Goal: Transaction & Acquisition: Purchase product/service

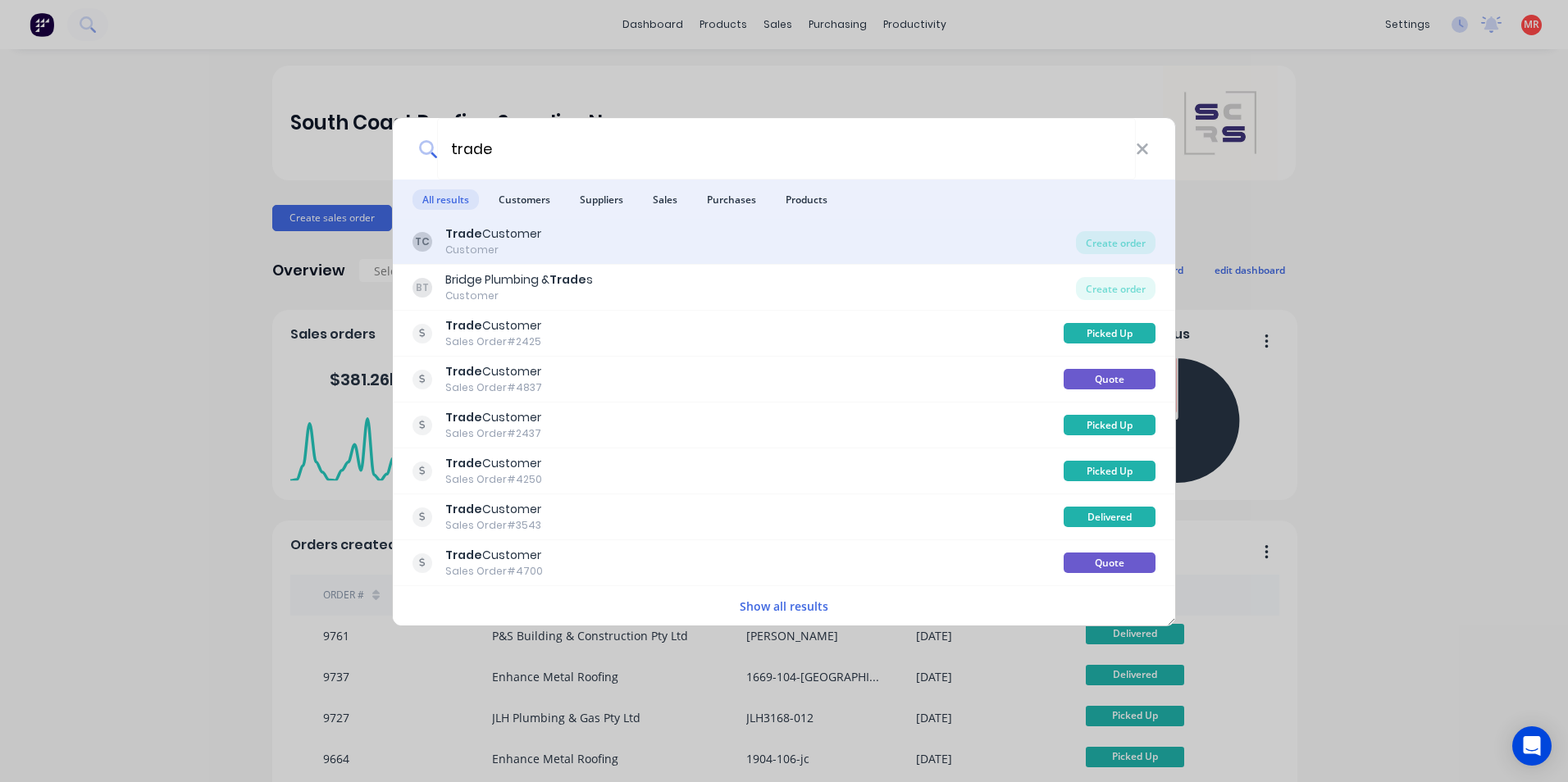
type input "trade"
click at [704, 244] on div "TC Trade Customer Customer" at bounding box center [744, 241] width 663 height 32
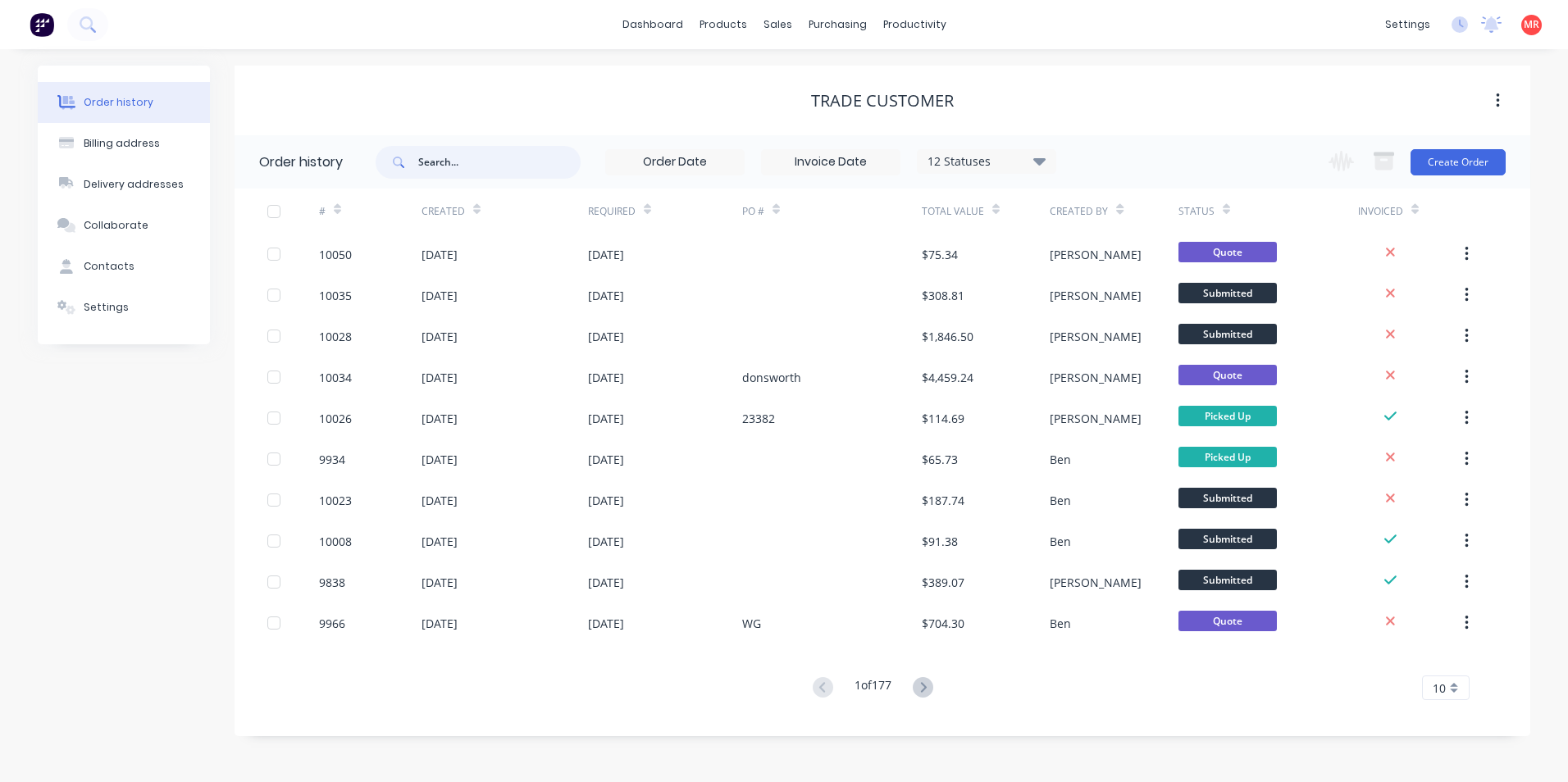
click at [458, 157] on input "text" at bounding box center [500, 163] width 163 height 33
type input "bygr"
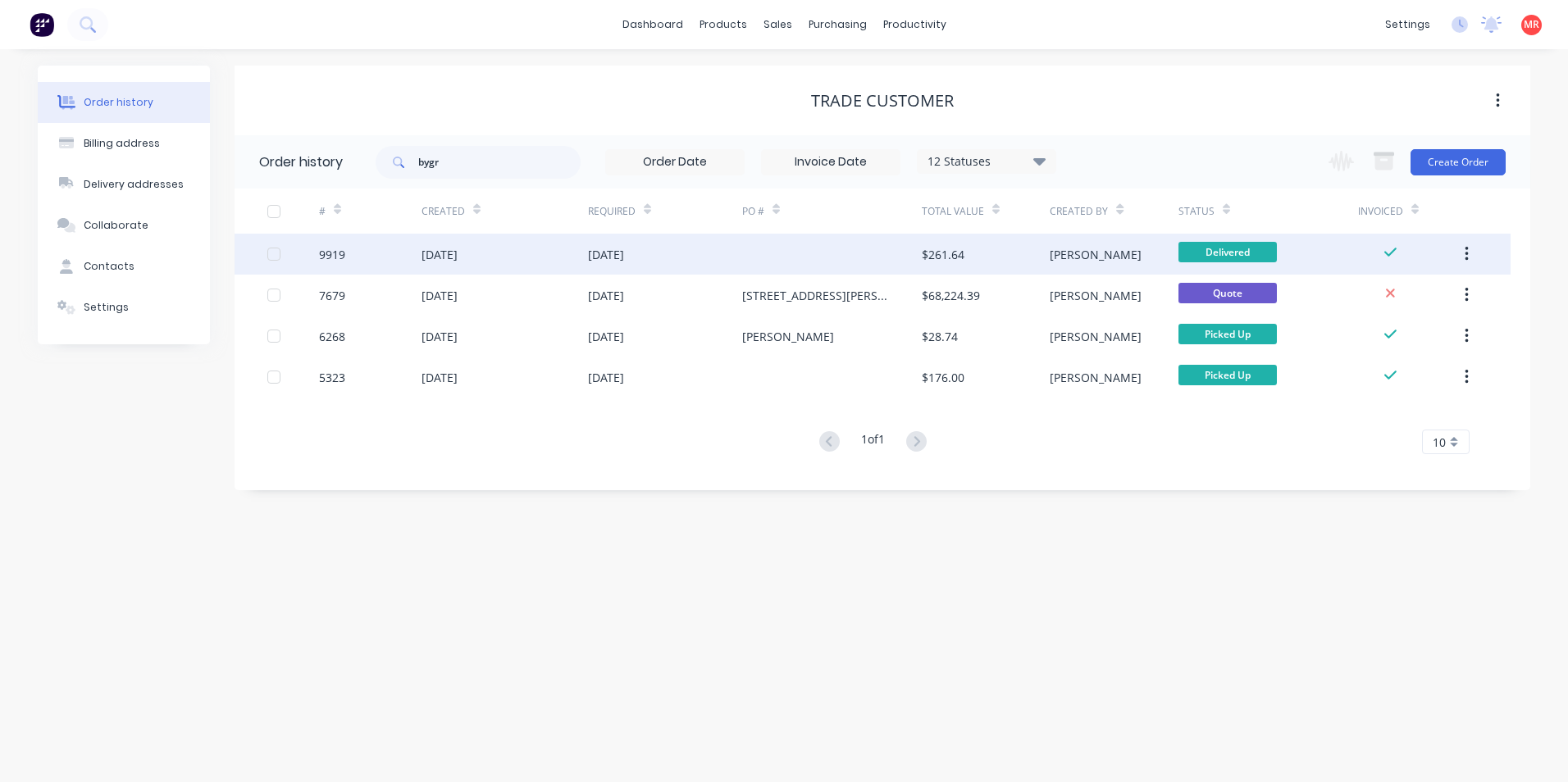
click at [780, 258] on div at bounding box center [832, 254] width 180 height 41
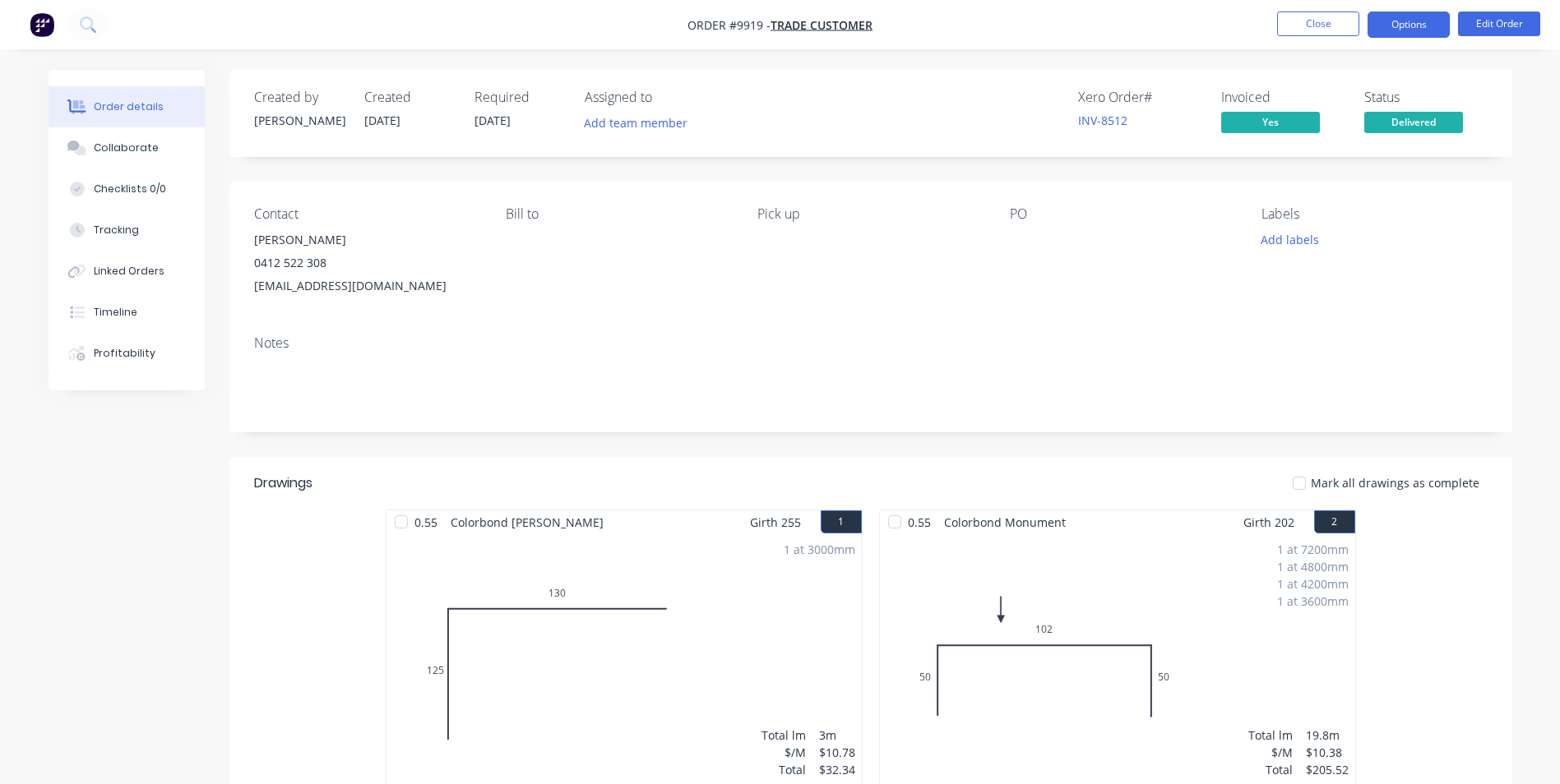
click at [1375, 21] on button "Options" at bounding box center [1409, 24] width 83 height 26
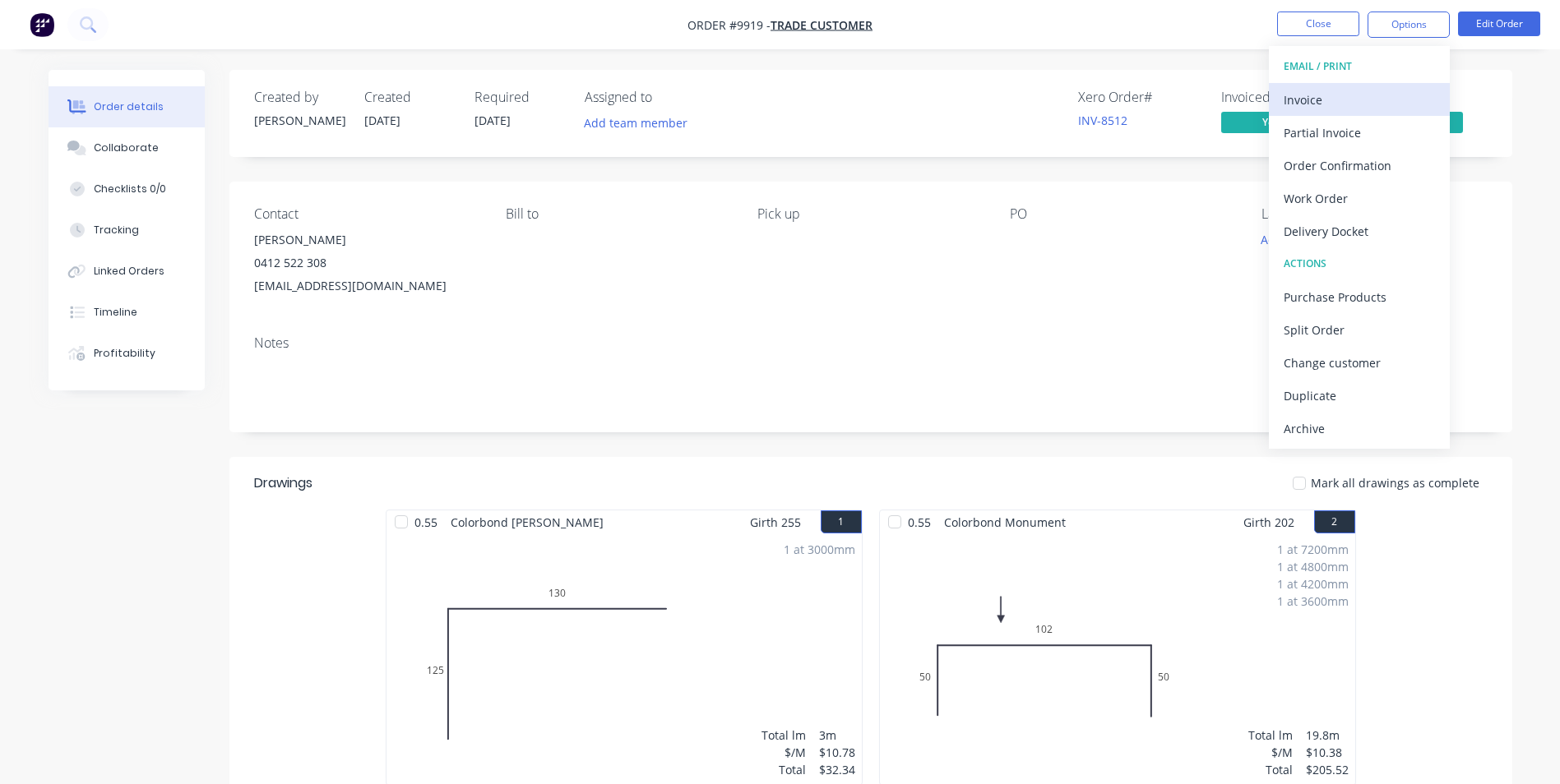
click at [1325, 83] on button "Invoice" at bounding box center [1359, 100] width 180 height 33
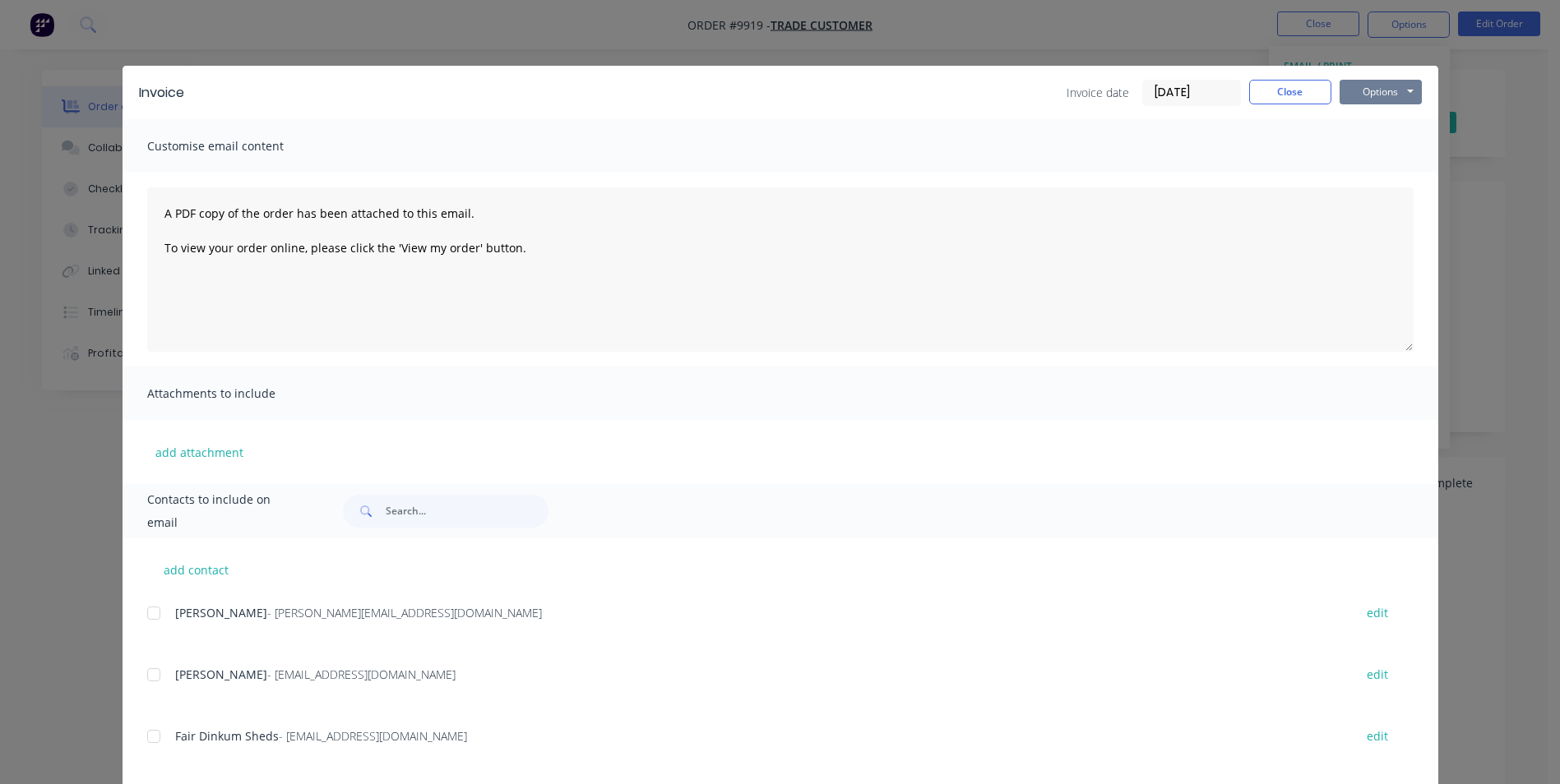
click at [1341, 83] on button "Options" at bounding box center [1381, 92] width 83 height 25
click at [1356, 117] on button "Preview" at bounding box center [1393, 121] width 106 height 27
click at [1285, 98] on button "Close" at bounding box center [1290, 92] width 83 height 25
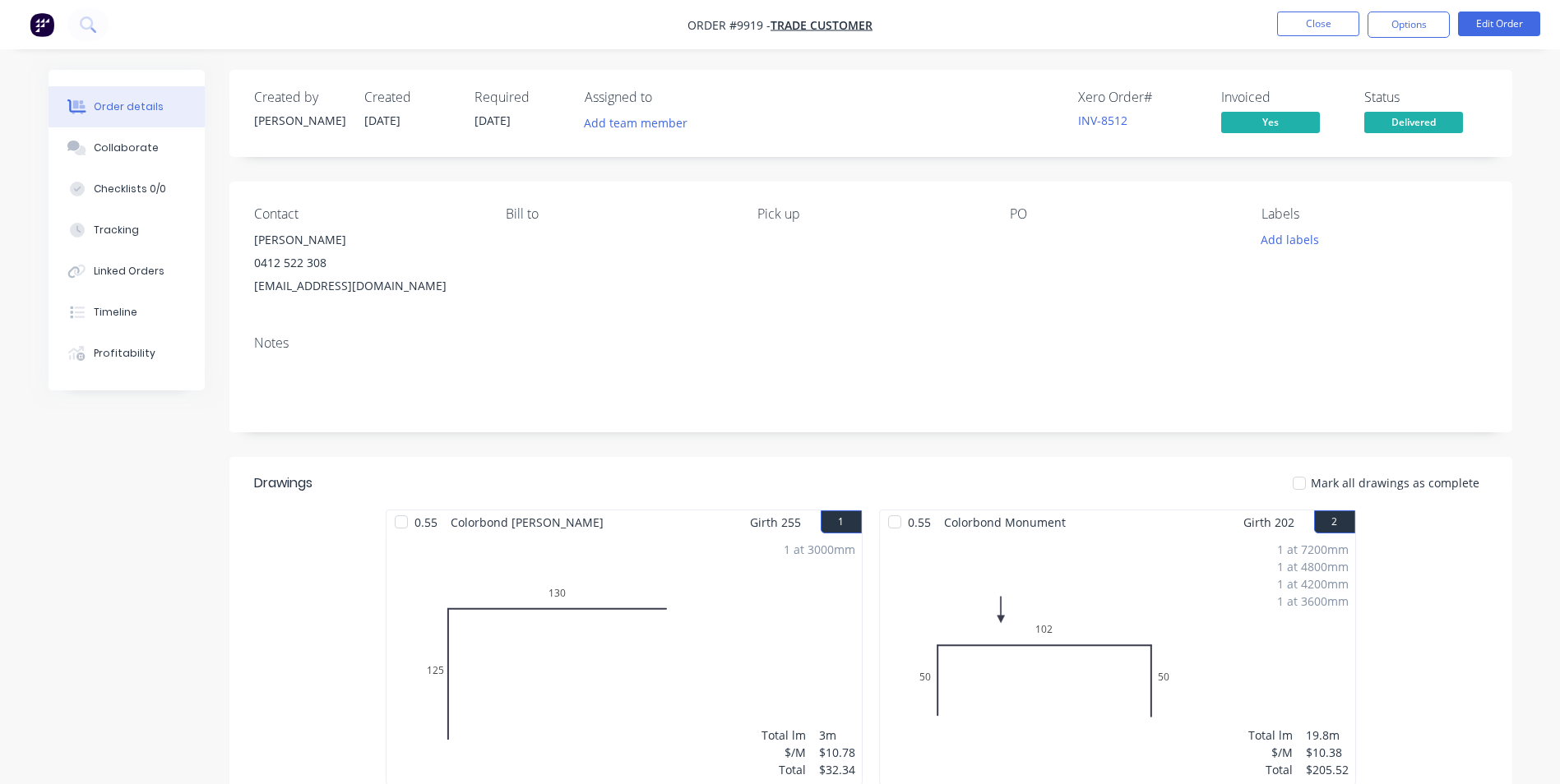
click at [40, 25] on img "button" at bounding box center [42, 25] width 25 height 25
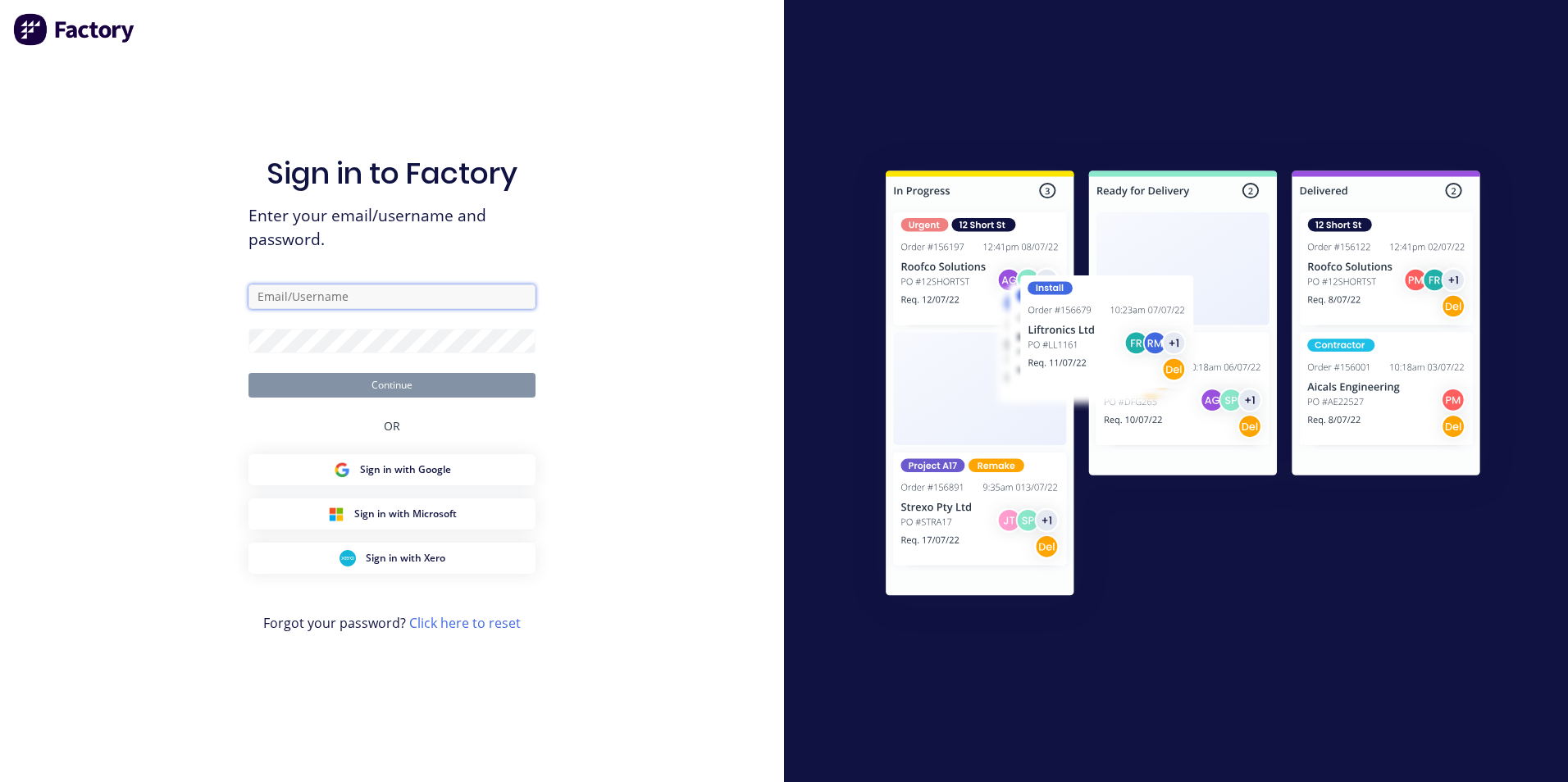
type input "matt@scrs.net.au"
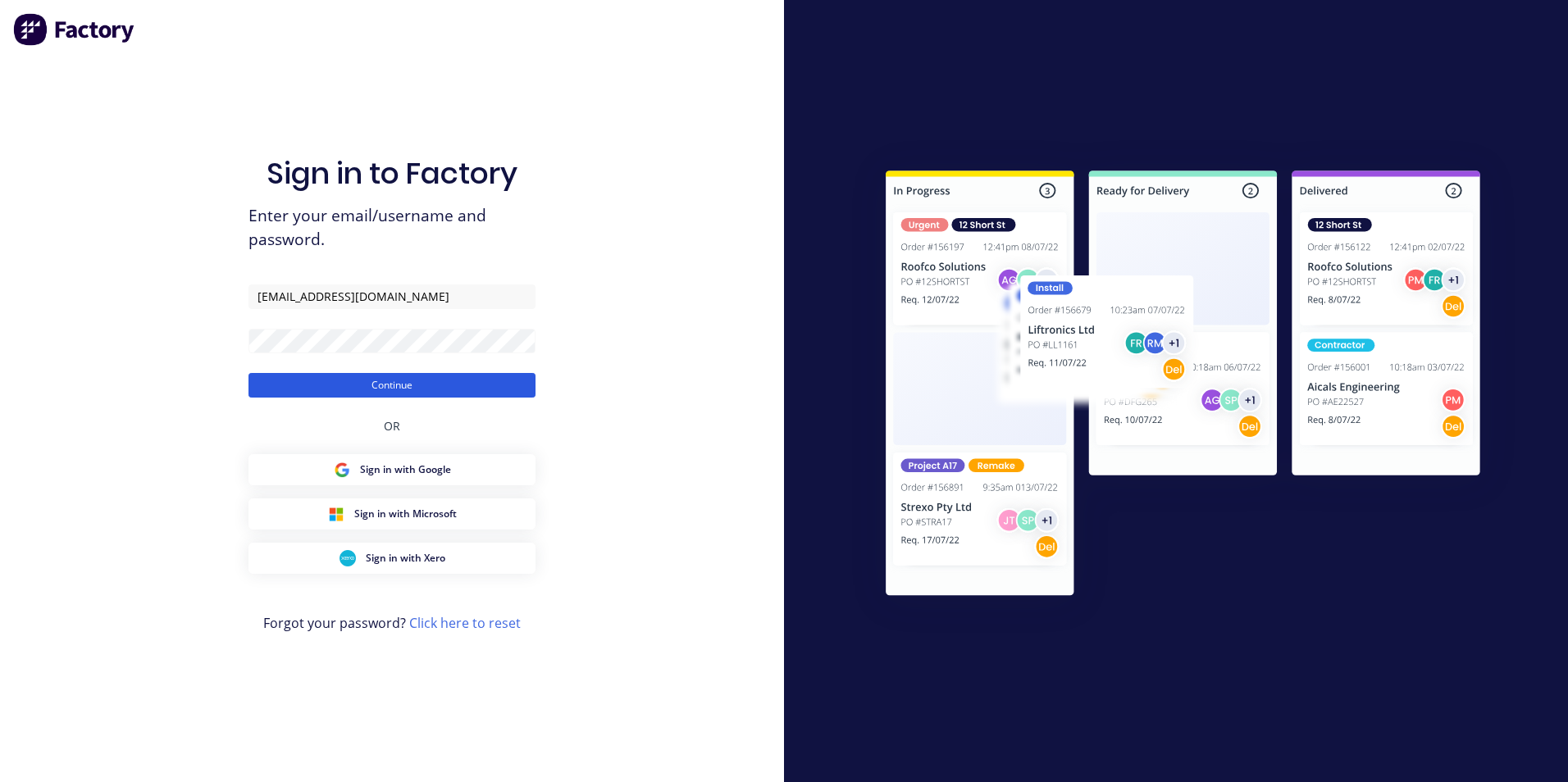
click at [370, 394] on button "Continue" at bounding box center [392, 386] width 287 height 25
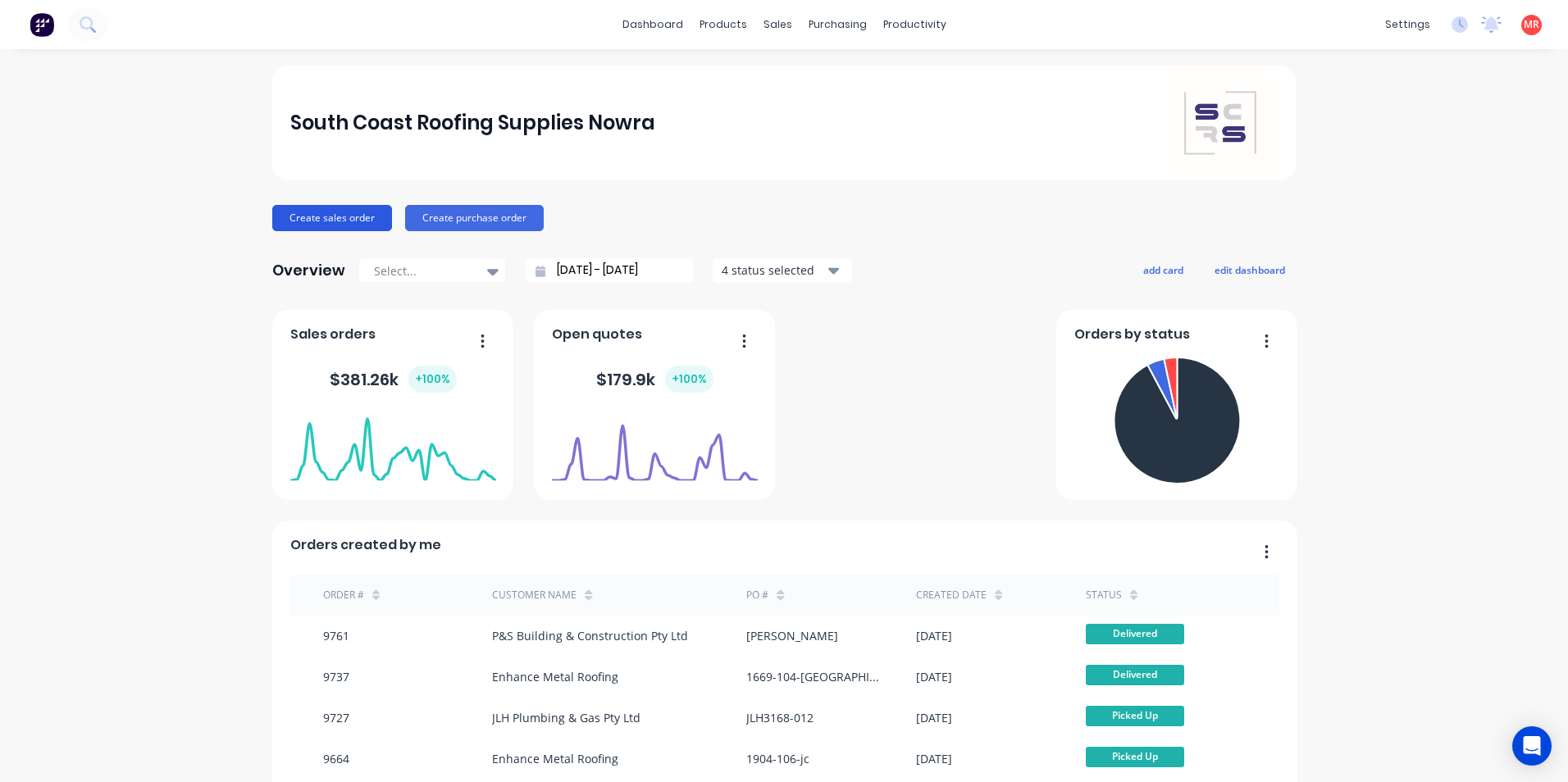
click at [354, 219] on button "Create sales order" at bounding box center [331, 217] width 120 height 26
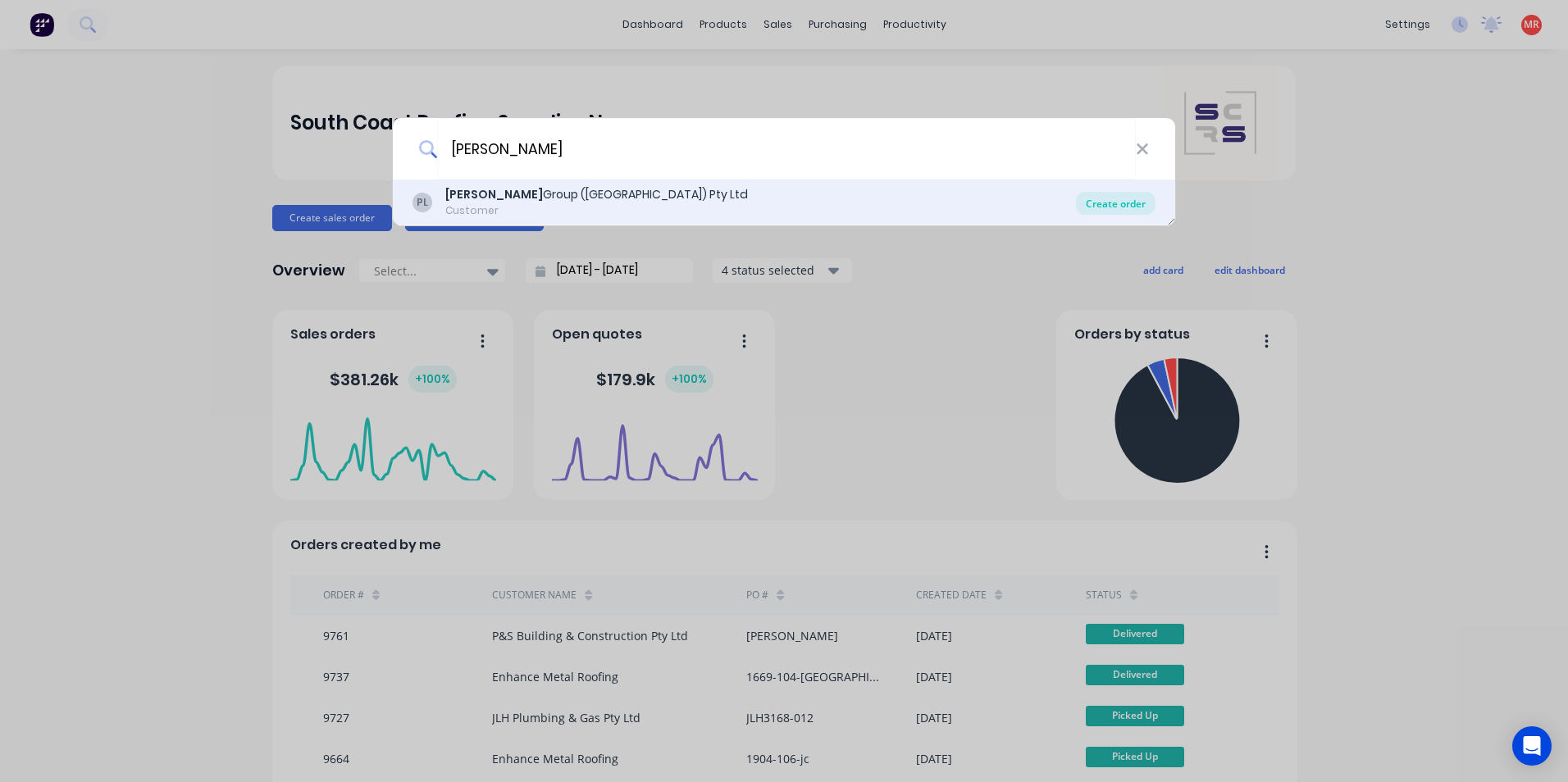
type input "parrish"
click at [1111, 202] on div "Create order" at bounding box center [1115, 203] width 79 height 23
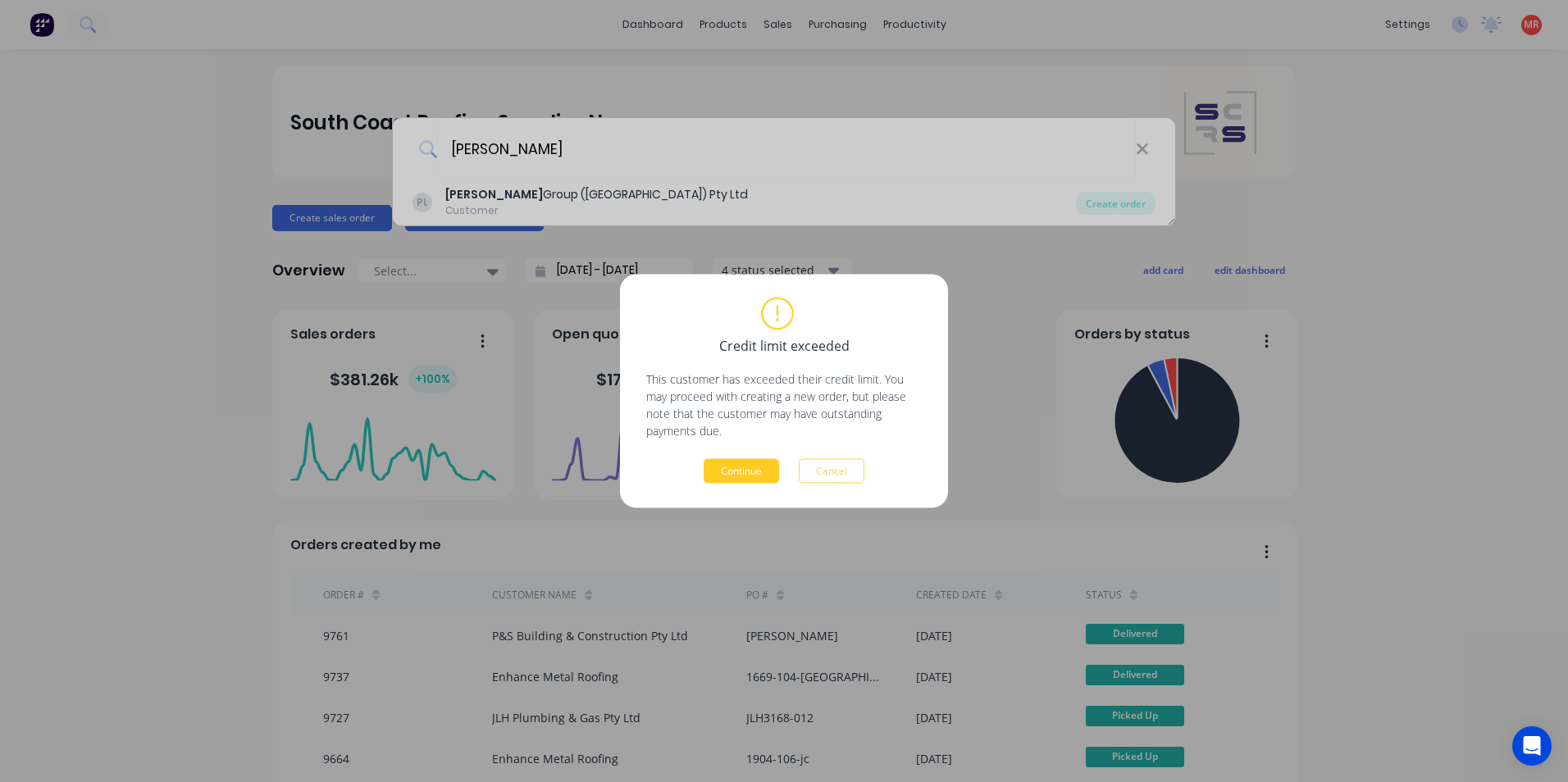
click at [725, 468] on button "Continue" at bounding box center [741, 472] width 76 height 25
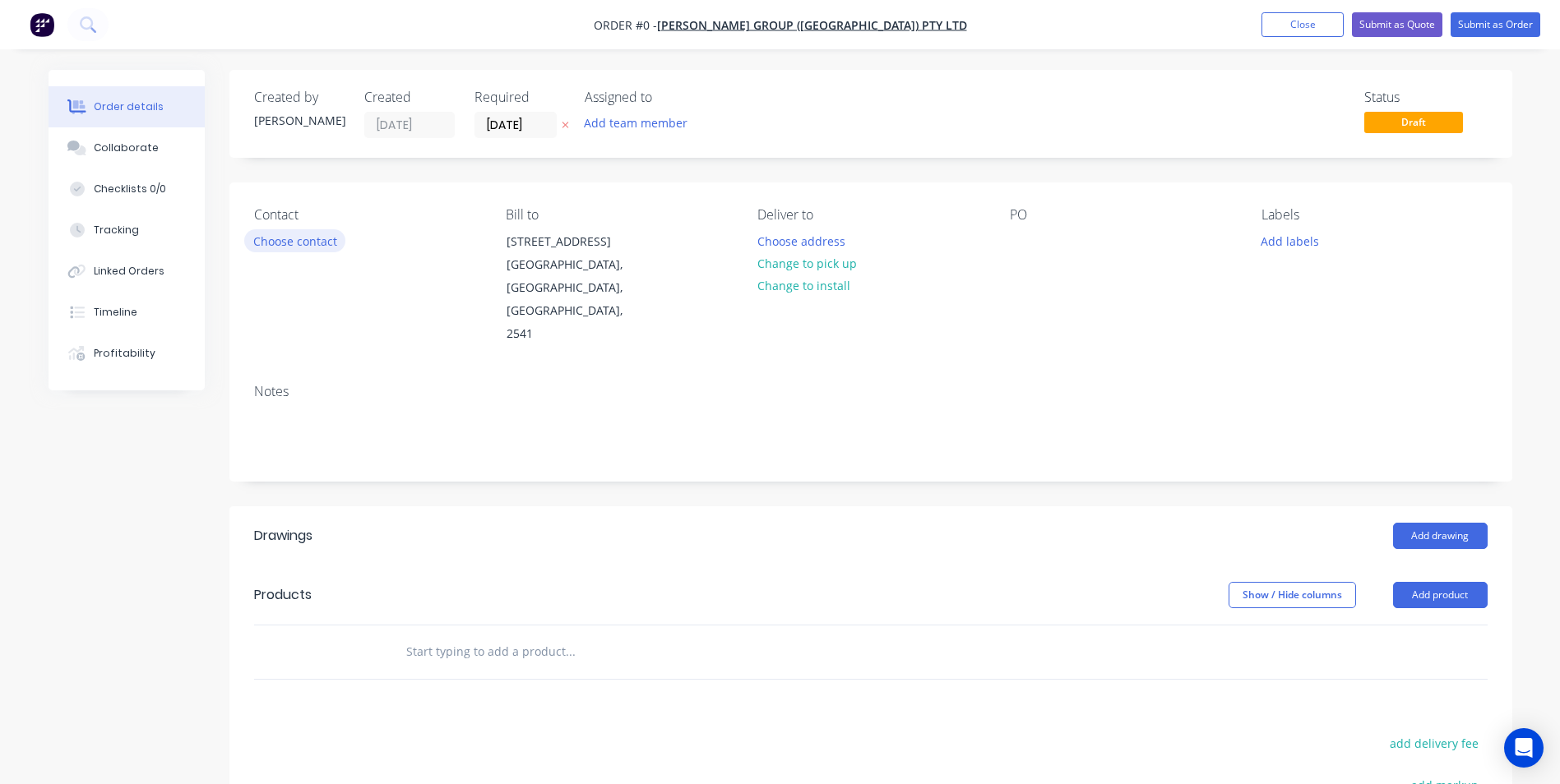
click at [333, 240] on button "Choose contact" at bounding box center [294, 240] width 101 height 22
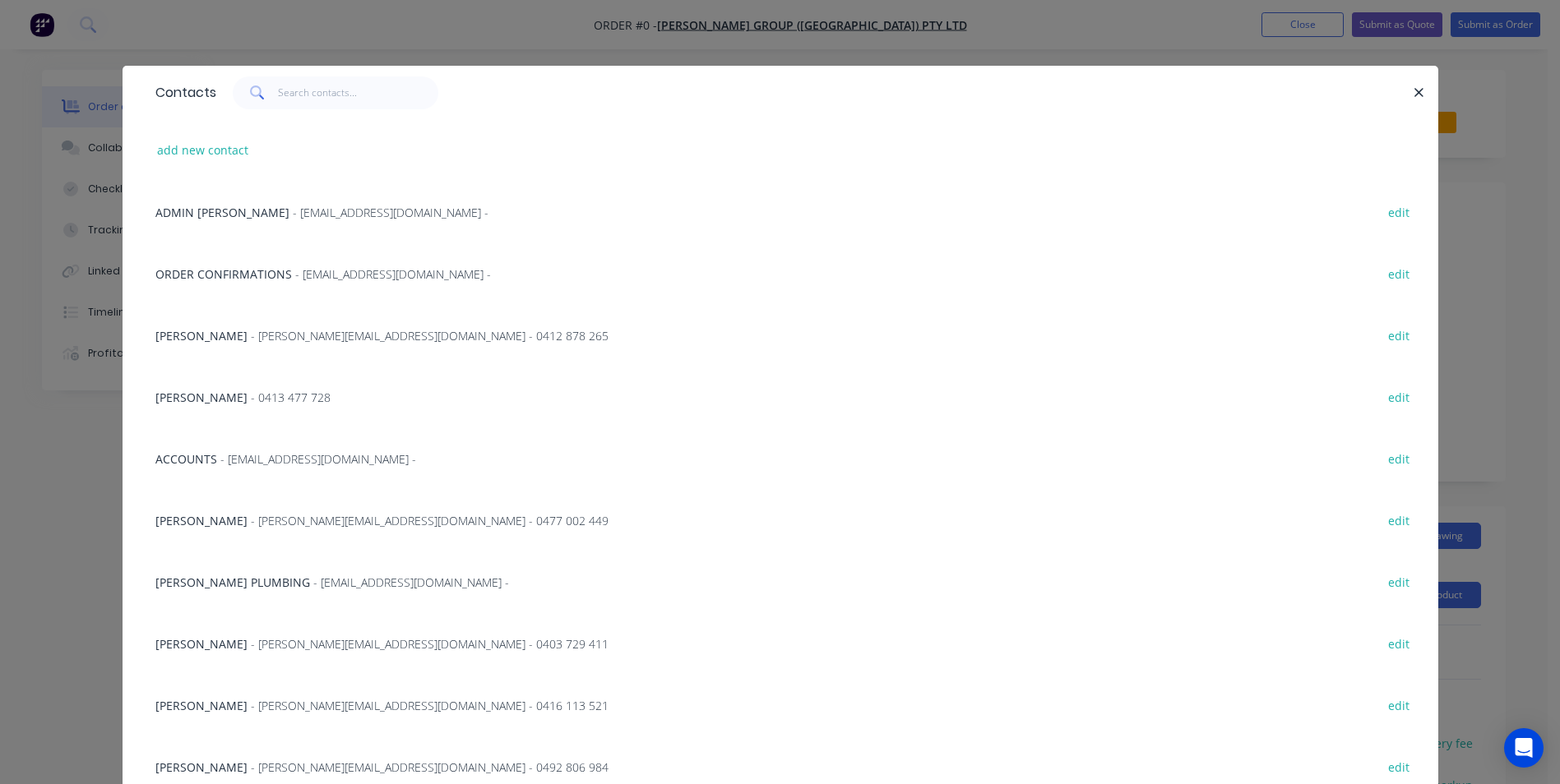
click at [313, 582] on span "- roofing@parrishgroup.com.au -" at bounding box center [411, 582] width 196 height 15
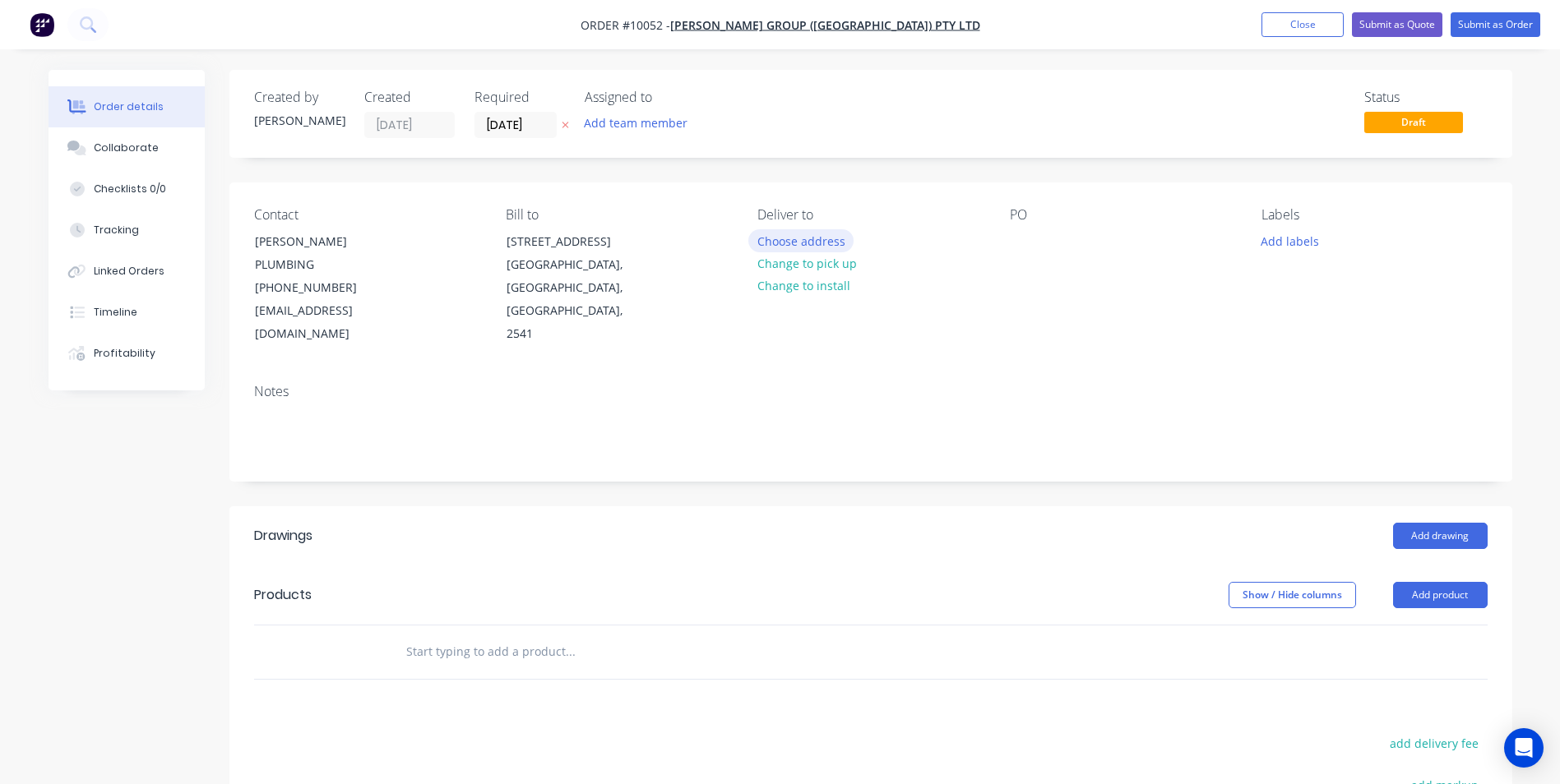
click at [796, 246] on button "Choose address" at bounding box center [802, 240] width 106 height 22
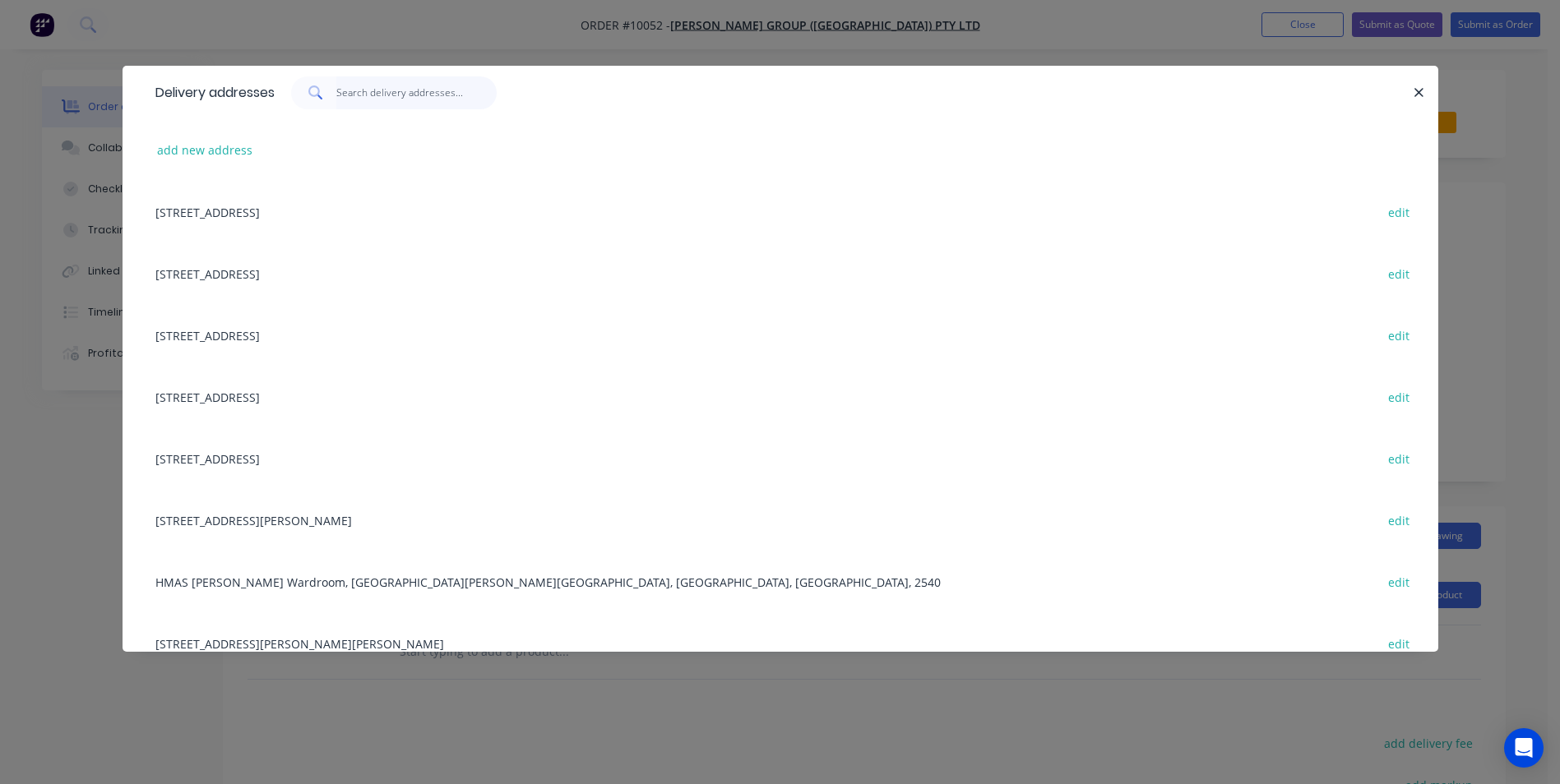
click at [358, 90] on input "text" at bounding box center [416, 93] width 160 height 33
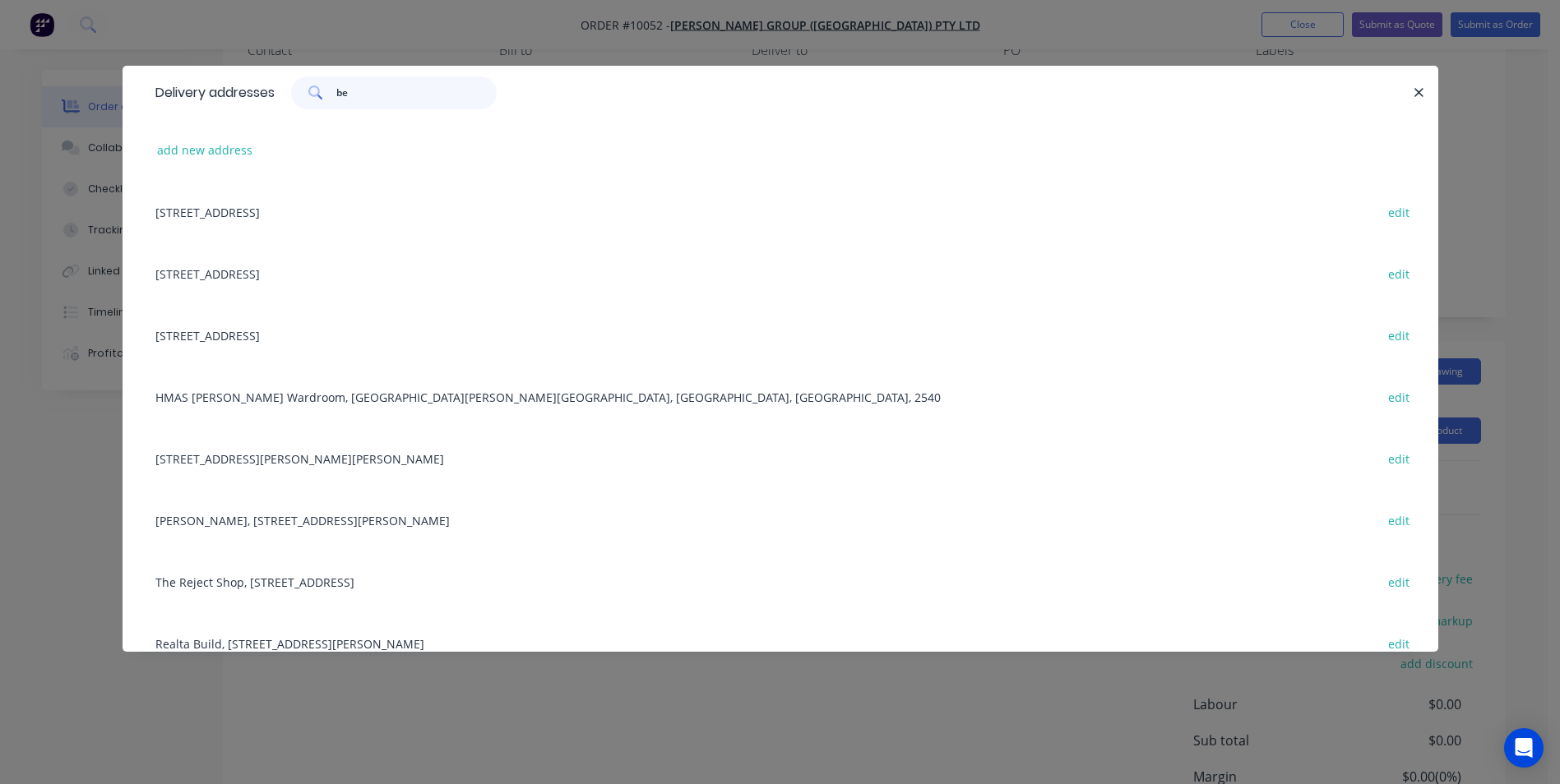
type input "b"
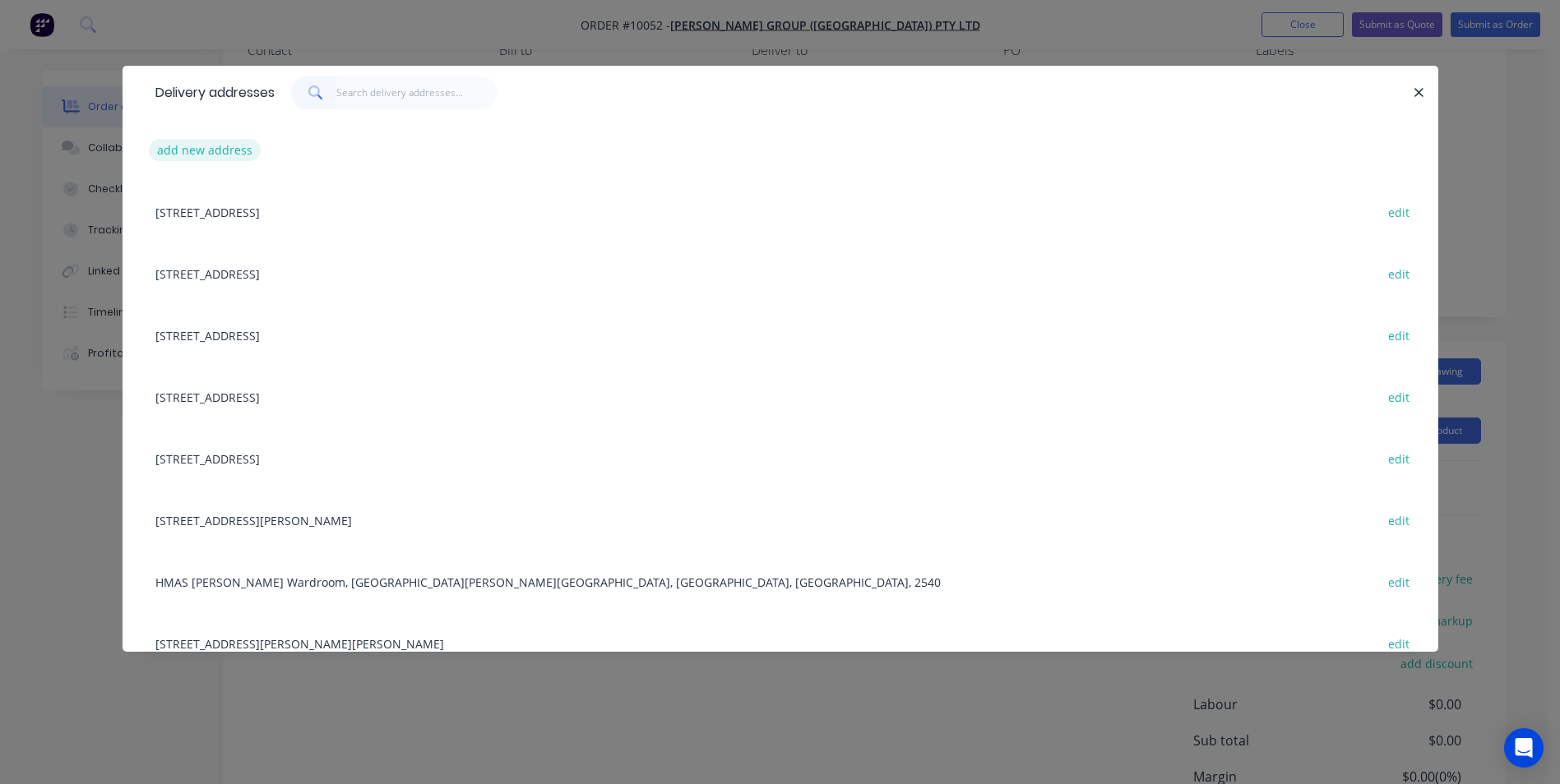
click at [231, 150] on button "add new address" at bounding box center [204, 150] width 112 height 22
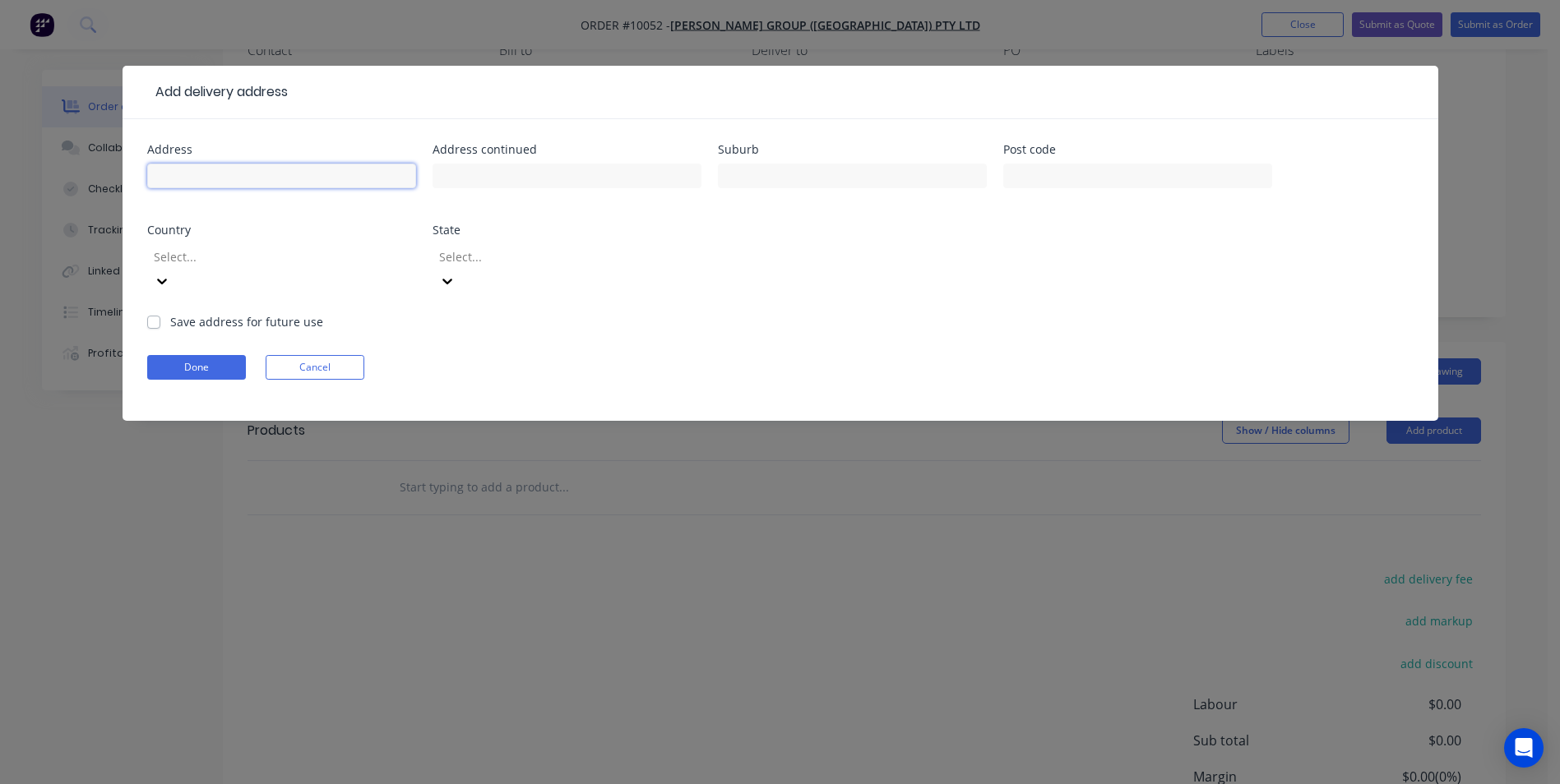
click at [278, 186] on input "text" at bounding box center [281, 176] width 269 height 25
type input "Berry Sport & Rec"
click at [762, 169] on input "text" at bounding box center [852, 176] width 269 height 25
type input "Berry"
click at [170, 313] on label "Save address for future use" at bounding box center [246, 321] width 153 height 17
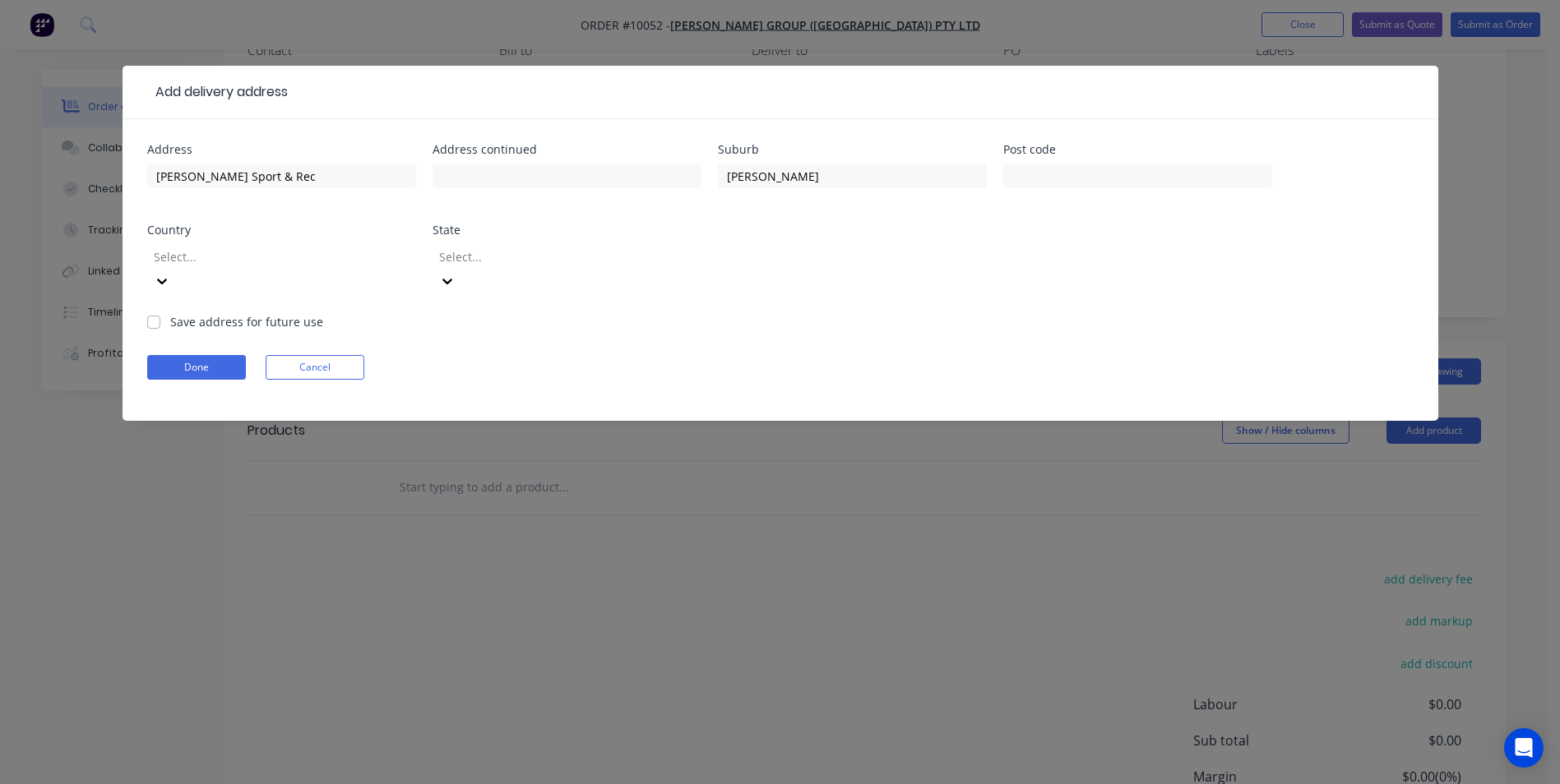
click at [150, 313] on input "Save address for future use" at bounding box center [154, 321] width 13 height 15
checkbox input "true"
click at [203, 355] on button "Done" at bounding box center [196, 368] width 99 height 25
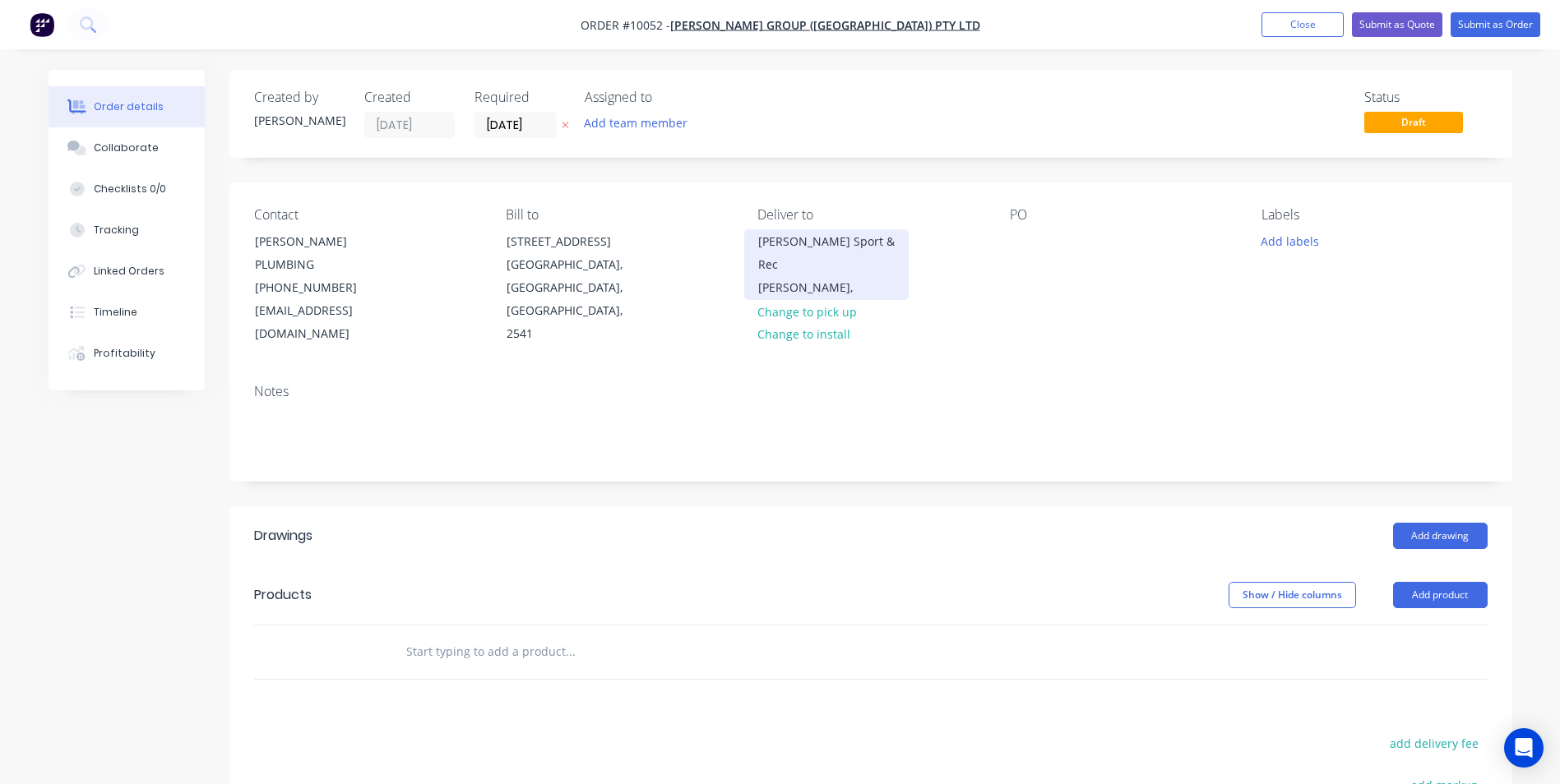
click at [814, 249] on div "Berry Sport & Rec" at bounding box center [827, 253] width 136 height 46
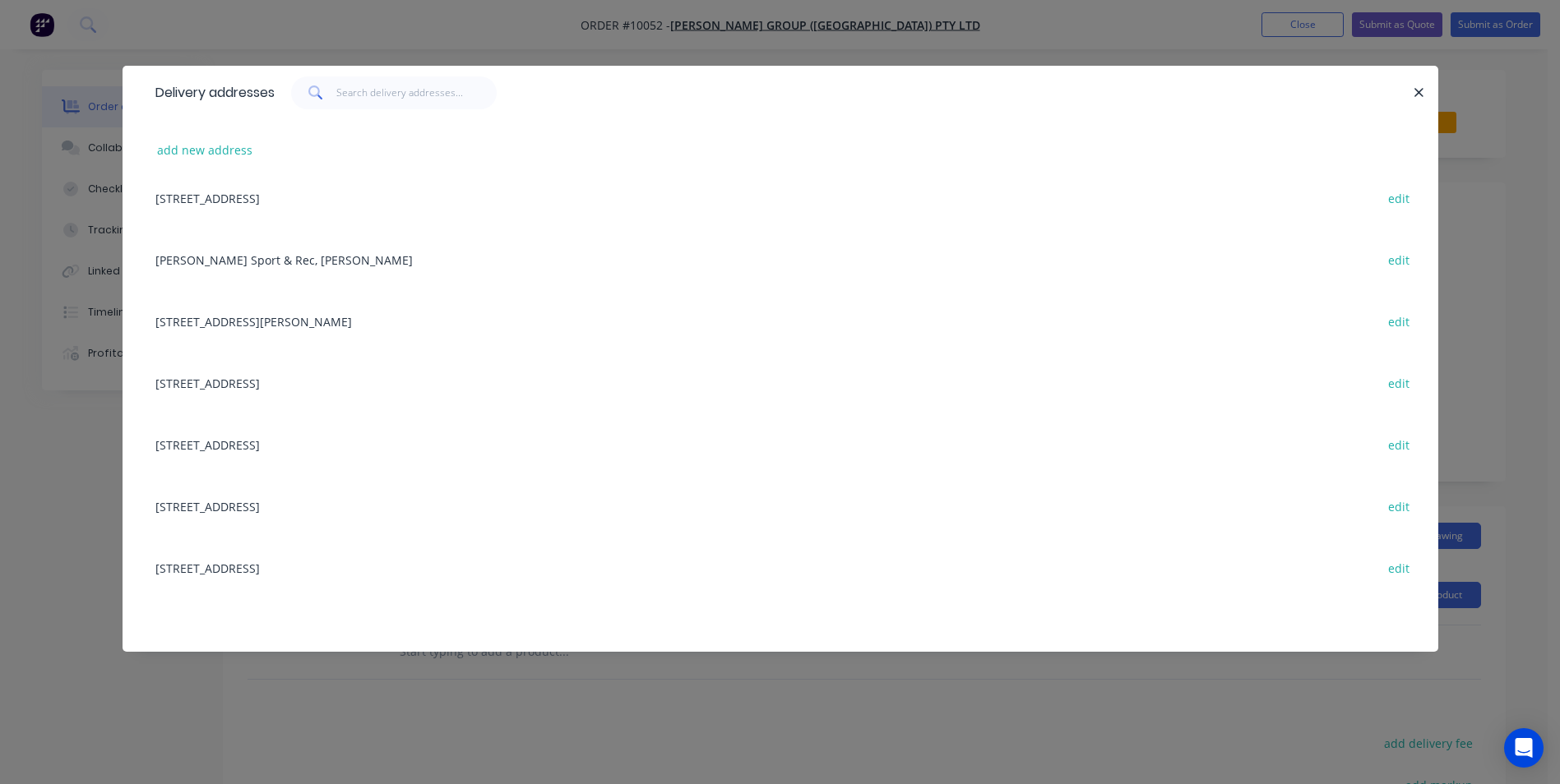
scroll to position [6543, 0]
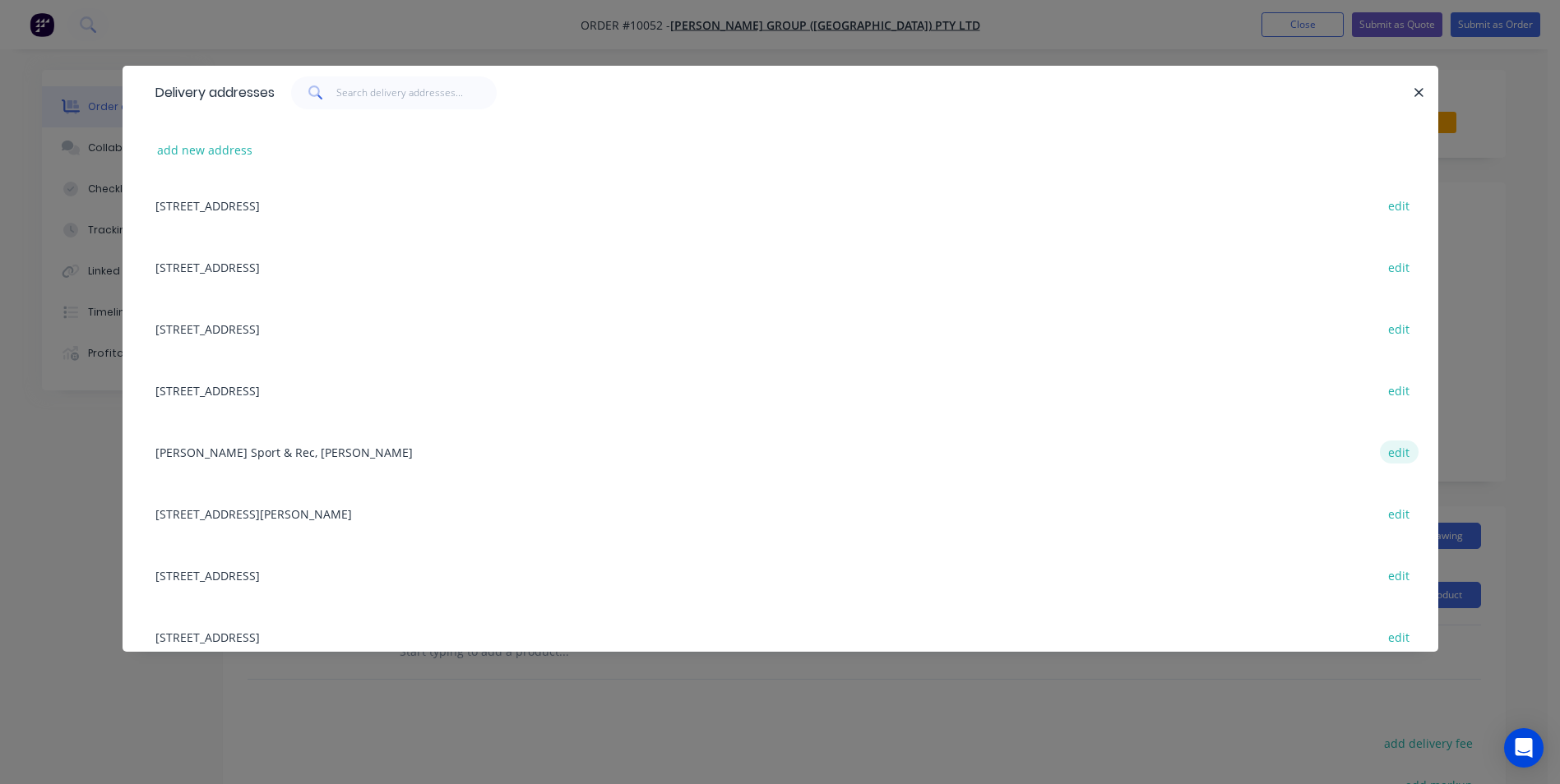
click at [1393, 454] on button "edit" at bounding box center [1400, 451] width 38 height 22
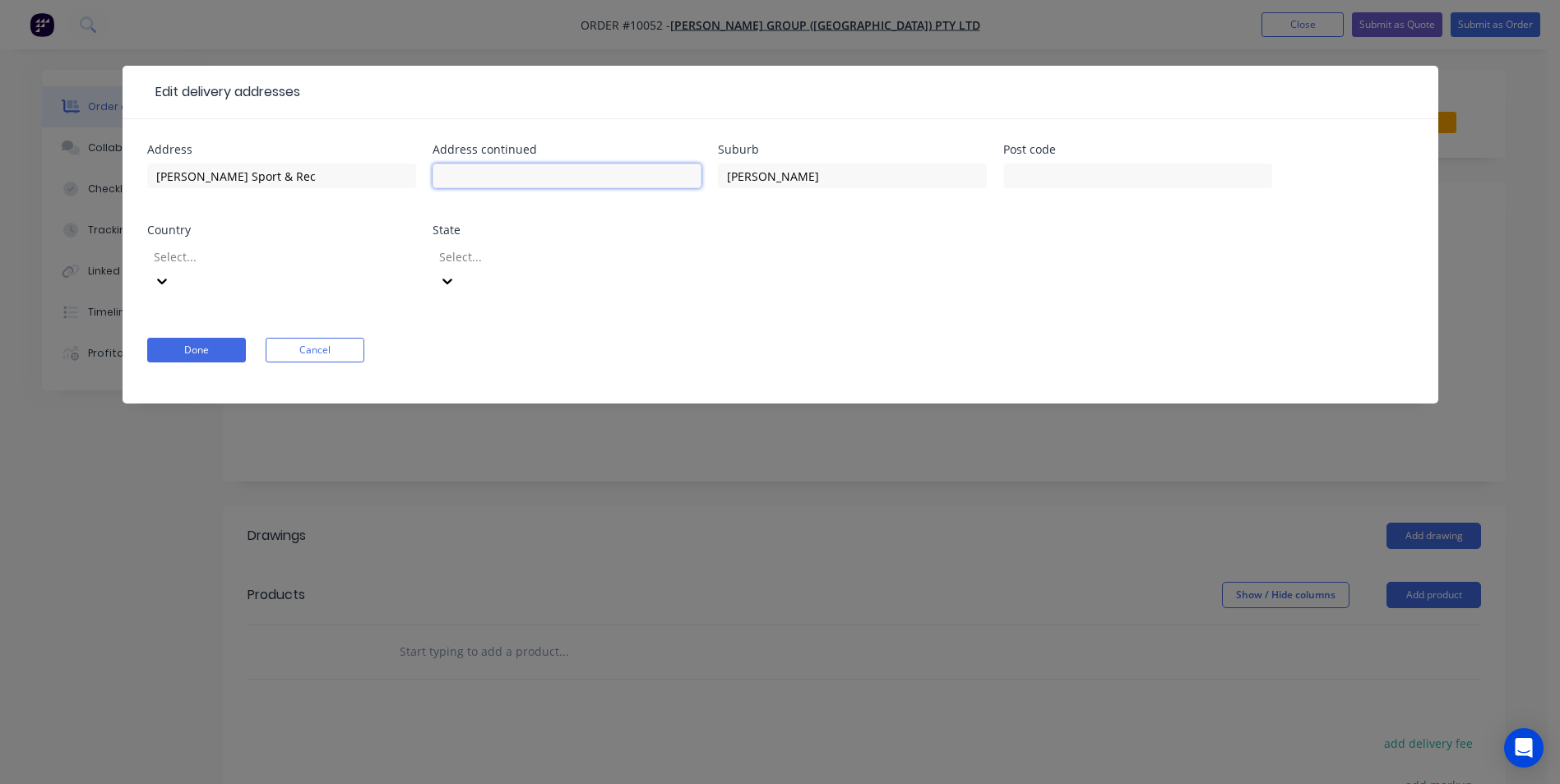
click at [525, 183] on input "text" at bounding box center [567, 176] width 269 height 25
type input "660 Coolangatta Rd"
click at [1150, 186] on input "text" at bounding box center [1138, 176] width 269 height 25
type input "2535"
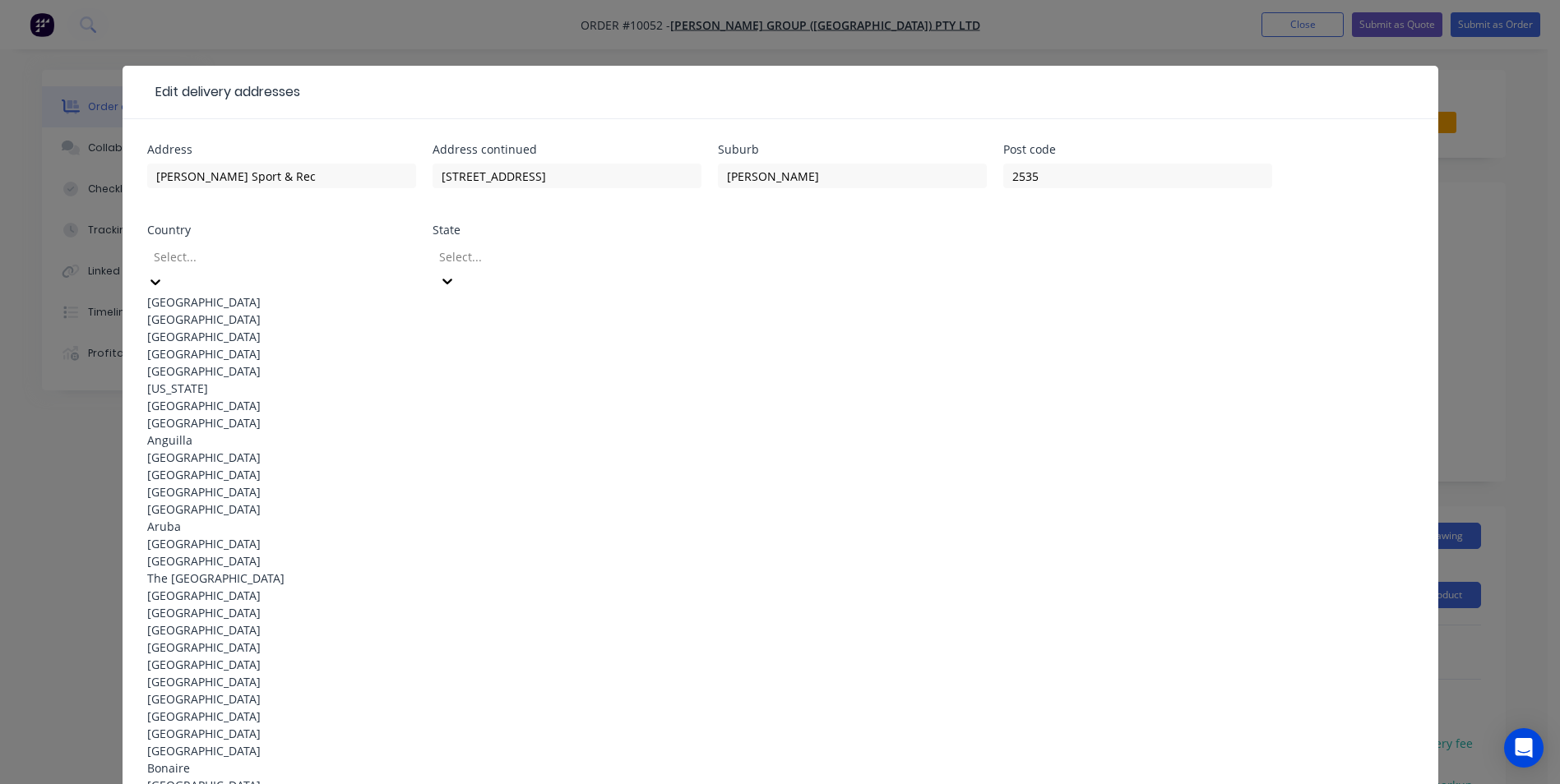
click at [284, 268] on div "Select..." at bounding box center [270, 256] width 247 height 25
click at [271, 303] on div "Australia" at bounding box center [281, 302] width 269 height 17
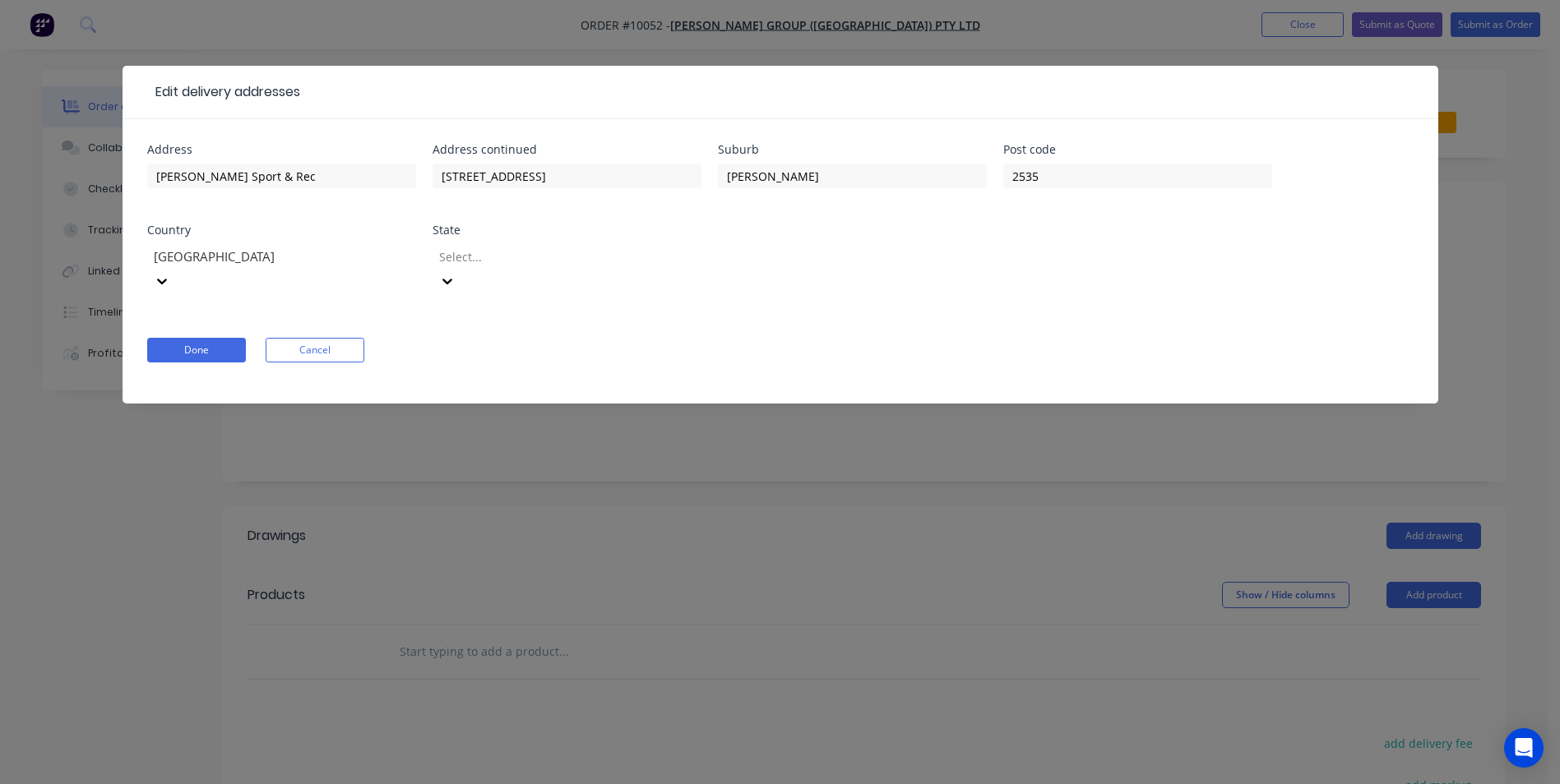
click at [598, 259] on div at bounding box center [556, 256] width 237 height 20
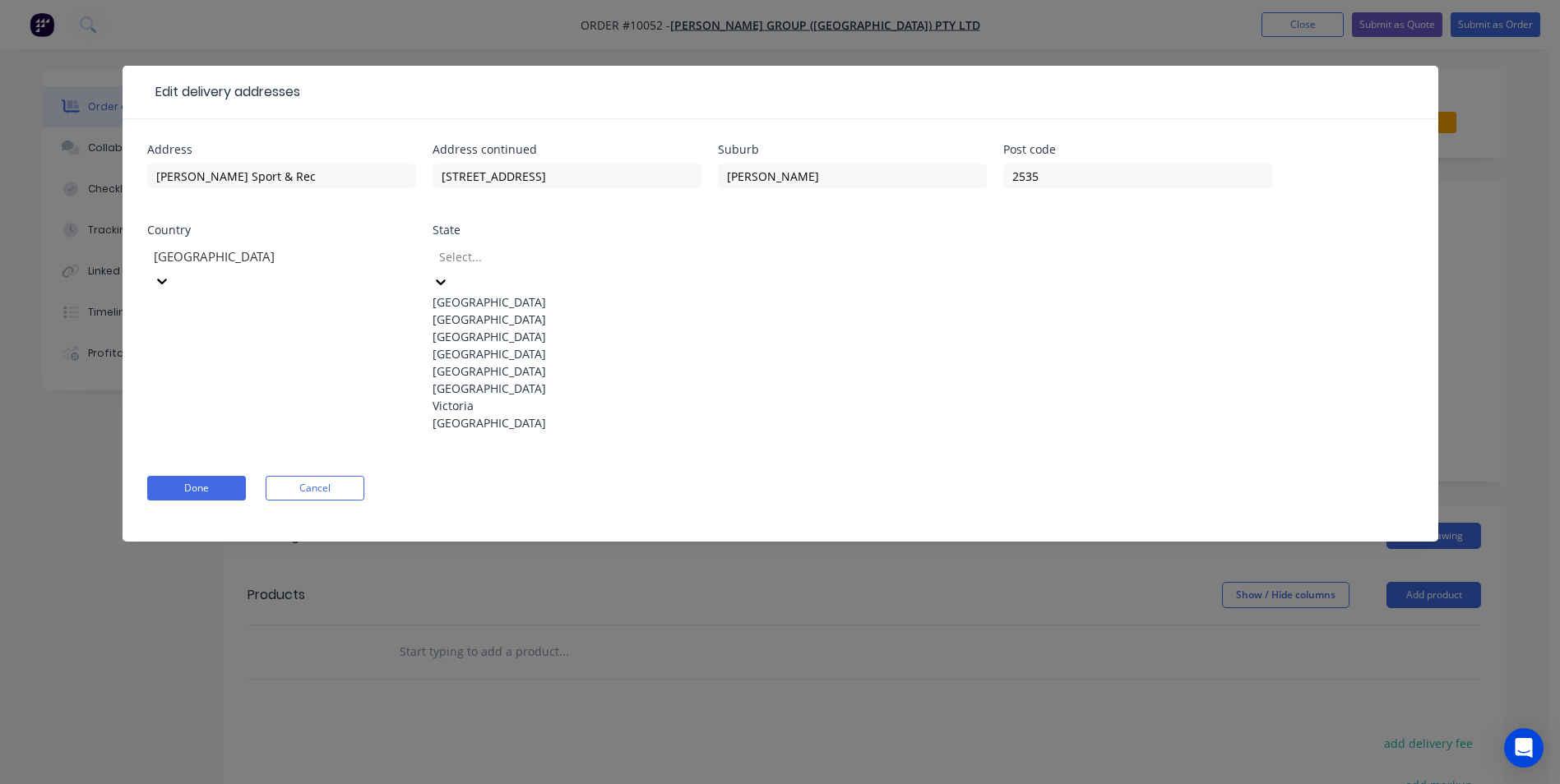
click at [556, 325] on div "New South Wales" at bounding box center [567, 320] width 269 height 17
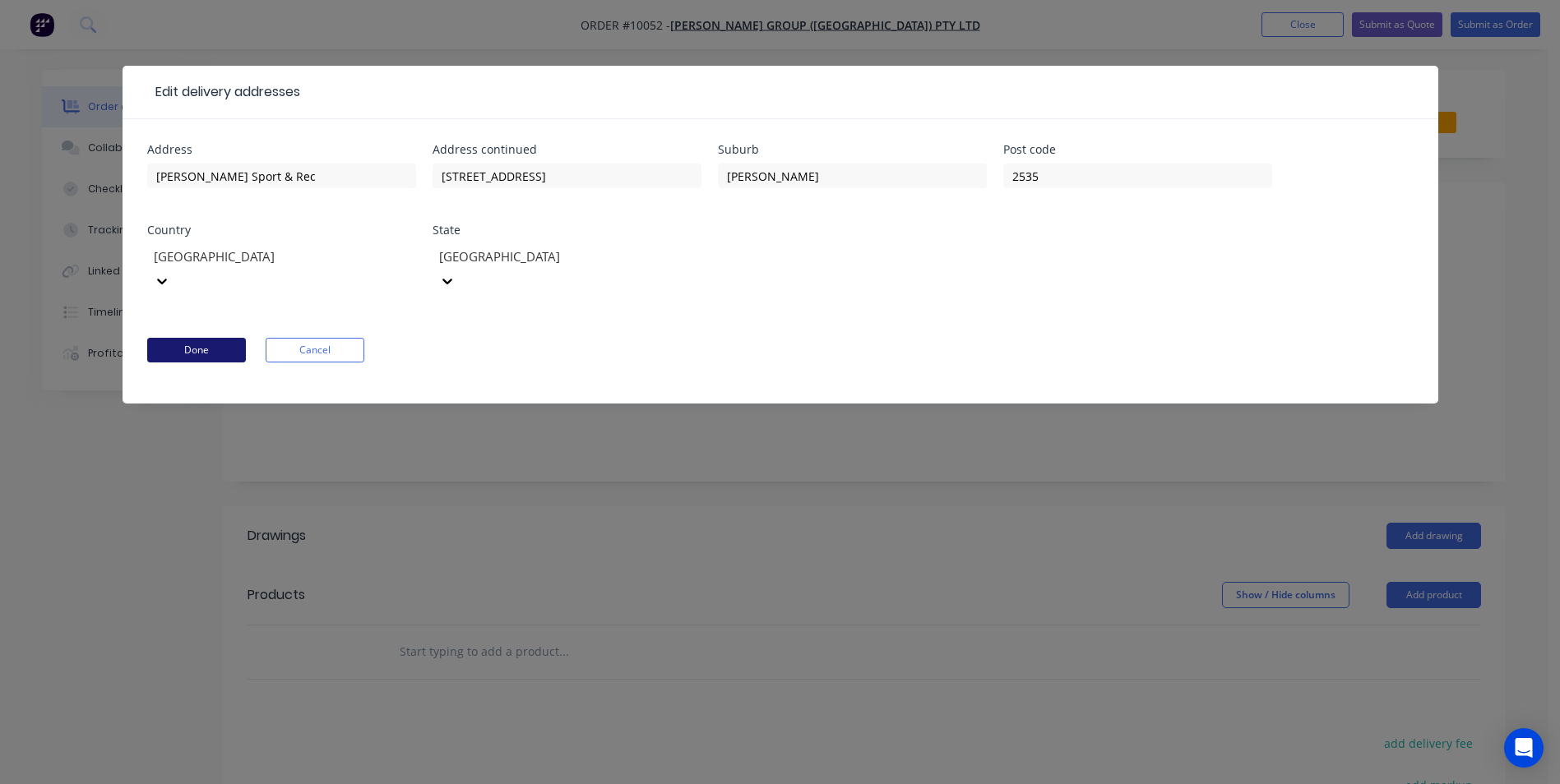
click at [212, 338] on button "Done" at bounding box center [196, 350] width 99 height 25
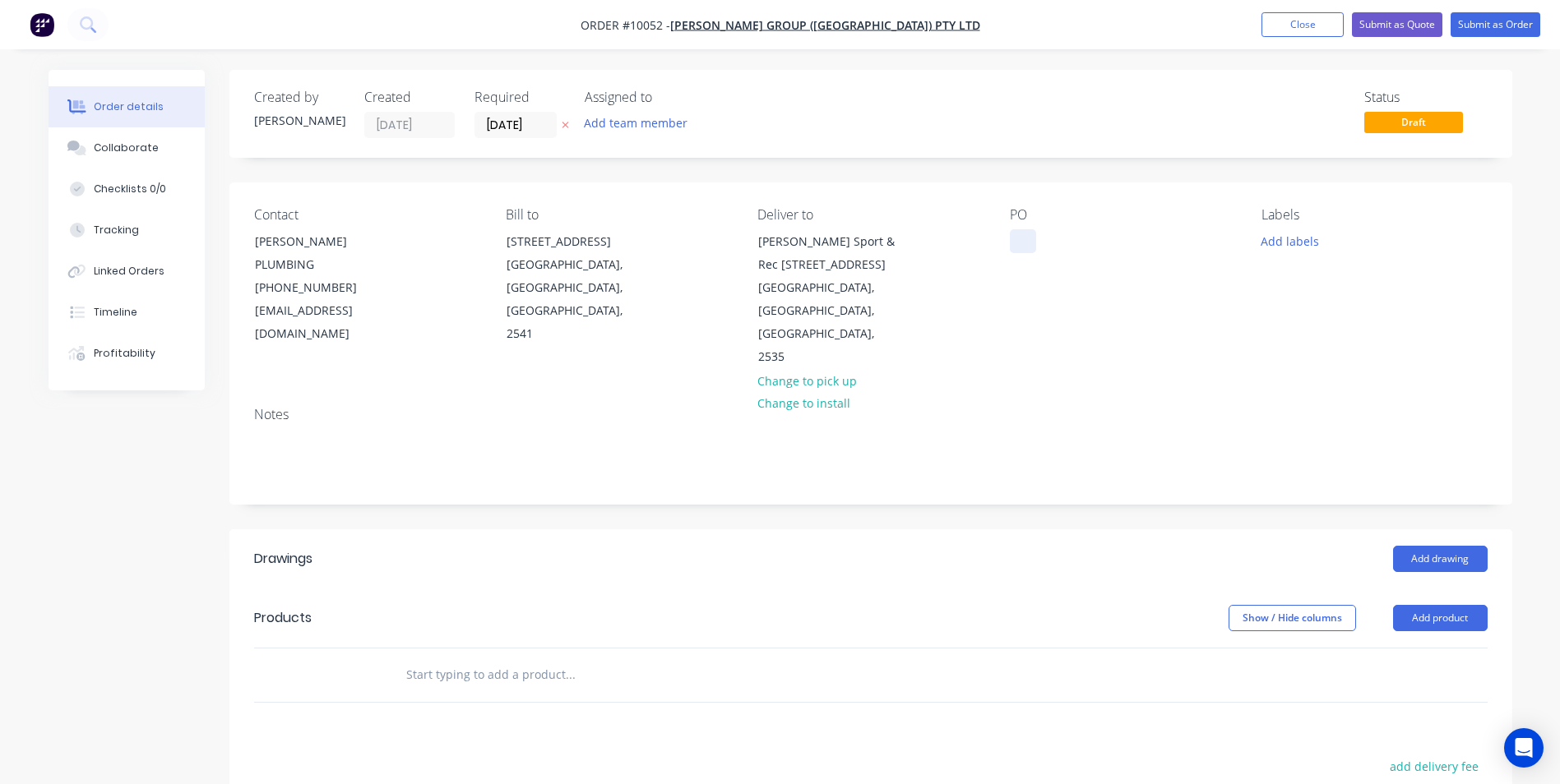
click at [1033, 247] on div at bounding box center [1022, 241] width 26 height 24
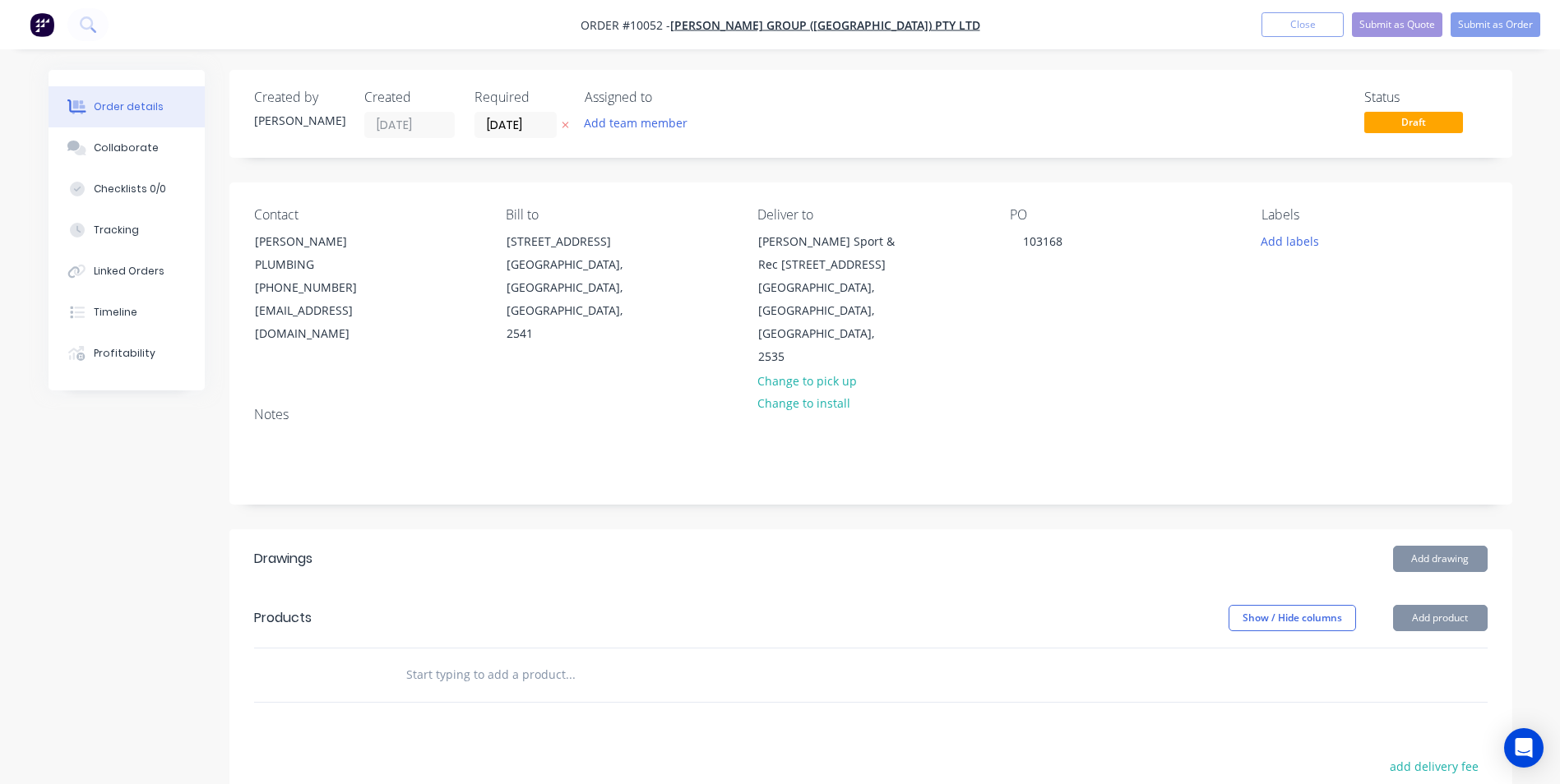
click at [540, 658] on input "text" at bounding box center [569, 675] width 329 height 33
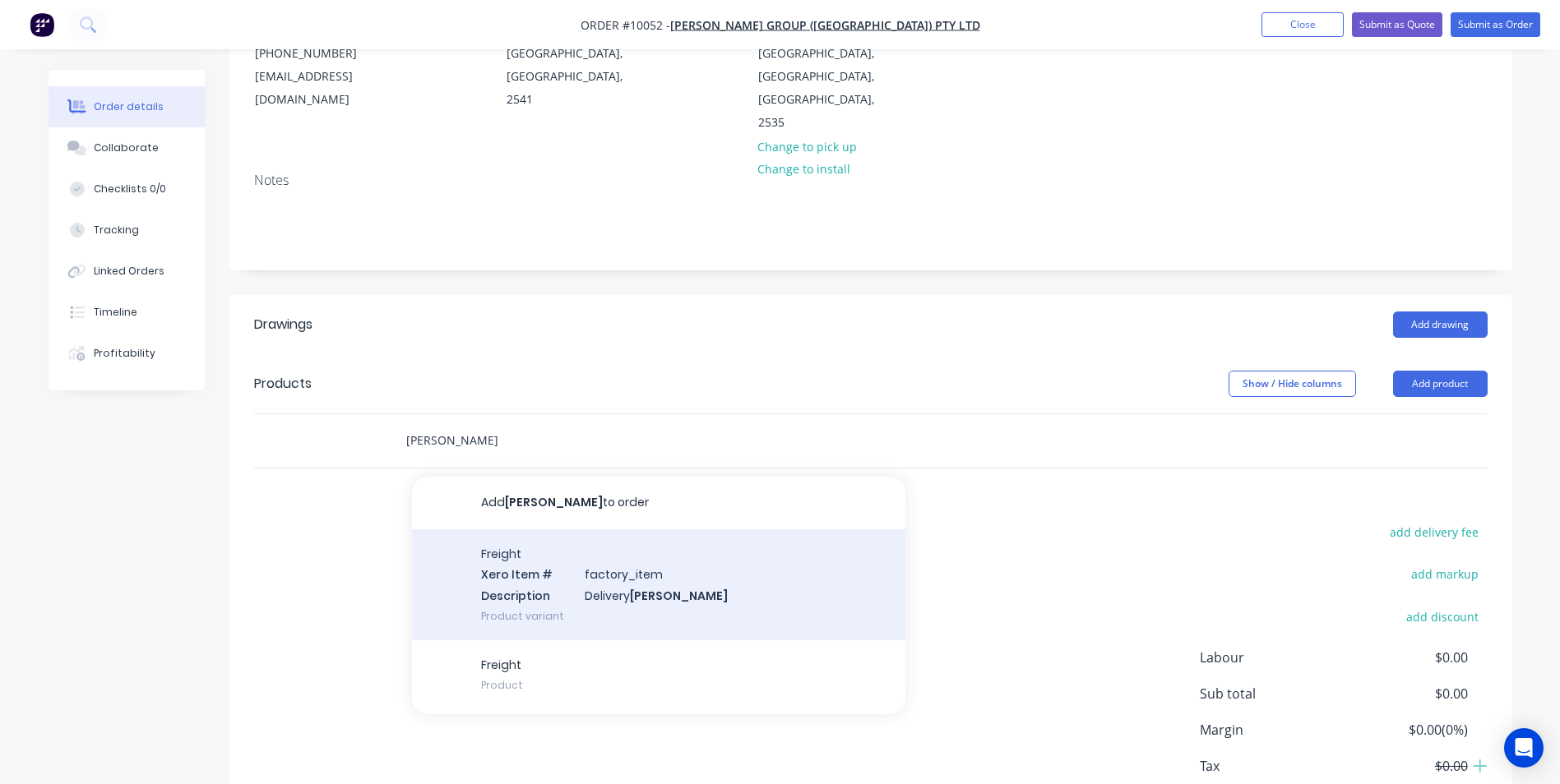
scroll to position [247, 0]
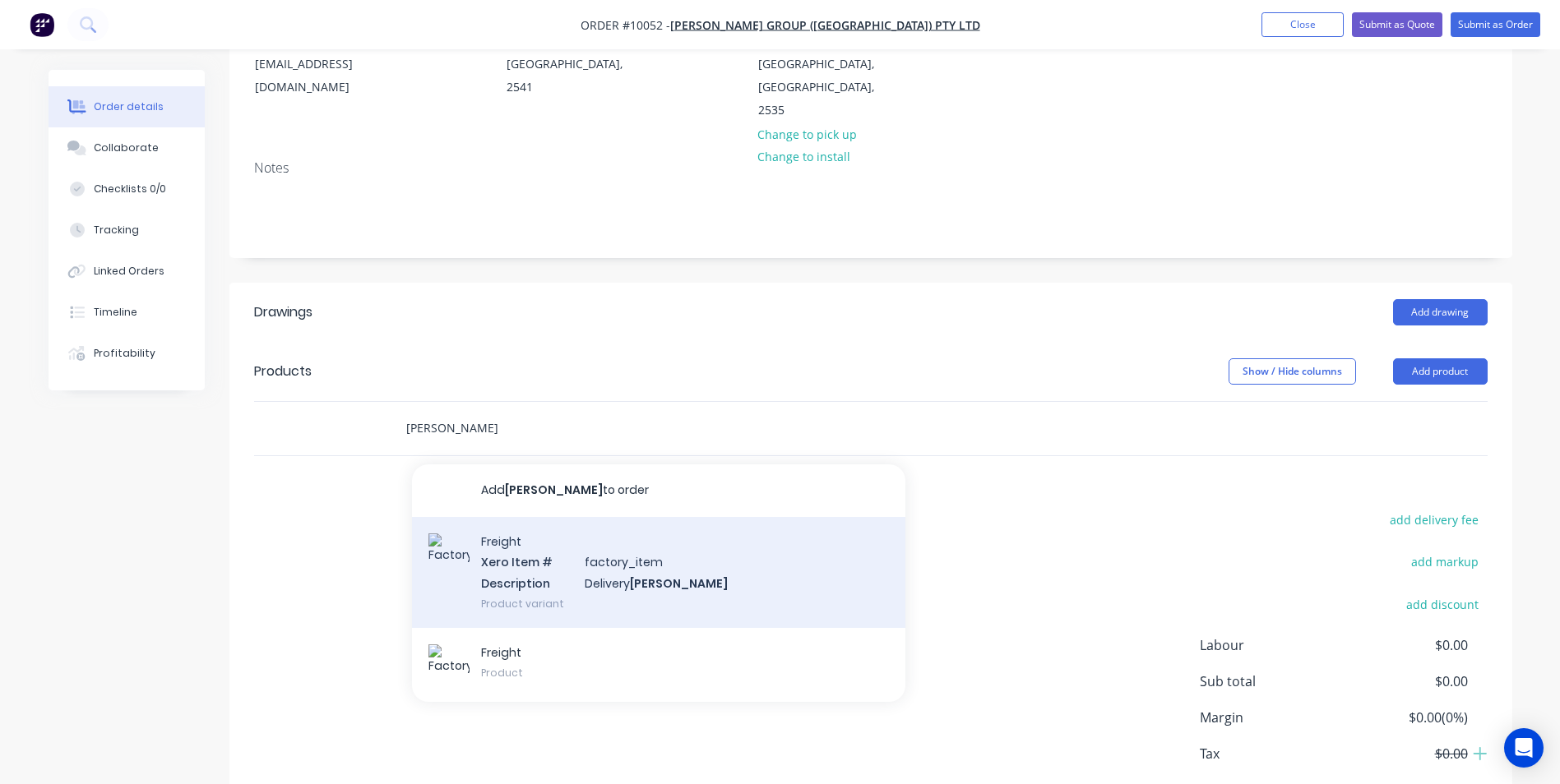
type input "parrish"
click at [628, 571] on div "Freight Xero Item # factory_item Description Delivery Parrish Product variant" at bounding box center [659, 573] width 493 height 111
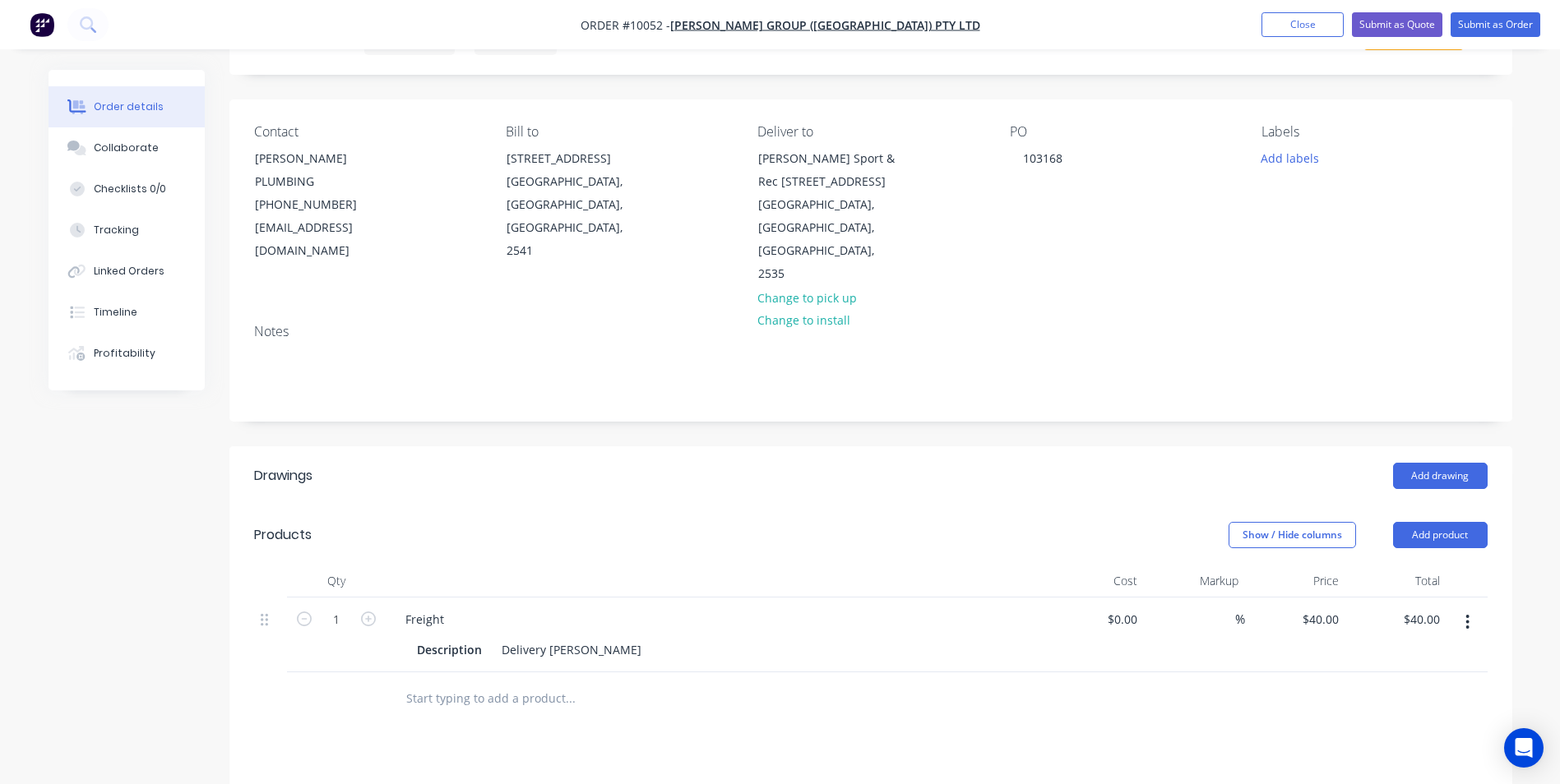
scroll to position [83, 0]
click at [1415, 463] on button "Add drawing" at bounding box center [1440, 476] width 95 height 26
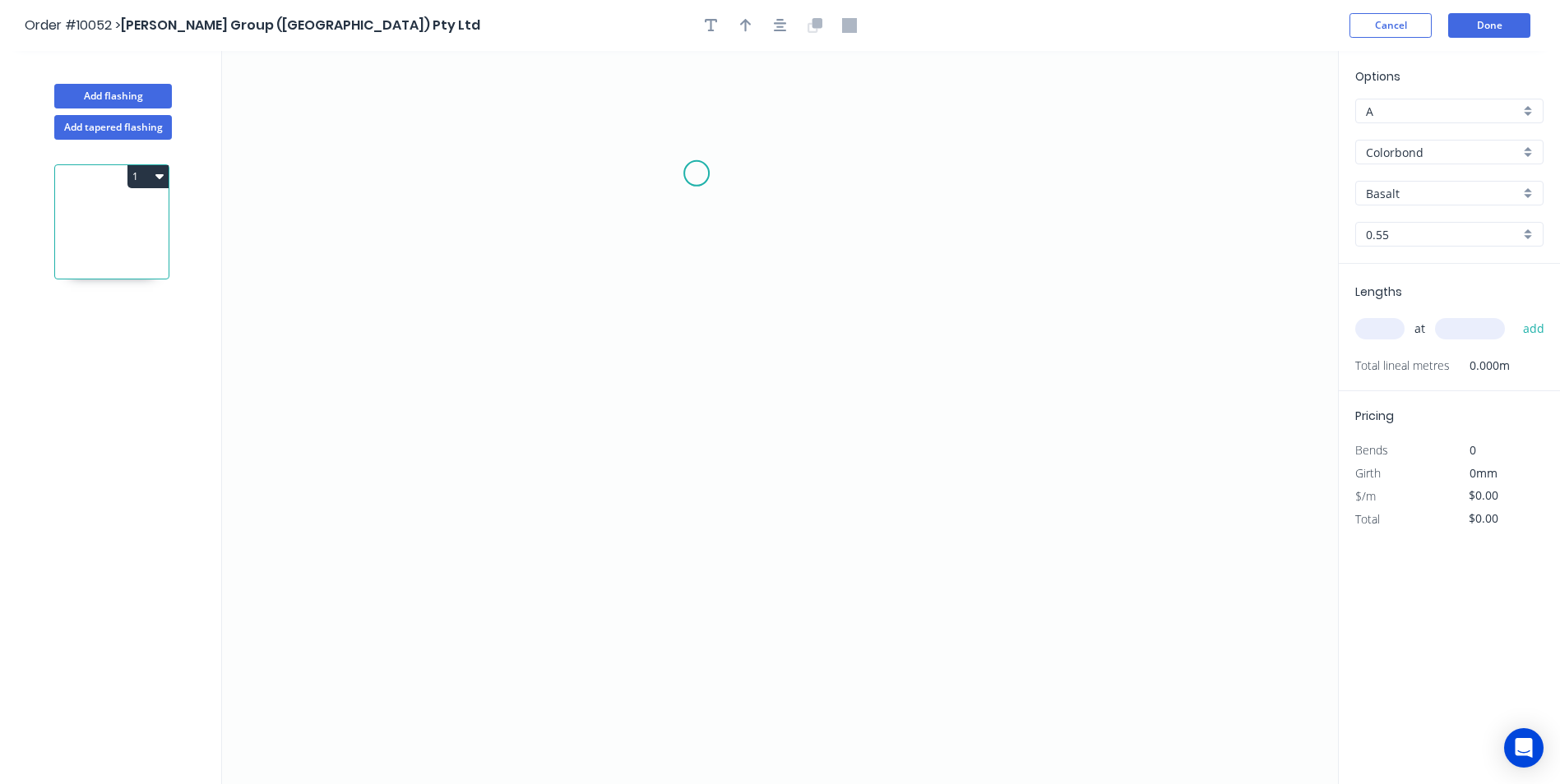
click at [697, 174] on icon "0" at bounding box center [780, 417] width 1116 height 733
click at [638, 218] on icon "0" at bounding box center [780, 417] width 1116 height 733
click at [641, 463] on icon "0 ?" at bounding box center [780, 417] width 1116 height 733
click at [692, 519] on icon "0 ? ? ? º" at bounding box center [780, 417] width 1116 height 733
click at [692, 652] on icon "0 ? ? ? ? º" at bounding box center [780, 417] width 1116 height 733
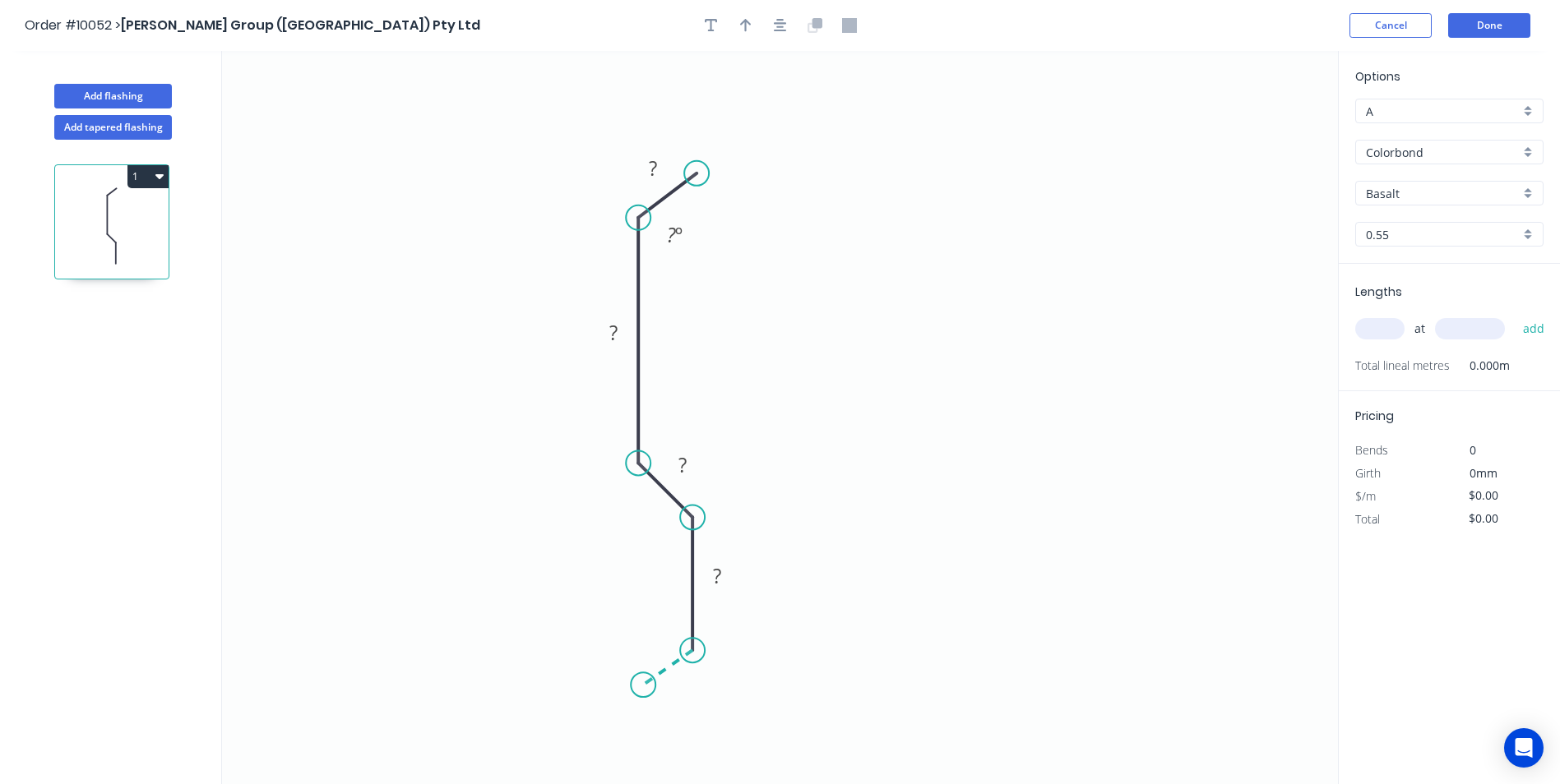
click at [643, 686] on icon "0 ? ? ? ? ? º" at bounding box center [780, 417] width 1116 height 733
click at [643, 686] on circle at bounding box center [643, 685] width 25 height 25
drag, startPoint x: 640, startPoint y: 465, endPoint x: 647, endPoint y: 371, distance: 94.3
click at [647, 371] on circle at bounding box center [638, 371] width 25 height 25
drag, startPoint x: 695, startPoint y: 519, endPoint x: 695, endPoint y: 422, distance: 97.0
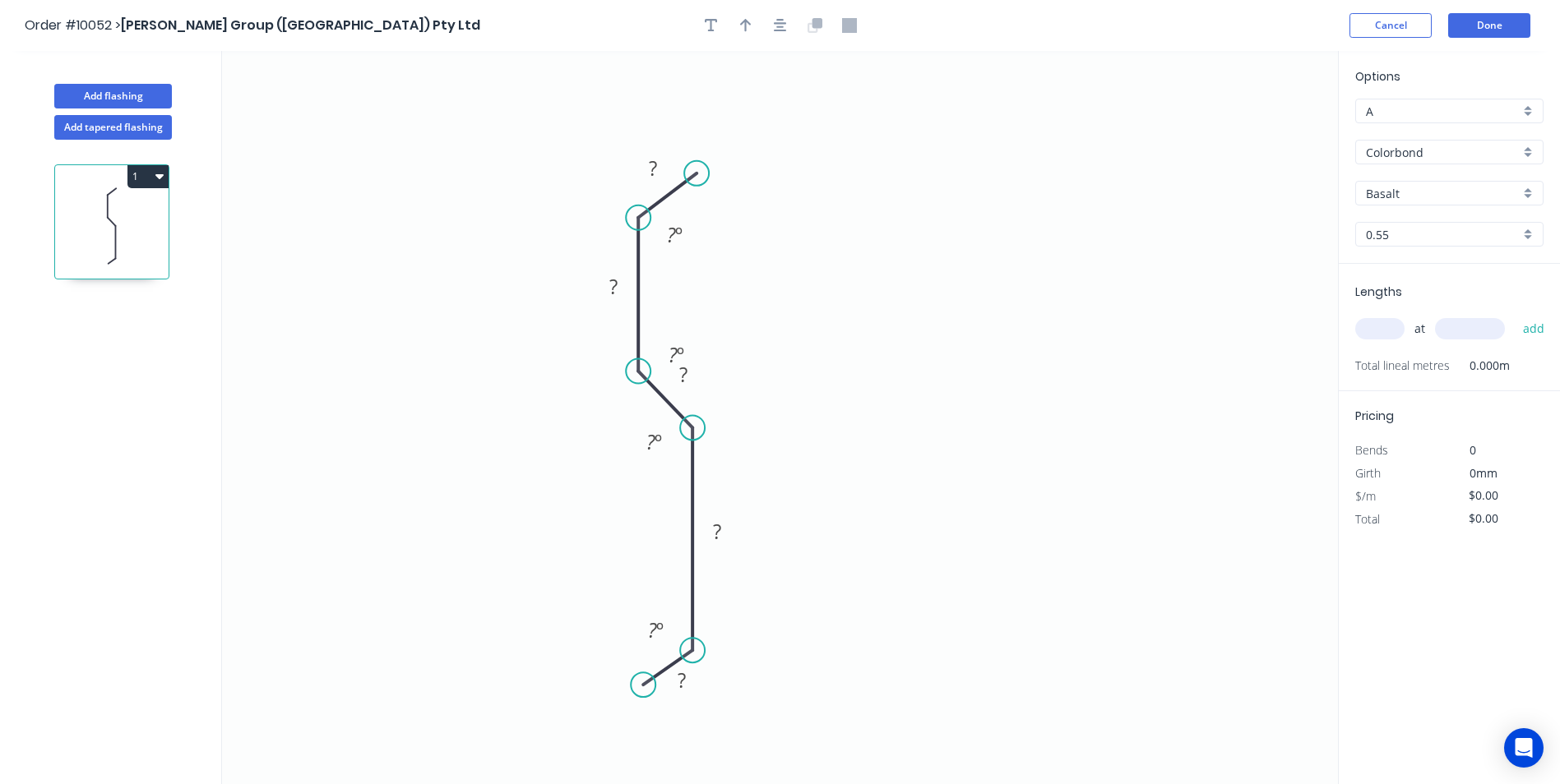
click at [695, 422] on circle at bounding box center [693, 429] width 25 height 25
drag, startPoint x: 693, startPoint y: 646, endPoint x: 692, endPoint y: 537, distance: 109.0
click at [692, 537] on circle at bounding box center [693, 542] width 25 height 25
drag, startPoint x: 645, startPoint y: 677, endPoint x: 645, endPoint y: 588, distance: 89.0
click at [645, 588] on circle at bounding box center [643, 586] width 25 height 25
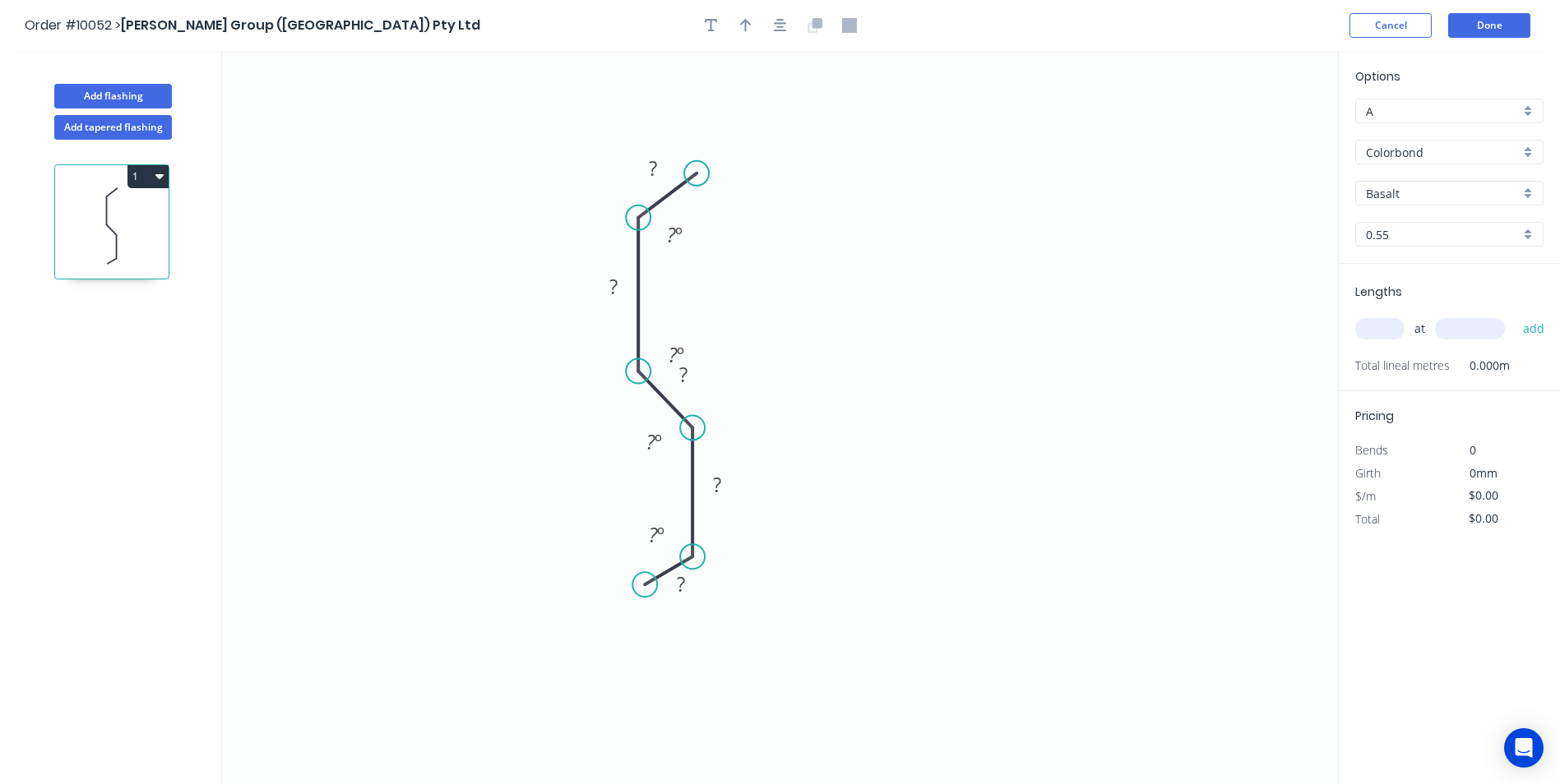
drag, startPoint x: 701, startPoint y: 535, endPoint x: 697, endPoint y: 558, distance: 23.3
click at [697, 558] on circle at bounding box center [693, 557] width 25 height 25
click at [646, 601] on circle at bounding box center [646, 604] width 25 height 25
click at [657, 169] on tspan "?" at bounding box center [653, 168] width 9 height 27
type input "$6.63"
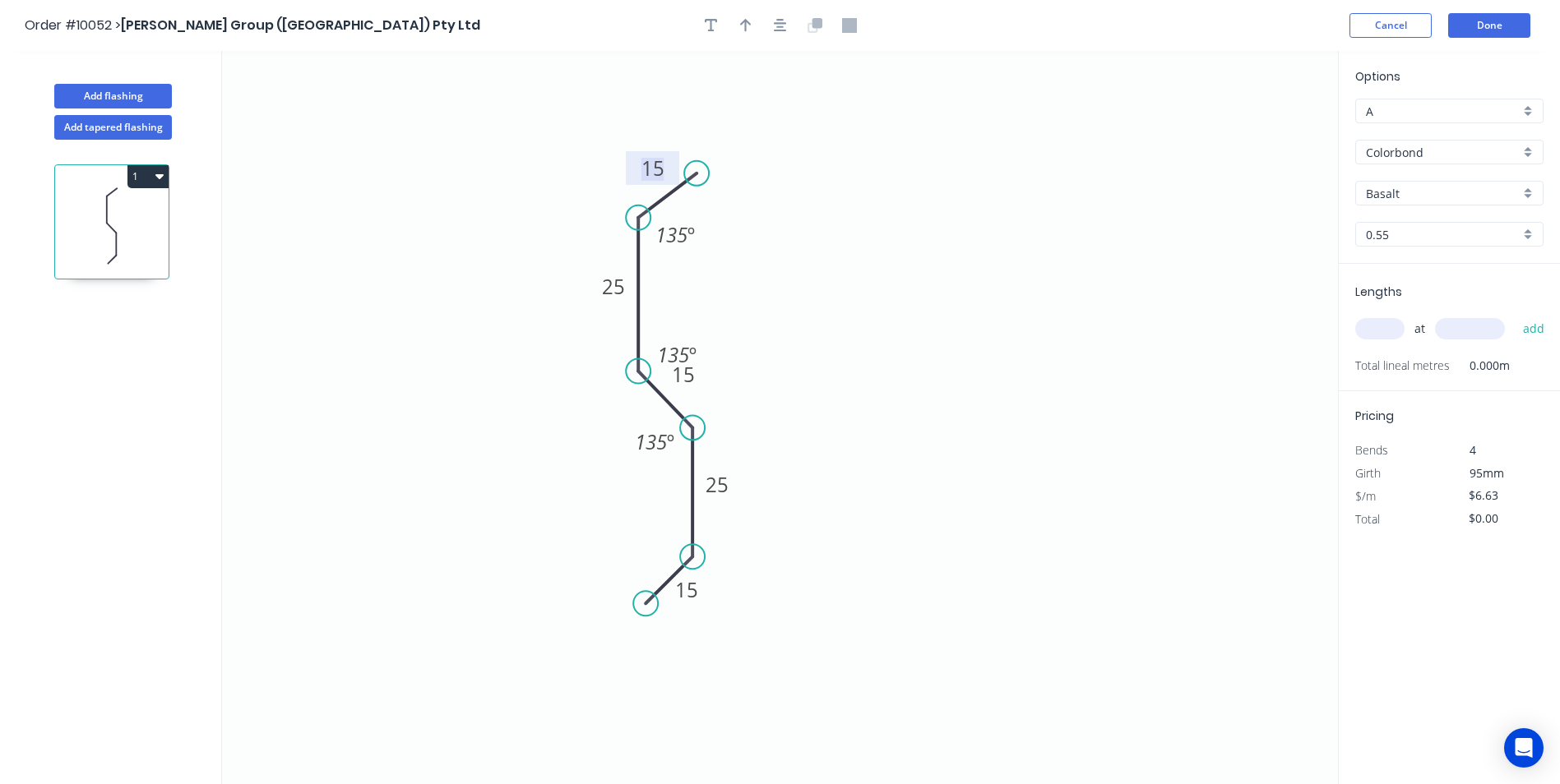
click at [815, 226] on icon "0 15 25 15 25 15 135 º 135 º 135 º" at bounding box center [780, 417] width 1116 height 733
click at [1383, 328] on input "text" at bounding box center [1380, 329] width 49 height 21
type input "5"
type input "5000"
click at [1515, 315] on button "add" at bounding box center [1534, 328] width 38 height 28
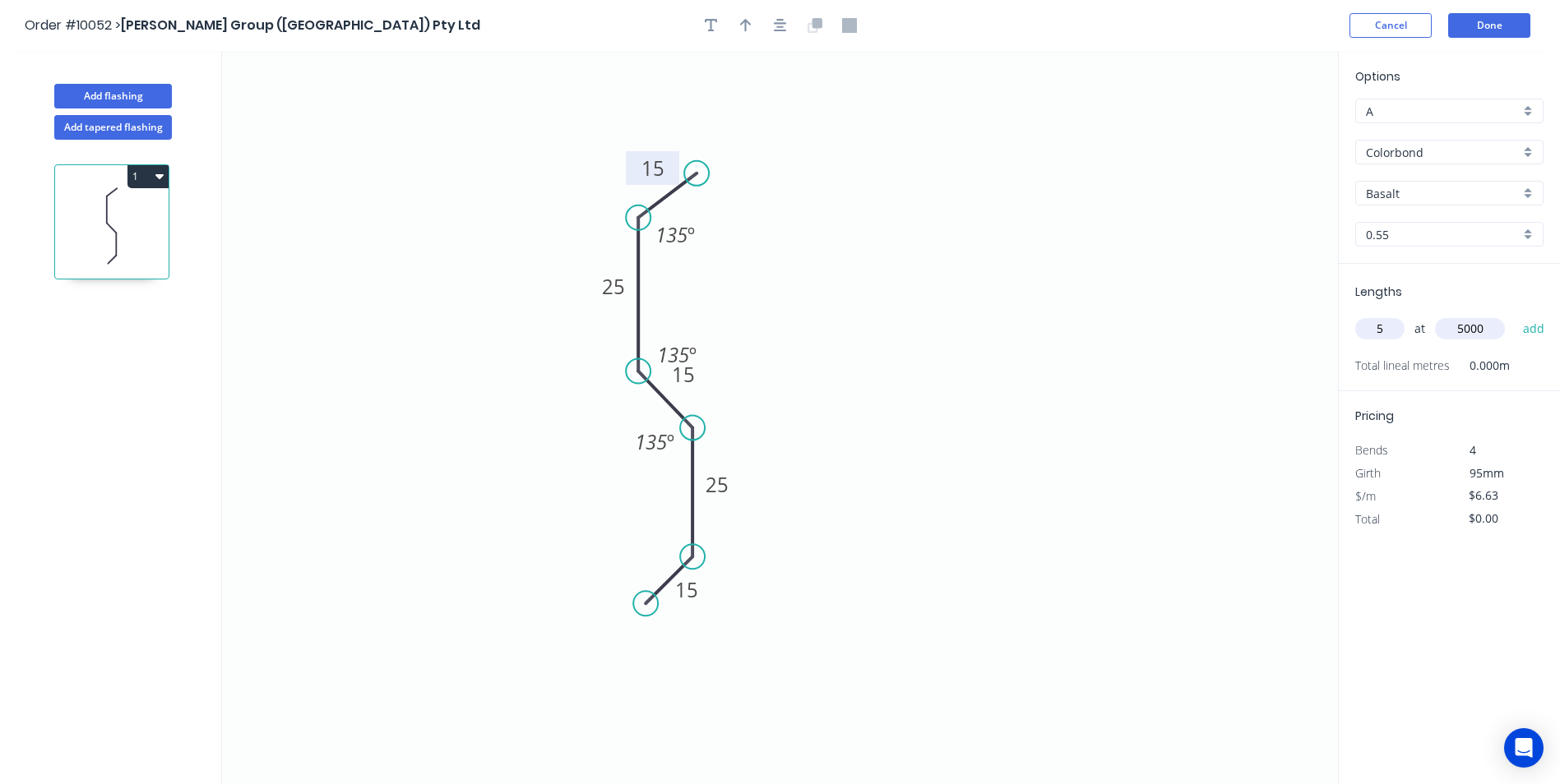
type input "$165.75"
click at [1535, 154] on div "Colorbond" at bounding box center [1450, 153] width 188 height 25
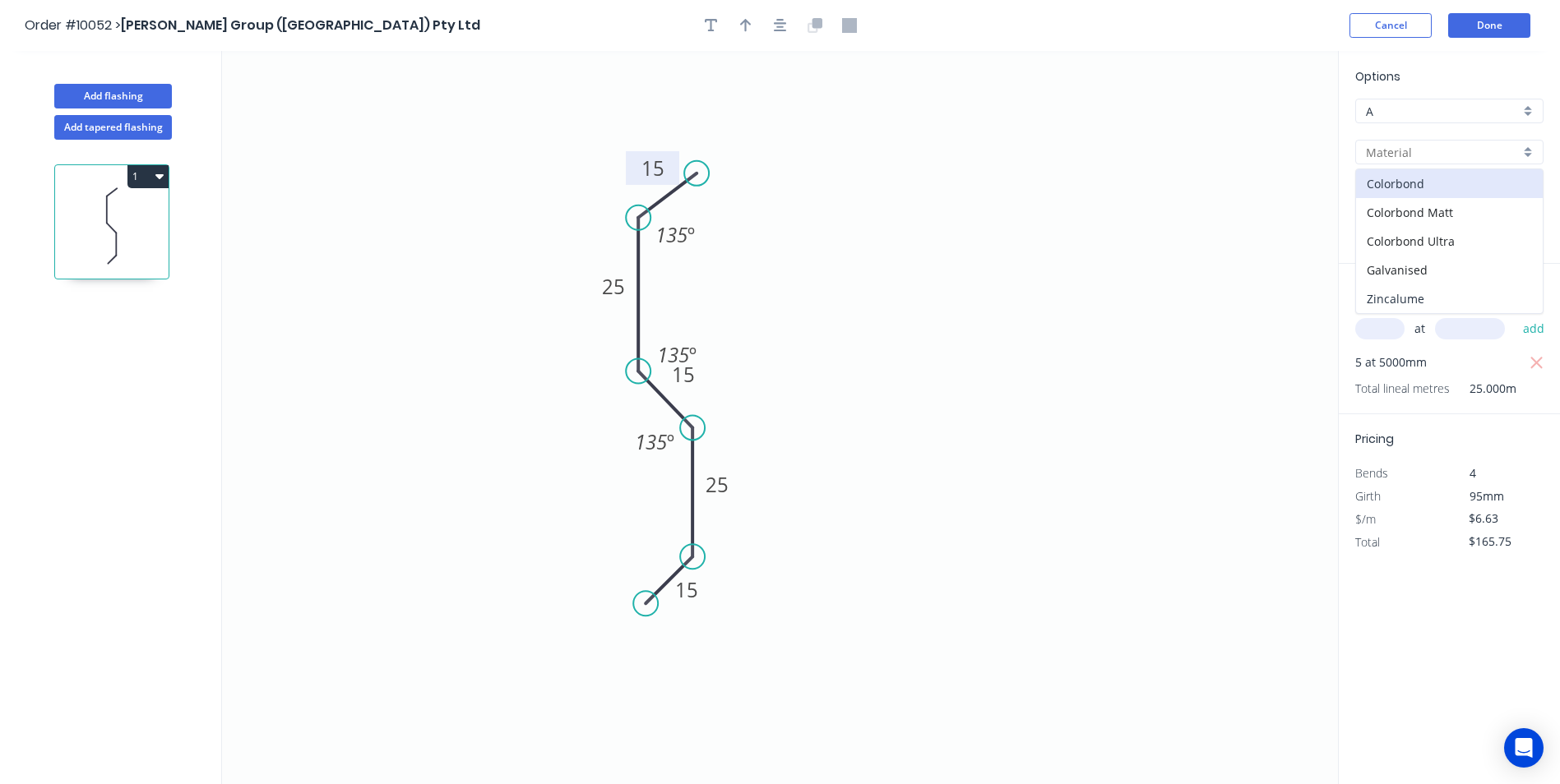
click at [1415, 290] on div "Zincalume" at bounding box center [1450, 298] width 186 height 29
type input "Zincalume"
type input "Unpainted"
type input "$6.97"
type input "$174.25"
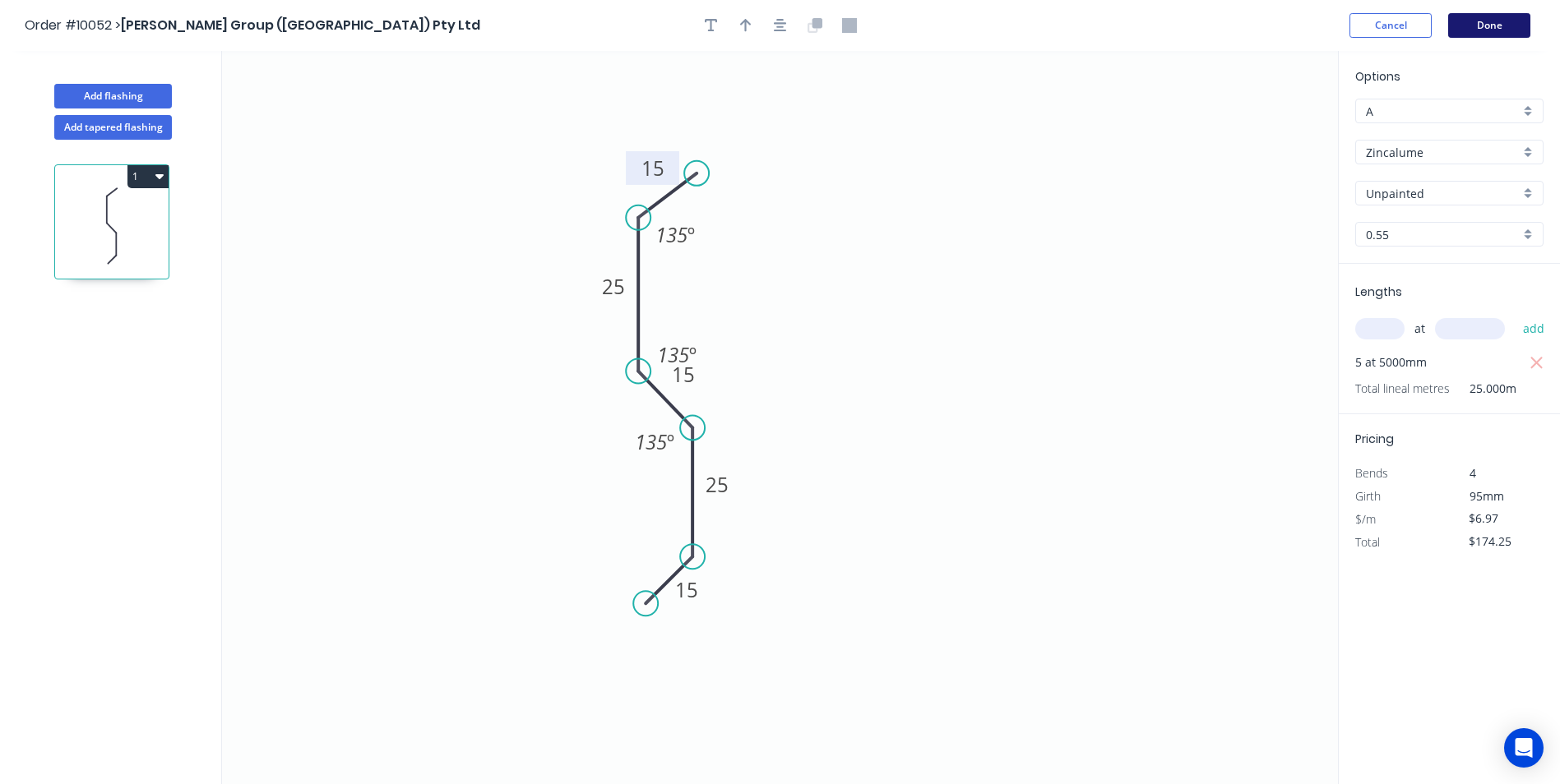
click at [1489, 23] on button "Done" at bounding box center [1490, 26] width 83 height 25
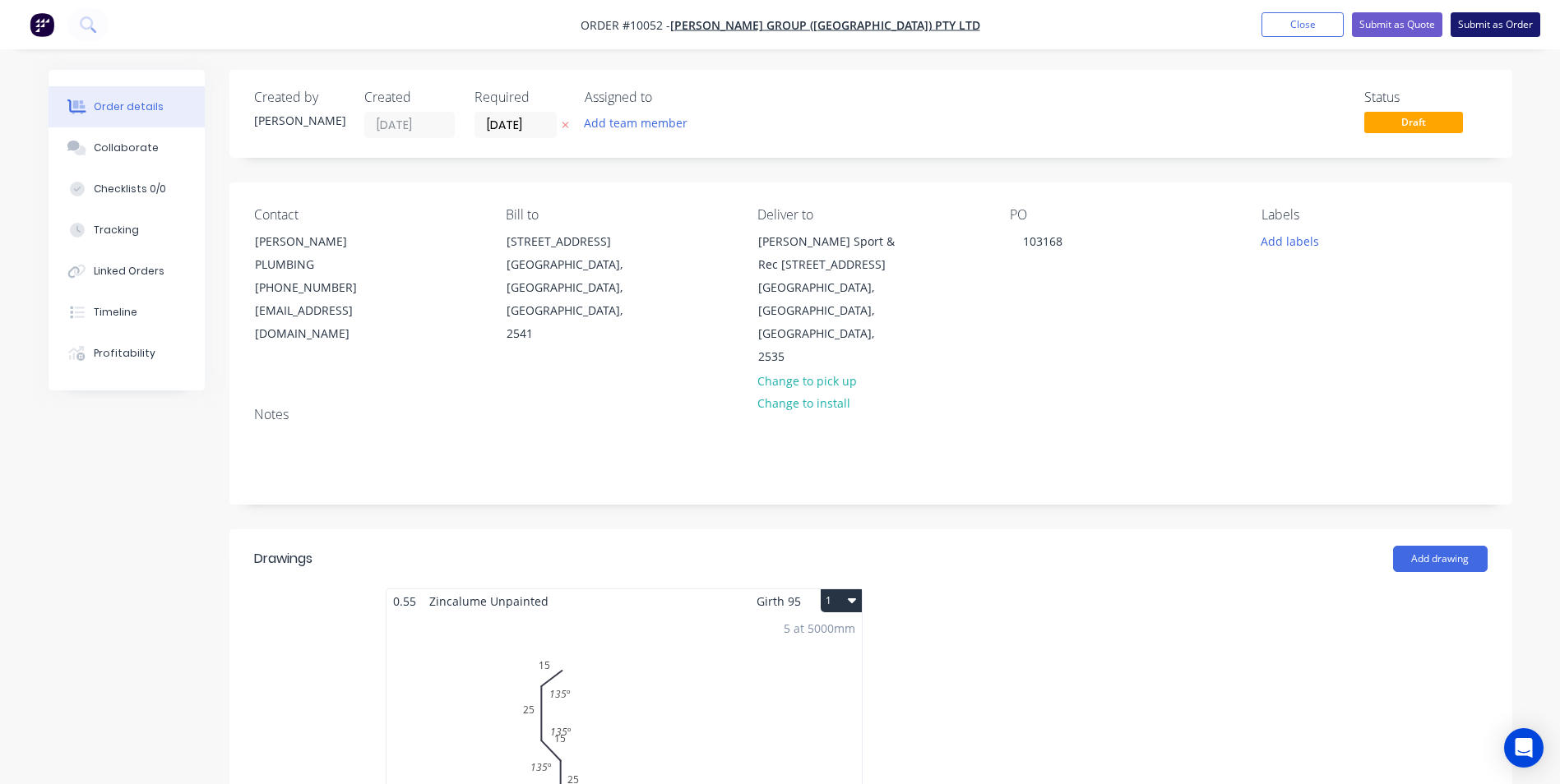
click at [1486, 25] on button "Submit as Order" at bounding box center [1495, 25] width 89 height 25
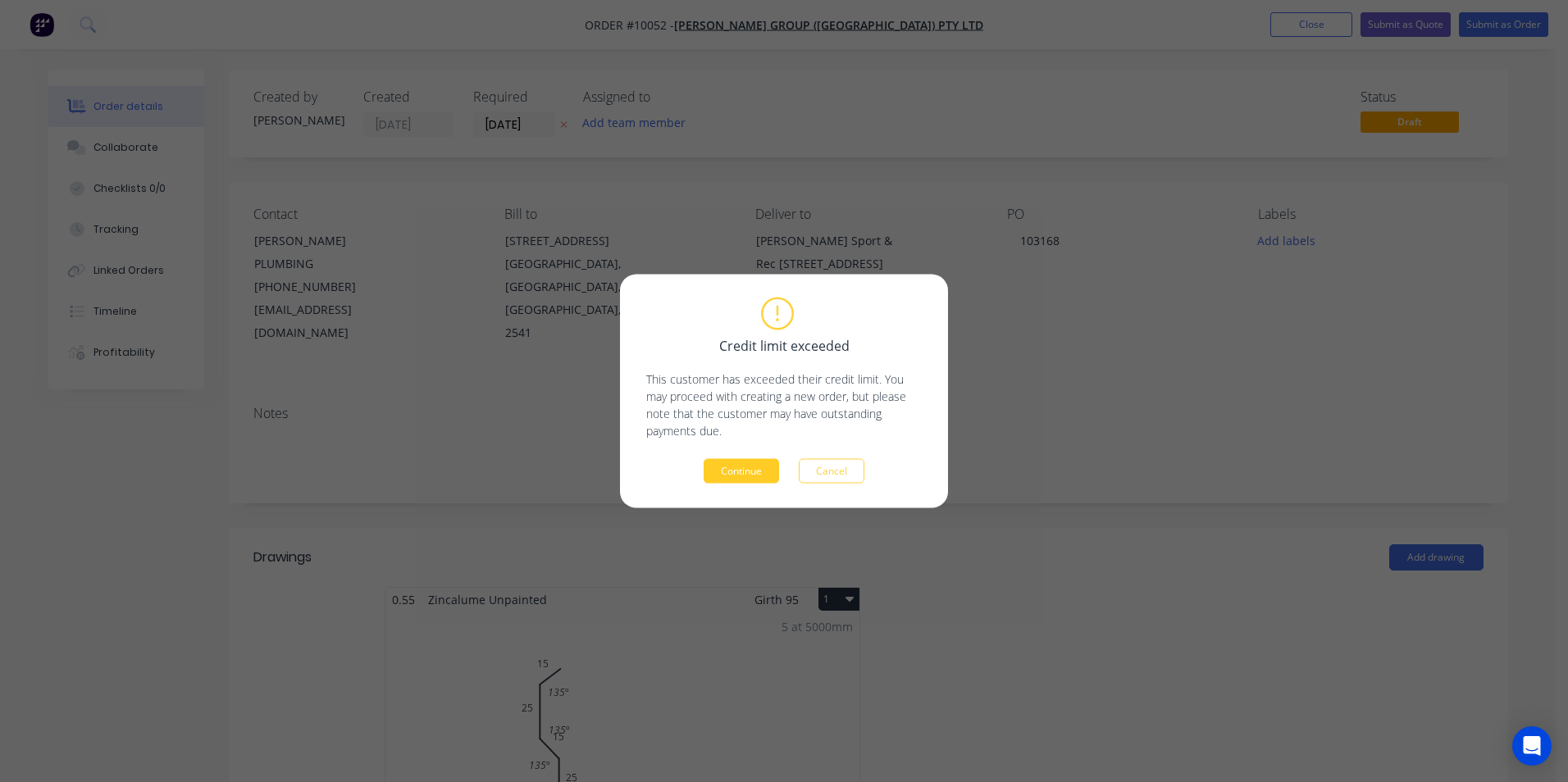
click at [730, 472] on button "Continue" at bounding box center [741, 472] width 76 height 25
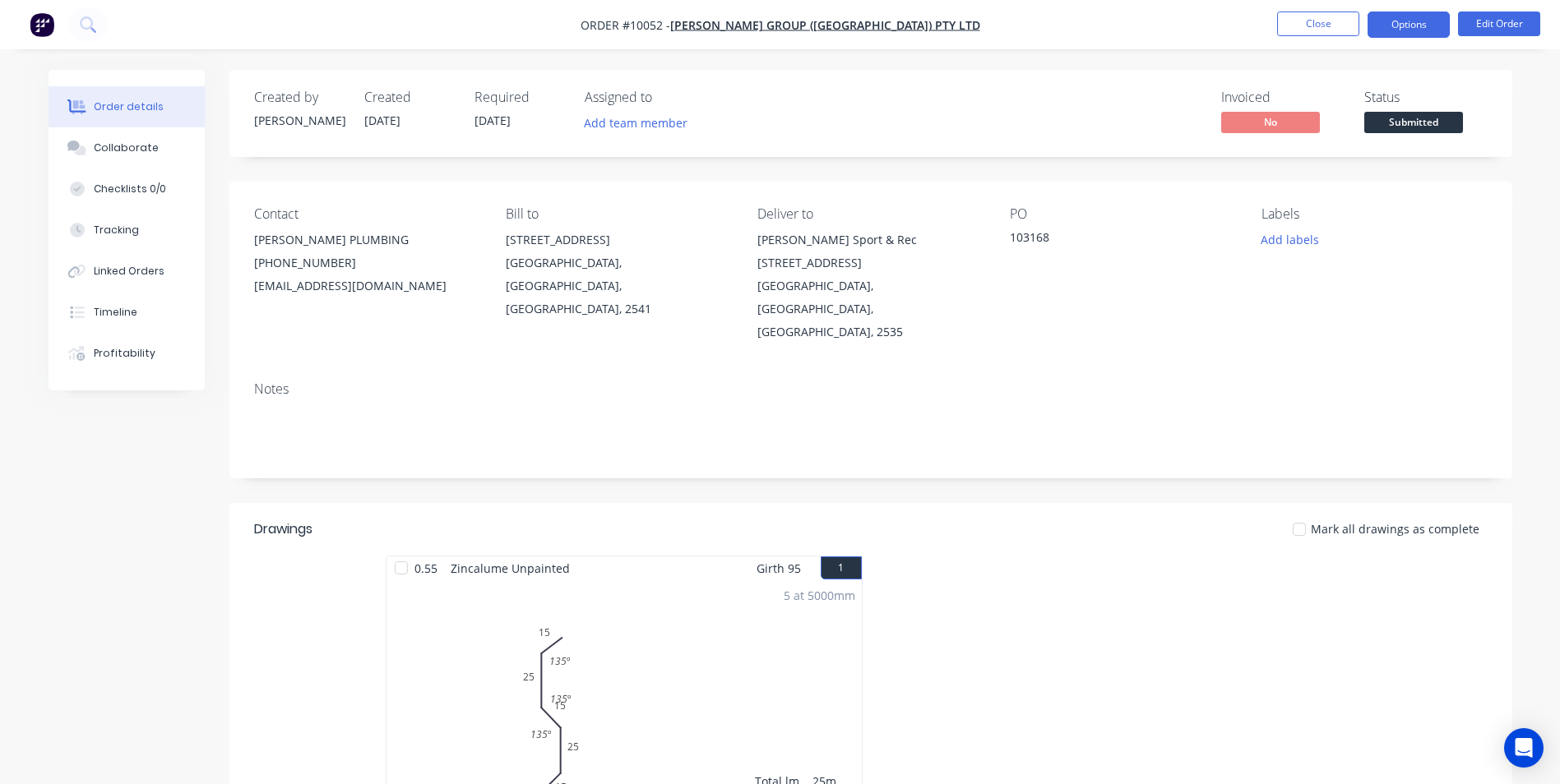
click at [1398, 36] on button "Options" at bounding box center [1409, 24] width 83 height 26
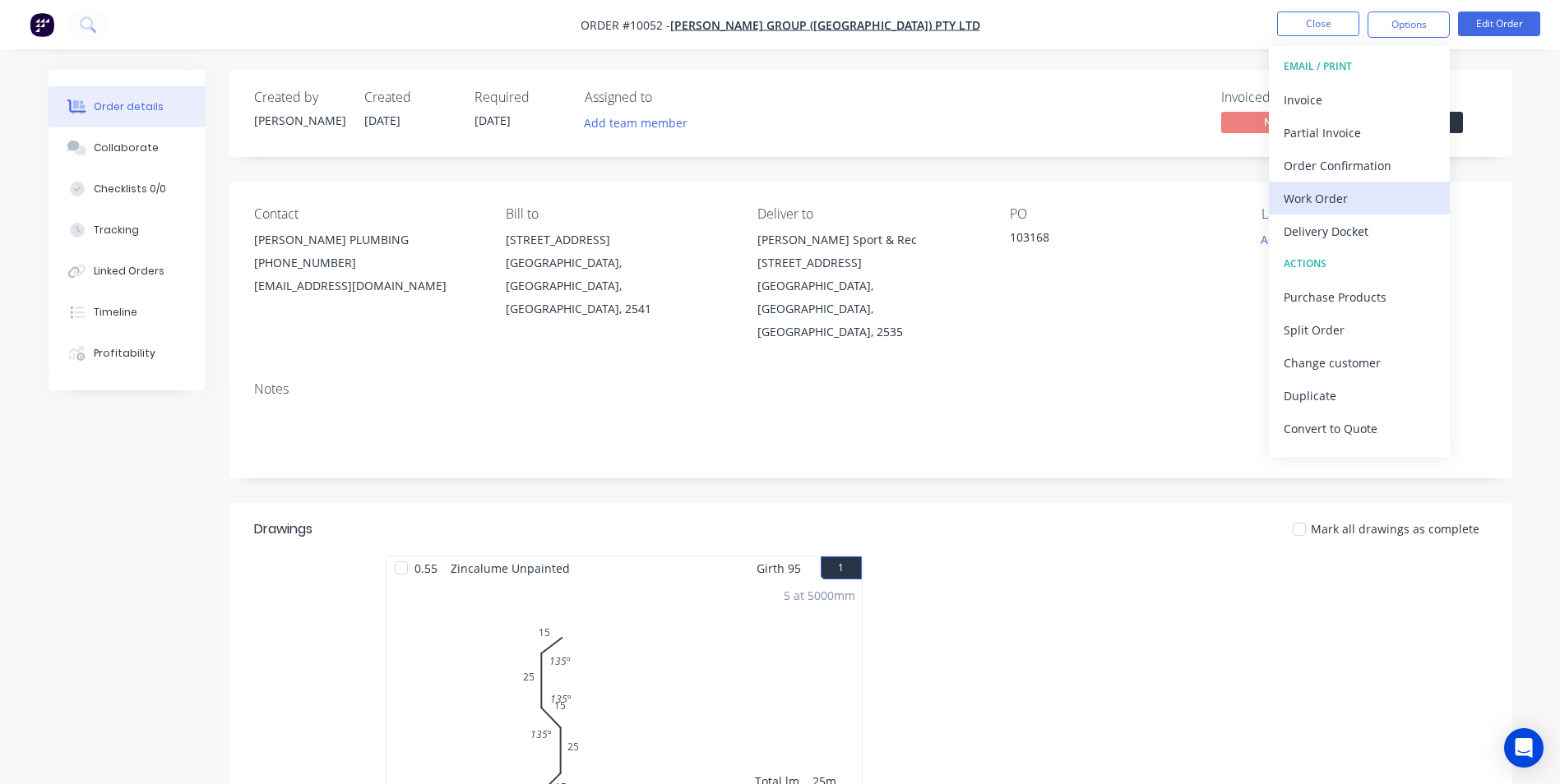
click at [1333, 198] on div "Work Order" at bounding box center [1359, 198] width 152 height 24
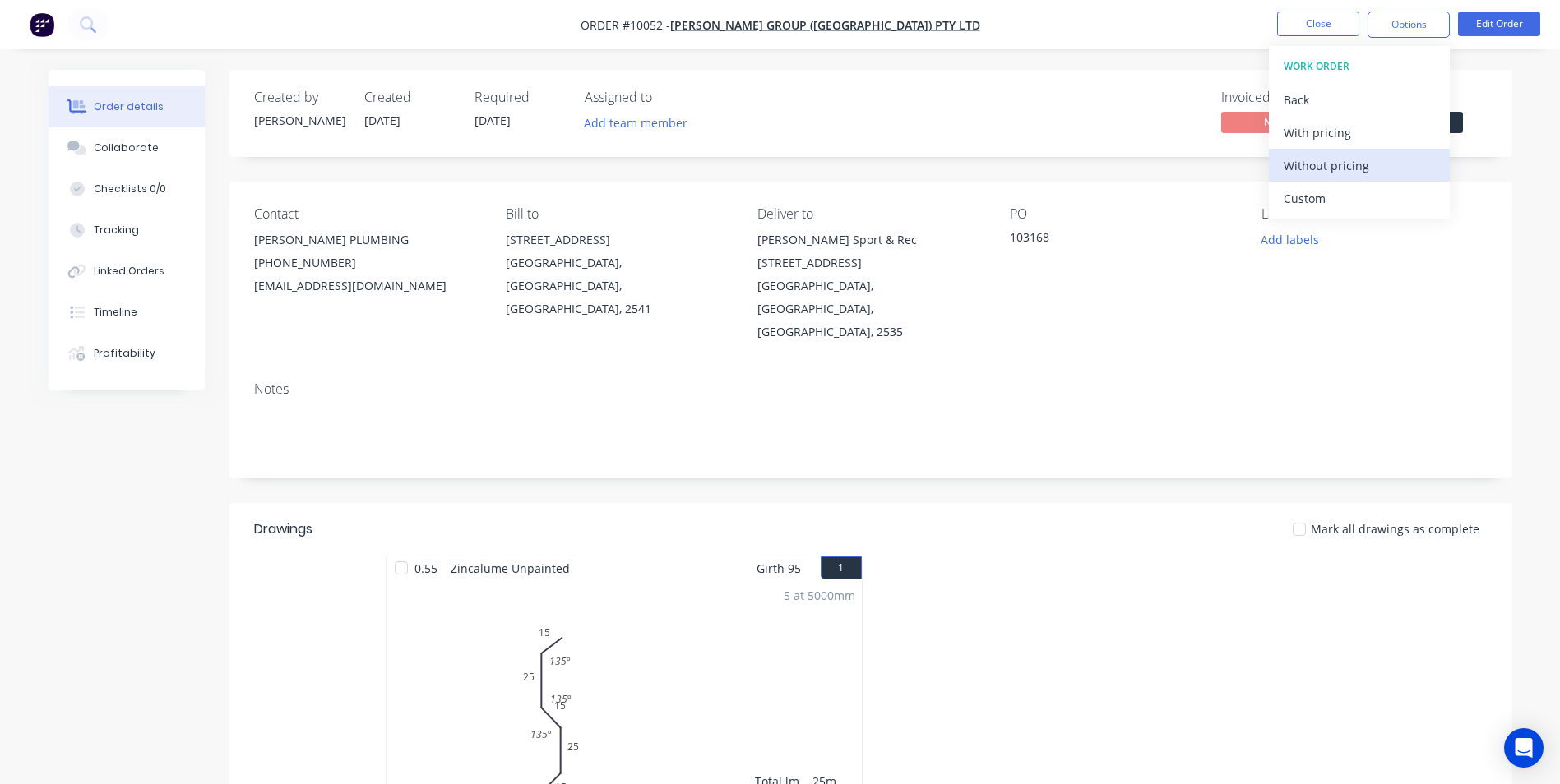
click at [1331, 170] on div "Without pricing" at bounding box center [1359, 165] width 152 height 24
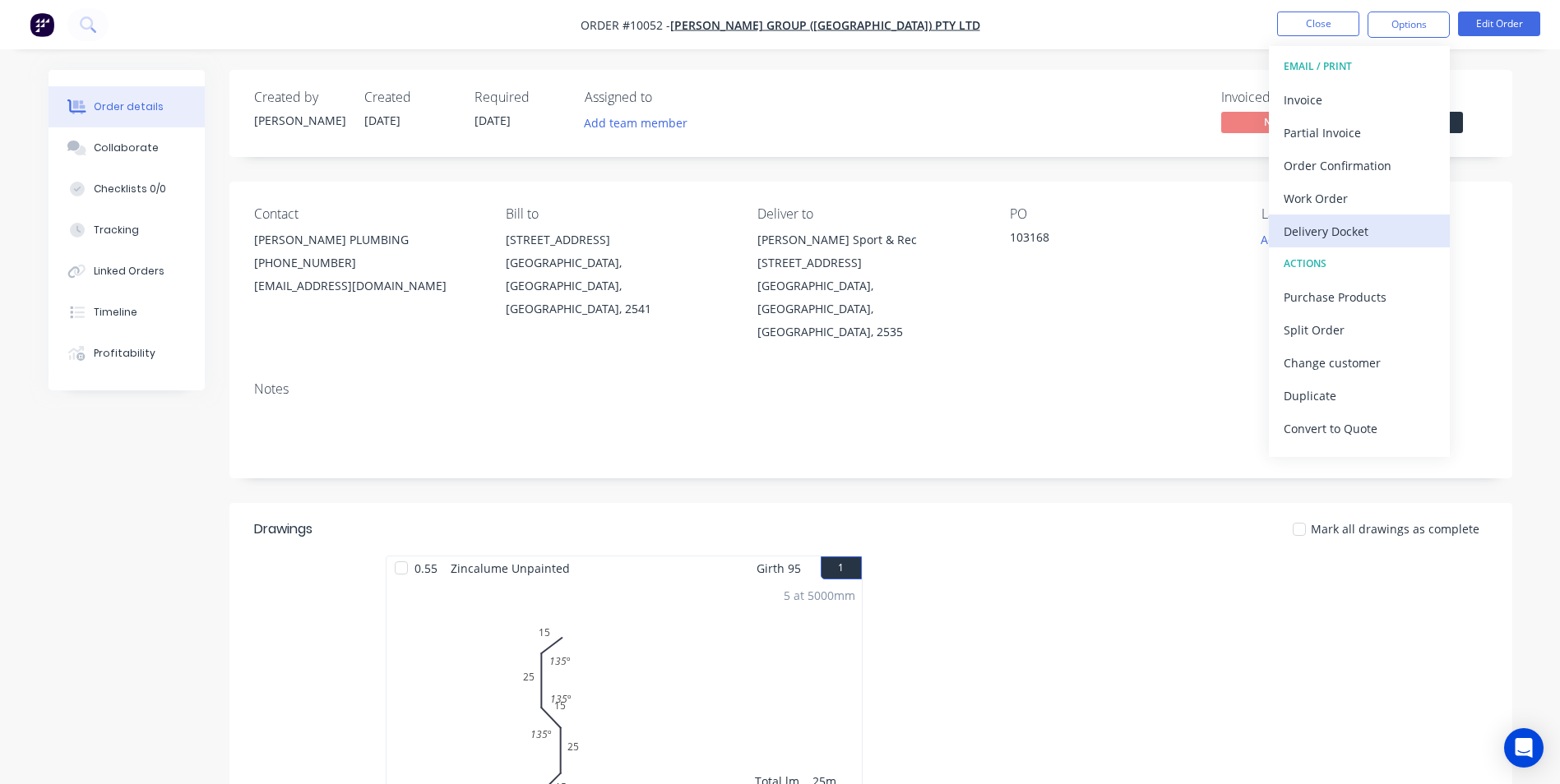
click at [1371, 227] on div "Delivery Docket" at bounding box center [1359, 231] width 152 height 24
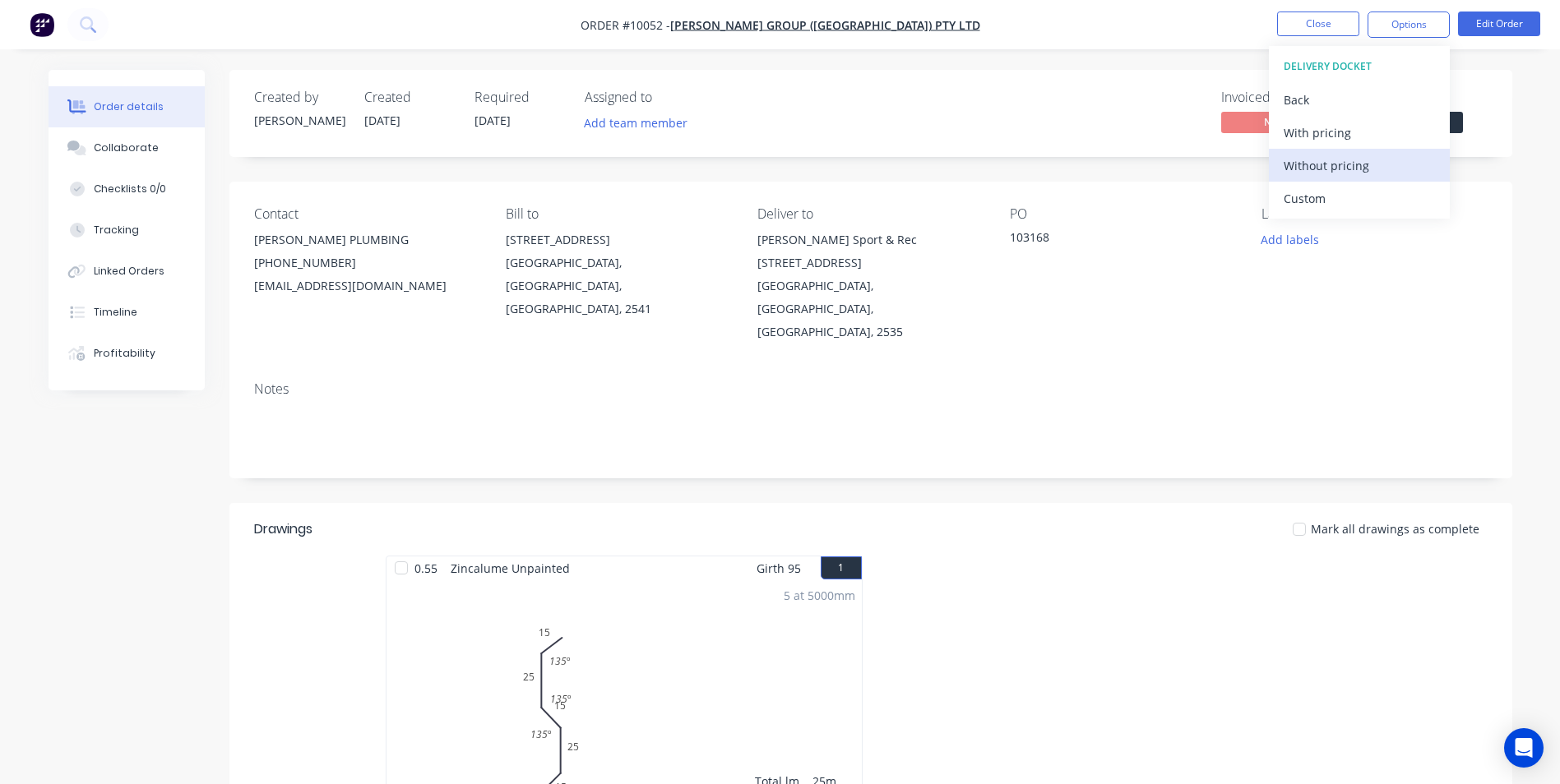
click at [1354, 156] on div "Without pricing" at bounding box center [1359, 165] width 152 height 24
click at [1318, 167] on div "Order Confirmation" at bounding box center [1359, 165] width 152 height 24
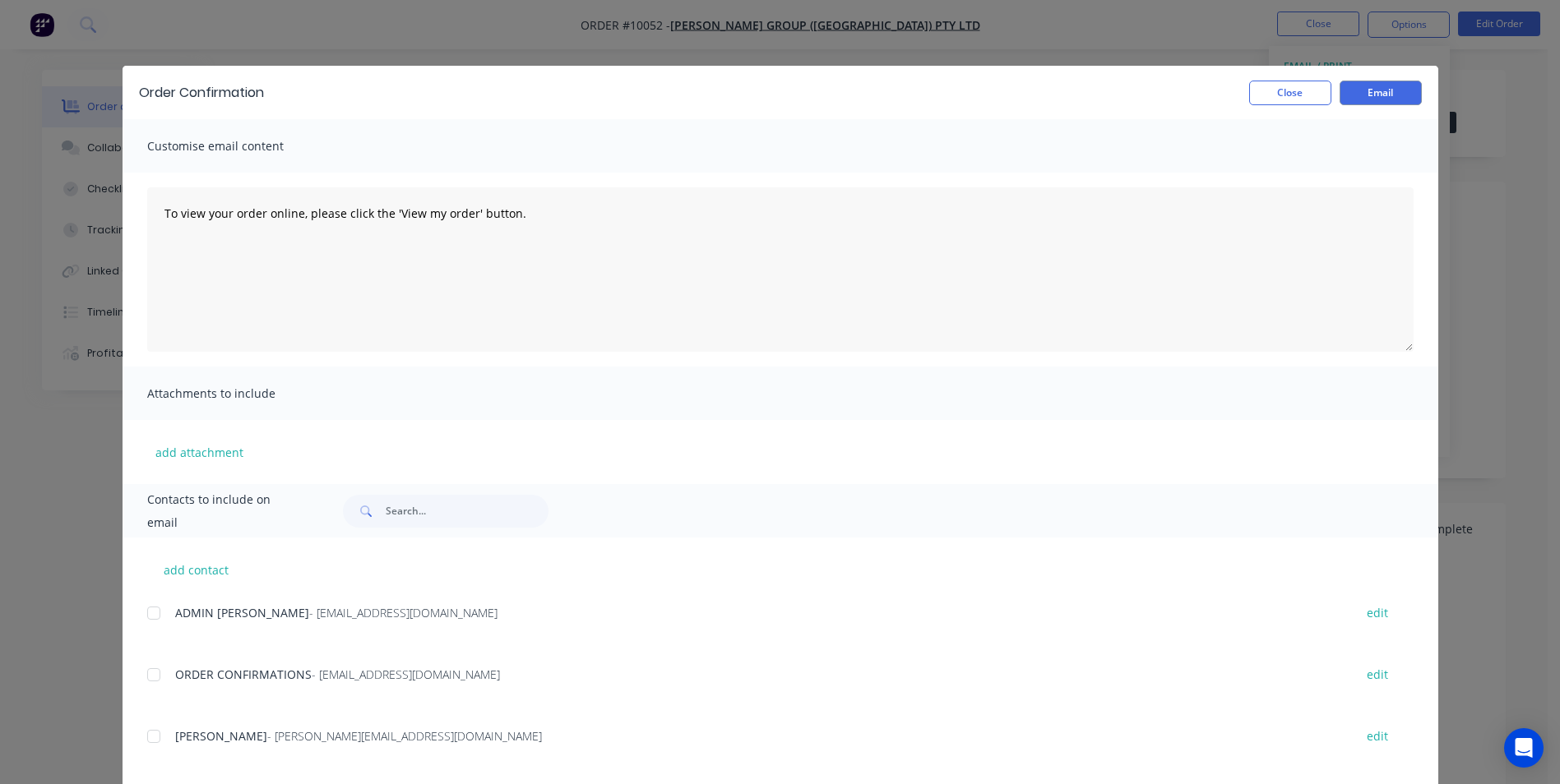
click at [152, 675] on div at bounding box center [154, 675] width 33 height 33
click at [1364, 101] on button "Email" at bounding box center [1381, 93] width 83 height 25
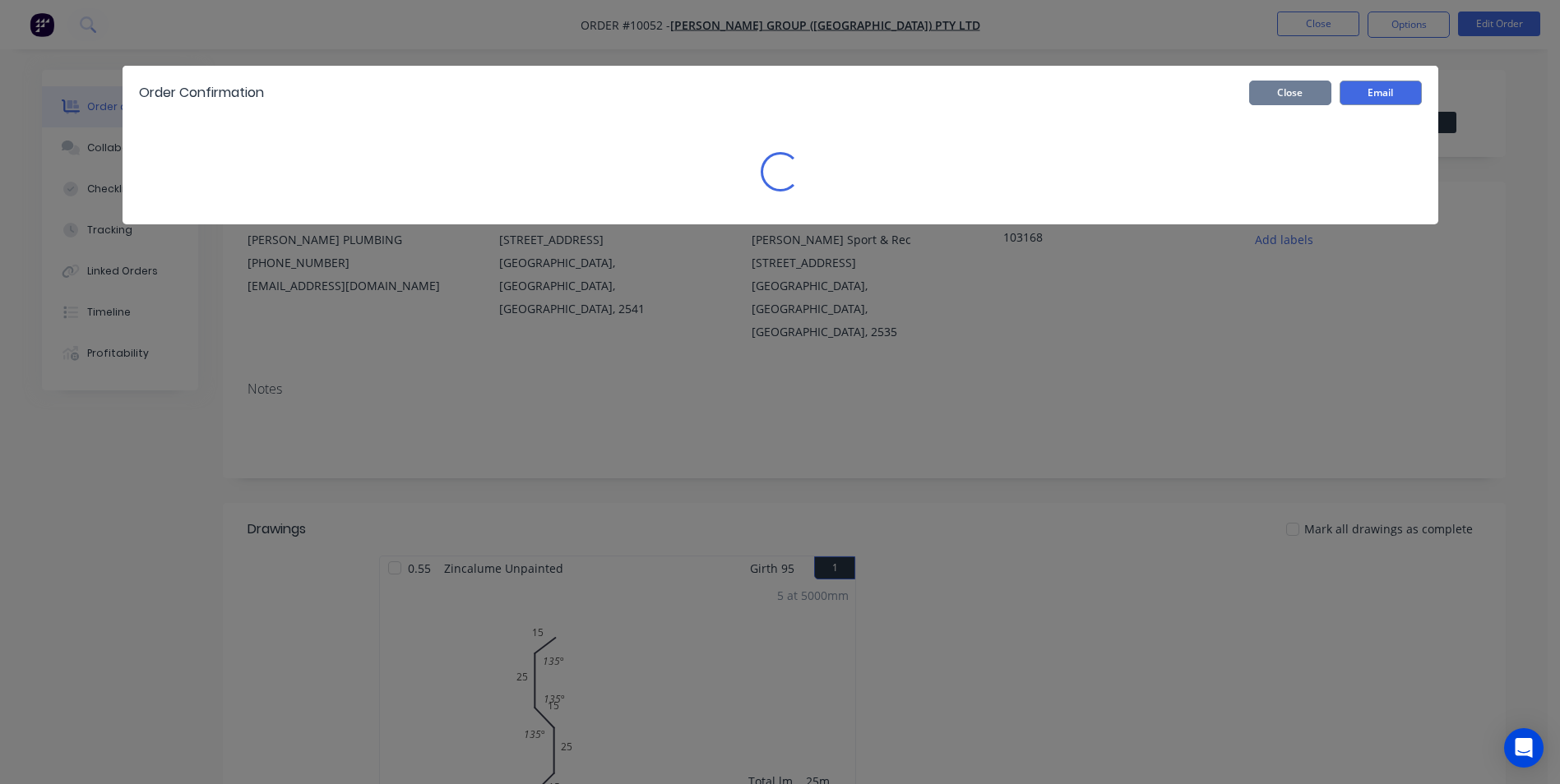
click at [1284, 101] on button "Close" at bounding box center [1290, 93] width 83 height 25
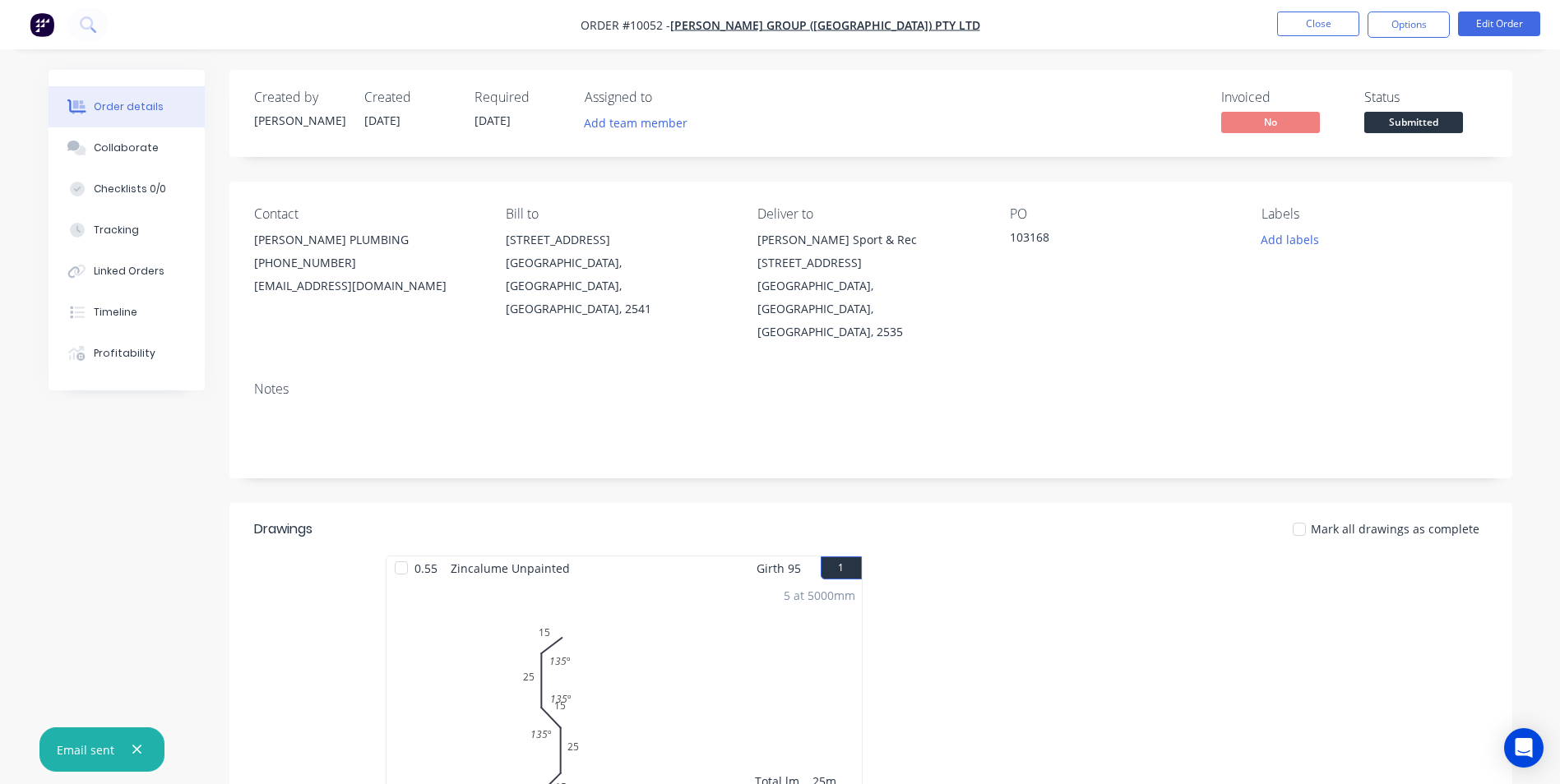
click at [42, 25] on img "button" at bounding box center [42, 25] width 25 height 25
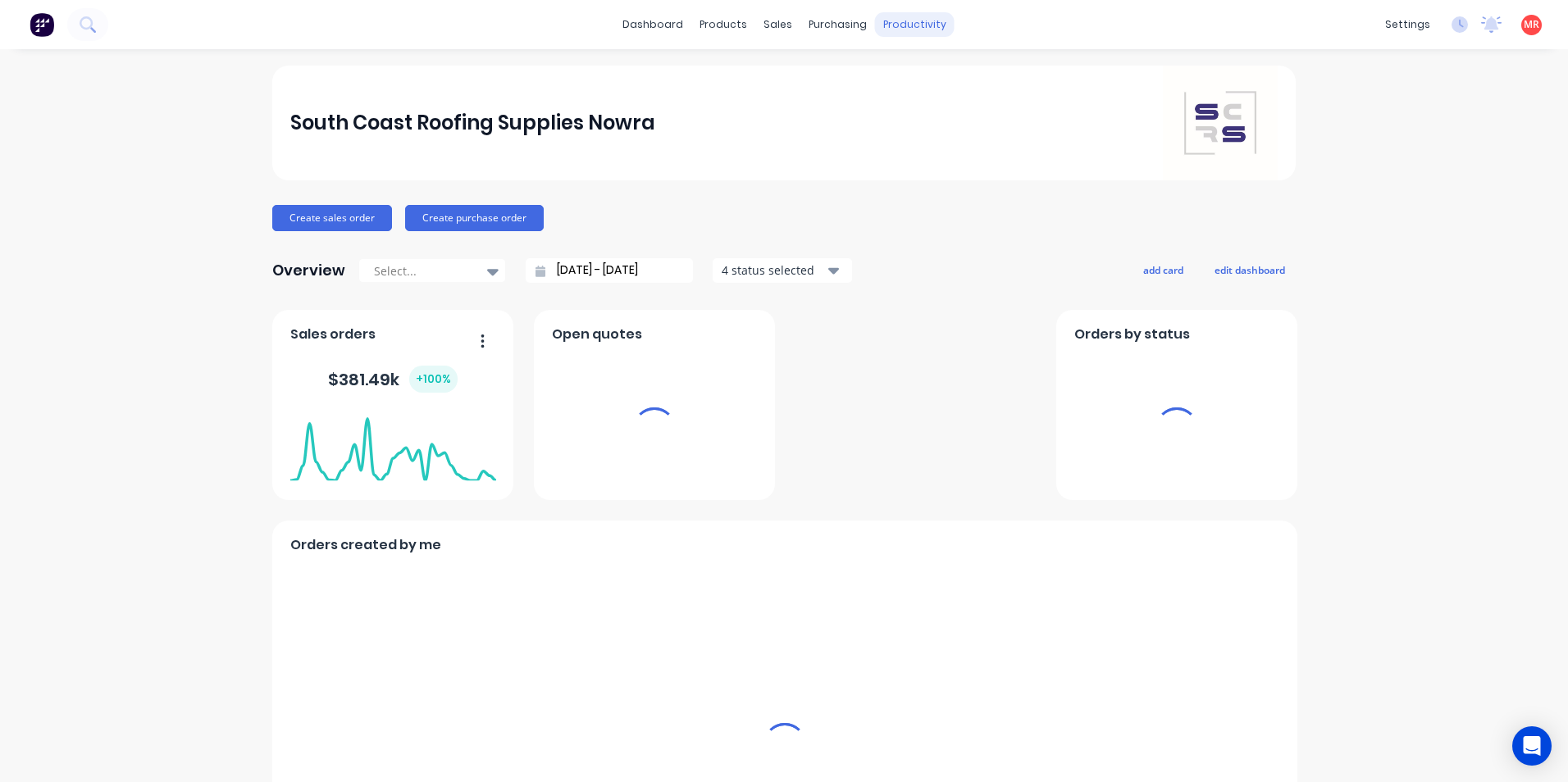
click at [888, 26] on div "productivity" at bounding box center [914, 25] width 79 height 25
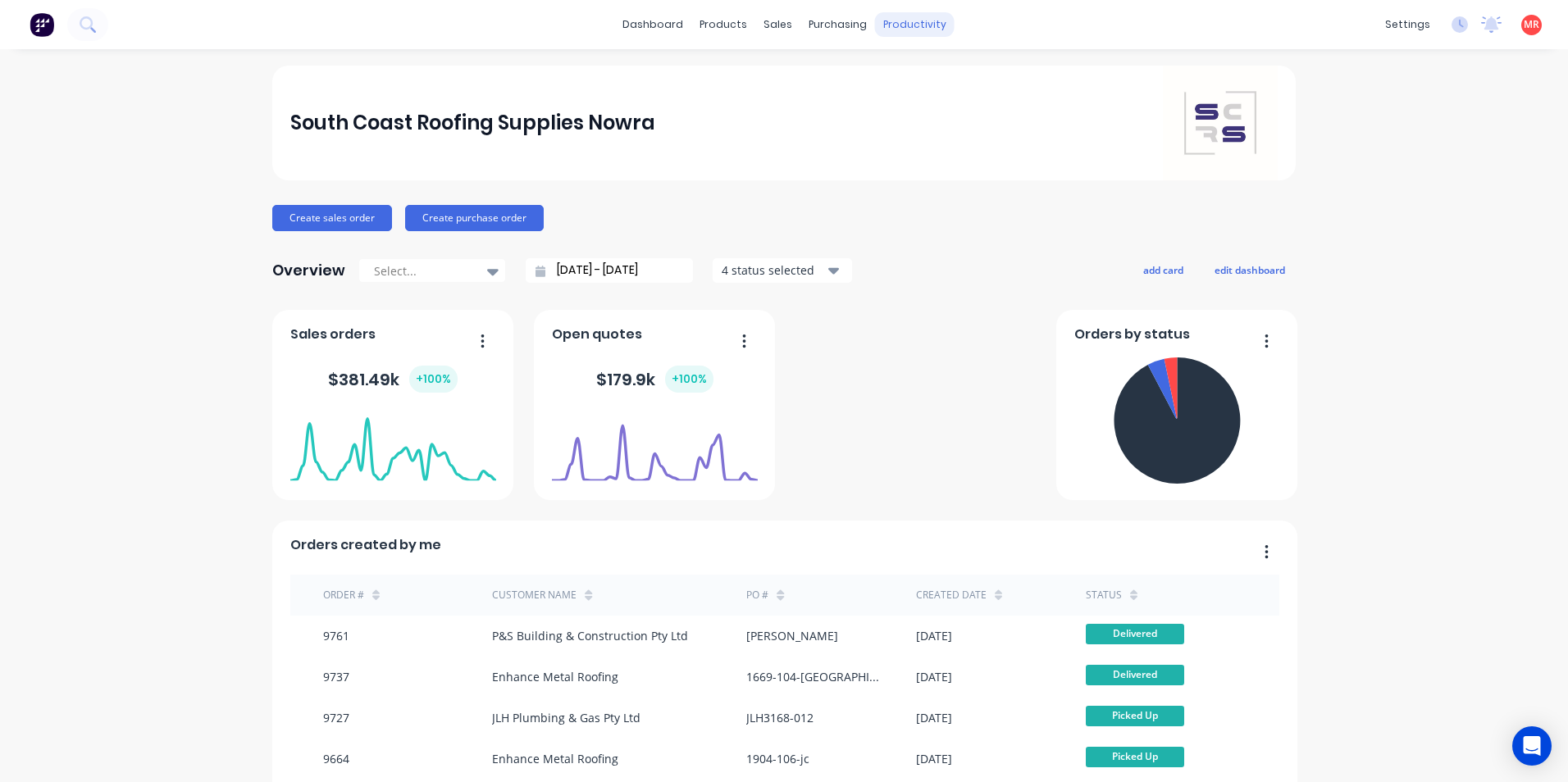
click at [888, 26] on div "productivity" at bounding box center [914, 25] width 79 height 25
click at [924, 135] on link "Delivery Scheduling" at bounding box center [972, 145] width 217 height 33
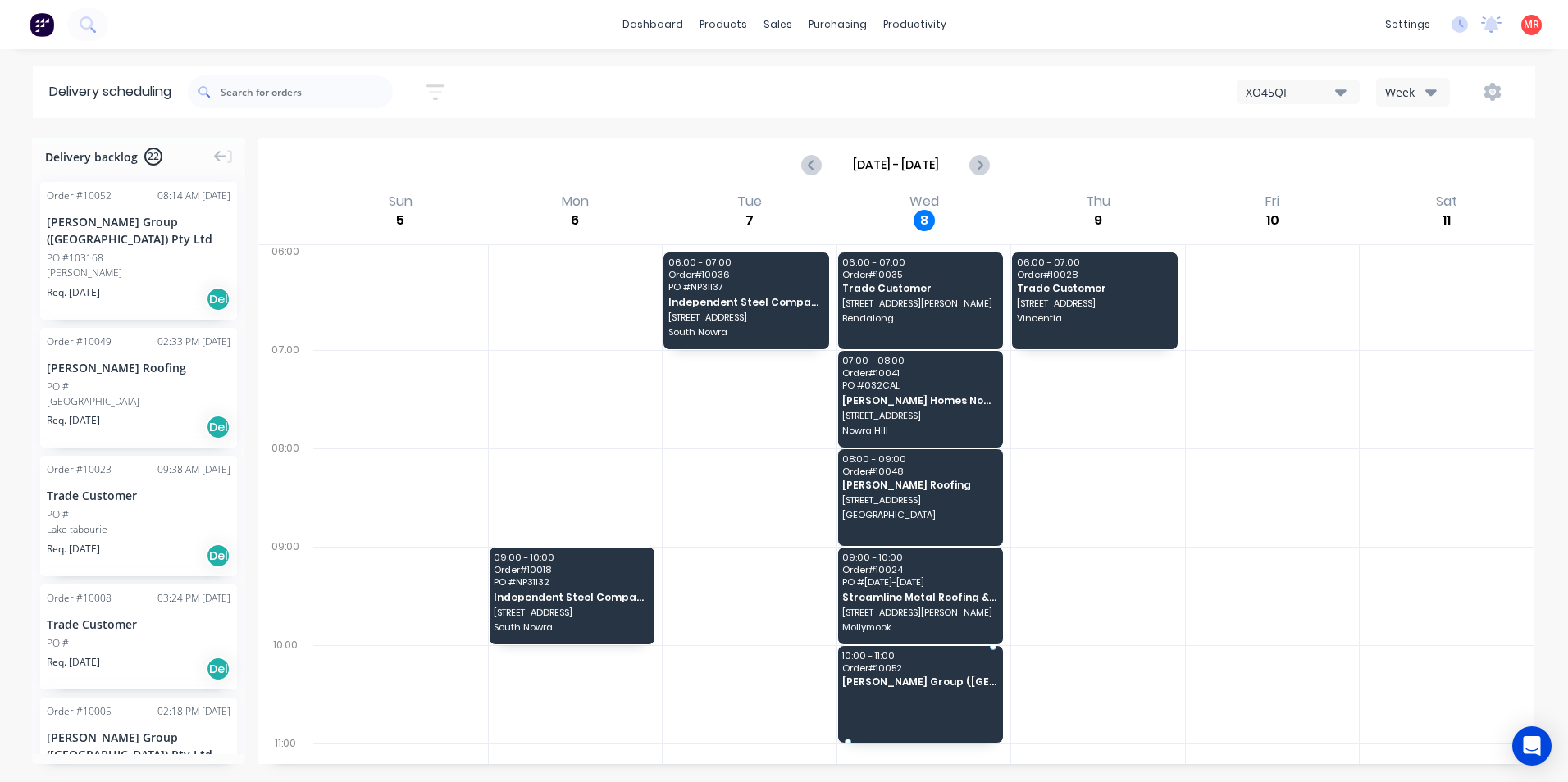
drag, startPoint x: 96, startPoint y: 270, endPoint x: 912, endPoint y: 671, distance: 909.2
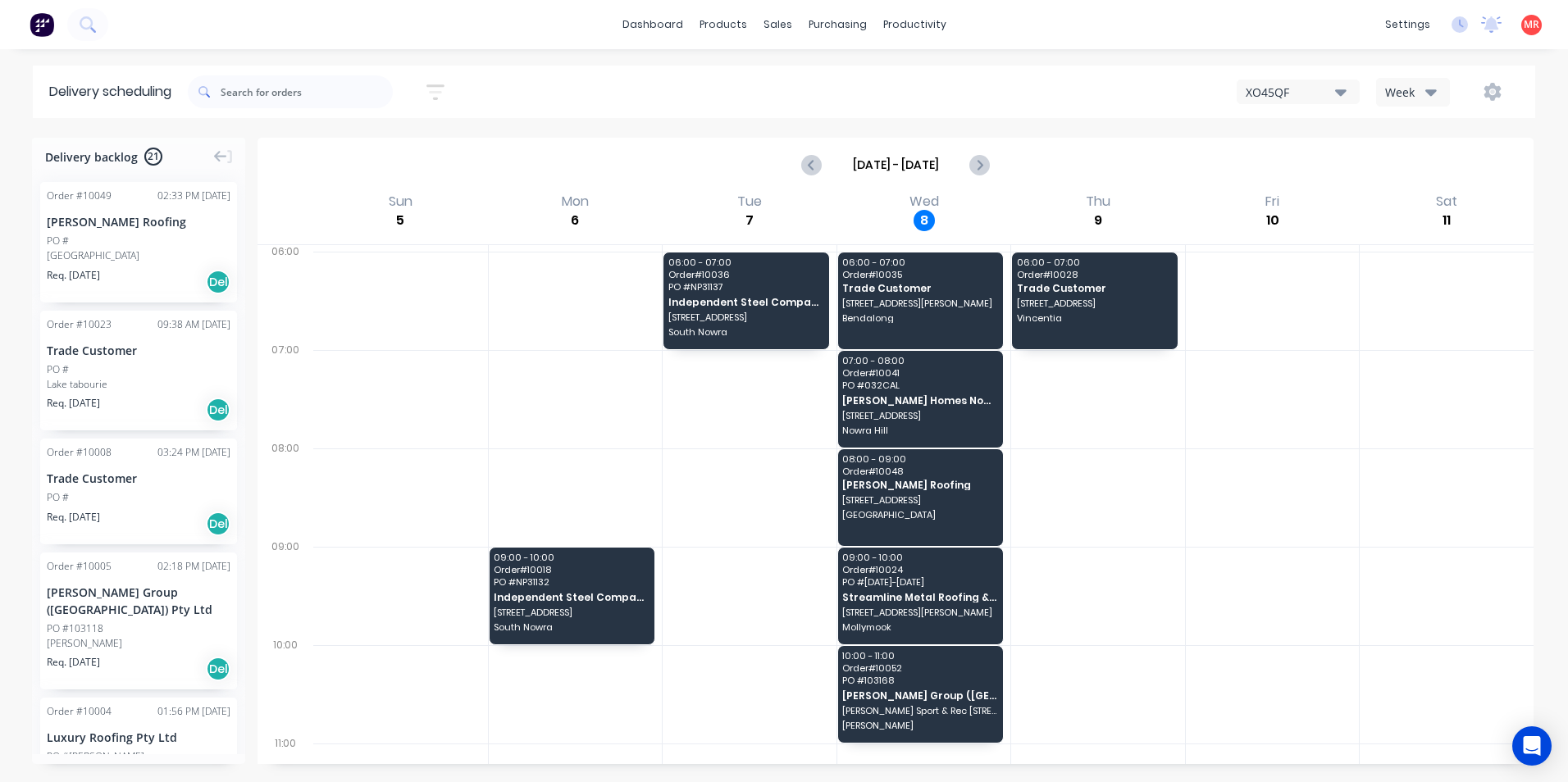
click at [38, 26] on img at bounding box center [42, 25] width 25 height 25
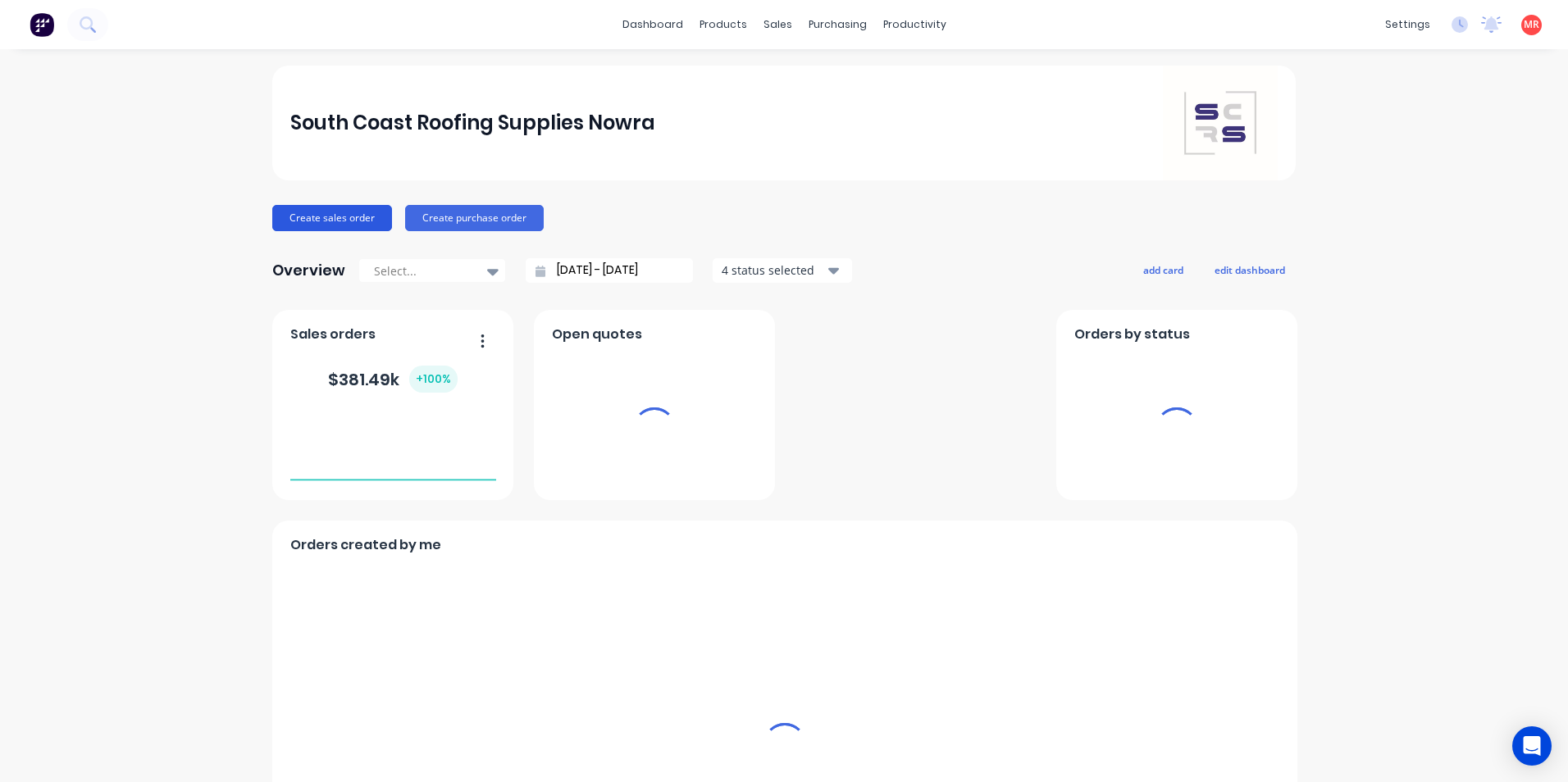
click at [361, 217] on button "Create sales order" at bounding box center [331, 217] width 120 height 26
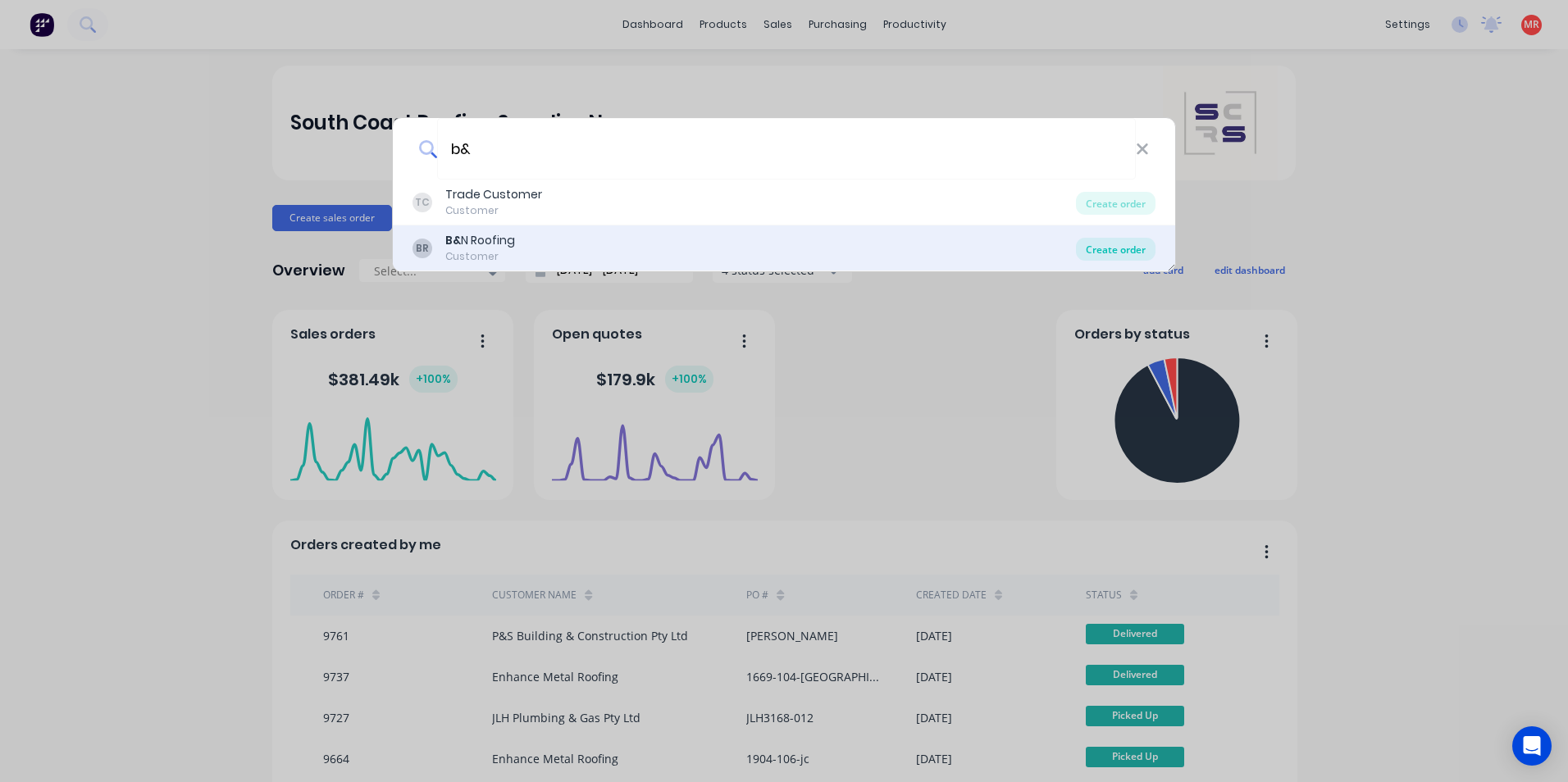
type input "b&"
click at [1110, 241] on div "Create order" at bounding box center [1115, 249] width 79 height 23
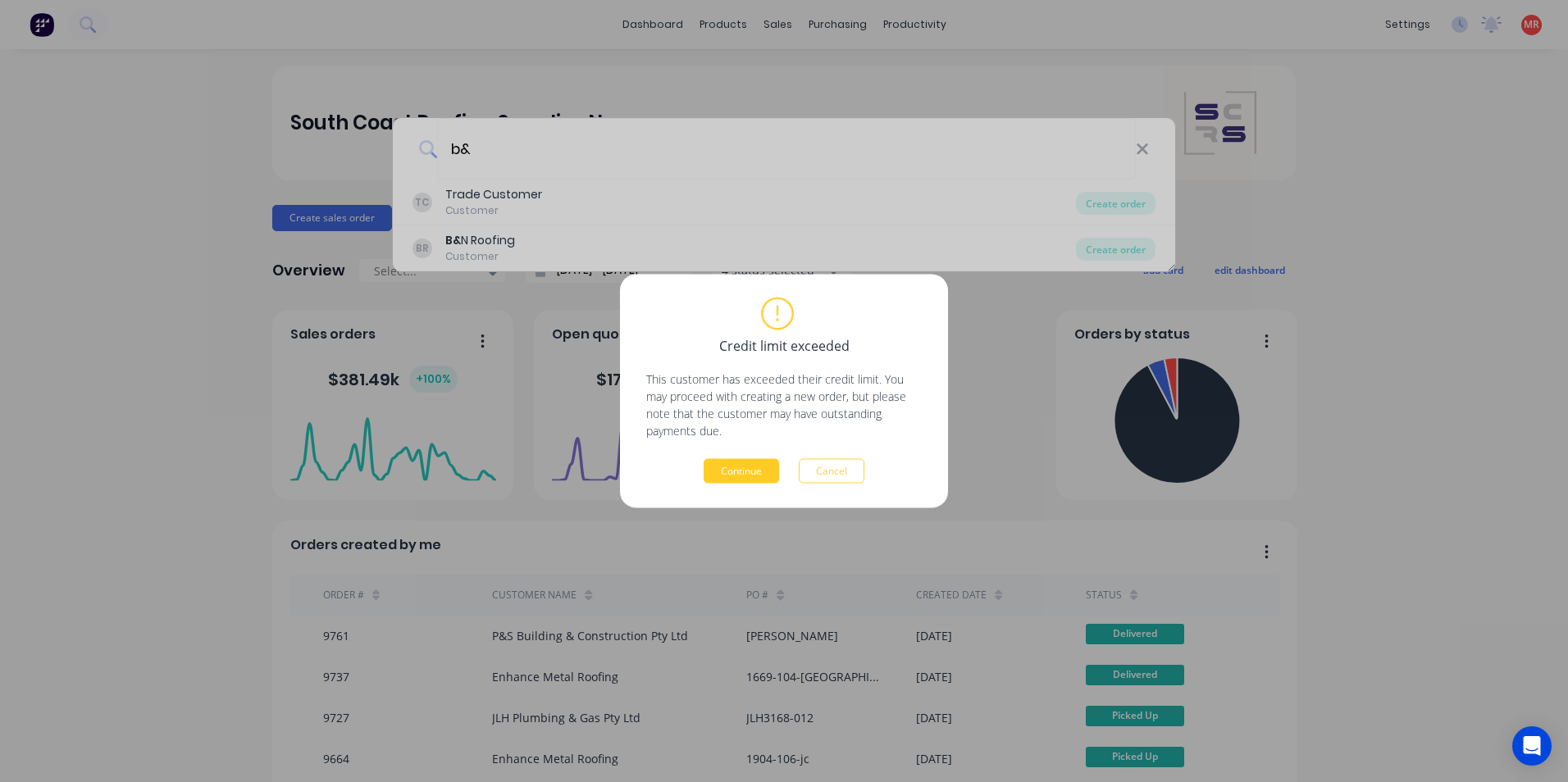
click at [763, 480] on button "Continue" at bounding box center [741, 472] width 76 height 25
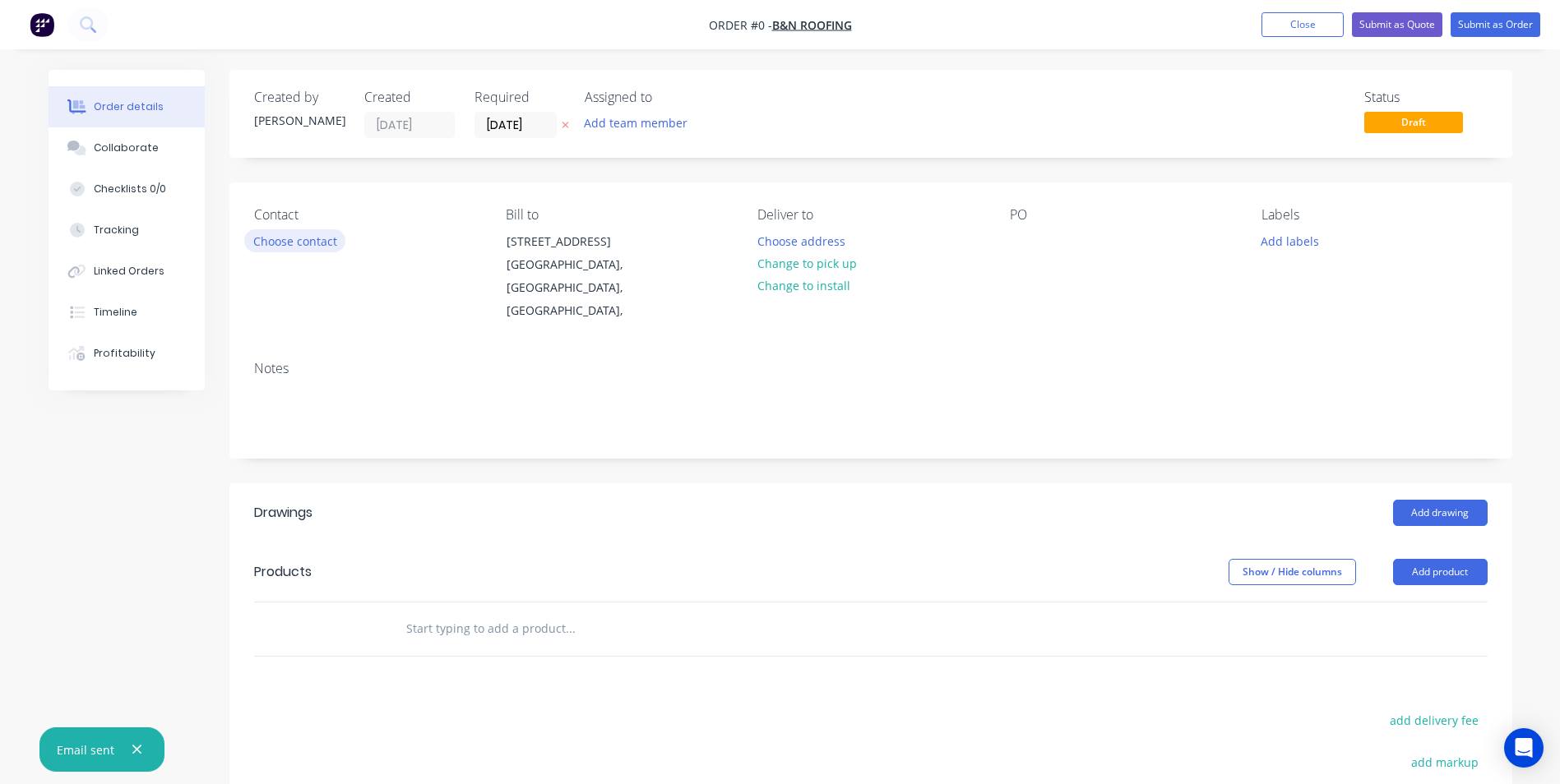
click at [284, 234] on button "Choose contact" at bounding box center [294, 240] width 101 height 22
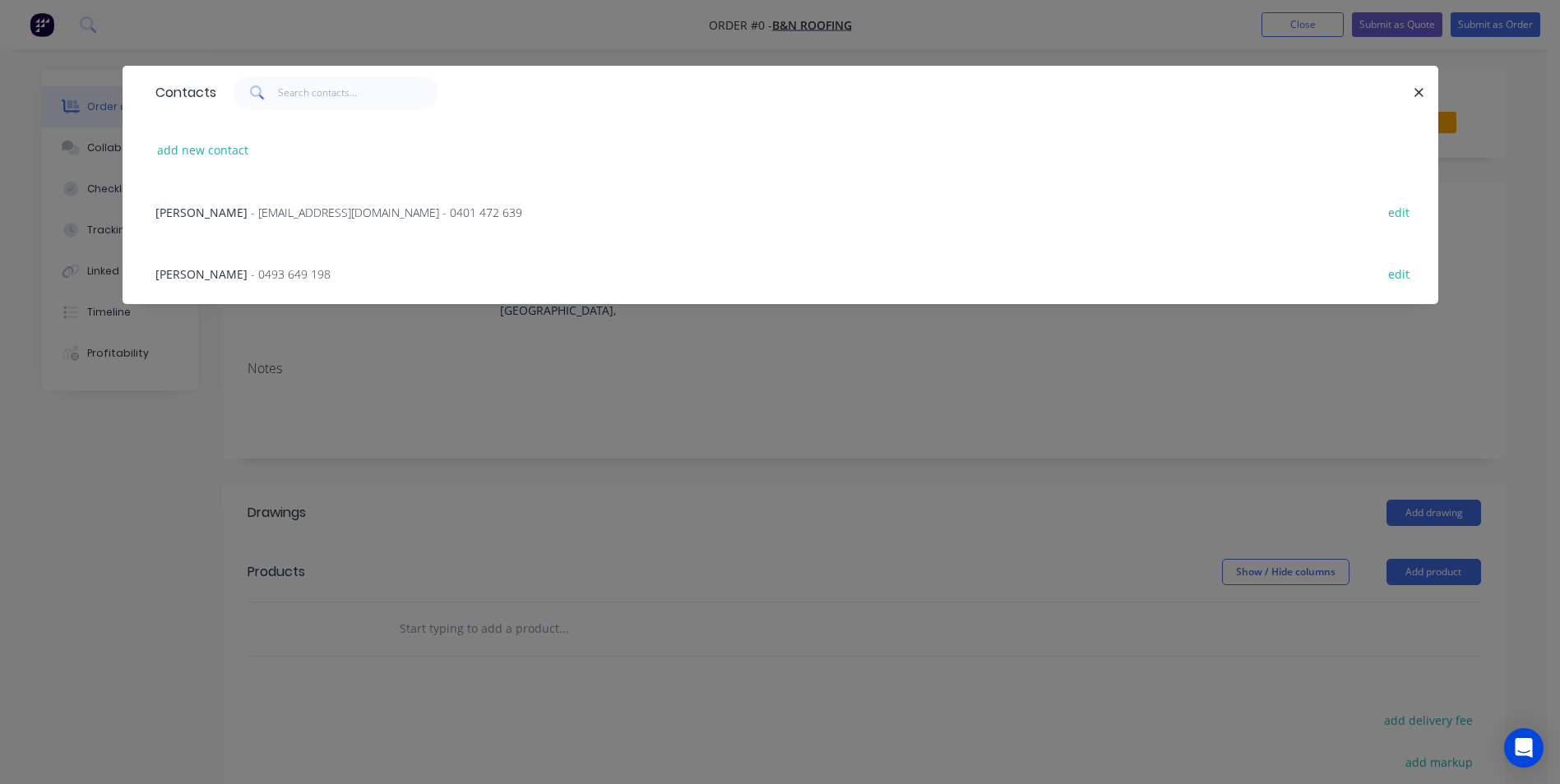
click at [277, 281] on span "- 0493 649 198" at bounding box center [290, 274] width 80 height 15
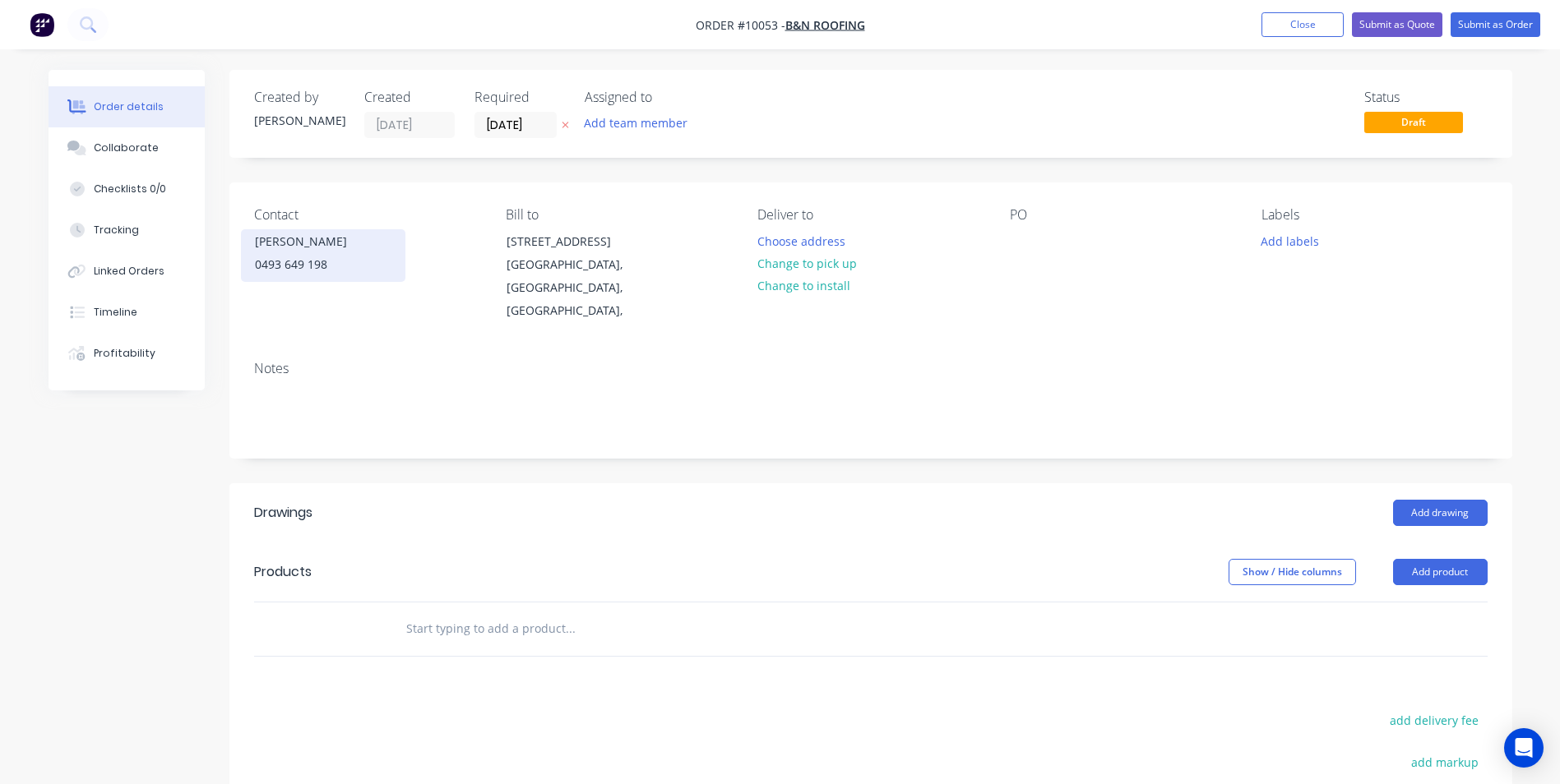
click at [370, 269] on div "0493 649 198" at bounding box center [324, 265] width 136 height 23
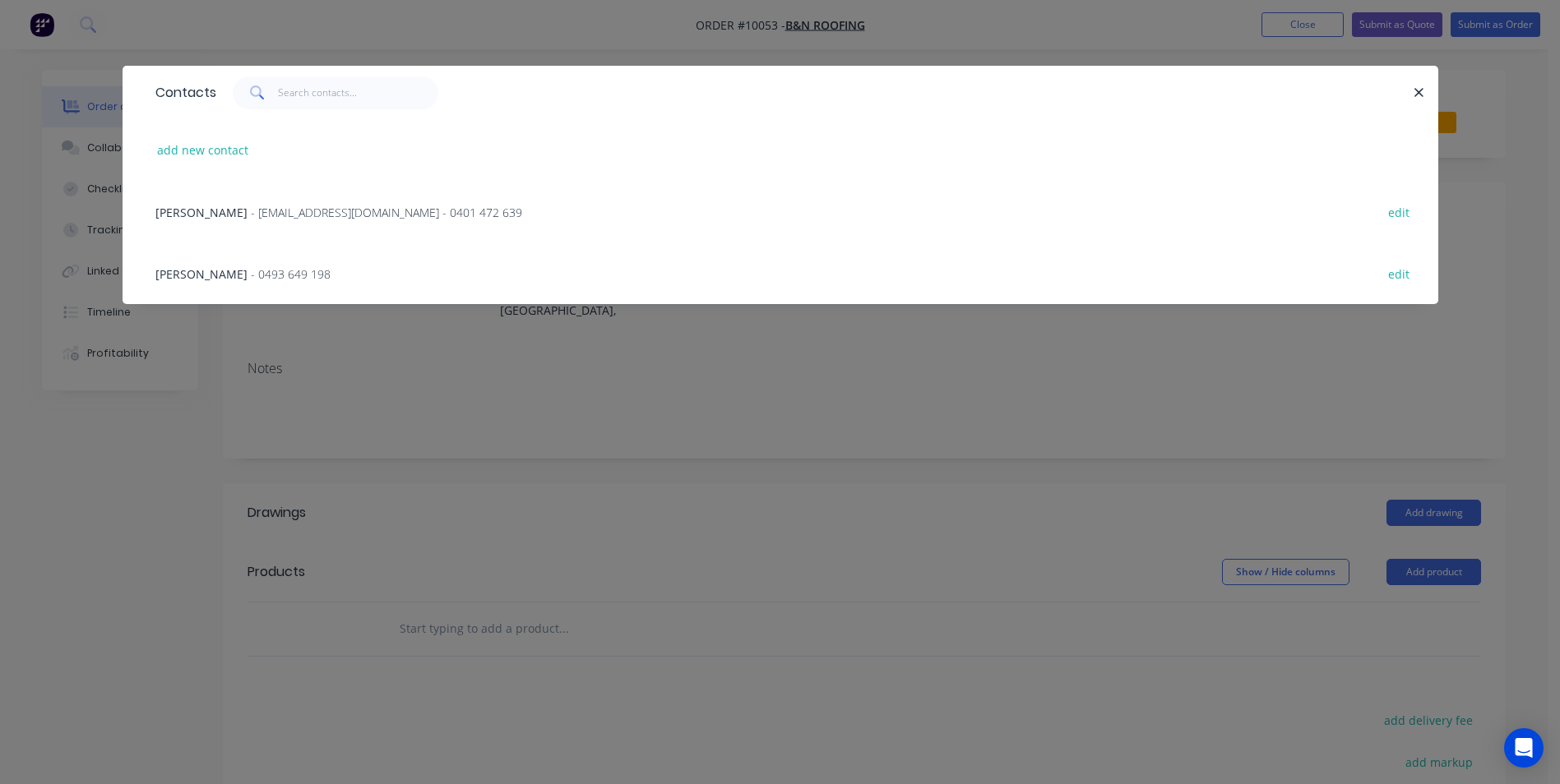
click at [285, 213] on span "- B_Nroofing@outlook.com - 0401 472 639" at bounding box center [386, 212] width 272 height 15
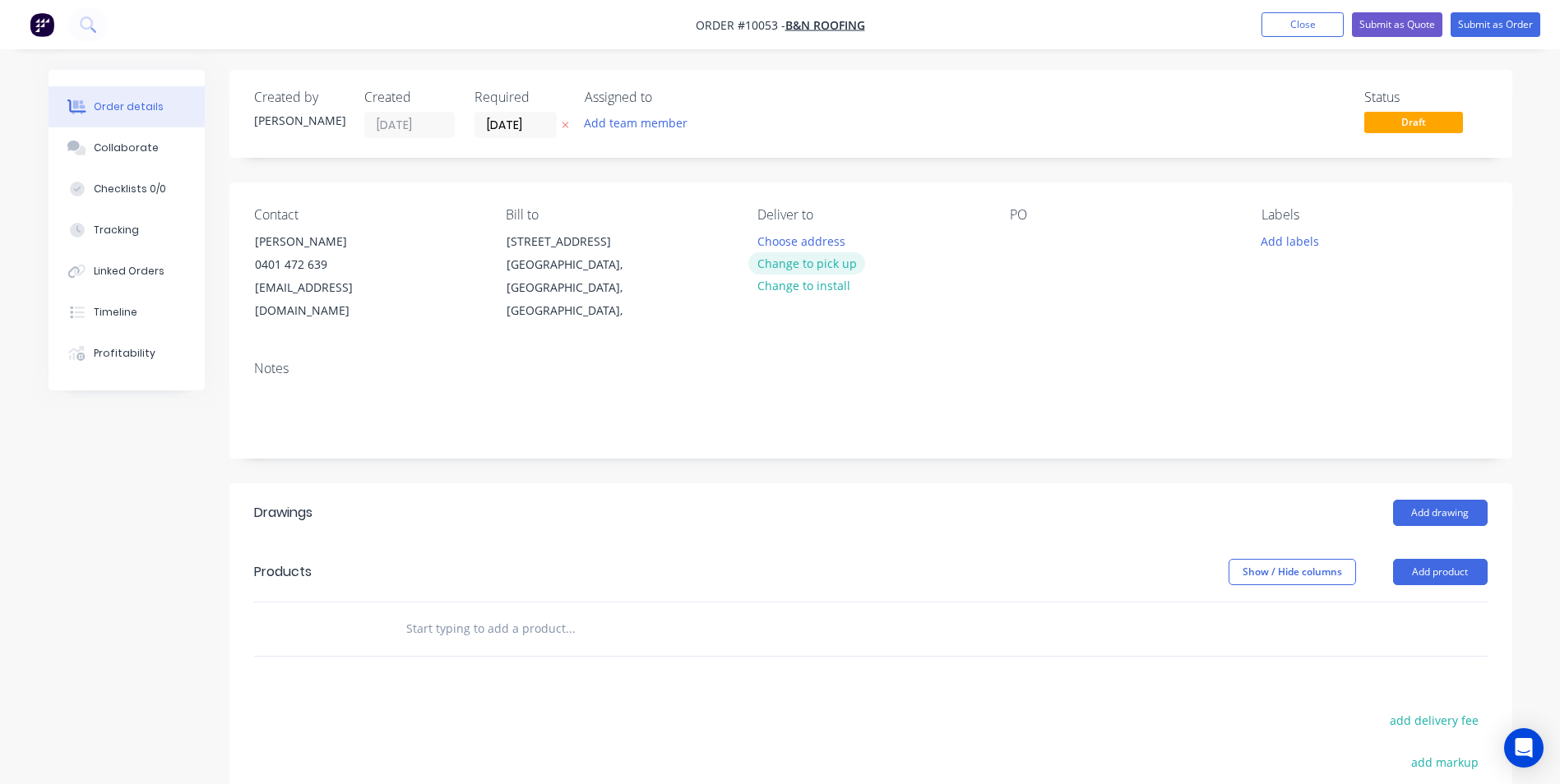
click at [825, 267] on button "Change to pick up" at bounding box center [807, 263] width 117 height 22
click at [1024, 247] on div at bounding box center [1022, 241] width 26 height 24
click at [1404, 500] on button "Add drawing" at bounding box center [1440, 512] width 95 height 26
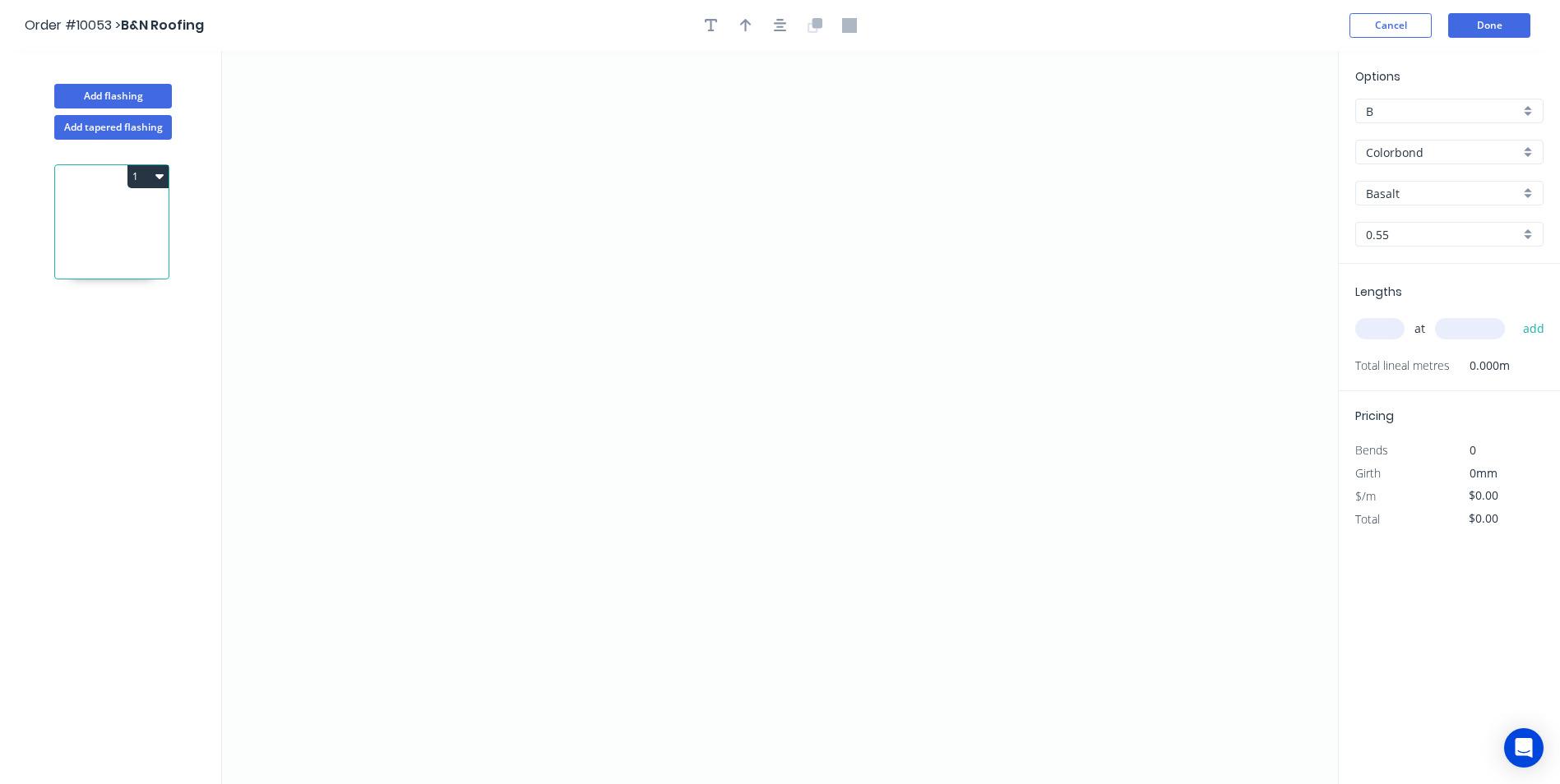
click at [1524, 155] on div "Colorbond" at bounding box center [1450, 153] width 188 height 25
click at [491, 221] on icon "0" at bounding box center [780, 417] width 1116 height 733
click at [490, 410] on icon "0" at bounding box center [780, 417] width 1116 height 733
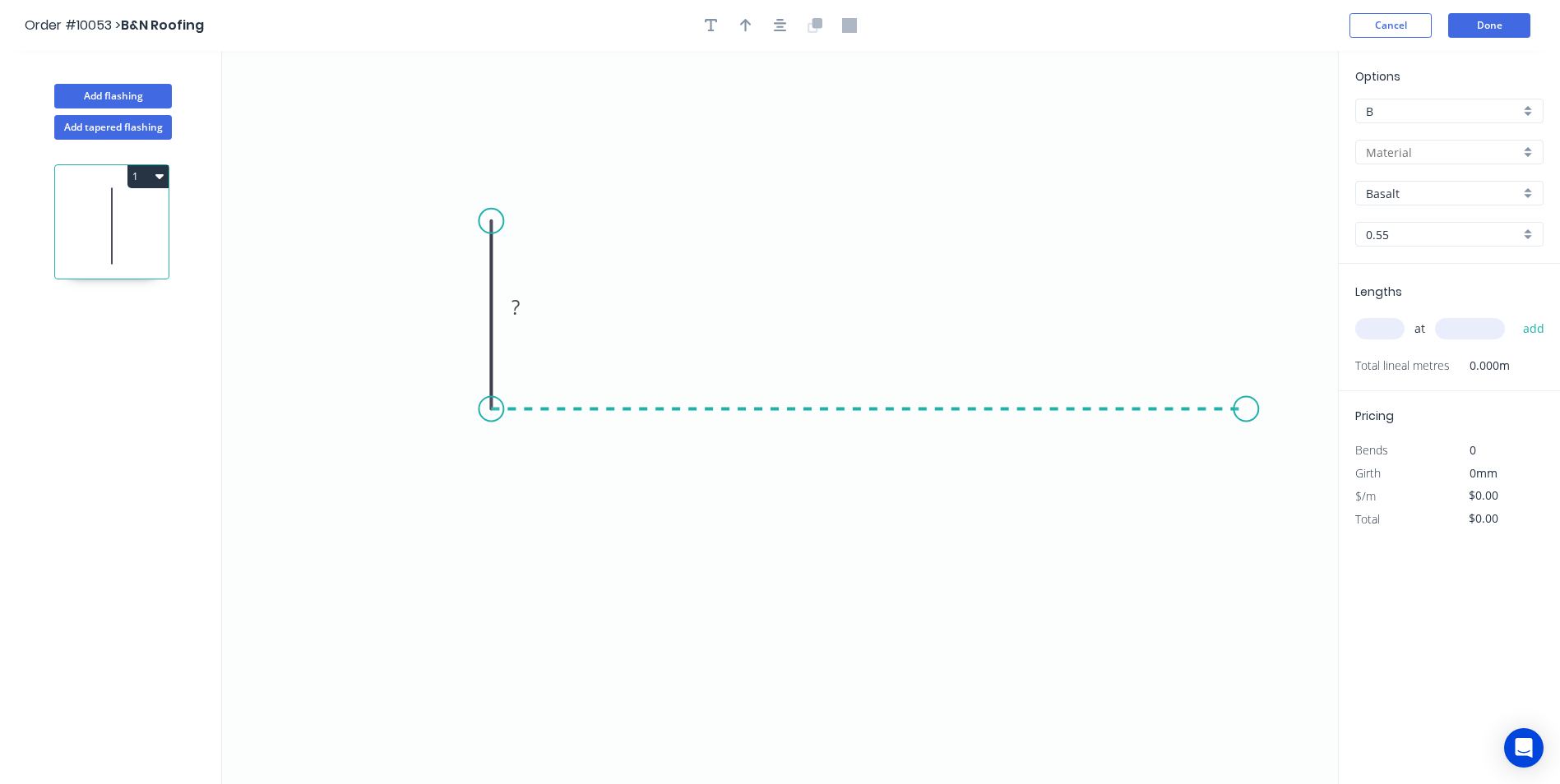
click at [1247, 399] on icon "0 ?" at bounding box center [780, 417] width 1116 height 733
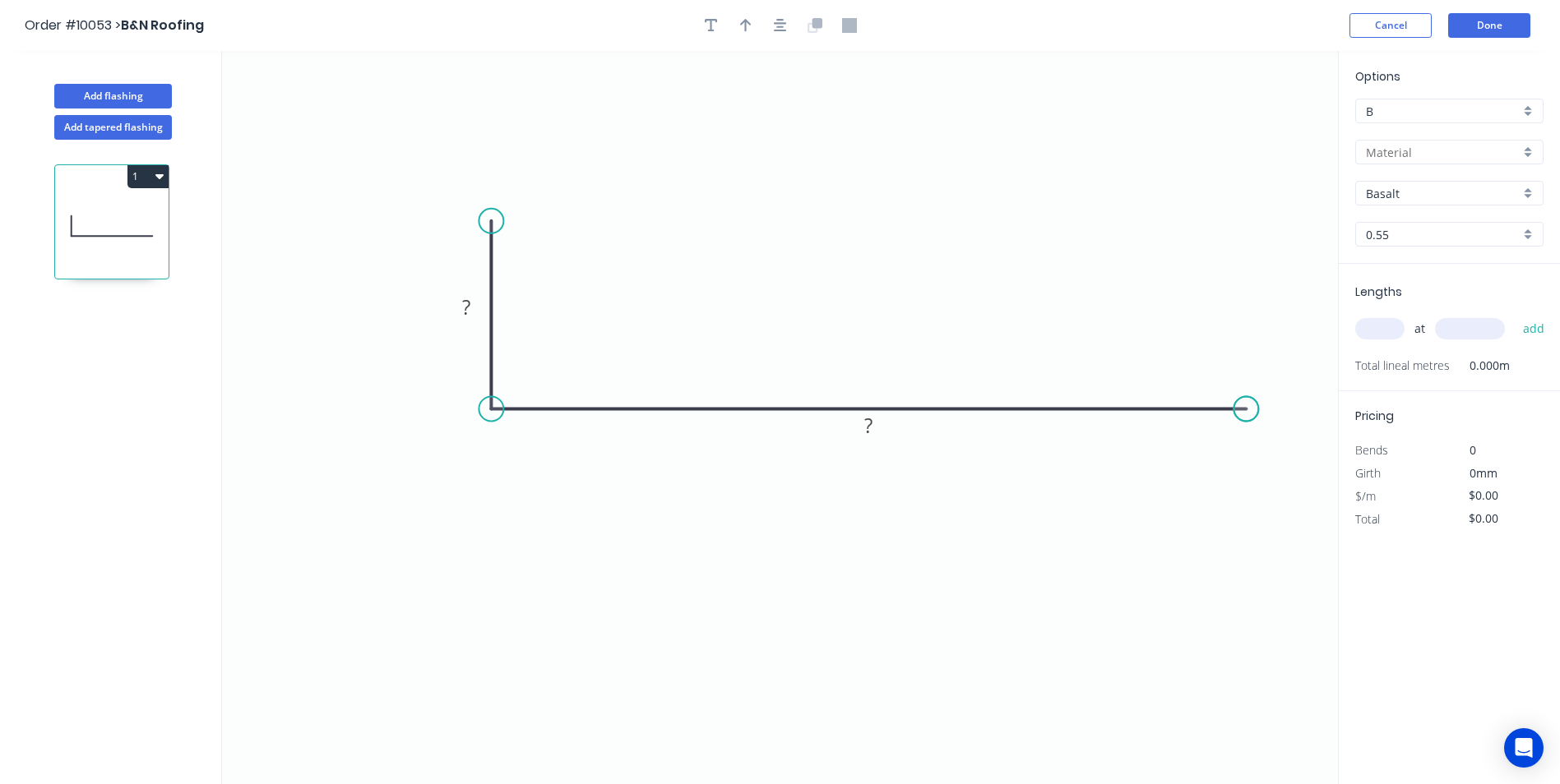
click at [1247, 399] on circle at bounding box center [1246, 410] width 25 height 25
click at [484, 296] on rect at bounding box center [467, 306] width 54 height 34
click at [476, 305] on rect at bounding box center [467, 308] width 33 height 23
click at [1530, 157] on div at bounding box center [1450, 153] width 188 height 25
type input "$19.49"
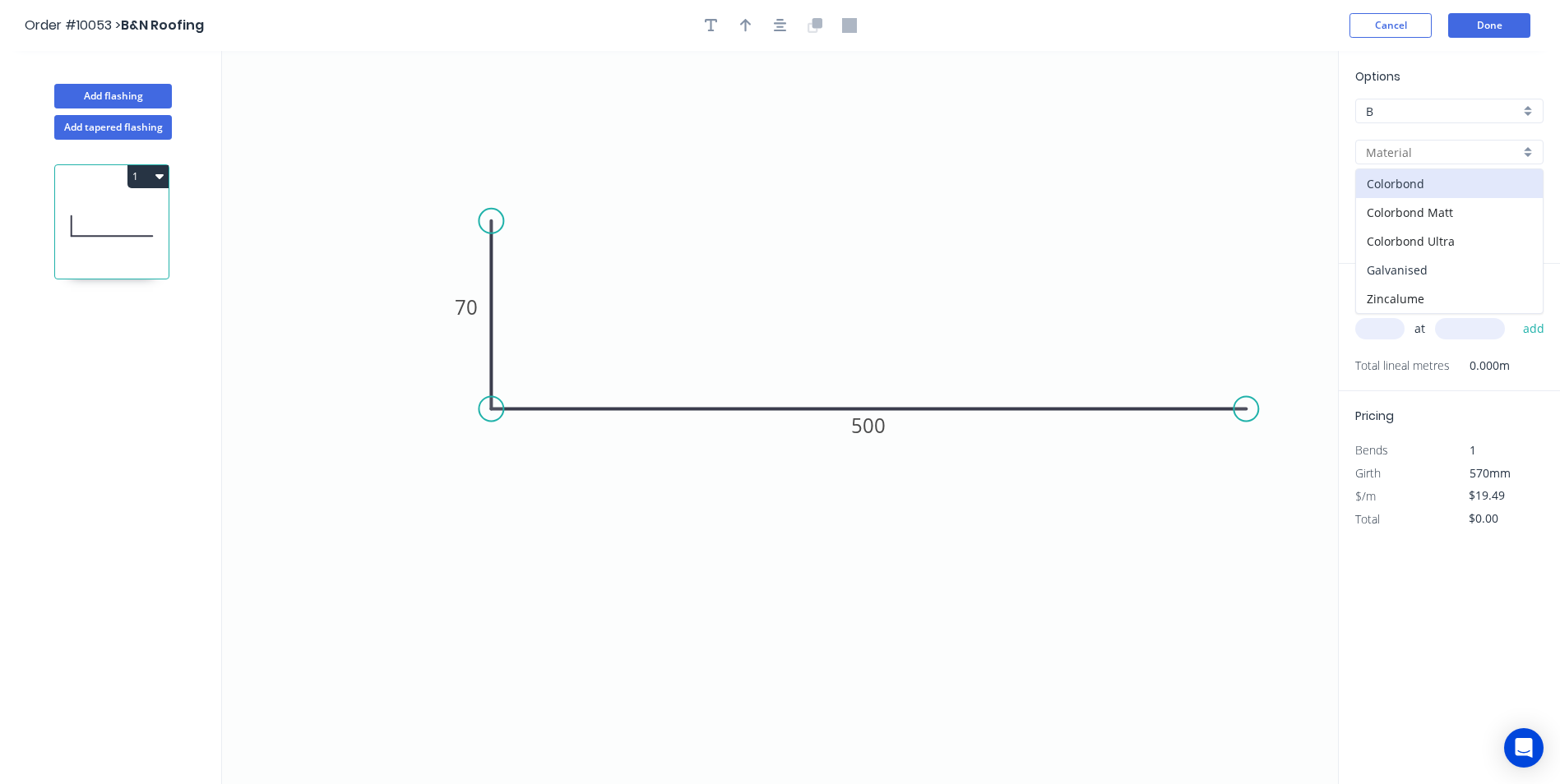
click at [1456, 279] on div "Galvanised" at bounding box center [1450, 270] width 186 height 29
type input "Galvanised"
type input "$24.06"
click at [1524, 197] on div "Galvanised" at bounding box center [1450, 193] width 188 height 25
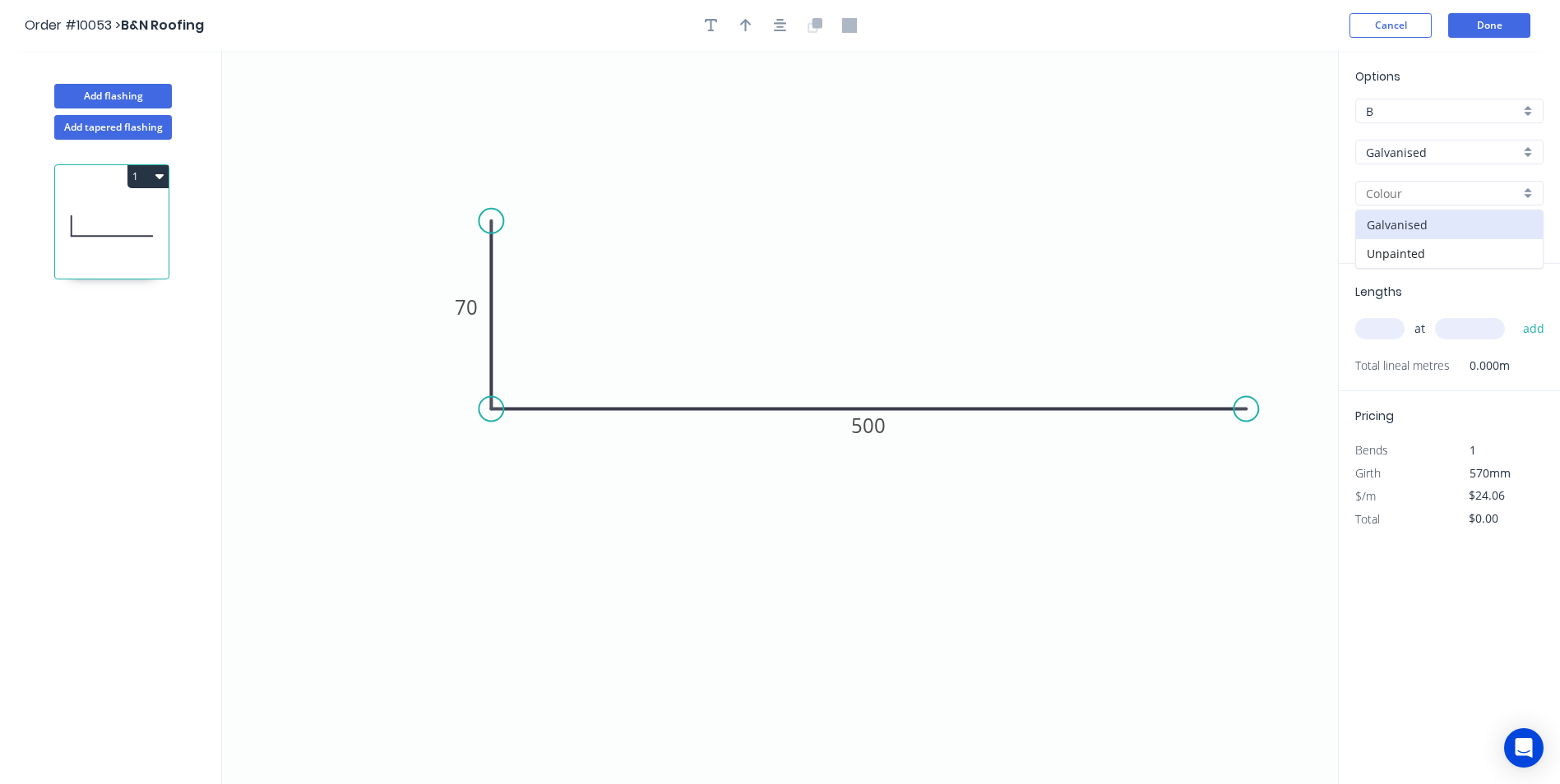
click at [1524, 153] on div "Galvanised" at bounding box center [1450, 153] width 188 height 25
click at [1427, 301] on div "Zincalume" at bounding box center [1450, 298] width 186 height 29
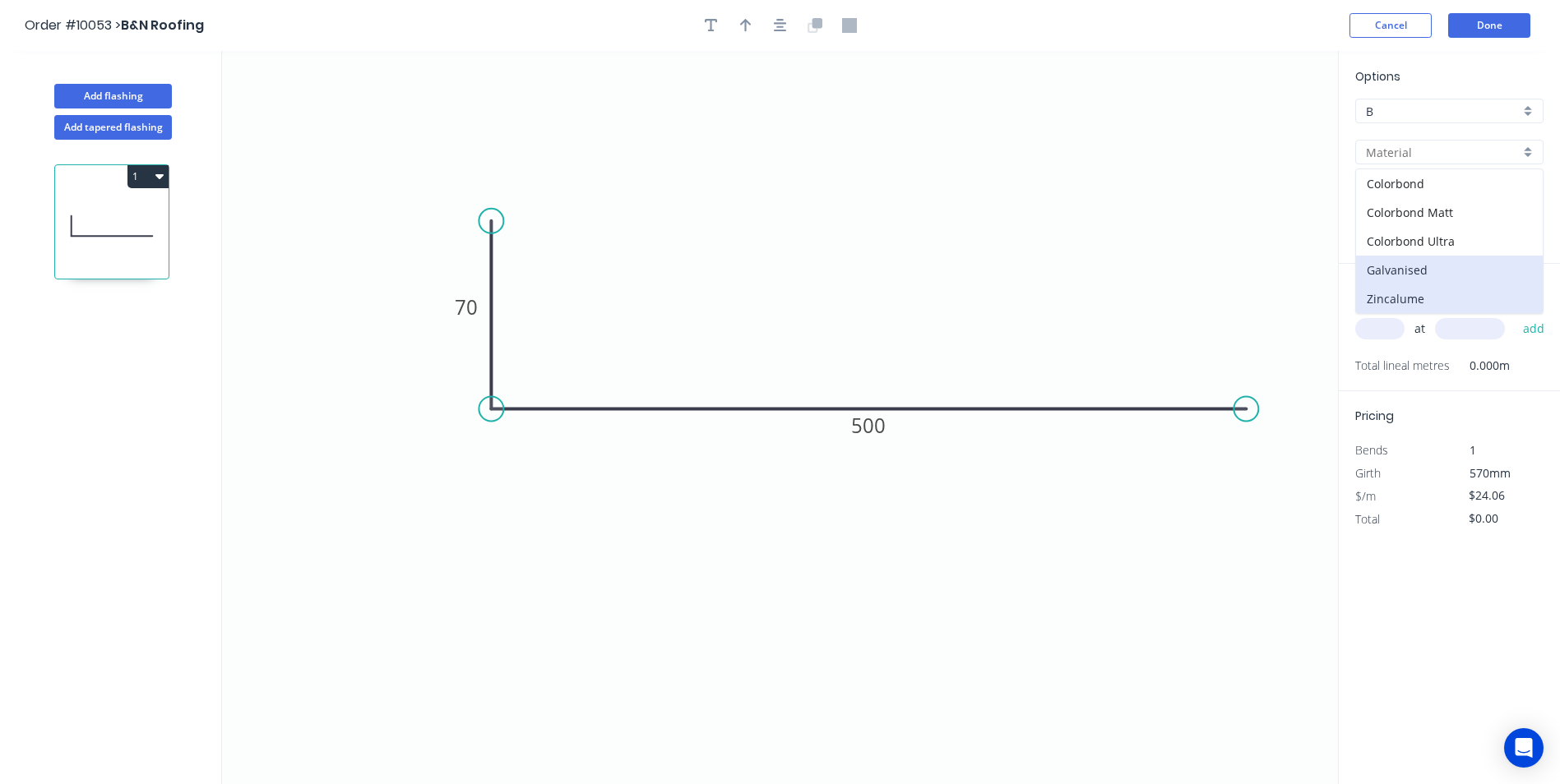
type input "Zincalume"
type input "Unpainted"
type input "$20.46"
click at [1384, 322] on input "text" at bounding box center [1380, 329] width 49 height 21
type input "2"
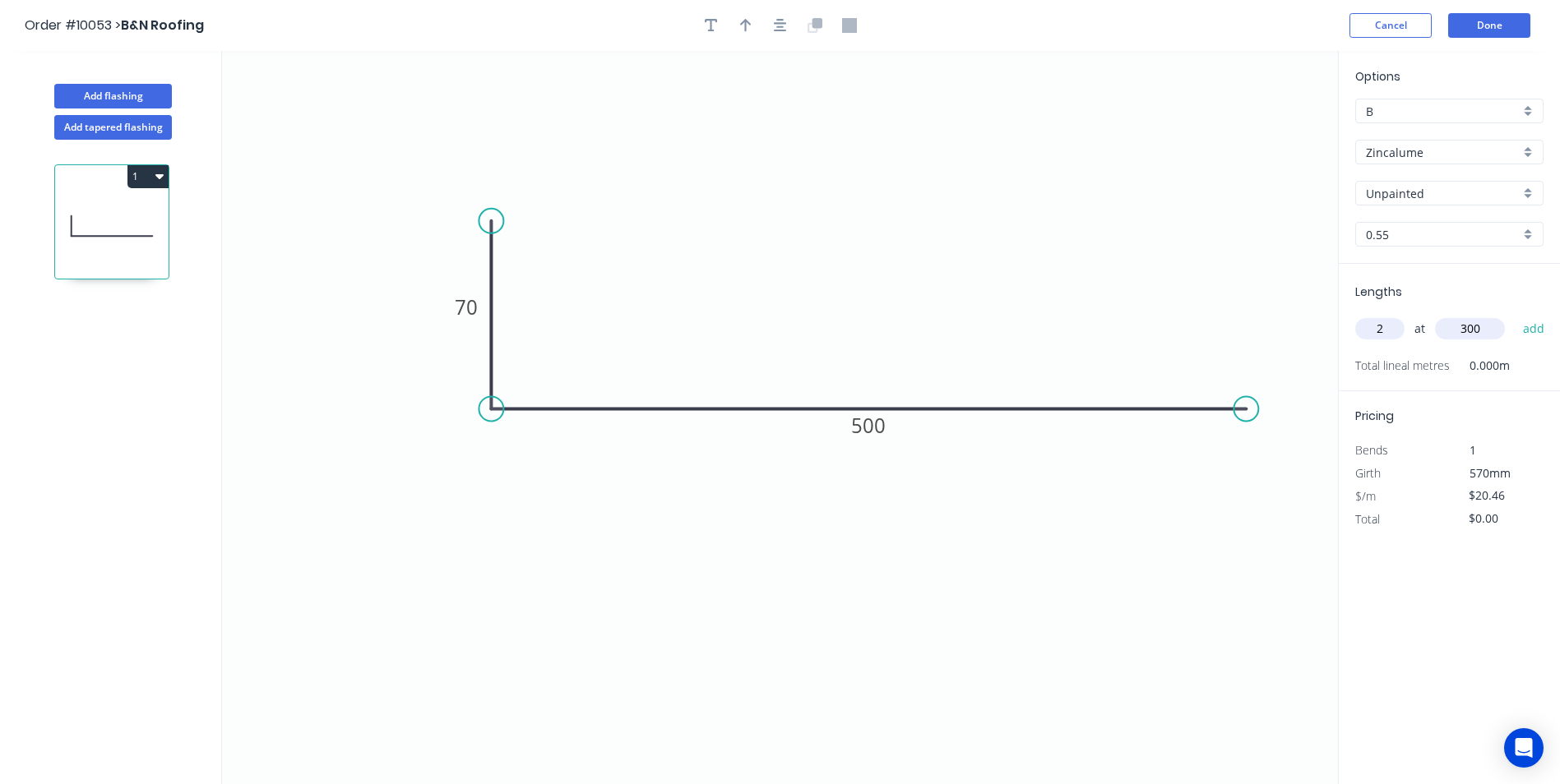
type input "300"
click at [1515, 315] on button "add" at bounding box center [1534, 328] width 38 height 28
type input "$40.92"
click at [1489, 28] on button "Done" at bounding box center [1490, 26] width 83 height 25
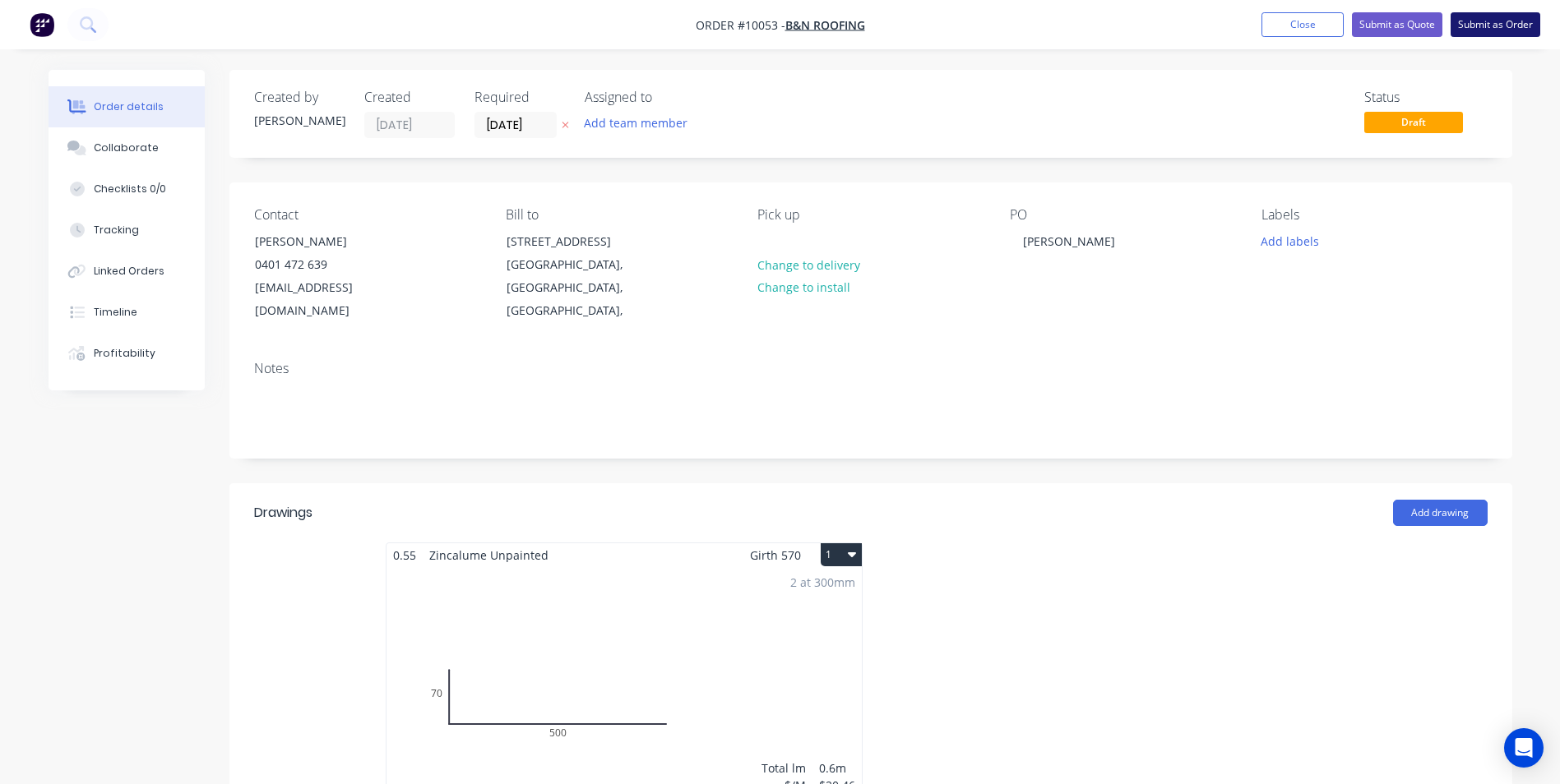
click at [1484, 28] on button "Submit as Order" at bounding box center [1495, 25] width 89 height 25
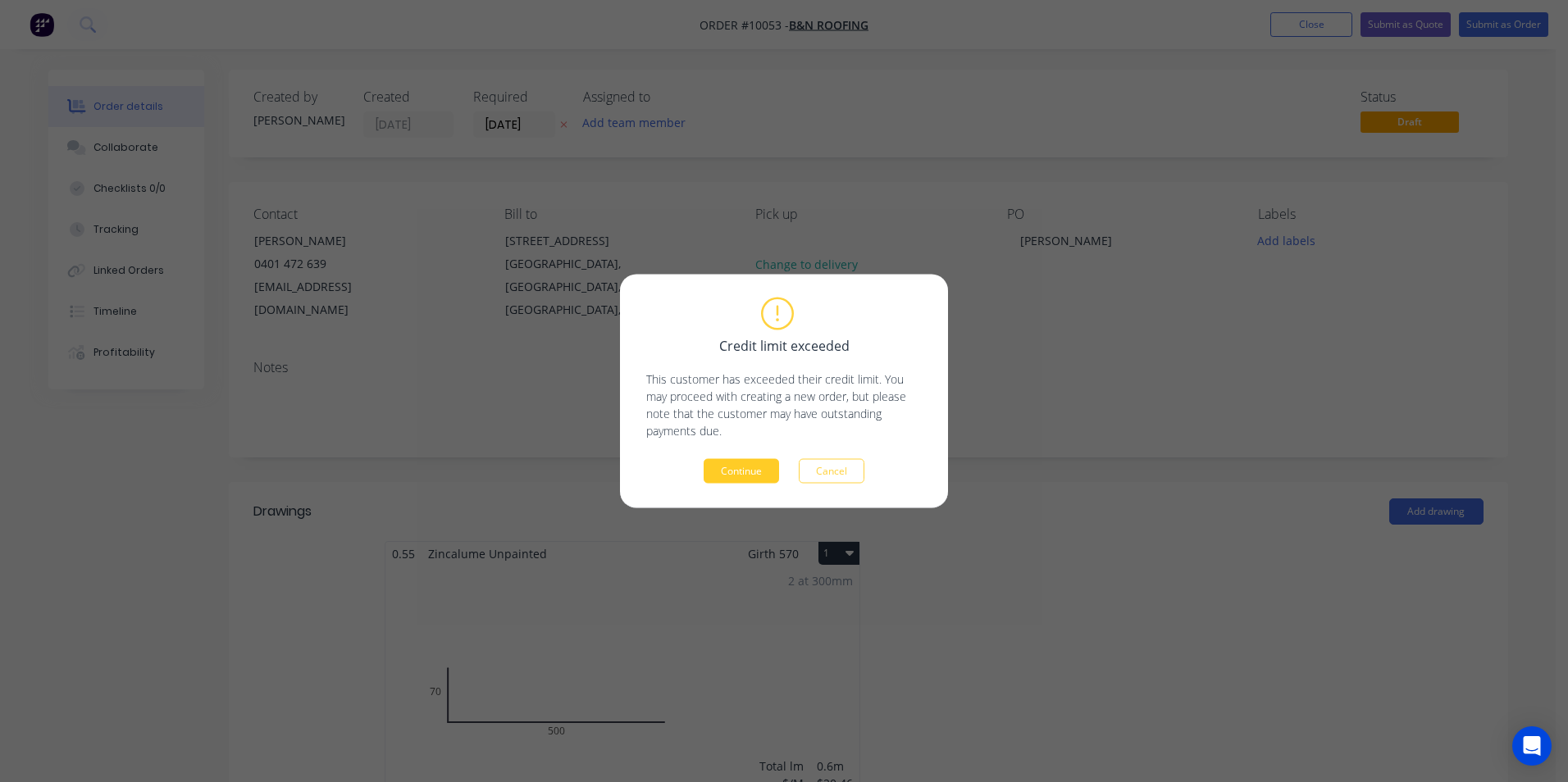
click at [741, 477] on button "Continue" at bounding box center [741, 472] width 76 height 25
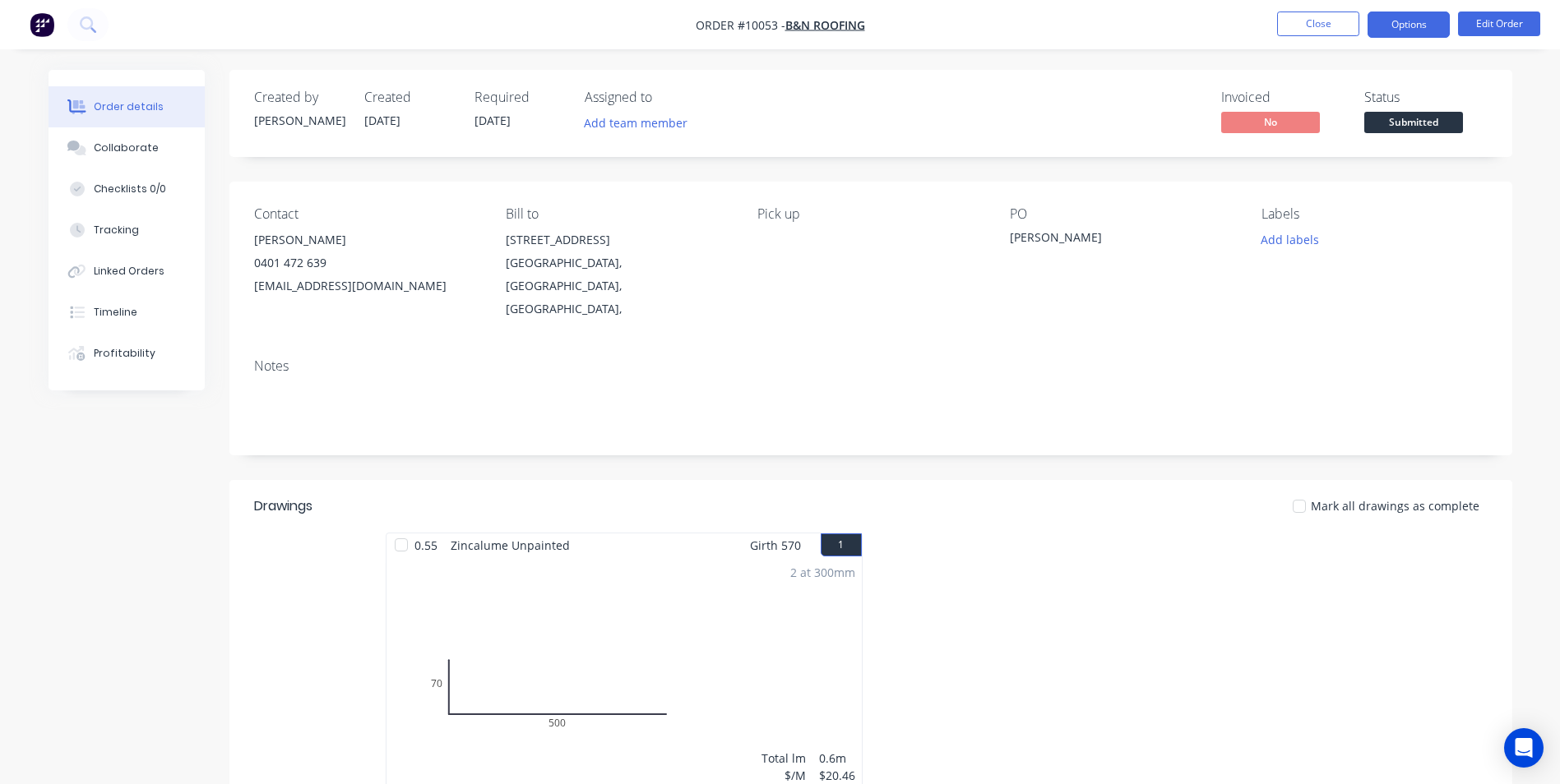
click at [1406, 28] on button "Options" at bounding box center [1409, 24] width 83 height 26
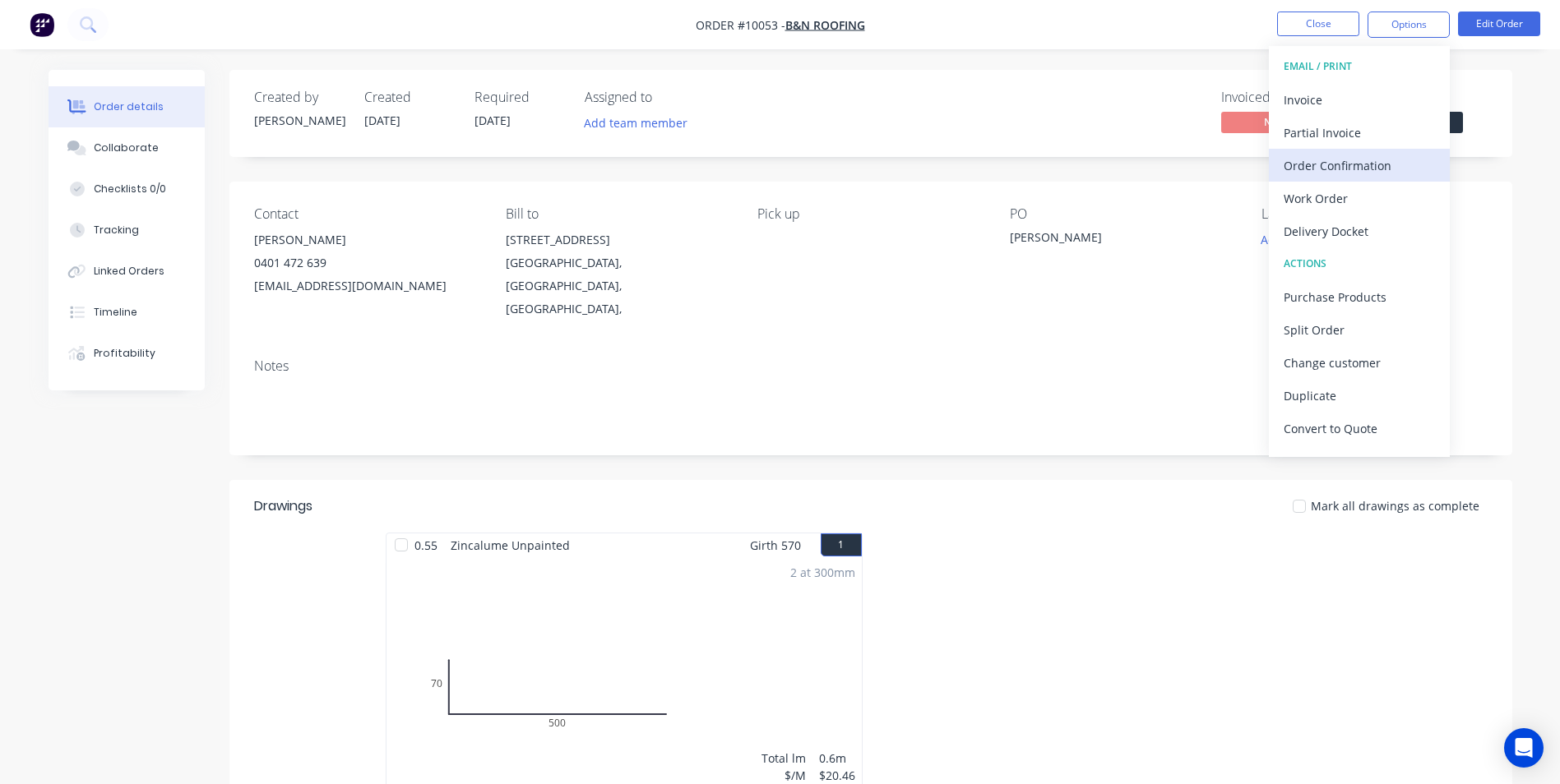
click at [1348, 163] on div "Order Confirmation" at bounding box center [1359, 165] width 152 height 24
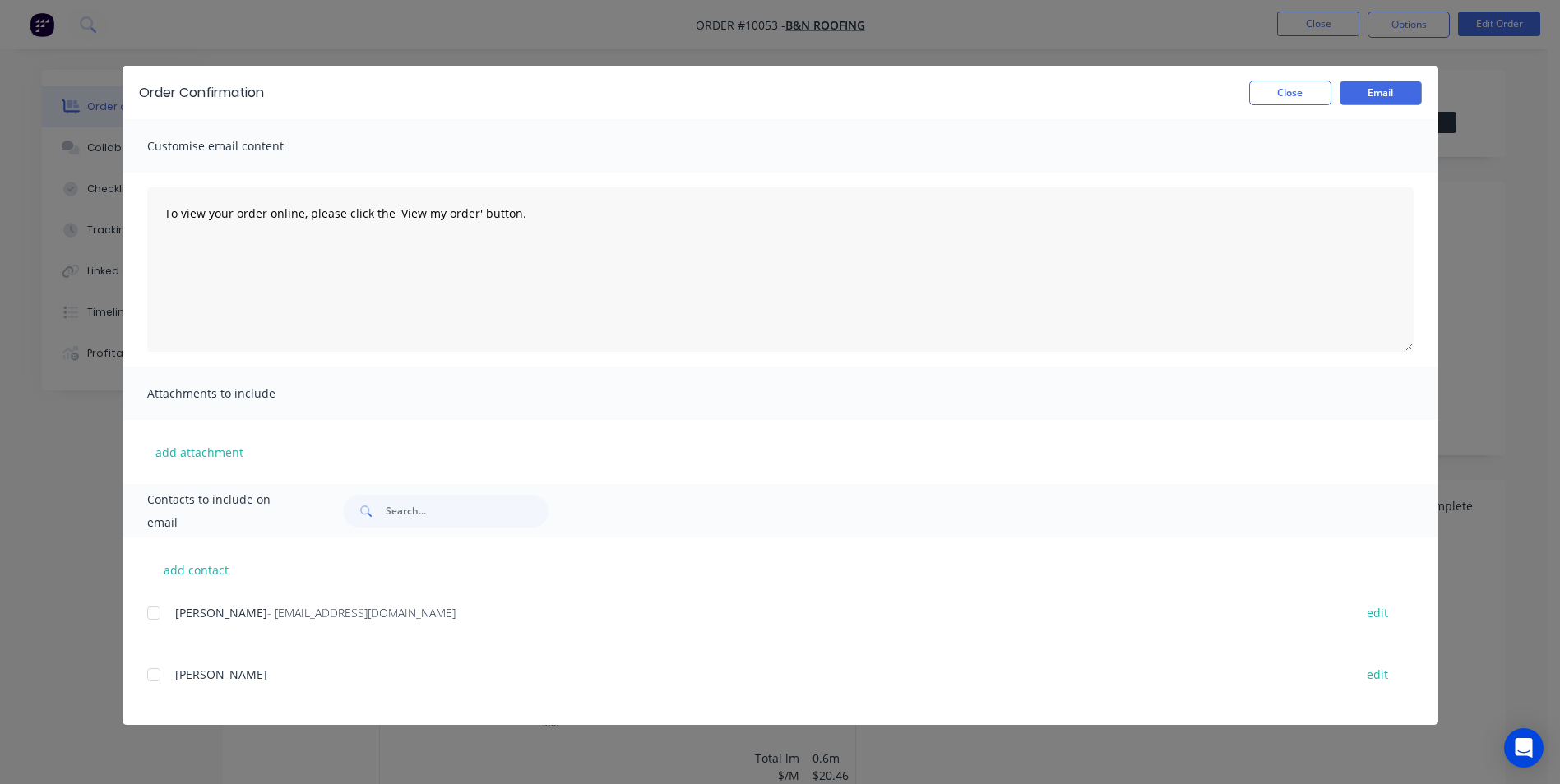
click at [201, 617] on span "Nathan Weatherill" at bounding box center [221, 613] width 92 height 15
click at [183, 617] on span "Nathan Weatherill" at bounding box center [221, 613] width 92 height 15
click at [178, 617] on span "Nathan Weatherill" at bounding box center [221, 613] width 92 height 15
drag, startPoint x: 178, startPoint y: 617, endPoint x: 155, endPoint y: 621, distance: 23.3
click at [155, 621] on div at bounding box center [154, 613] width 33 height 33
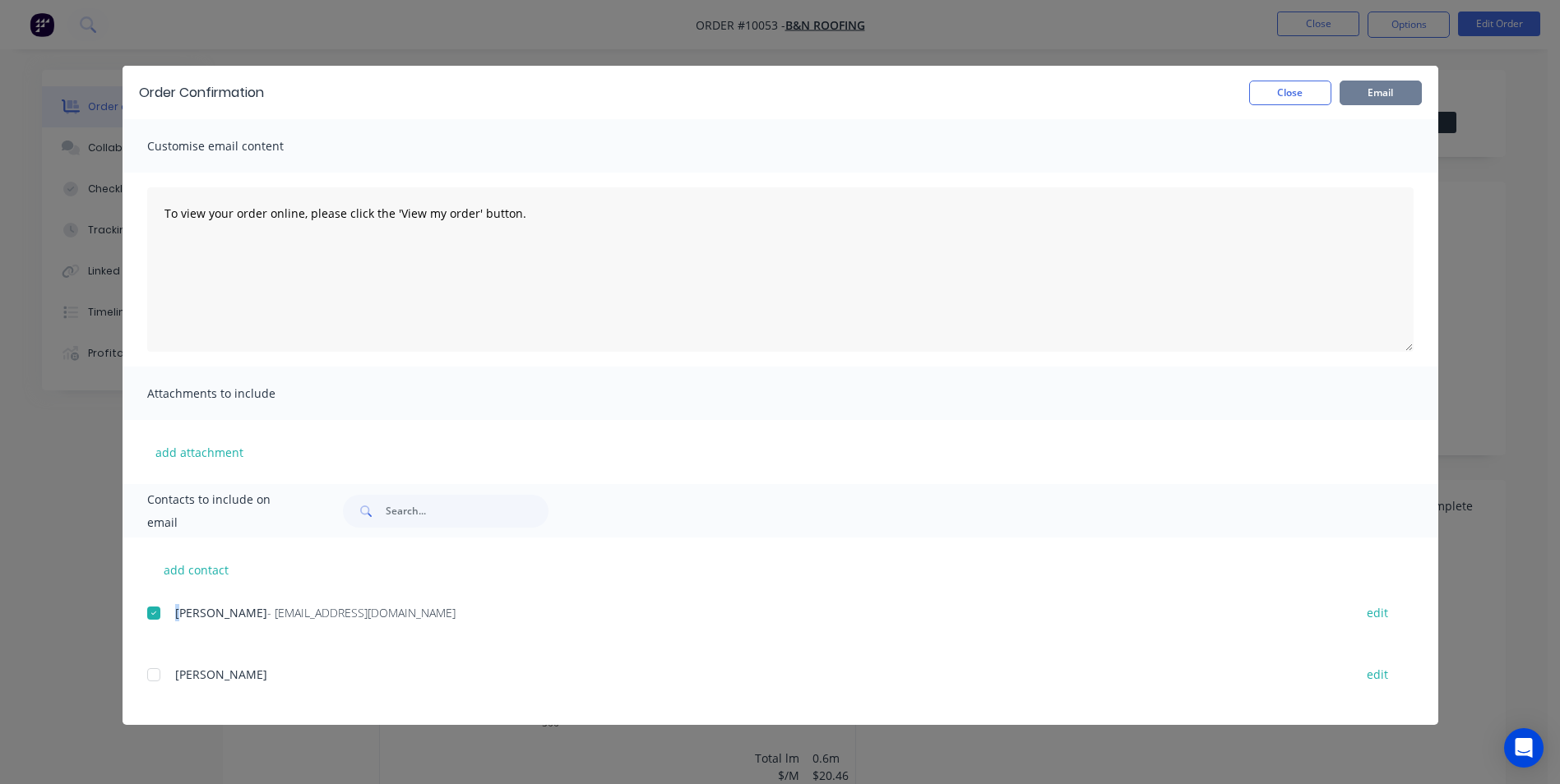
drag, startPoint x: 1386, startPoint y: 90, endPoint x: 1301, endPoint y: 83, distance: 85.3
click at [1384, 90] on button "Email" at bounding box center [1381, 93] width 83 height 25
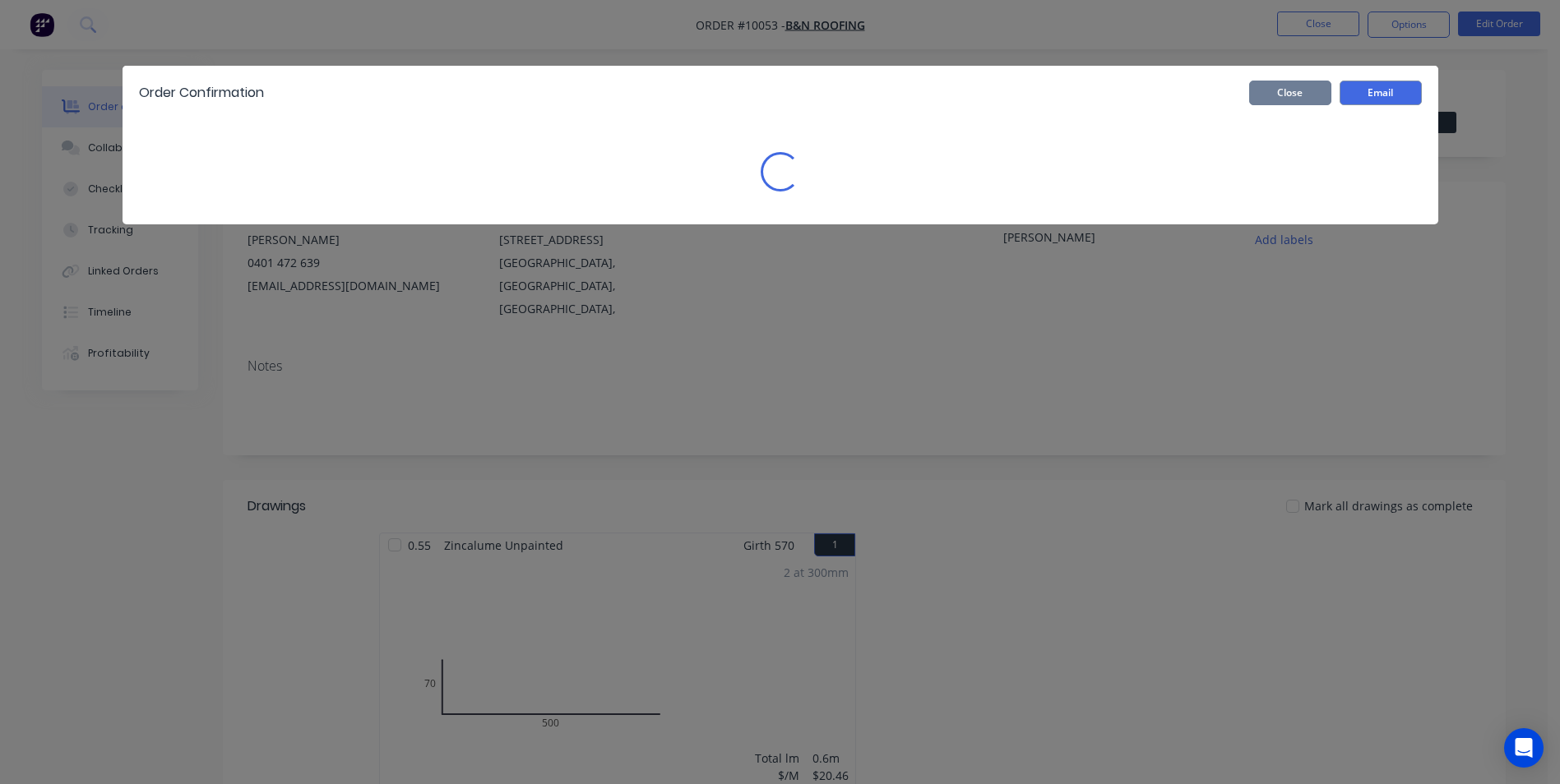
click at [1301, 83] on button "Close" at bounding box center [1290, 93] width 83 height 25
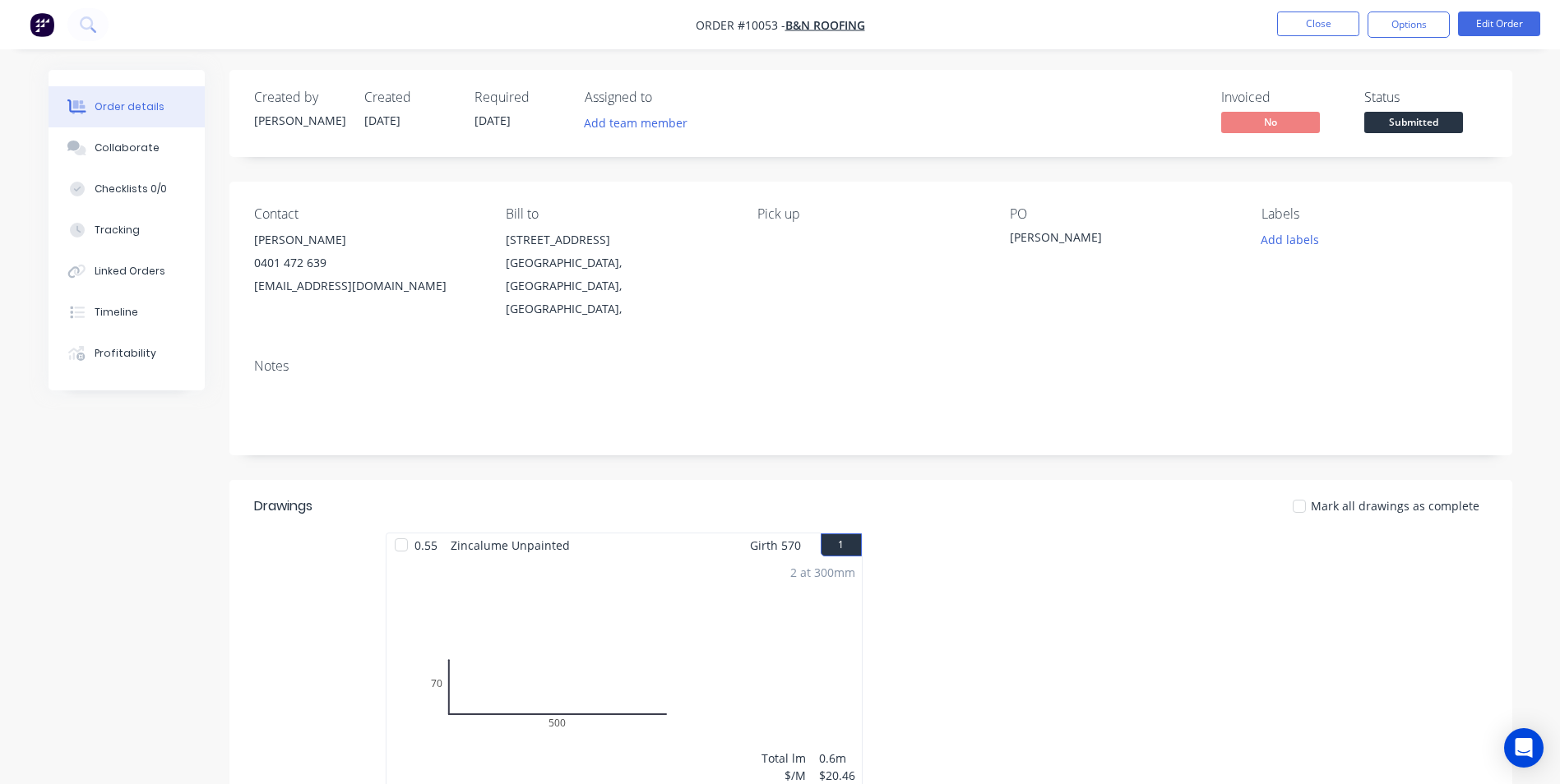
click at [1425, 2] on nav "Order #10053 - B&N Roofing Close Options Edit Order" at bounding box center [780, 24] width 1560 height 49
click at [1425, 4] on nav "Order #10053 - B&N Roofing Close Options Edit Order" at bounding box center [780, 24] width 1560 height 49
click at [1421, 23] on button "Options" at bounding box center [1409, 24] width 83 height 26
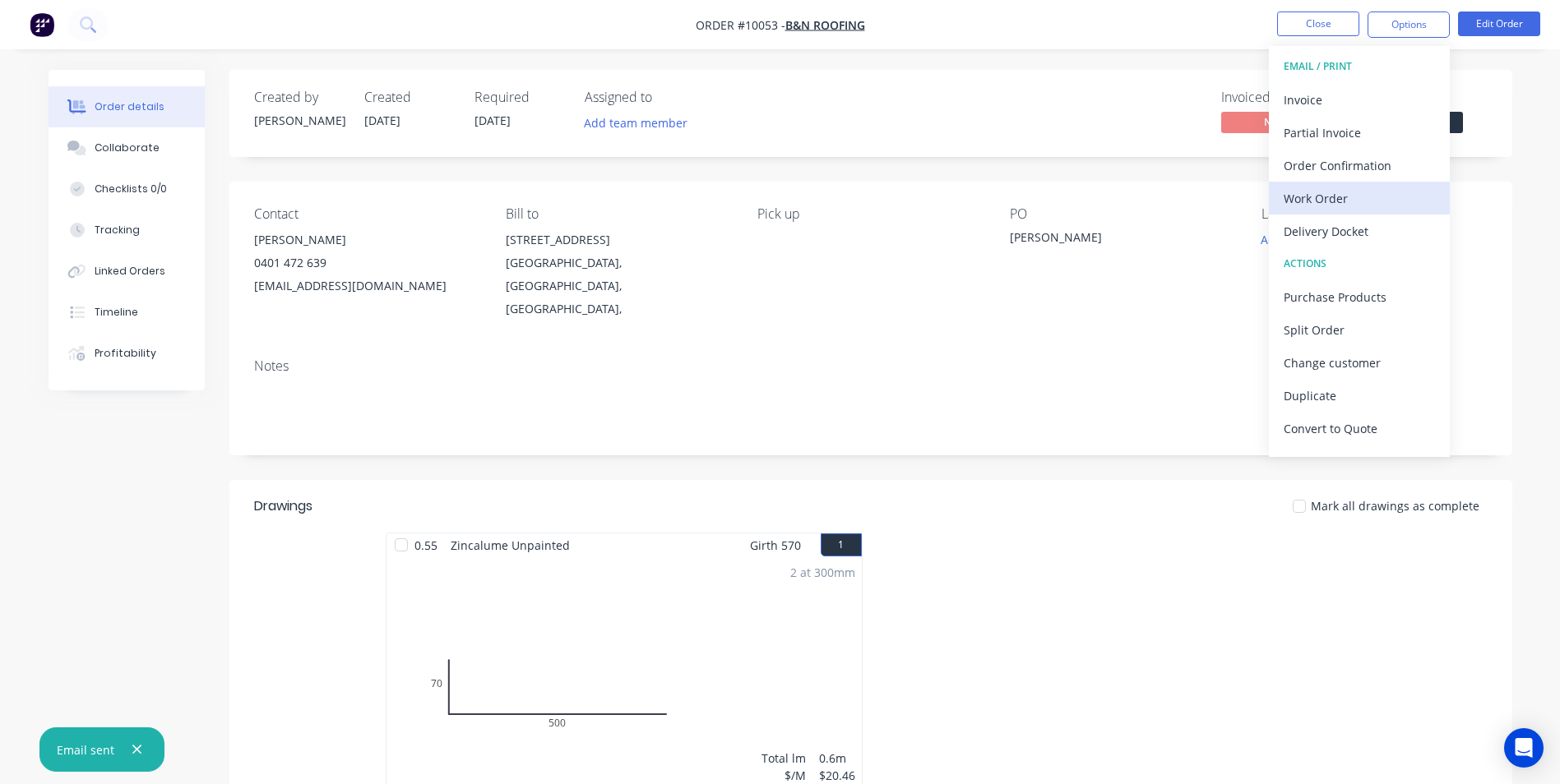
click at [1357, 192] on div "Work Order" at bounding box center [1359, 198] width 152 height 24
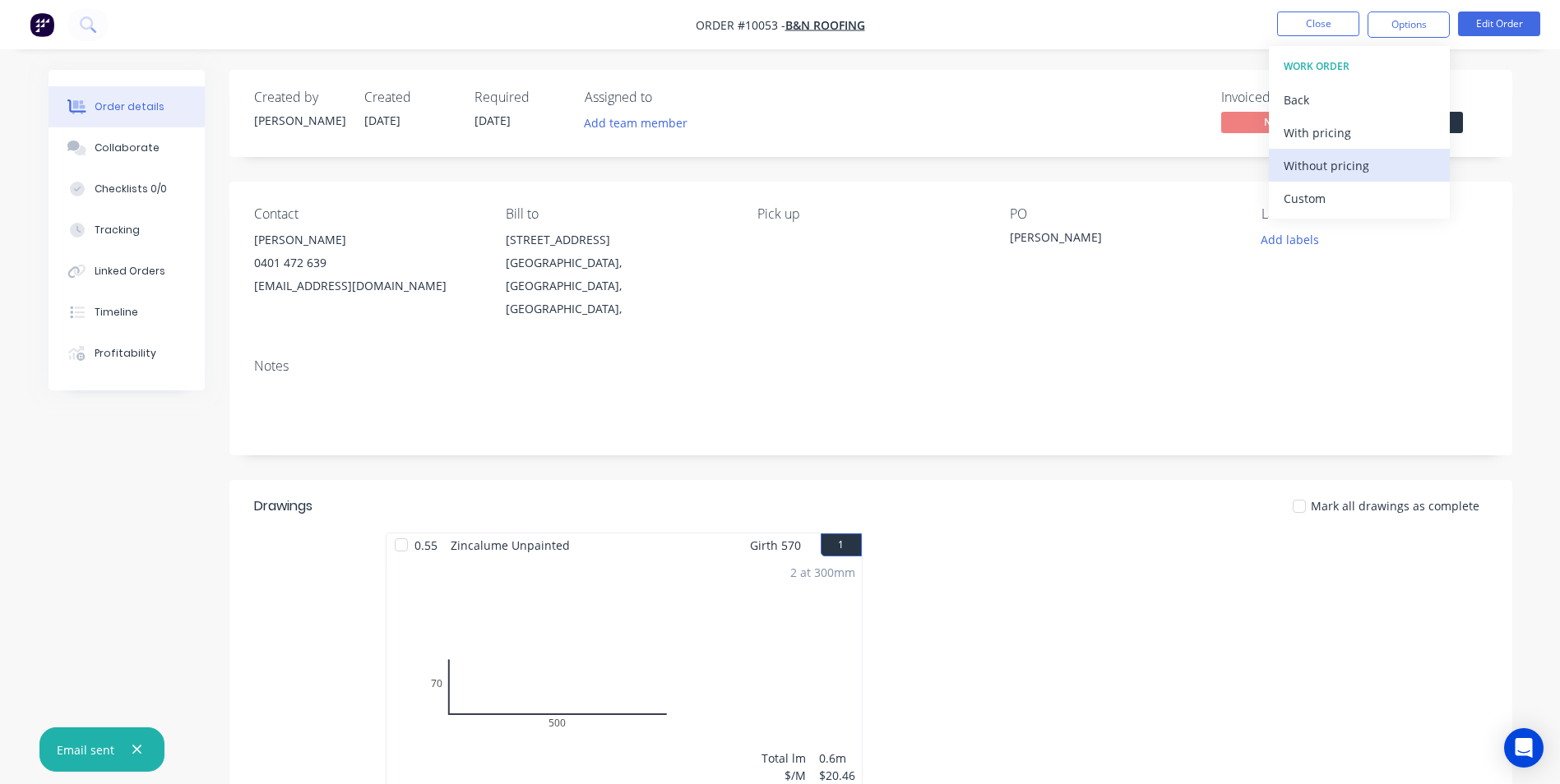
click at [1349, 164] on div "Without pricing" at bounding box center [1359, 165] width 152 height 24
click at [599, 648] on div "2 at 300mm Total lm $/M Total 0.6m $20.46 $40.92" at bounding box center [624, 682] width 475 height 250
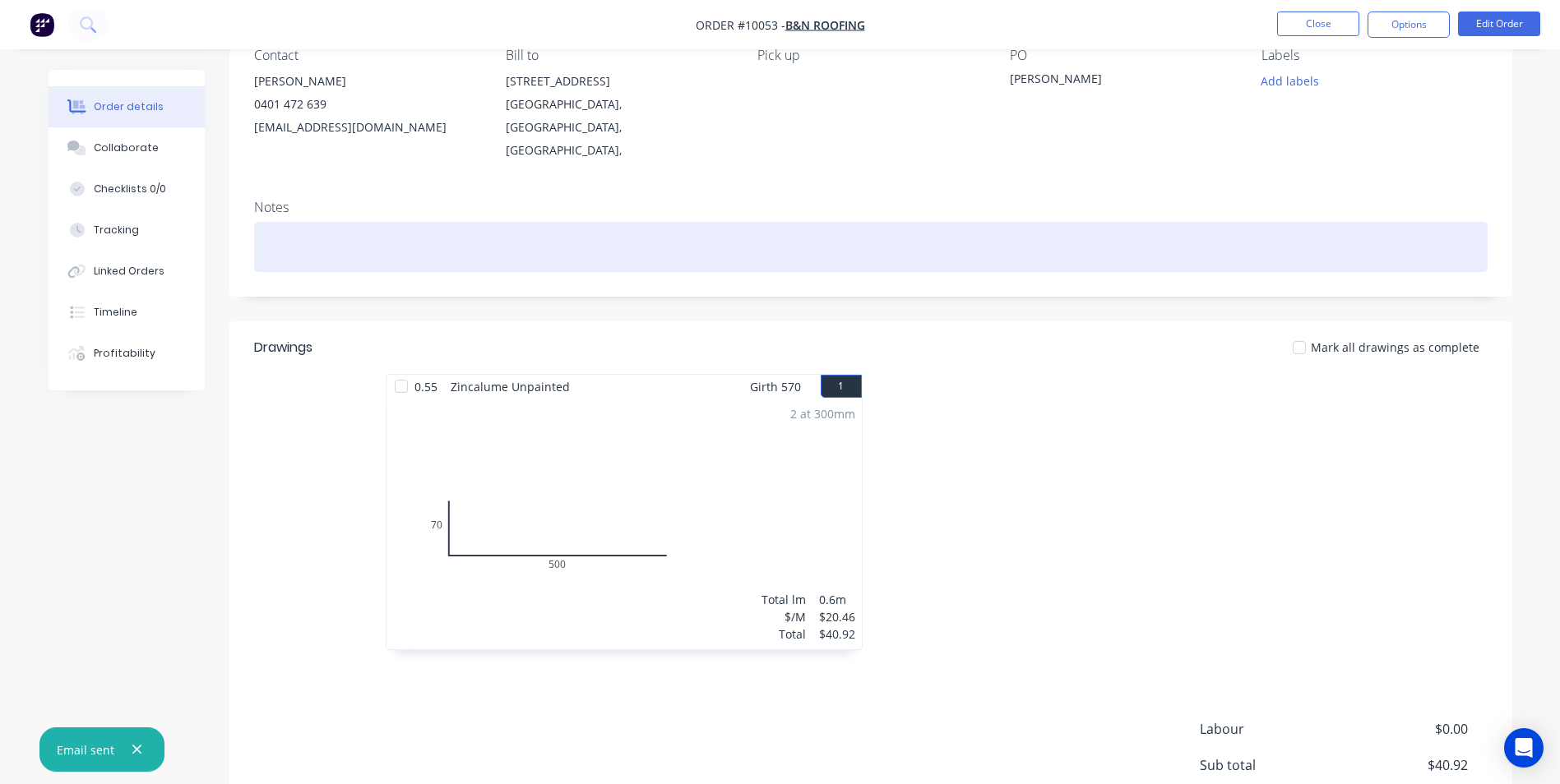
scroll to position [164, 0]
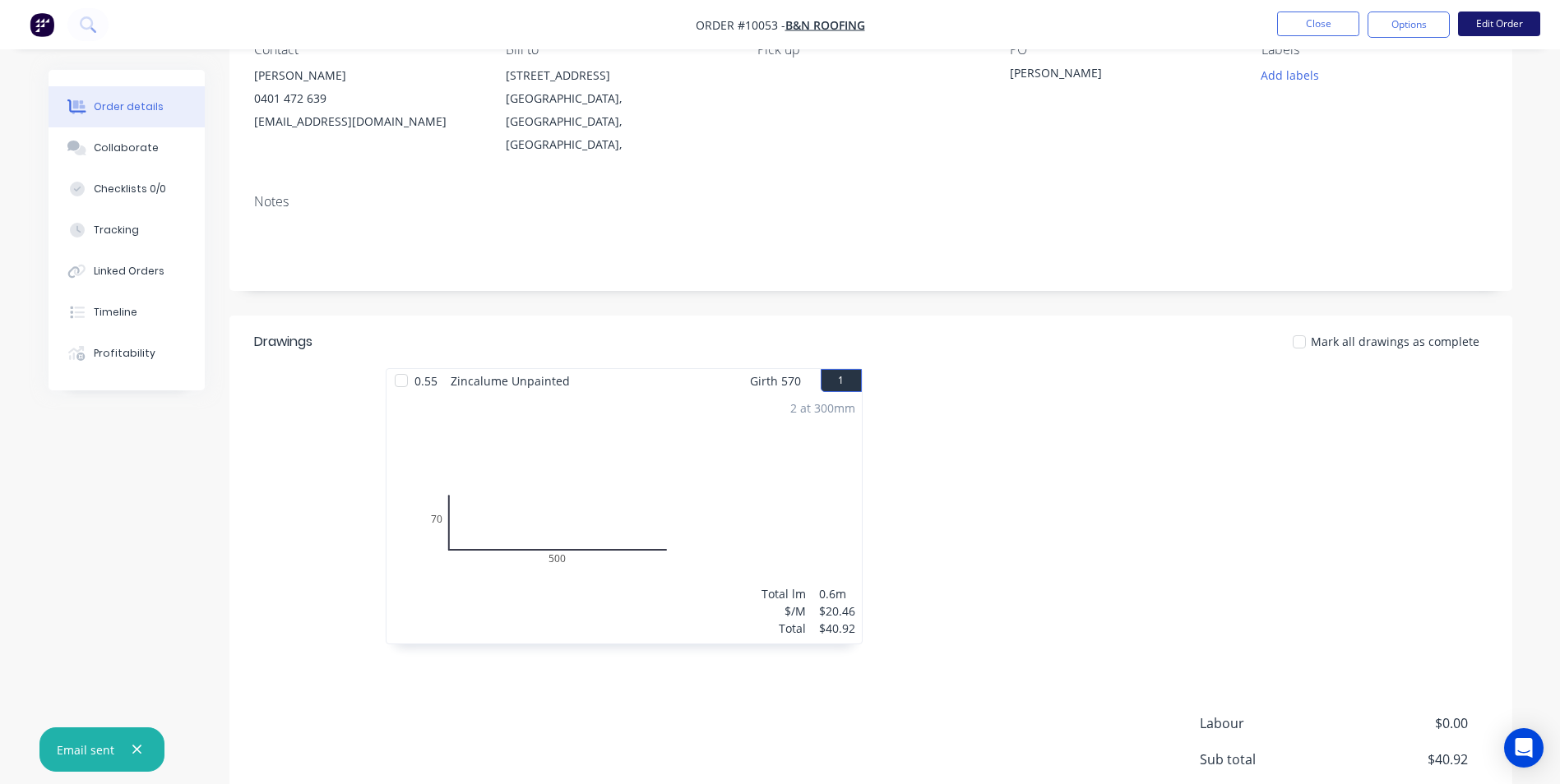
click at [1505, 26] on button "Edit Order" at bounding box center [1500, 24] width 83 height 25
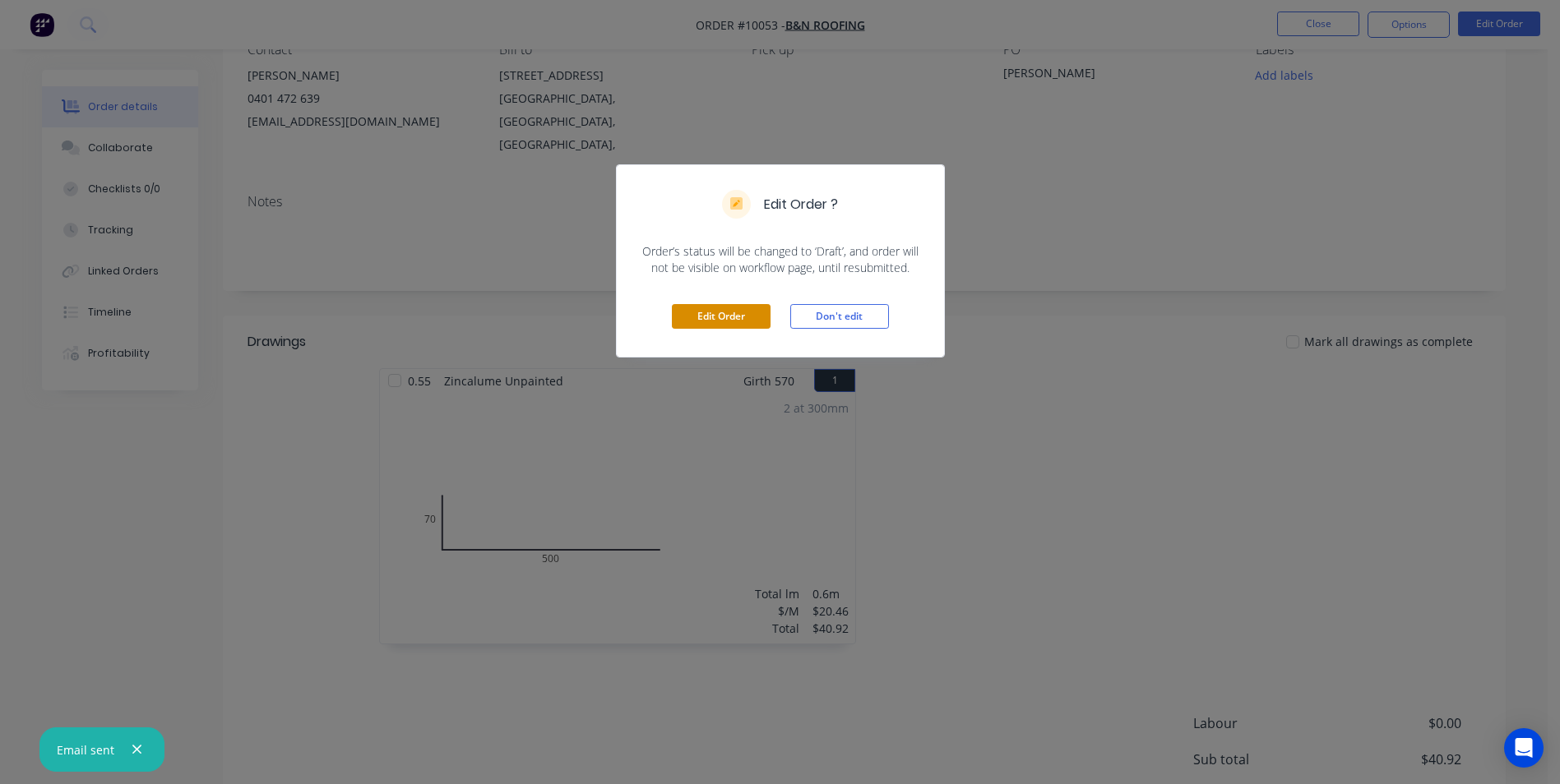
click at [721, 320] on button "Edit Order" at bounding box center [721, 317] width 99 height 25
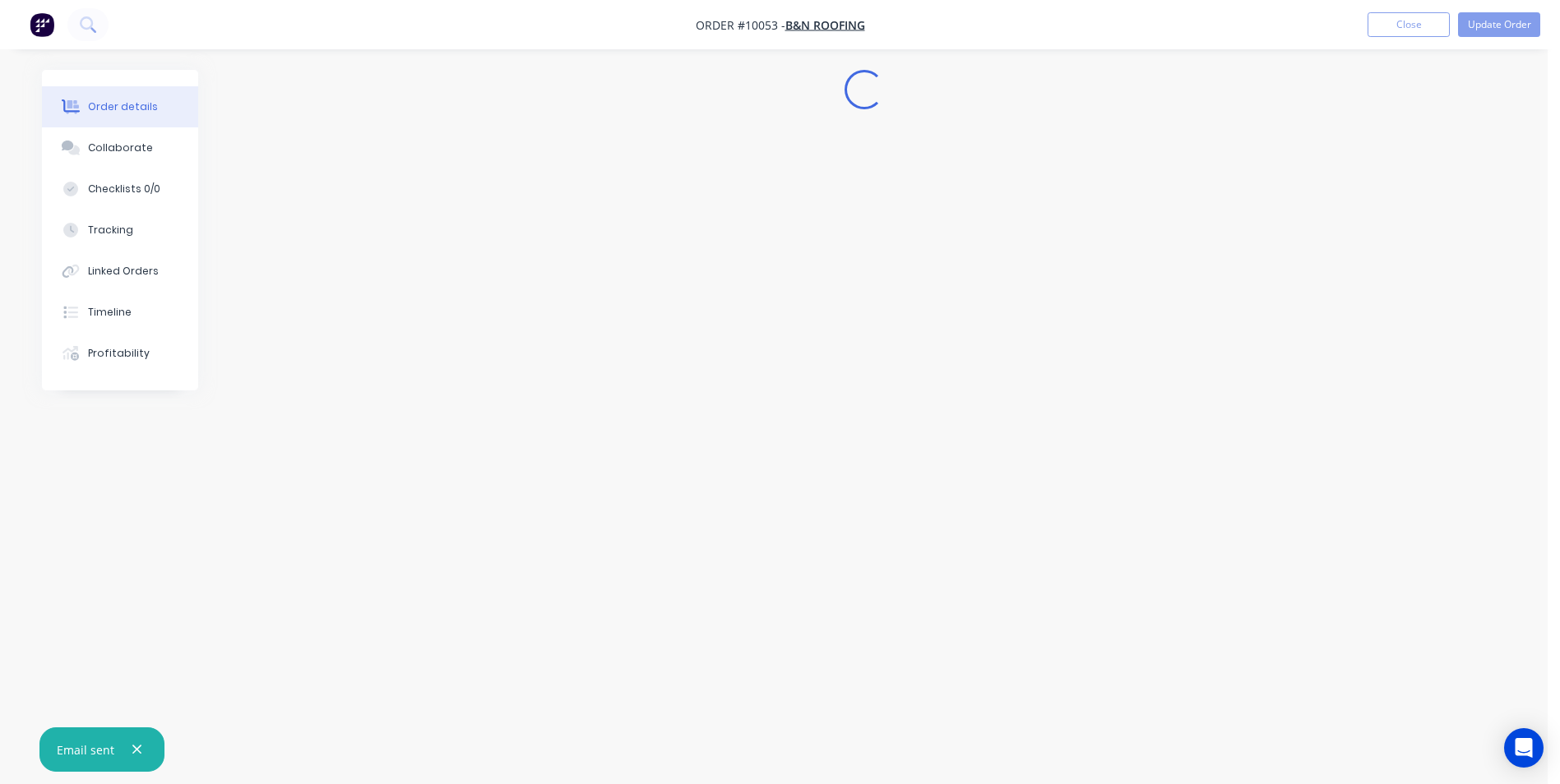
scroll to position [0, 0]
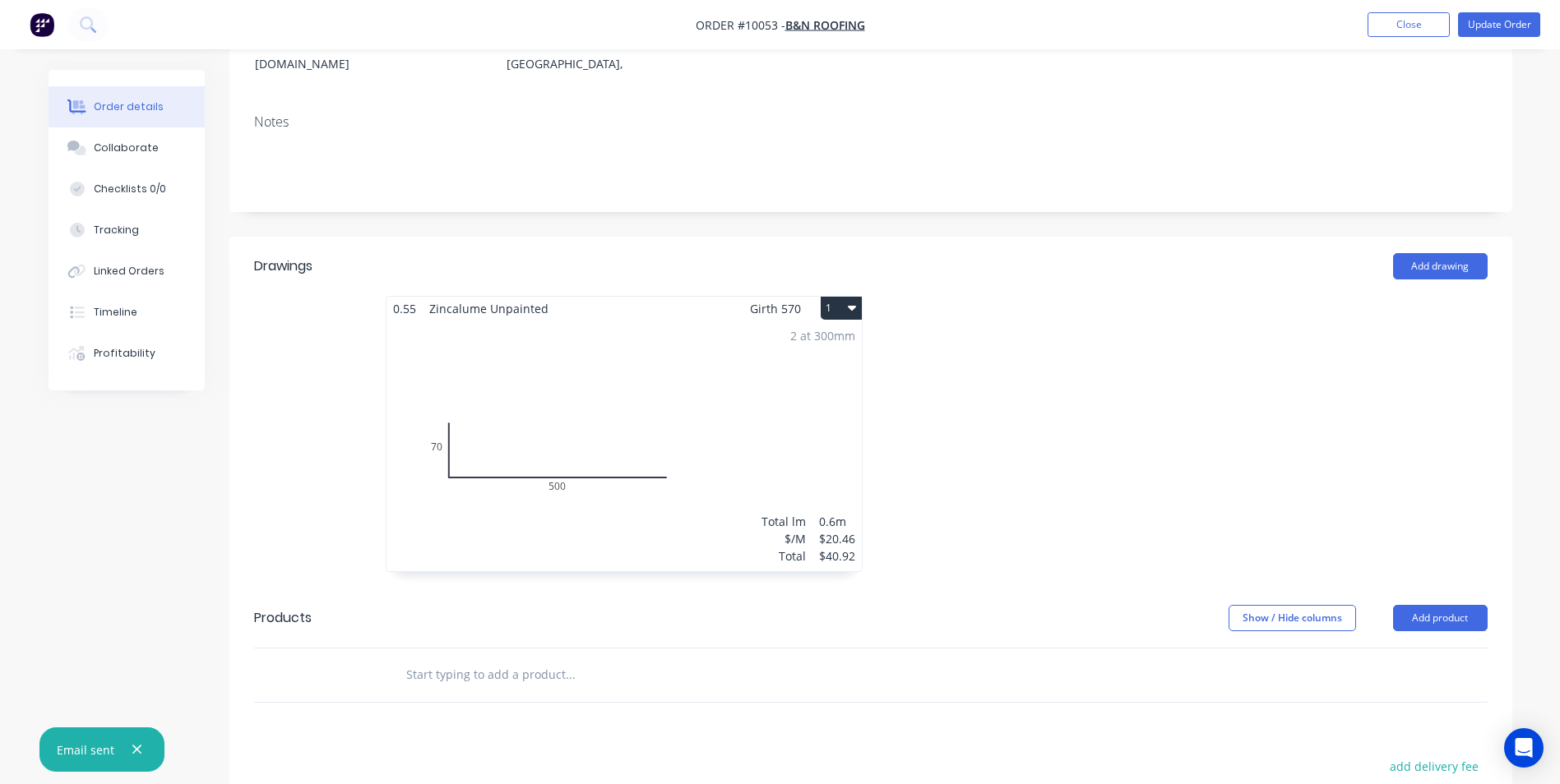
click at [752, 422] on div "2 at 300mm Total lm $/M Total 0.6m $20.46 $40.92" at bounding box center [624, 445] width 475 height 250
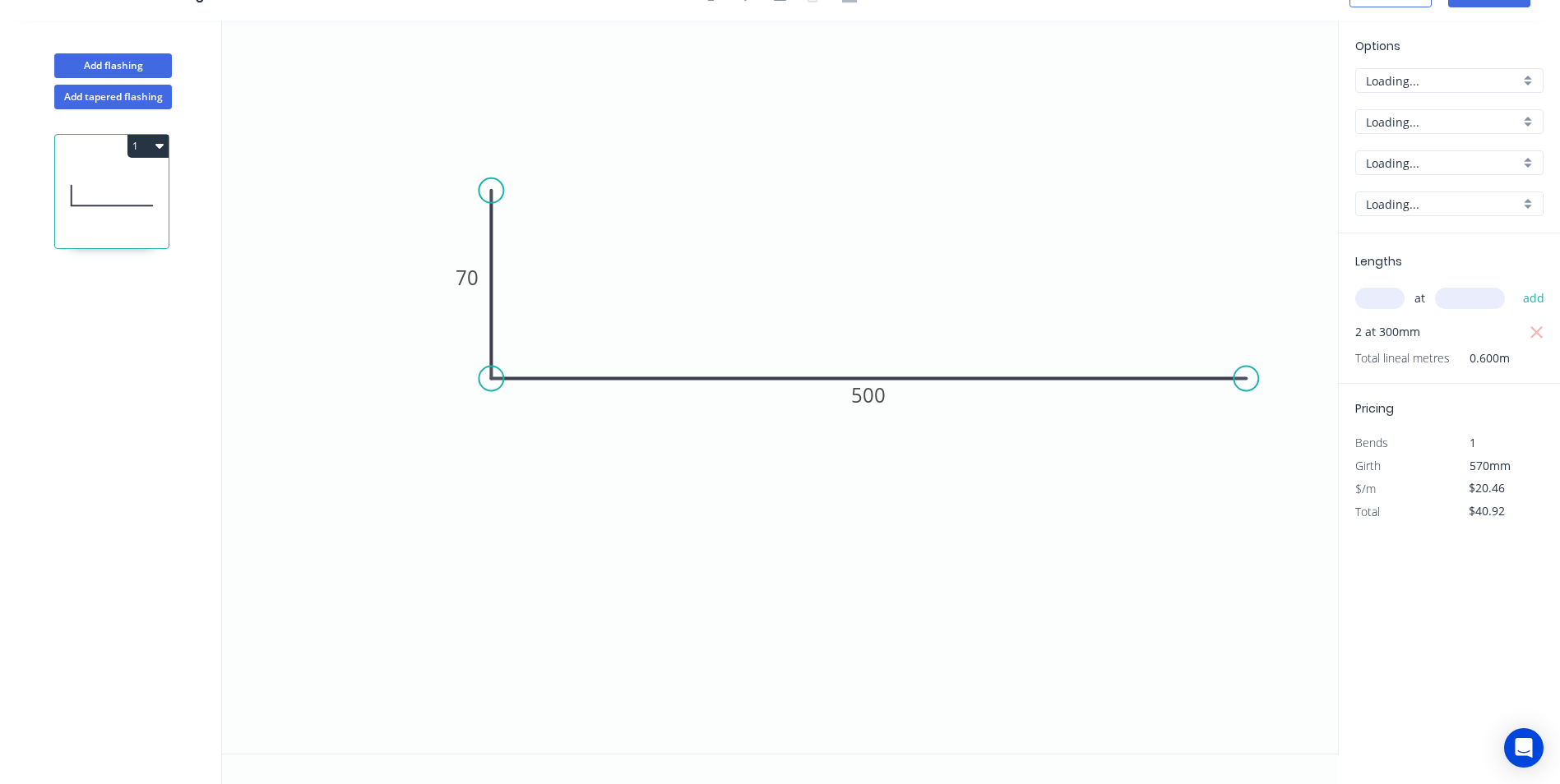
scroll to position [31, 0]
click at [1530, 327] on icon "button" at bounding box center [1537, 333] width 14 height 20
type input "$0.00"
click at [1385, 305] on input "text" at bounding box center [1380, 298] width 49 height 21
type input "2"
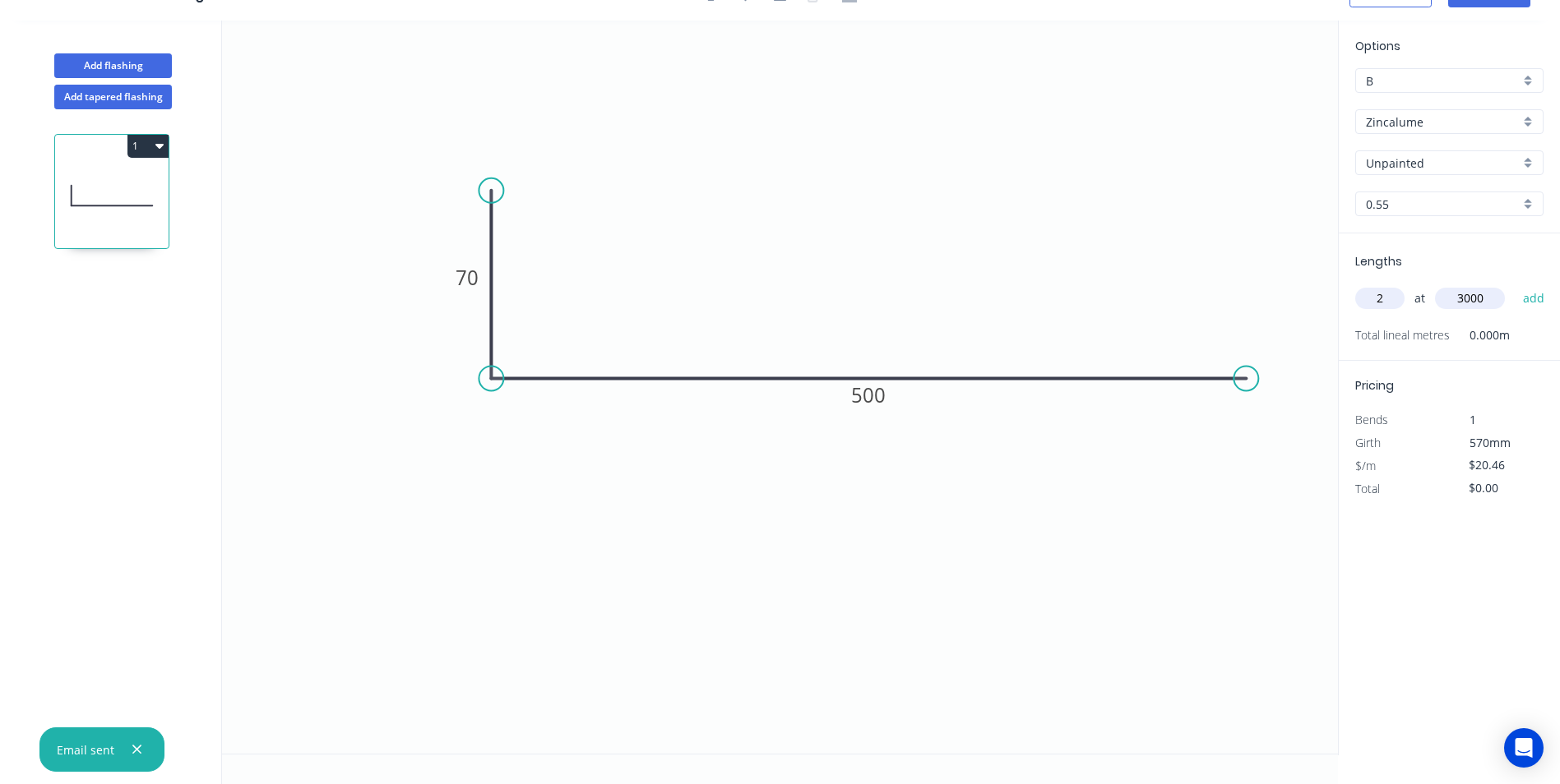
type input "3000"
click at [1515, 284] on button "add" at bounding box center [1534, 297] width 38 height 28
type input "$122.76"
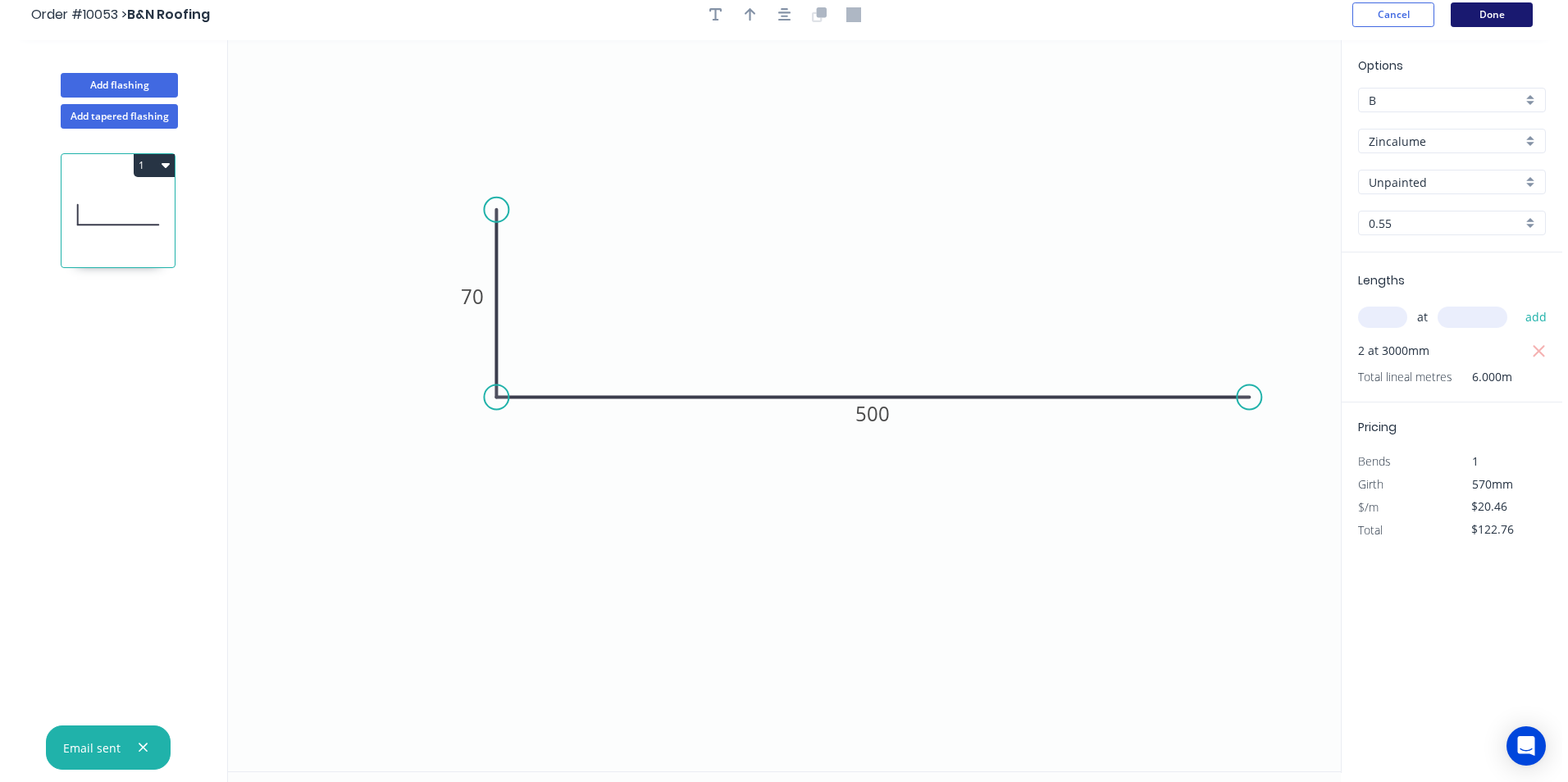
scroll to position [0, 0]
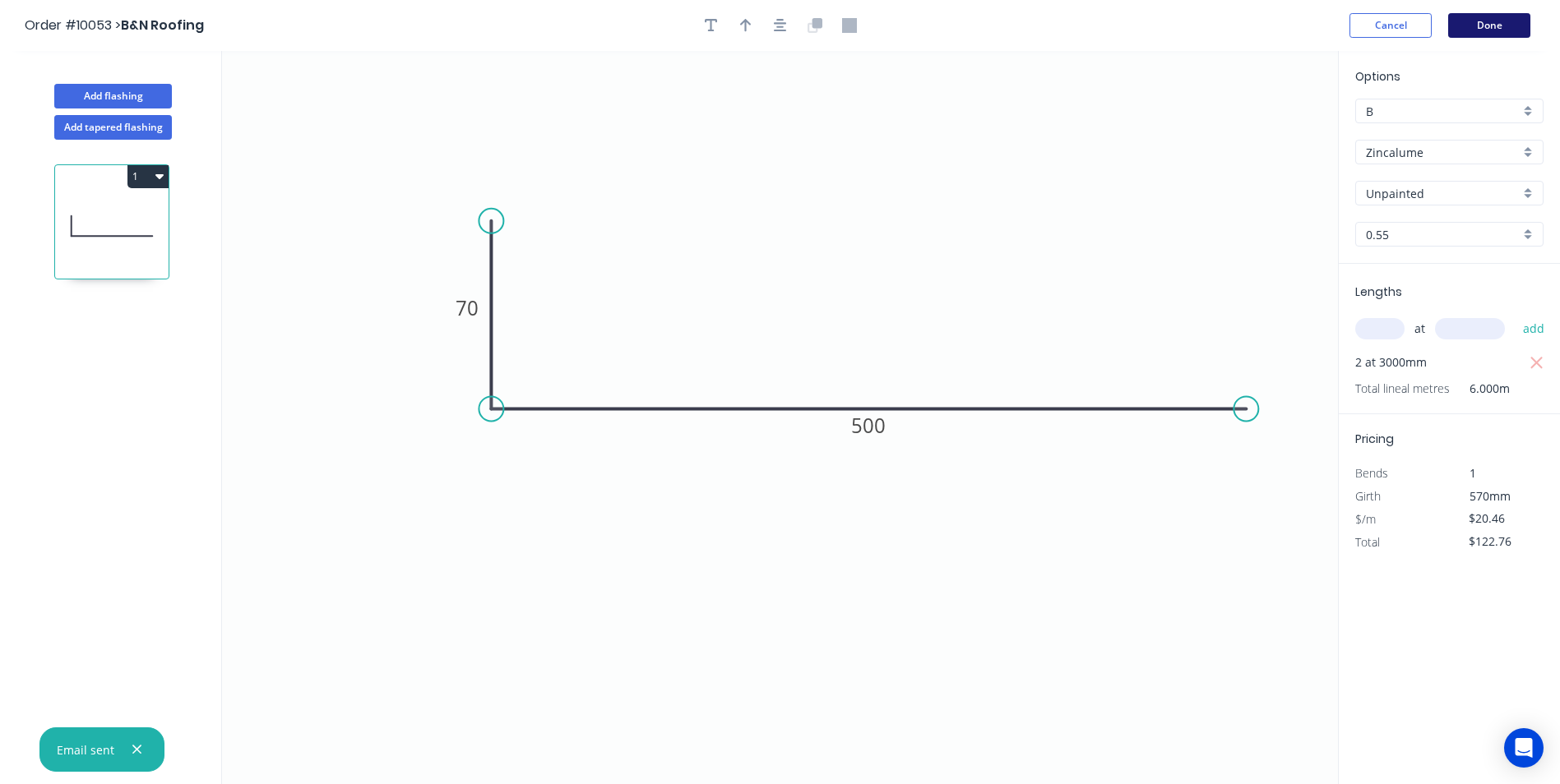
click at [1475, 34] on button "Done" at bounding box center [1490, 26] width 83 height 25
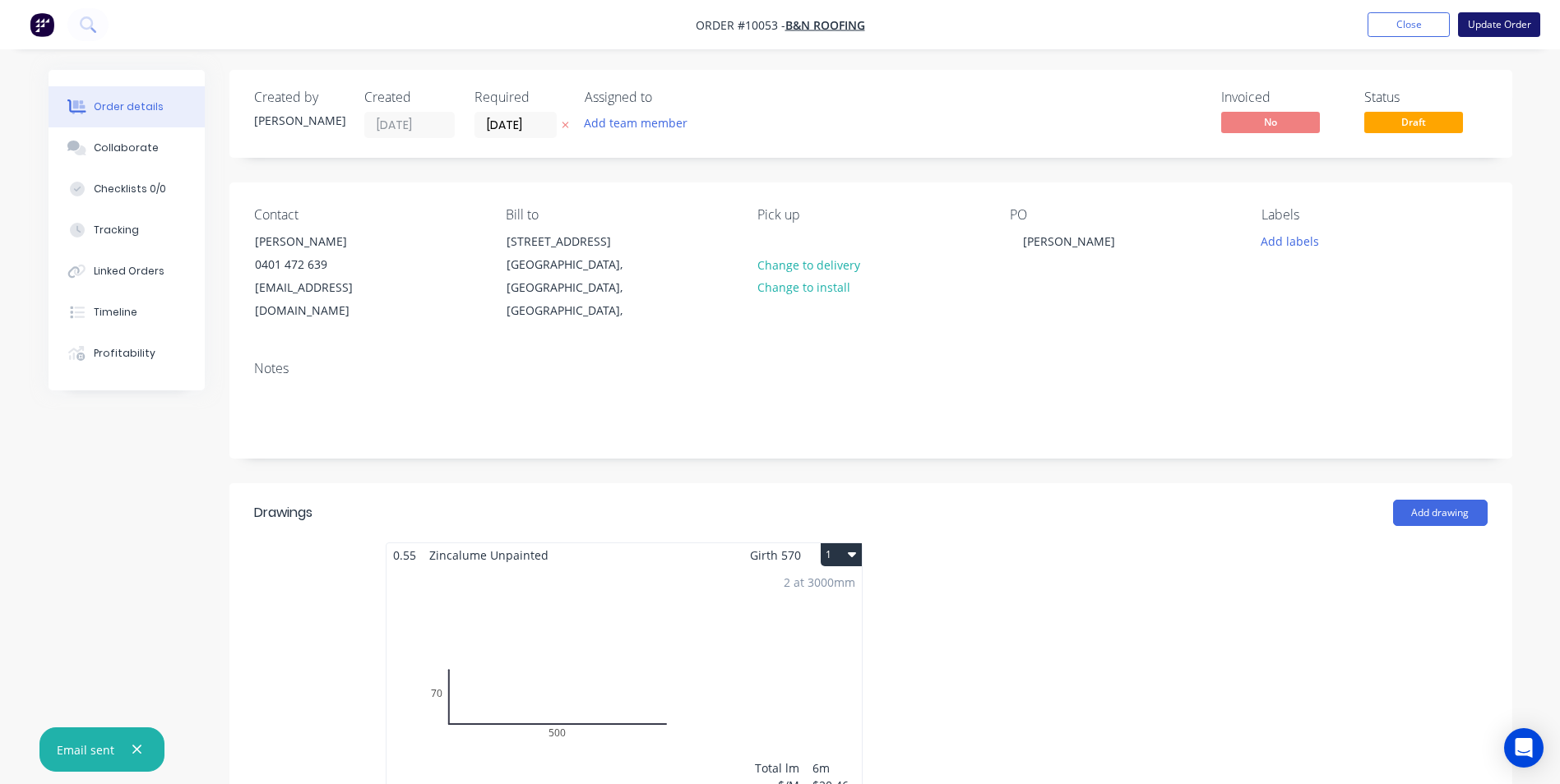
click at [1473, 23] on button "Update Order" at bounding box center [1500, 25] width 83 height 25
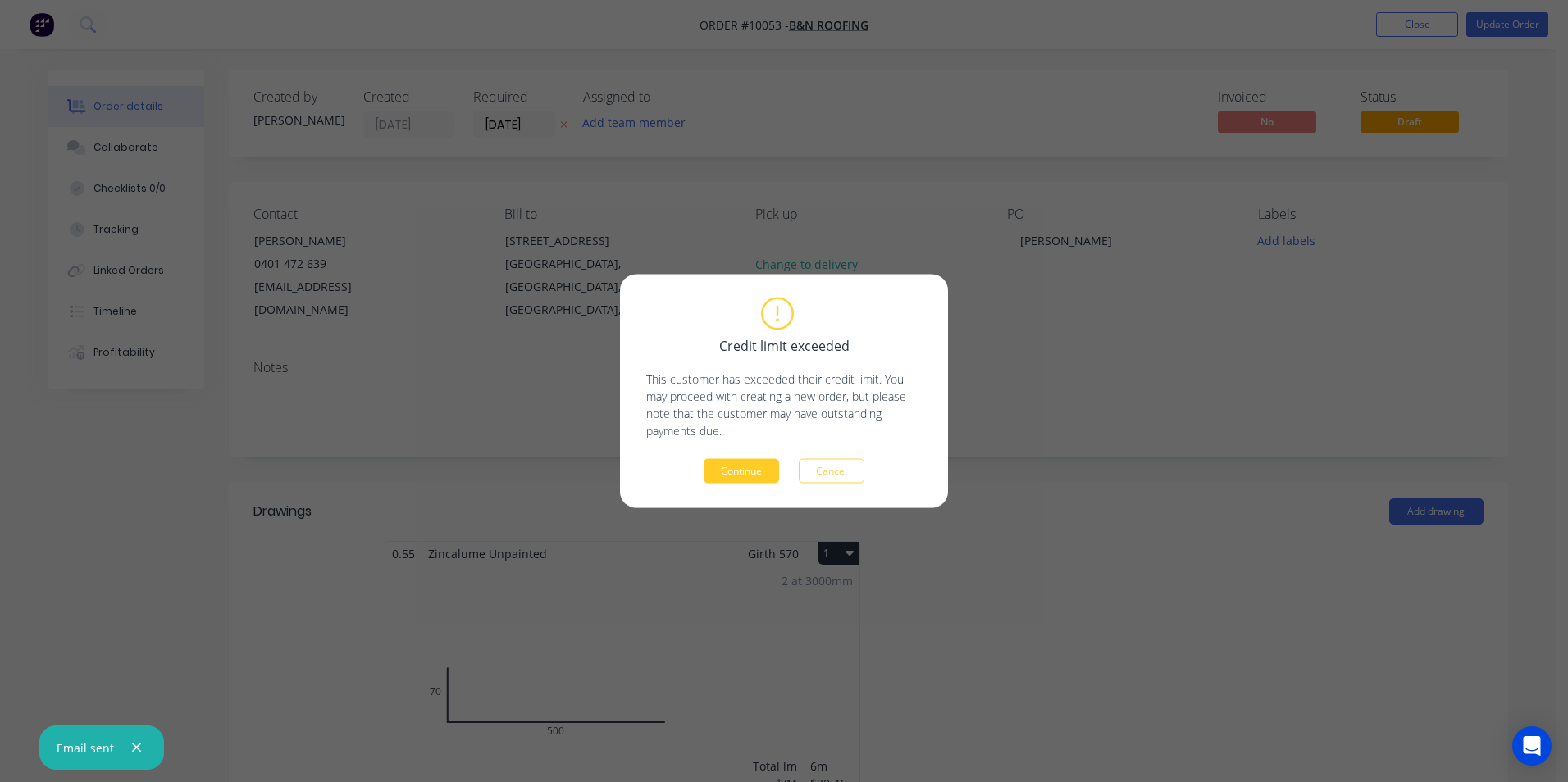
click at [741, 475] on button "Continue" at bounding box center [741, 472] width 76 height 25
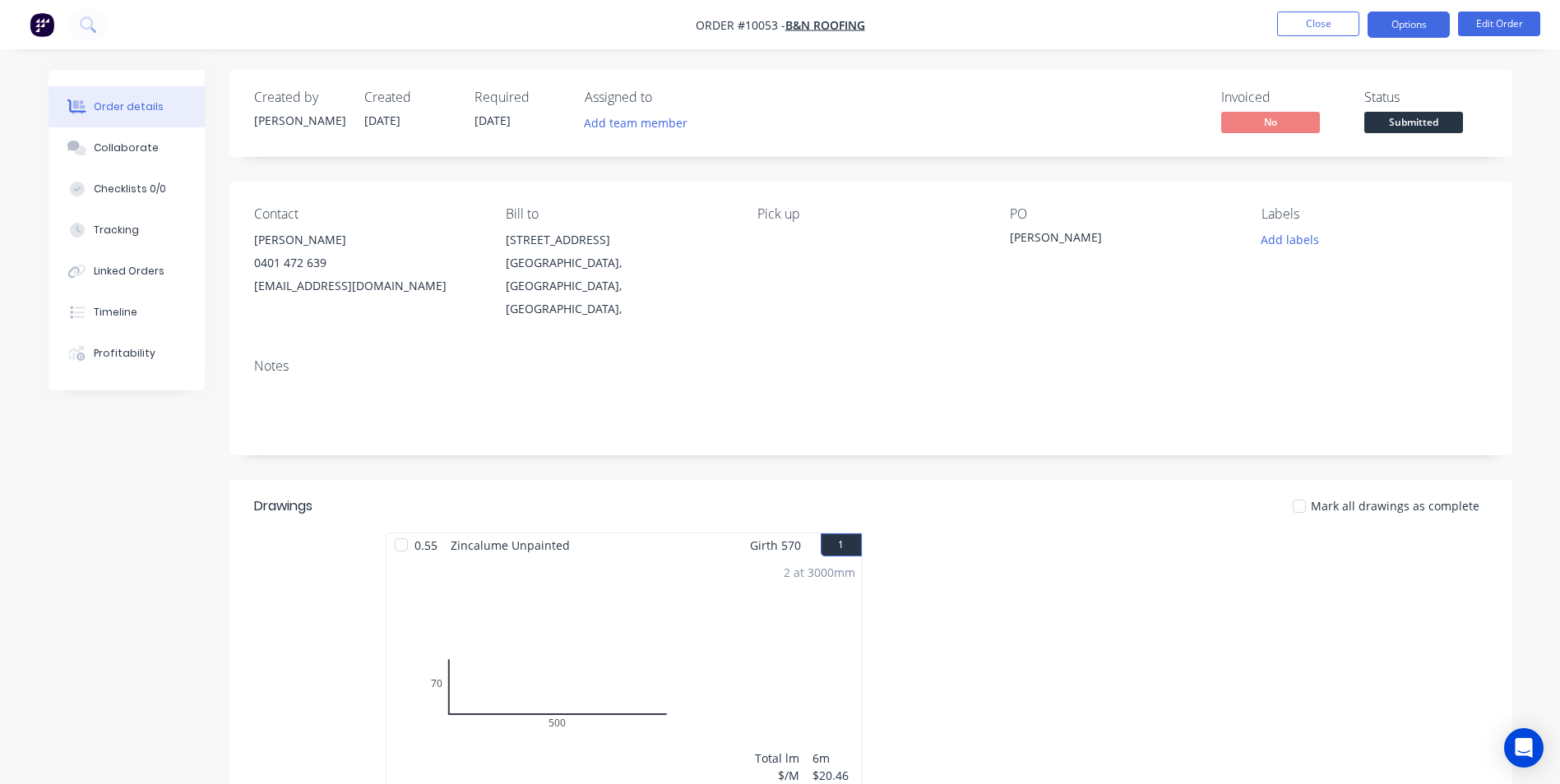
click at [1424, 24] on button "Options" at bounding box center [1409, 24] width 83 height 26
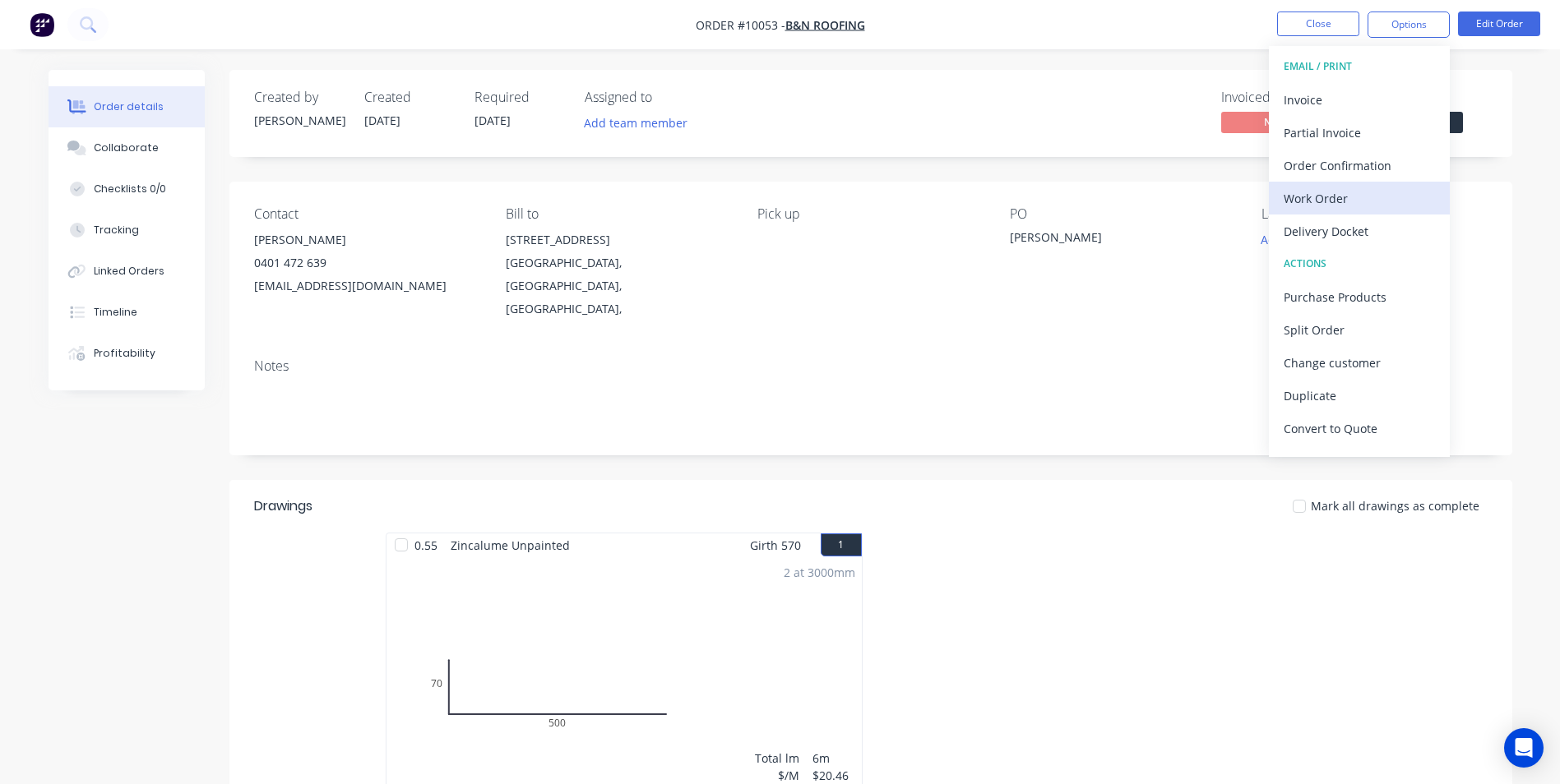
click at [1342, 198] on div "Work Order" at bounding box center [1359, 198] width 152 height 24
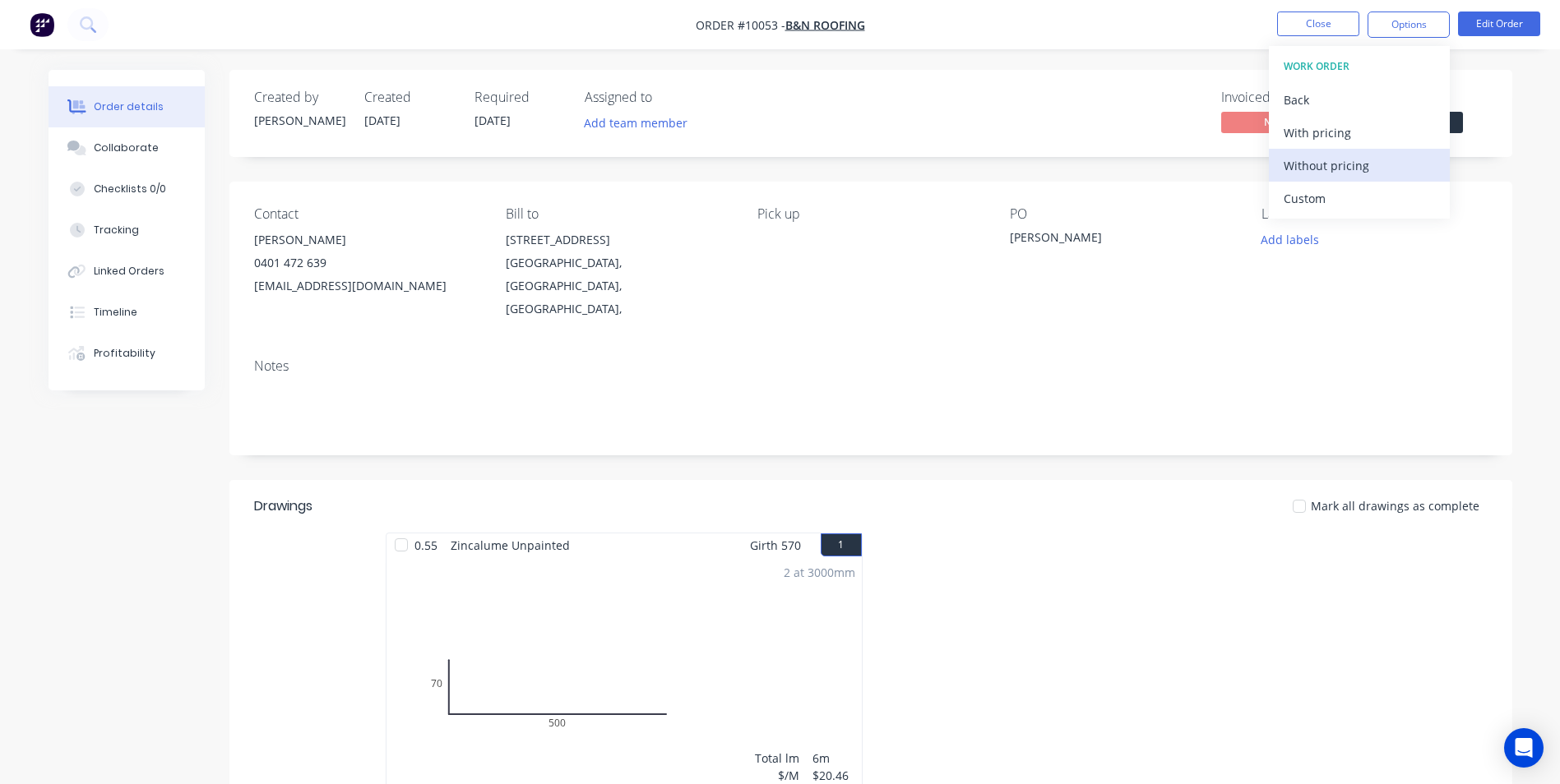
click at [1342, 170] on div "Without pricing" at bounding box center [1359, 165] width 152 height 24
click at [36, 20] on img "button" at bounding box center [42, 25] width 25 height 25
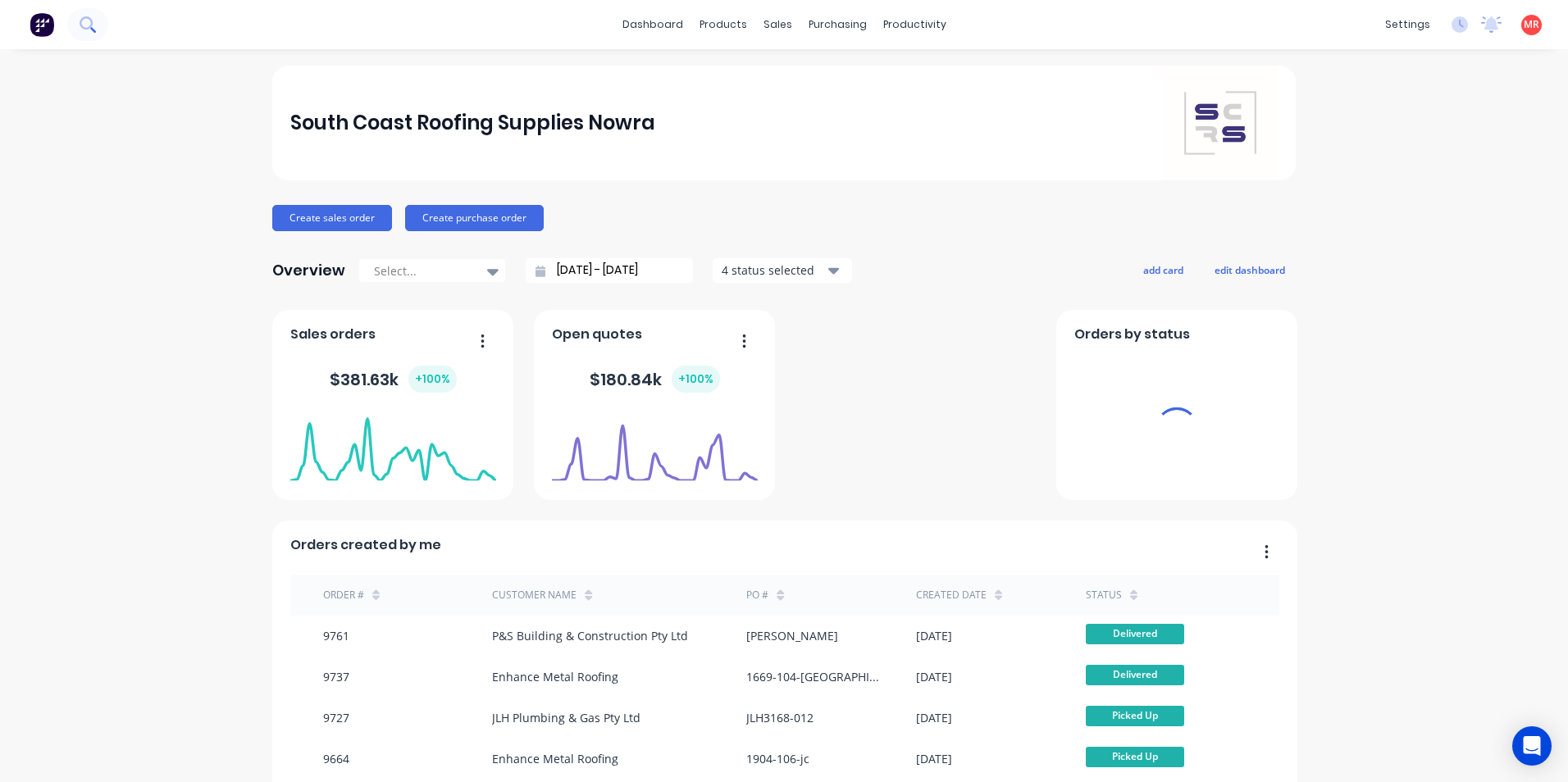
click at [99, 30] on button at bounding box center [87, 25] width 41 height 33
click at [86, 28] on icon at bounding box center [86, 23] width 13 height 13
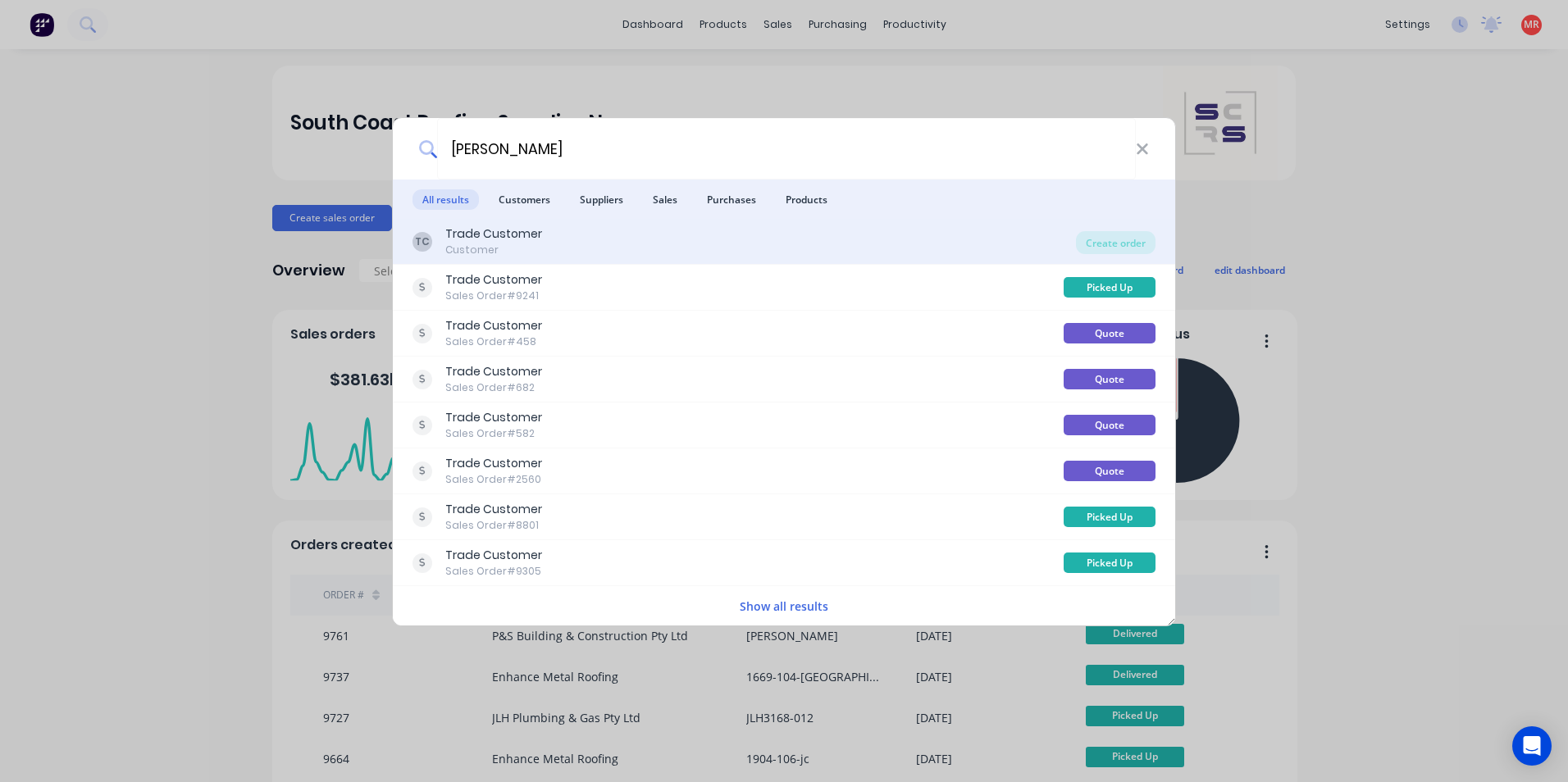
type input "jay"
click at [657, 240] on div "TC Trade Customer Customer" at bounding box center [744, 241] width 663 height 32
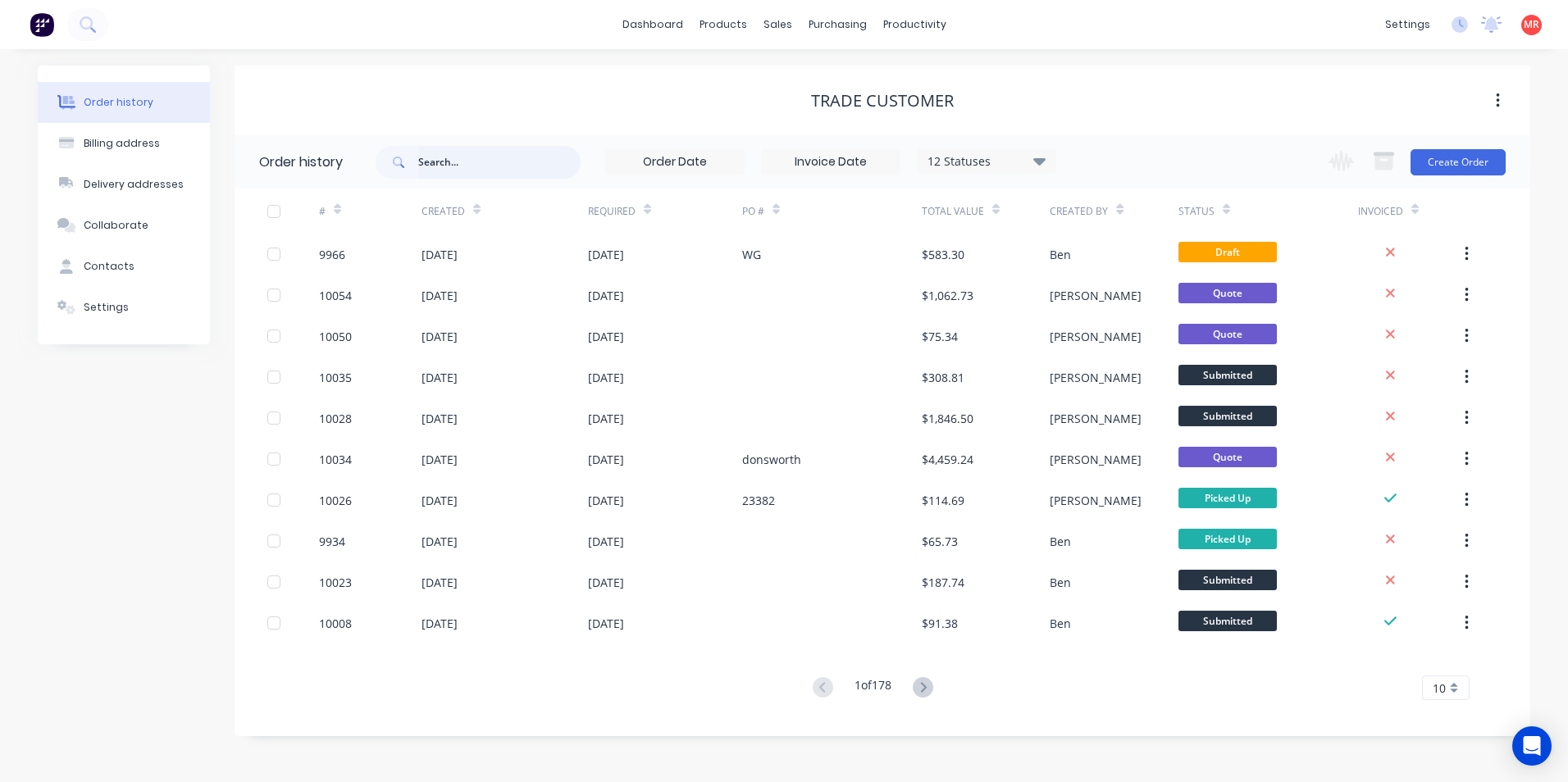
click at [454, 167] on input "text" at bounding box center [500, 163] width 163 height 33
type input "jay"
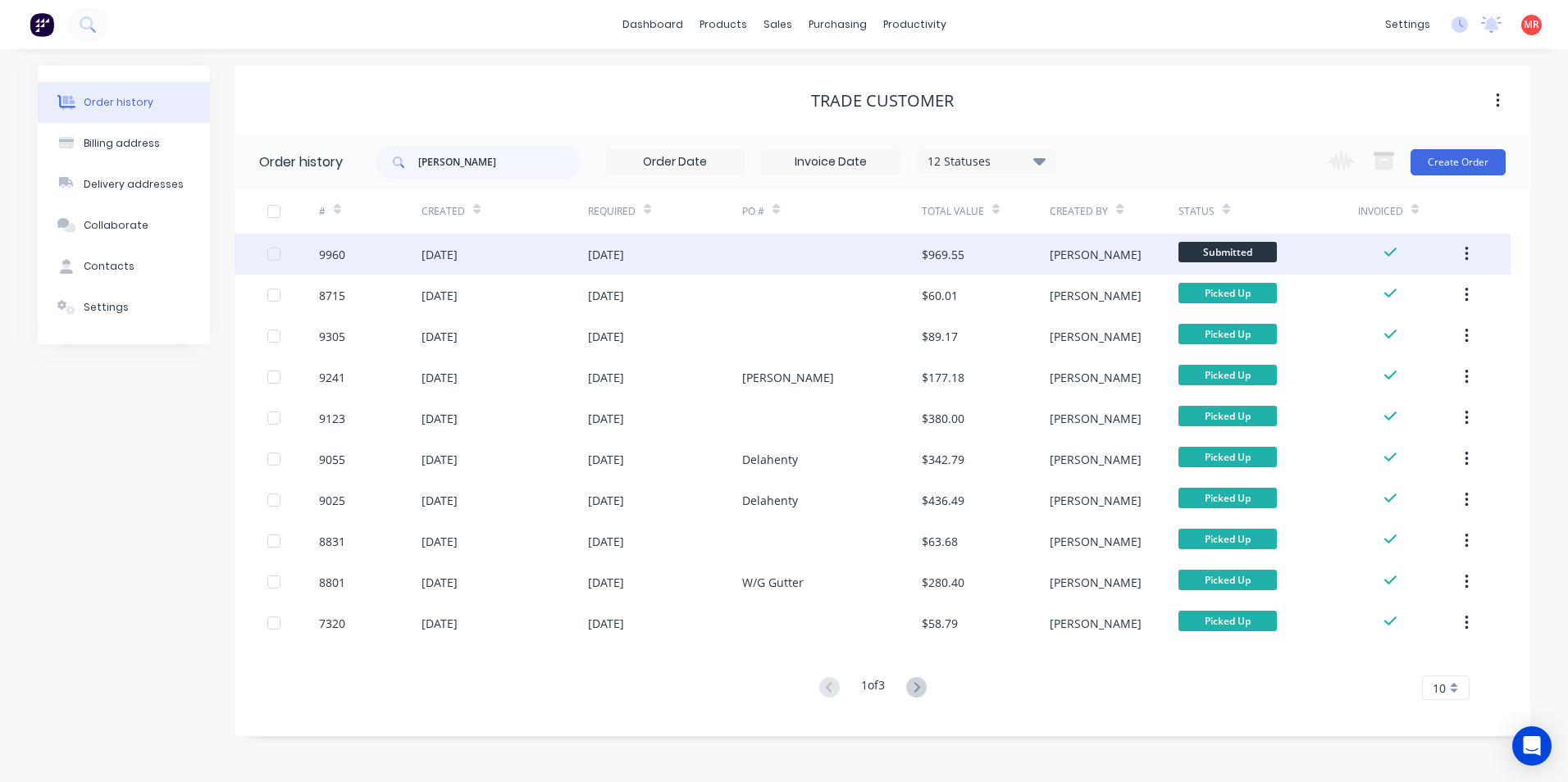
click at [736, 259] on div "01 Oct 2025" at bounding box center [664, 254] width 154 height 41
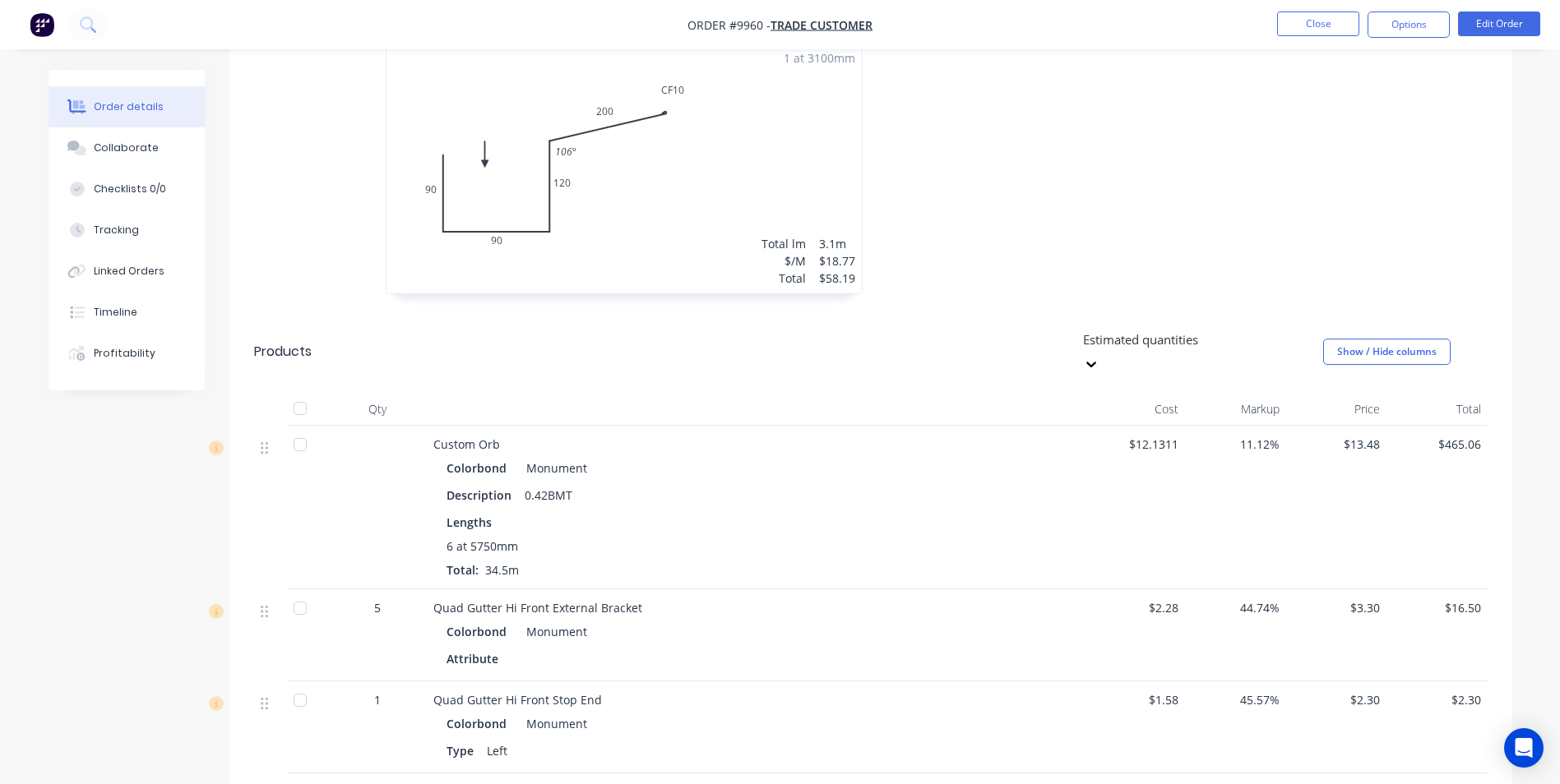
scroll to position [822, 0]
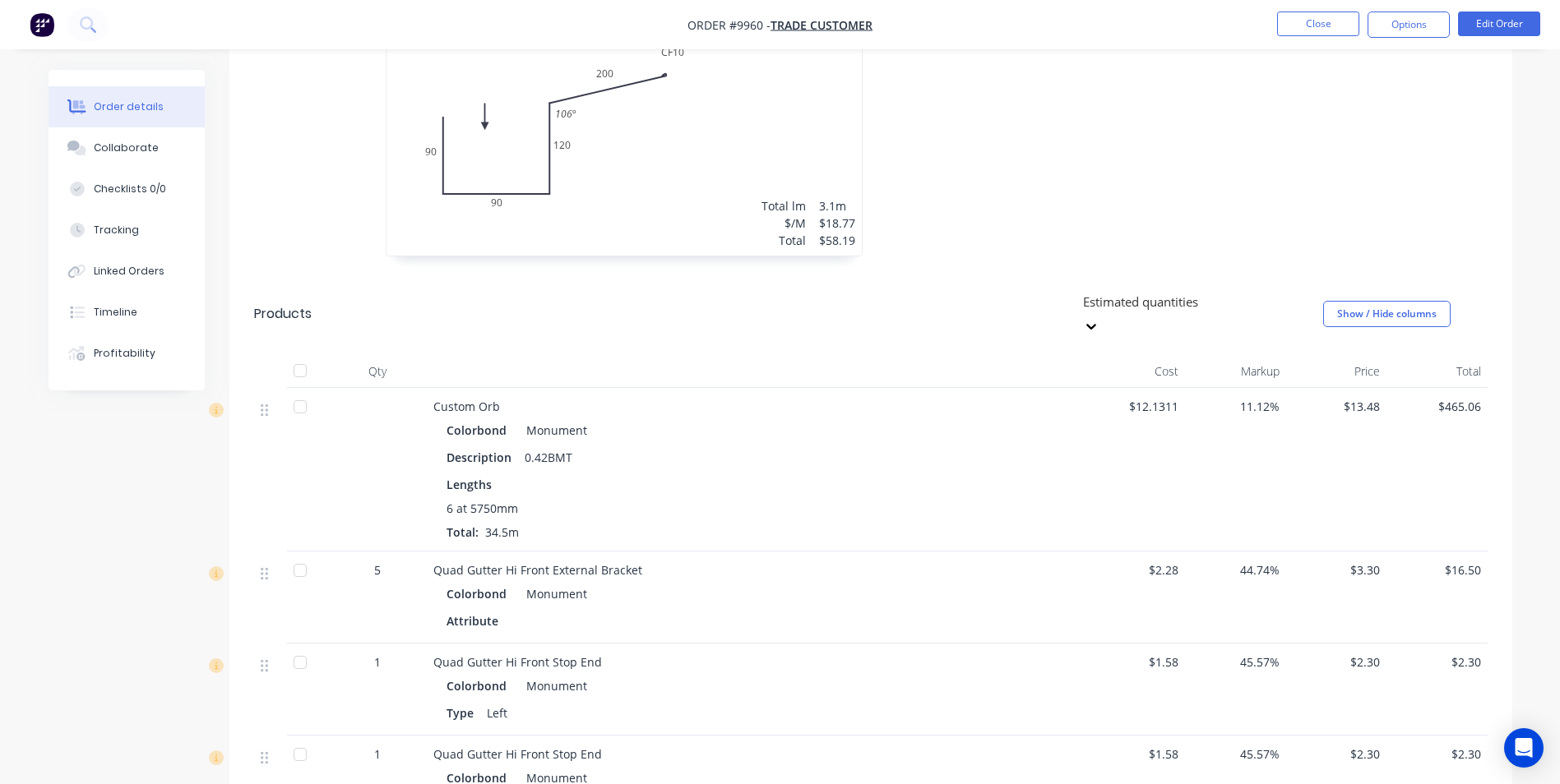
click at [49, 23] on img "button" at bounding box center [42, 25] width 25 height 25
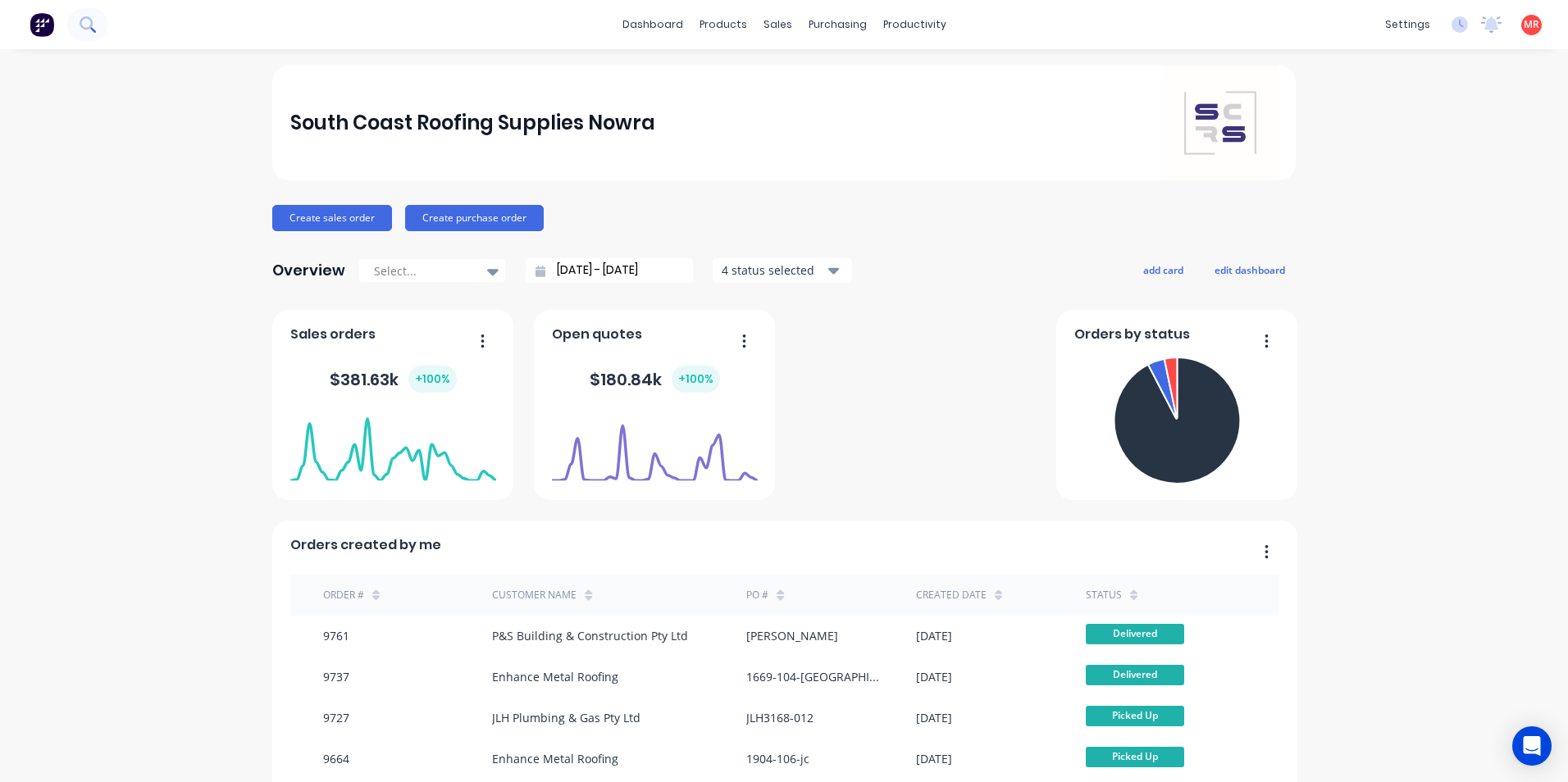
click at [90, 25] on icon at bounding box center [87, 24] width 15 height 15
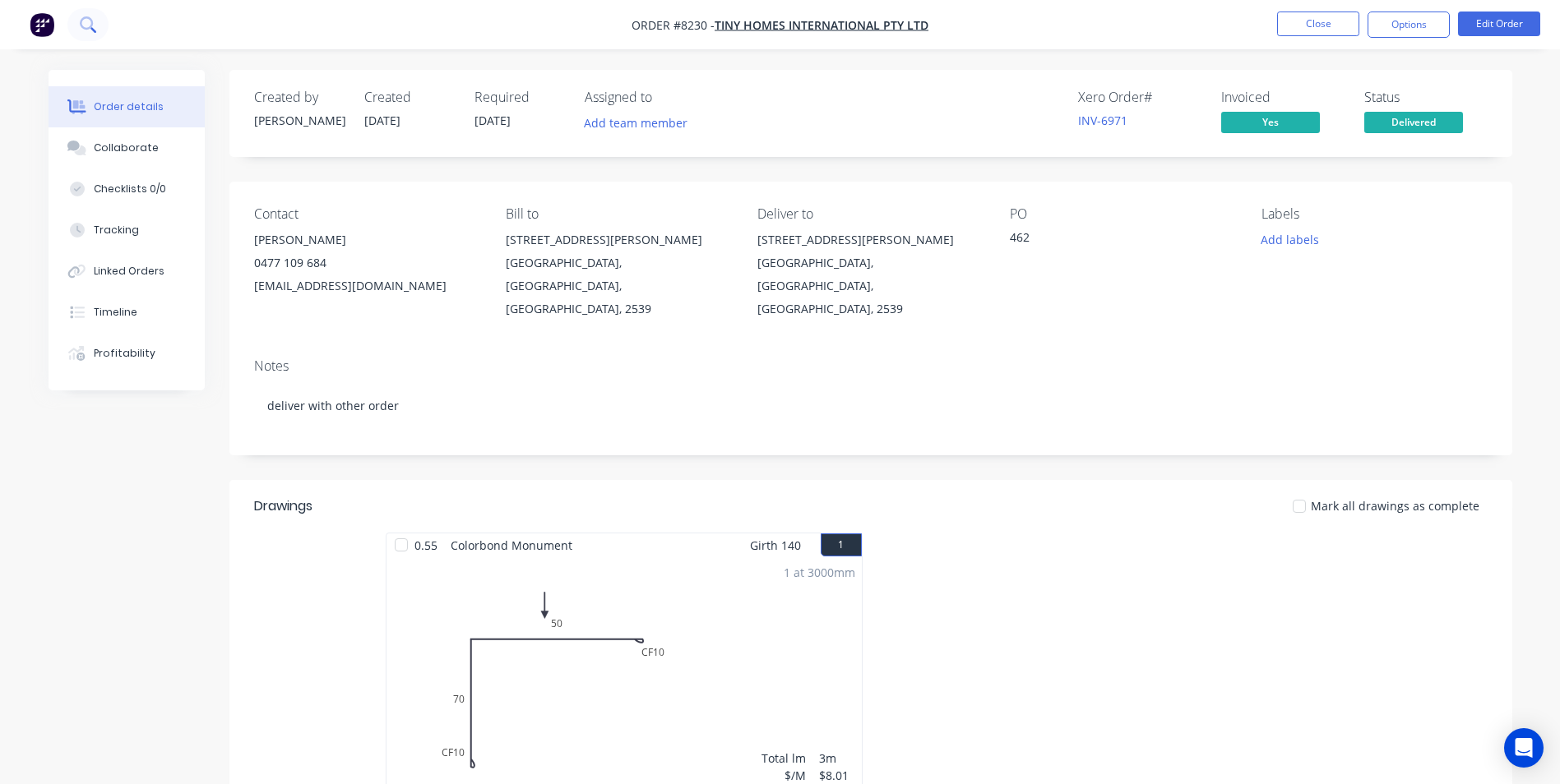
click at [86, 25] on icon at bounding box center [87, 24] width 15 height 15
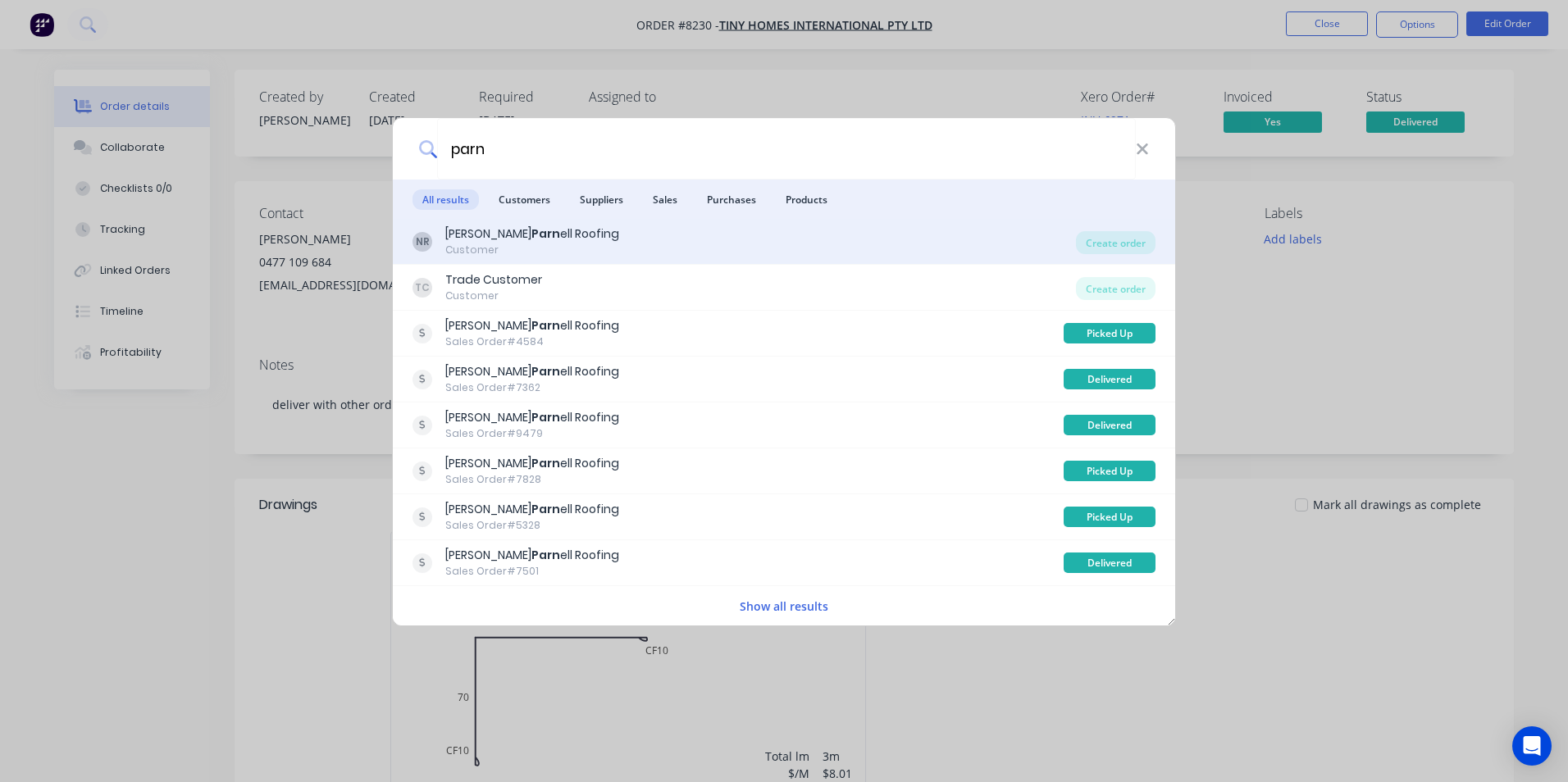
type input "parn"
click at [781, 242] on div "NR Nathan Parn ell Roofing Customer" at bounding box center [744, 241] width 663 height 32
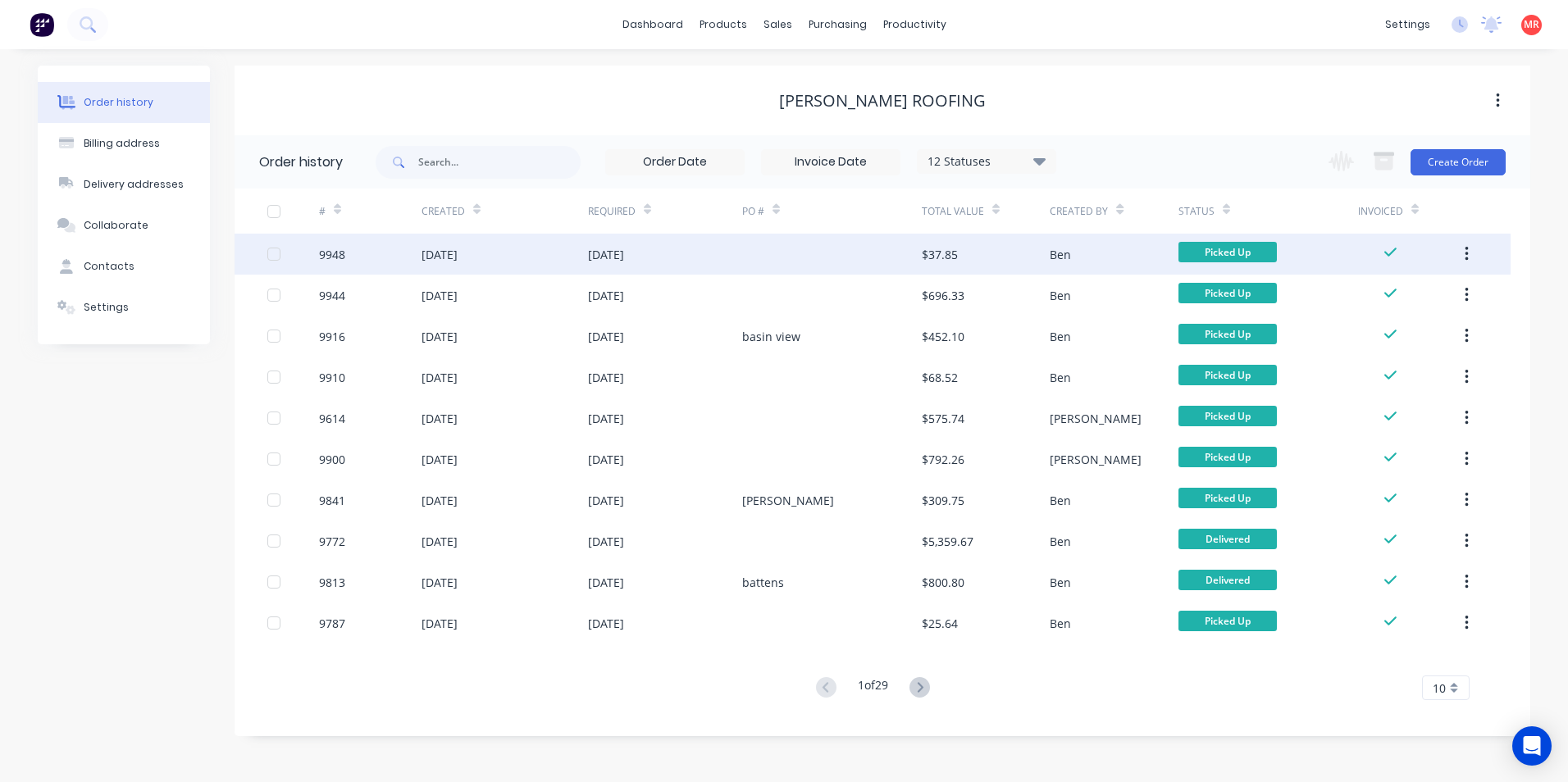
click at [761, 249] on div at bounding box center [832, 254] width 180 height 41
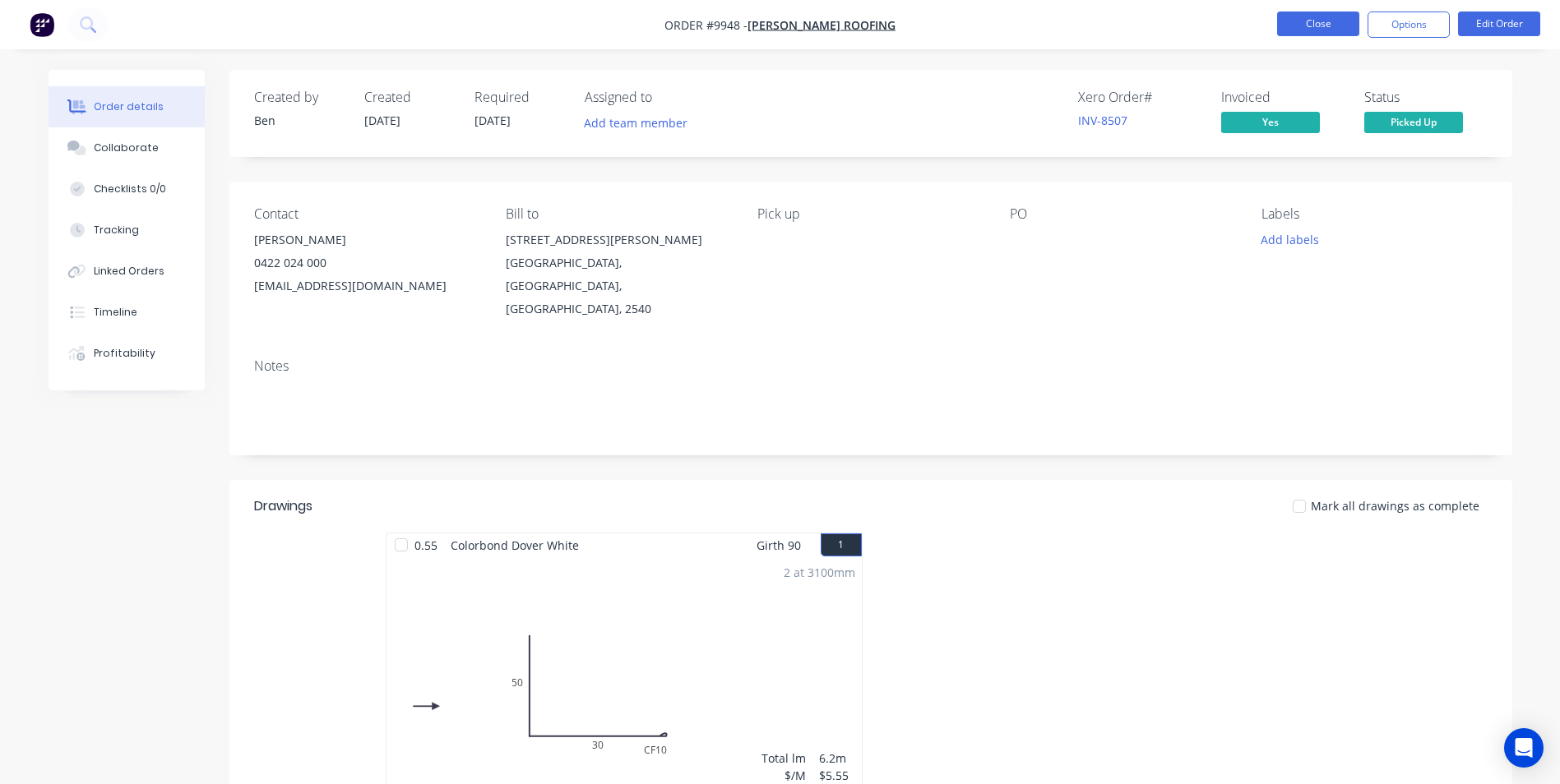
click at [1298, 32] on button "Close" at bounding box center [1319, 24] width 83 height 25
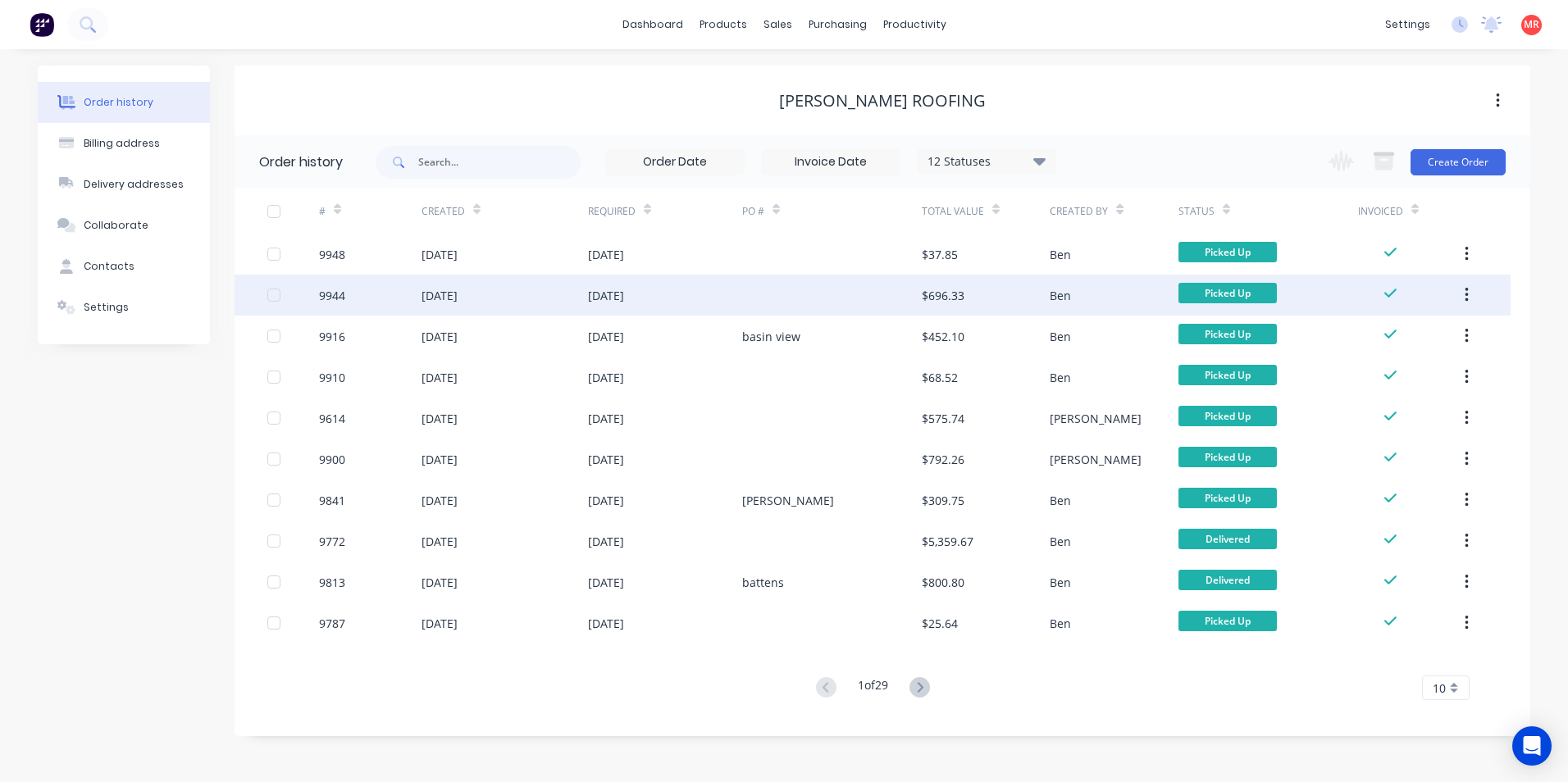
click at [706, 299] on div "29 Sep 2025" at bounding box center [664, 295] width 154 height 41
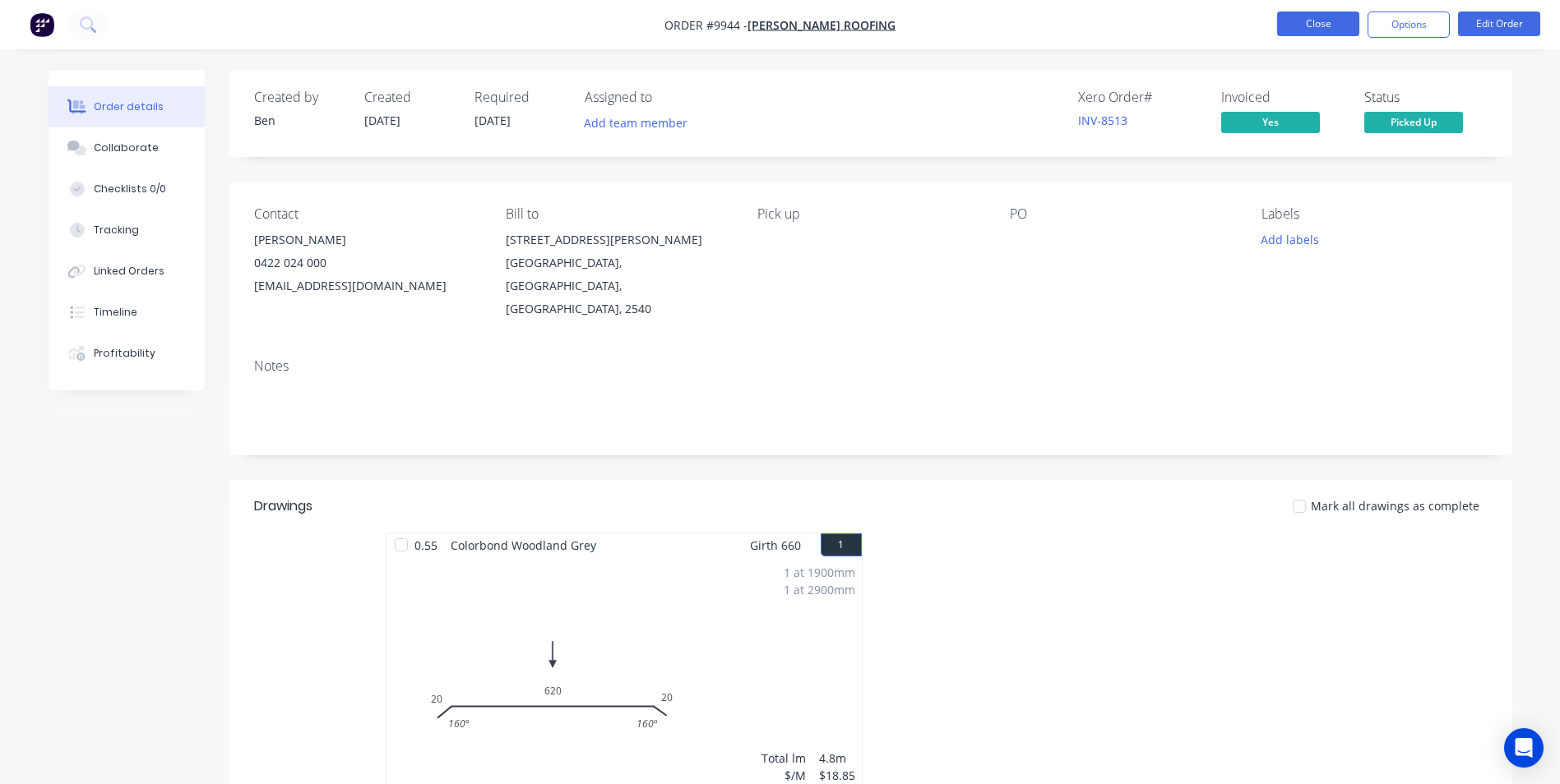
click at [1332, 18] on button "Close" at bounding box center [1319, 24] width 83 height 25
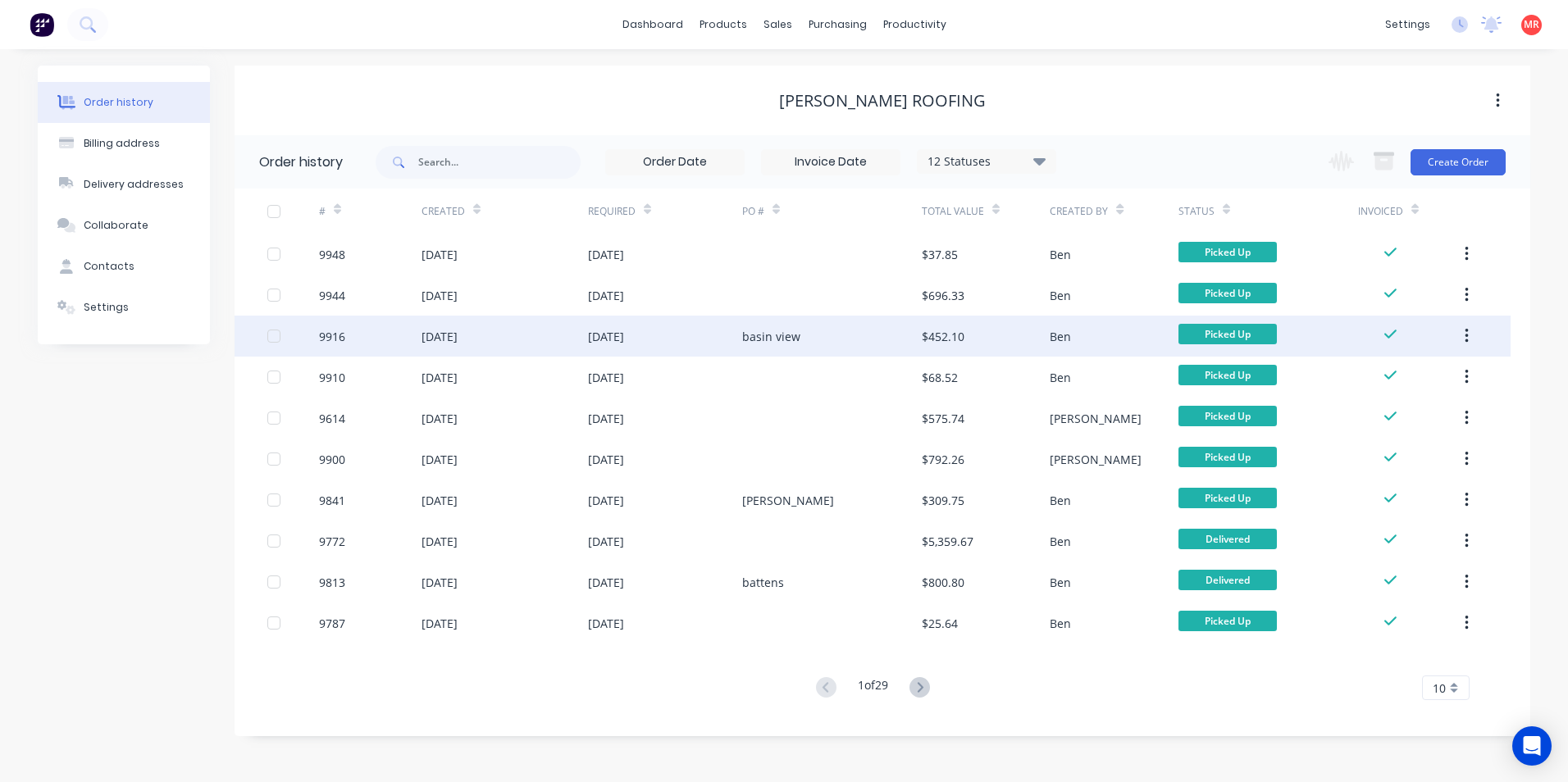
click at [715, 353] on div "[DATE]" at bounding box center [664, 336] width 154 height 41
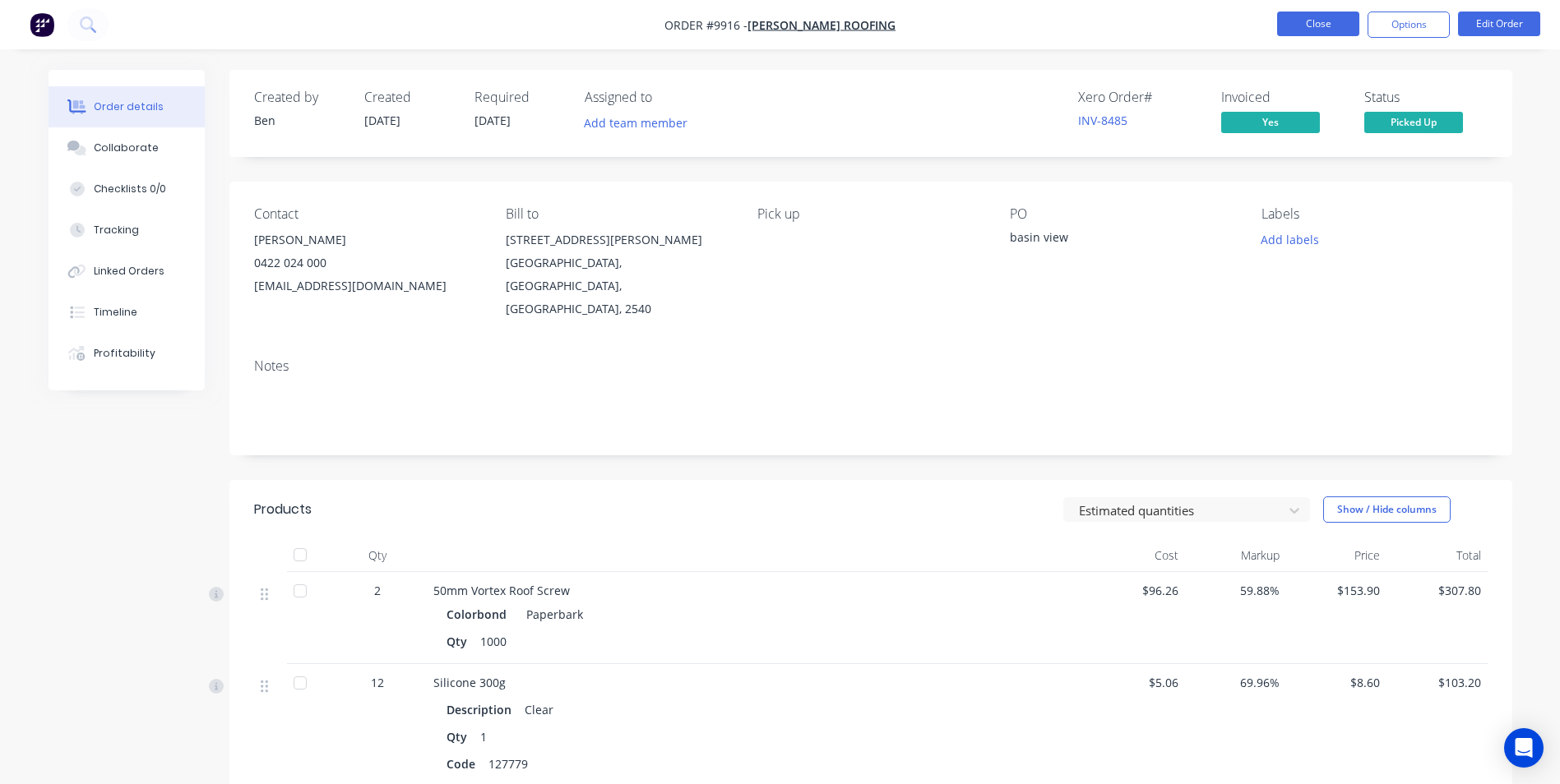
click at [1297, 29] on button "Close" at bounding box center [1319, 24] width 83 height 25
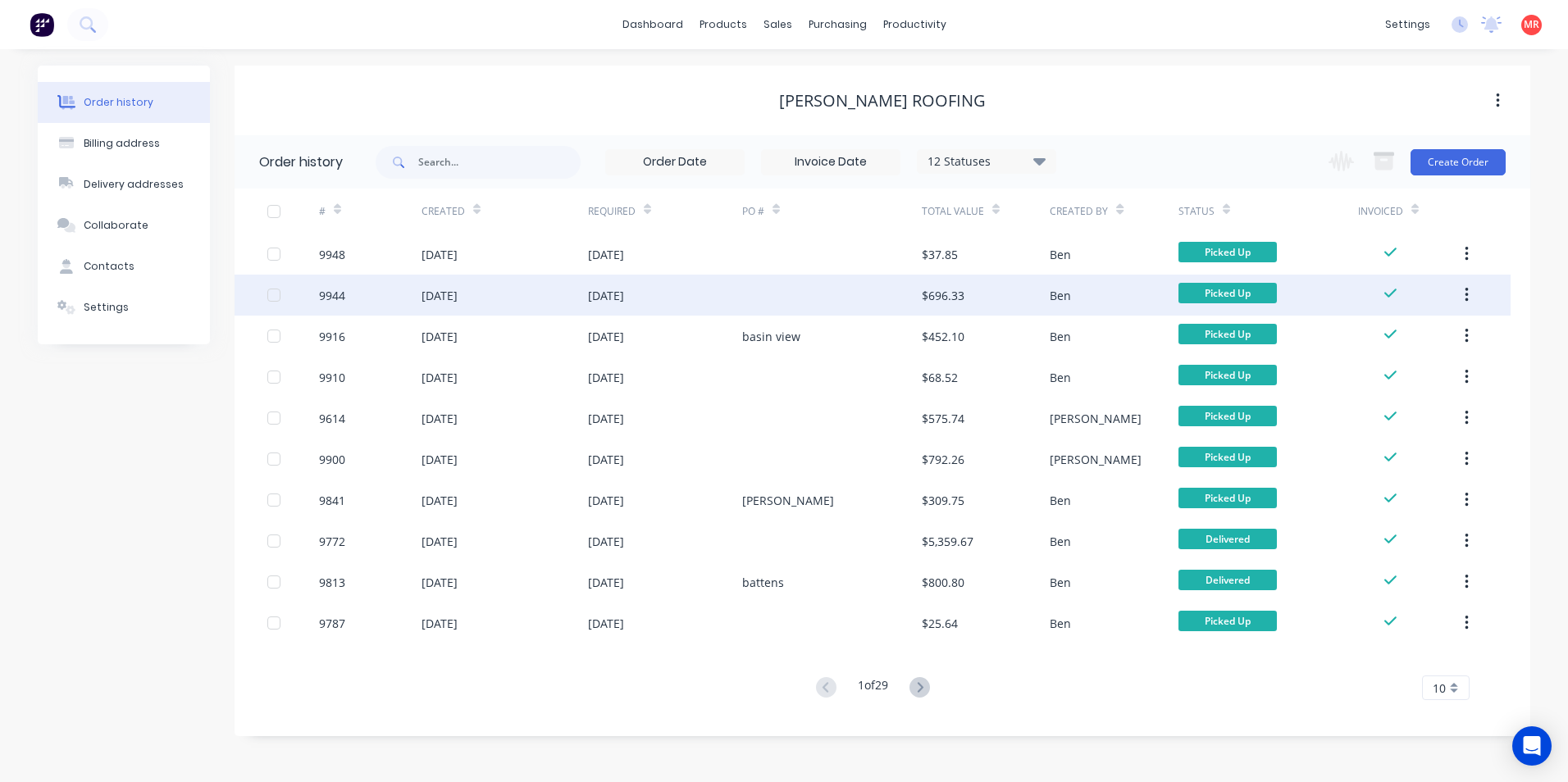
click at [666, 299] on div "29 Sep 2025" at bounding box center [664, 295] width 154 height 41
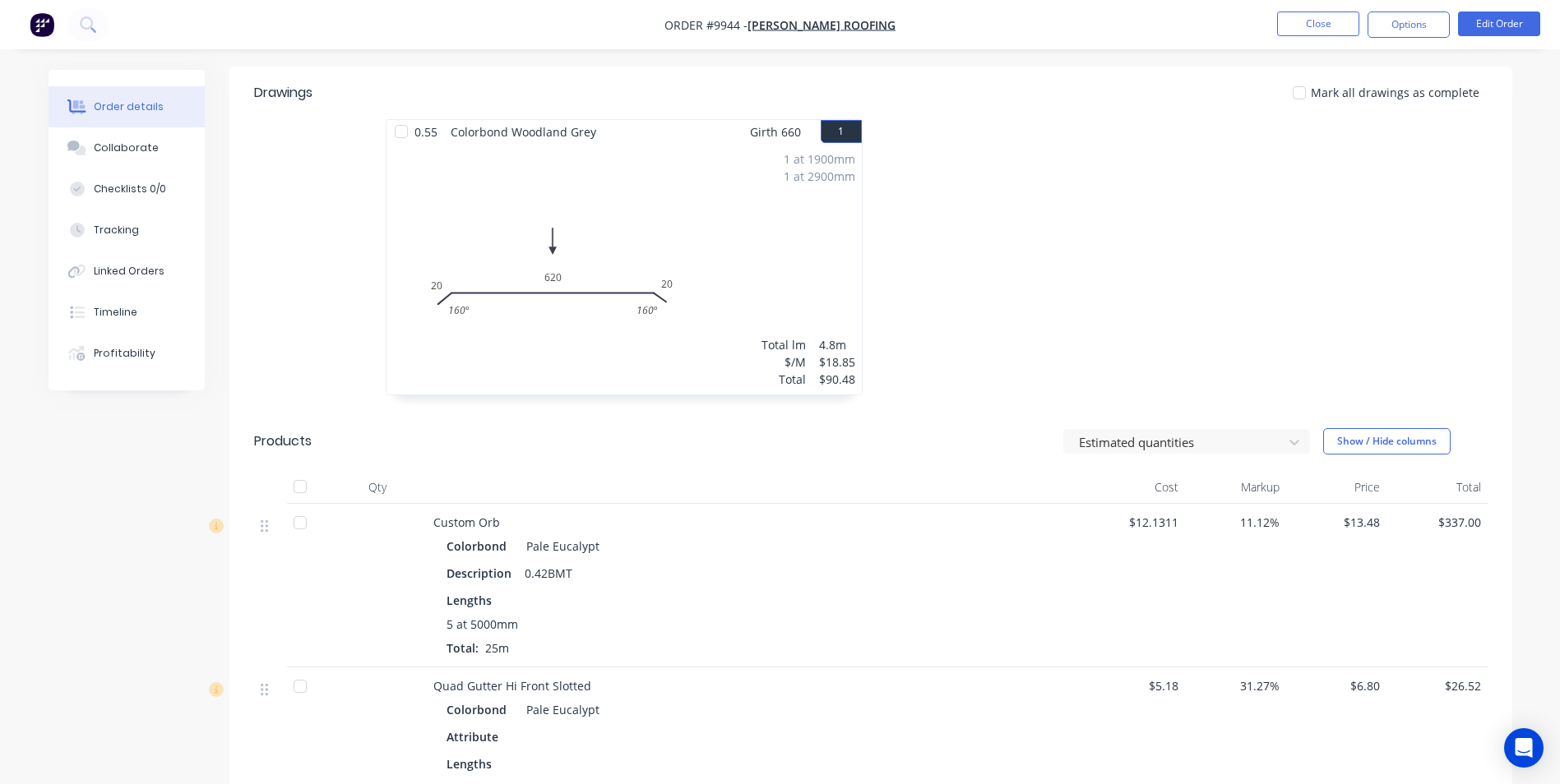
scroll to position [411, 0]
click at [1303, 20] on button "Close" at bounding box center [1319, 24] width 83 height 25
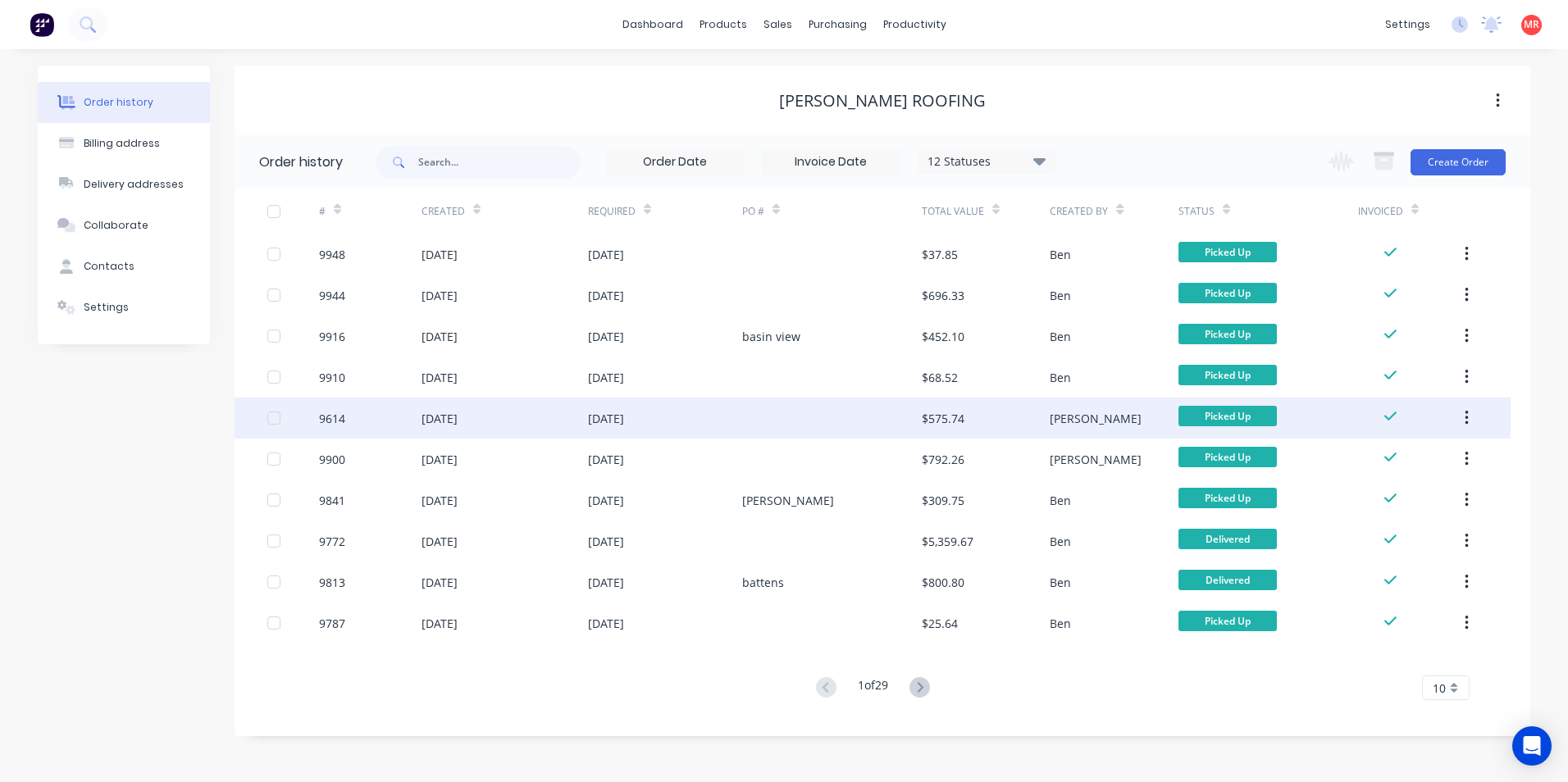
click at [835, 413] on div at bounding box center [832, 418] width 180 height 41
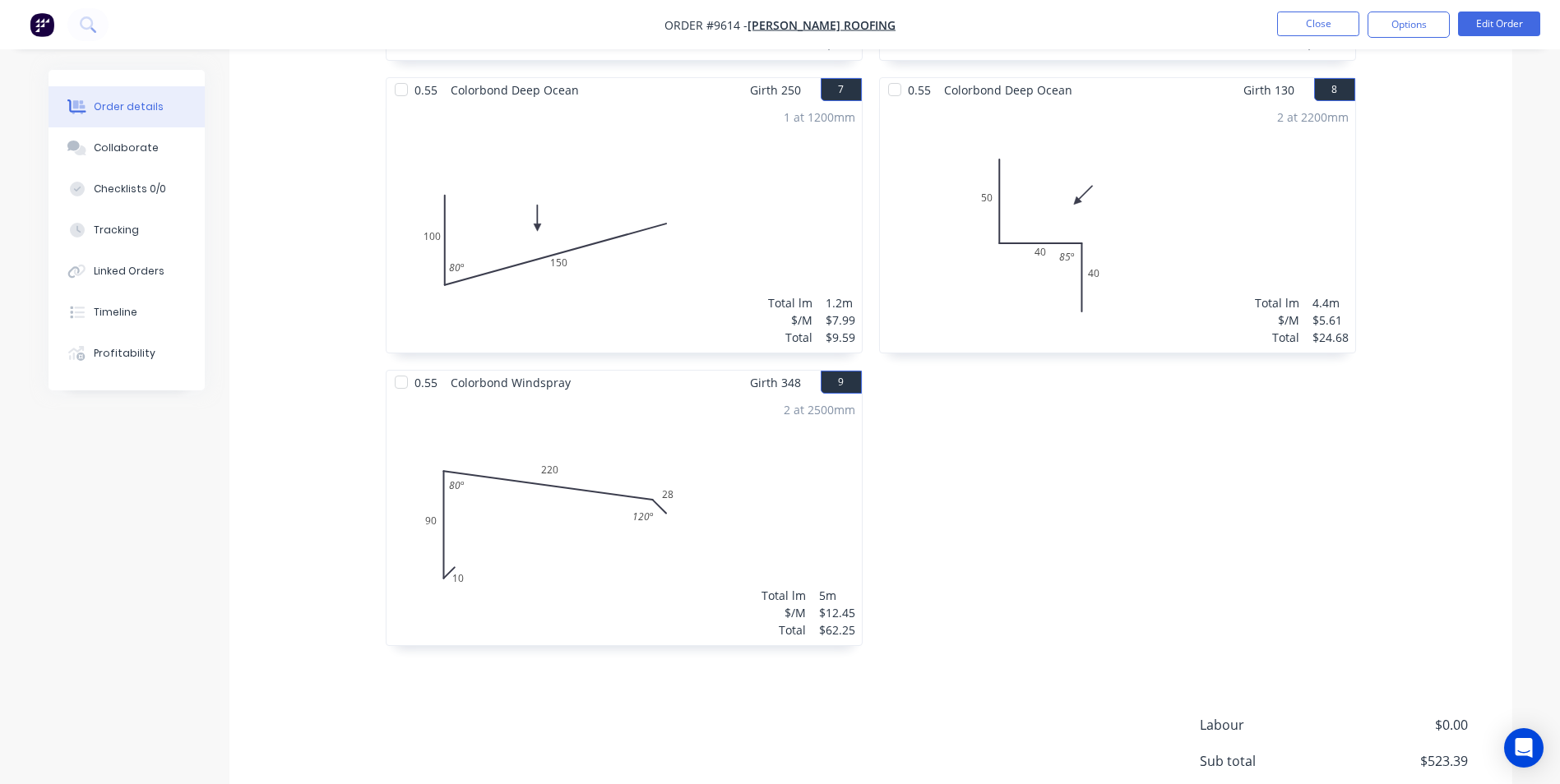
scroll to position [1070, 0]
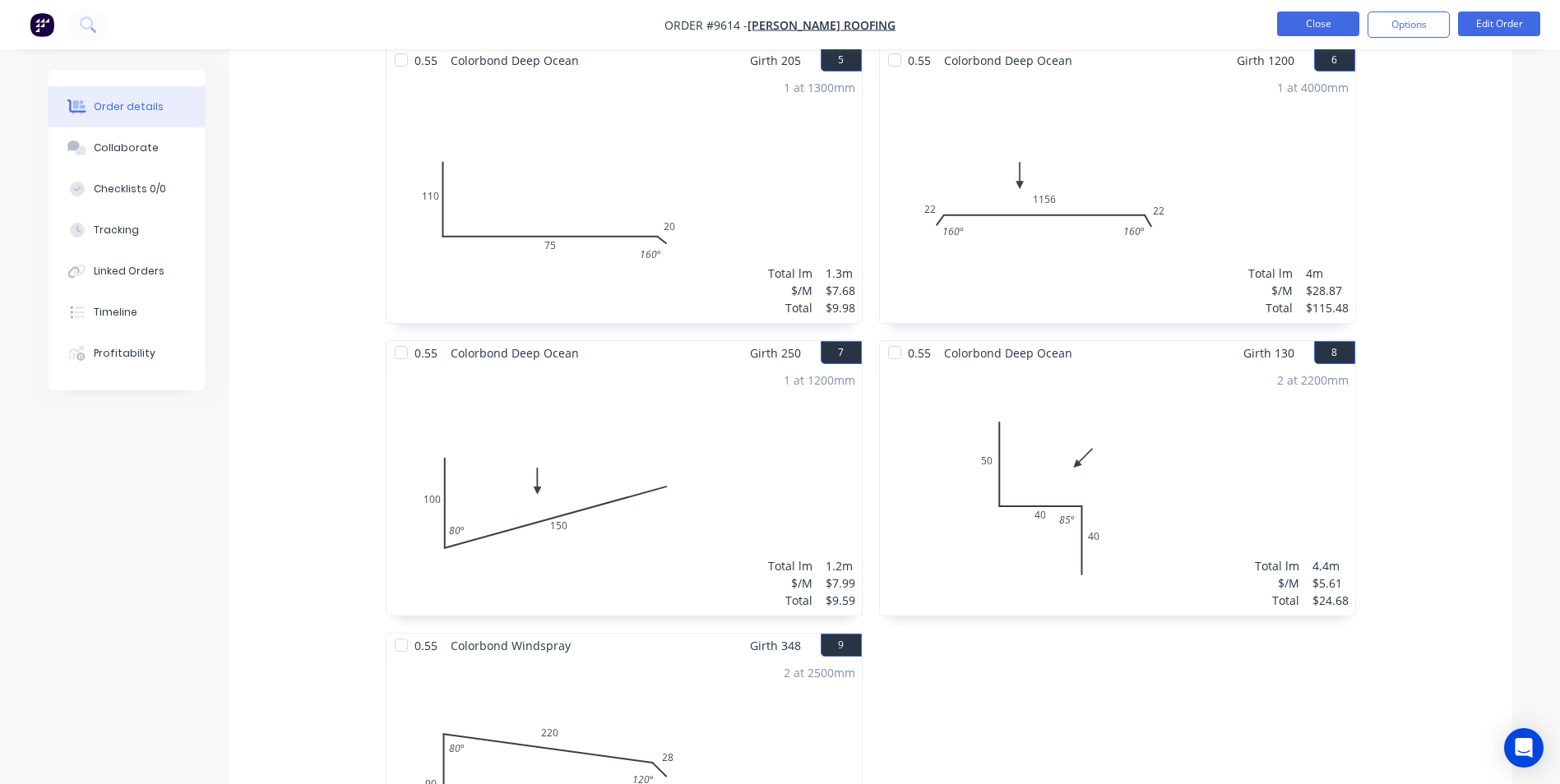
click at [1313, 32] on button "Close" at bounding box center [1319, 24] width 83 height 25
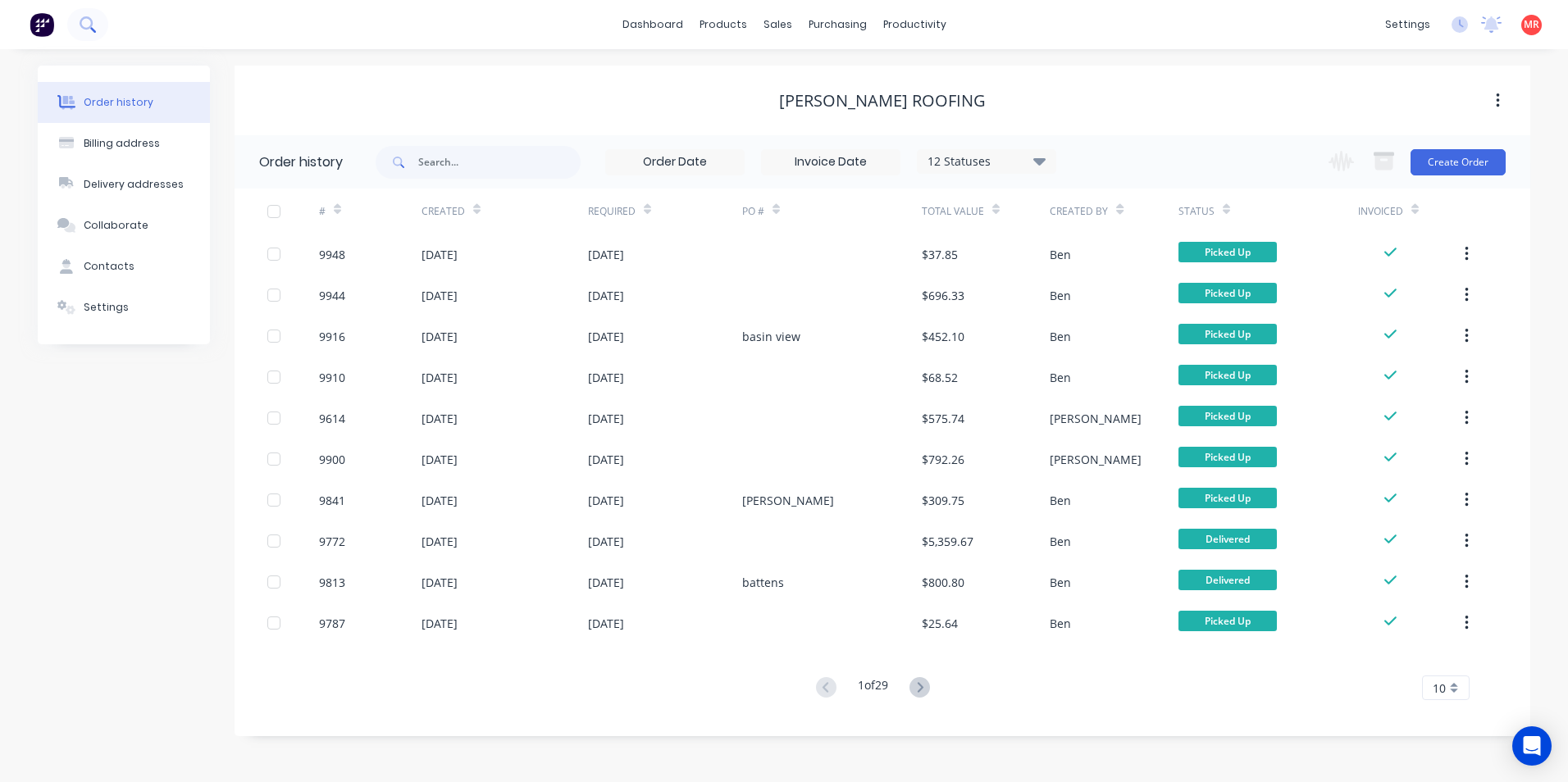
click at [87, 32] on icon at bounding box center [87, 24] width 15 height 15
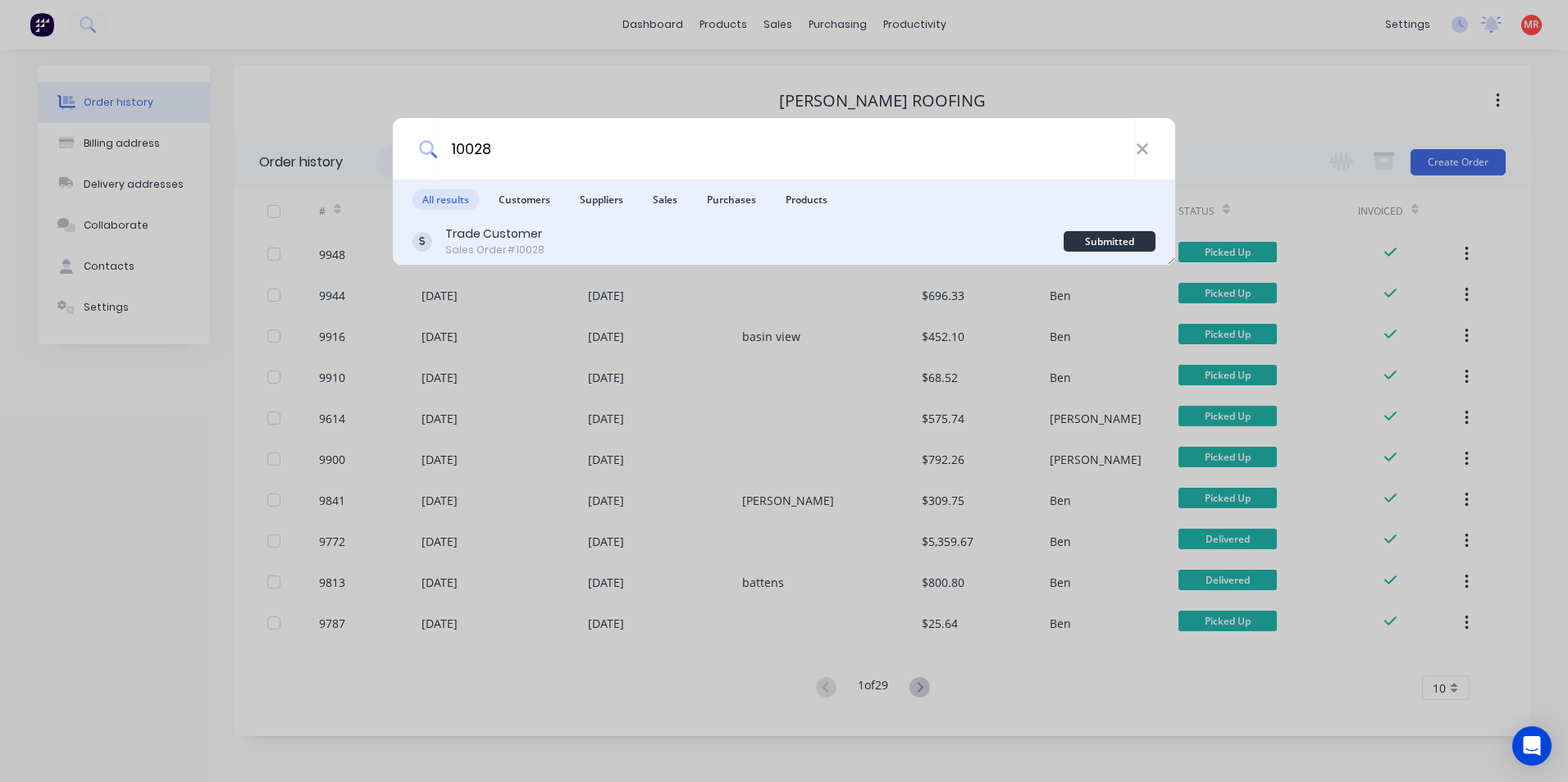
type input "10028"
click at [742, 235] on div "Trade Customer Sales Order #10028" at bounding box center [738, 241] width 651 height 32
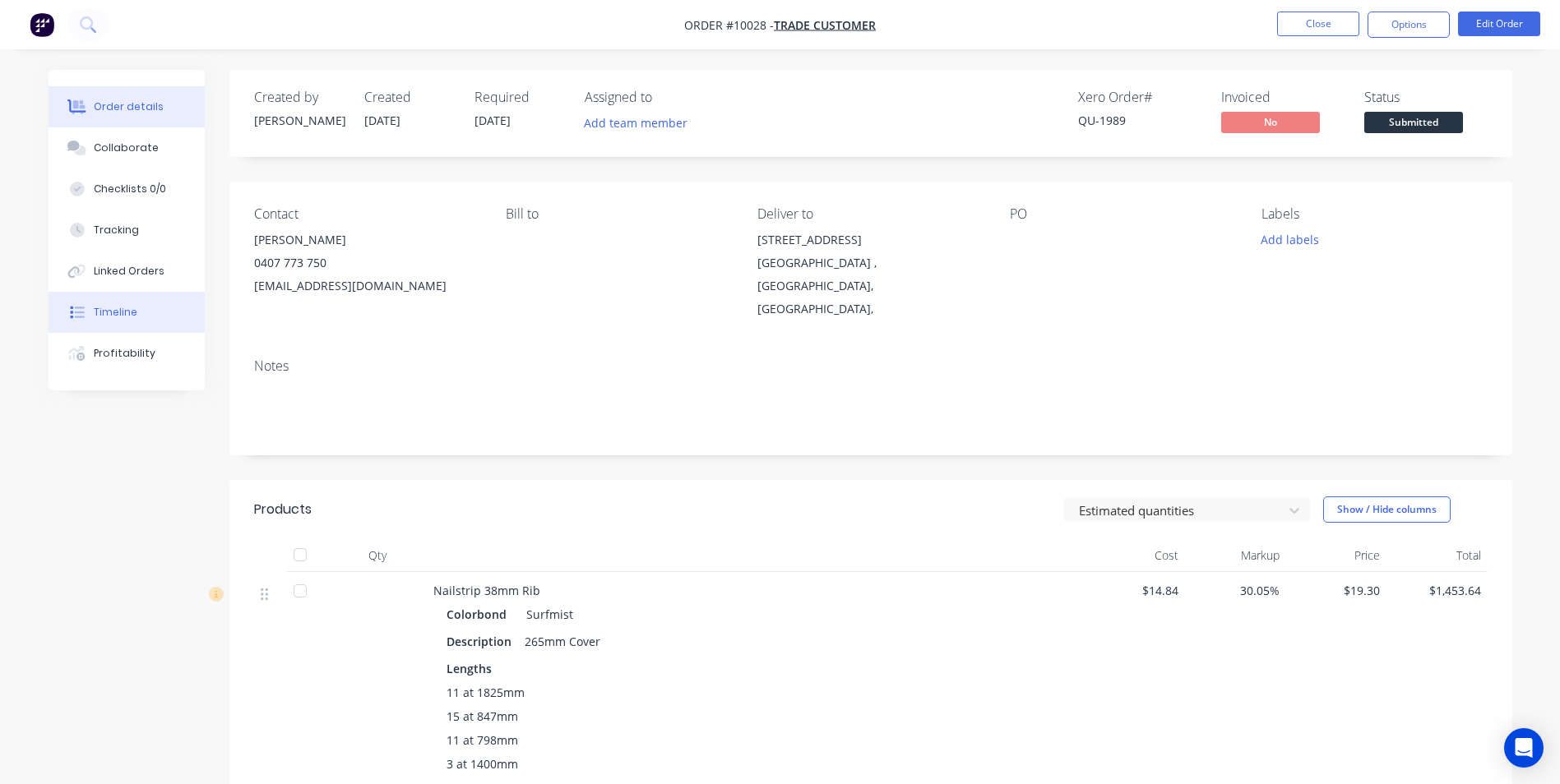
drag, startPoint x: 116, startPoint y: 307, endPoint x: 136, endPoint y: 328, distance: 29.0
click at [116, 307] on div "Timeline" at bounding box center [115, 312] width 43 height 14
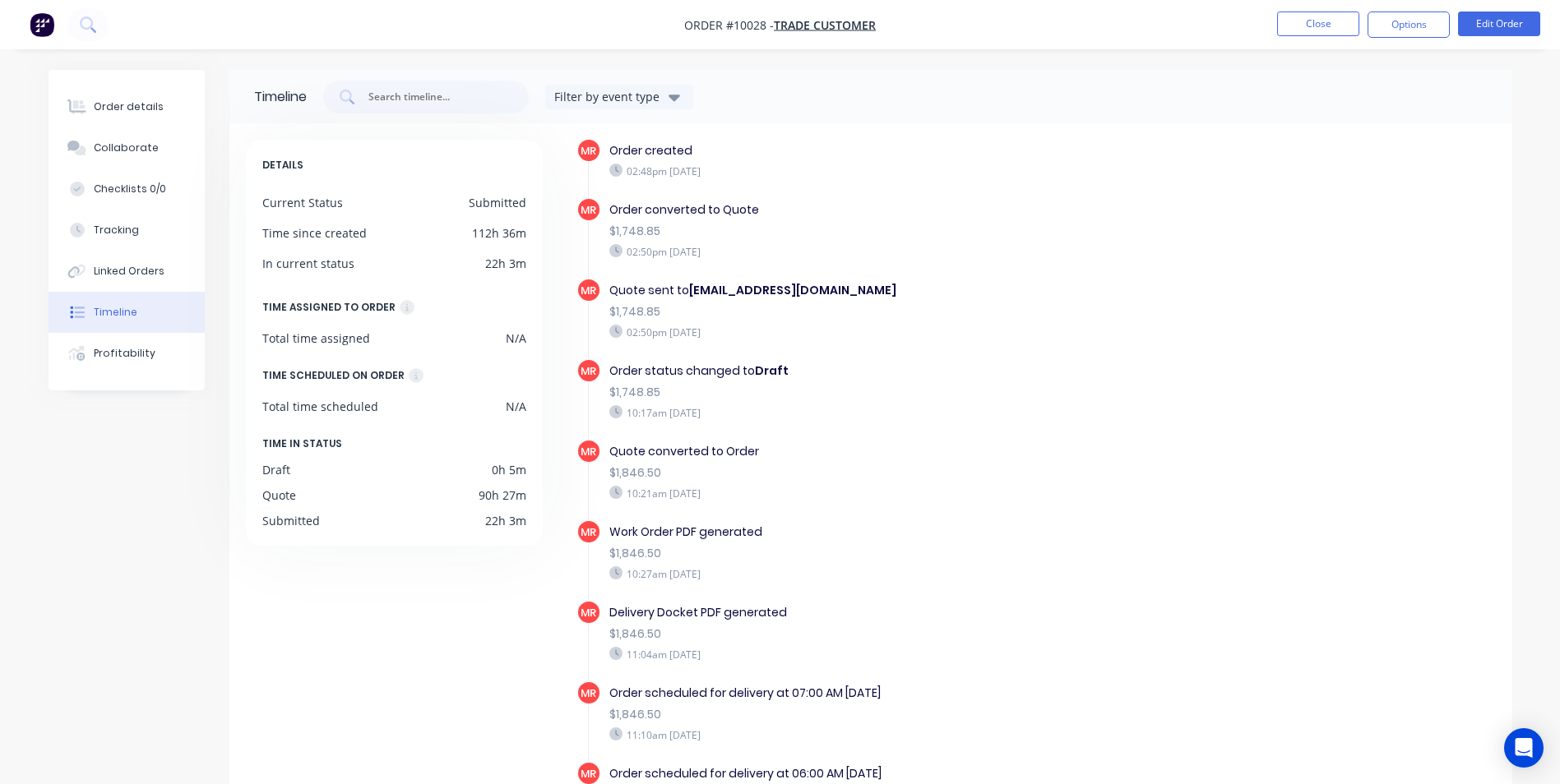
scroll to position [16, 0]
click at [47, 18] on img "button" at bounding box center [42, 25] width 25 height 25
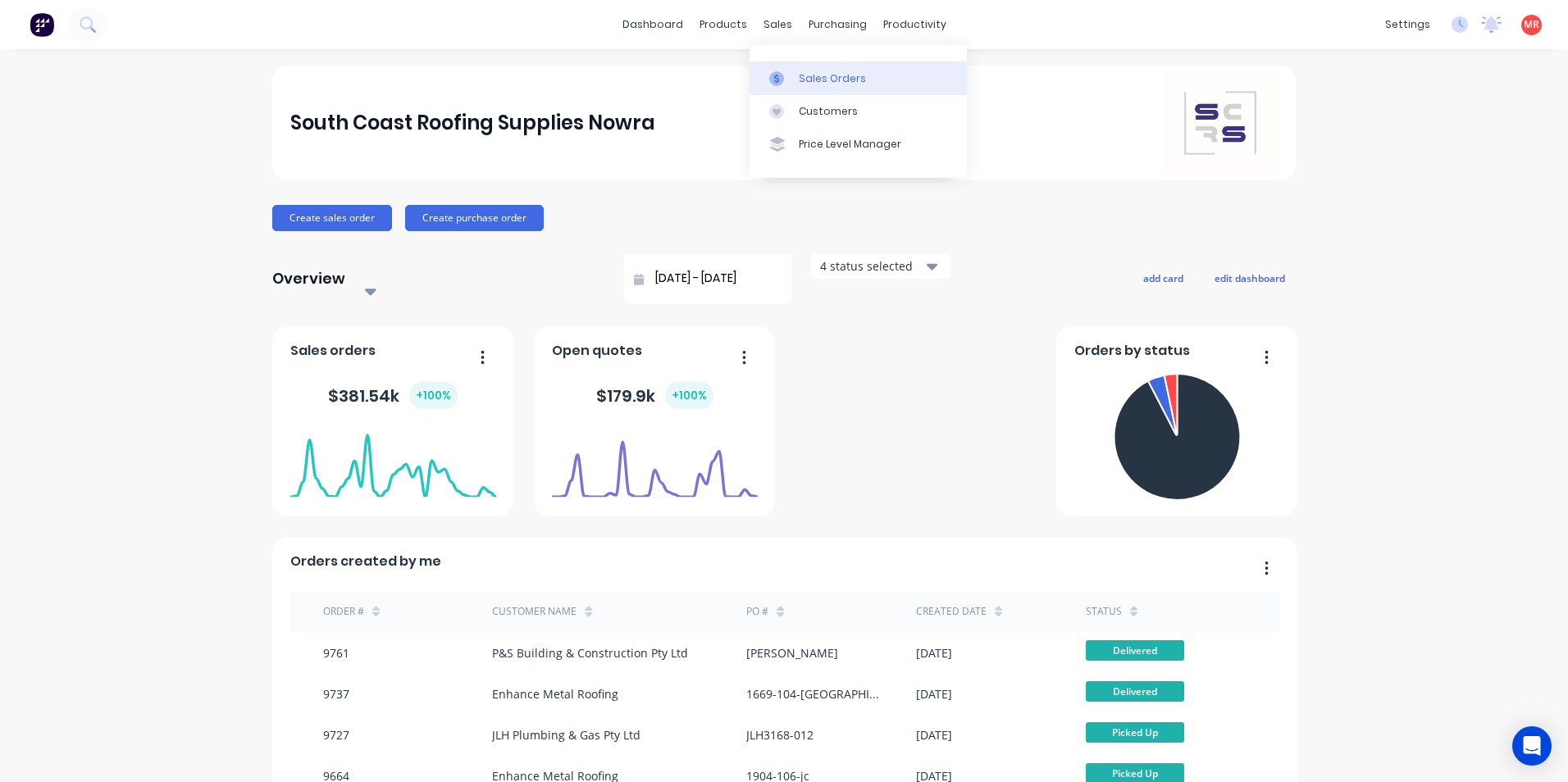
click at [787, 78] on div at bounding box center [782, 78] width 25 height 14
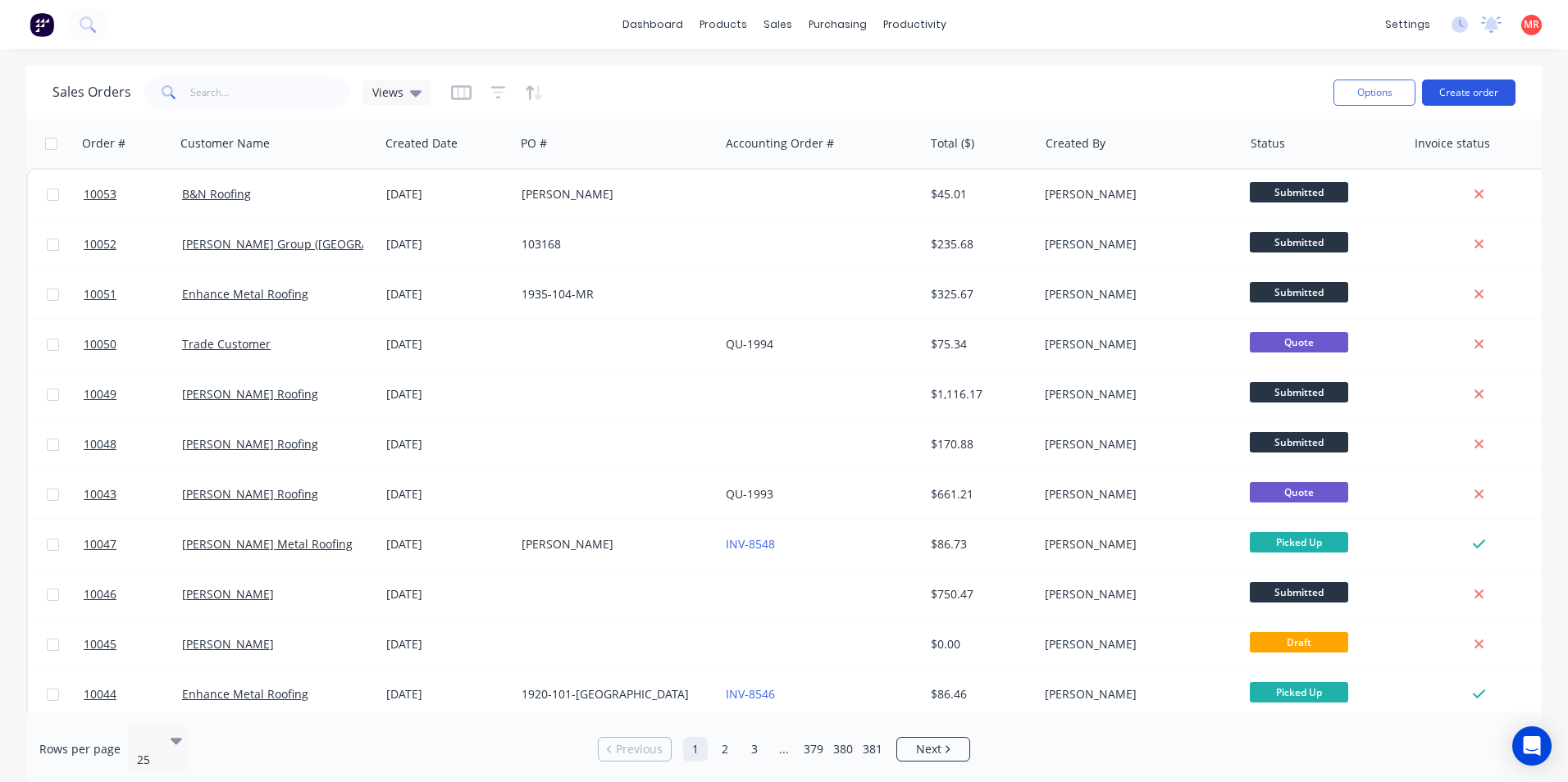
click at [1479, 101] on button "Create order" at bounding box center [1469, 92] width 94 height 26
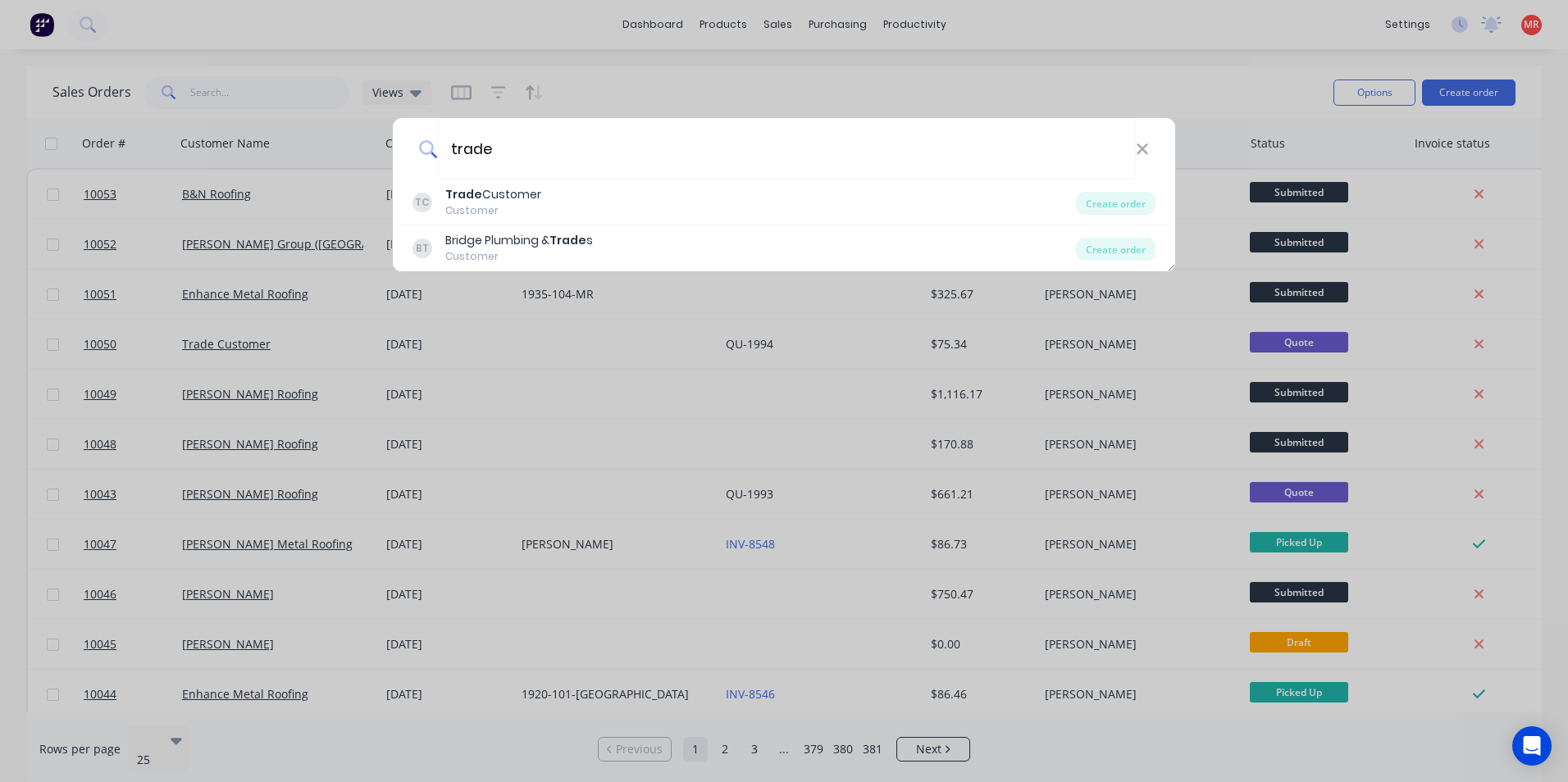
type input "trade"
click at [569, 192] on div "TC Trade Customer Customer" at bounding box center [744, 201] width 663 height 32
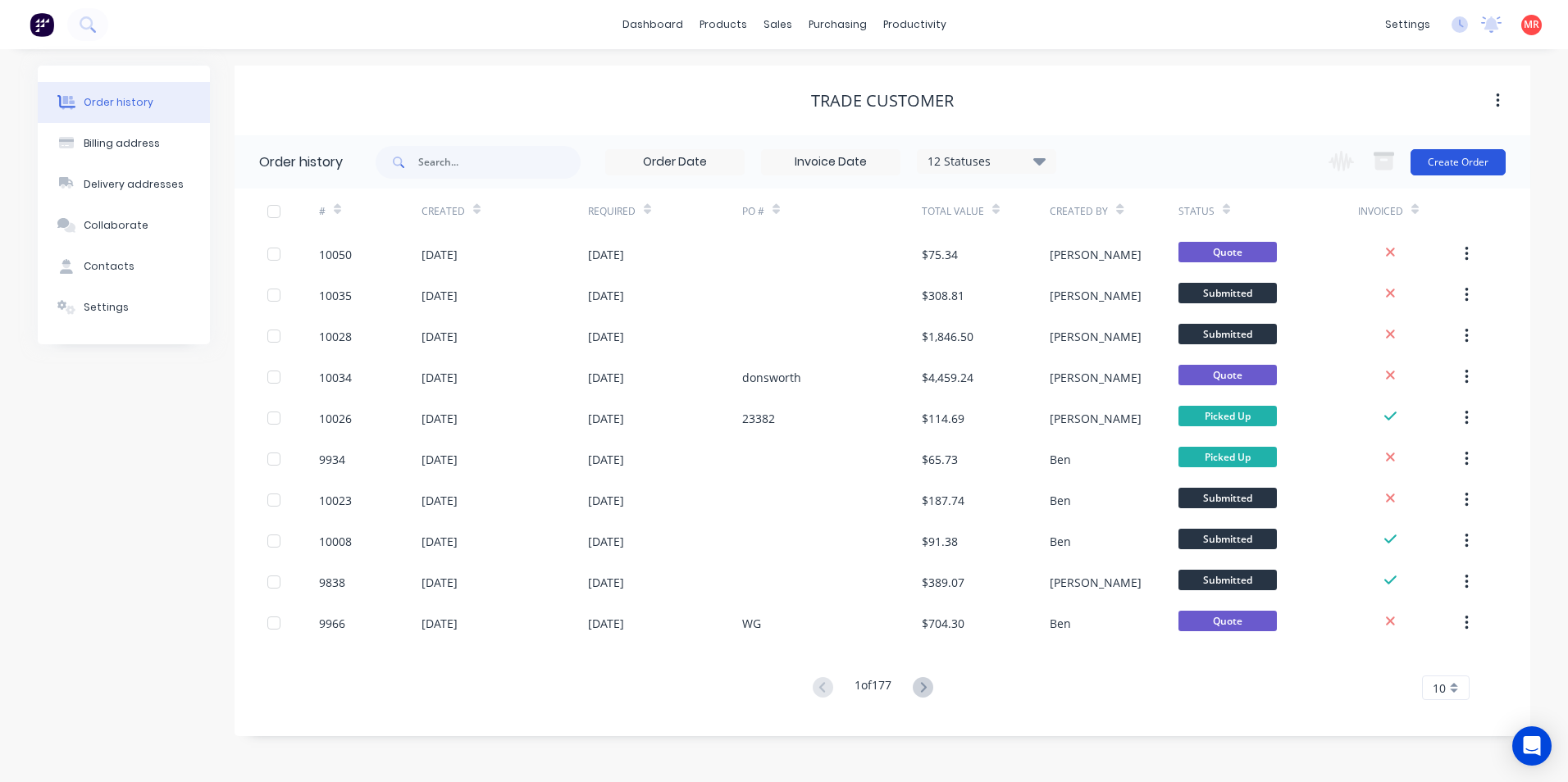
click at [1432, 161] on button "Create Order" at bounding box center [1458, 162] width 95 height 26
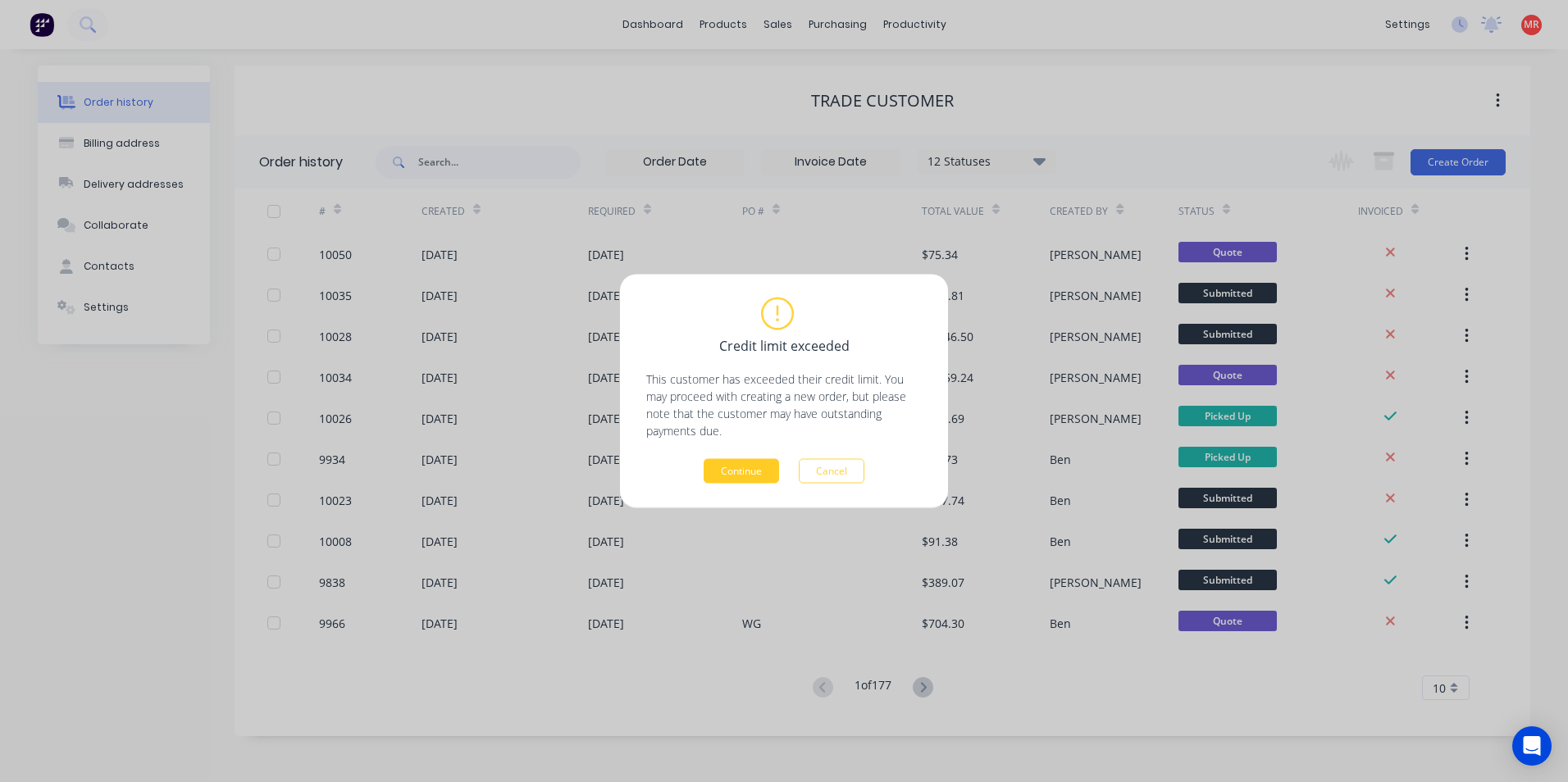
click at [743, 472] on button "Continue" at bounding box center [741, 472] width 76 height 25
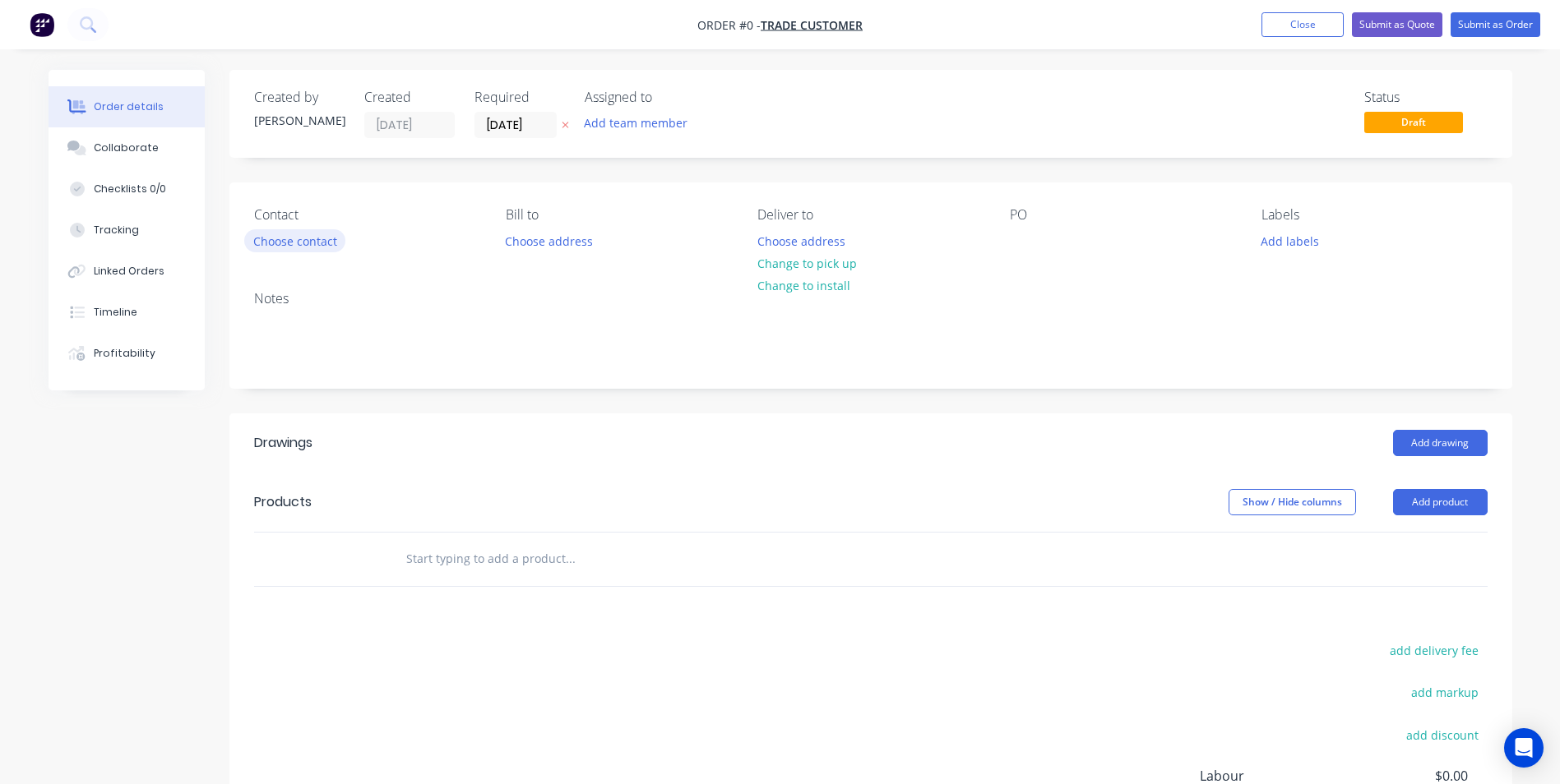
click at [293, 242] on button "Choose contact" at bounding box center [294, 240] width 101 height 22
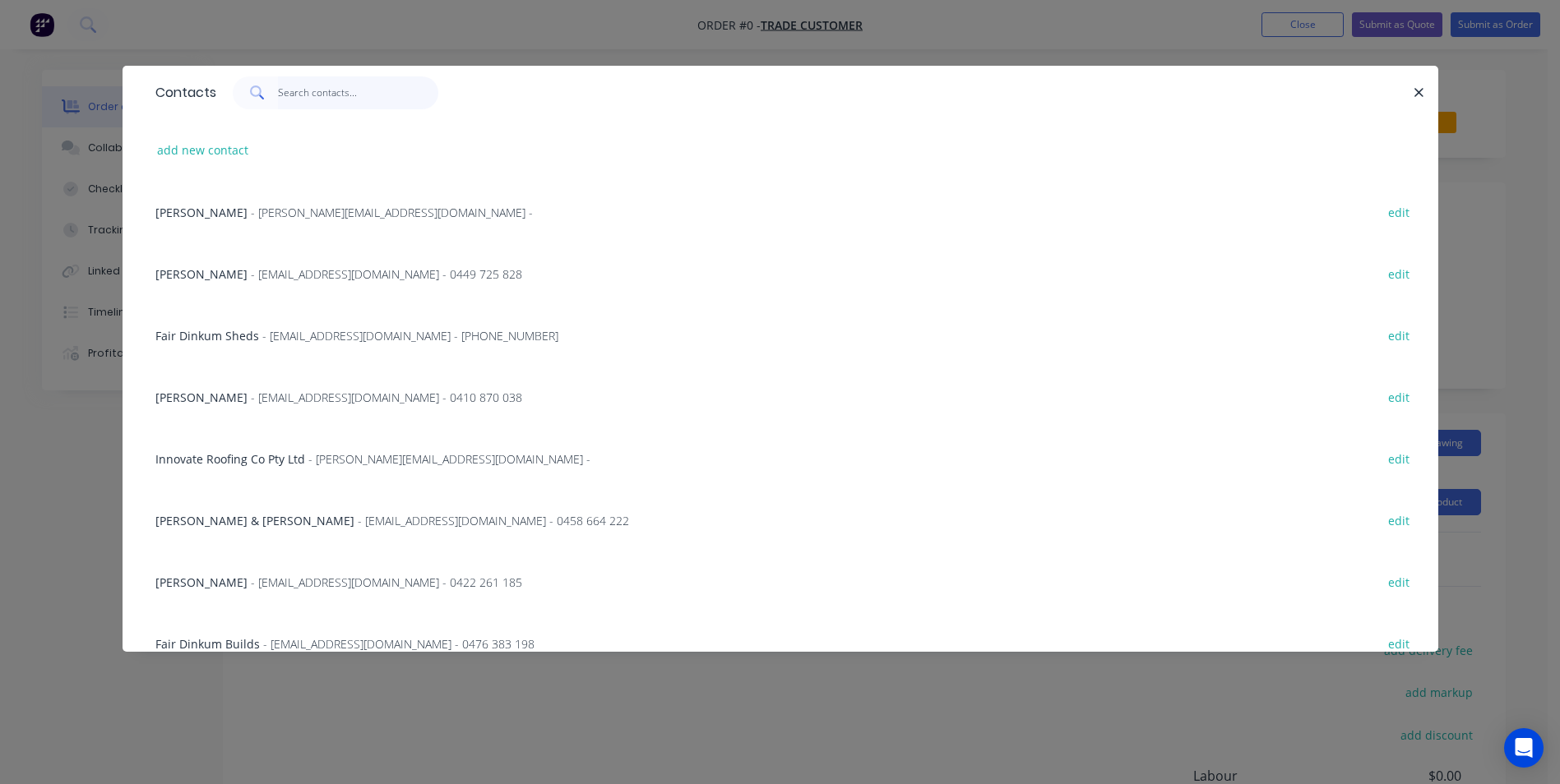
type input "Melanie Briggs <melanie_briggs@icloud.com>"
click at [224, 146] on button "add new contact" at bounding box center [203, 150] width 108 height 22
select select "AU"
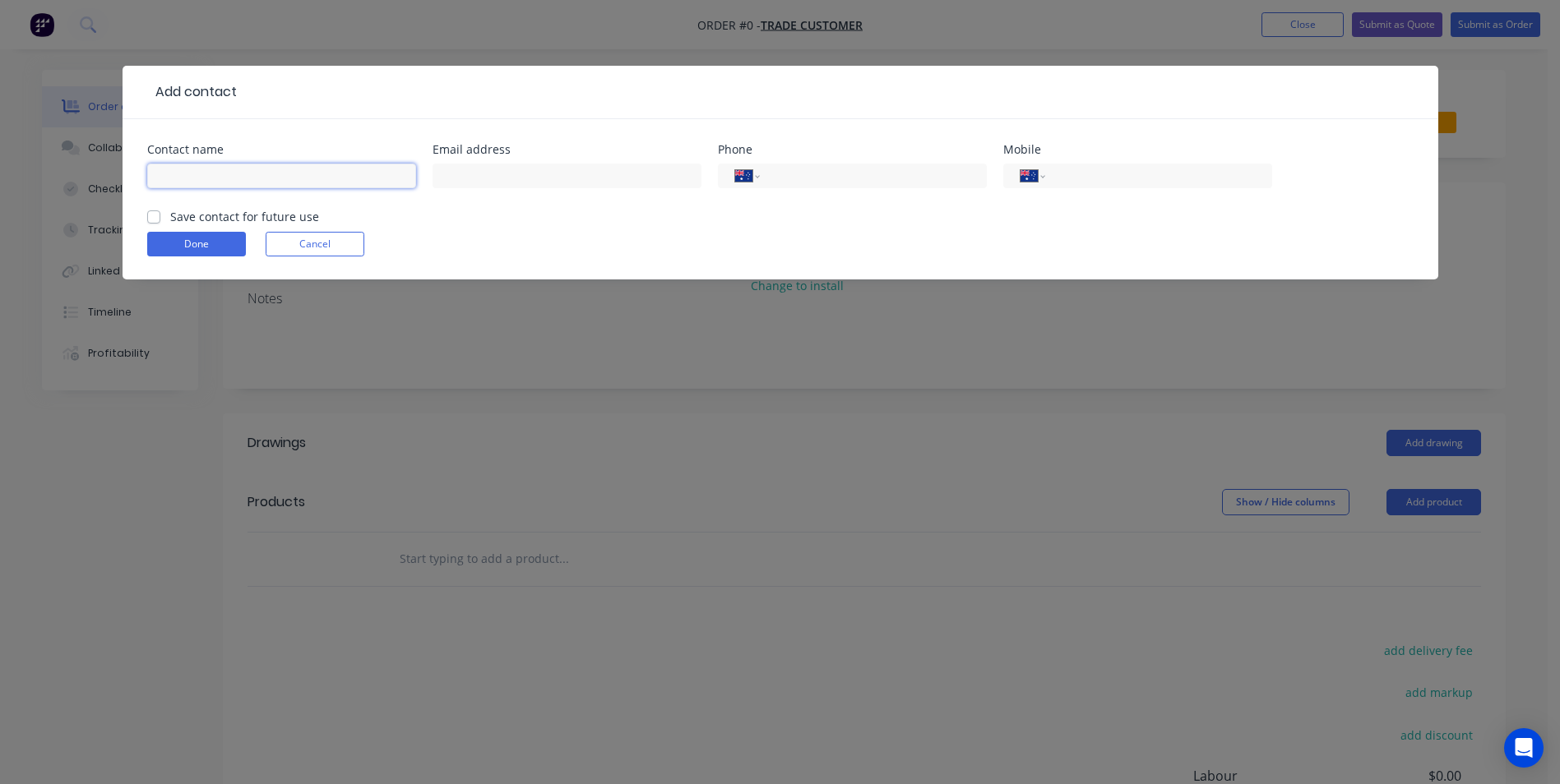
click at [333, 182] on input "text" at bounding box center [281, 176] width 269 height 25
drag, startPoint x: 192, startPoint y: 173, endPoint x: 516, endPoint y: 163, distance: 324.2
click at [516, 163] on div at bounding box center [567, 183] width 269 height 49
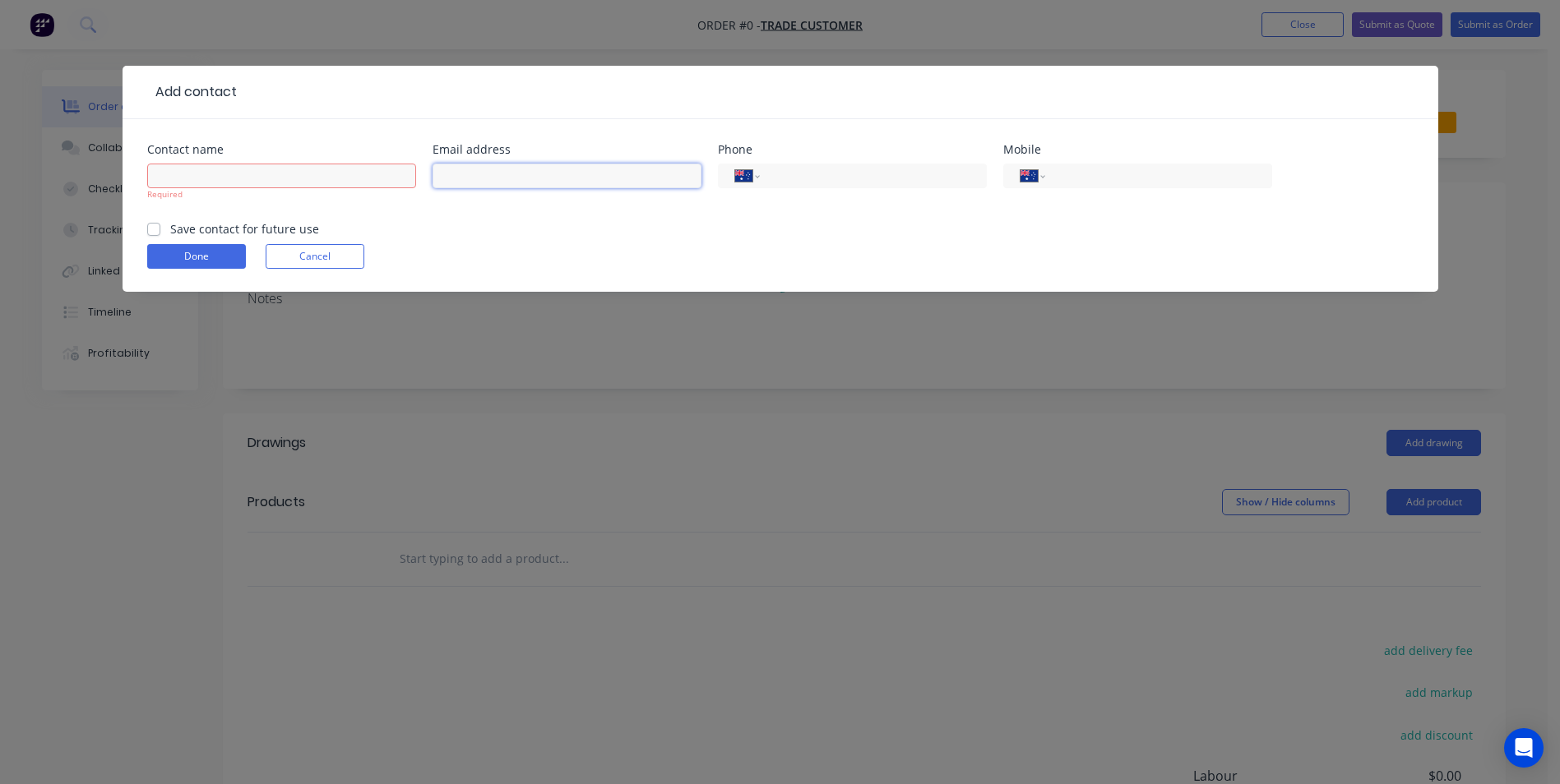
paste input "Melanie Briggs <melanie_briggs@icloud.com>"
drag, startPoint x: 521, startPoint y: 176, endPoint x: 383, endPoint y: 184, distance: 138.2
click at [383, 184] on div "Contact name Required Email address Melanie Briggs <melanie_briggs@icloud.com> …" at bounding box center [780, 182] width 1266 height 77
drag, startPoint x: 517, startPoint y: 180, endPoint x: 441, endPoint y: 179, distance: 76.0
click at [441, 179] on input "Melanie Briggs <melanie_briggs@icloud.com>" at bounding box center [567, 176] width 269 height 25
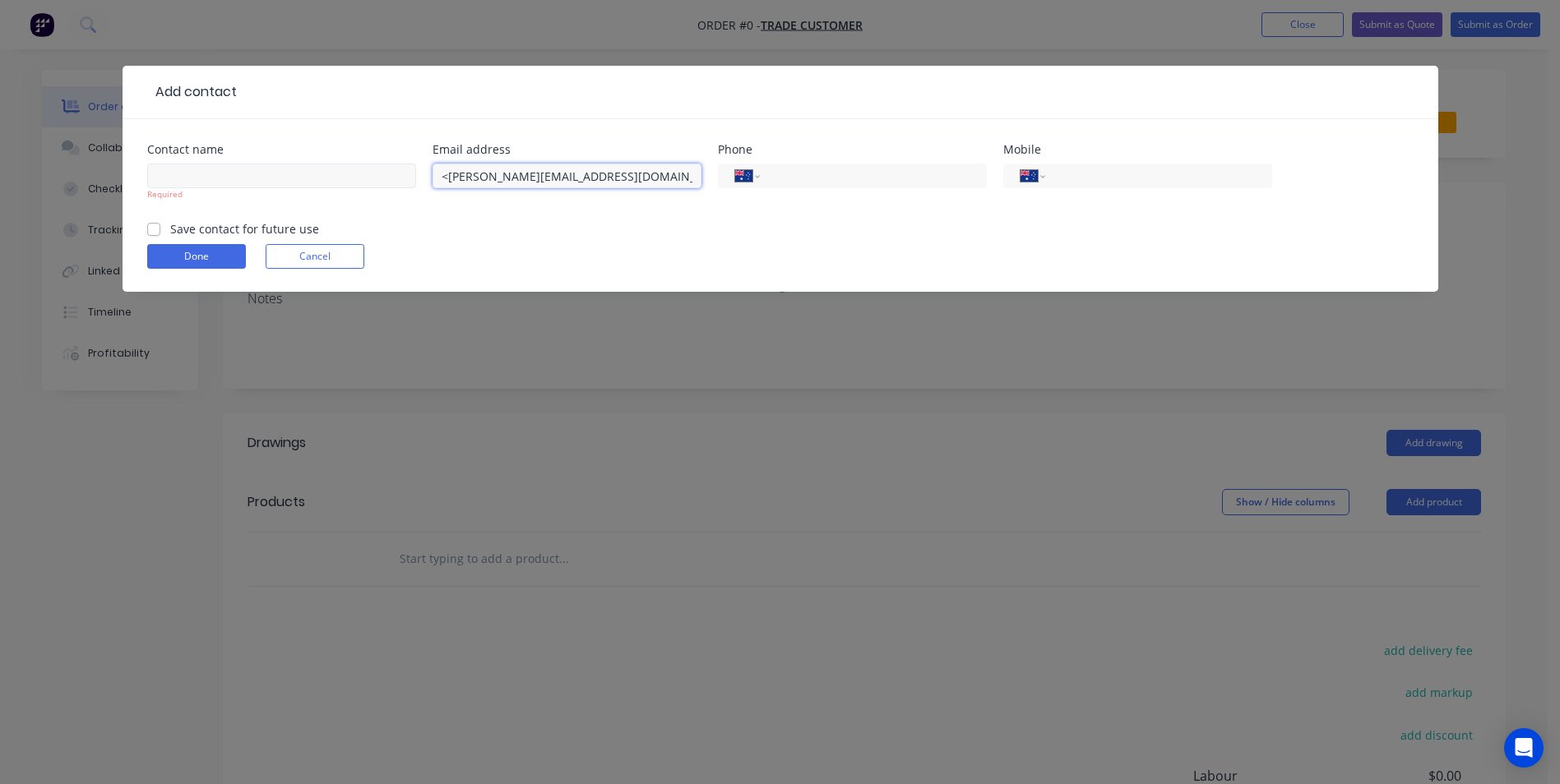
type input "<melanie_briggs@icloud.com>"
click at [173, 181] on input "text" at bounding box center [281, 176] width 269 height 25
paste input "Melanie Briggs"
type input "Melanie Briggs"
click at [452, 175] on input "<melanie_briggs@icloud.com>" at bounding box center [567, 176] width 269 height 25
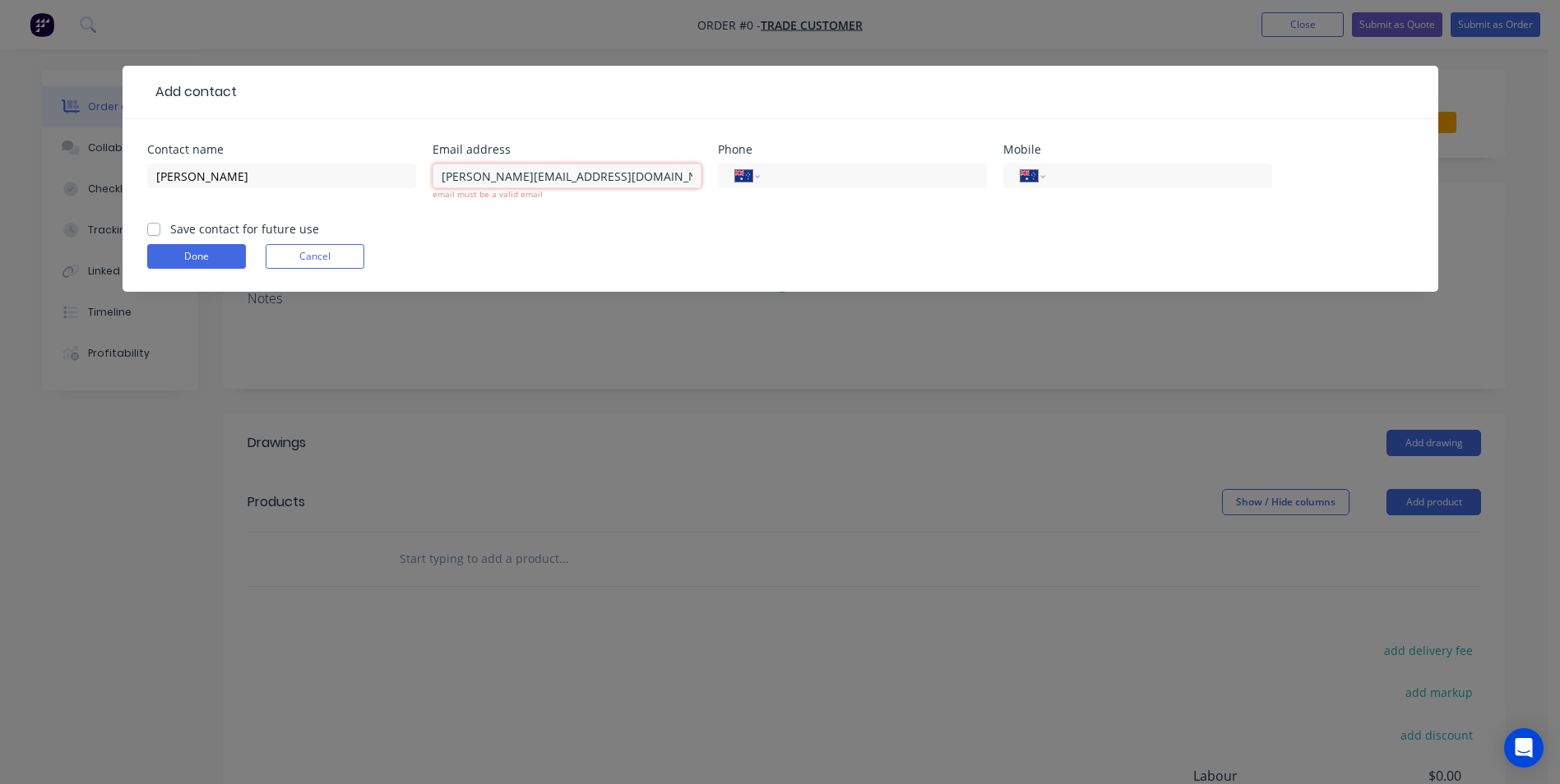
click at [635, 180] on input "melanie_briggs@icloud.com>" at bounding box center [567, 176] width 269 height 25
click at [599, 202] on div "melanie_briggs@icloud.com email must be a valid email" at bounding box center [567, 189] width 269 height 60
click at [445, 169] on input "melanie_briggs@icloud.com" at bounding box center [567, 176] width 269 height 25
type input "melanie_briggs@icloud.com"
click at [535, 267] on form "Contact name Melanie Briggs Email address melanie_briggs@icloud.com email must …" at bounding box center [780, 218] width 1266 height 148
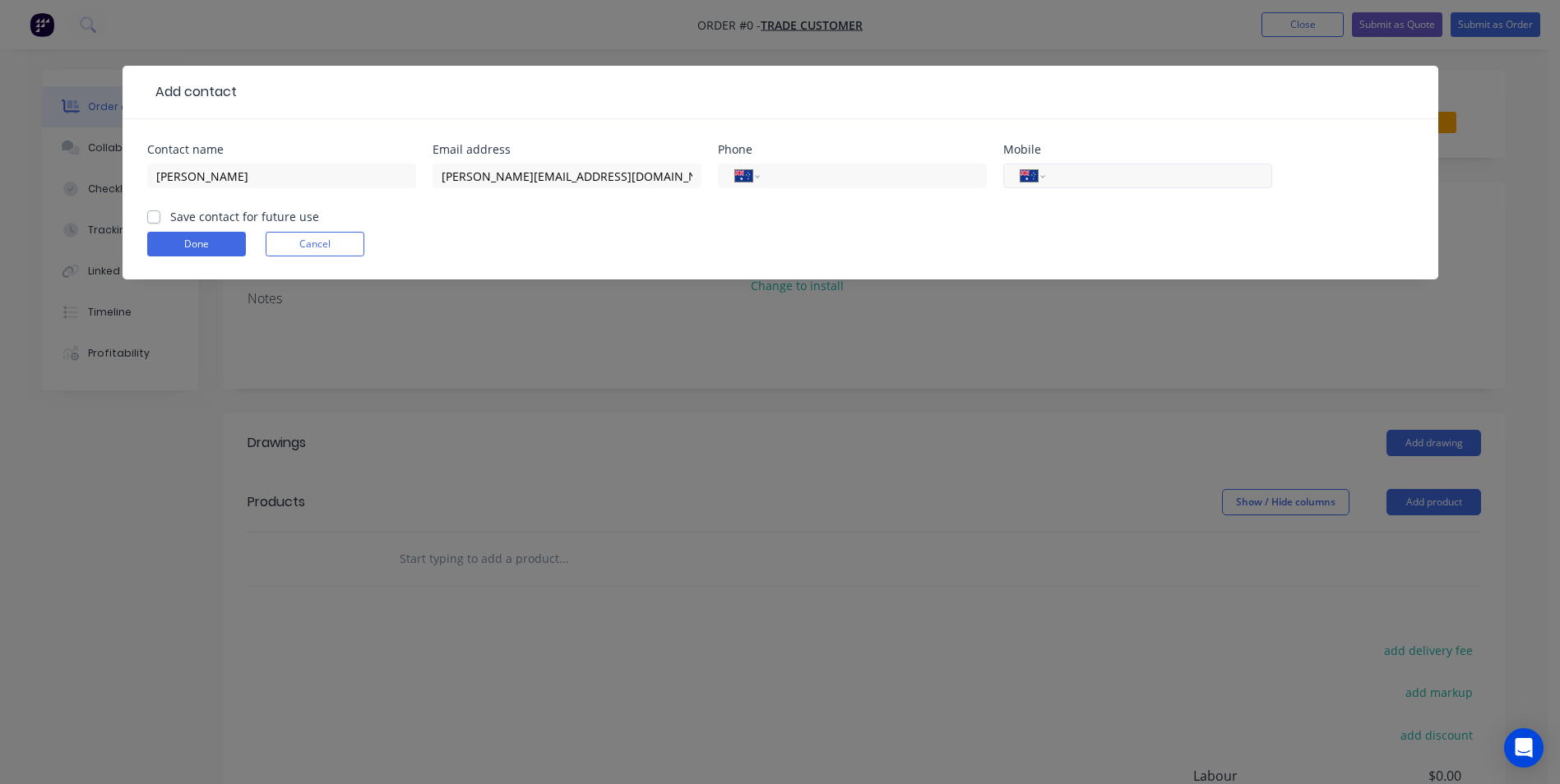
click at [1110, 175] on input "tel" at bounding box center [1156, 177] width 198 height 19
paste input "0438 431 430"
type input "0438 431 430"
click at [170, 215] on label "Save contact for future use" at bounding box center [244, 217] width 149 height 17
click at [156, 215] on input "Save contact for future use" at bounding box center [154, 216] width 13 height 15
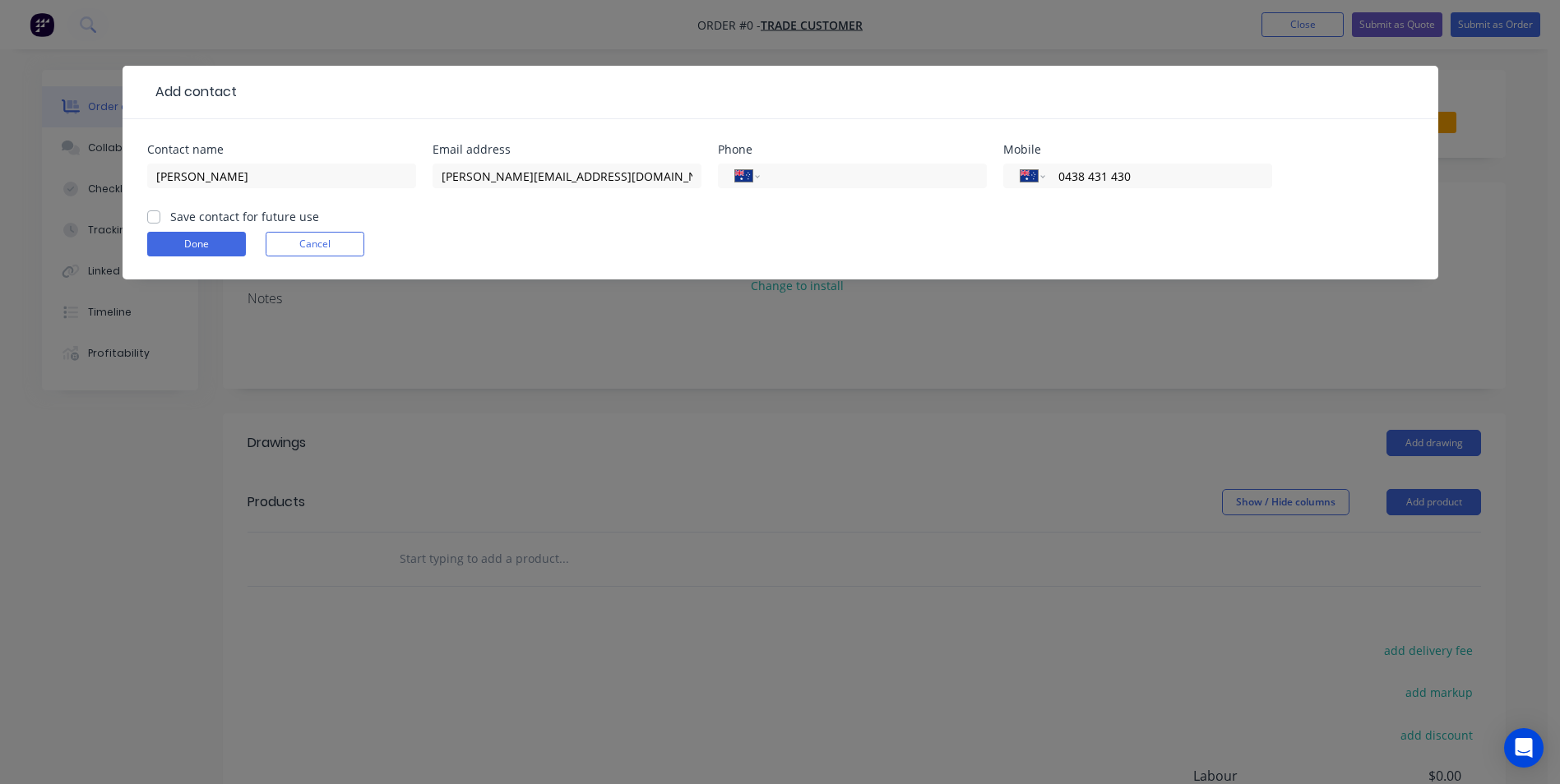
checkbox input "true"
click at [201, 257] on form "Contact name Melanie Briggs Email address melanie_briggs@icloud.com Phone Inter…" at bounding box center [780, 211] width 1266 height 135
click at [214, 244] on button "Done" at bounding box center [196, 245] width 99 height 25
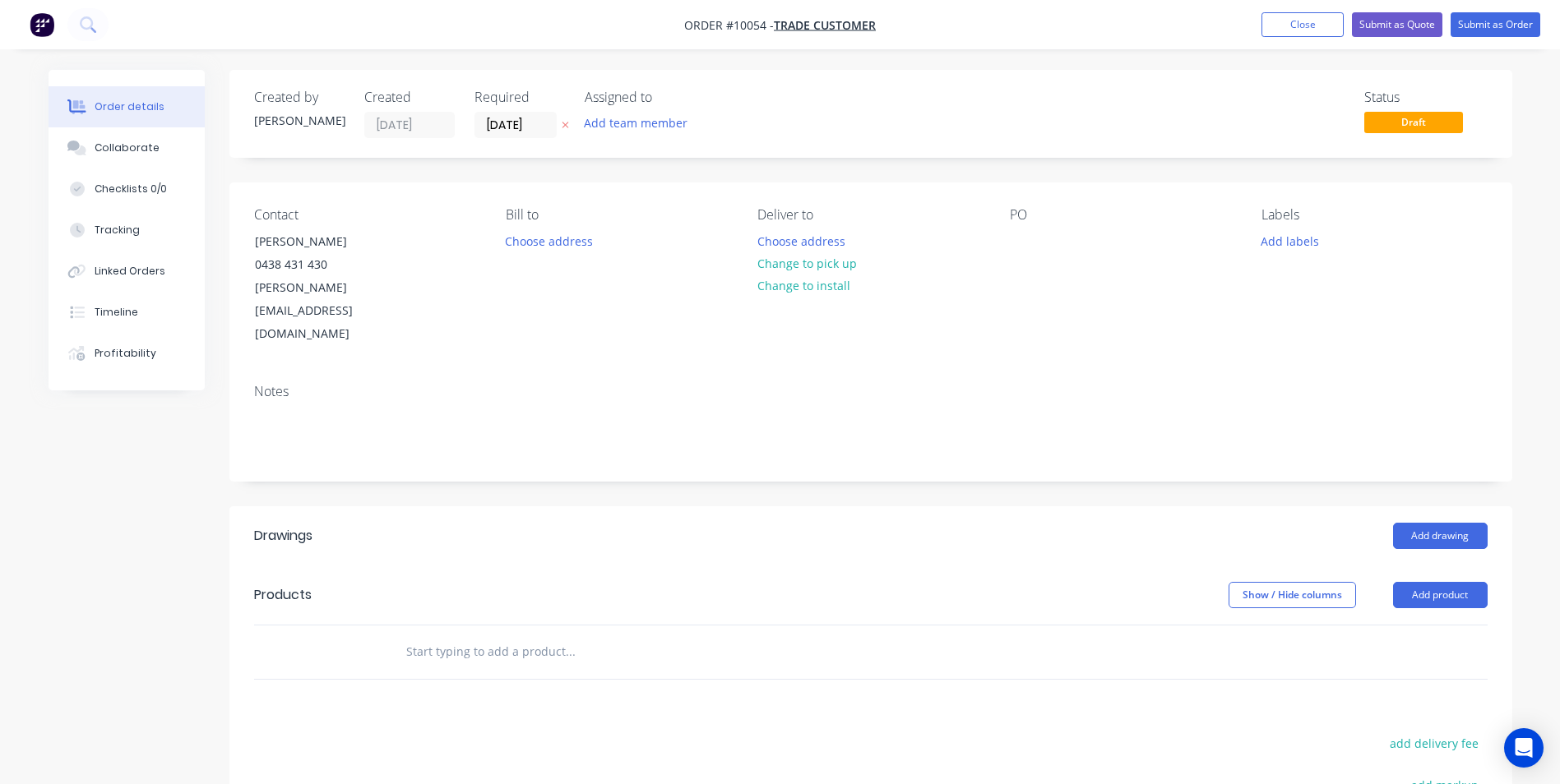
click at [486, 635] on input "text" at bounding box center [569, 652] width 329 height 33
type input "v"
type input "custom"
click at [812, 273] on button "Change to pick up" at bounding box center [807, 263] width 117 height 22
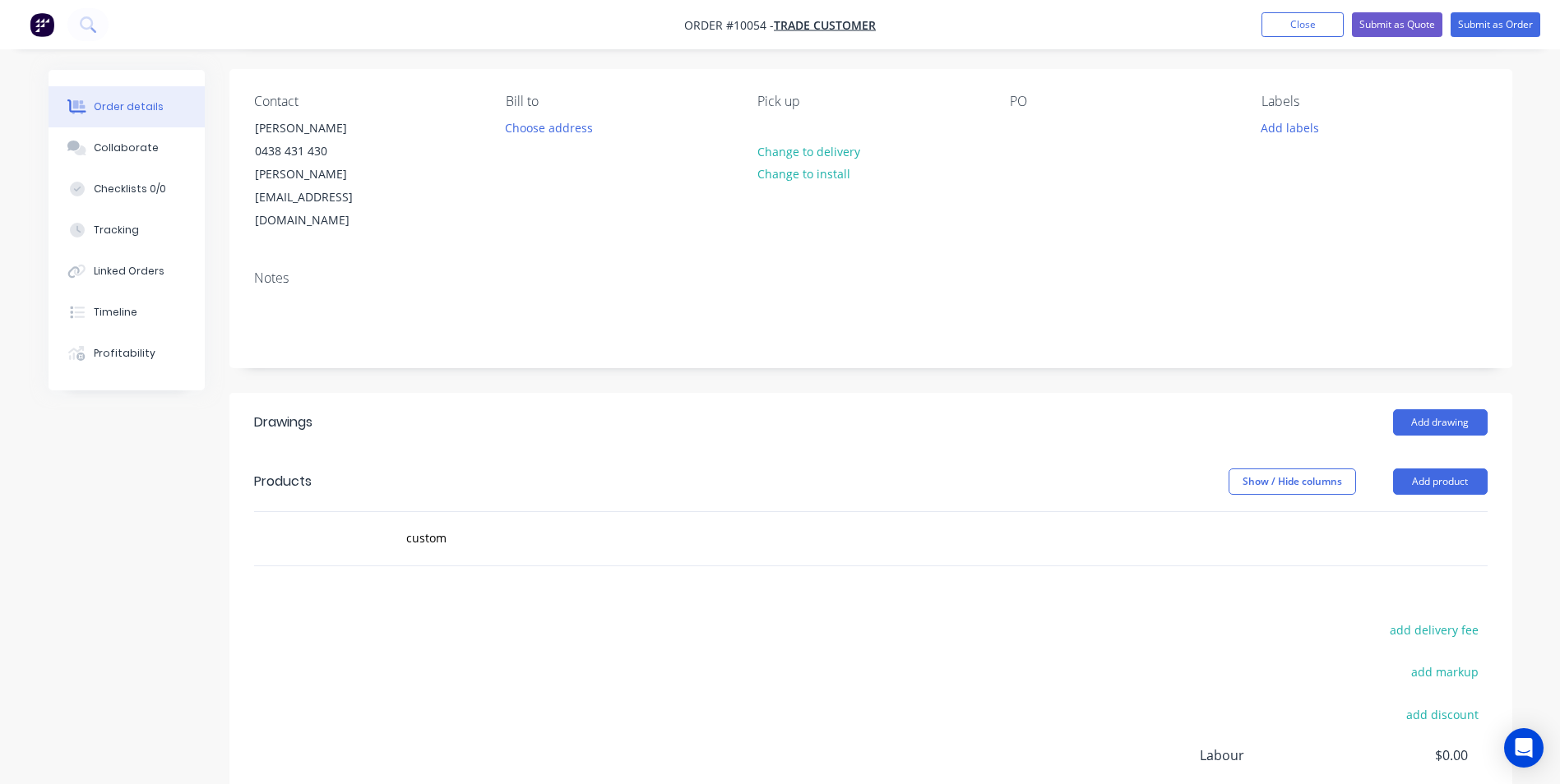
scroll to position [269, 0]
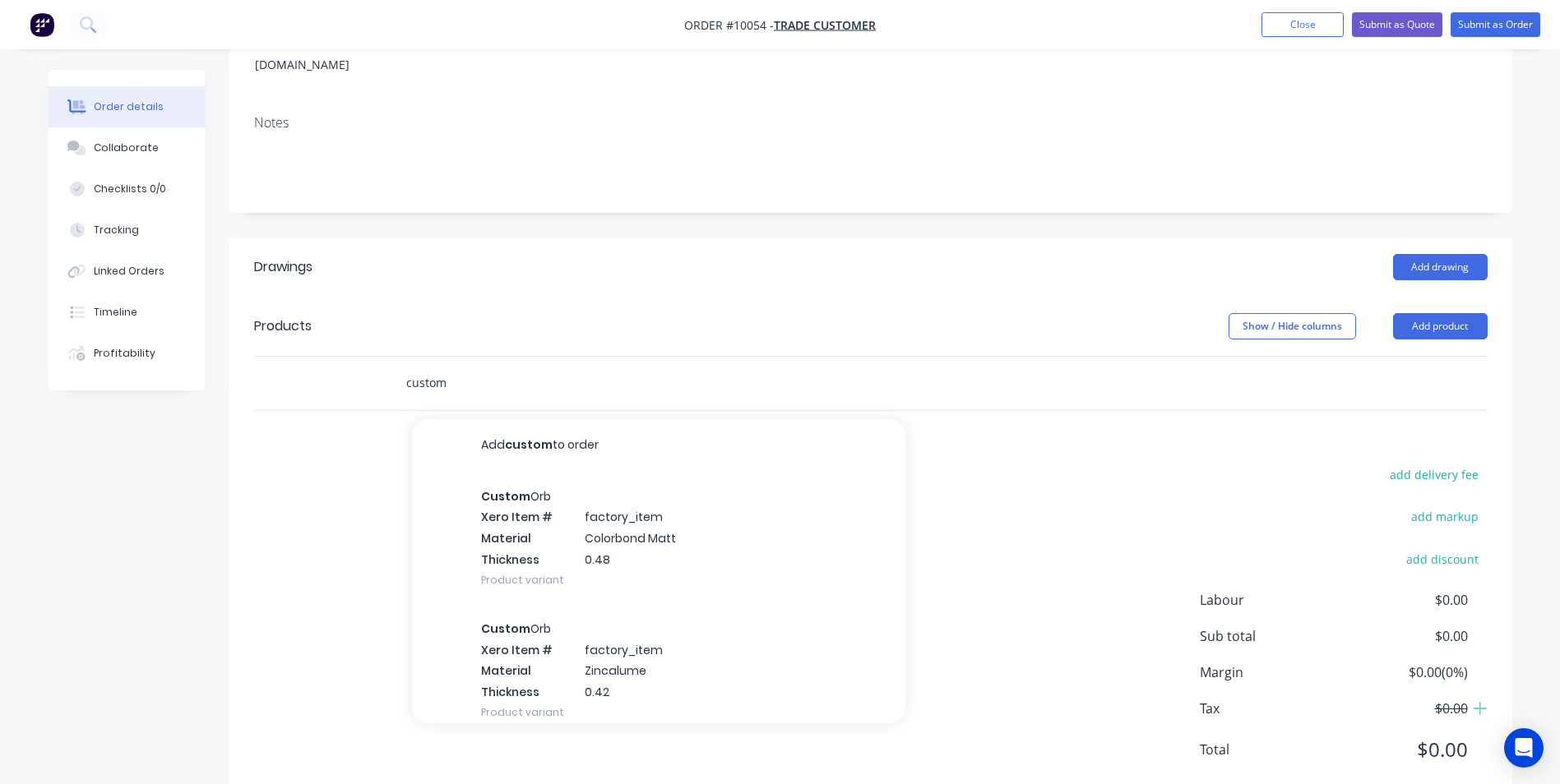
click at [451, 367] on input "custom" at bounding box center [569, 383] width 329 height 33
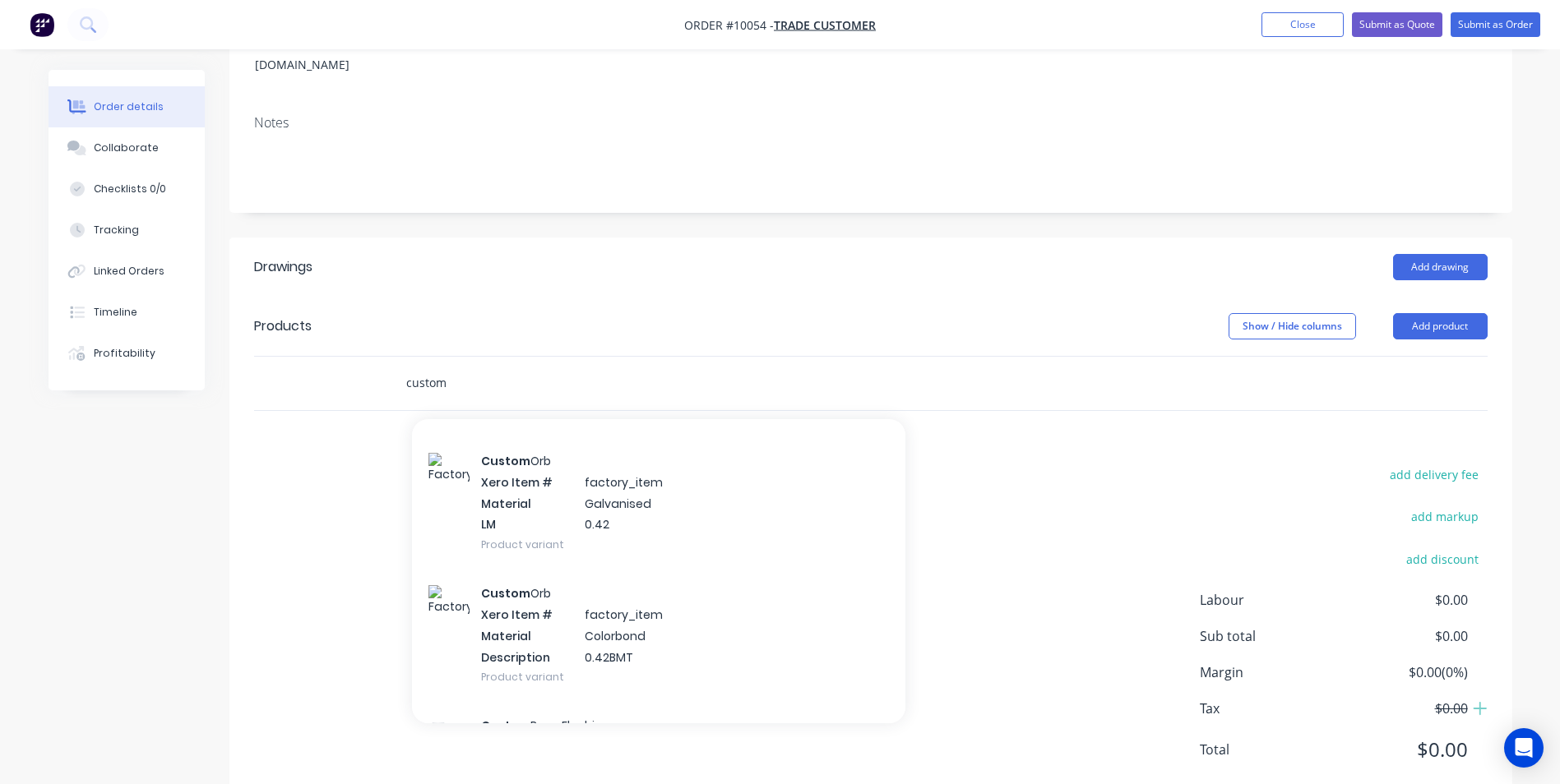
scroll to position [329, 0]
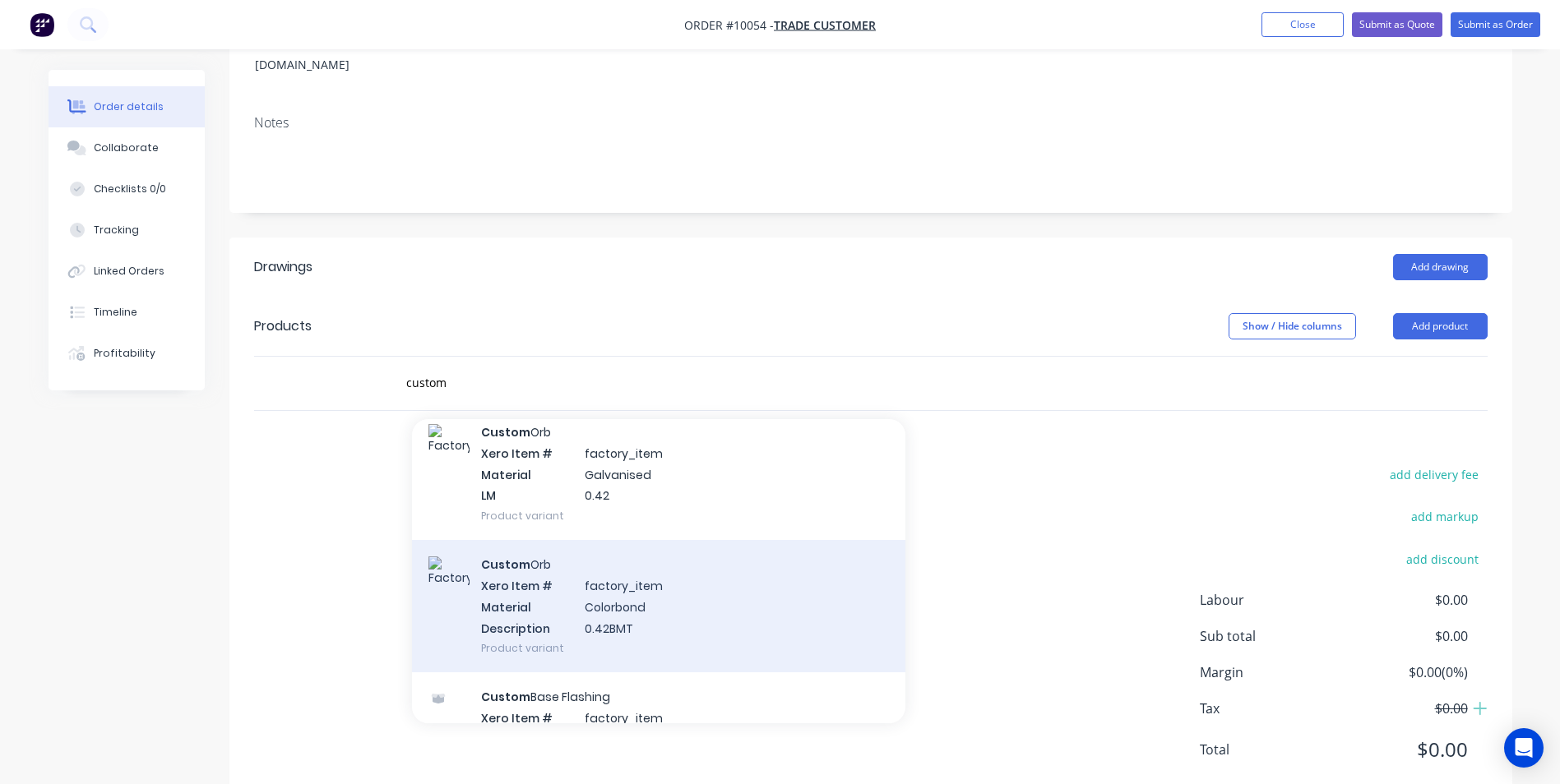
click at [525, 554] on div "Custom Orb Xero Item # factory_item Material Colorbond Description 0.42BMT Prod…" at bounding box center [659, 606] width 493 height 132
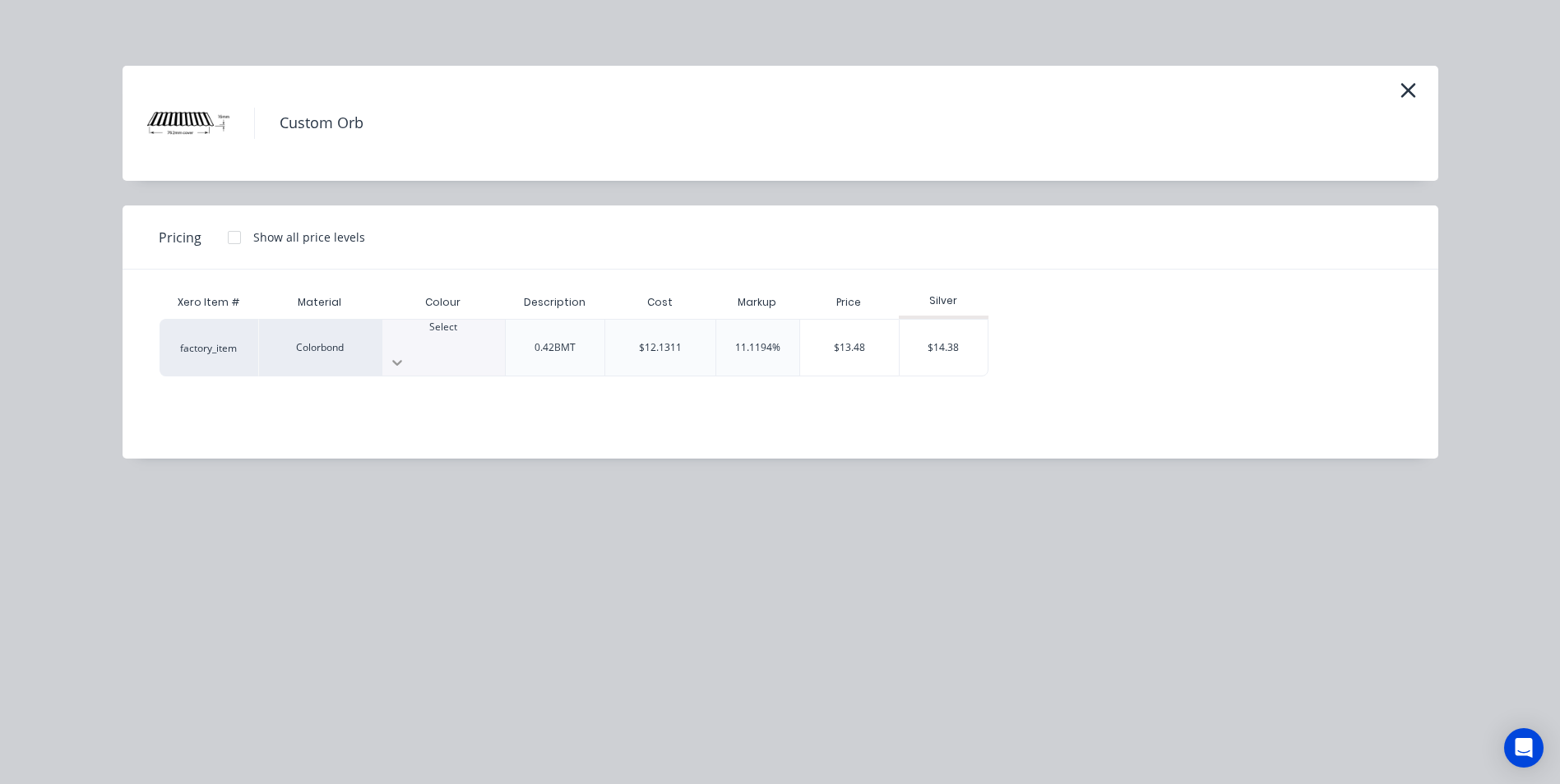
click at [487, 349] on div at bounding box center [444, 362] width 123 height 26
click at [980, 324] on div "$14.38" at bounding box center [944, 347] width 88 height 56
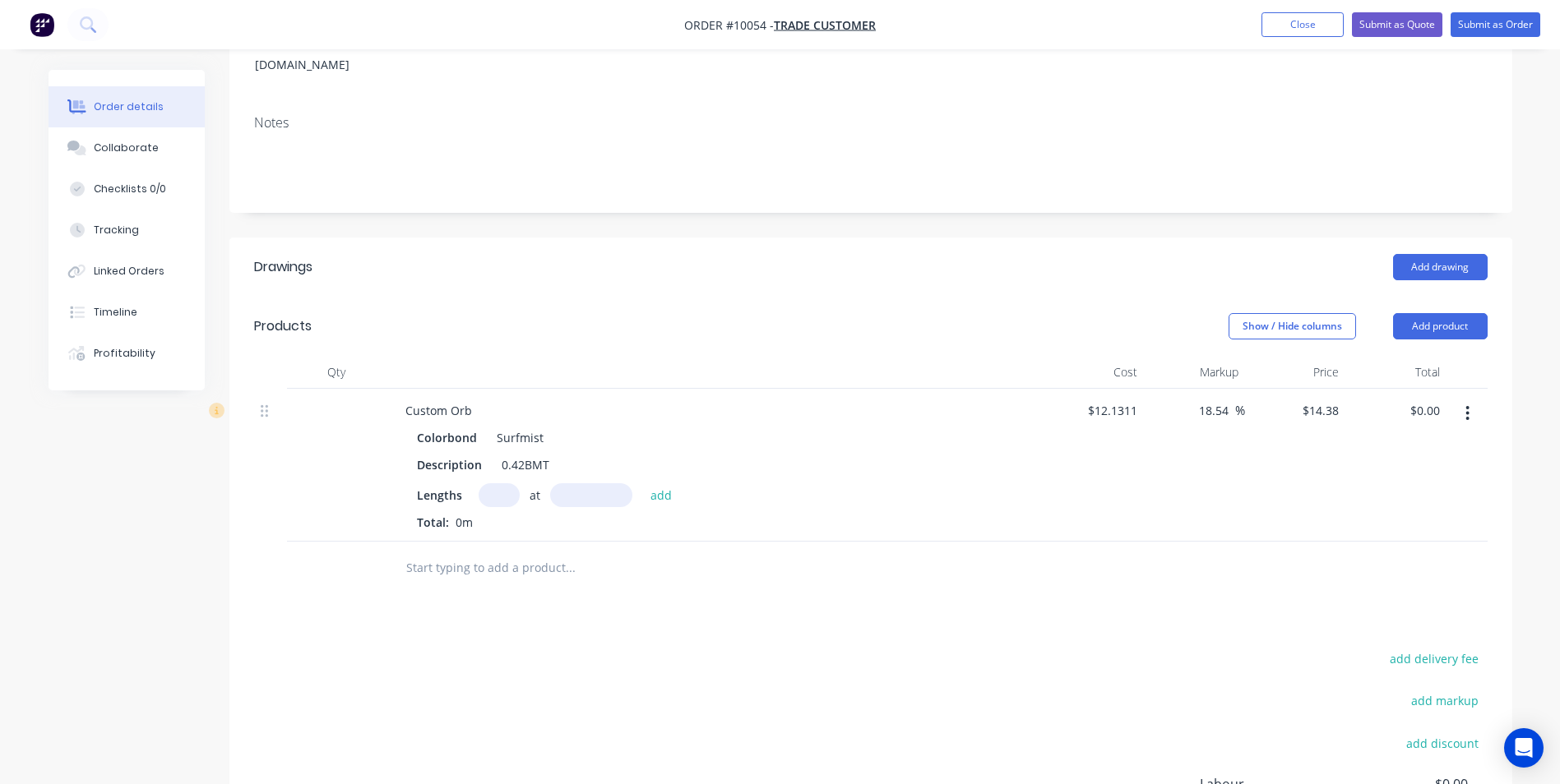
click at [485, 484] on input "text" at bounding box center [499, 495] width 41 height 24
type input "9"
type input "4000"
click at [642, 484] on button "add" at bounding box center [661, 494] width 38 height 22
type input "$517.68"
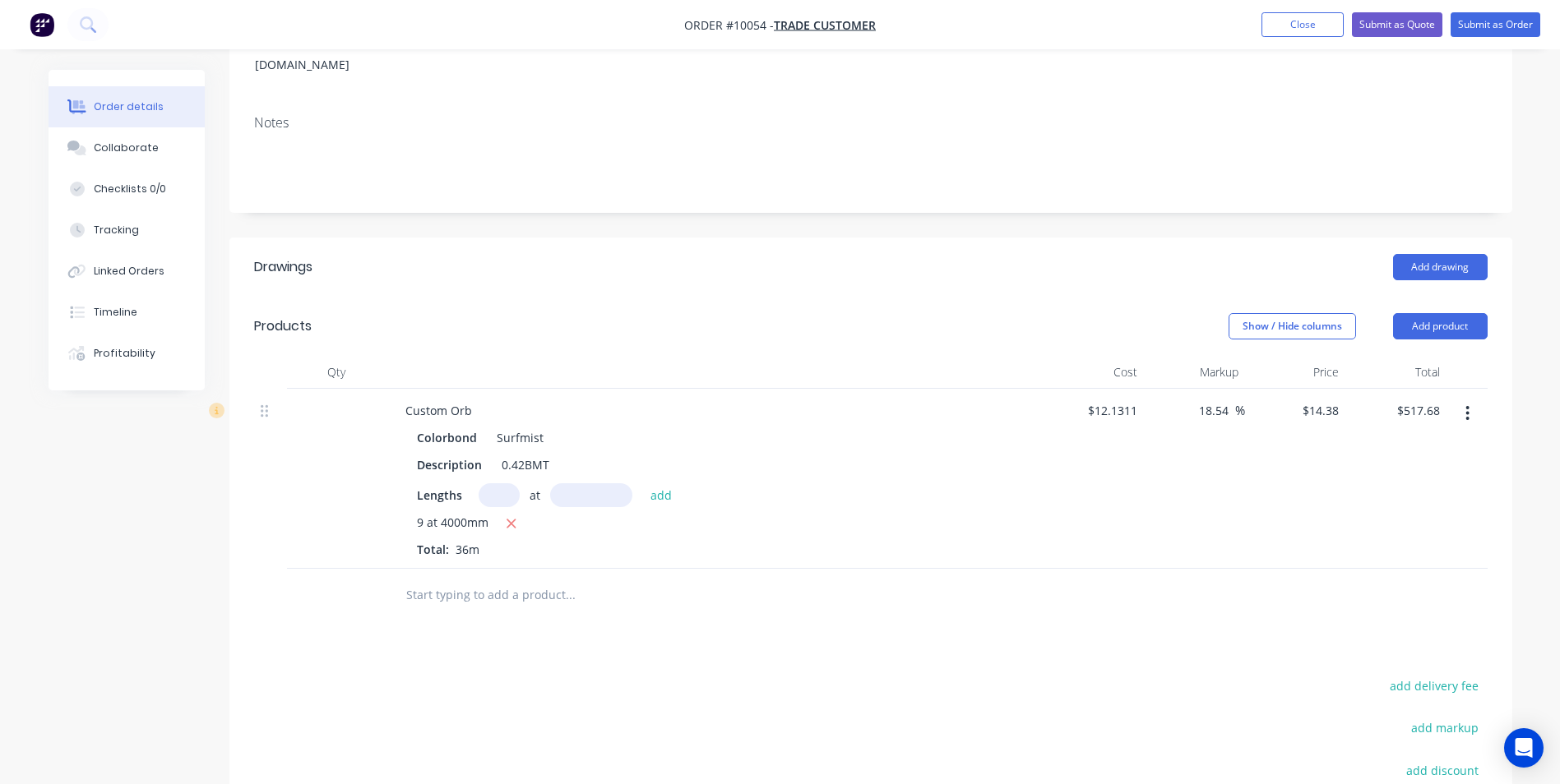
click at [470, 579] on input "text" at bounding box center [569, 595] width 329 height 33
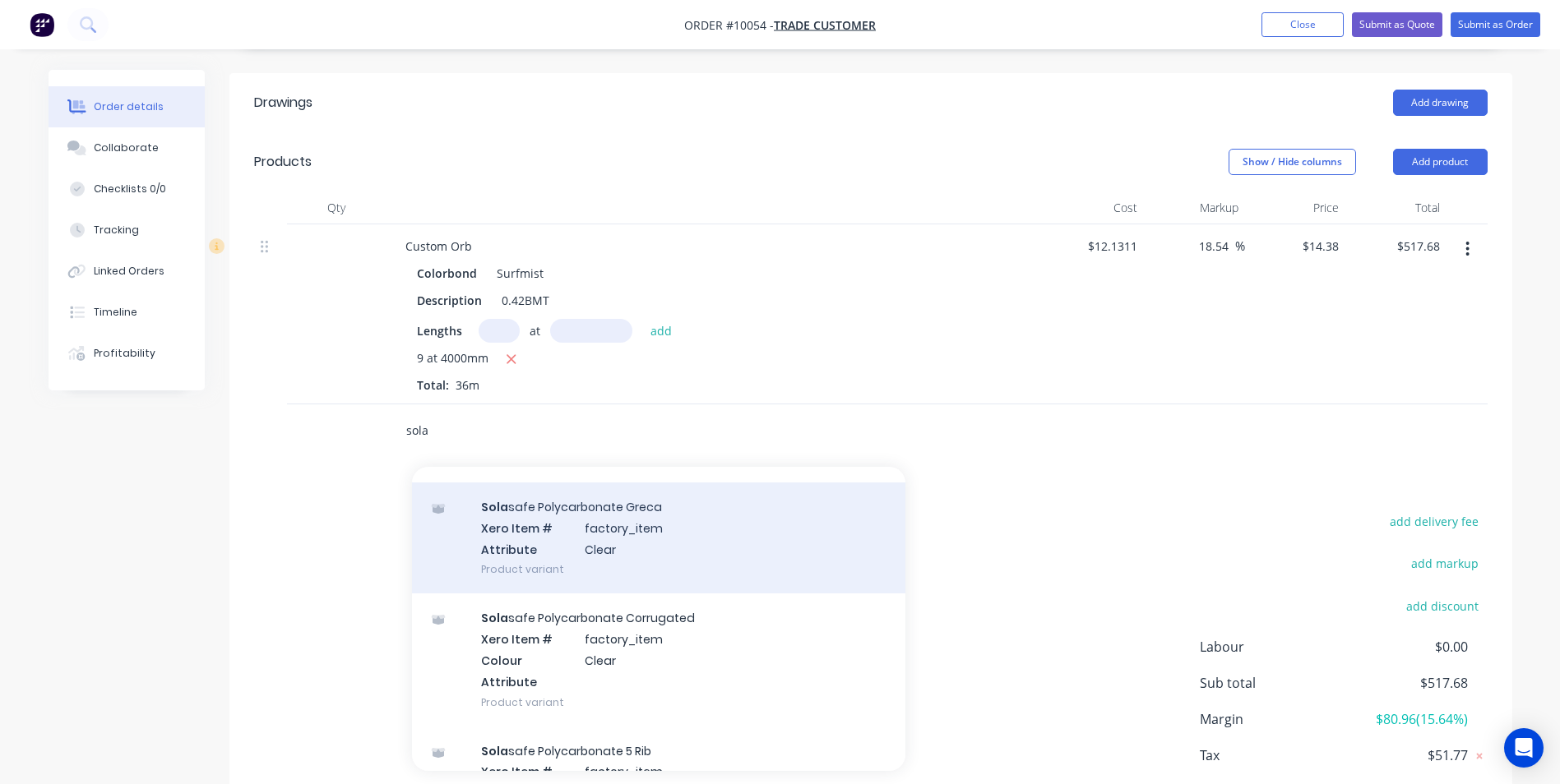
scroll to position [164, 0]
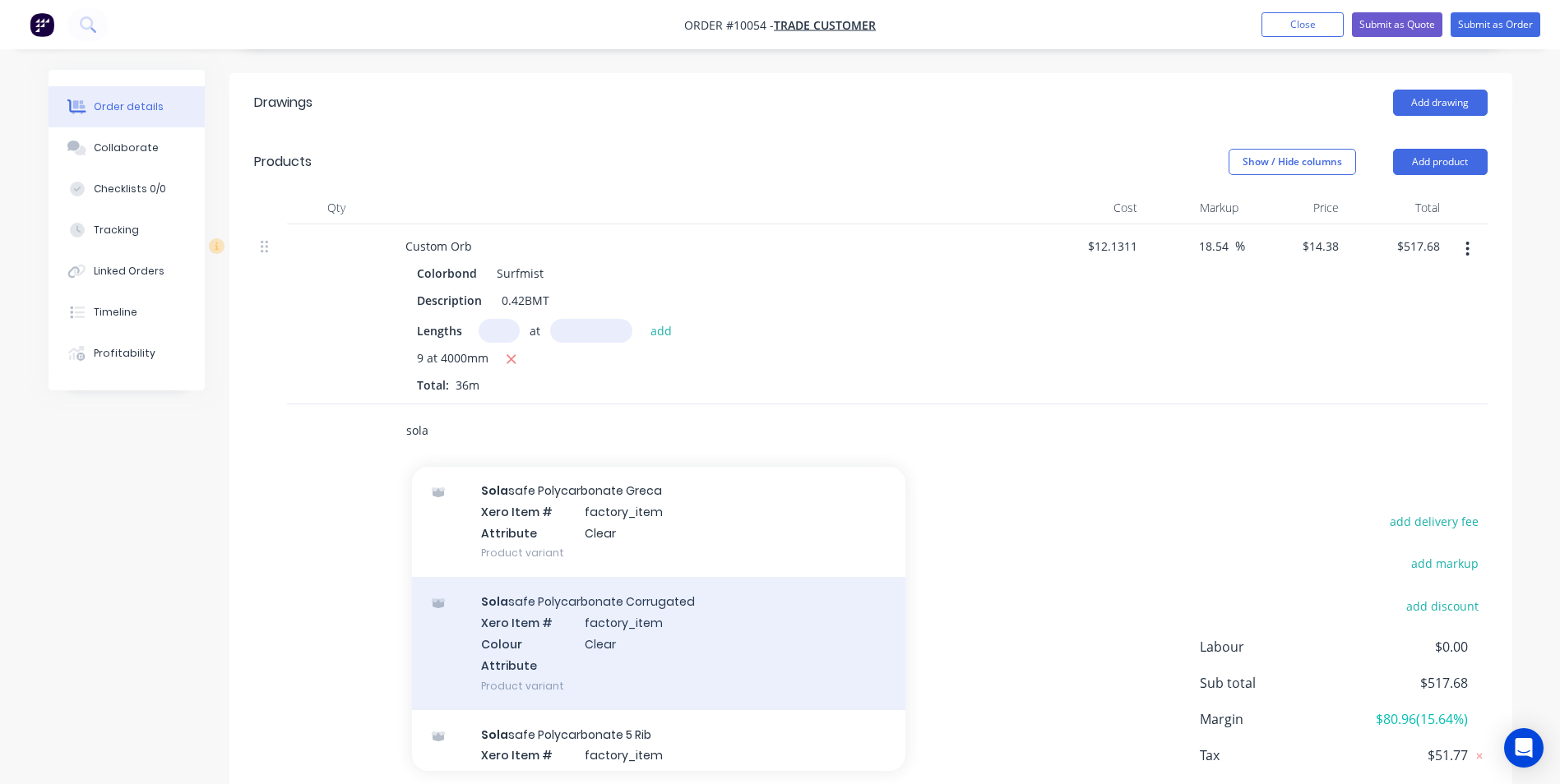
type input "sola"
click at [681, 577] on div "Sola safe Polycarbonate Corrugated Xero Item # factory_item Colour Clear Attrib…" at bounding box center [659, 643] width 493 height 132
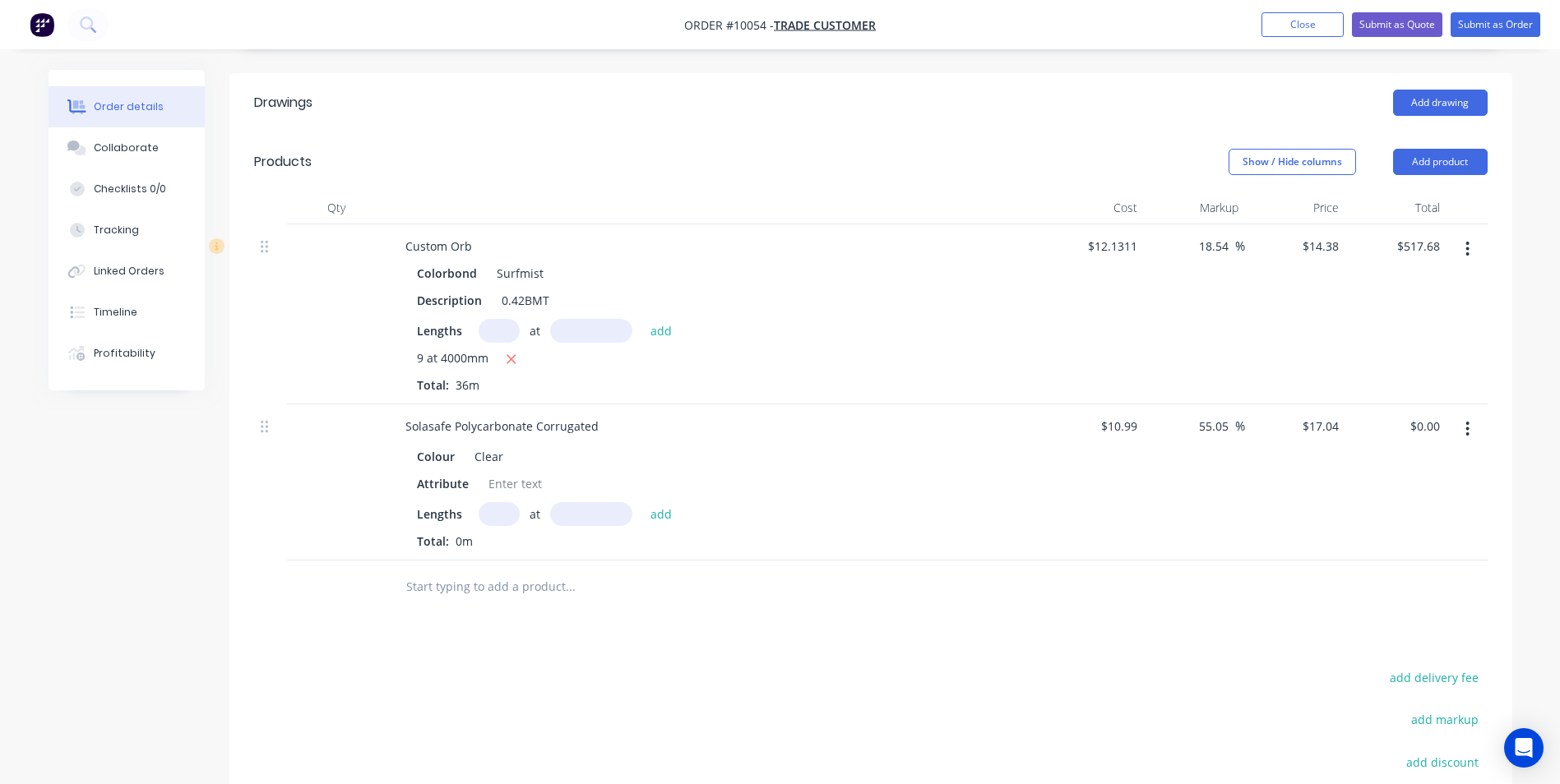
click at [486, 502] on input "text" at bounding box center [499, 513] width 41 height 24
type input "4"
type input "4200"
click at [642, 502] on button "add" at bounding box center [661, 512] width 38 height 22
type input "$286.27"
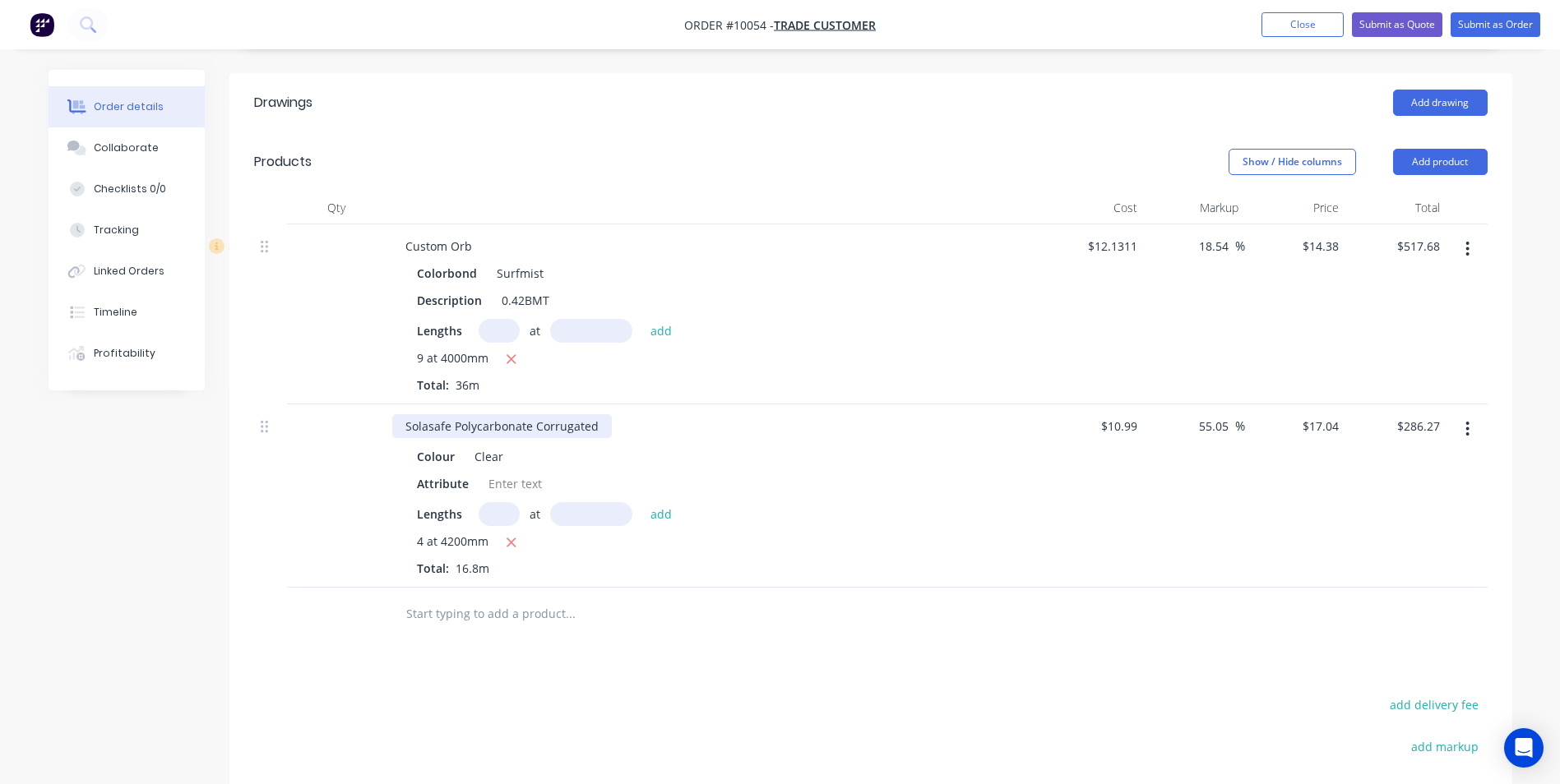
click at [597, 415] on div "Solasafe Polycarbonate Corrugated" at bounding box center [502, 426] width 220 height 24
click at [662, 588] on div at bounding box center [682, 615] width 592 height 54
click at [537, 598] on input "text" at bounding box center [569, 614] width 329 height 33
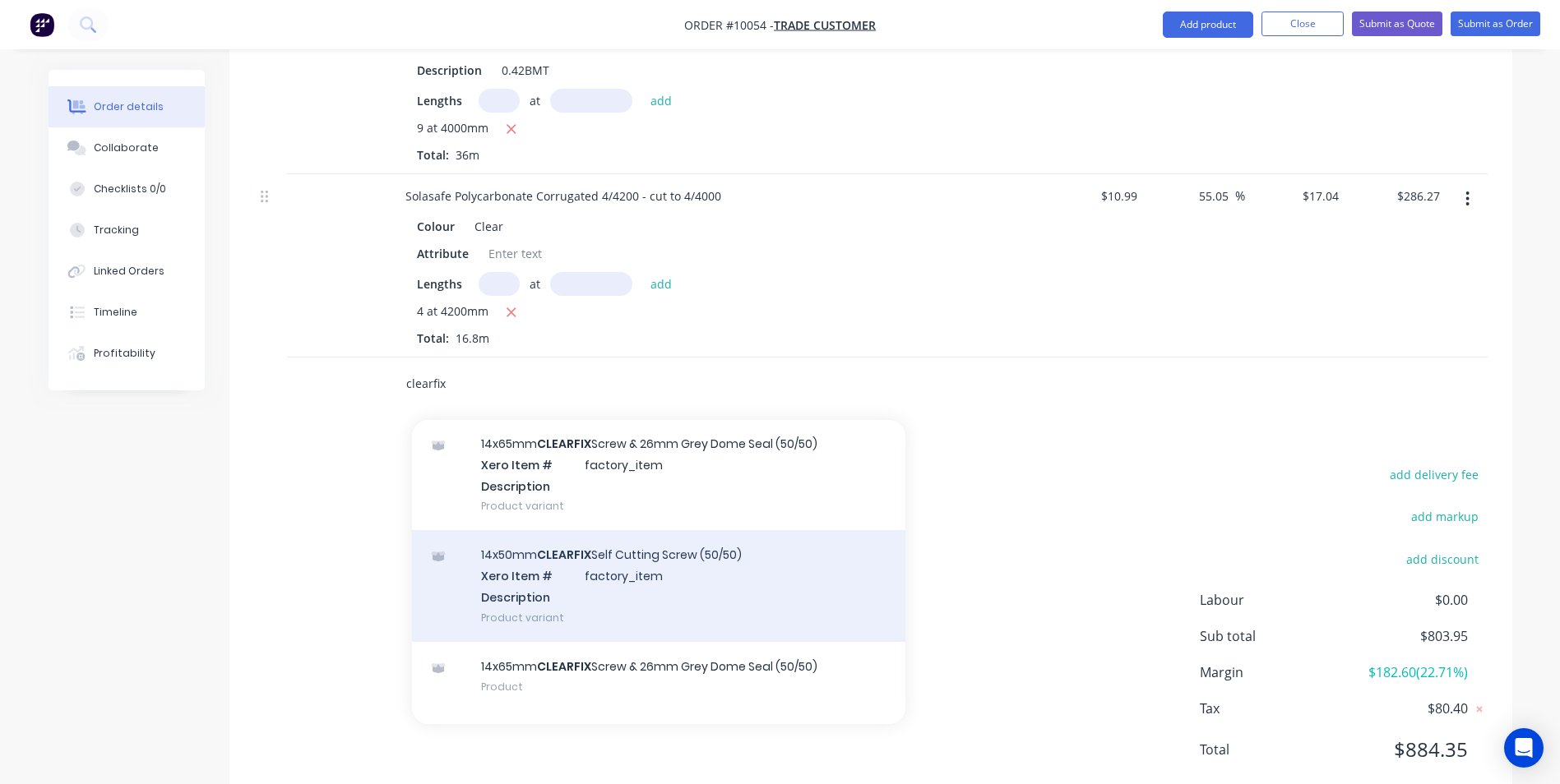
type input "clearfix"
click at [630, 545] on div "14x50mm CLEARFIX Self Cutting Screw (50/50) Xero Item # factory_item Descriptio…" at bounding box center [659, 586] width 493 height 111
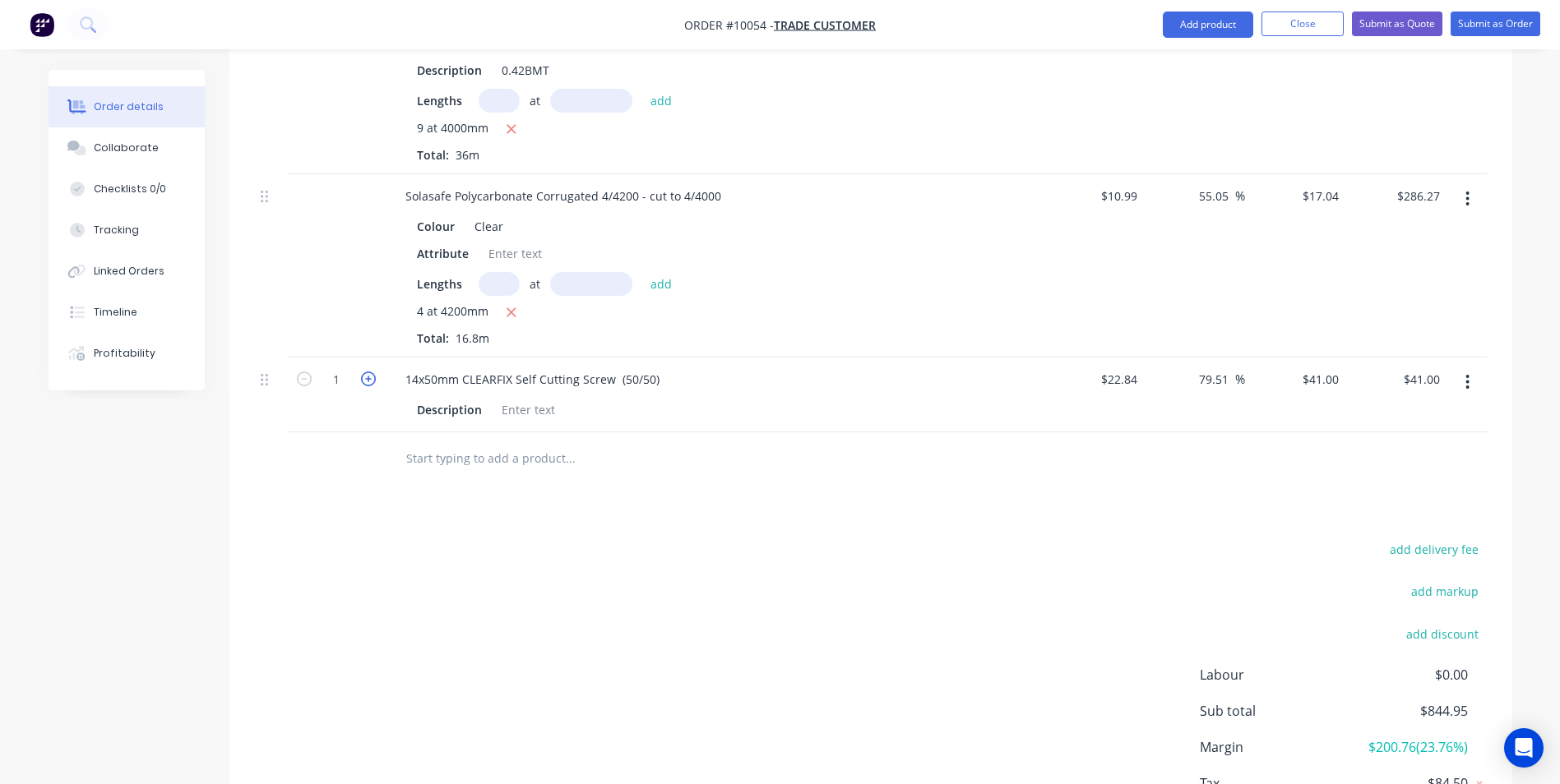
click at [371, 371] on icon "button" at bounding box center [368, 378] width 14 height 14
type input "2"
type input "$82.00"
click at [446, 442] on input "text" at bounding box center [569, 459] width 329 height 33
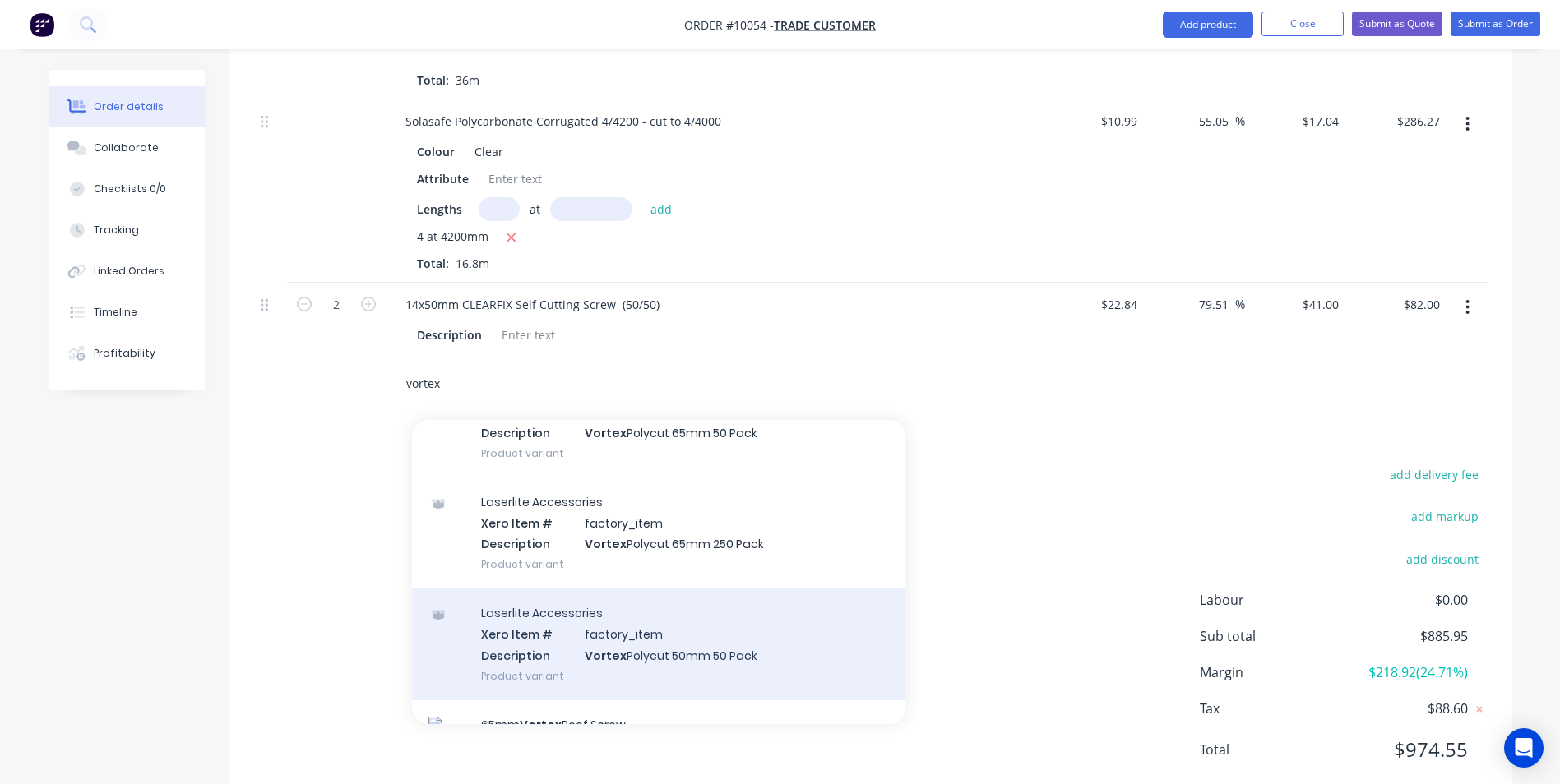
scroll to position [493, 0]
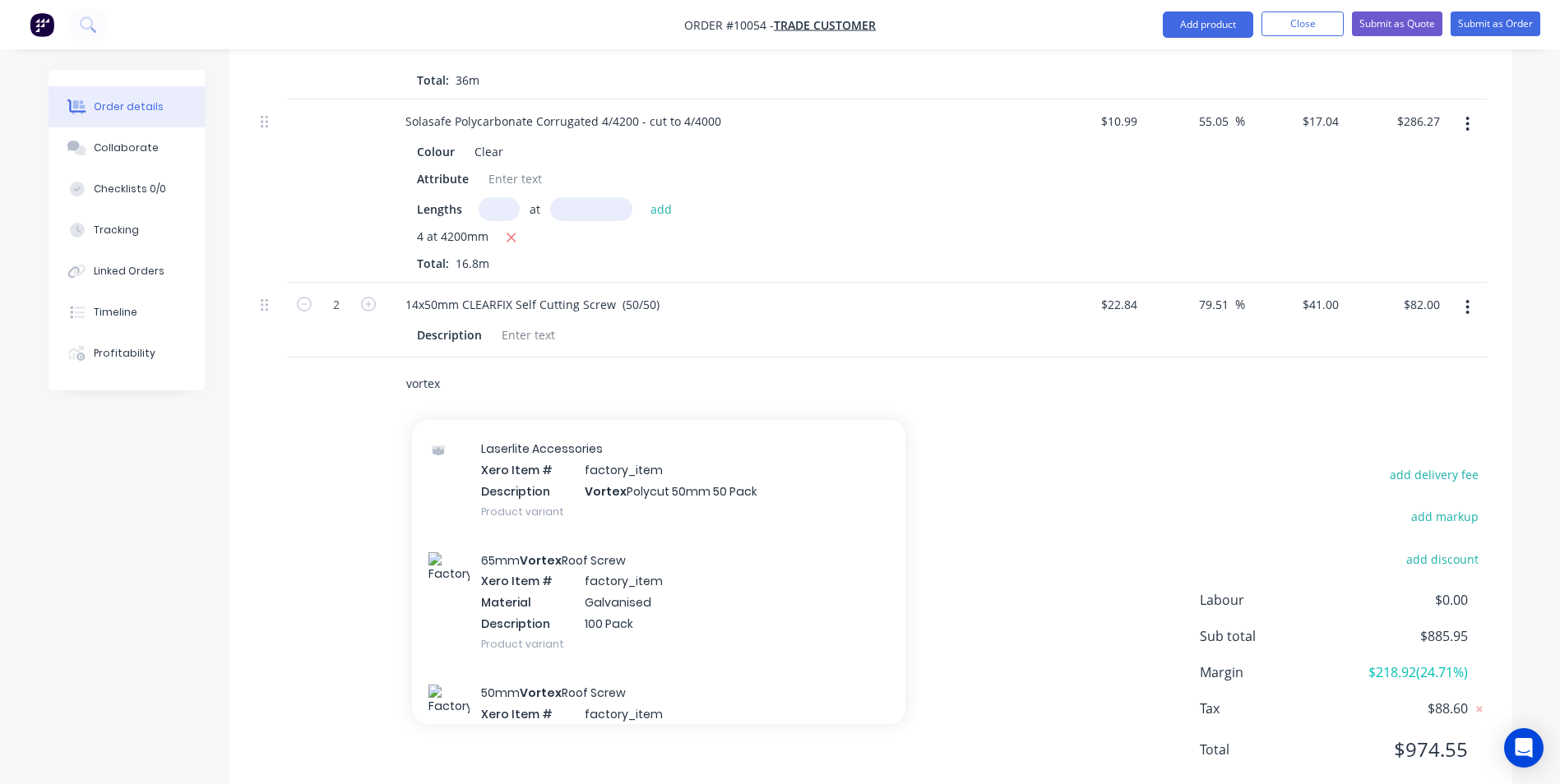
type input "vortex"
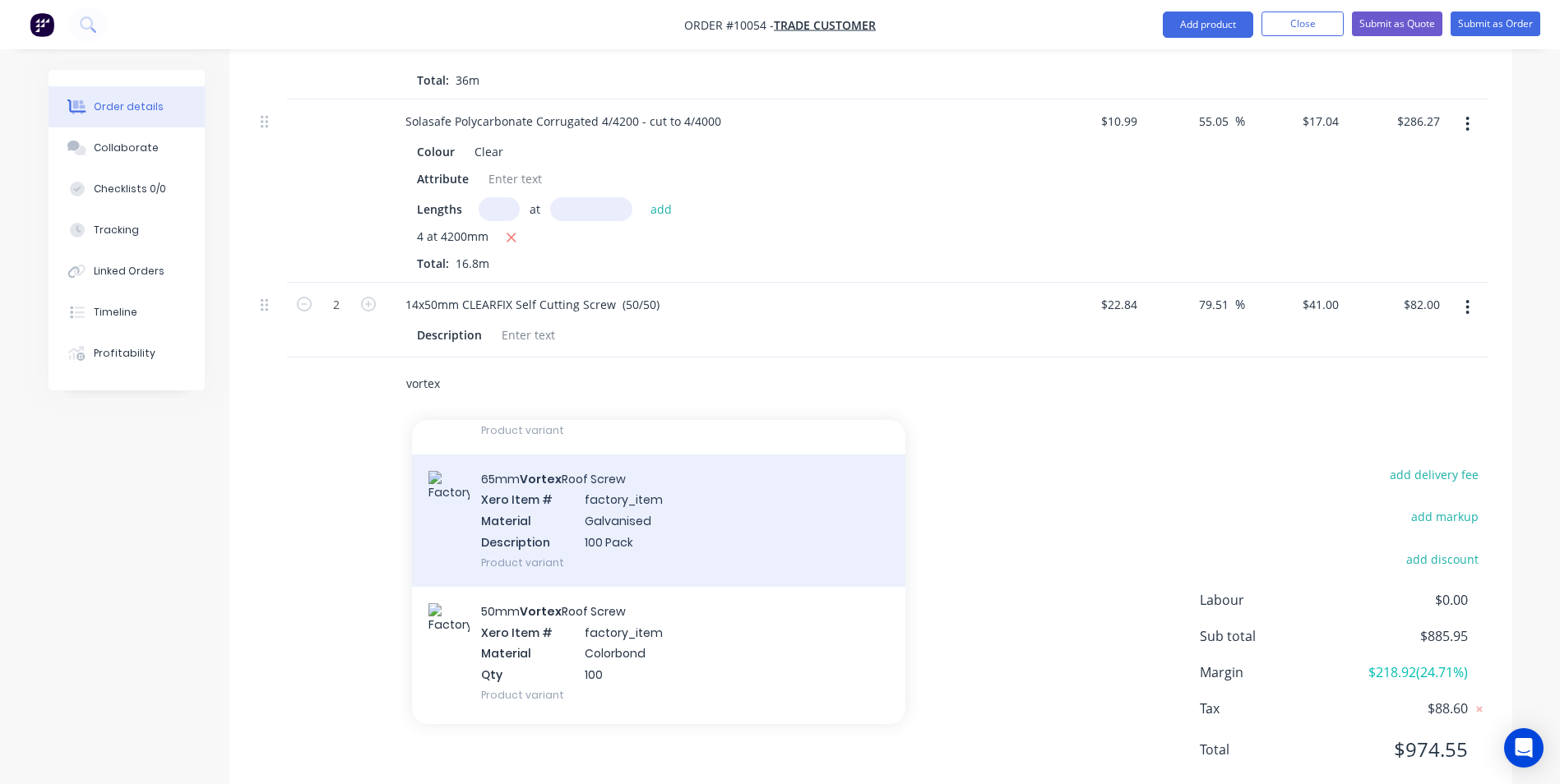
scroll to position [576, 0]
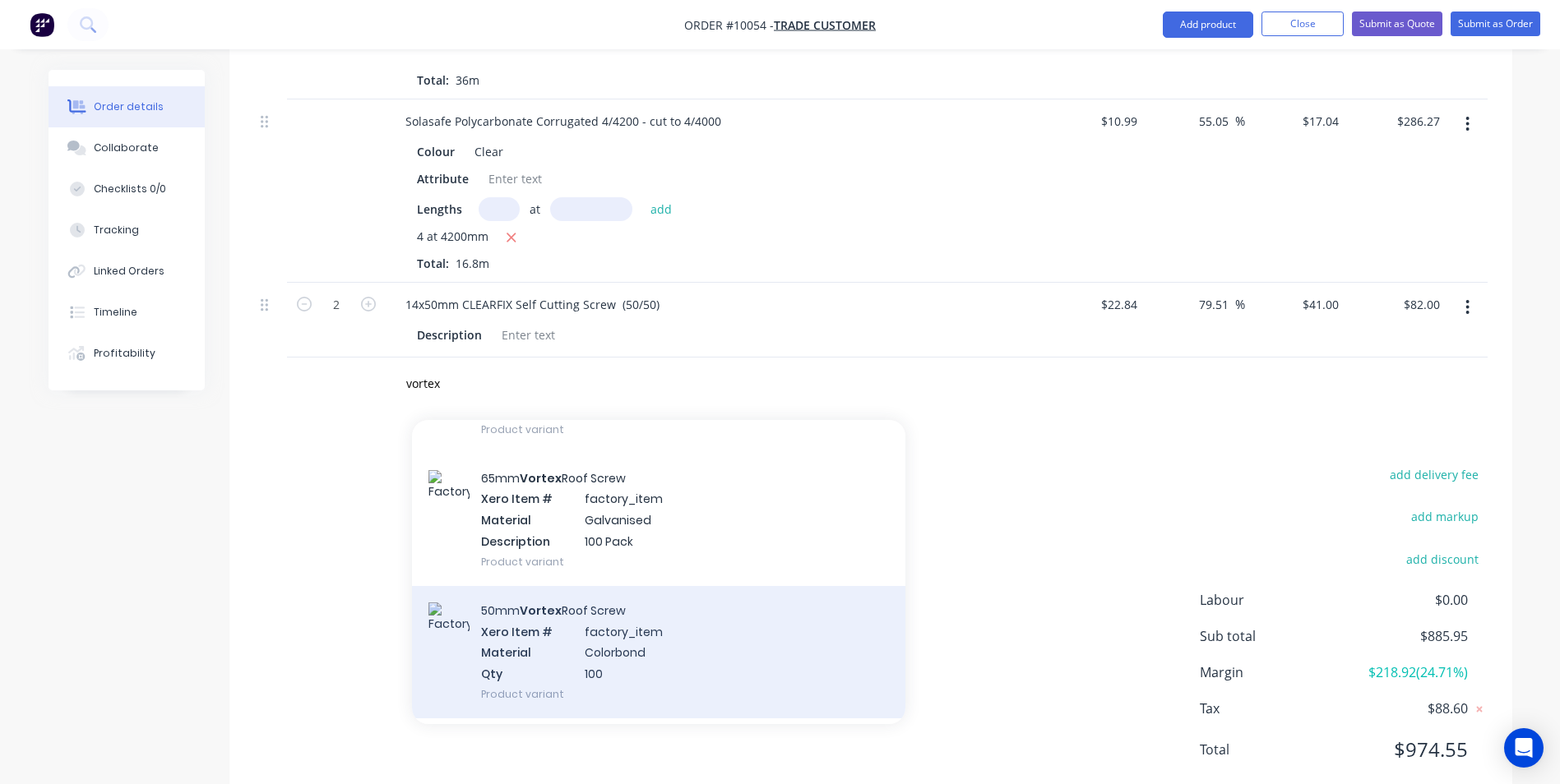
click at [612, 599] on div "50mm Vortex Roof Screw Xero Item # factory_item Material Colorbond Qty 100 Prod…" at bounding box center [659, 653] width 493 height 132
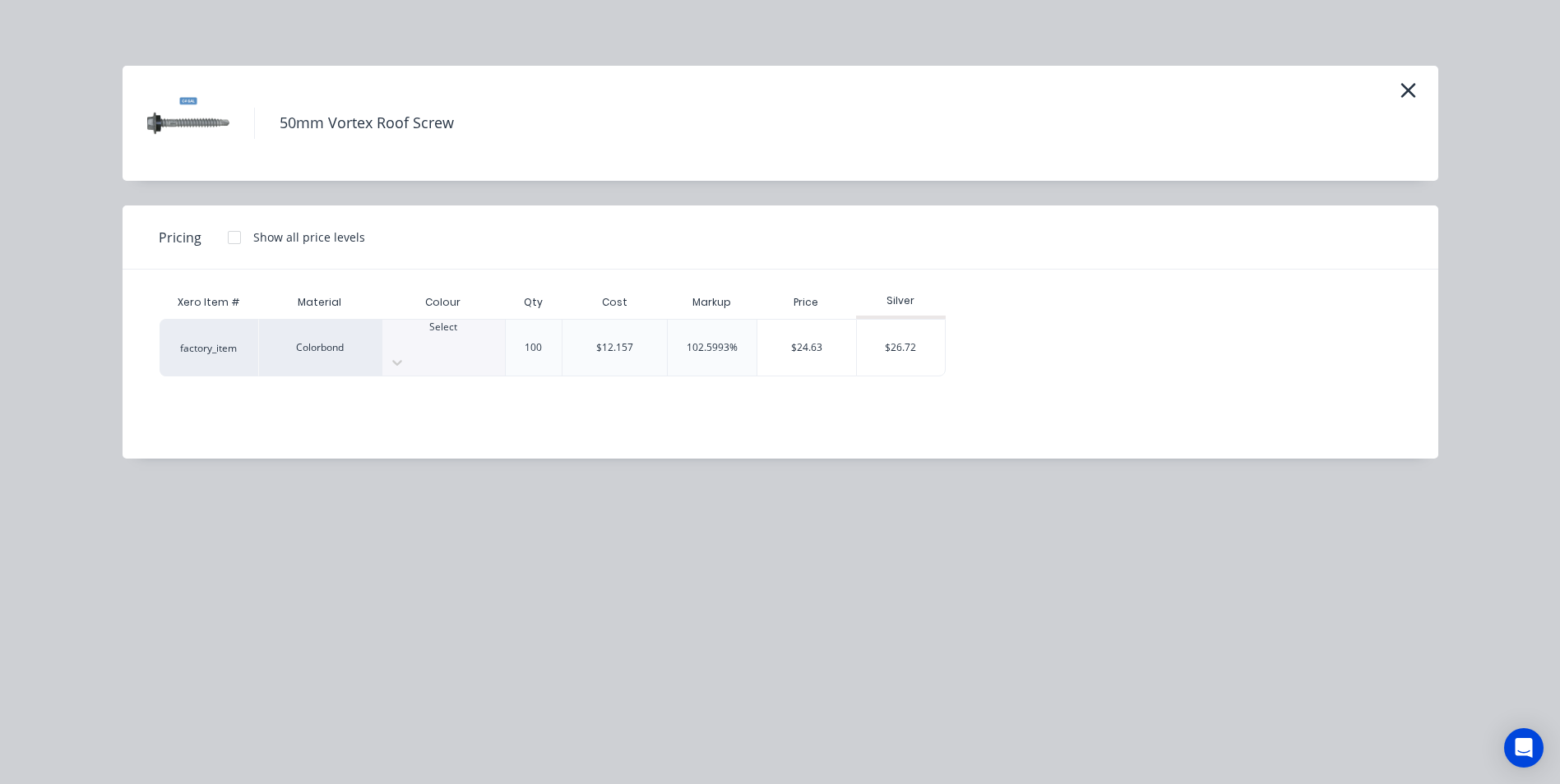
click at [452, 340] on div at bounding box center [444, 342] width 123 height 14
click at [888, 335] on div "$26.72" at bounding box center [901, 347] width 88 height 56
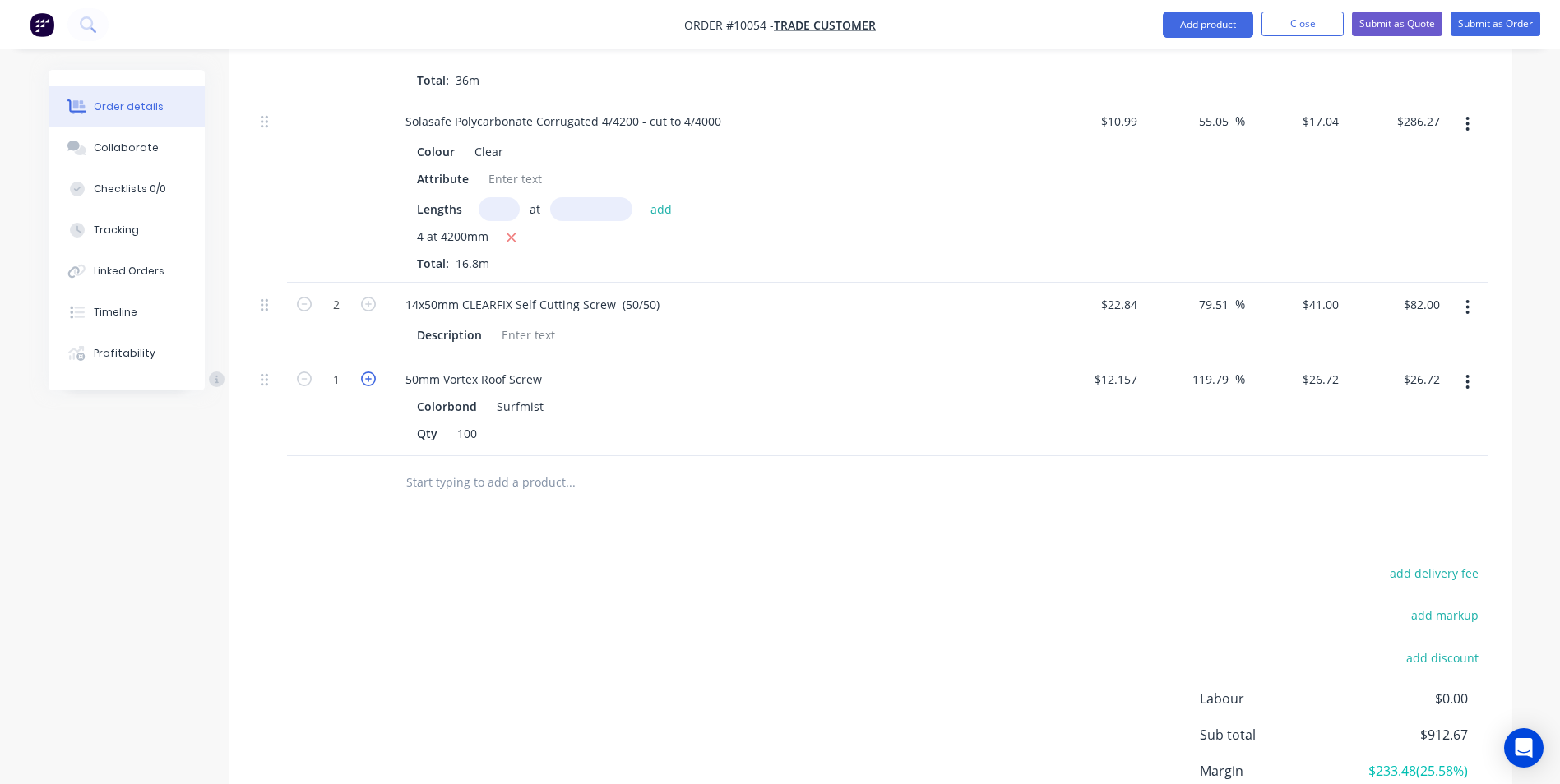
click at [366, 371] on icon "button" at bounding box center [368, 378] width 14 height 14
type input "2"
type input "$53.44"
click at [366, 371] on icon "button" at bounding box center [368, 378] width 14 height 14
type input "3"
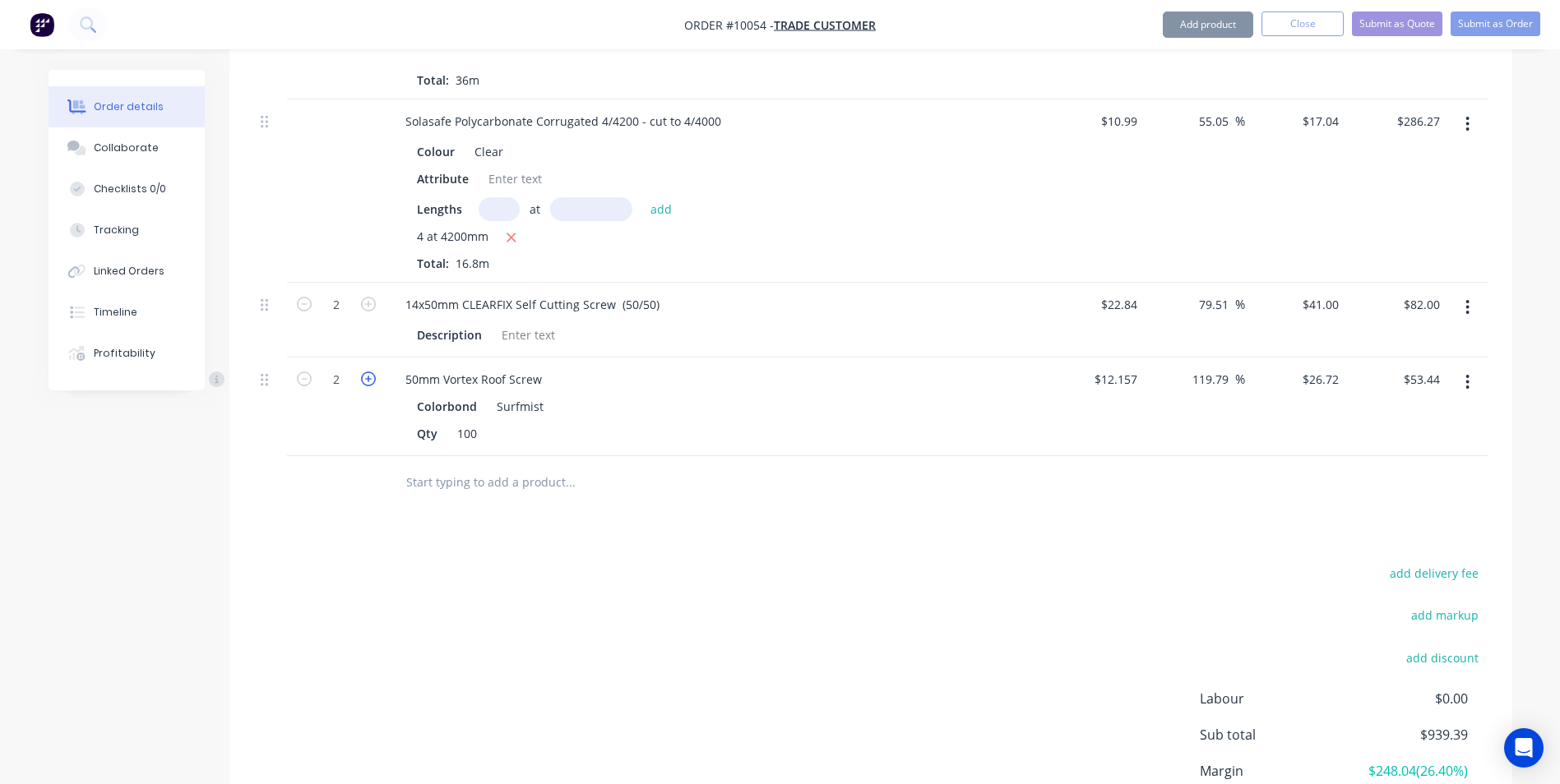
type input "$80.16"
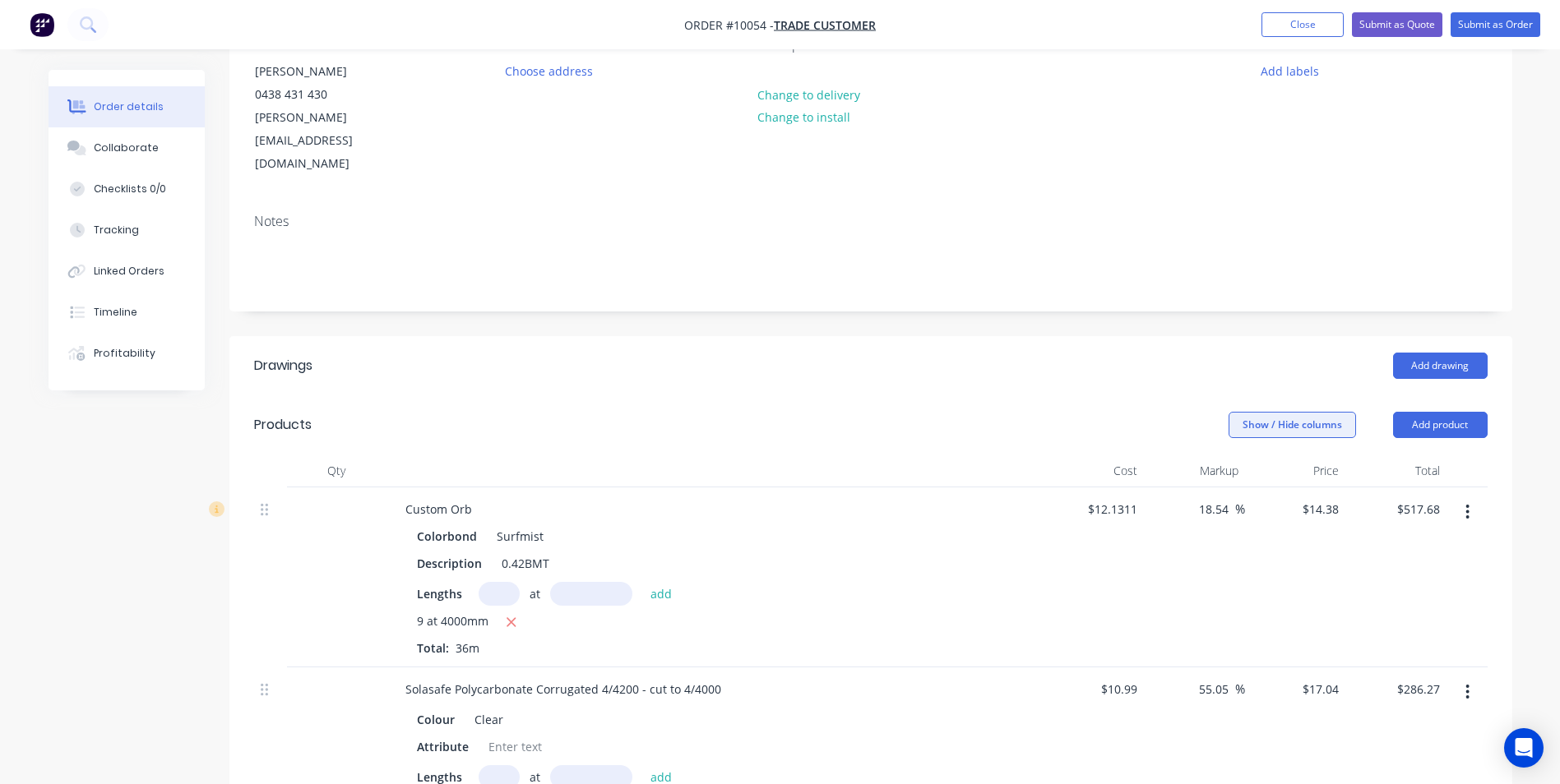
scroll to position [0, 0]
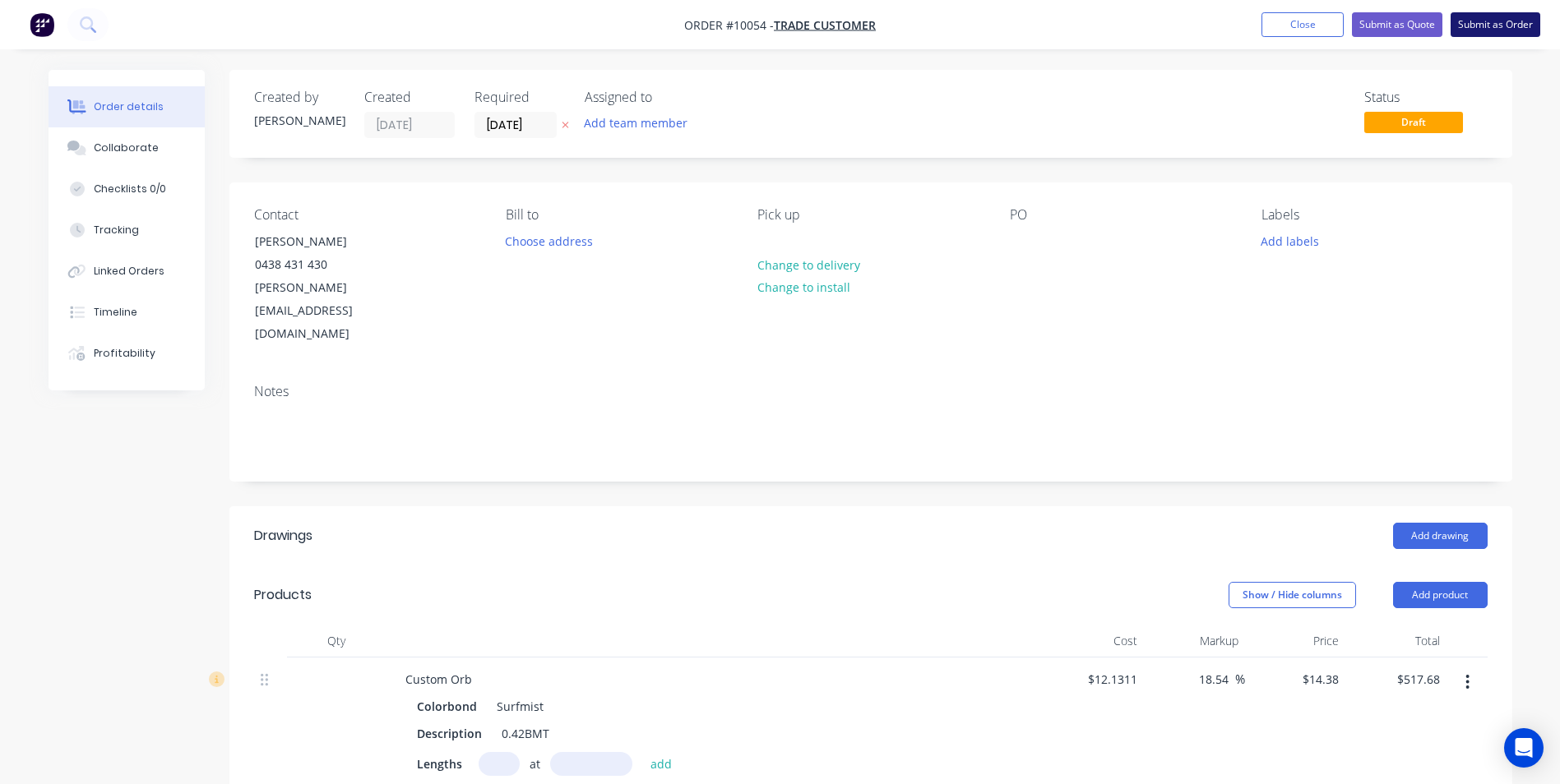
click at [1480, 25] on button "Submit as Order" at bounding box center [1495, 25] width 89 height 25
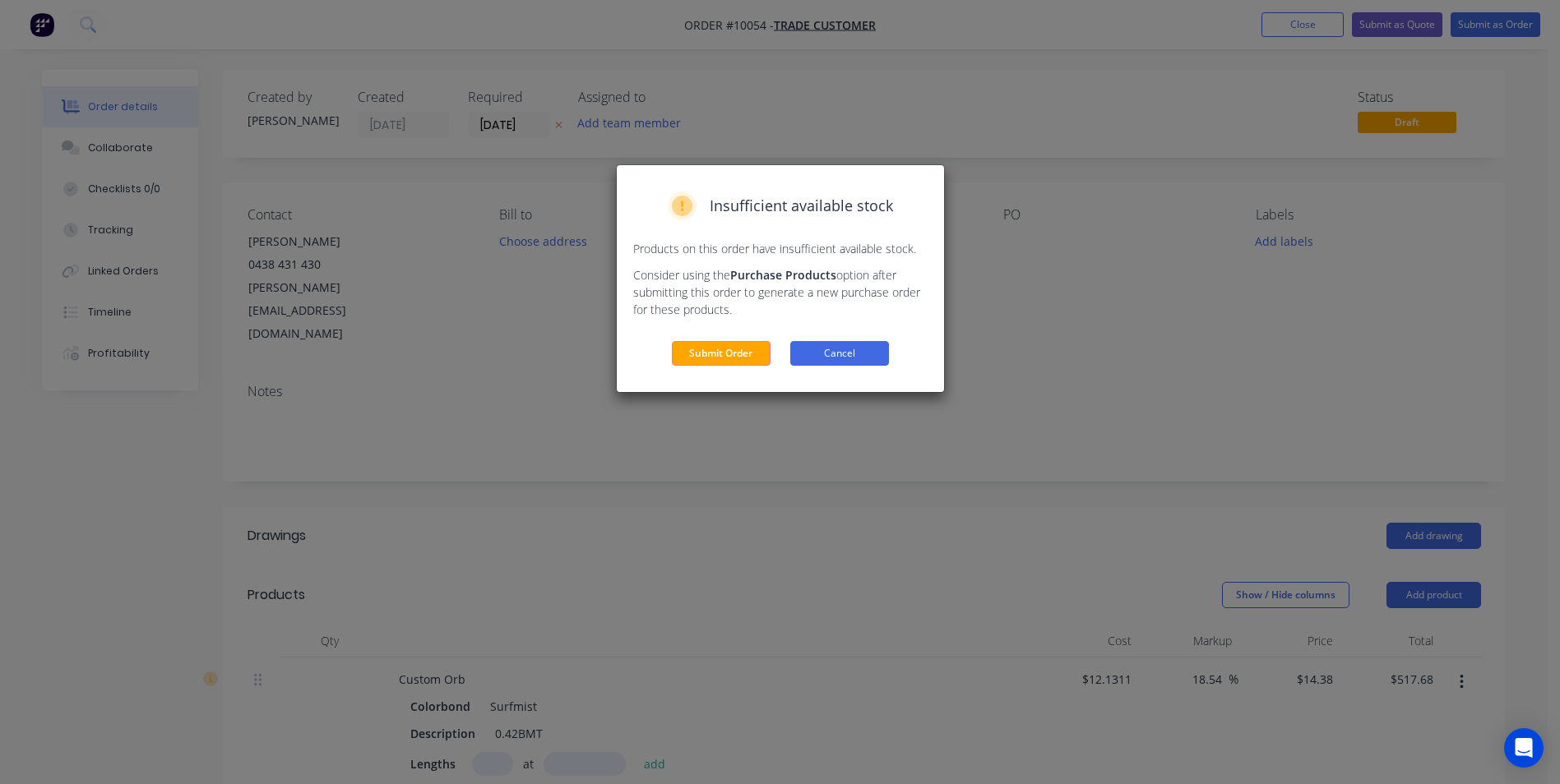
click at [803, 347] on button "Cancel" at bounding box center [839, 354] width 99 height 25
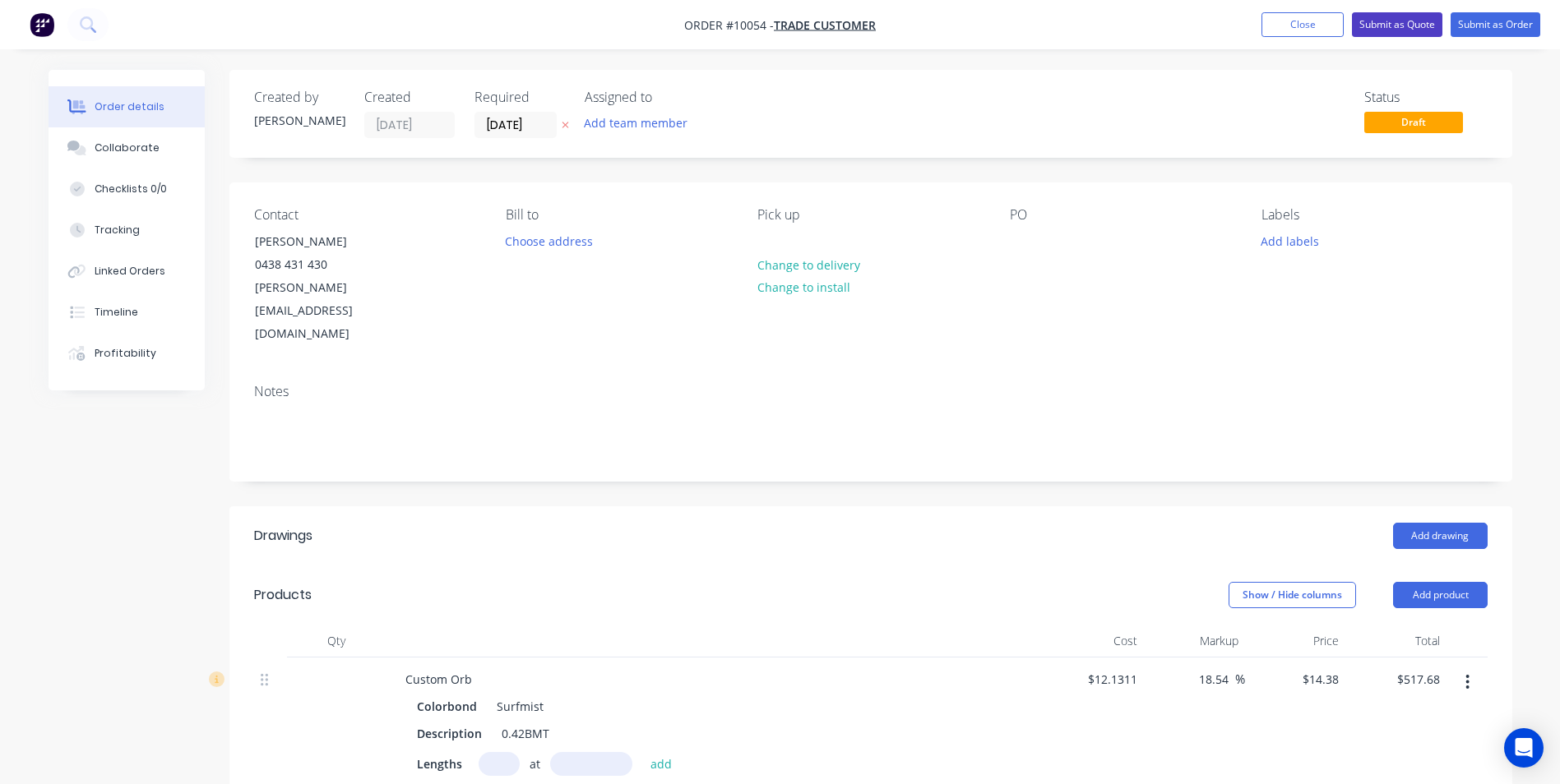
click at [1397, 29] on button "Submit as Quote" at bounding box center [1398, 25] width 90 height 25
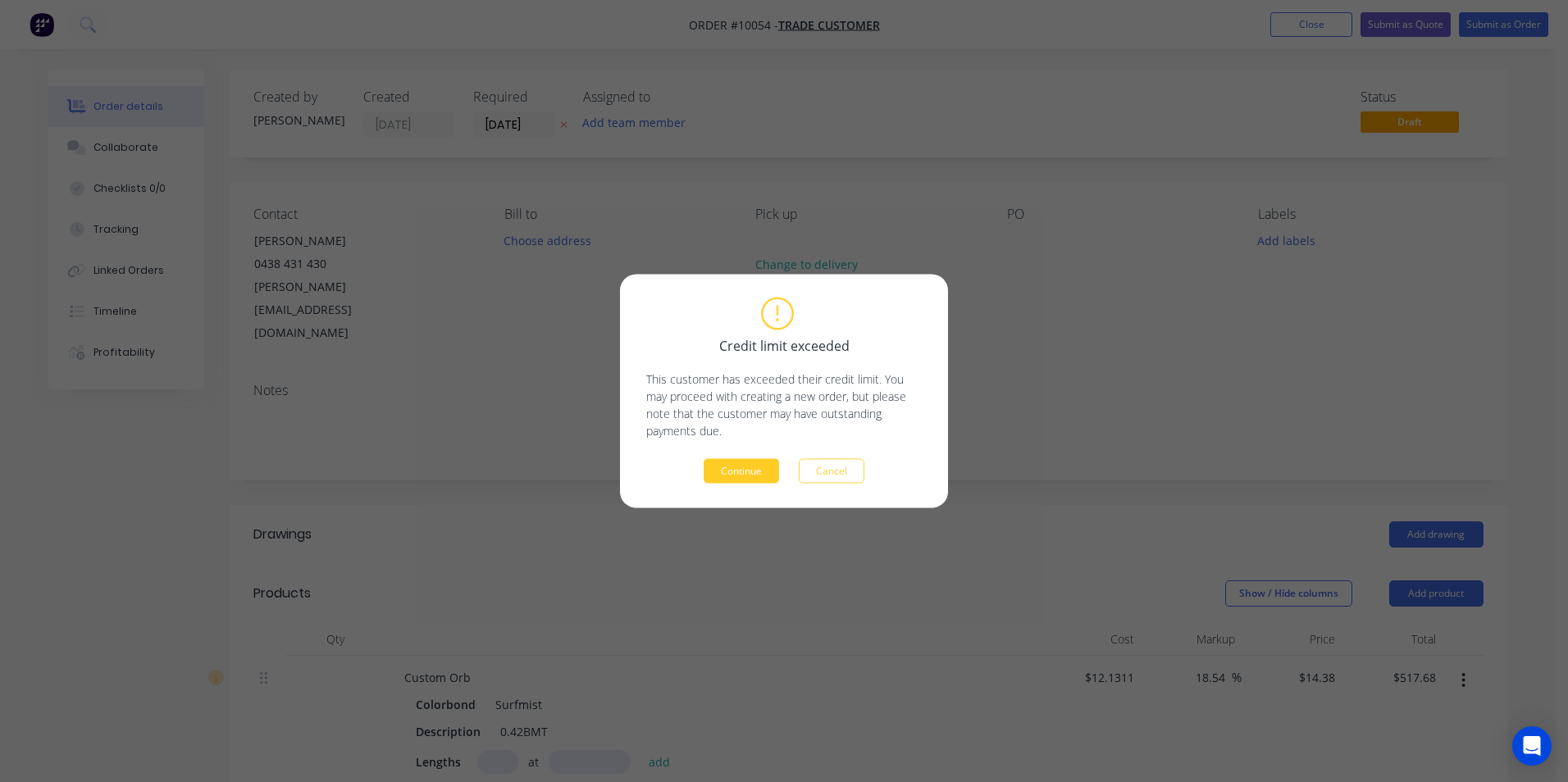
click at [738, 479] on button "Continue" at bounding box center [741, 472] width 76 height 25
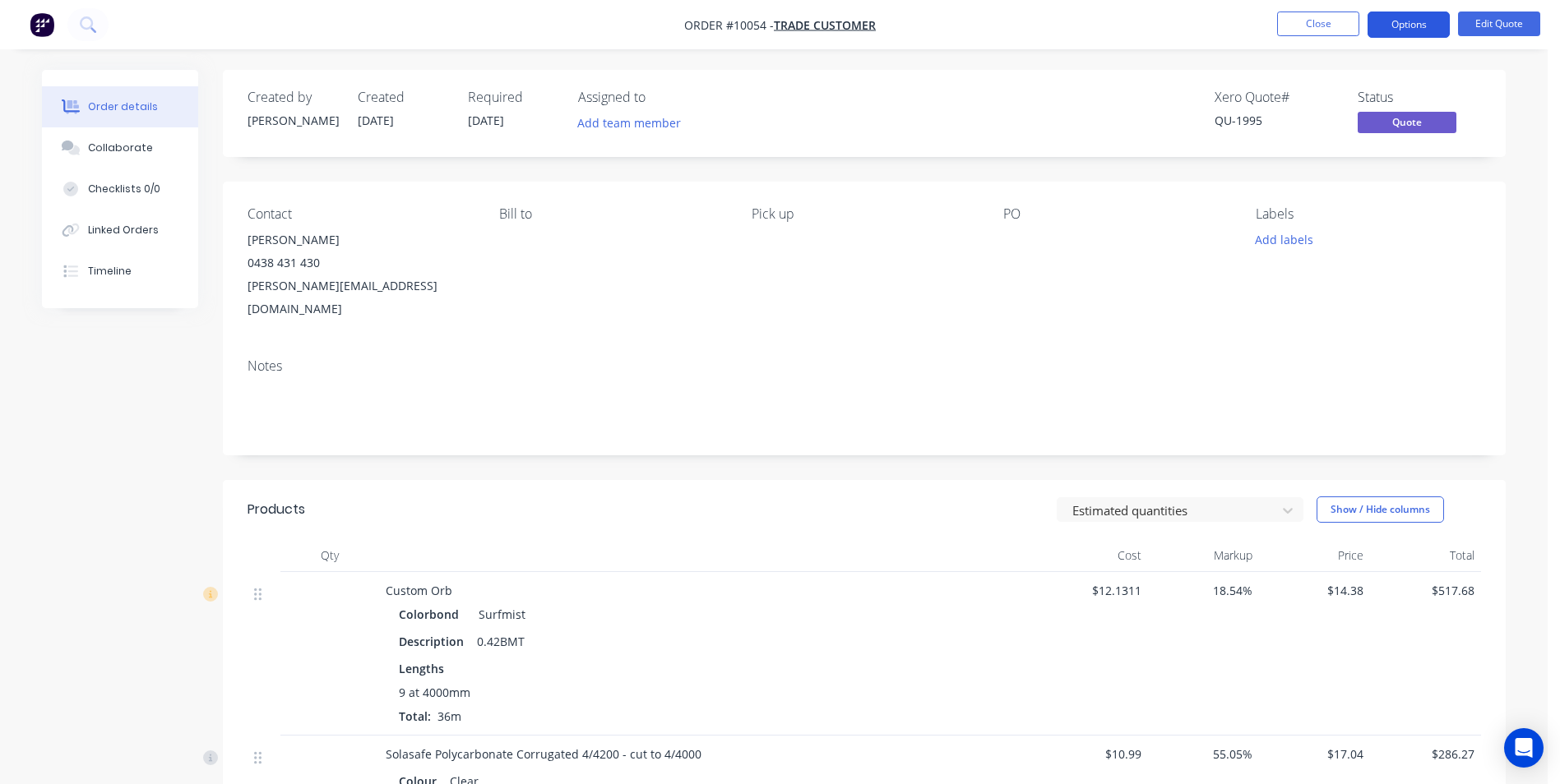
click at [1404, 24] on button "Options" at bounding box center [1409, 24] width 83 height 26
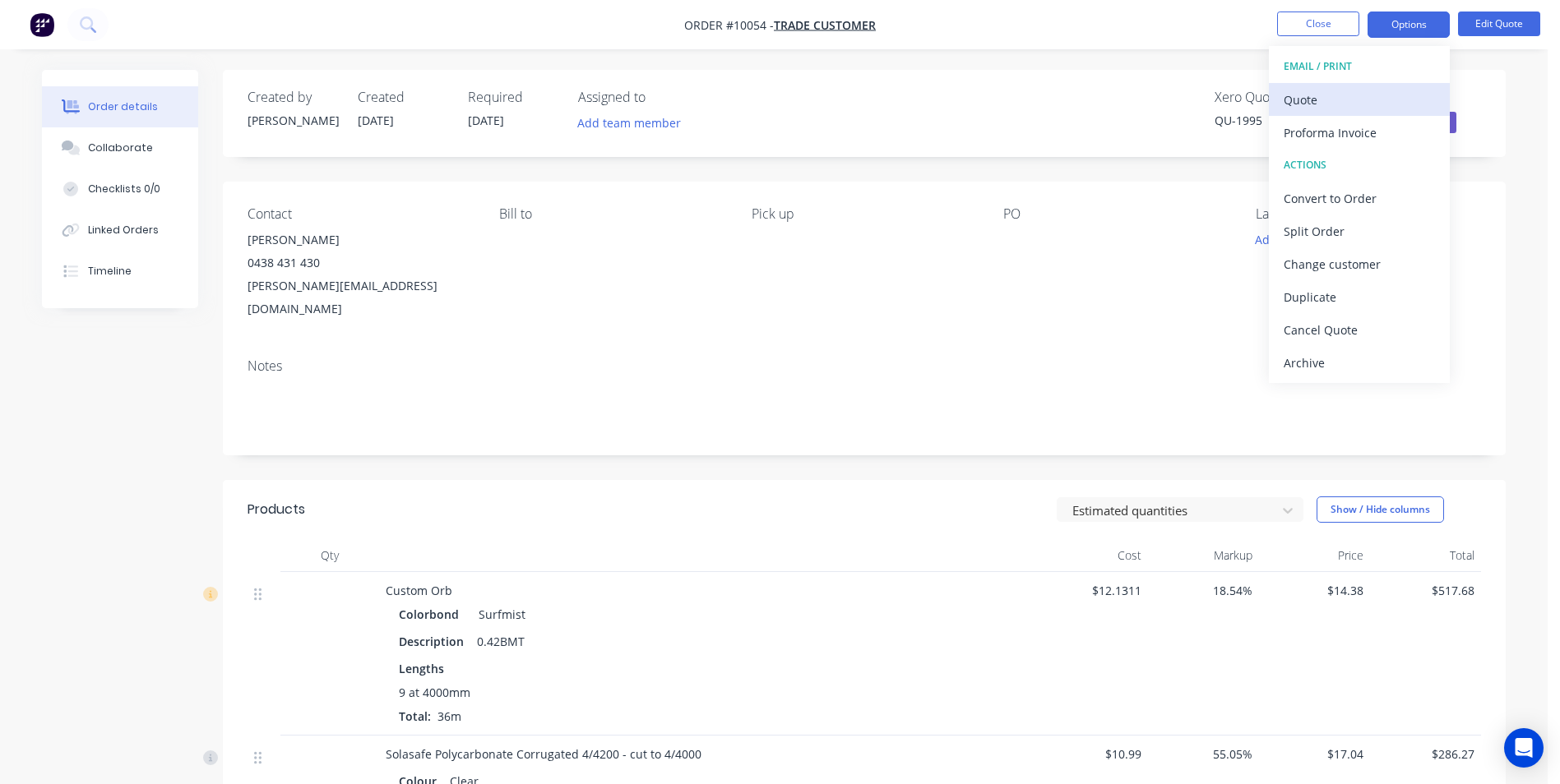
click at [1338, 99] on div "Quote" at bounding box center [1359, 100] width 152 height 24
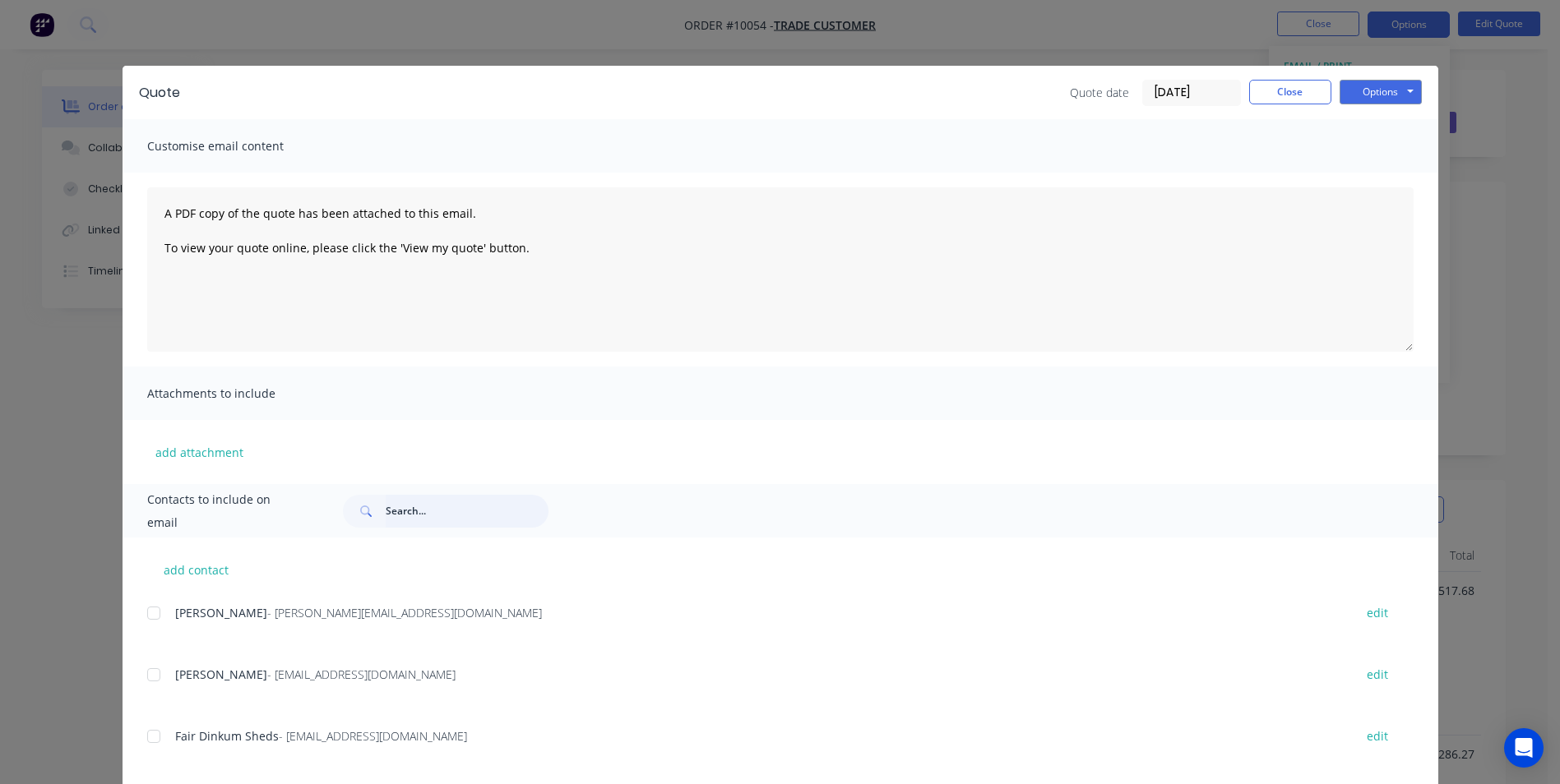
click at [425, 515] on input "text" at bounding box center [468, 511] width 163 height 33
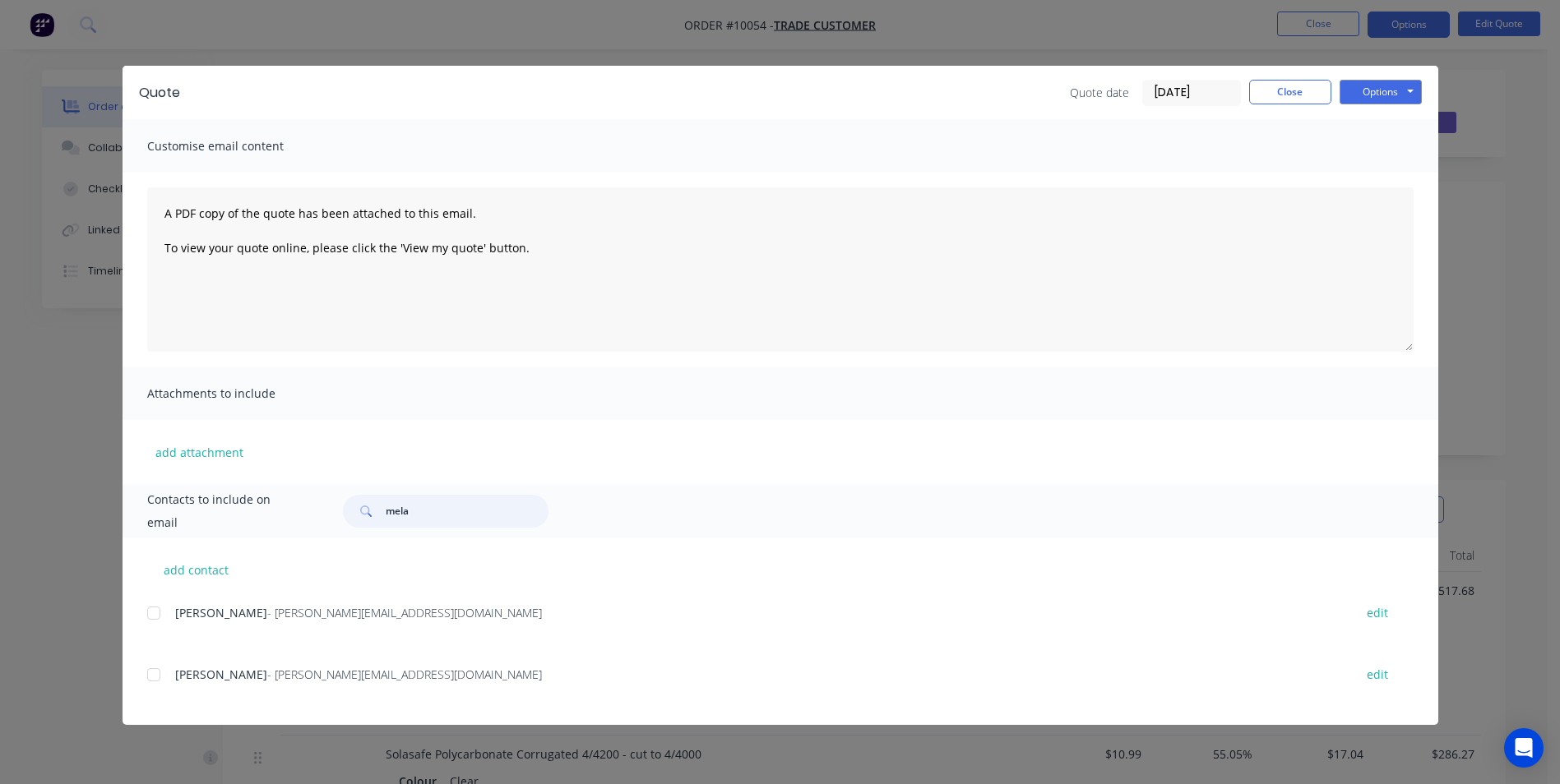
click at [154, 669] on div at bounding box center [154, 675] width 33 height 33
type input "mela"
click at [1385, 84] on button "Options" at bounding box center [1381, 92] width 83 height 25
click at [1380, 172] on button "Email" at bounding box center [1393, 176] width 106 height 27
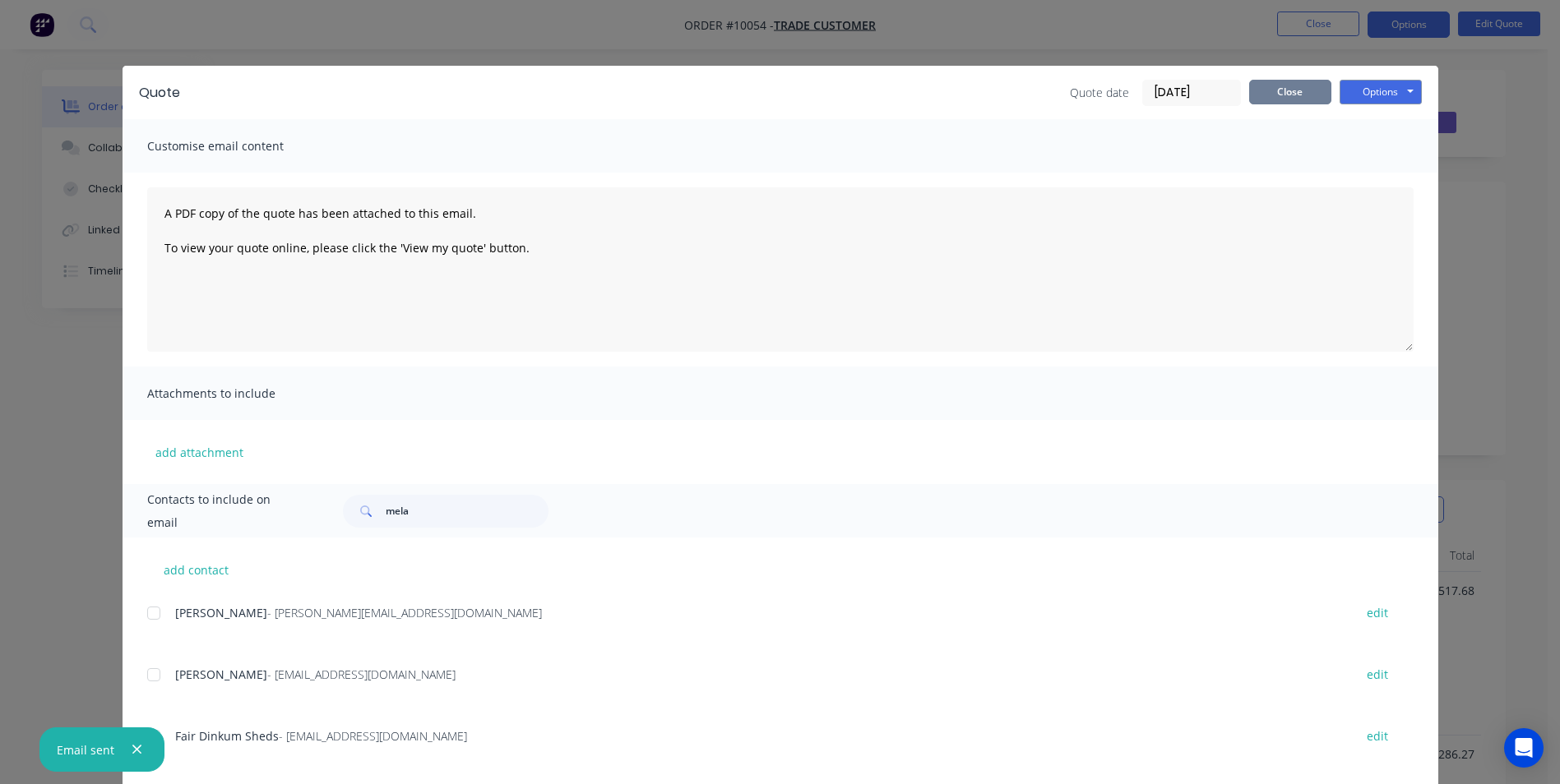
click at [1262, 85] on button "Close" at bounding box center [1290, 92] width 83 height 25
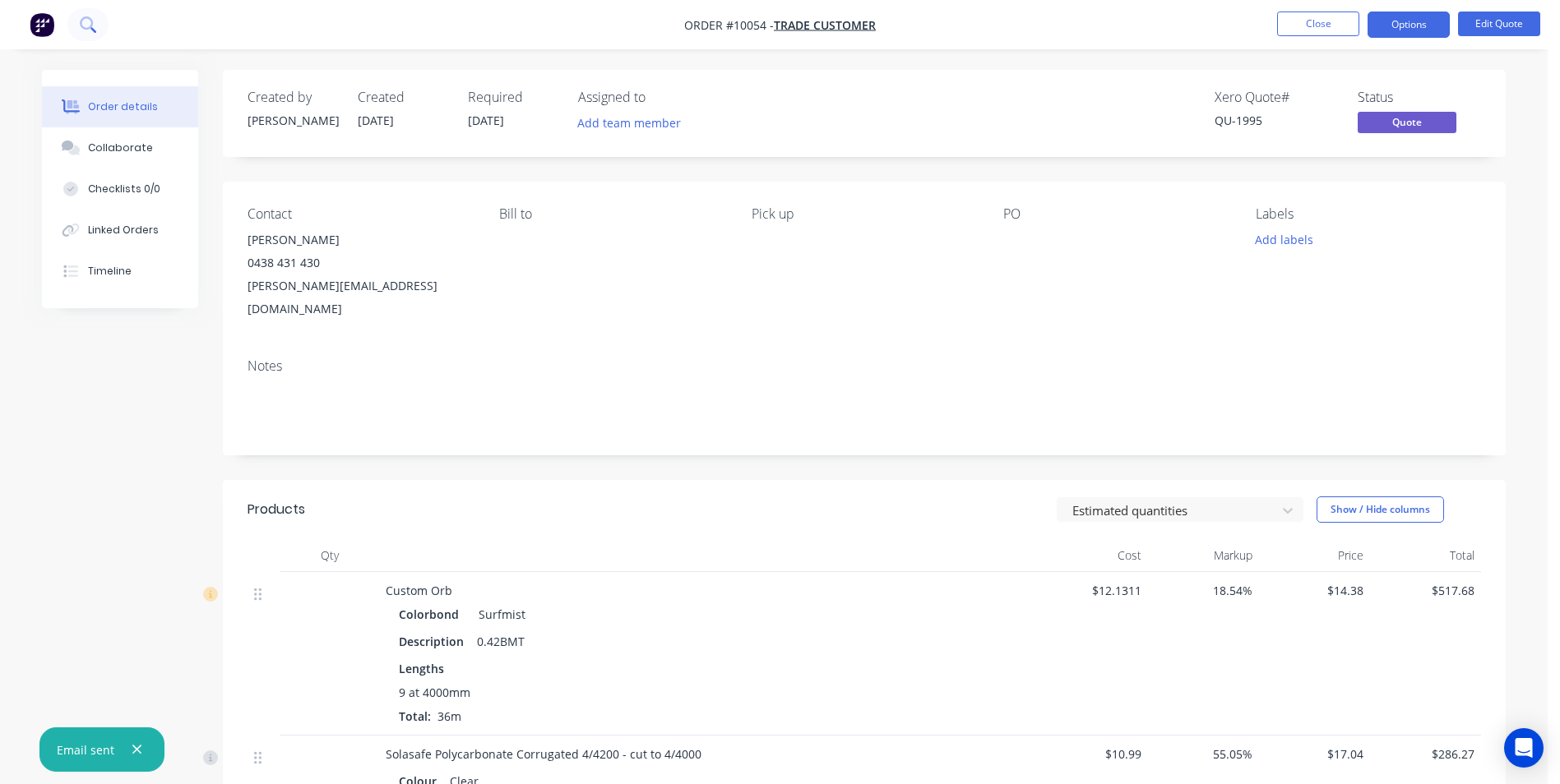
click at [73, 33] on button at bounding box center [87, 25] width 41 height 33
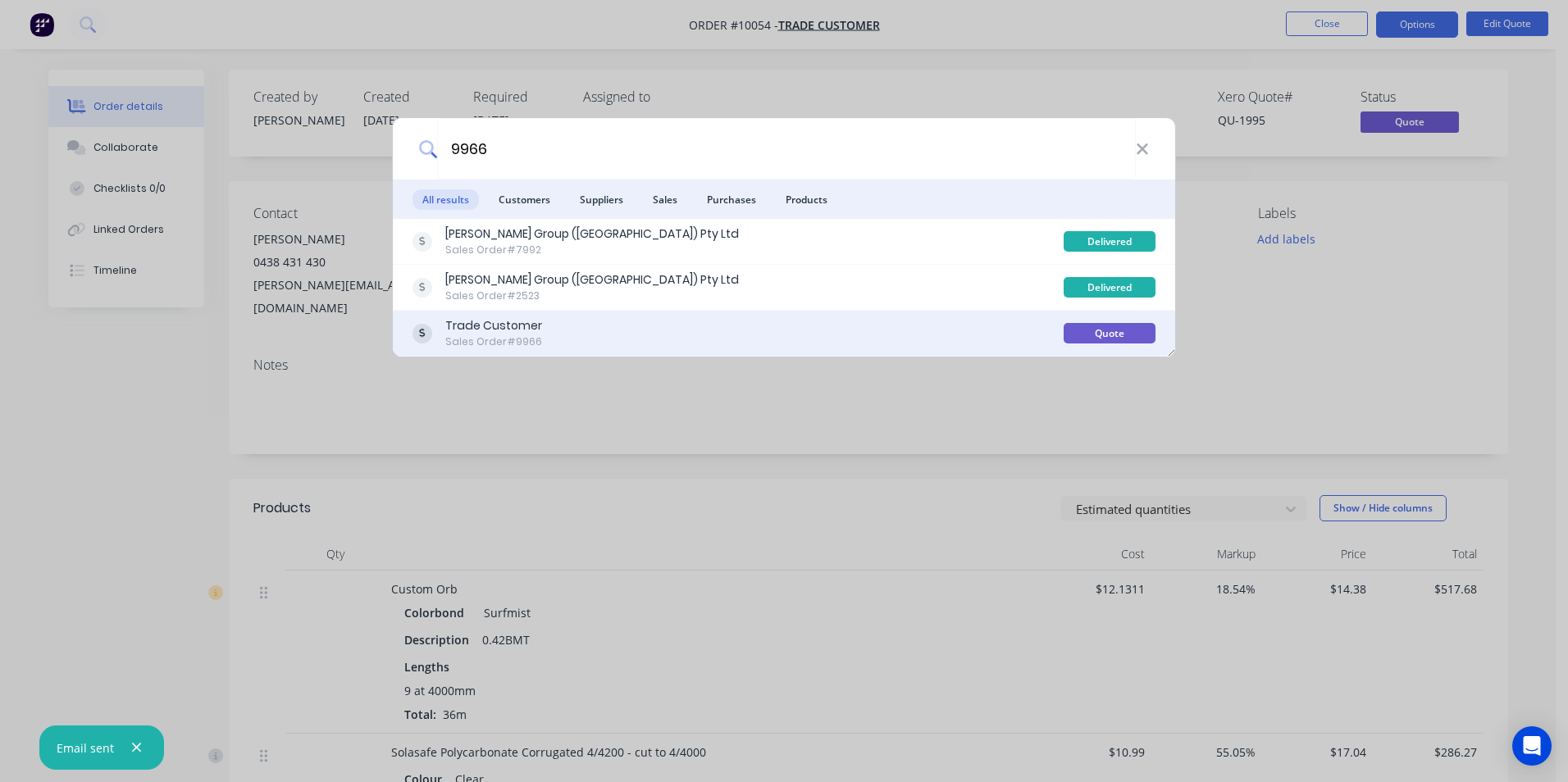
type input "9966"
click at [610, 341] on div "Trade Customer Sales Order #9966" at bounding box center [738, 333] width 651 height 32
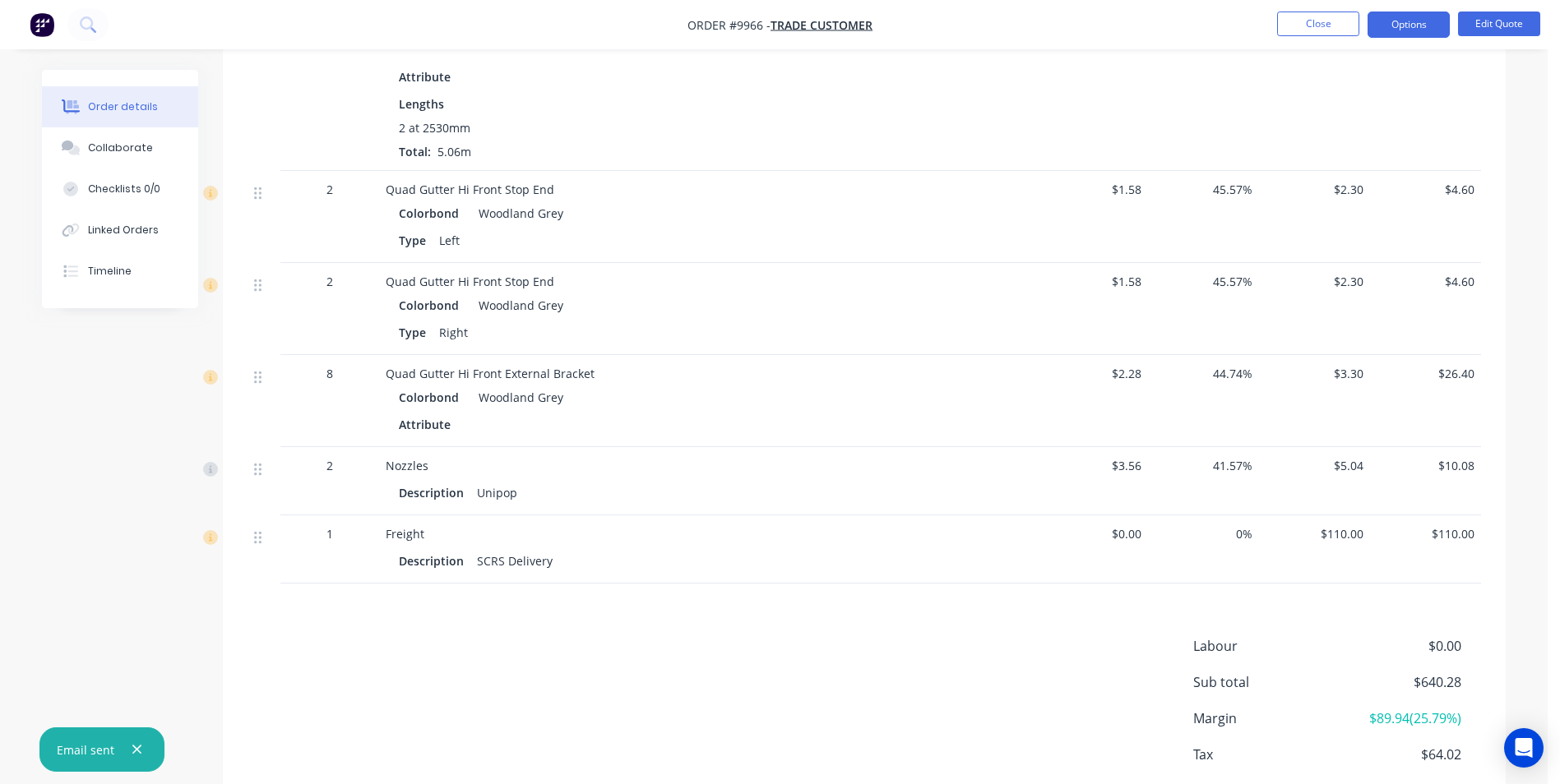
scroll to position [1346, 0]
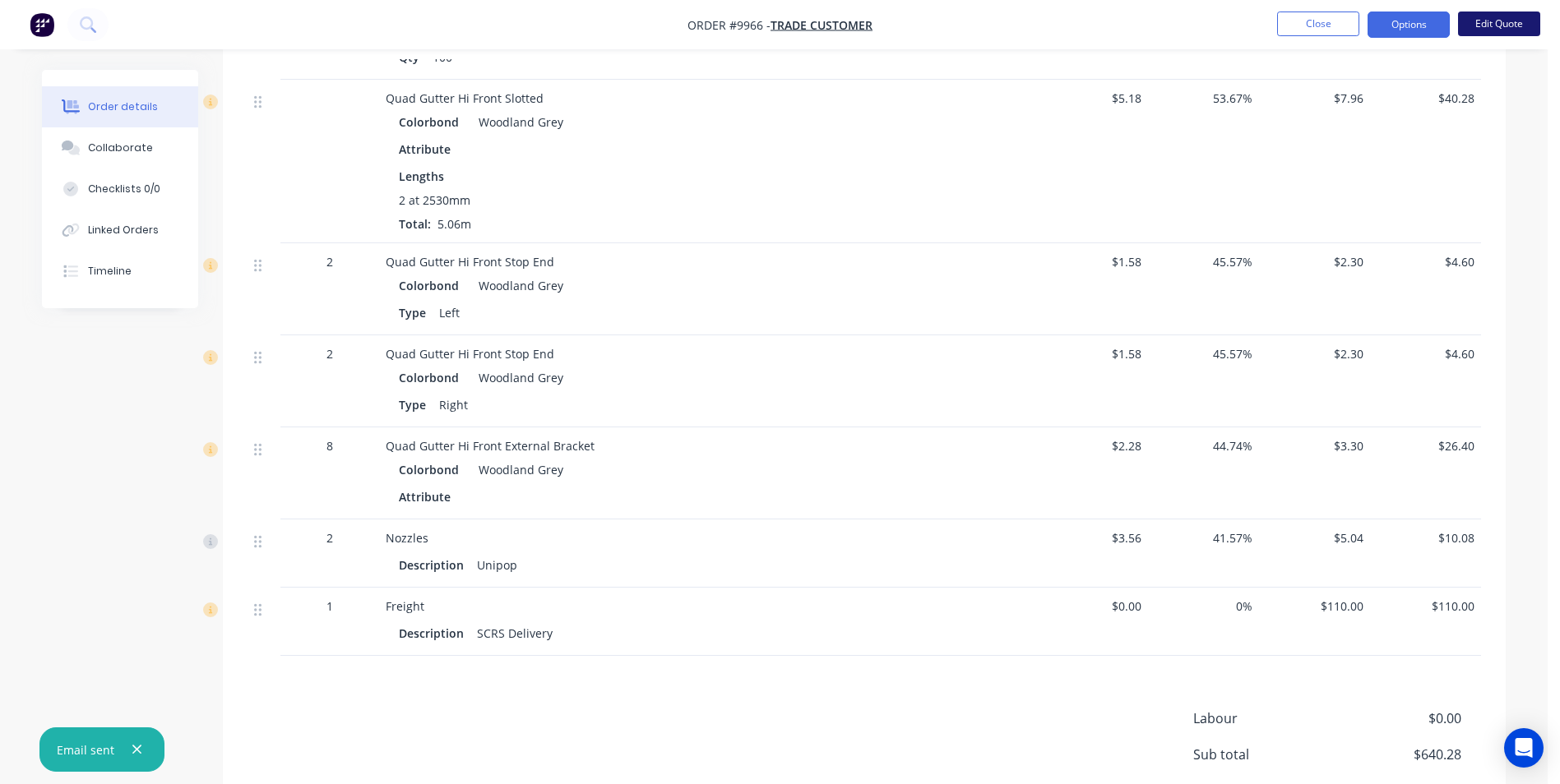
click at [1491, 33] on button "Edit Quote" at bounding box center [1500, 24] width 83 height 25
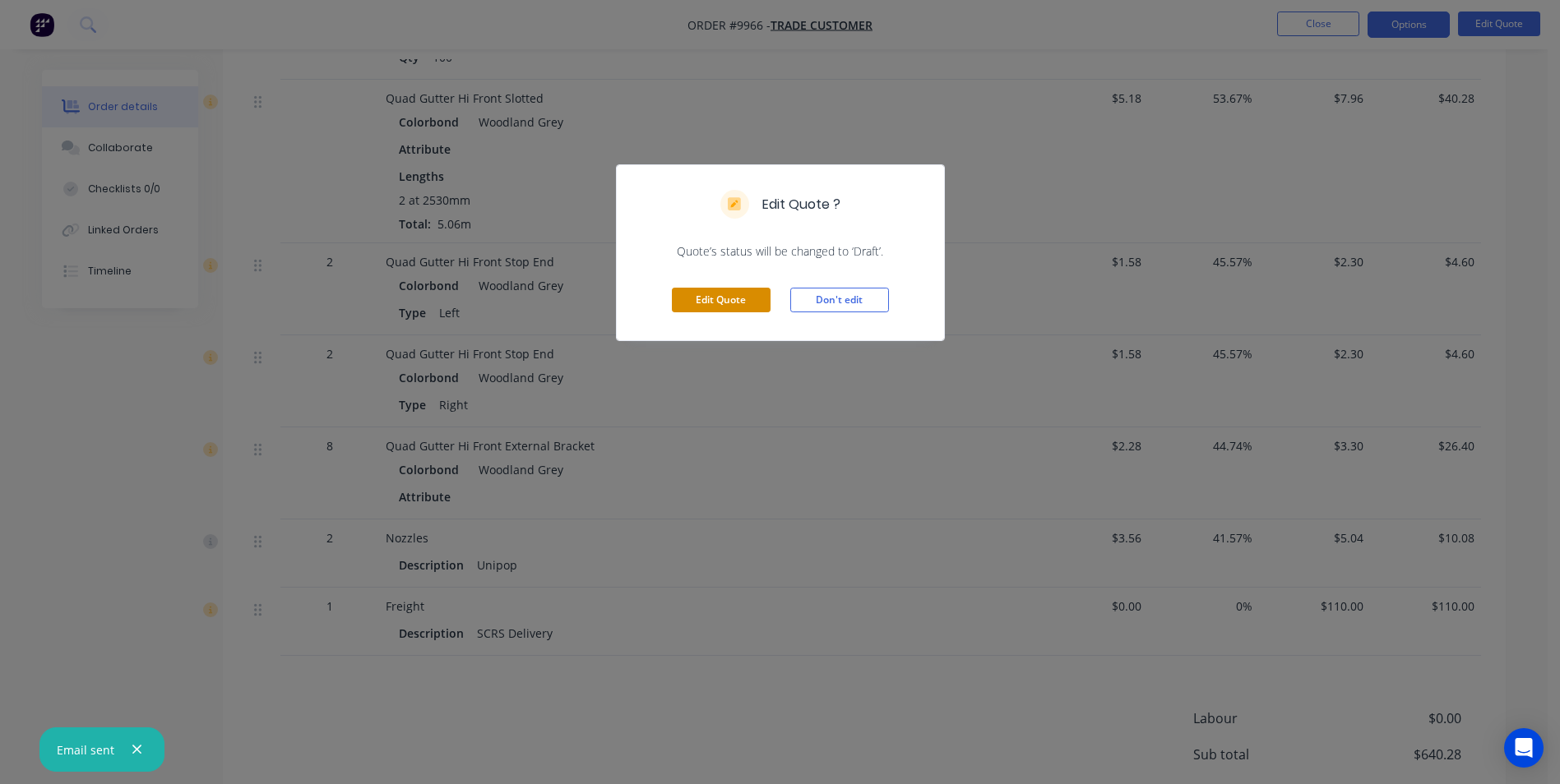
click at [721, 310] on button "Edit Quote" at bounding box center [721, 300] width 99 height 25
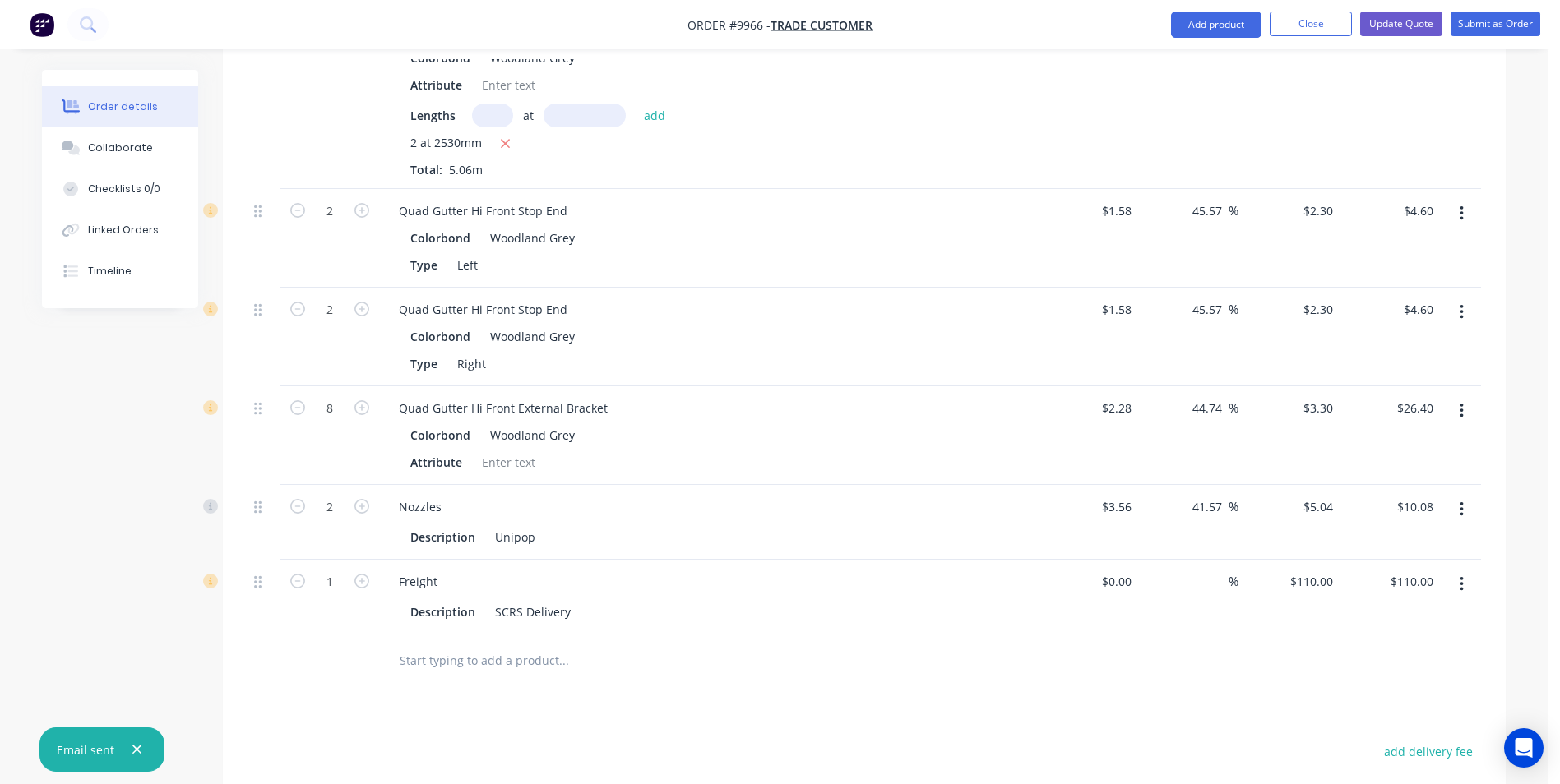
scroll to position [1645, 0]
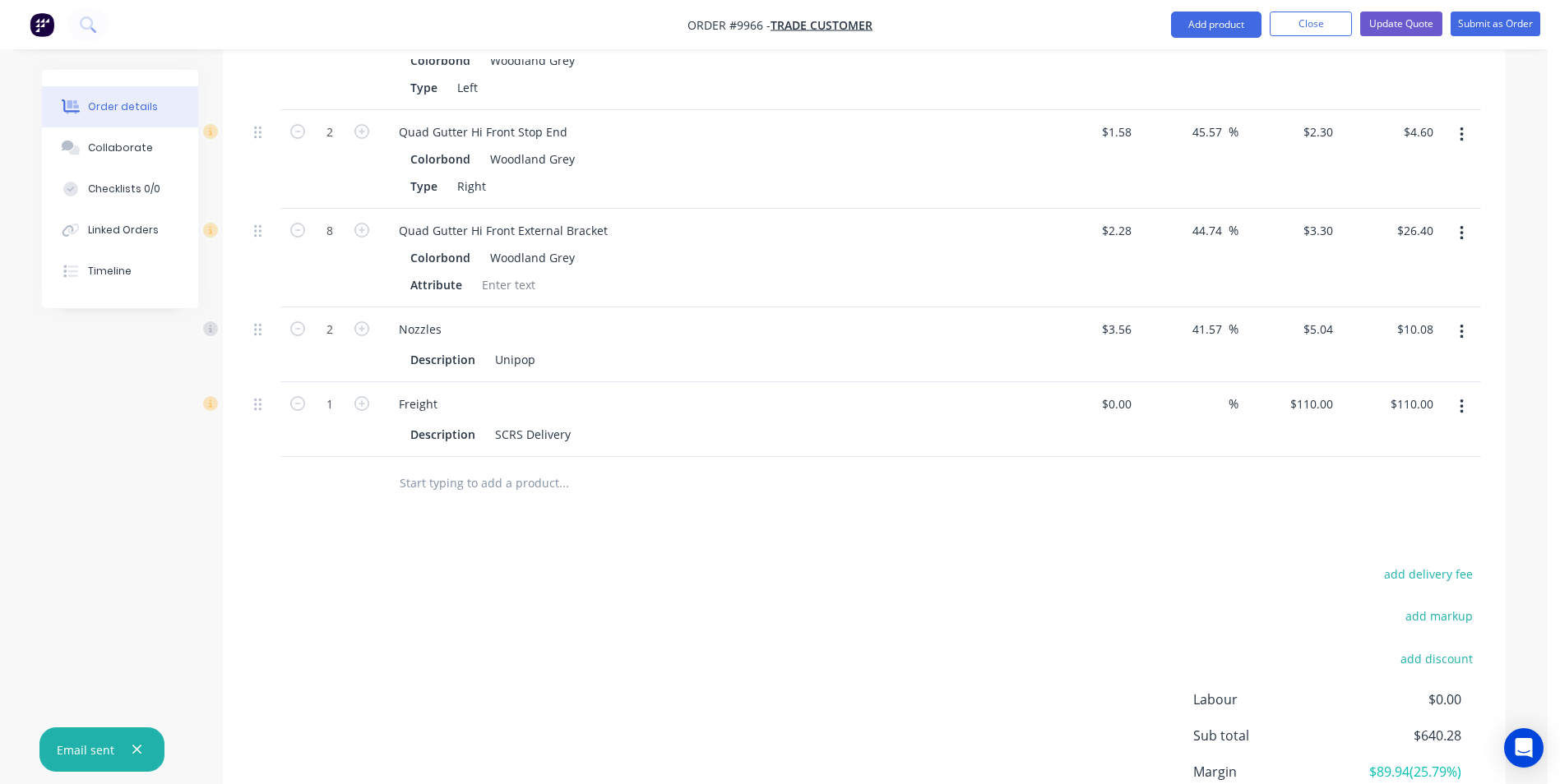
click at [1461, 398] on icon "button" at bounding box center [1462, 407] width 4 height 18
click at [1374, 536] on div "Delete" at bounding box center [1404, 548] width 127 height 24
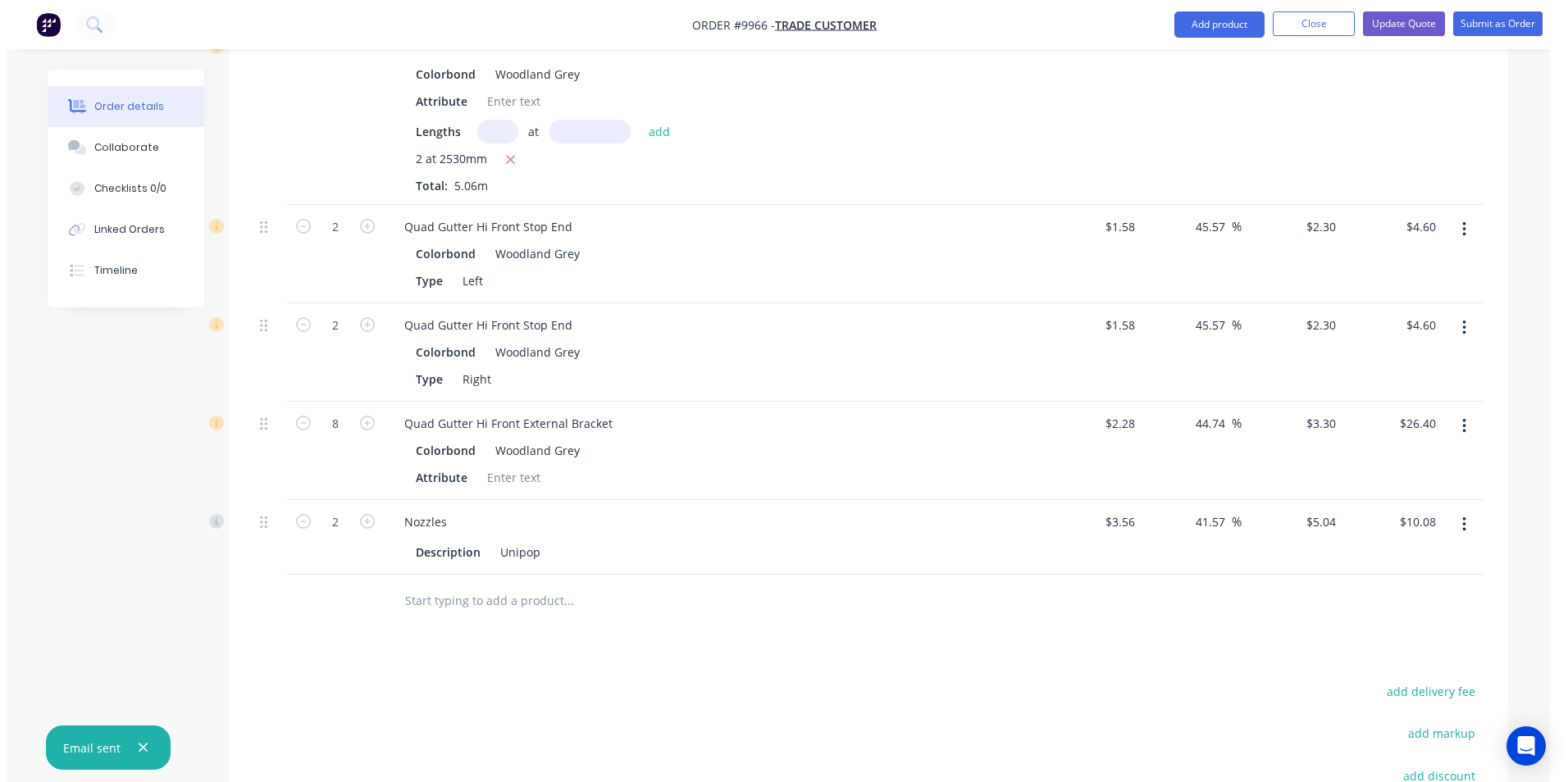
scroll to position [1119, 0]
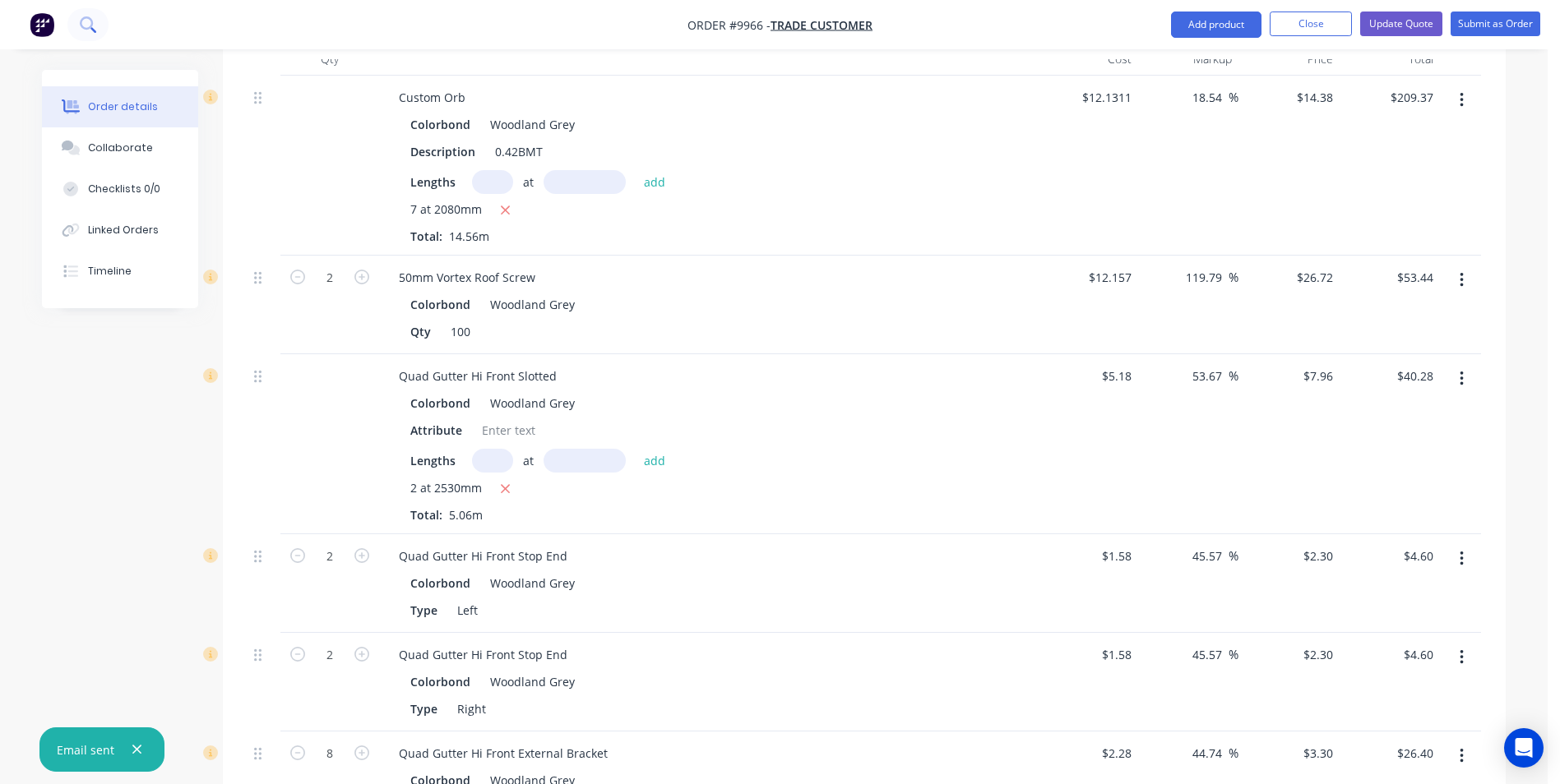
click at [84, 26] on icon at bounding box center [87, 24] width 15 height 15
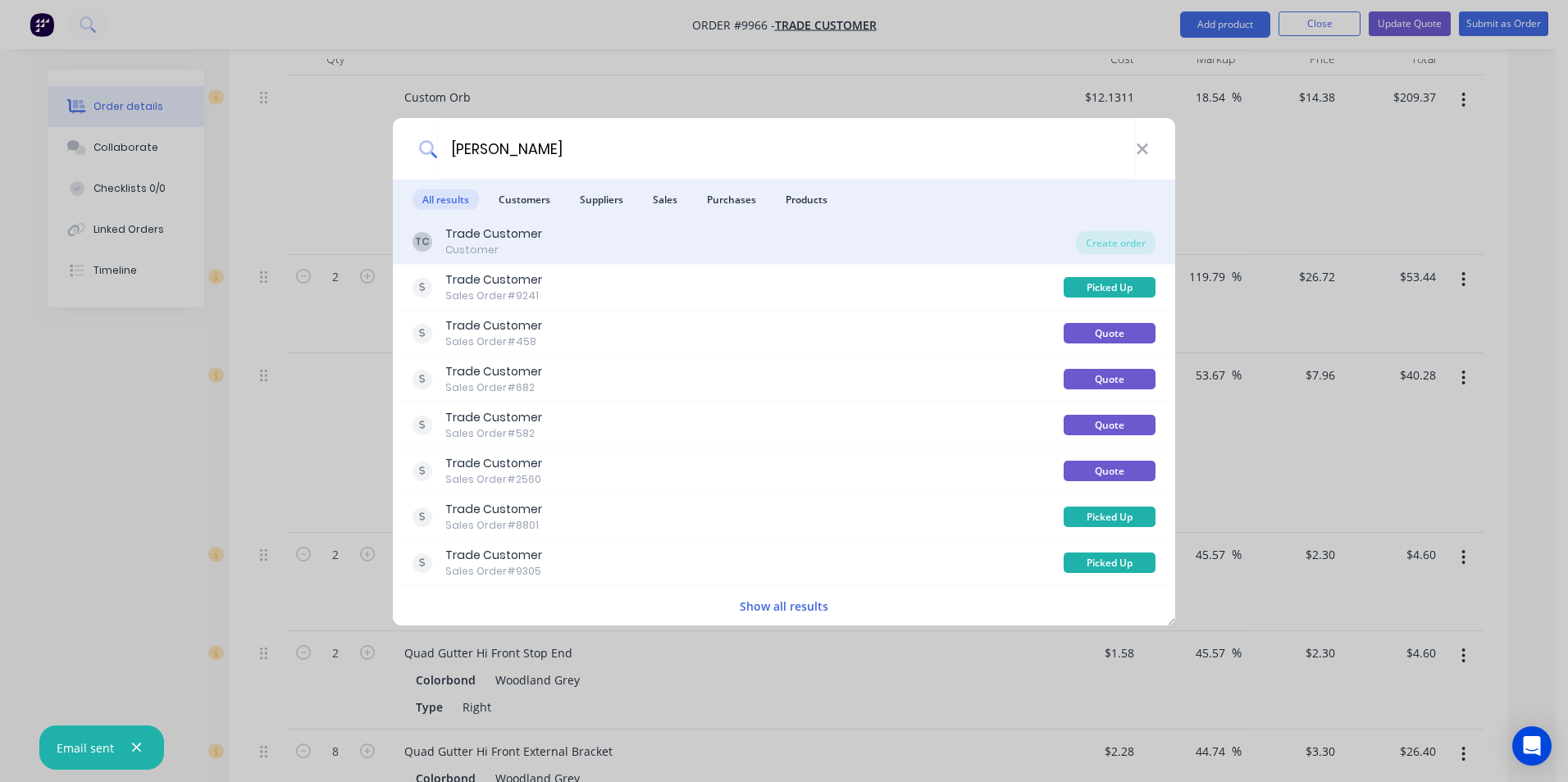
type input "jay"
click at [723, 233] on div "TC Trade Customer Customer" at bounding box center [744, 241] width 663 height 32
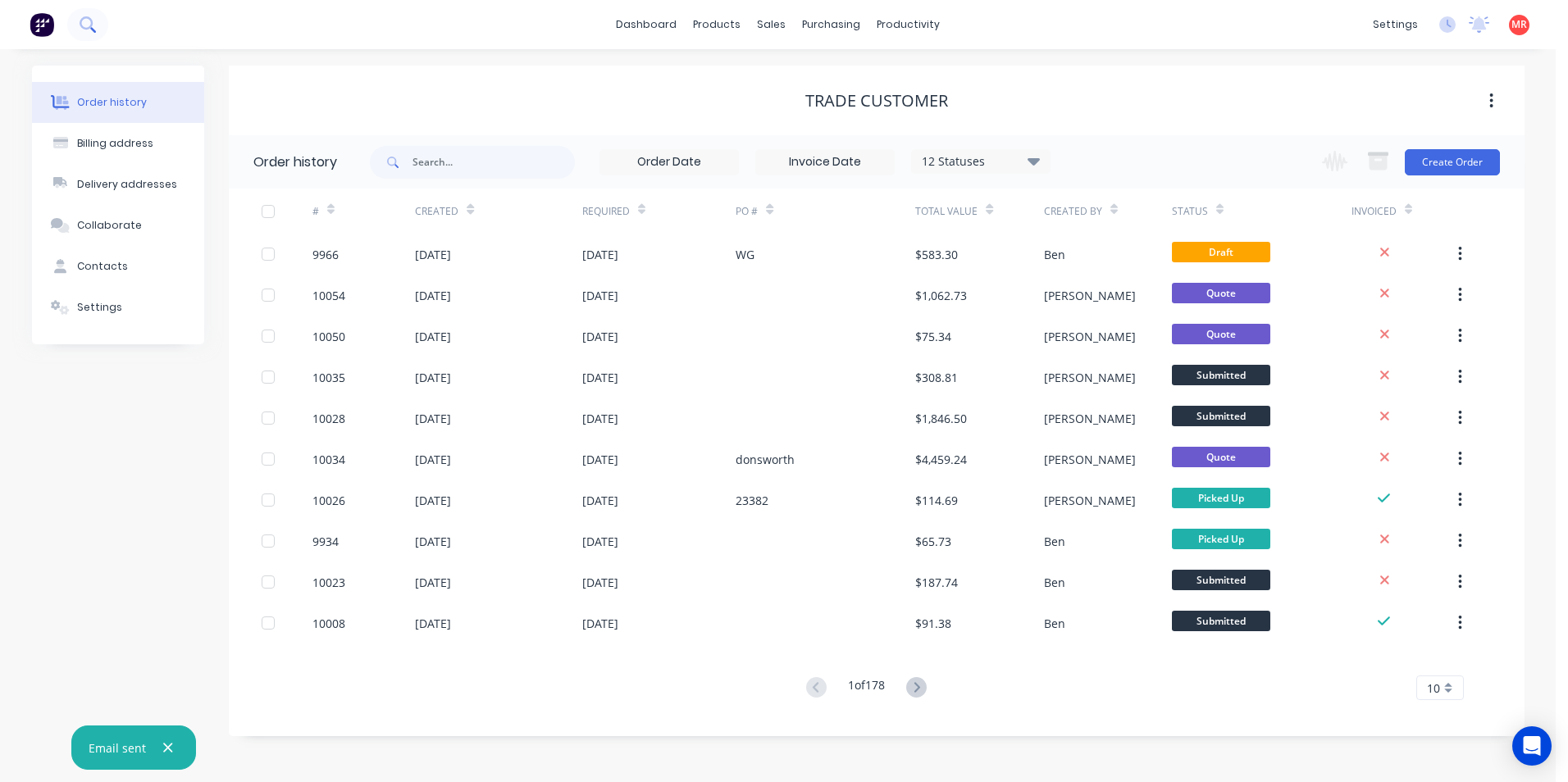
click at [98, 23] on button at bounding box center [87, 25] width 41 height 33
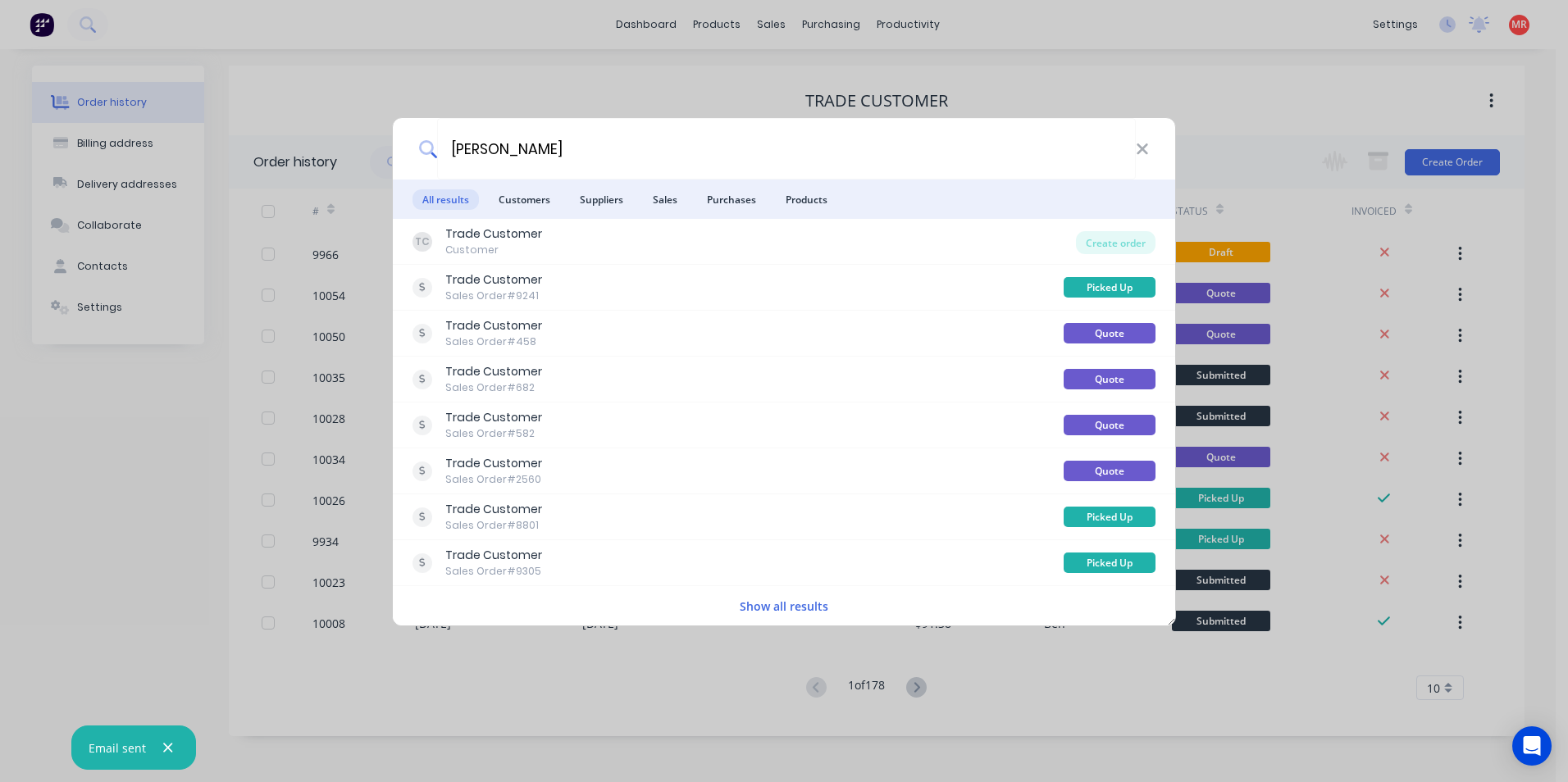
type input "jay"
click at [521, 108] on div "jay All results Customers Suppliers Sales Purchases Products TC Trade Customer …" at bounding box center [784, 391] width 1568 height 782
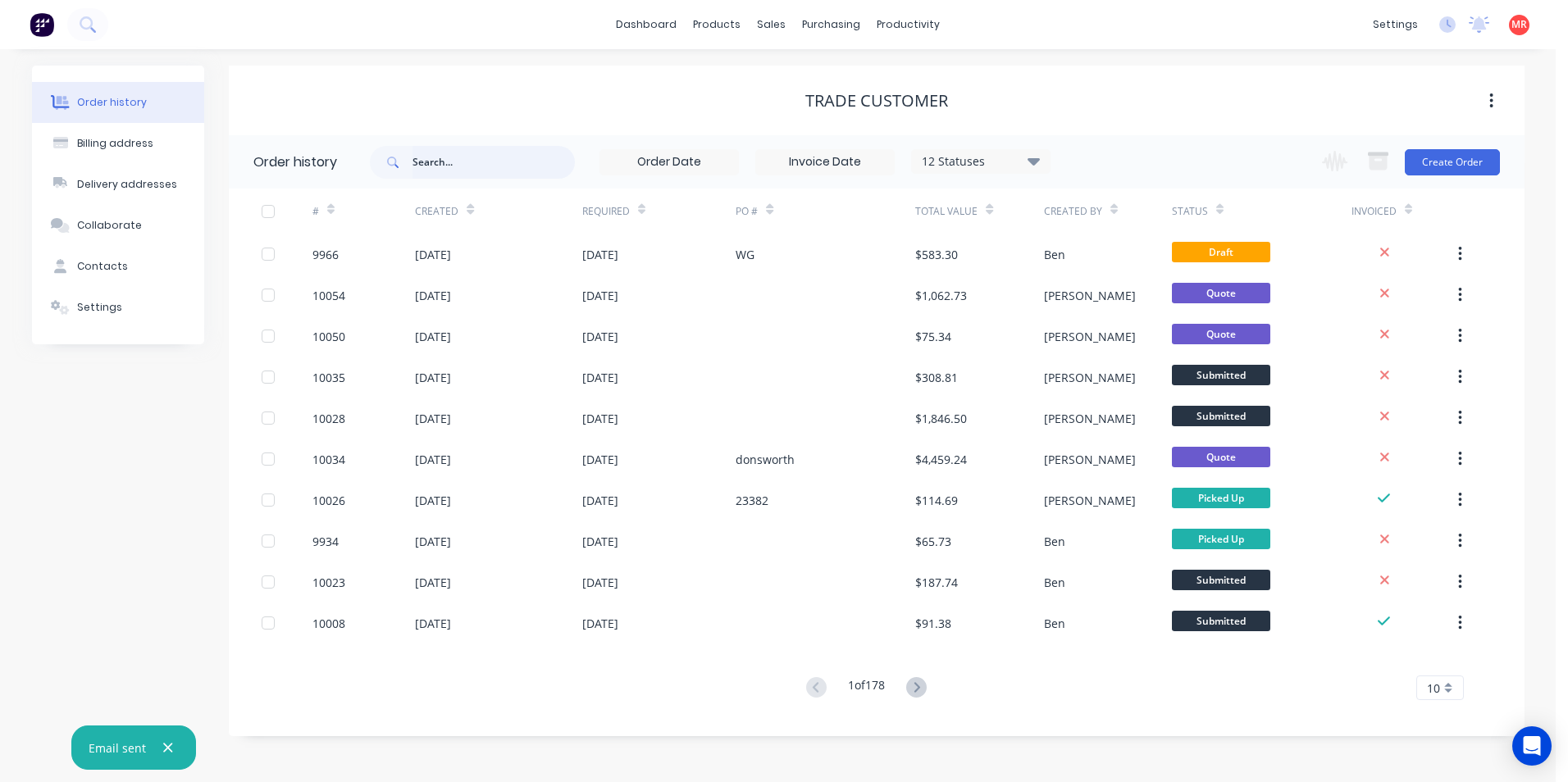
click at [459, 155] on input "text" at bounding box center [494, 163] width 163 height 33
type input "jay"
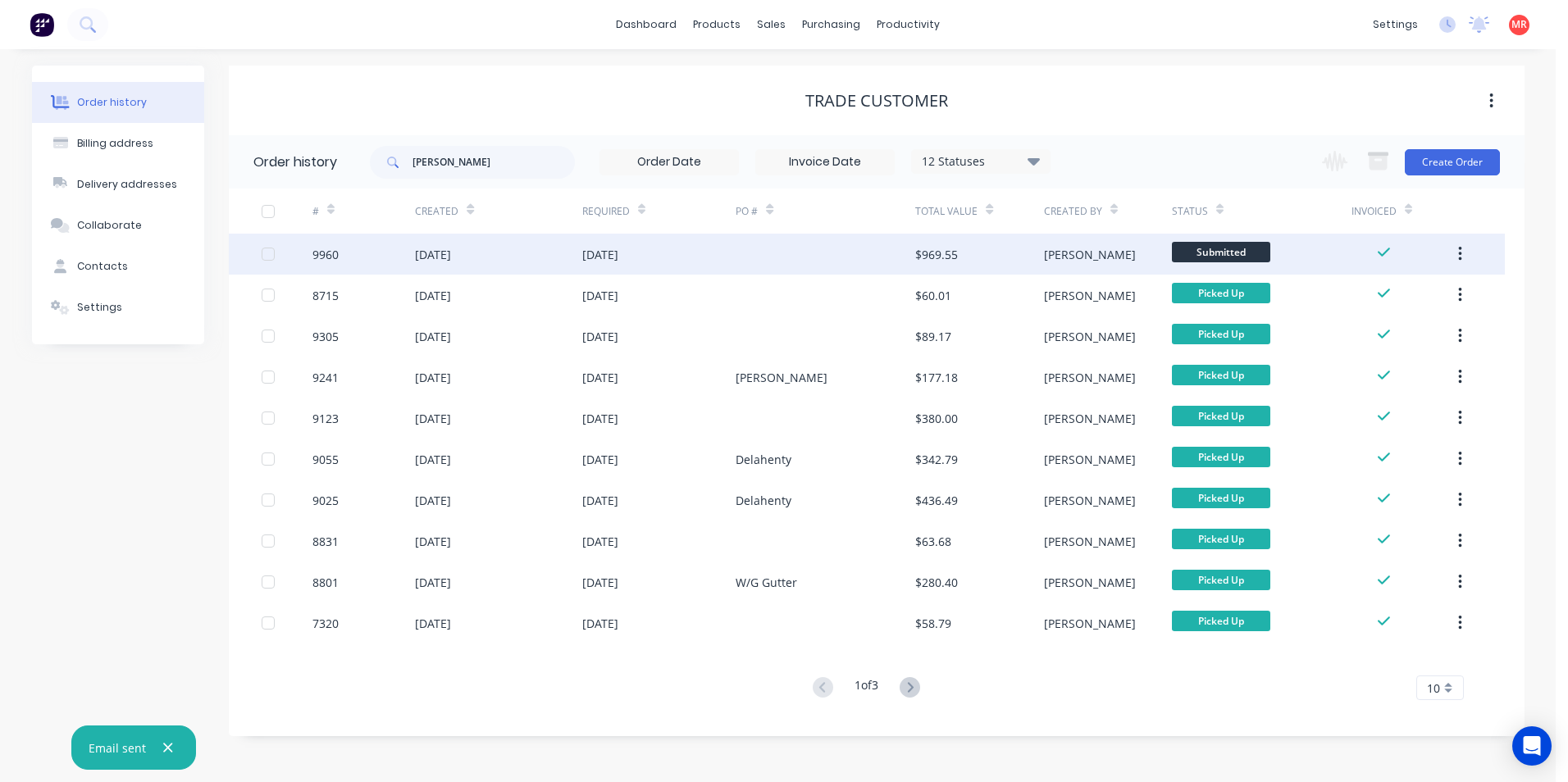
click at [685, 263] on div "01 Oct 2025" at bounding box center [659, 254] width 154 height 41
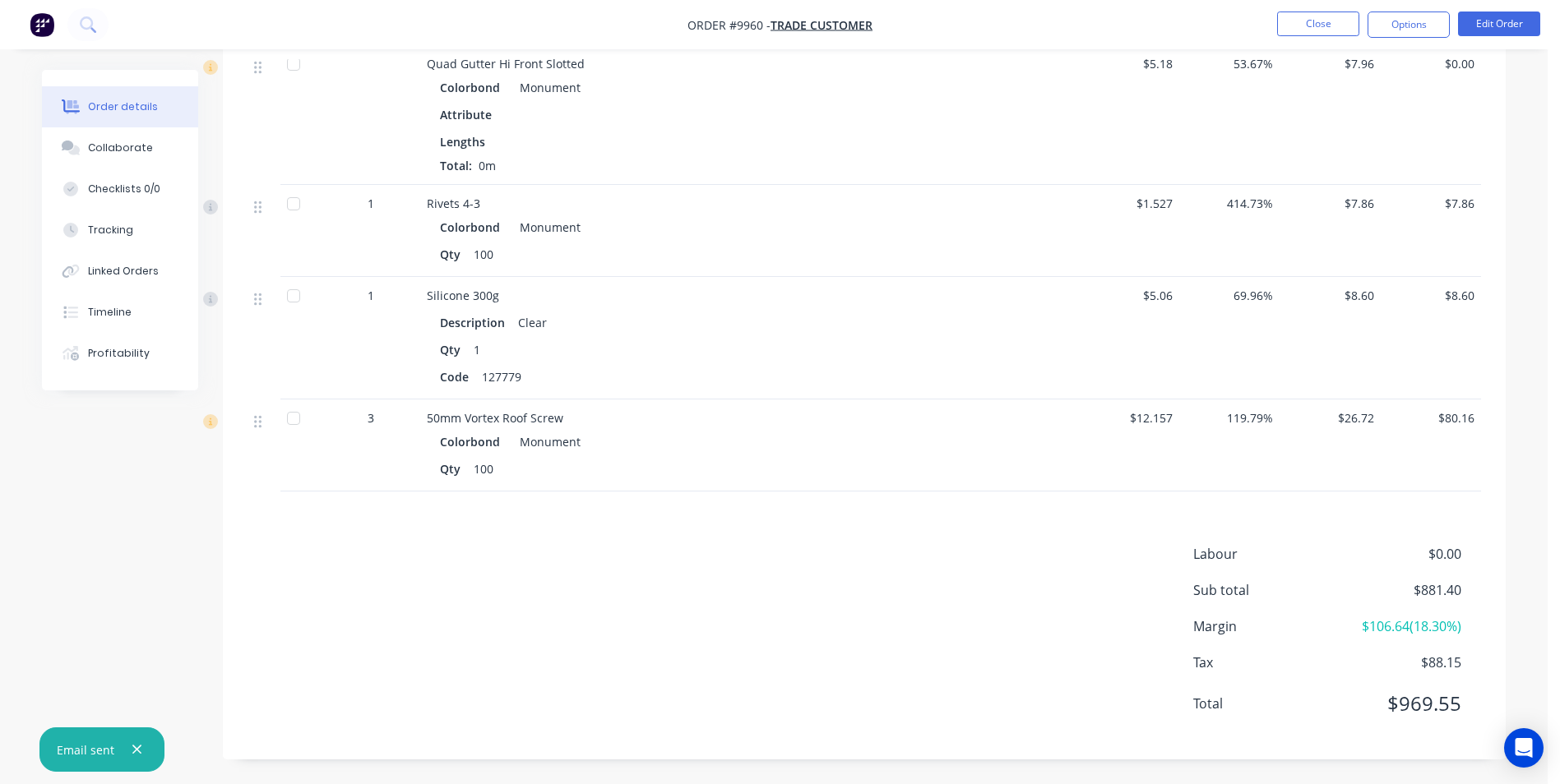
scroll to position [1171, 0]
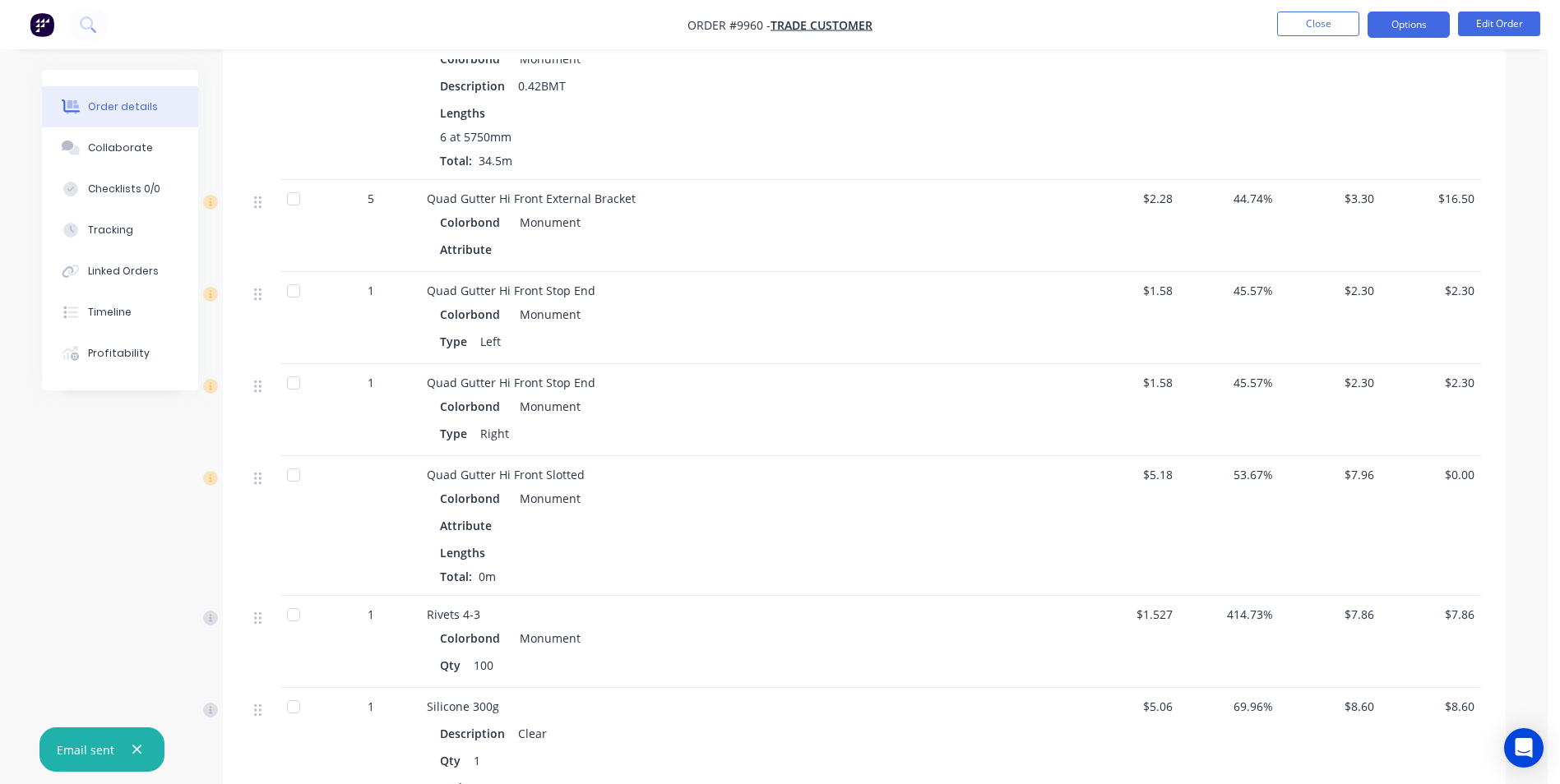
click at [1391, 22] on button "Options" at bounding box center [1409, 24] width 83 height 26
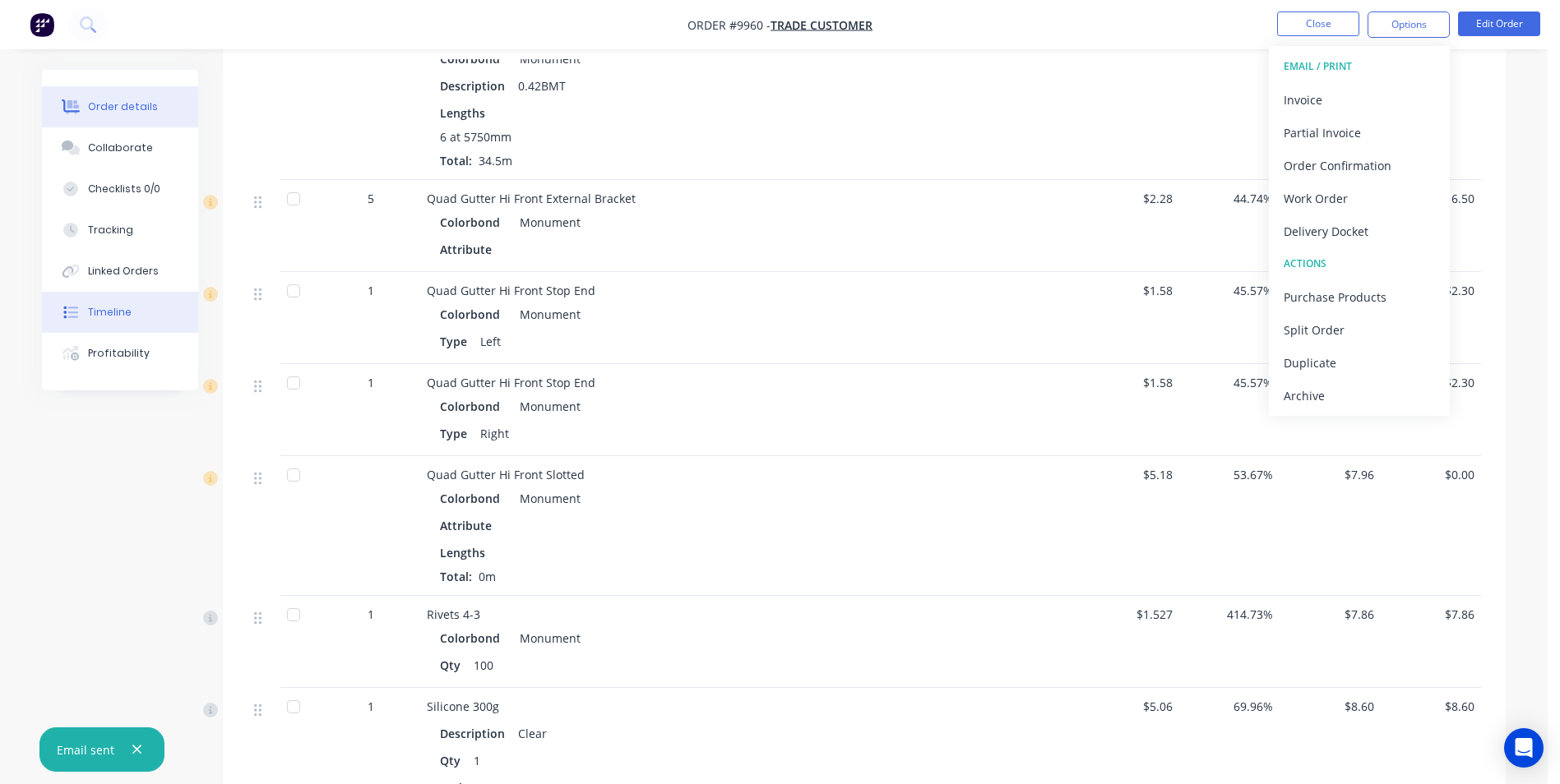
click at [141, 312] on button "Timeline" at bounding box center [120, 312] width 156 height 41
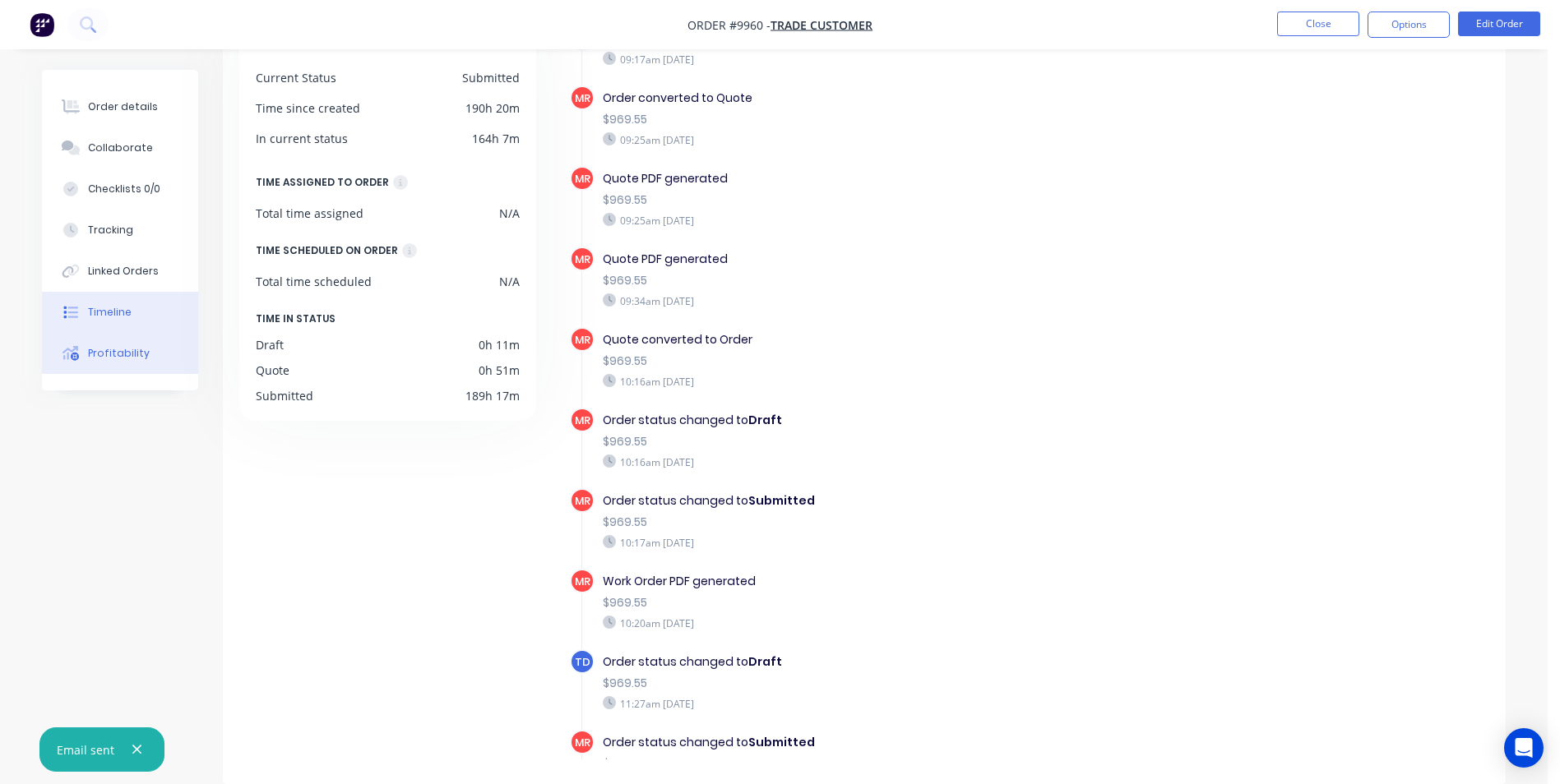
click at [71, 352] on icon at bounding box center [70, 353] width 15 height 14
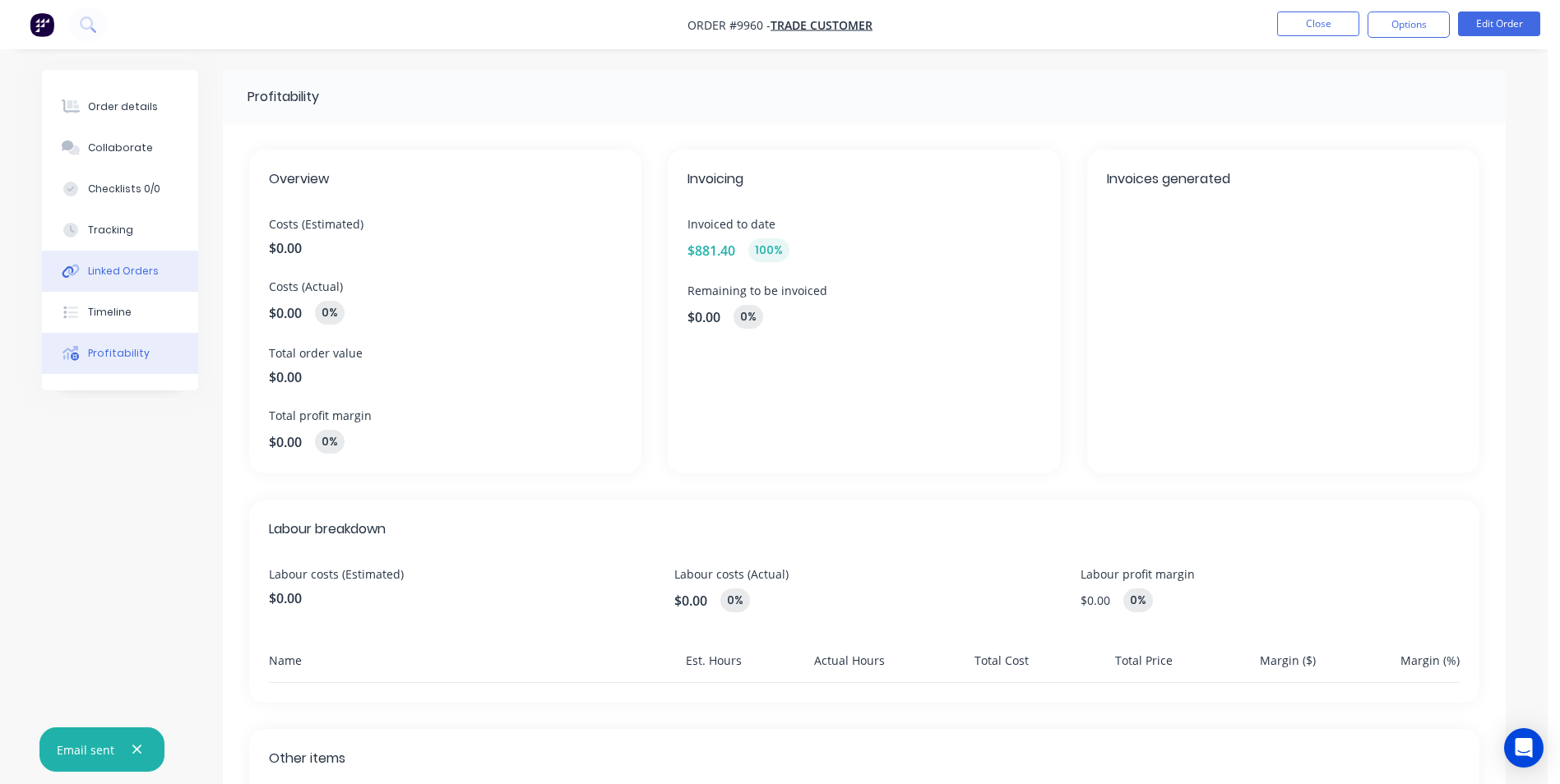
click at [117, 284] on button "Linked Orders" at bounding box center [120, 271] width 156 height 41
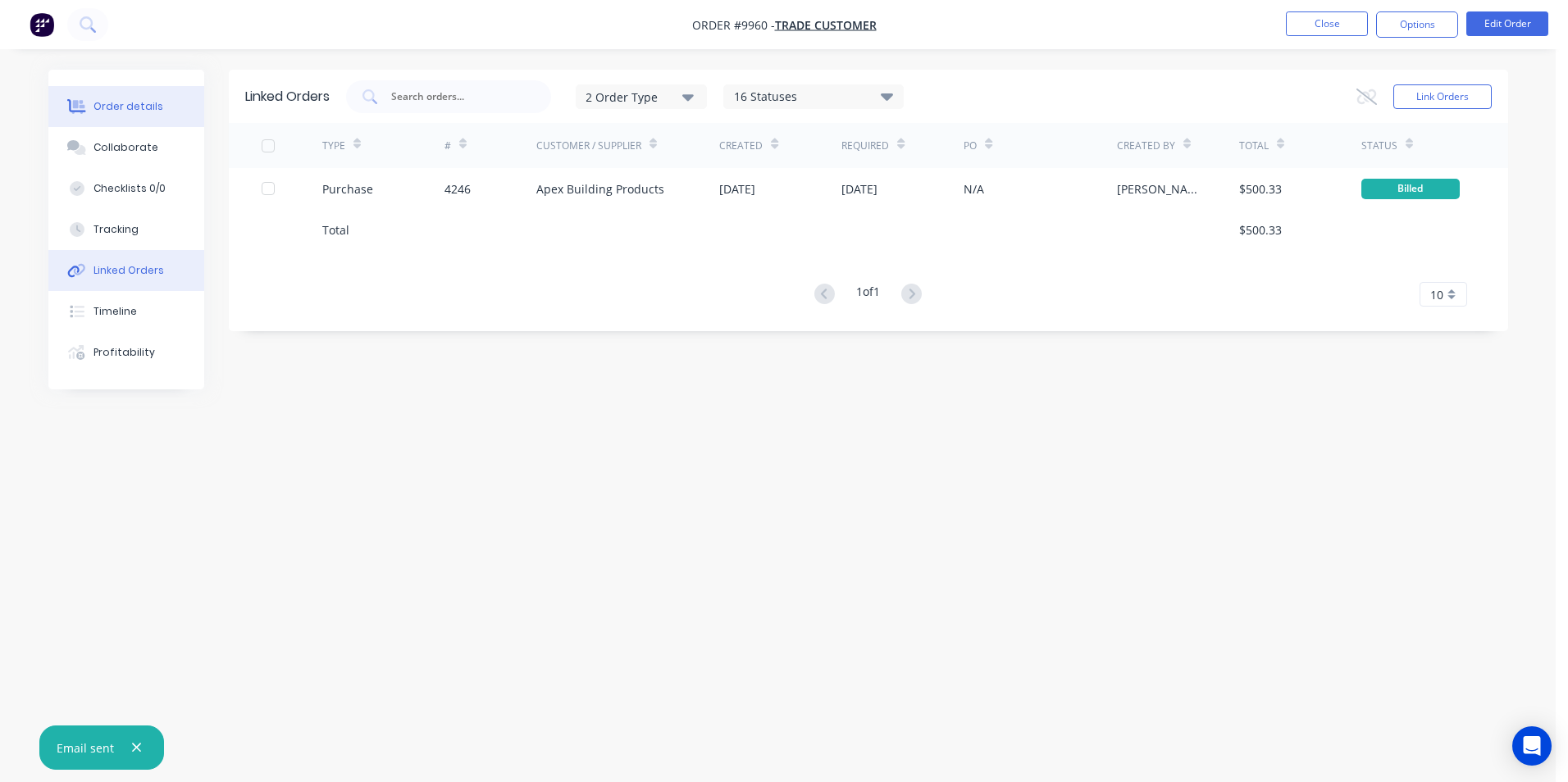
click at [125, 119] on button "Order details" at bounding box center [126, 106] width 156 height 41
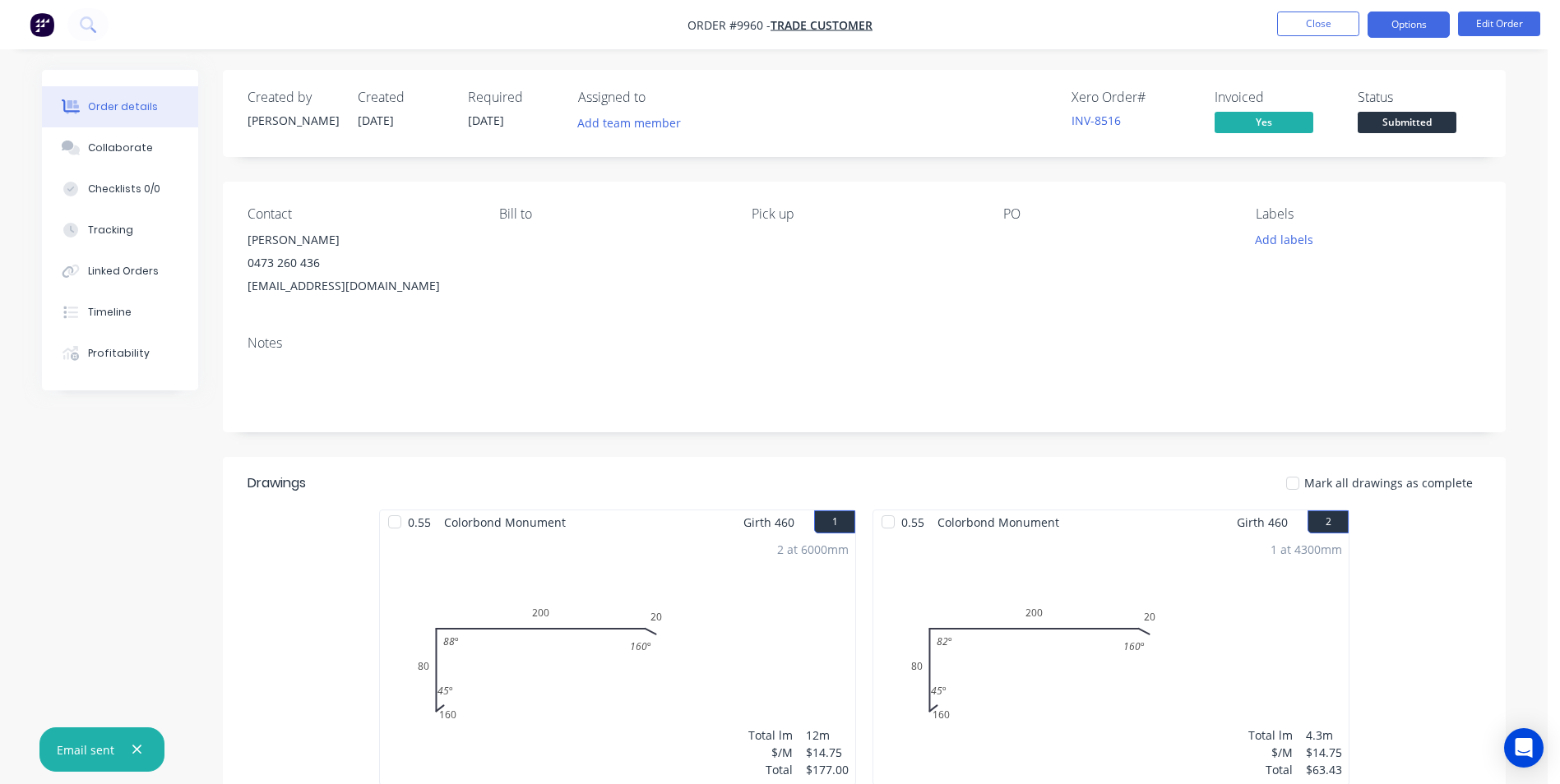
click at [1392, 19] on button "Options" at bounding box center [1409, 24] width 83 height 26
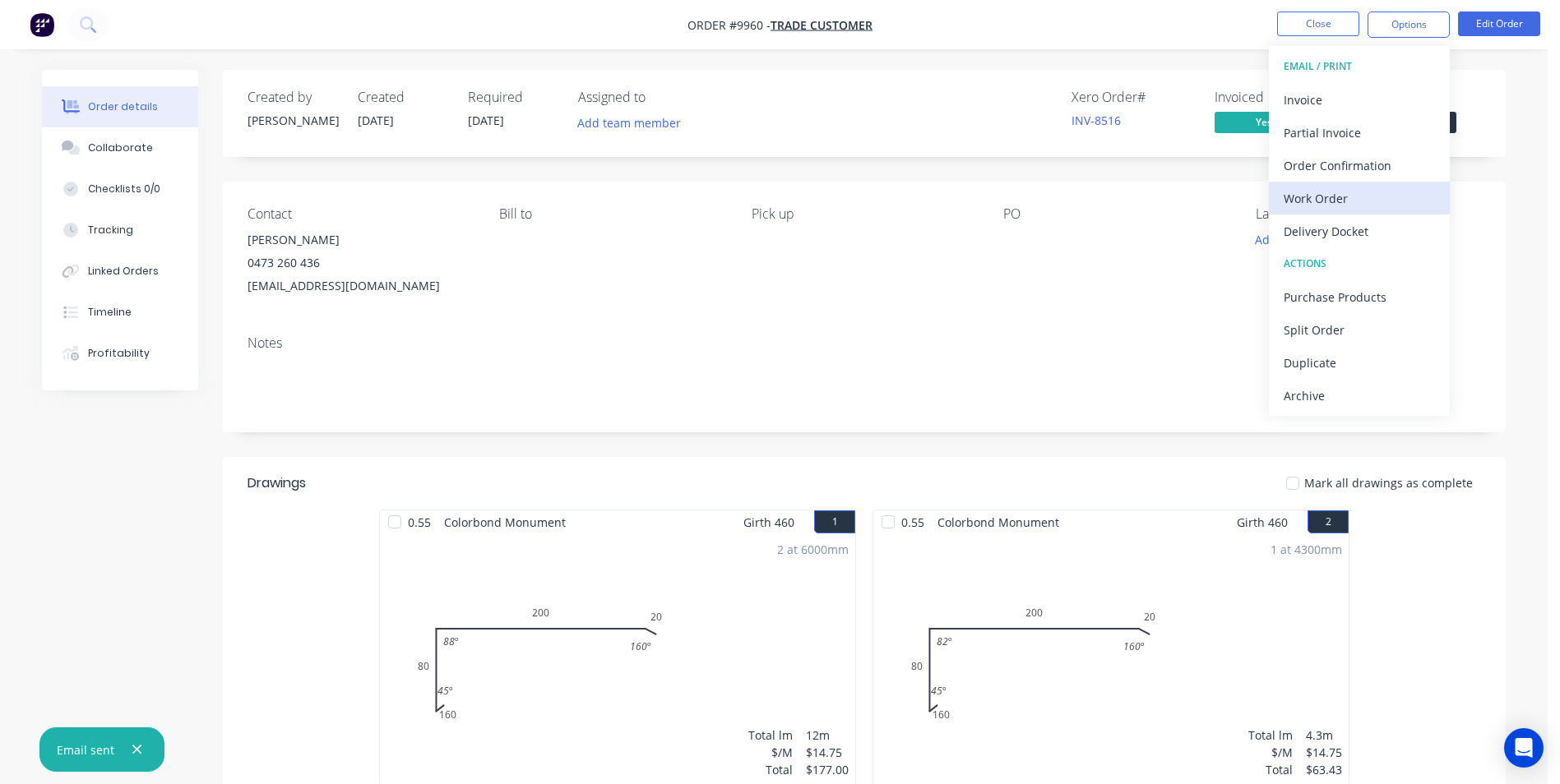
click at [1335, 192] on div "Work Order" at bounding box center [1359, 198] width 152 height 24
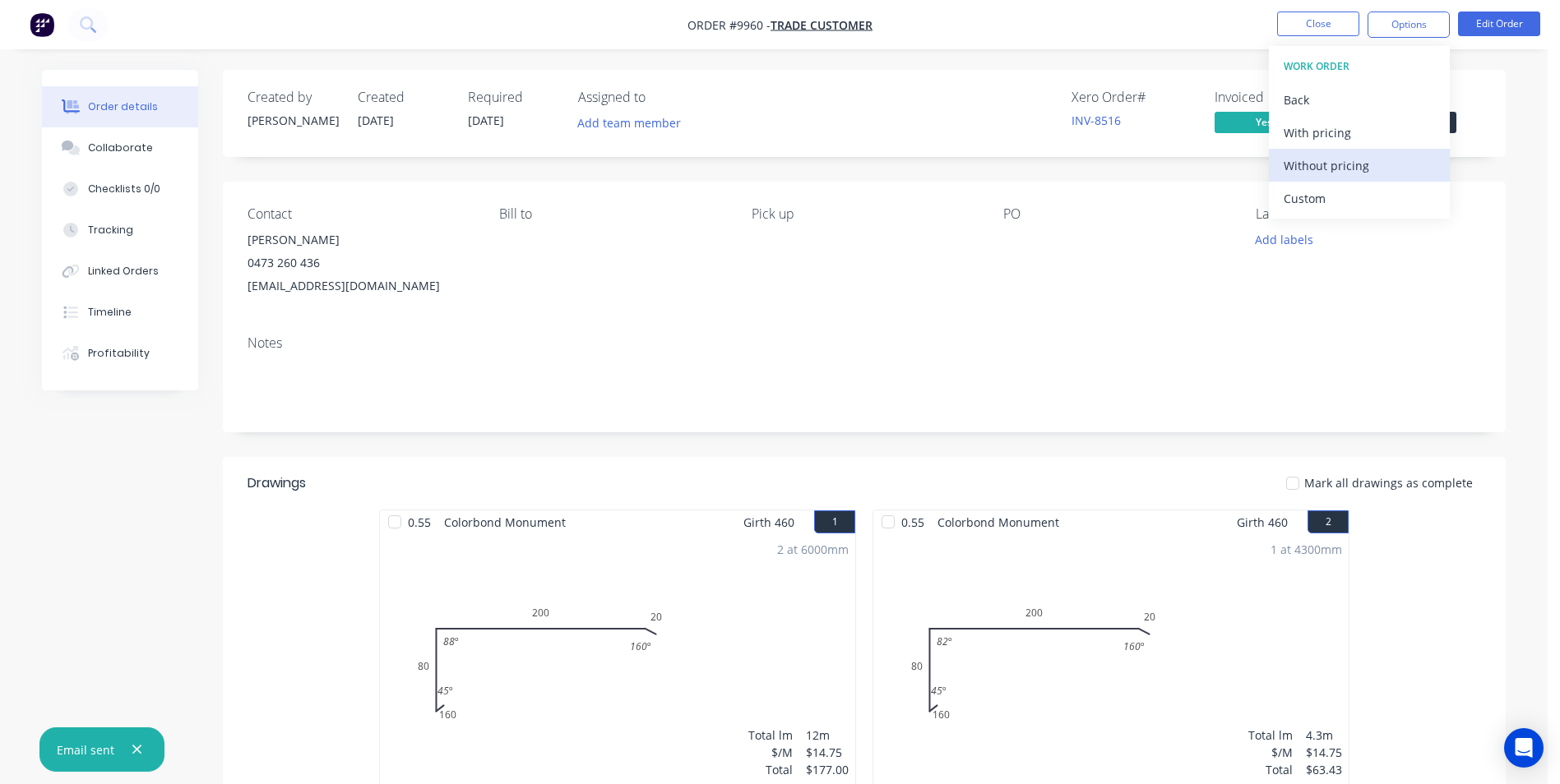
click at [1331, 161] on div "Without pricing" at bounding box center [1359, 165] width 152 height 24
click at [799, 156] on div "Created by Matt Created 30/09/25 Required 01/10/25 Assigned to Add team member …" at bounding box center [864, 113] width 1284 height 87
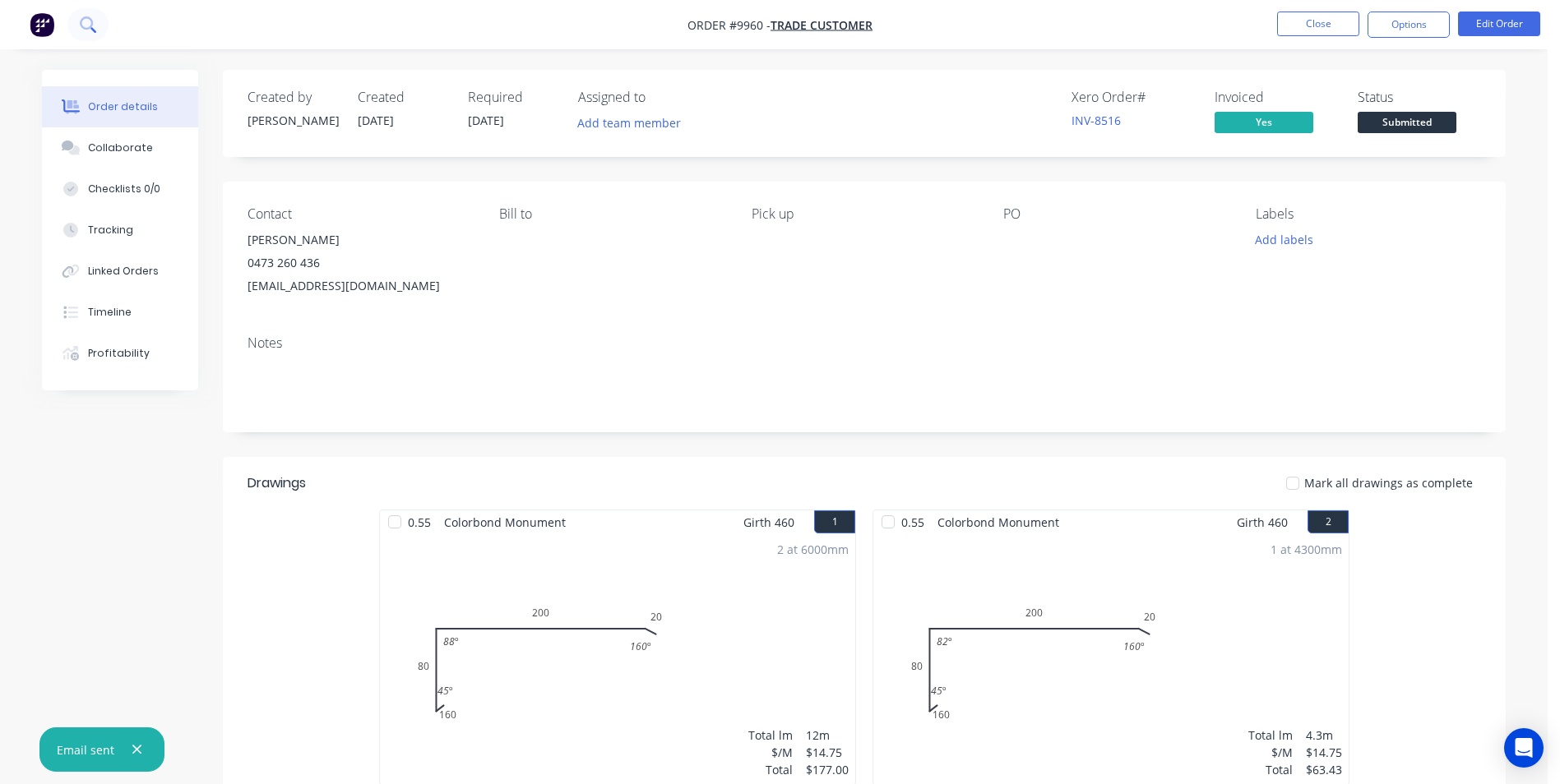
click at [78, 27] on button at bounding box center [87, 25] width 41 height 33
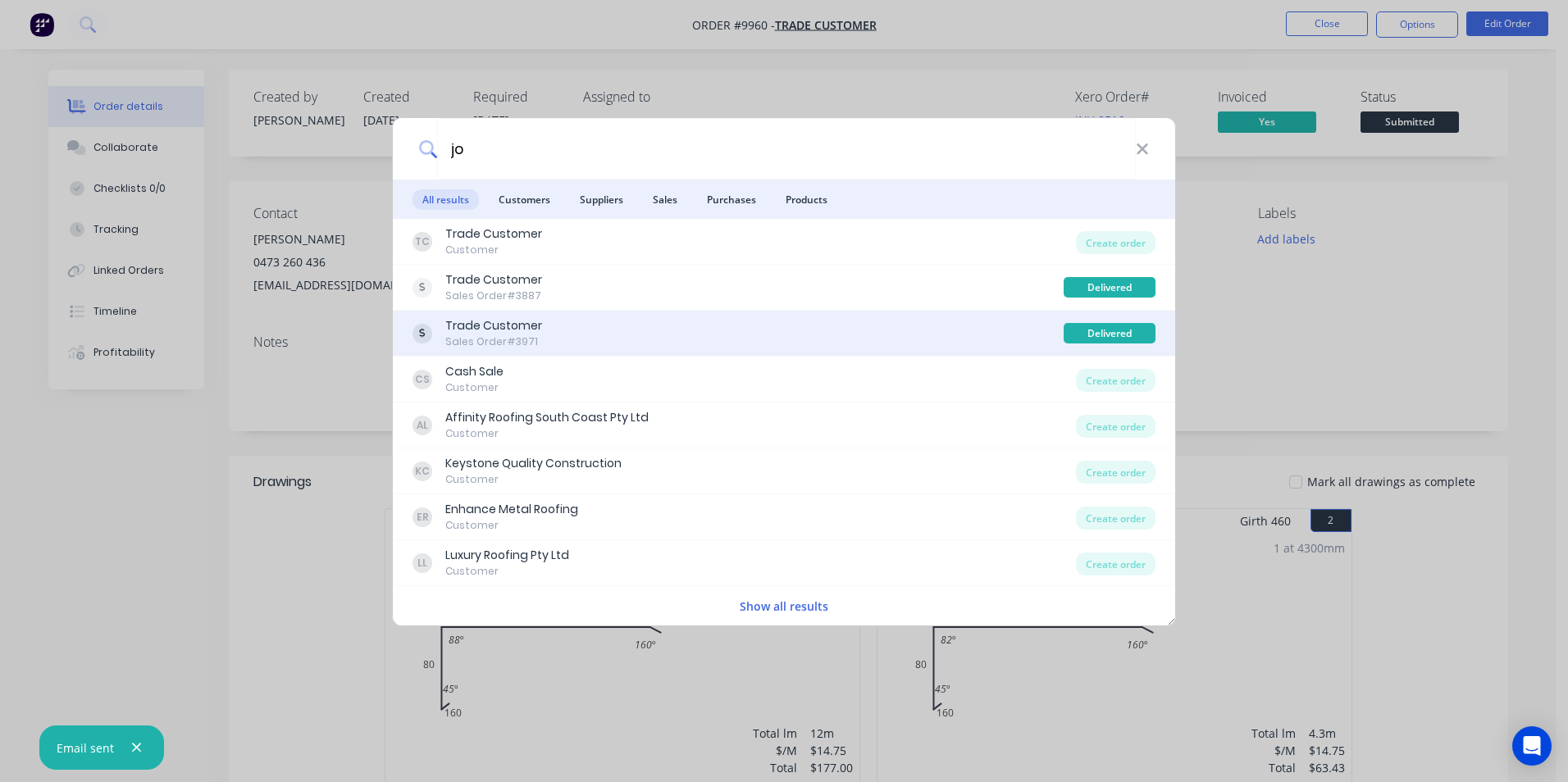
type input "j"
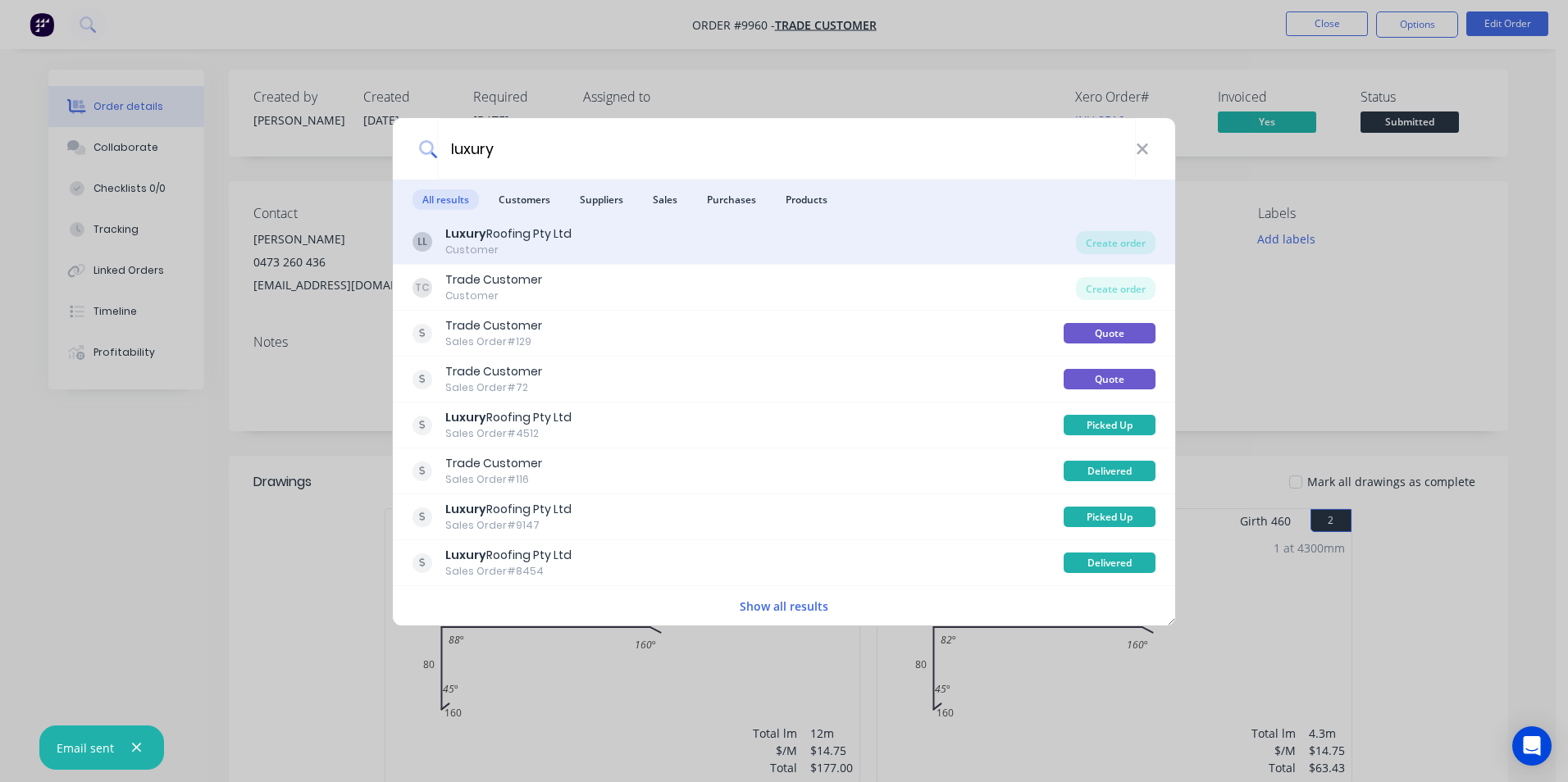
type input "luxury"
click at [677, 257] on div "LL Luxury Roofing Pty Ltd Customer" at bounding box center [744, 241] width 663 height 32
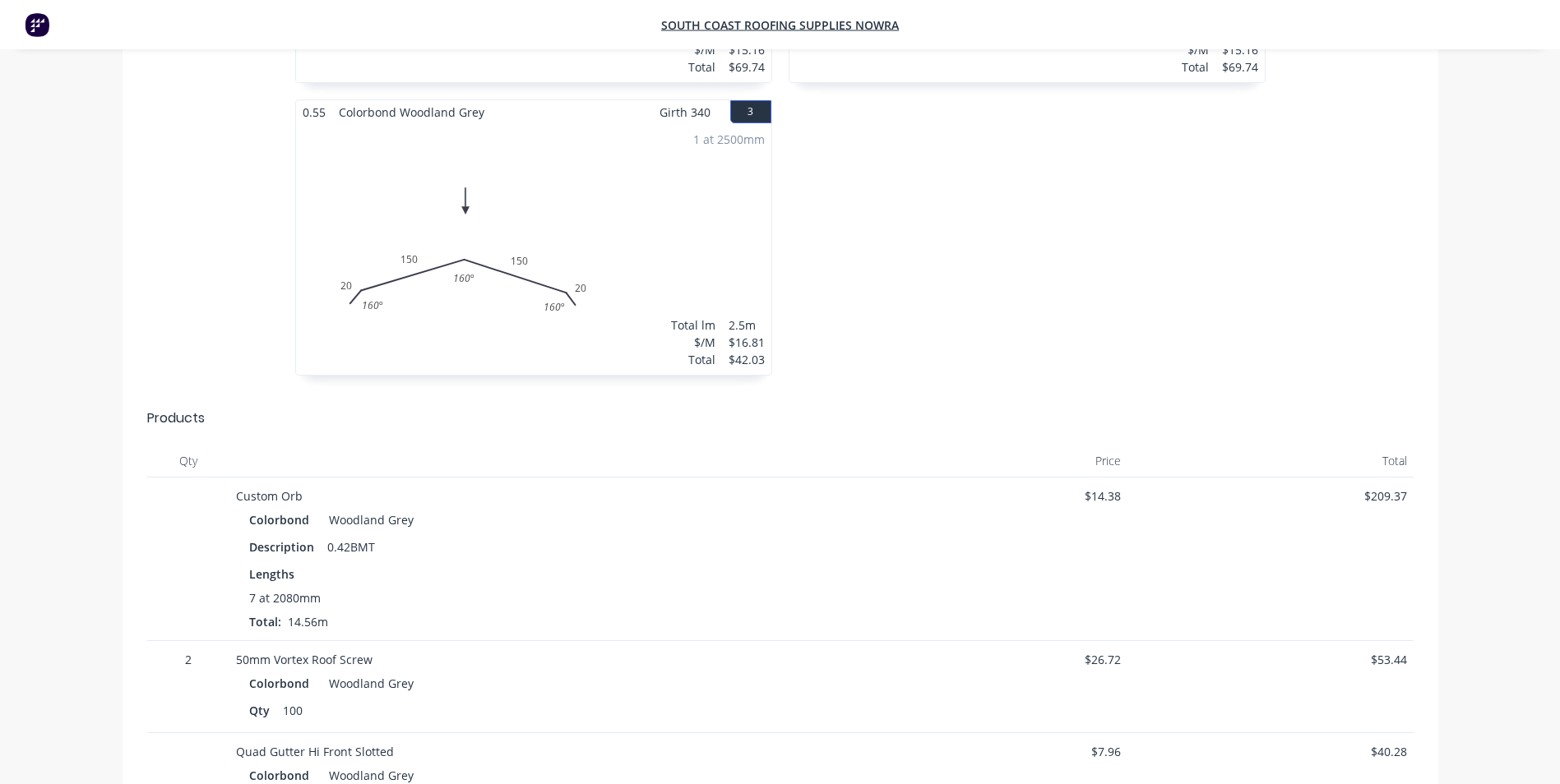
scroll to position [411, 0]
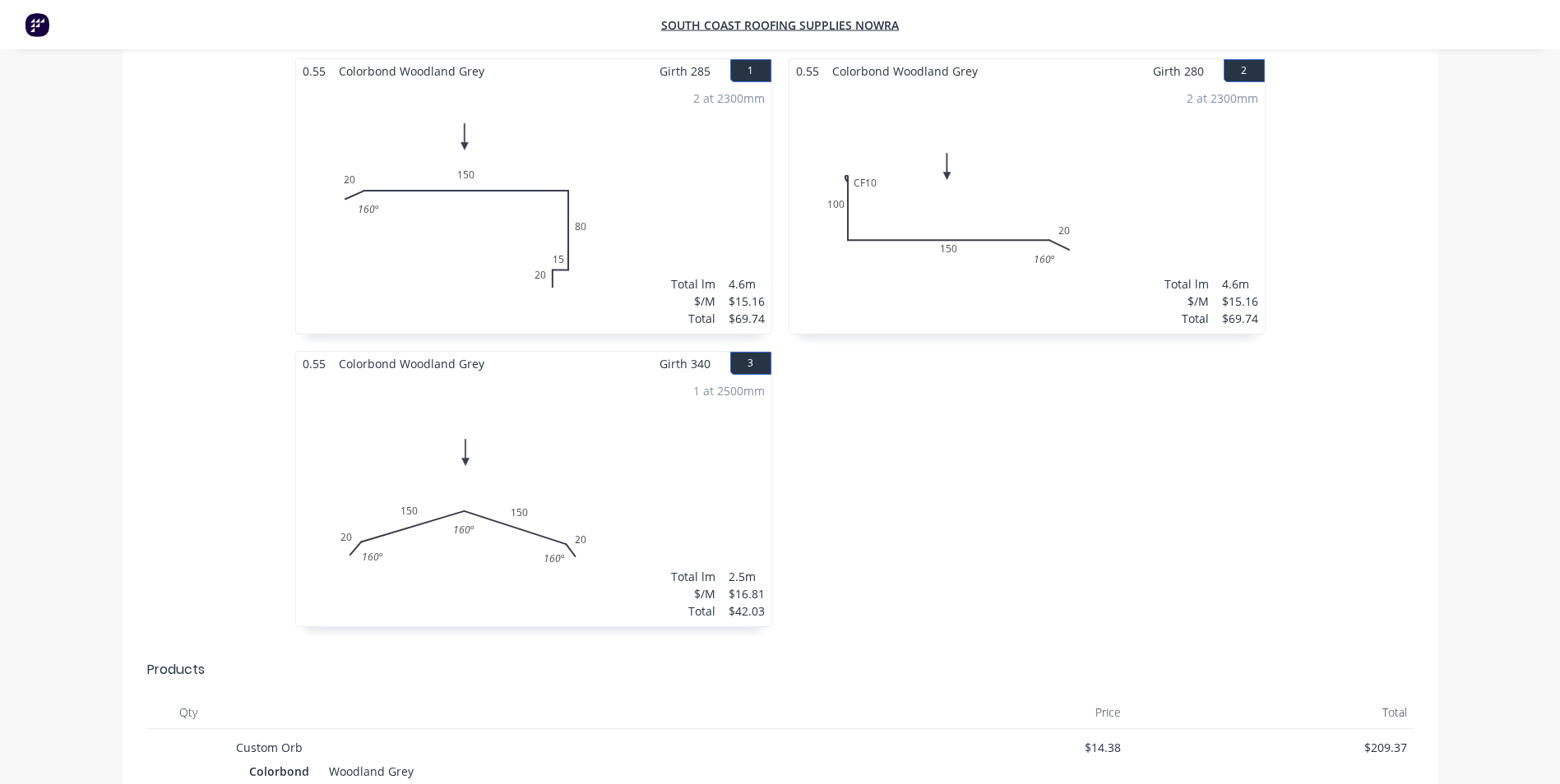
click at [46, 31] on img at bounding box center [37, 25] width 25 height 25
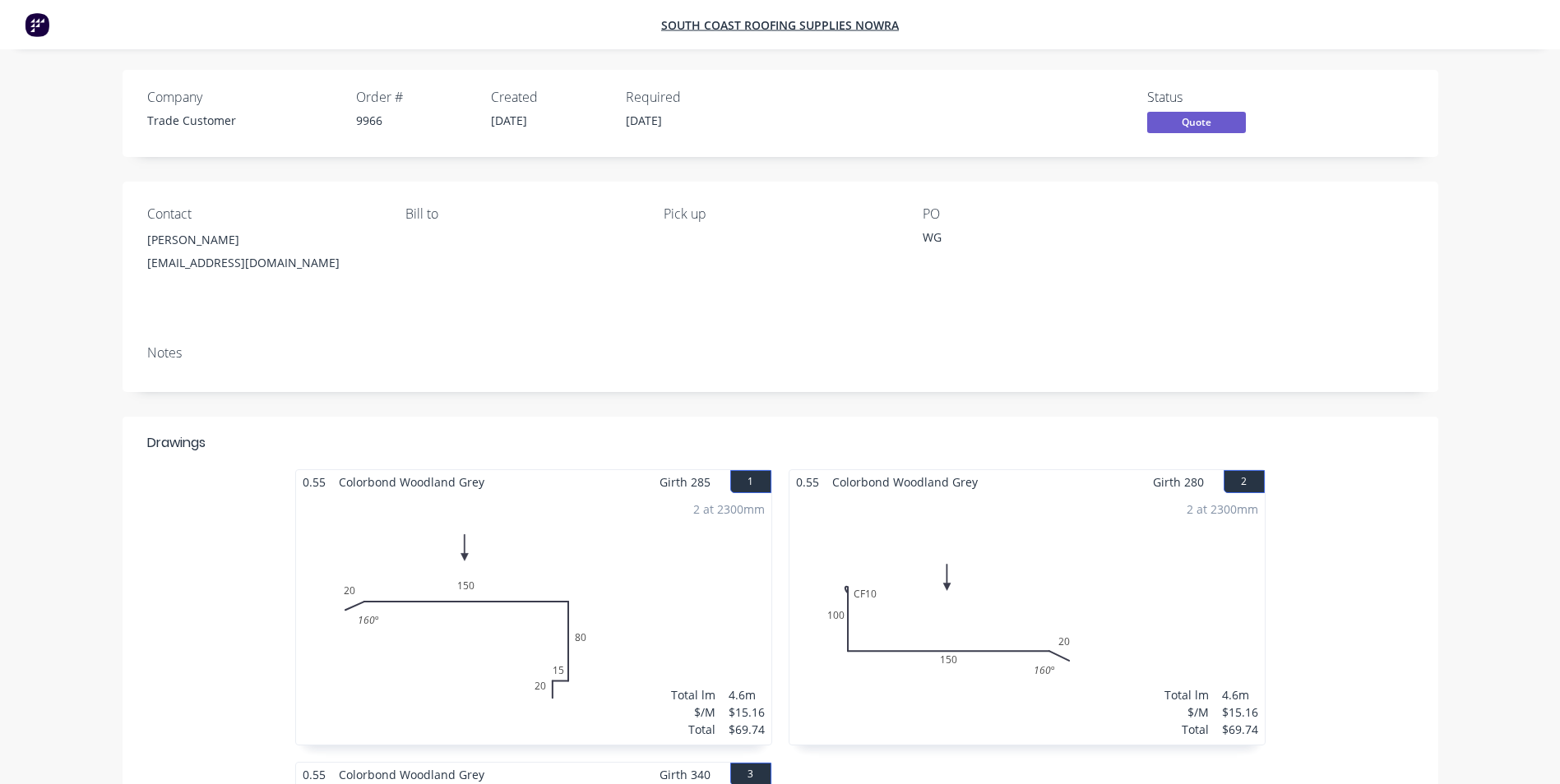
click at [32, 34] on img at bounding box center [37, 25] width 25 height 25
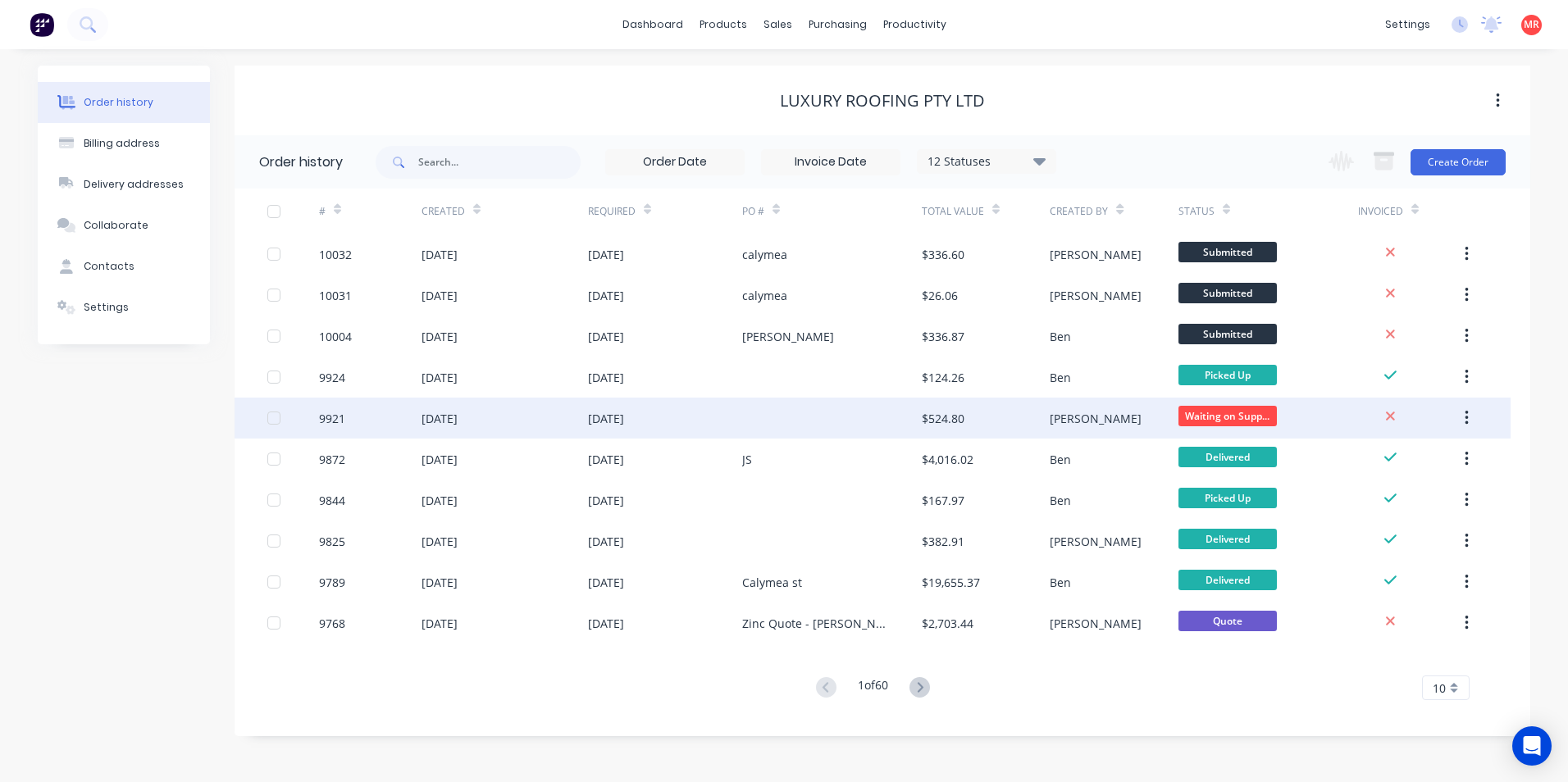
click at [839, 410] on div at bounding box center [832, 418] width 180 height 41
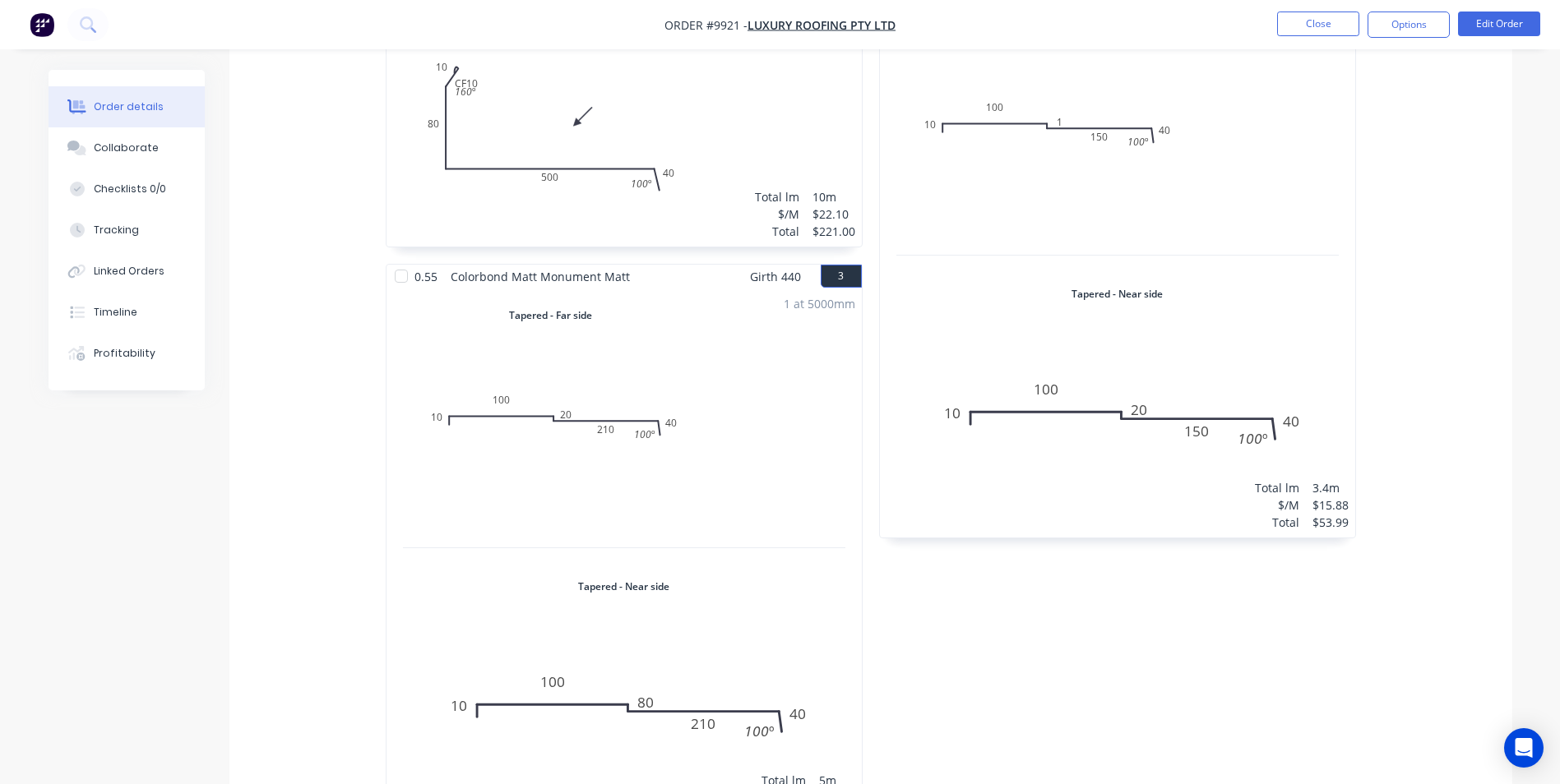
scroll to position [68, 0]
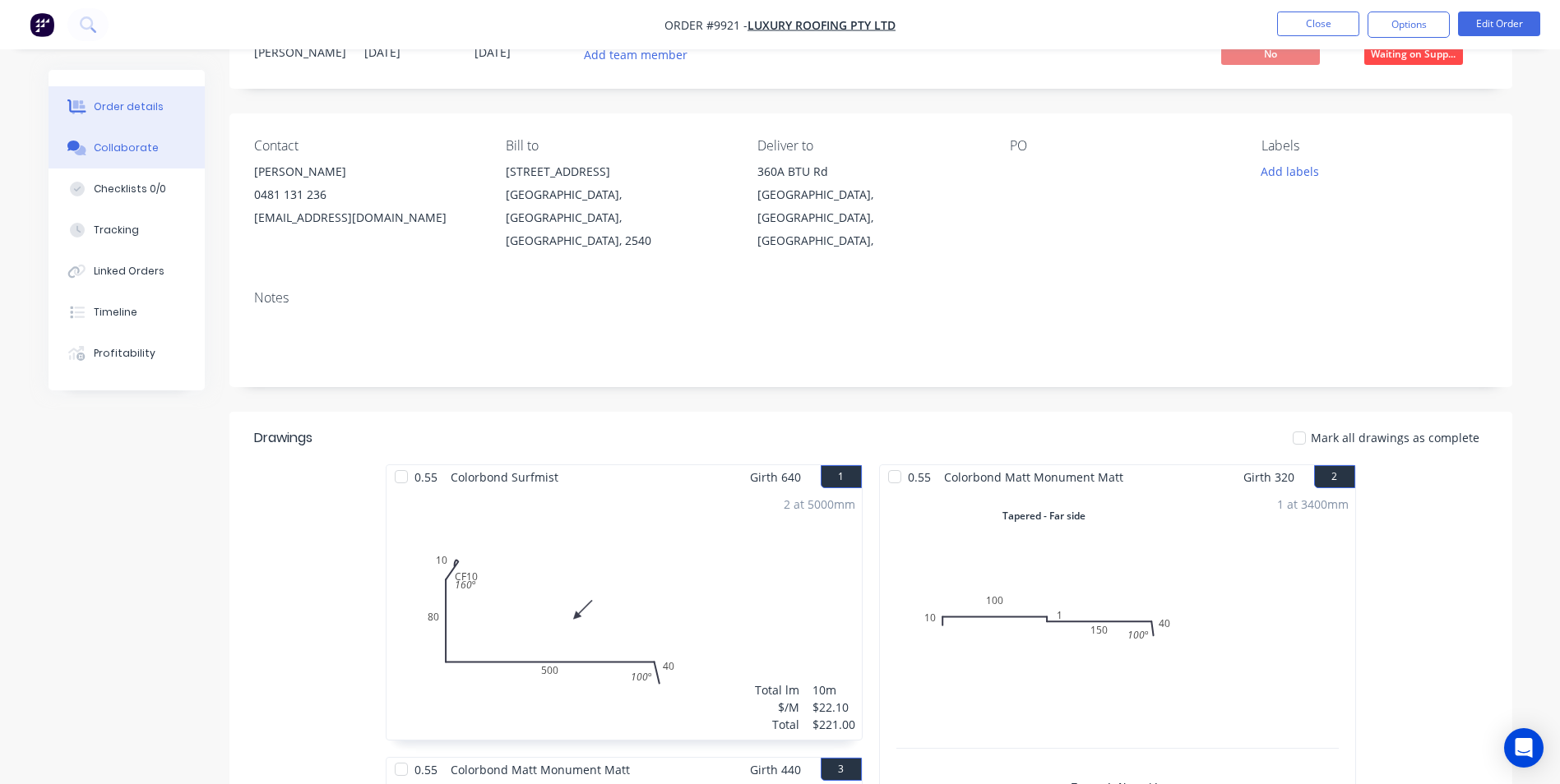
click at [197, 148] on button "Collaborate" at bounding box center [127, 148] width 156 height 41
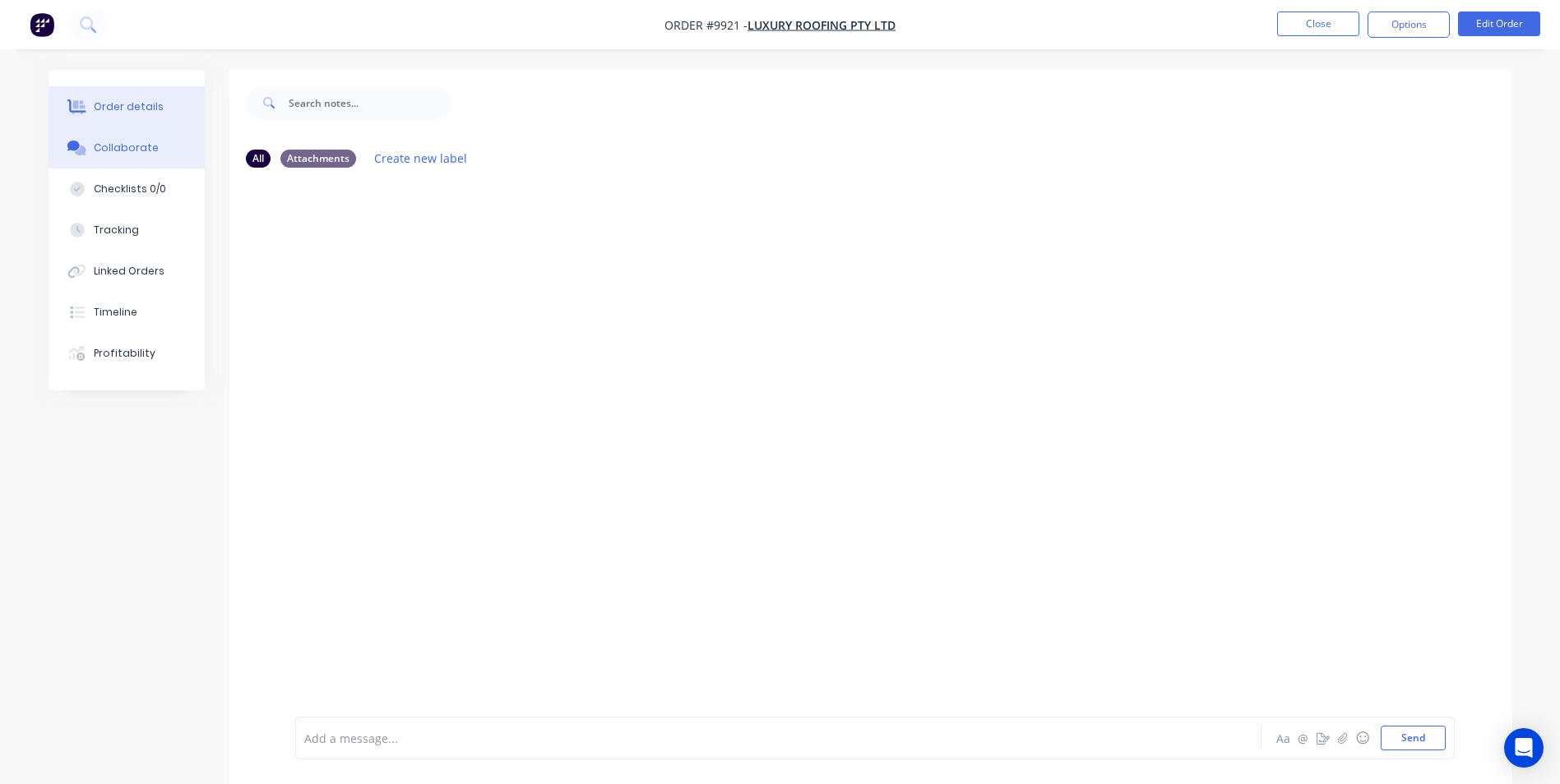
click at [185, 111] on button "Order details" at bounding box center [127, 107] width 156 height 41
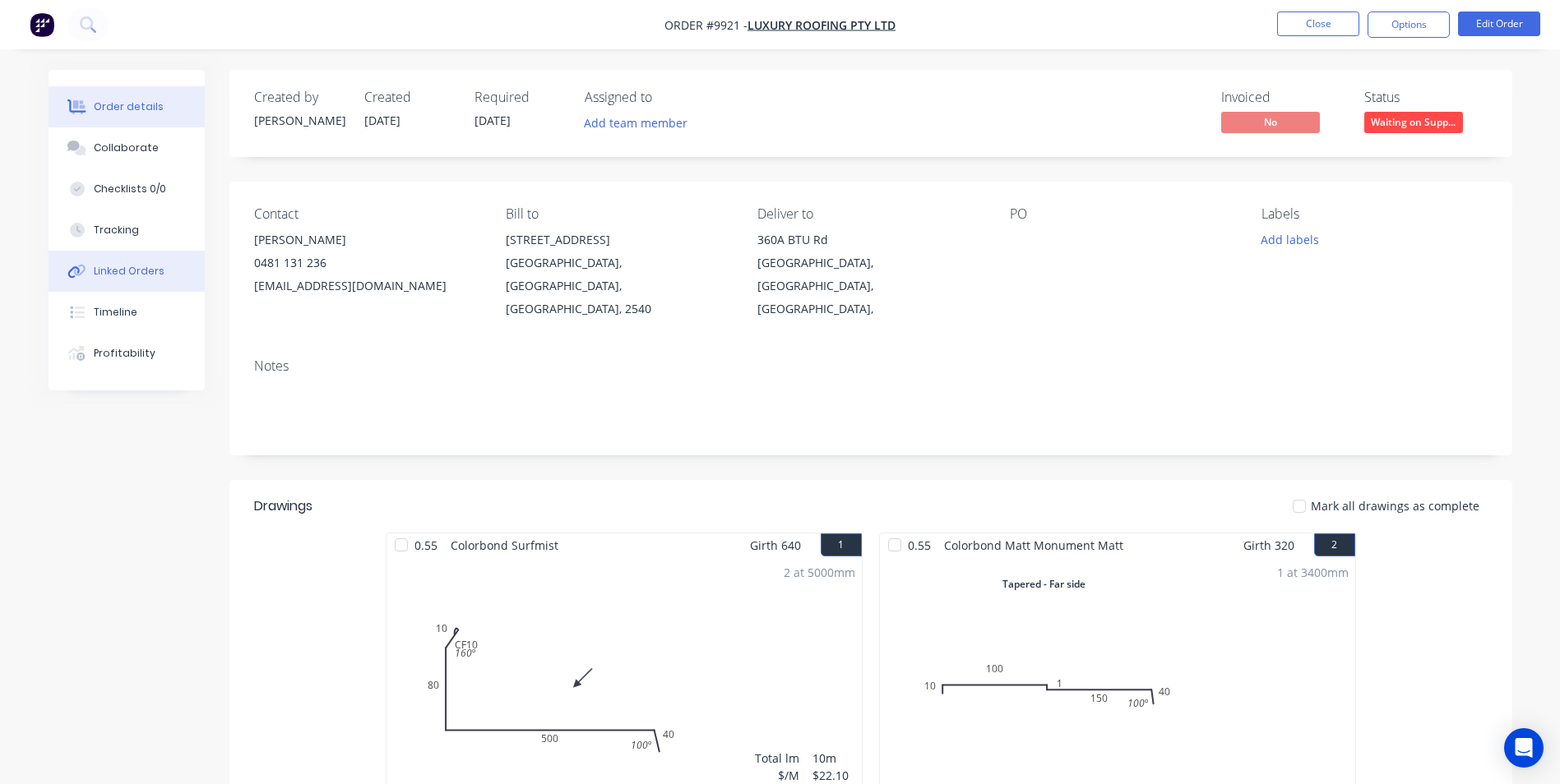
click at [158, 286] on button "Linked Orders" at bounding box center [127, 271] width 156 height 41
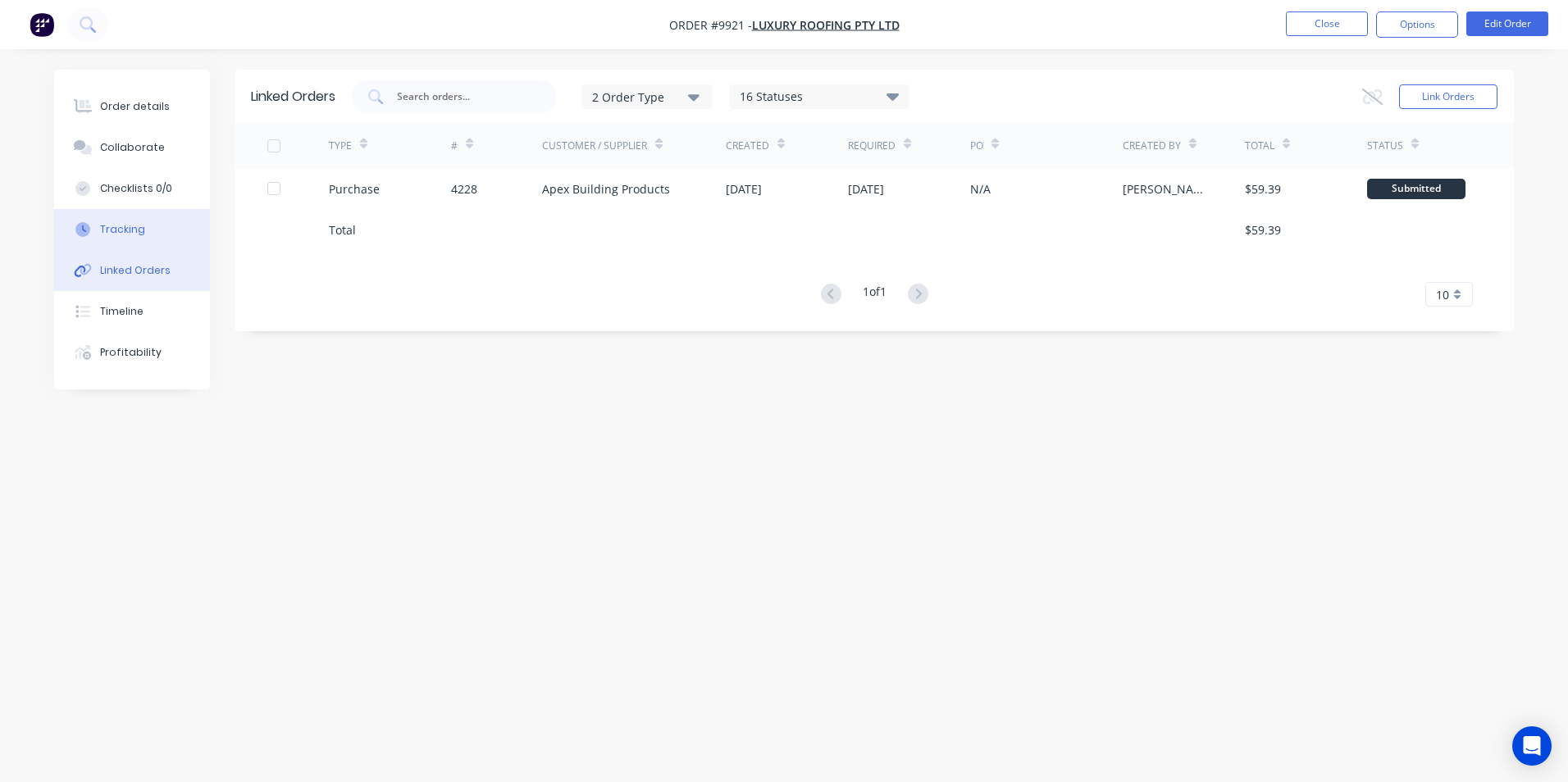
click at [123, 234] on div "Tracking" at bounding box center [123, 229] width 45 height 14
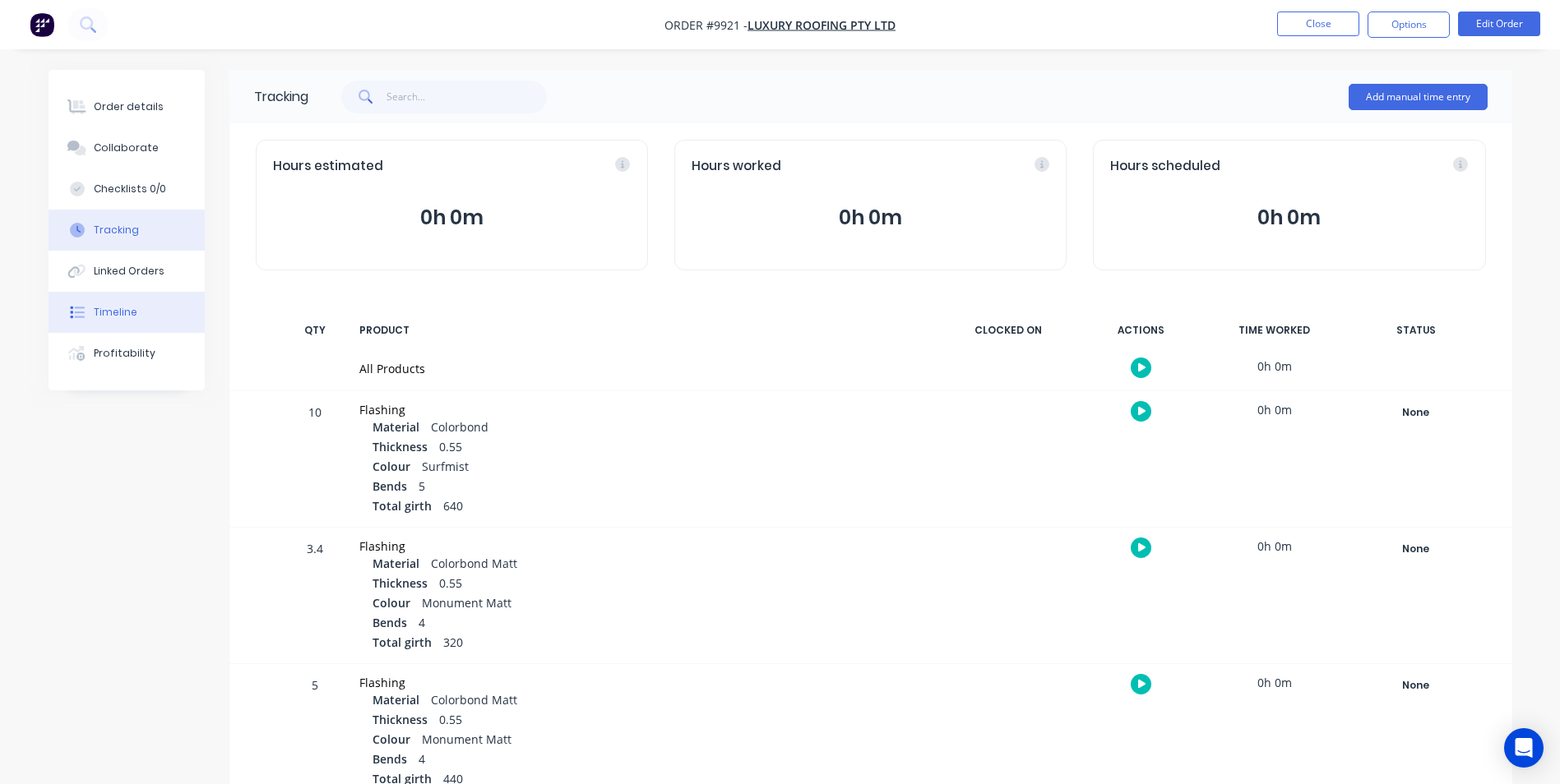
click at [137, 311] on button "Timeline" at bounding box center [127, 312] width 156 height 41
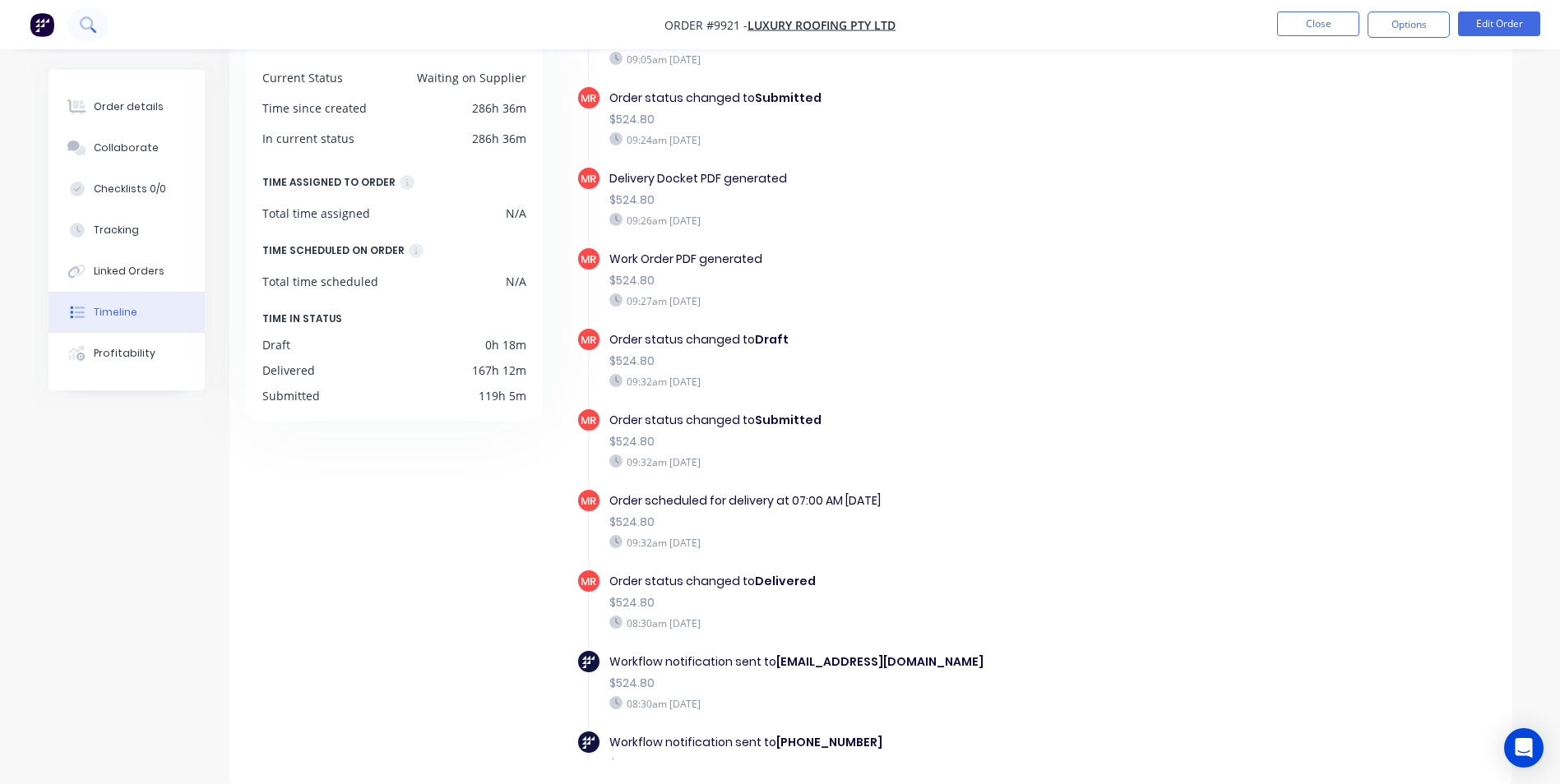
click at [85, 35] on button at bounding box center [87, 25] width 41 height 33
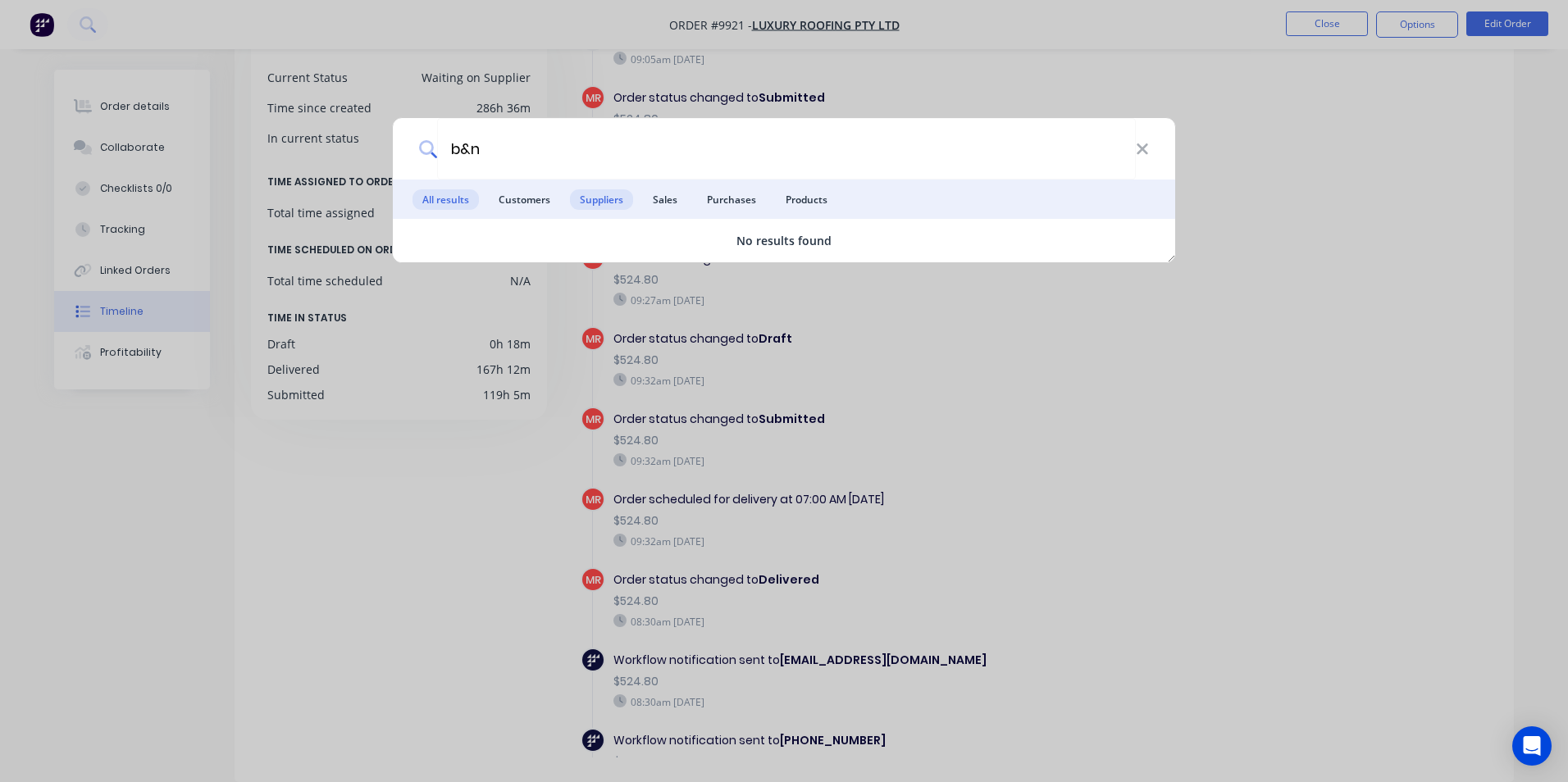
type input "b&n"
click at [613, 197] on span "Suppliers" at bounding box center [601, 199] width 63 height 20
click at [523, 197] on span "Customers" at bounding box center [525, 199] width 72 height 20
click at [34, 13] on div "b&n All results Customers Suppliers Sales Purchases Products No results found" at bounding box center [784, 391] width 1568 height 782
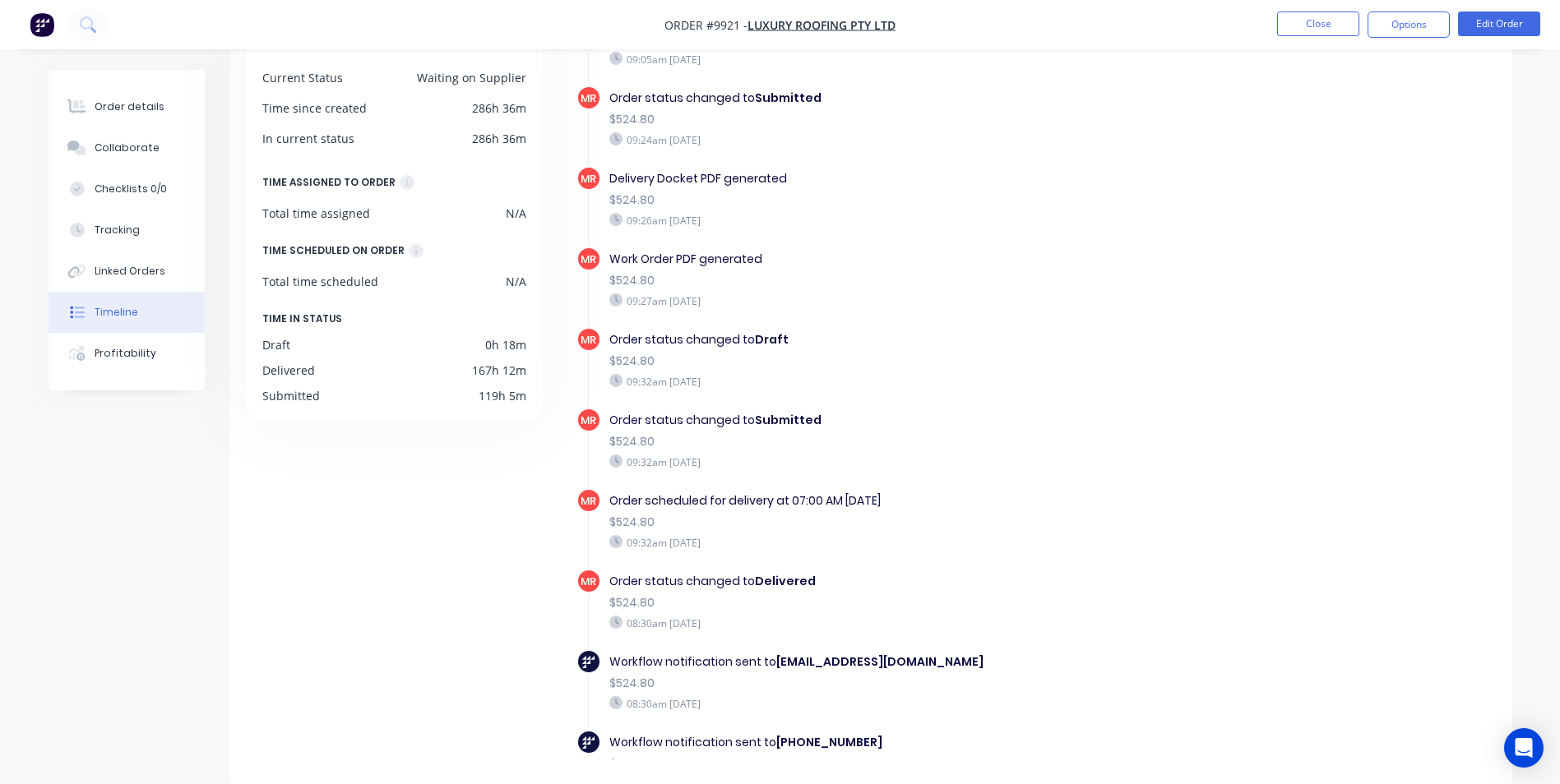
click at [38, 21] on img "button" at bounding box center [42, 25] width 25 height 25
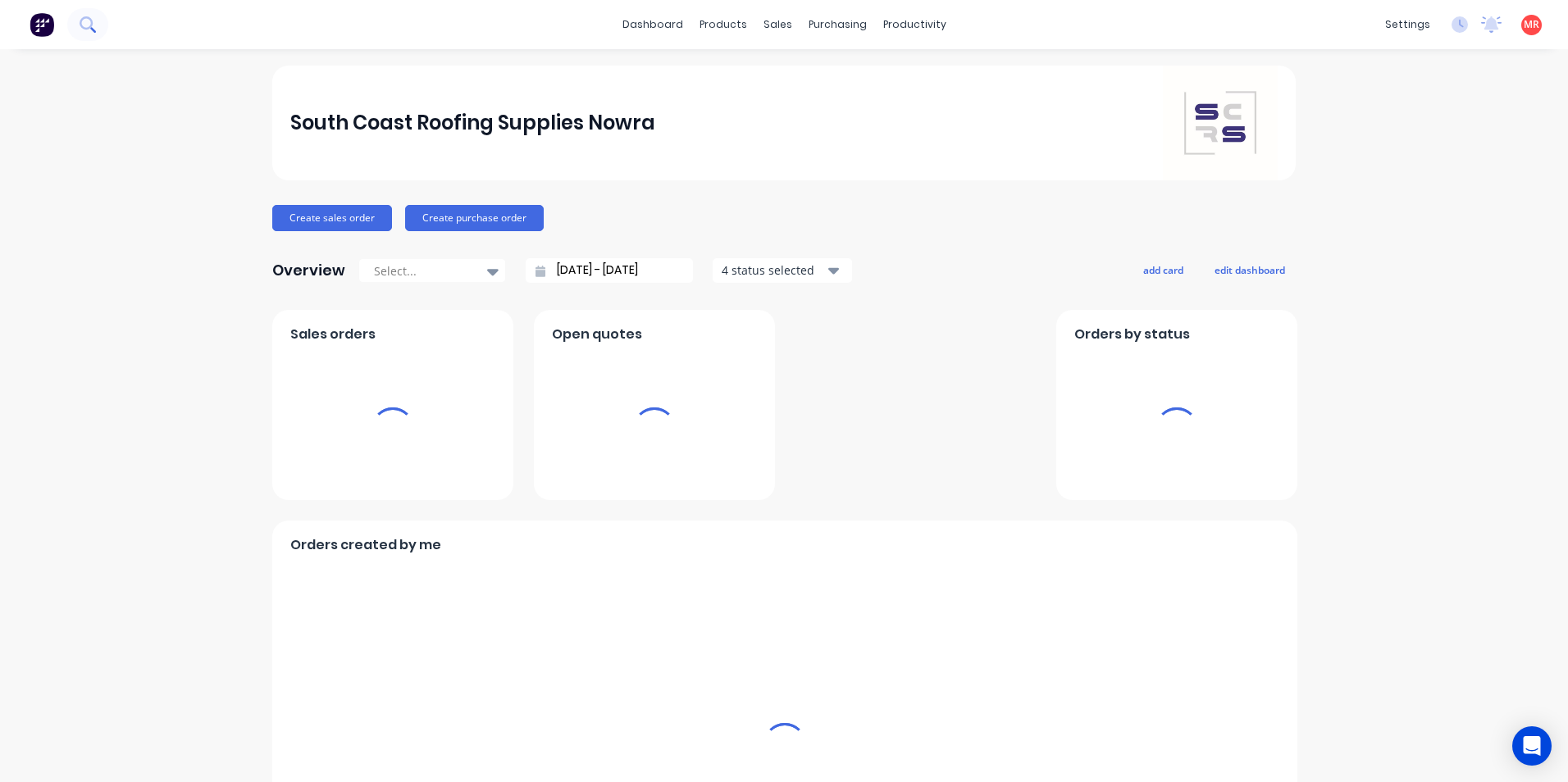
click at [97, 27] on button at bounding box center [87, 25] width 41 height 33
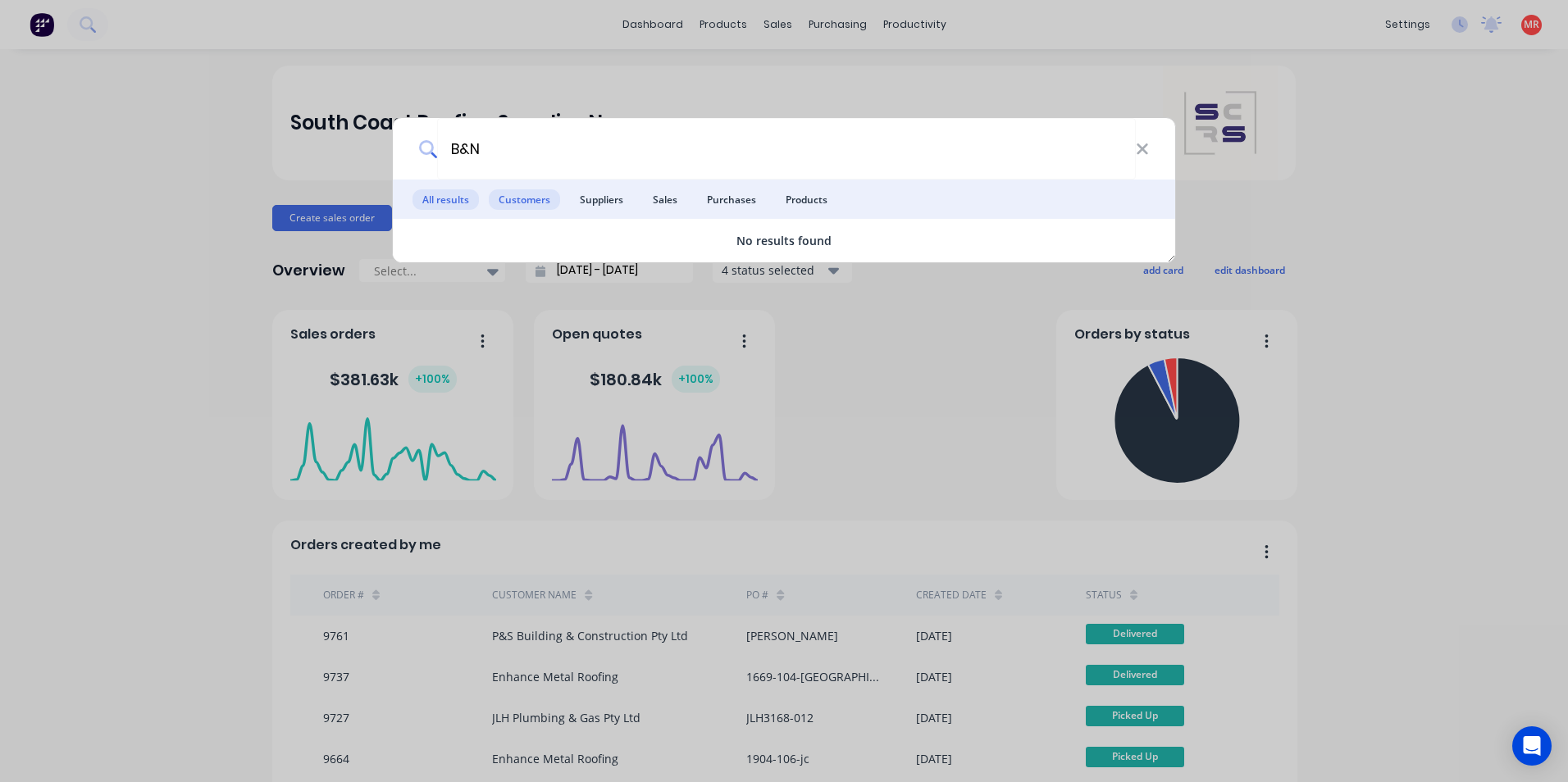
click at [542, 192] on span "Customers" at bounding box center [525, 199] width 72 height 20
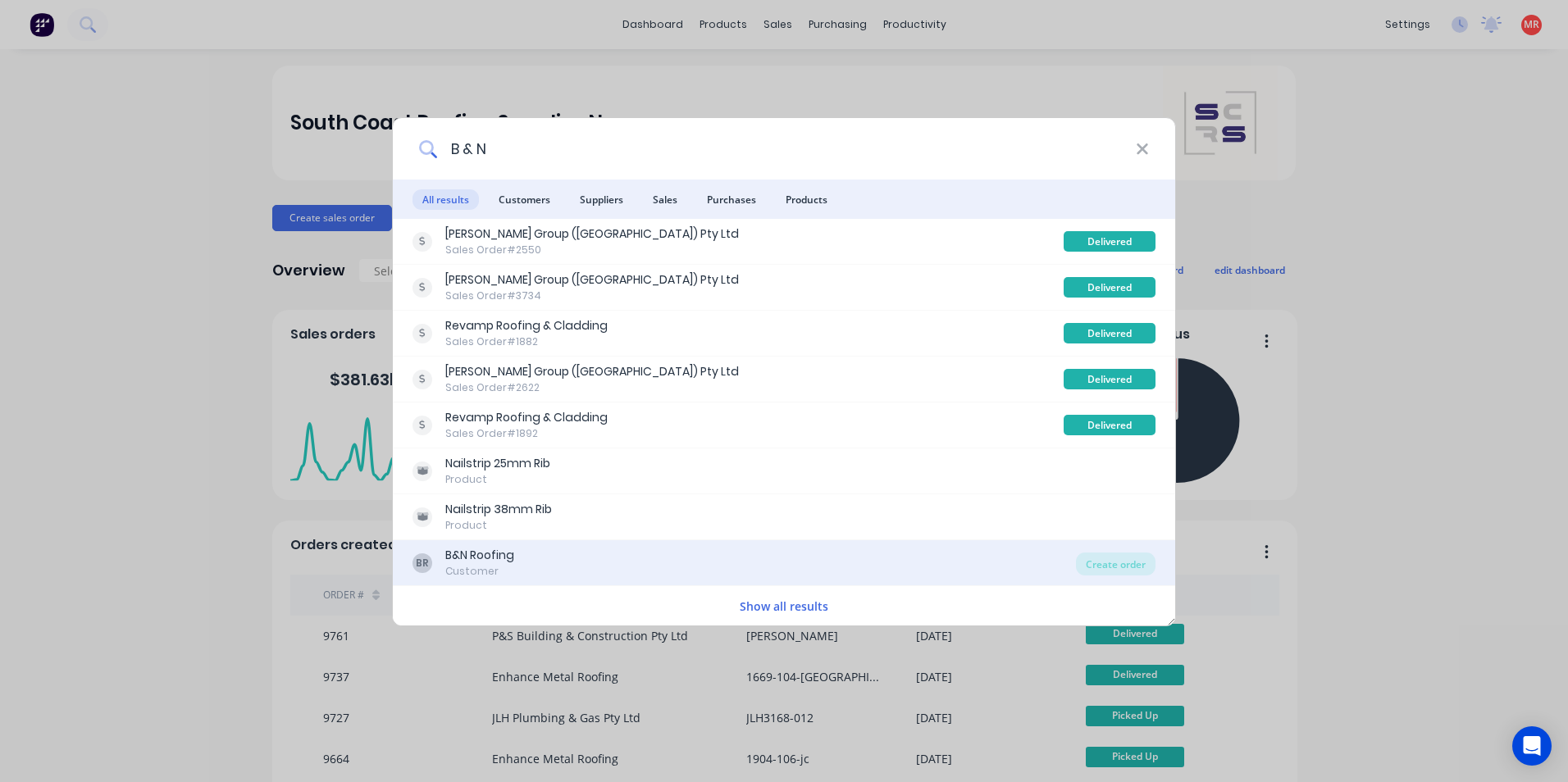
type input "B & N"
click at [929, 562] on div "BR B&N Roofing Customer" at bounding box center [744, 562] width 663 height 32
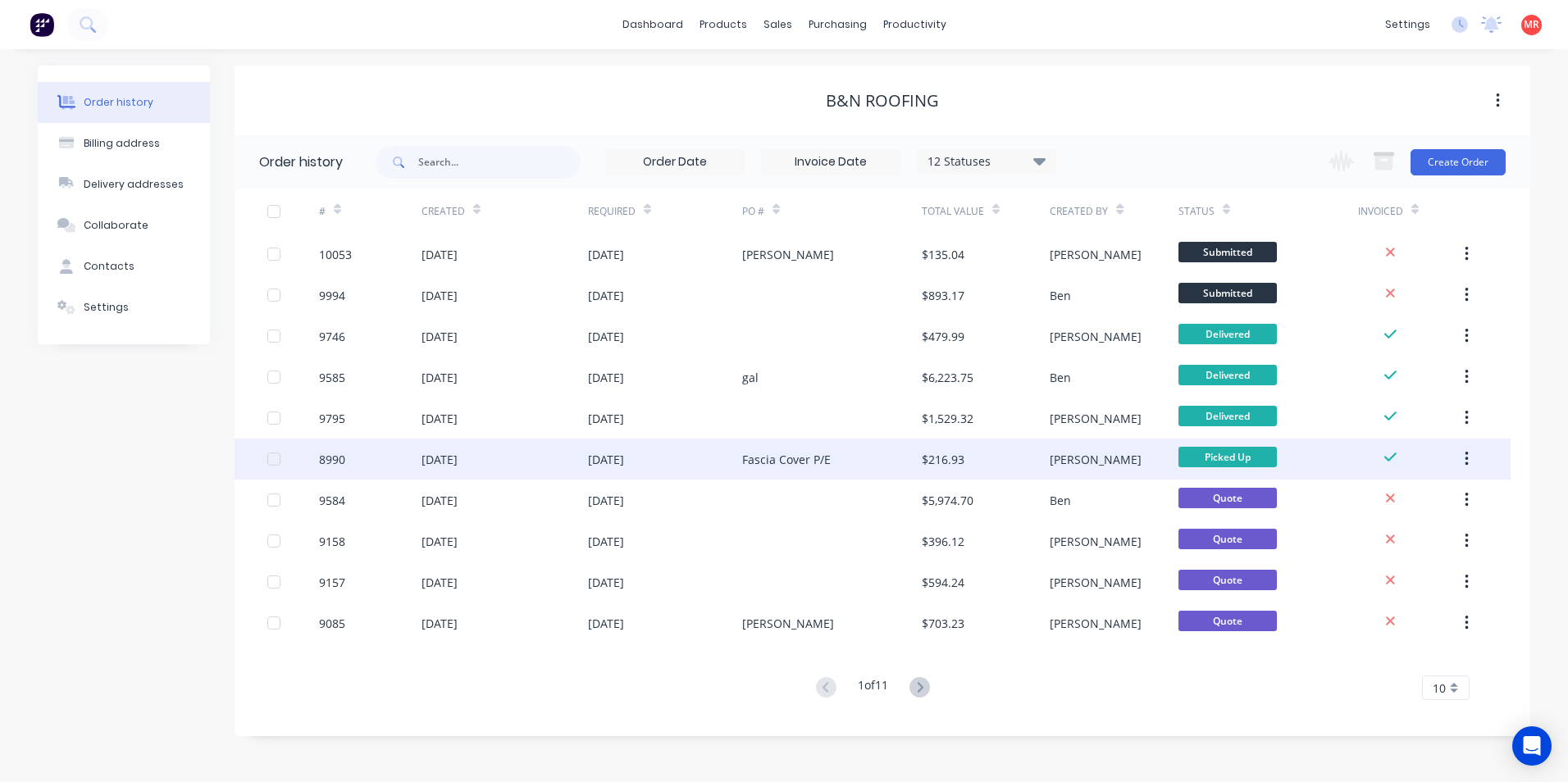
click at [775, 462] on div "Fascia Cover P/E" at bounding box center [786, 459] width 89 height 17
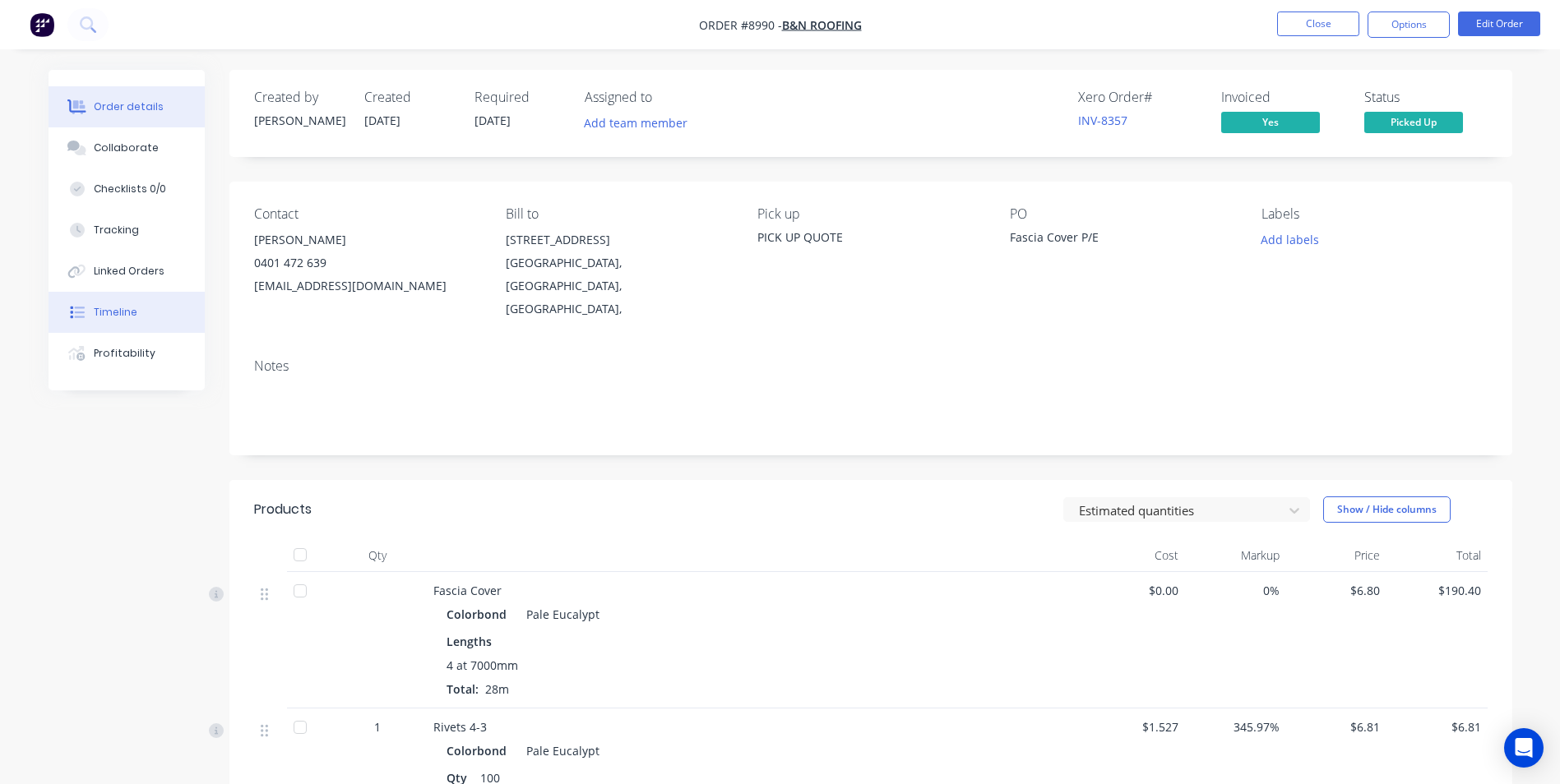
click at [169, 303] on button "Timeline" at bounding box center [127, 312] width 156 height 41
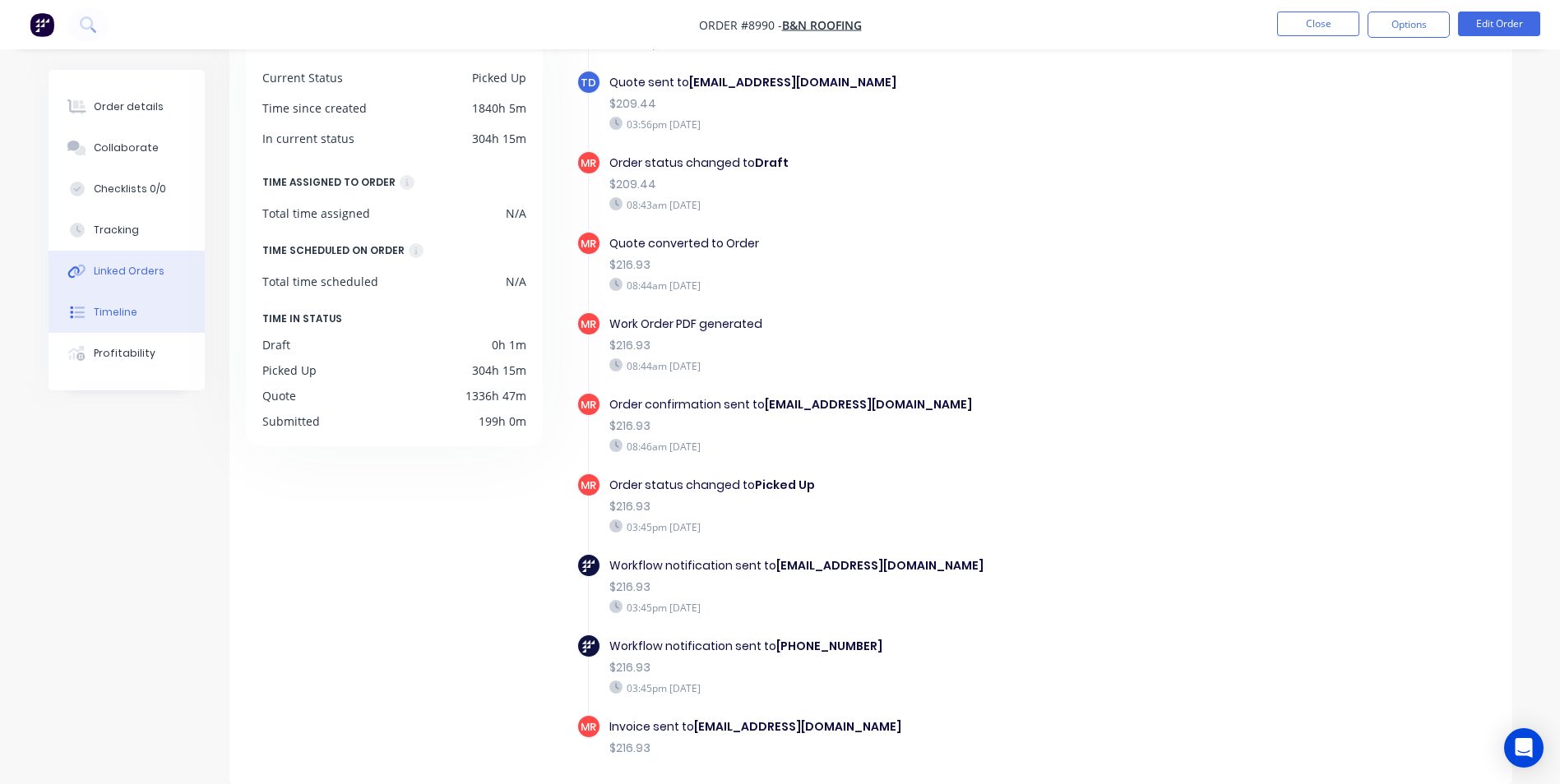
scroll to position [95, 0]
click at [151, 263] on button "Linked Orders" at bounding box center [127, 271] width 156 height 41
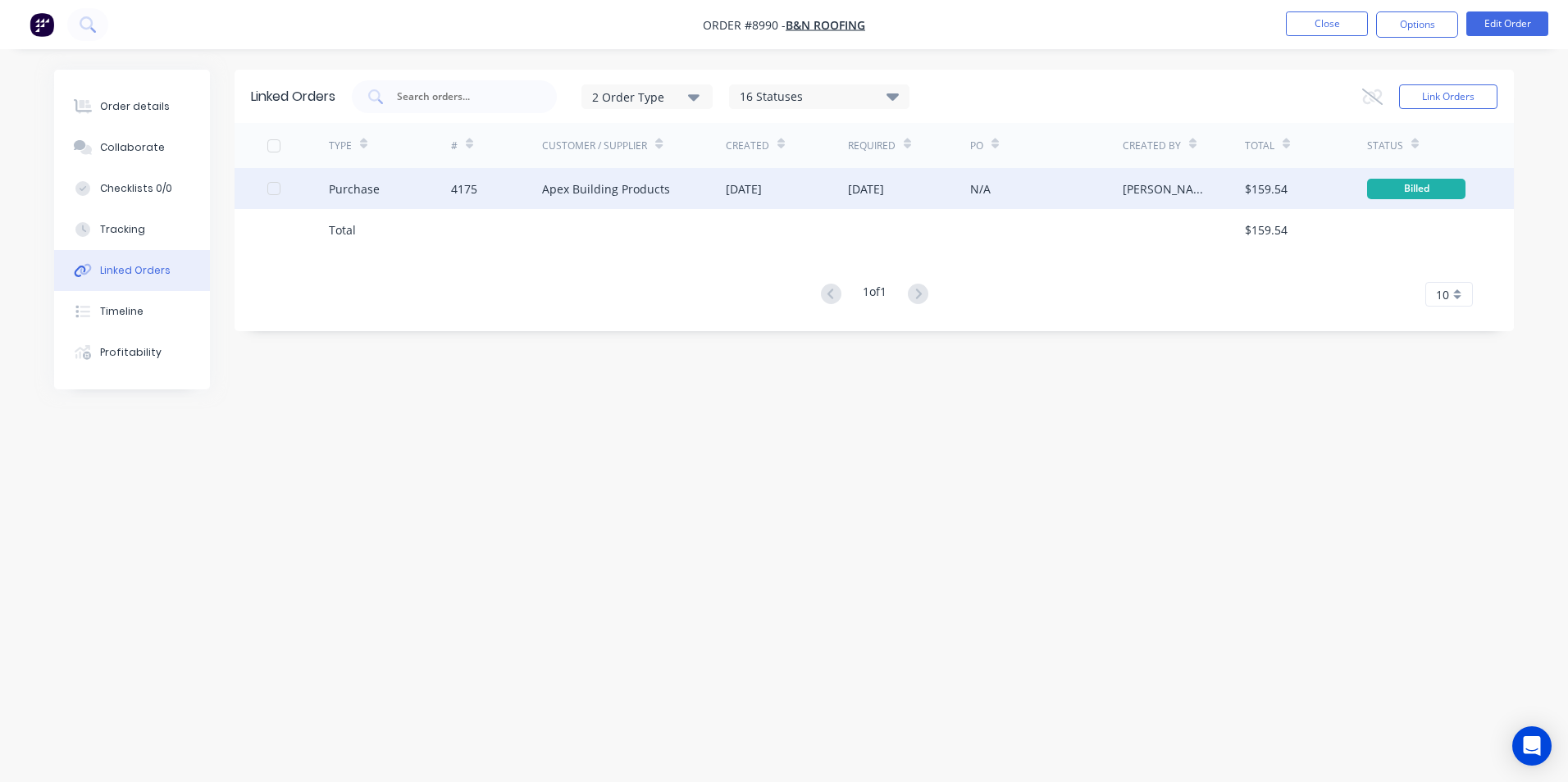
click at [909, 199] on div "18 Sep 2025" at bounding box center [909, 189] width 123 height 41
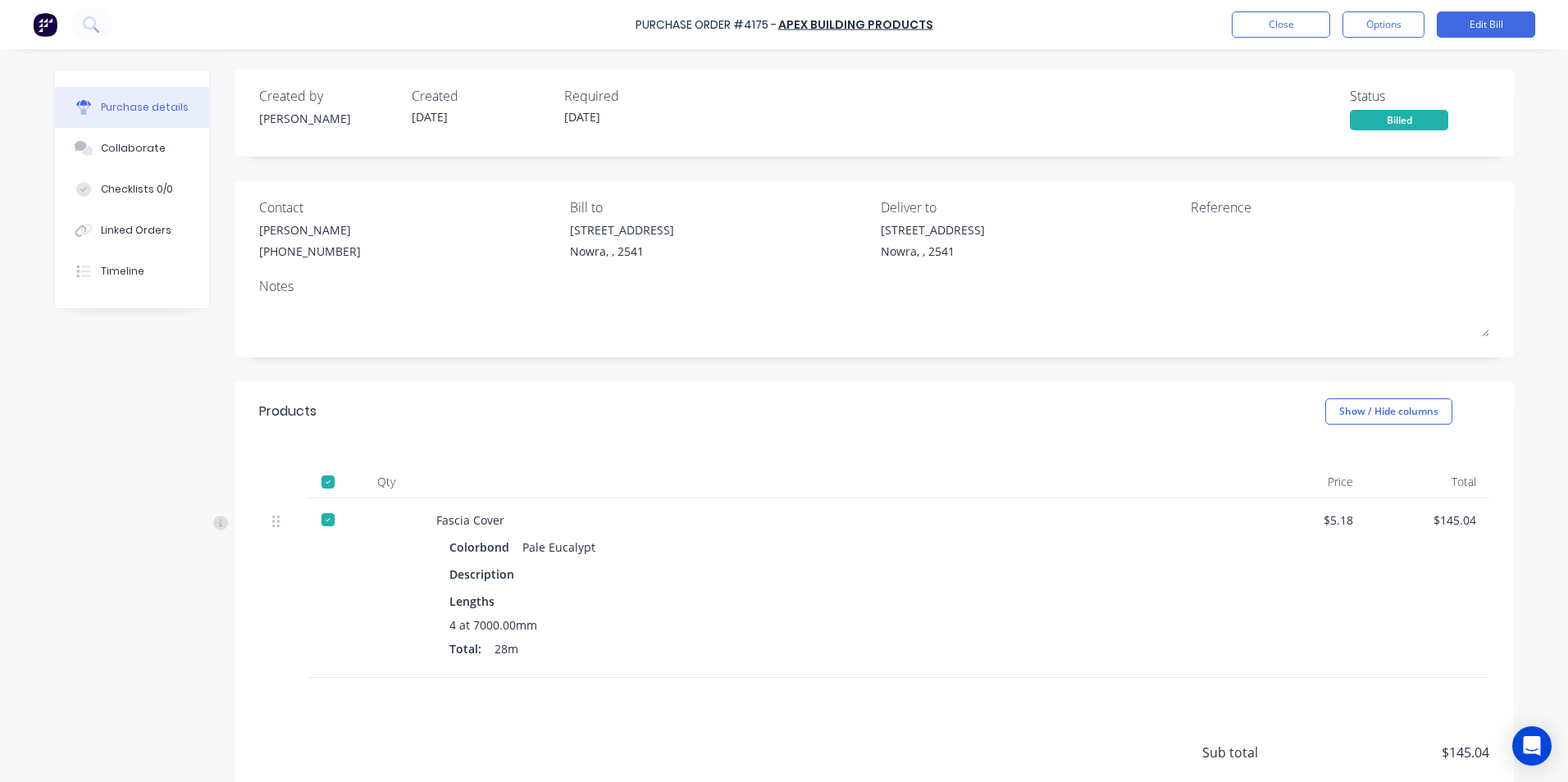
click at [51, 18] on img at bounding box center [45, 25] width 25 height 25
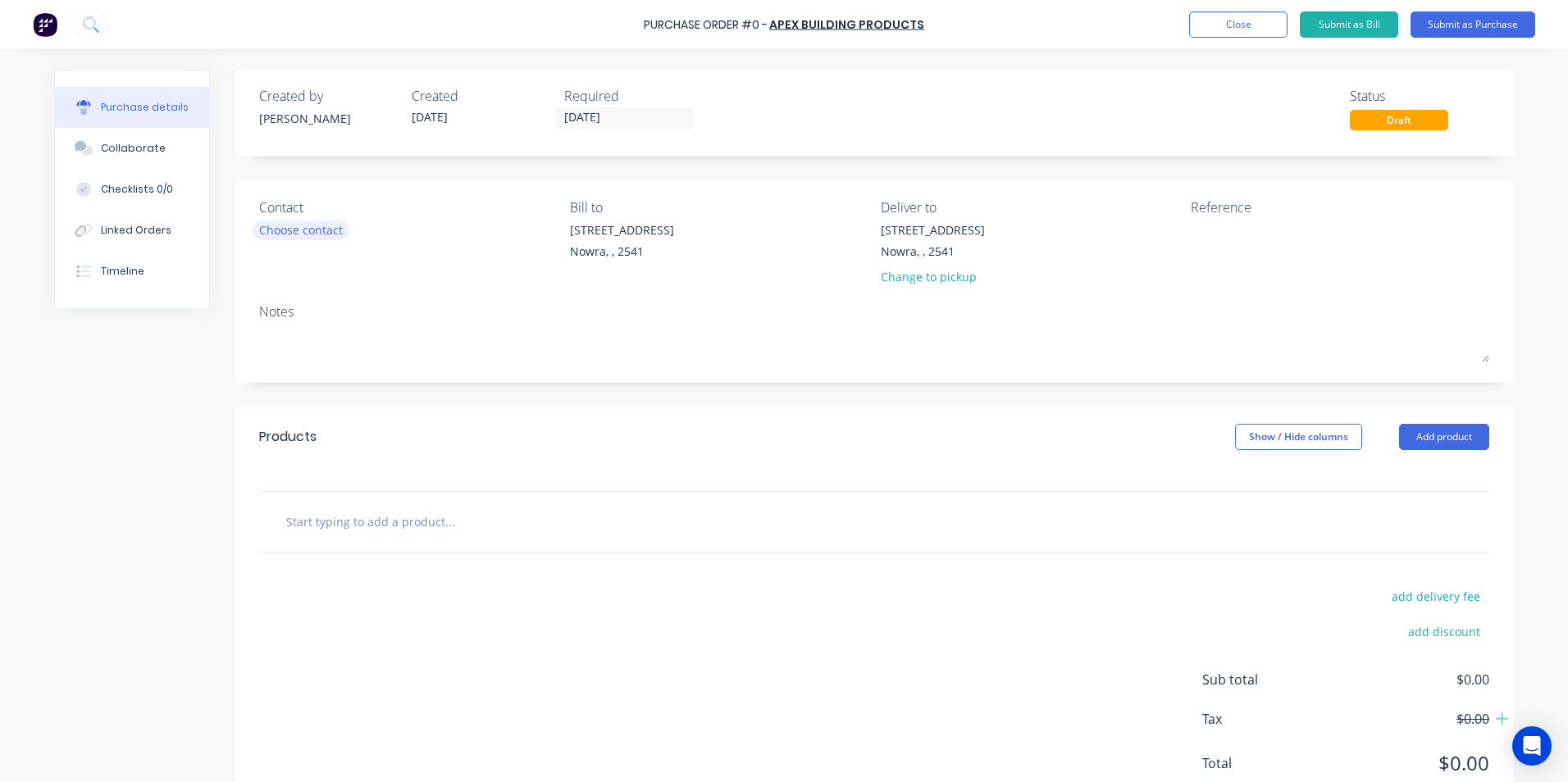
click at [270, 237] on div "Choose contact" at bounding box center [301, 230] width 83 height 17
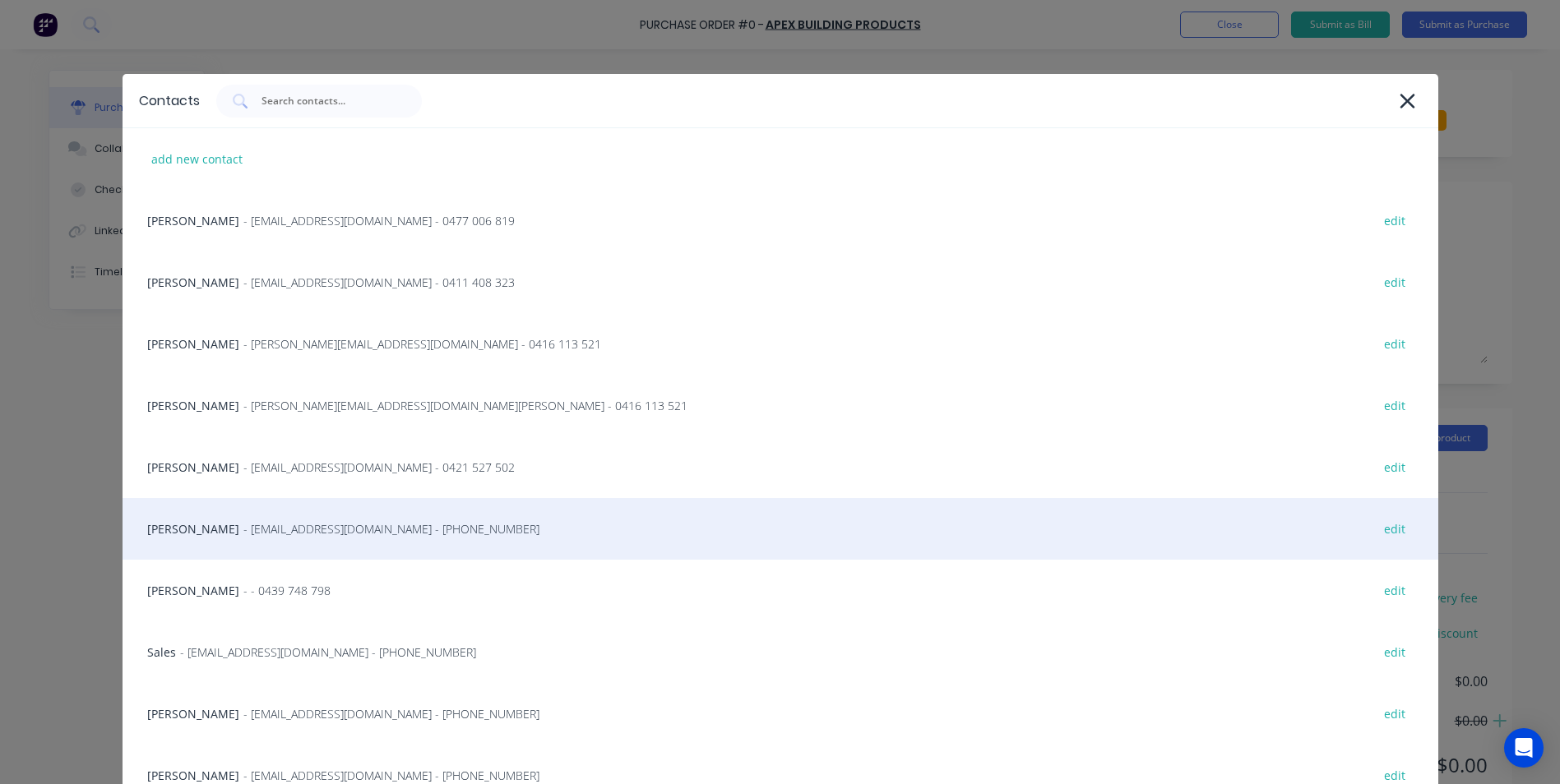
click at [417, 531] on div "Matt - [EMAIL_ADDRESS][DOMAIN_NAME] - [PHONE_NUMBER] edit" at bounding box center [780, 529] width 1316 height 61
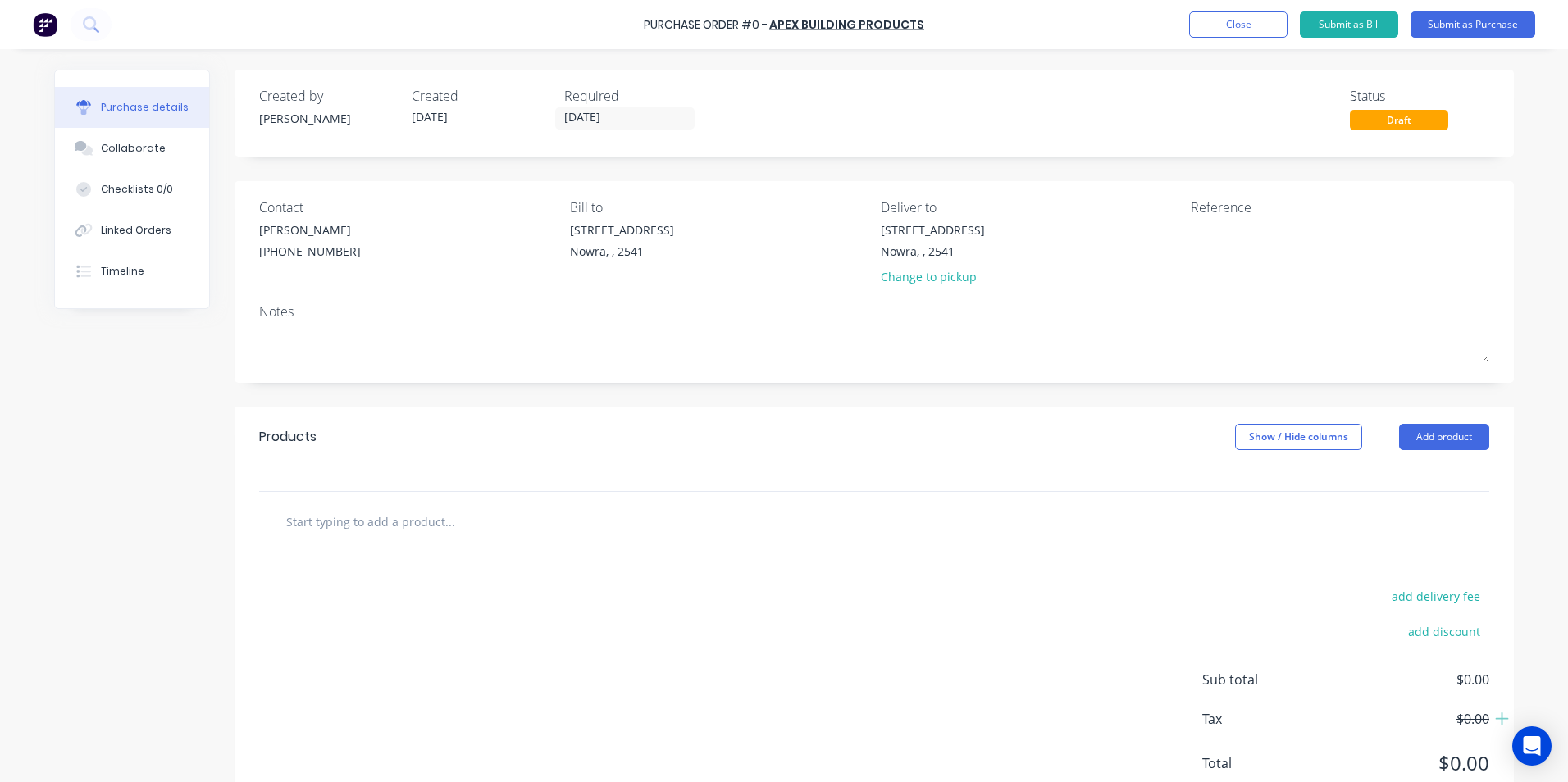
click at [564, 533] on input "text" at bounding box center [449, 522] width 328 height 33
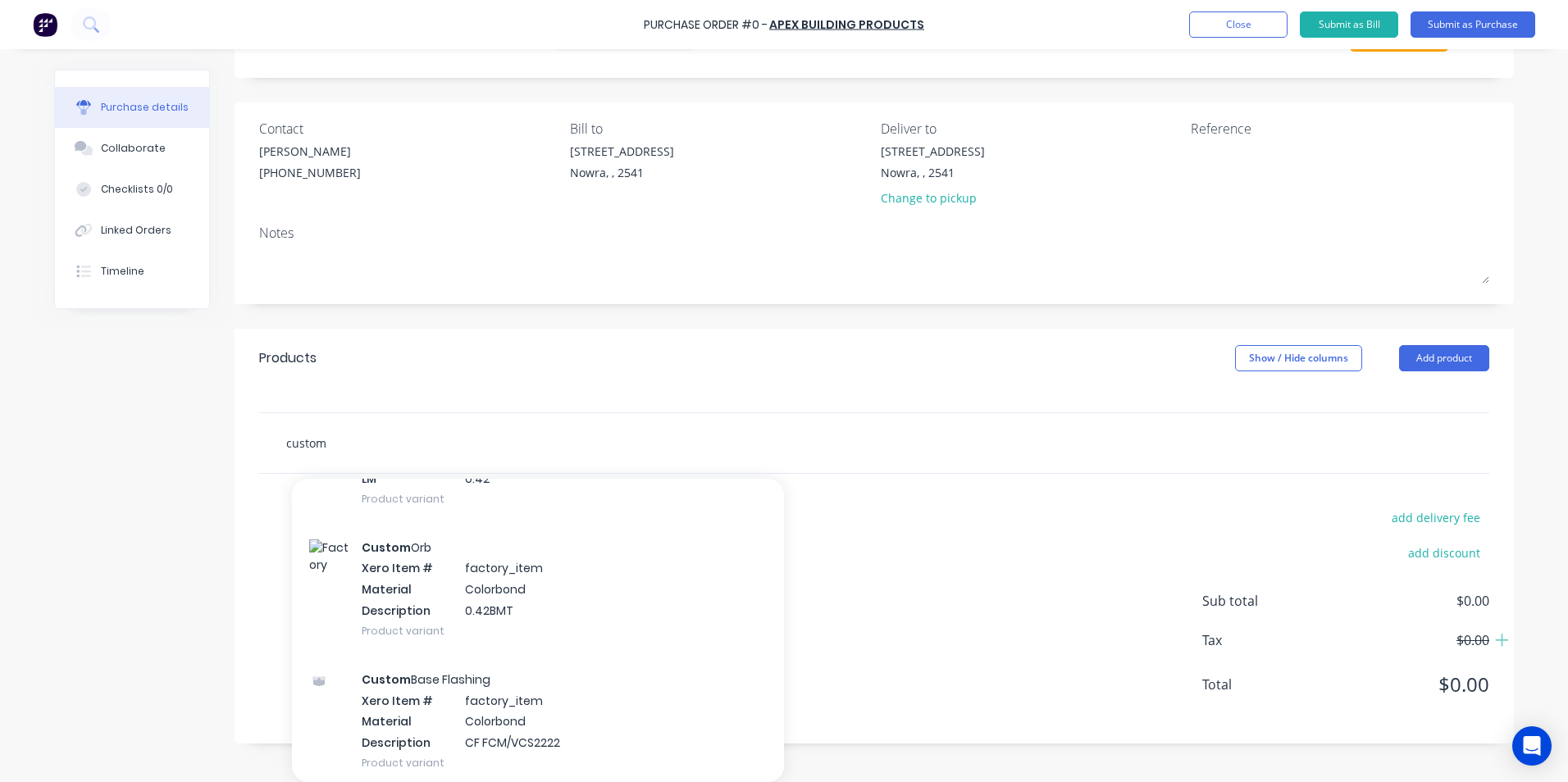
scroll to position [410, 0]
type input "custom"
click at [501, 581] on div "Custom Orb Xero Item # factory_item Material Colorbond Description 0.42BMT Prod…" at bounding box center [538, 584] width 492 height 132
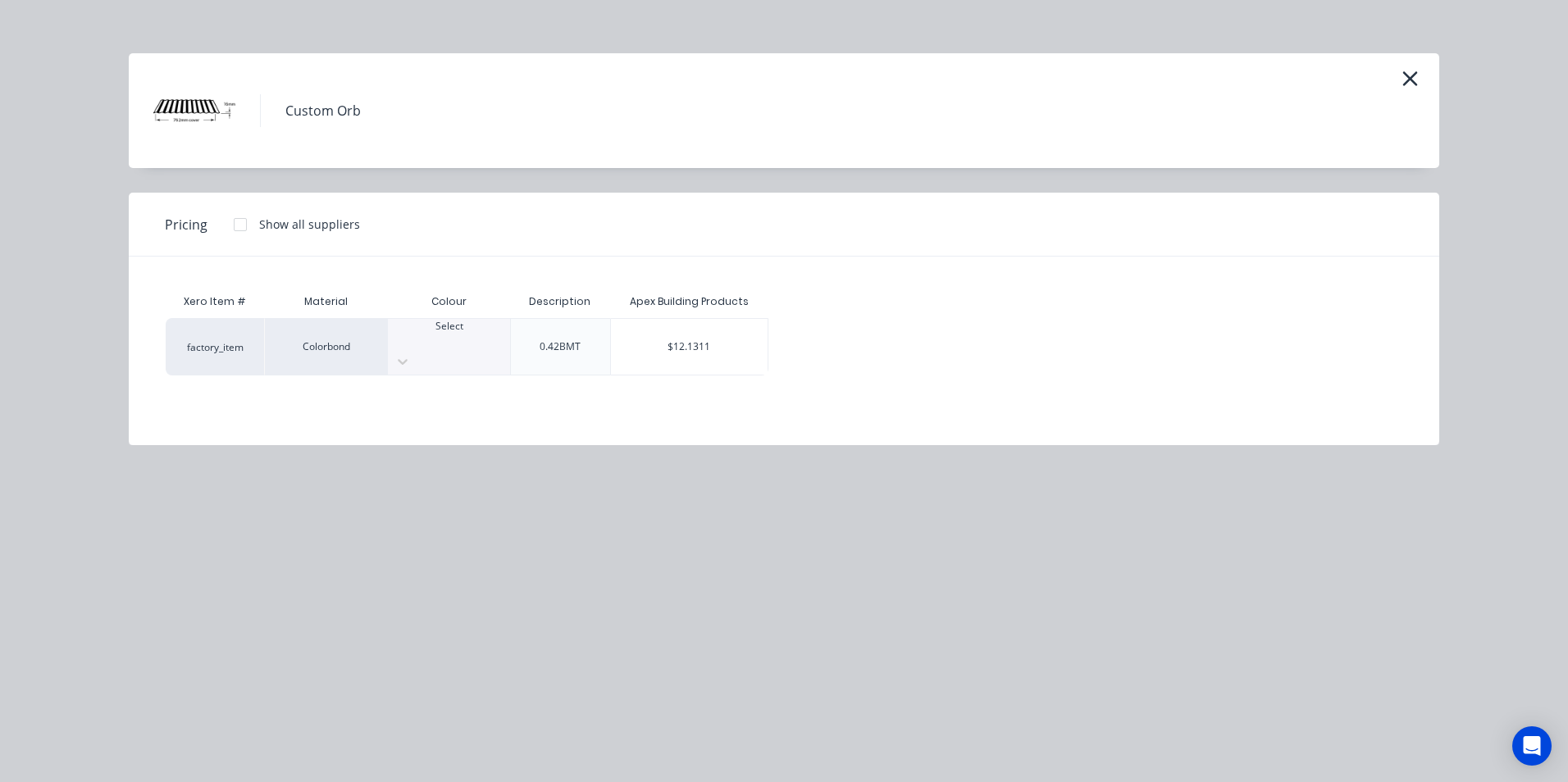
click at [440, 346] on div at bounding box center [449, 341] width 123 height 14
click at [706, 347] on div "$12.1311" at bounding box center [689, 346] width 157 height 56
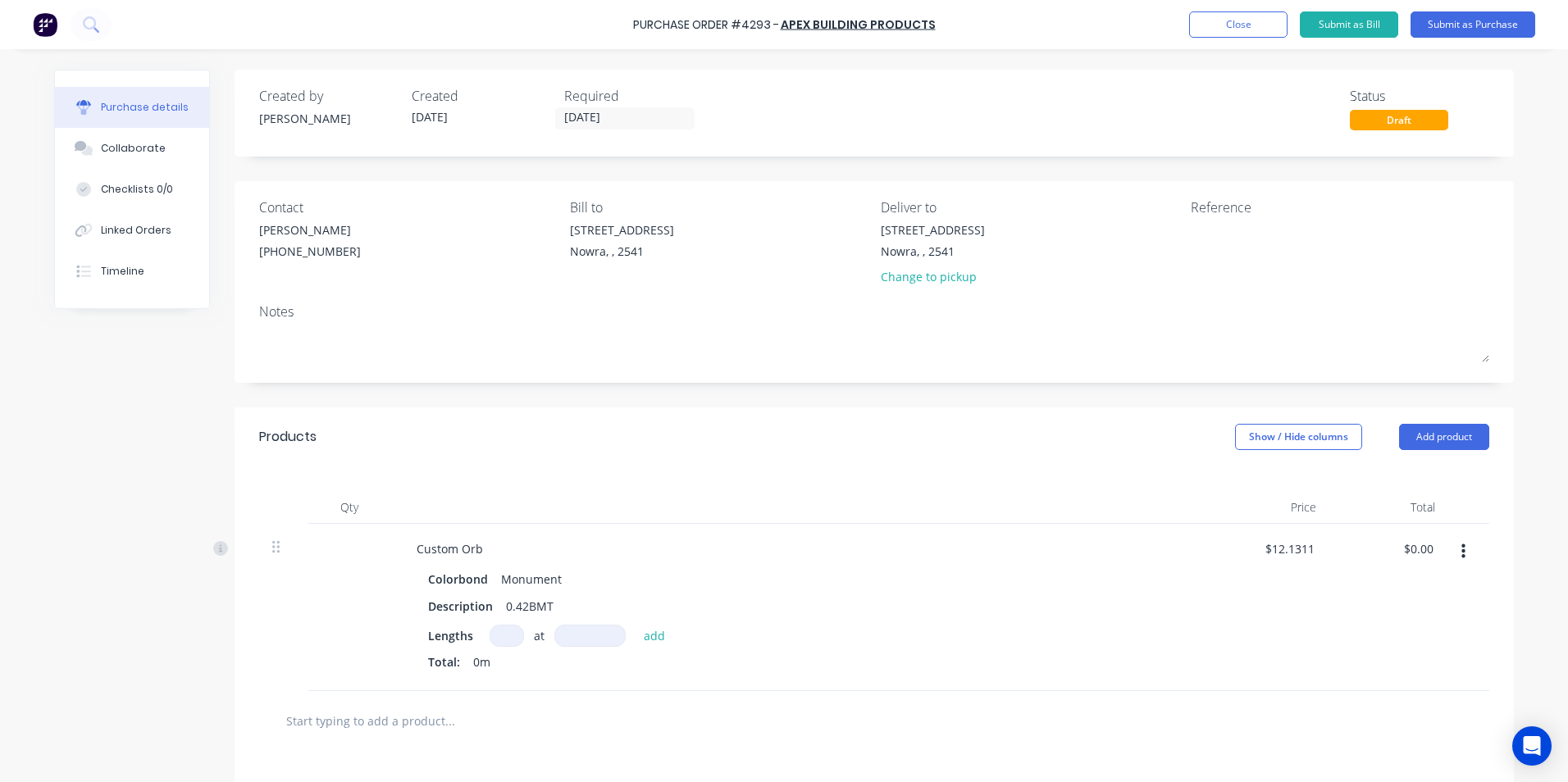
click at [509, 635] on input at bounding box center [506, 636] width 34 height 22
type input "2"
type input "5750mm"
click at [638, 641] on button "add" at bounding box center [655, 636] width 38 height 20
type input "$139.51"
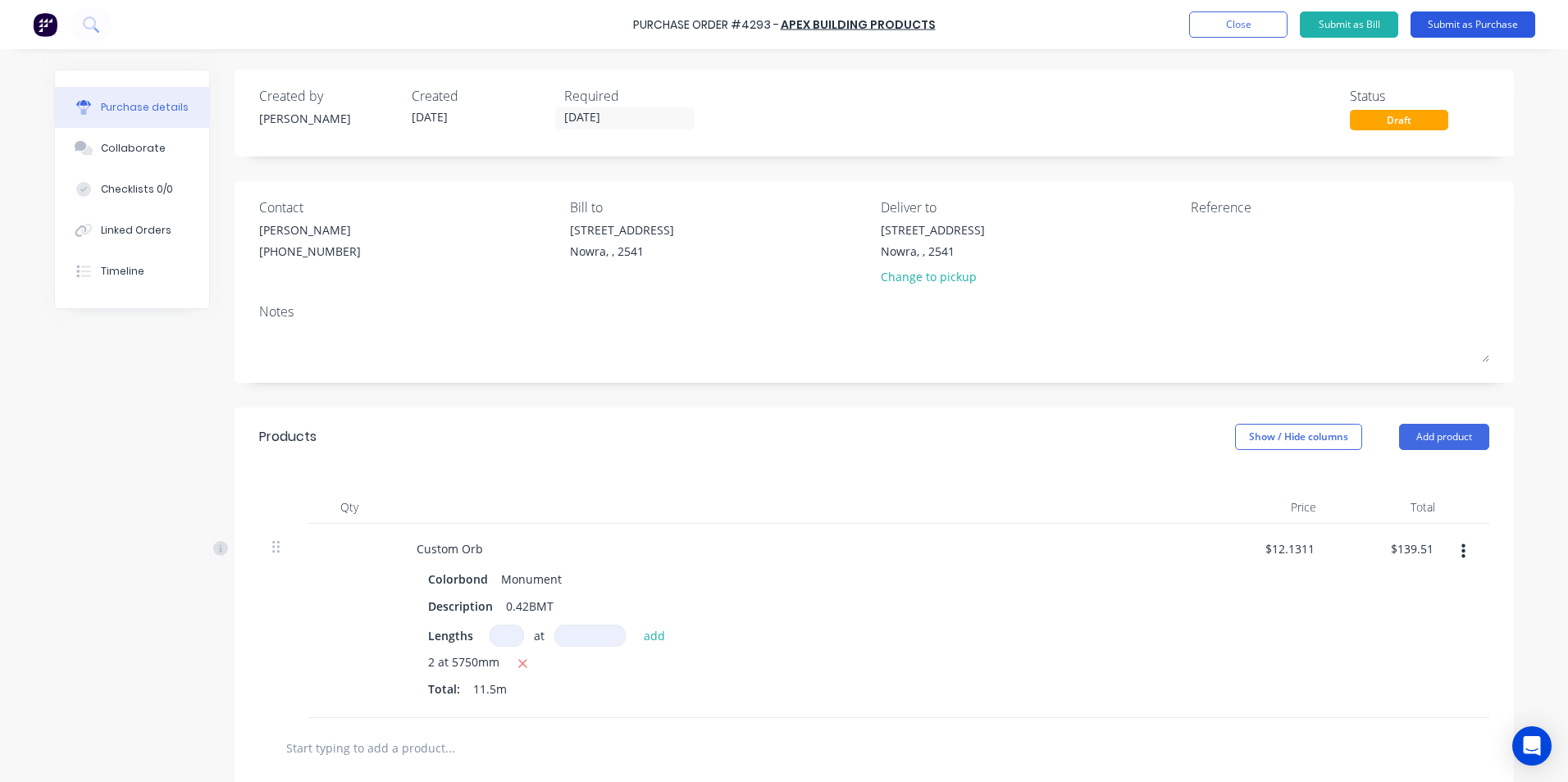
click at [1493, 26] on button "Submit as Purchase" at bounding box center [1473, 24] width 124 height 26
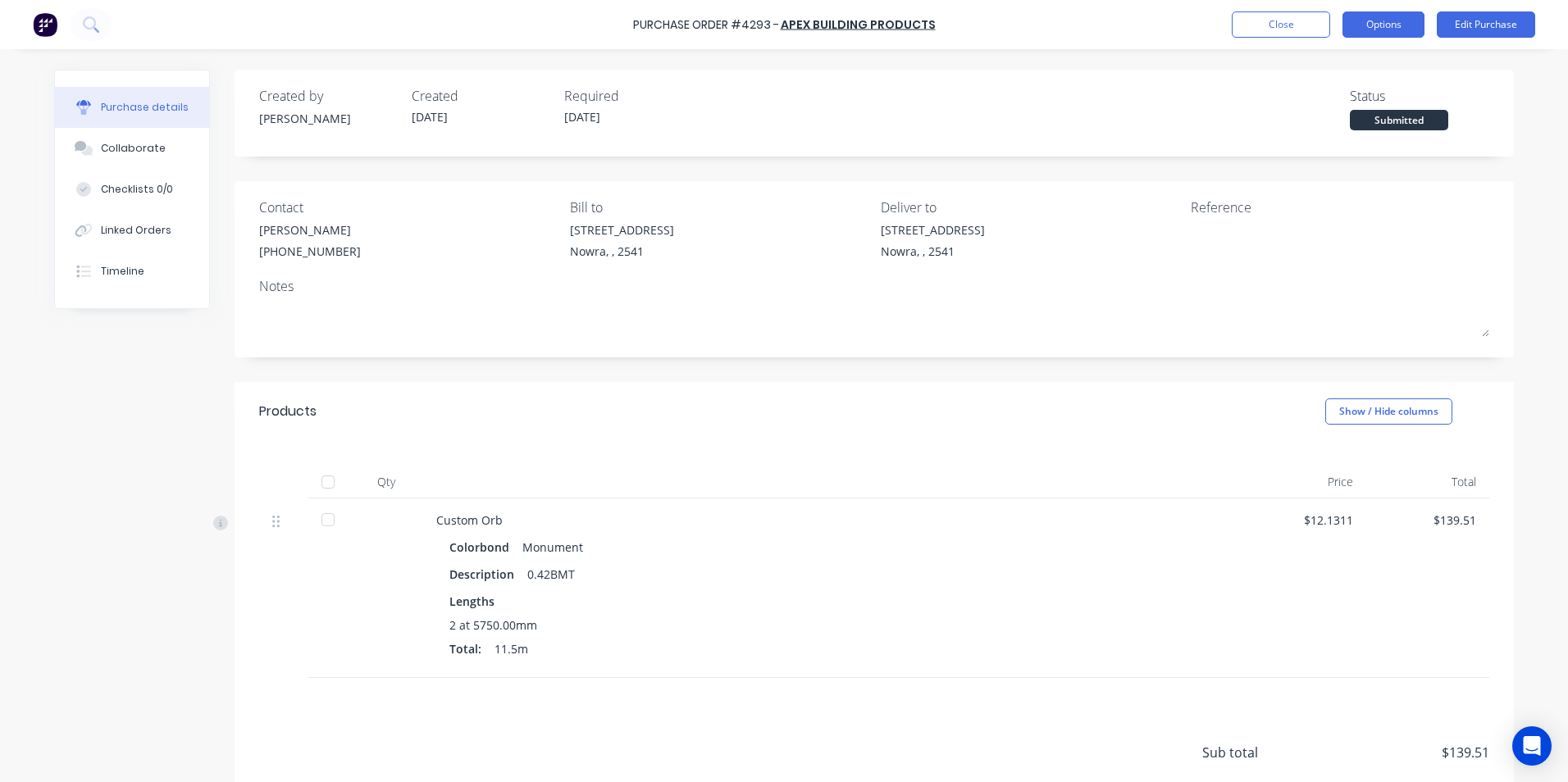
click at [1391, 28] on button "Options" at bounding box center [1384, 24] width 82 height 26
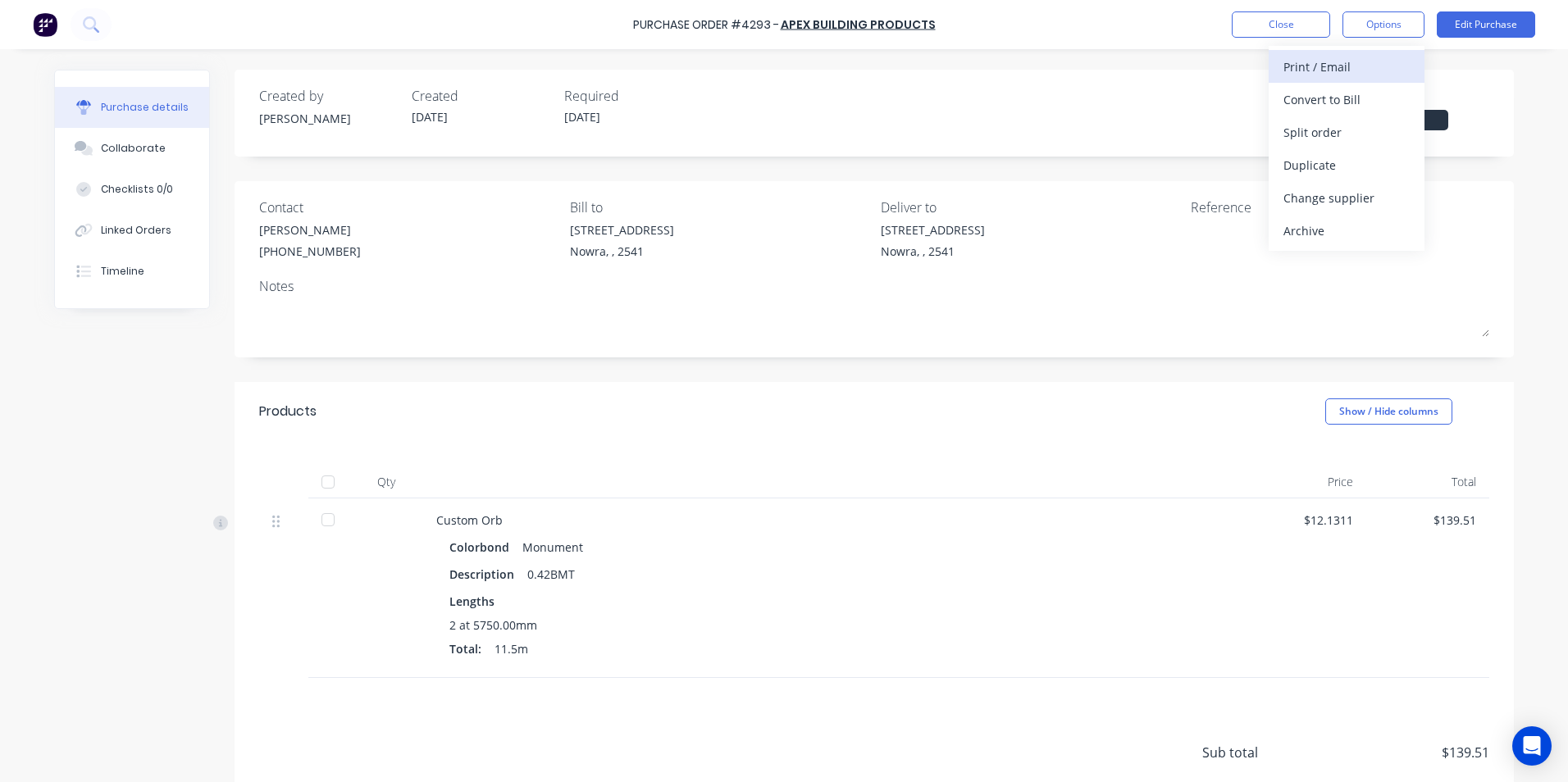
click at [1356, 75] on div "Print / Email" at bounding box center [1347, 66] width 126 height 24
click at [1347, 101] on div "With pricing" at bounding box center [1347, 100] width 126 height 24
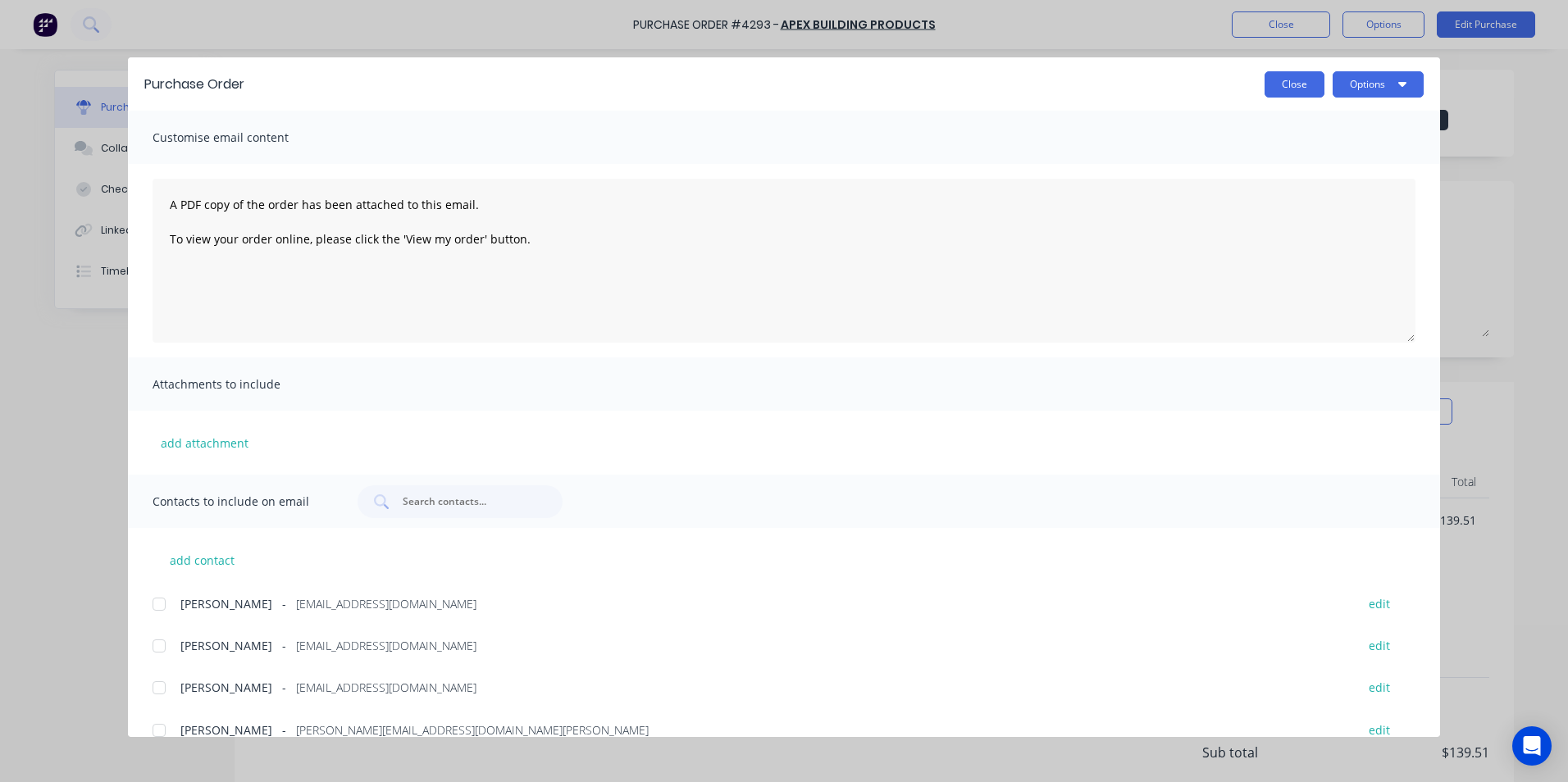
click at [1282, 73] on button "Close" at bounding box center [1294, 84] width 60 height 26
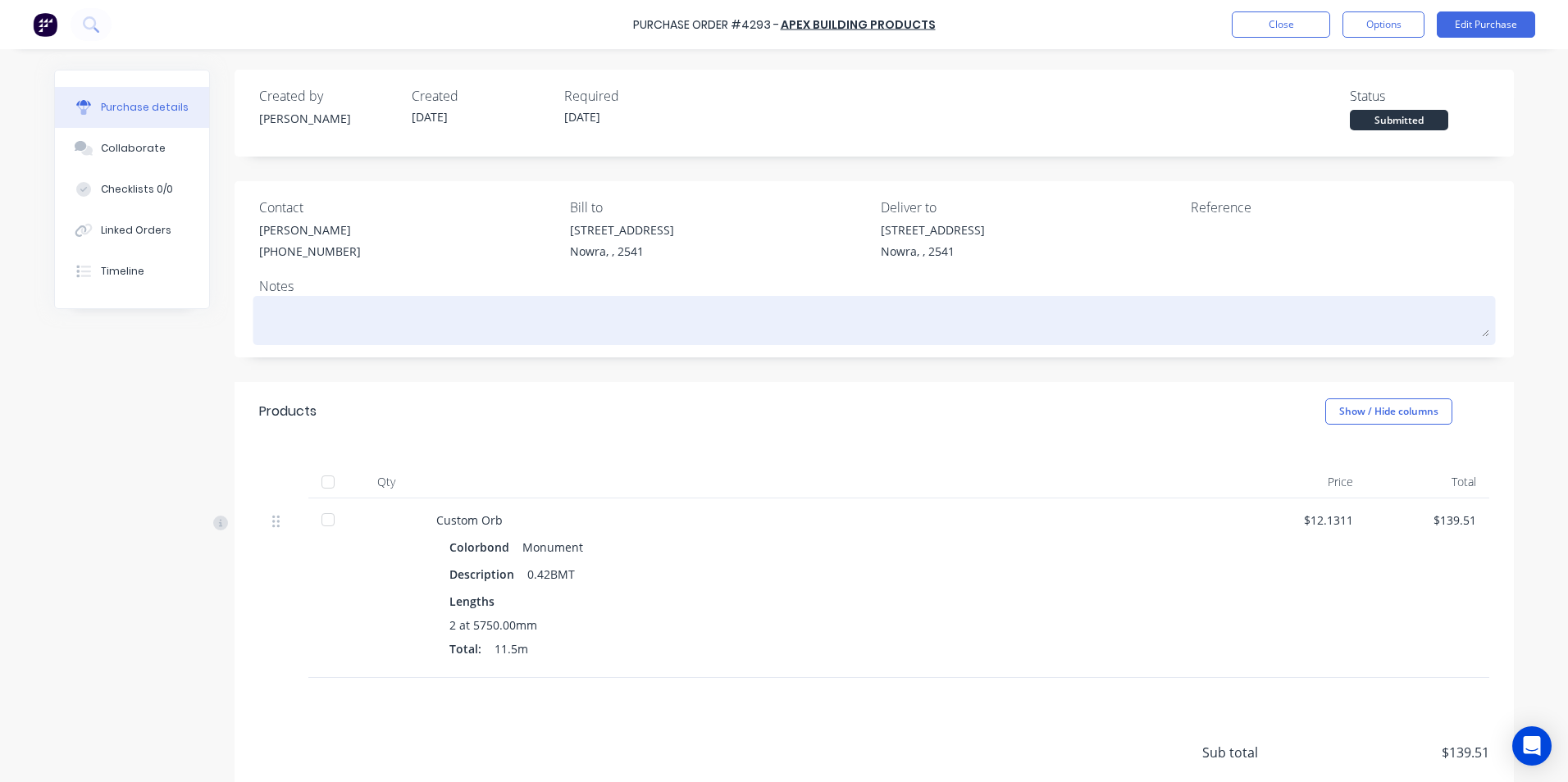
click at [486, 322] on textarea at bounding box center [874, 319] width 1230 height 37
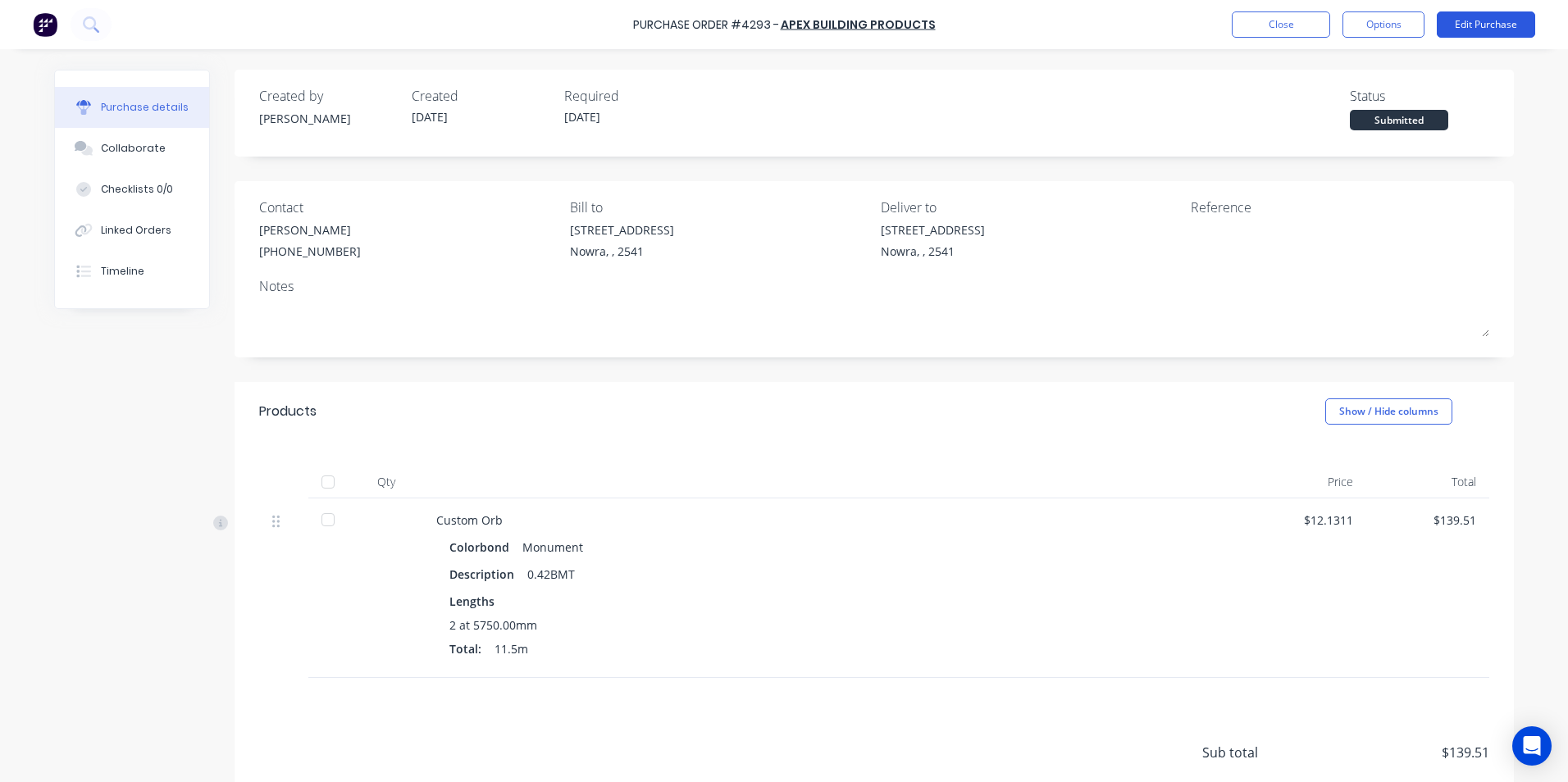
click at [1497, 26] on button "Edit Purchase" at bounding box center [1486, 24] width 99 height 26
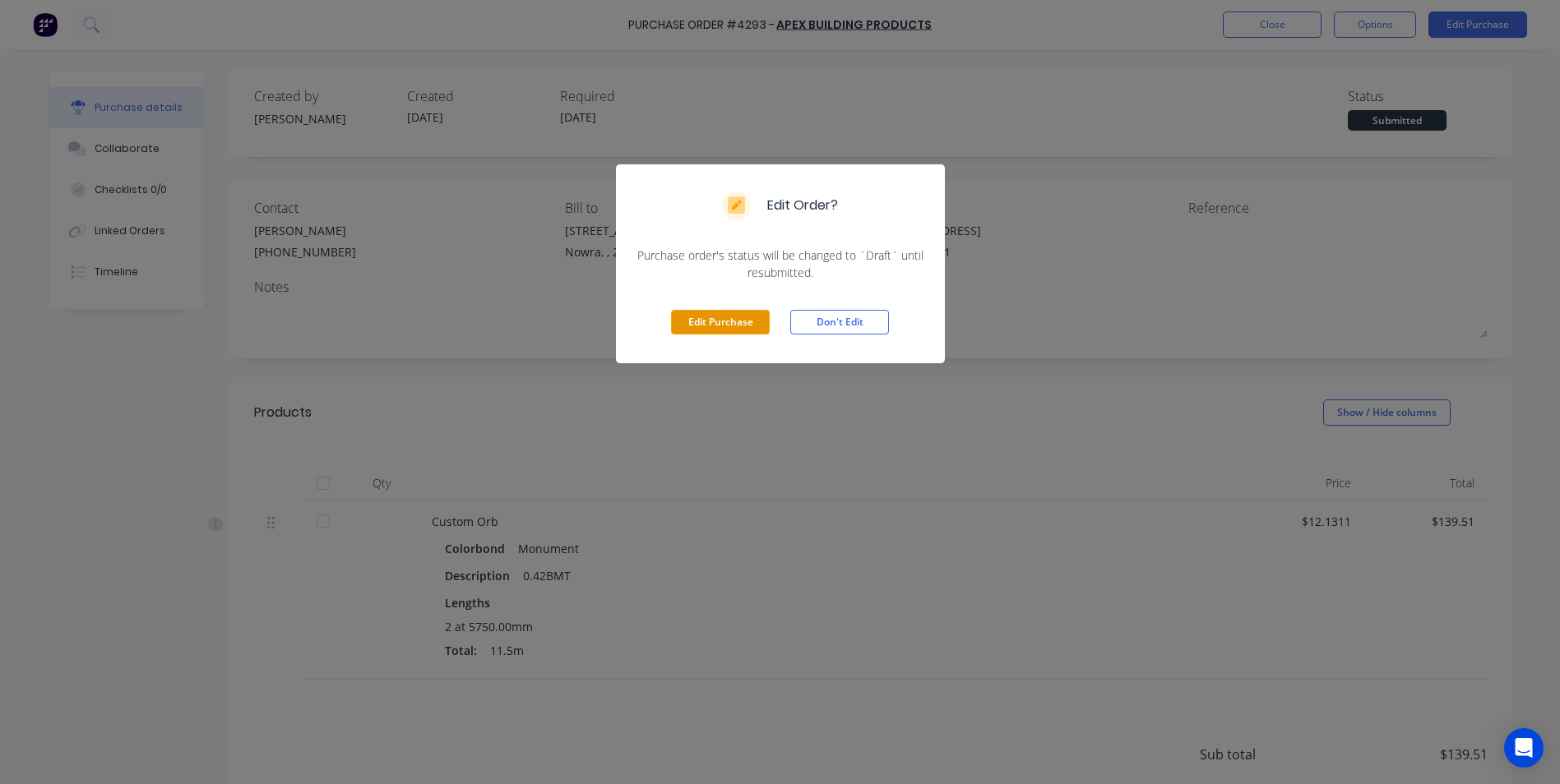
click at [738, 324] on button "Edit Purchase" at bounding box center [720, 322] width 99 height 25
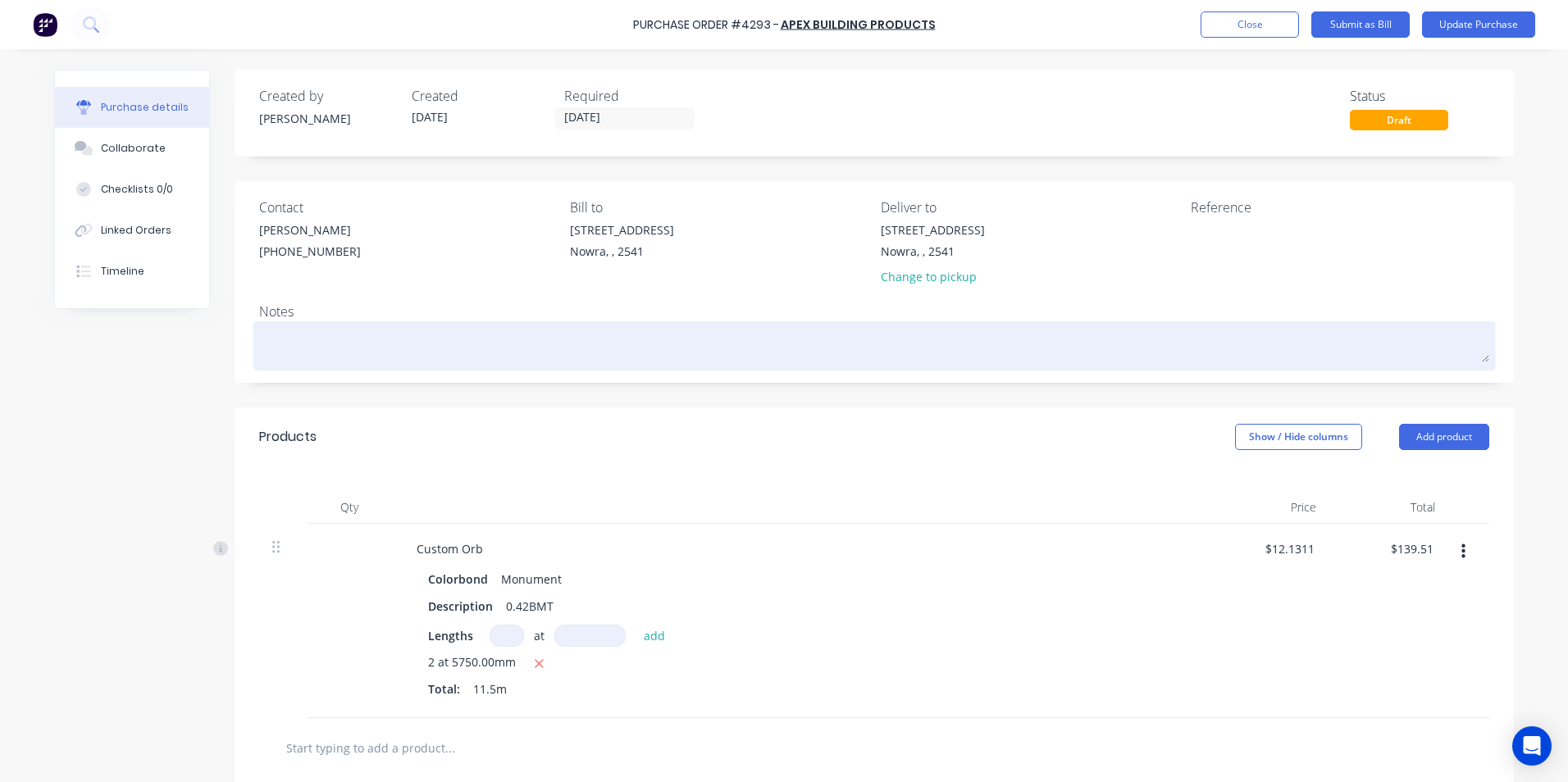
click at [336, 338] on textarea at bounding box center [874, 344] width 1230 height 37
type textarea "x"
type textarea "p"
type textarea "x"
type textarea "pl"
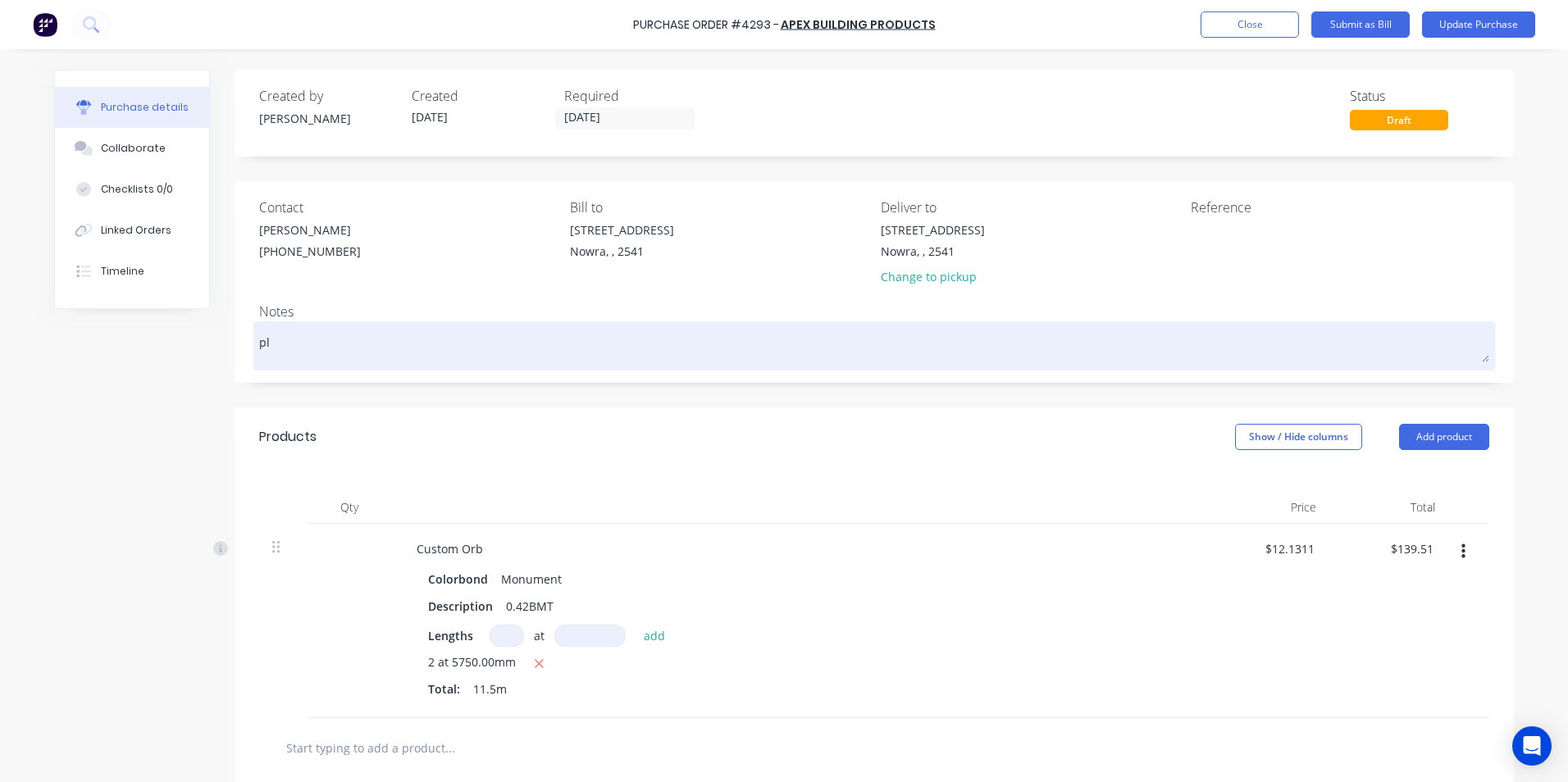
type textarea "x"
type textarea "ple"
type textarea "x"
type textarea "plea"
type textarea "x"
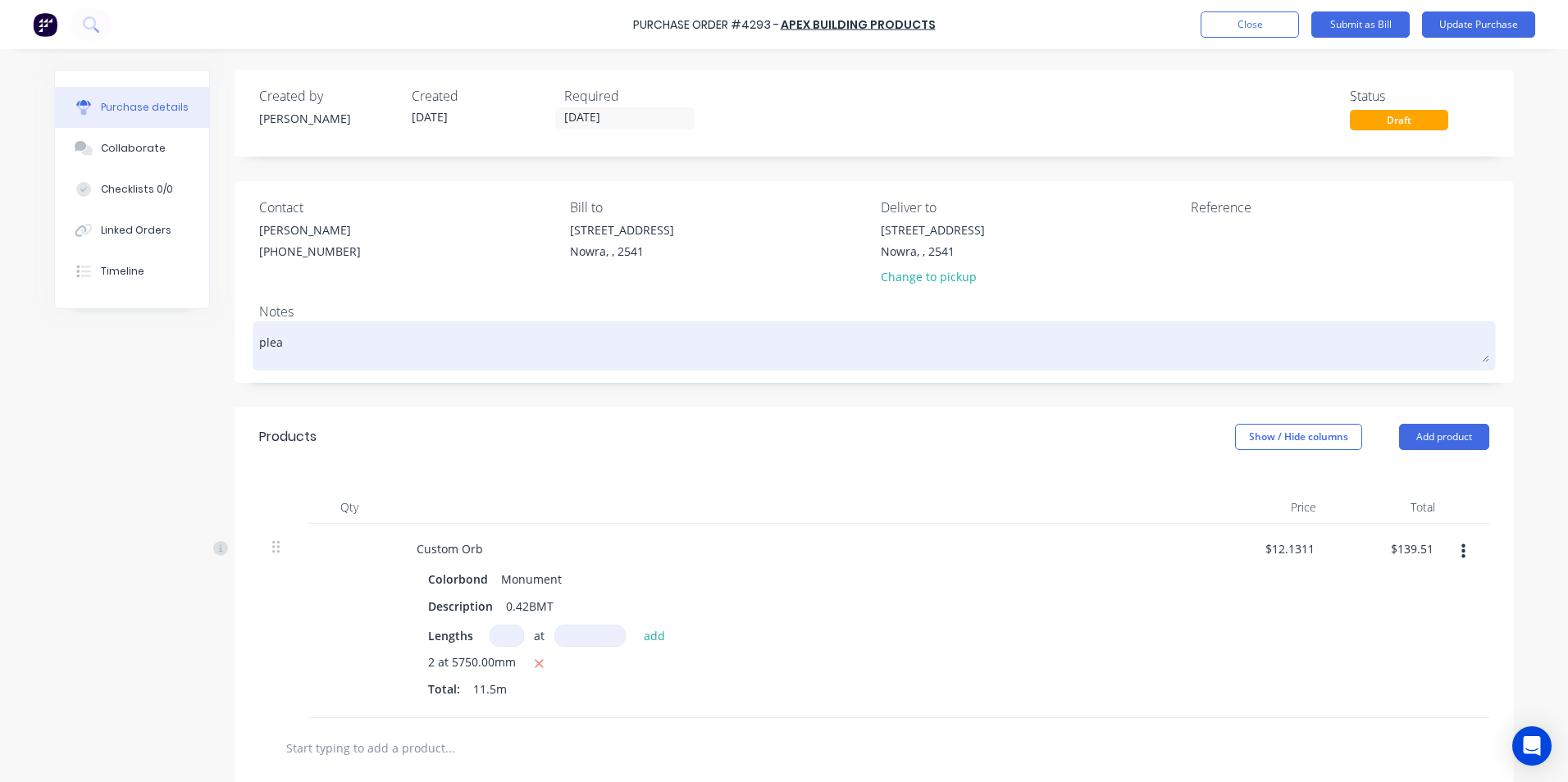
type textarea "pleas"
type textarea "x"
type textarea "please"
type textarea "x"
type textarea "please"
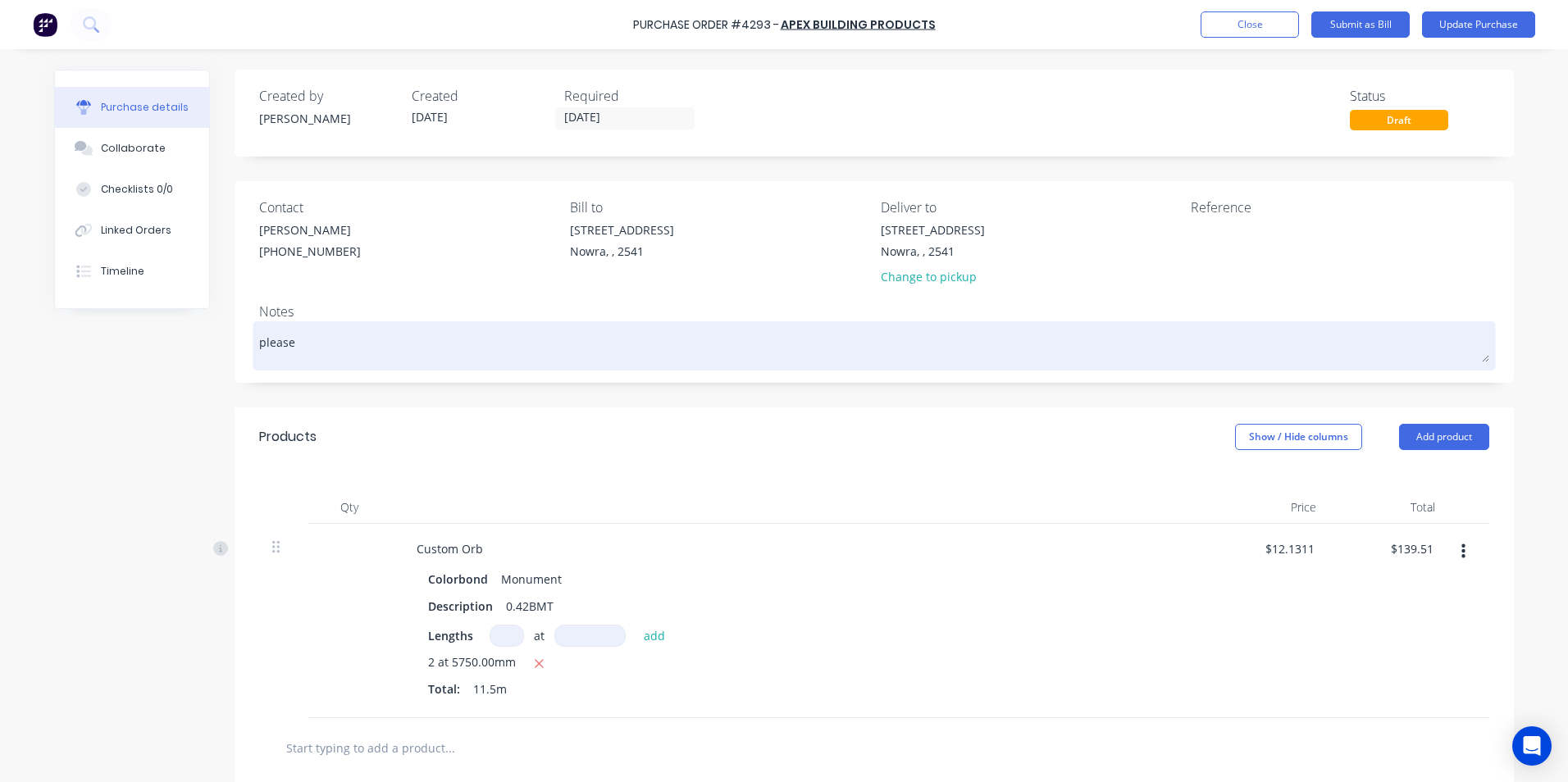
type textarea "x"
type textarea "please i"
type textarea "x"
type textarea "please in"
type textarea "x"
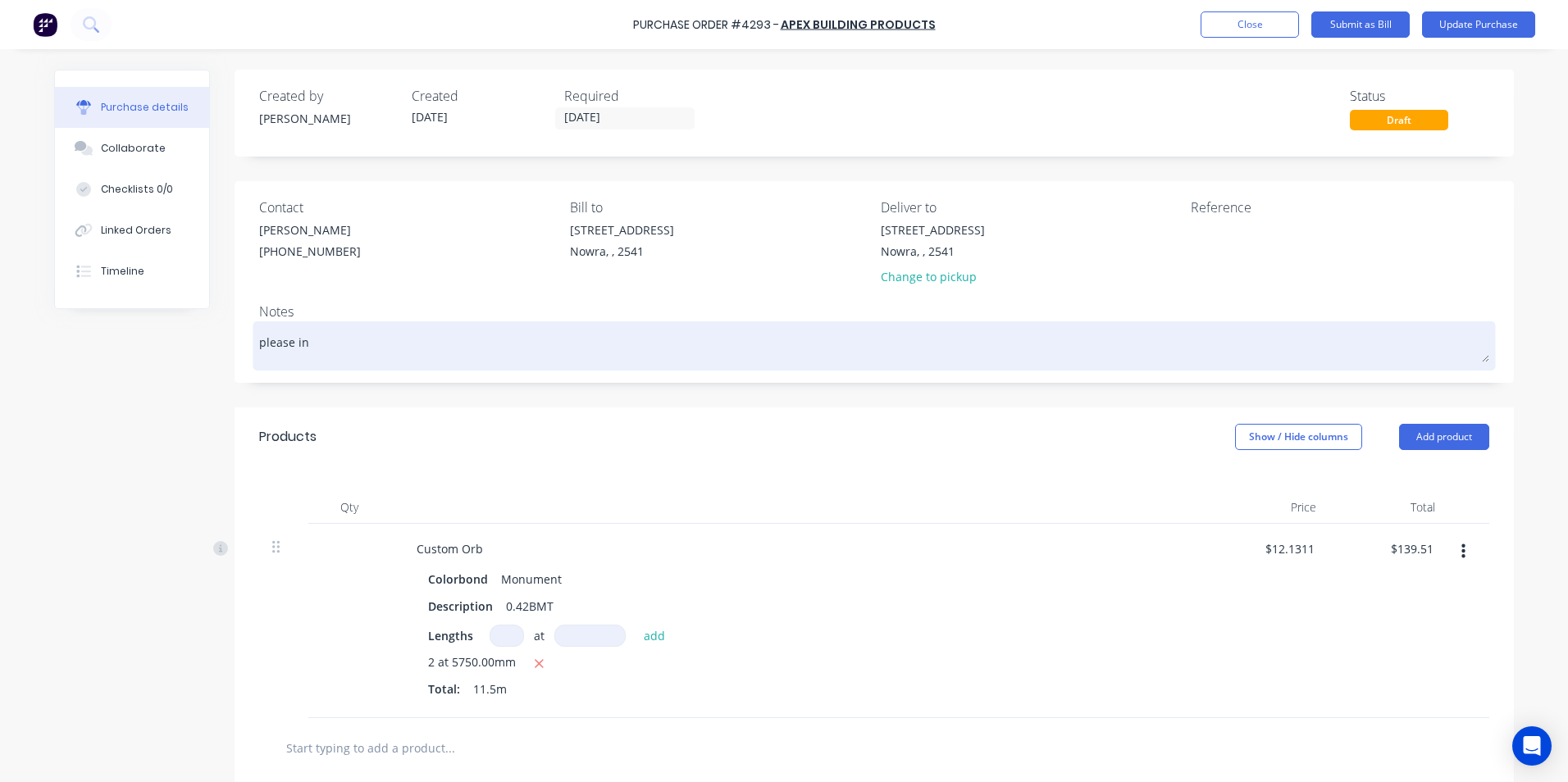
type textarea "please inc"
type textarea "x"
type textarea "please incl"
type textarea "x"
type textarea "please inclu"
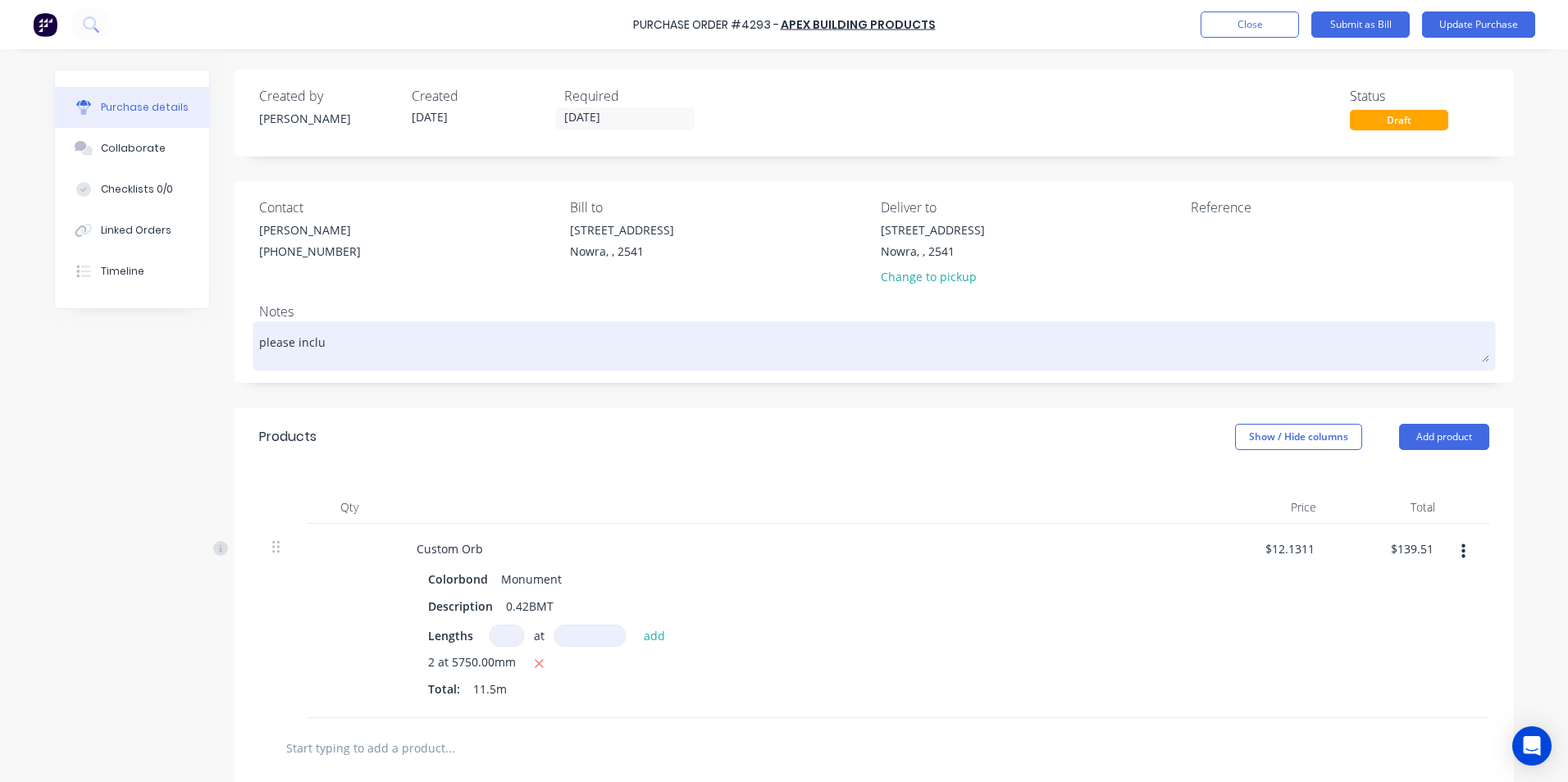
type textarea "x"
type textarea "please includ"
type textarea "x"
type textarea "please include"
type textarea "x"
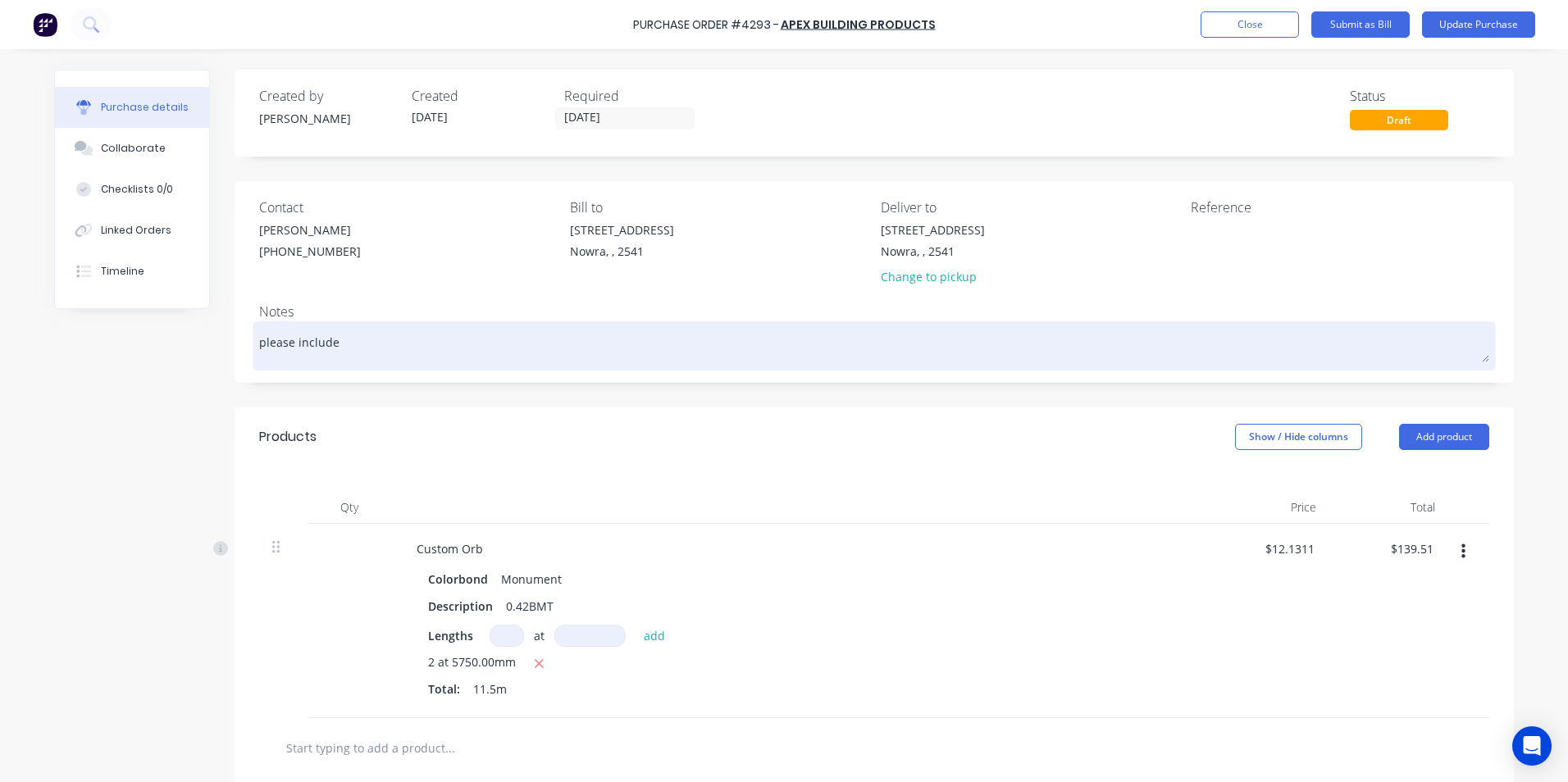
type textarea "please include"
type textarea "x"
type textarea "please include t"
type textarea "x"
type textarea "please include to"
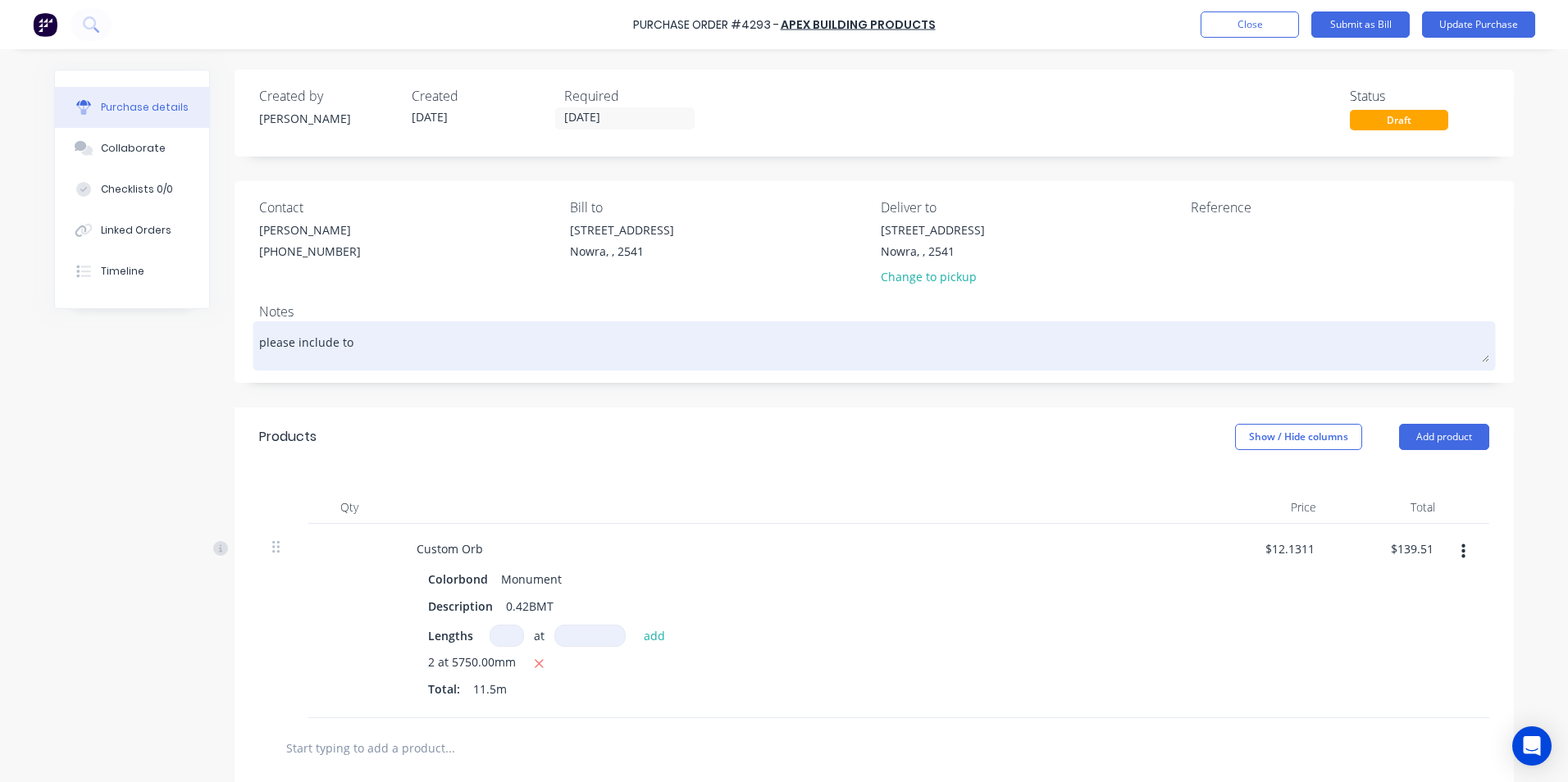
type textarea "x"
type textarea "please include top"
type textarea "x"
type textarea "please include top"
type textarea "x"
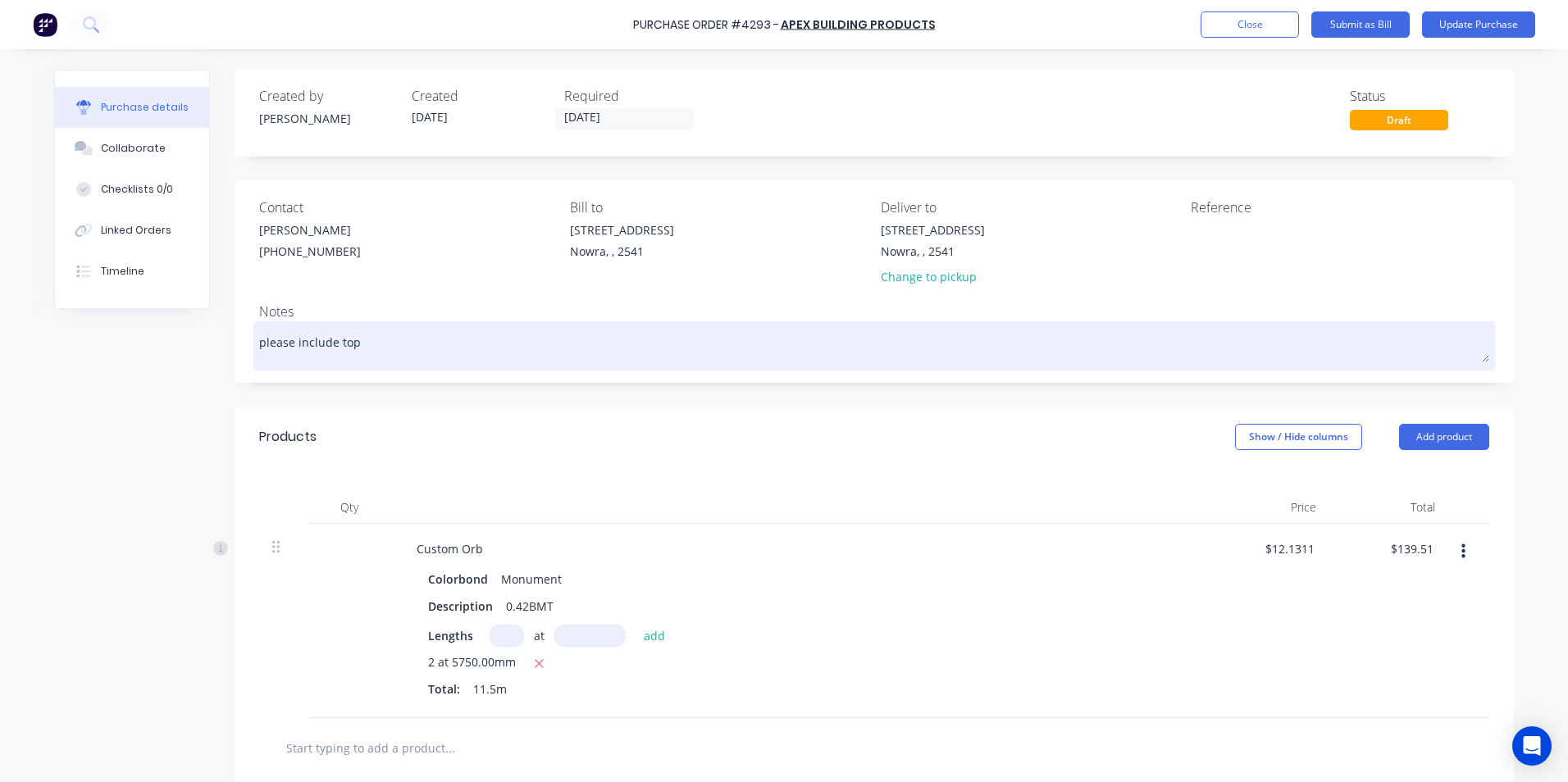
type textarea "please include top a"
type textarea "x"
type textarea "please include top an"
type textarea "x"
type textarea "please include top and"
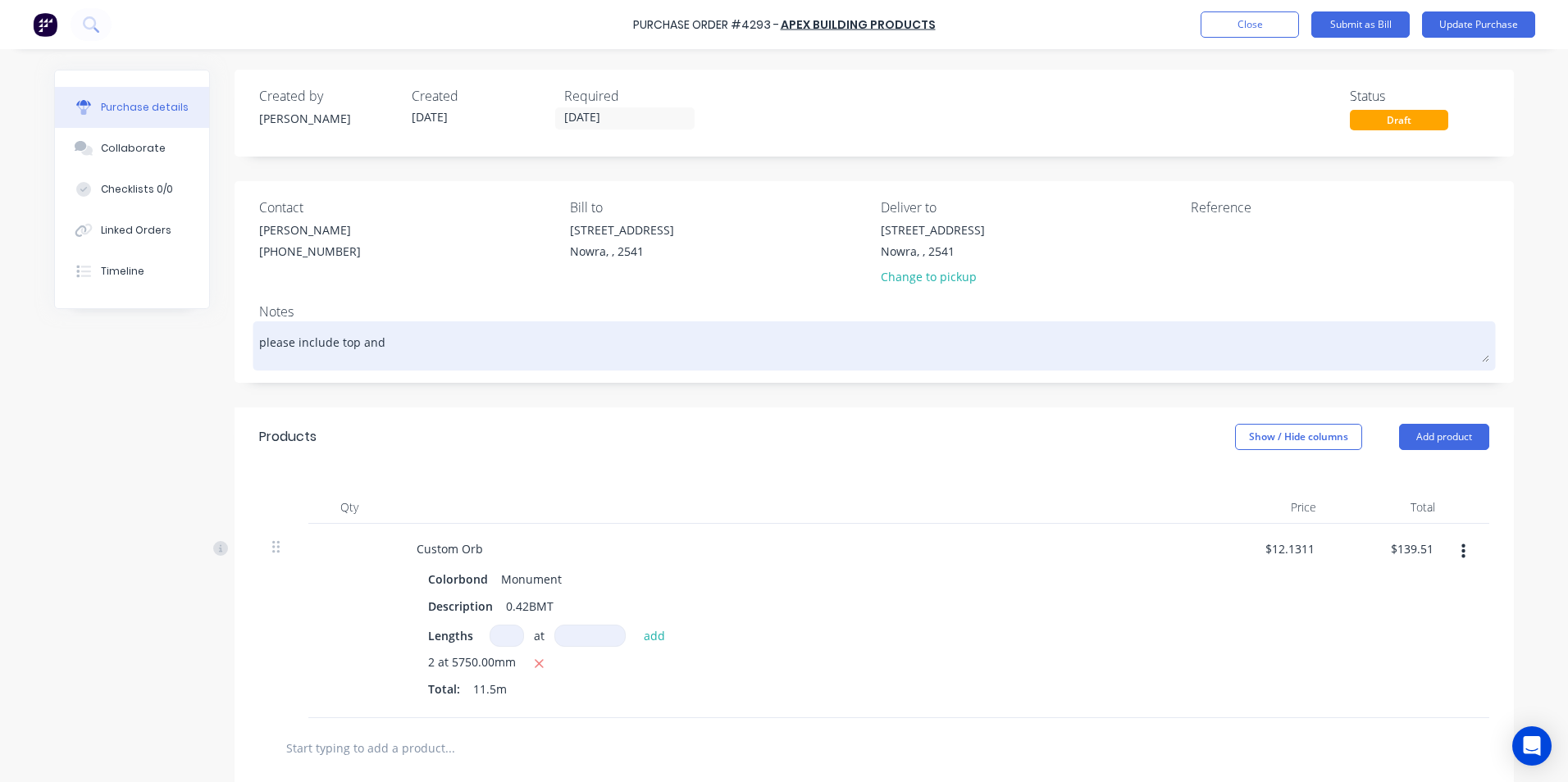
type textarea "x"
type textarea "please include top and"
type textarea "x"
type textarea "please include top and b"
type textarea "x"
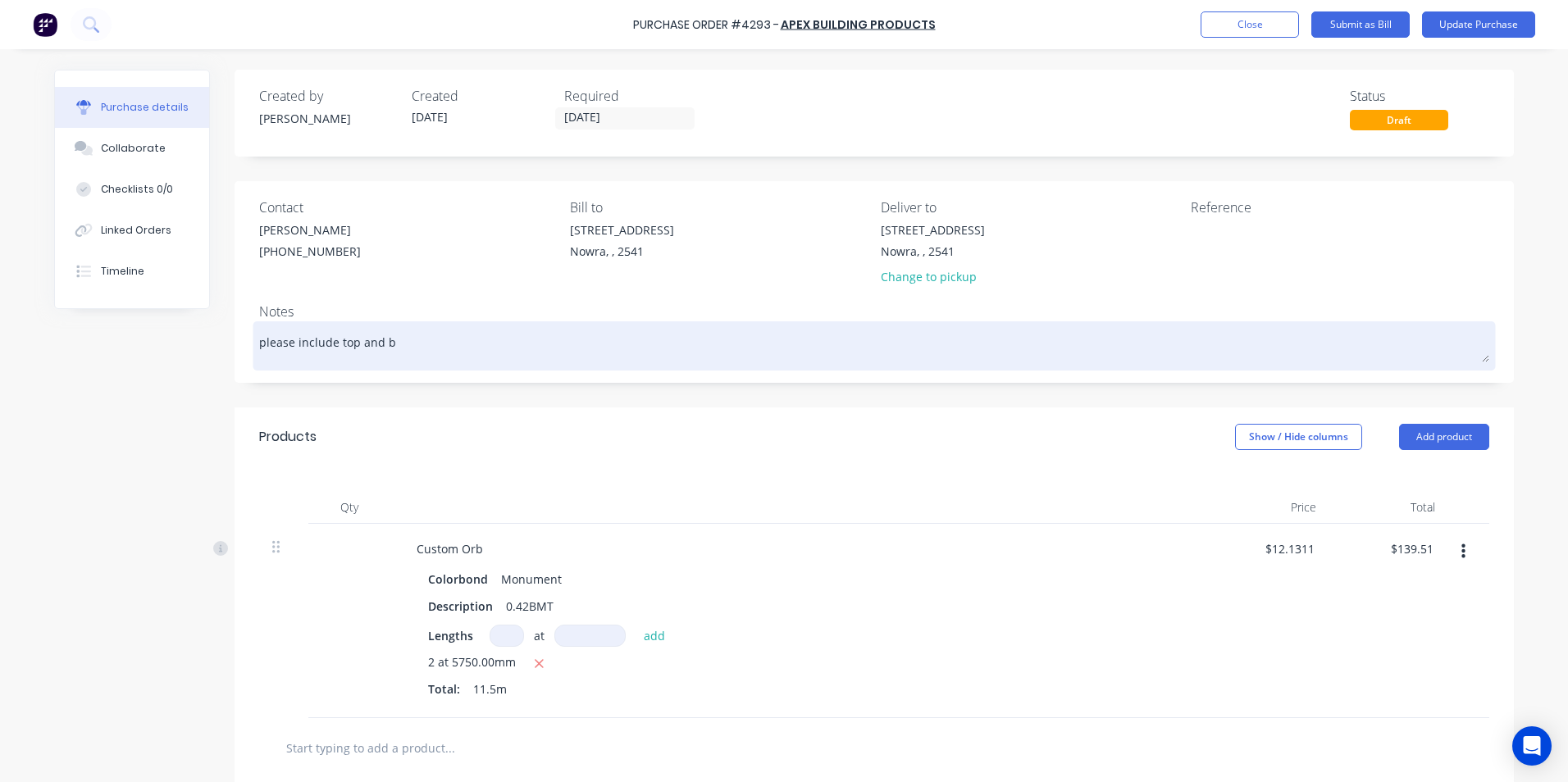
type textarea "please include top and bo"
type textarea "x"
type textarea "please include top and bot"
type textarea "x"
type textarea "please include top and [PERSON_NAME]"
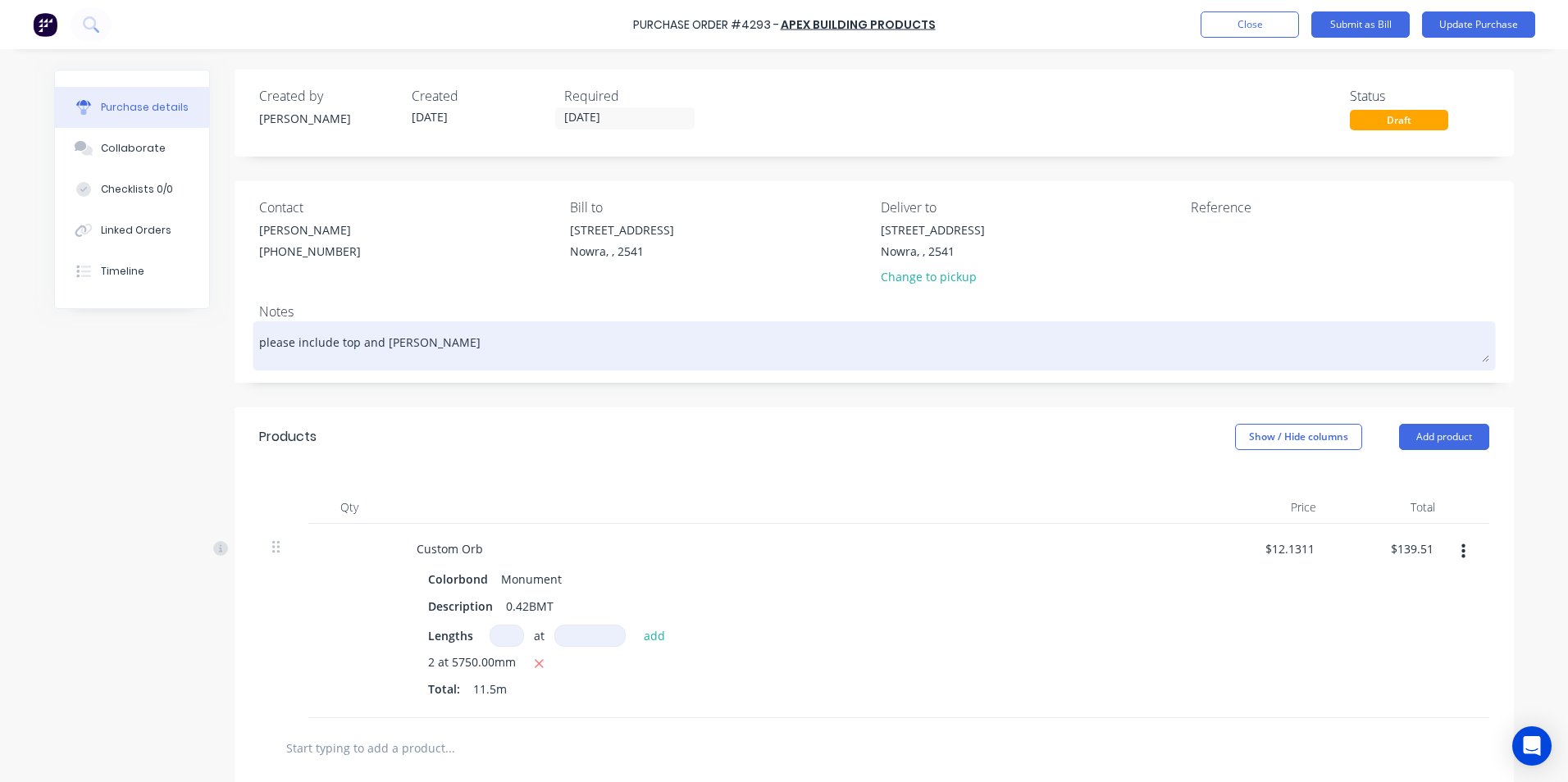
type textarea "x"
type textarea "please include top and [PERSON_NAME]"
type textarea "x"
type textarea "please include top and bottom"
type textarea "x"
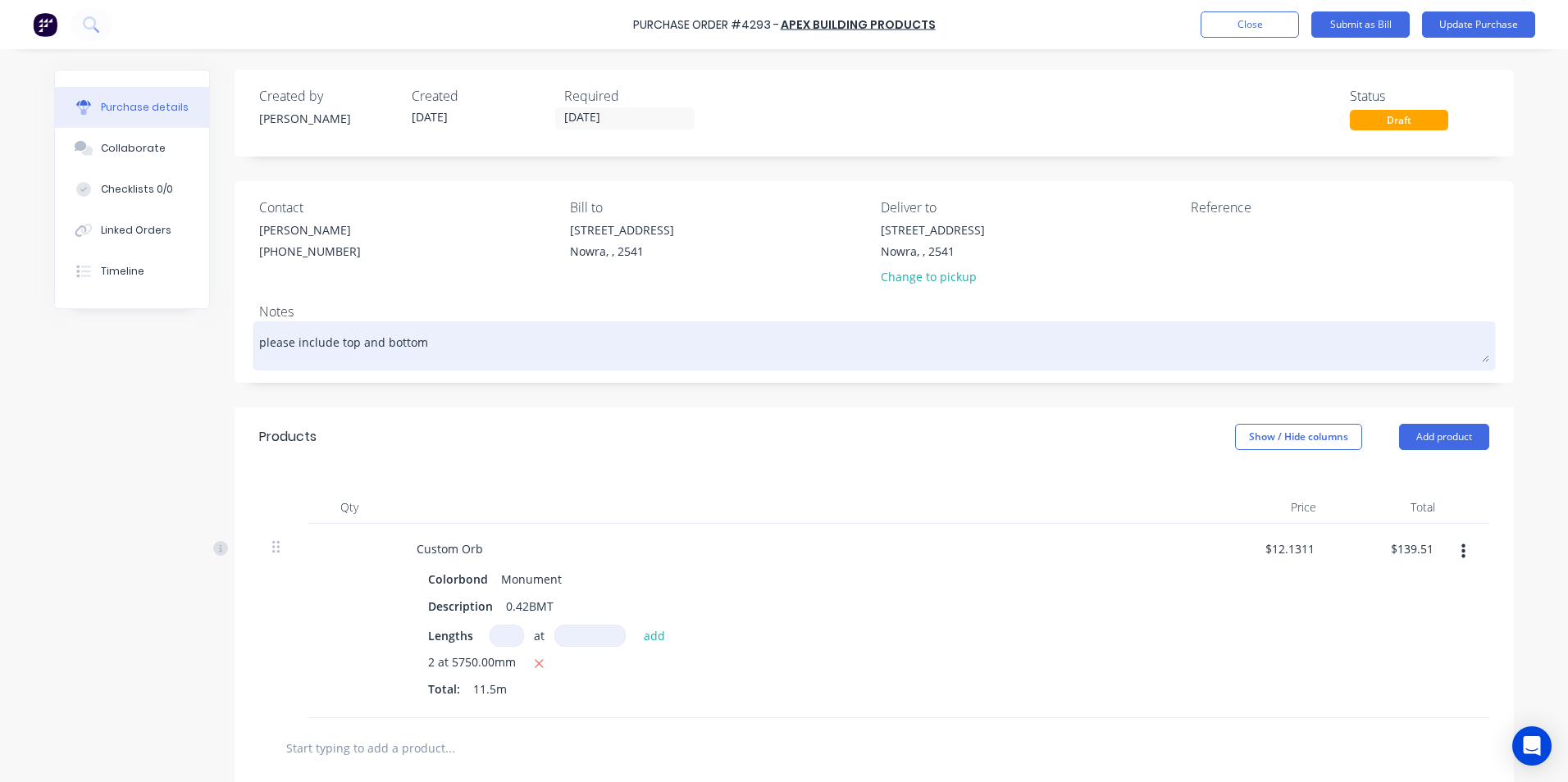
type textarea "please include top and bottom"
type textarea "x"
type textarea "please include top and bottom p"
type textarea "x"
type textarea "please include top and bottom pa"
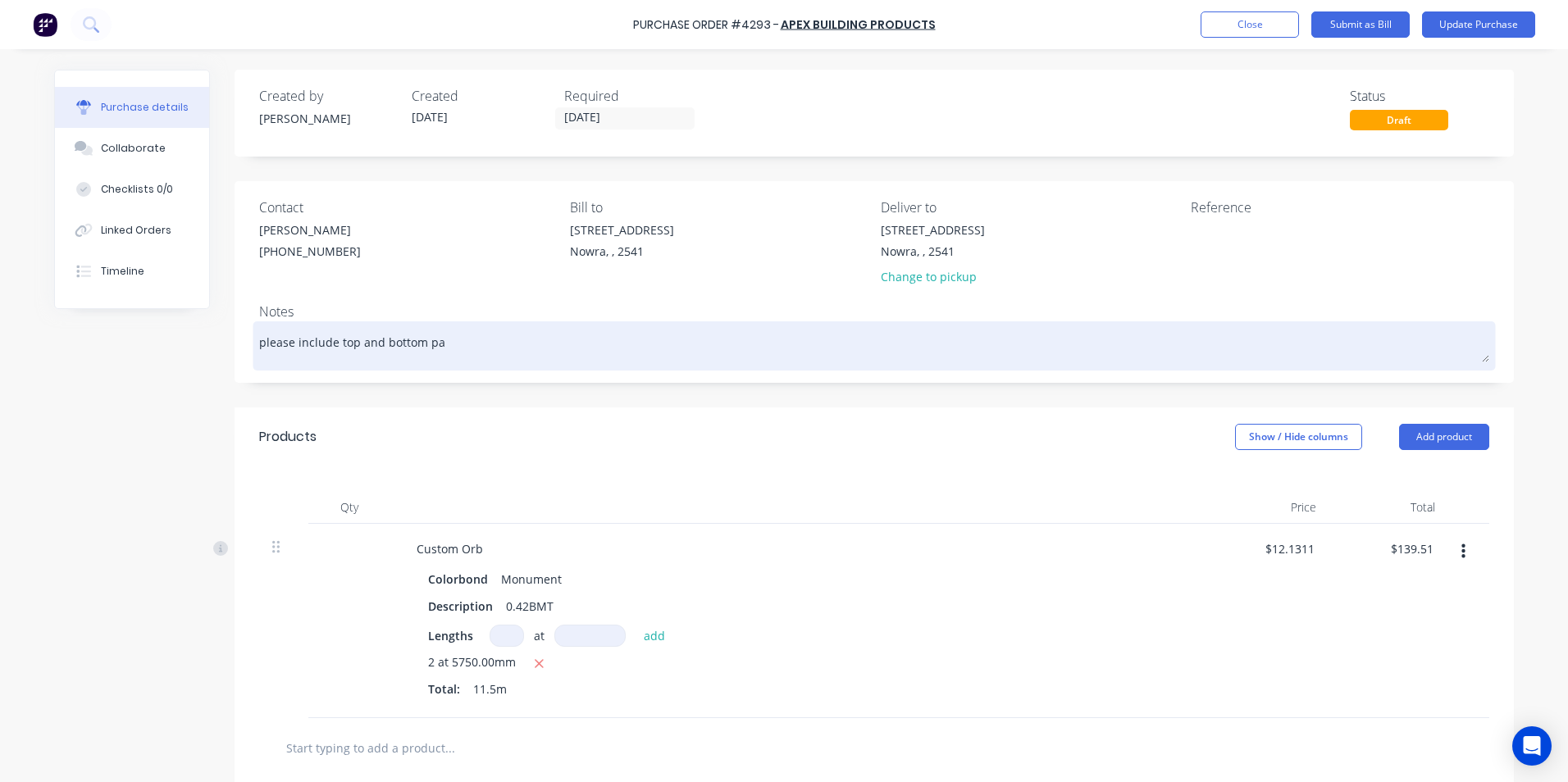
type textarea "x"
type textarea "please include top and bottom pac"
type textarea "x"
type textarea "please include top and bottom pack"
type textarea "x"
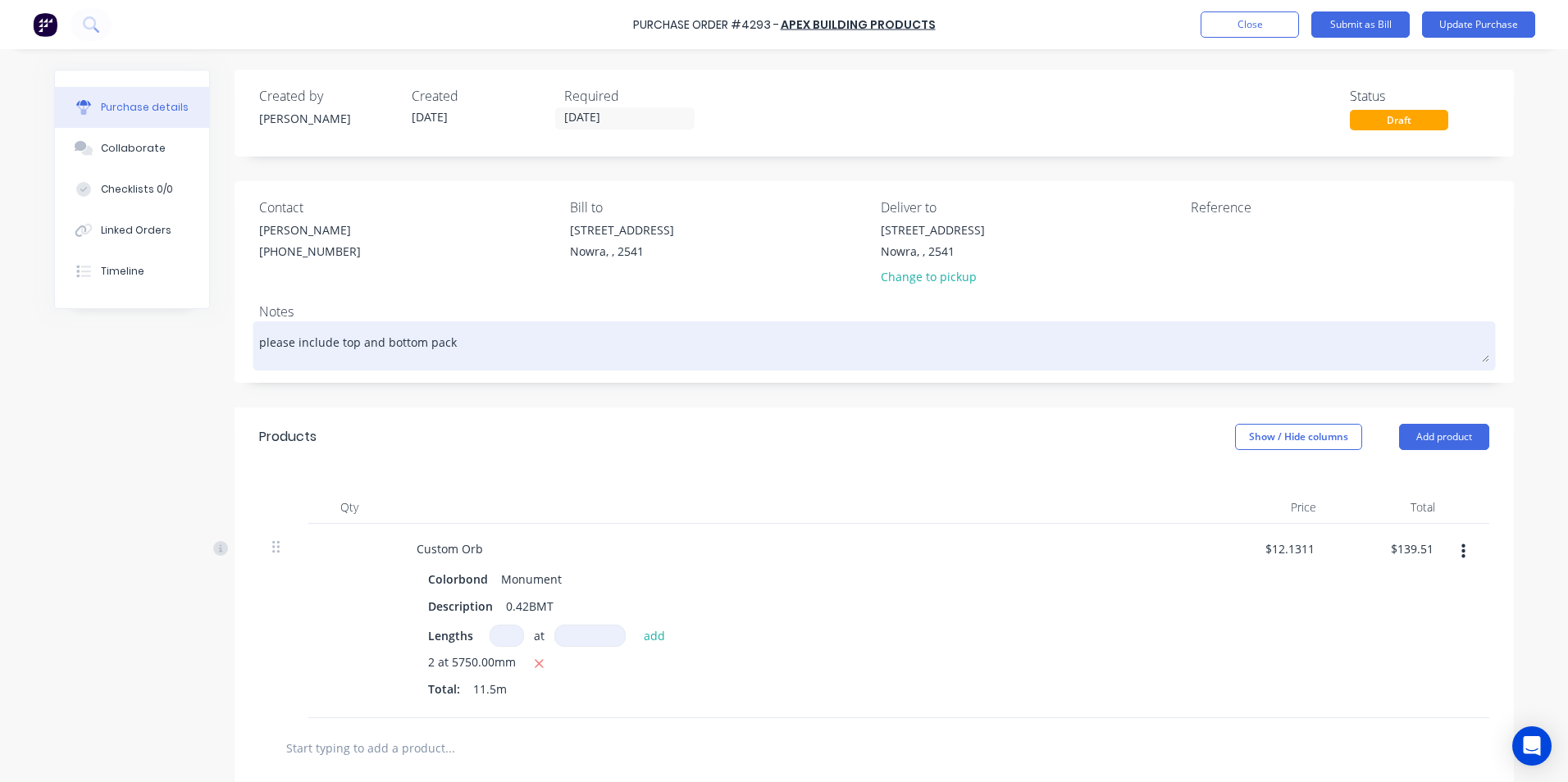
type textarea "please include top and bottom packi"
type textarea "x"
type textarea "please include top and bottom packin"
type textarea "x"
type textarea "please include top and bottom packing"
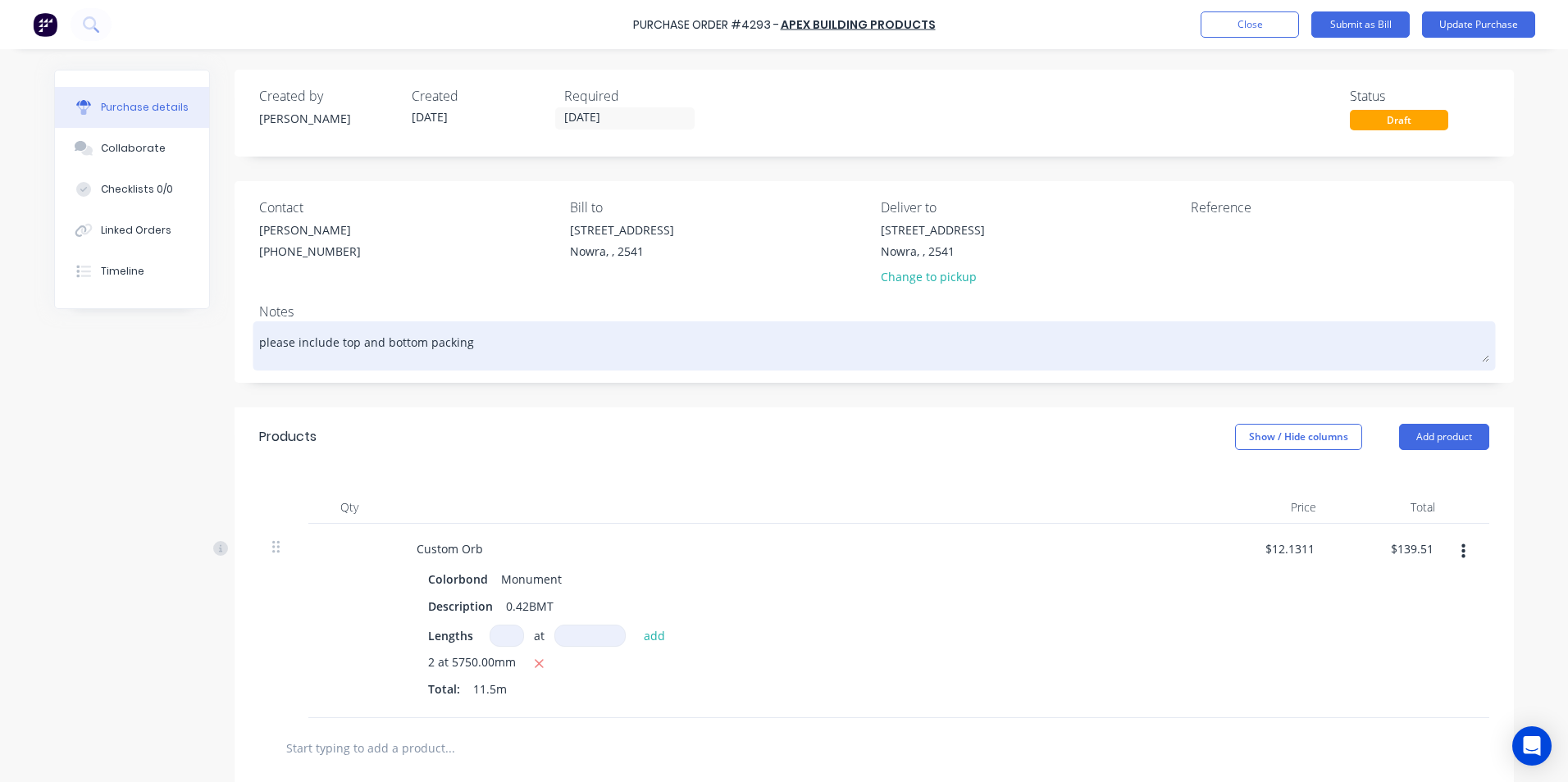
type textarea "x"
type textarea "please include top and bottom packing"
type textarea "x"
type textarea "please include top and bottom packing s"
type textarea "x"
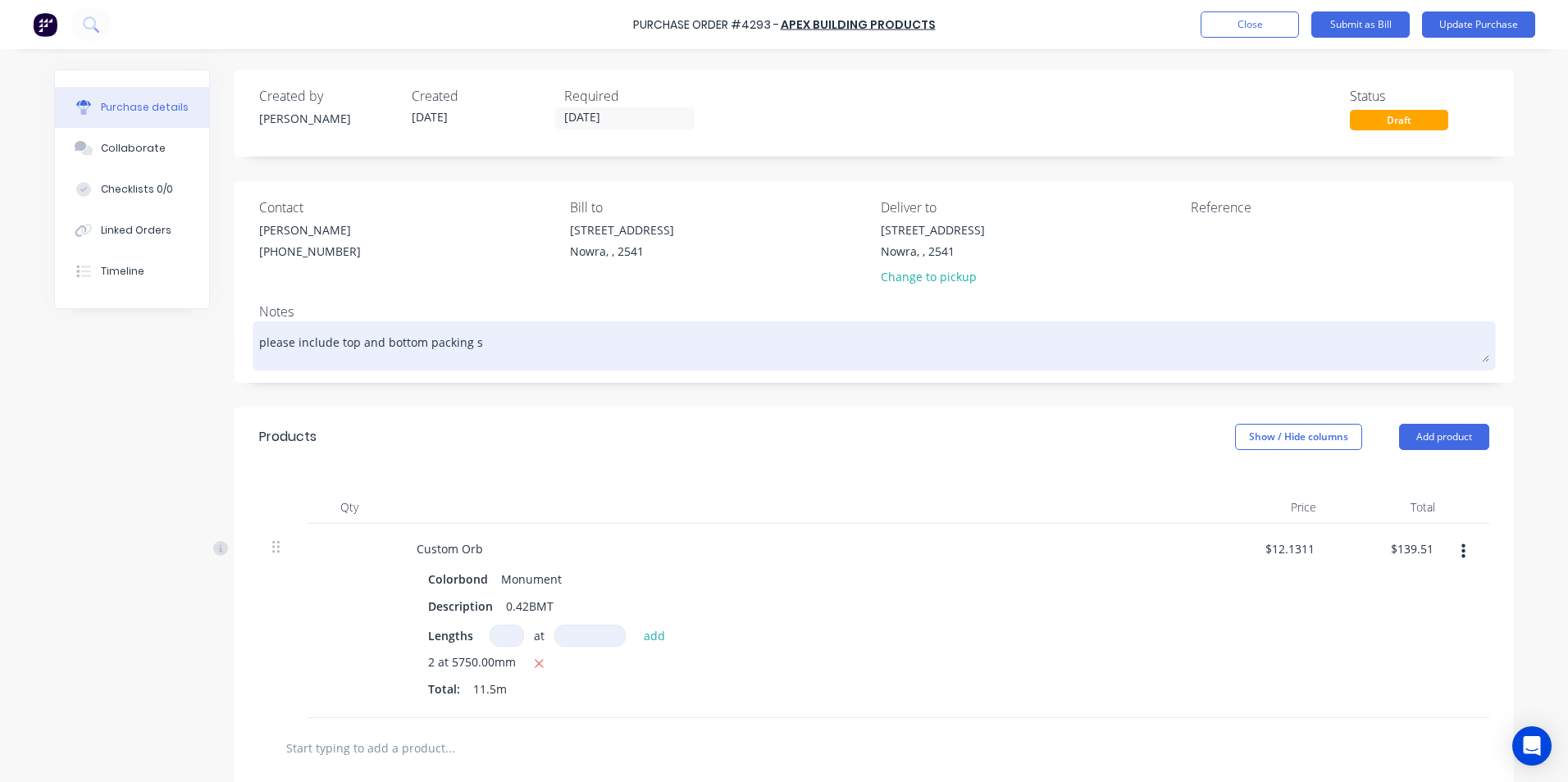
type textarea "please include top and bottom packing sh"
type textarea "x"
type textarea "please include top and bottom packing she"
type textarea "x"
type textarea "please include top and bottom packing shee"
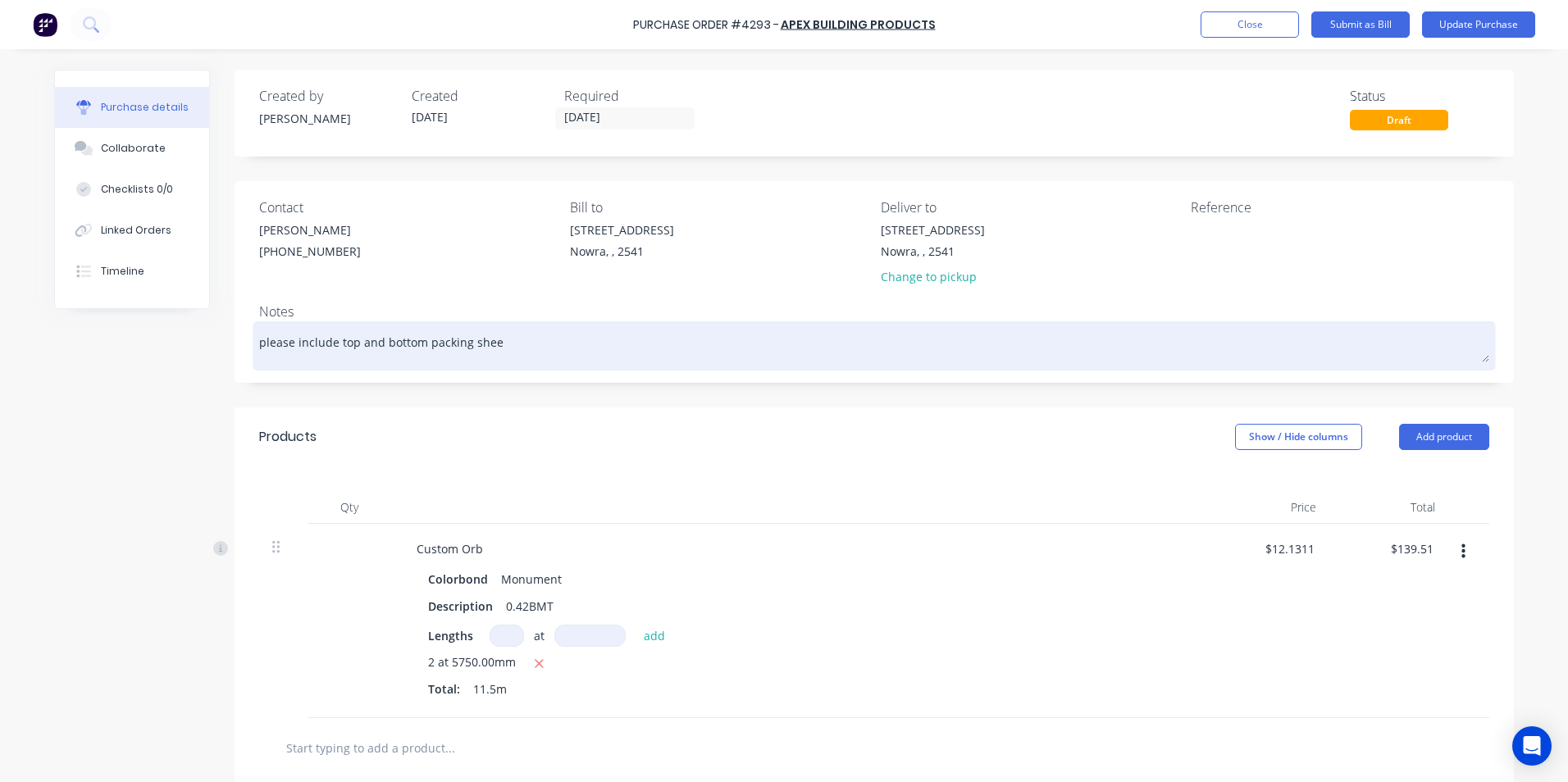
type textarea "x"
type textarea "please include top and bottom packing sheet"
type textarea "x"
type textarea "please include top and bottom packing sheets"
type textarea "x"
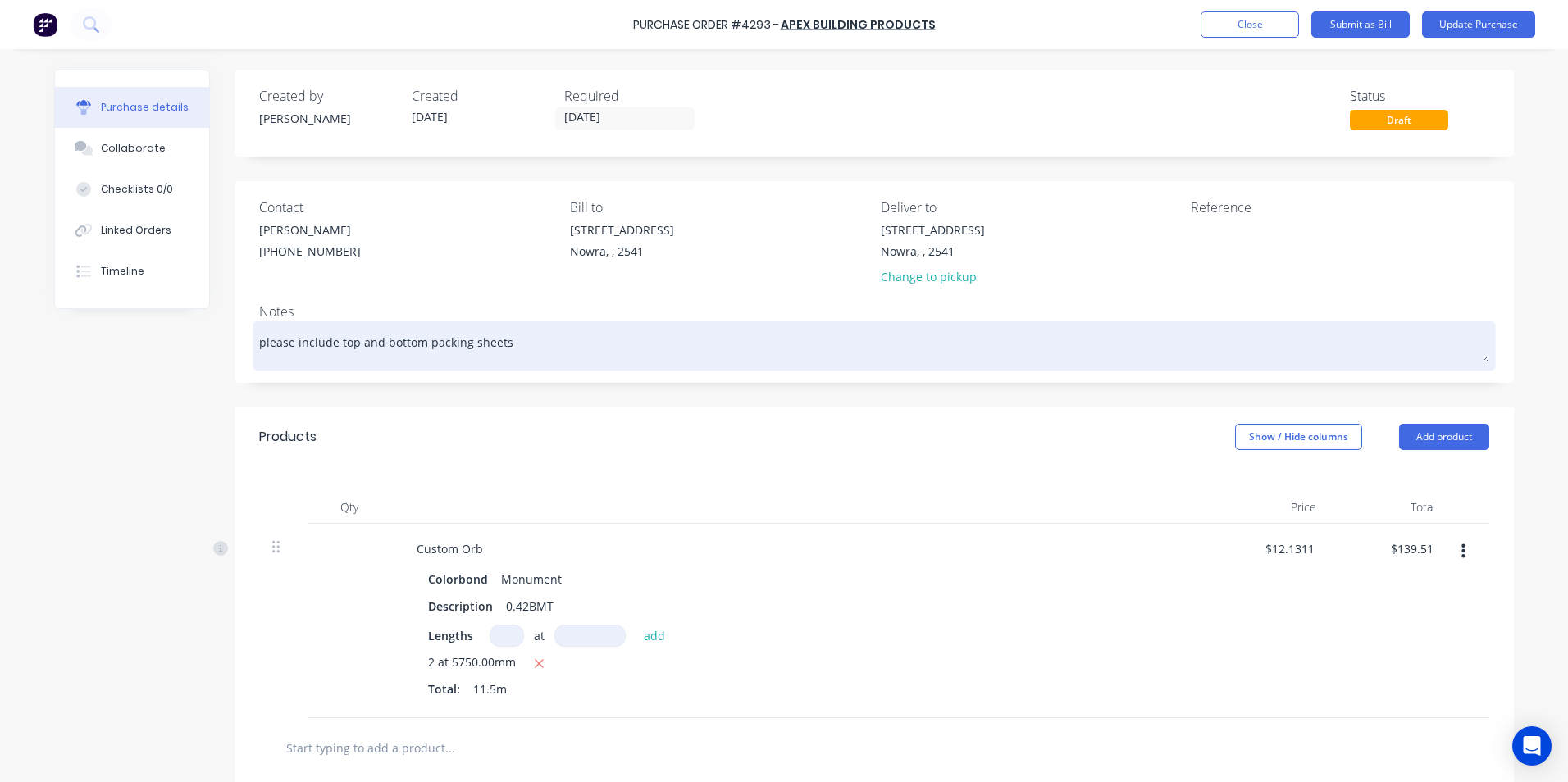
type textarea "please include top and bottom packing sheets"
type textarea "x"
type textarea "please include top and bottom packing sheets -"
type textarea "x"
type textarea "please include top and bottom packing sheets -"
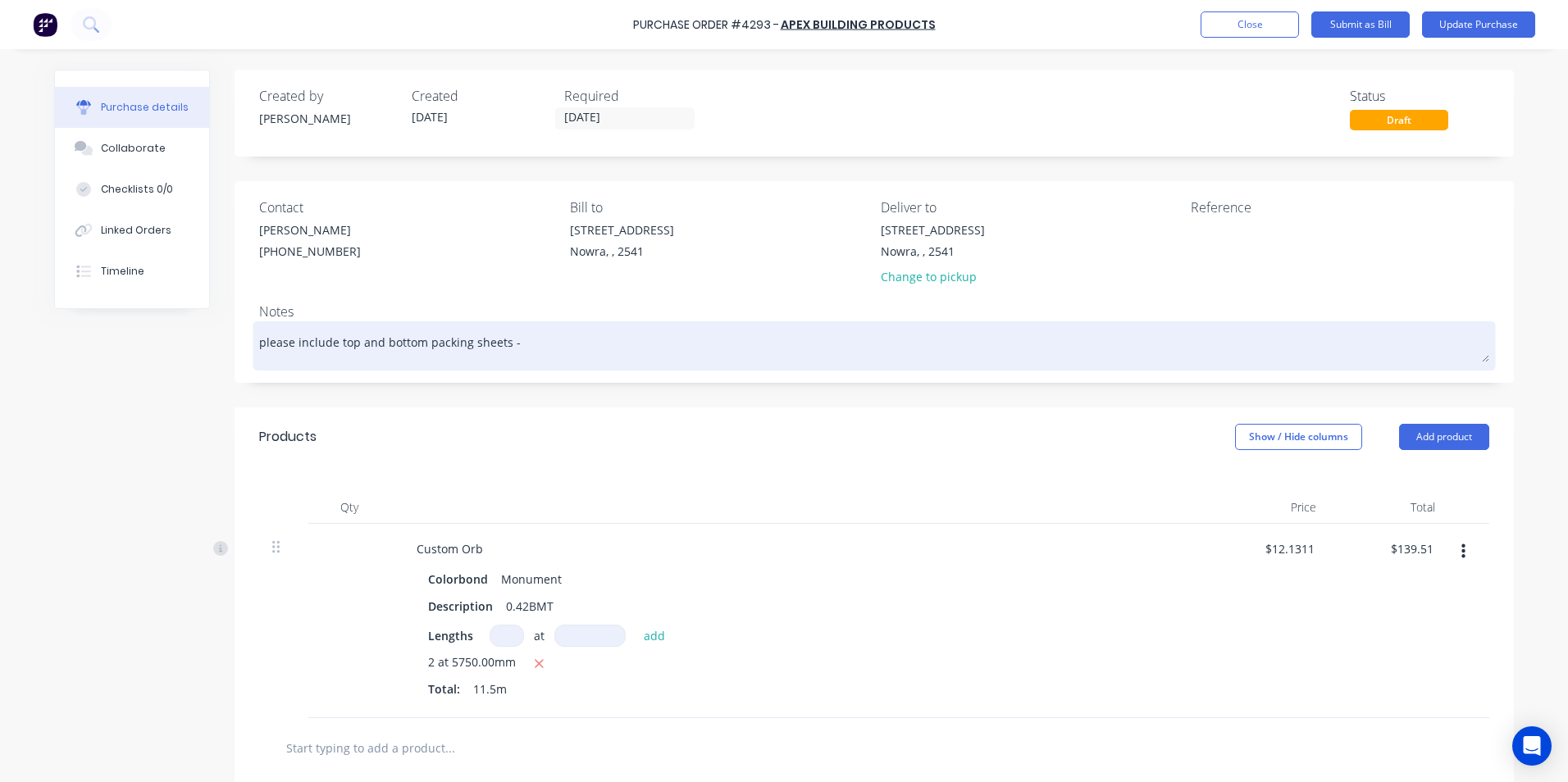
type textarea "x"
type textarea "please include top and bottom packing sheets - f"
type textarea "x"
type textarea "please include top and bottom packing sheets - fo"
type textarea "x"
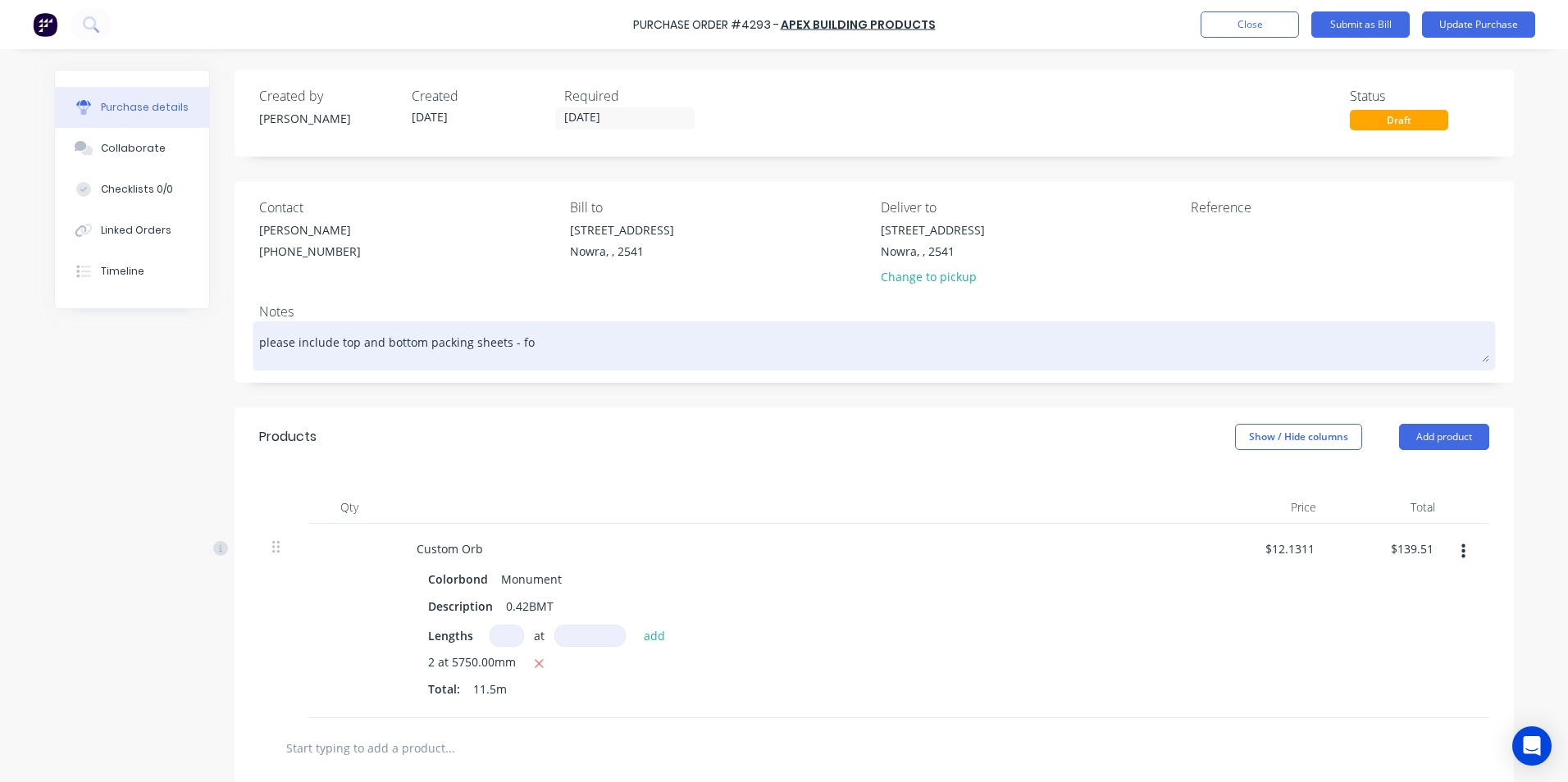
type textarea "please include top and bottom packing sheets - for"
type textarea "x"
type textarea "please include top and bottom packing sheets - for"
type textarea "x"
type textarea "please include top and bottom packing sheets - for f"
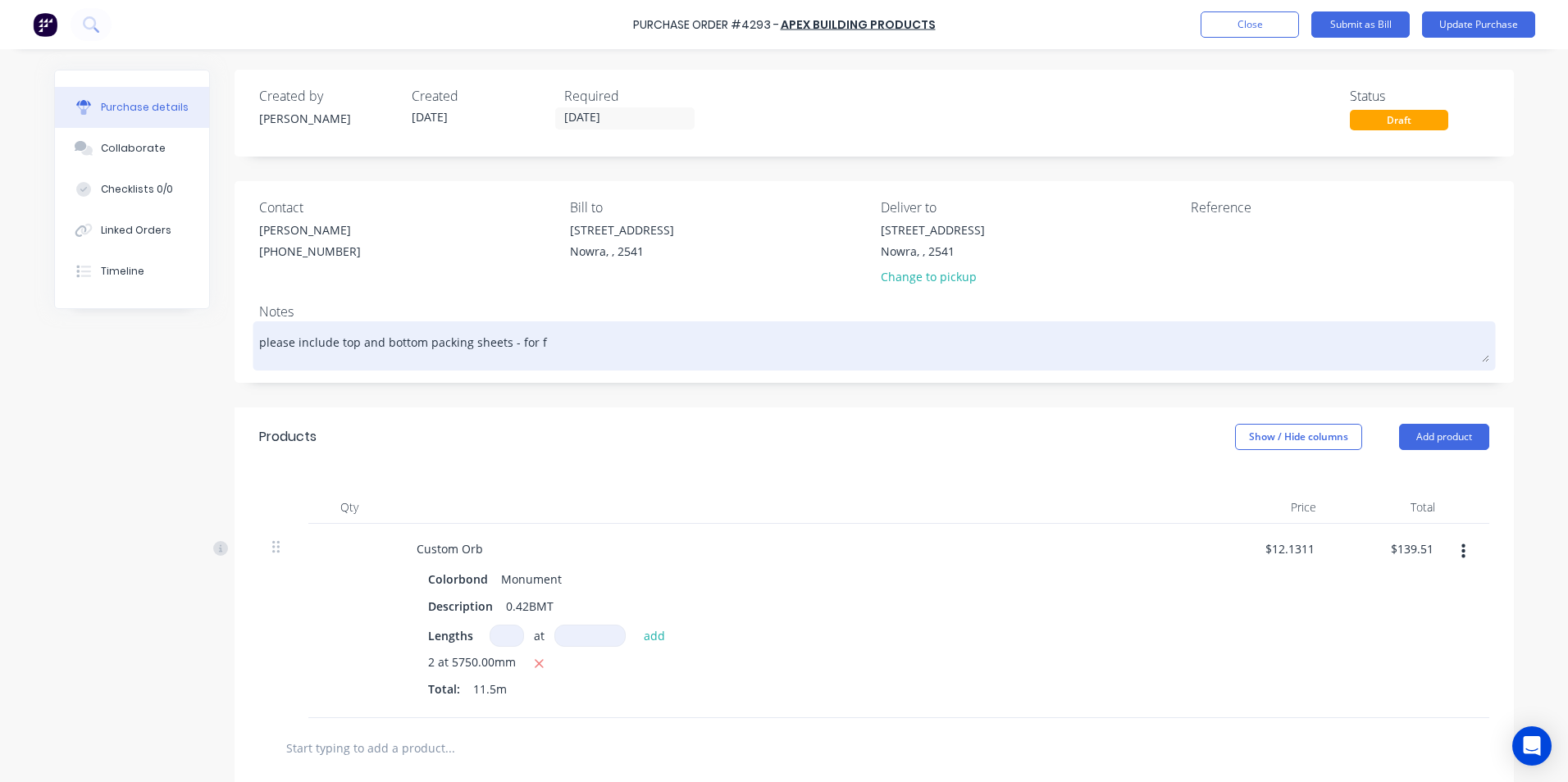
type textarea "x"
type textarea "please include top and bottom packing sheets - for fo"
type textarea "x"
type textarea "please include top and bottom packing sheets - for for"
type textarea "x"
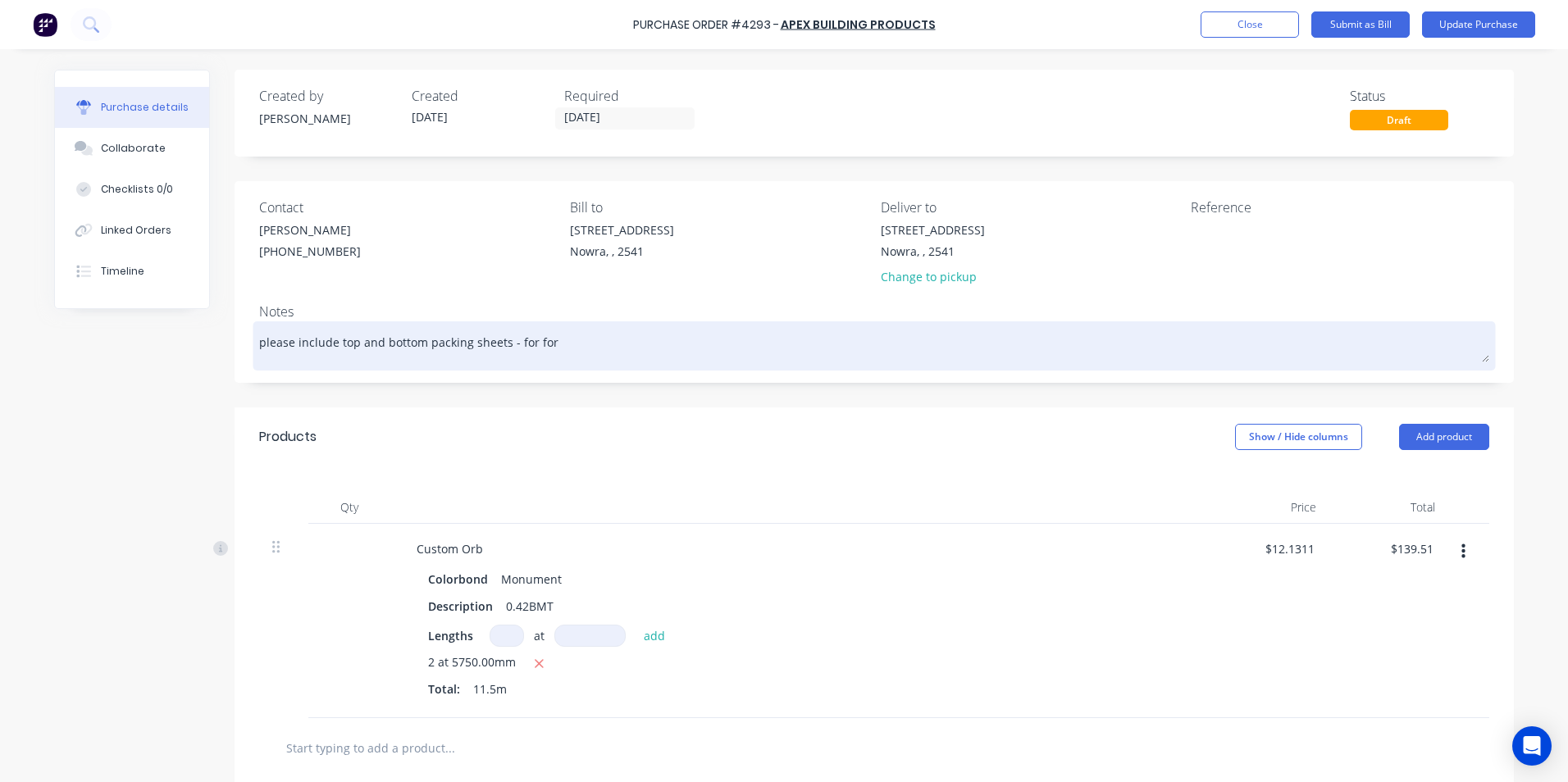
type textarea "please include top and bottom packing sheets - for fork"
type textarea "x"
type textarea "please include top and bottom packing sheets - for forkl"
type textarea "x"
type textarea "please include top and bottom packing sheets - for forkli"
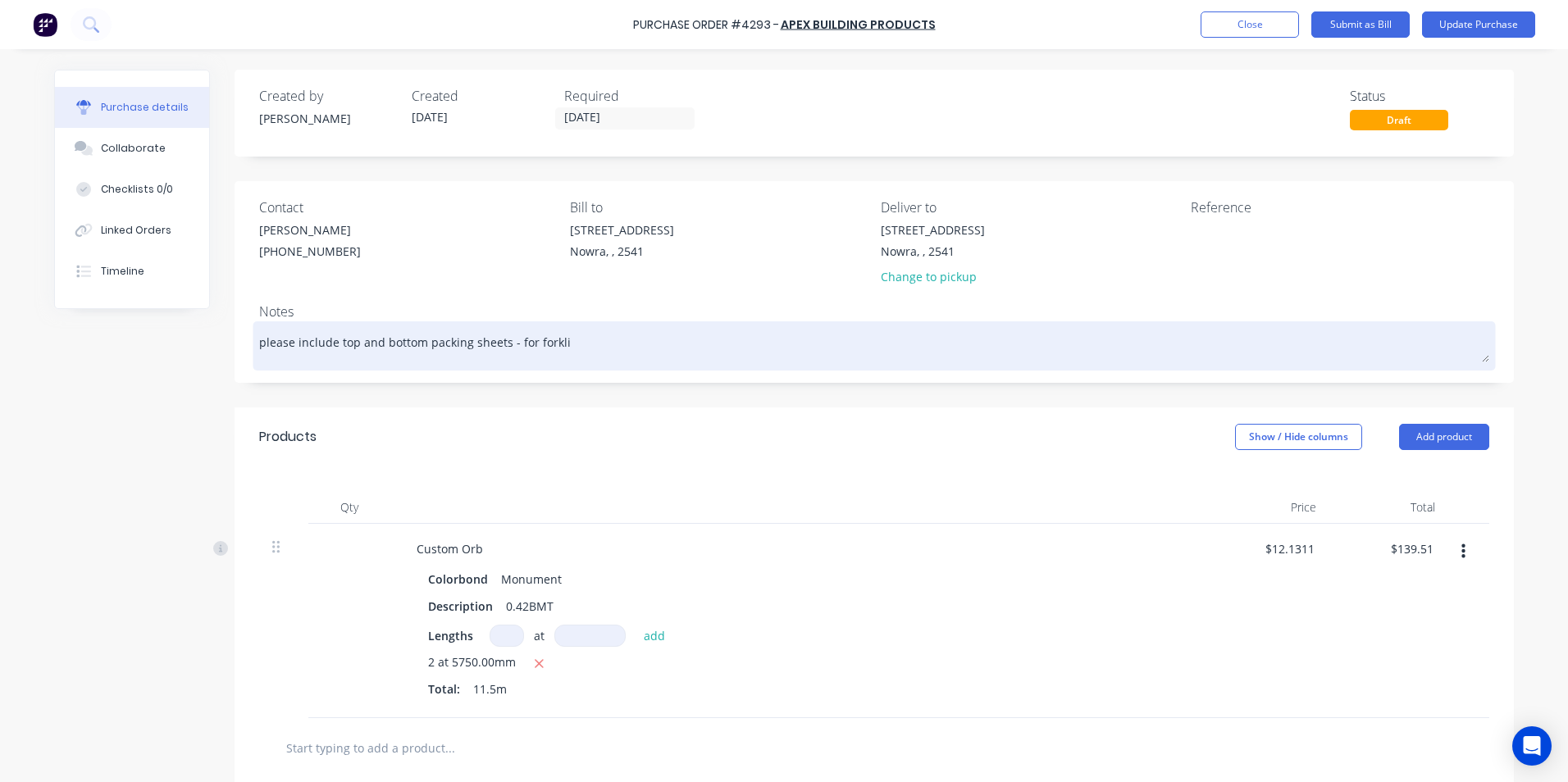
type textarea "x"
type textarea "please include top and bottom packing sheets - for forklif"
type textarea "x"
type textarea "please include top and bottom packing sheets - for forklift"
type textarea "x"
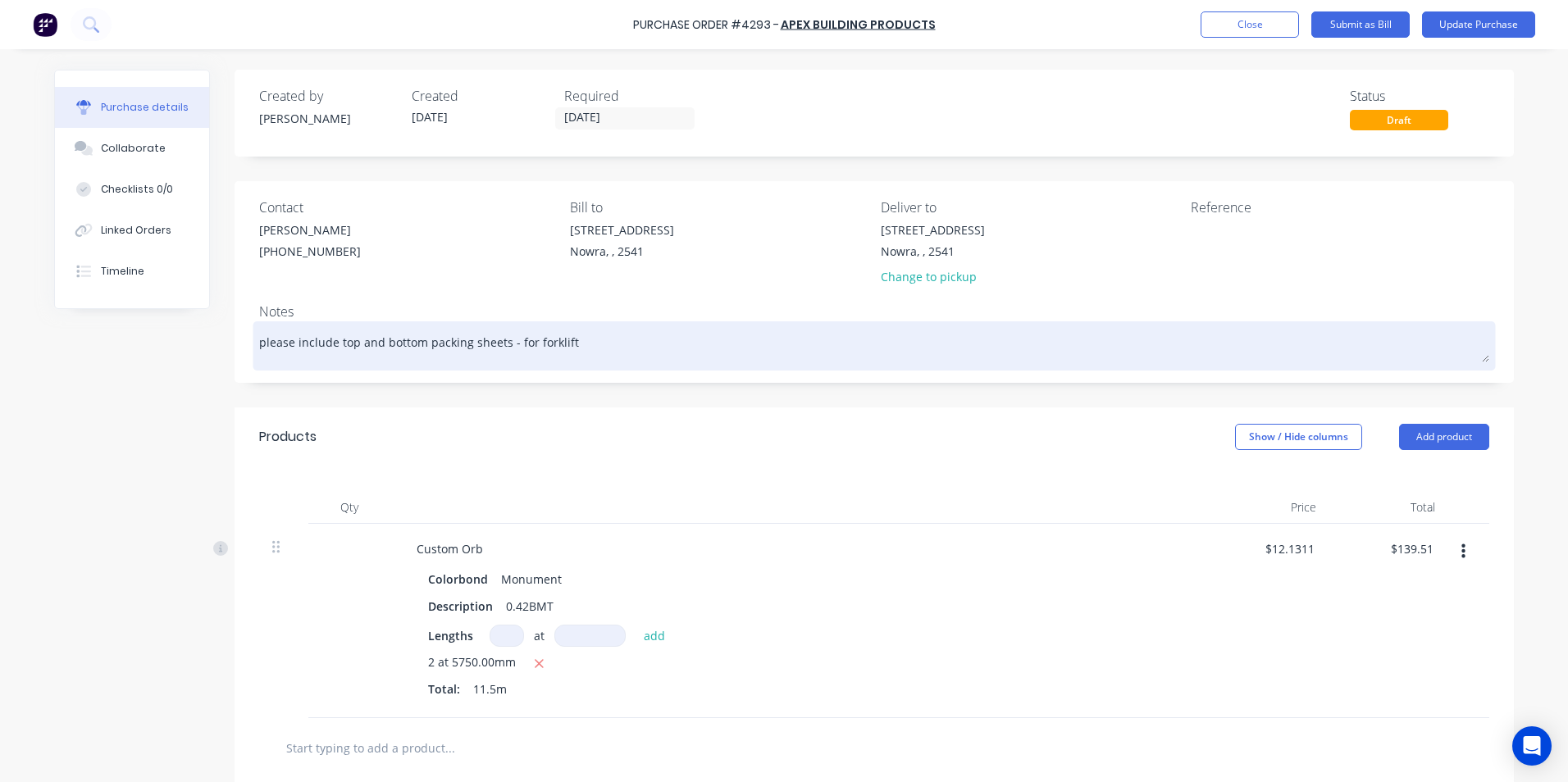
type textarea "please include top and bottom packing sheets - for forklift"
type textarea "x"
type textarea "please include top and bottom packing sheets - for forklift t"
type textarea "x"
type textarea "please include top and bottom packing sheets - for forklift tr"
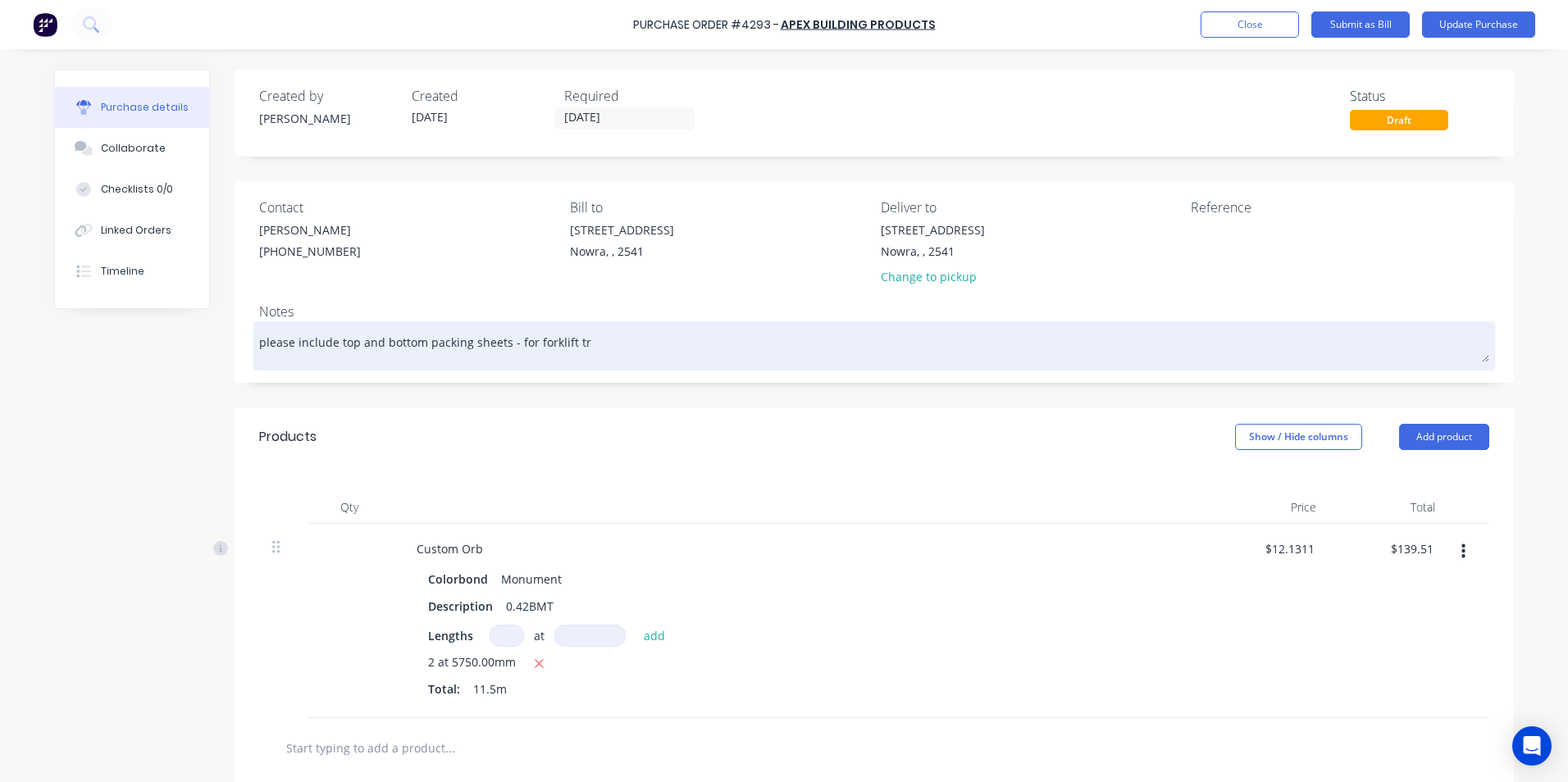
type textarea "x"
type textarea "please include top and bottom packing sheets - for forklift tra"
type textarea "x"
type textarea "please include top and bottom packing sheets - for forklift tr"
type textarea "x"
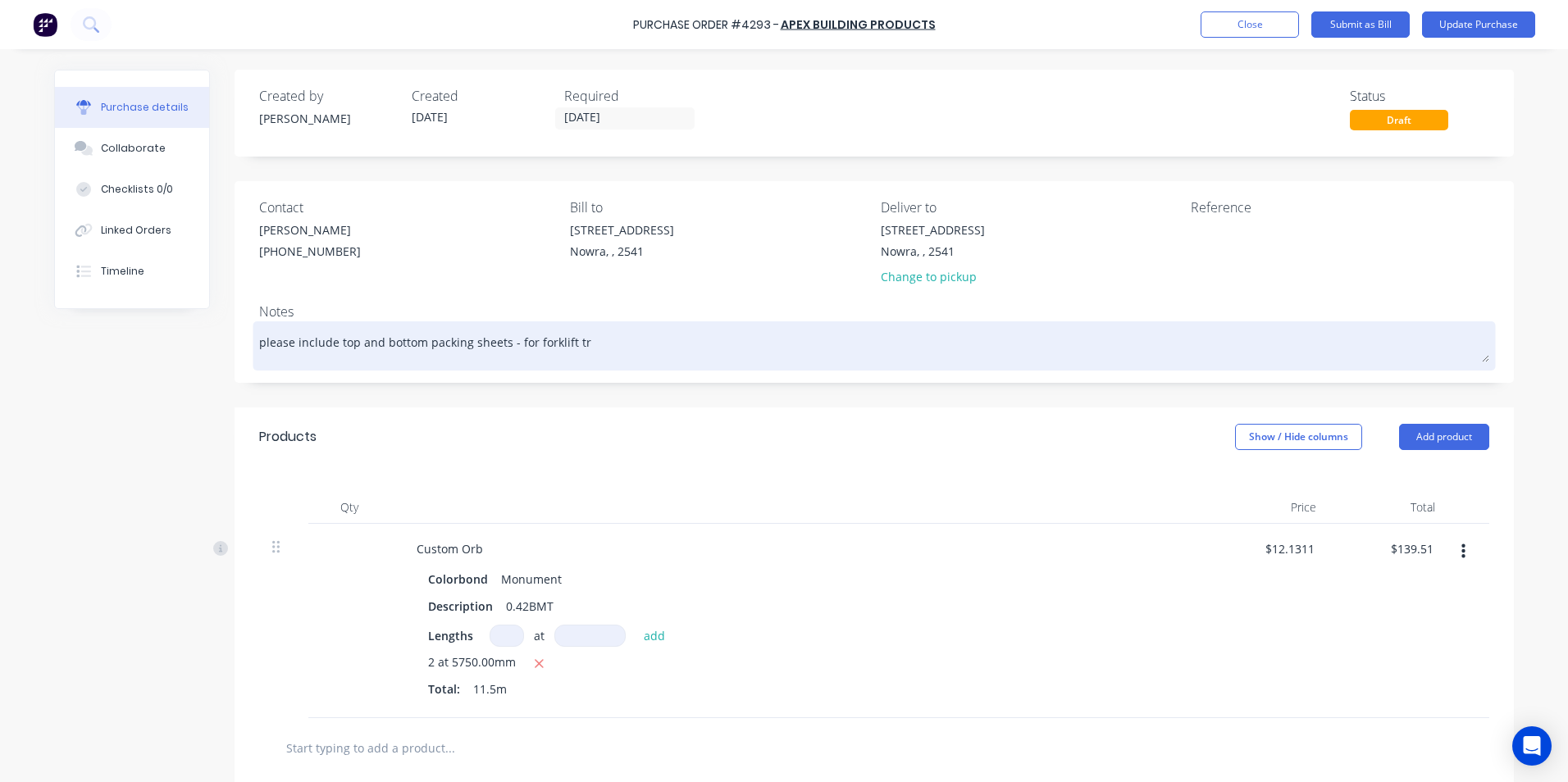
type textarea "please include top and bottom packing sheets - for forklift t"
type textarea "x"
type textarea "please include top and bottom packing sheets - for forklift ty"
type textarea "x"
type textarea "please include top and bottom packing sheets - for forklift tyn"
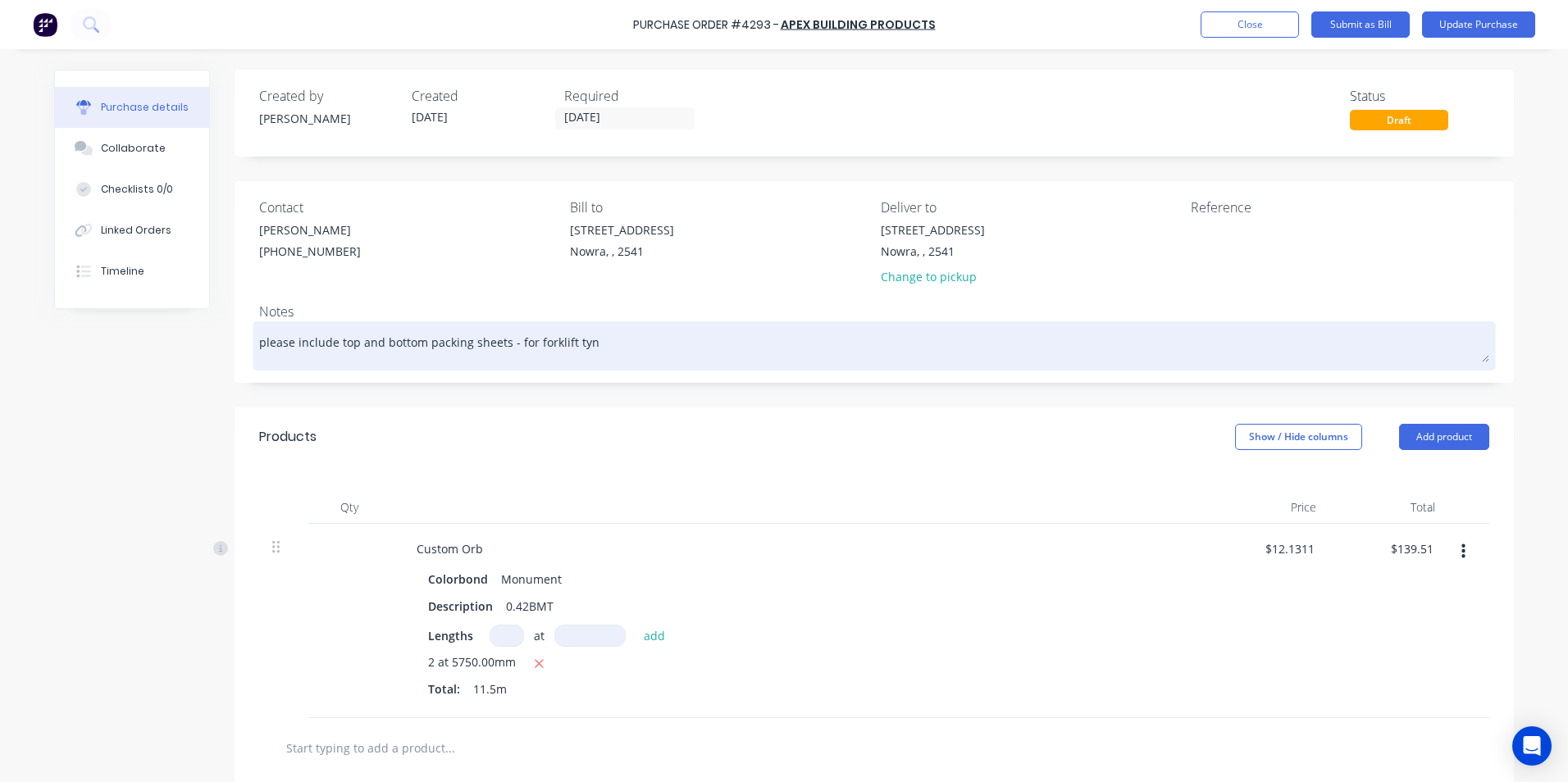
type textarea "x"
type textarea "please include top and bottom packing sheets - for forklift tyne"
type textarea "x"
type textarea "please include top and bottom packing sheets - for forklift [PERSON_NAME]"
type textarea "x"
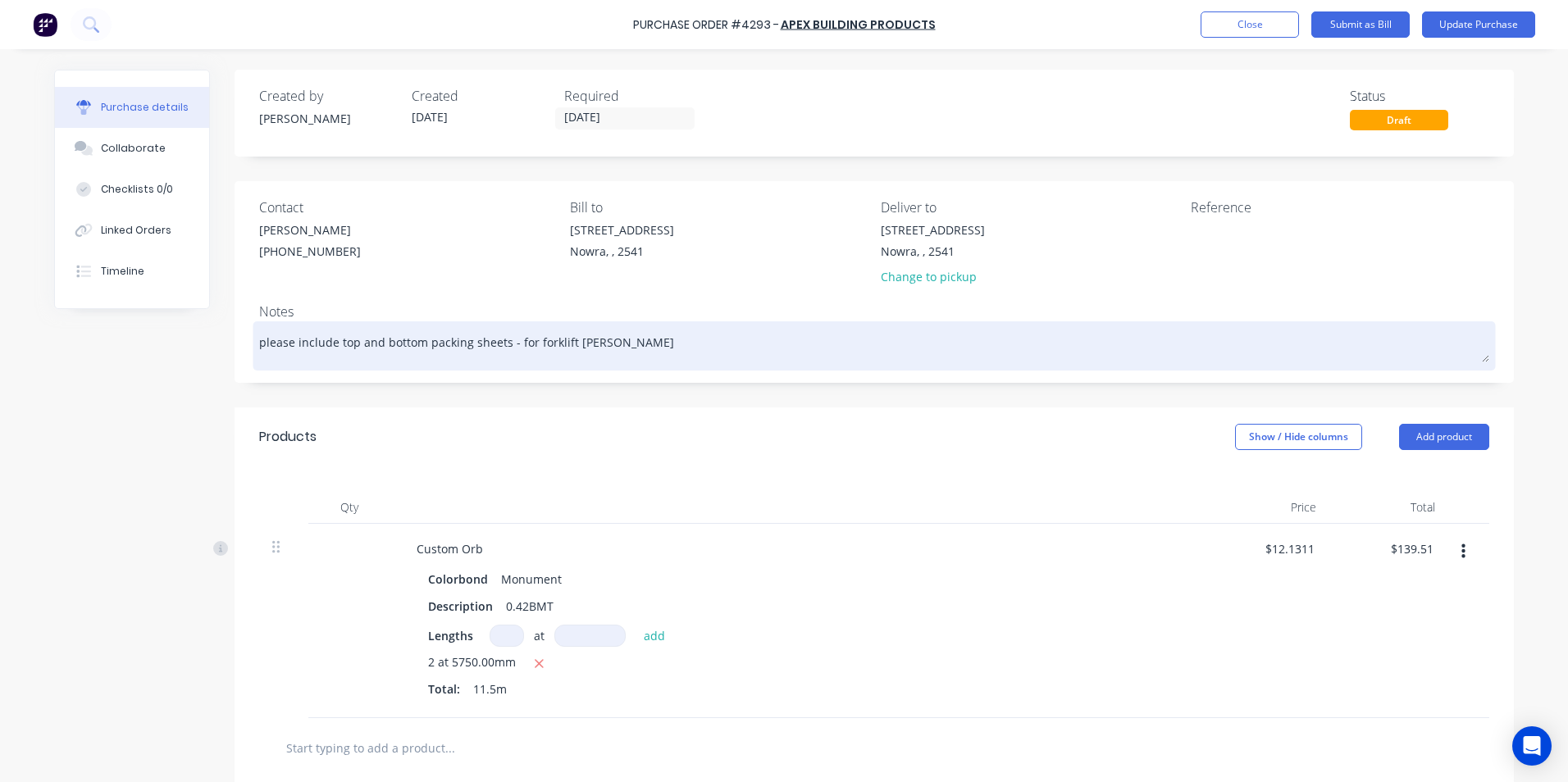
type textarea "please include top and bottom packing sheets - for forklift [PERSON_NAME]"
type textarea "x"
type textarea "please include top and bottom packing sheets - for forklift [PERSON_NAME]"
type textarea "x"
type textarea "please include top and bottom packing sheets - for forklift [PERSON_NAME]"
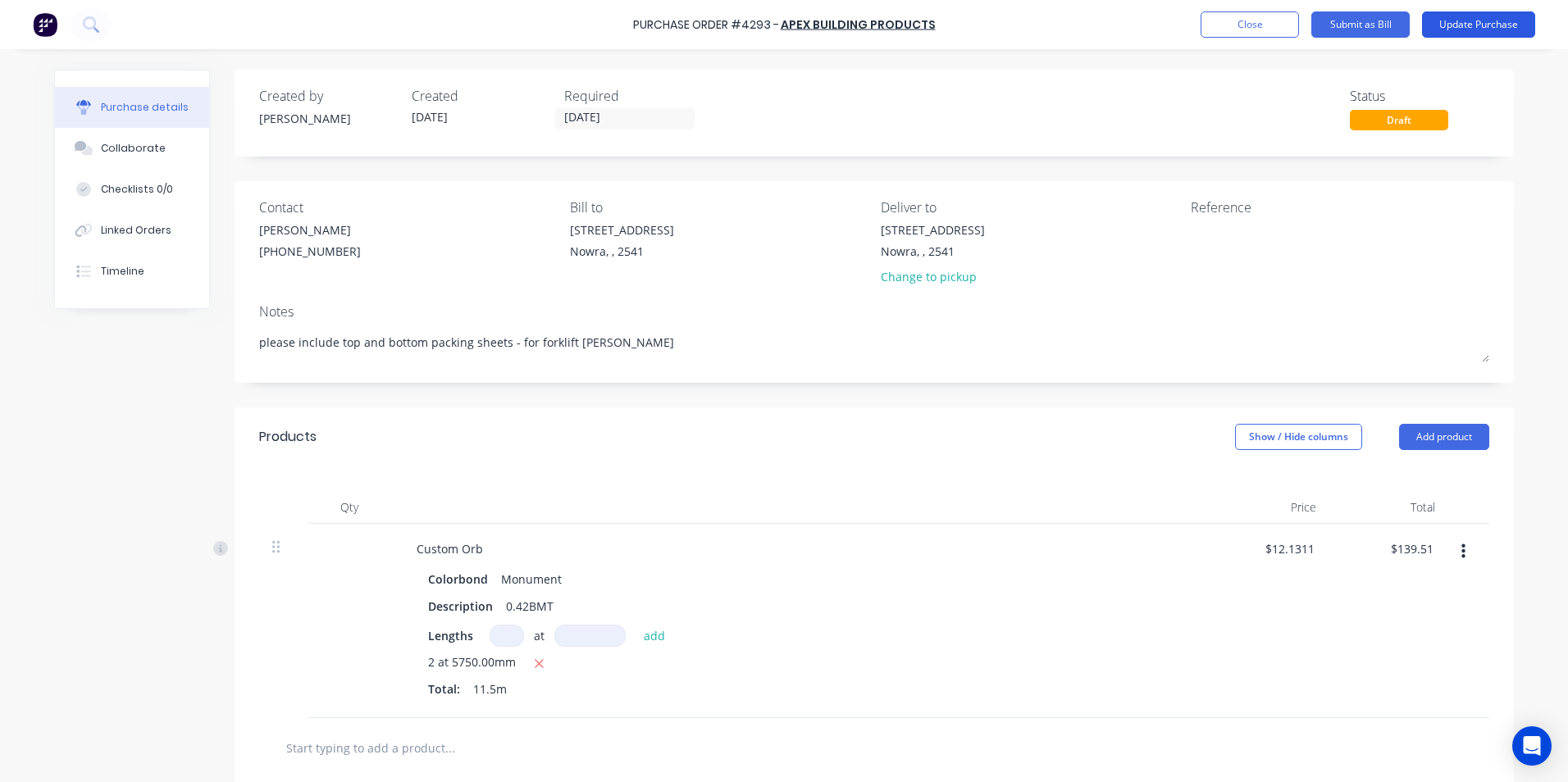
click at [1447, 26] on button "Update Purchase" at bounding box center [1479, 24] width 113 height 26
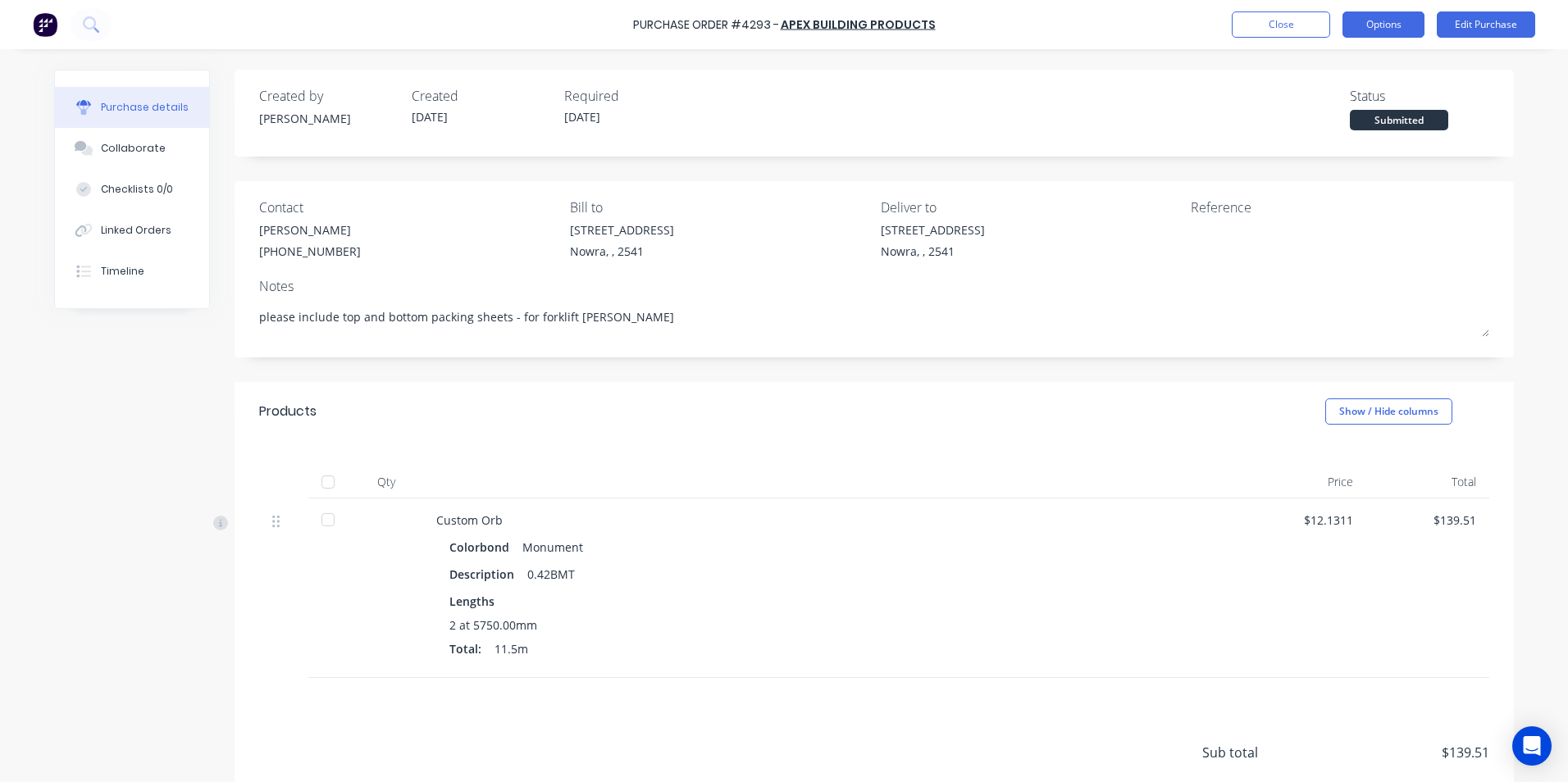
click at [1368, 29] on button "Options" at bounding box center [1384, 24] width 82 height 26
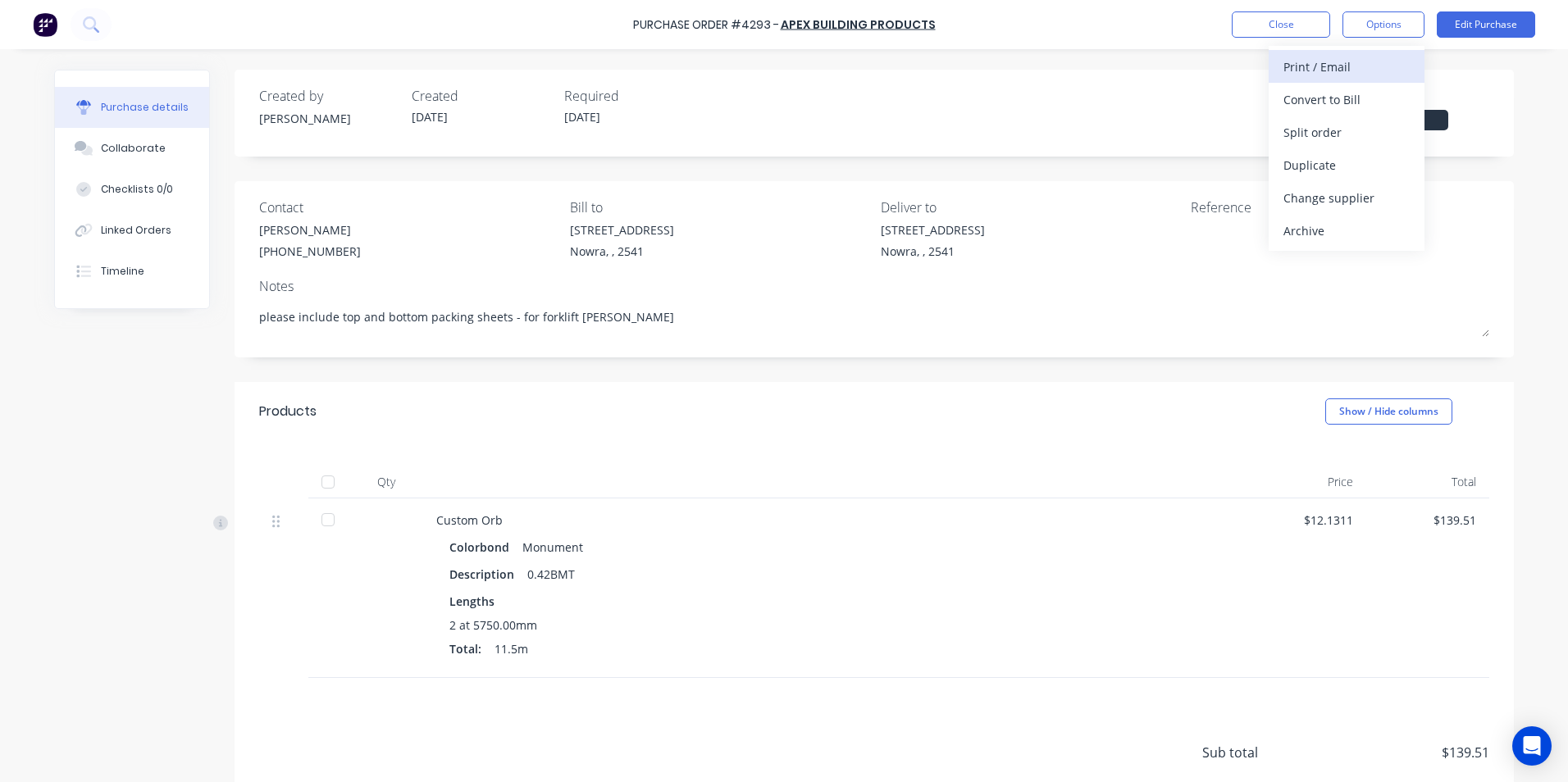
click at [1360, 66] on div "Print / Email" at bounding box center [1347, 66] width 126 height 24
click at [1325, 103] on div "With pricing" at bounding box center [1347, 100] width 126 height 24
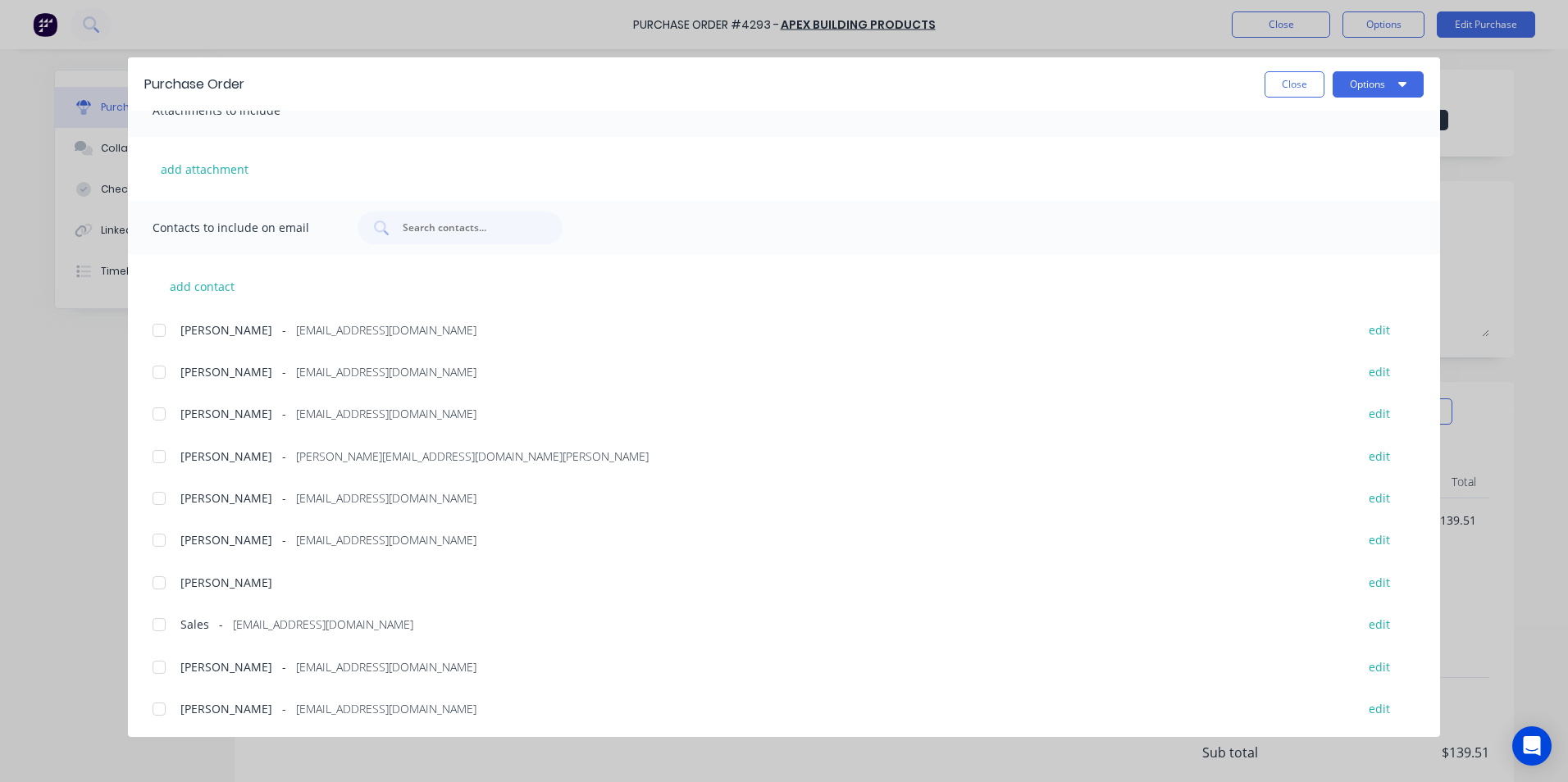
scroll to position [277, 0]
click at [161, 627] on div at bounding box center [159, 622] width 33 height 33
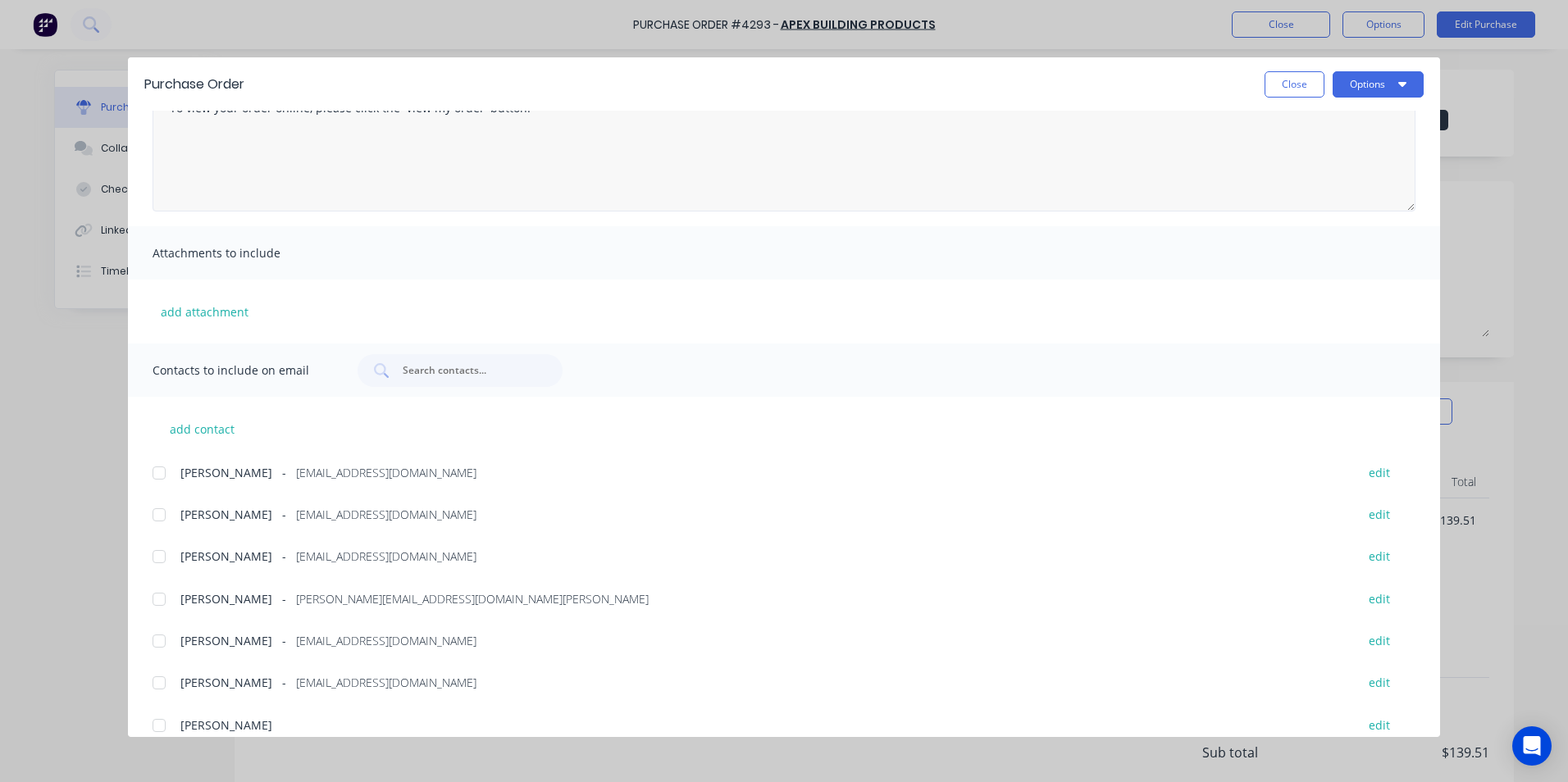
scroll to position [0, 0]
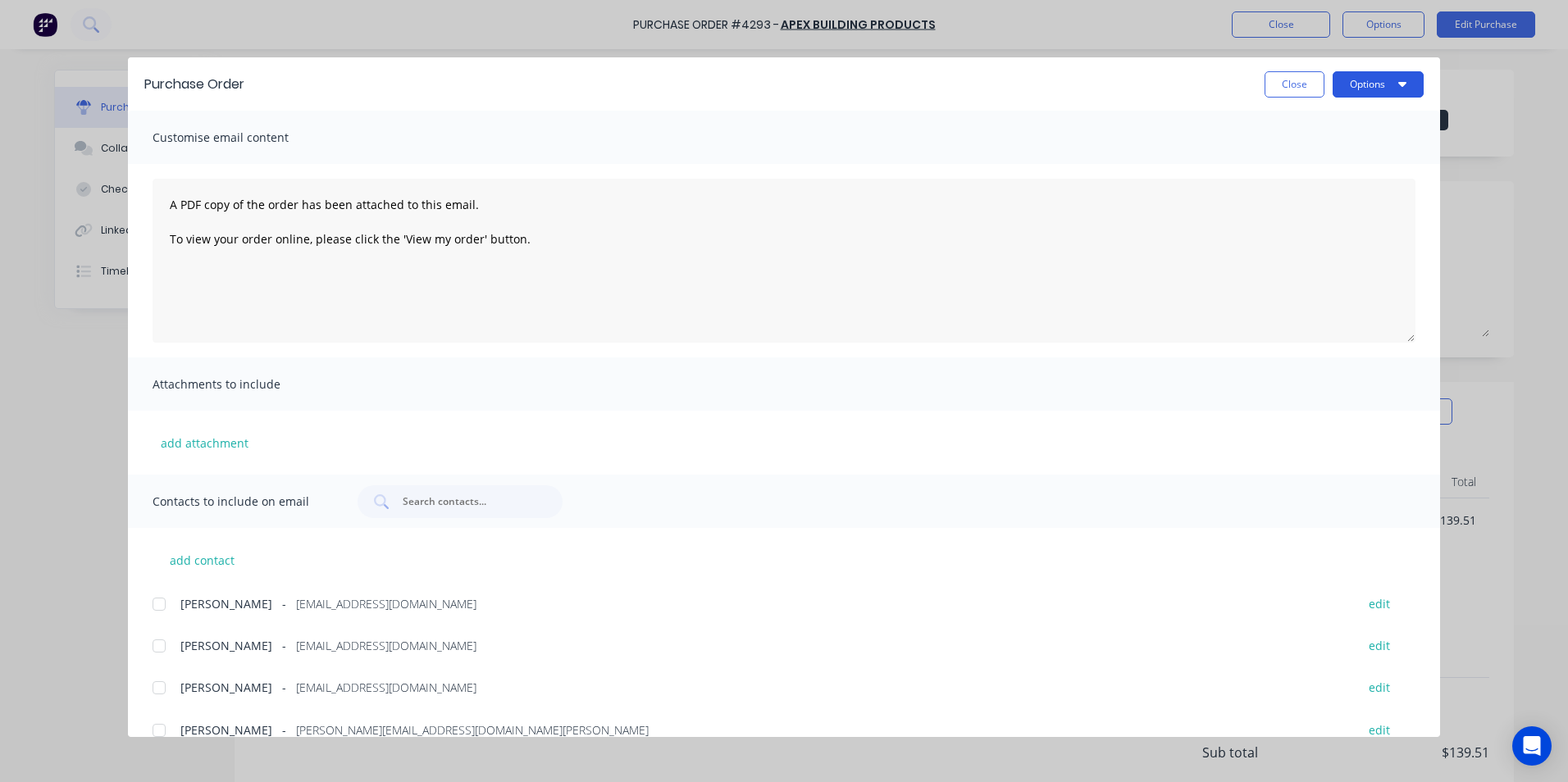
click at [1377, 79] on button "Options" at bounding box center [1378, 84] width 91 height 26
click at [1318, 191] on div "Email" at bounding box center [1346, 191] width 126 height 24
click at [1279, 84] on button "Close" at bounding box center [1294, 84] width 60 height 26
type textarea "x"
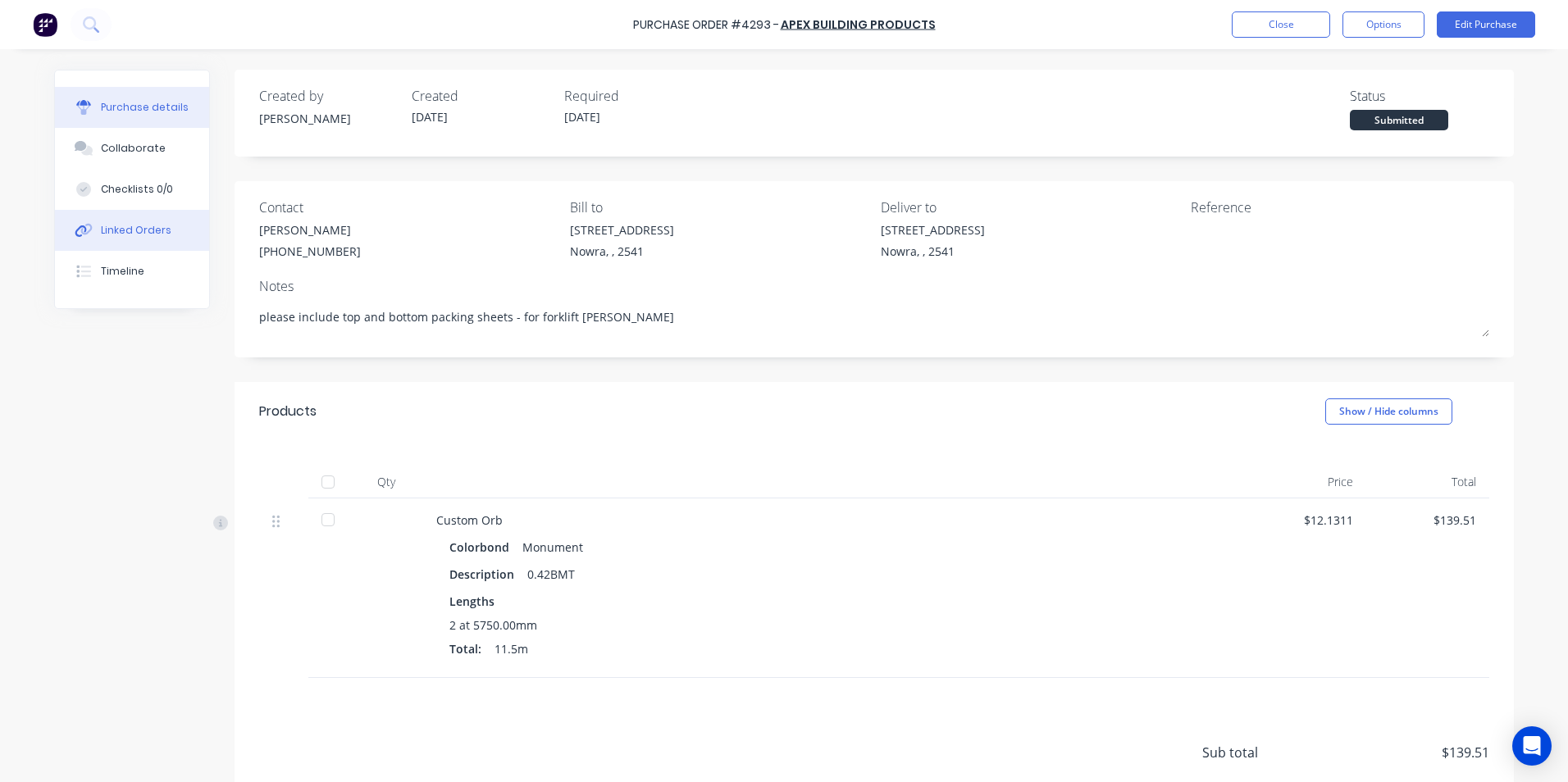
click at [144, 238] on button "Linked Orders" at bounding box center [131, 230] width 154 height 41
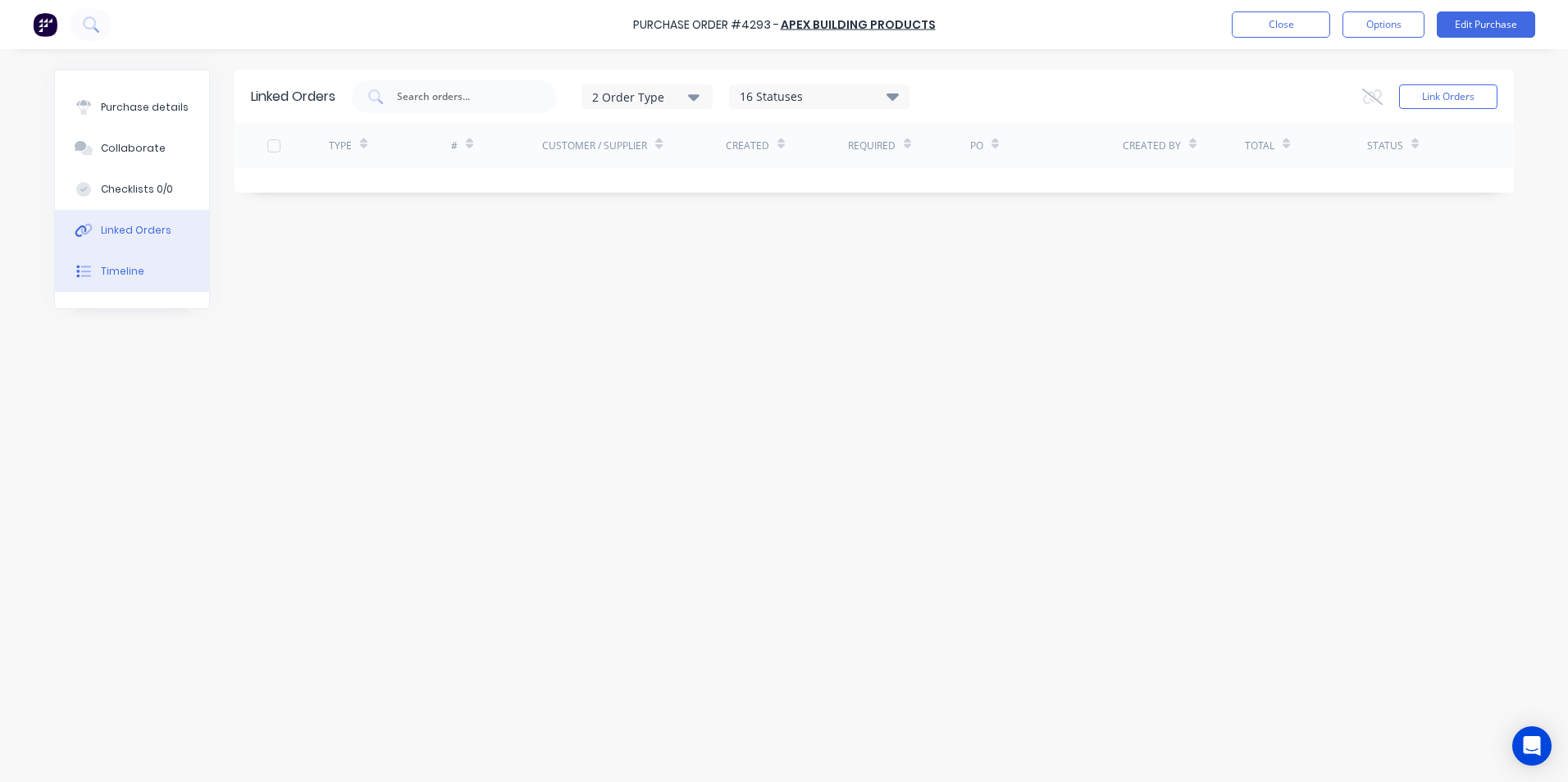
click at [146, 261] on button "Timeline" at bounding box center [131, 271] width 154 height 41
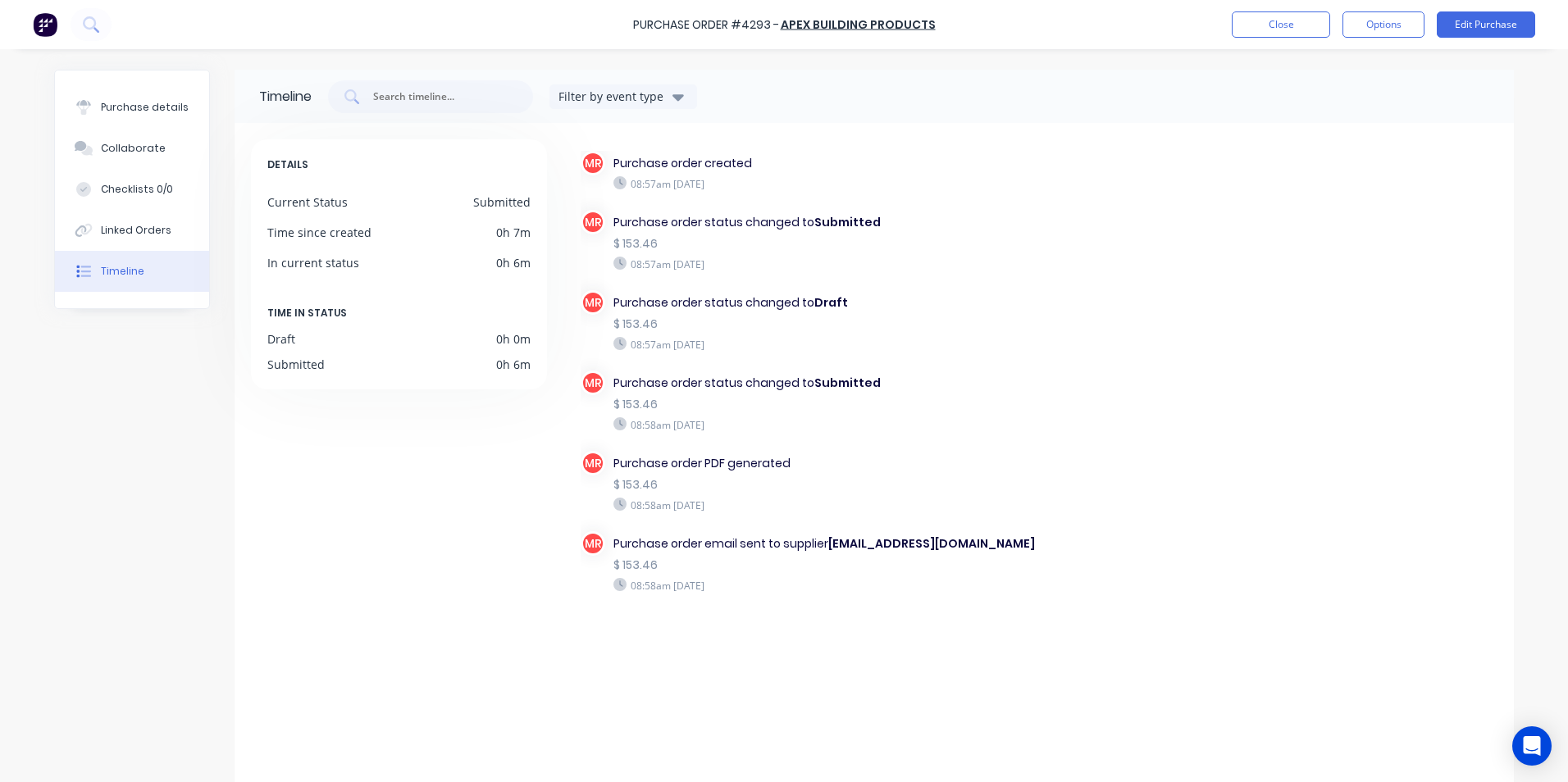
click at [39, 22] on img at bounding box center [45, 25] width 25 height 25
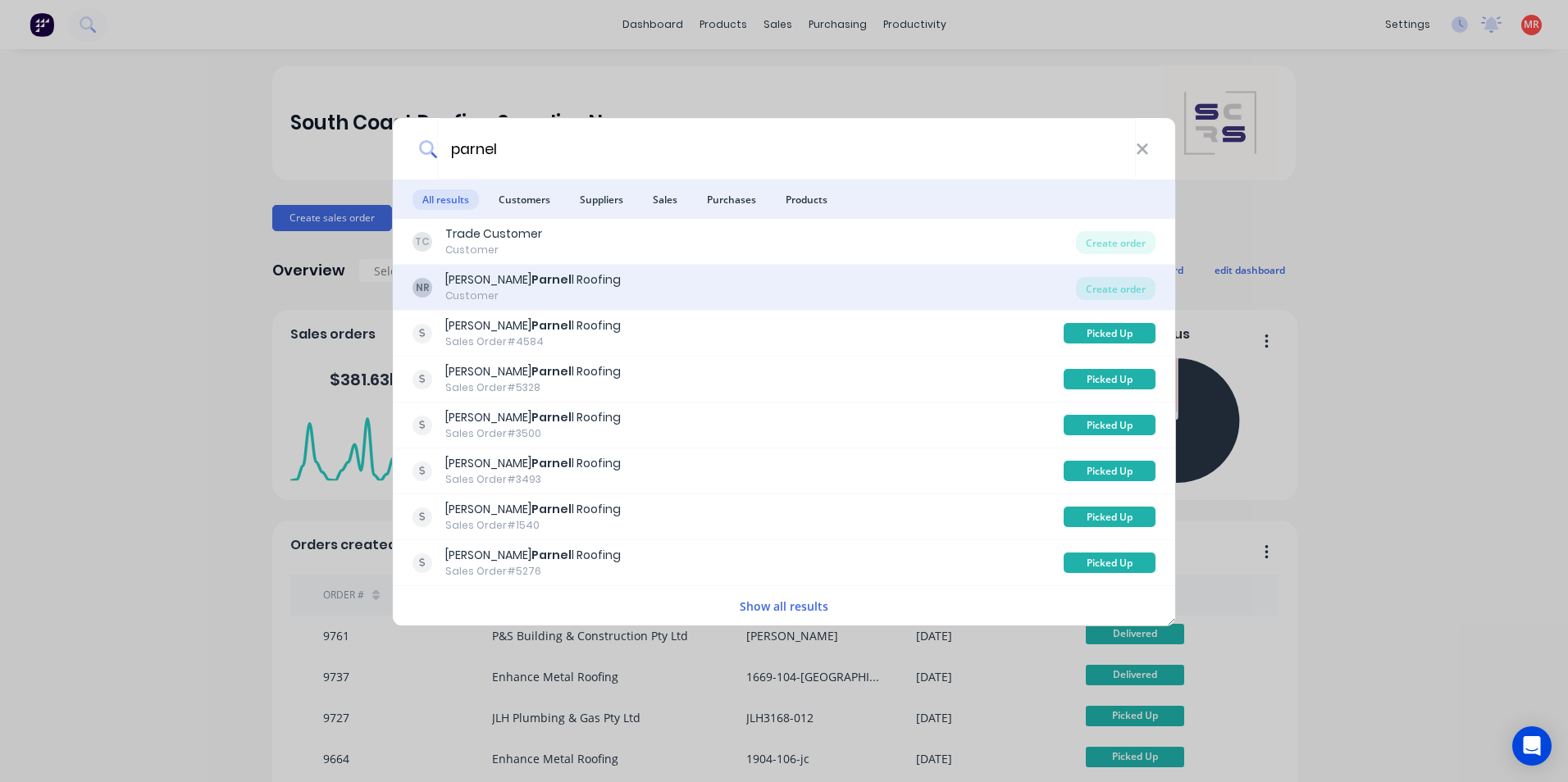
type input "parnel"
click at [768, 279] on div "NR [PERSON_NAME] l Roofing Customer" at bounding box center [744, 287] width 663 height 32
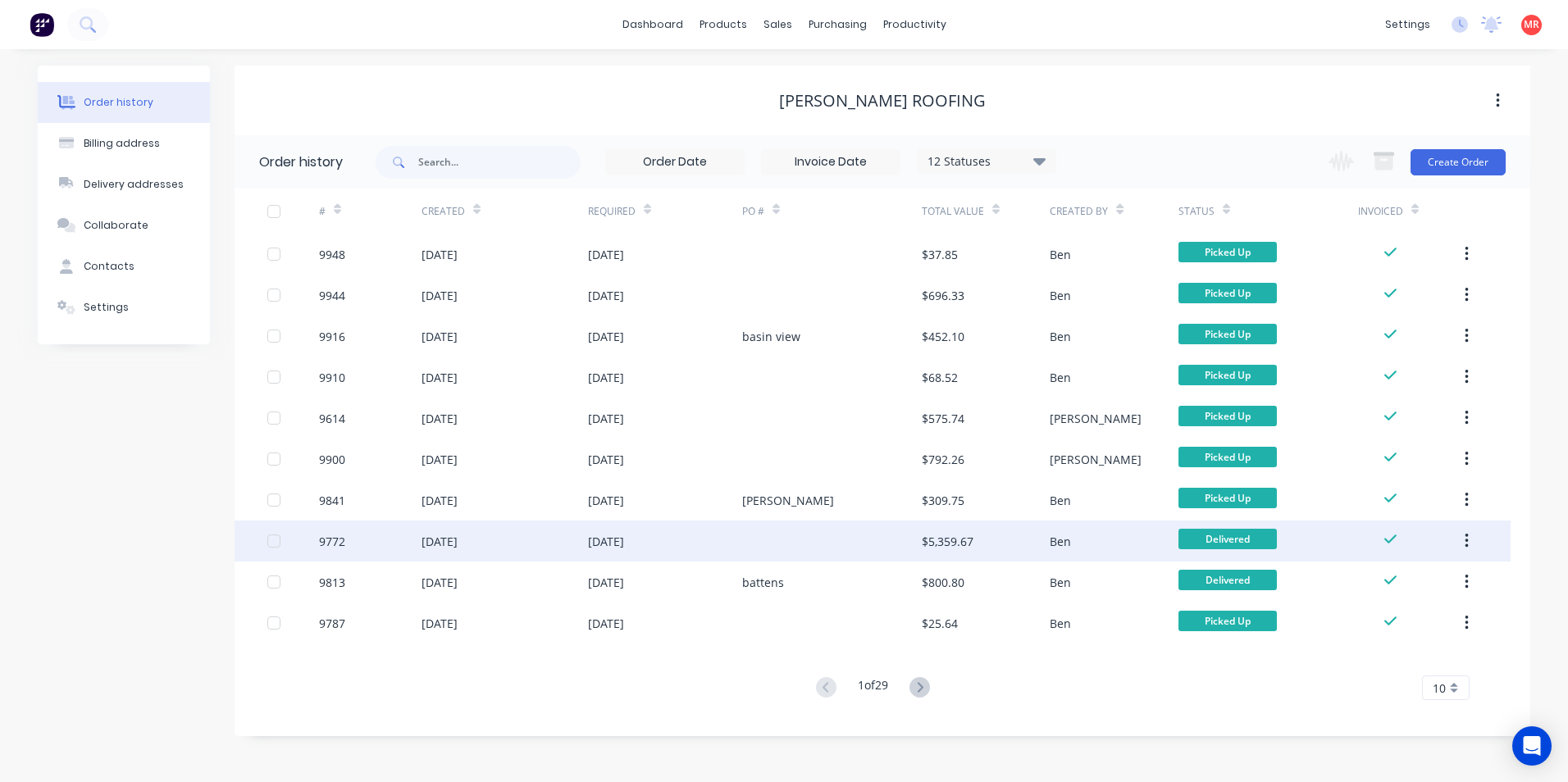
click at [742, 547] on div at bounding box center [832, 541] width 180 height 41
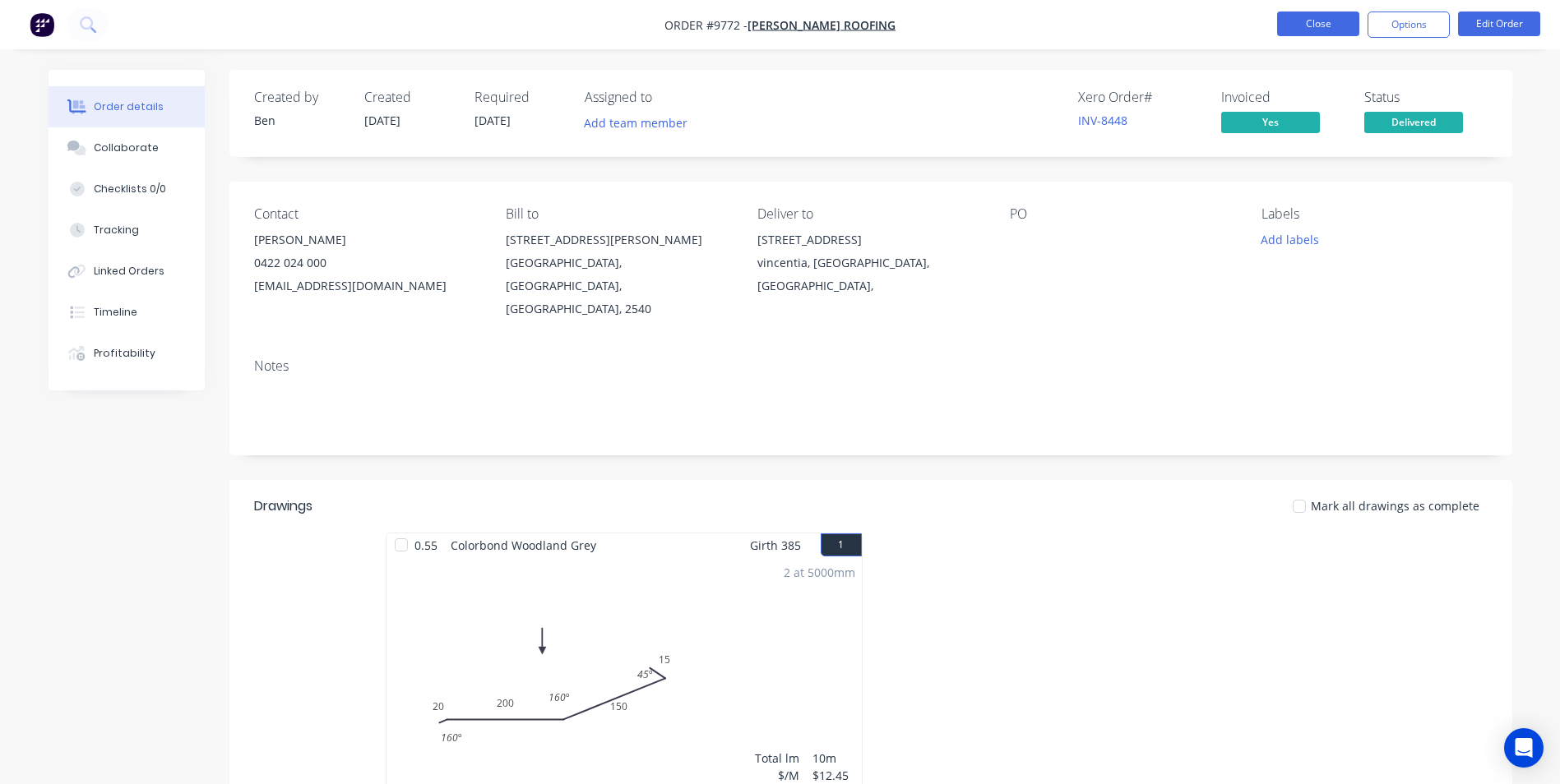
click at [1330, 32] on button "Close" at bounding box center [1319, 24] width 83 height 25
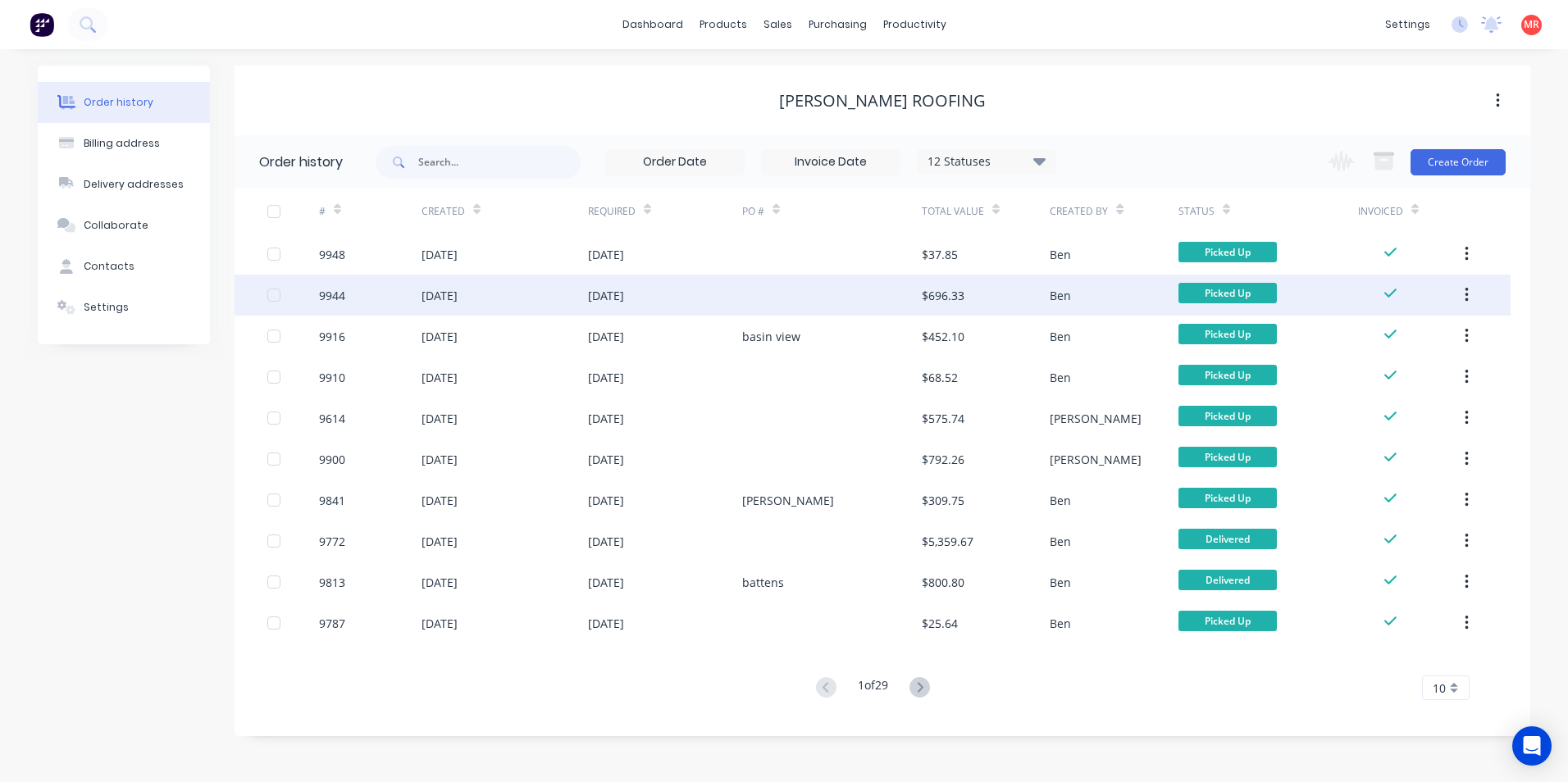
click at [679, 308] on div "29 Sep 2025" at bounding box center [664, 295] width 154 height 41
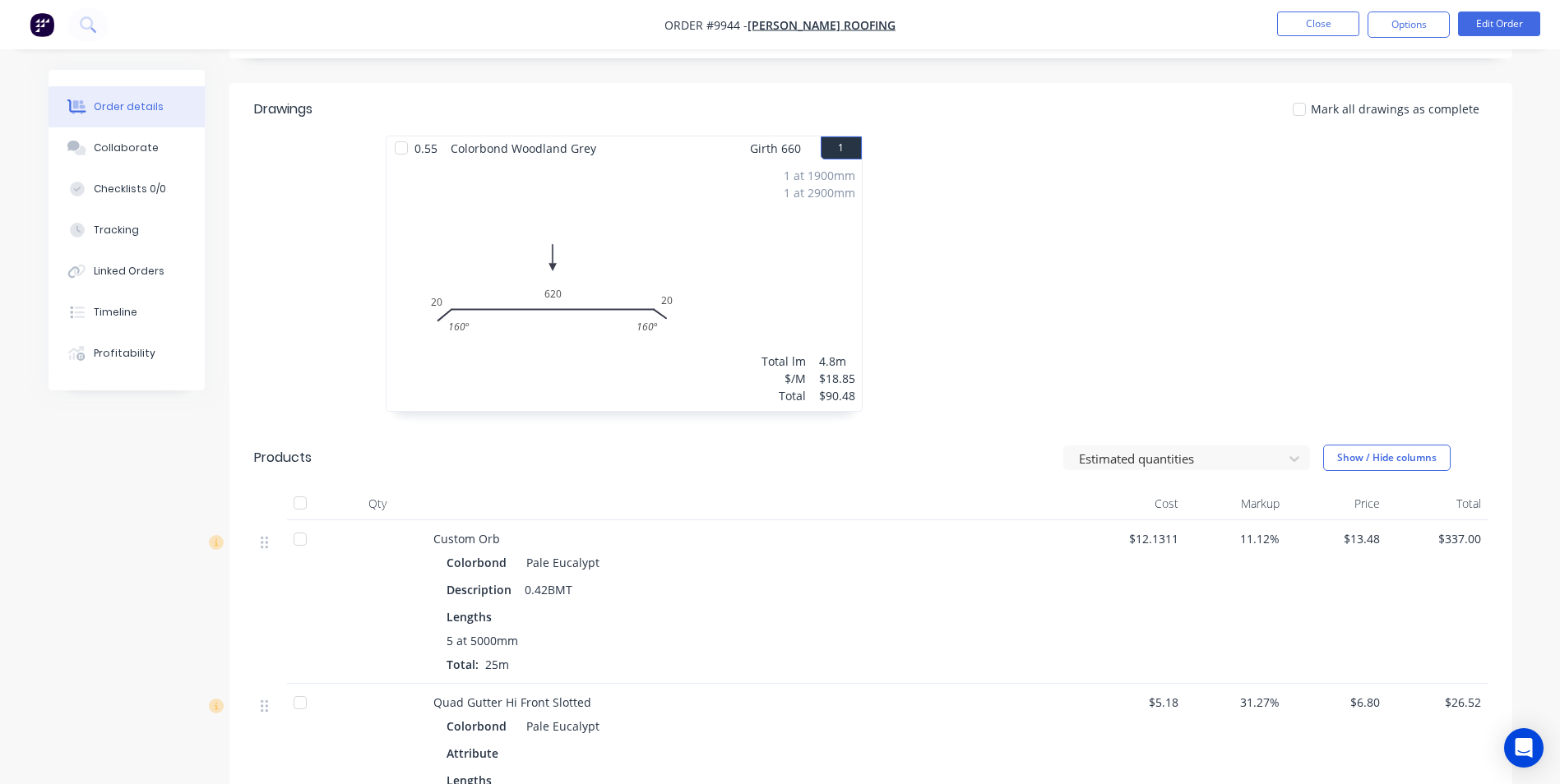
scroll to position [329, 0]
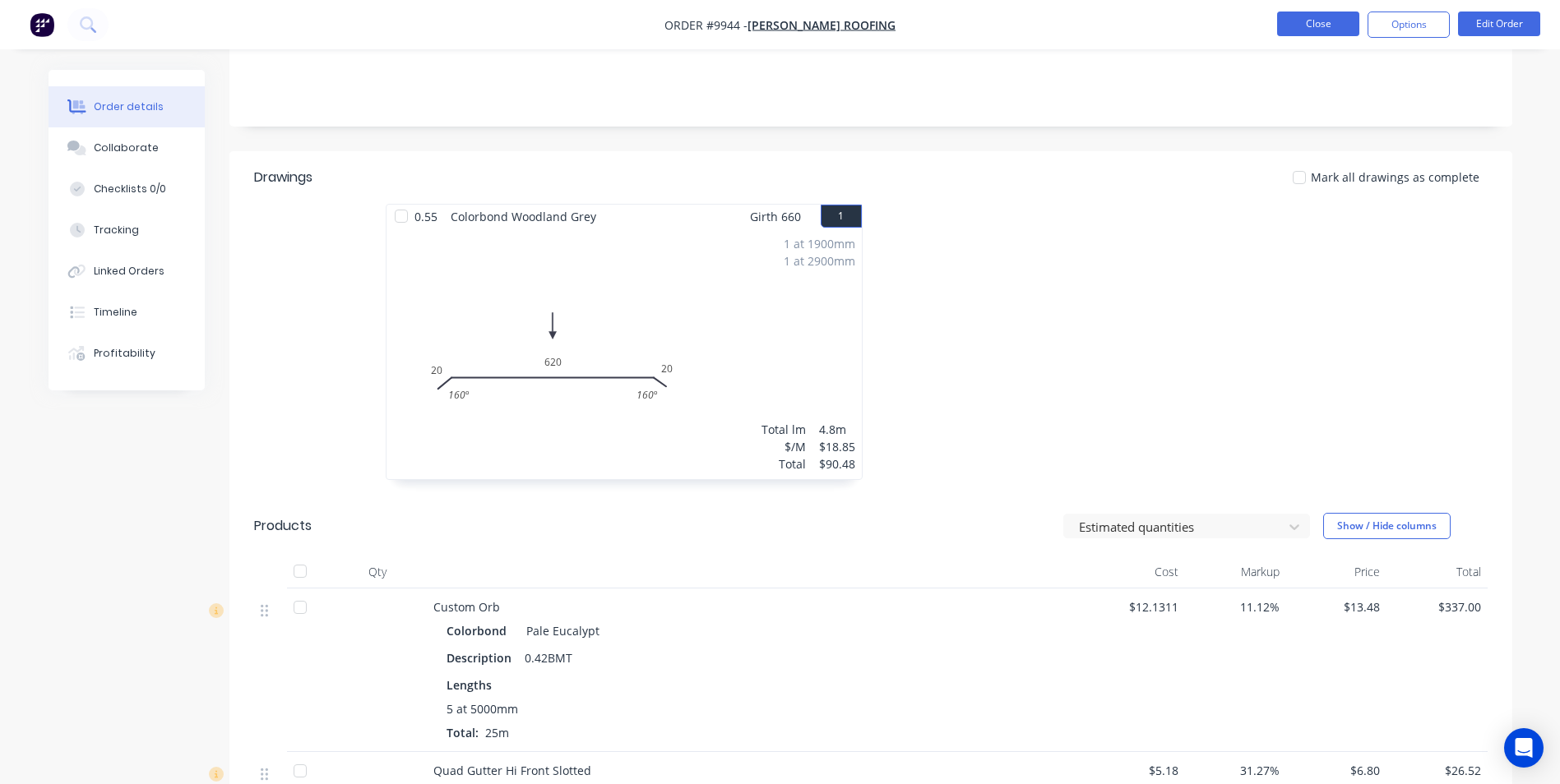
click at [1289, 33] on button "Close" at bounding box center [1319, 24] width 83 height 25
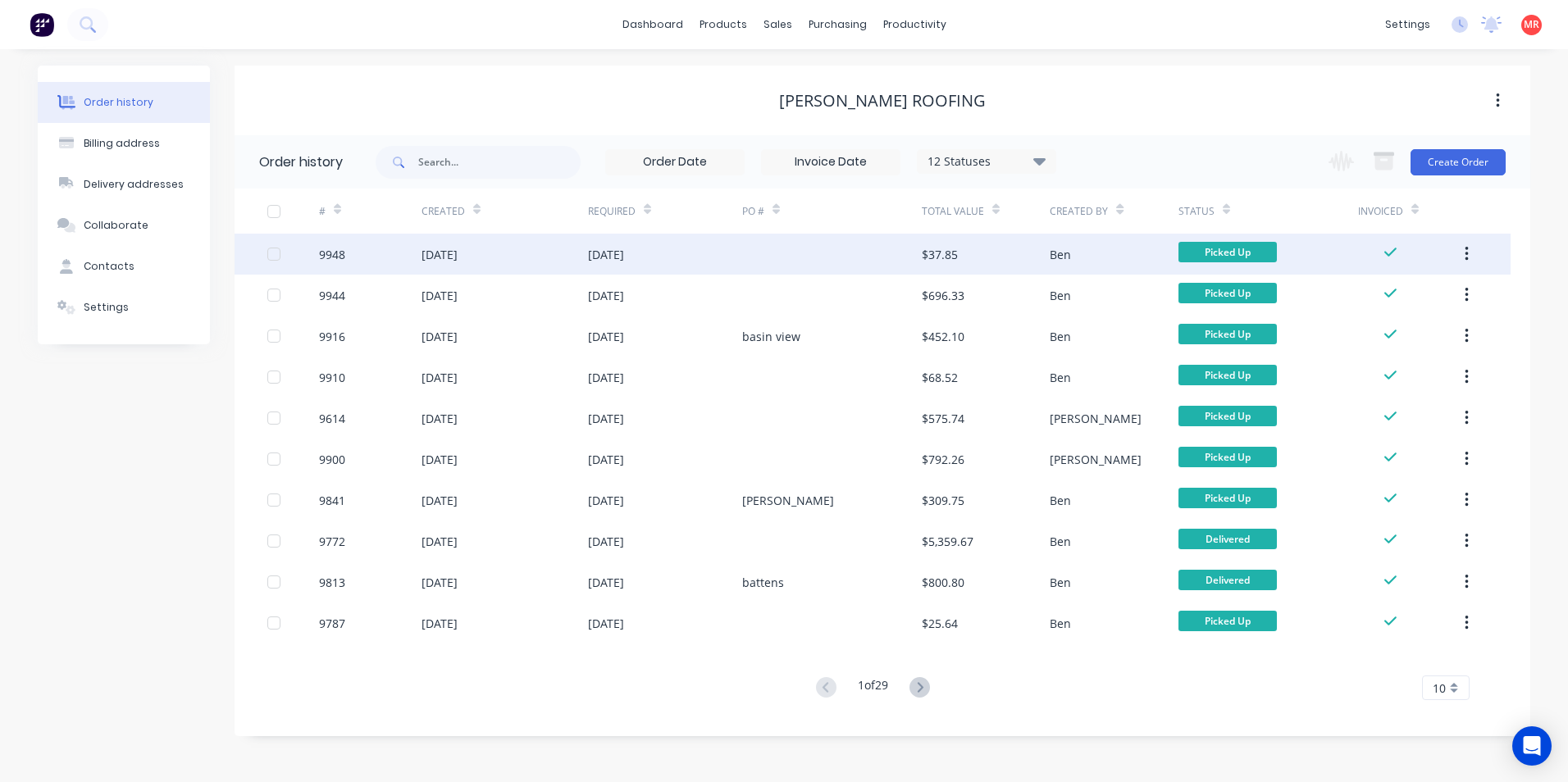
click at [624, 254] on div "29 Sep 2025" at bounding box center [606, 255] width 36 height 17
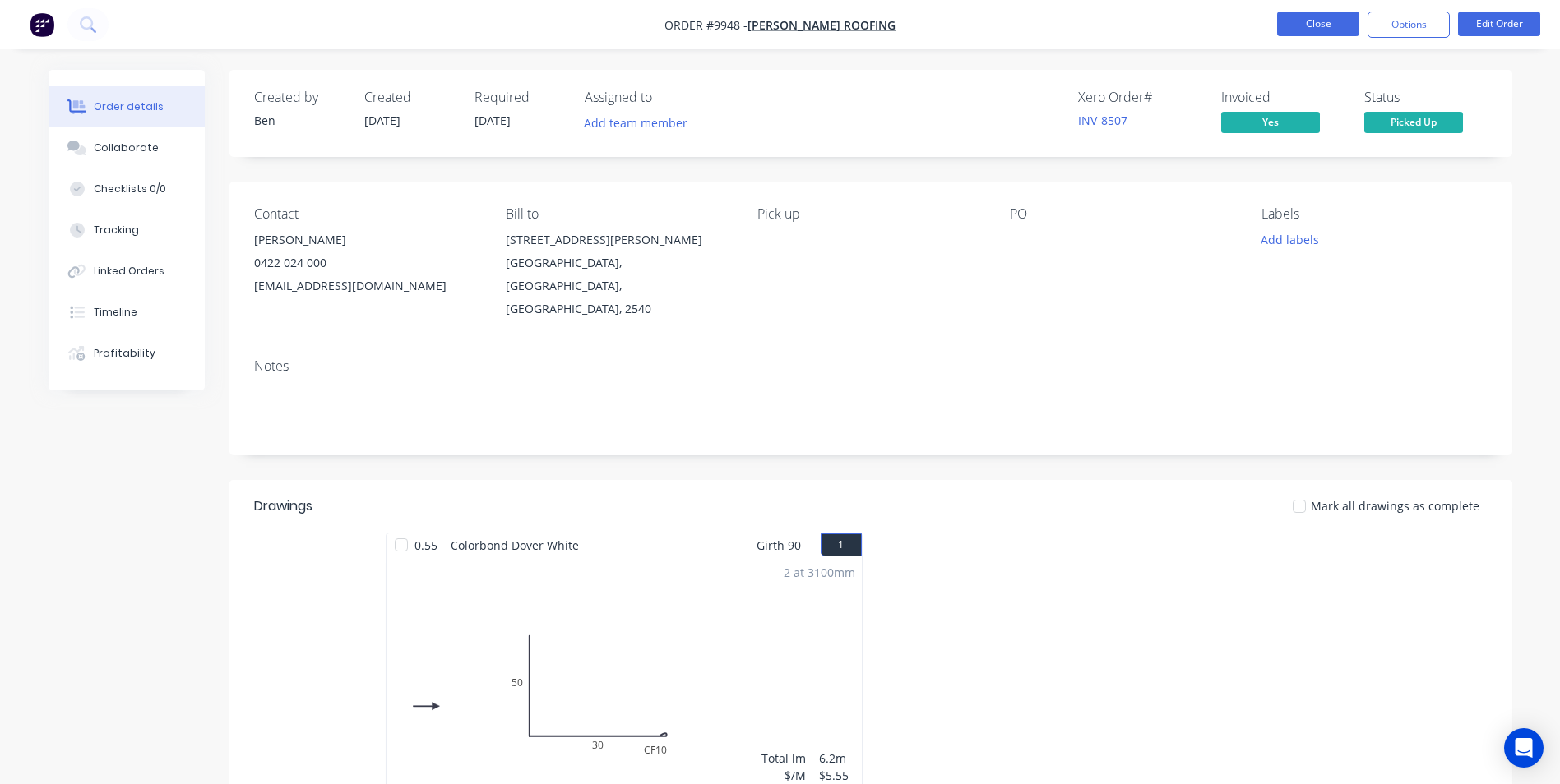
click at [1312, 32] on button "Close" at bounding box center [1319, 24] width 83 height 25
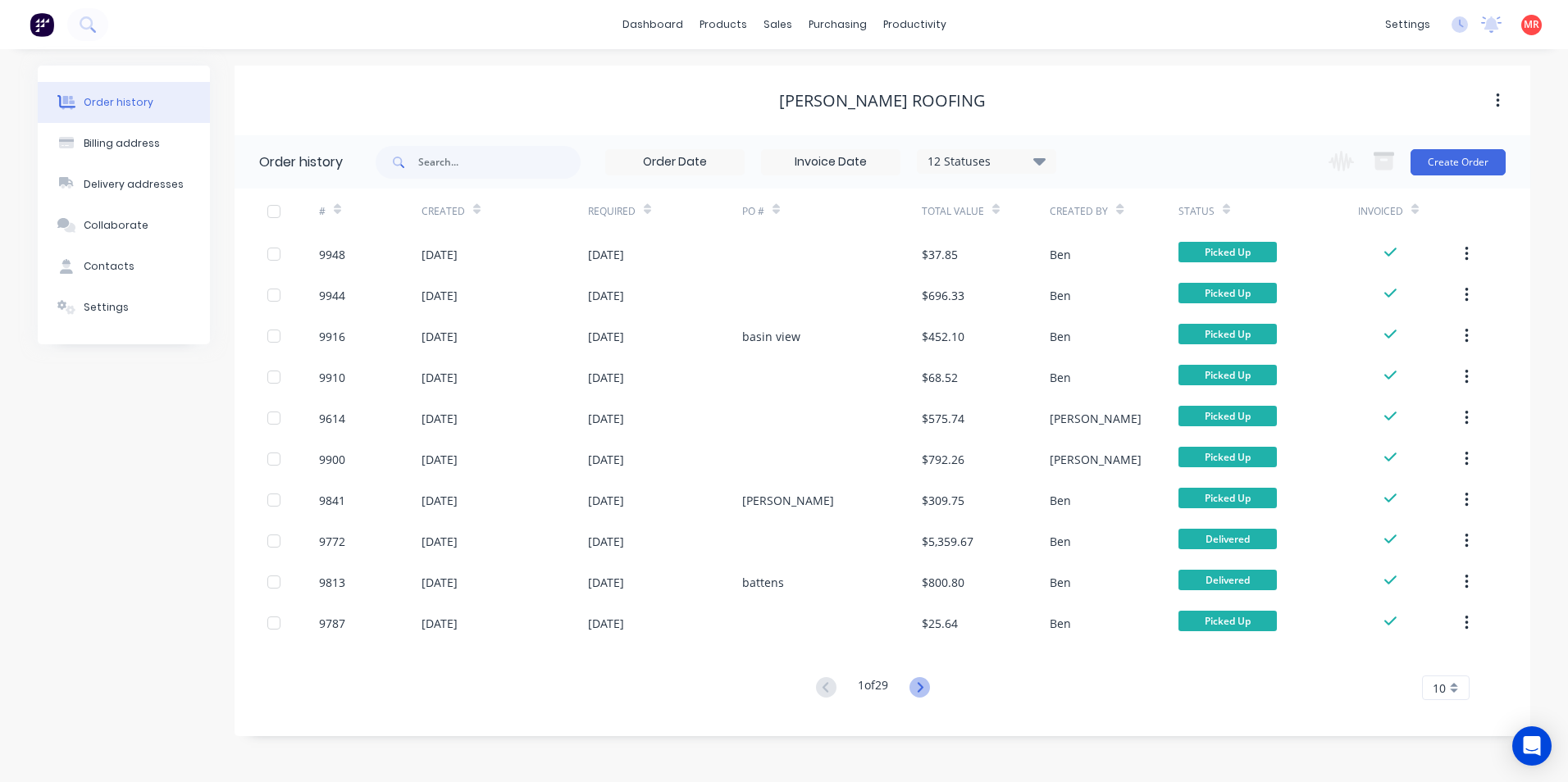
click at [923, 686] on icon at bounding box center [920, 687] width 6 height 10
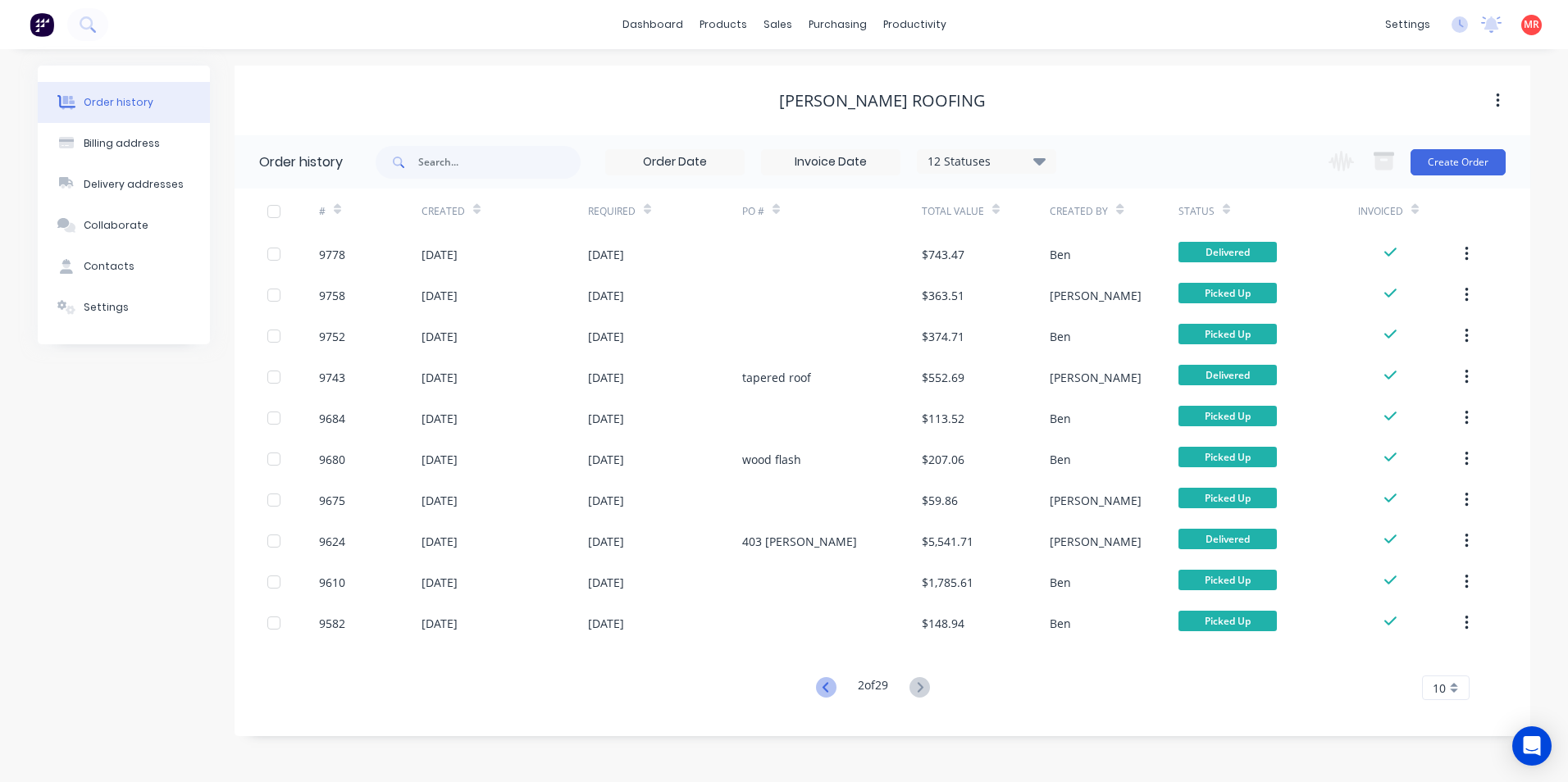
click at [821, 686] on icon at bounding box center [824, 687] width 6 height 10
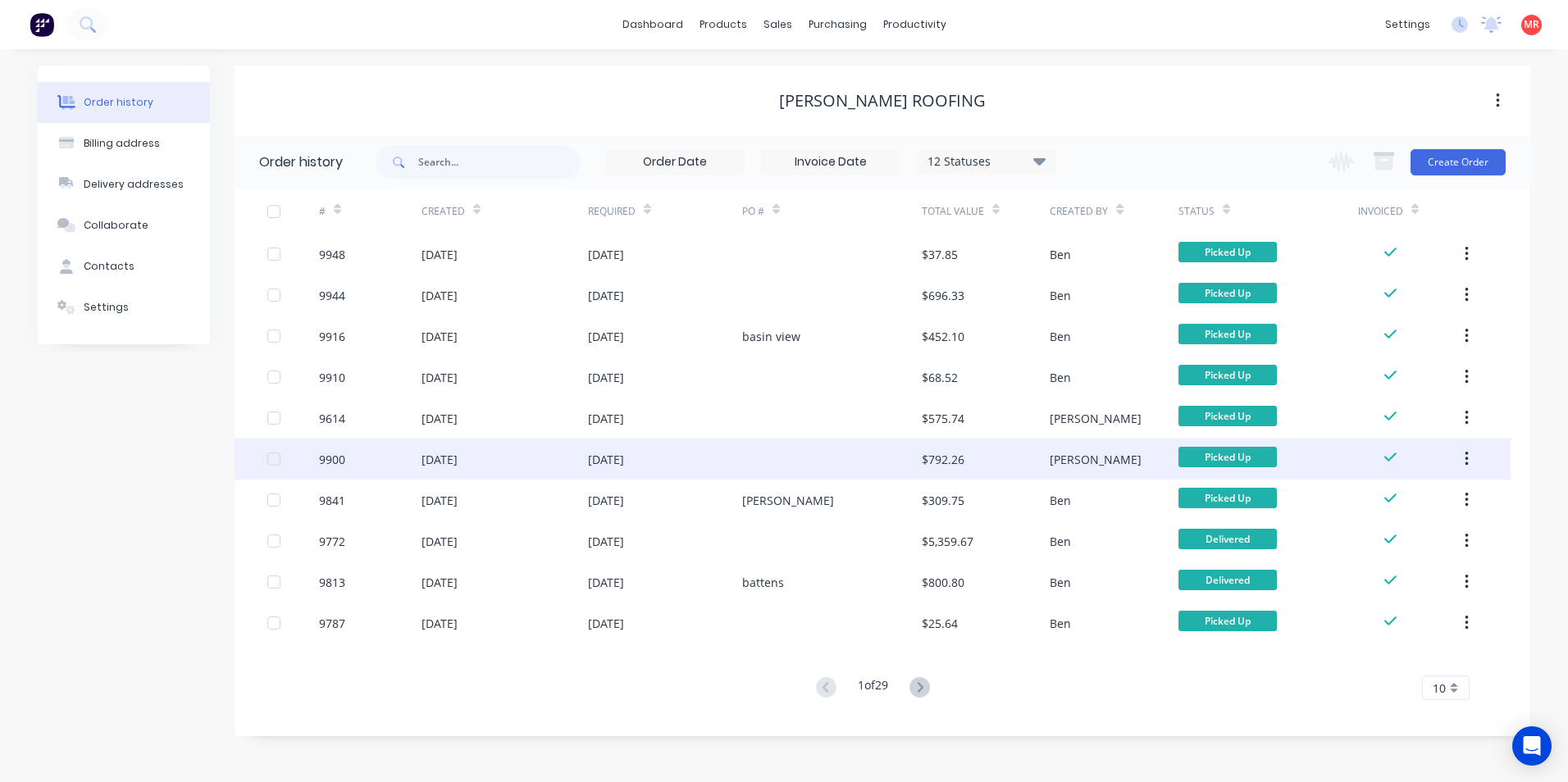
click at [702, 452] on div "29 Sep 2025" at bounding box center [664, 458] width 154 height 41
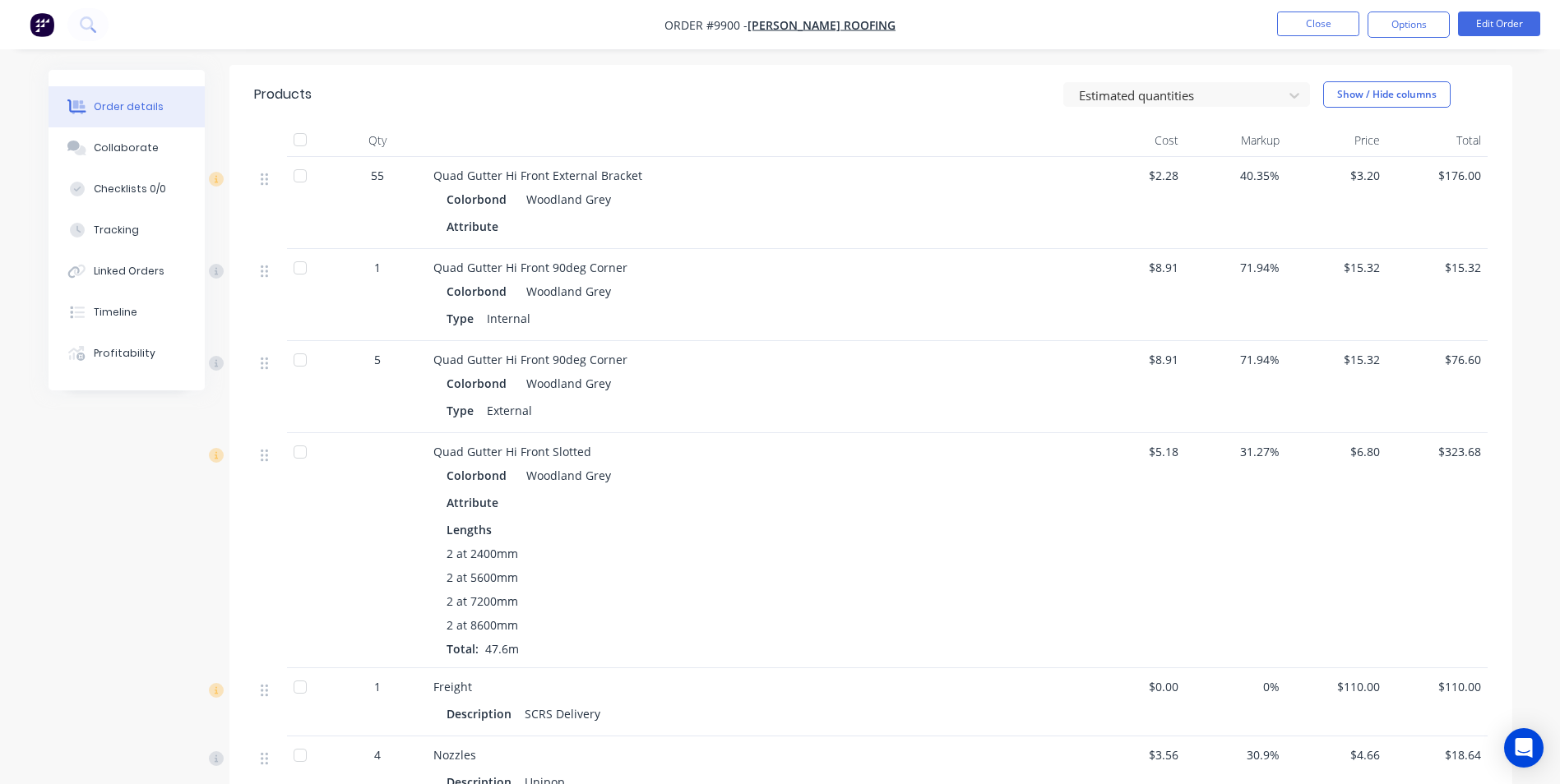
scroll to position [493, 0]
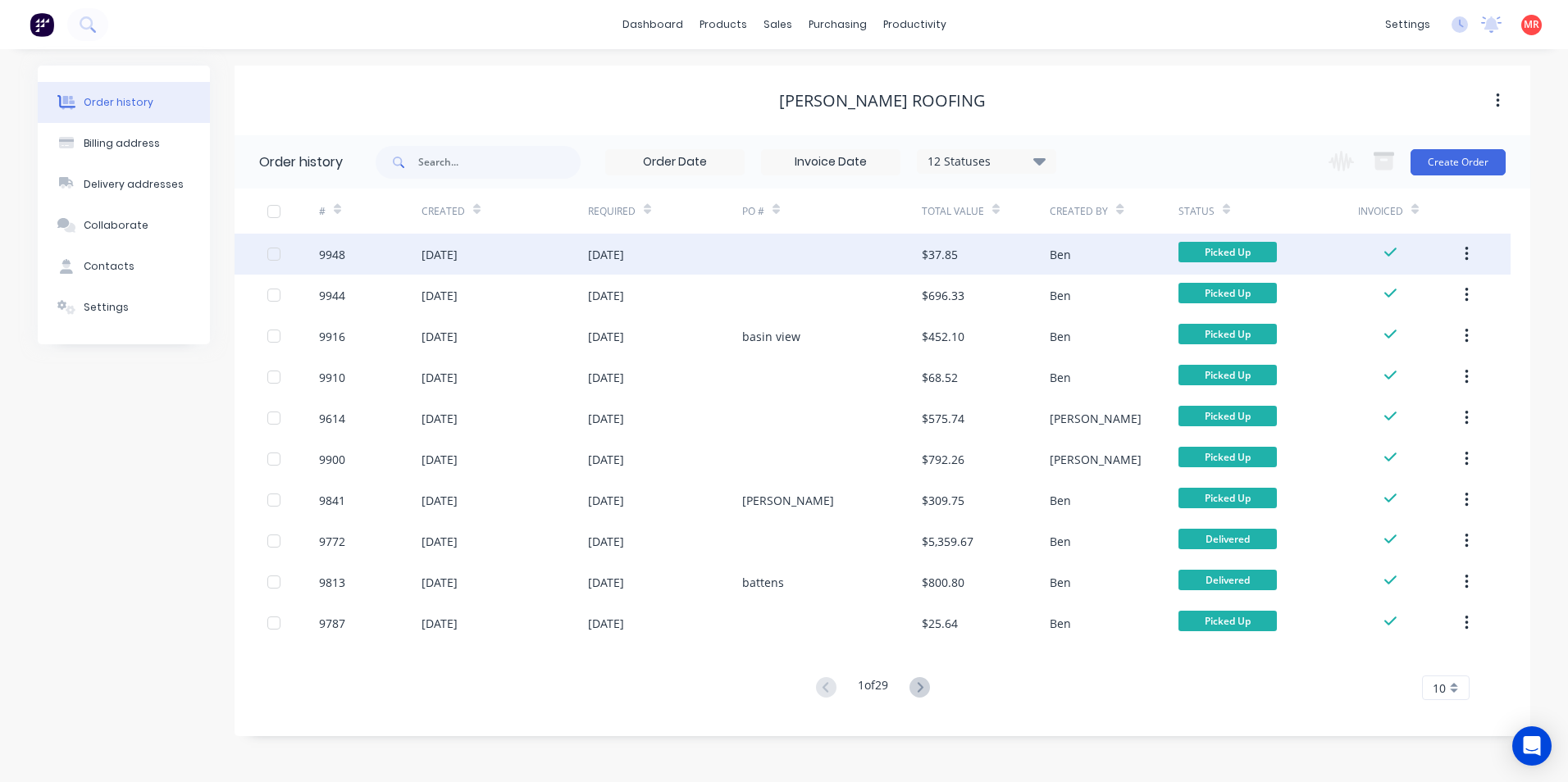
click at [656, 253] on div "29 Sep 2025" at bounding box center [664, 254] width 154 height 41
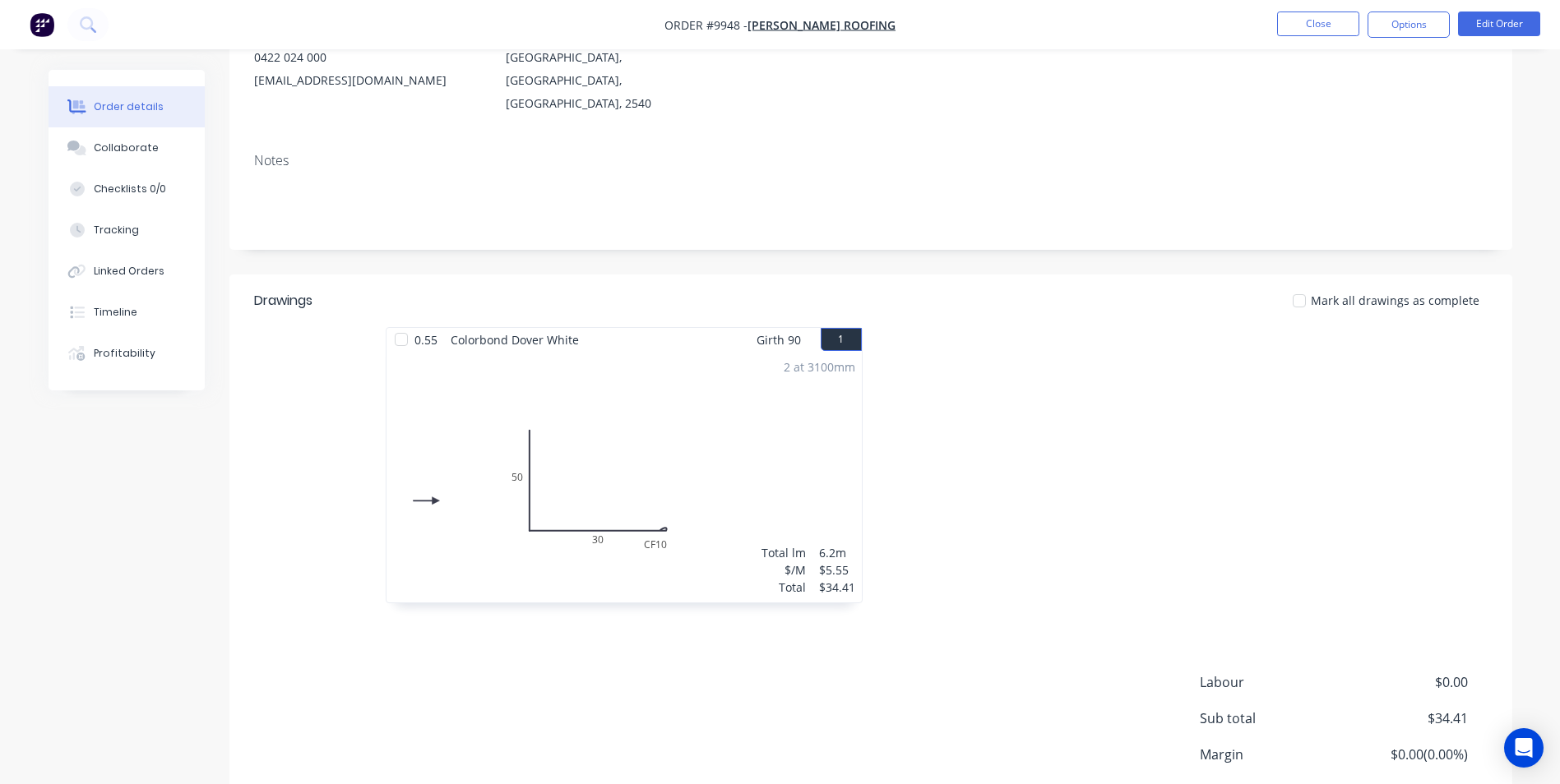
scroll to position [247, 0]
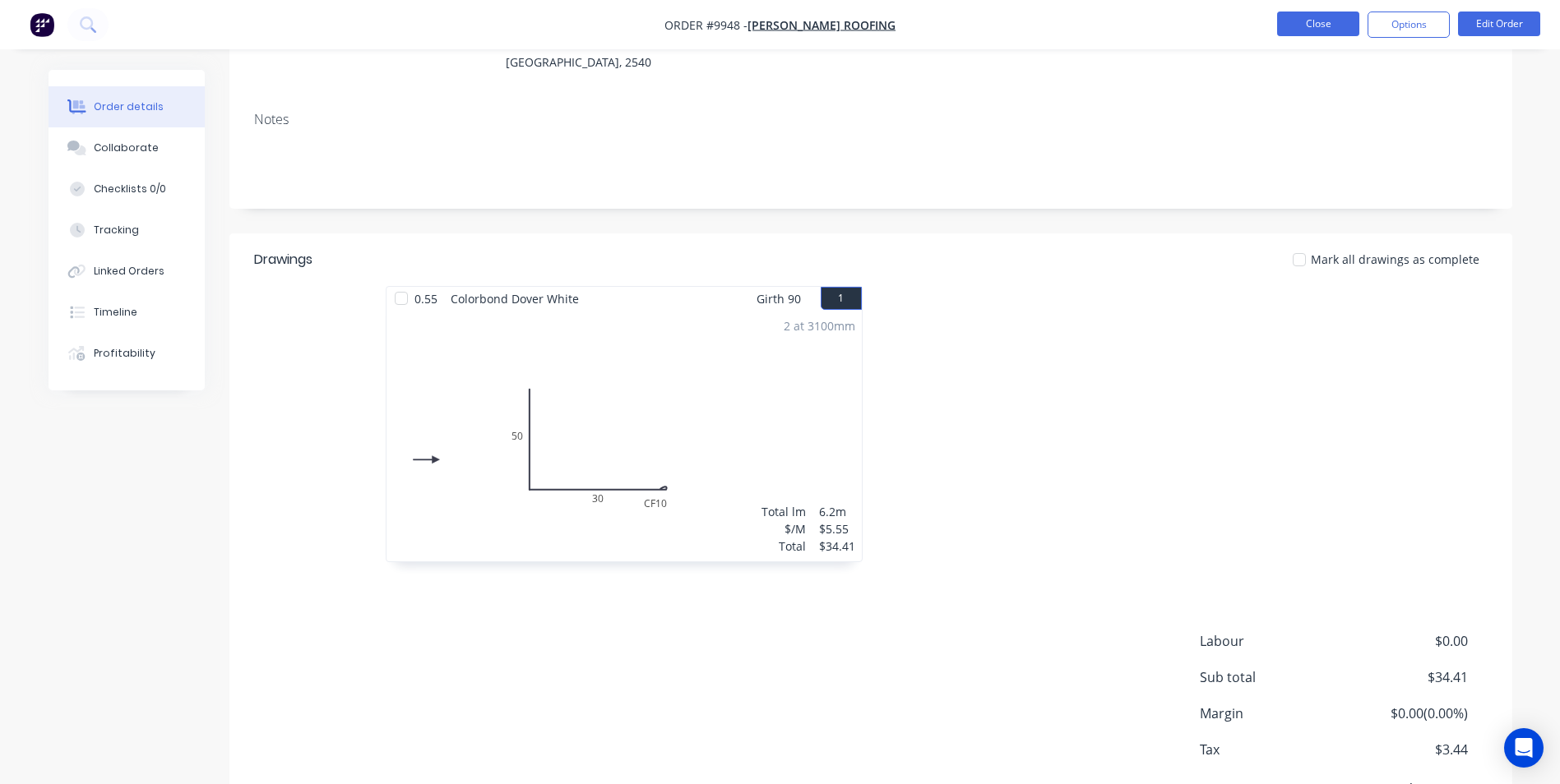
click at [1295, 35] on button "Close" at bounding box center [1319, 24] width 83 height 25
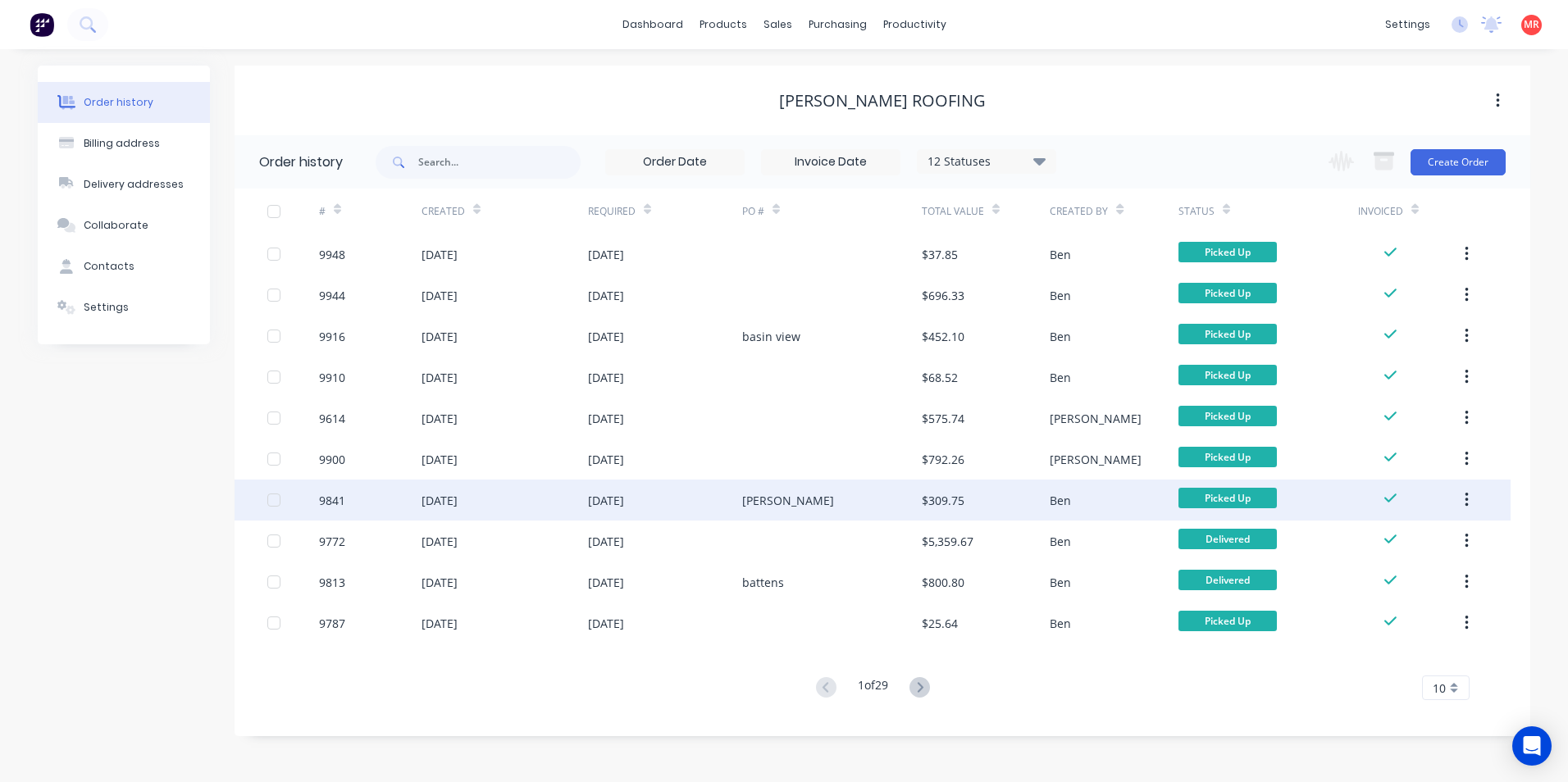
click at [837, 503] on div "[PERSON_NAME]" at bounding box center [832, 500] width 180 height 41
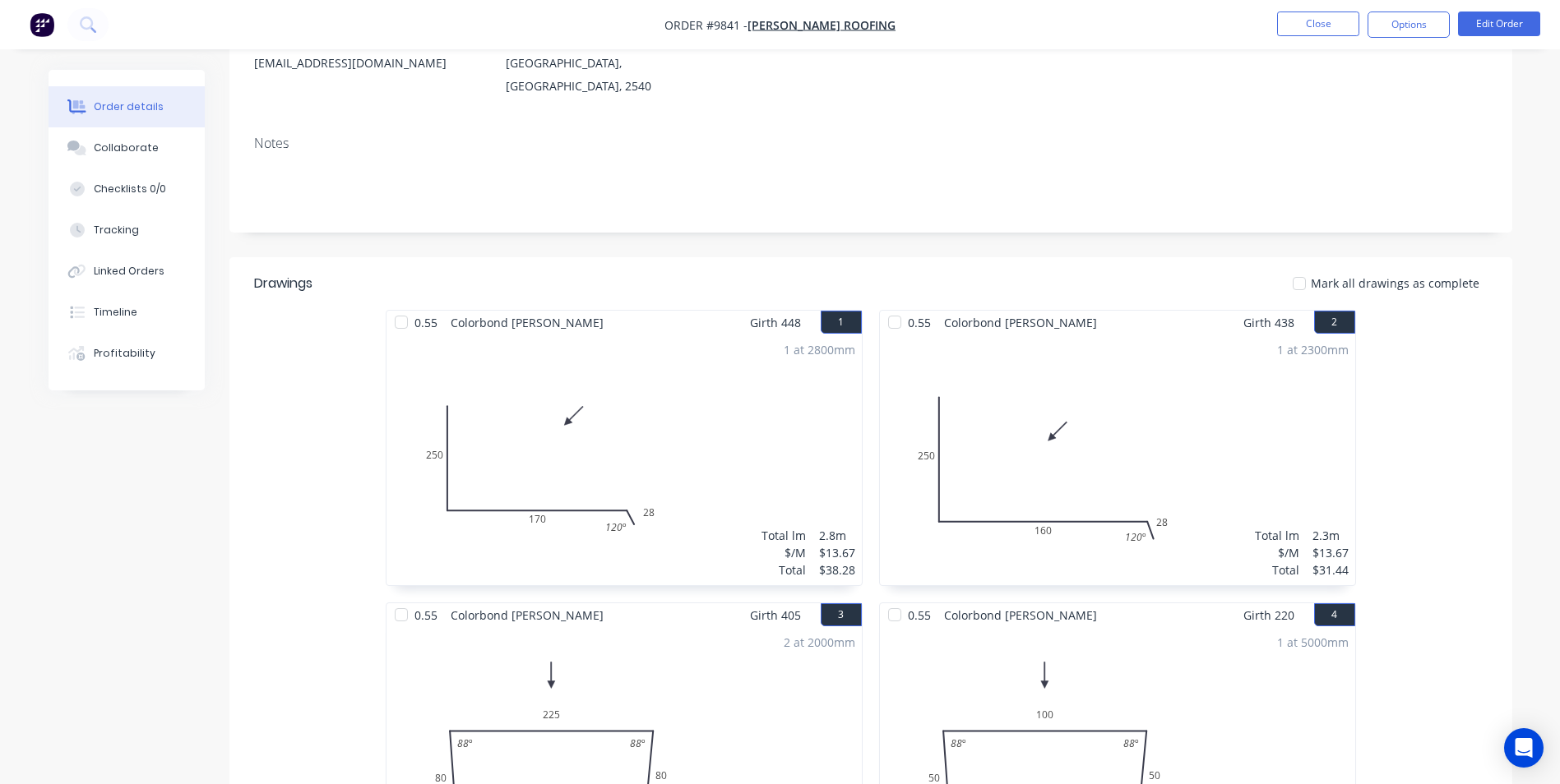
scroll to position [247, 0]
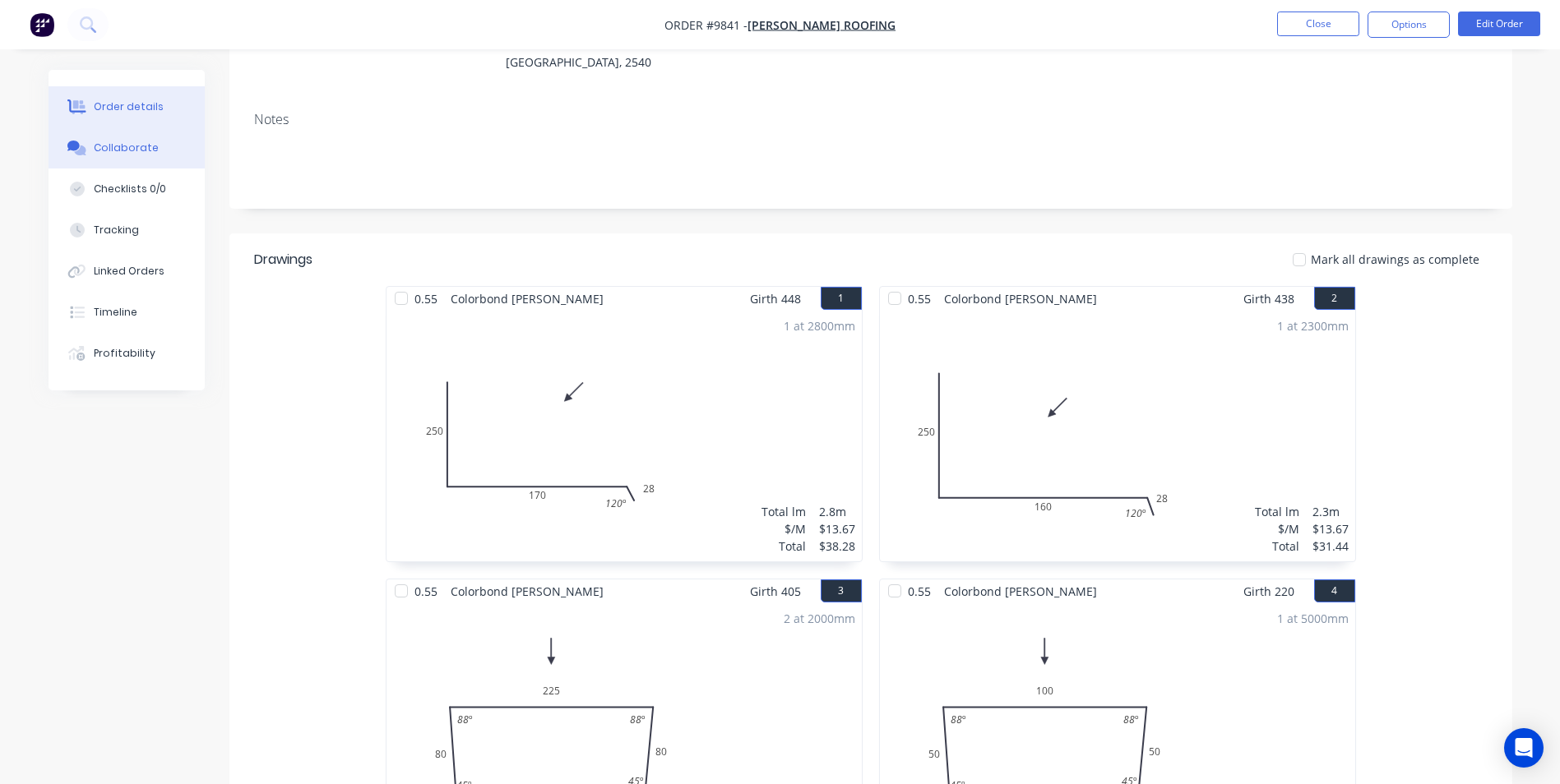
click at [113, 150] on div "Collaborate" at bounding box center [127, 148] width 65 height 14
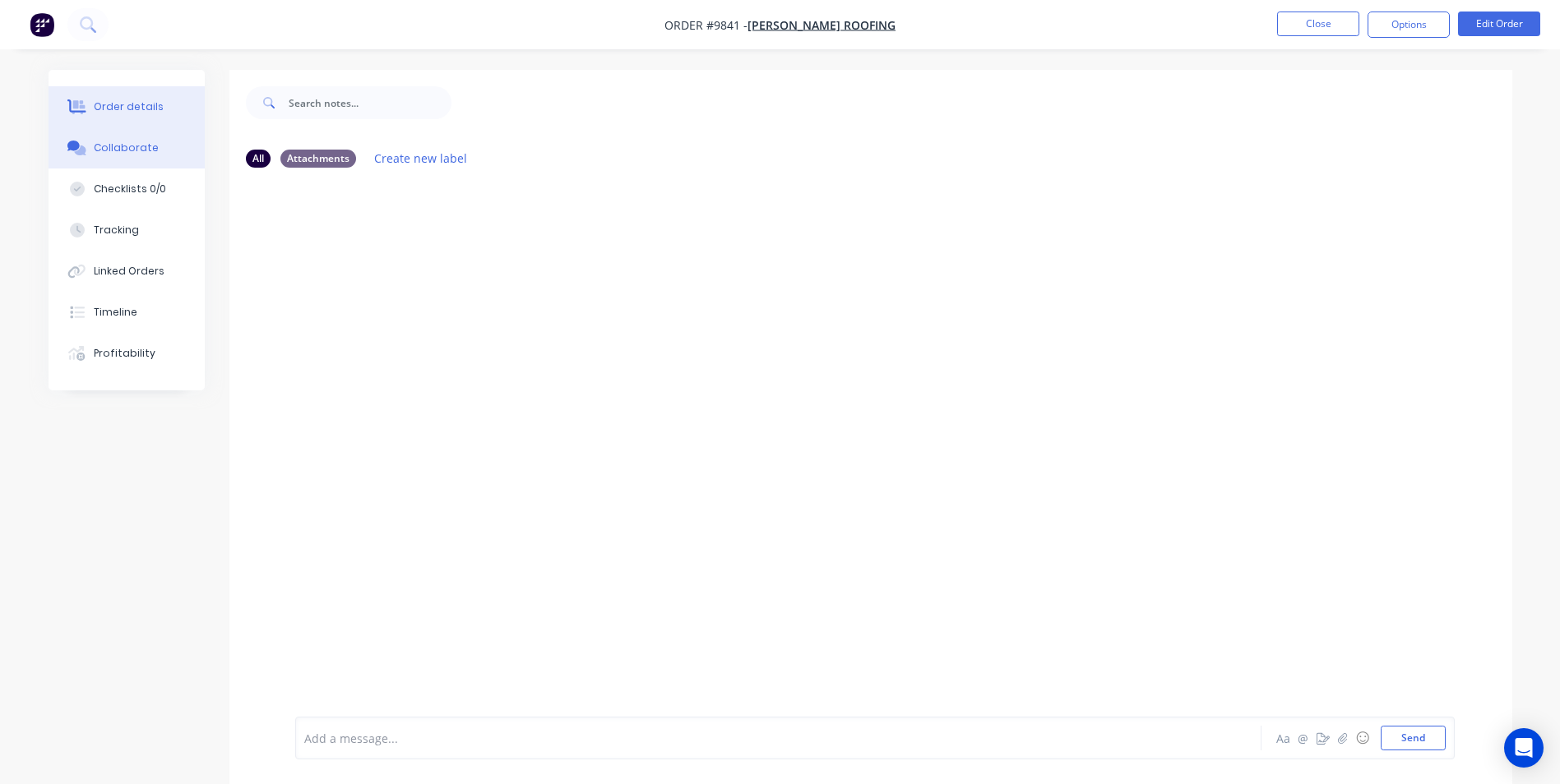
click at [155, 104] on div "Order details" at bounding box center [129, 107] width 70 height 14
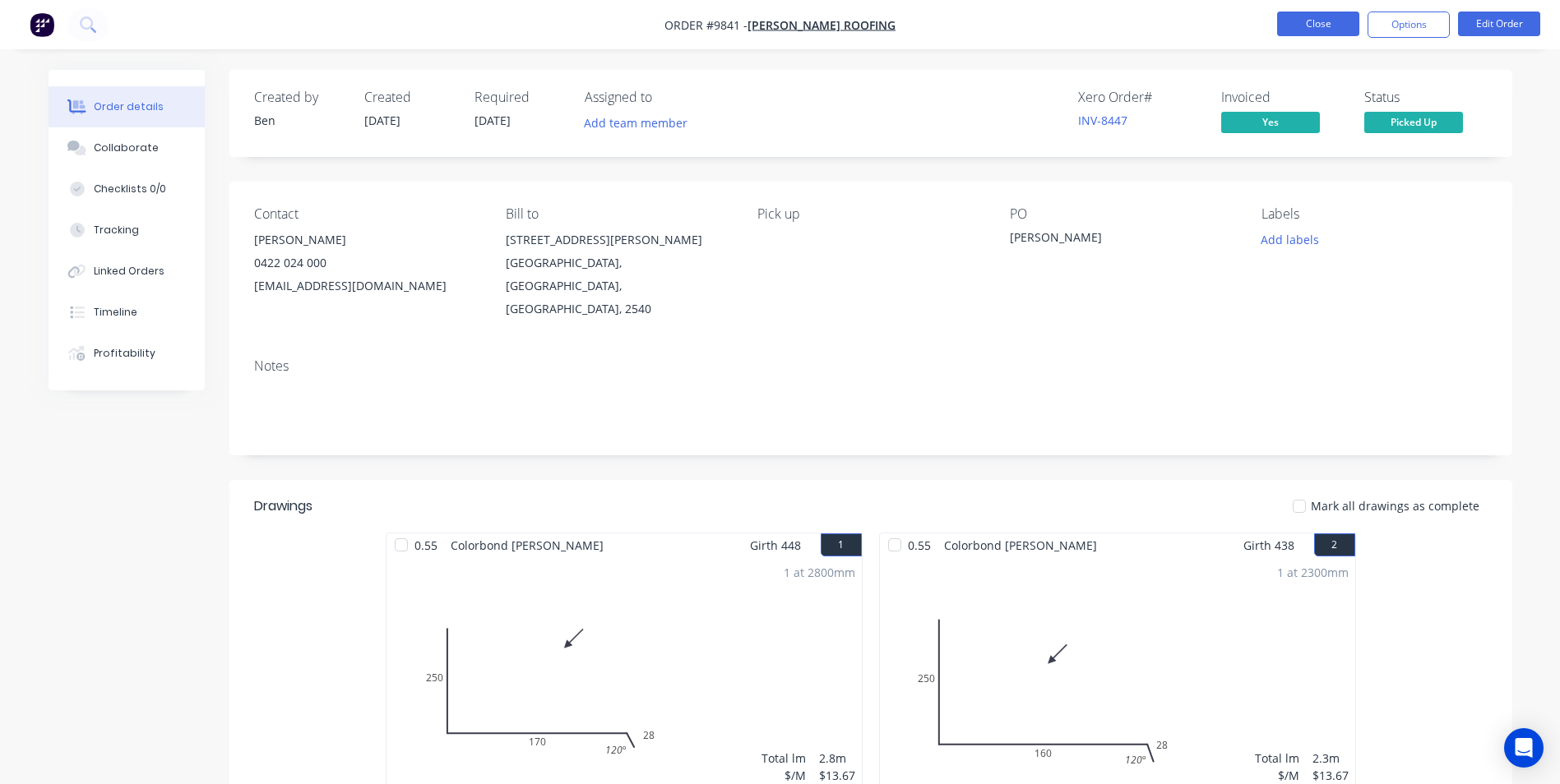
click at [1332, 27] on button "Close" at bounding box center [1319, 24] width 83 height 25
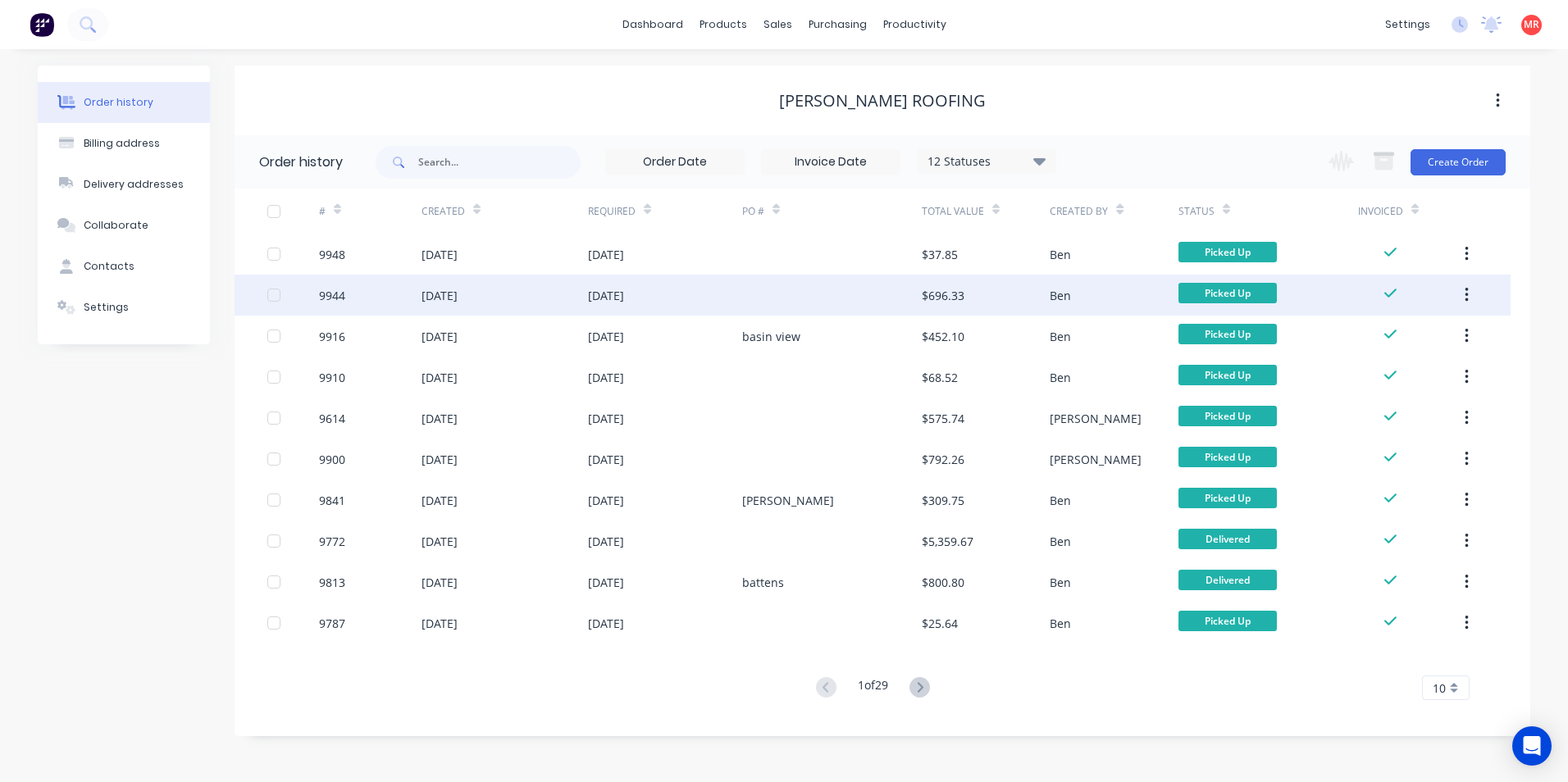
click at [819, 295] on div at bounding box center [832, 295] width 180 height 41
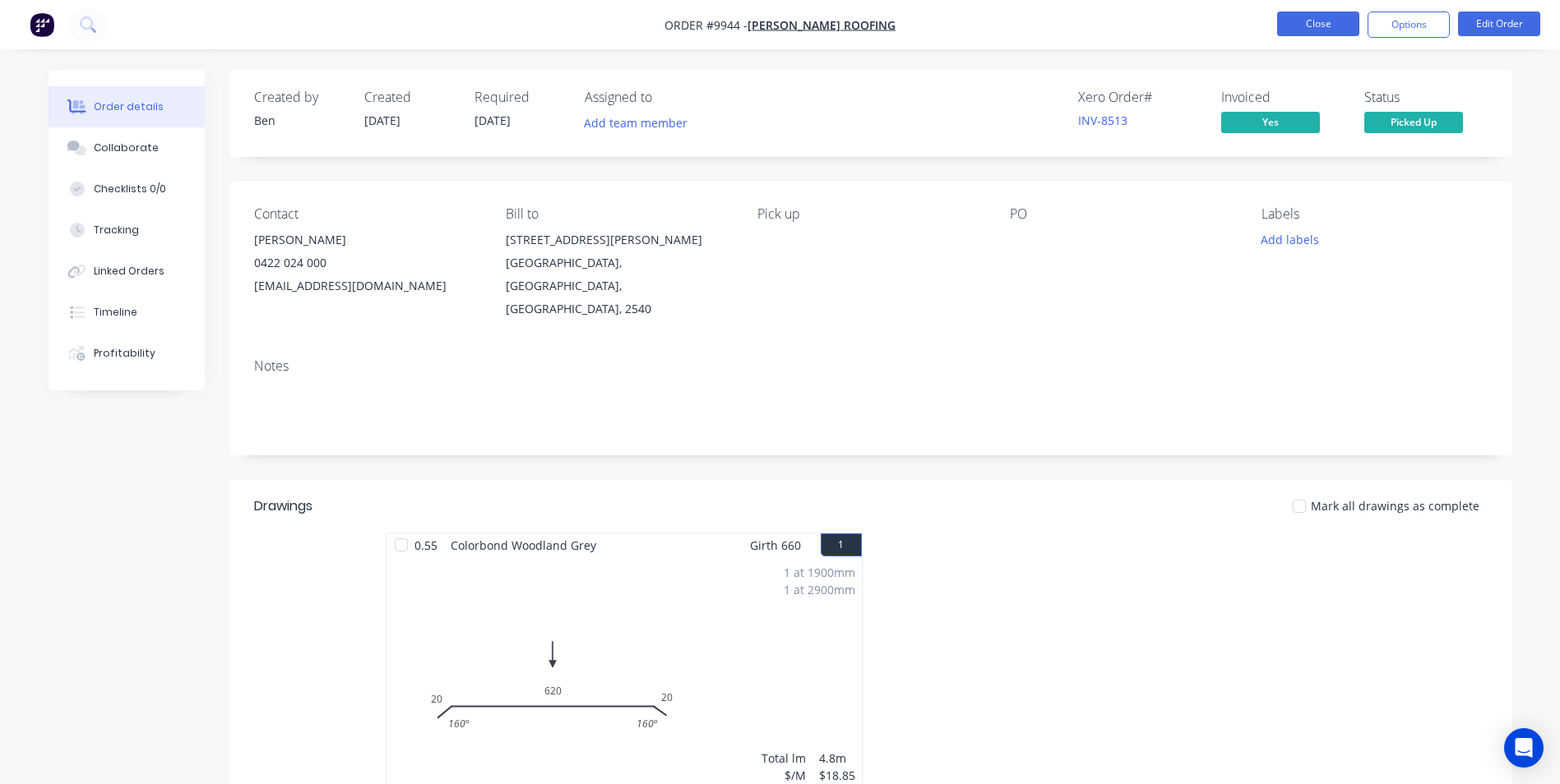
click at [1326, 21] on button "Close" at bounding box center [1319, 24] width 83 height 25
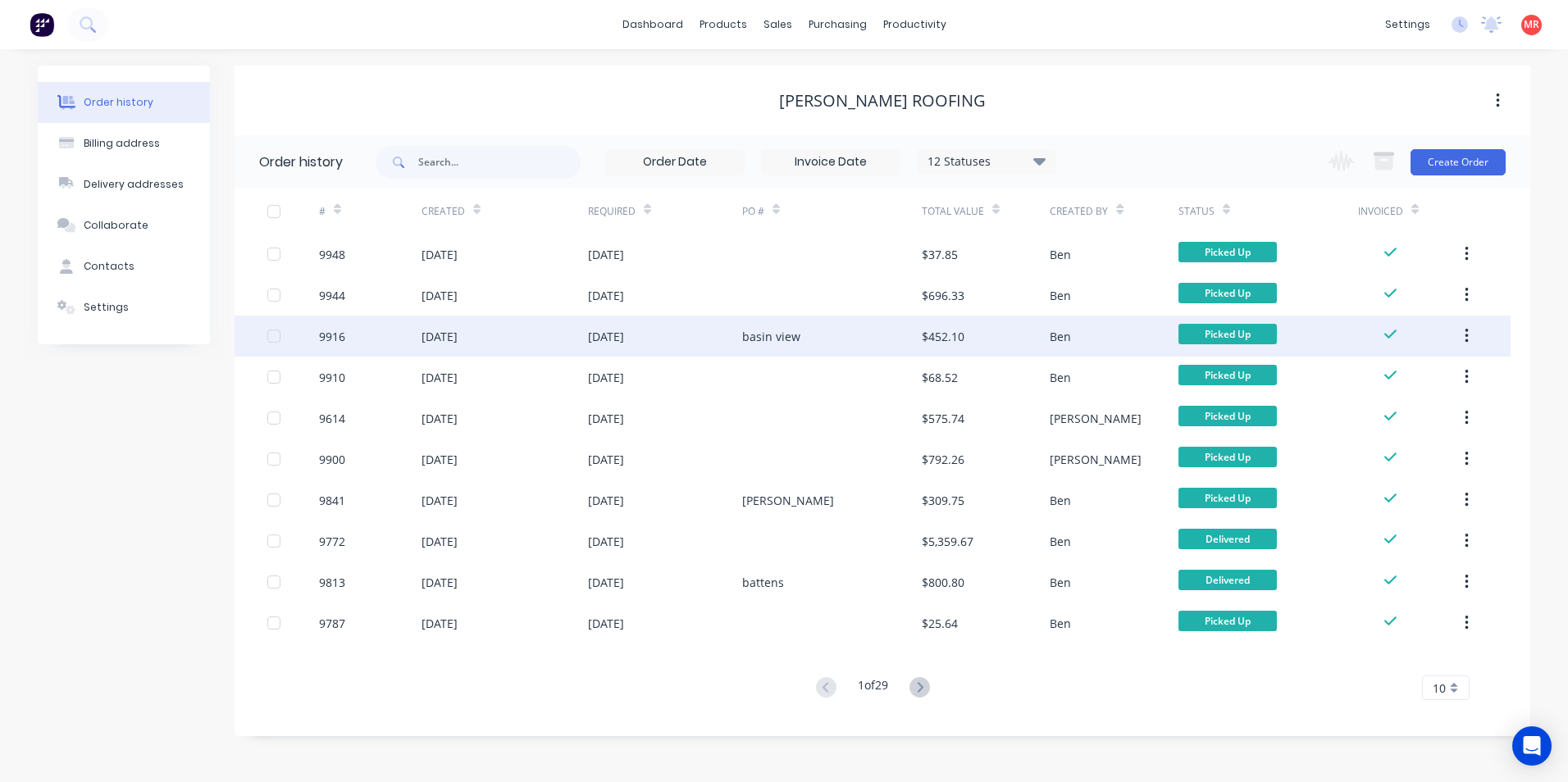
click at [775, 335] on div "basin view" at bounding box center [771, 337] width 58 height 17
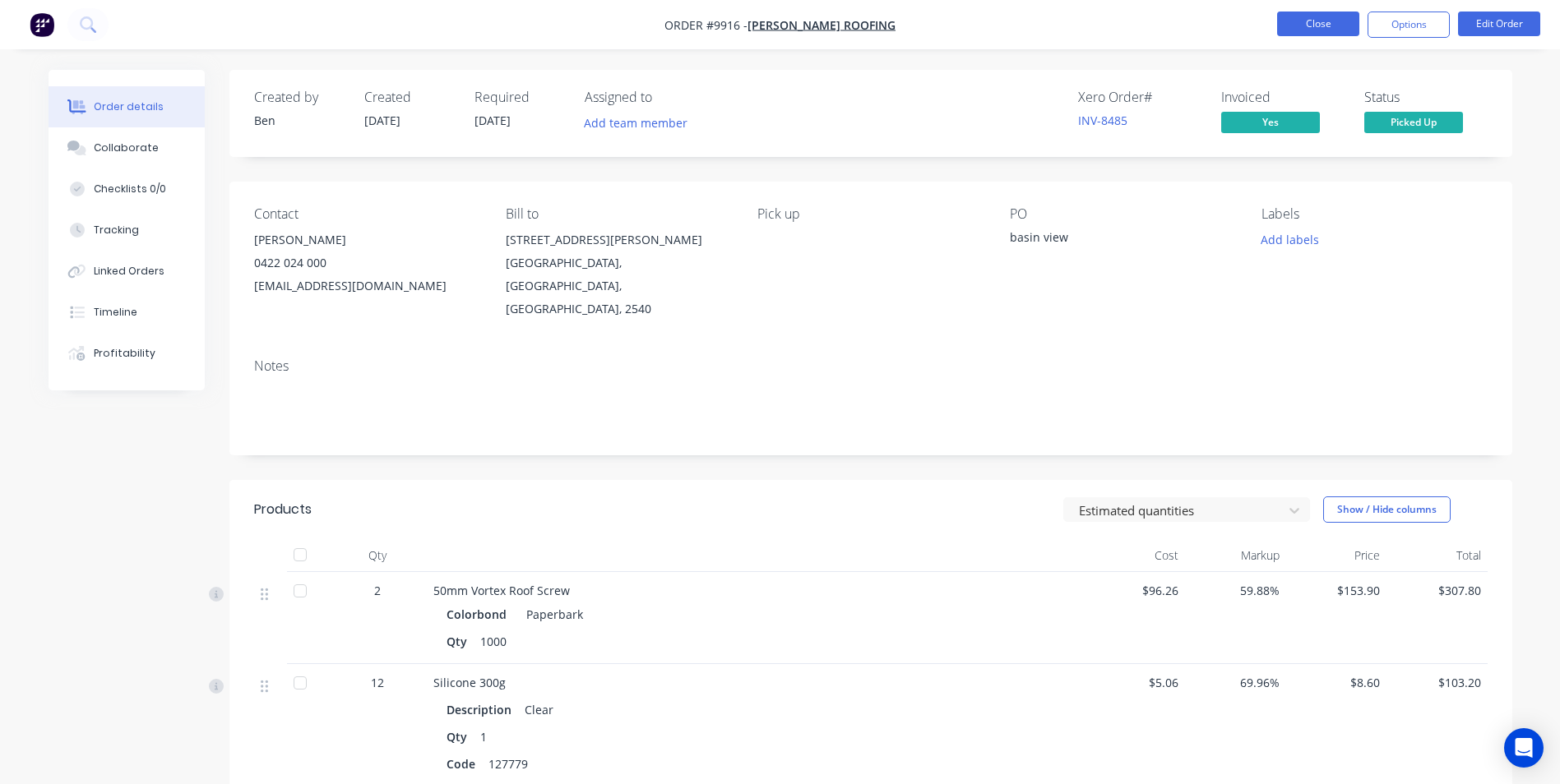
click at [1309, 22] on button "Close" at bounding box center [1319, 24] width 83 height 25
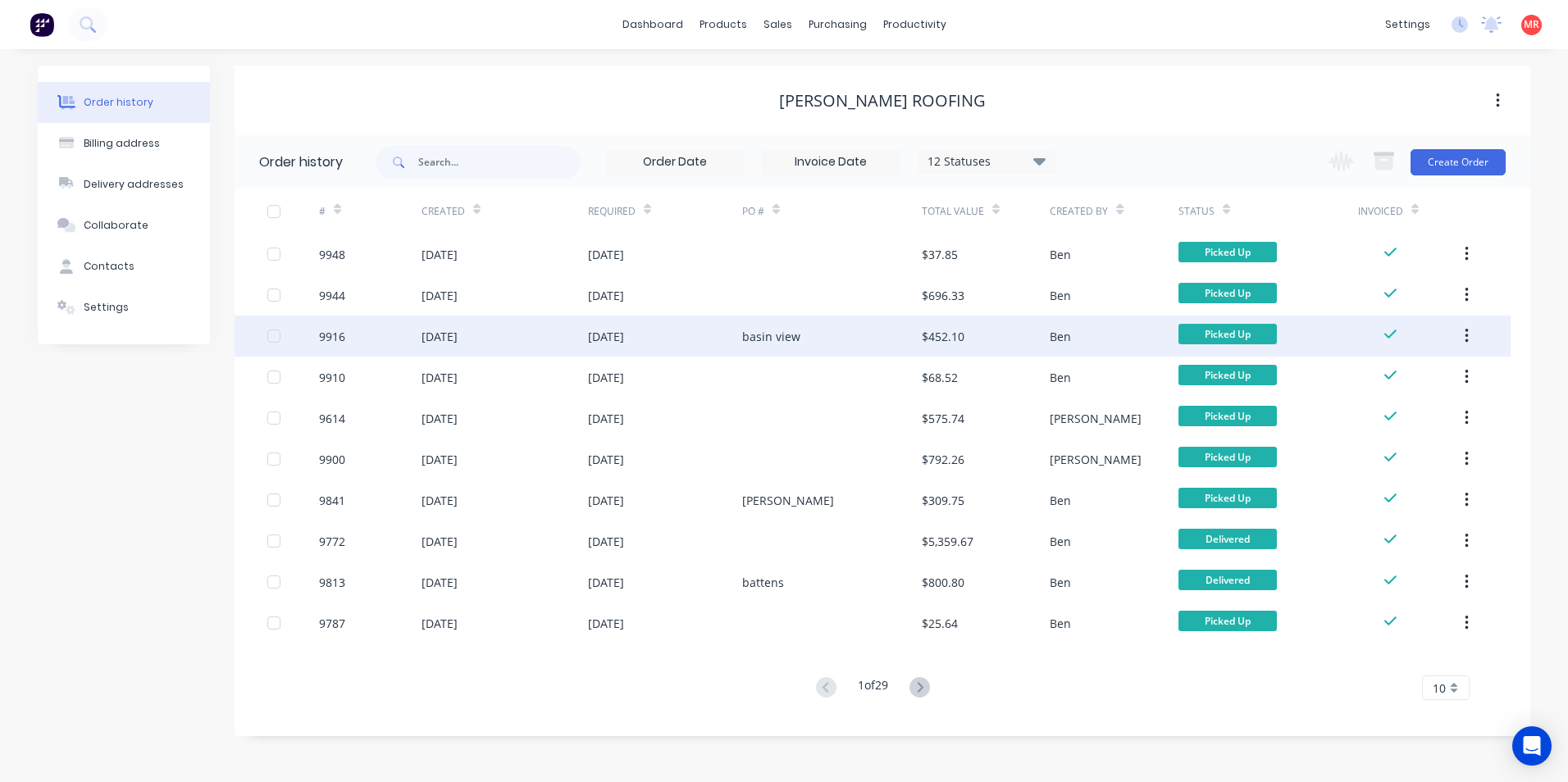
click at [799, 345] on div "basin view" at bounding box center [832, 336] width 180 height 41
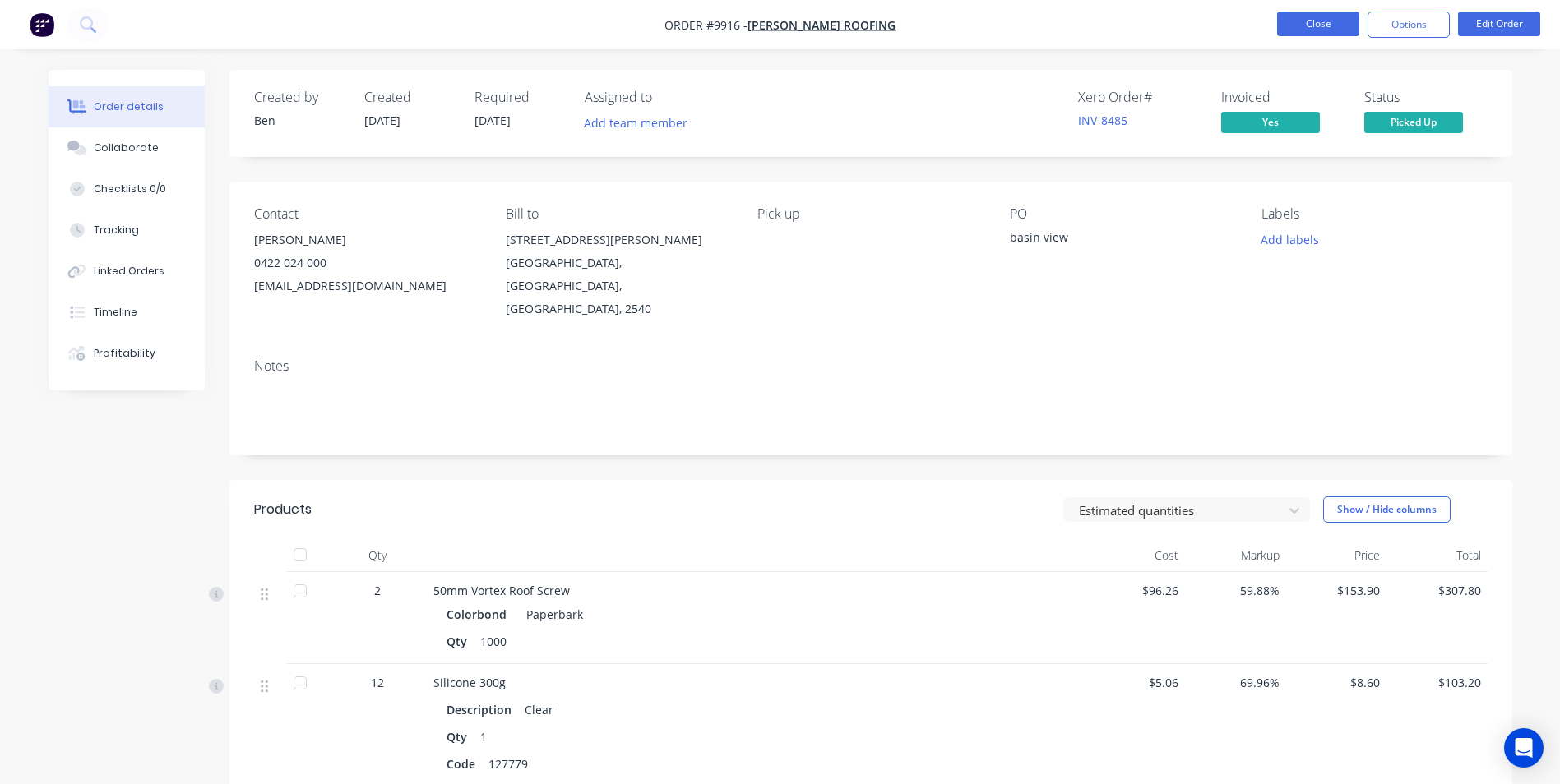
click at [1301, 17] on button "Close" at bounding box center [1319, 24] width 83 height 25
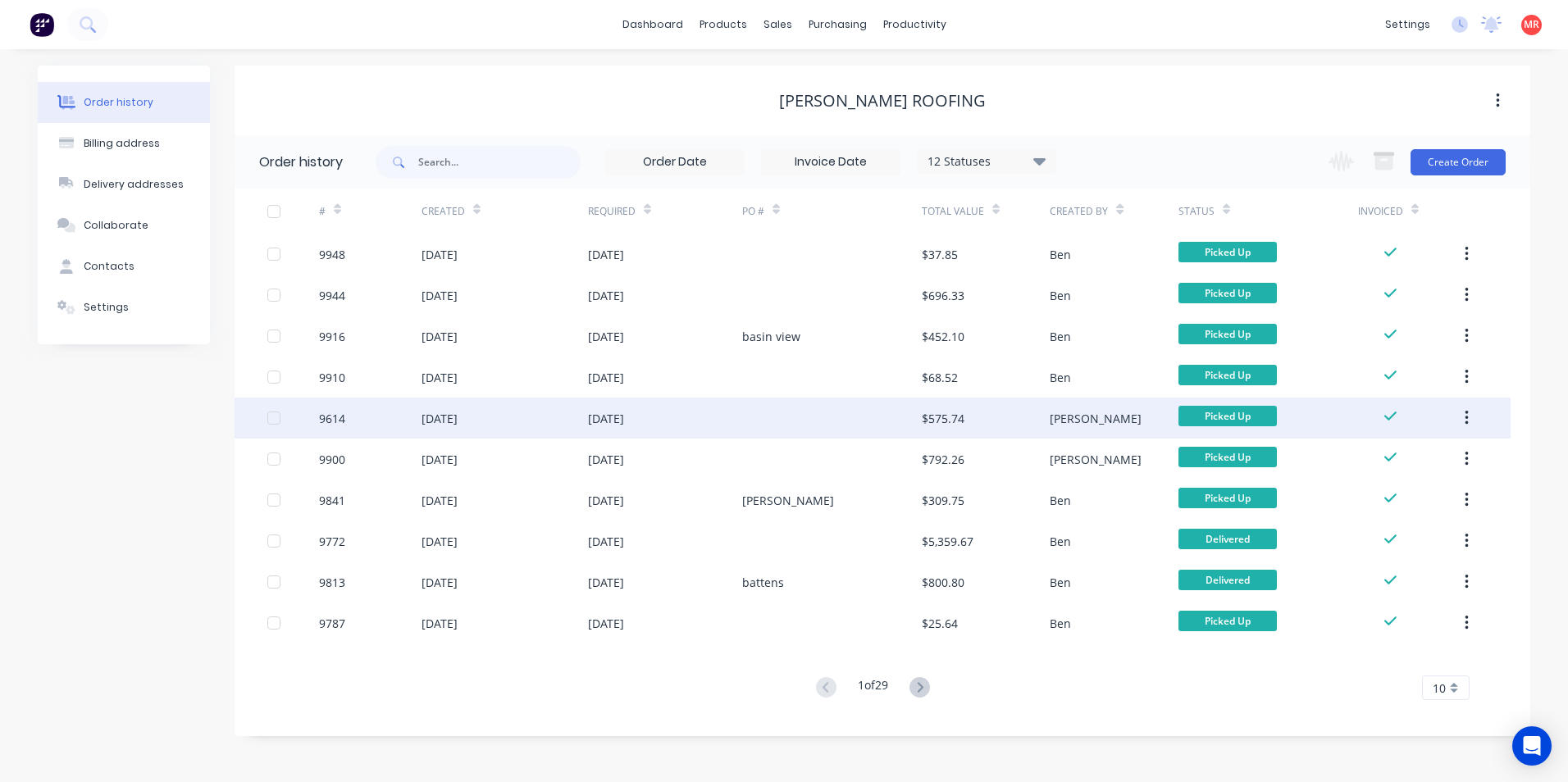
click at [791, 410] on div at bounding box center [832, 418] width 180 height 41
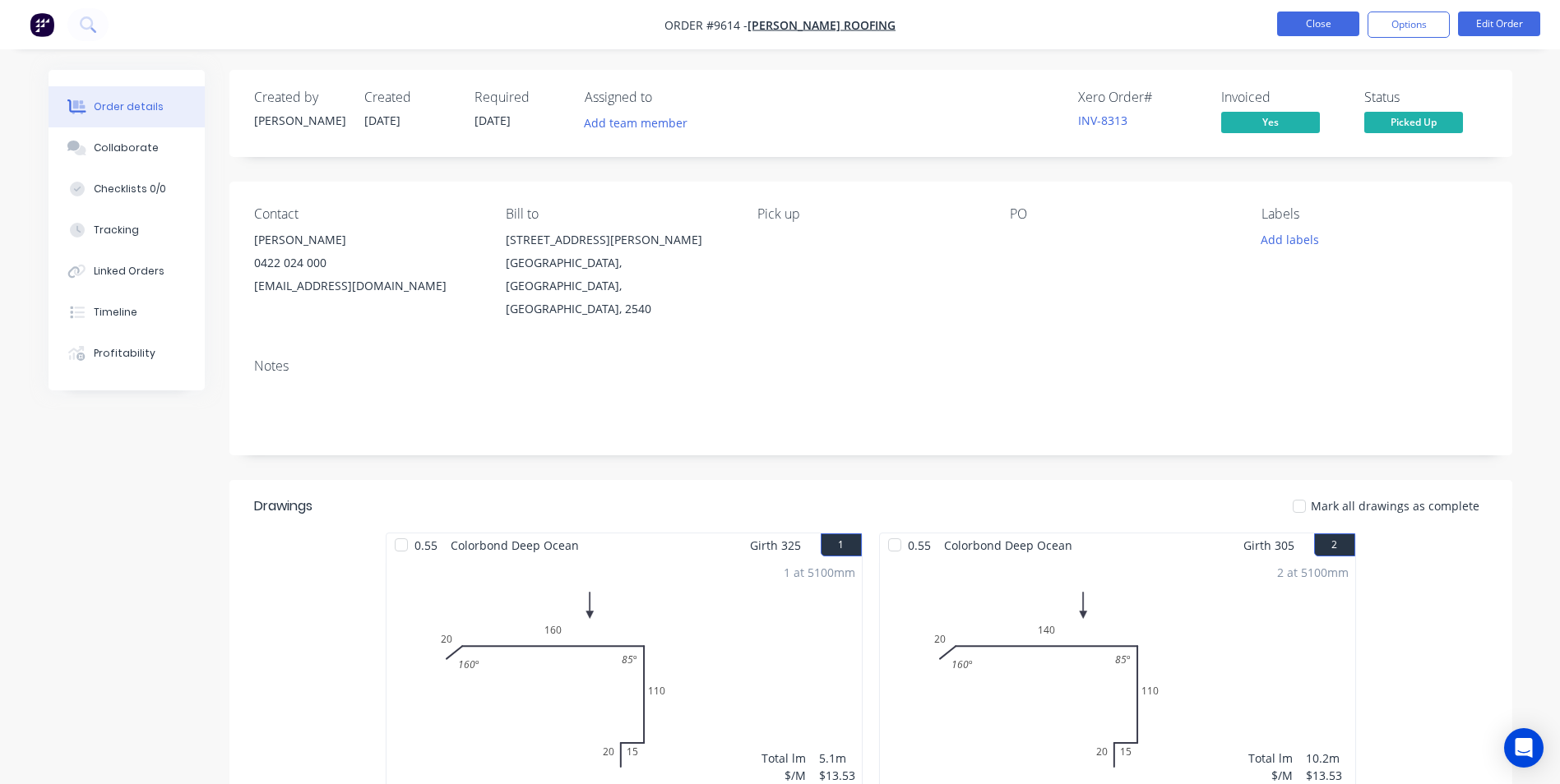
click at [1290, 18] on button "Close" at bounding box center [1319, 24] width 83 height 25
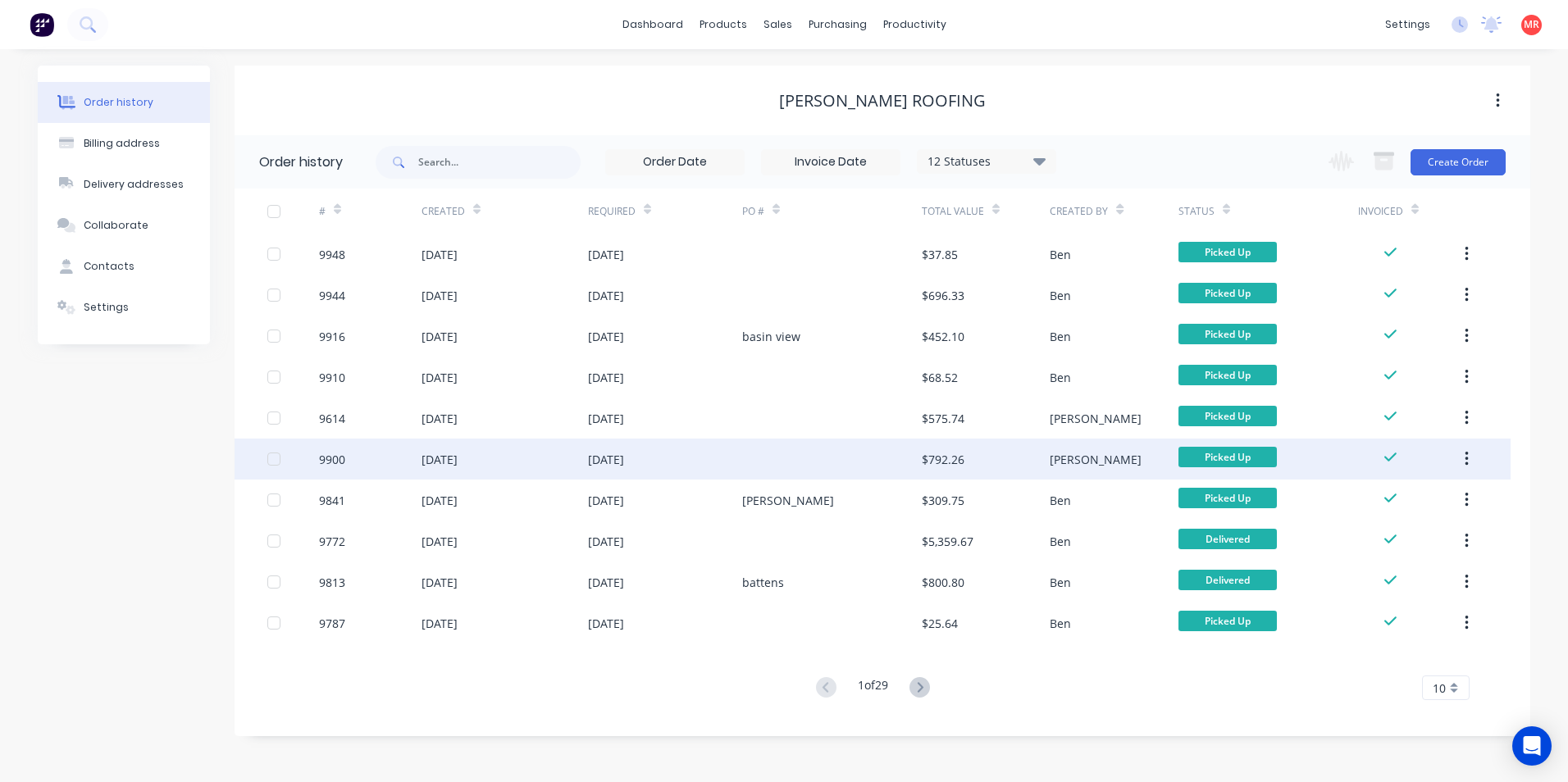
click at [695, 459] on div "29 Sep 2025" at bounding box center [664, 458] width 154 height 41
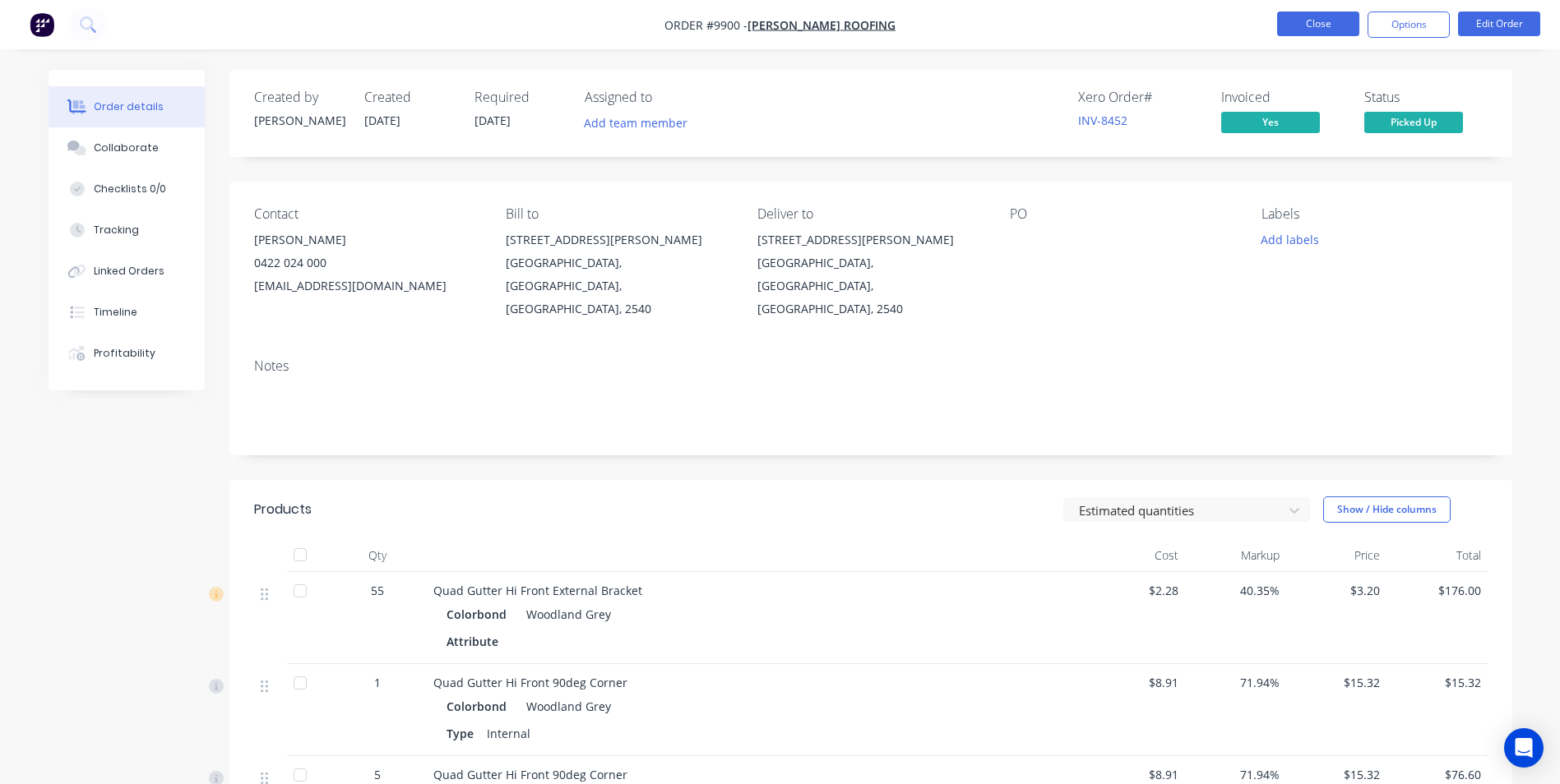
click at [1306, 19] on button "Close" at bounding box center [1319, 24] width 83 height 25
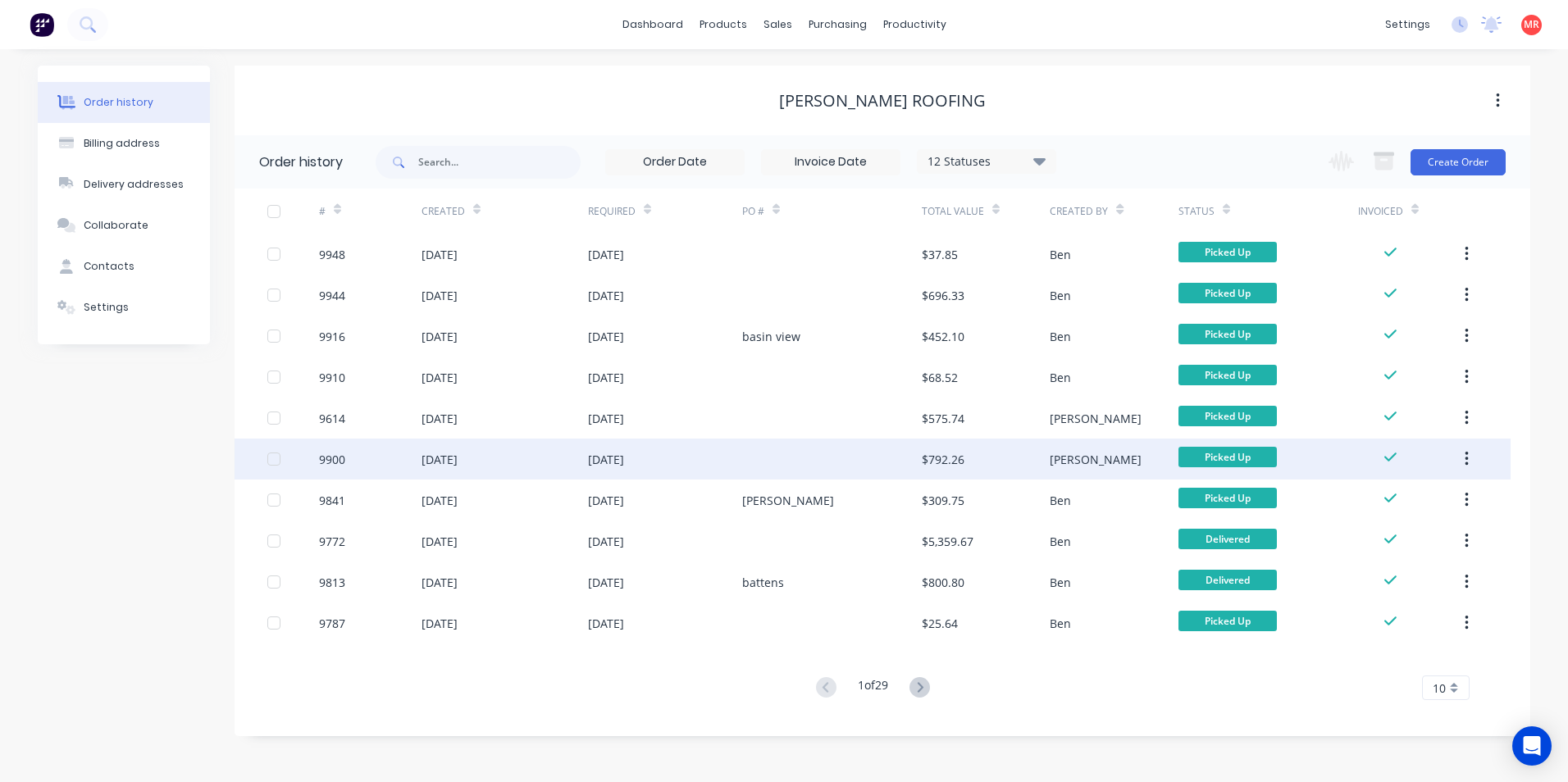
click at [712, 466] on div "29 Sep 2025" at bounding box center [664, 458] width 154 height 41
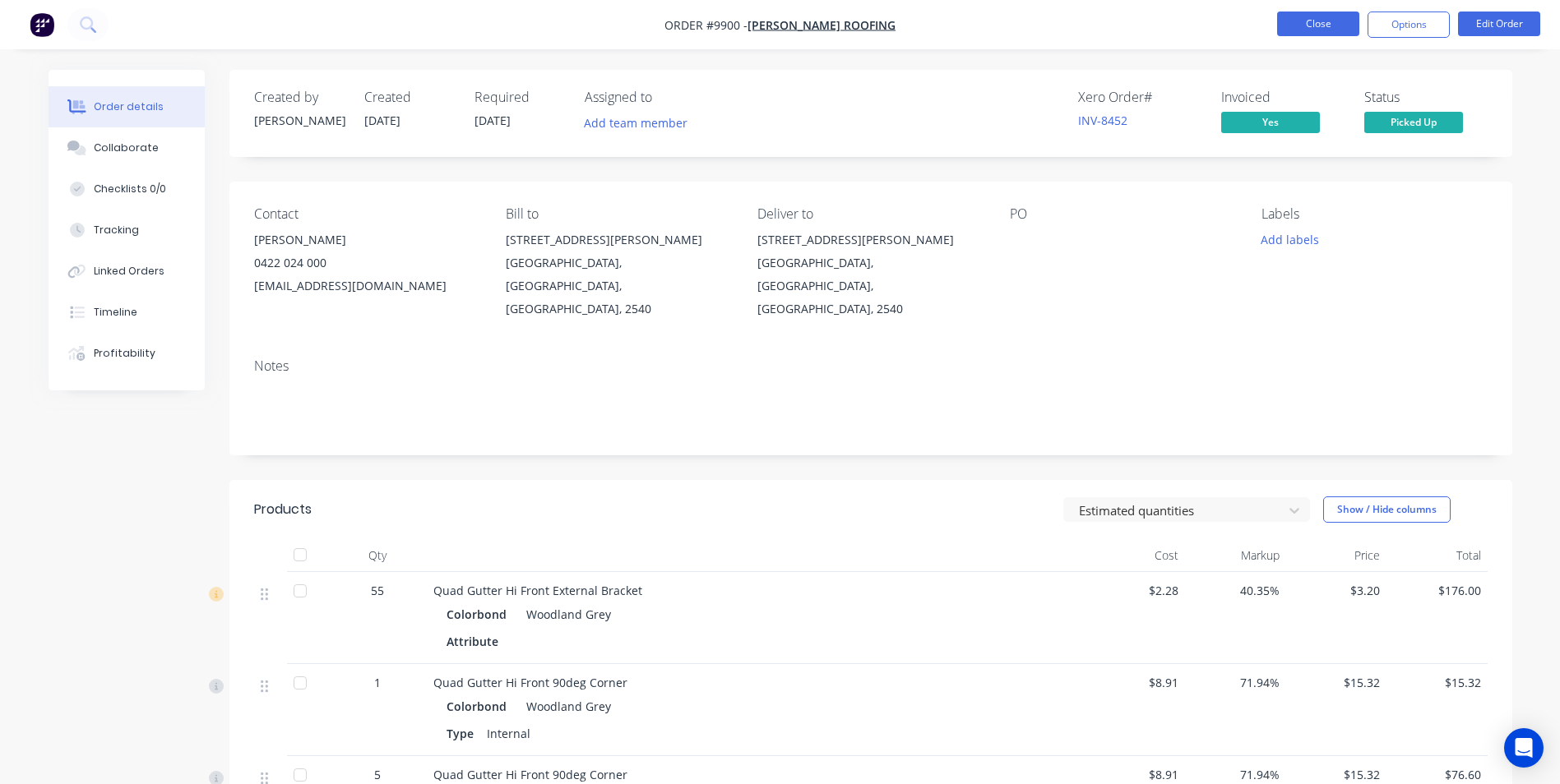
click at [1285, 23] on button "Close" at bounding box center [1319, 24] width 83 height 25
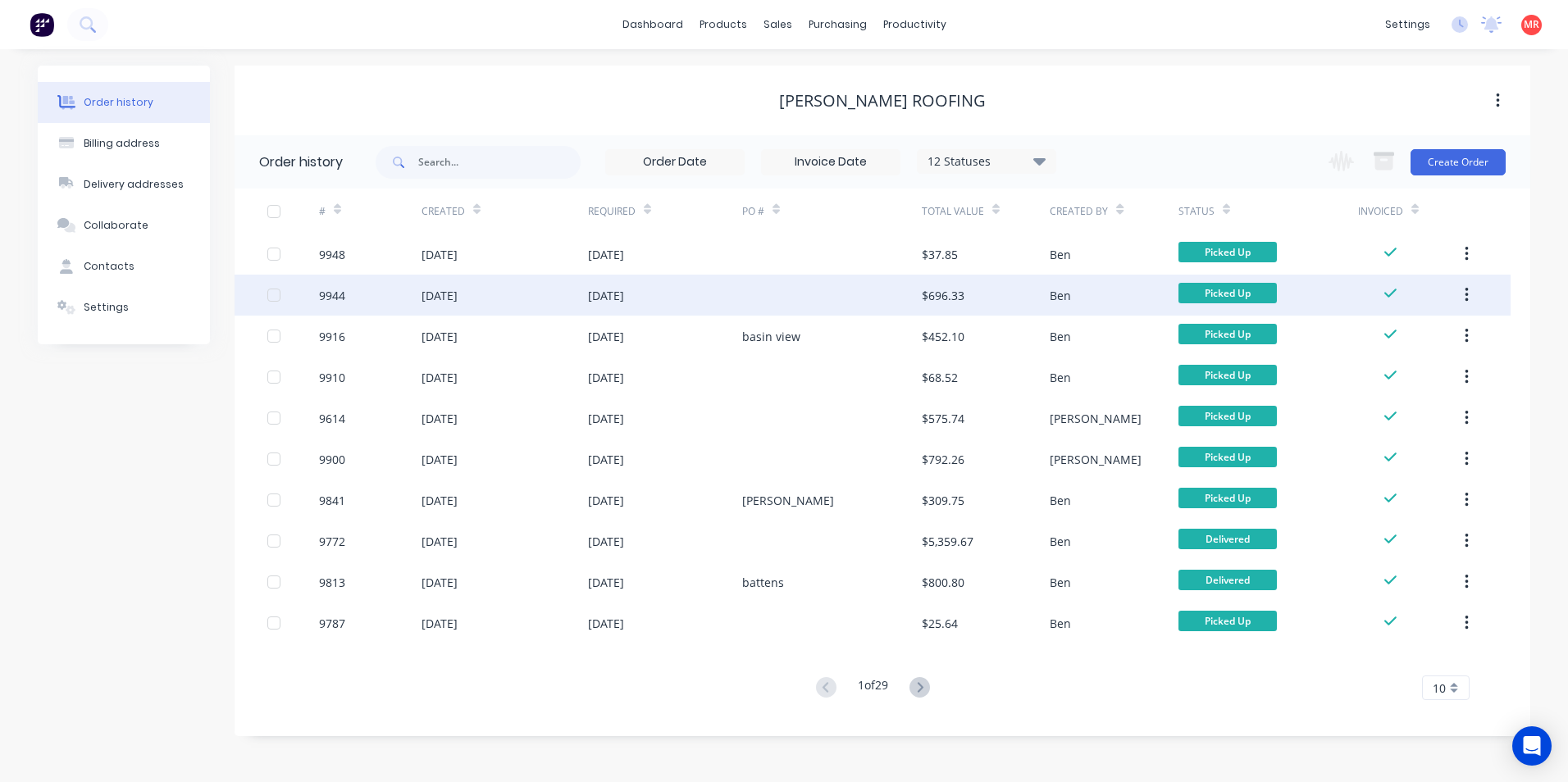
click at [745, 308] on div at bounding box center [832, 295] width 180 height 41
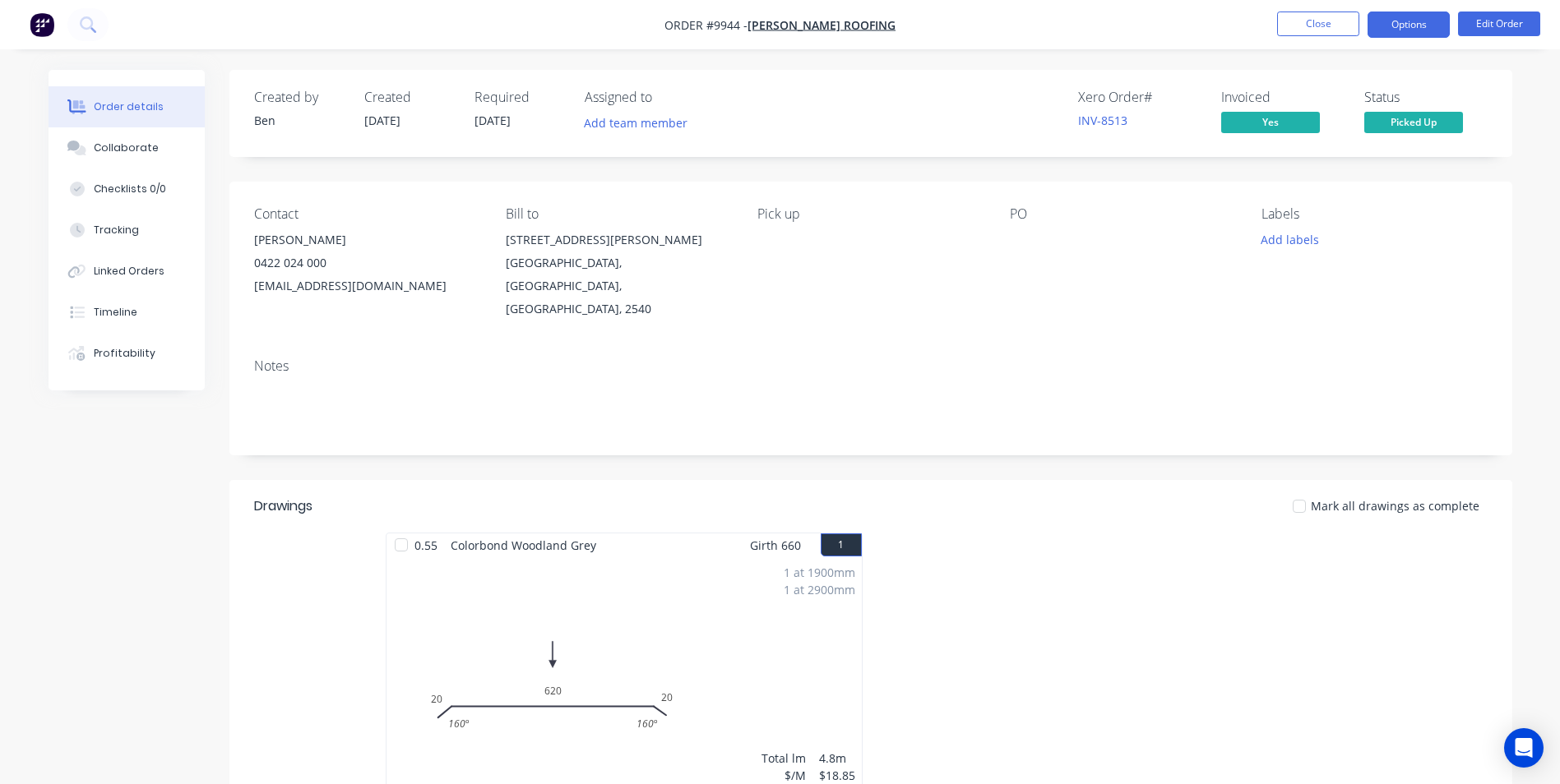
click at [1406, 21] on button "Options" at bounding box center [1409, 24] width 83 height 26
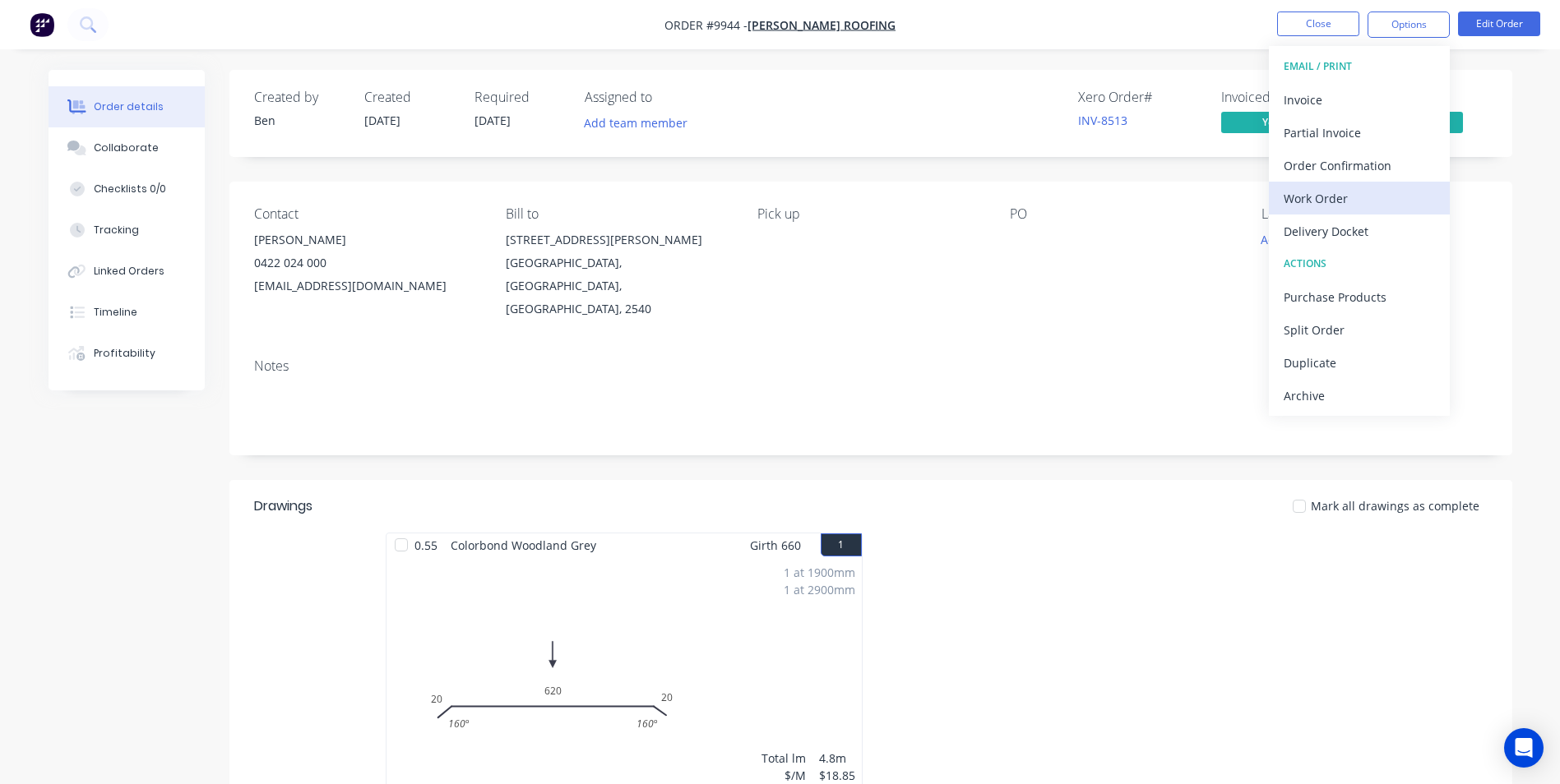
click at [1353, 192] on div "Work Order" at bounding box center [1359, 198] width 152 height 24
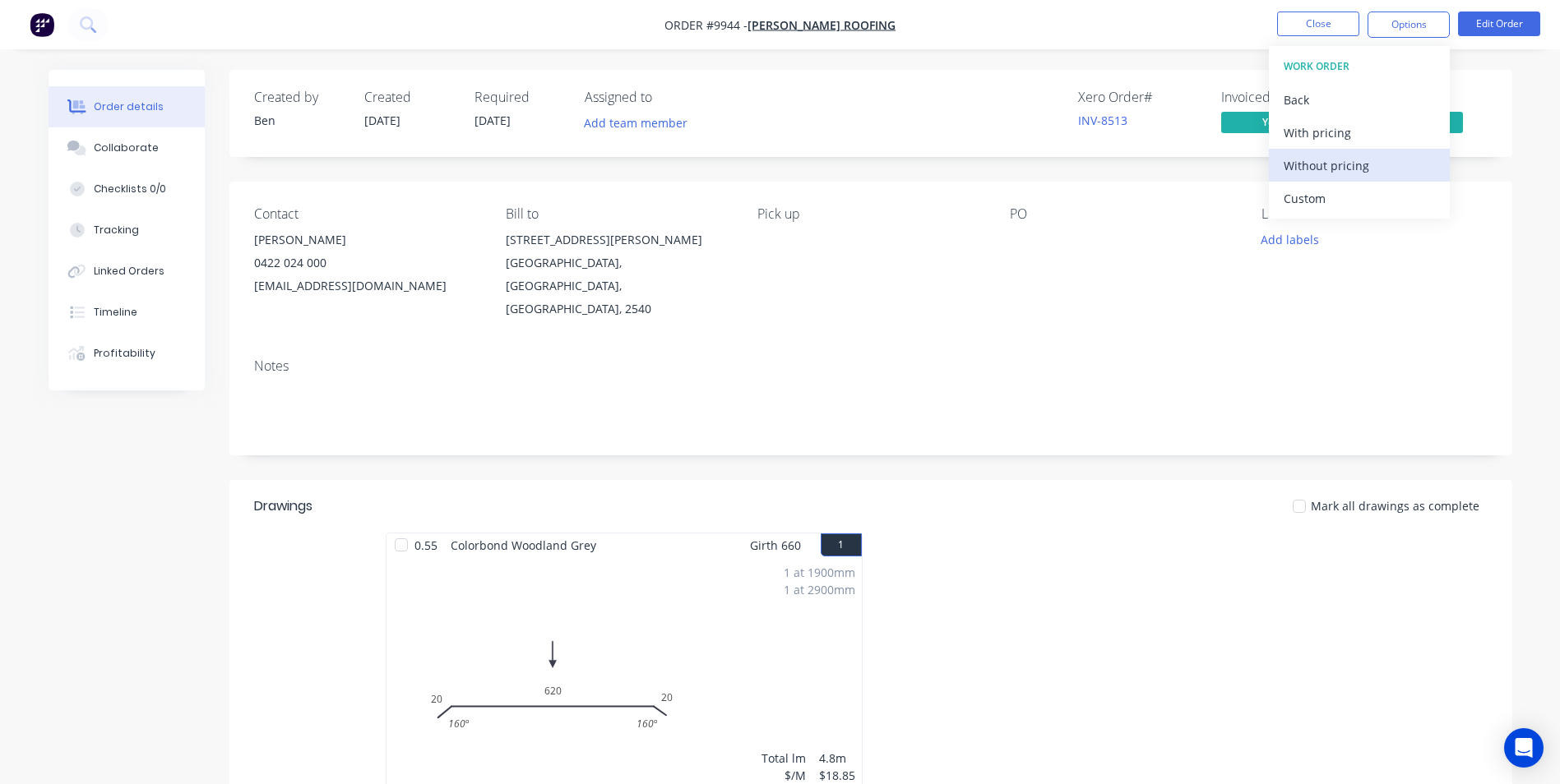
click at [1353, 169] on div "Without pricing" at bounding box center [1359, 165] width 152 height 24
click at [87, 23] on icon at bounding box center [87, 24] width 15 height 15
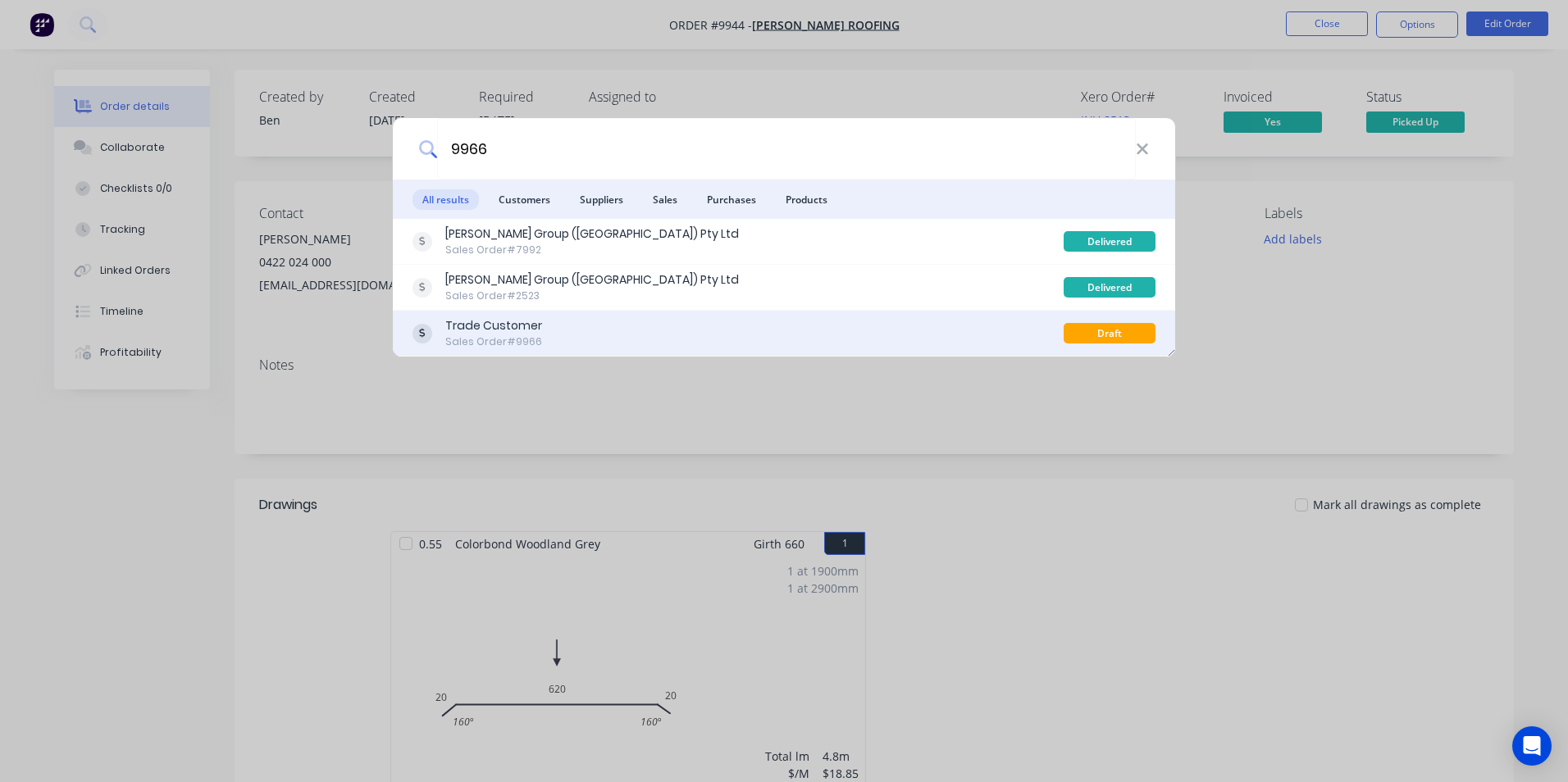
type input "9966"
click at [783, 337] on div "Trade Customer Sales Order #9966" at bounding box center [738, 333] width 651 height 32
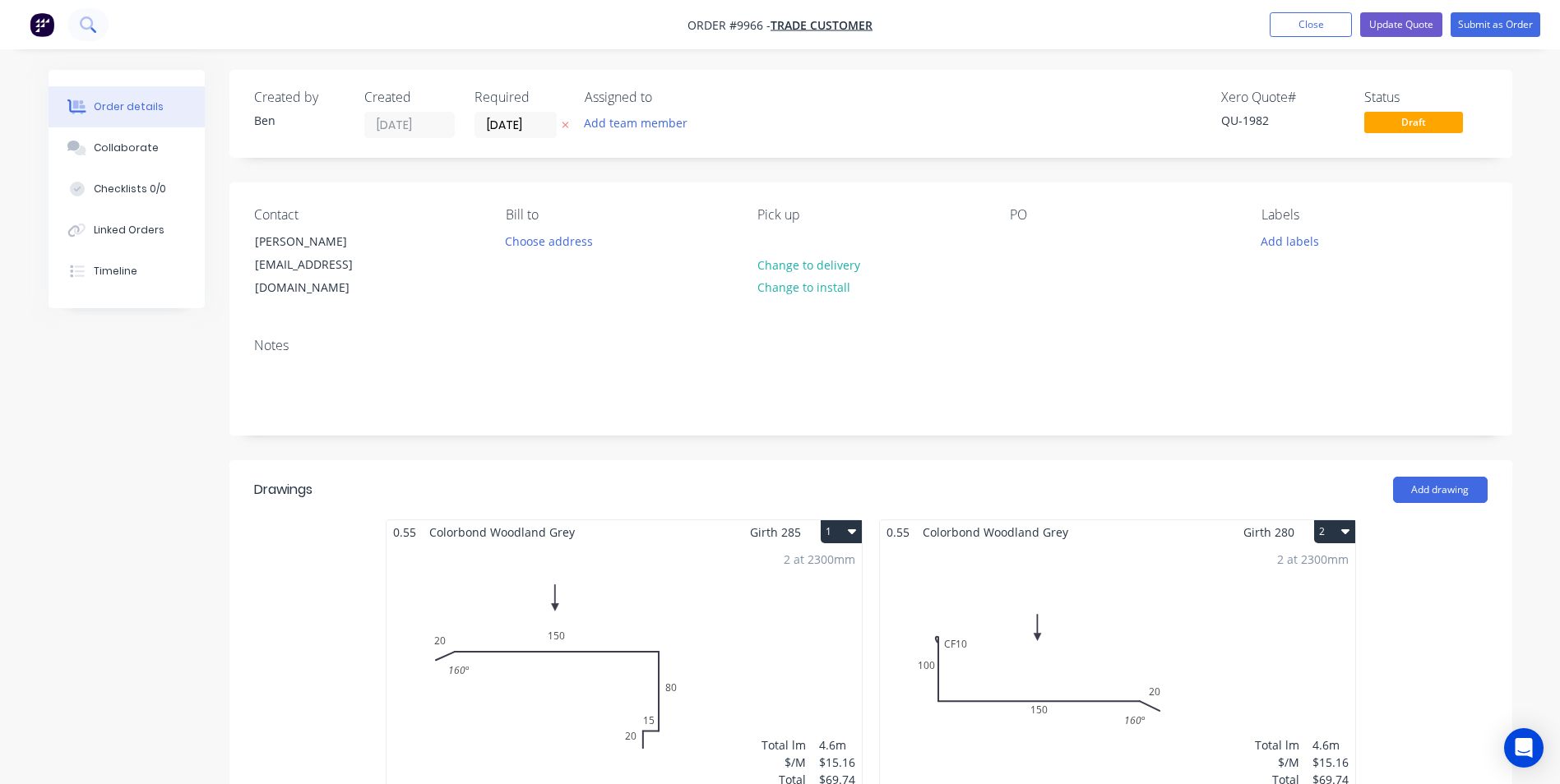
click at [85, 29] on icon at bounding box center [86, 23] width 13 height 13
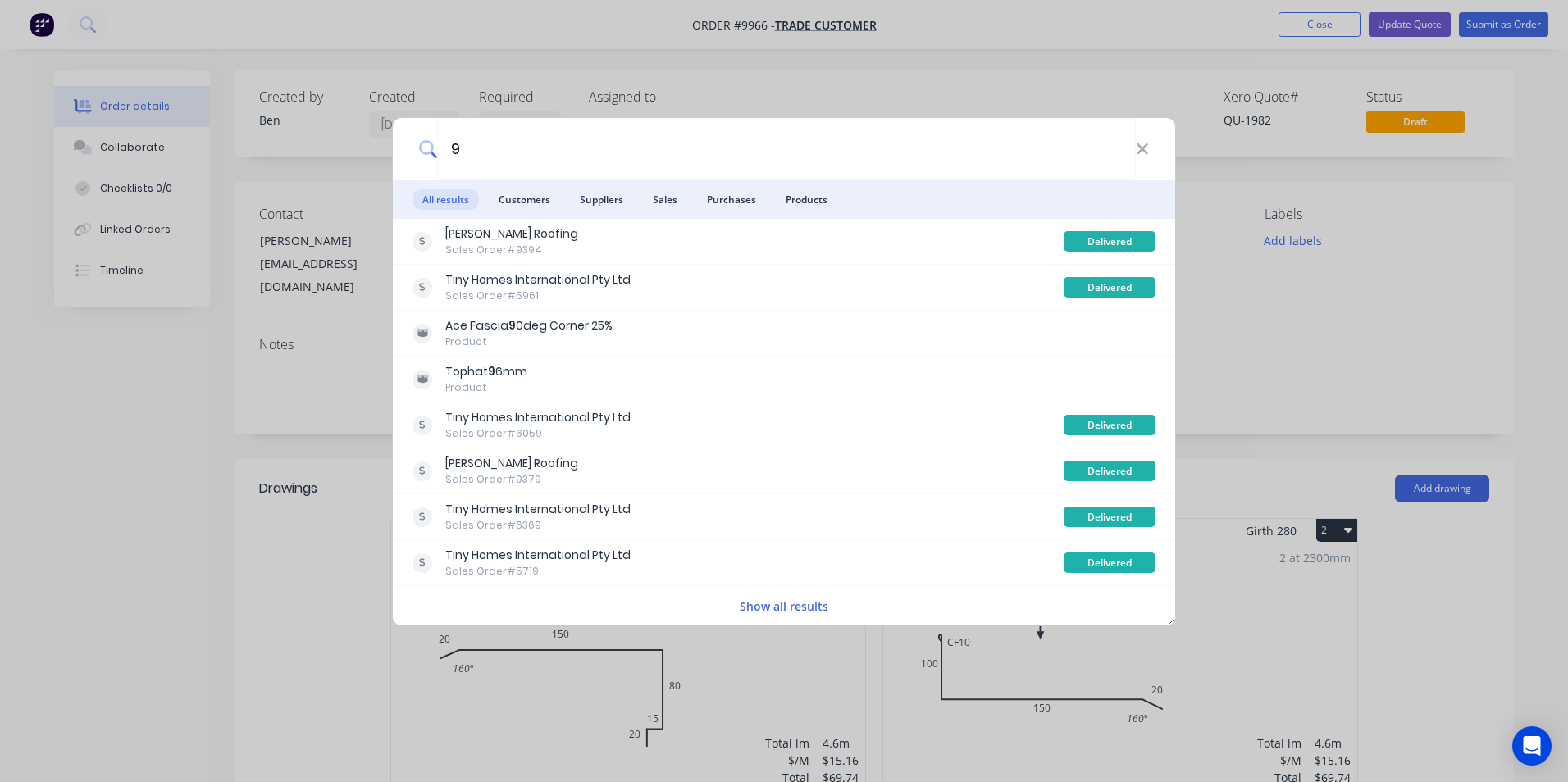
type input "9"
click at [159, 413] on div "9 All results Customers Suppliers Sales Purchases Products Luke Austin Roofing …" at bounding box center [784, 391] width 1568 height 782
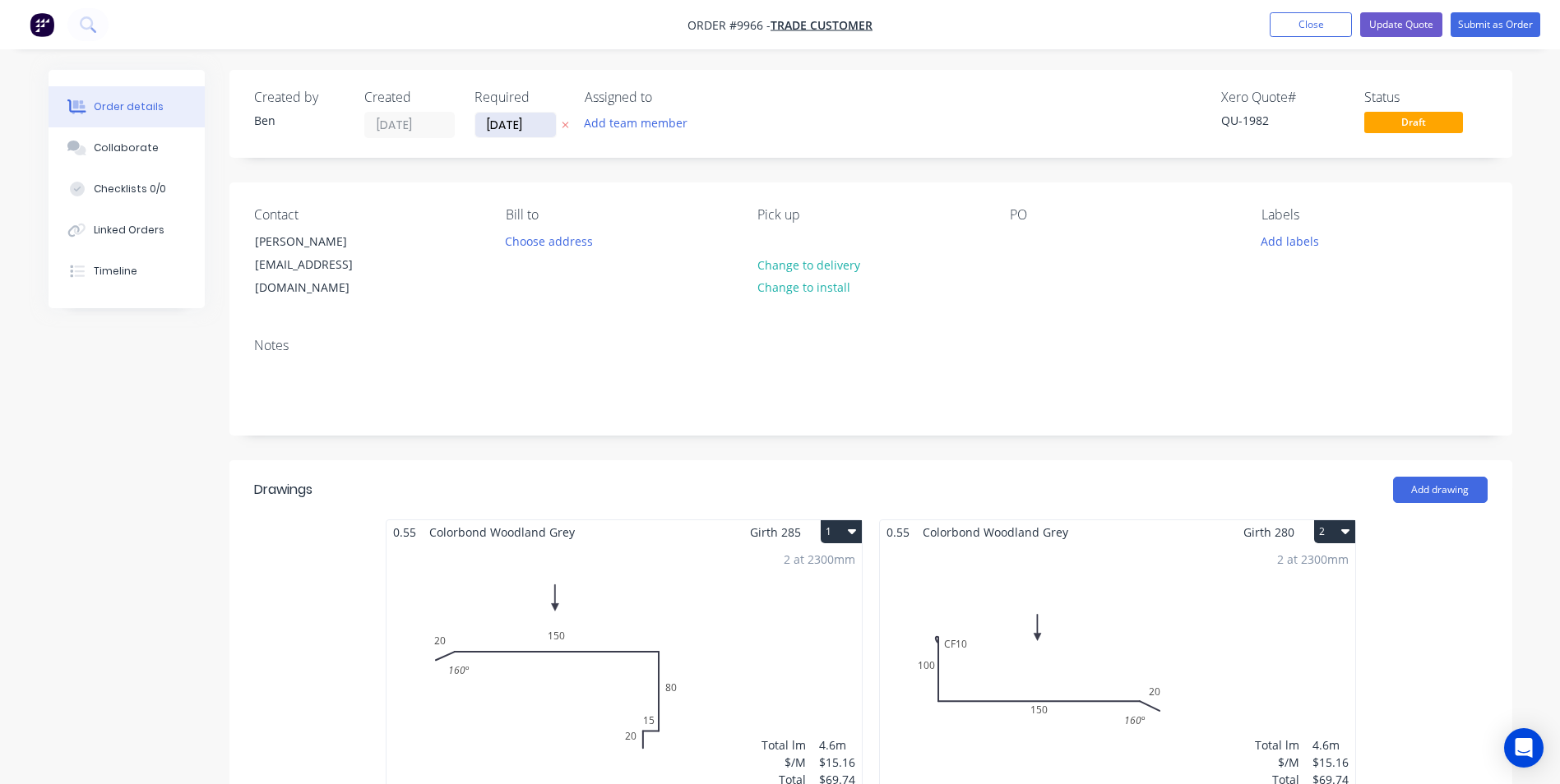
click at [516, 130] on input "30/09/25" at bounding box center [516, 125] width 81 height 25
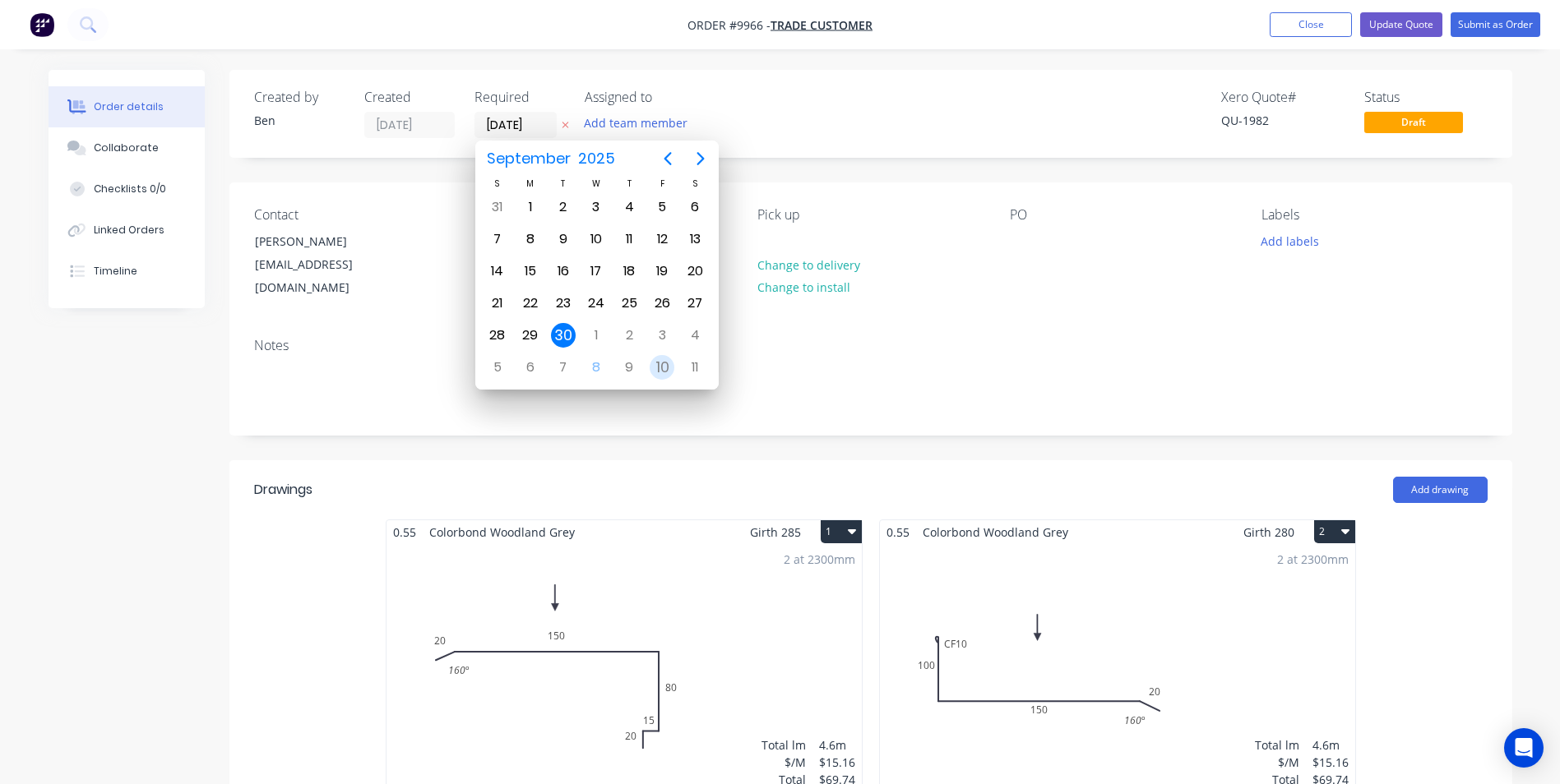
click at [660, 369] on div "10" at bounding box center [662, 368] width 25 height 25
type input "10/10/25"
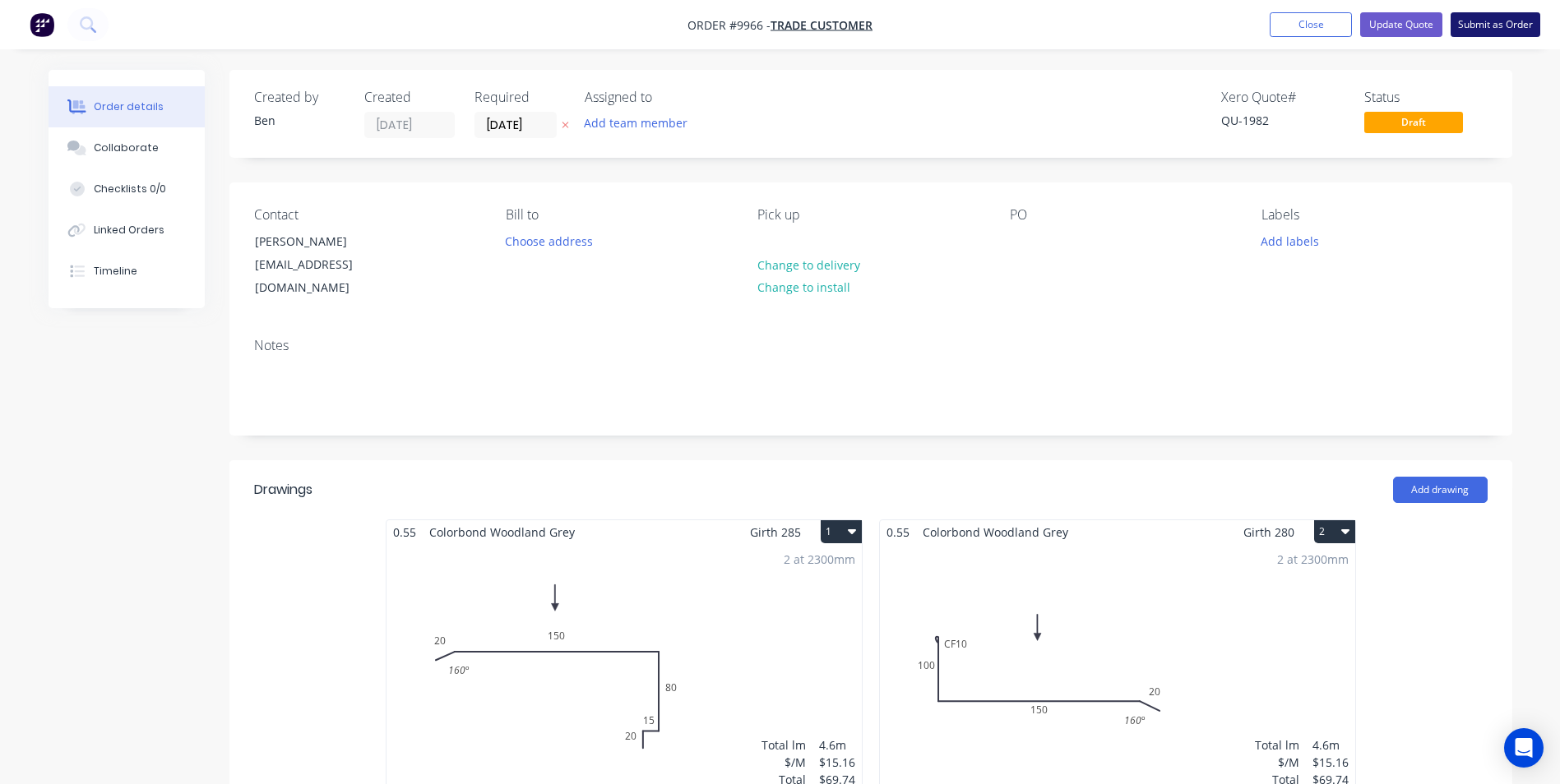
click at [1481, 32] on button "Submit as Order" at bounding box center [1495, 25] width 89 height 25
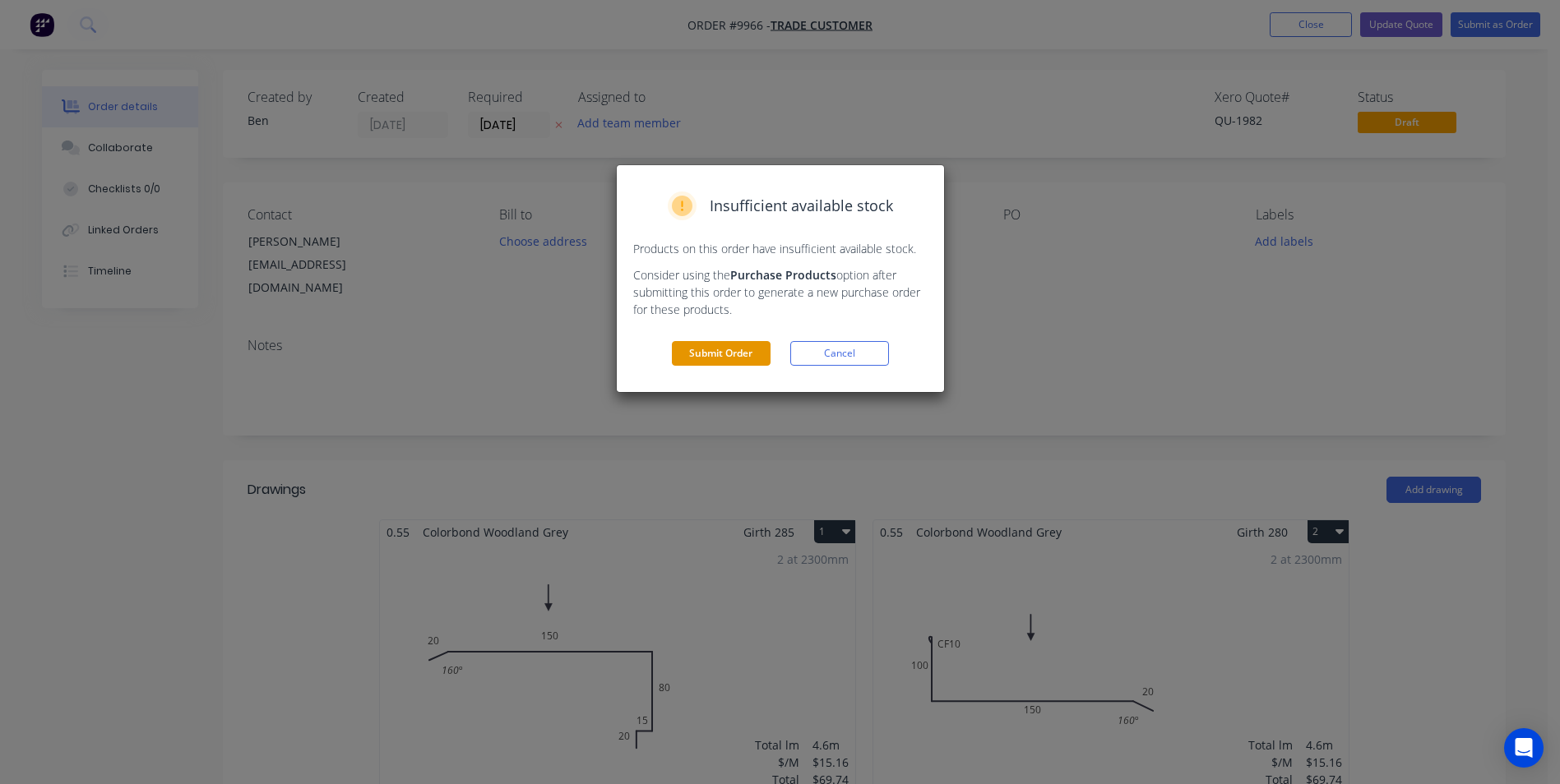
click at [740, 355] on button "Submit Order" at bounding box center [721, 354] width 99 height 25
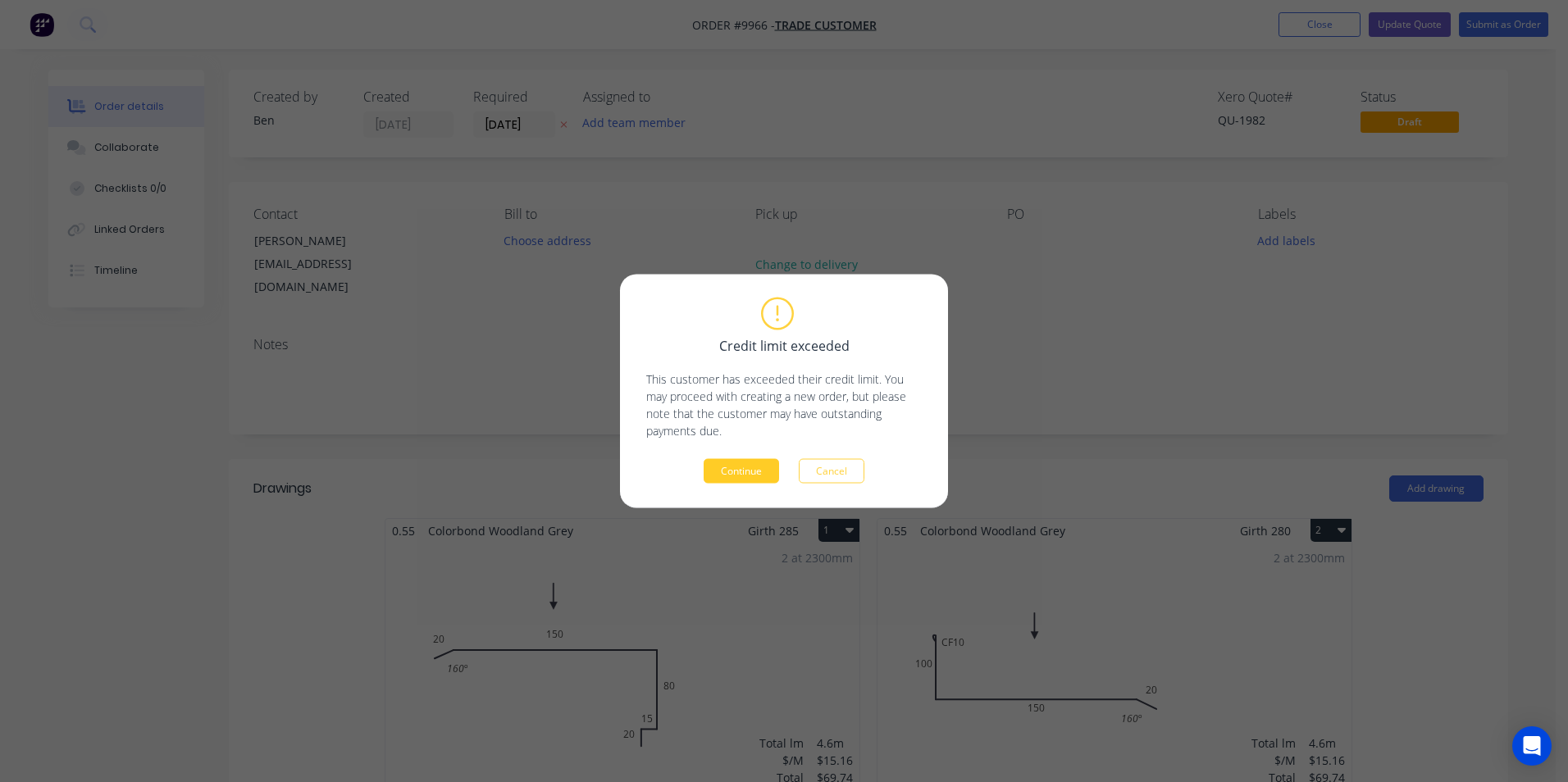
click at [730, 472] on button "Continue" at bounding box center [741, 472] width 76 height 25
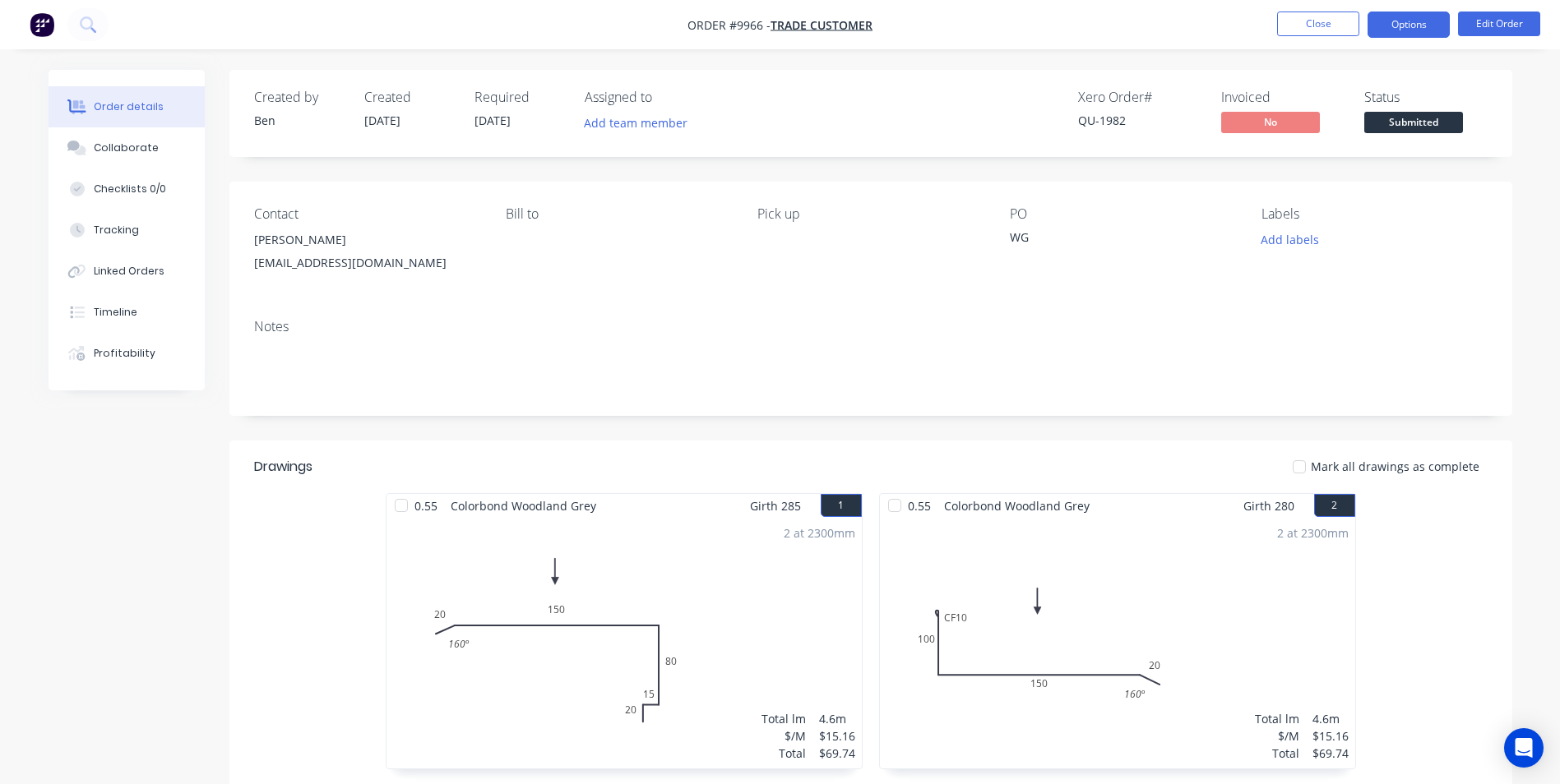
click at [1429, 20] on button "Options" at bounding box center [1409, 24] width 83 height 26
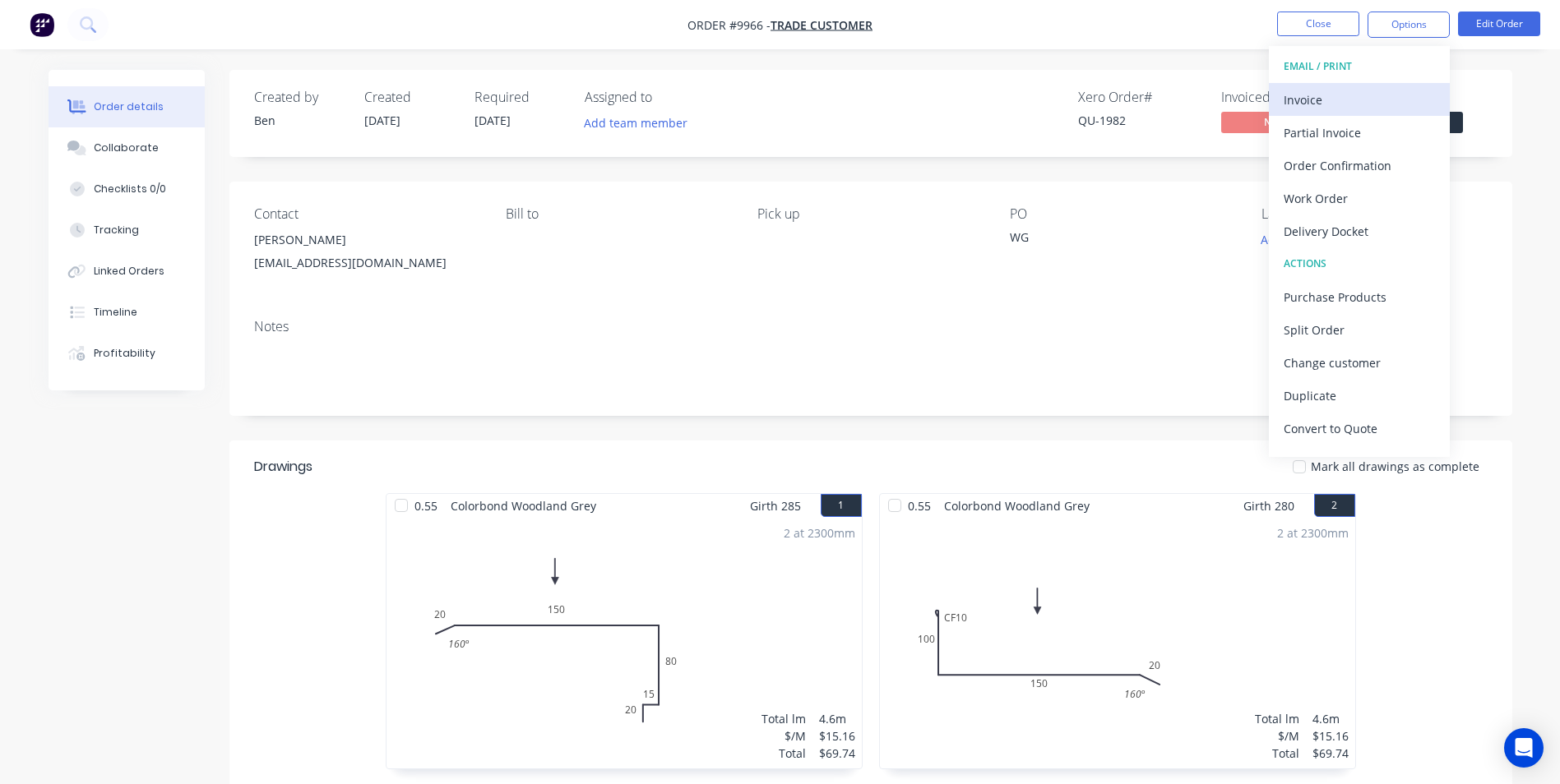
click at [1313, 108] on div "Invoice" at bounding box center [1359, 100] width 152 height 24
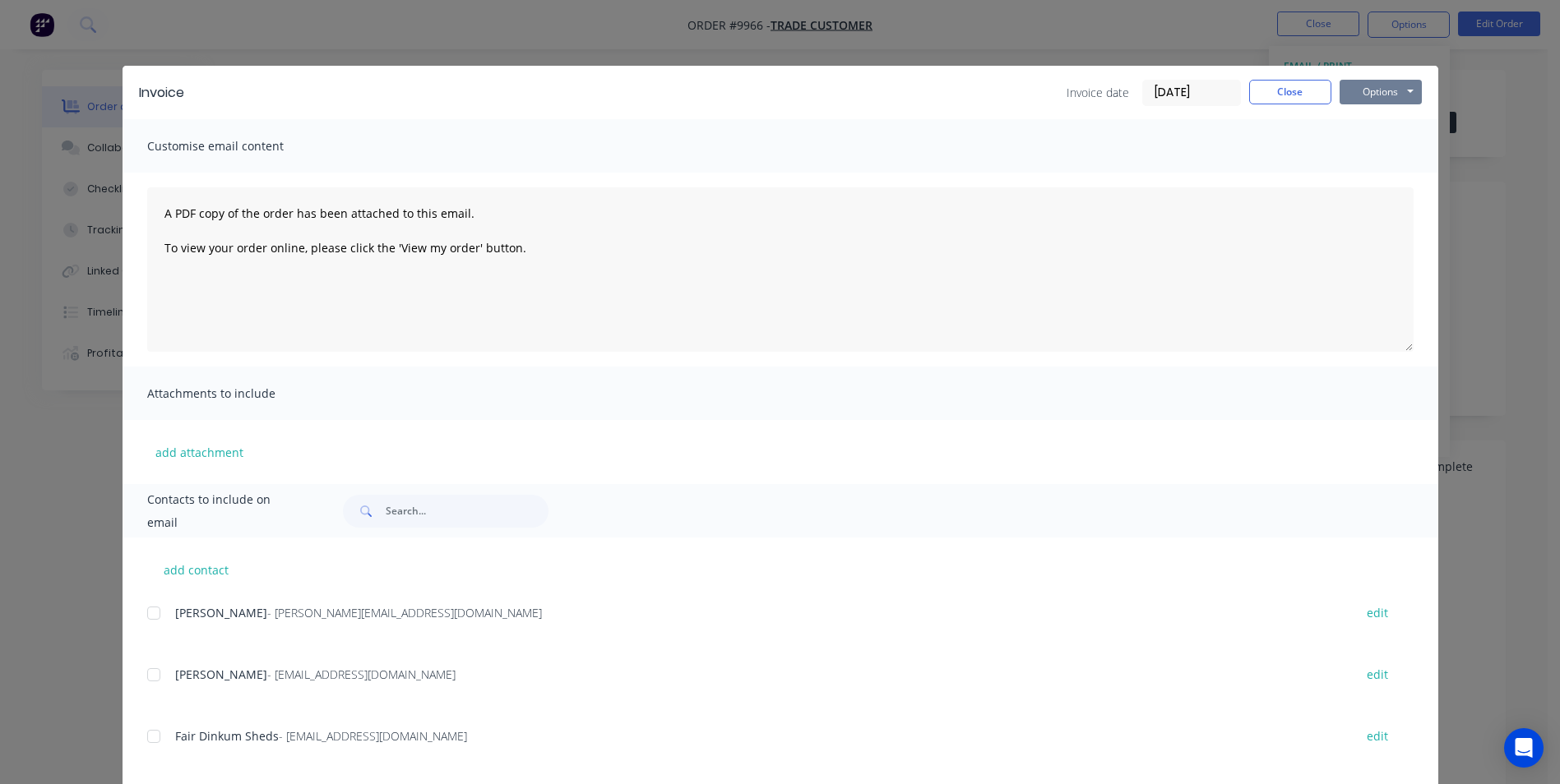
click at [1356, 101] on button "Options" at bounding box center [1381, 92] width 83 height 25
click at [1356, 151] on button "Print" at bounding box center [1393, 149] width 106 height 27
click at [1249, 96] on button "Close" at bounding box center [1290, 92] width 83 height 25
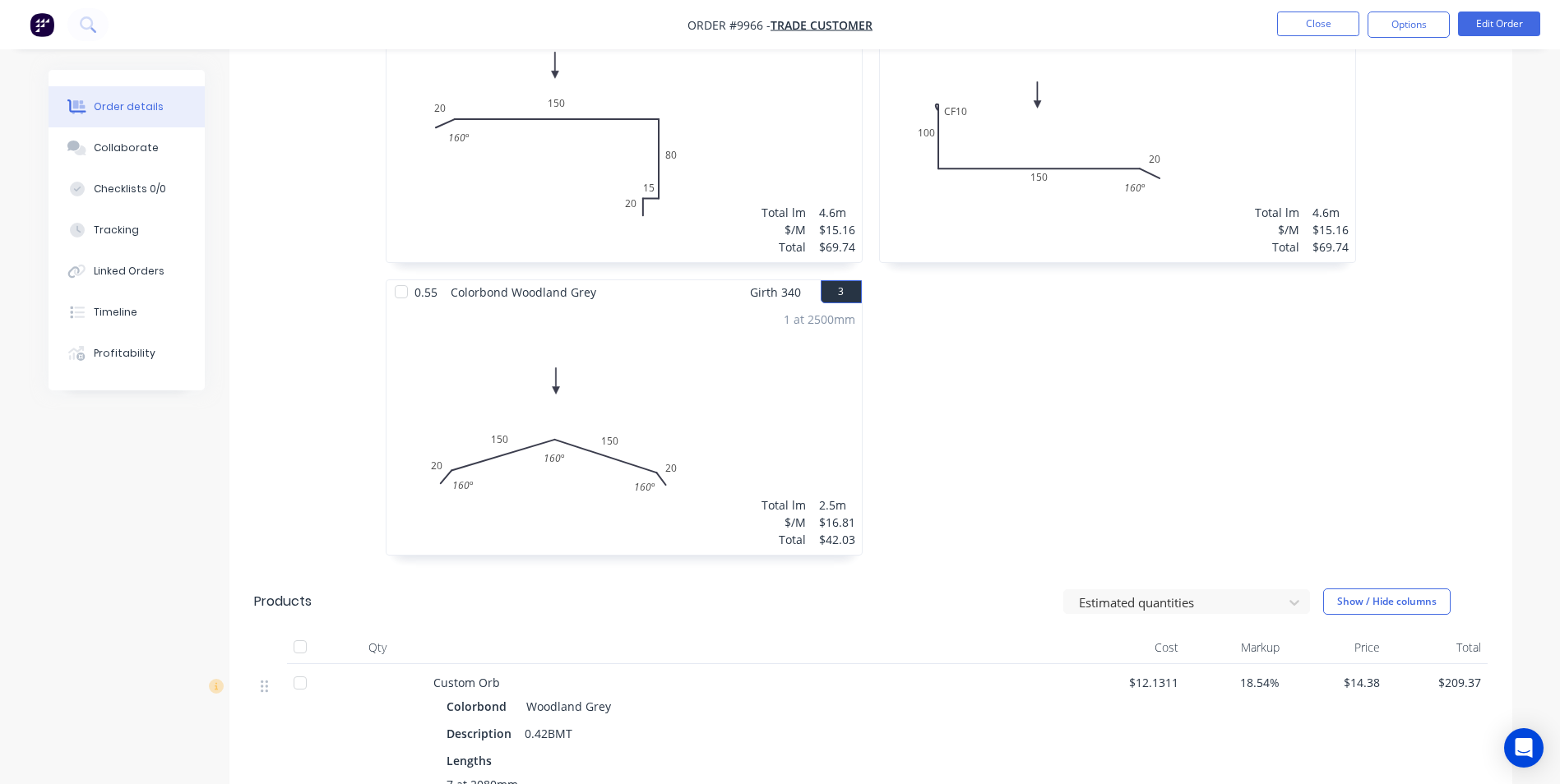
scroll to position [292, 0]
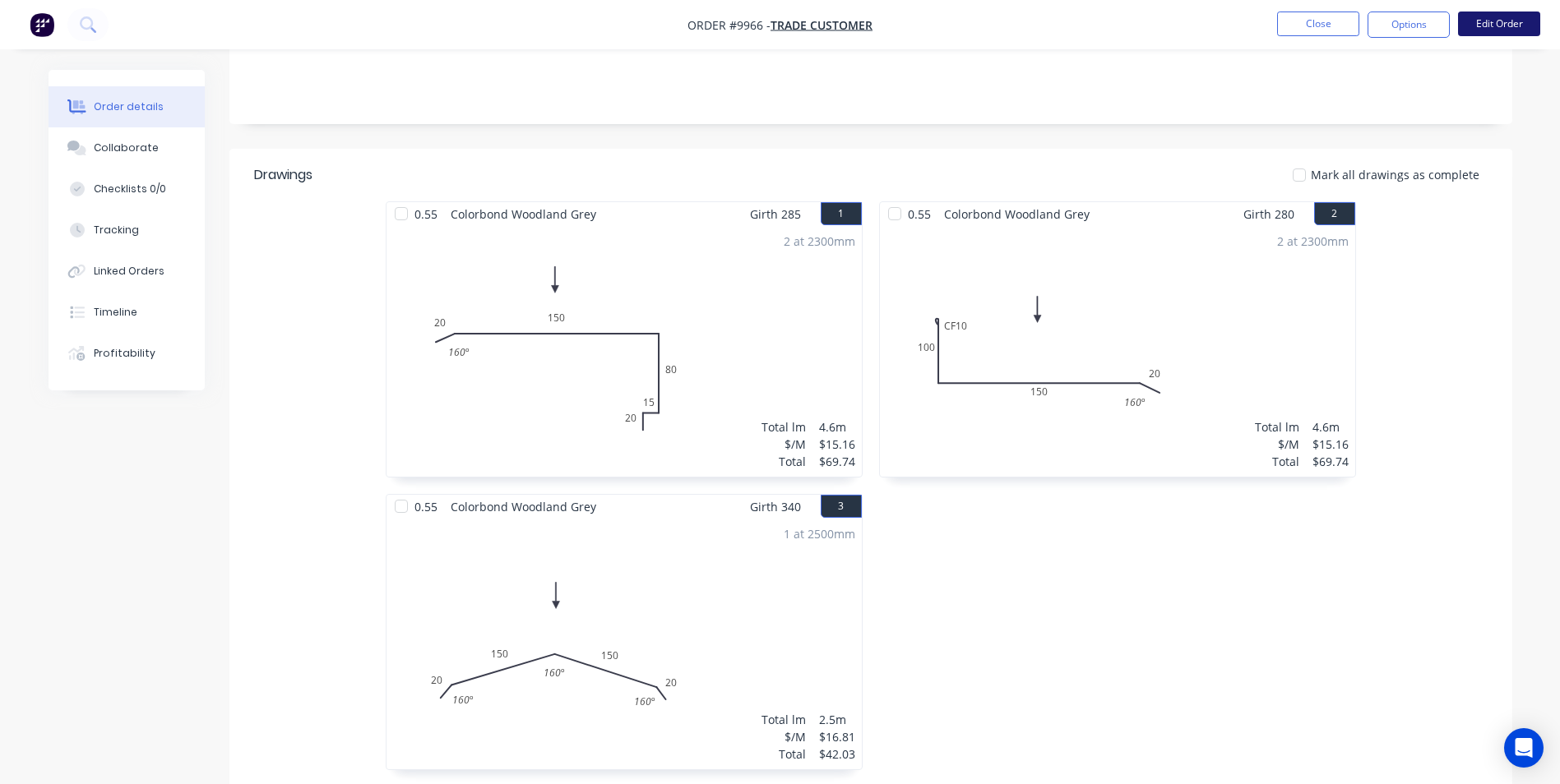
click at [1476, 24] on button "Edit Order" at bounding box center [1500, 24] width 83 height 25
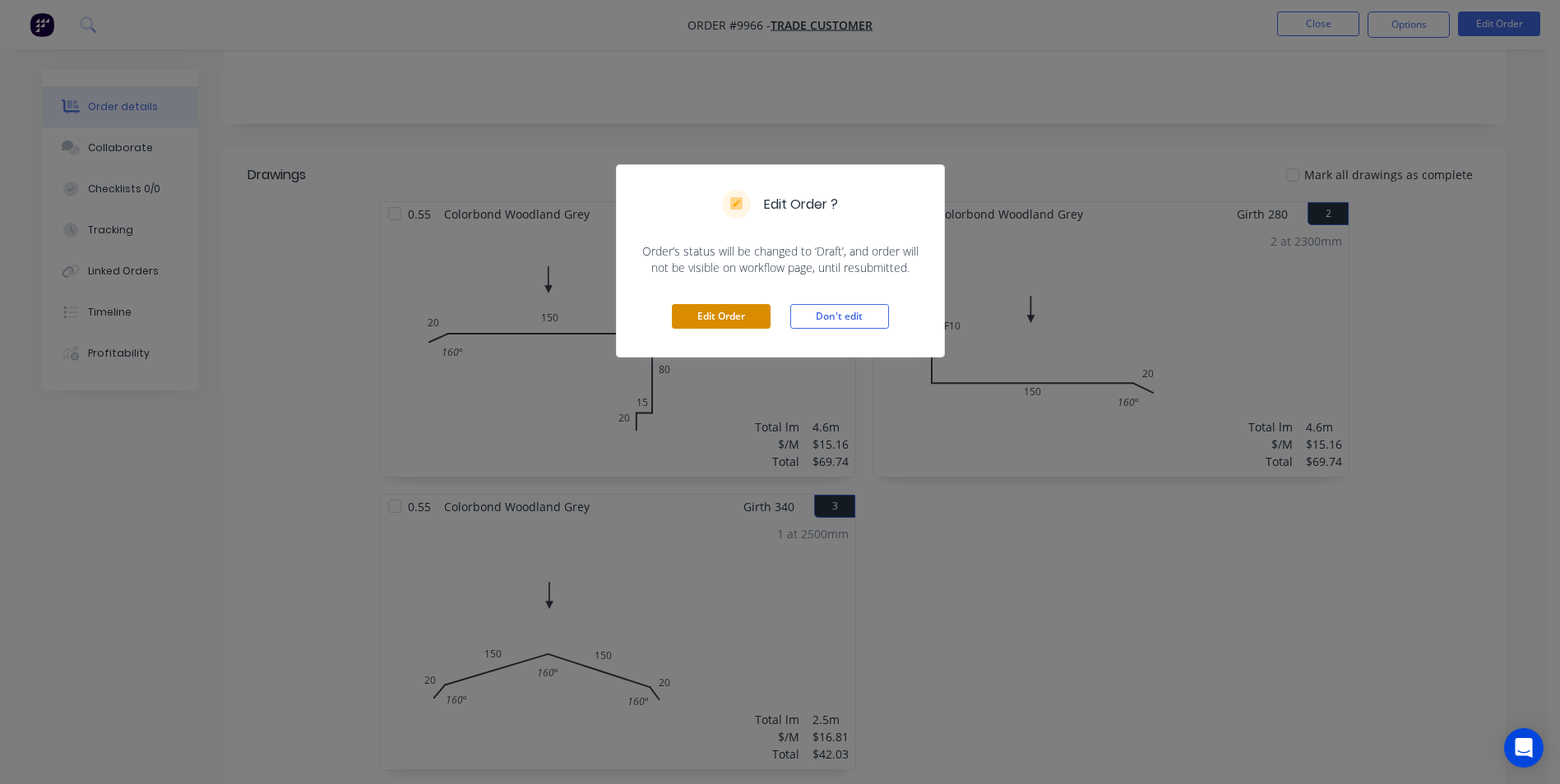
click at [704, 321] on button "Edit Order" at bounding box center [721, 317] width 99 height 25
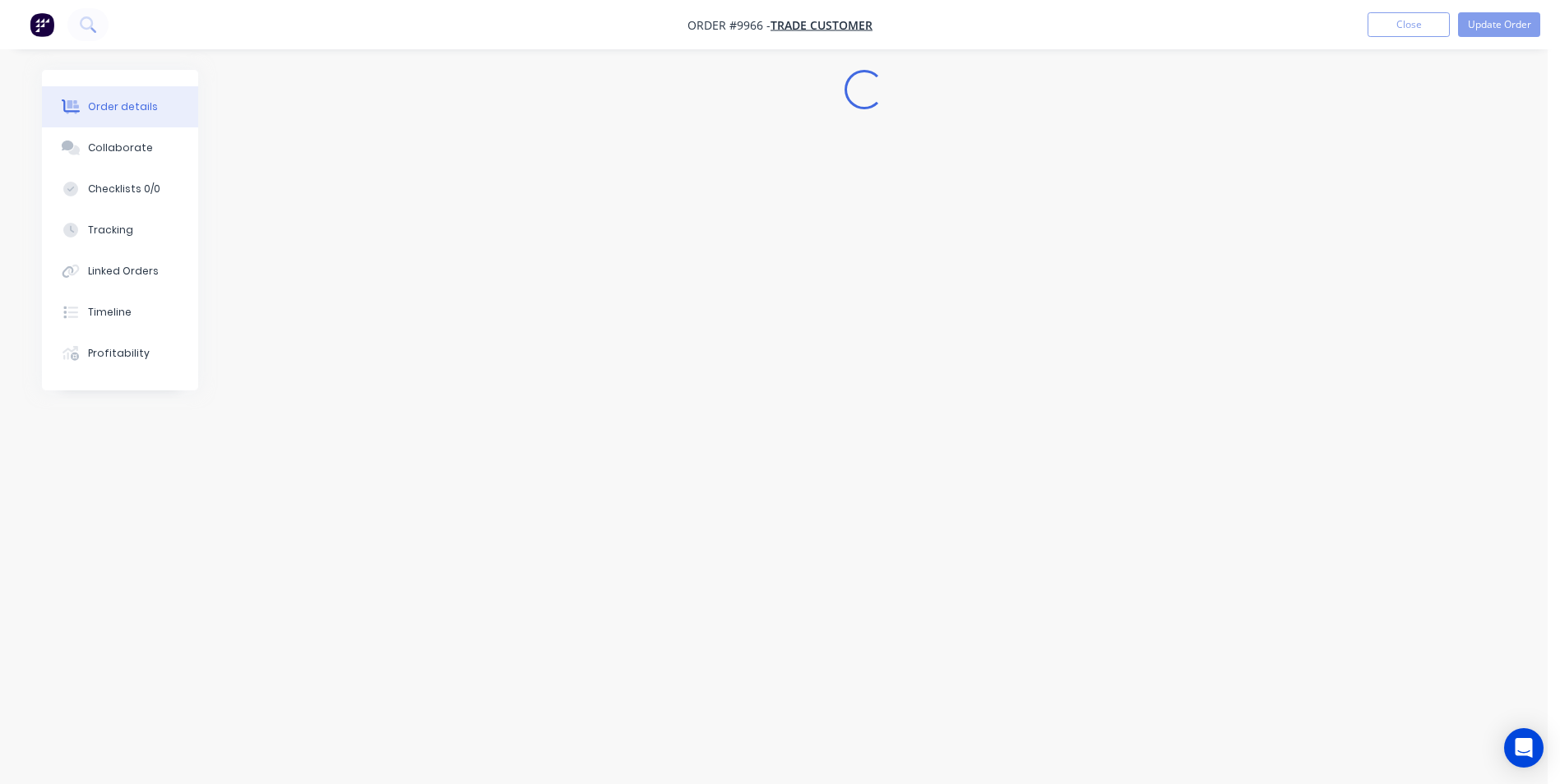
scroll to position [0, 0]
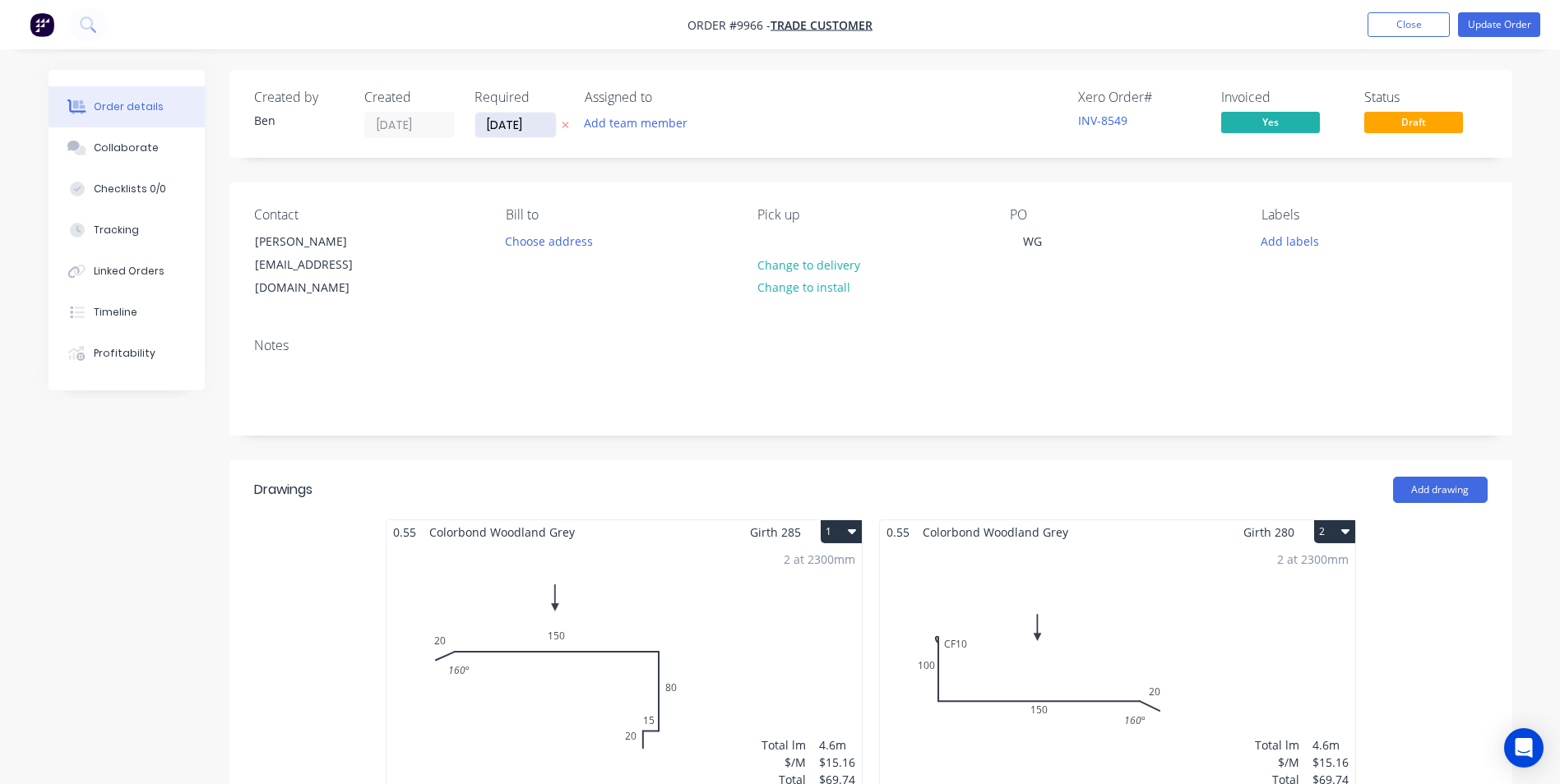
click at [519, 127] on input "10/10/25" at bounding box center [516, 125] width 81 height 25
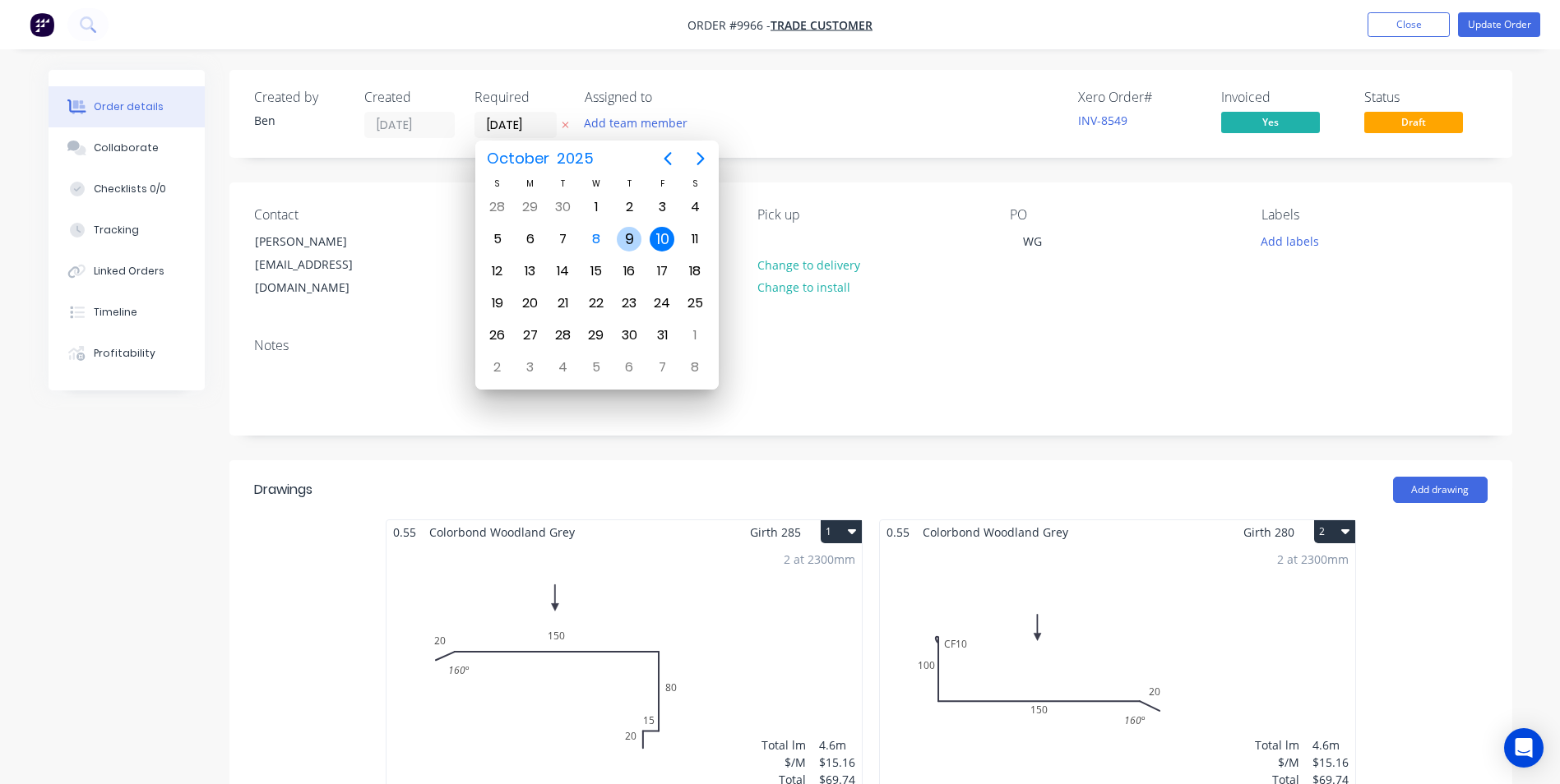
click at [635, 243] on div "9" at bounding box center [630, 239] width 25 height 25
type input "[DATE]"
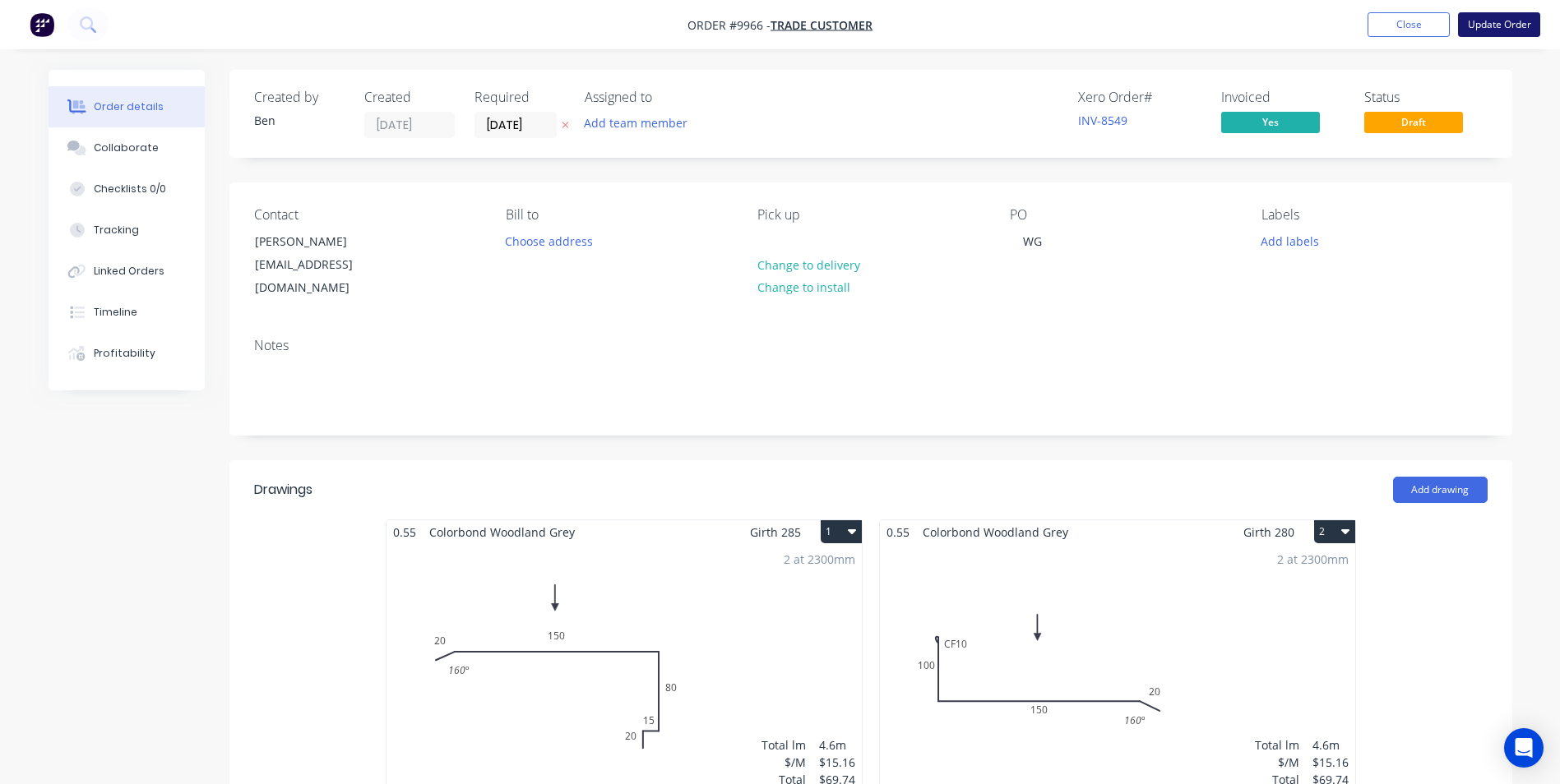
click at [1520, 21] on button "Update Order" at bounding box center [1500, 25] width 83 height 25
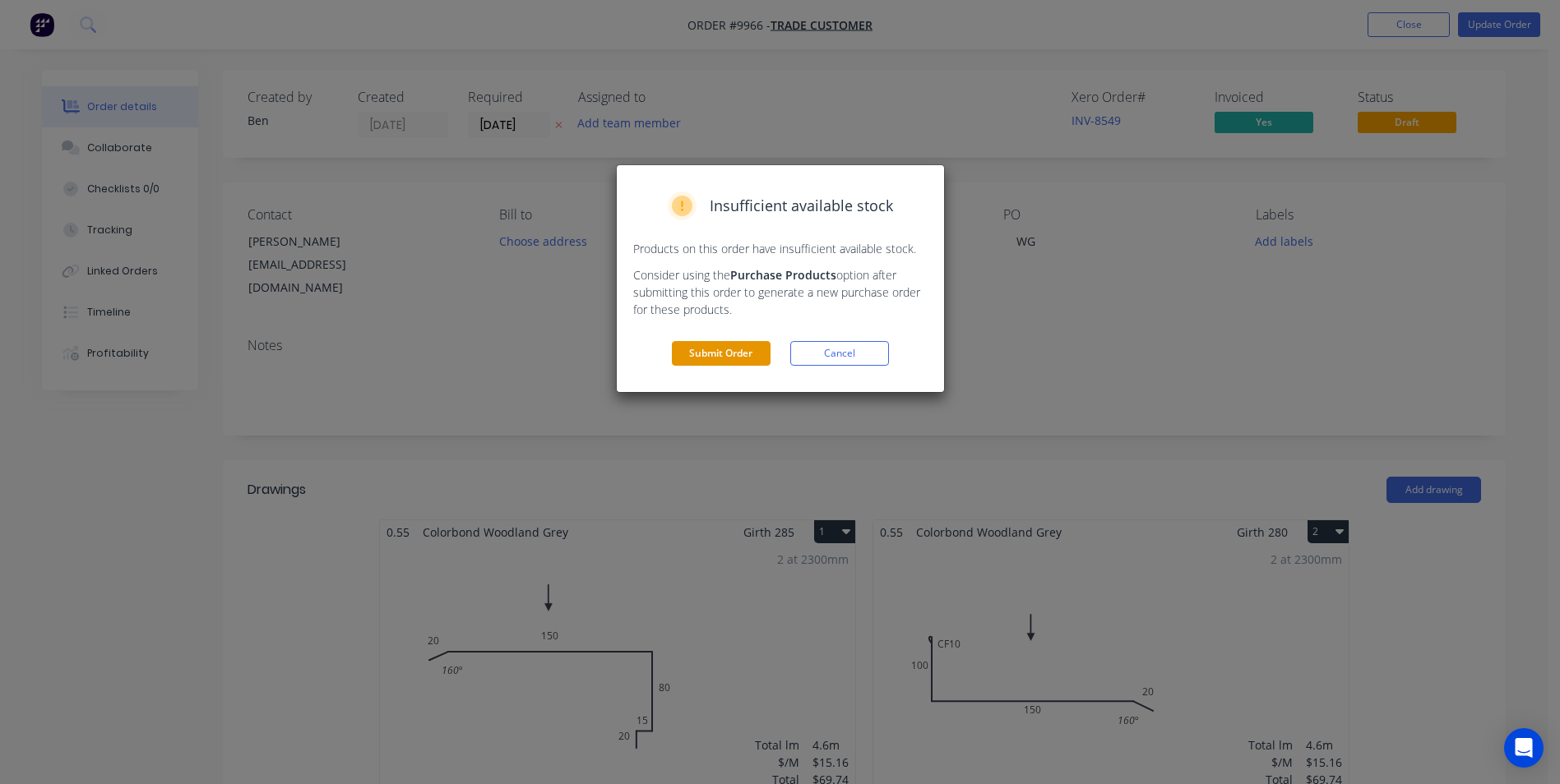
click at [742, 354] on button "Submit Order" at bounding box center [721, 354] width 99 height 25
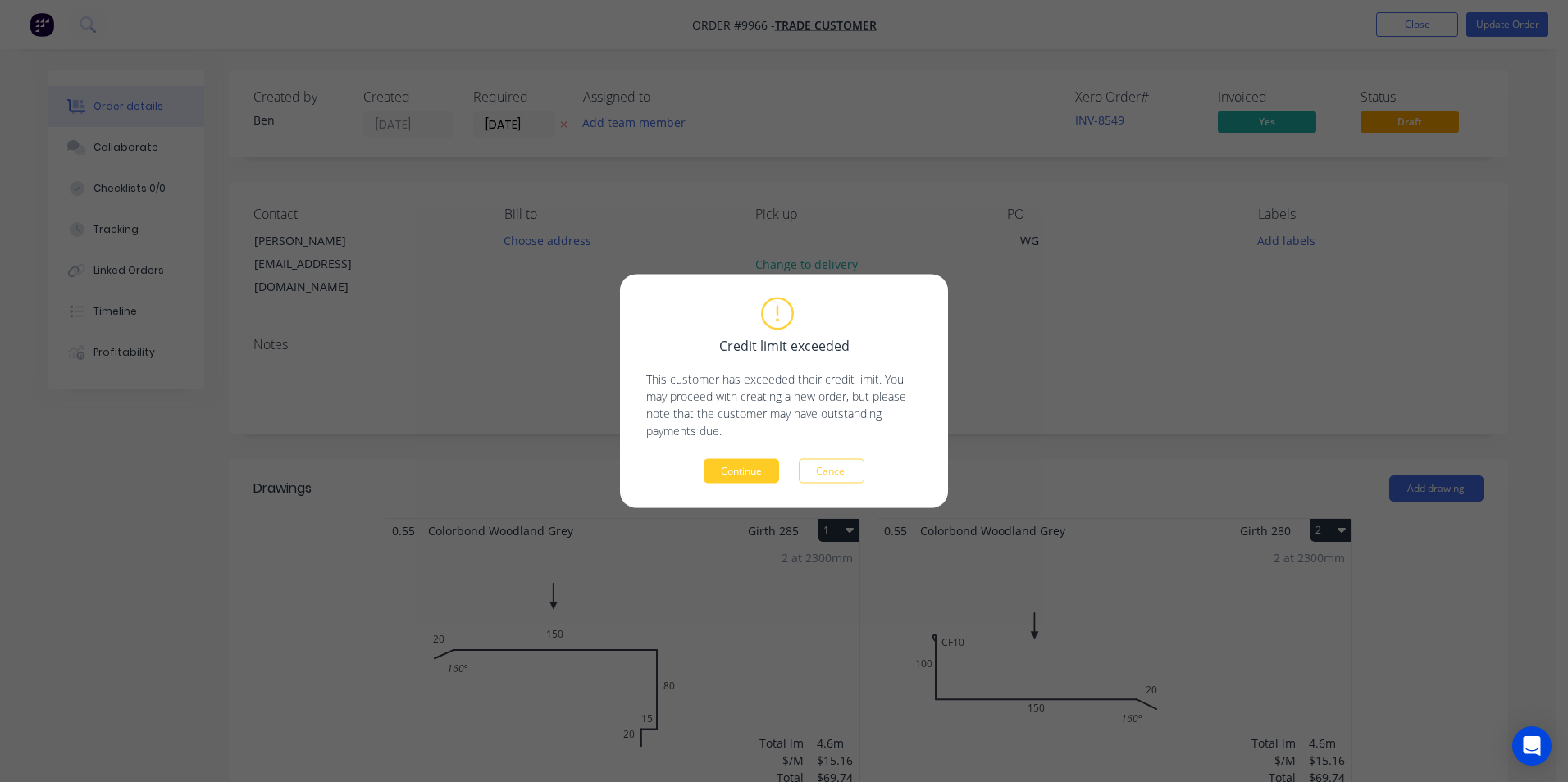
click at [729, 467] on button "Continue" at bounding box center [741, 472] width 76 height 25
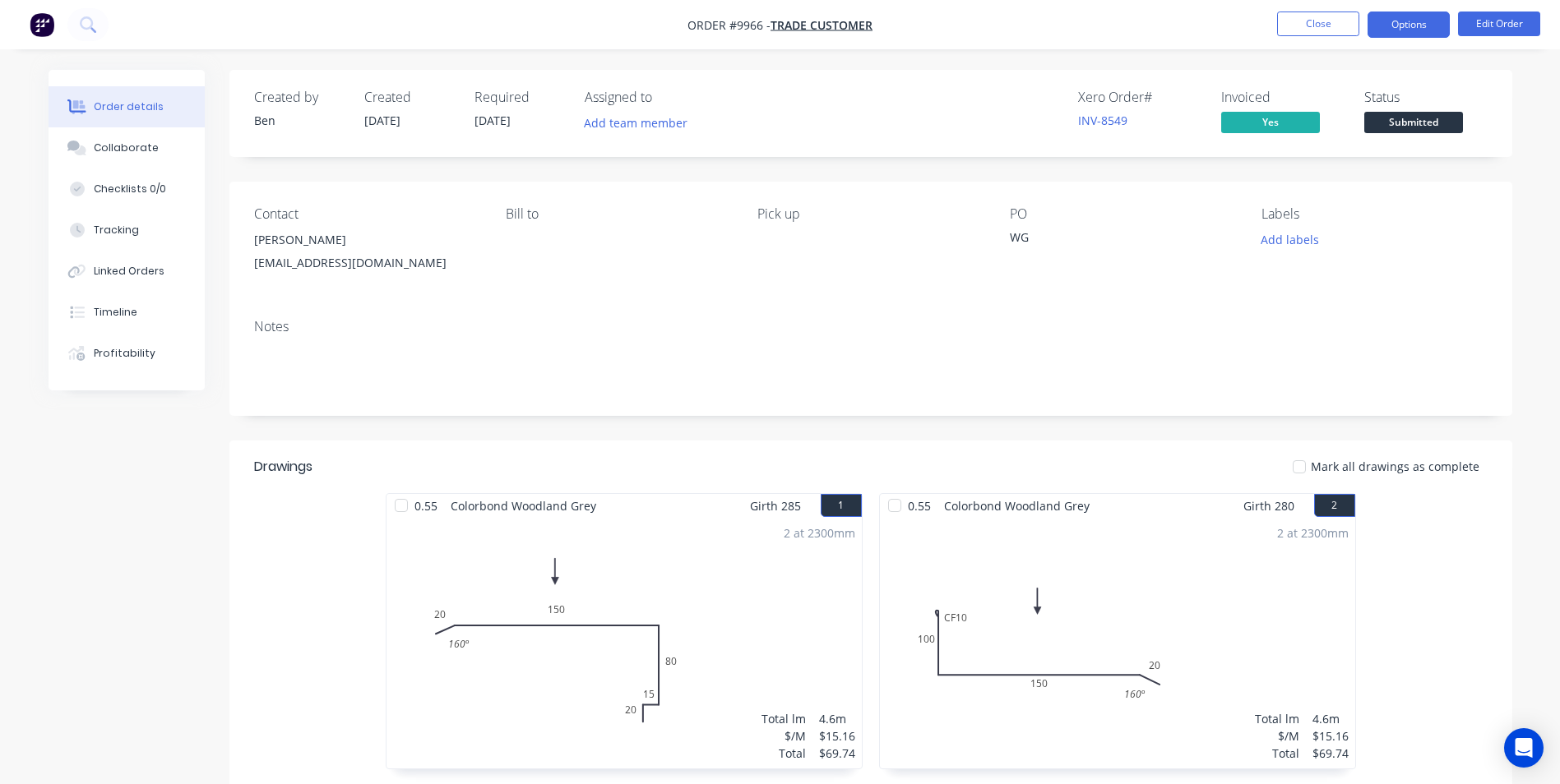
click at [1429, 20] on button "Options" at bounding box center [1409, 24] width 83 height 26
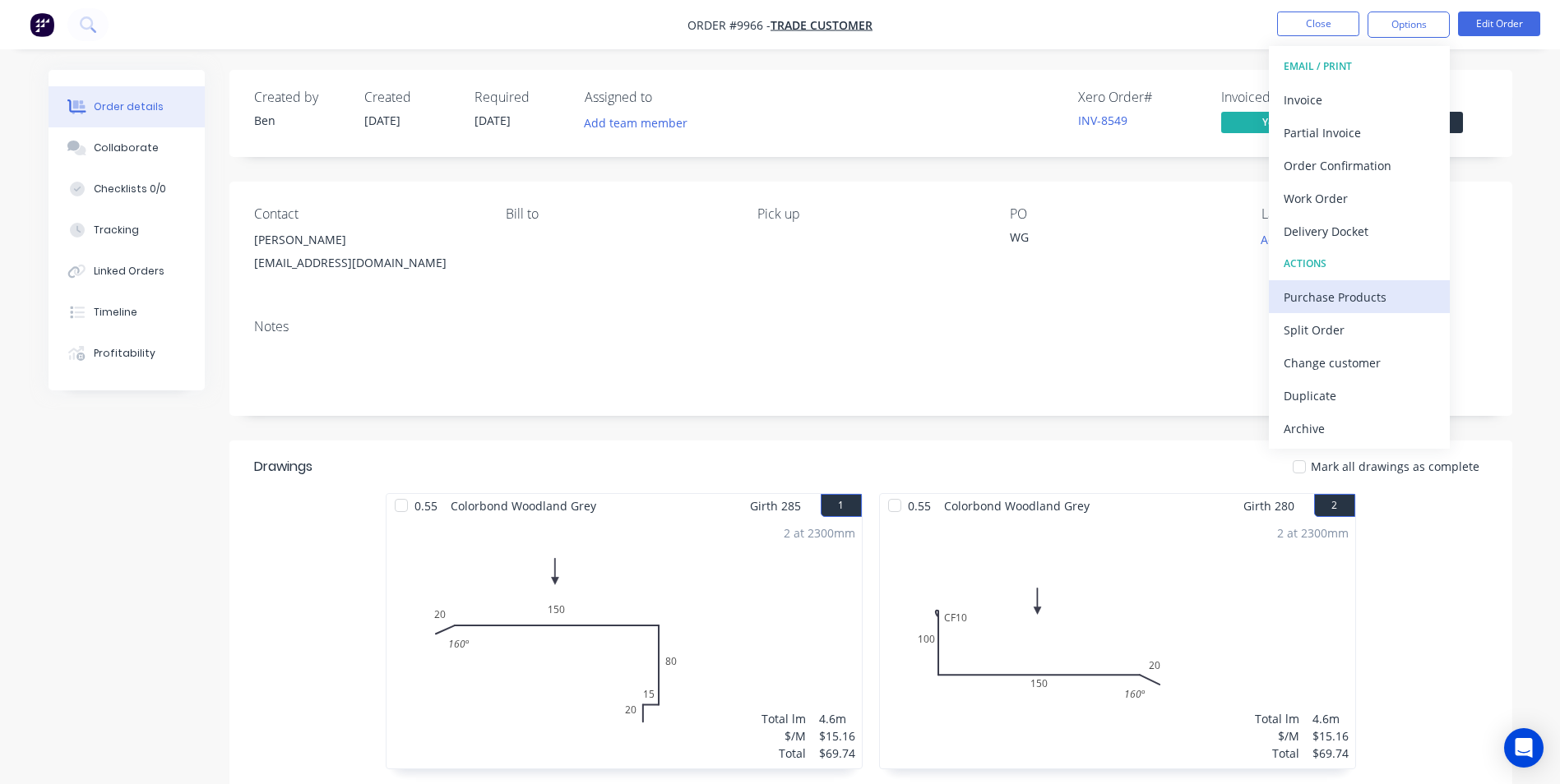
click at [1311, 297] on div "Purchase Products" at bounding box center [1359, 297] width 152 height 24
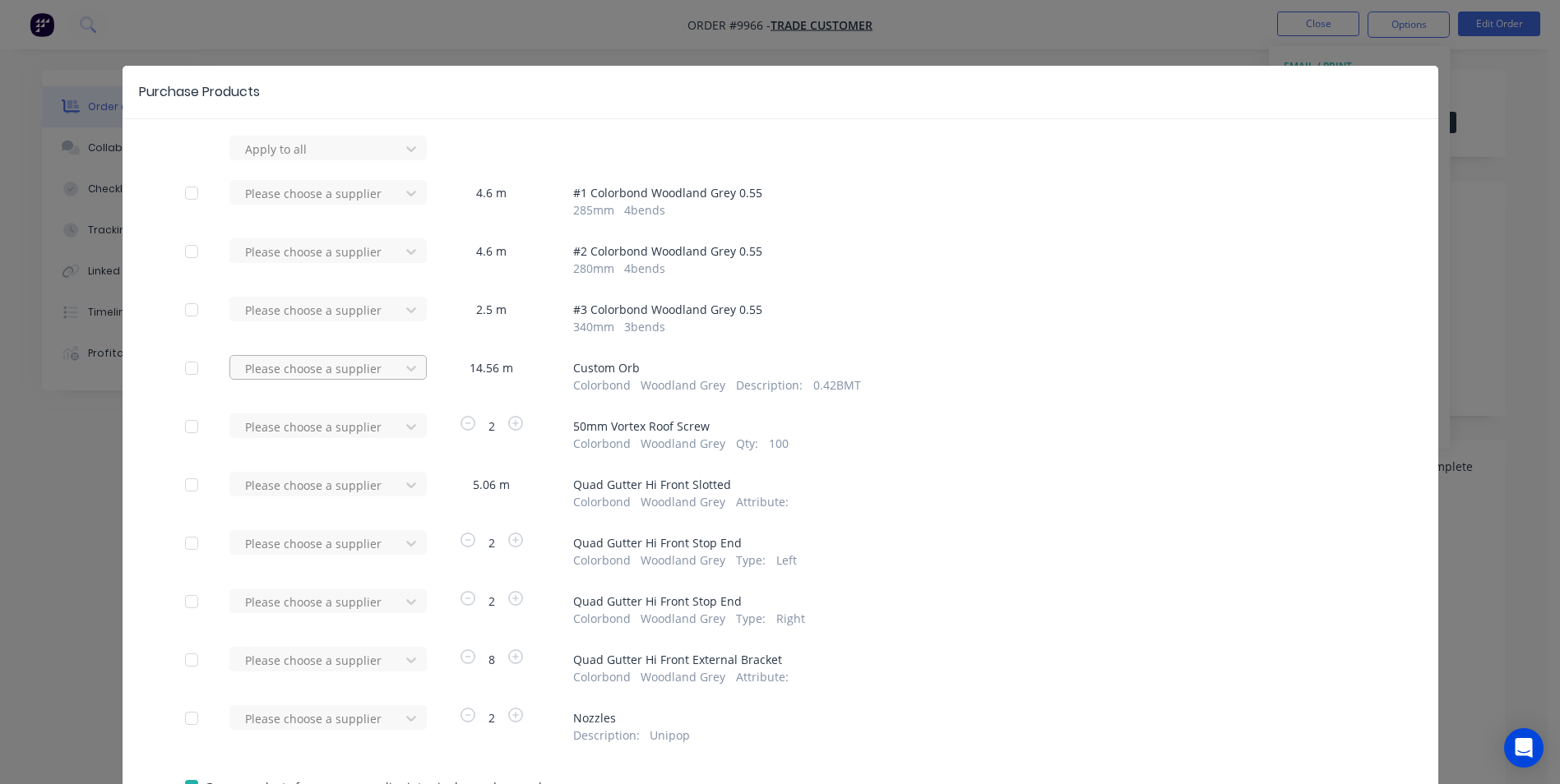
click at [348, 368] on div at bounding box center [318, 368] width 148 height 20
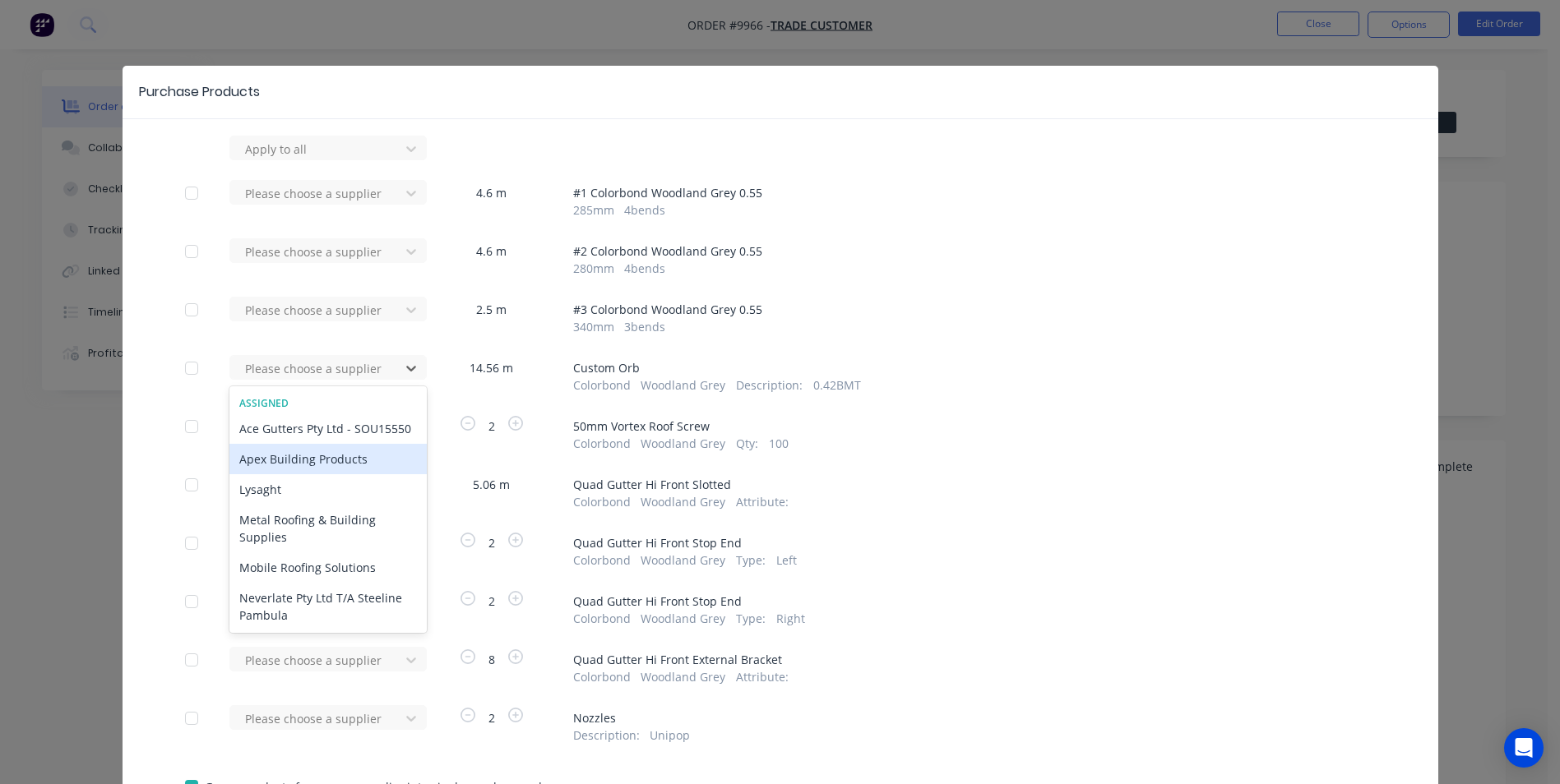
click at [319, 473] on div "Apex Building Products" at bounding box center [328, 460] width 198 height 31
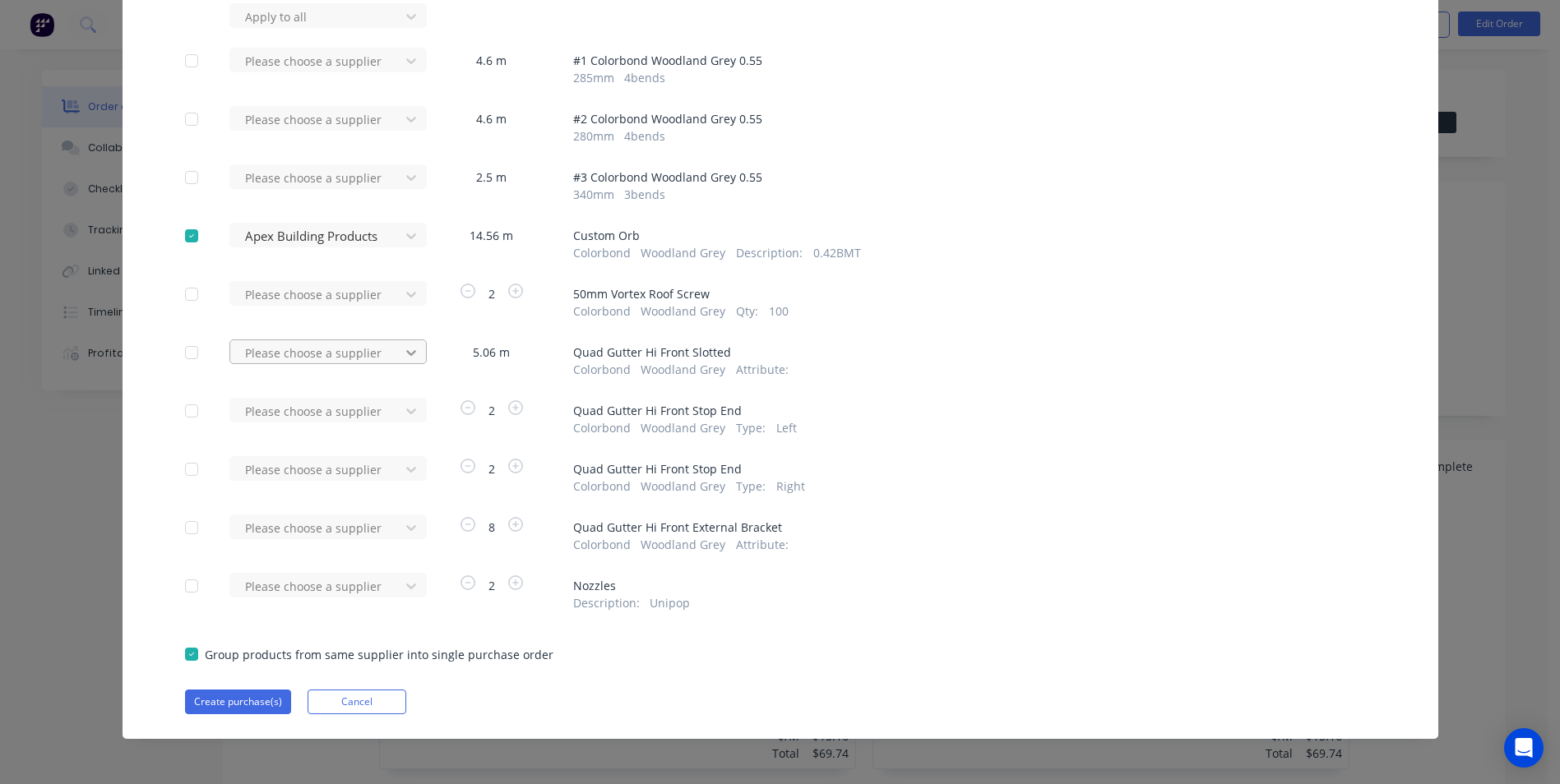
scroll to position [135, 0]
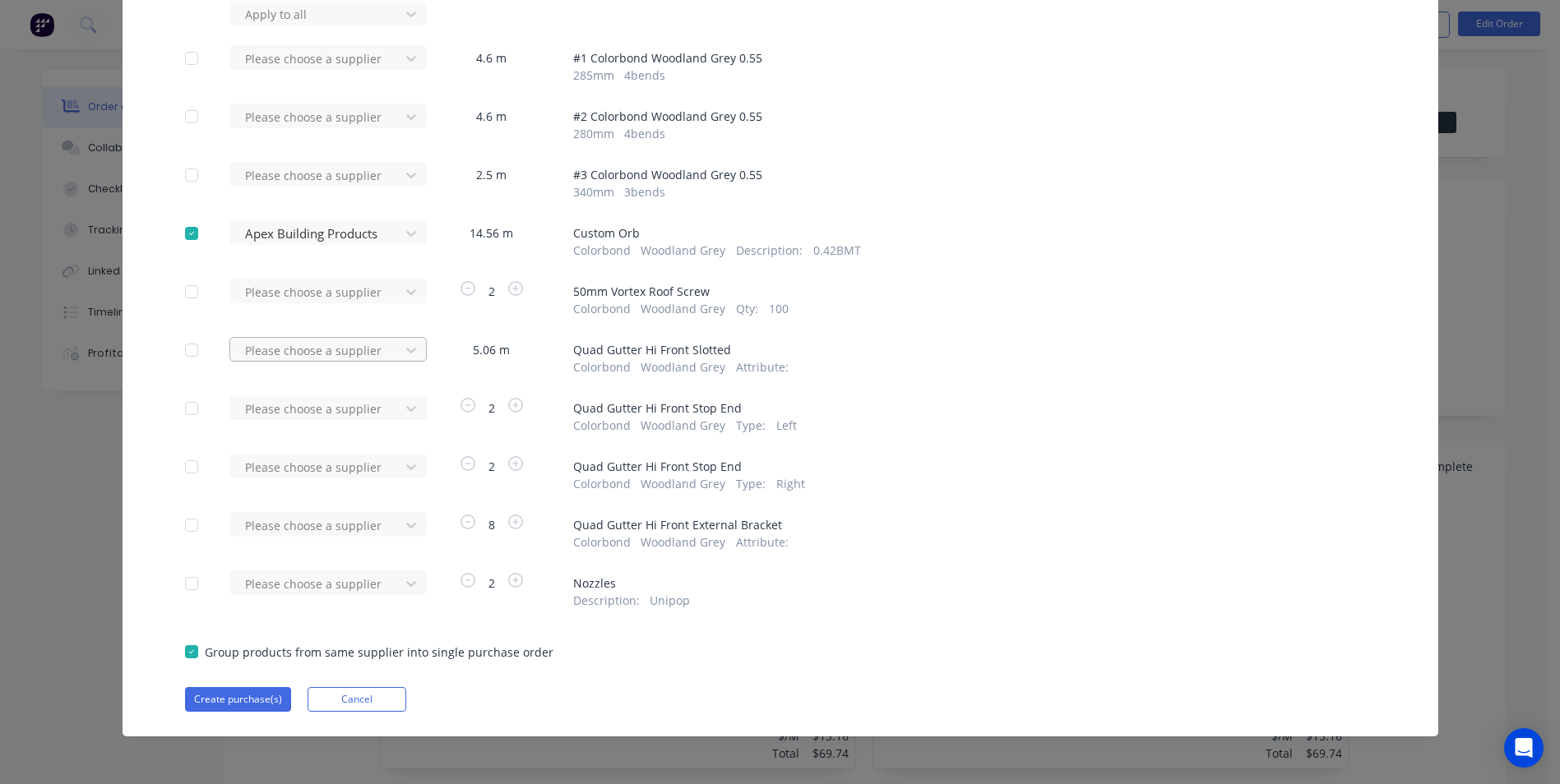
click at [372, 354] on div at bounding box center [318, 350] width 148 height 20
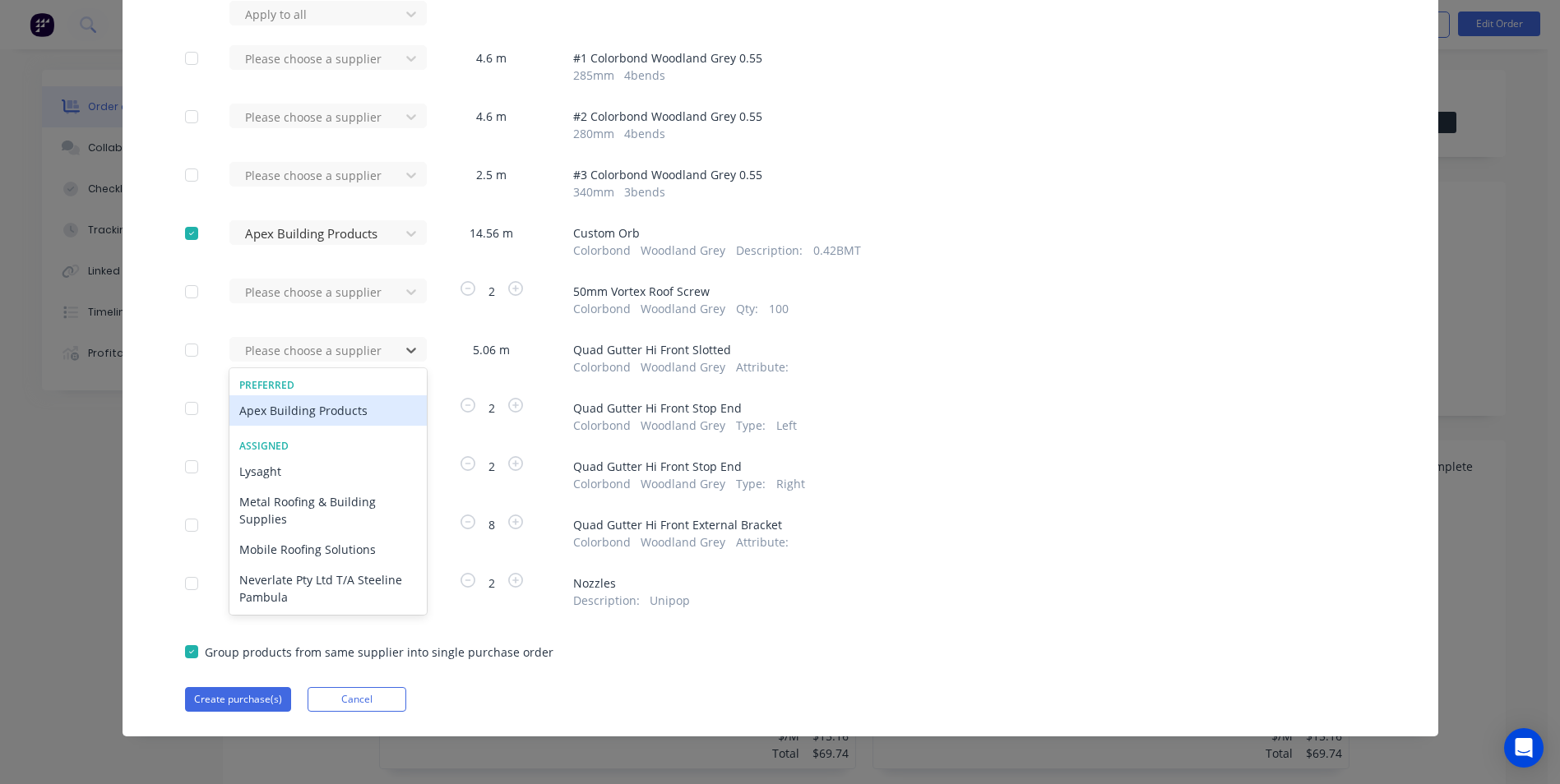
click at [326, 410] on div "Apex Building Products" at bounding box center [328, 411] width 198 height 31
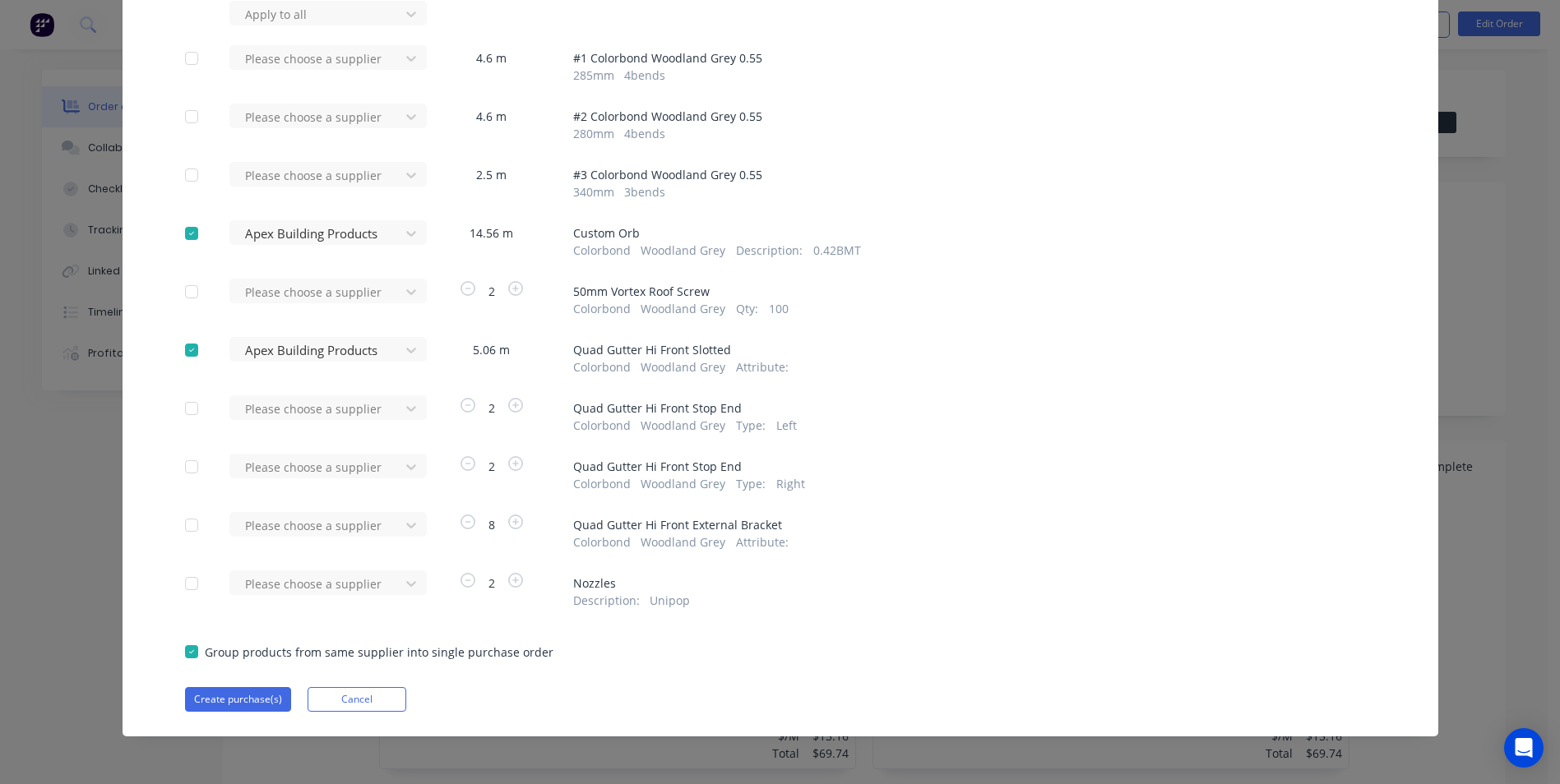
click at [326, 410] on div at bounding box center [318, 409] width 148 height 20
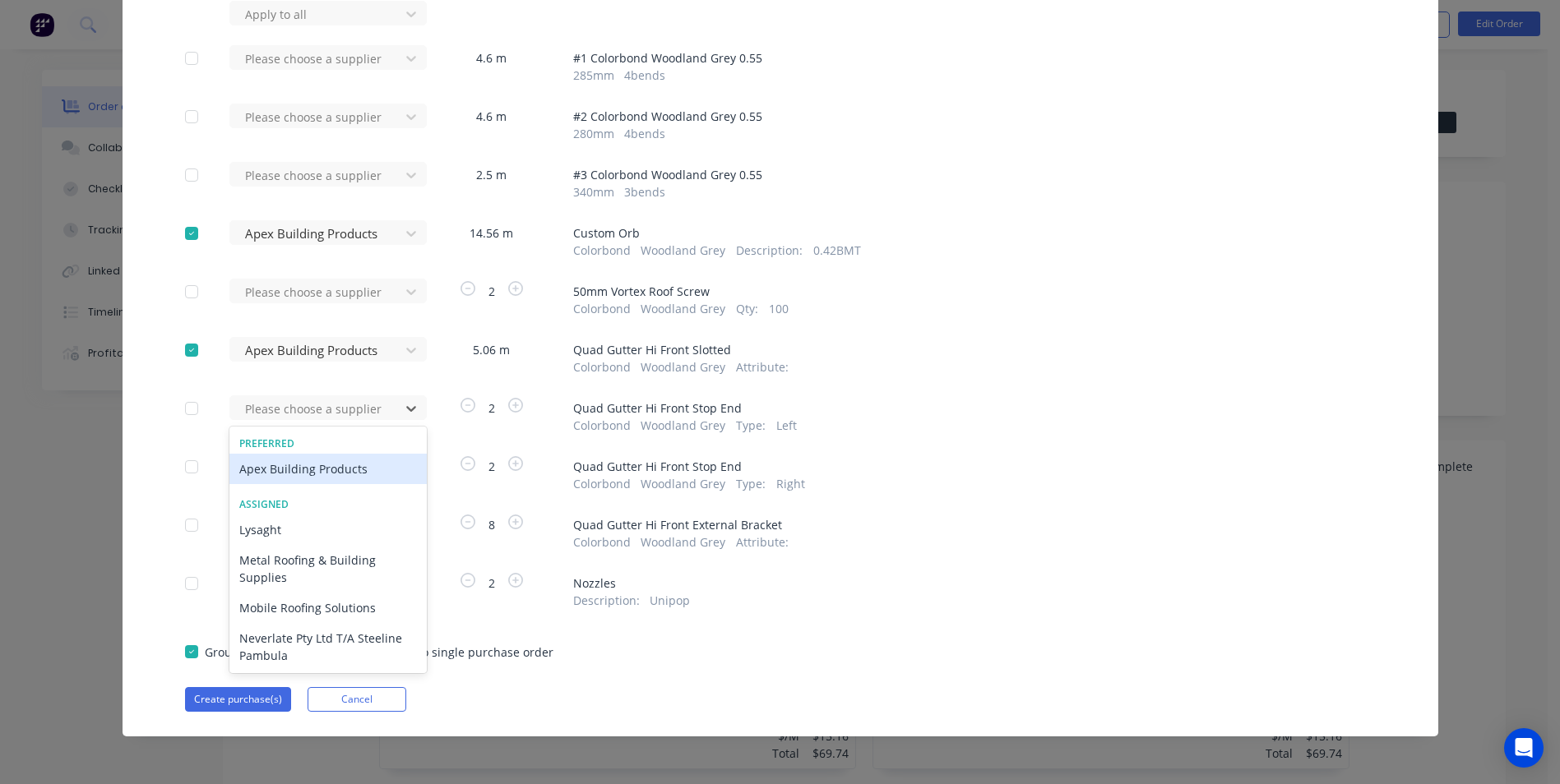
click at [318, 475] on div "Apex Building Products" at bounding box center [328, 469] width 198 height 31
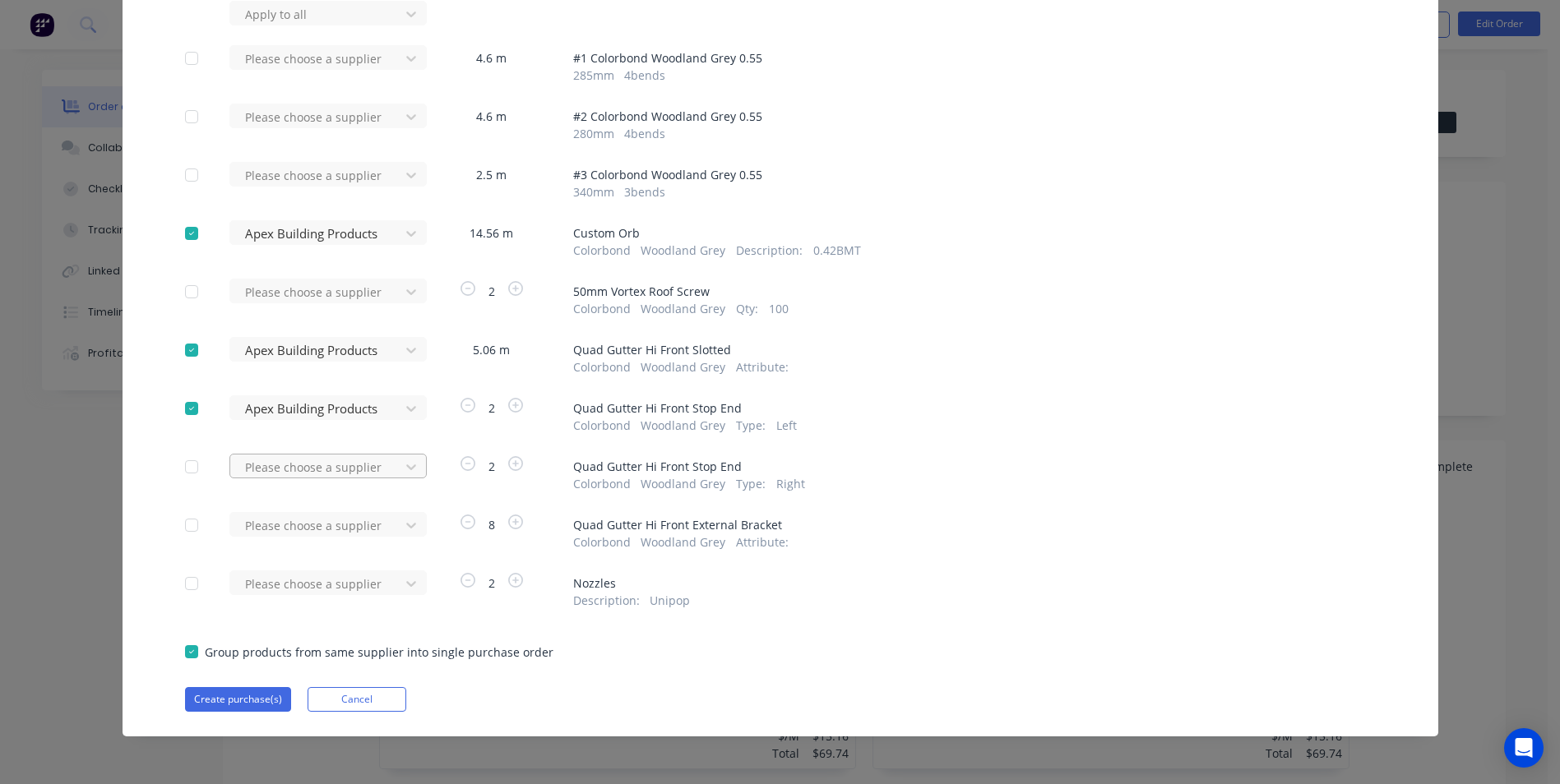
click at [318, 464] on div at bounding box center [318, 466] width 148 height 20
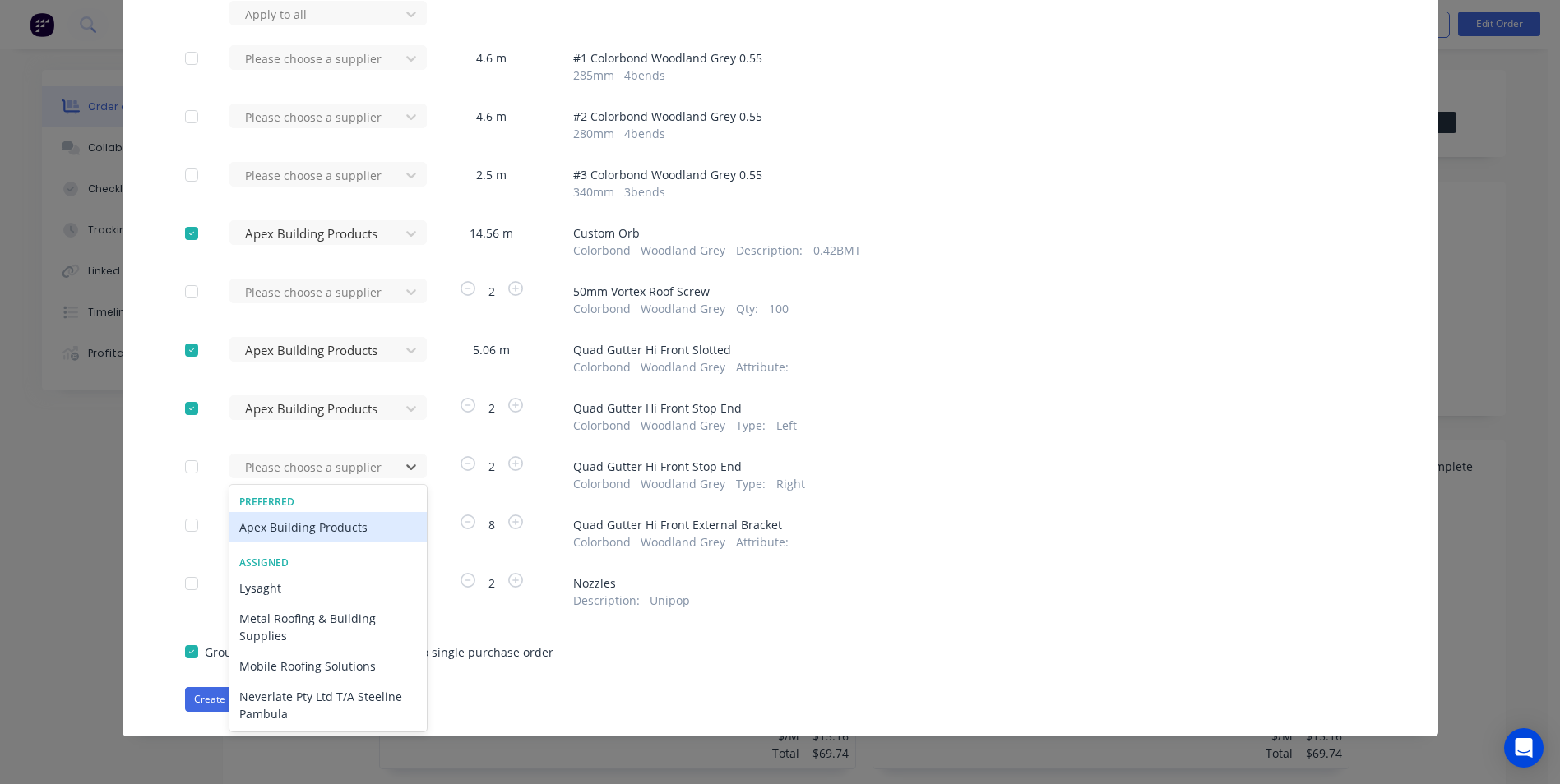
click at [306, 525] on div "Apex Building Products" at bounding box center [328, 528] width 198 height 31
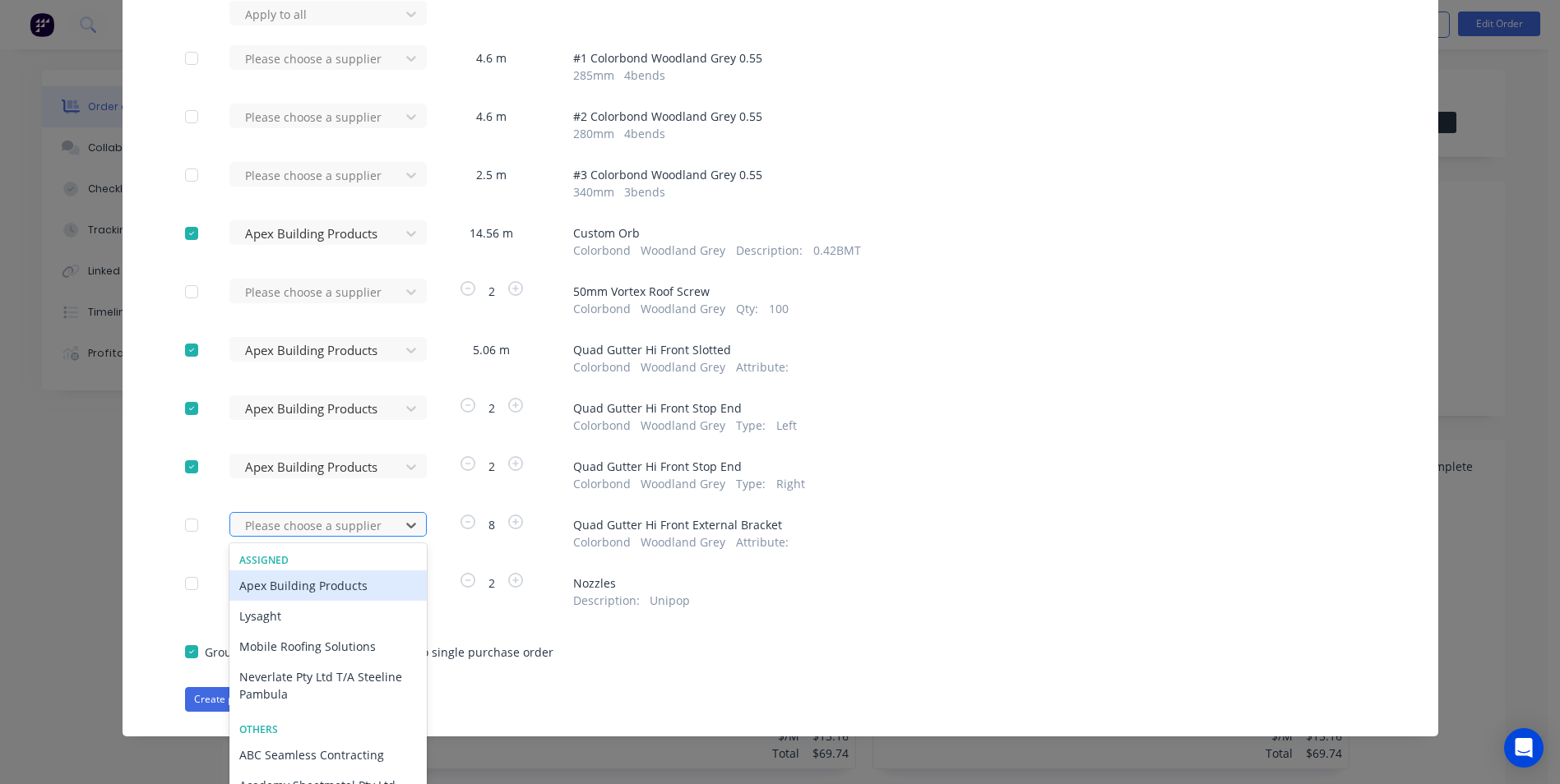
click at [310, 517] on div at bounding box center [318, 525] width 148 height 20
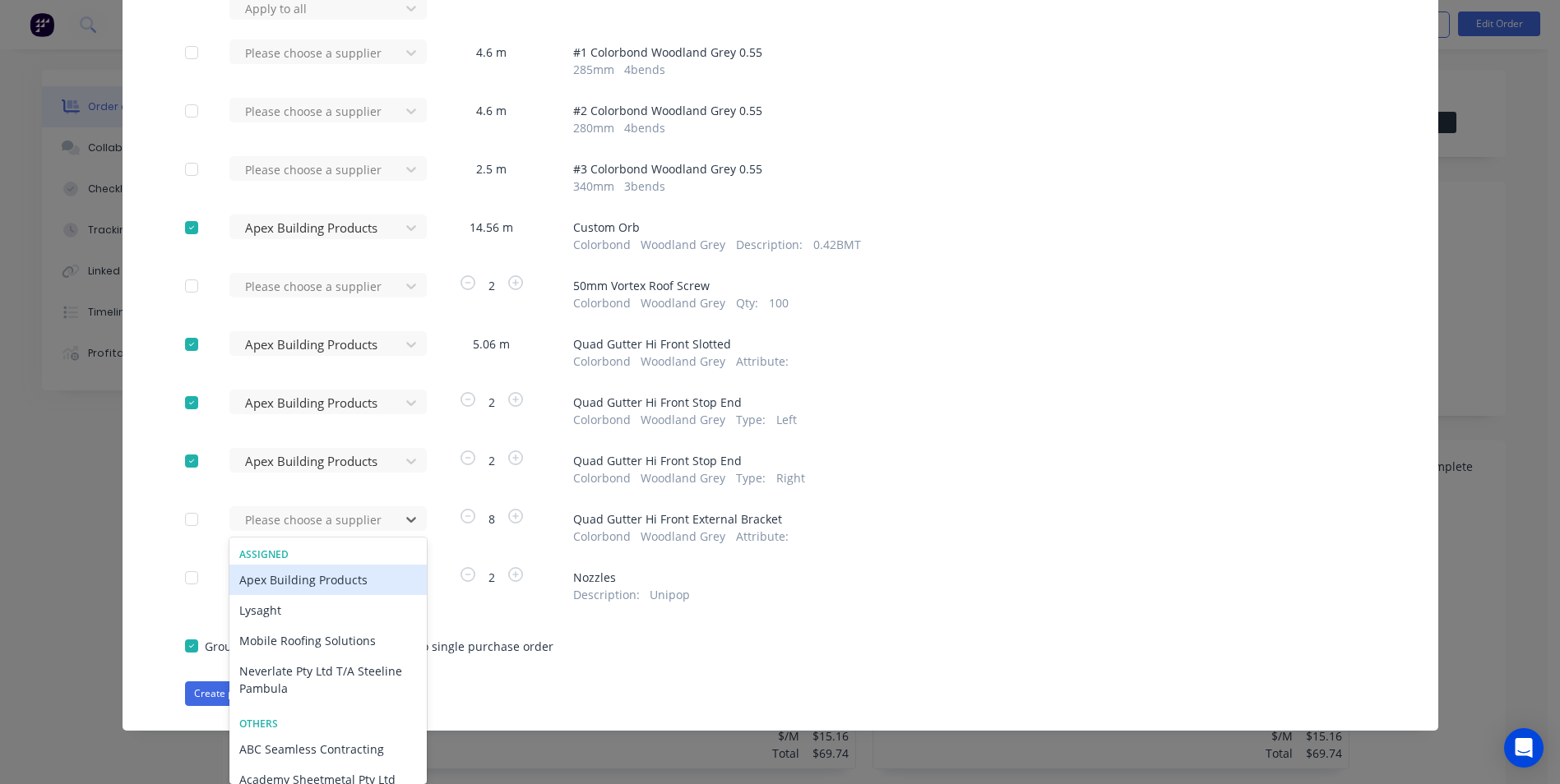
click at [309, 587] on div "Apex Building Products" at bounding box center [328, 581] width 198 height 31
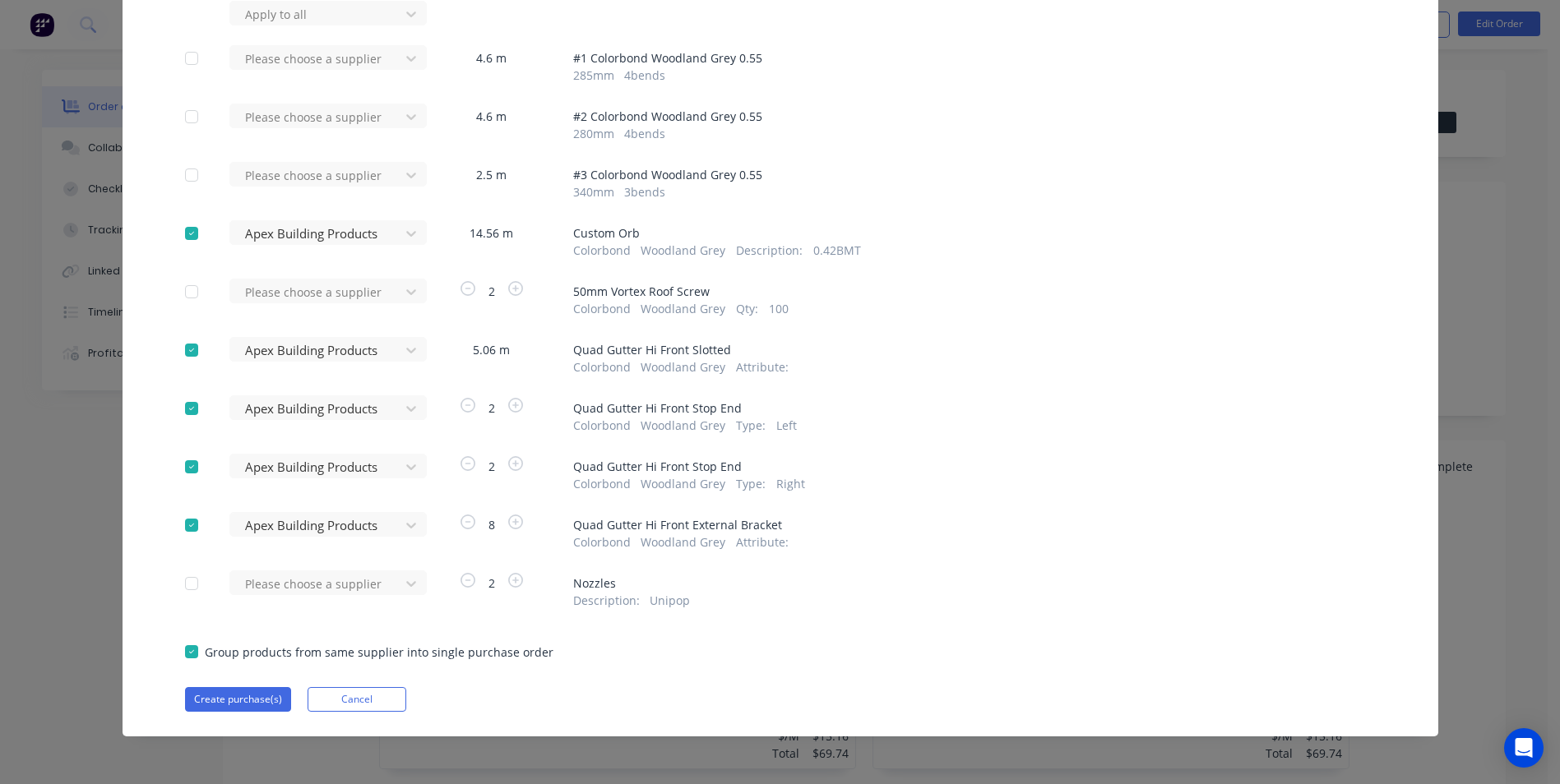
click at [309, 587] on div "Please choose a supplier" at bounding box center [320, 583] width 180 height 25
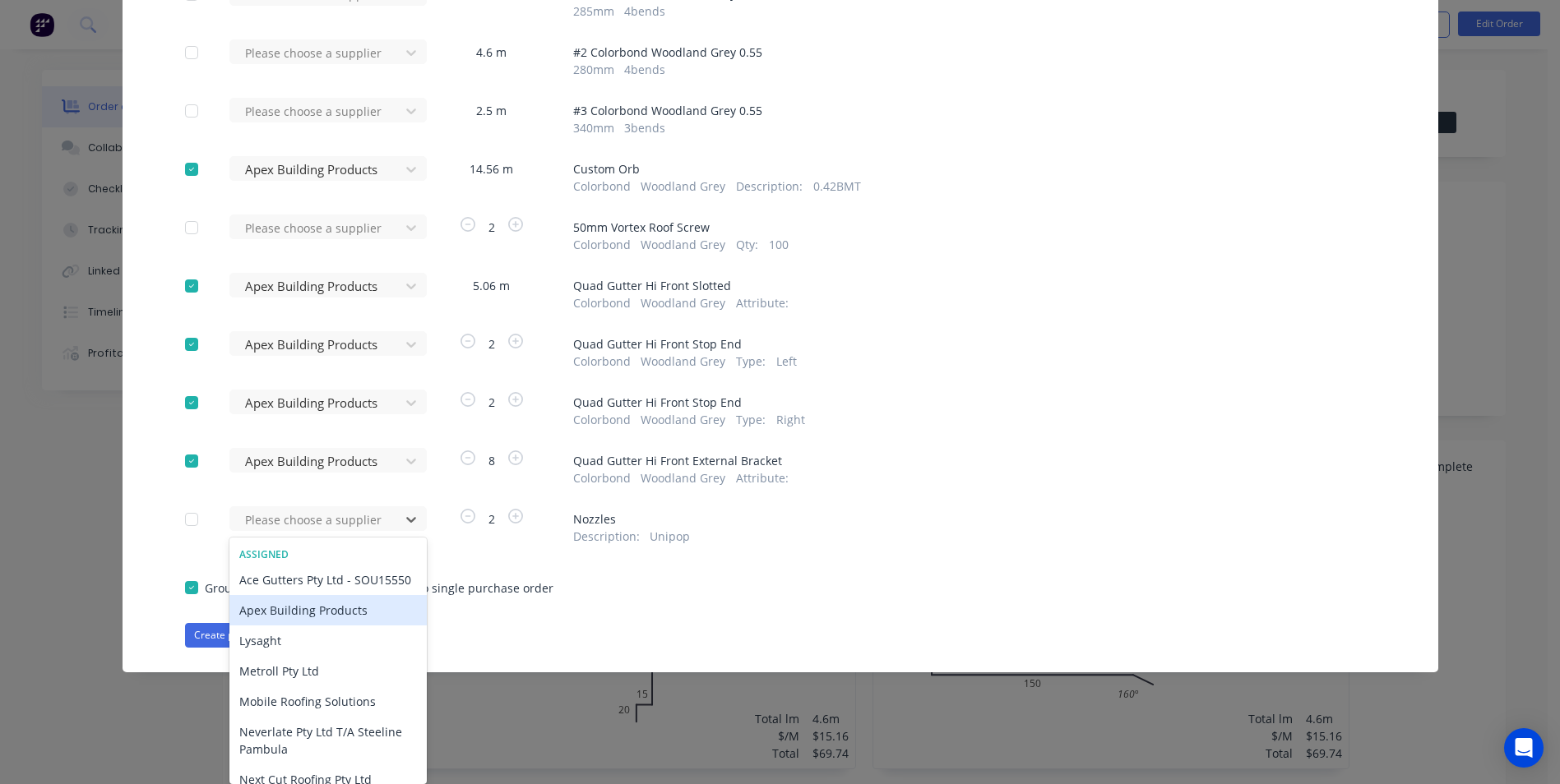
click at [304, 626] on div "Apex Building Products" at bounding box center [328, 610] width 198 height 31
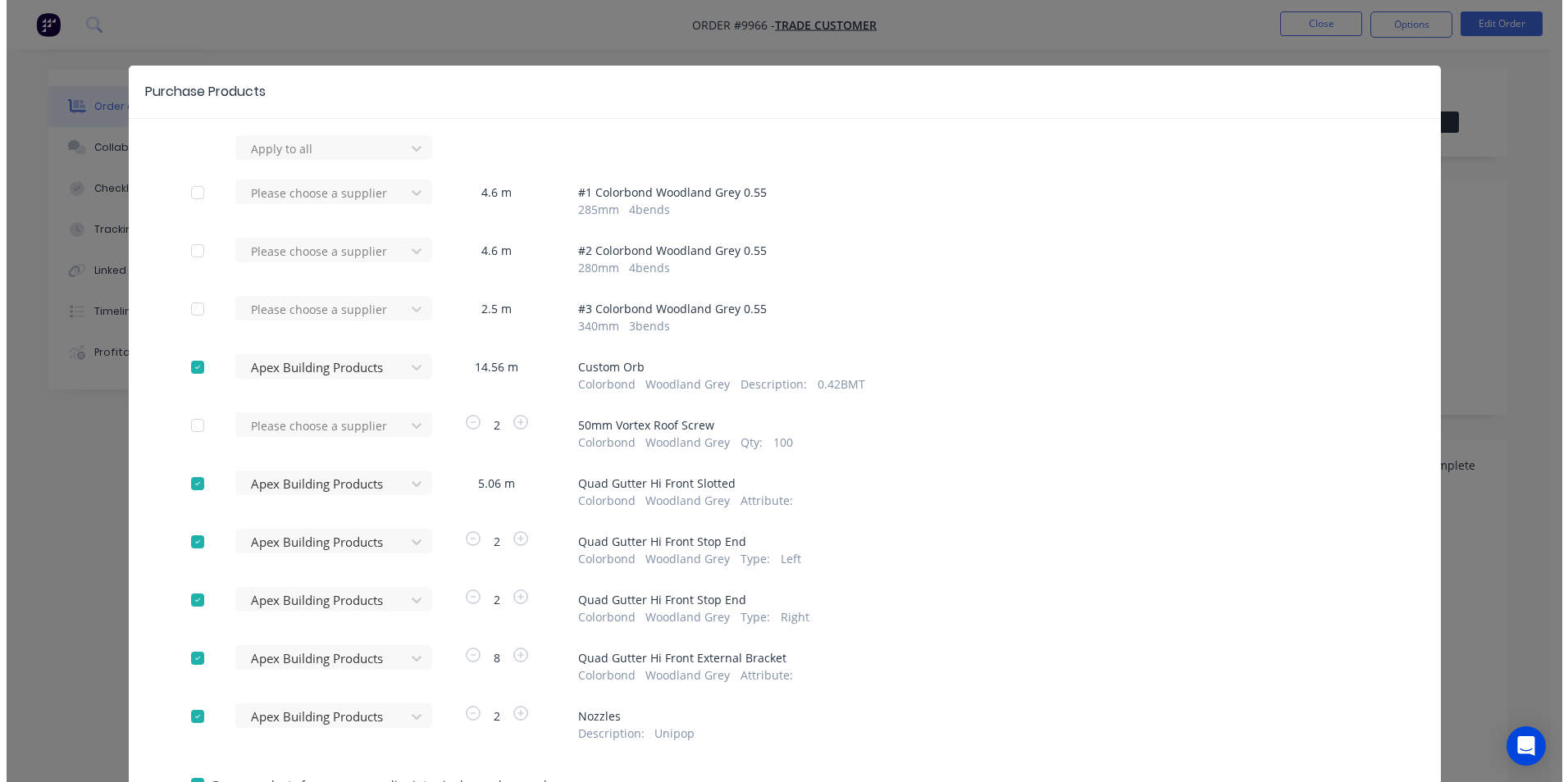
scroll to position [135, 0]
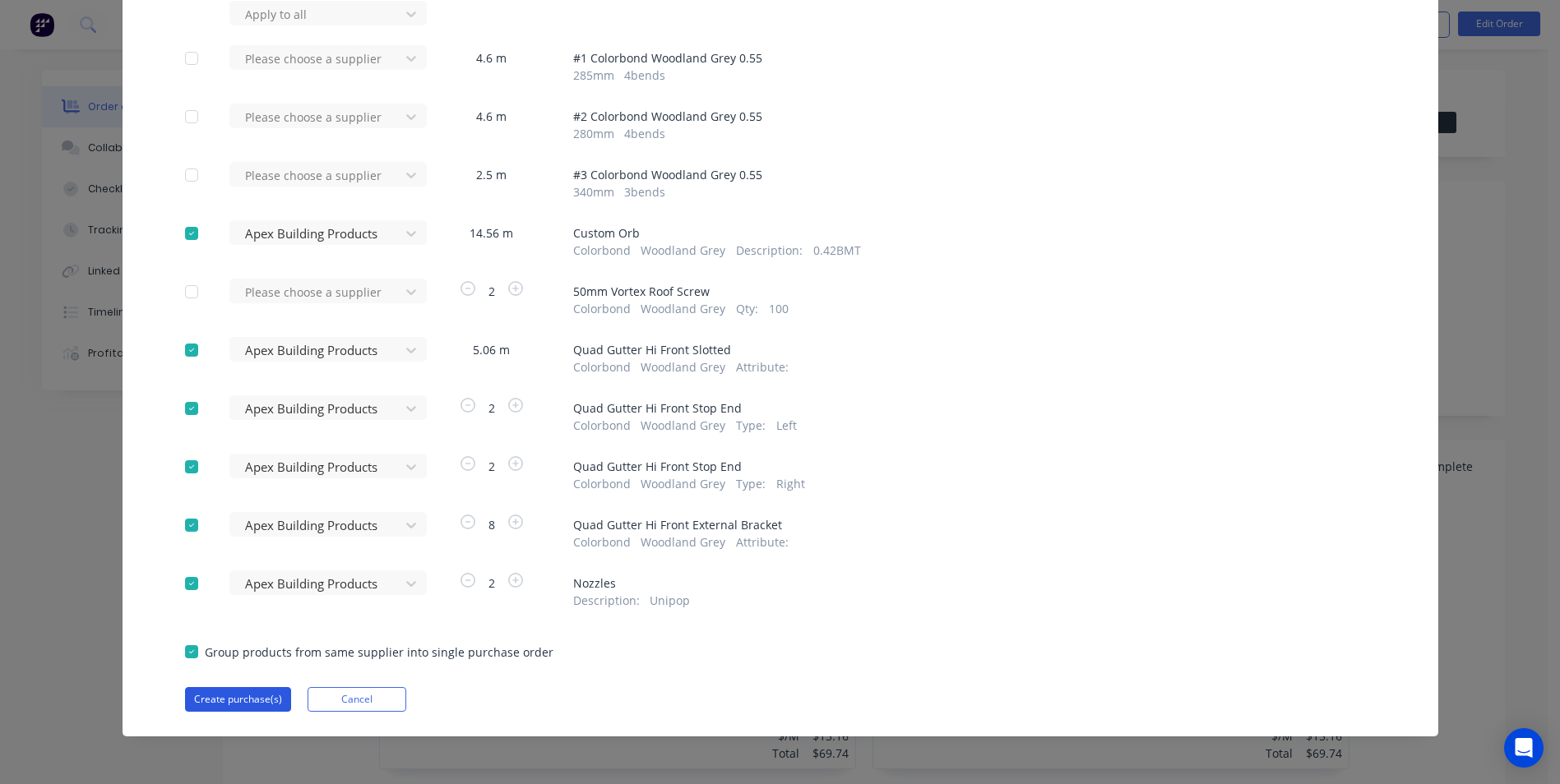
click at [231, 695] on button "Create purchase(s)" at bounding box center [238, 700] width 107 height 25
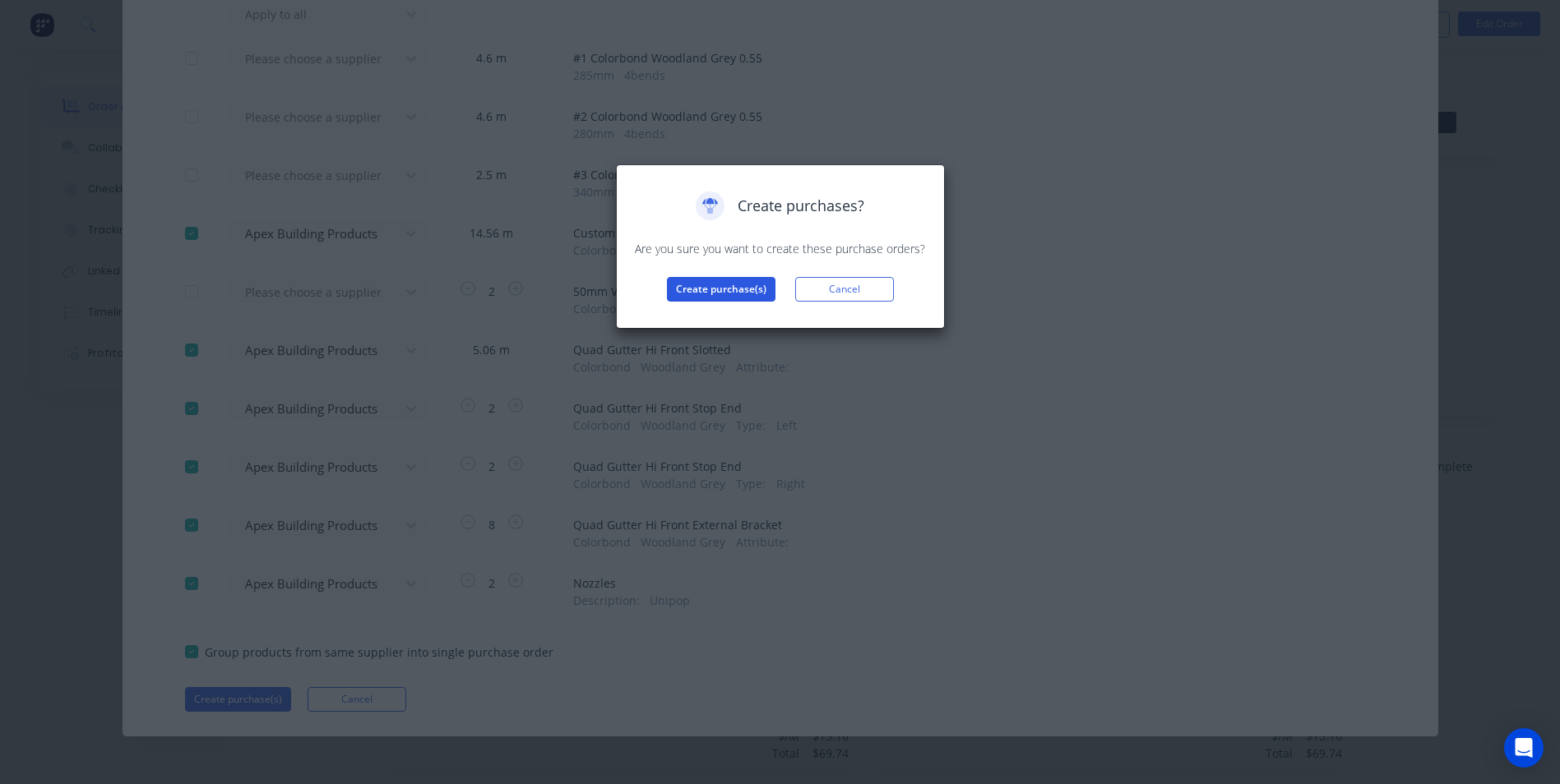
click at [684, 288] on button "Create purchase(s)" at bounding box center [721, 290] width 108 height 25
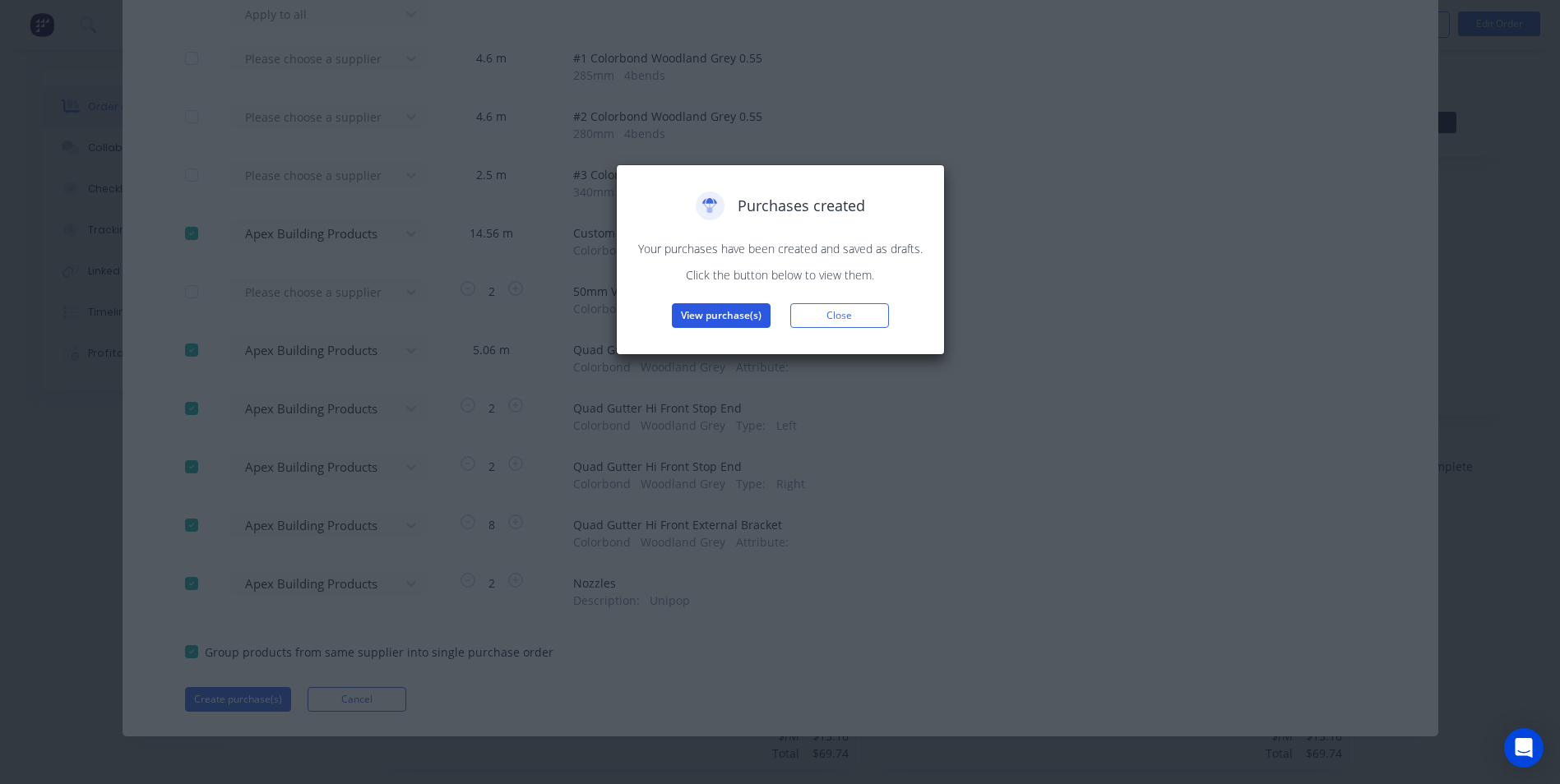
click at [683, 324] on button "View purchase(s)" at bounding box center [721, 316] width 99 height 25
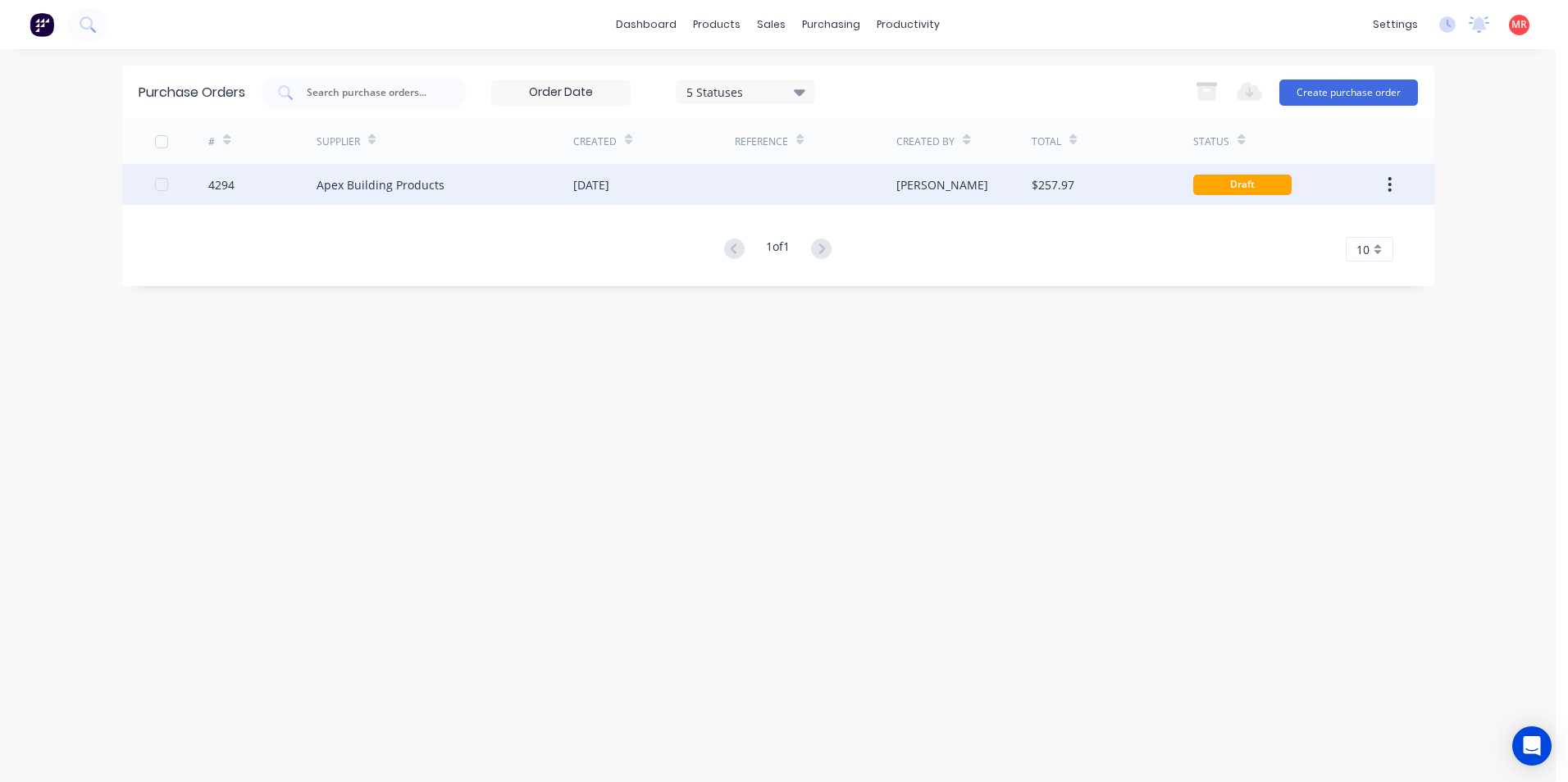
click at [773, 175] on div at bounding box center [816, 184] width 162 height 41
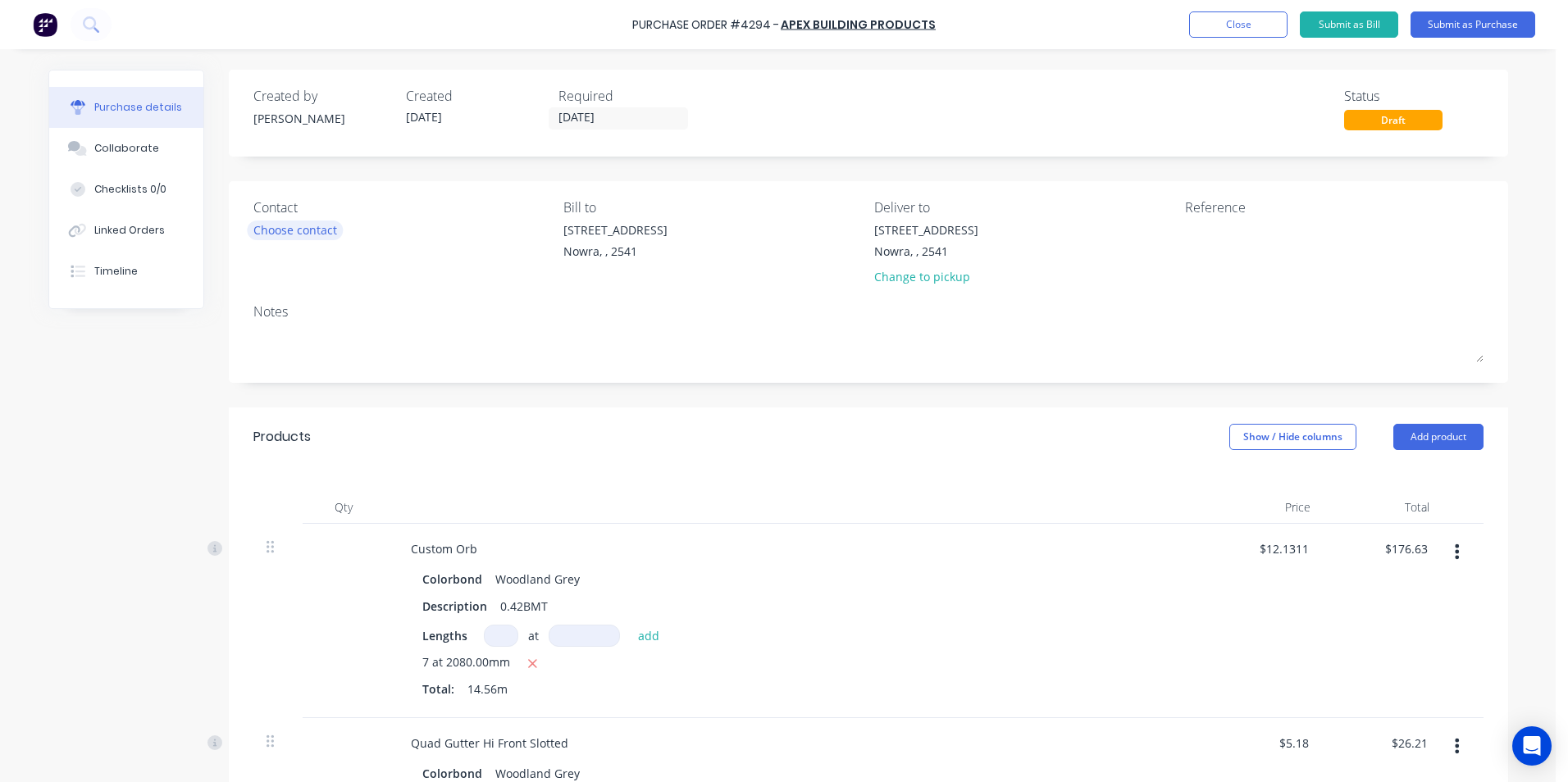
click at [287, 229] on div "Choose contact" at bounding box center [295, 230] width 83 height 17
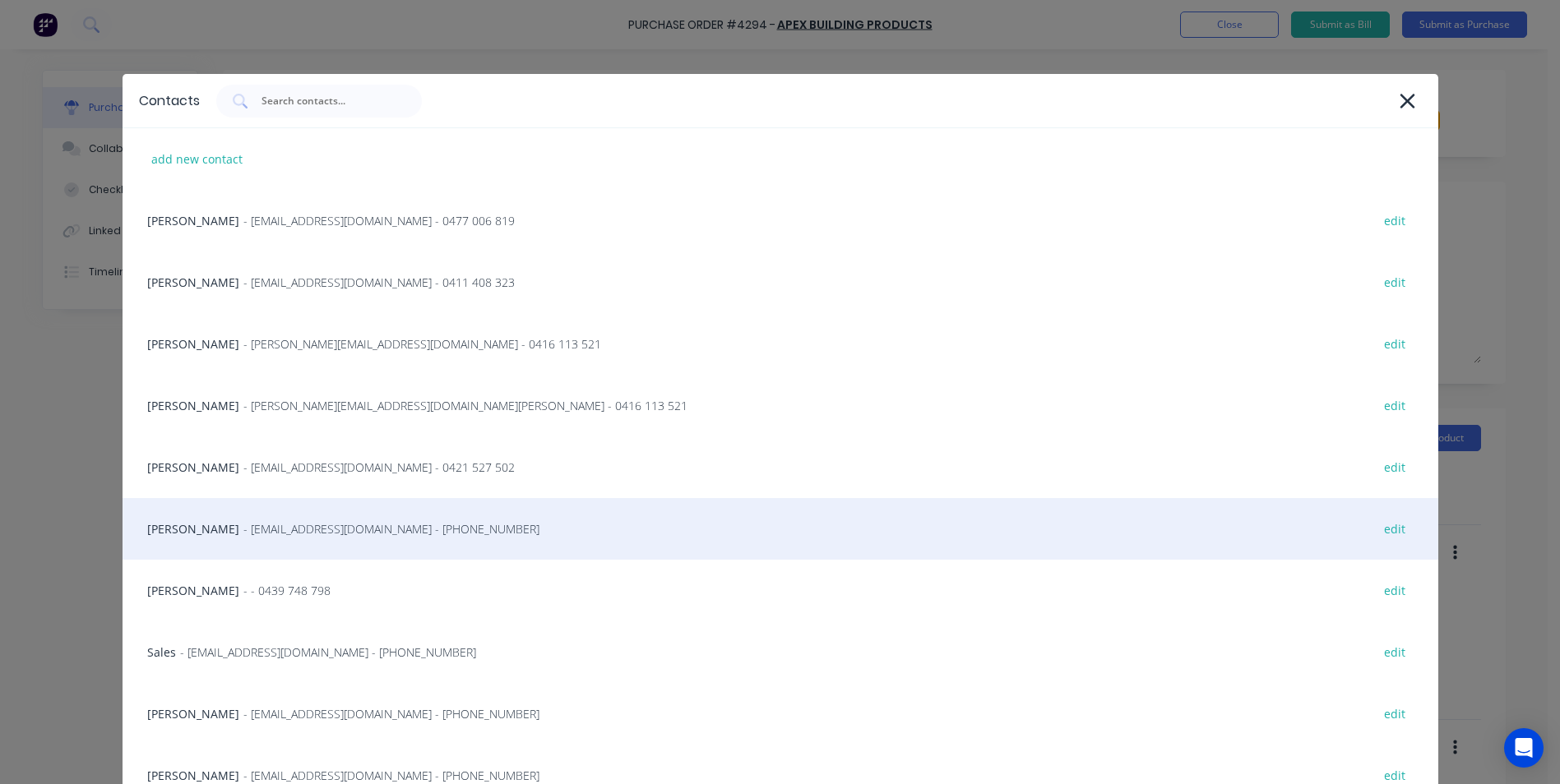
click at [274, 536] on span "- info@SCRS.net.au - (02) 4411 1090" at bounding box center [392, 529] width 296 height 17
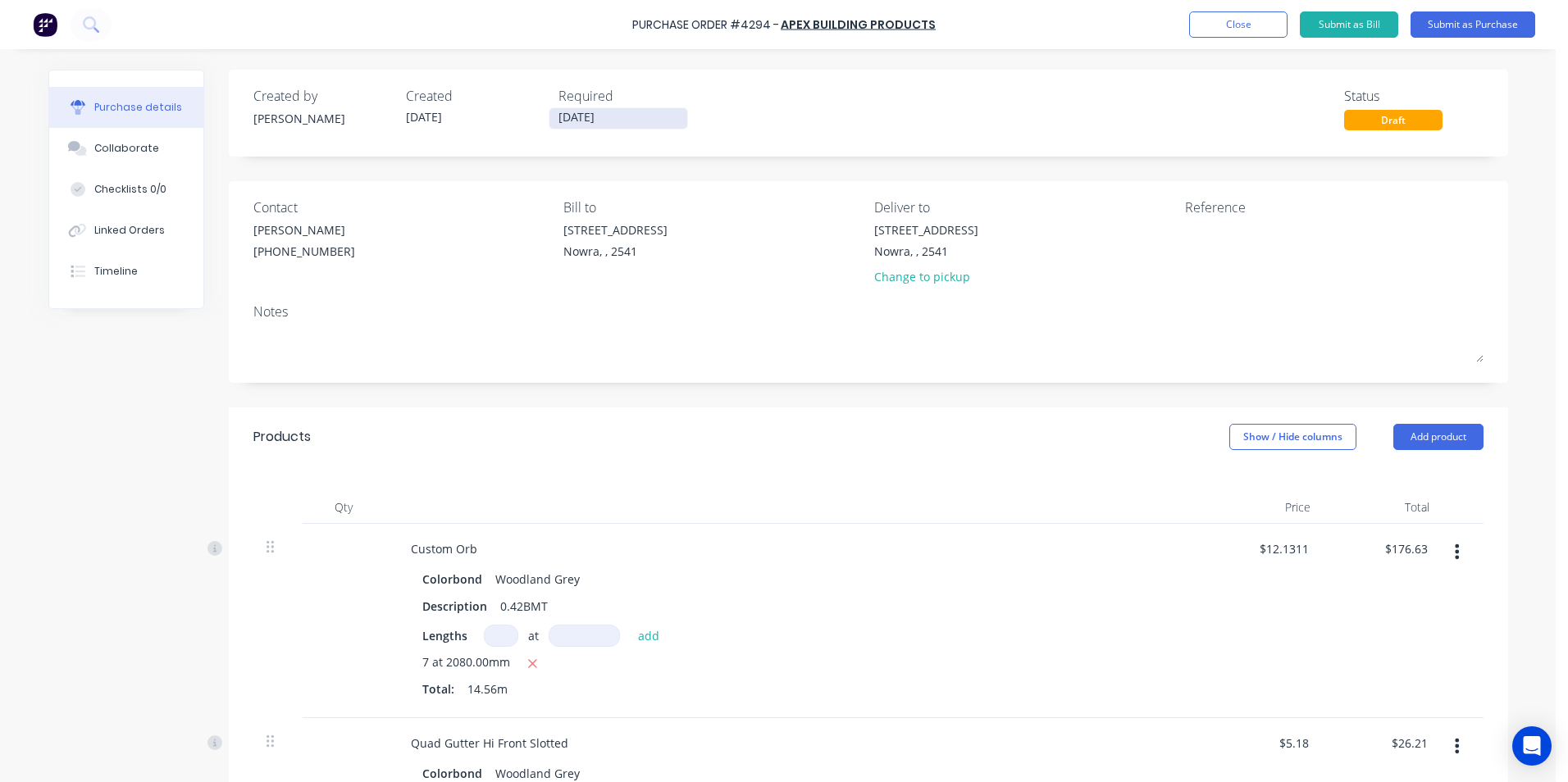
click at [567, 111] on input "07/10/25" at bounding box center [618, 118] width 138 height 20
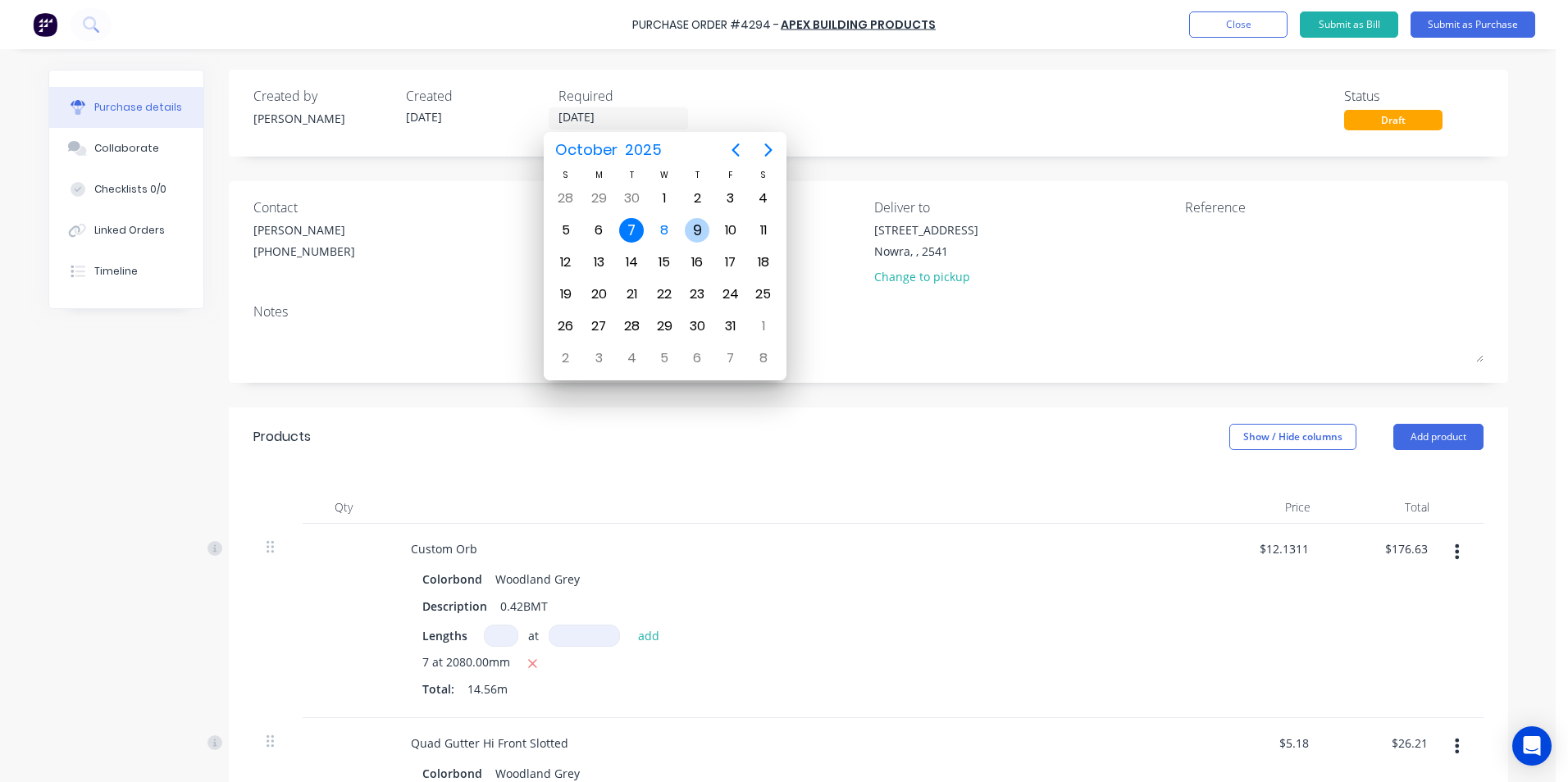
click at [695, 221] on div "9" at bounding box center [697, 231] width 25 height 25
type input "09/10/25"
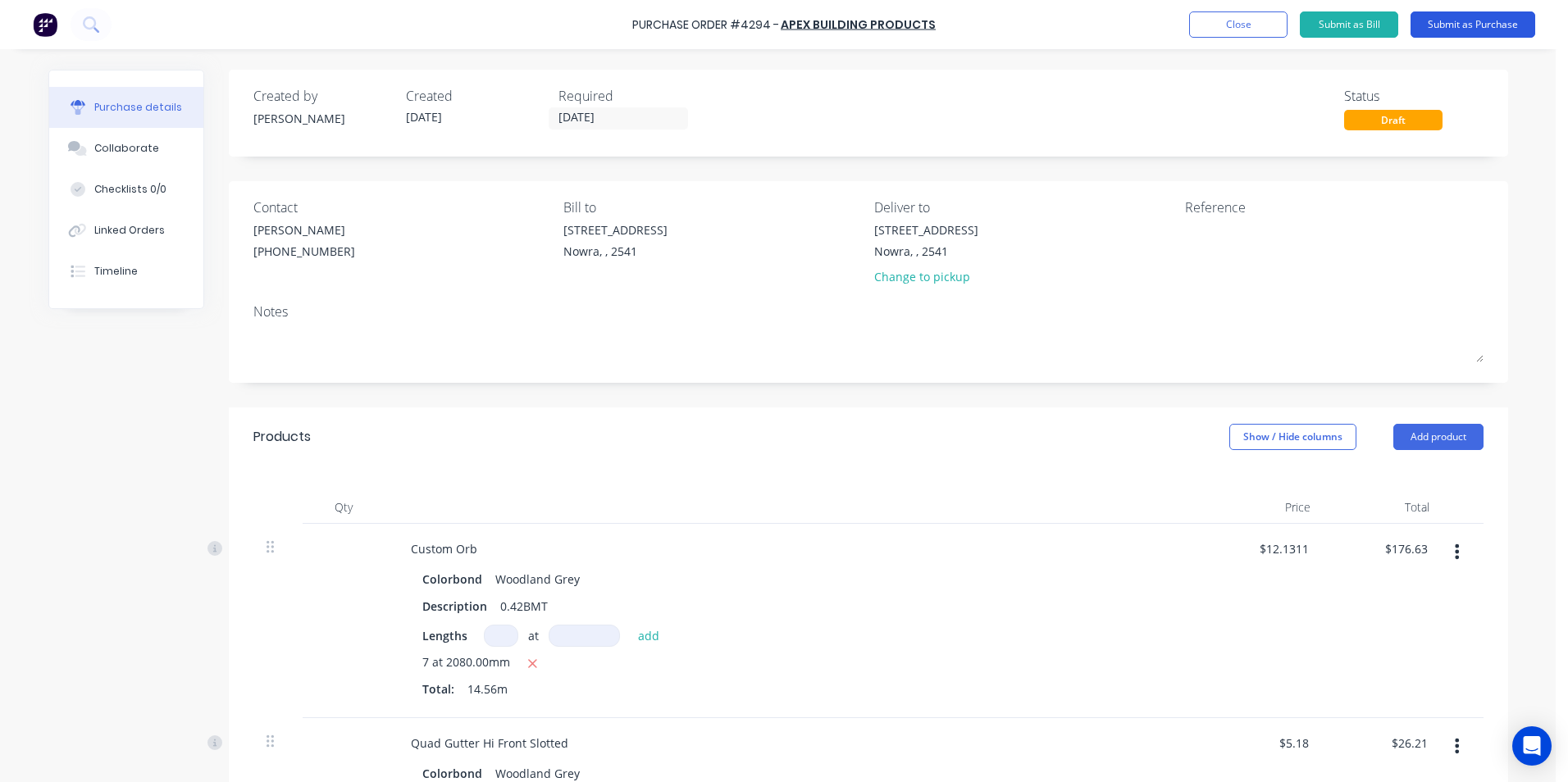
click at [1461, 11] on button "Submit as Purchase" at bounding box center [1473, 24] width 124 height 26
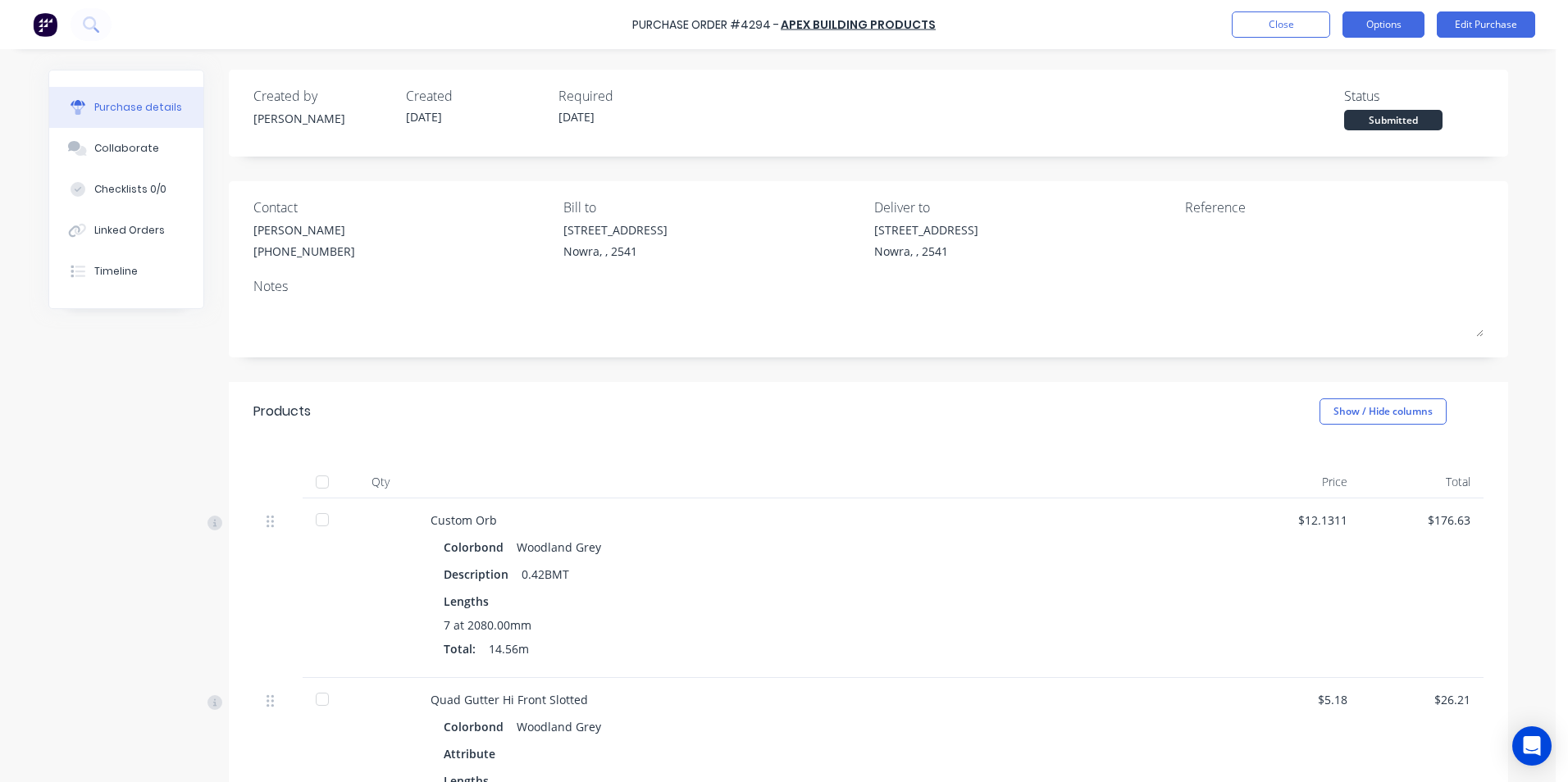
click at [1382, 26] on button "Options" at bounding box center [1384, 24] width 82 height 26
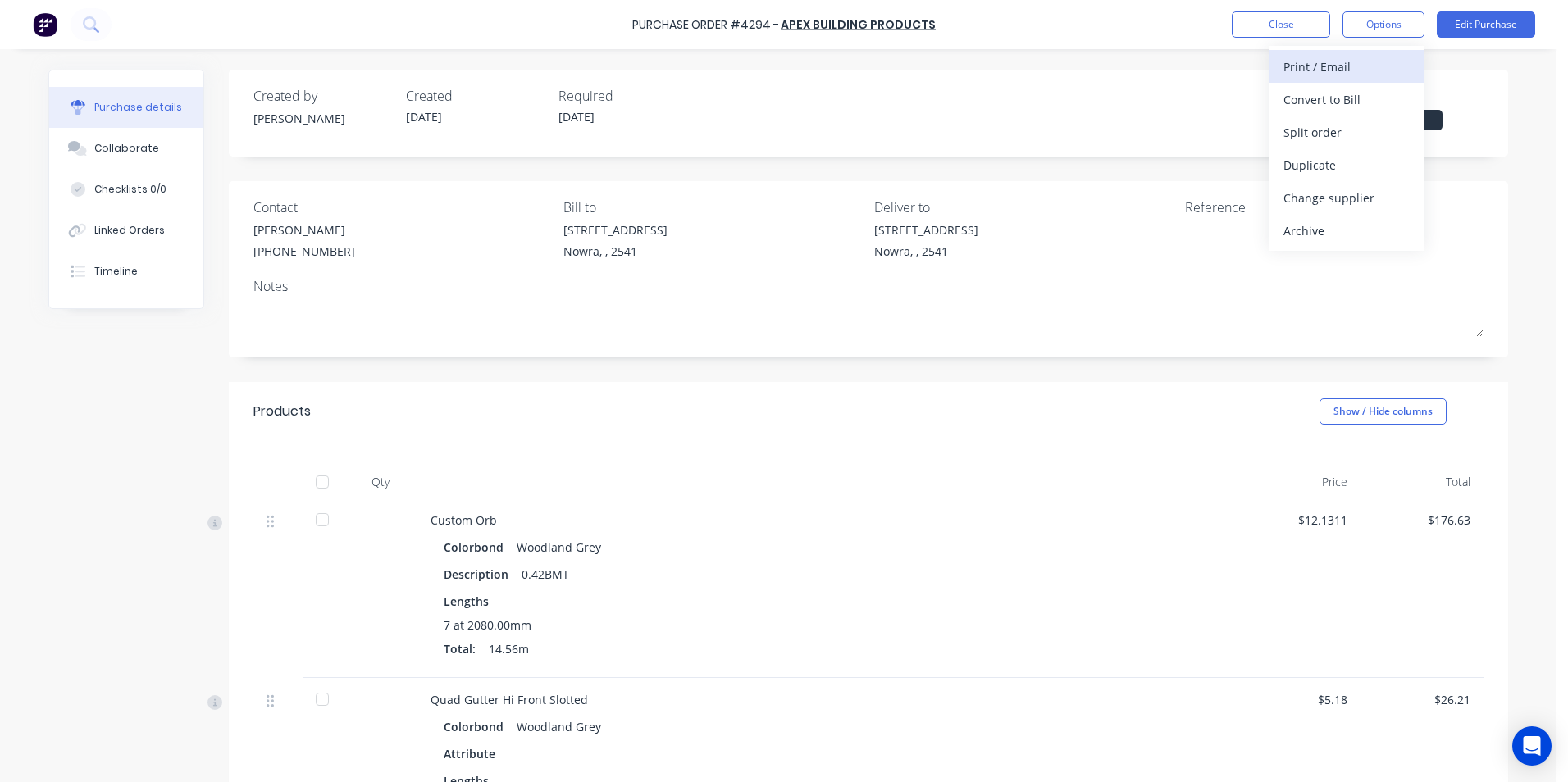
click at [1348, 67] on div "Print / Email" at bounding box center [1347, 66] width 126 height 24
click at [1348, 96] on div "With pricing" at bounding box center [1347, 100] width 126 height 24
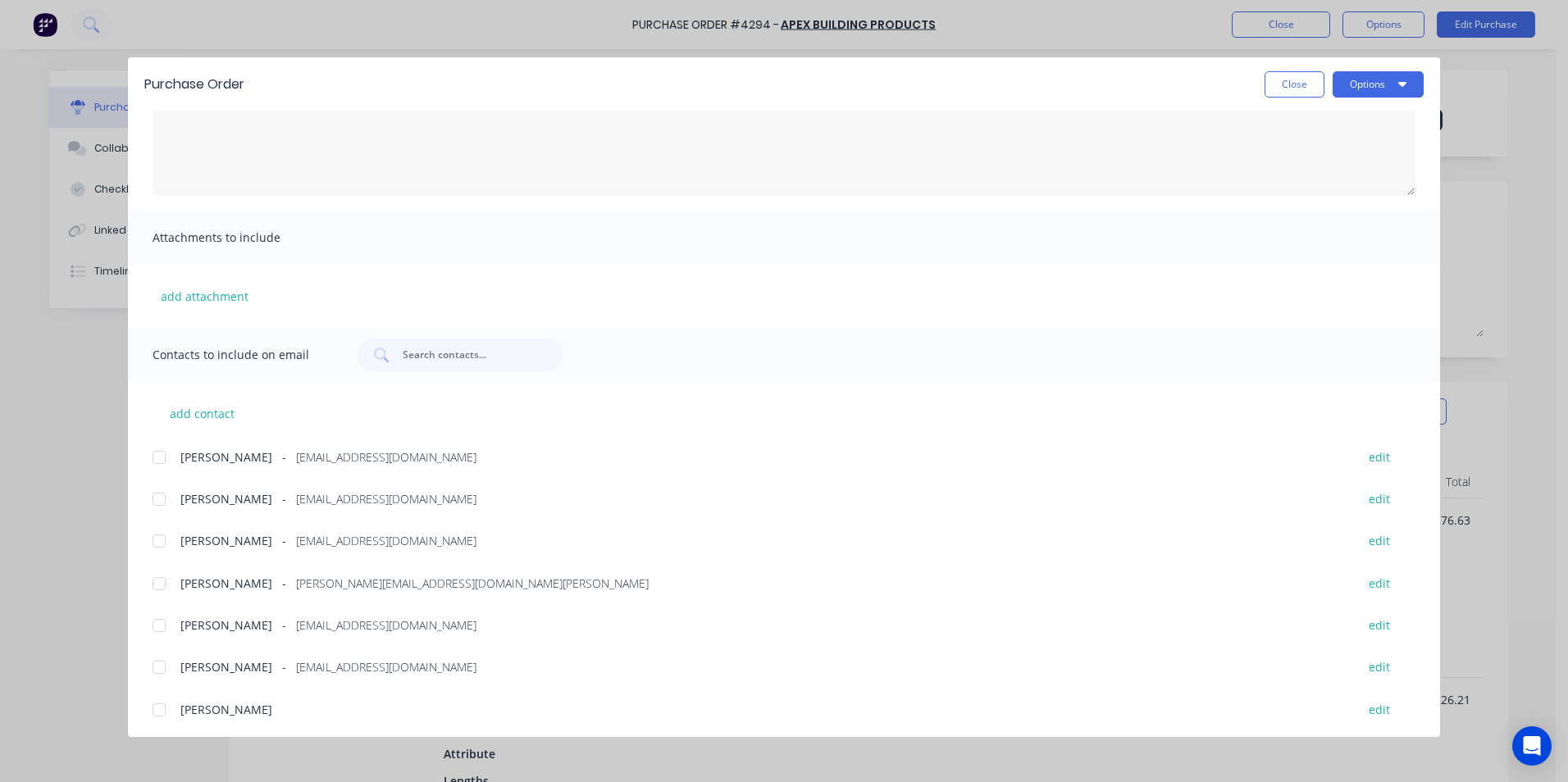
scroll to position [277, 0]
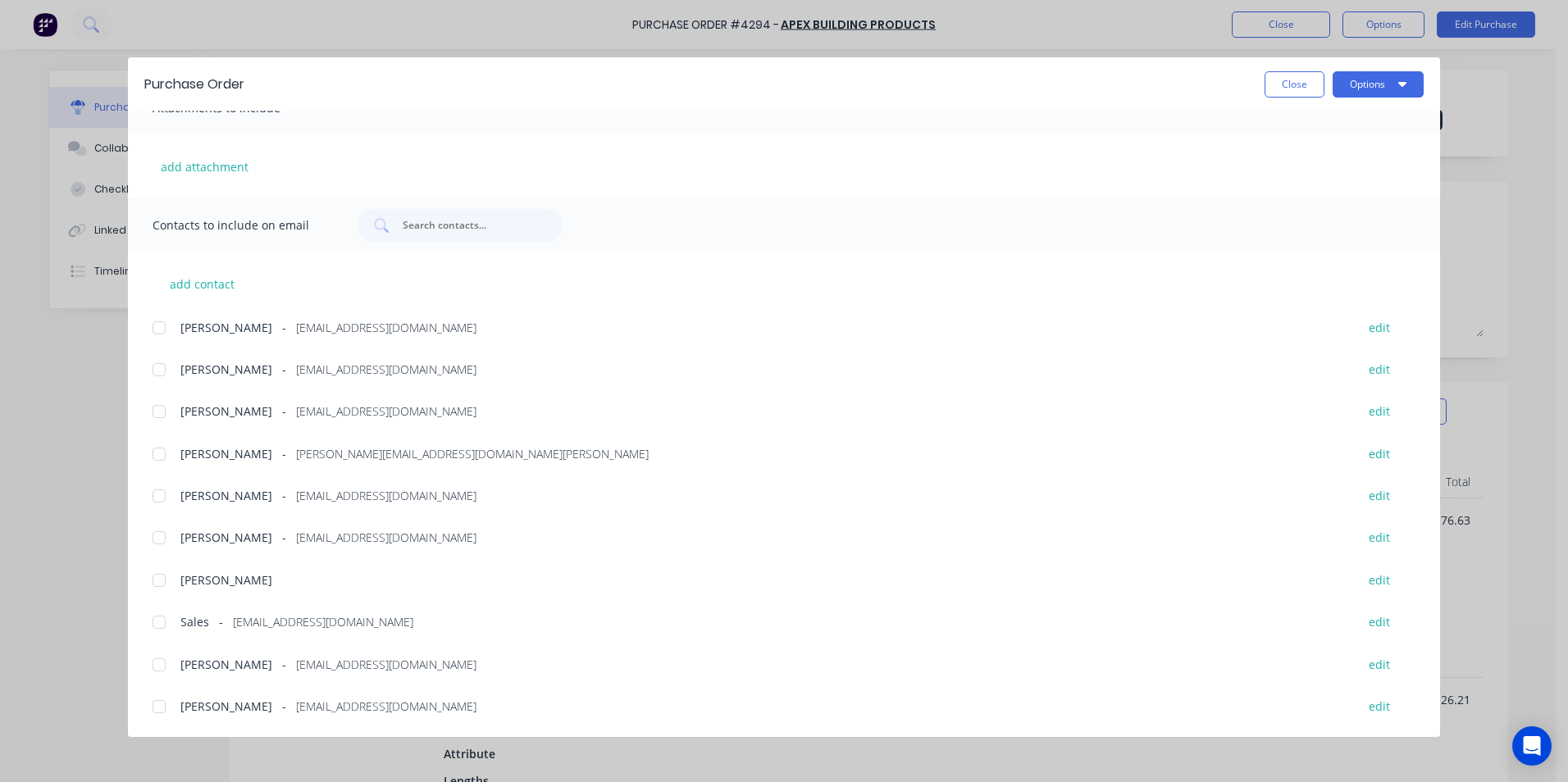
click at [153, 619] on div at bounding box center [159, 622] width 33 height 33
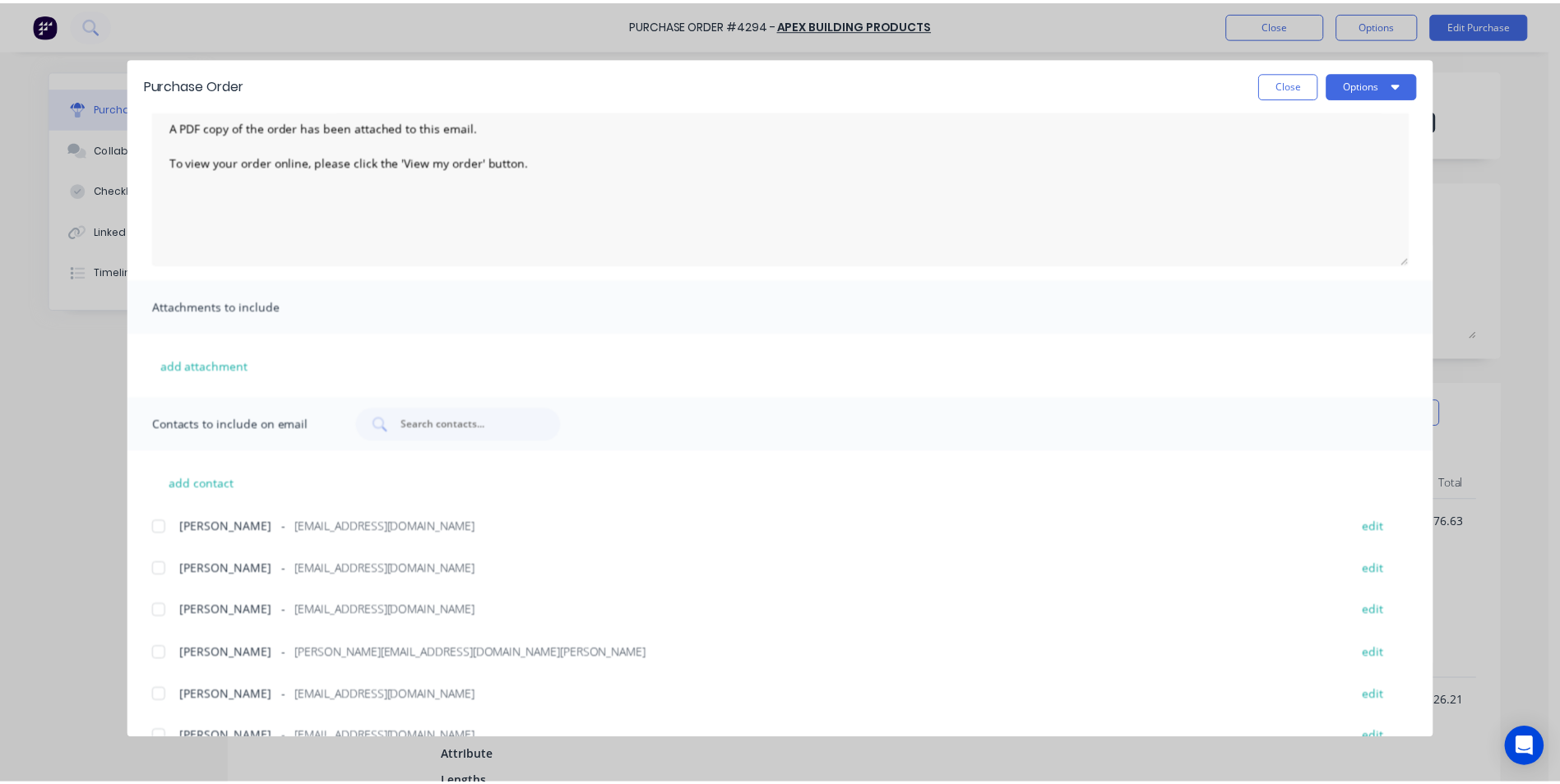
scroll to position [0, 0]
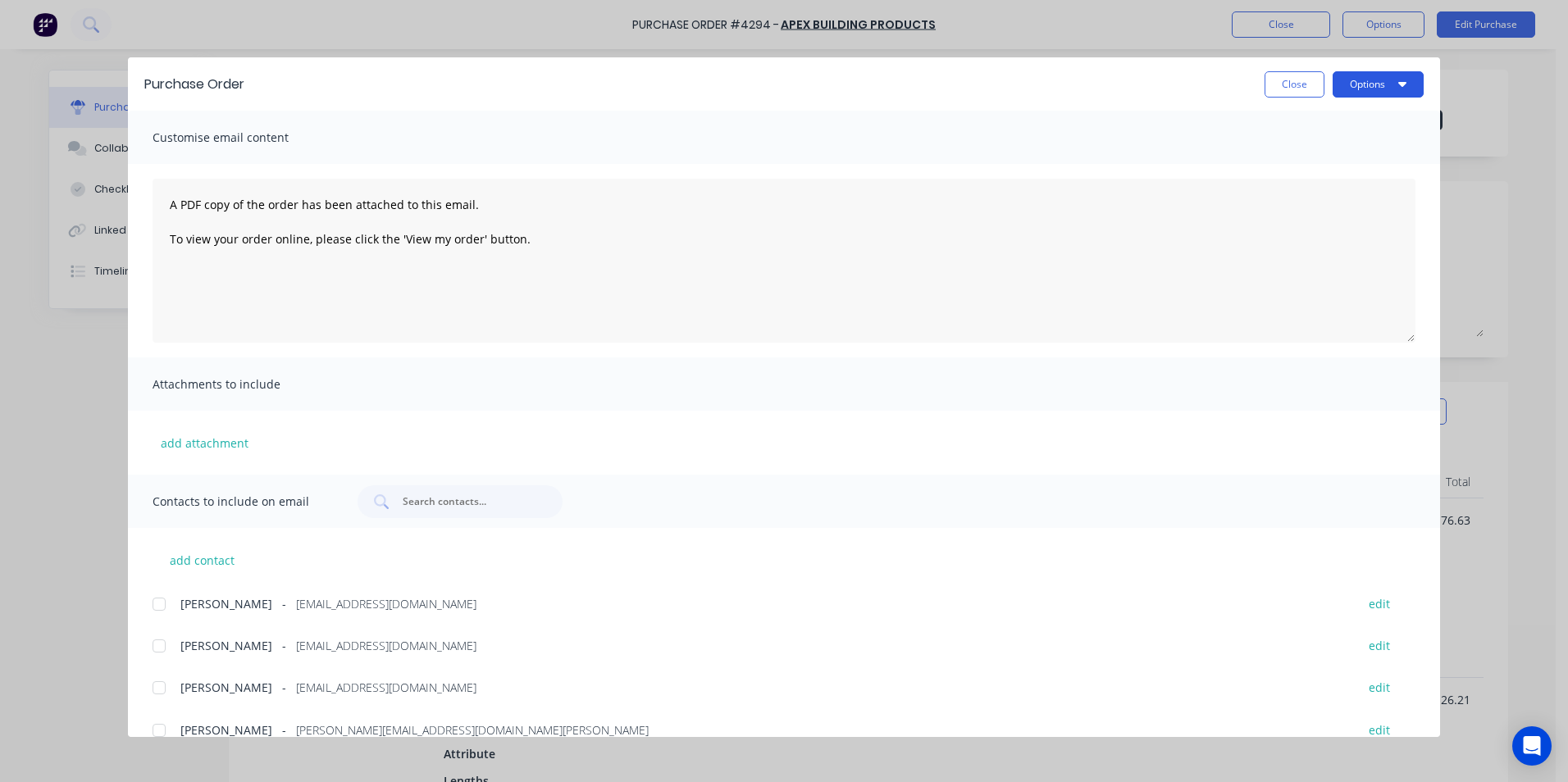
click at [1356, 78] on button "Options" at bounding box center [1378, 84] width 91 height 26
click at [1320, 196] on div "Email" at bounding box center [1346, 191] width 126 height 24
click at [1310, 87] on button "Close" at bounding box center [1294, 84] width 60 height 26
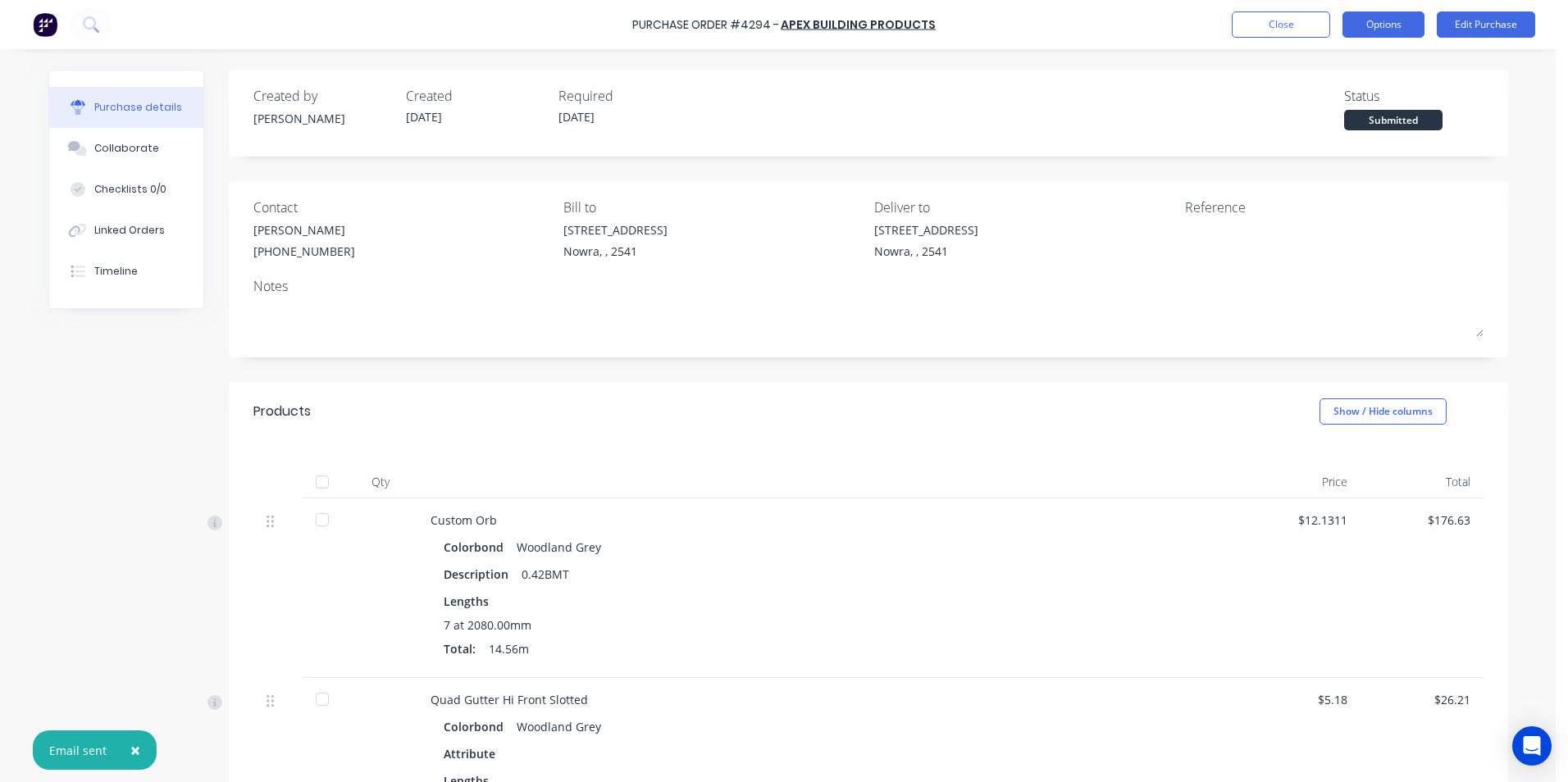
click at [1371, 28] on button "Options" at bounding box center [1384, 24] width 82 height 26
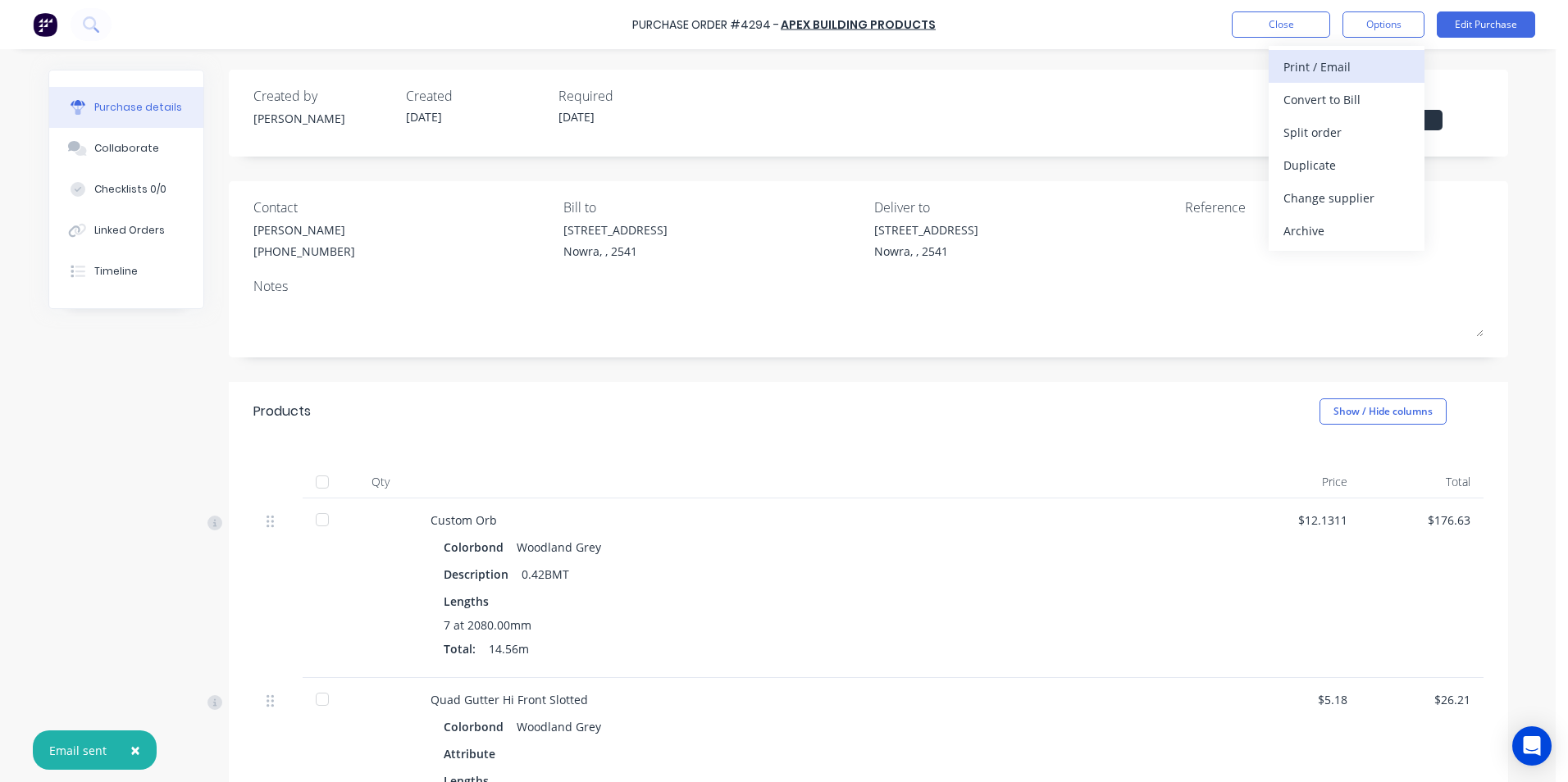
click at [1350, 62] on div "Print / Email" at bounding box center [1347, 66] width 126 height 24
click at [1338, 143] on div "Without pricing" at bounding box center [1347, 132] width 126 height 24
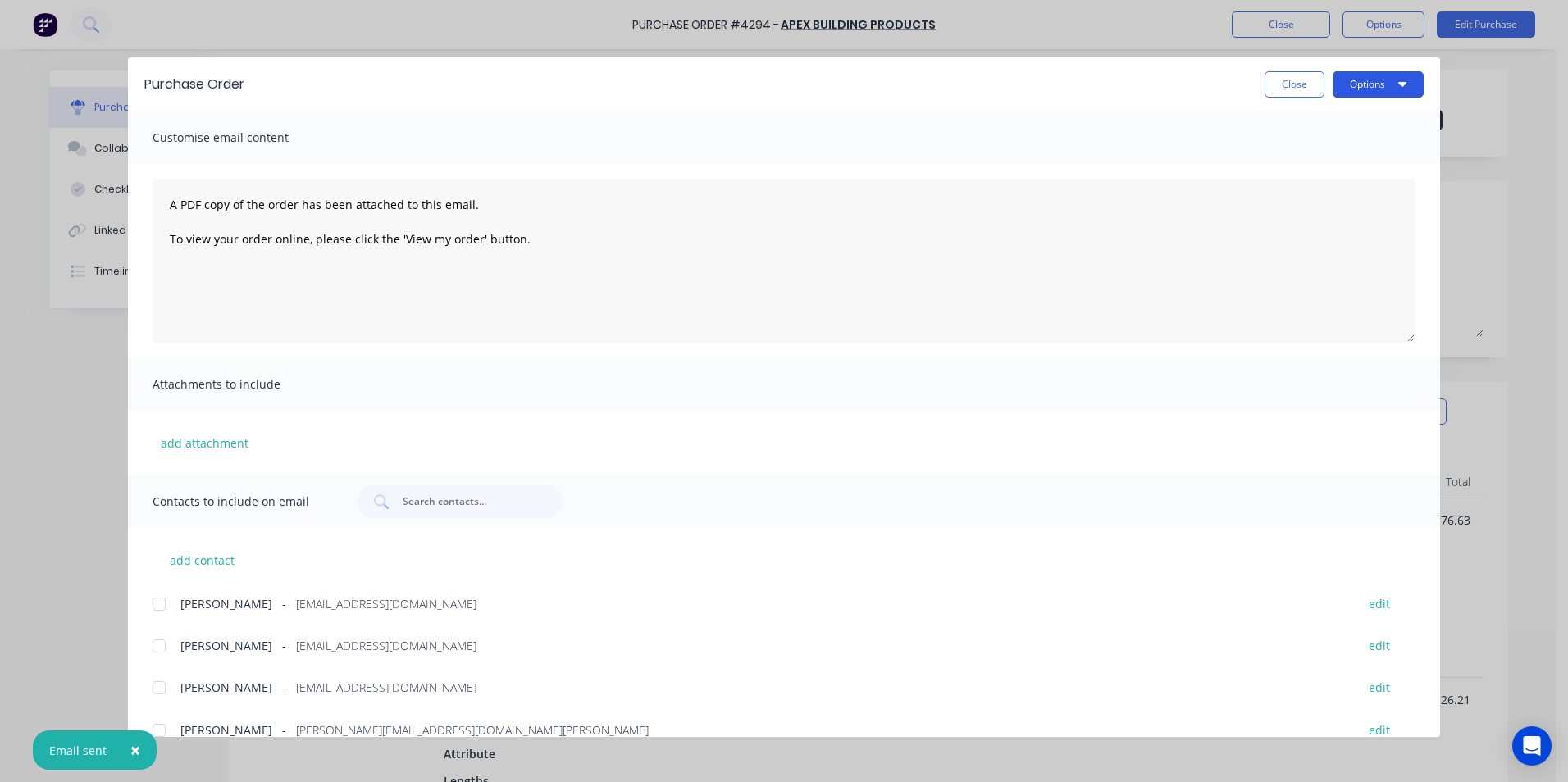
click at [1354, 78] on button "Options" at bounding box center [1378, 84] width 91 height 26
click at [1328, 149] on div "Print" at bounding box center [1346, 158] width 126 height 24
click at [1317, 89] on button "Close" at bounding box center [1294, 84] width 60 height 26
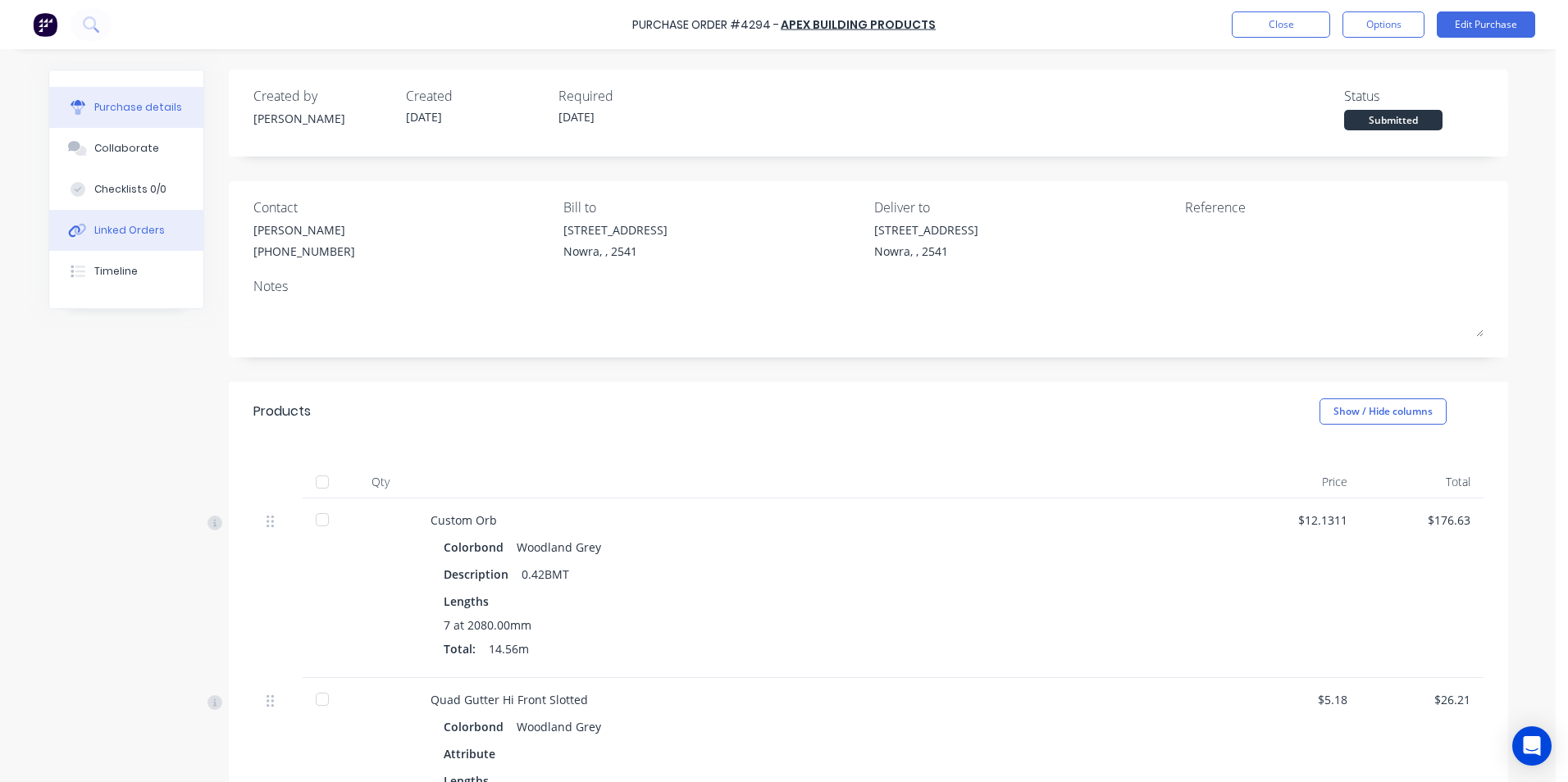
click at [182, 230] on button "Linked Orders" at bounding box center [125, 230] width 154 height 41
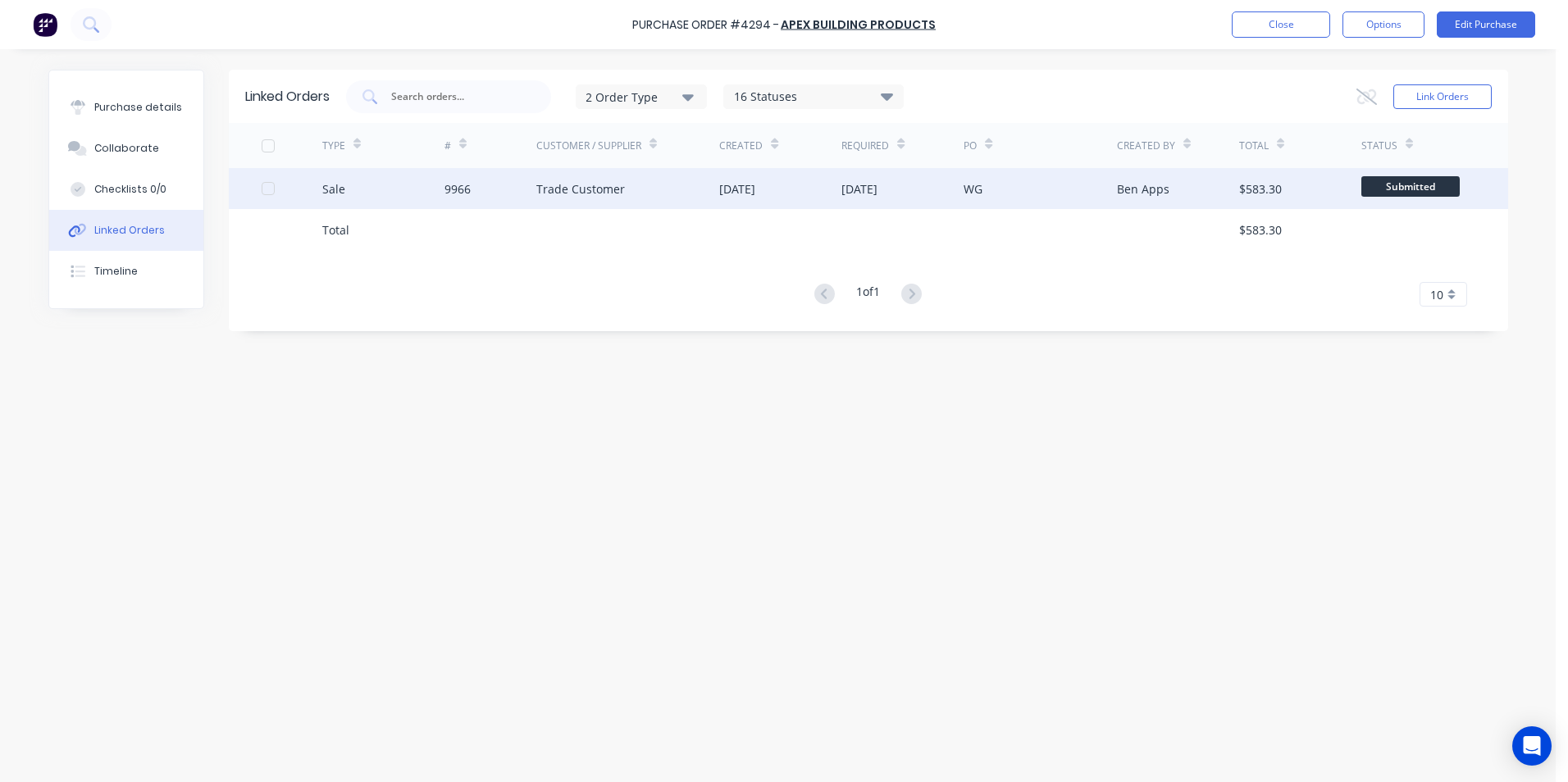
click at [531, 189] on div "9966" at bounding box center [490, 189] width 92 height 41
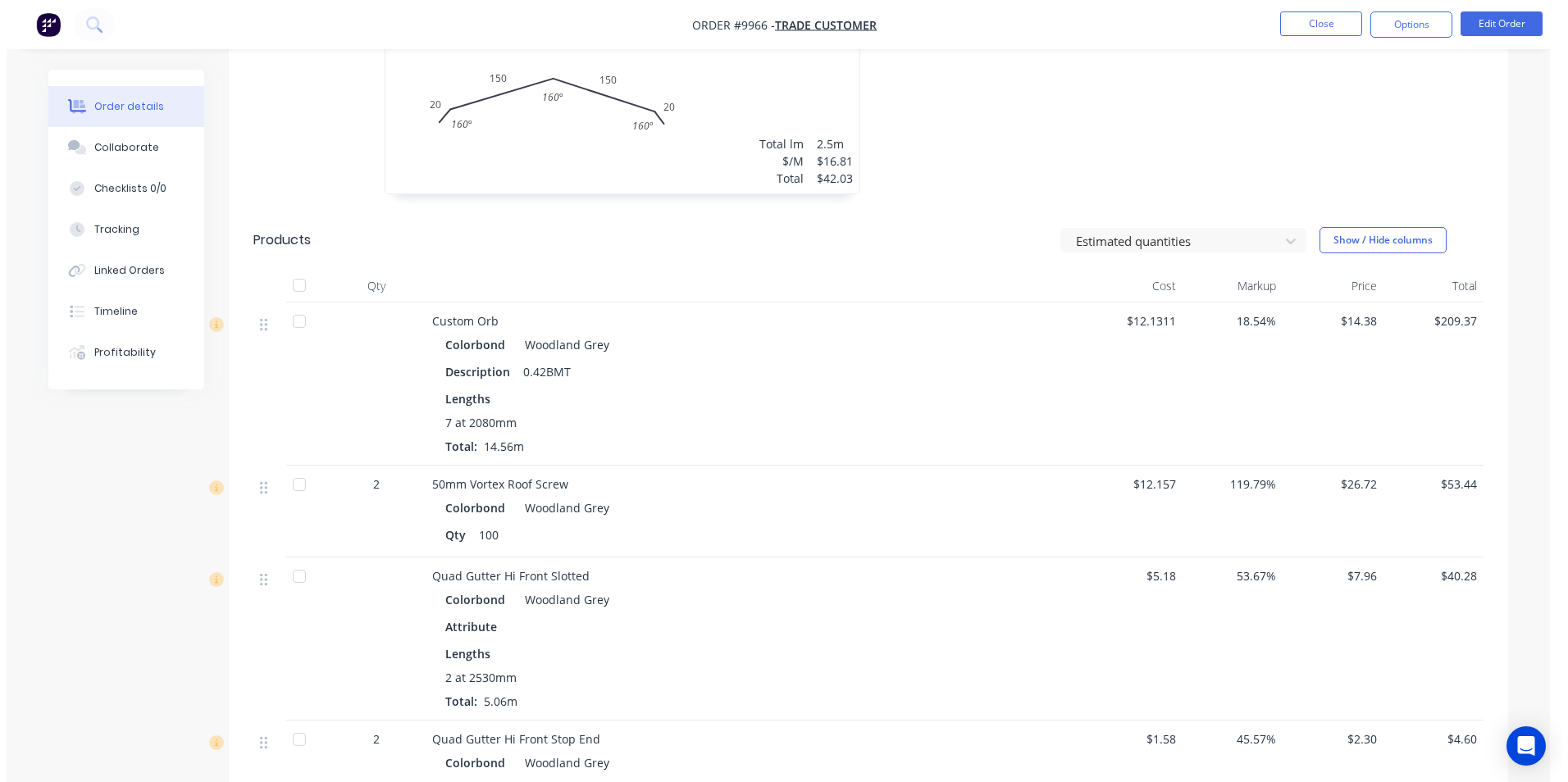
scroll to position [209, 0]
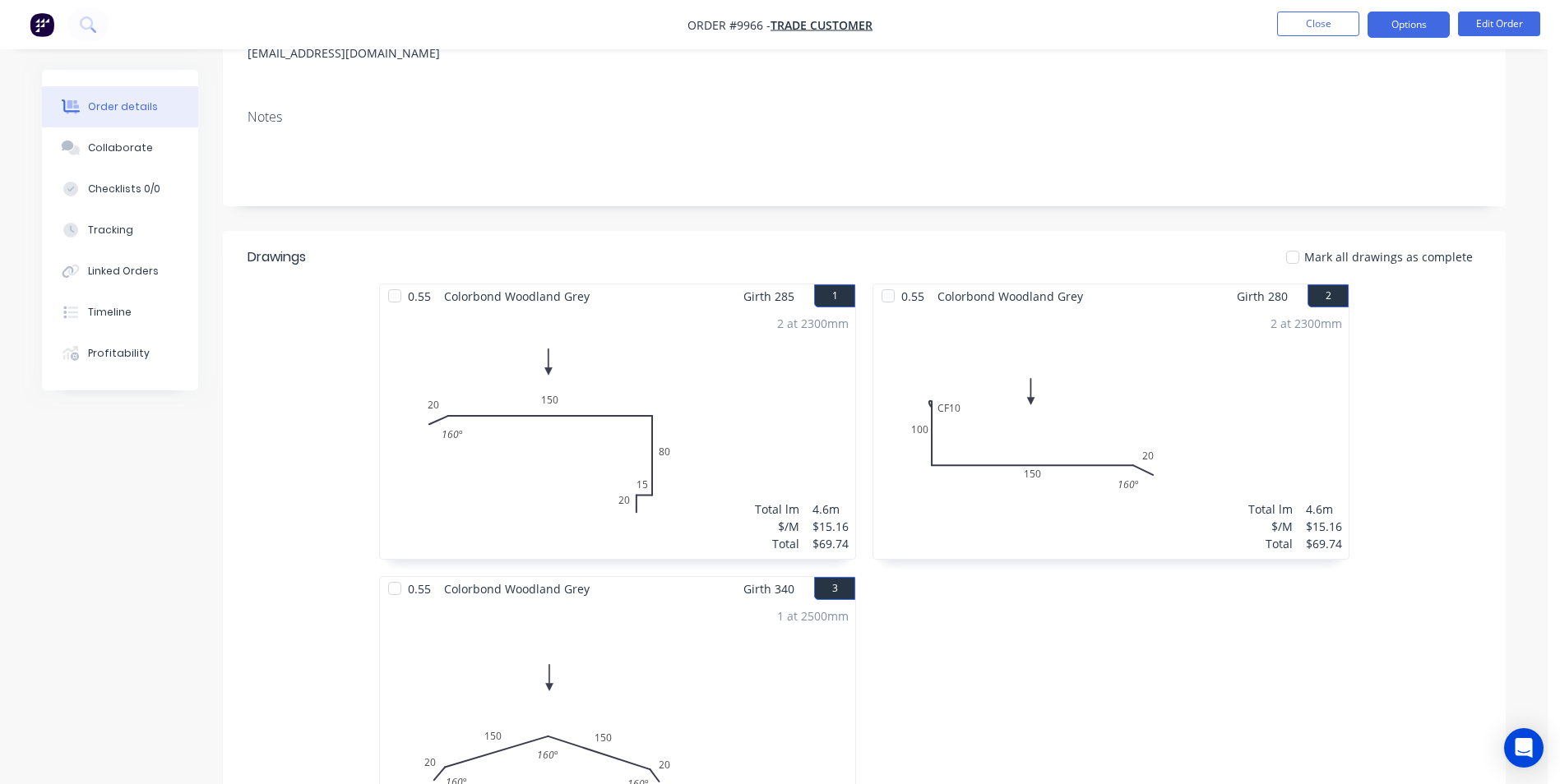
click at [1421, 27] on button "Options" at bounding box center [1409, 24] width 83 height 26
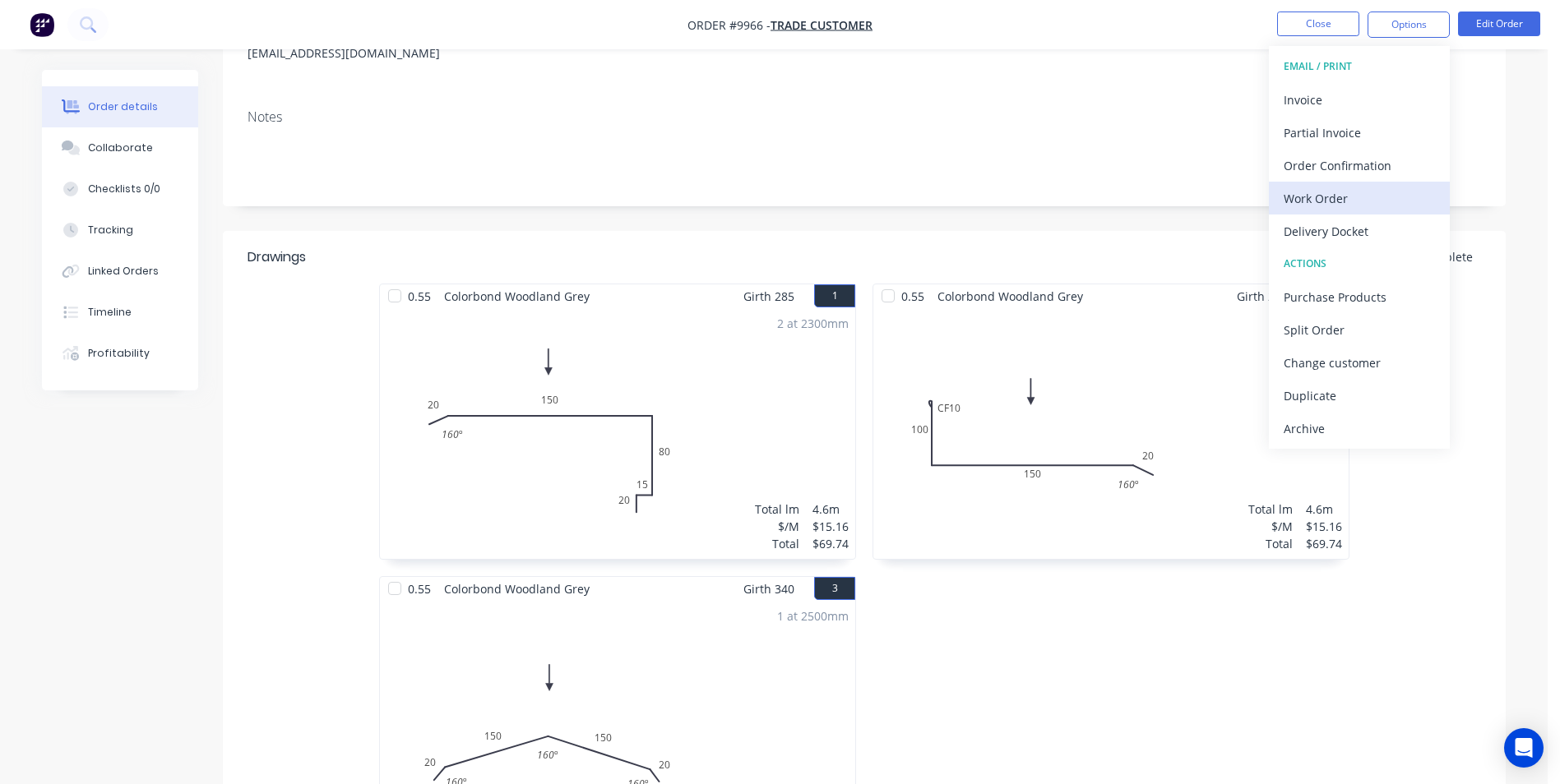
click at [1328, 186] on div "Work Order" at bounding box center [1359, 198] width 152 height 24
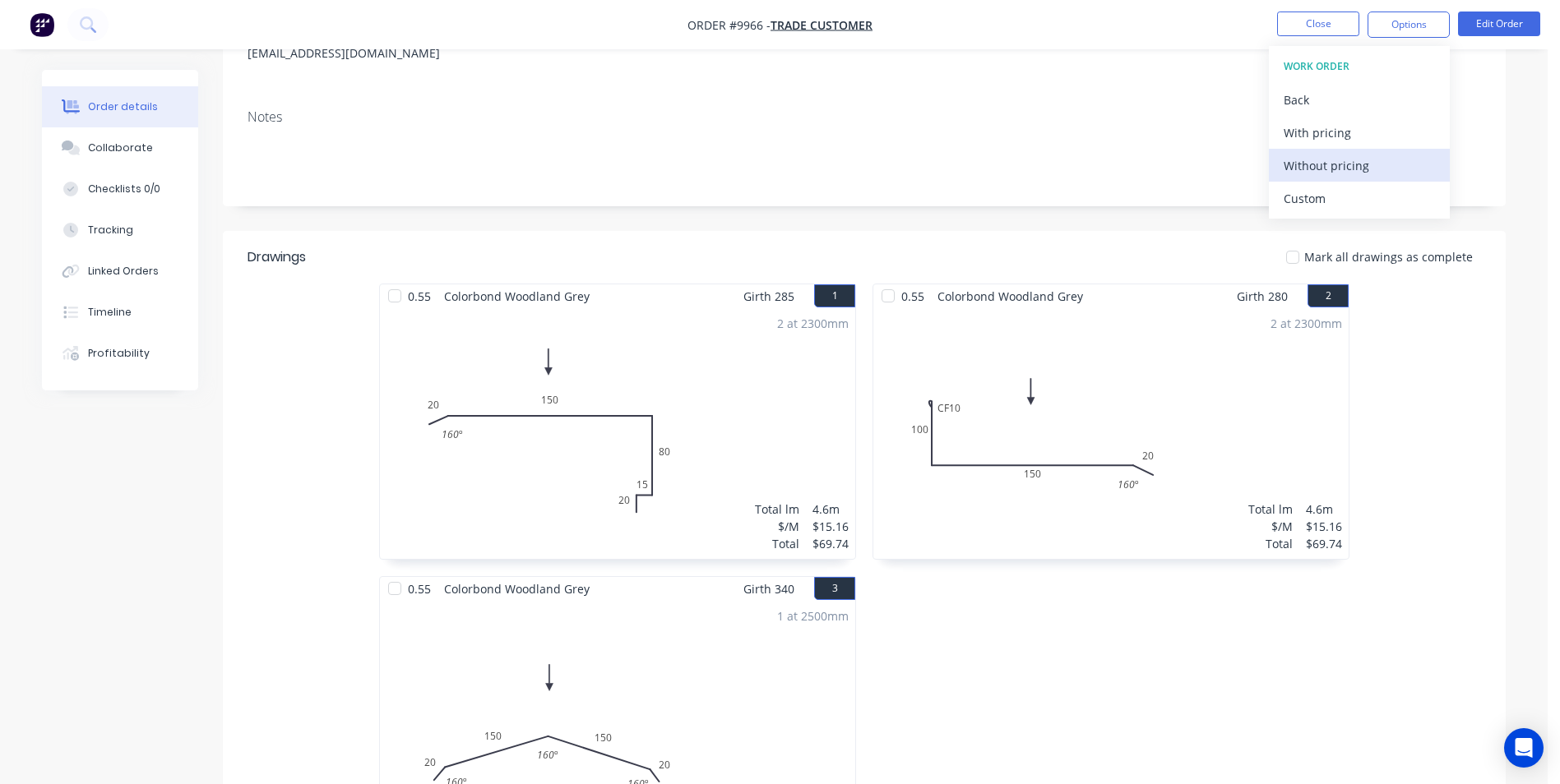
click at [1331, 155] on div "Without pricing" at bounding box center [1359, 165] width 152 height 24
click at [97, 23] on button at bounding box center [87, 25] width 41 height 33
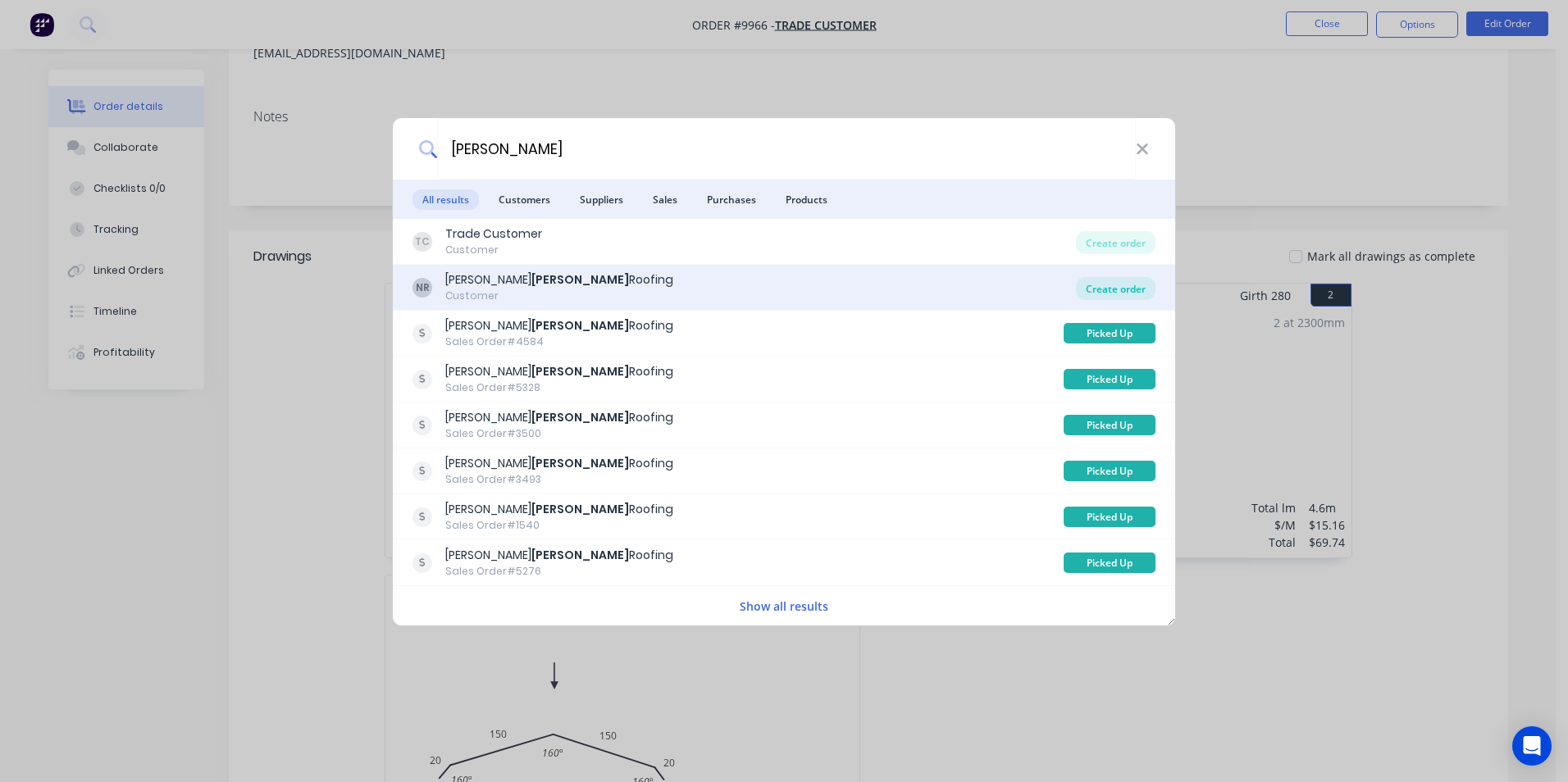
type input "parnell"
click at [1117, 288] on div "Create order" at bounding box center [1115, 289] width 79 height 23
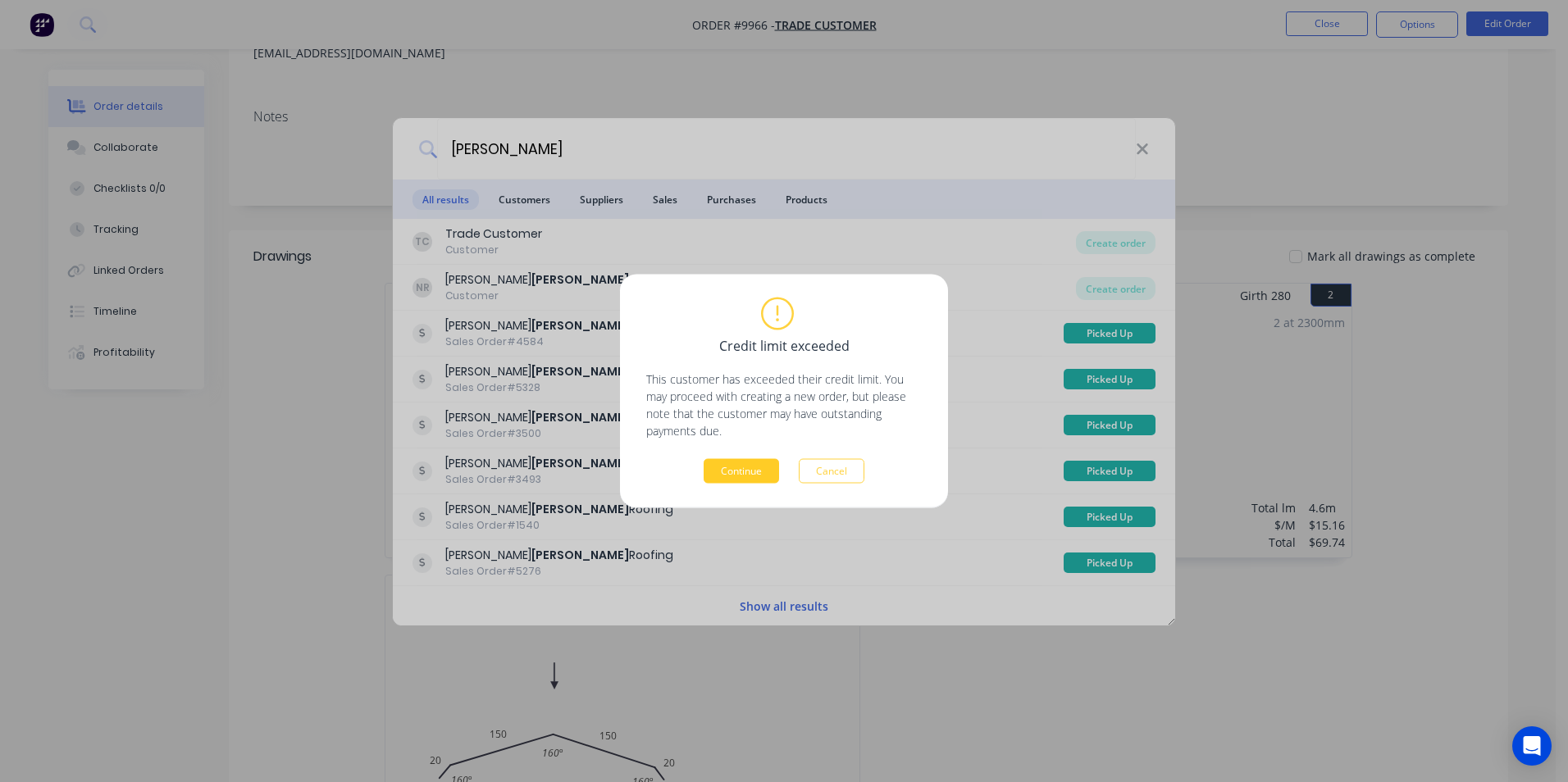
click at [728, 460] on button "Continue" at bounding box center [741, 472] width 76 height 25
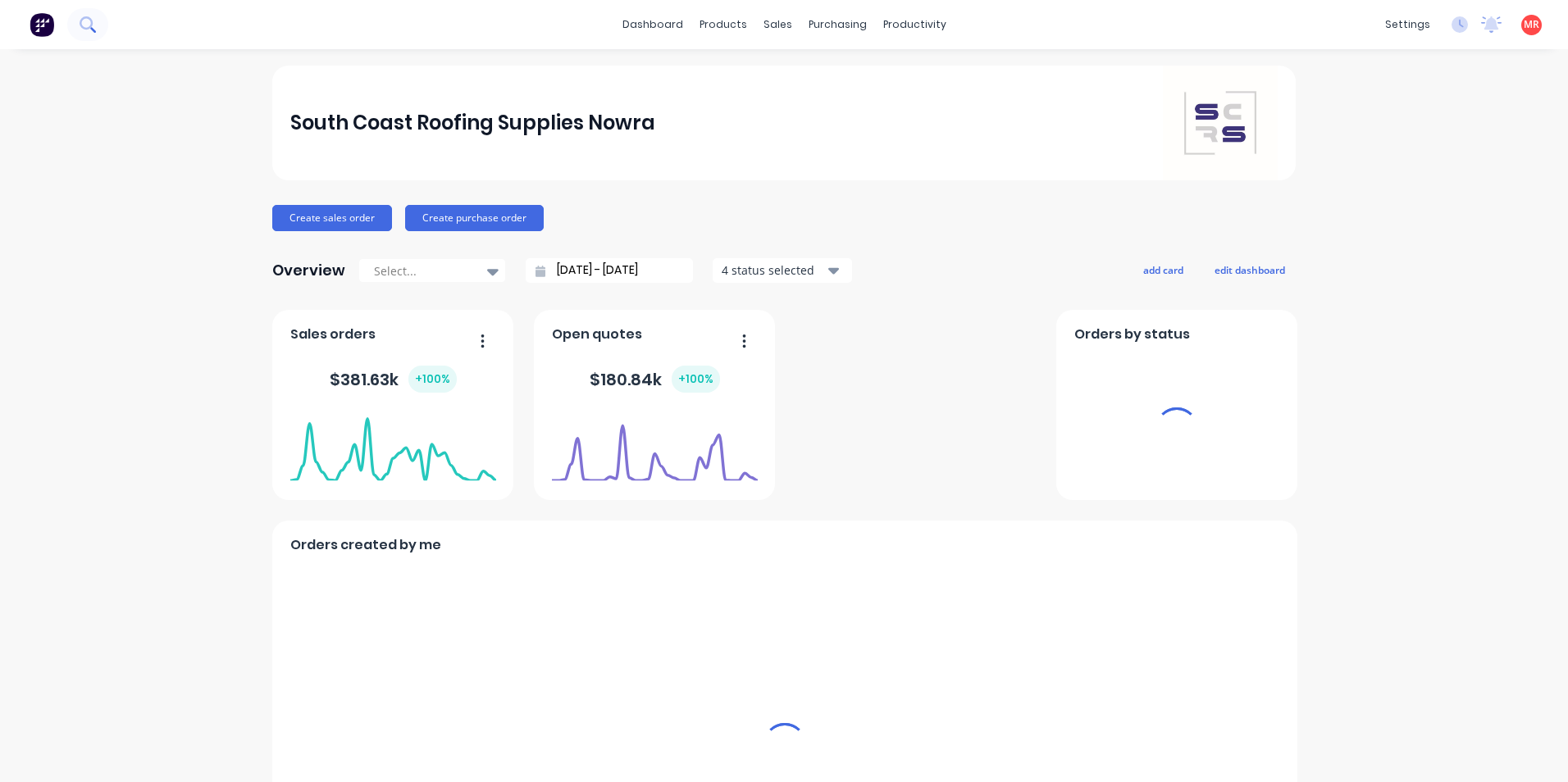
click at [95, 33] on button at bounding box center [87, 25] width 41 height 33
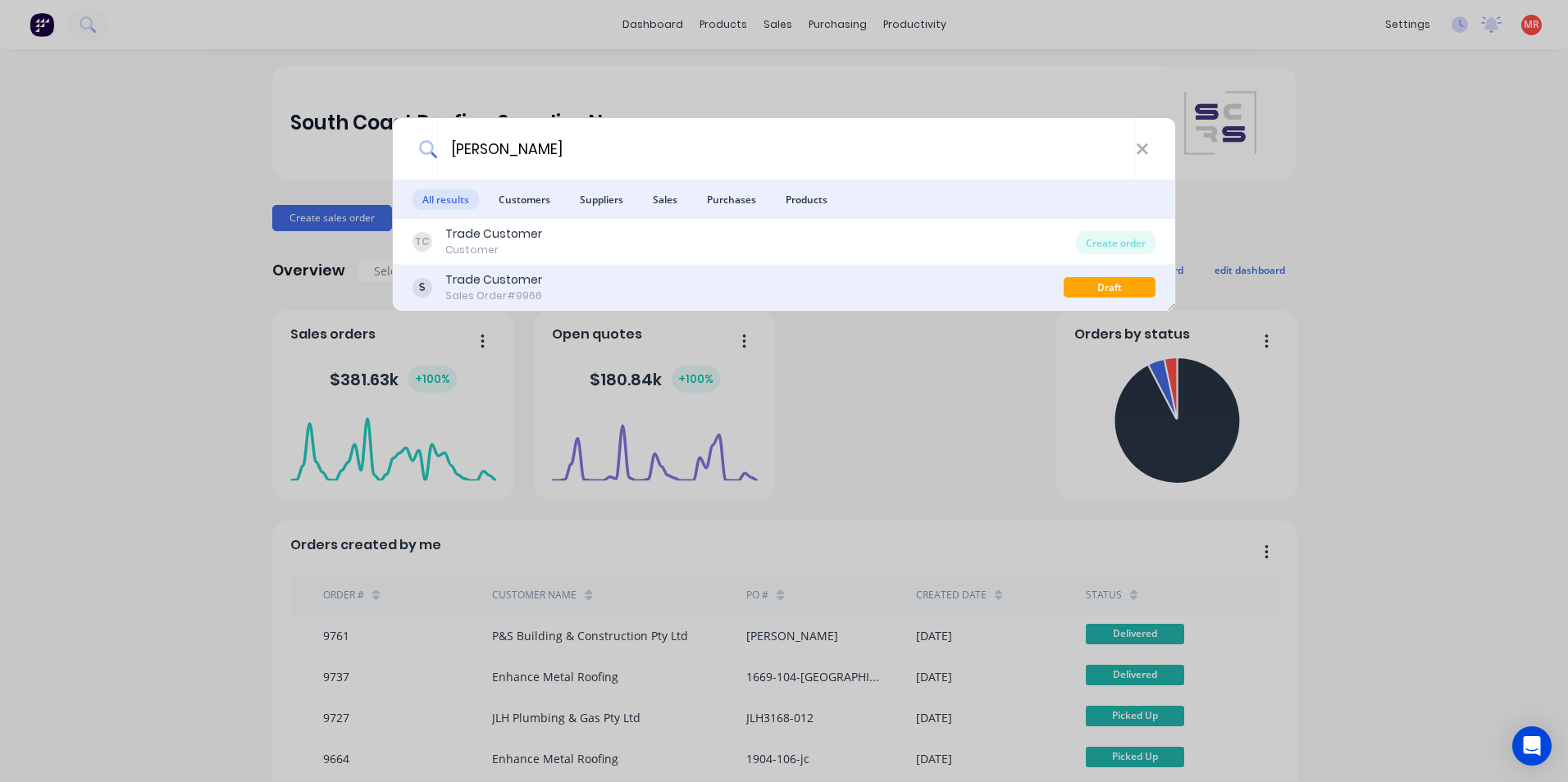
type input "vella"
click at [714, 291] on div "Trade Customer Sales Order #9966" at bounding box center [738, 287] width 651 height 32
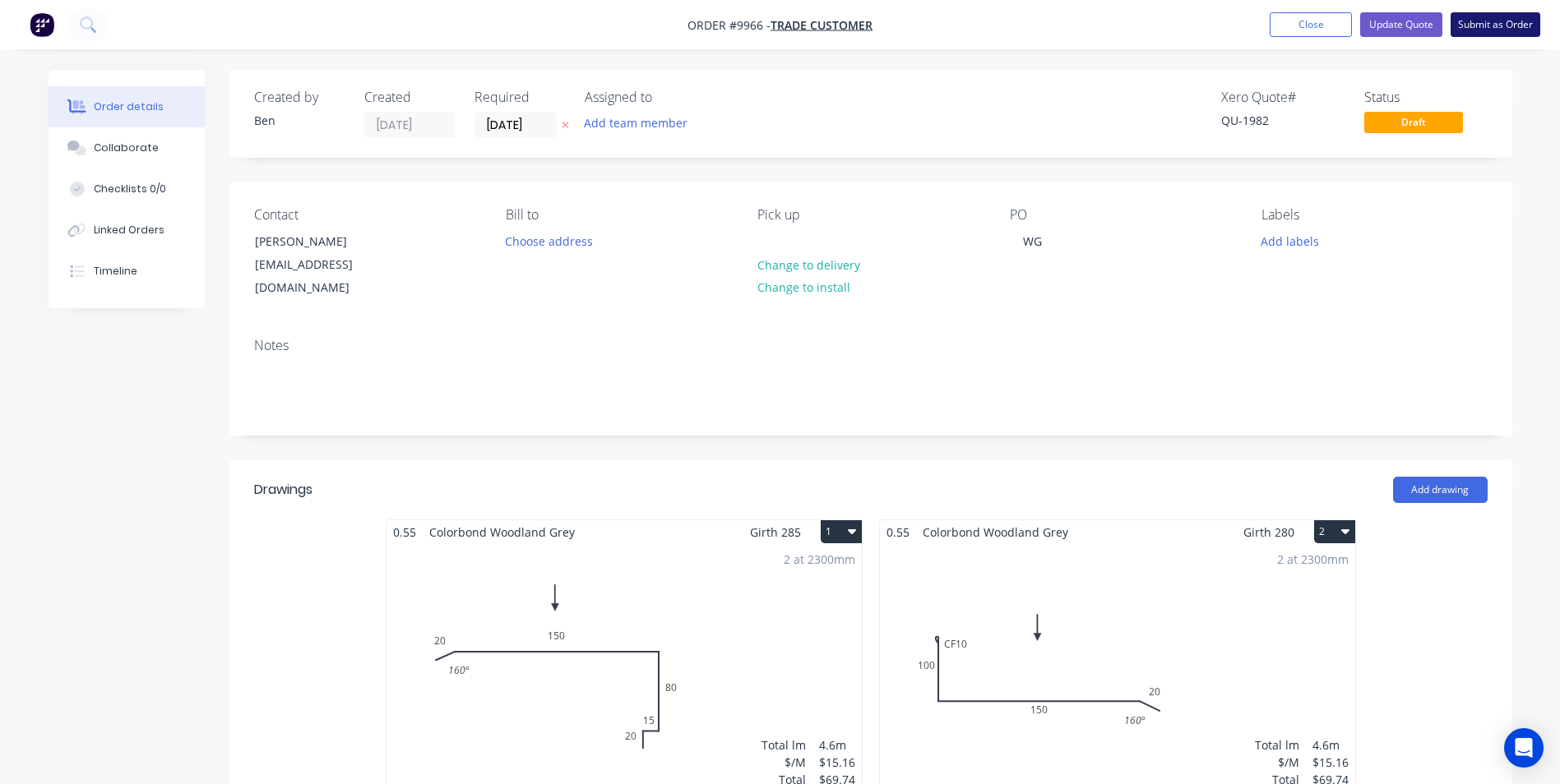
click at [1479, 20] on button "Submit as Order" at bounding box center [1495, 25] width 89 height 25
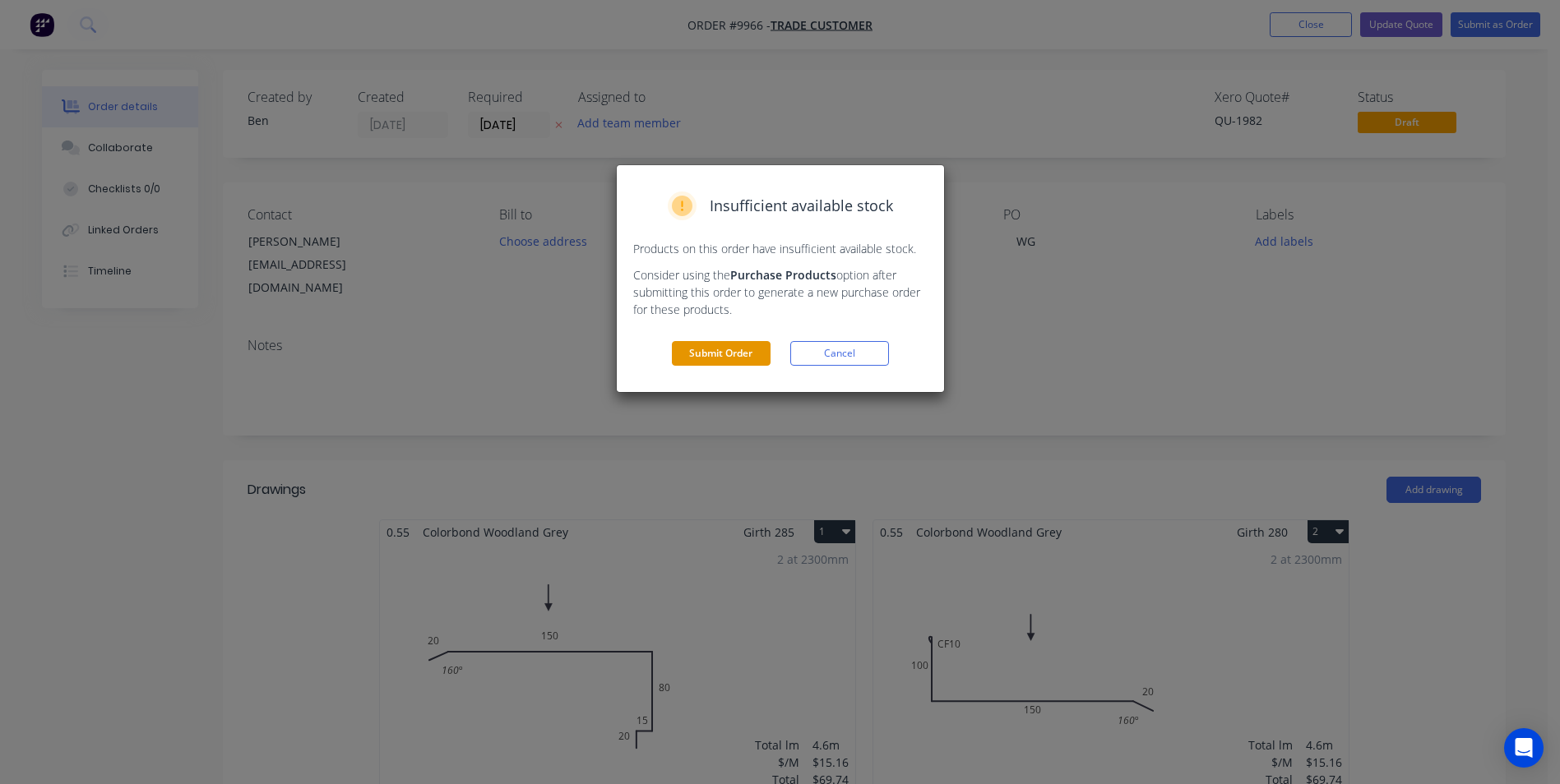
click at [707, 359] on button "Submit Order" at bounding box center [721, 354] width 99 height 25
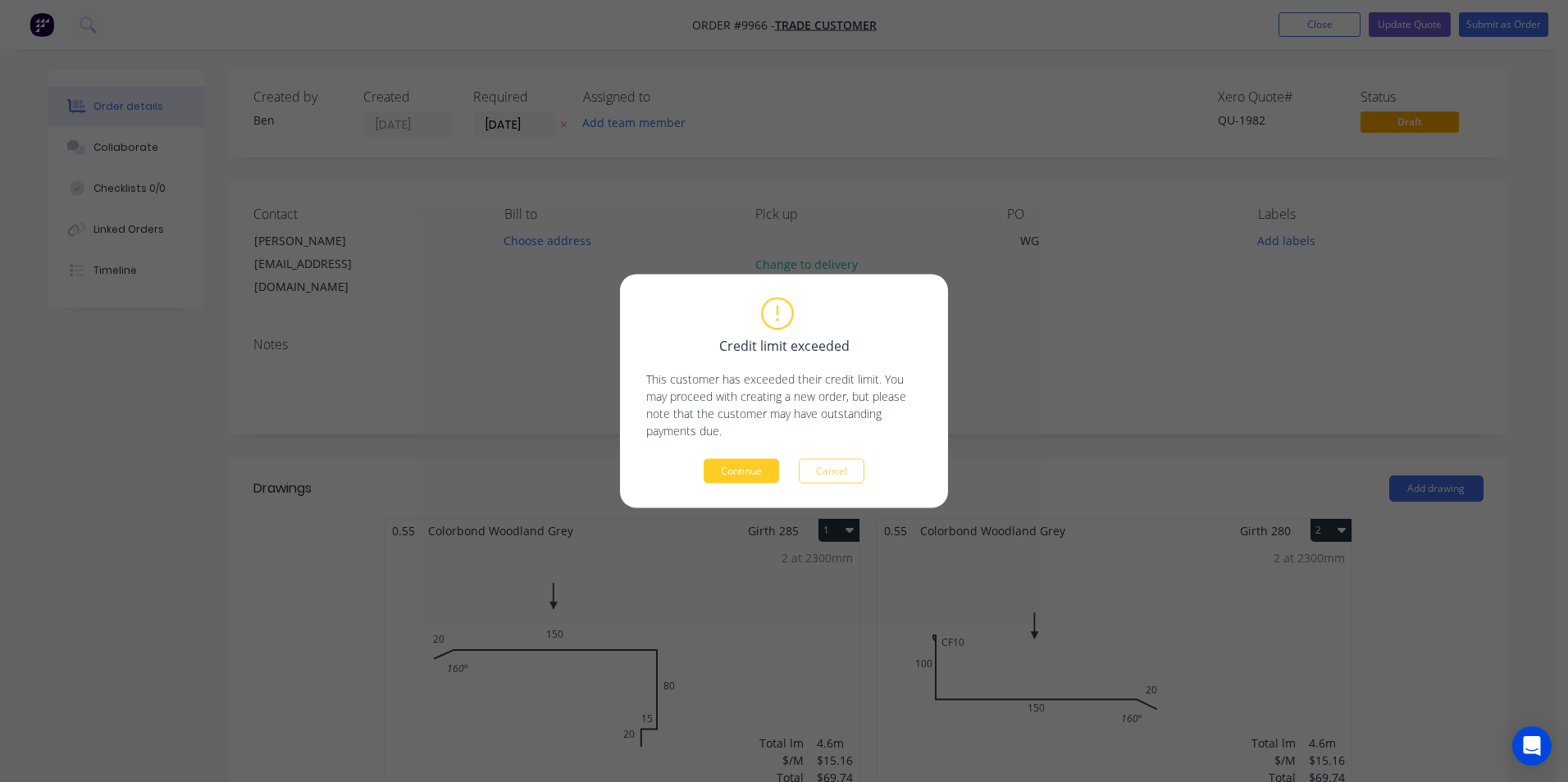
click at [734, 464] on button "Continue" at bounding box center [741, 472] width 76 height 25
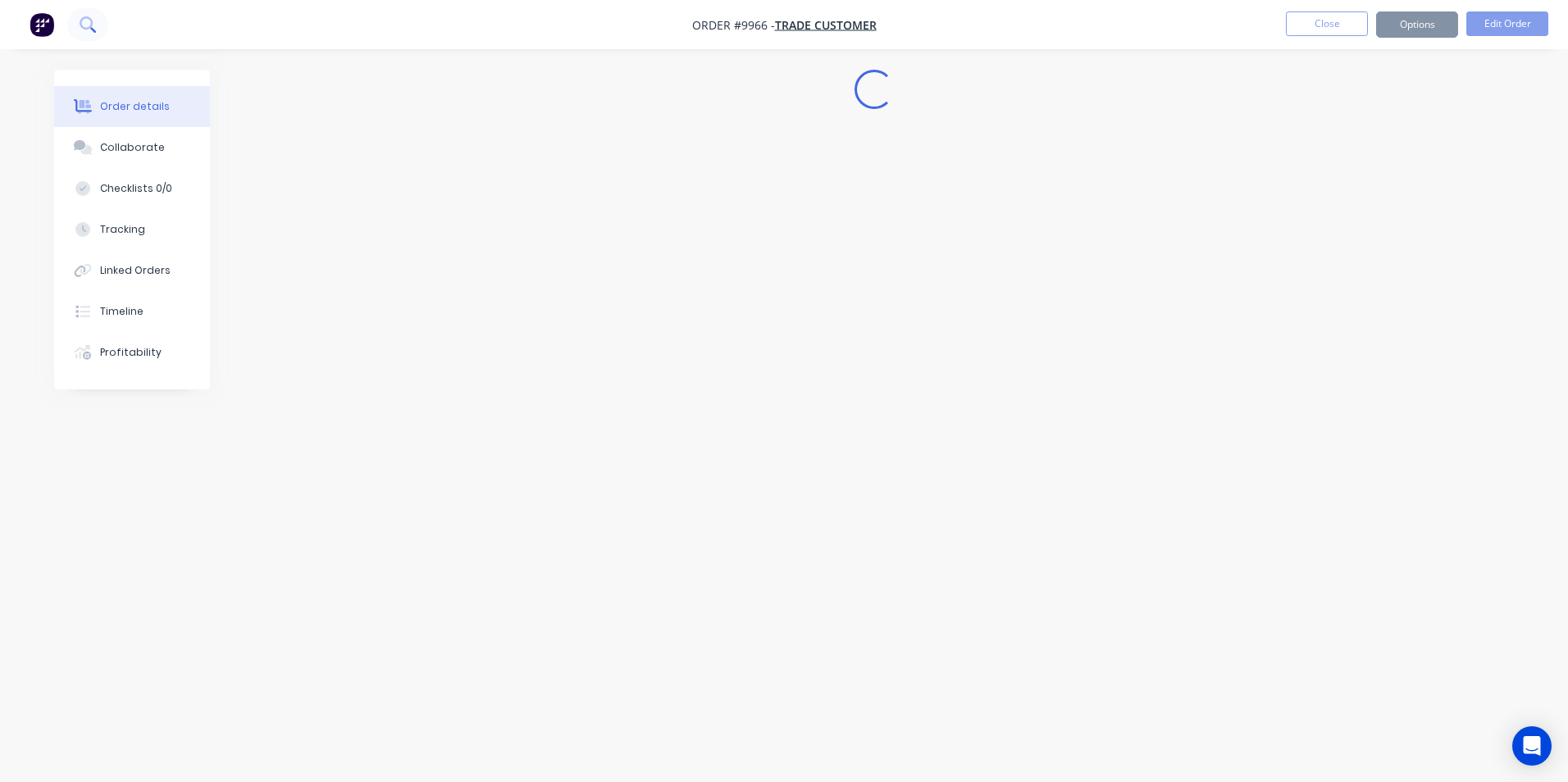
click at [95, 22] on icon at bounding box center [87, 24] width 15 height 15
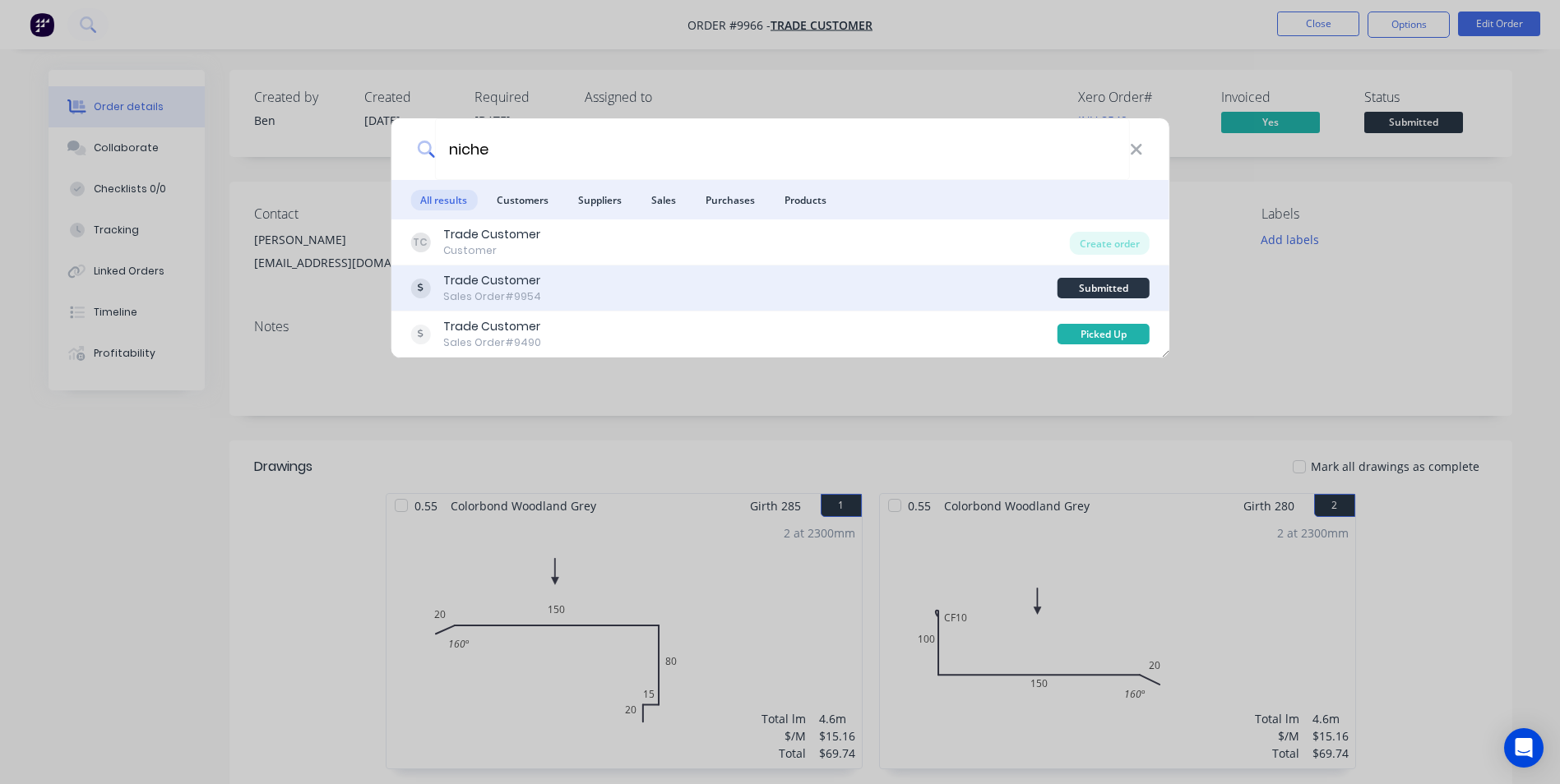
type input "niche"
click at [581, 278] on div "Trade Customer Sales Order #9954" at bounding box center [733, 288] width 646 height 32
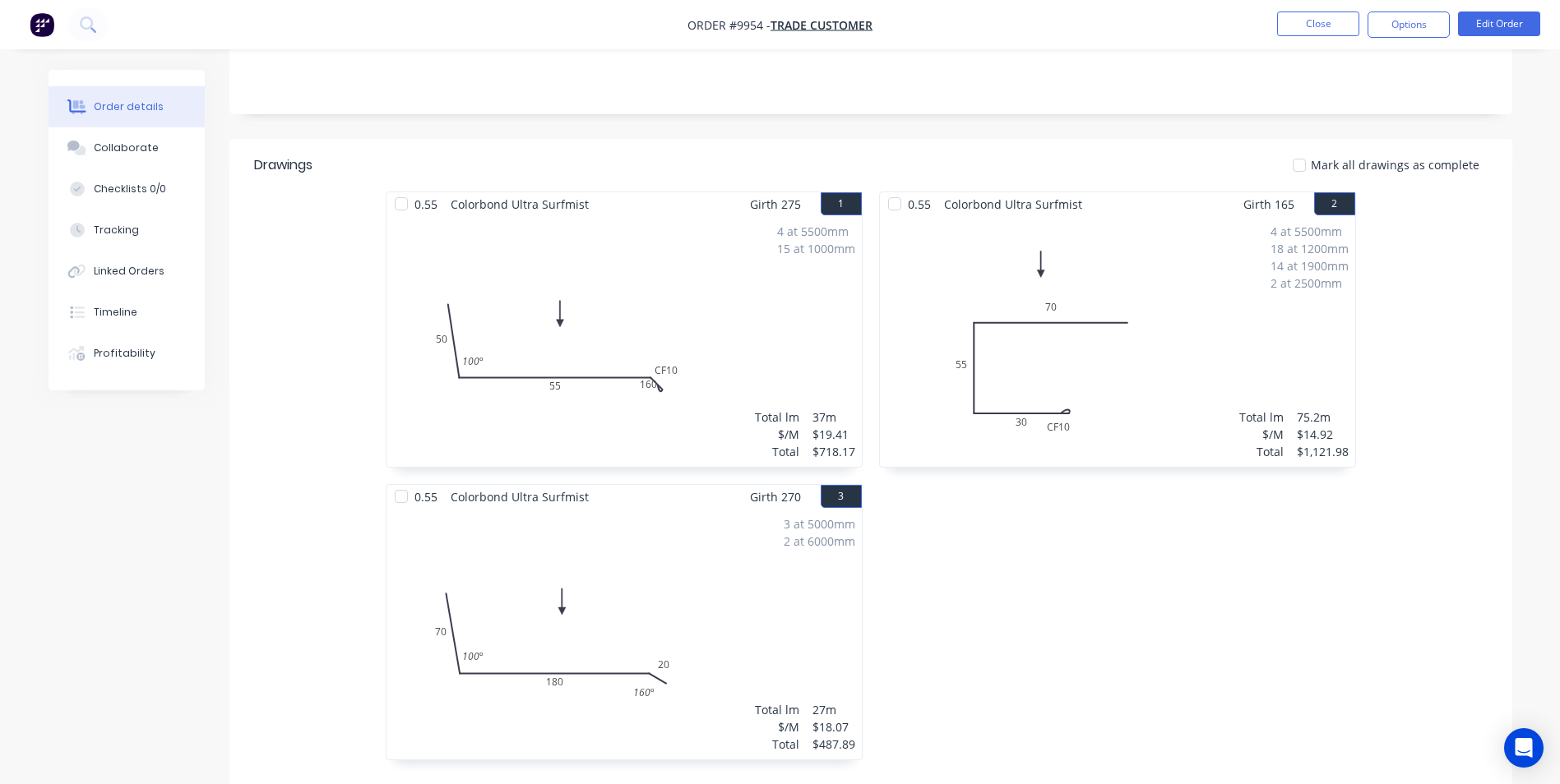
scroll to position [247, 0]
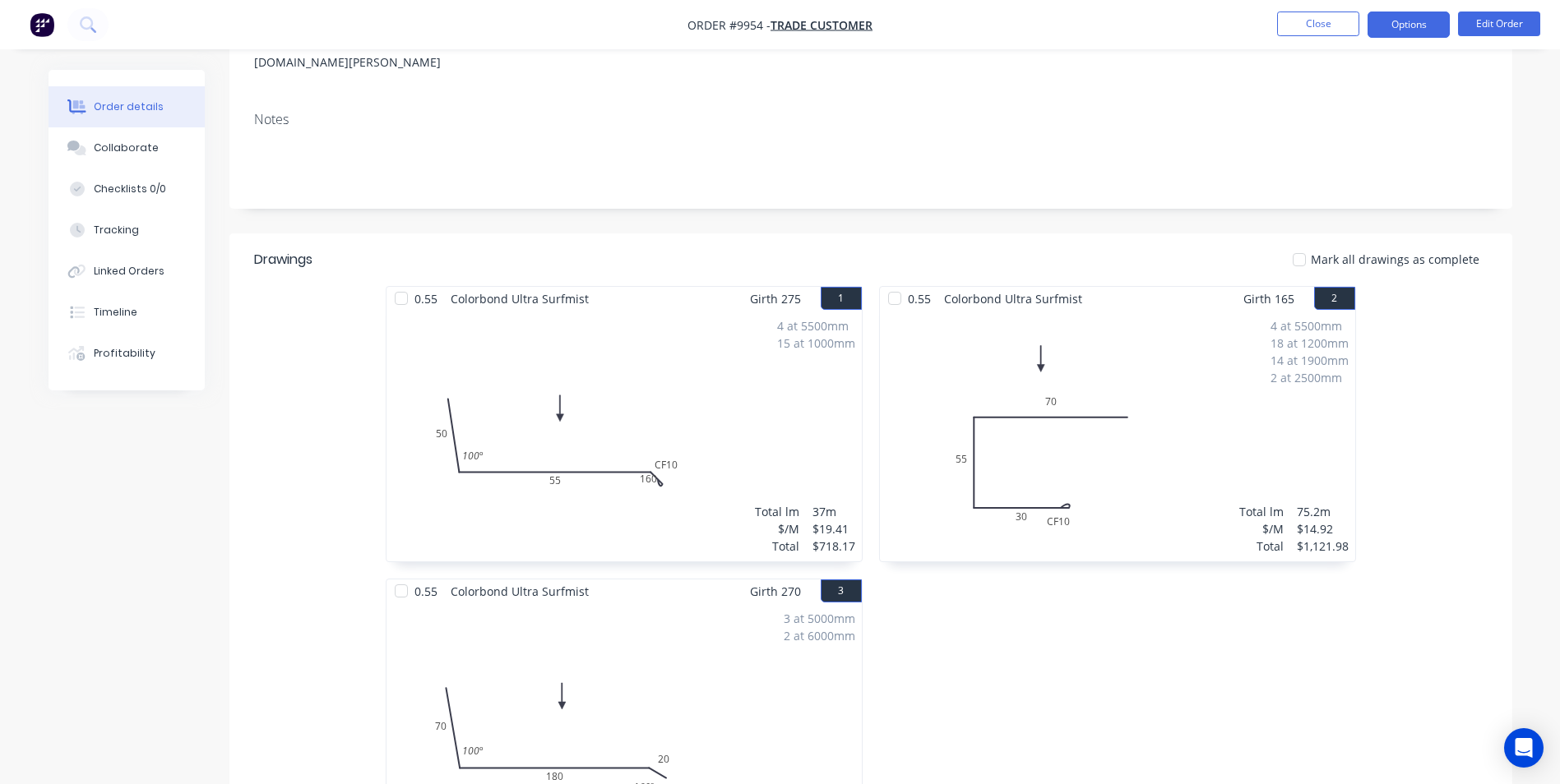
click at [1387, 29] on button "Options" at bounding box center [1409, 24] width 83 height 26
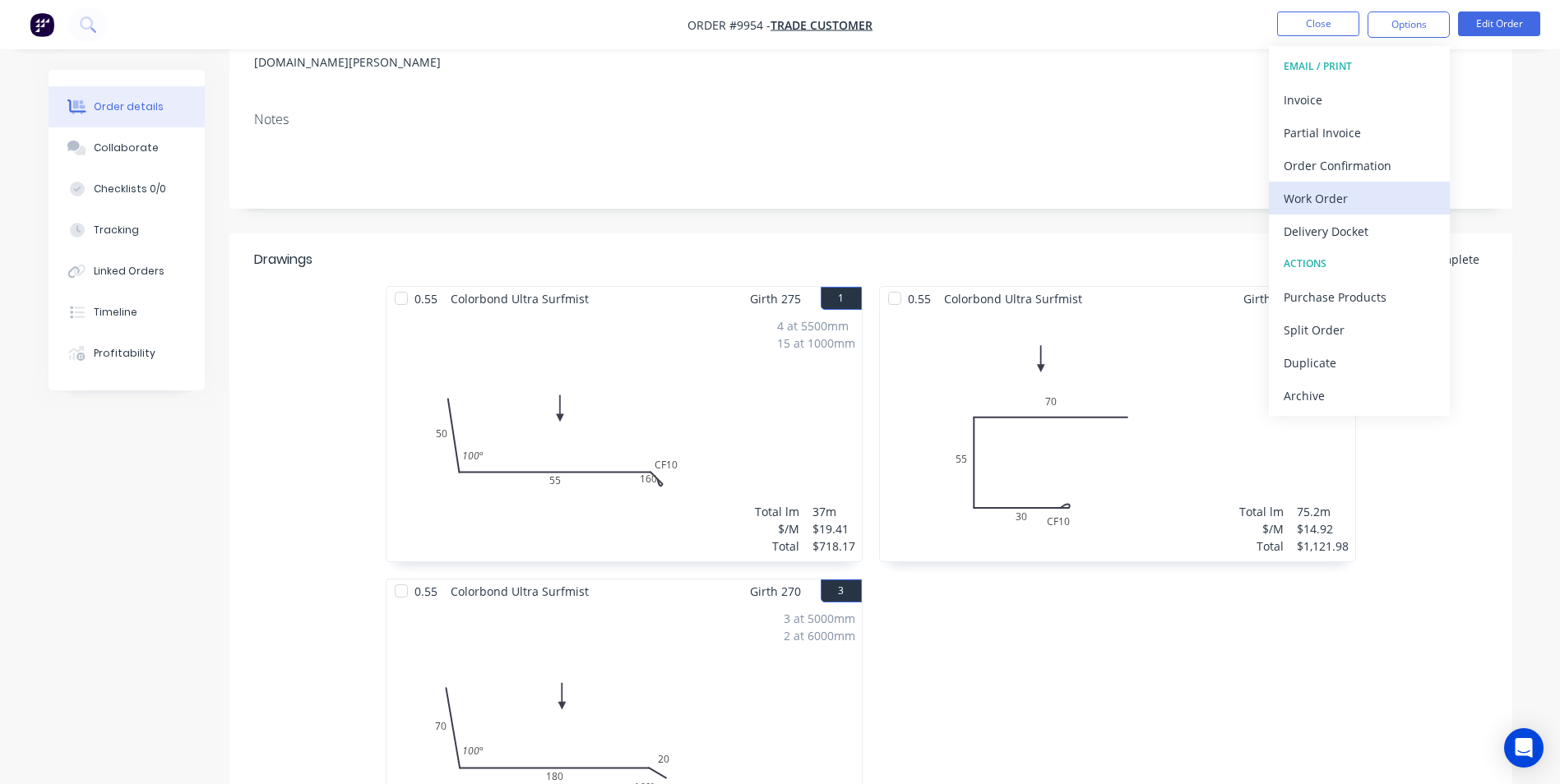
click at [1320, 209] on div "Work Order" at bounding box center [1359, 198] width 152 height 24
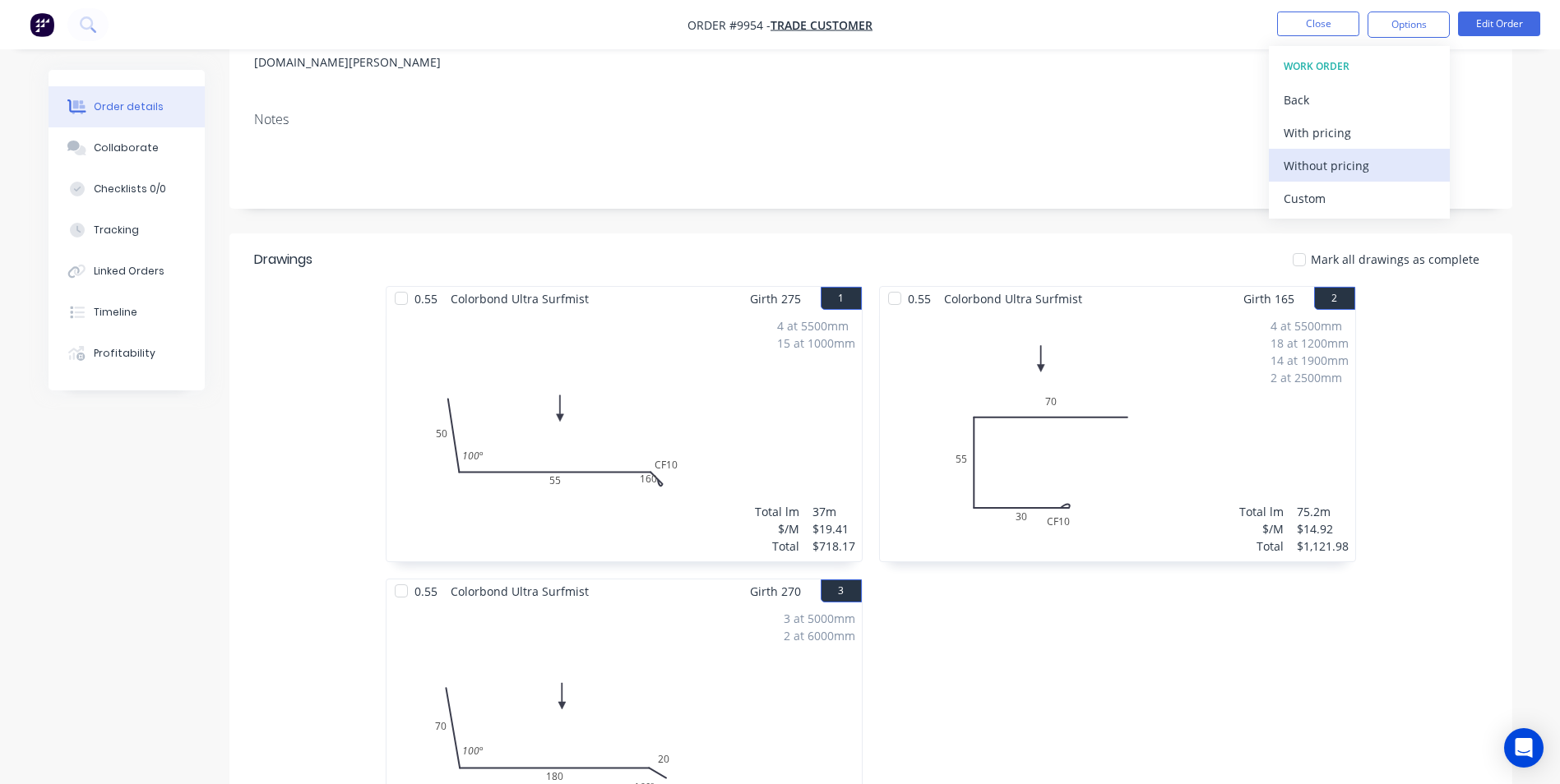
click at [1309, 173] on div "Without pricing" at bounding box center [1359, 165] width 152 height 24
click at [90, 23] on icon at bounding box center [87, 24] width 15 height 15
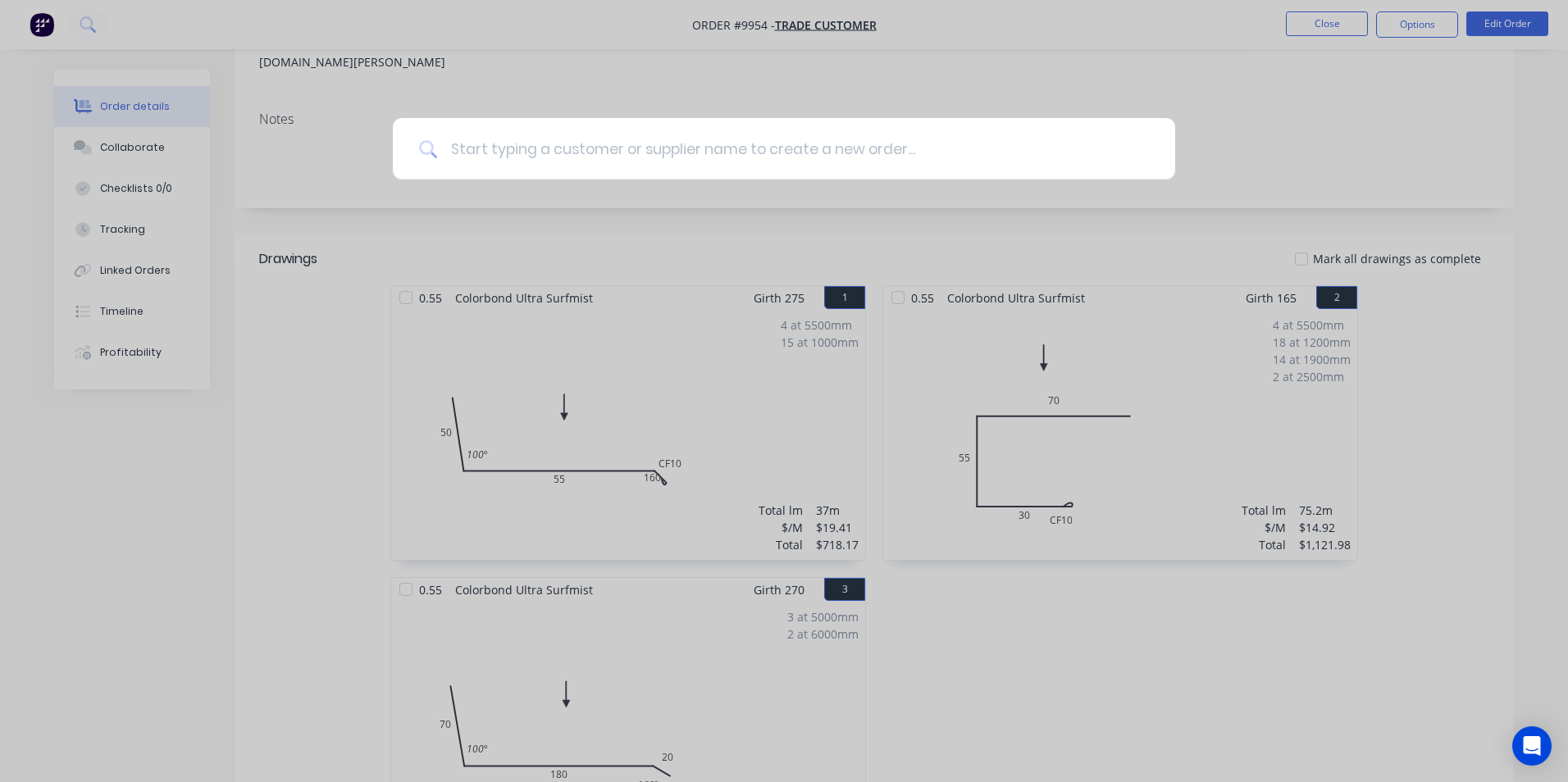
click at [487, 149] on input at bounding box center [794, 148] width 712 height 61
click at [484, 143] on input at bounding box center [794, 148] width 712 height 61
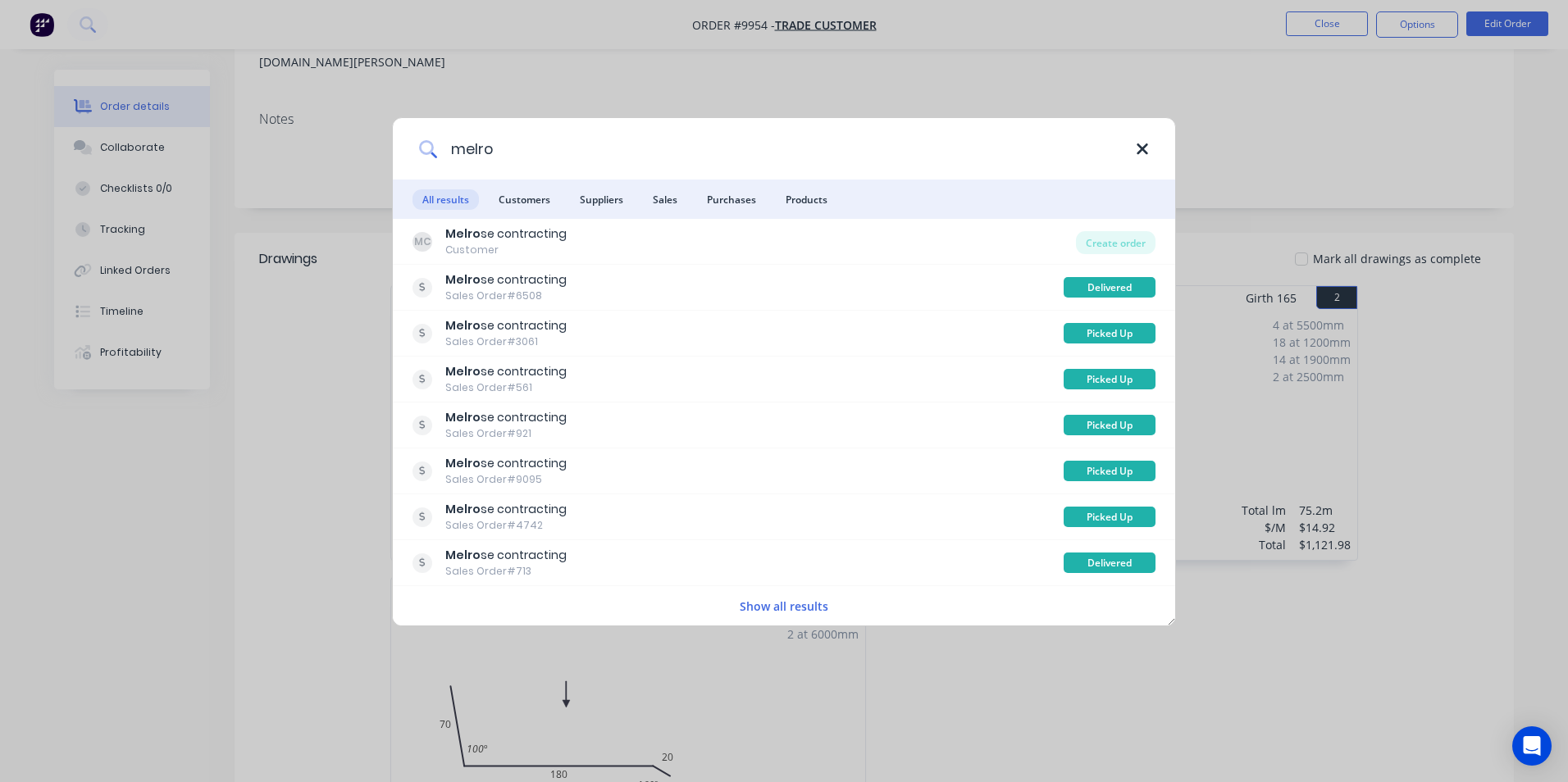
type input "melro"
click at [1137, 151] on icon at bounding box center [1143, 149] width 13 height 18
type input "b"
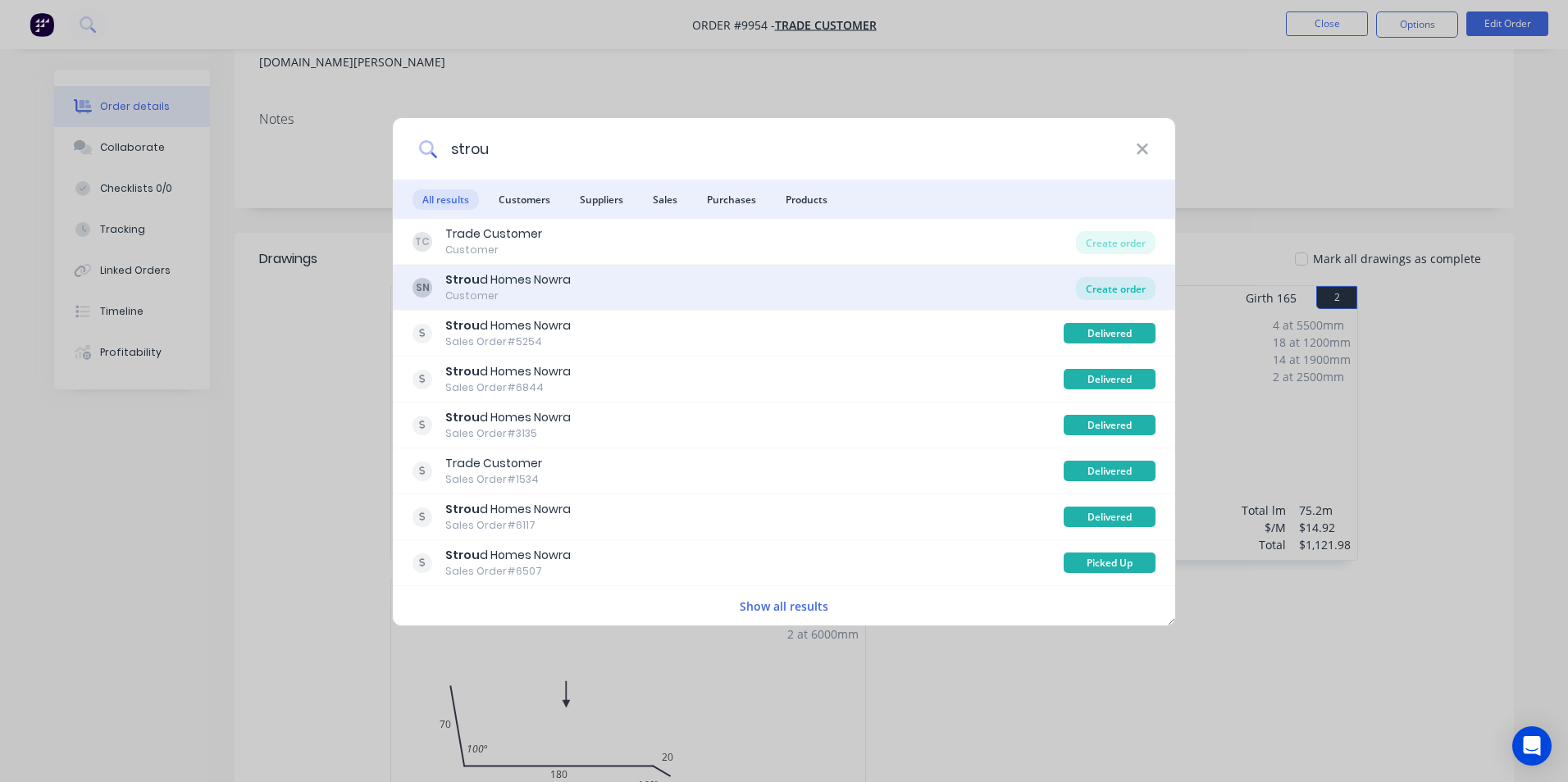
type input "strou"
click at [1113, 294] on div "Create order" at bounding box center [1115, 289] width 79 height 23
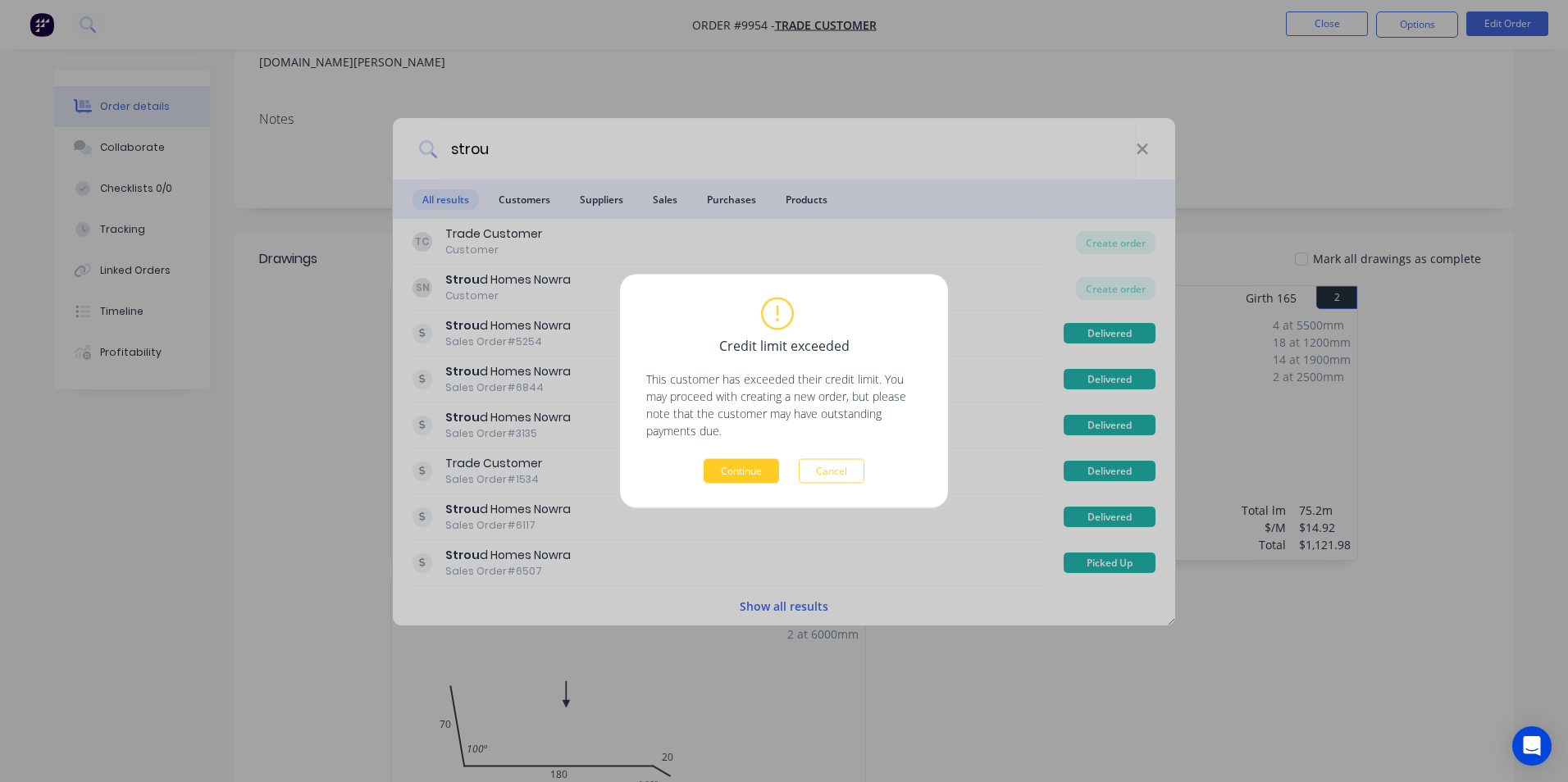
click at [746, 479] on button "Continue" at bounding box center [741, 472] width 76 height 25
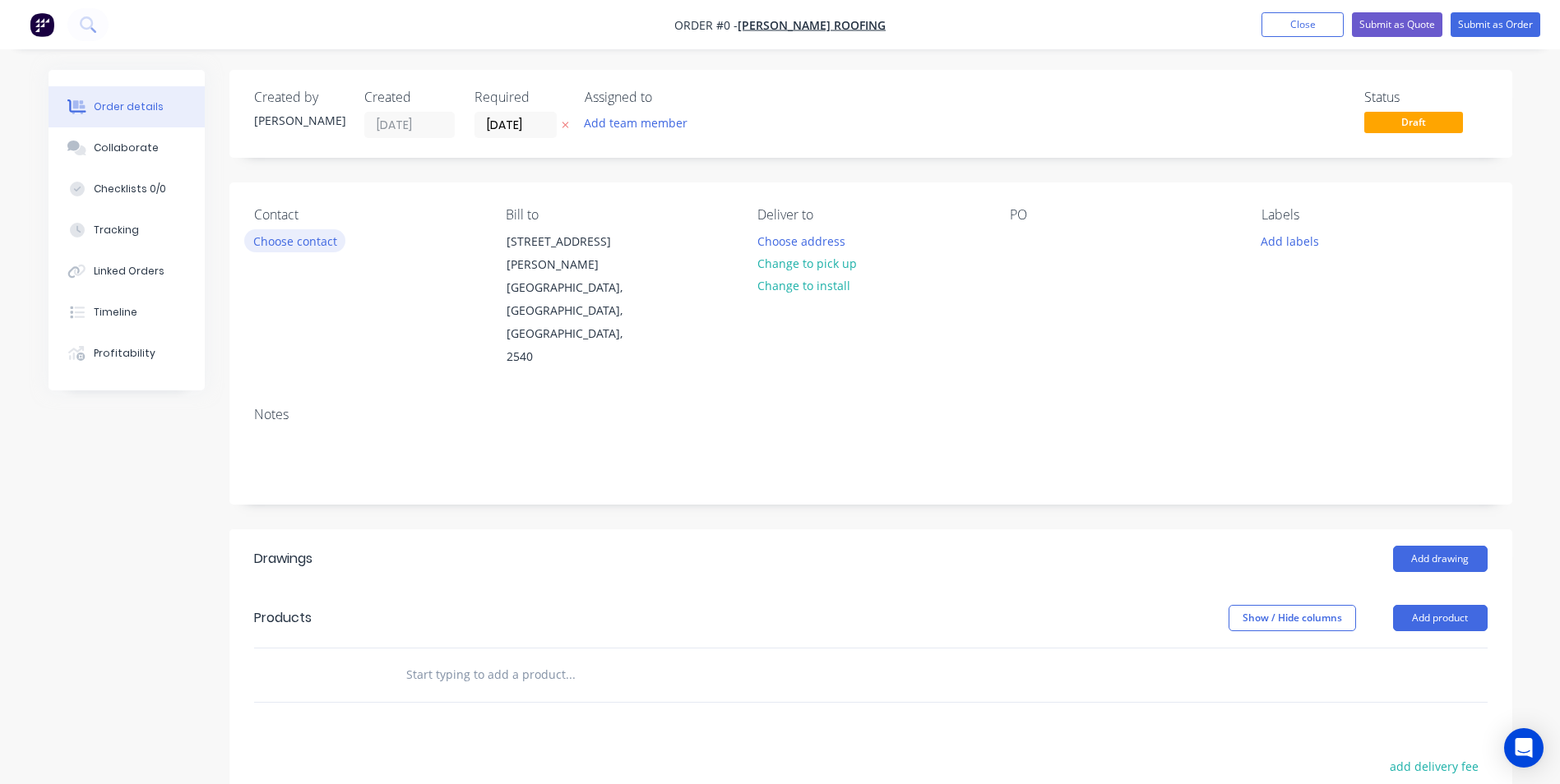
click at [296, 245] on button "Choose contact" at bounding box center [294, 240] width 101 height 22
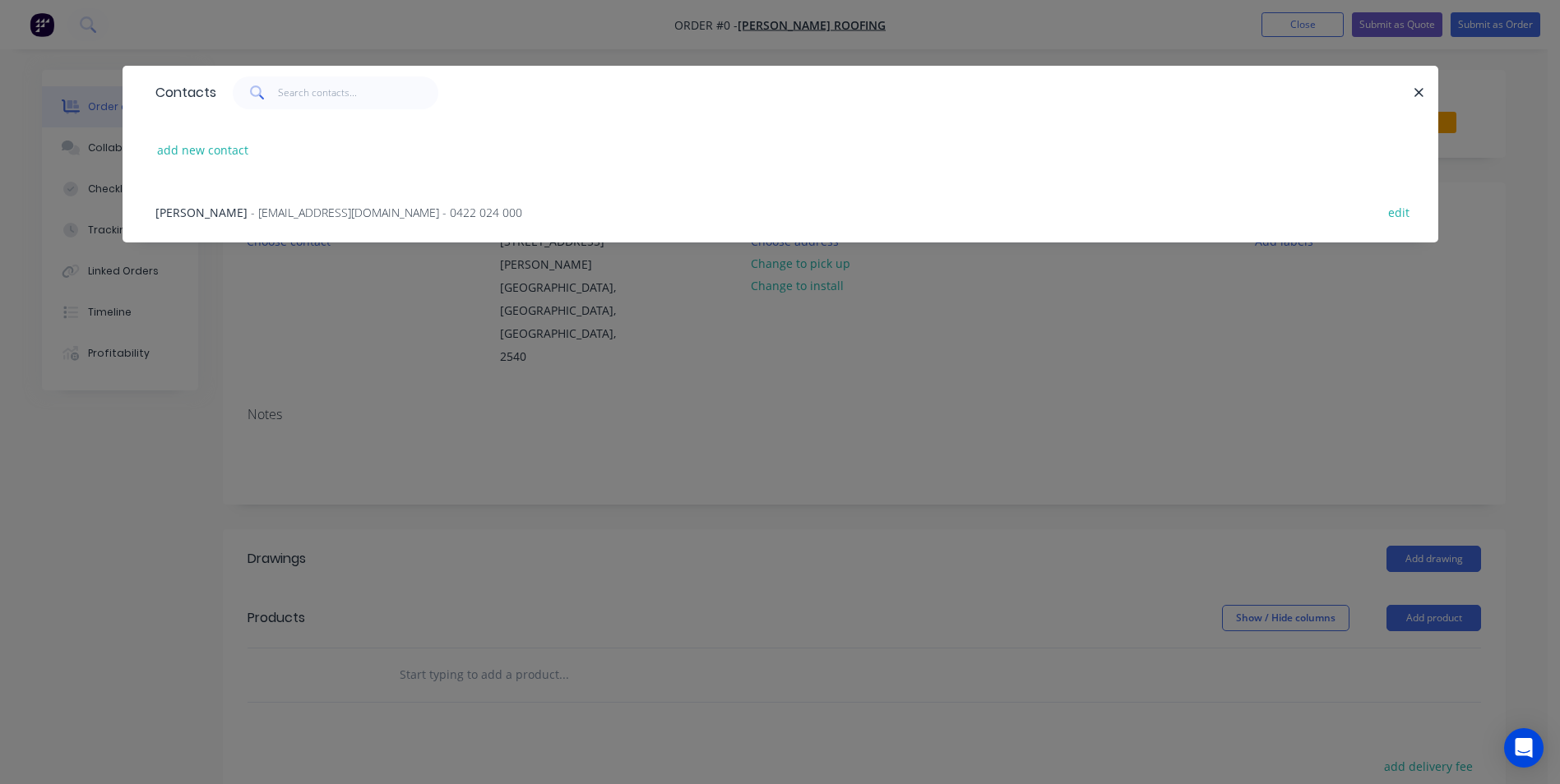
click at [296, 212] on span "- [EMAIL_ADDRESS][DOMAIN_NAME] - 0422 024 000" at bounding box center [386, 212] width 272 height 15
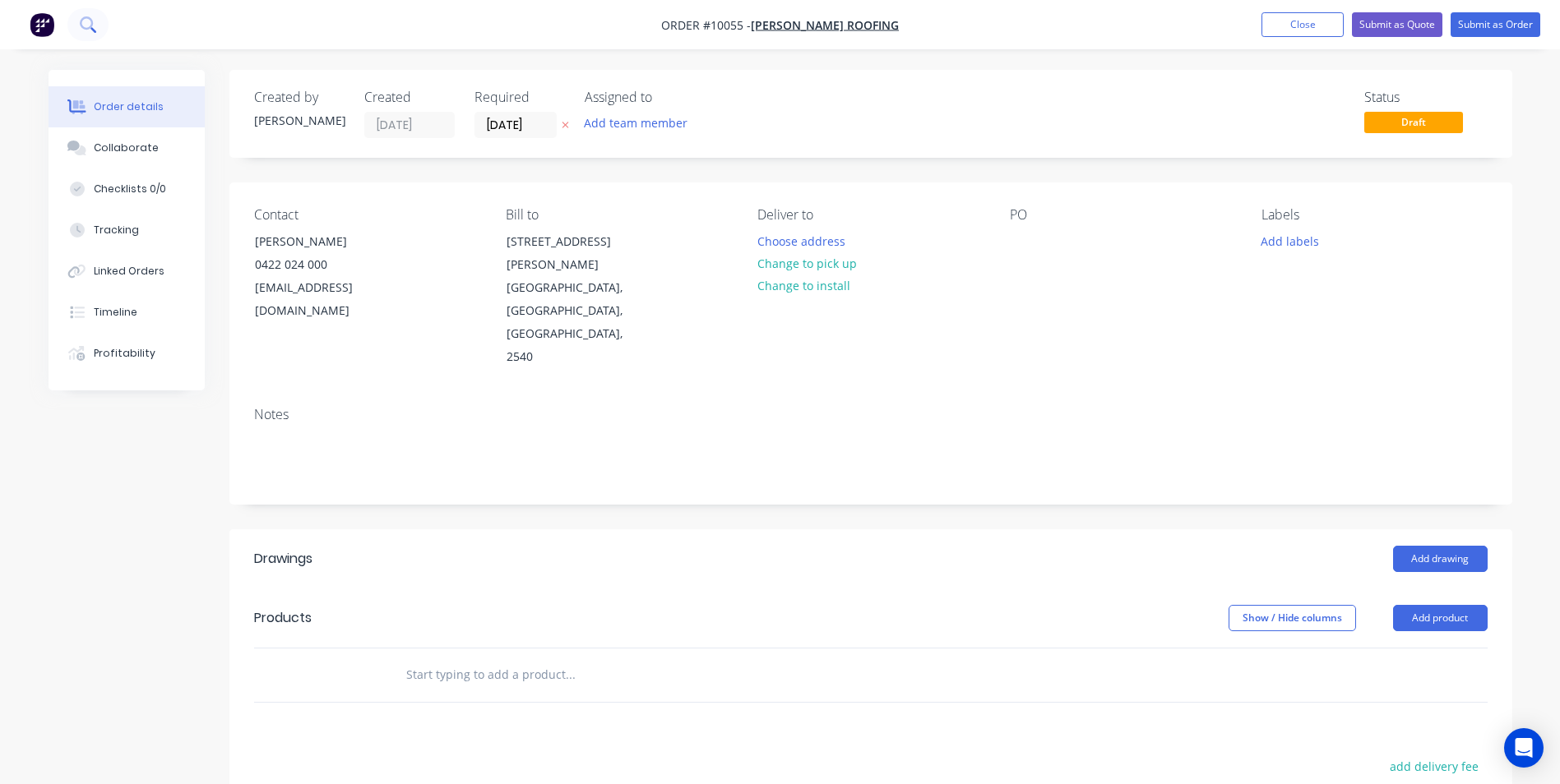
click at [92, 19] on icon at bounding box center [87, 24] width 15 height 15
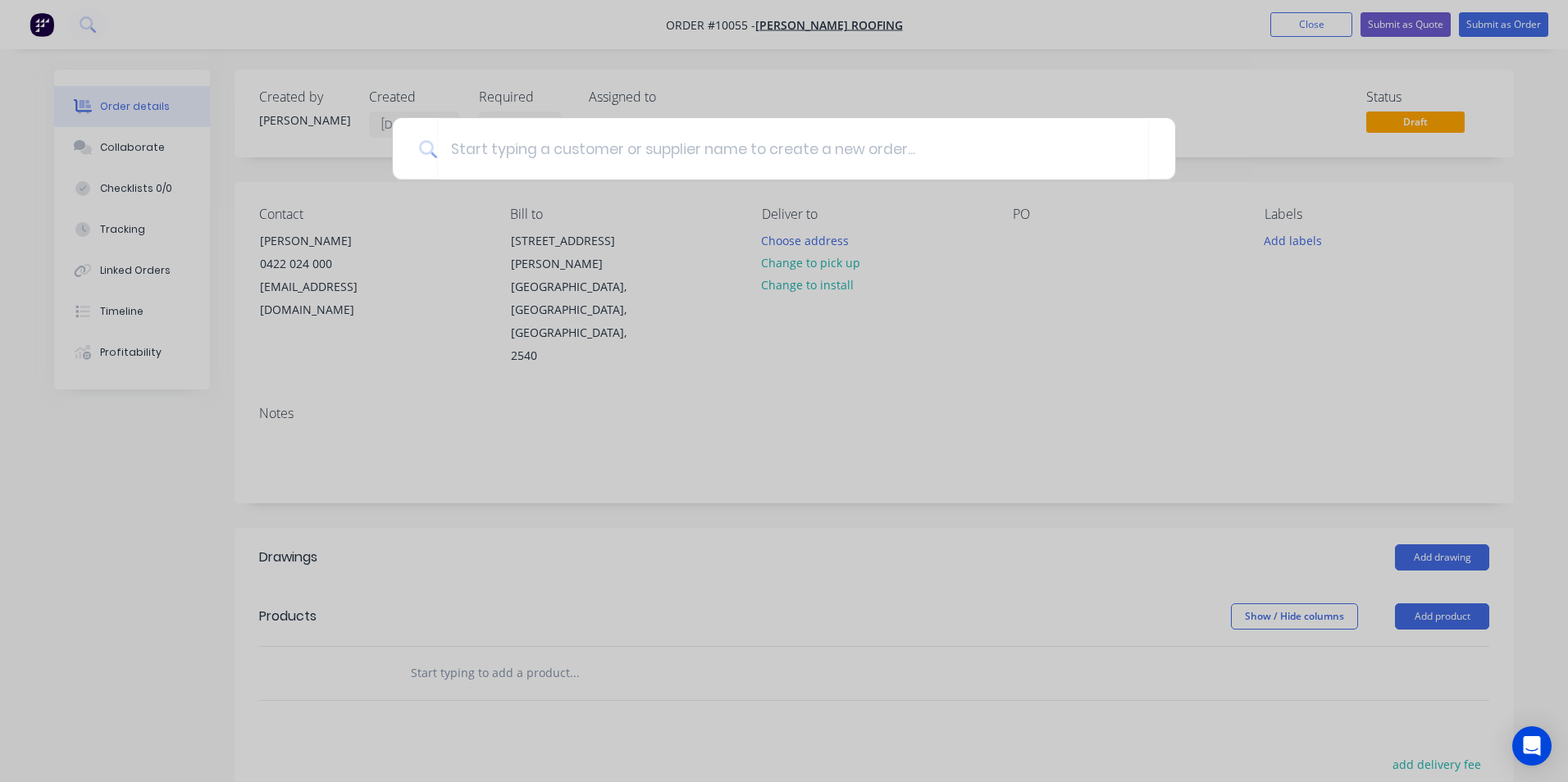
click at [472, 55] on div at bounding box center [784, 391] width 1568 height 782
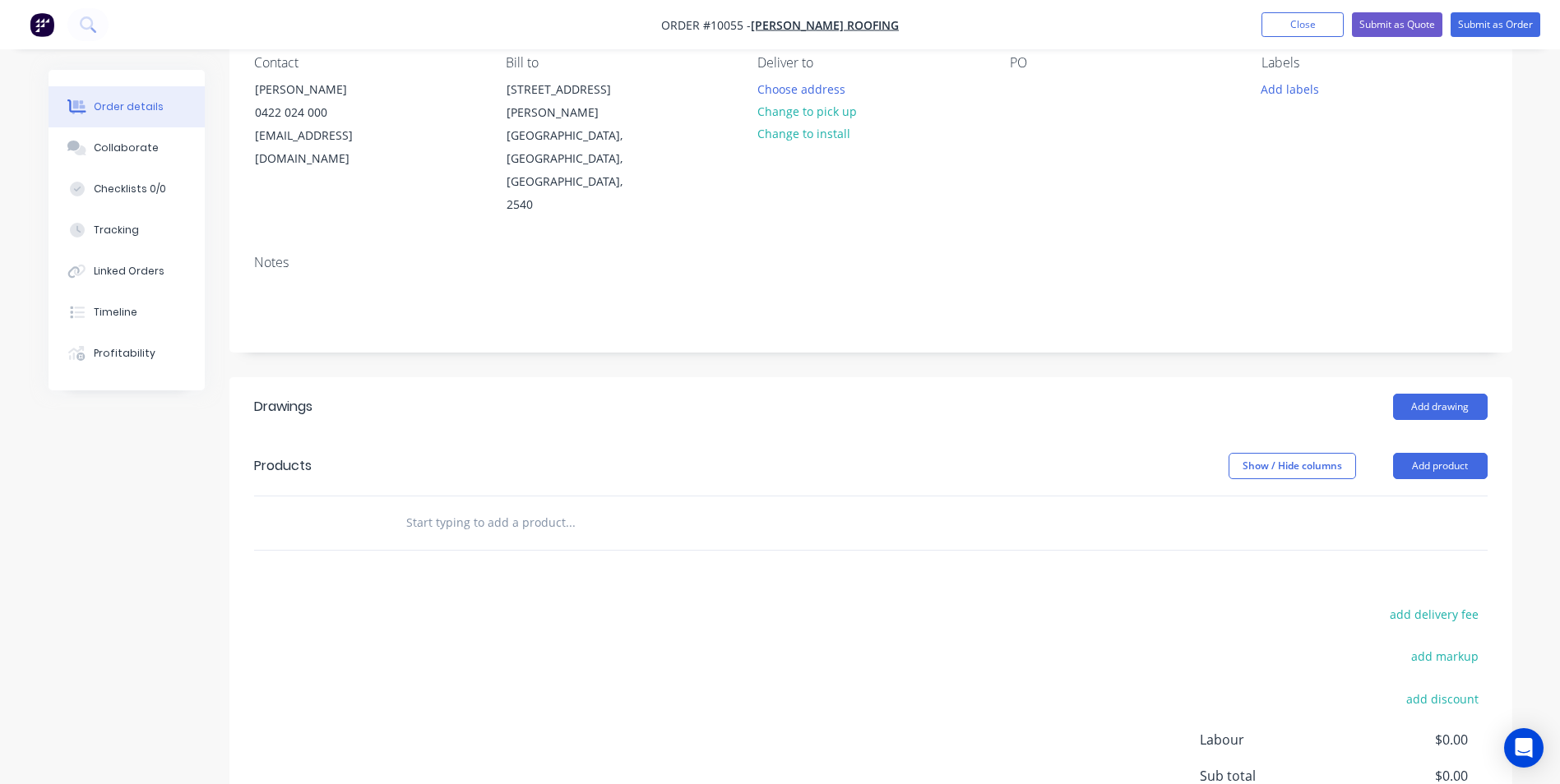
scroll to position [164, 0]
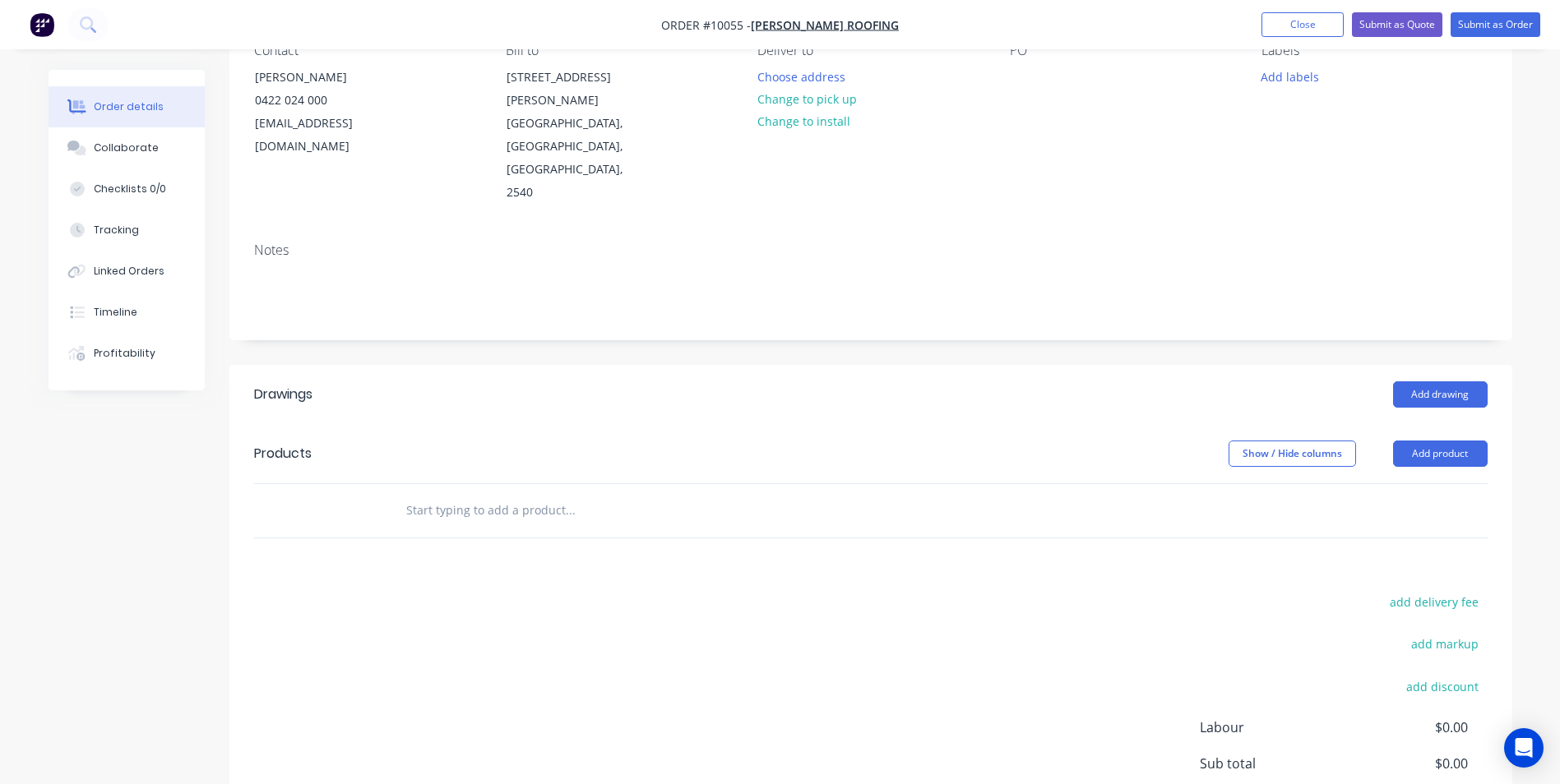
click at [430, 494] on input "text" at bounding box center [569, 511] width 329 height 33
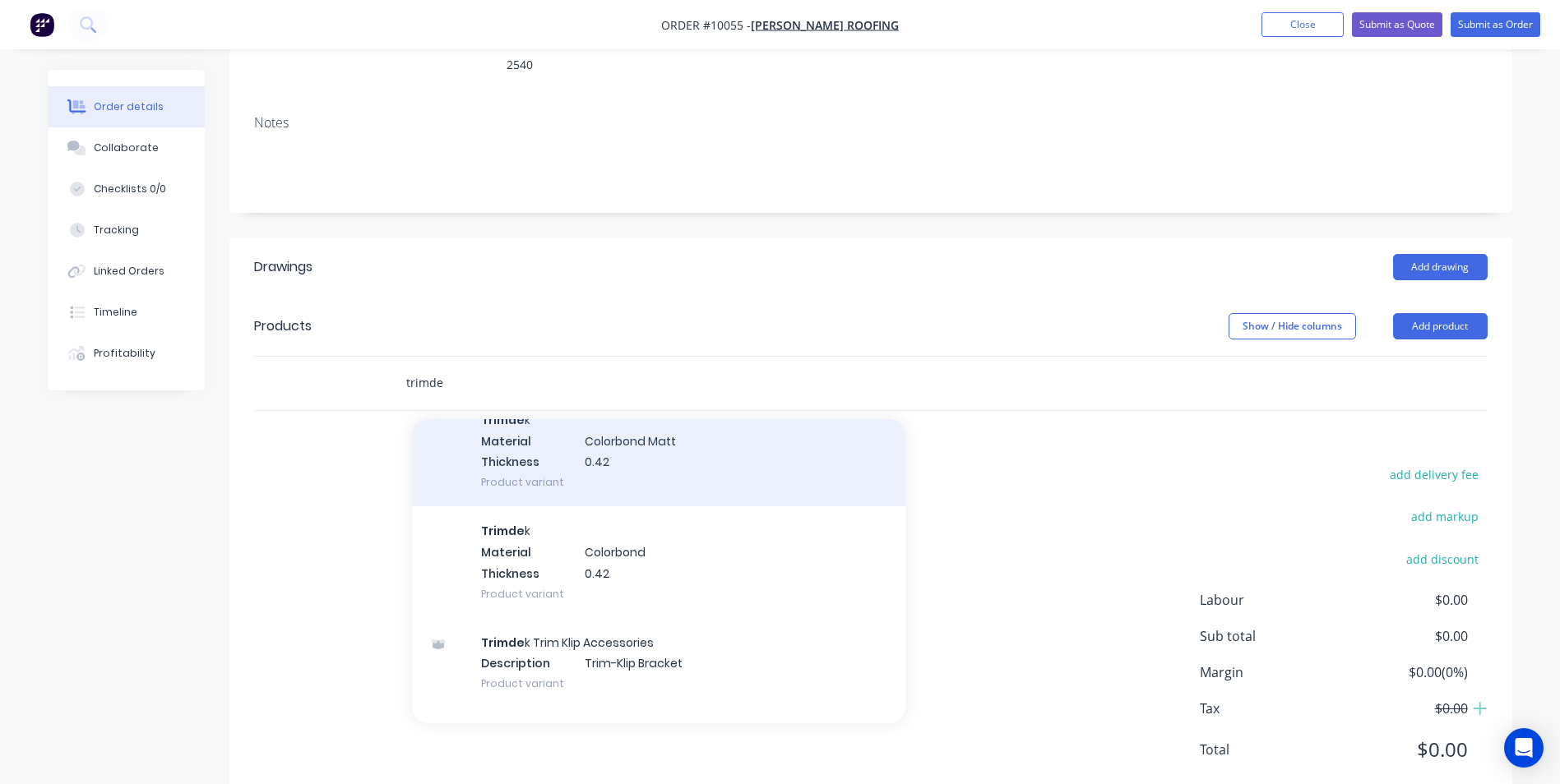
scroll to position [411, 0]
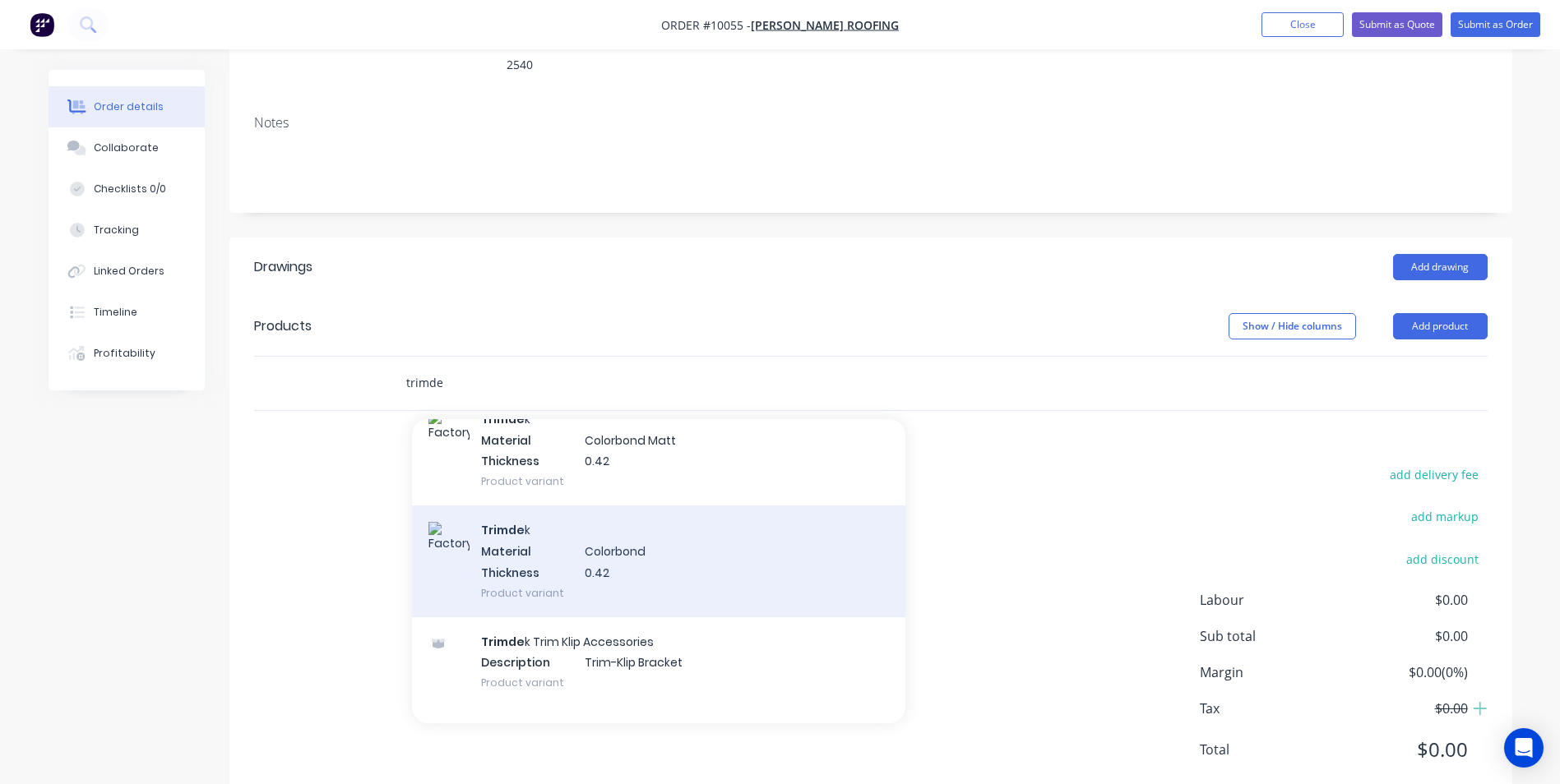
type input "trimde"
click at [565, 530] on div "Trimde k Material Colorbond Thickness 0.42 Product variant" at bounding box center [659, 561] width 493 height 111
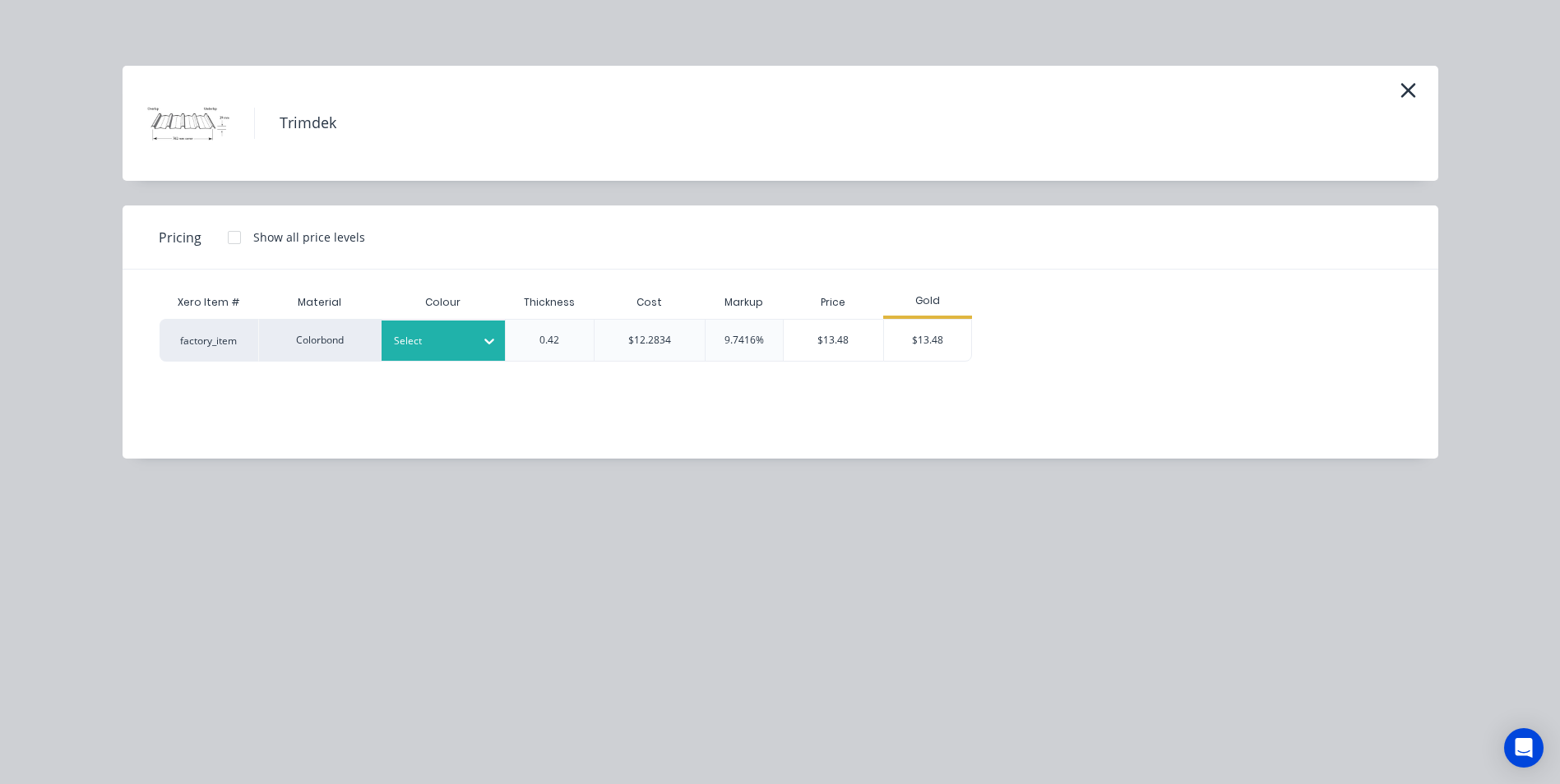
click at [474, 332] on div at bounding box center [489, 341] width 30 height 26
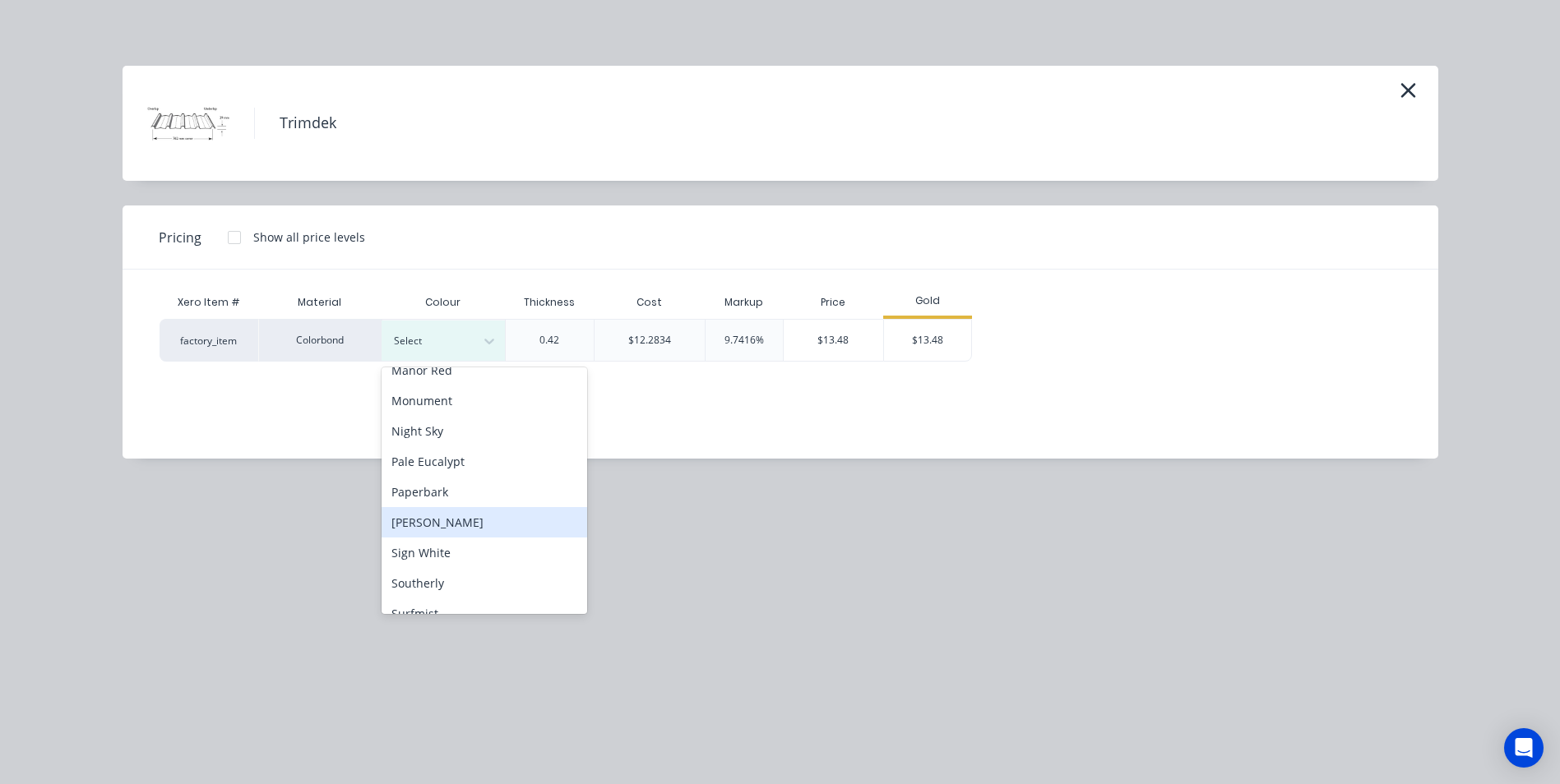
click at [465, 525] on div "[PERSON_NAME]" at bounding box center [485, 523] width 205 height 31
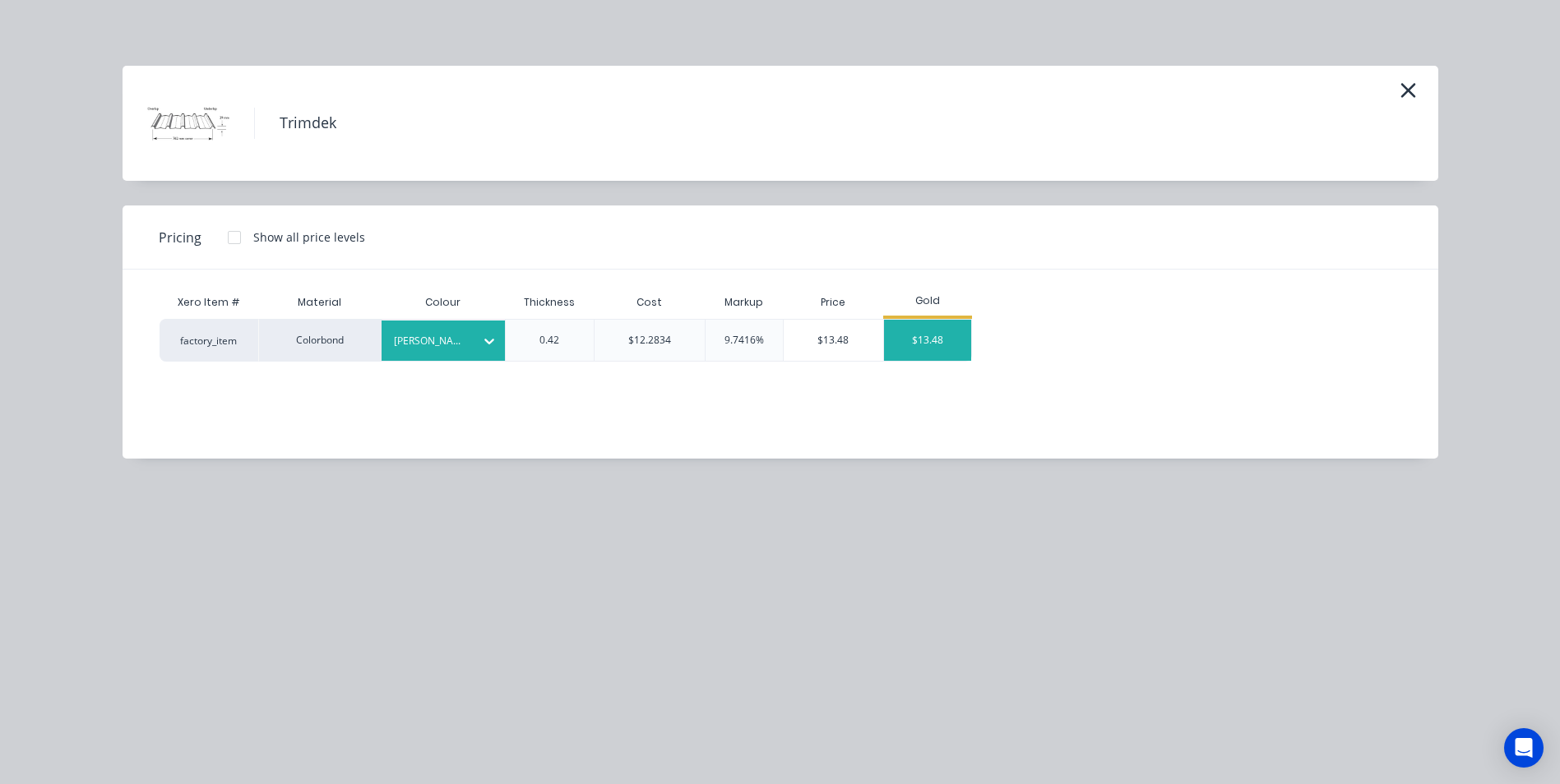
click at [932, 324] on div "$13.48" at bounding box center [928, 340] width 88 height 41
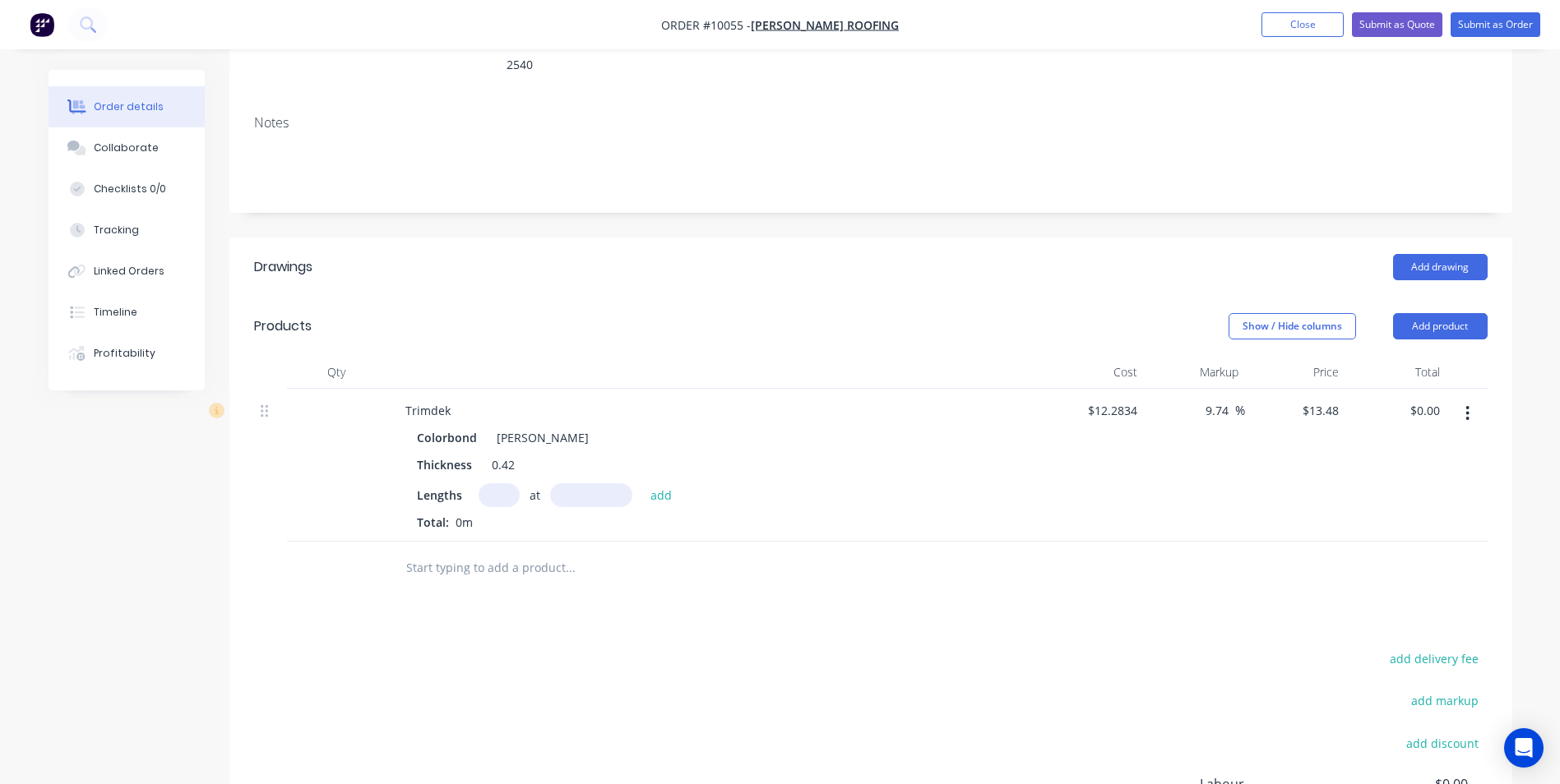
click at [498, 484] on input "text" at bounding box center [499, 495] width 41 height 24
type input "9"
type input "1680"
click at [642, 484] on button "add" at bounding box center [661, 494] width 38 height 22
type input "$203.82"
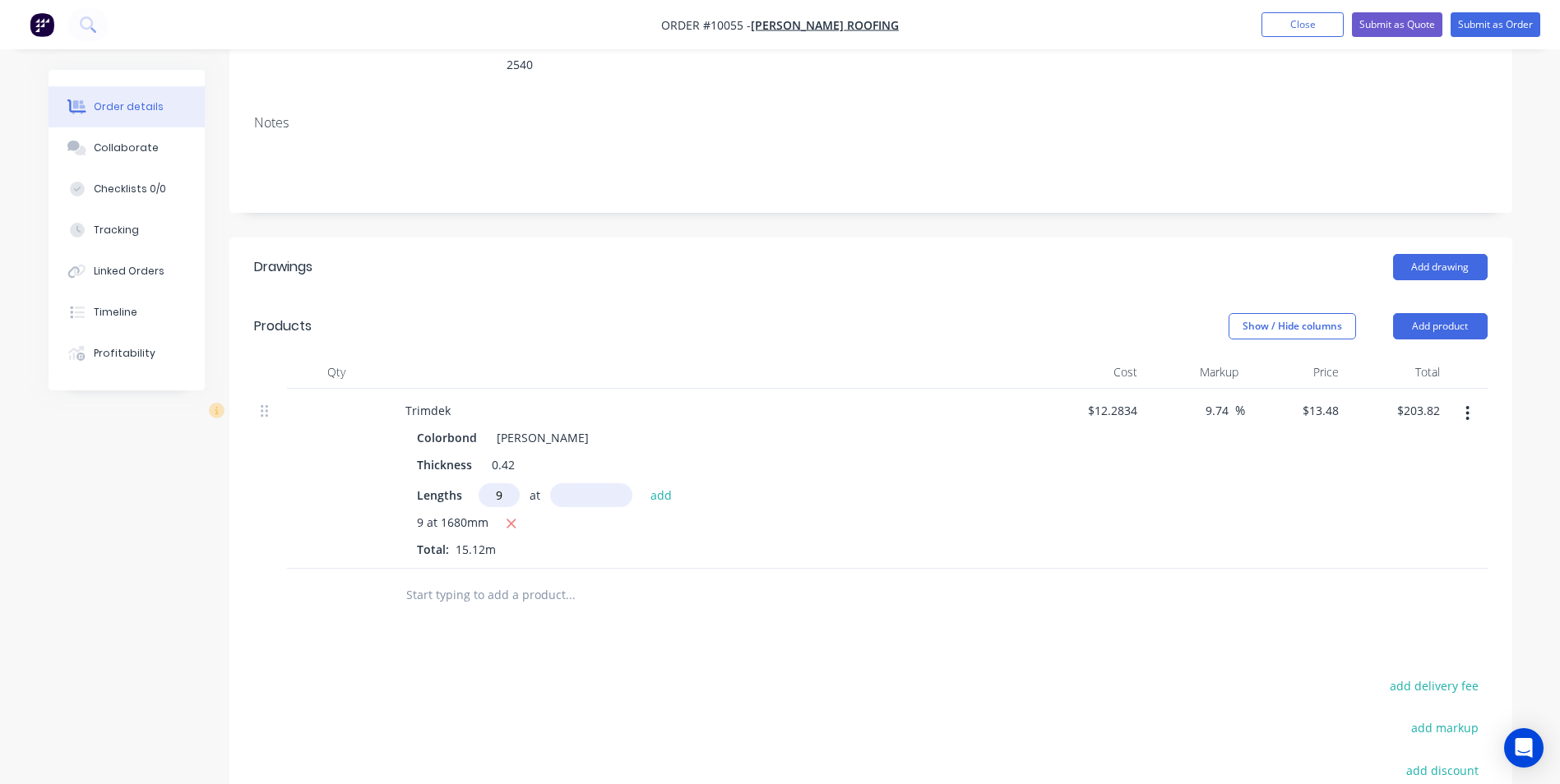
type input "9"
type input "1780"
click at [642, 484] on button "add" at bounding box center [661, 494] width 38 height 22
type input "$419.77"
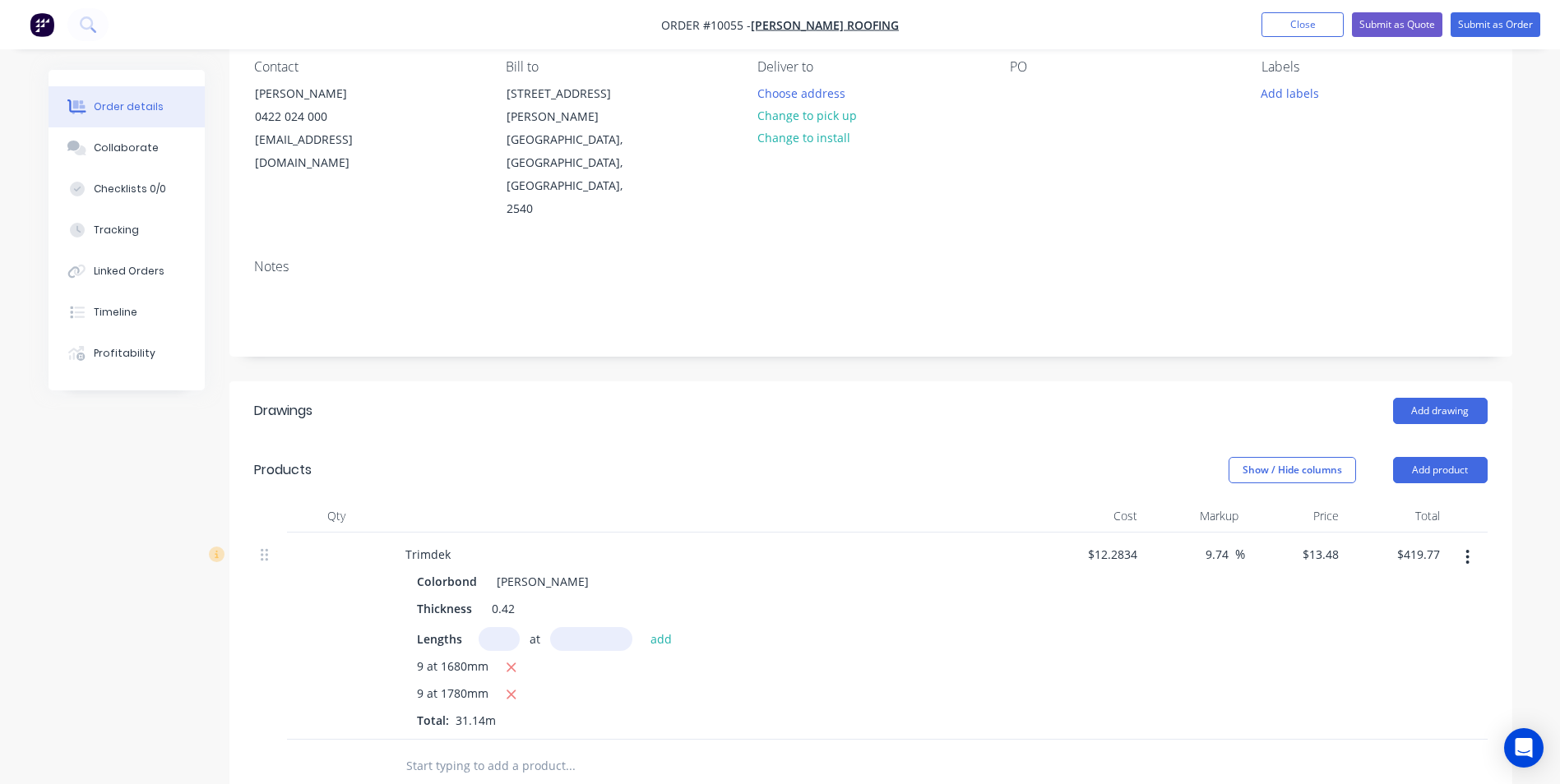
scroll to position [164, 0]
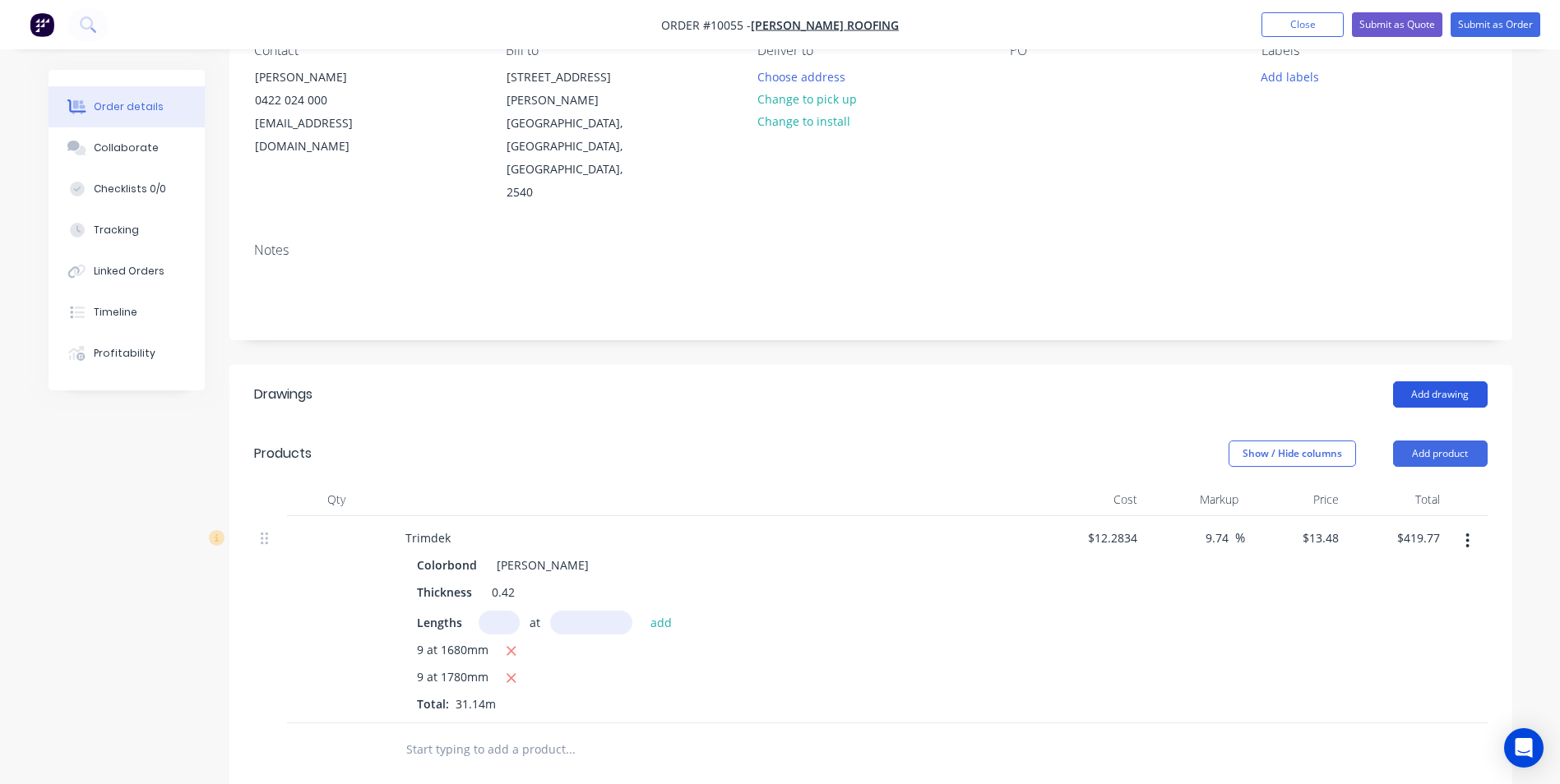
click at [1464, 382] on button "Add drawing" at bounding box center [1440, 394] width 95 height 26
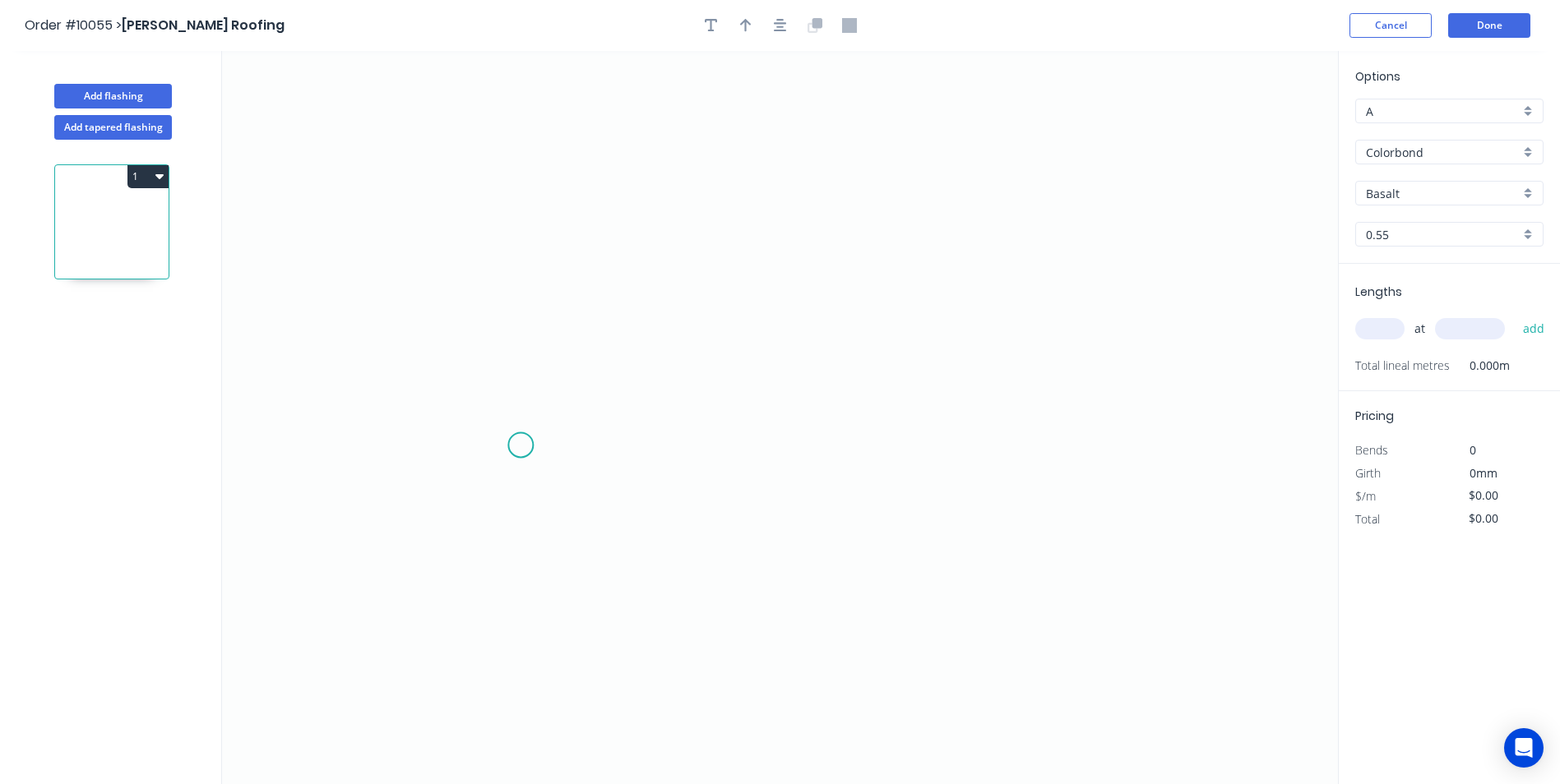
click at [520, 445] on icon "0" at bounding box center [780, 417] width 1116 height 733
click at [490, 490] on icon "0" at bounding box center [780, 417] width 1116 height 733
click at [495, 268] on icon "0 ?" at bounding box center [780, 417] width 1116 height 733
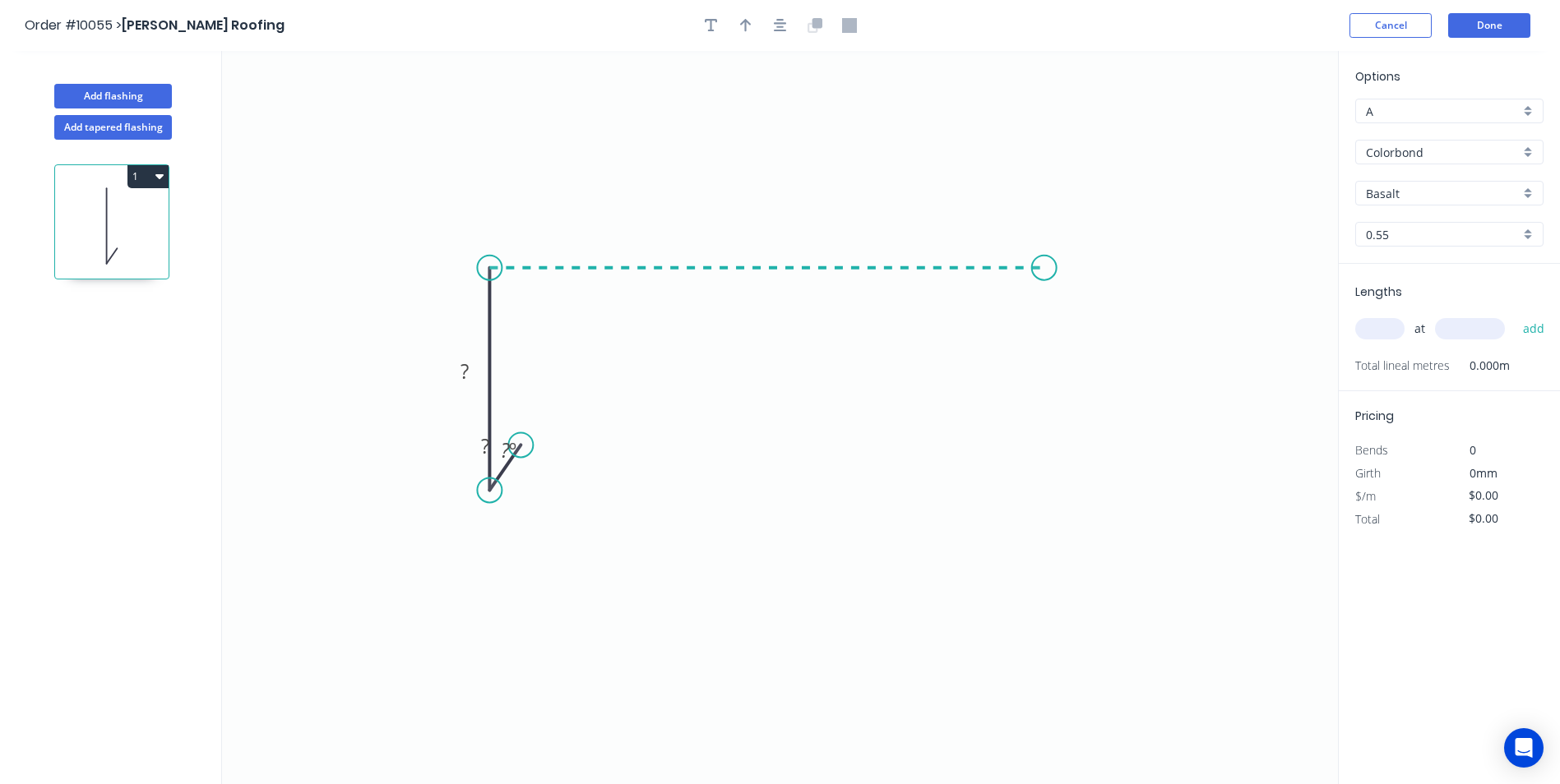
click at [1044, 272] on icon "0 ? ? ? º" at bounding box center [780, 417] width 1116 height 733
click at [1043, 564] on icon "0 ? ? ? ? º" at bounding box center [780, 417] width 1116 height 733
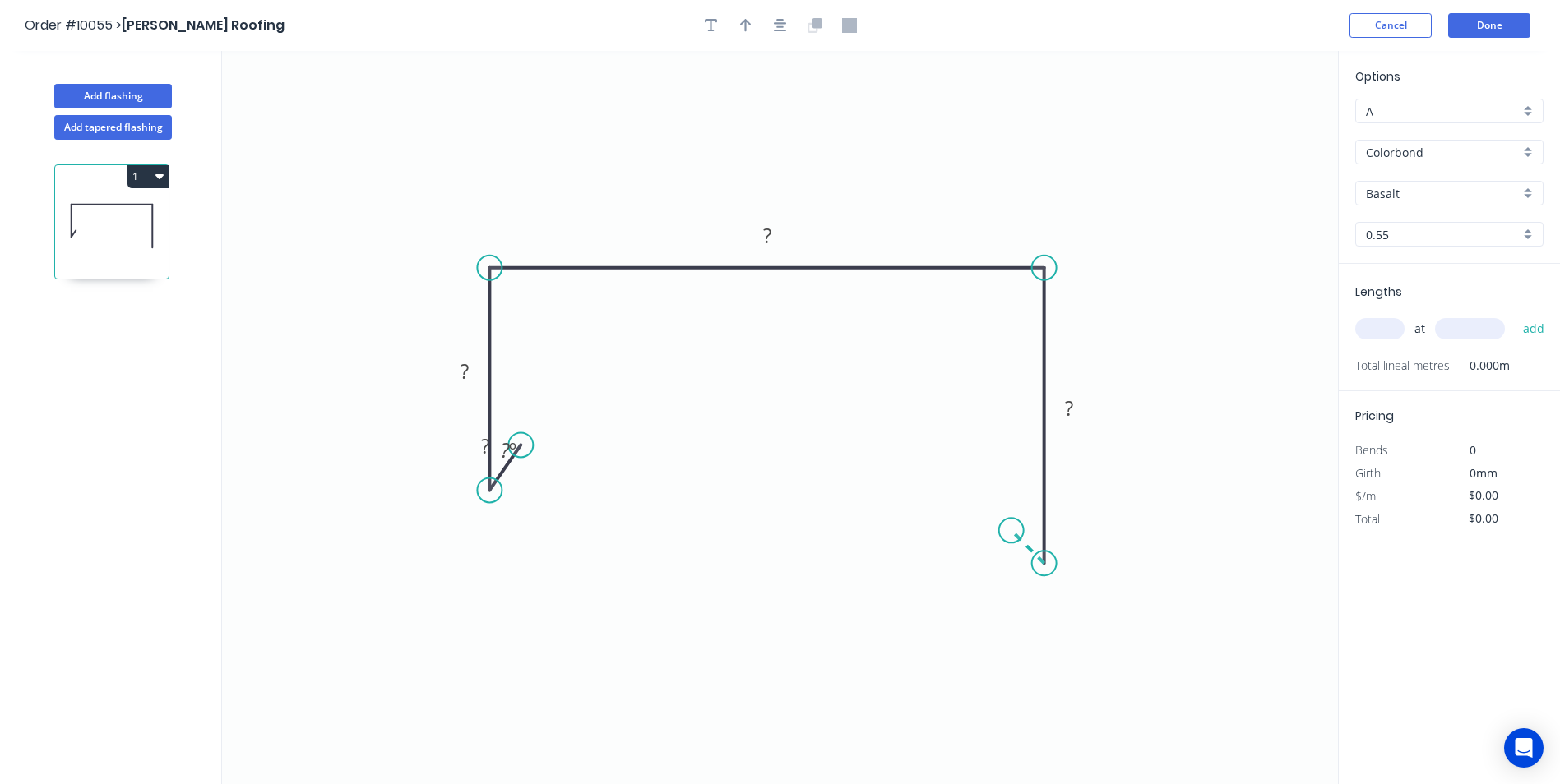
click at [1012, 527] on icon "0 ? ? ? ? ? º" at bounding box center [780, 417] width 1116 height 733
click at [1012, 527] on circle at bounding box center [1012, 531] width 25 height 25
drag, startPoint x: 530, startPoint y: 448, endPoint x: 539, endPoint y: 414, distance: 35.2
click at [539, 414] on rect at bounding box center [517, 416] width 54 height 34
click at [525, 451] on circle at bounding box center [525, 455] width 25 height 25
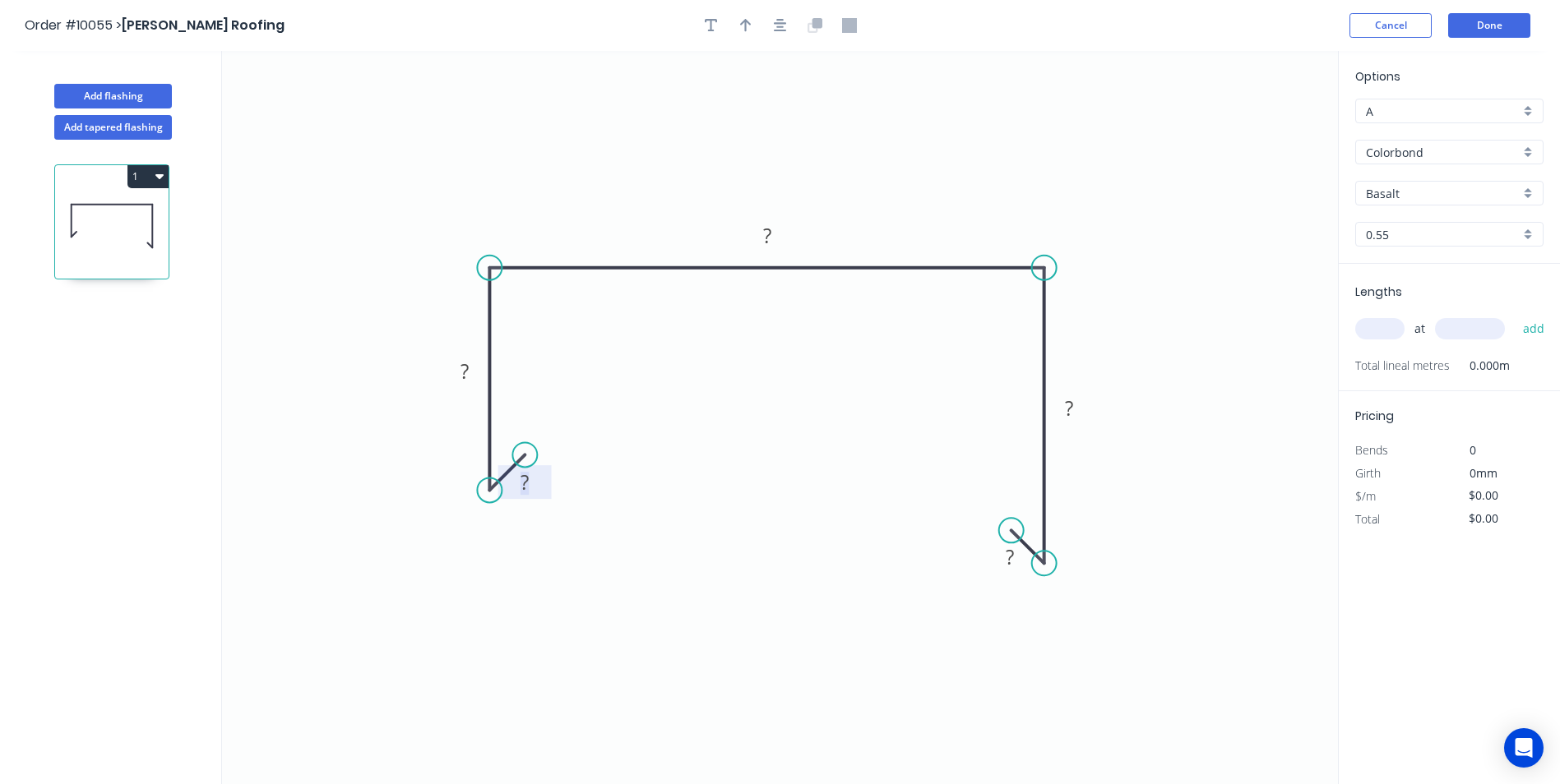
click at [535, 481] on rect at bounding box center [524, 484] width 33 height 23
click at [708, 365] on icon "0 10 50 225 80 10" at bounding box center [780, 417] width 1116 height 733
type input "$13.53"
click at [540, 309] on div "Show angle" at bounding box center [583, 319] width 165 height 34
click at [1048, 312] on div "Show angle" at bounding box center [1117, 321] width 165 height 34
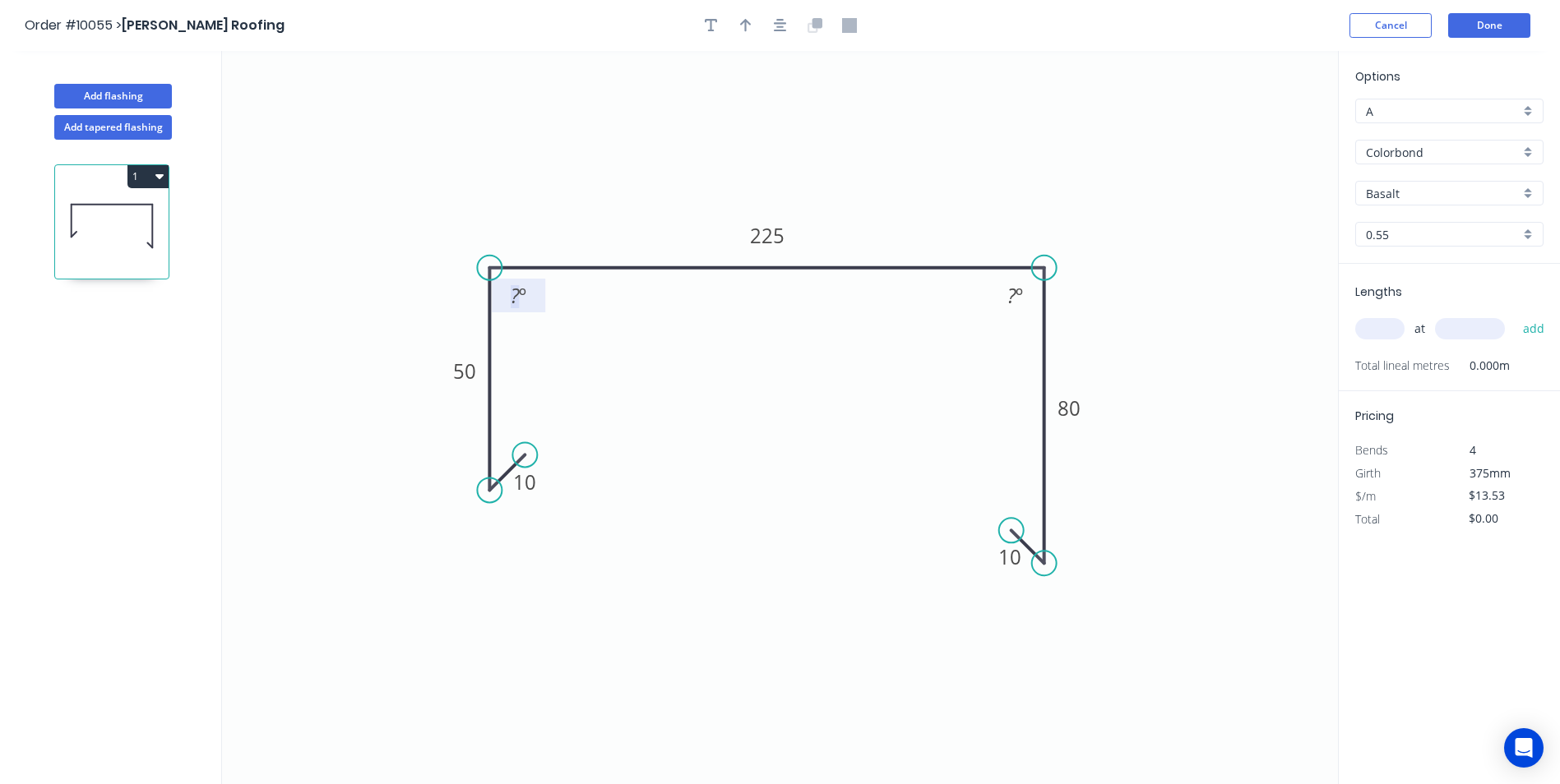
click at [515, 290] on tspan "?" at bounding box center [515, 296] width 9 height 27
click at [897, 180] on icon "0 10 50 225 80 10 85 º 85 º" at bounding box center [780, 417] width 1116 height 733
click at [1530, 196] on div "Basalt" at bounding box center [1450, 193] width 188 height 25
click at [1439, 296] on div "[PERSON_NAME]" at bounding box center [1450, 303] width 186 height 29
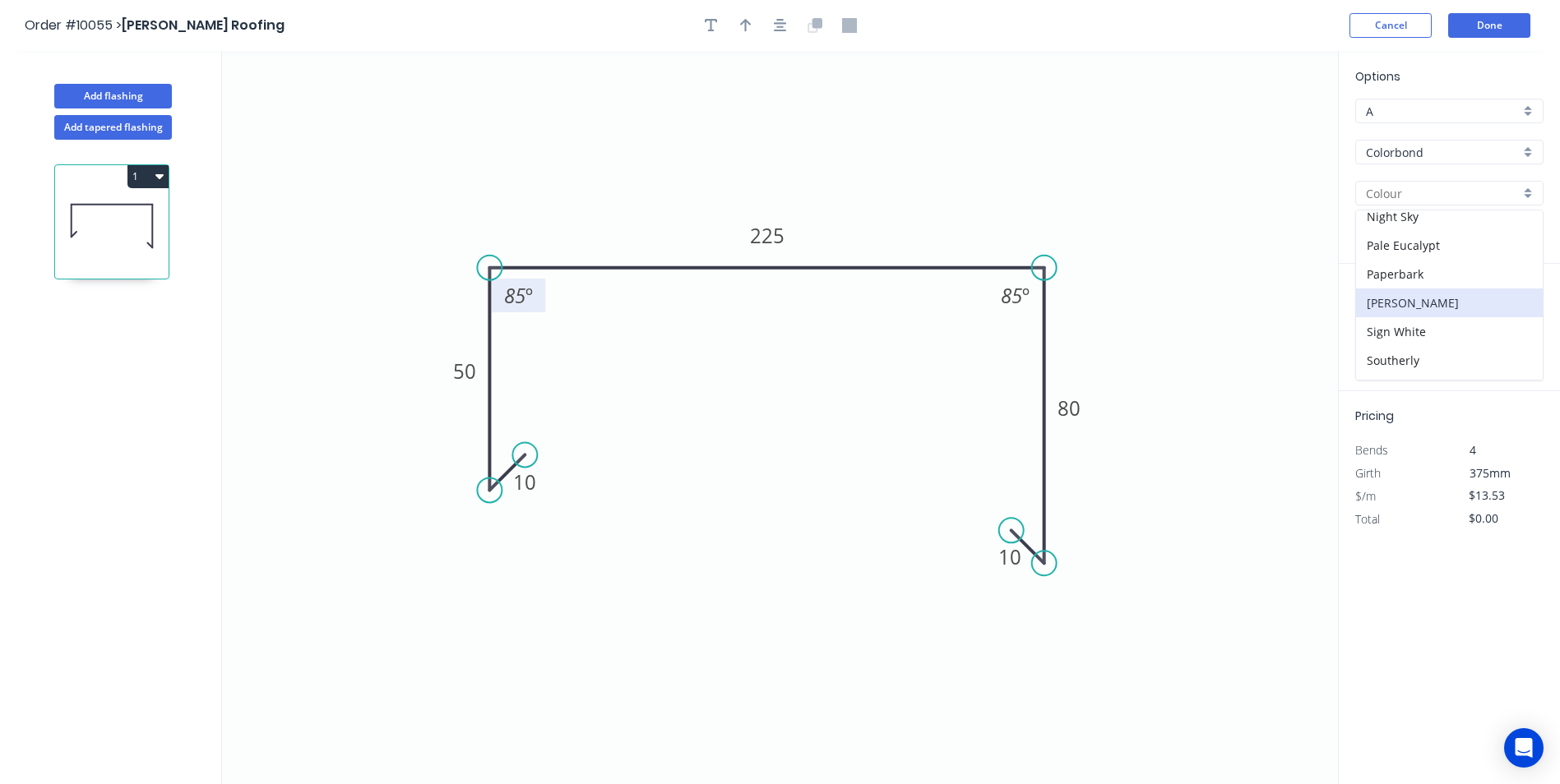
type input "[PERSON_NAME]"
click at [1375, 329] on input "text" at bounding box center [1380, 329] width 49 height 21
type input "2"
type input "2000"
click at [1515, 315] on button "add" at bounding box center [1534, 328] width 38 height 28
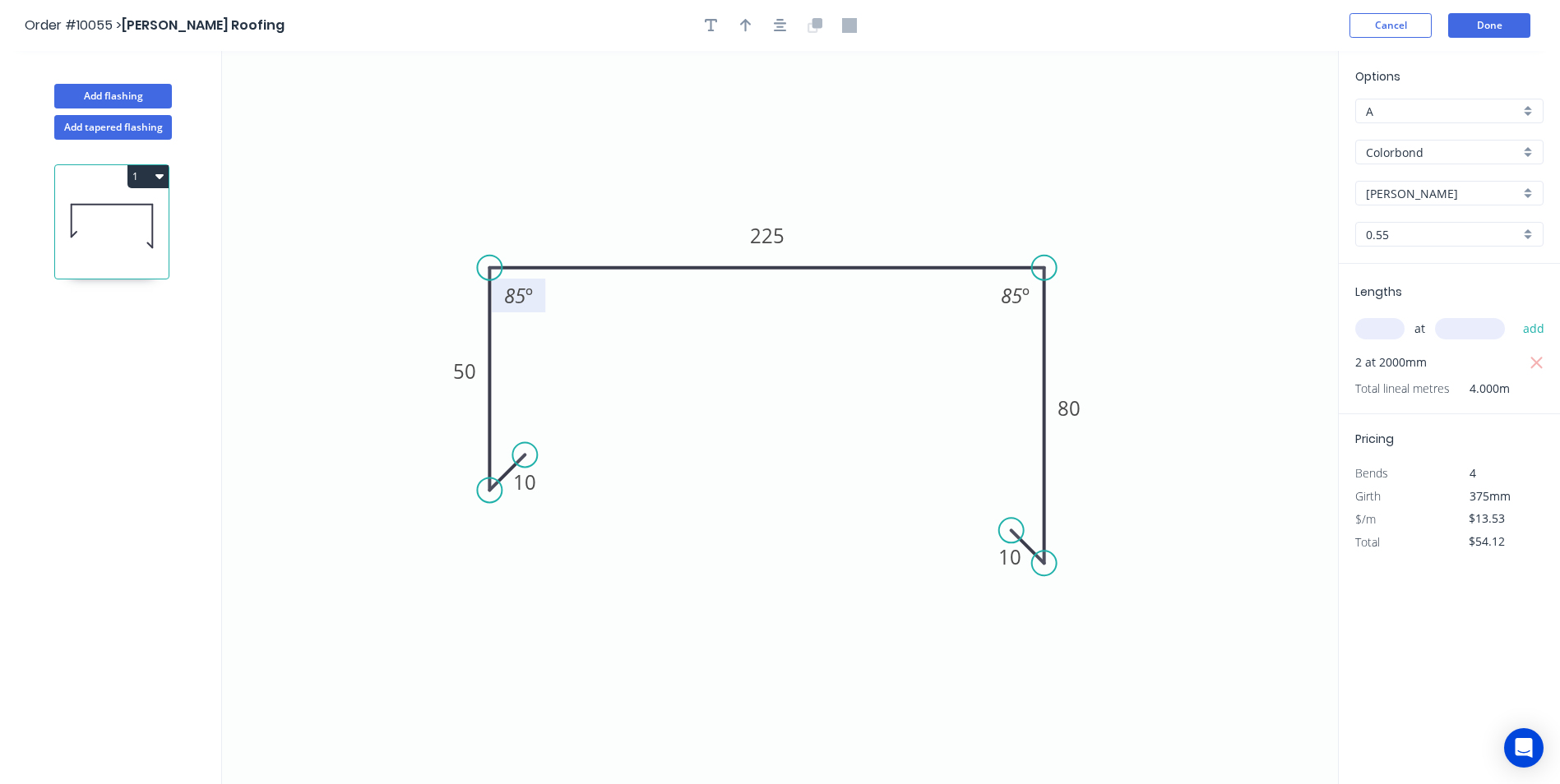
click at [156, 173] on icon "button" at bounding box center [159, 176] width 9 height 13
click at [134, 205] on div "Duplicate" at bounding box center [90, 217] width 127 height 24
type input "$0.00"
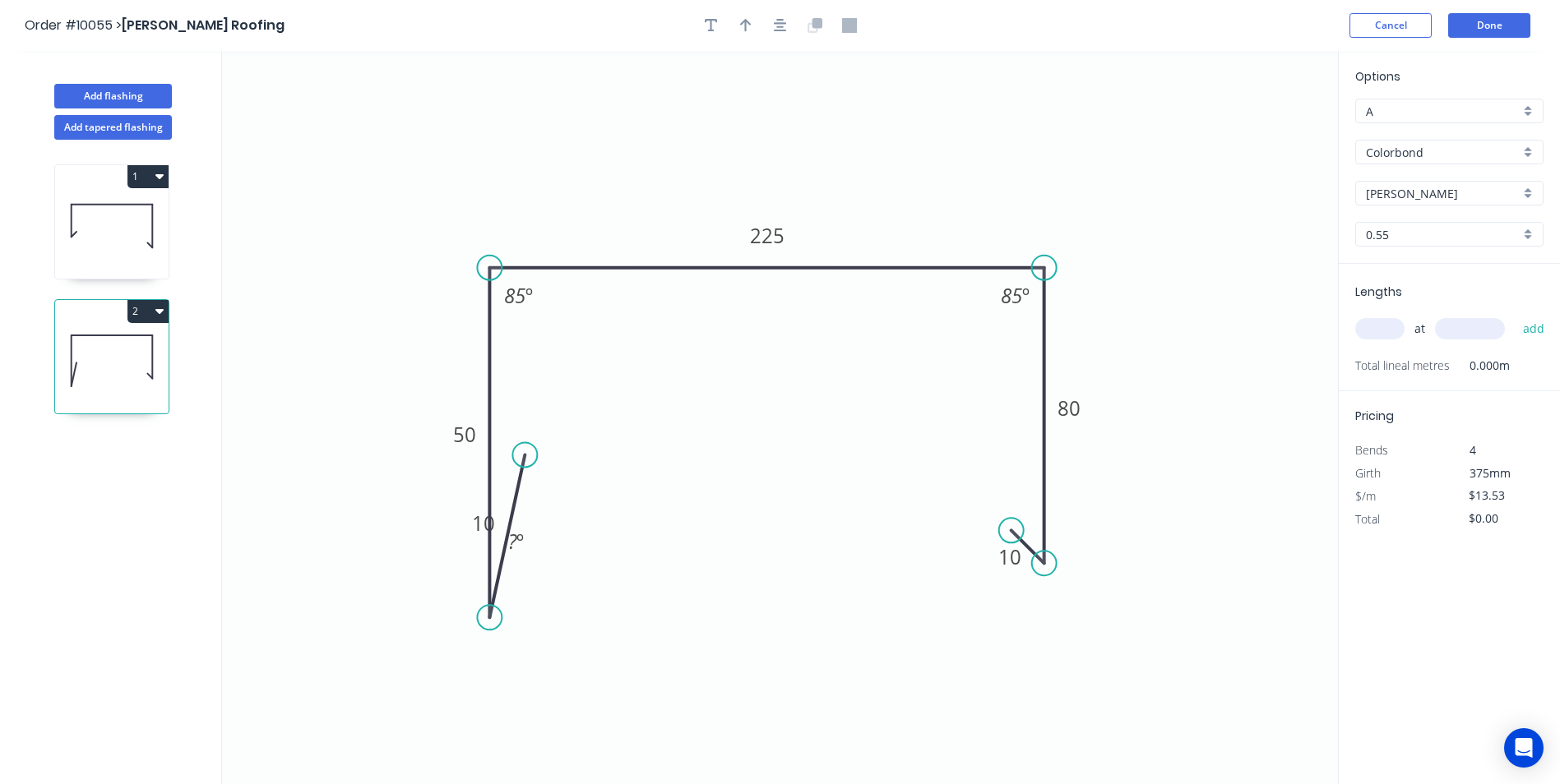
drag, startPoint x: 485, startPoint y: 490, endPoint x: 483, endPoint y: 618, distance: 128.0
click at [483, 618] on circle at bounding box center [490, 618] width 25 height 25
drag, startPoint x: 524, startPoint y: 457, endPoint x: 534, endPoint y: 578, distance: 121.4
click at [534, 578] on circle at bounding box center [534, 573] width 25 height 25
click at [467, 440] on tspan "50" at bounding box center [465, 435] width 23 height 27
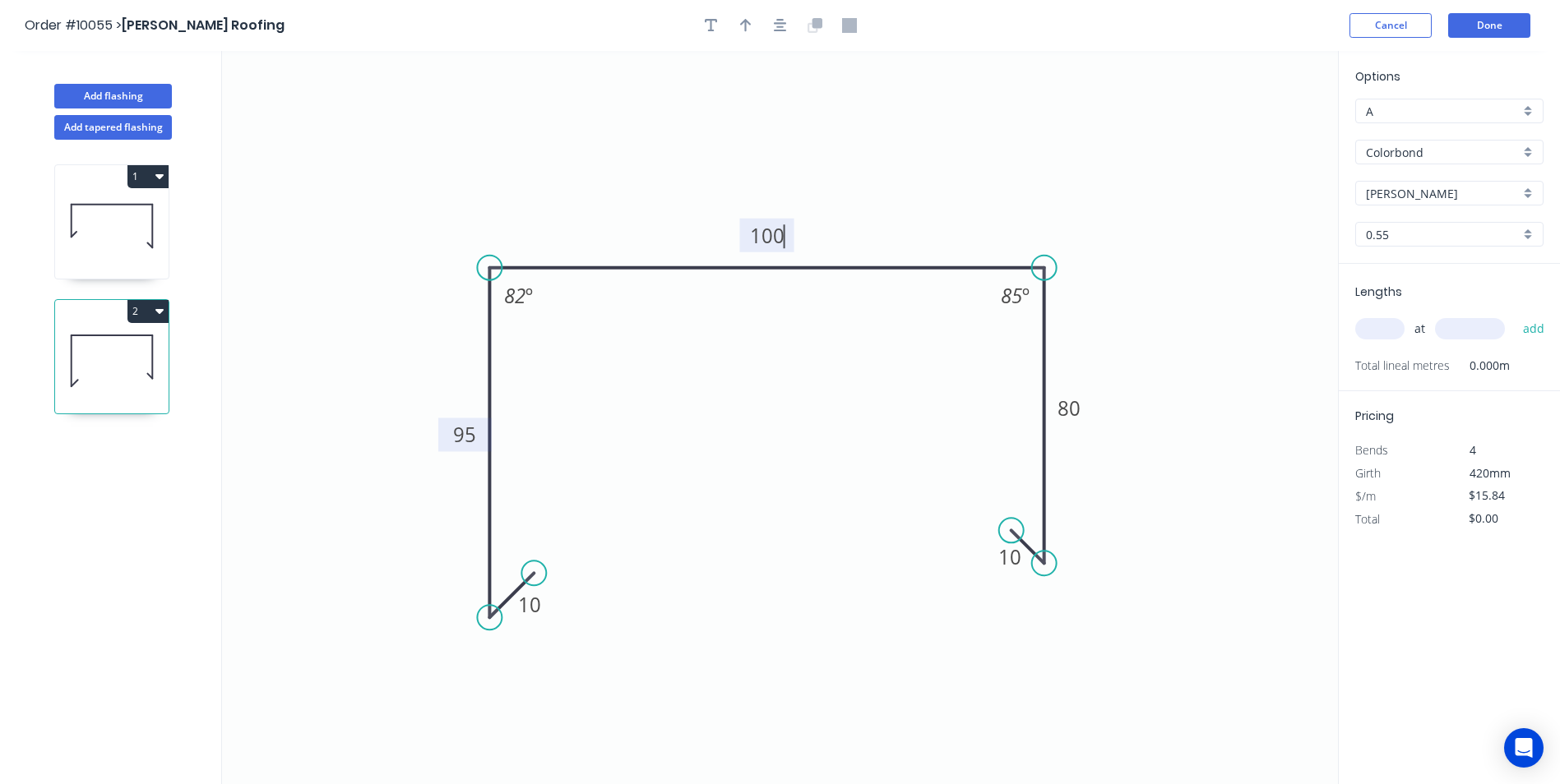
type input "$11.23"
click at [854, 440] on icon "0 10 95 100 50 10 82 º 90 º" at bounding box center [780, 417] width 1116 height 733
click at [1392, 330] on input "text" at bounding box center [1380, 329] width 49 height 21
type input "1"
type input "7800"
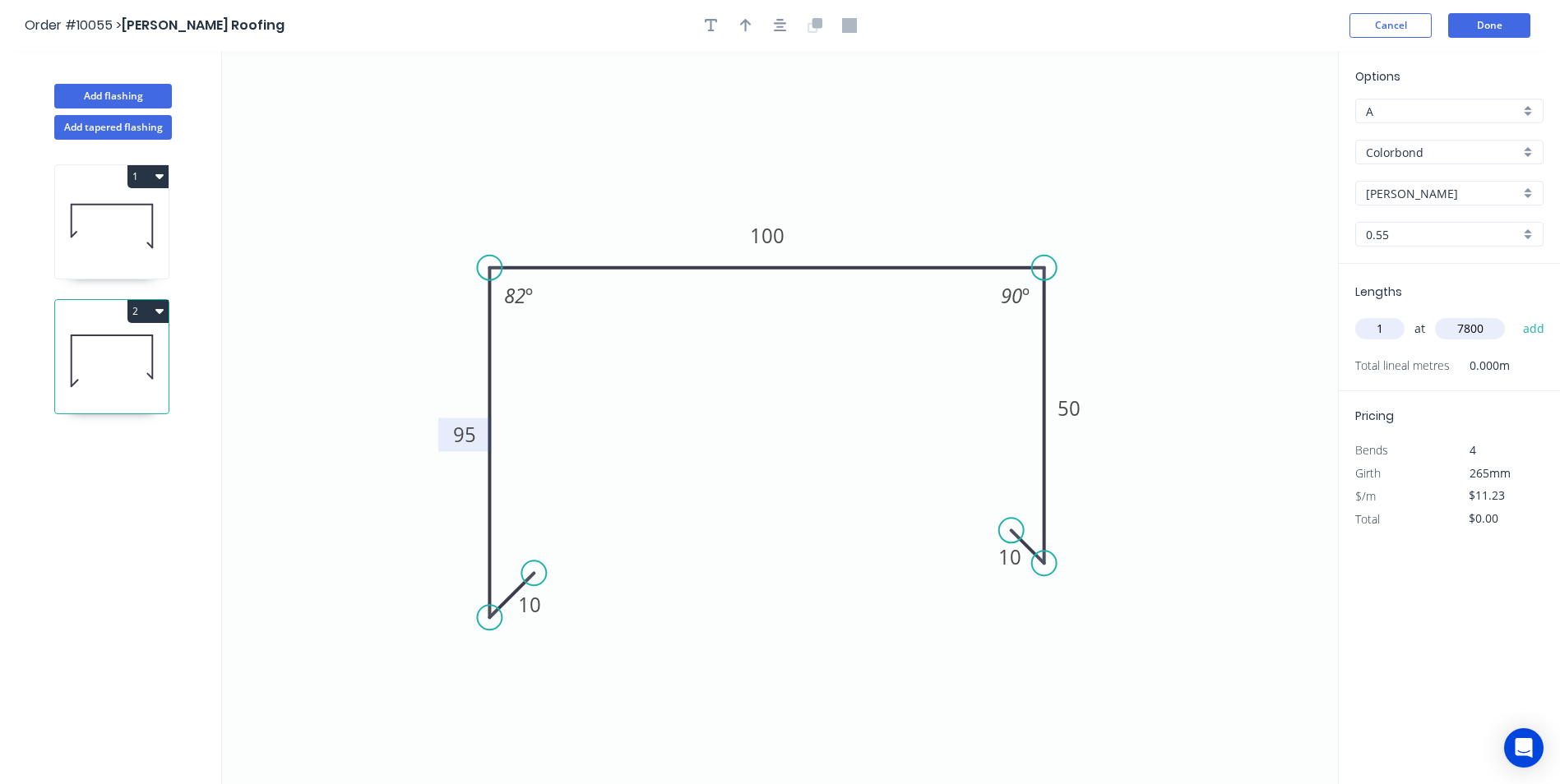
click at [1515, 315] on button "add" at bounding box center [1534, 328] width 38 height 28
type input "$87.59"
type input "1"
type input "1600"
click at [1515, 315] on button "add" at bounding box center [1534, 328] width 38 height 28
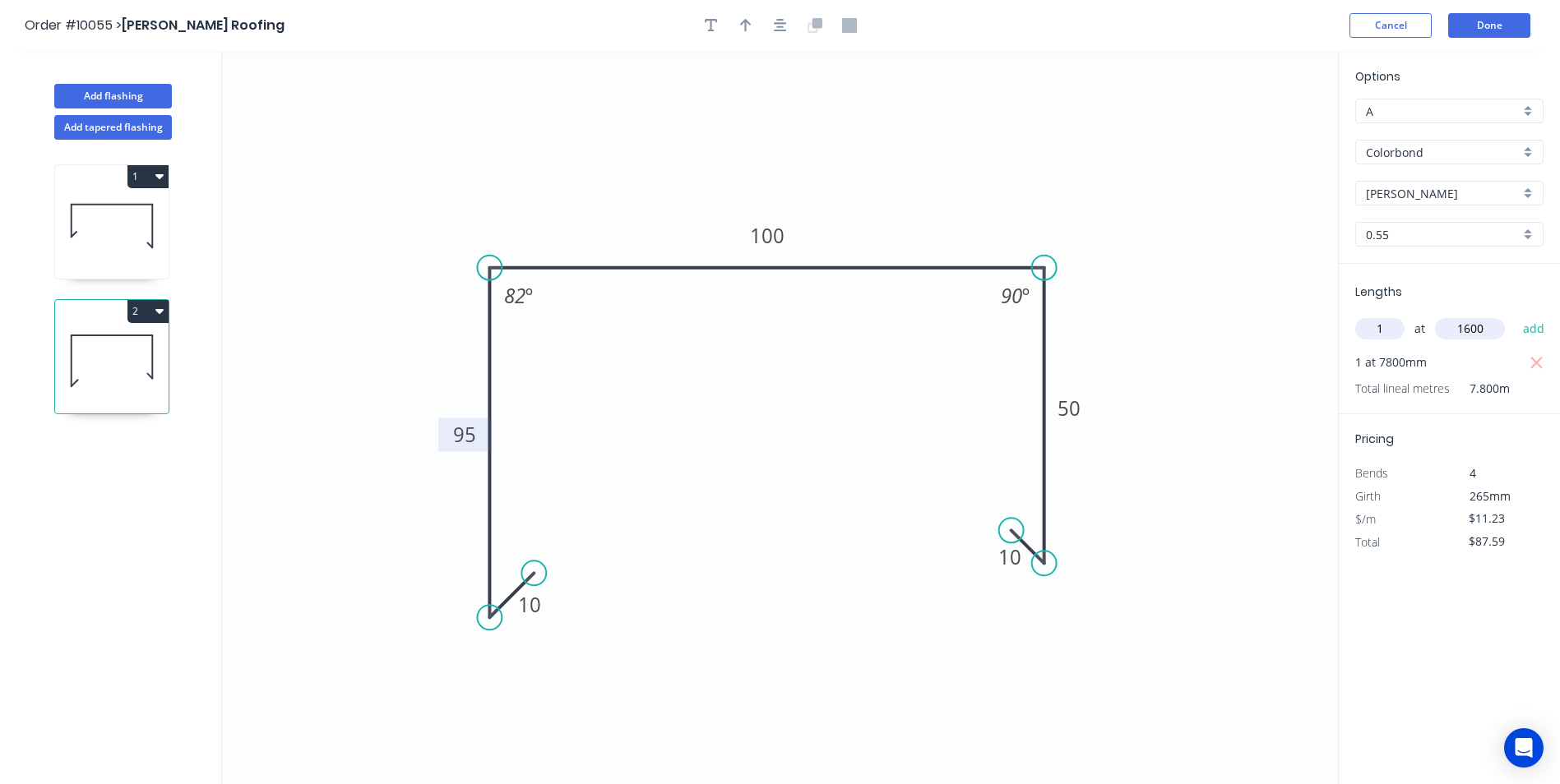
type input "$105.56"
type input "1"
type input "3600"
click at [1515, 315] on button "add" at bounding box center [1534, 328] width 38 height 28
click at [156, 310] on icon "button" at bounding box center [159, 311] width 9 height 13
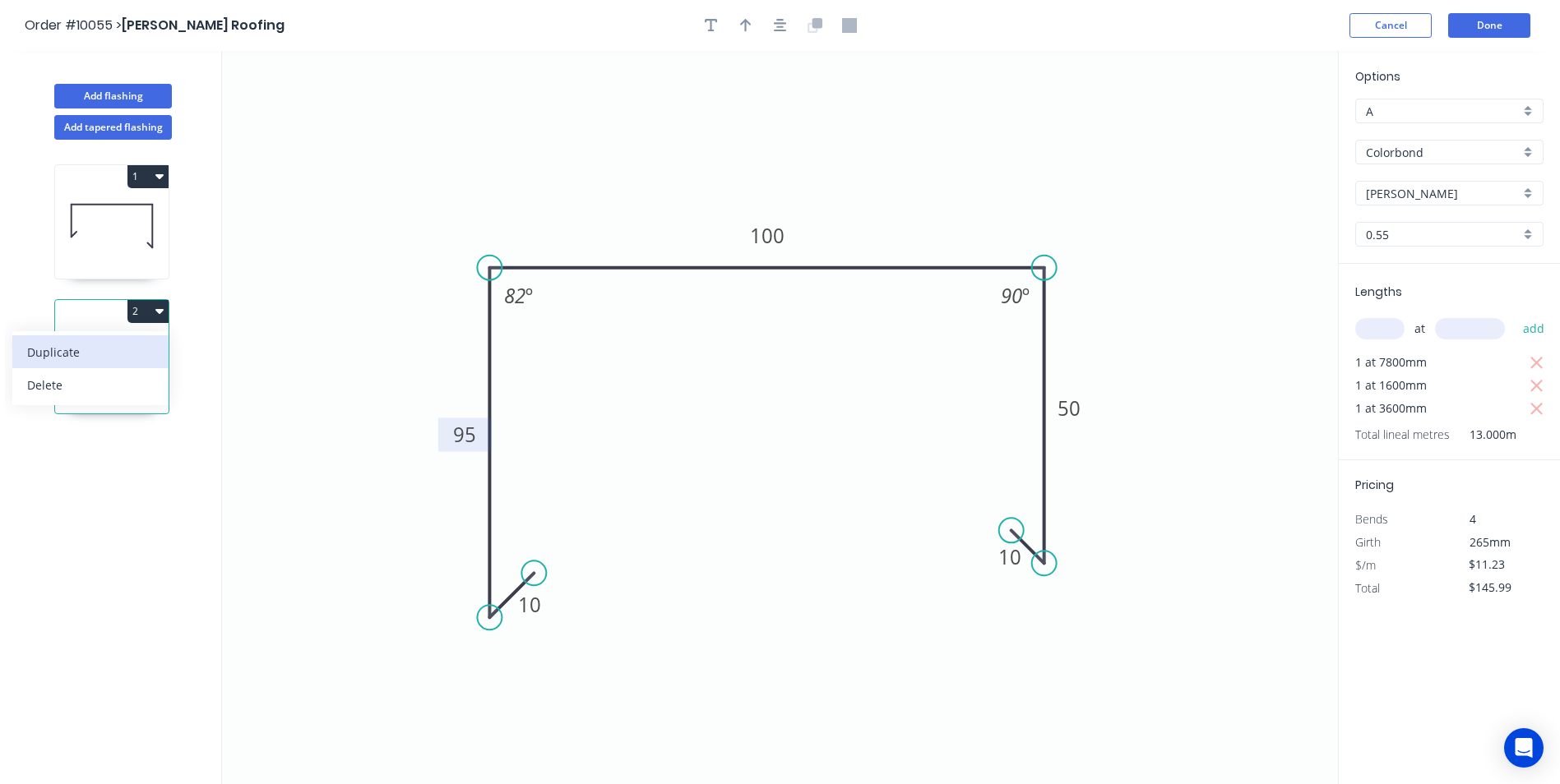
click at [131, 346] on div "Duplicate" at bounding box center [90, 352] width 127 height 24
type input "$0.00"
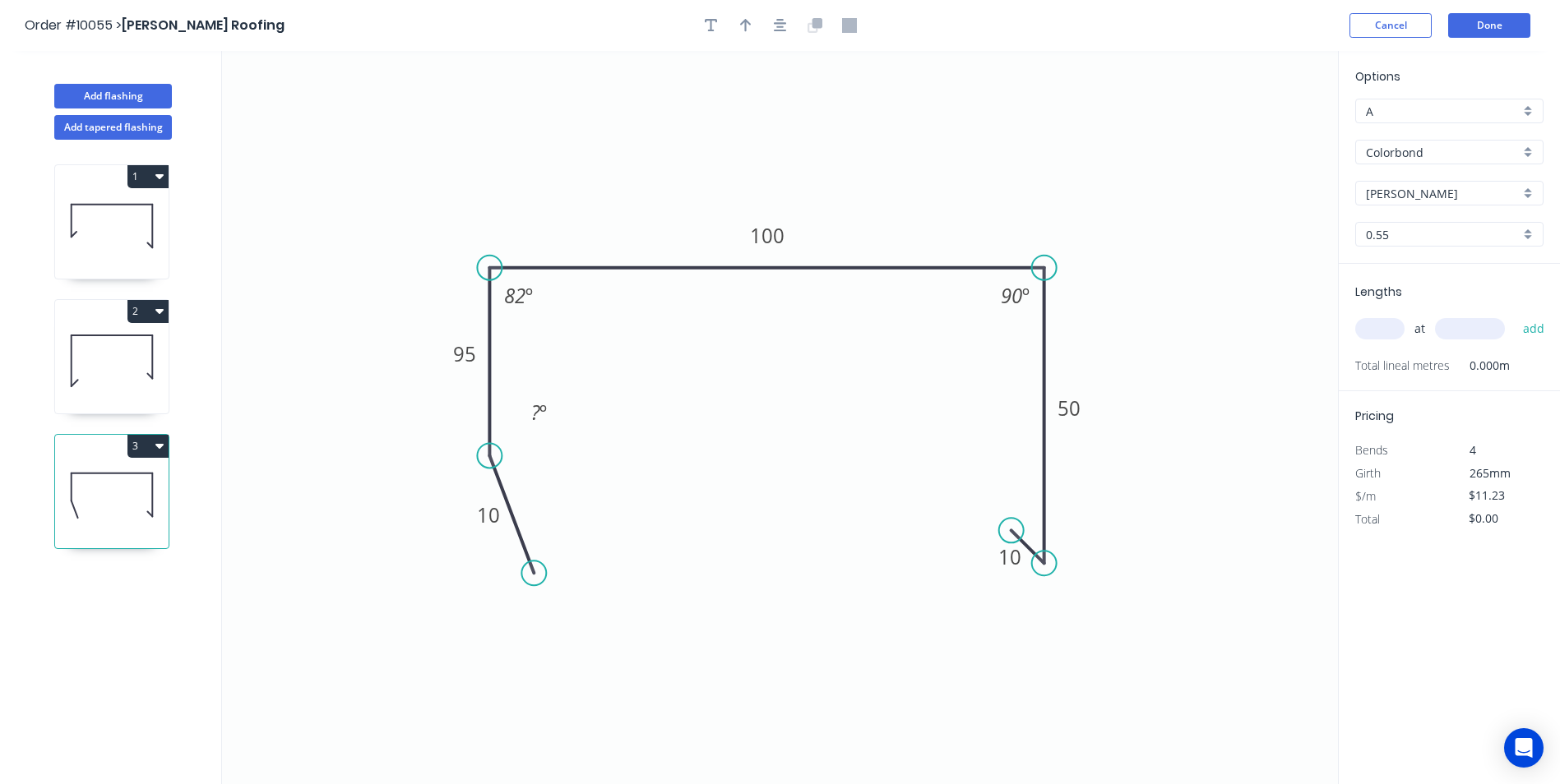
drag, startPoint x: 480, startPoint y: 614, endPoint x: 496, endPoint y: 456, distance: 158.8
click at [496, 456] on circle at bounding box center [490, 456] width 25 height 25
drag, startPoint x: 529, startPoint y: 568, endPoint x: 521, endPoint y: 422, distance: 146.2
click at [521, 422] on circle at bounding box center [521, 424] width 25 height 25
click at [473, 357] on tspan "95" at bounding box center [465, 354] width 23 height 27
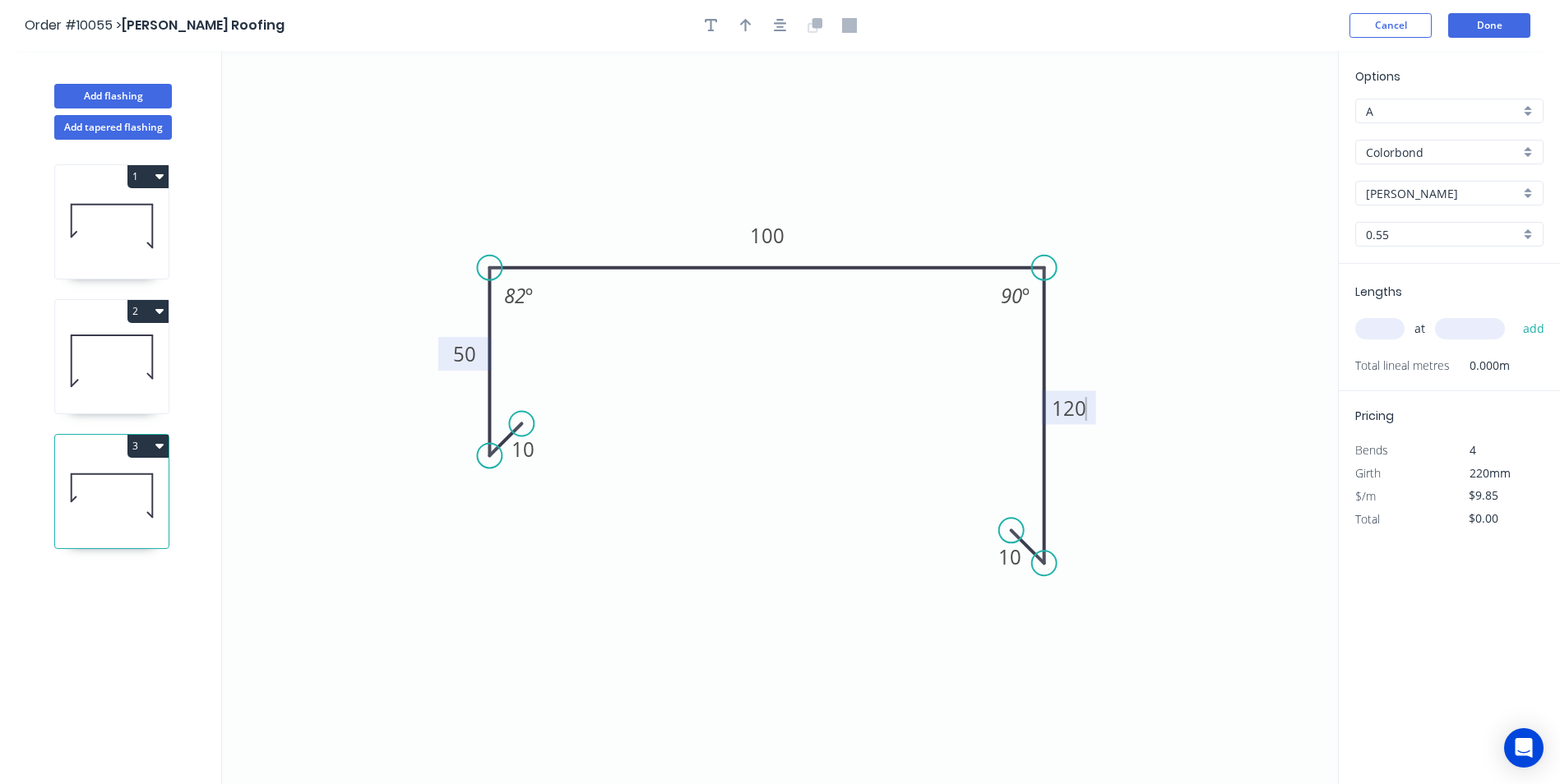
click at [861, 548] on icon "0 10 50 100 120 10 82 º 90 º" at bounding box center [780, 417] width 1116 height 733
type input "$11.23"
click at [1371, 329] on input "text" at bounding box center [1380, 329] width 49 height 21
type input "1"
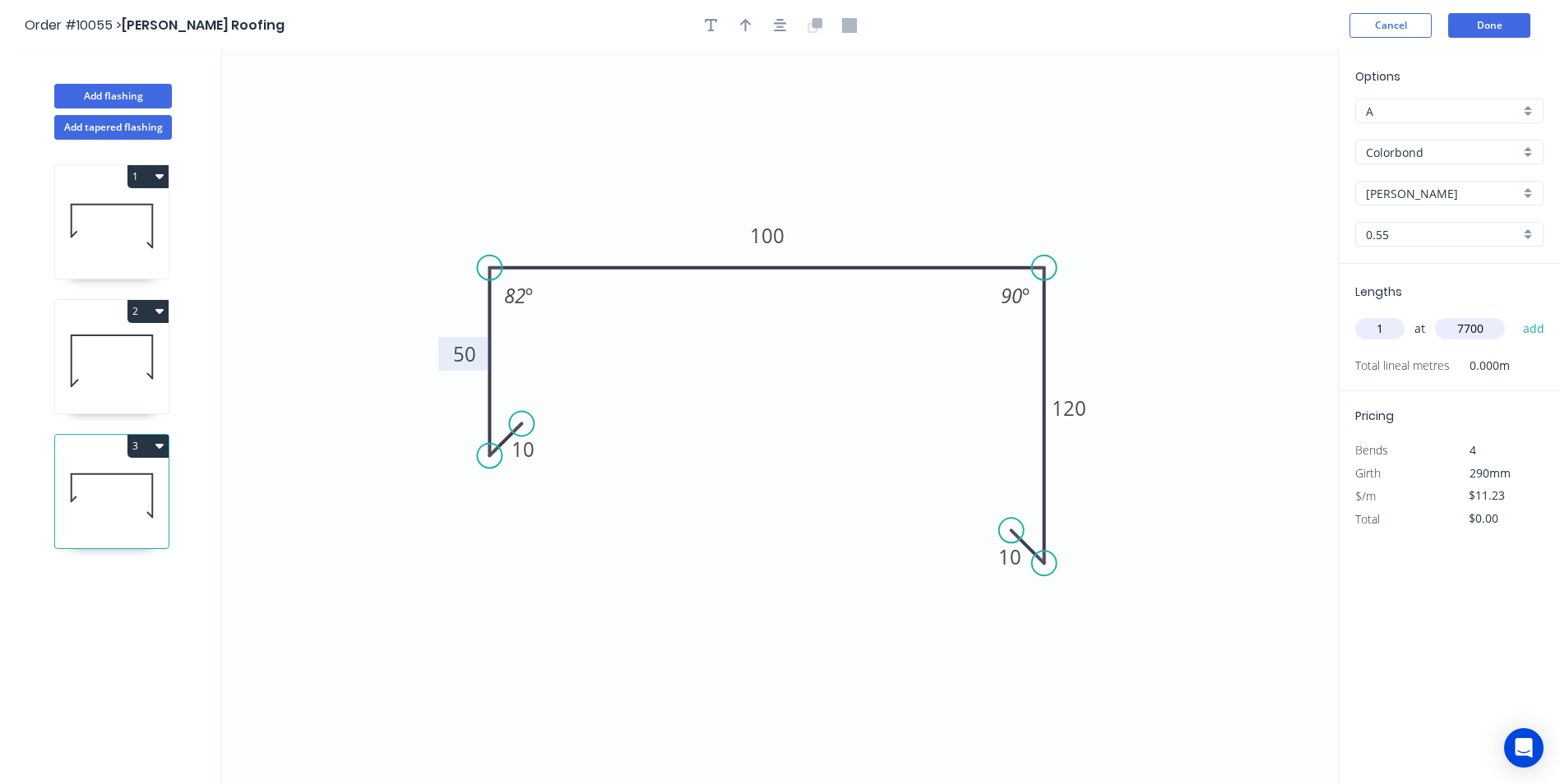
type input "7700"
click at [1515, 315] on button "add" at bounding box center [1534, 328] width 38 height 28
type input "$86.47"
type input "1"
type input "6200"
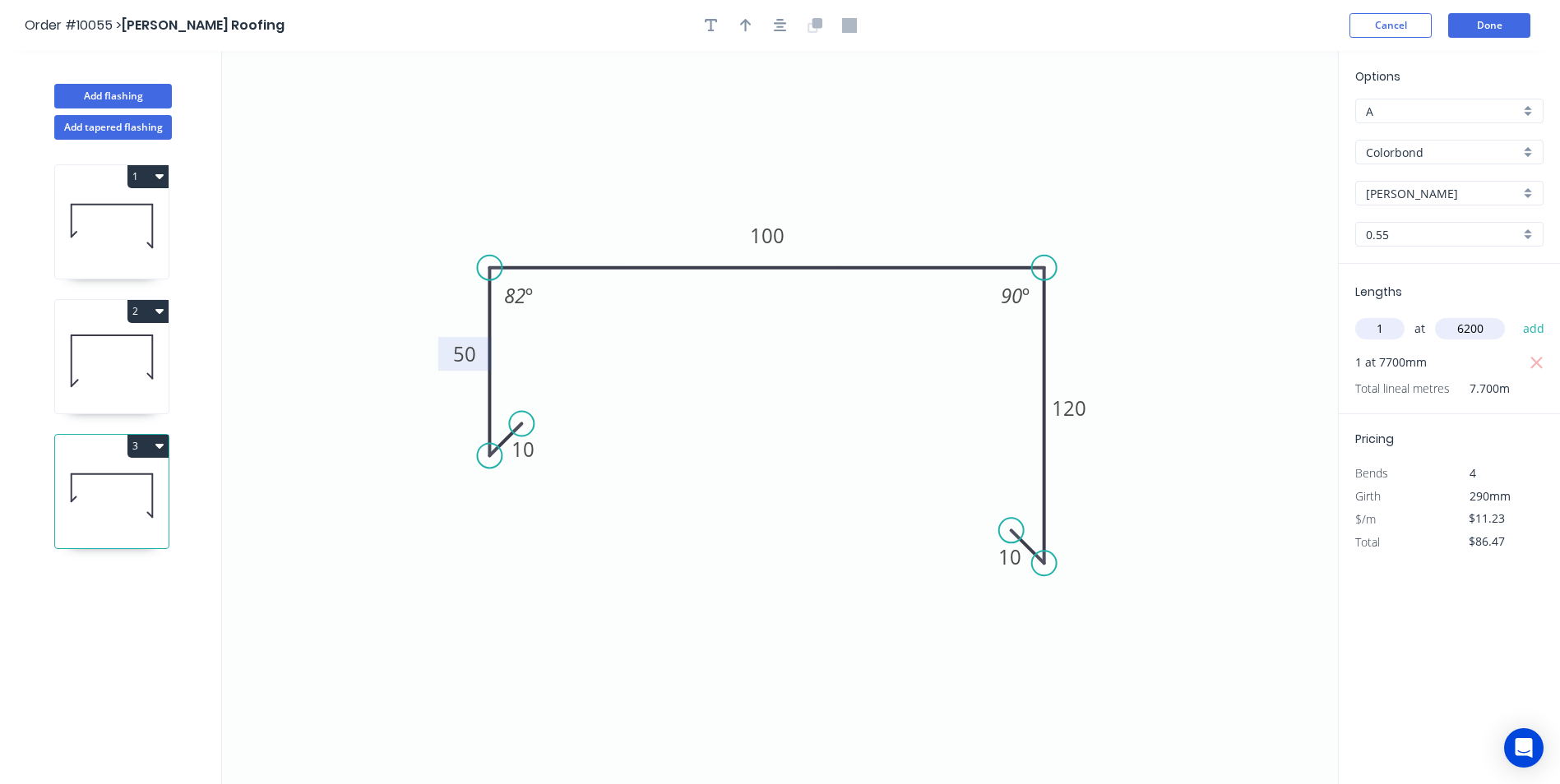
click at [1515, 315] on button "add" at bounding box center [1534, 328] width 38 height 28
type input "$156.10"
type input "5"
type input "3600"
click at [1515, 315] on button "add" at bounding box center [1534, 328] width 38 height 28
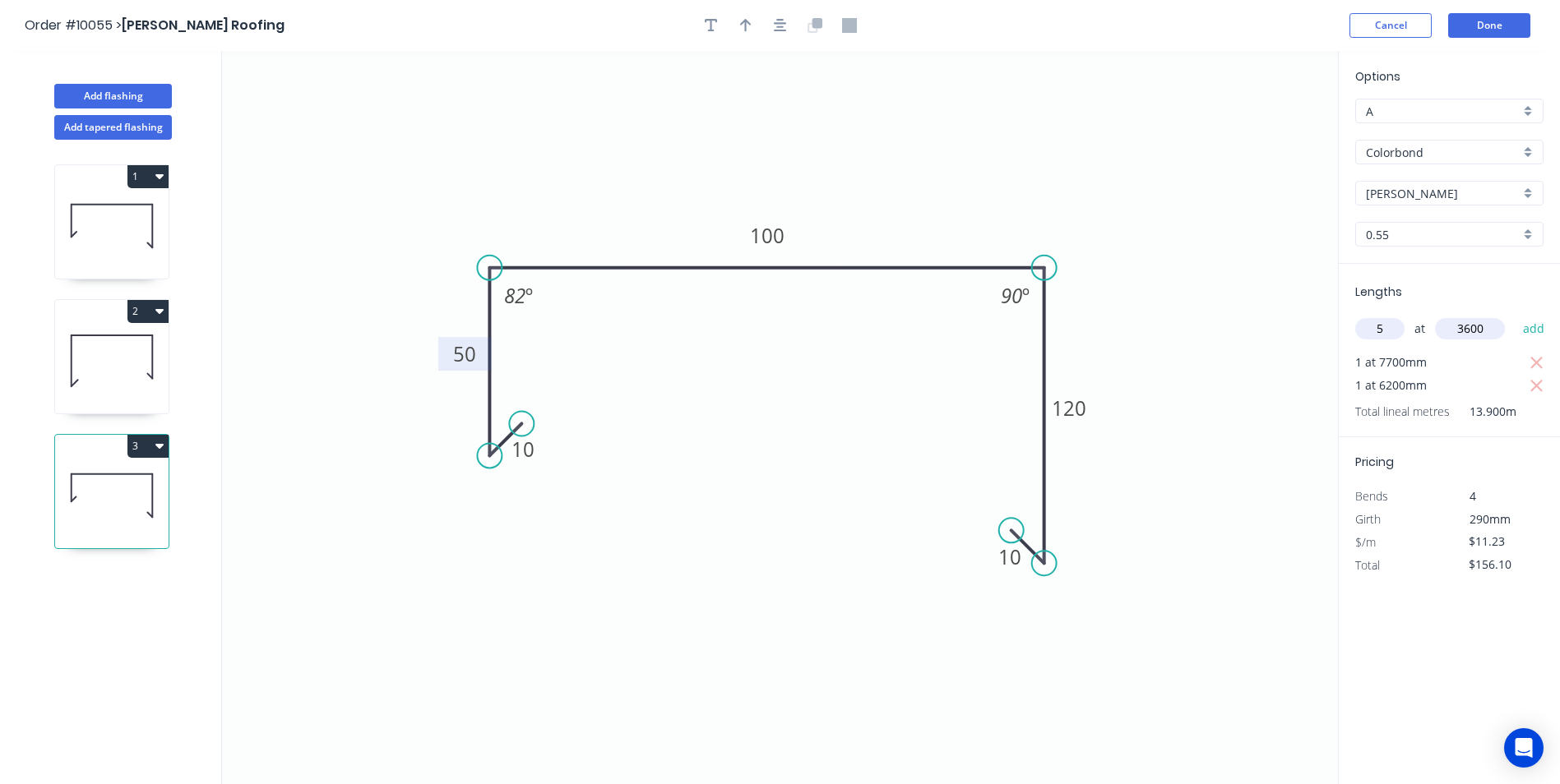
type input "$358.24"
type input "1"
type input "4000"
click at [1515, 315] on button "add" at bounding box center [1534, 328] width 38 height 28
type input "$403.16"
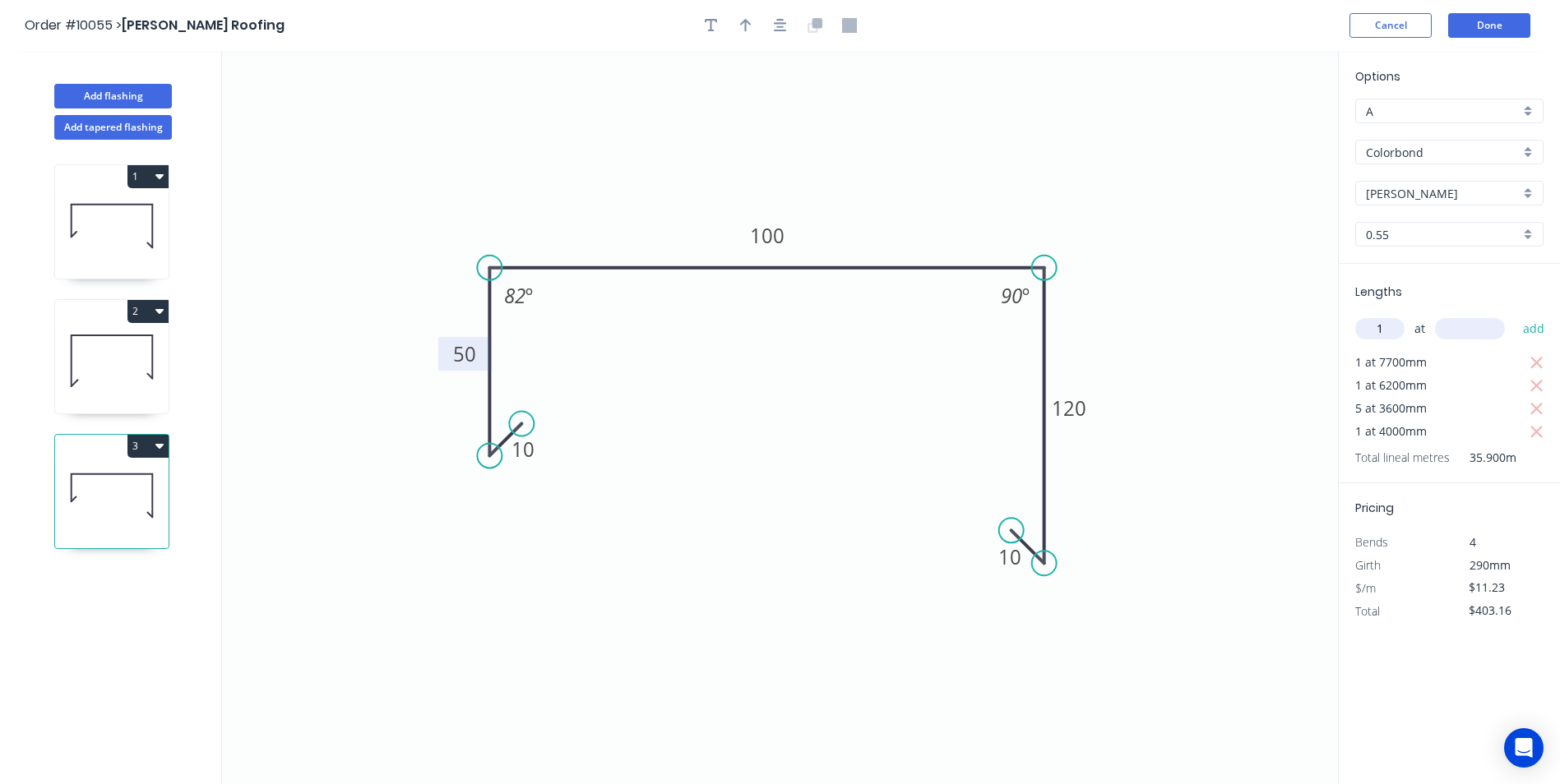
type input "1"
type input "2000"
click at [1515, 315] on button "add" at bounding box center [1534, 328] width 38 height 28
type input "$425.62"
type input "1"
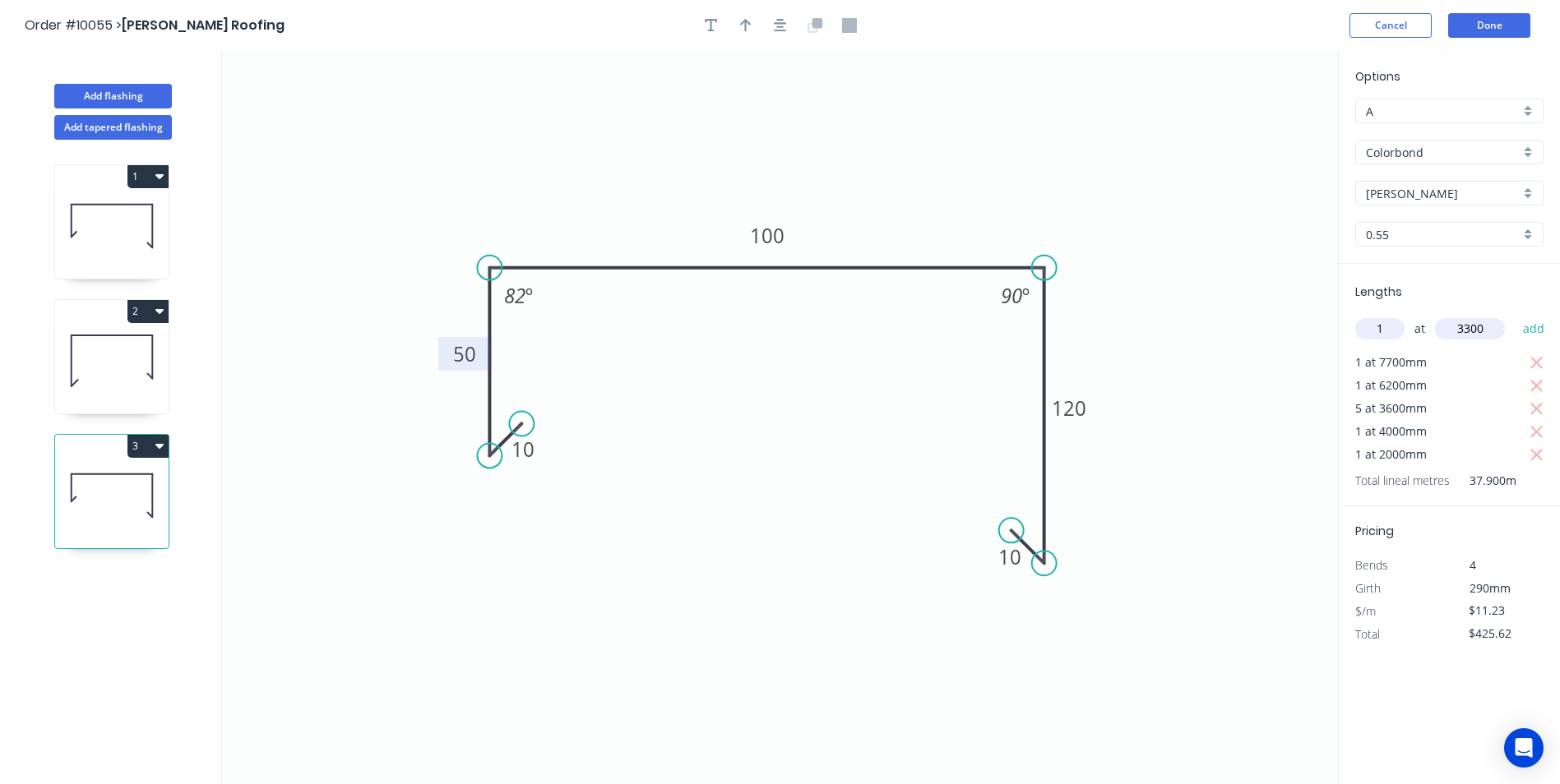
type input "3300"
click at [1515, 315] on button "add" at bounding box center [1534, 328] width 38 height 28
type input "$462.68"
click at [131, 99] on button "Add flashing" at bounding box center [113, 96] width 118 height 25
type input "$0.00"
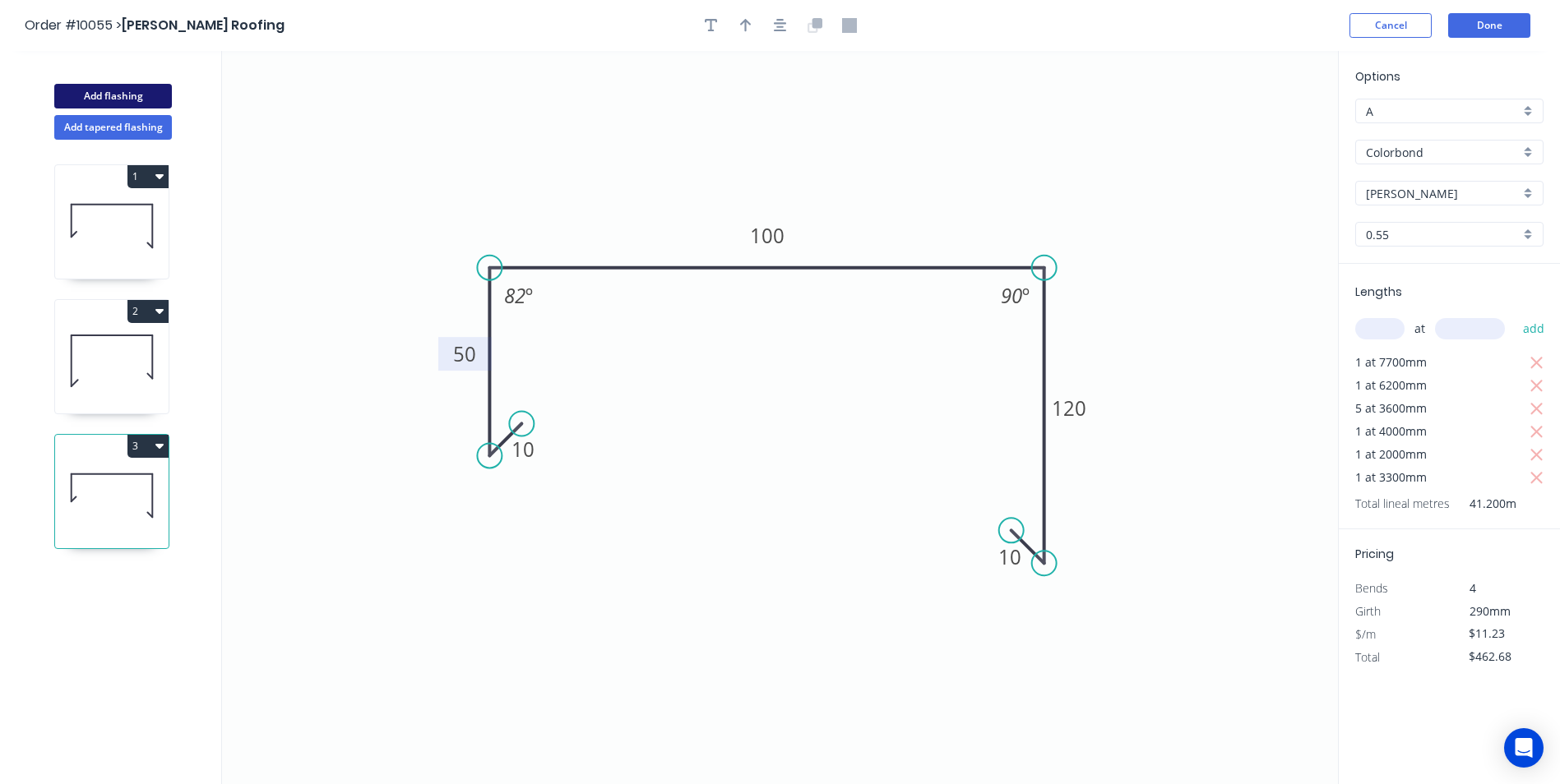
type input "$0.00"
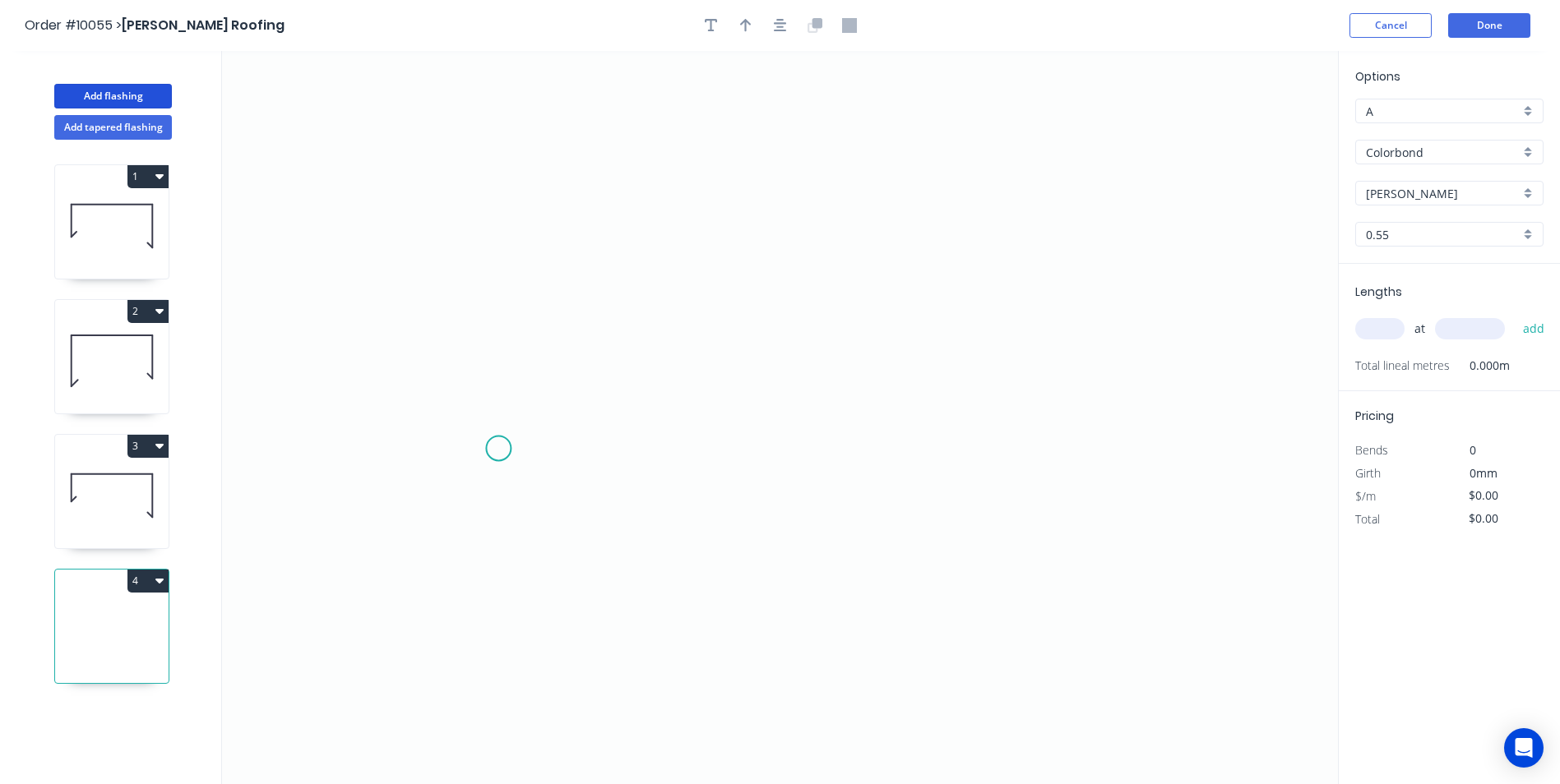
click at [498, 448] on icon "0" at bounding box center [780, 417] width 1116 height 733
click at [466, 482] on icon "0" at bounding box center [780, 417] width 1116 height 733
click at [461, 246] on icon "0 ?" at bounding box center [780, 417] width 1116 height 733
click at [989, 248] on icon "0 ? ?" at bounding box center [780, 417] width 1116 height 733
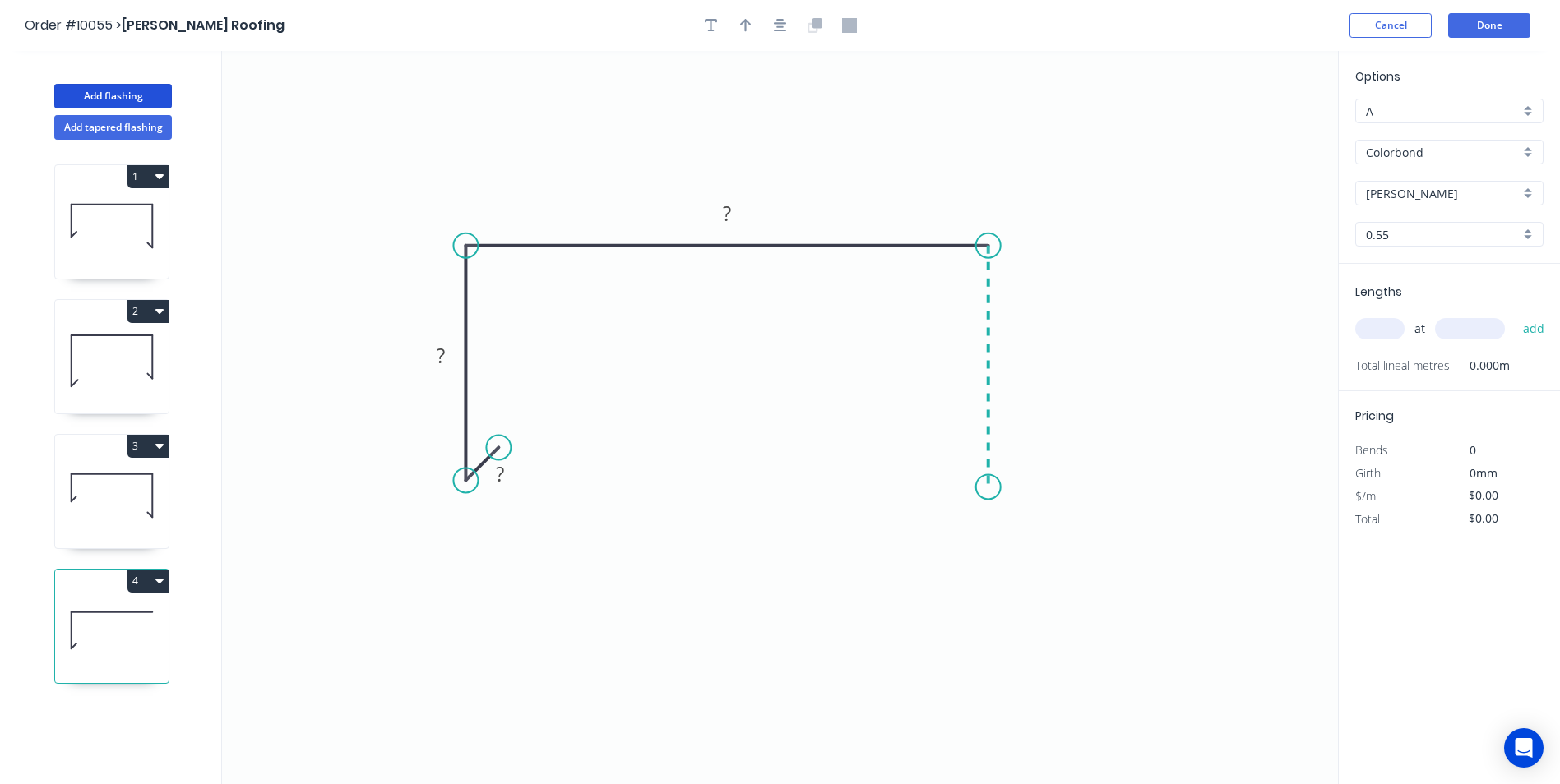
click at [988, 487] on icon "0 ? ? ?" at bounding box center [780, 417] width 1116 height 733
click at [955, 458] on icon "0 ? ? ? ?" at bounding box center [780, 417] width 1116 height 733
click at [955, 458] on circle at bounding box center [955, 453] width 25 height 25
click at [502, 473] on tspan "?" at bounding box center [500, 474] width 9 height 27
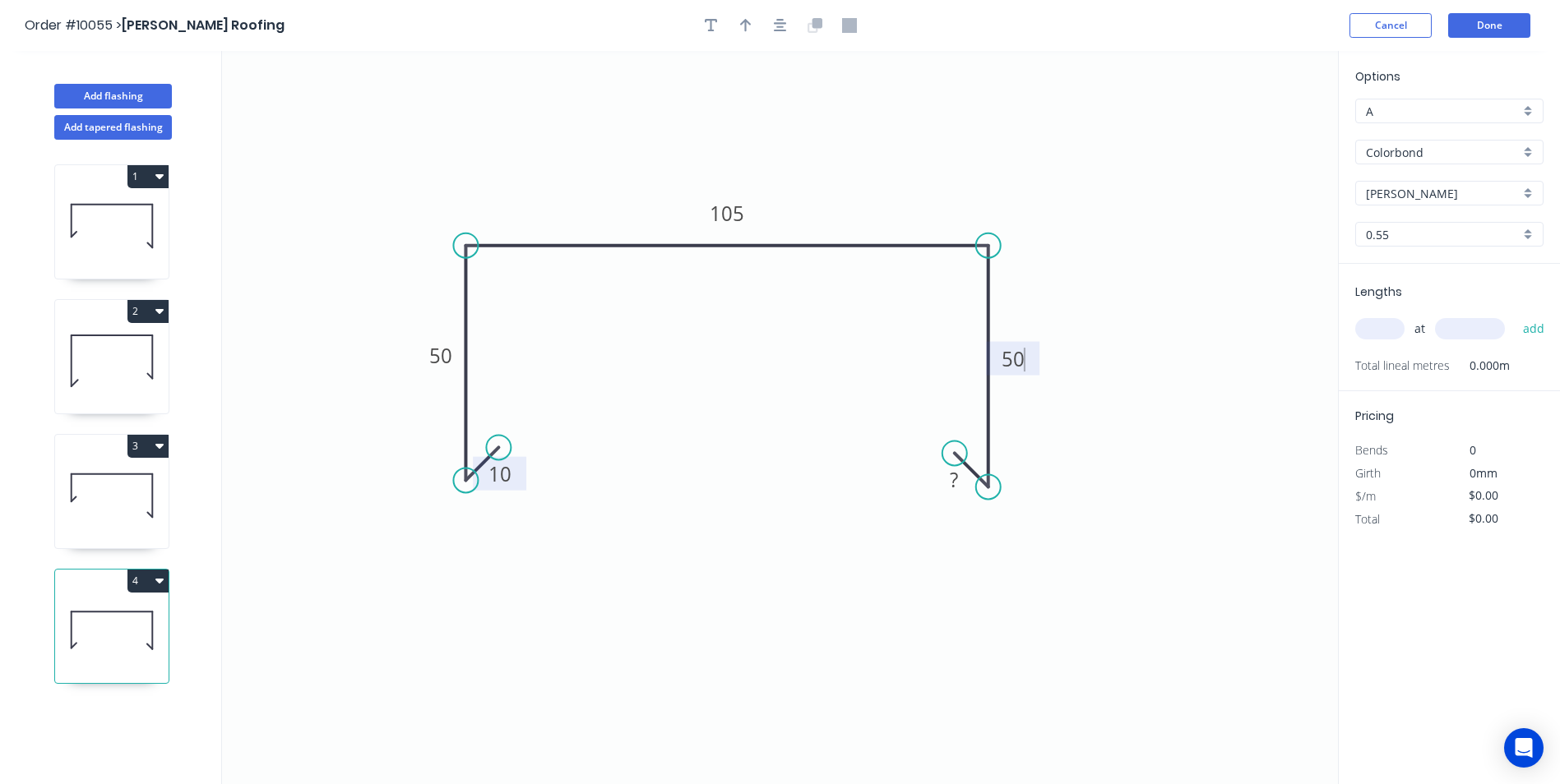
click at [560, 379] on icon "0 10 50 105 50 ?" at bounding box center [780, 417] width 1116 height 733
click at [496, 300] on div "Show angle" at bounding box center [551, 304] width 165 height 34
click at [995, 302] on div "Show angle" at bounding box center [1062, 309] width 165 height 34
click at [495, 275] on tspan "º" at bounding box center [499, 273] width 8 height 27
click at [606, 428] on icon "0 10 50 105 50 ? 98 º 98 º" at bounding box center [780, 417] width 1116 height 733
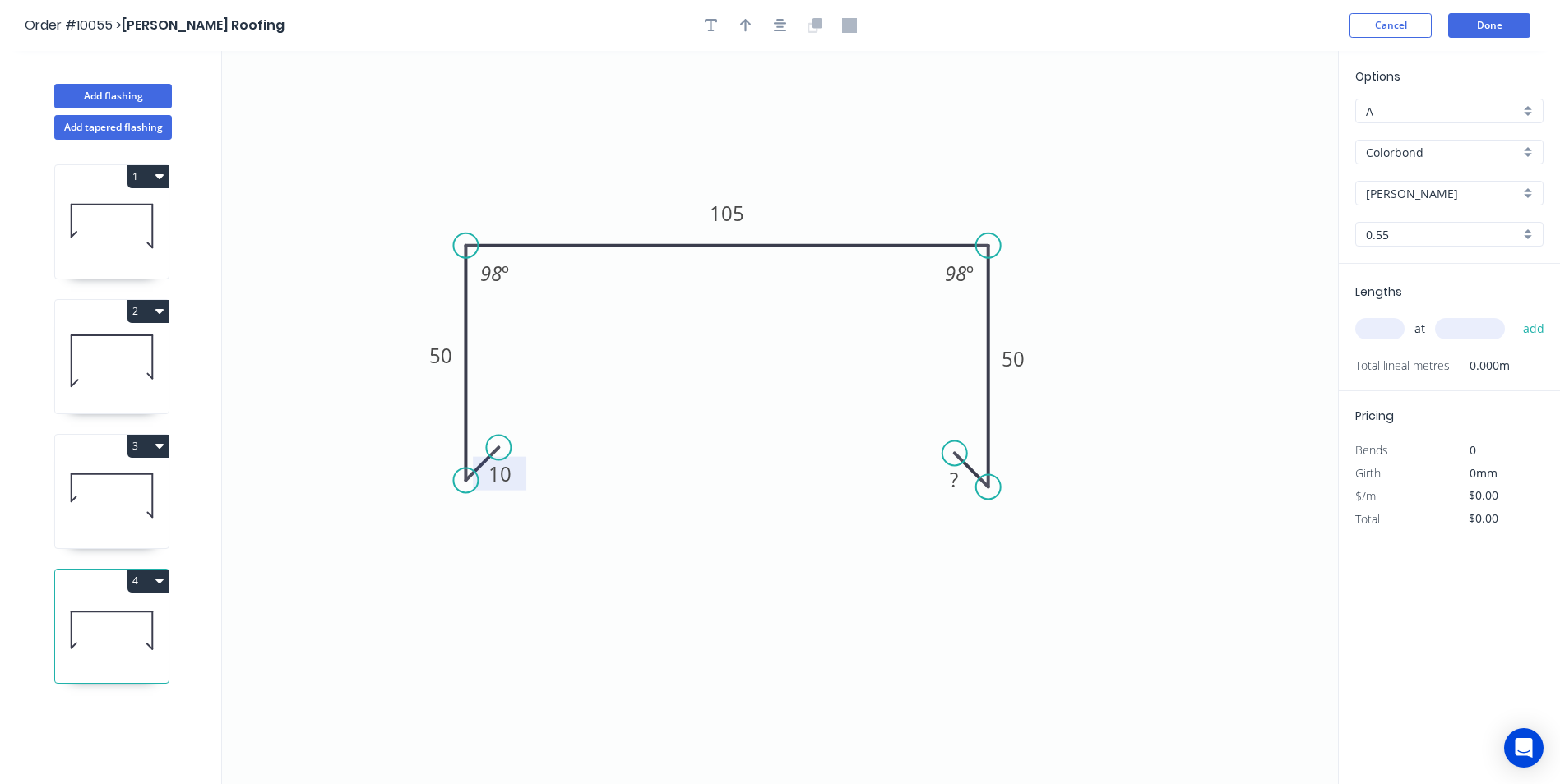
click at [1387, 319] on input "text" at bounding box center [1380, 329] width 49 height 21
type input "1"
type input "1400"
click at [1515, 315] on button "add" at bounding box center [1534, 328] width 38 height 28
type input "1"
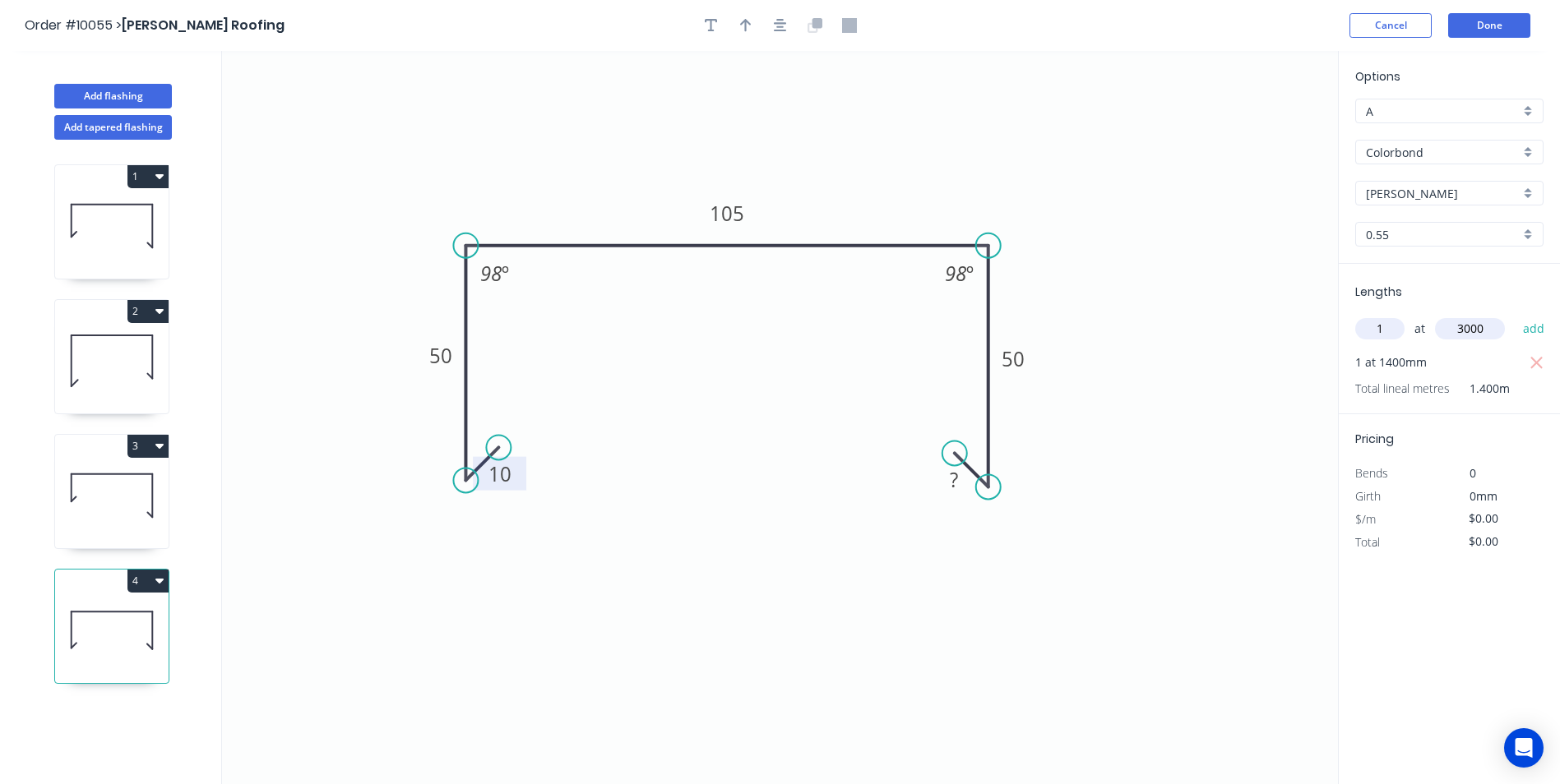
type input "3000"
click at [1515, 315] on button "add" at bounding box center [1534, 328] width 38 height 28
click at [118, 90] on button "Add flashing" at bounding box center [113, 96] width 118 height 25
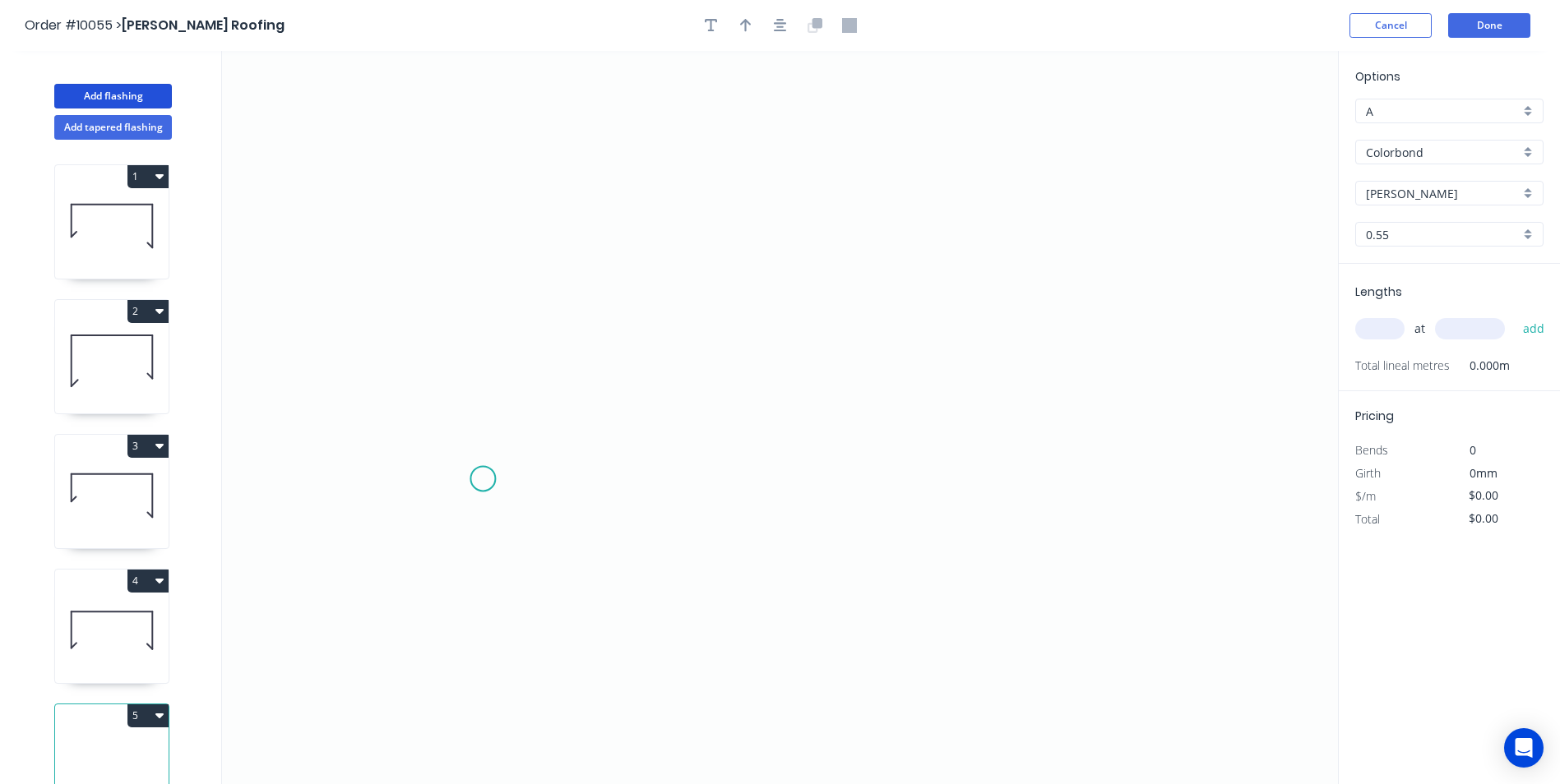
click at [483, 480] on icon "0" at bounding box center [780, 417] width 1116 height 733
click at [507, 445] on icon "0" at bounding box center [780, 417] width 1116 height 733
click at [961, 458] on icon "0 ?" at bounding box center [780, 417] width 1116 height 733
click at [961, 322] on icon at bounding box center [961, 384] width 0 height 124
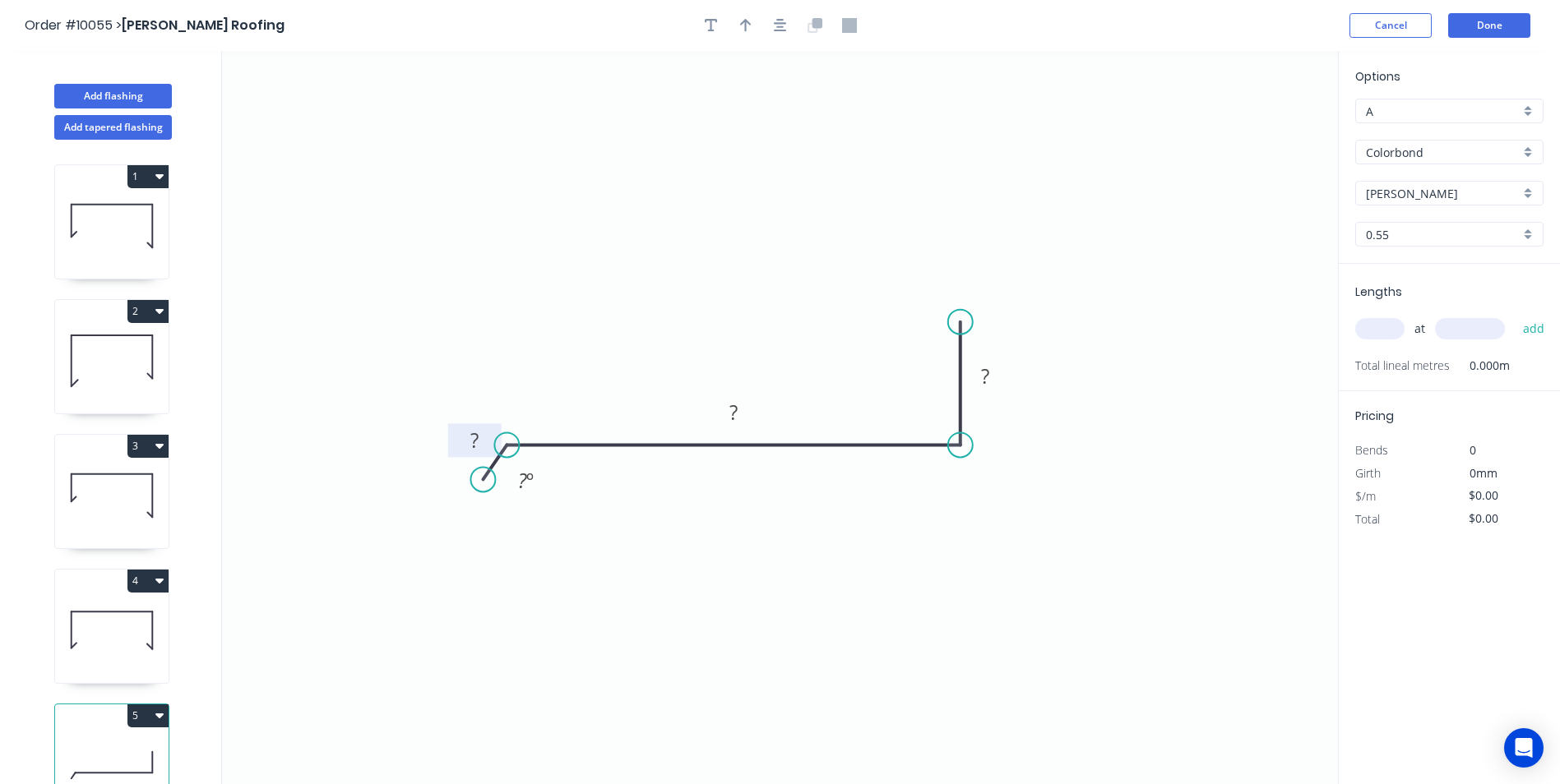
click at [478, 439] on tspan "?" at bounding box center [474, 440] width 9 height 27
click at [1124, 404] on icon "0 48 300 120 ? º" at bounding box center [780, 417] width 1116 height 733
type input "$13.67"
click at [1361, 328] on input "text" at bounding box center [1380, 329] width 49 height 21
type input "1"
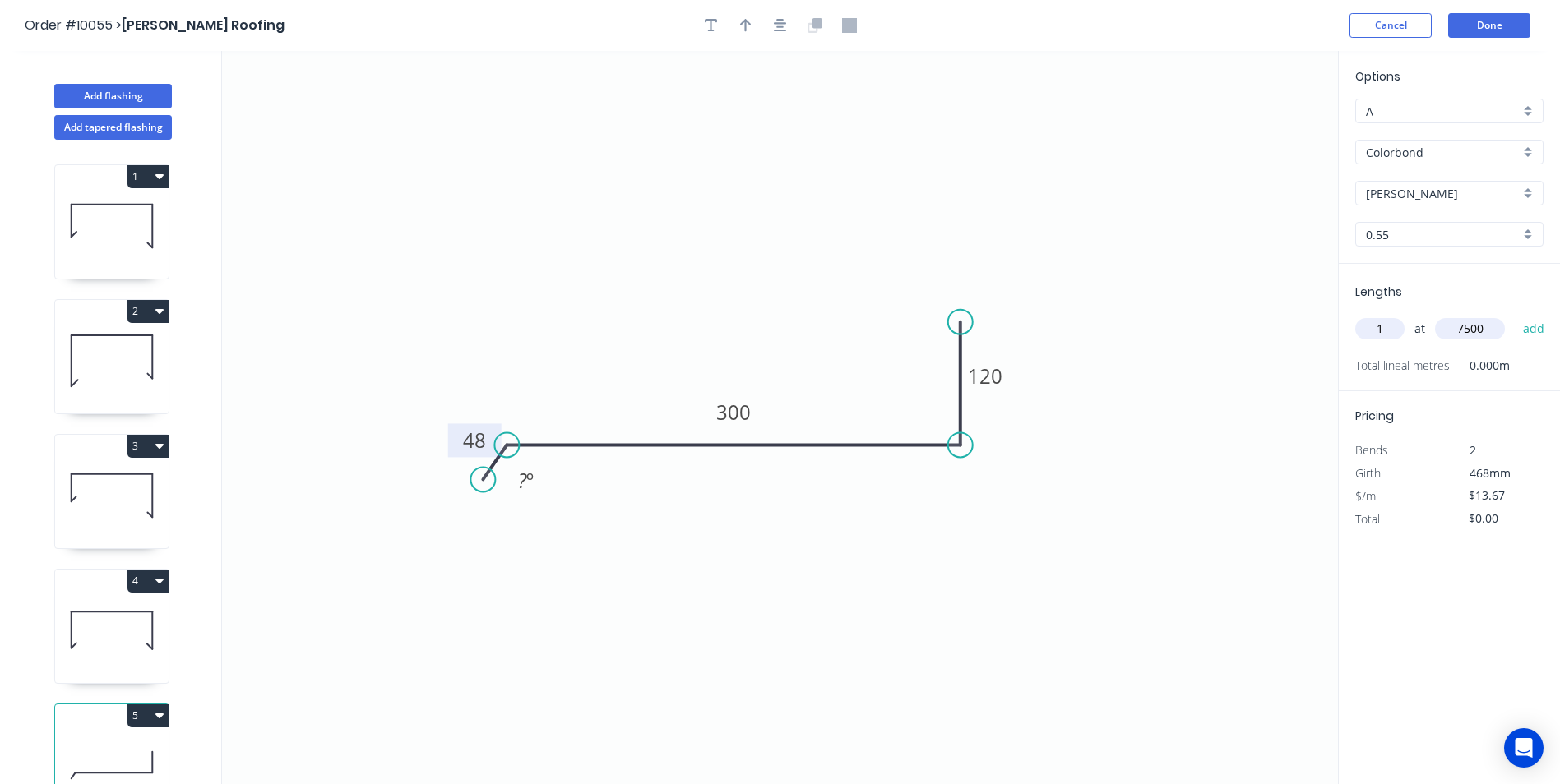
type input "7500"
click at [1515, 315] on button "add" at bounding box center [1534, 328] width 38 height 28
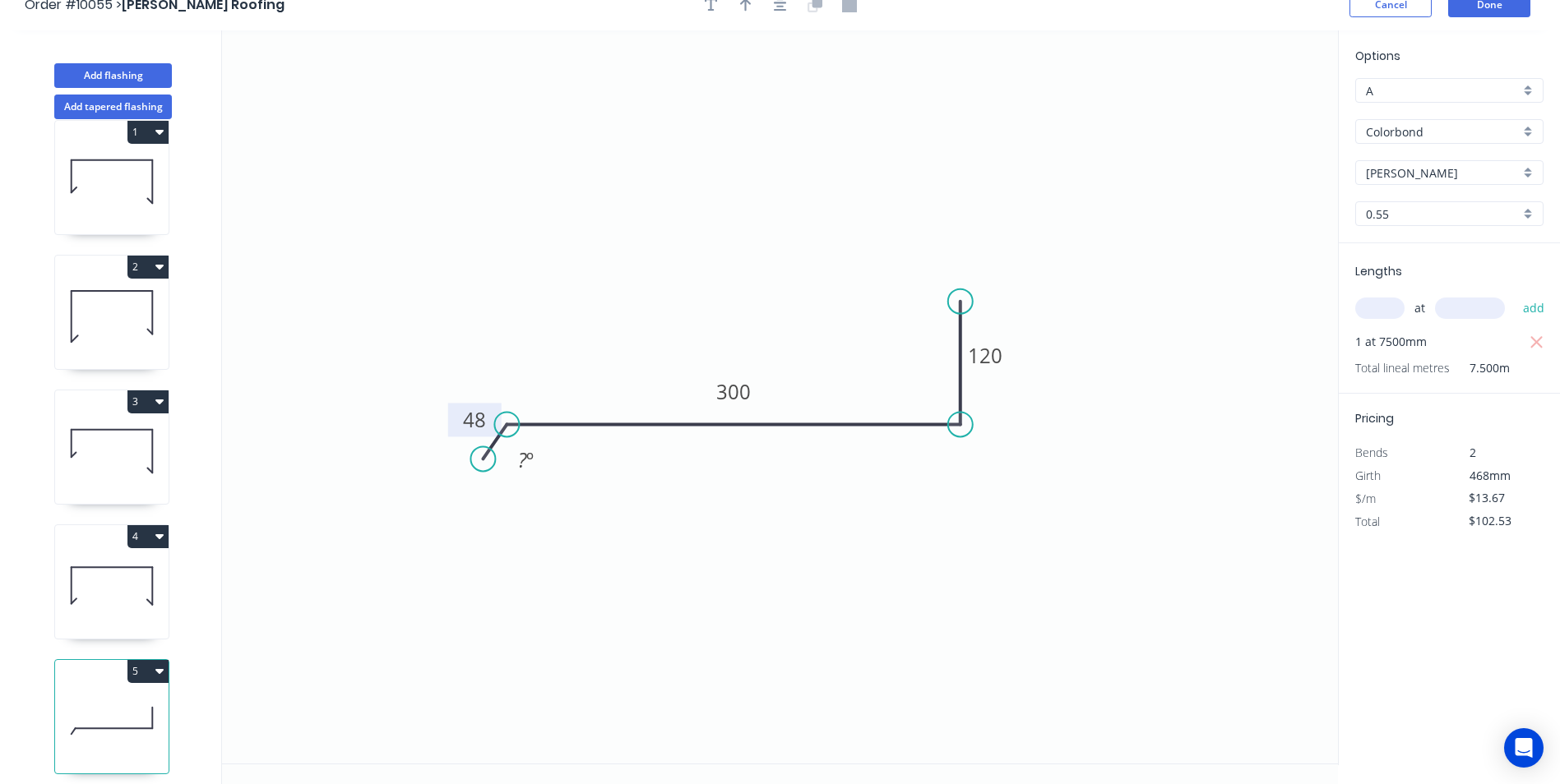
scroll to position [31, 0]
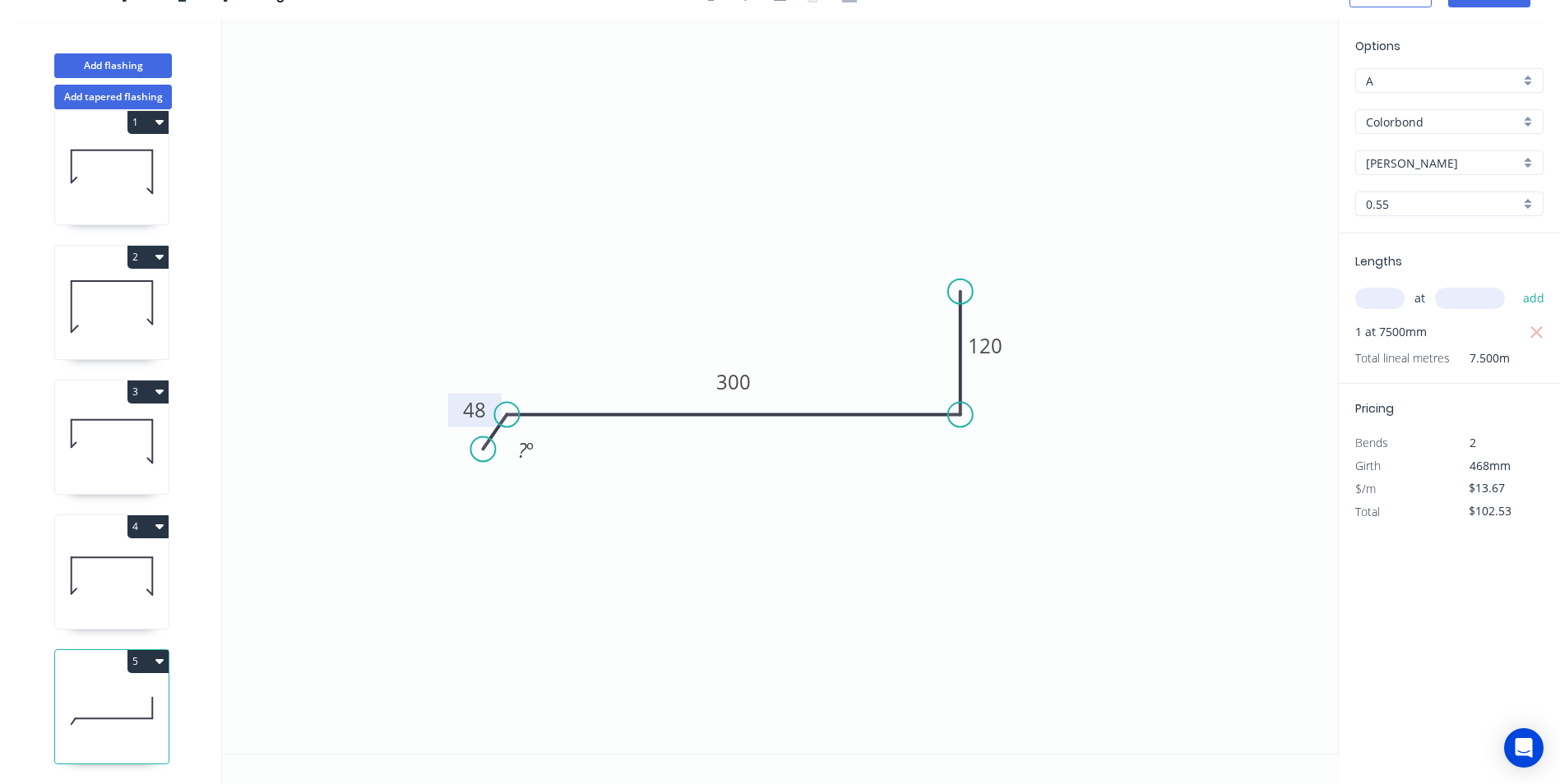
click at [152, 651] on button "5" at bounding box center [148, 662] width 41 height 23
click at [108, 691] on div "Duplicate" at bounding box center [90, 702] width 127 height 24
type input "$0.00"
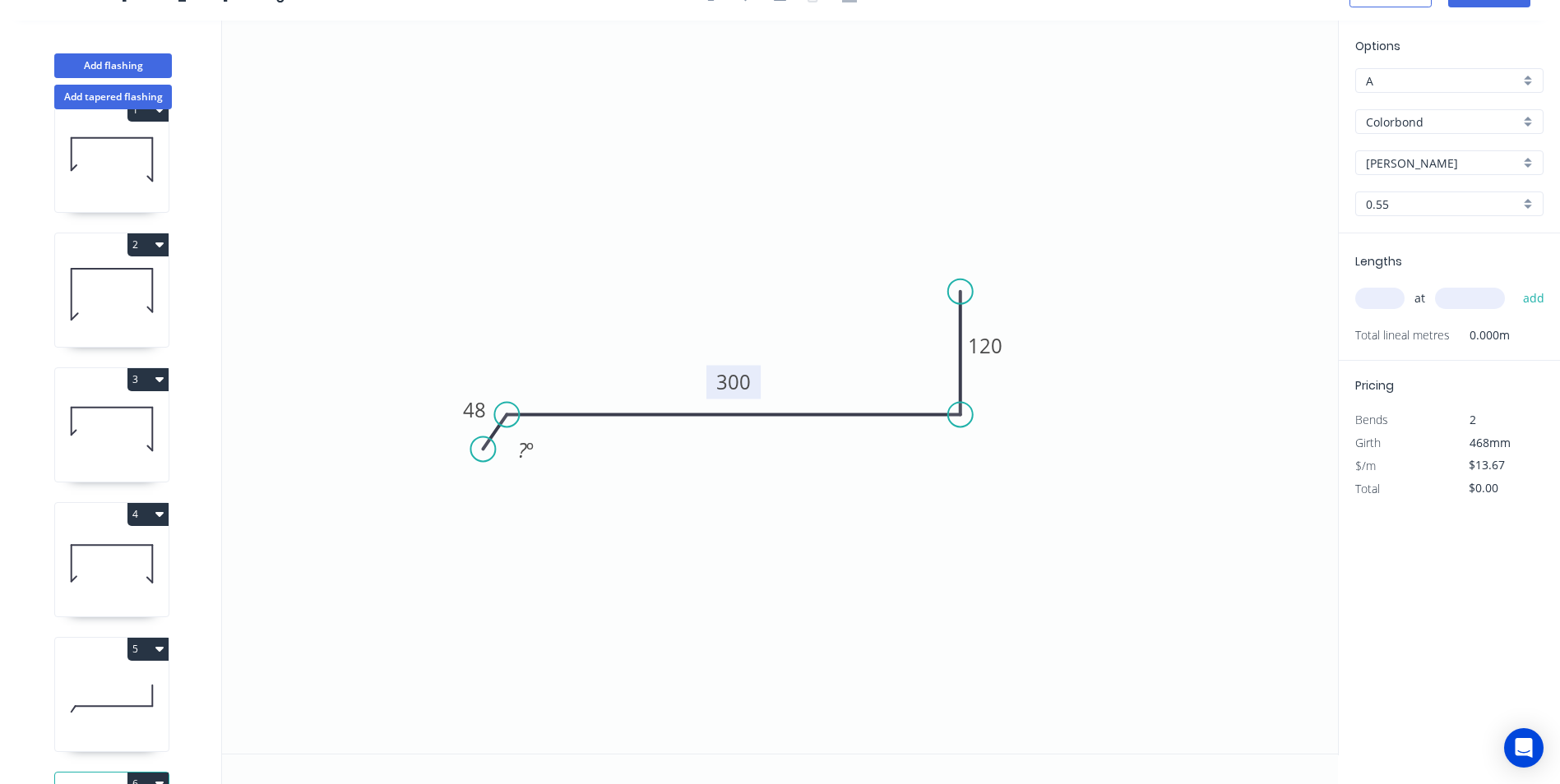
click at [747, 377] on tspan "300" at bounding box center [733, 382] width 35 height 27
click at [804, 267] on icon "0 48 220 140 ? º" at bounding box center [780, 387] width 1116 height 733
type input "$13.67"
click at [1364, 293] on input "text" at bounding box center [1380, 298] width 49 height 21
type input "1"
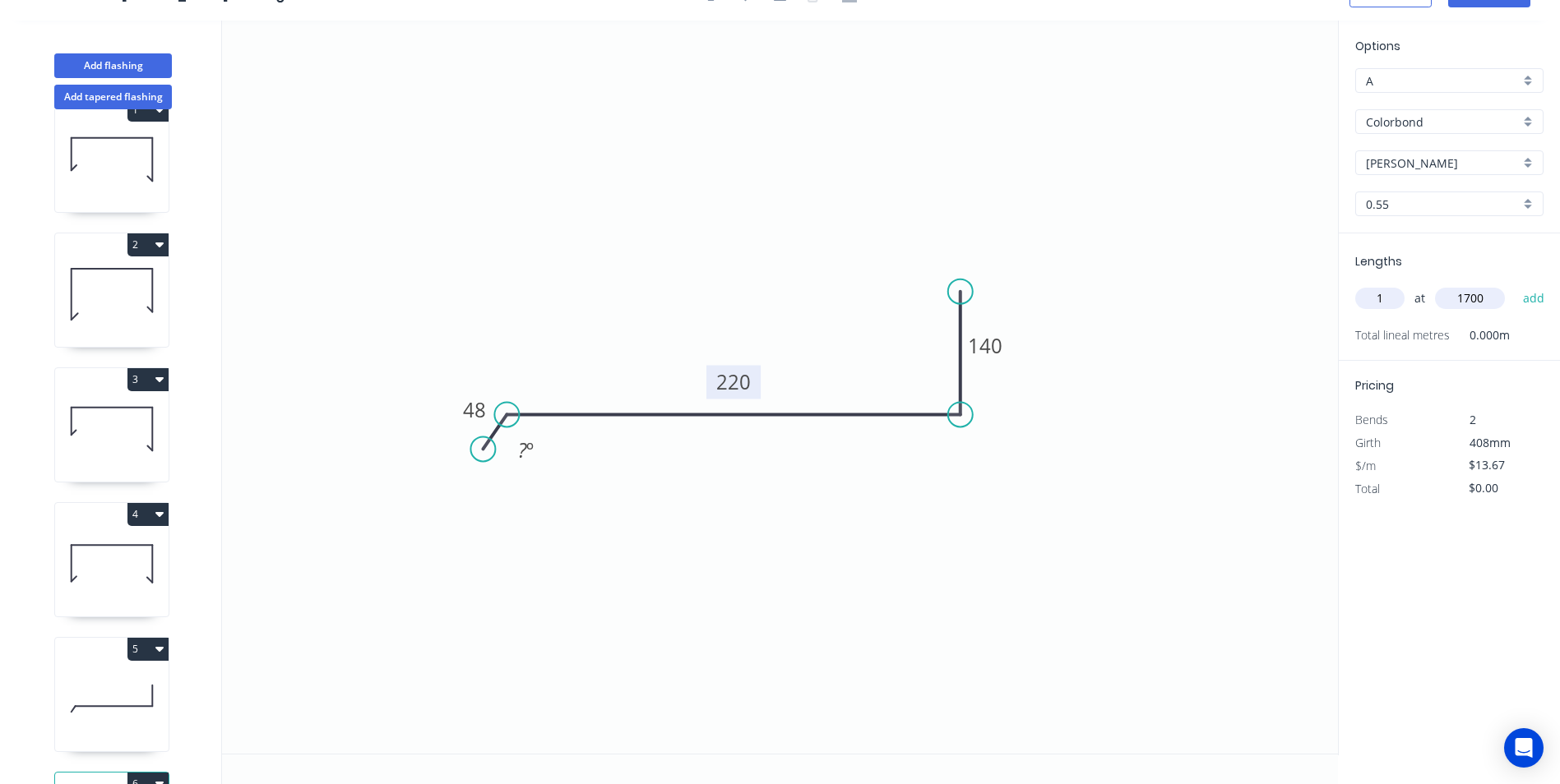
type input "1700"
click at [1515, 284] on button "add" at bounding box center [1534, 297] width 38 height 28
type input "$23.24"
type input "1"
type input "3300"
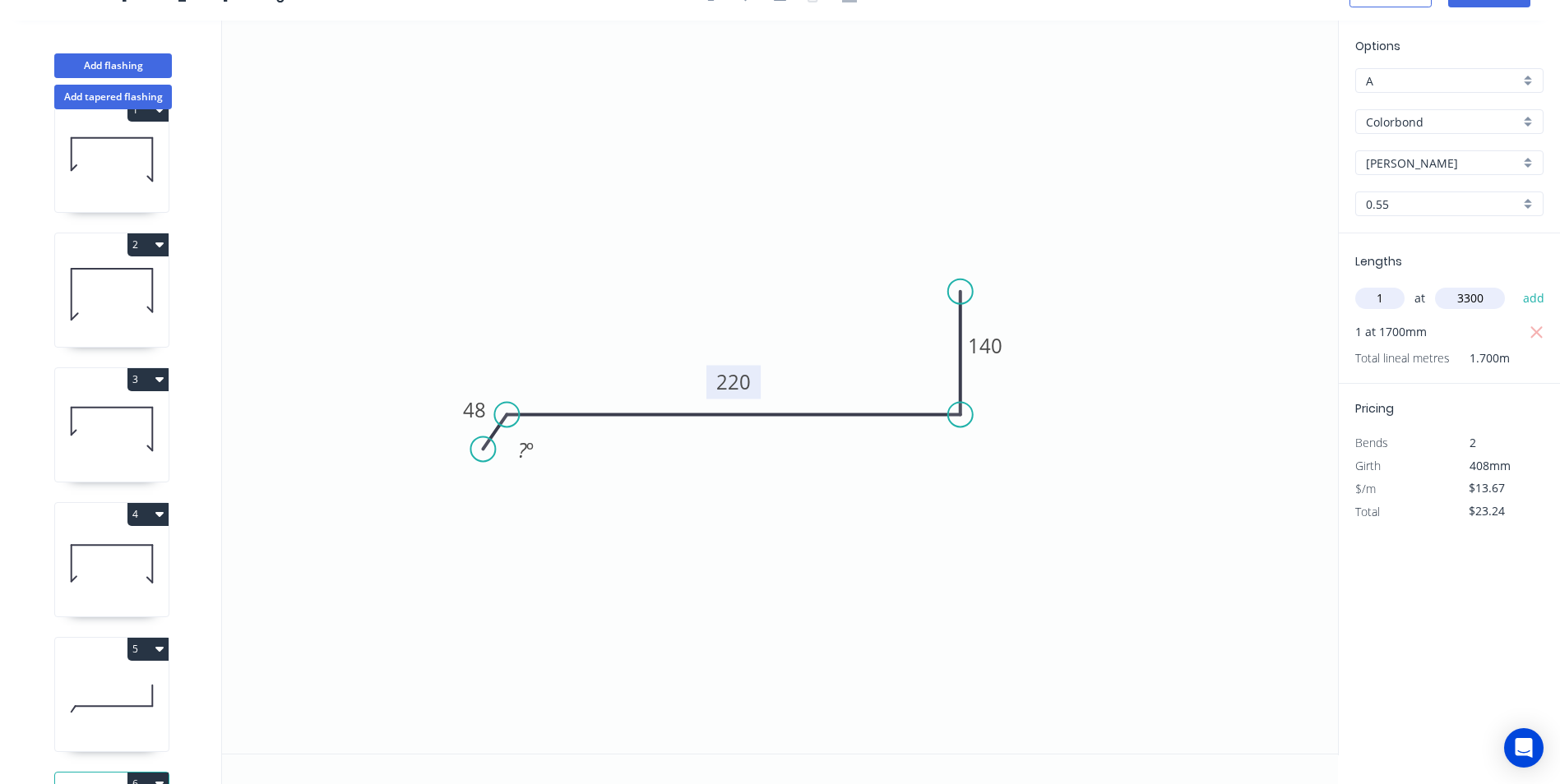
click at [1515, 284] on button "add" at bounding box center [1534, 297] width 38 height 28
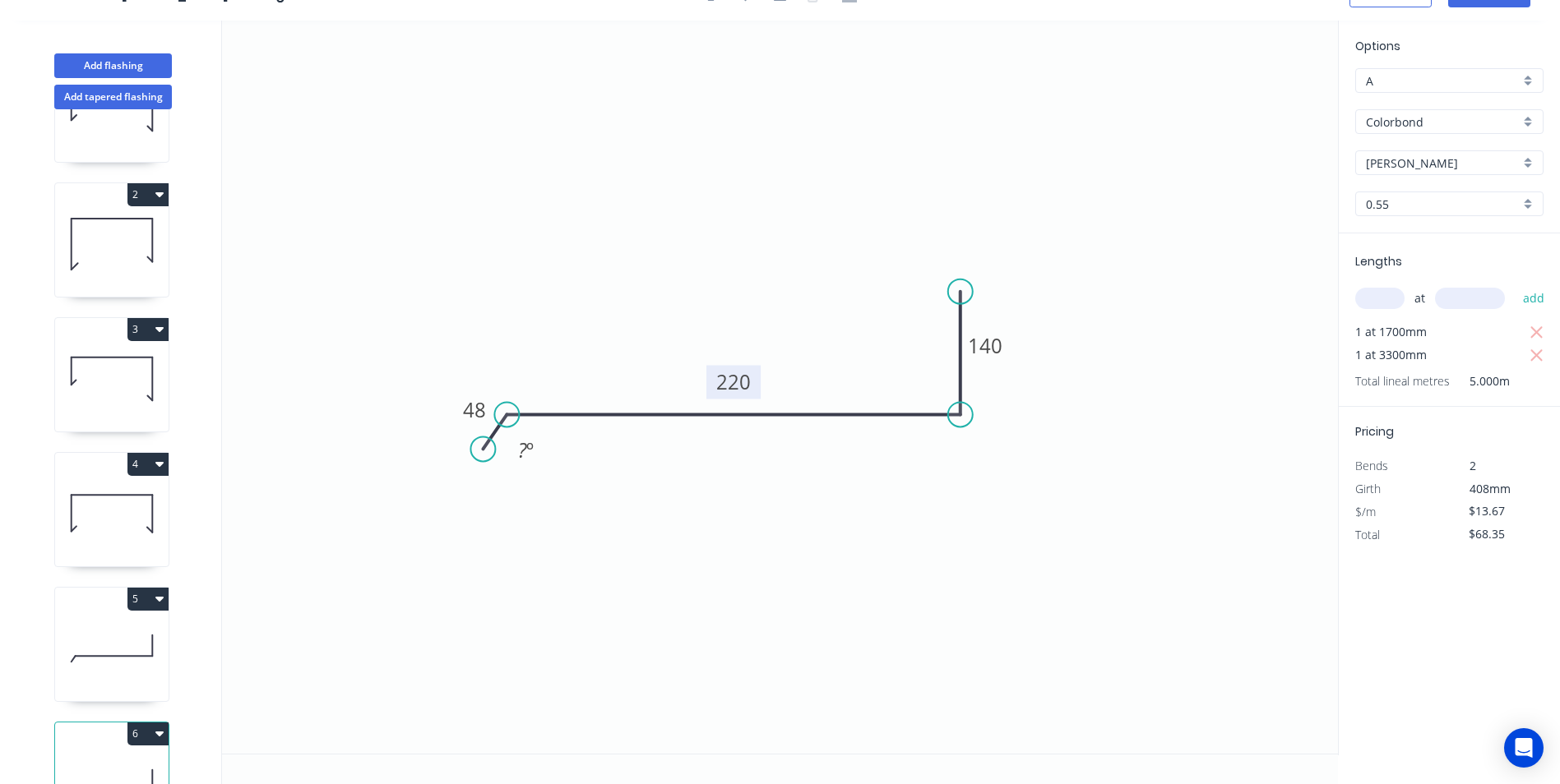
scroll to position [171, 0]
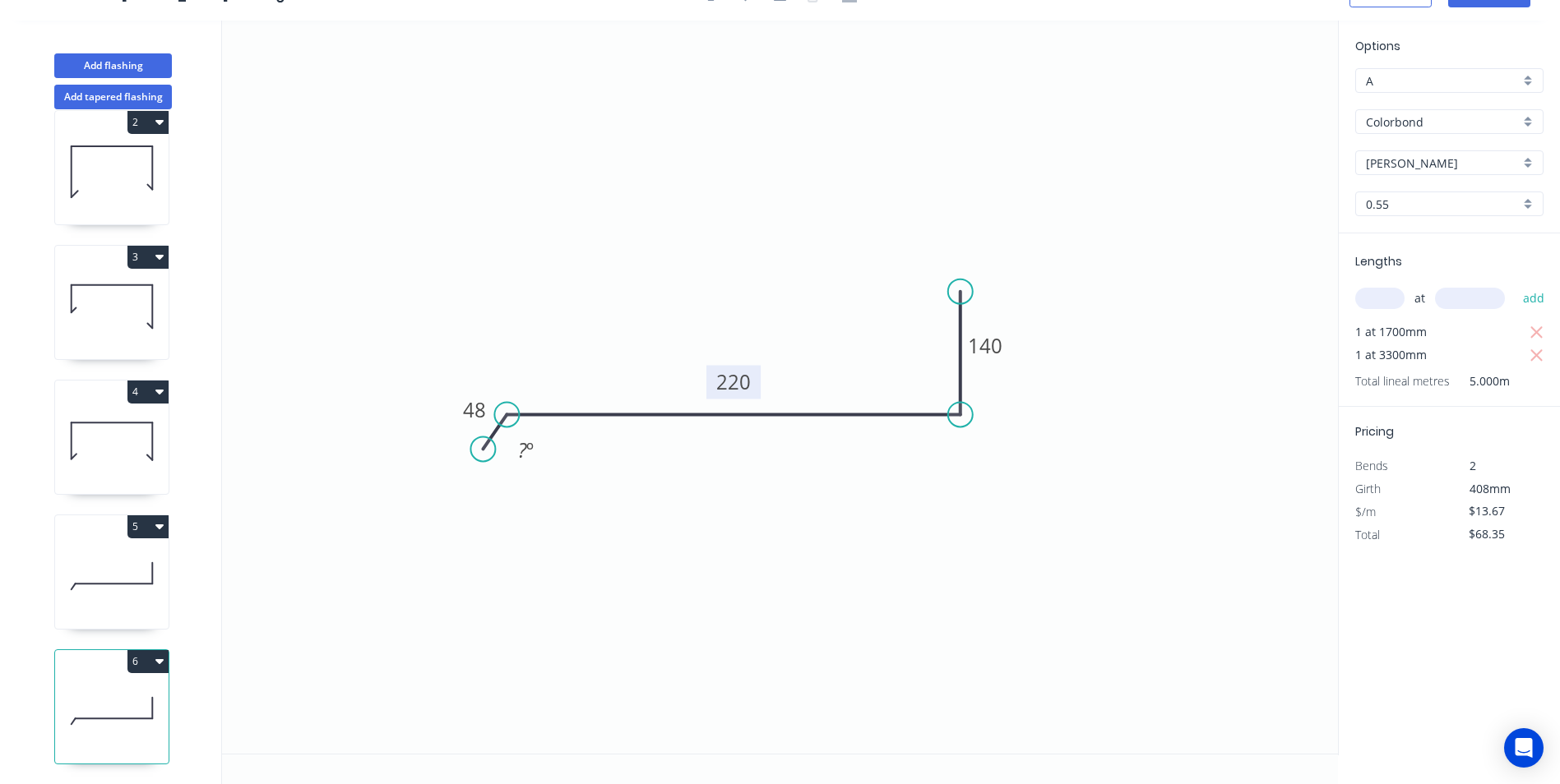
click at [150, 653] on button "6" at bounding box center [148, 662] width 41 height 23
click at [106, 691] on div "Duplicate" at bounding box center [90, 702] width 127 height 24
type input "$0.00"
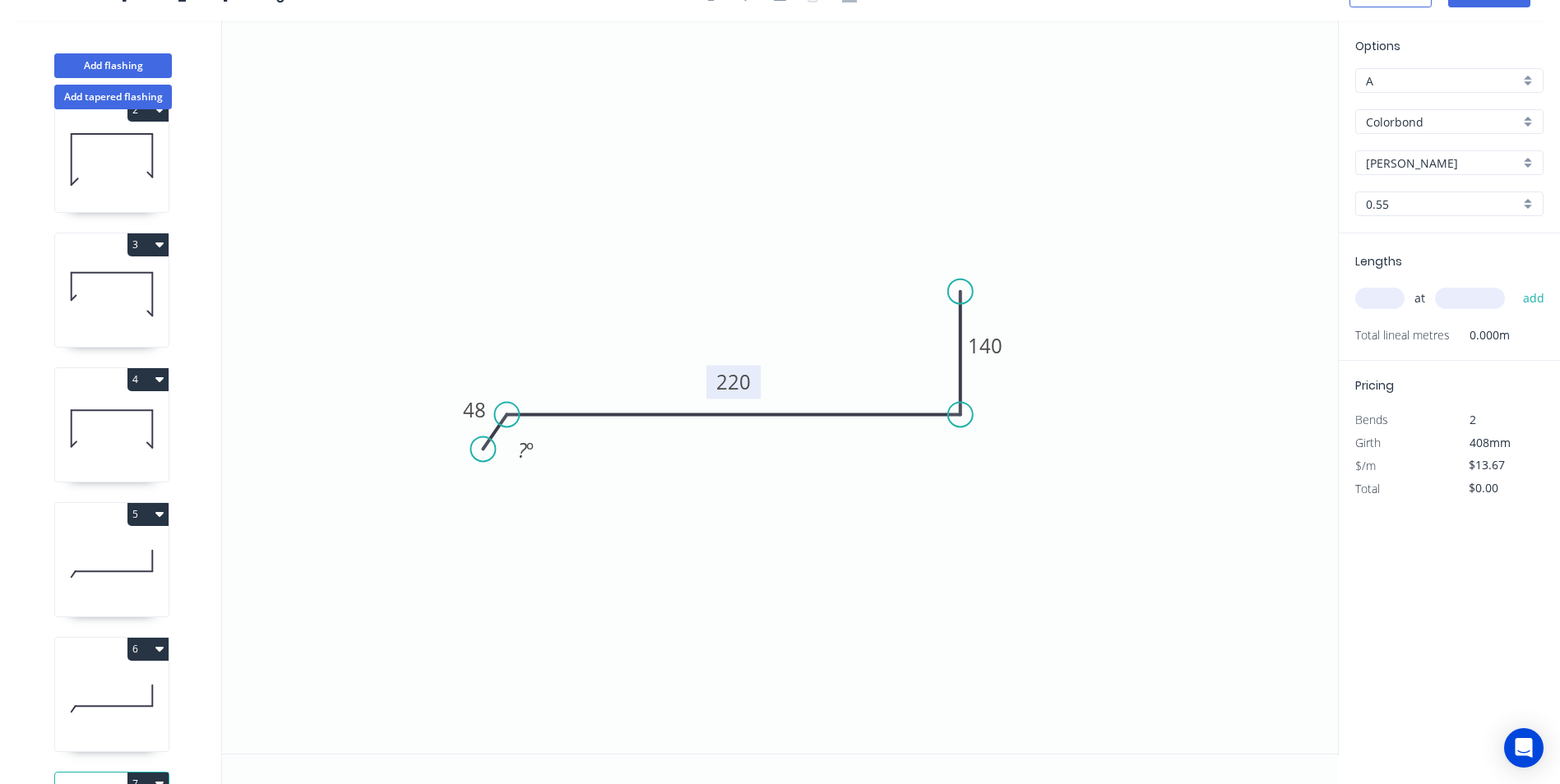
click at [743, 388] on tspan "220" at bounding box center [733, 382] width 35 height 27
type input "$9.07"
click at [917, 468] on icon "0 48 100 150 ? º" at bounding box center [780, 387] width 1116 height 733
click at [1366, 301] on input "text" at bounding box center [1380, 298] width 49 height 21
type input "1"
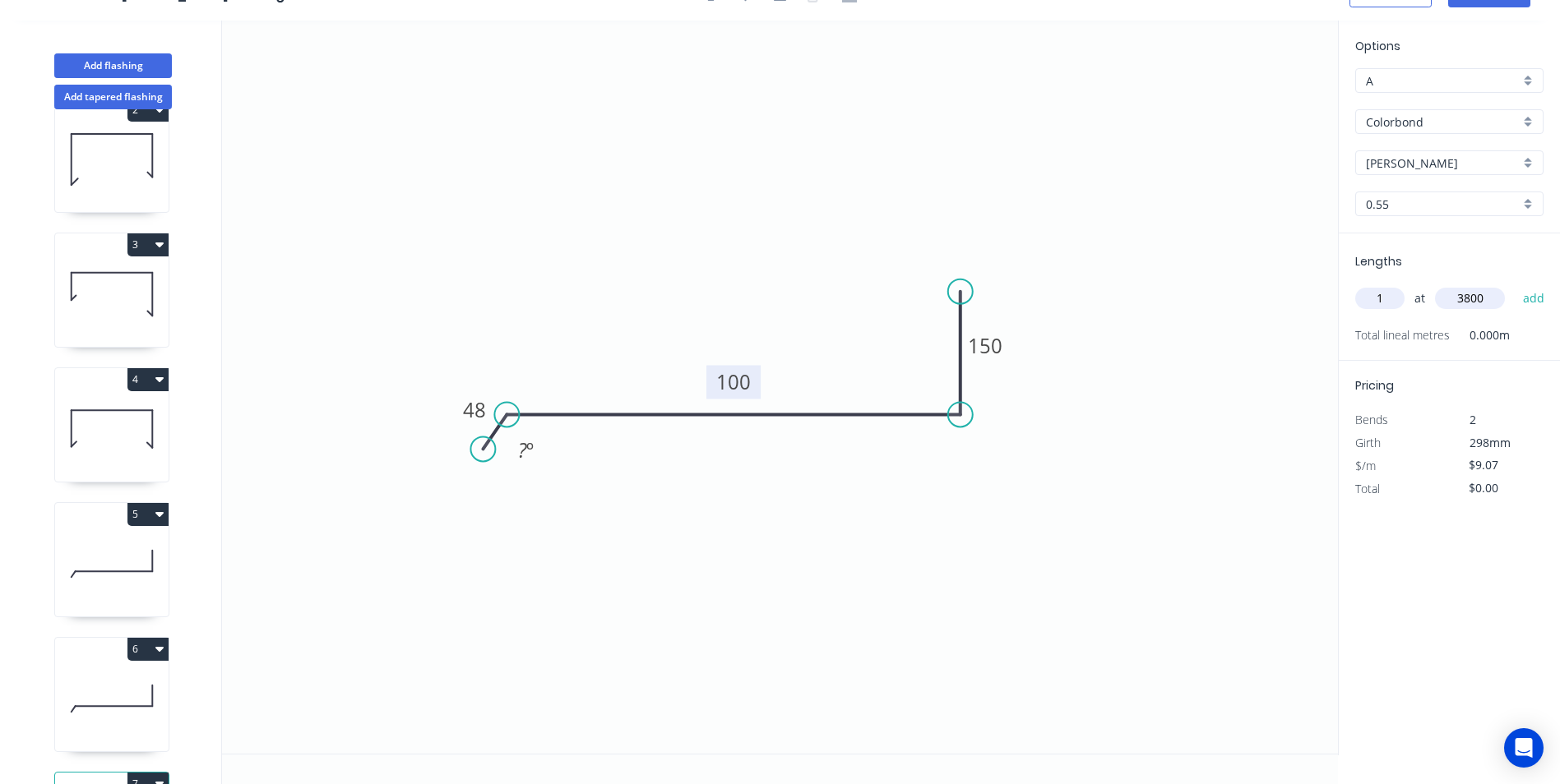
type input "3800"
click at [1515, 284] on button "add" at bounding box center [1534, 297] width 38 height 28
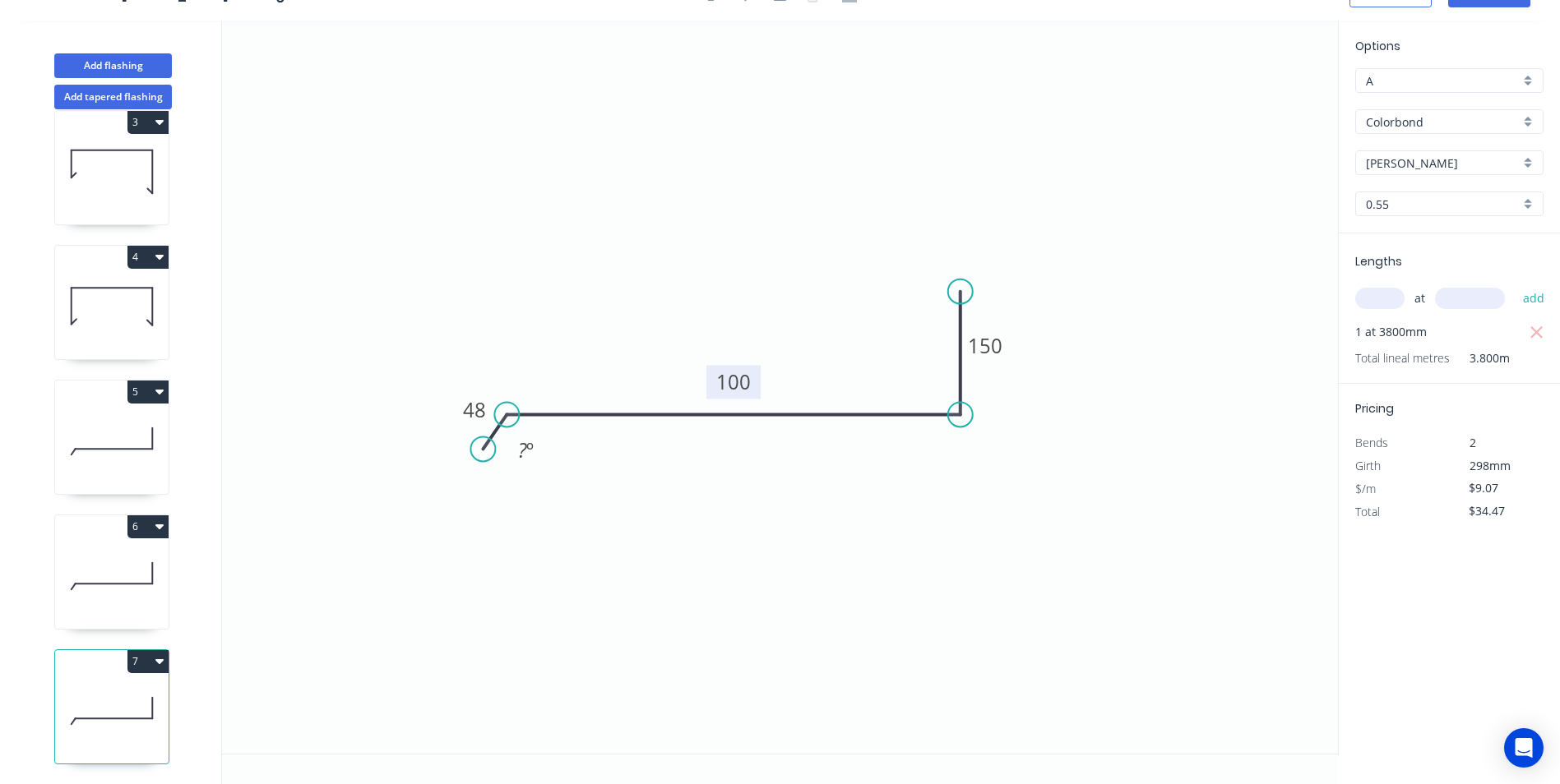
click at [156, 659] on icon "button" at bounding box center [159, 661] width 9 height 5
click at [109, 691] on div "Duplicate" at bounding box center [90, 702] width 127 height 24
type input "$0.00"
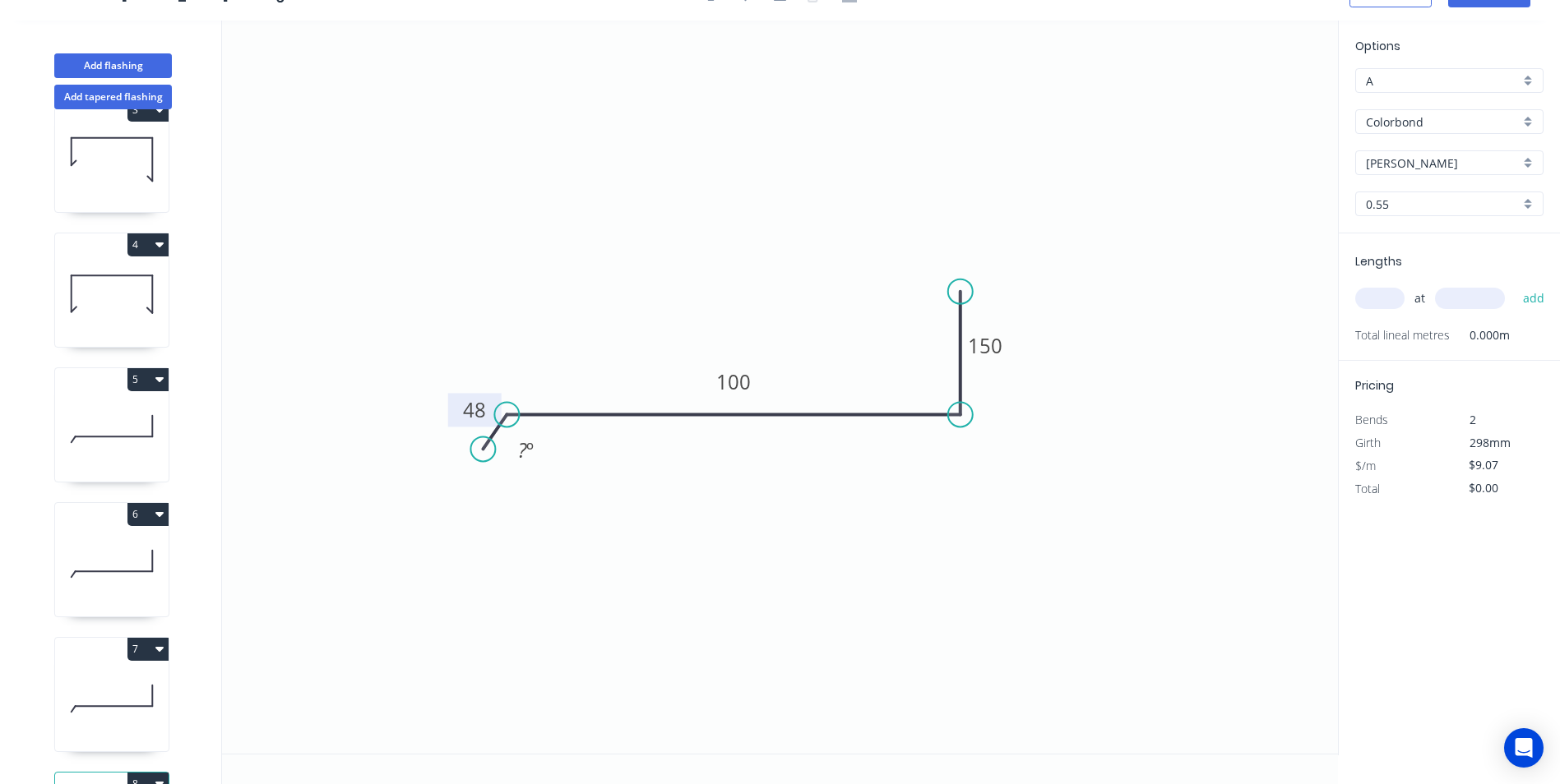
click at [478, 411] on tspan "48" at bounding box center [474, 410] width 23 height 27
click at [970, 293] on circle at bounding box center [961, 292] width 25 height 25
type input "$15.52"
click at [957, 295] on circle at bounding box center [961, 292] width 25 height 25
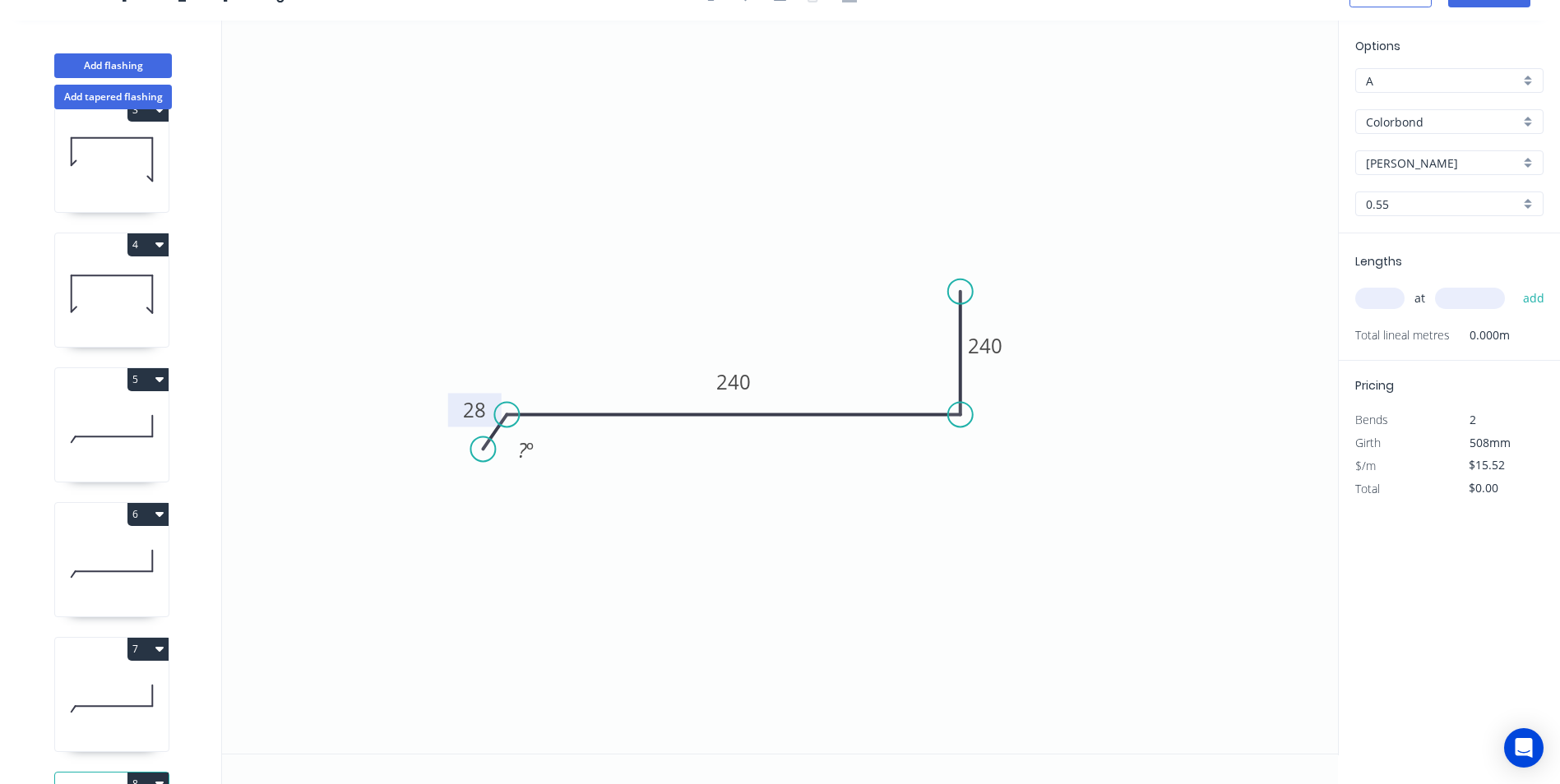
click at [1380, 301] on input "text" at bounding box center [1380, 298] width 49 height 21
type input "2"
type input "2500"
click at [1515, 284] on button "add" at bounding box center [1534, 297] width 38 height 28
type input "$77.60"
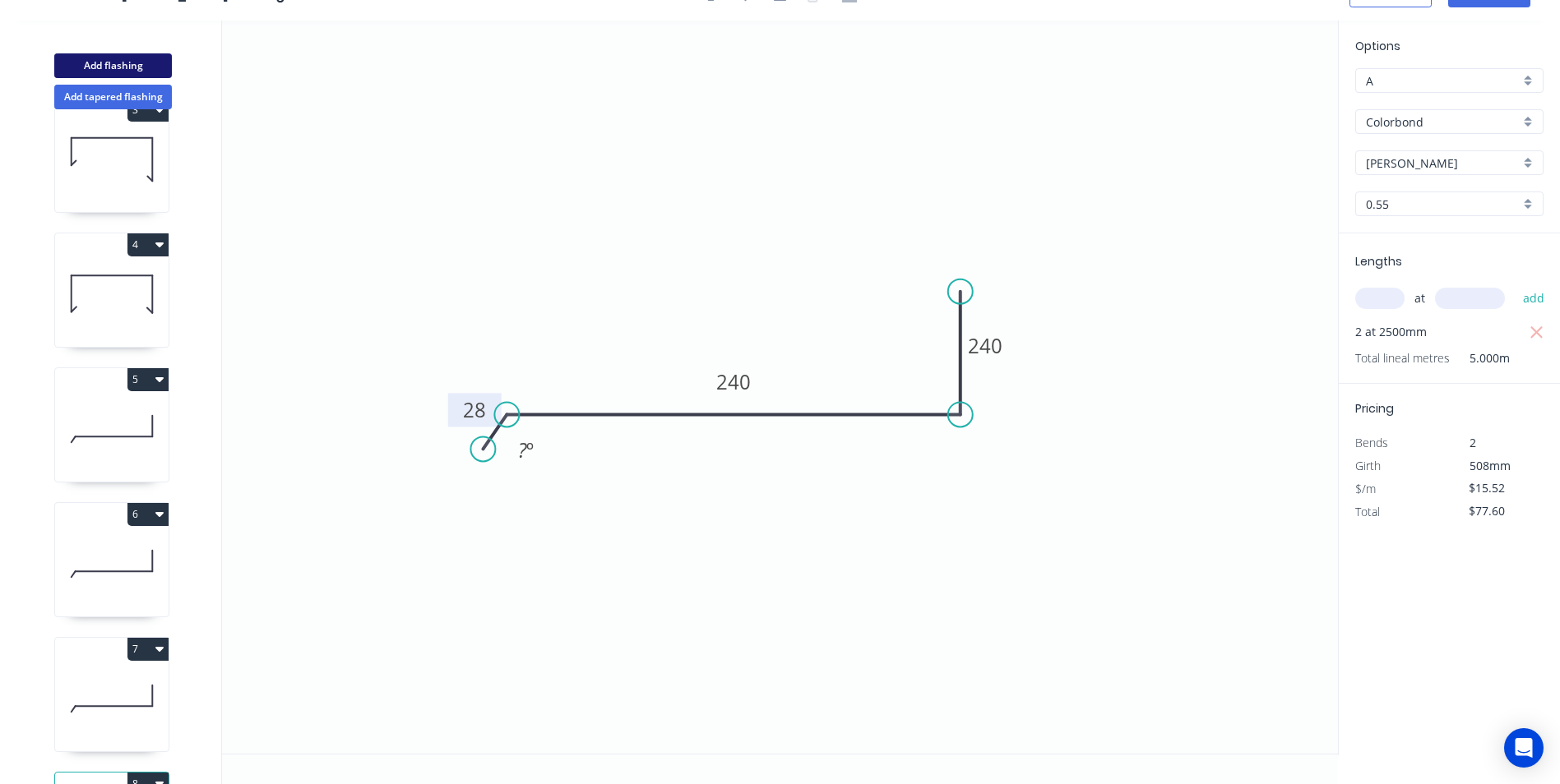
click at [96, 76] on button "Add flashing" at bounding box center [113, 66] width 118 height 25
type input "$0.00"
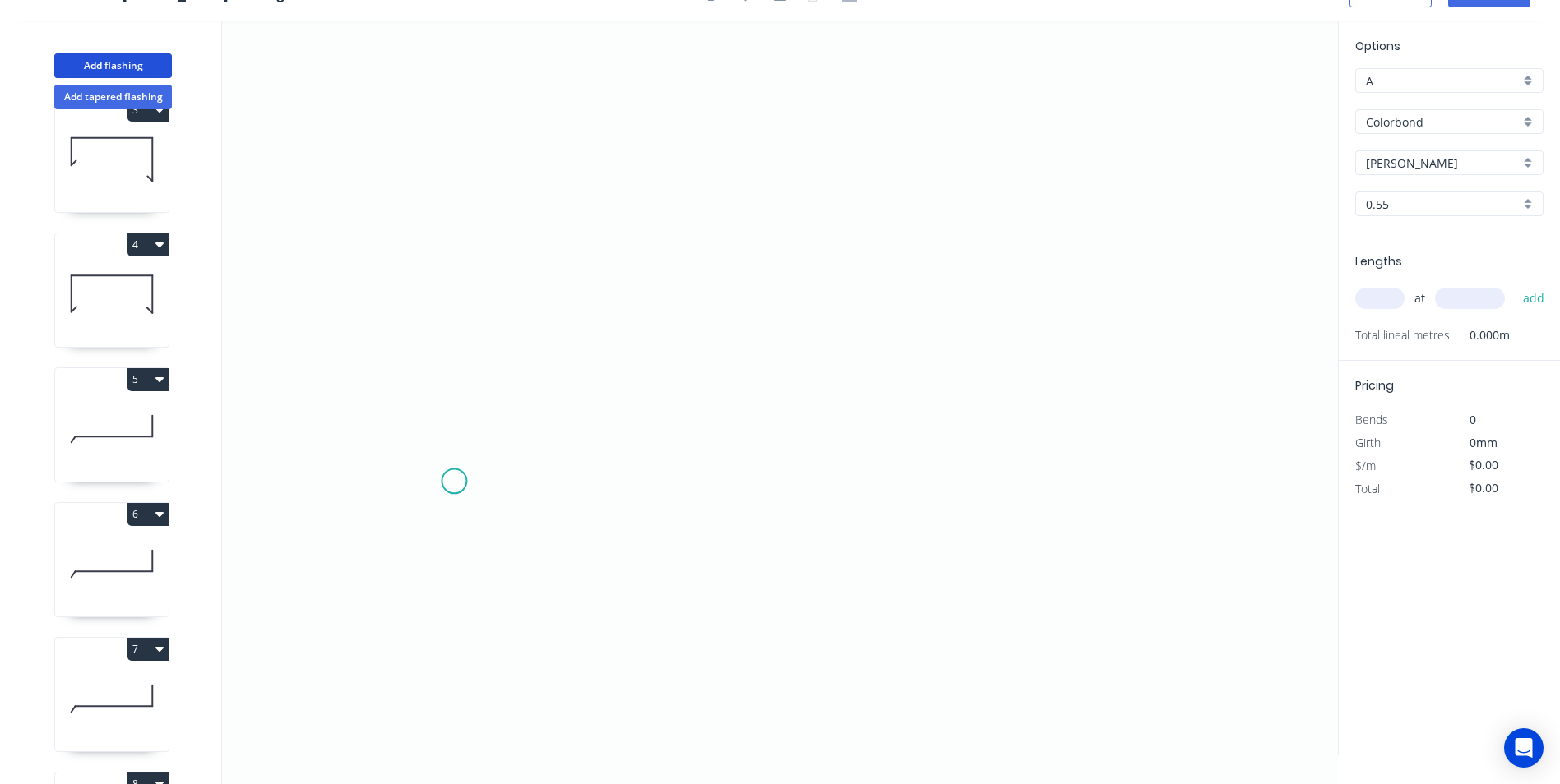
click at [454, 481] on icon "0" at bounding box center [780, 387] width 1116 height 733
click at [486, 450] on icon "0" at bounding box center [780, 387] width 1116 height 733
click at [889, 452] on icon "0 ?" at bounding box center [780, 387] width 1116 height 733
click at [1102, 293] on icon "0 ? ?" at bounding box center [780, 387] width 1116 height 733
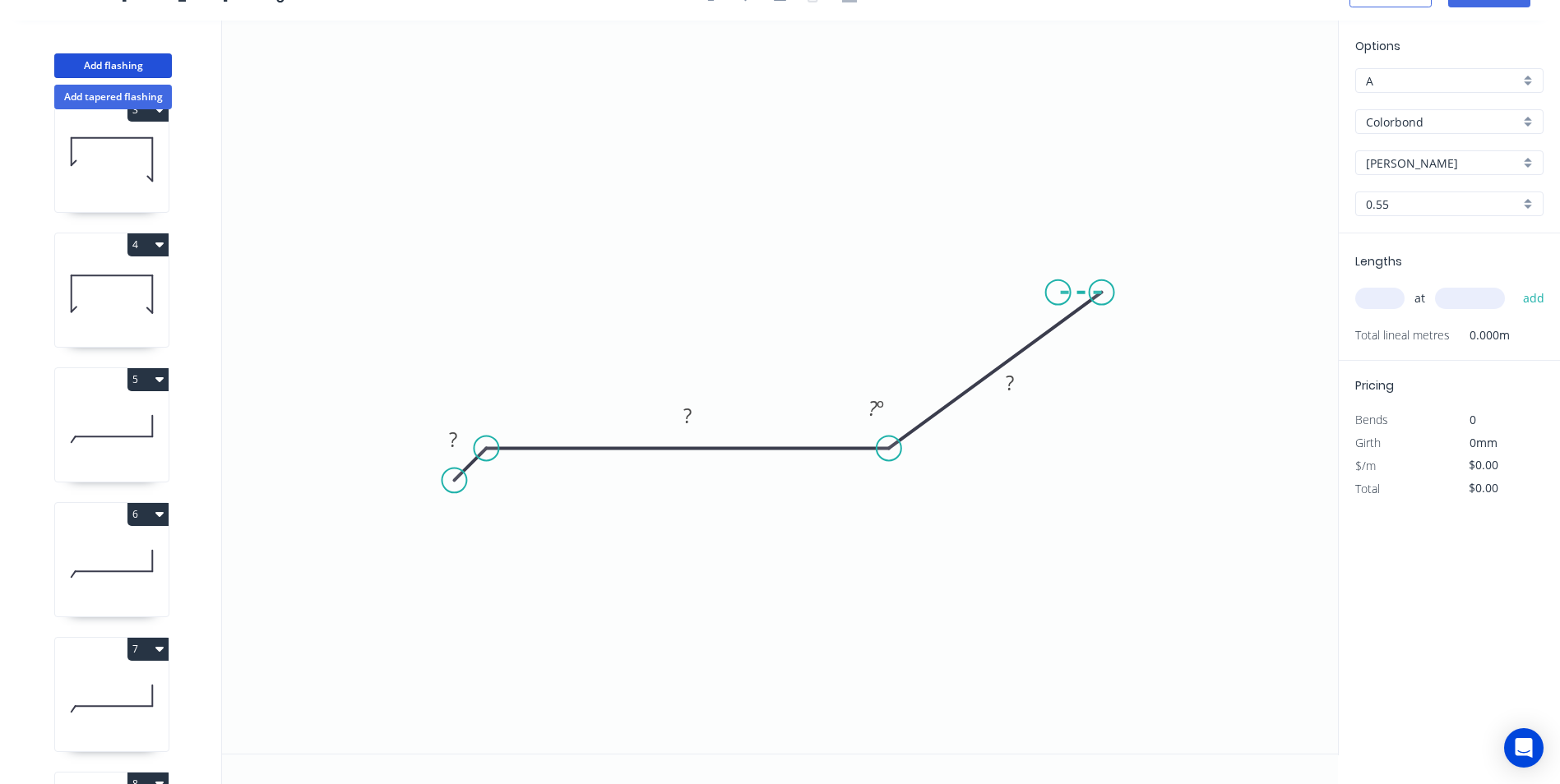
click at [1059, 295] on icon "0 ? ? ? ? º" at bounding box center [780, 387] width 1116 height 733
click at [1059, 295] on circle at bounding box center [1059, 293] width 25 height 25
click at [450, 440] on tspan "?" at bounding box center [453, 440] width 9 height 27
click at [857, 214] on icon "0 ? 250 150 15 135 º 45 º" at bounding box center [780, 387] width 1116 height 733
click at [1395, 297] on input "text" at bounding box center [1380, 298] width 49 height 21
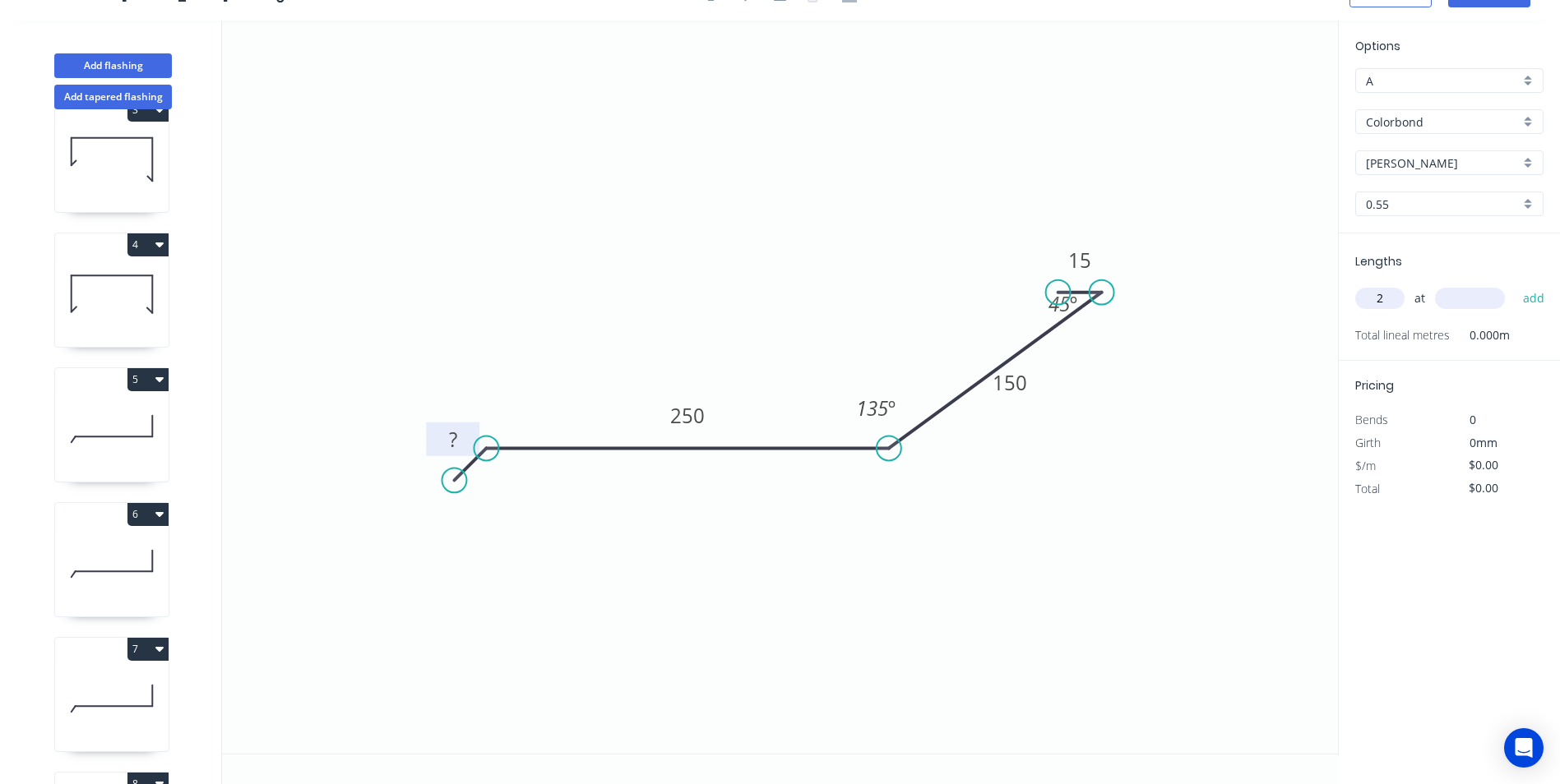
type input "2"
type input "7500"
click at [1515, 284] on button "add" at bounding box center [1534, 297] width 38 height 28
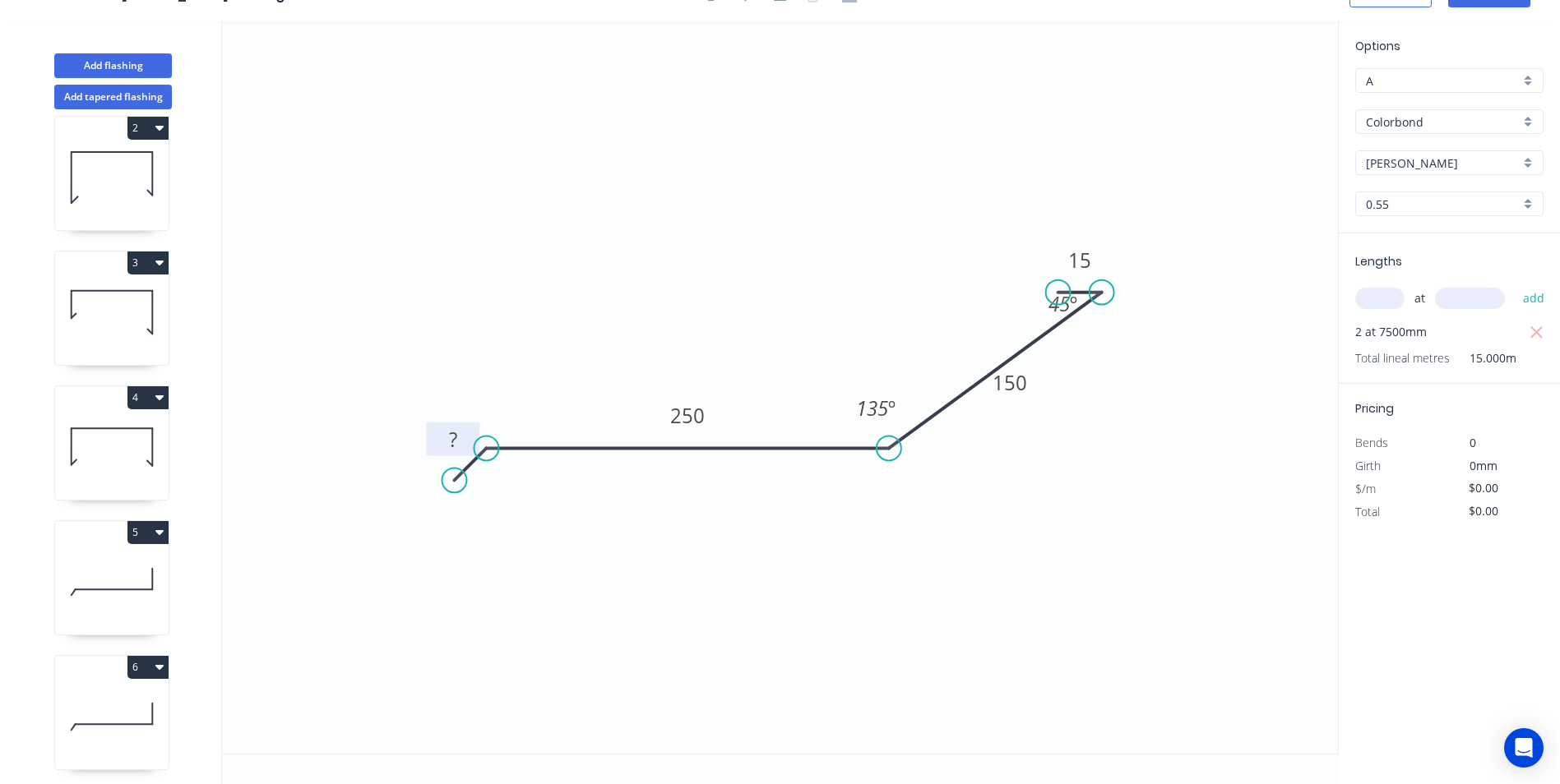
scroll to position [0, 0]
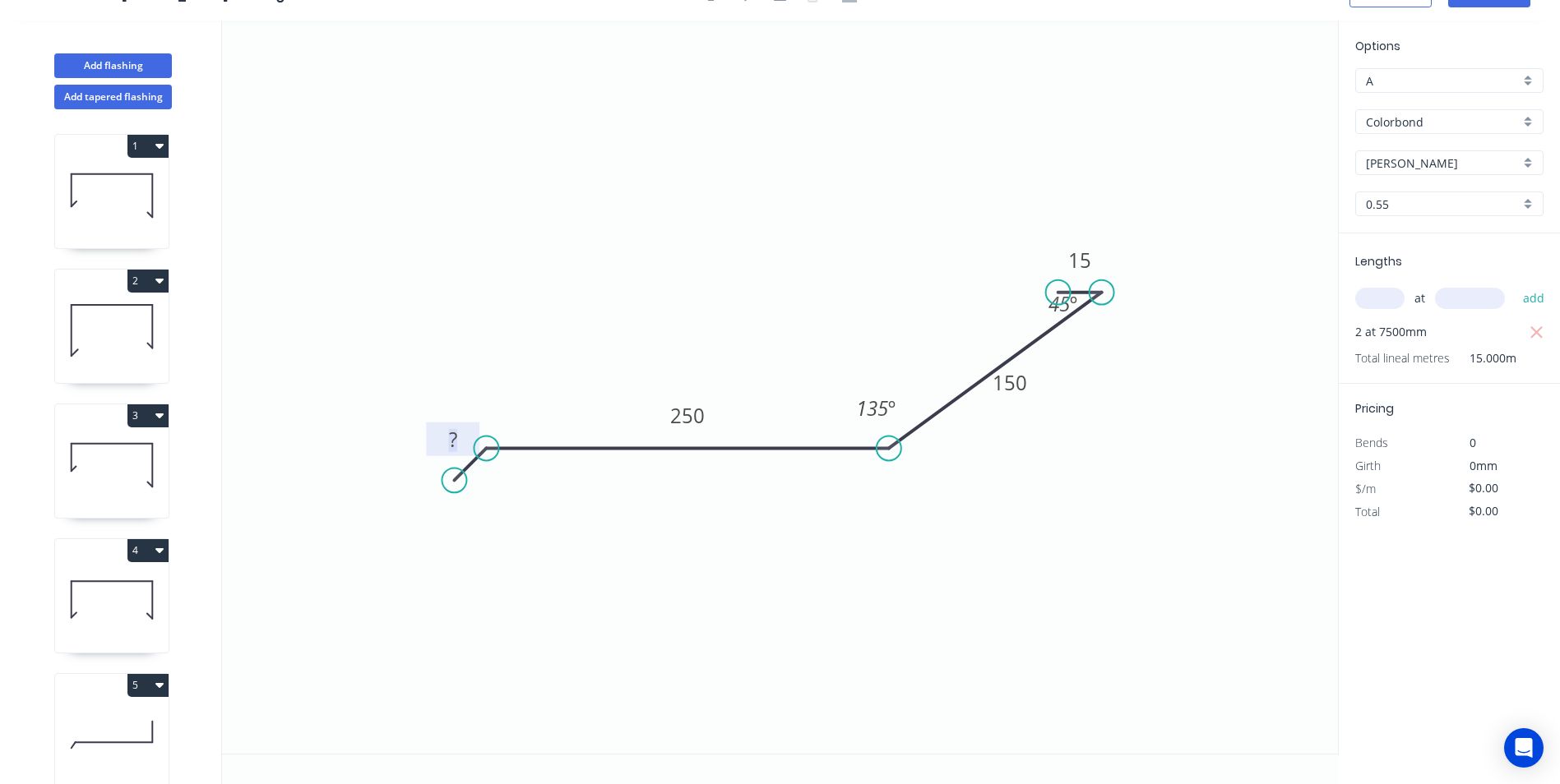
click at [452, 437] on tspan "?" at bounding box center [453, 440] width 9 height 27
click at [457, 255] on icon "0 28 250 150 15 135 º 45 º" at bounding box center [780, 387] width 1116 height 733
type input "$14.75"
type input "$221.25"
click at [124, 70] on button "Add flashing" at bounding box center [113, 66] width 118 height 25
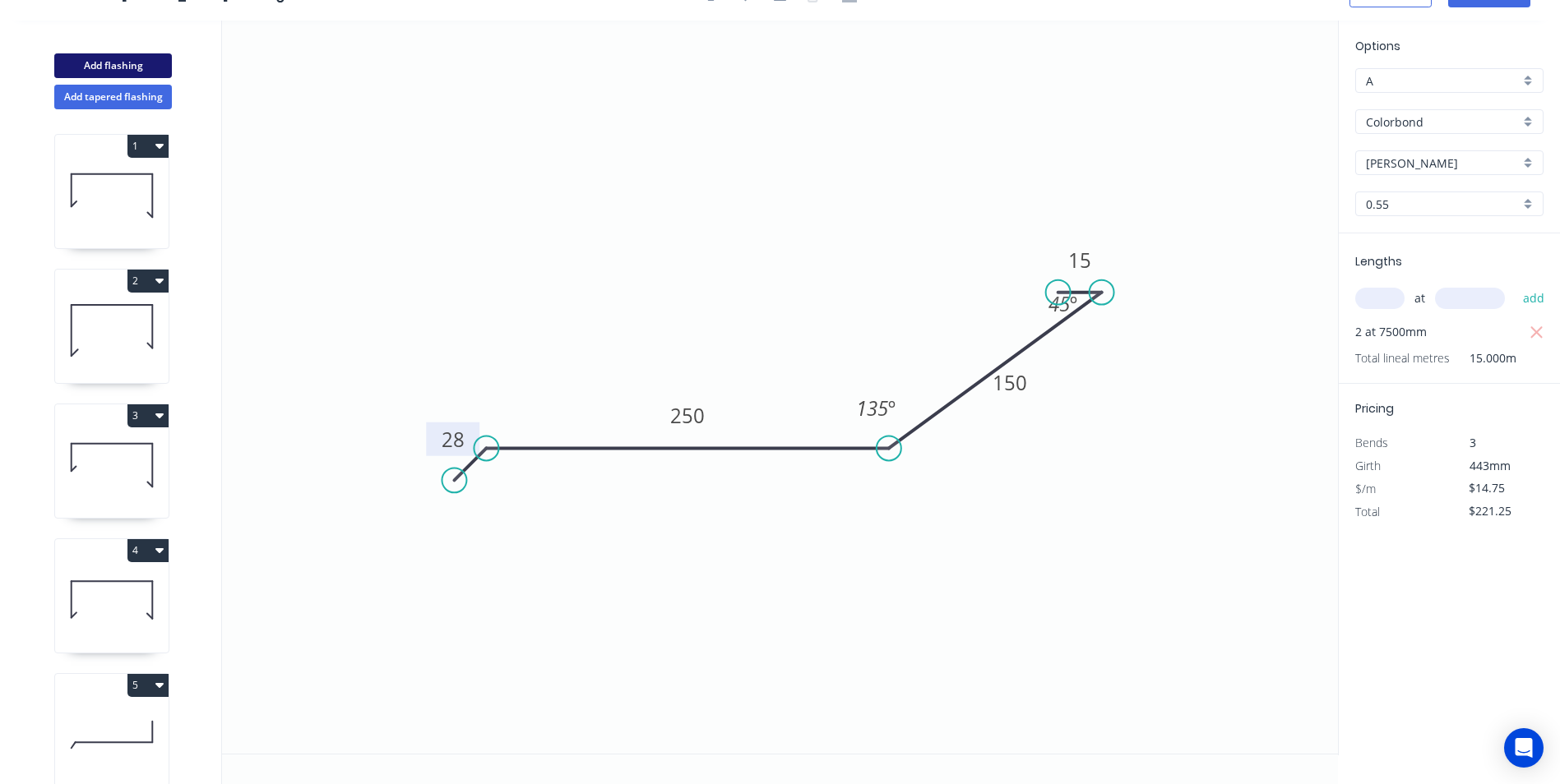
type input "$0.00"
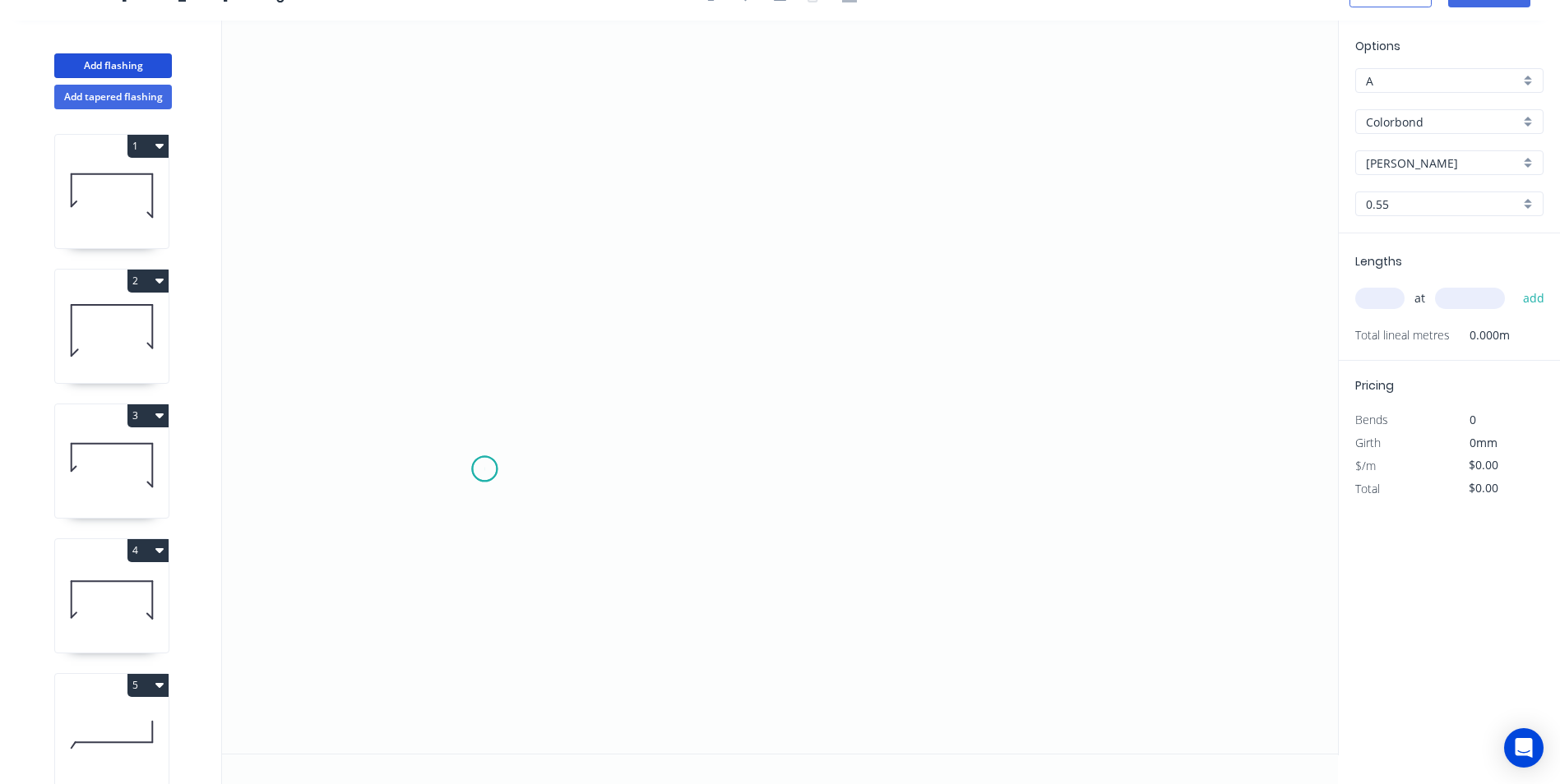
click at [485, 469] on icon "0" at bounding box center [780, 387] width 1116 height 733
click at [799, 261] on icon "0" at bounding box center [780, 387] width 1116 height 733
click at [1044, 516] on icon "0 ?" at bounding box center [780, 387] width 1116 height 733
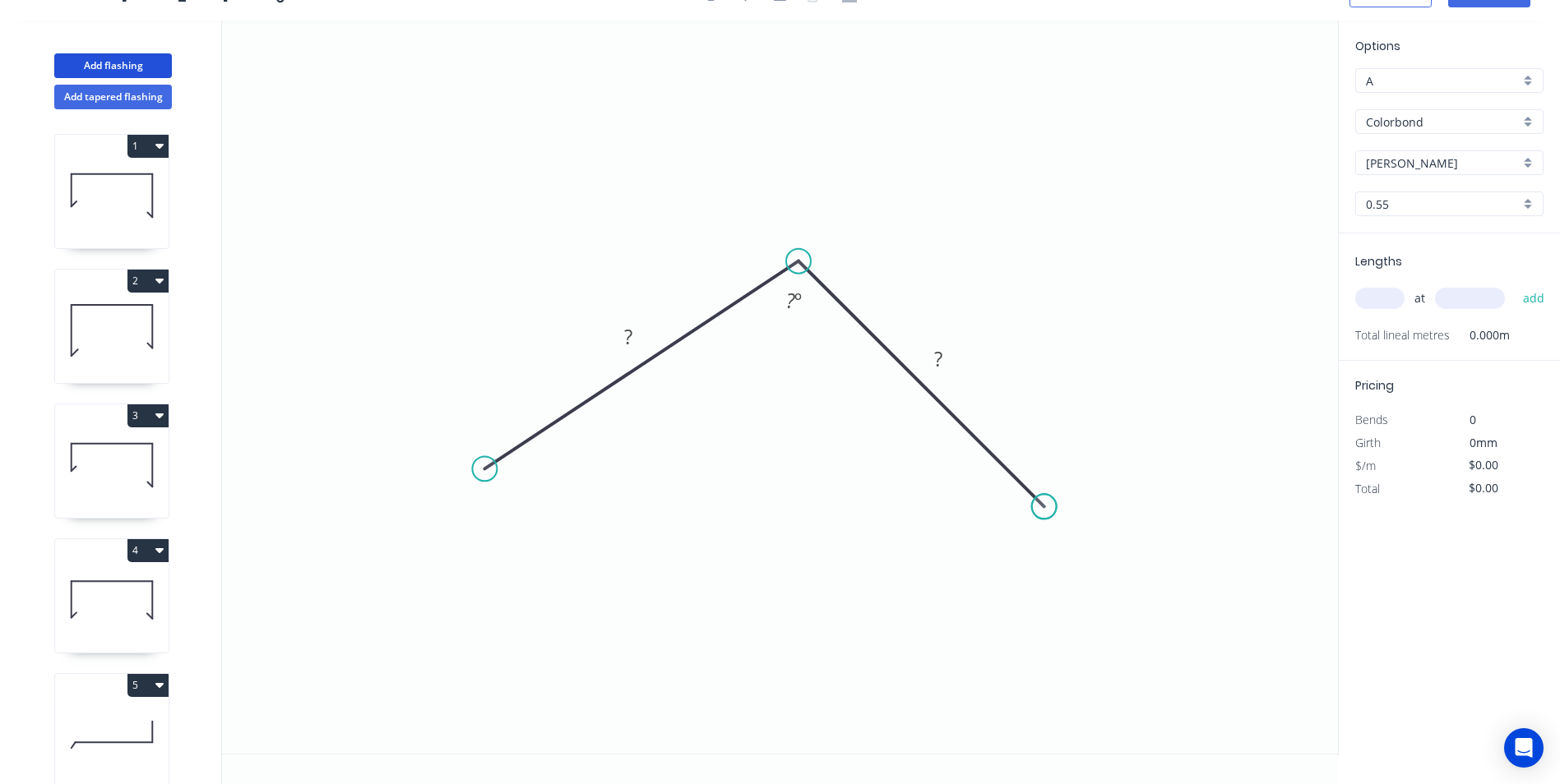
click at [1044, 516] on circle at bounding box center [1044, 507] width 25 height 25
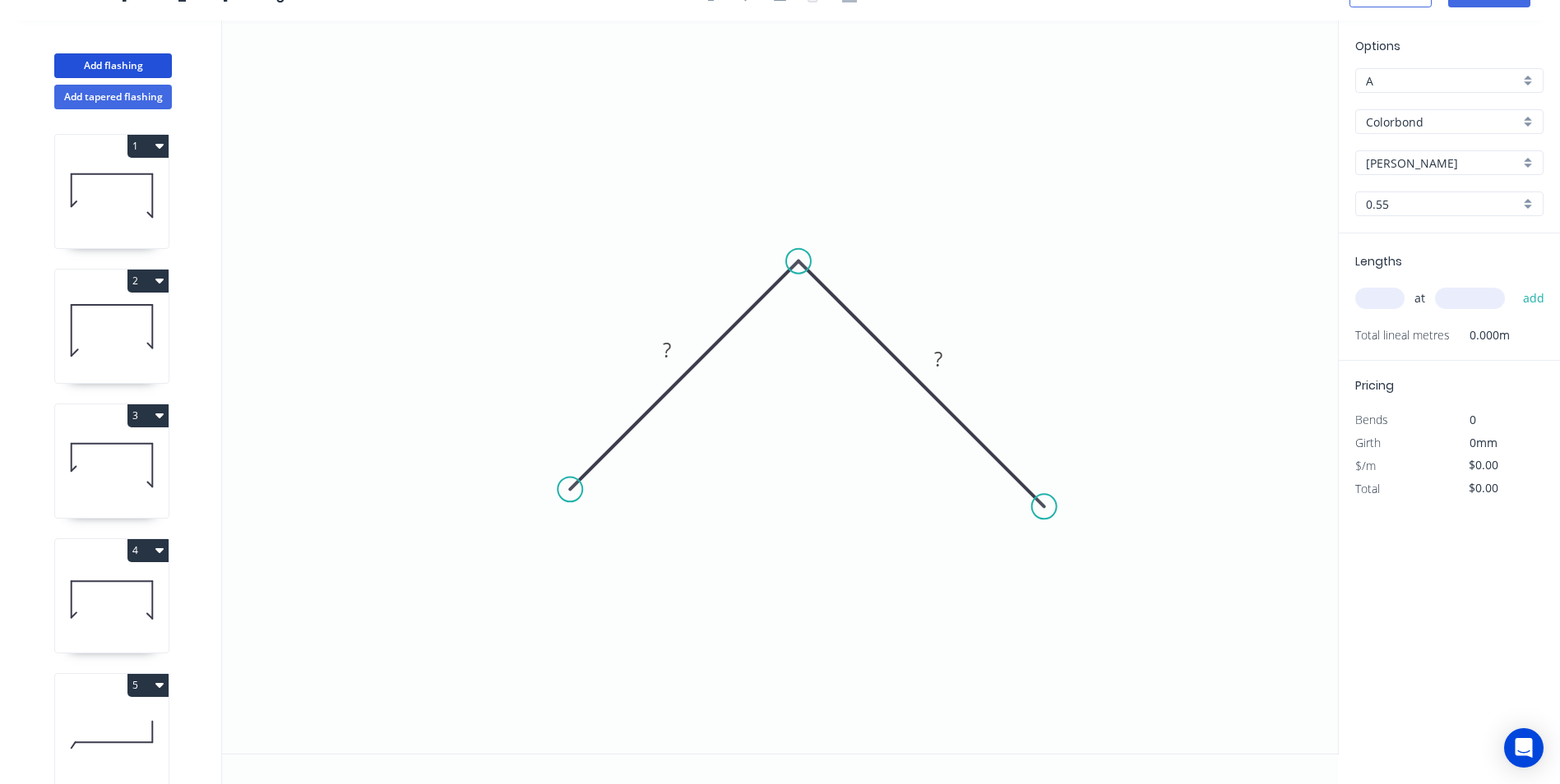
drag, startPoint x: 484, startPoint y: 476, endPoint x: 570, endPoint y: 502, distance: 89.8
click at [570, 502] on circle at bounding box center [570, 489] width 25 height 25
drag, startPoint x: 566, startPoint y: 494, endPoint x: 544, endPoint y: 514, distance: 29.7
click at [544, 514] on circle at bounding box center [544, 514] width 25 height 25
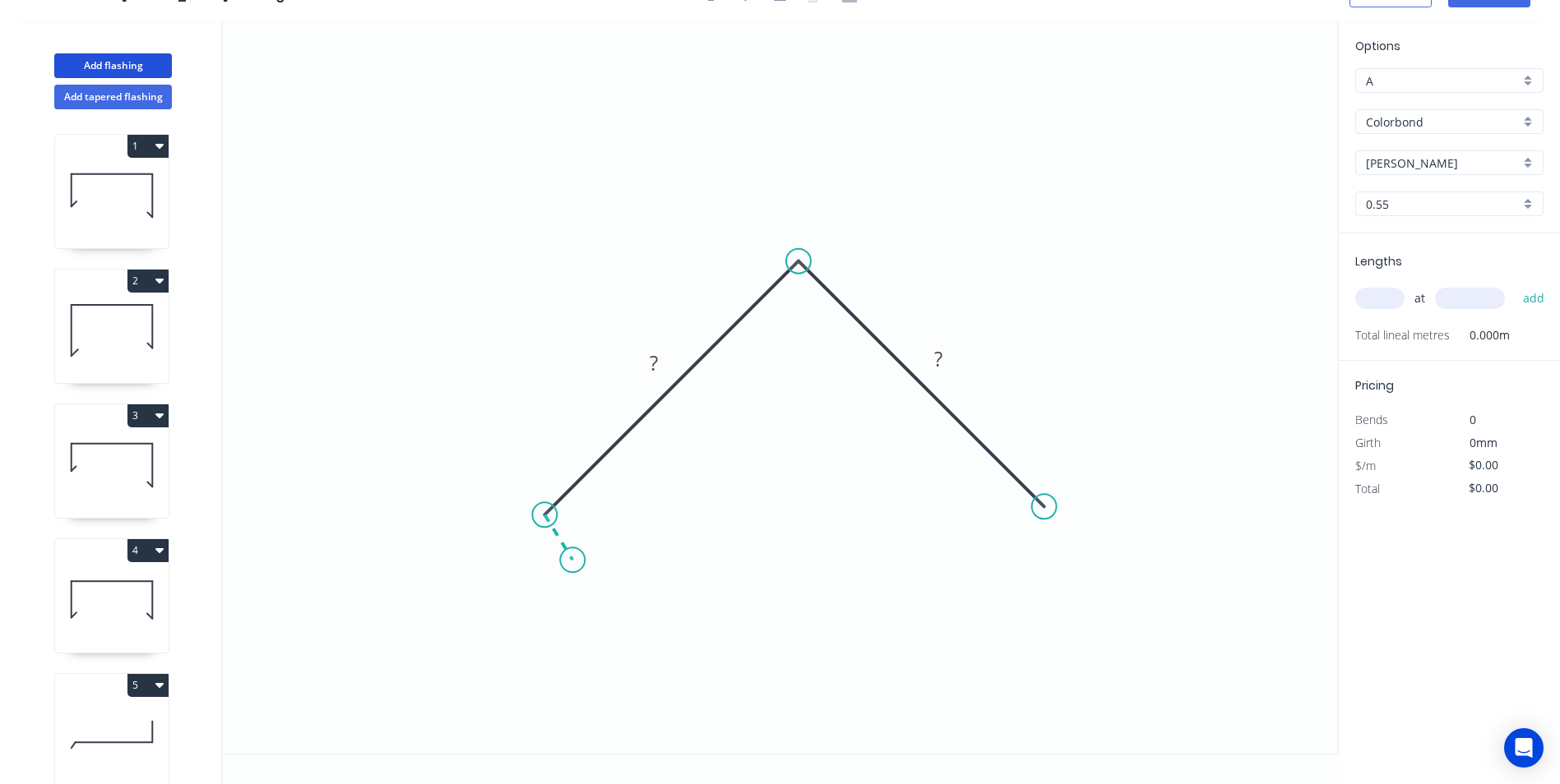
click at [572, 560] on icon "0 ? ?" at bounding box center [780, 387] width 1116 height 733
click at [572, 560] on circle at bounding box center [572, 560] width 25 height 25
click at [1039, 508] on circle at bounding box center [1044, 507] width 25 height 25
click at [1012, 559] on icon "0 ? ? ? ? º" at bounding box center [780, 387] width 1116 height 733
click at [577, 567] on circle at bounding box center [578, 566] width 25 height 25
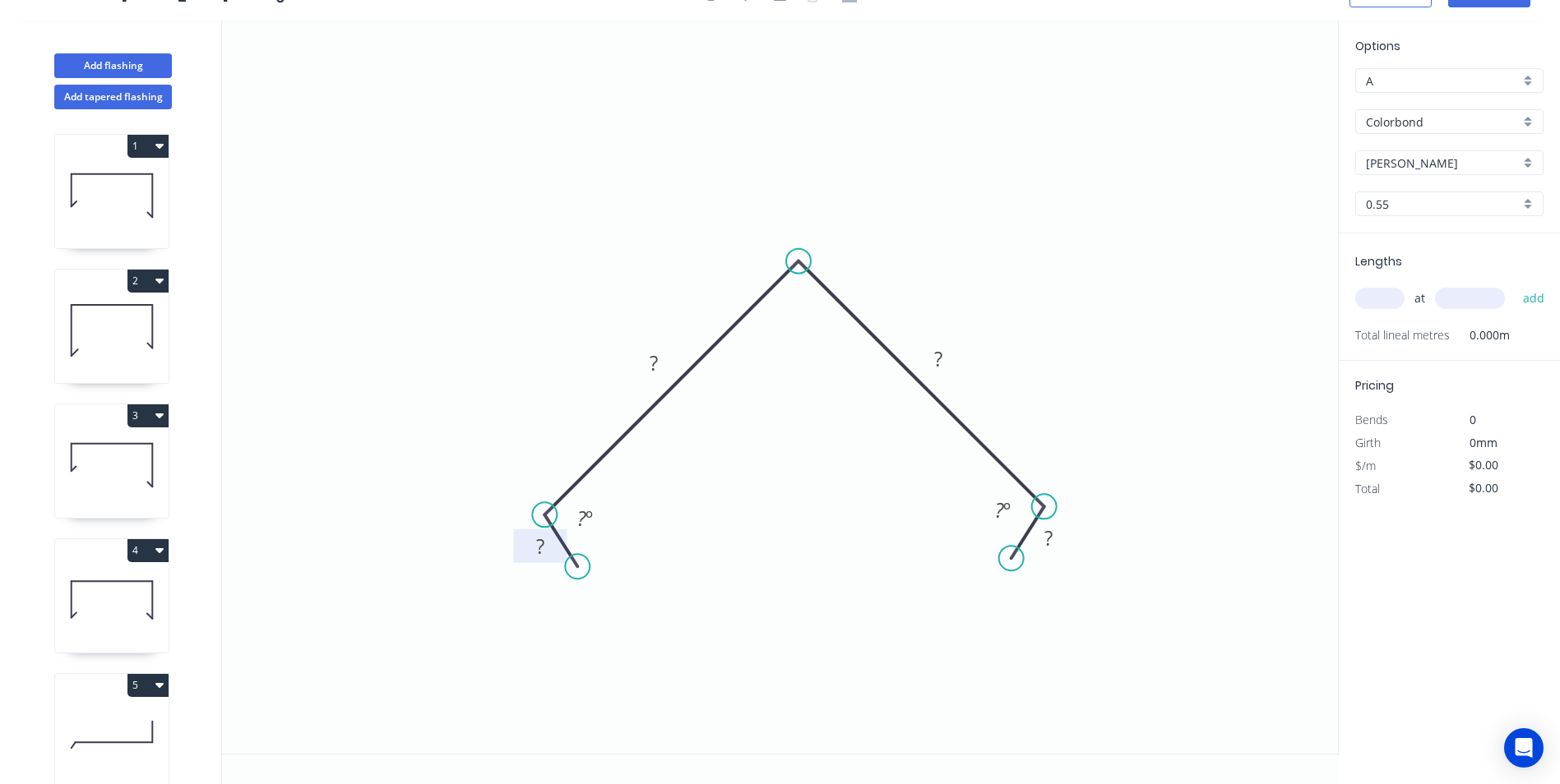
click at [543, 546] on tspan "?" at bounding box center [540, 546] width 9 height 27
click at [589, 516] on tspan "º" at bounding box center [589, 518] width 8 height 27
click at [836, 206] on icon "0 30 220 220 30 110 º 110 º" at bounding box center [780, 387] width 1116 height 733
type input "$14.75"
click at [829, 335] on div "Show angle" at bounding box center [878, 326] width 165 height 34
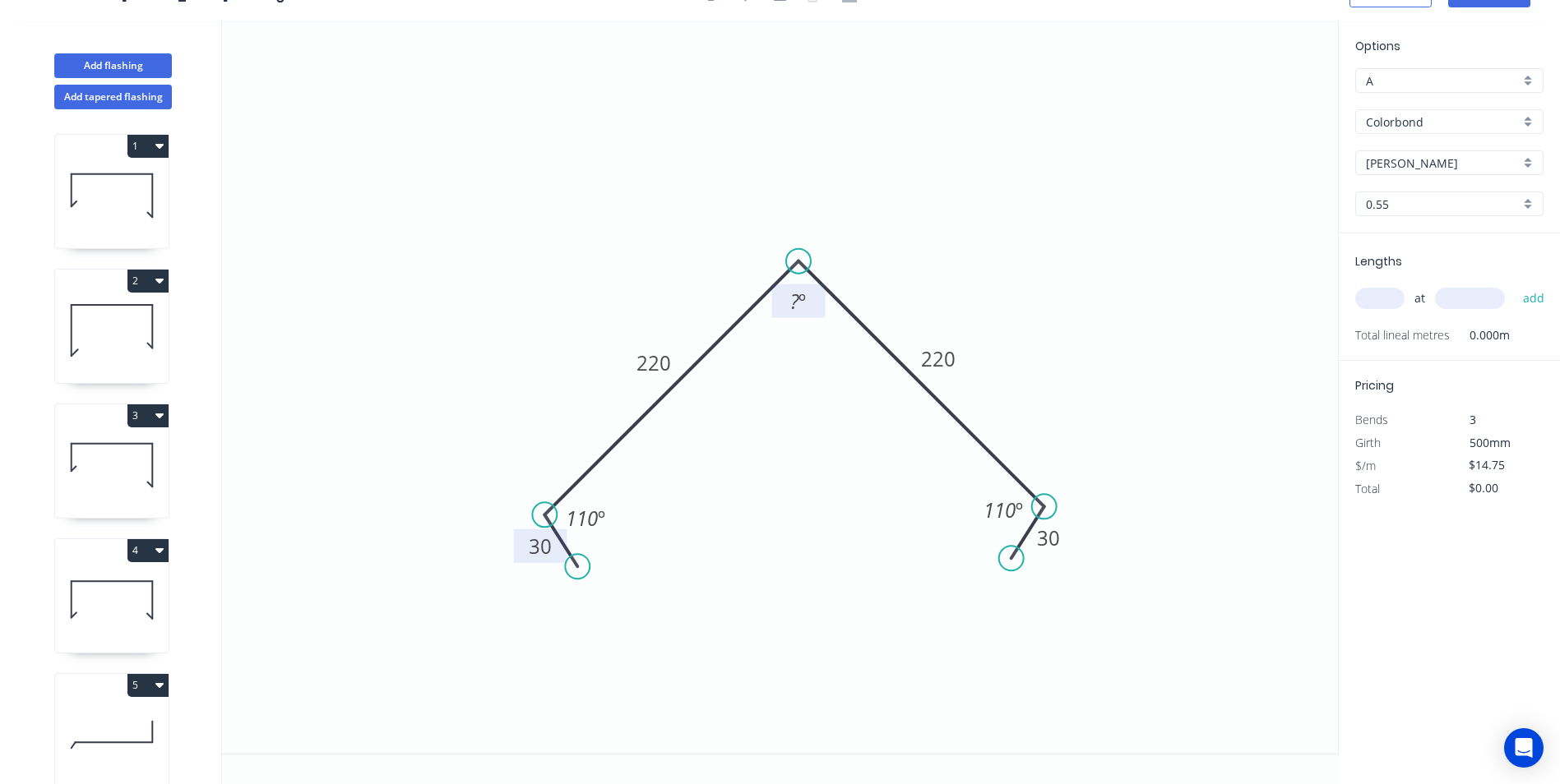
click at [800, 295] on tspan "º" at bounding box center [803, 301] width 8 height 27
click at [964, 168] on icon "0 30 220 220 30 110 º 90 º 110 º" at bounding box center [780, 387] width 1116 height 733
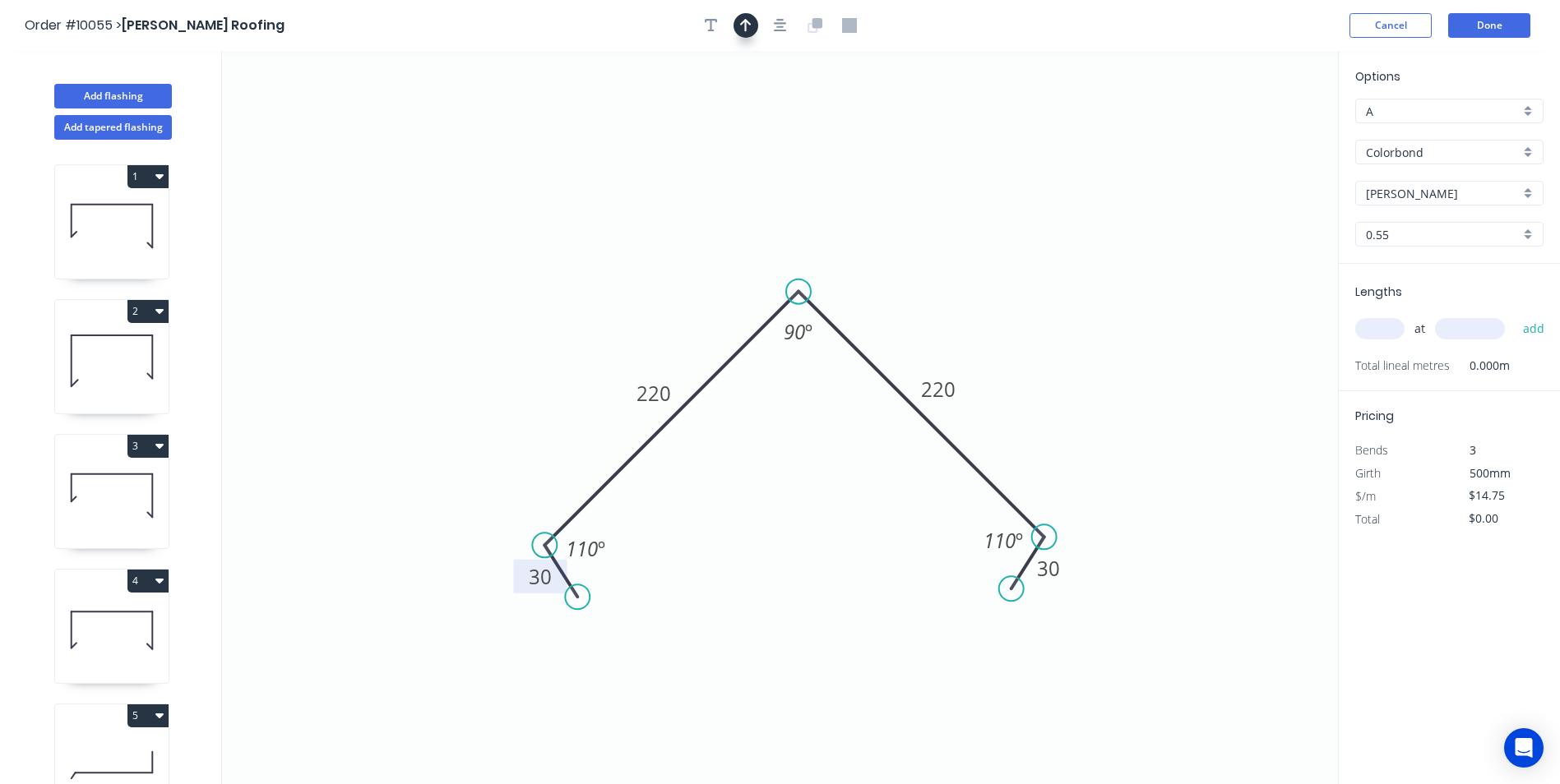
click at [750, 22] on icon "button" at bounding box center [746, 25] width 12 height 14
click at [1255, 124] on icon at bounding box center [1255, 114] width 14 height 53
drag, startPoint x: 1255, startPoint y: 128, endPoint x: 1000, endPoint y: 240, distance: 278.5
click at [1000, 240] on icon at bounding box center [1014, 227] width 48 height 48
click at [1370, 327] on input "text" at bounding box center [1380, 329] width 49 height 21
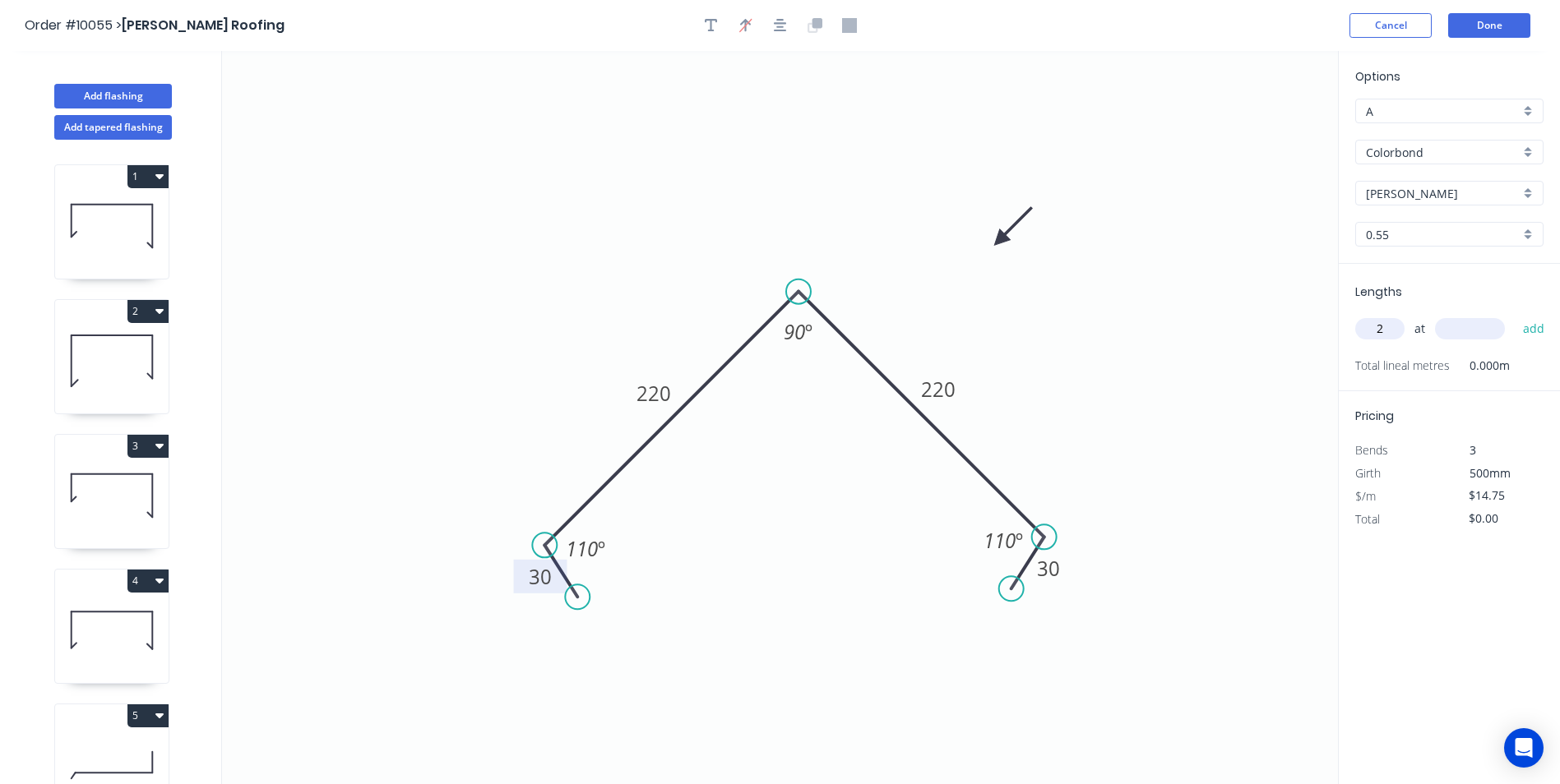
type input "2"
type input "7000"
click at [1515, 315] on button "add" at bounding box center [1534, 328] width 38 height 28
type input "$206.50"
click at [125, 134] on button "Add tapered flashing" at bounding box center [113, 128] width 118 height 25
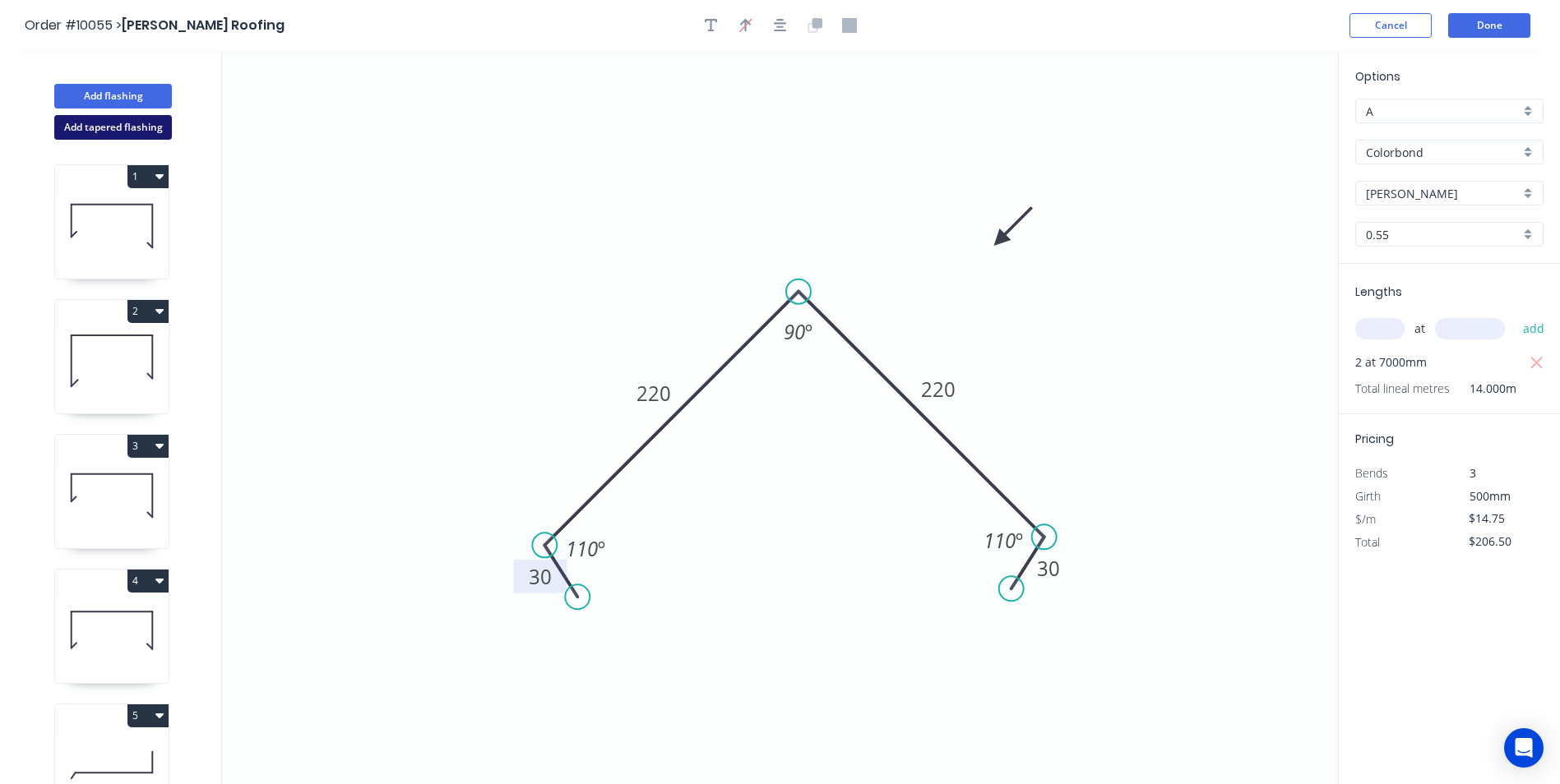
type input "$0.00"
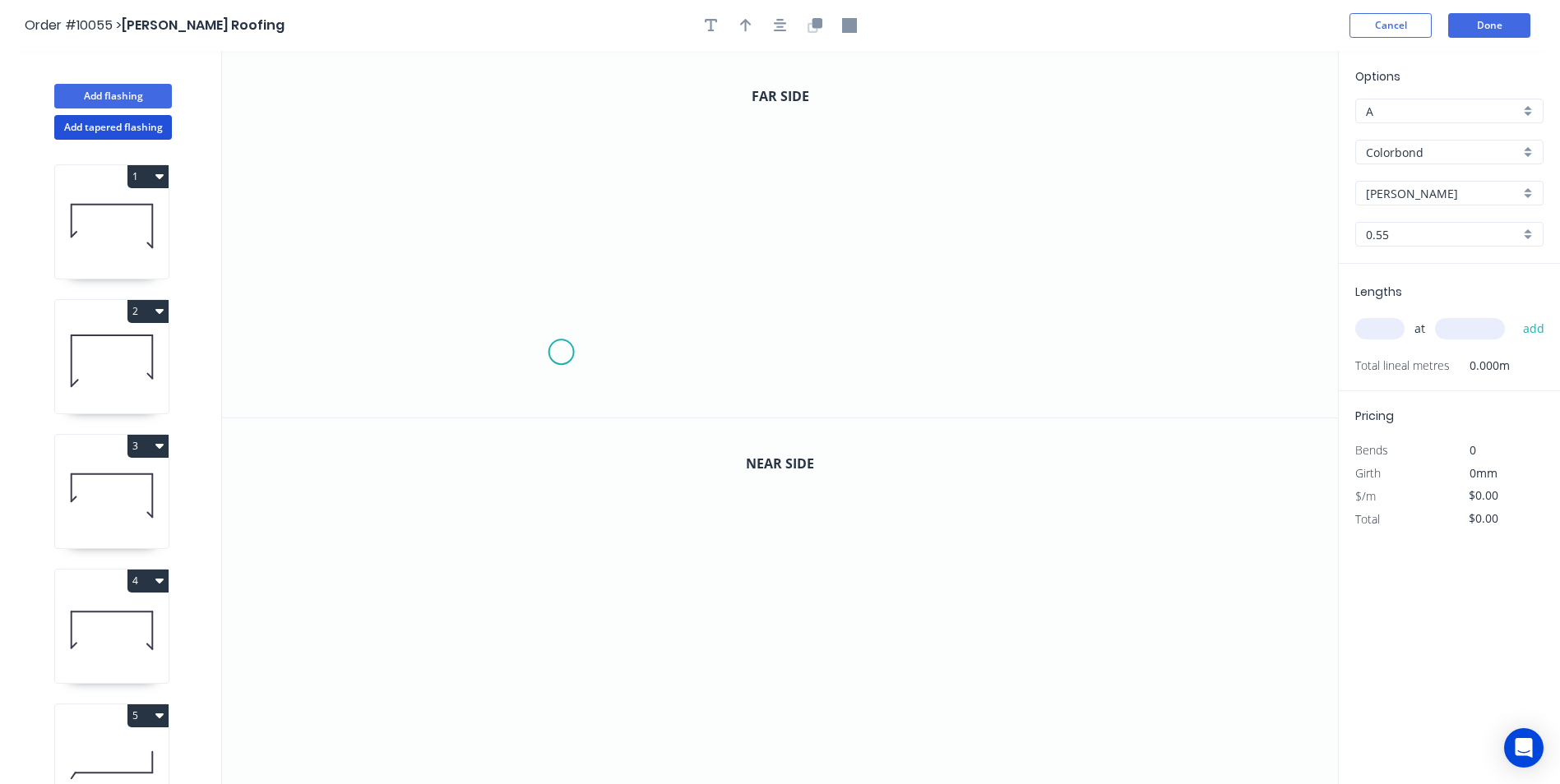
click at [561, 353] on icon "0" at bounding box center [780, 234] width 1116 height 367
click at [540, 377] on icon "0" at bounding box center [780, 234] width 1116 height 367
click at [542, 192] on icon "0 ?" at bounding box center [780, 234] width 1116 height 367
click at [1053, 182] on icon "0 ? ? ? º" at bounding box center [780, 234] width 1116 height 367
click at [1069, 207] on icon at bounding box center [1061, 201] width 17 height 17
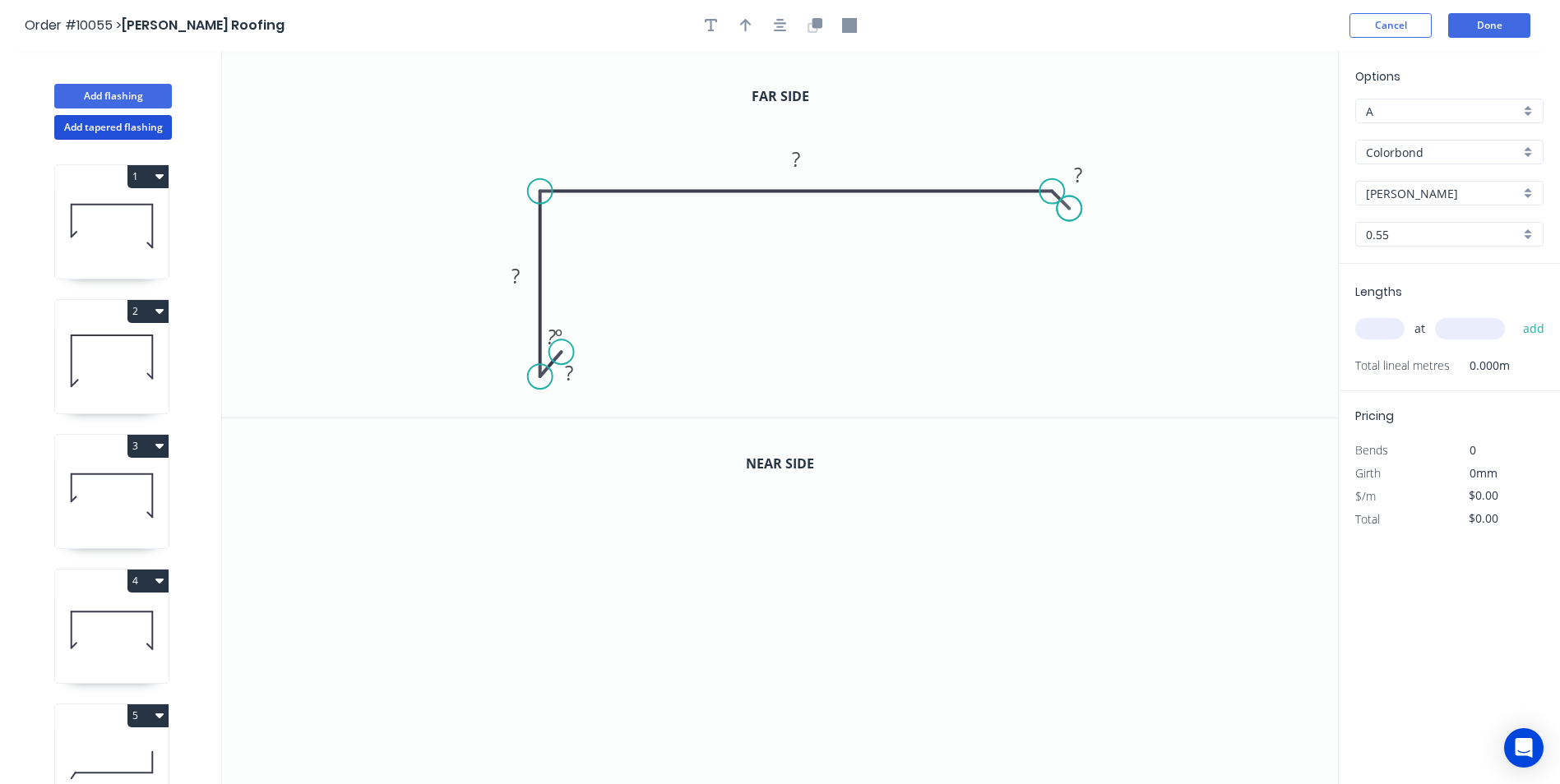
click at [1070, 207] on circle at bounding box center [1069, 209] width 25 height 25
click at [563, 354] on rect at bounding box center [558, 338] width 54 height 34
drag, startPoint x: 569, startPoint y: 357, endPoint x: 571, endPoint y: 348, distance: 9.2
click at [571, 348] on circle at bounding box center [572, 345] width 25 height 25
click at [570, 363] on tspan "?" at bounding box center [573, 370] width 9 height 27
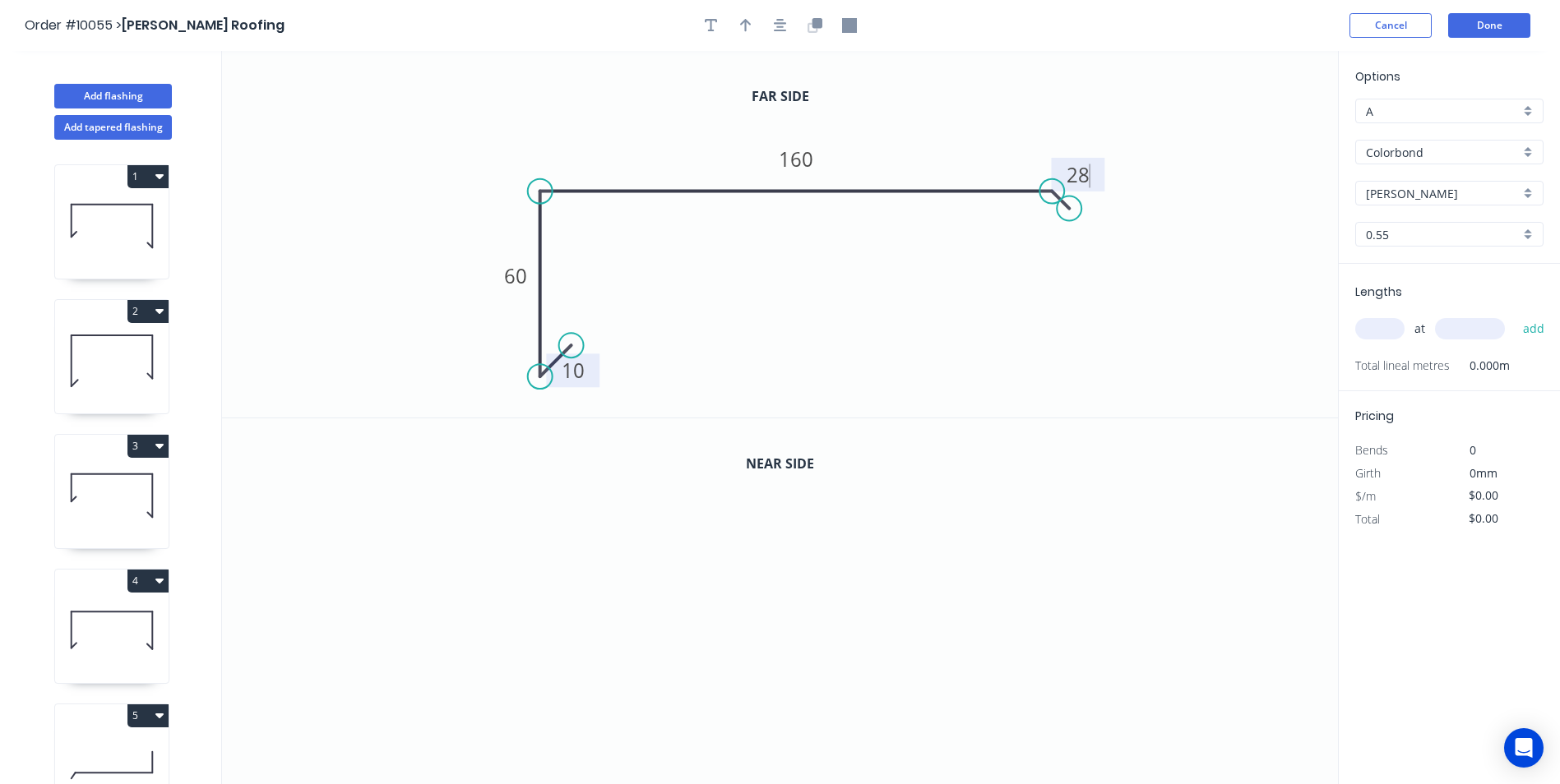
click at [965, 241] on icon "0 10 60 160 28" at bounding box center [780, 234] width 1116 height 367
click at [1070, 215] on circle at bounding box center [1070, 216] width 25 height 25
click at [1035, 226] on tspan "º" at bounding box center [1039, 226] width 8 height 27
click at [922, 338] on icon "0 10 60 160 28 120 º" at bounding box center [780, 234] width 1116 height 367
click at [822, 27] on icon "button" at bounding box center [817, 23] width 10 height 10
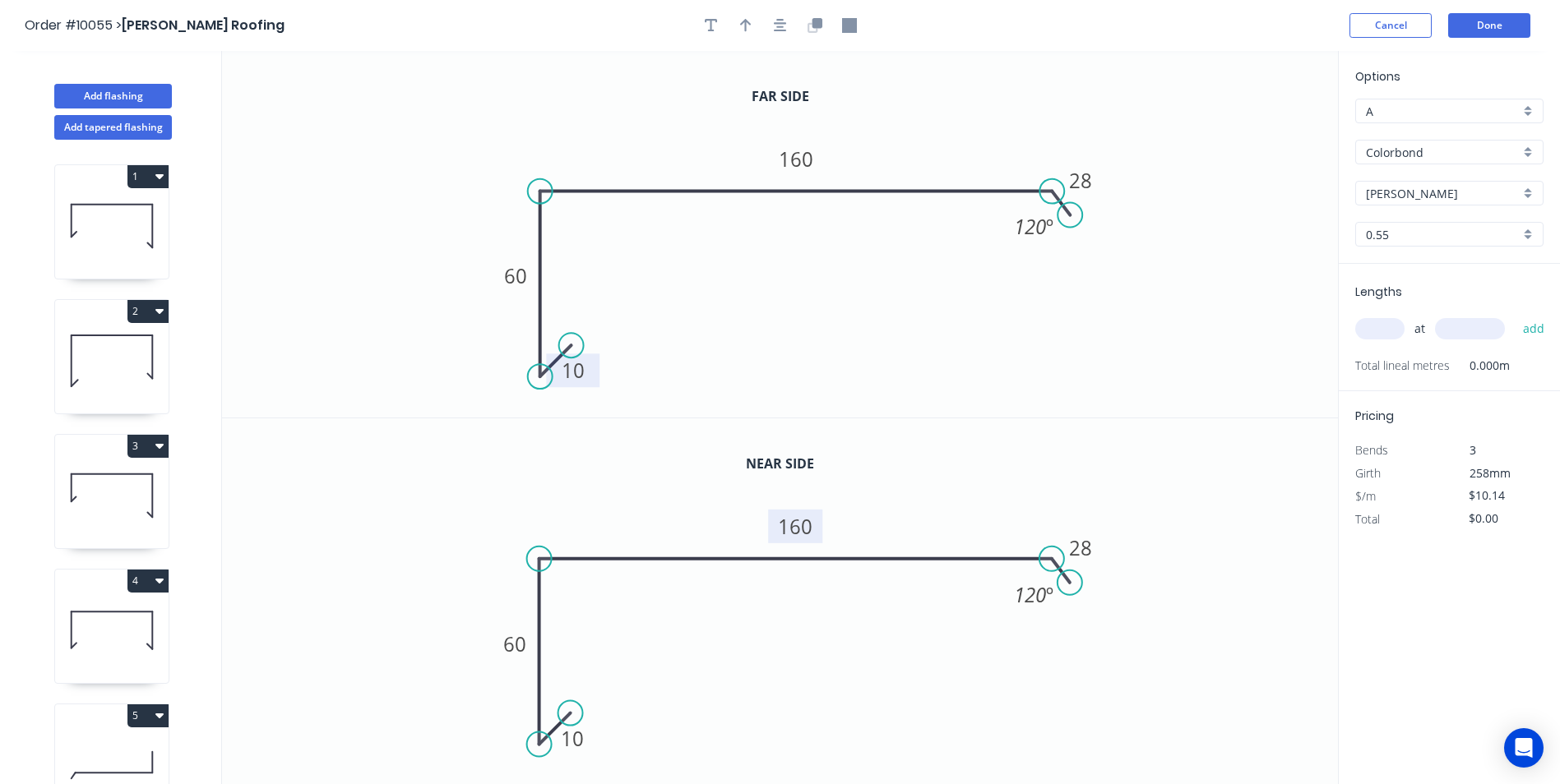
click at [800, 528] on tspan "160" at bounding box center [796, 527] width 35 height 27
click at [514, 652] on tspan "60" at bounding box center [515, 644] width 23 height 27
click at [1236, 463] on icon "0 10 120 160 28 120 º" at bounding box center [780, 602] width 1116 height 368
type input "$13.45"
click at [1393, 333] on input "text" at bounding box center [1380, 329] width 49 height 21
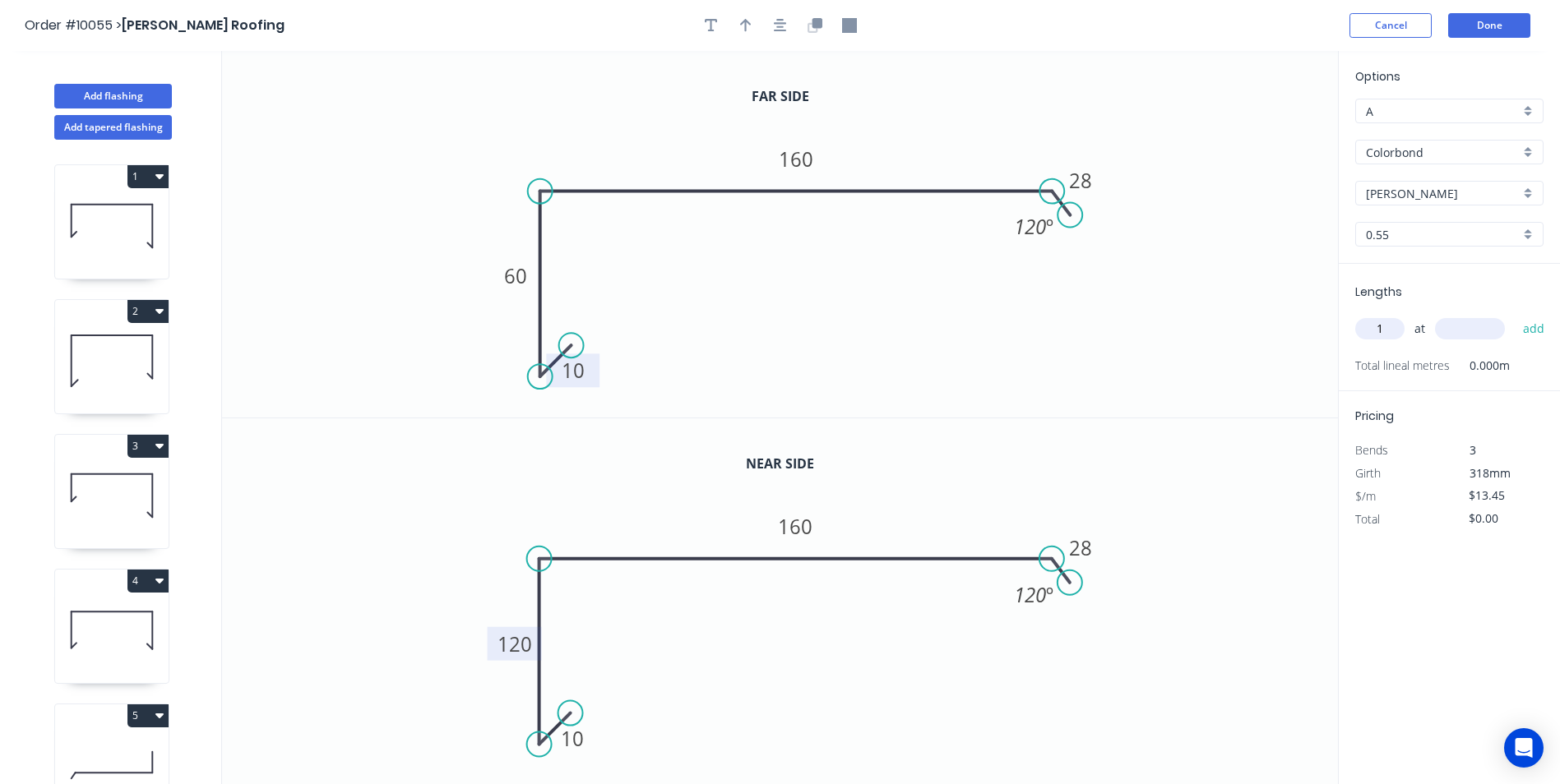
type input "1"
type input "1000"
click at [1515, 315] on button "add" at bounding box center [1534, 328] width 38 height 28
type input "$13.45"
click at [1492, 31] on button "Done" at bounding box center [1490, 26] width 83 height 25
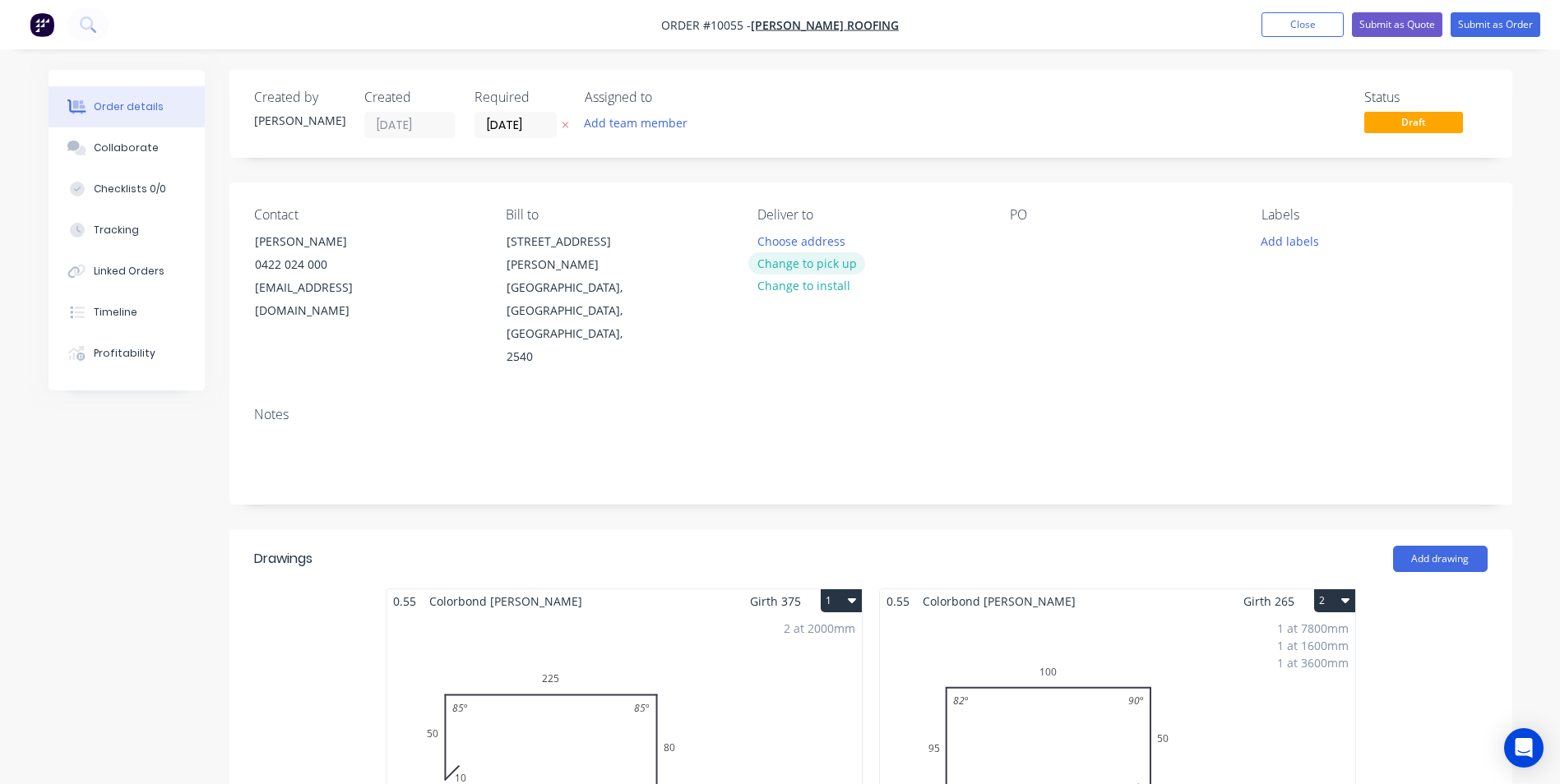
click at [804, 261] on button "Change to pick up" at bounding box center [807, 263] width 117 height 22
click at [1023, 244] on div at bounding box center [1022, 241] width 26 height 24
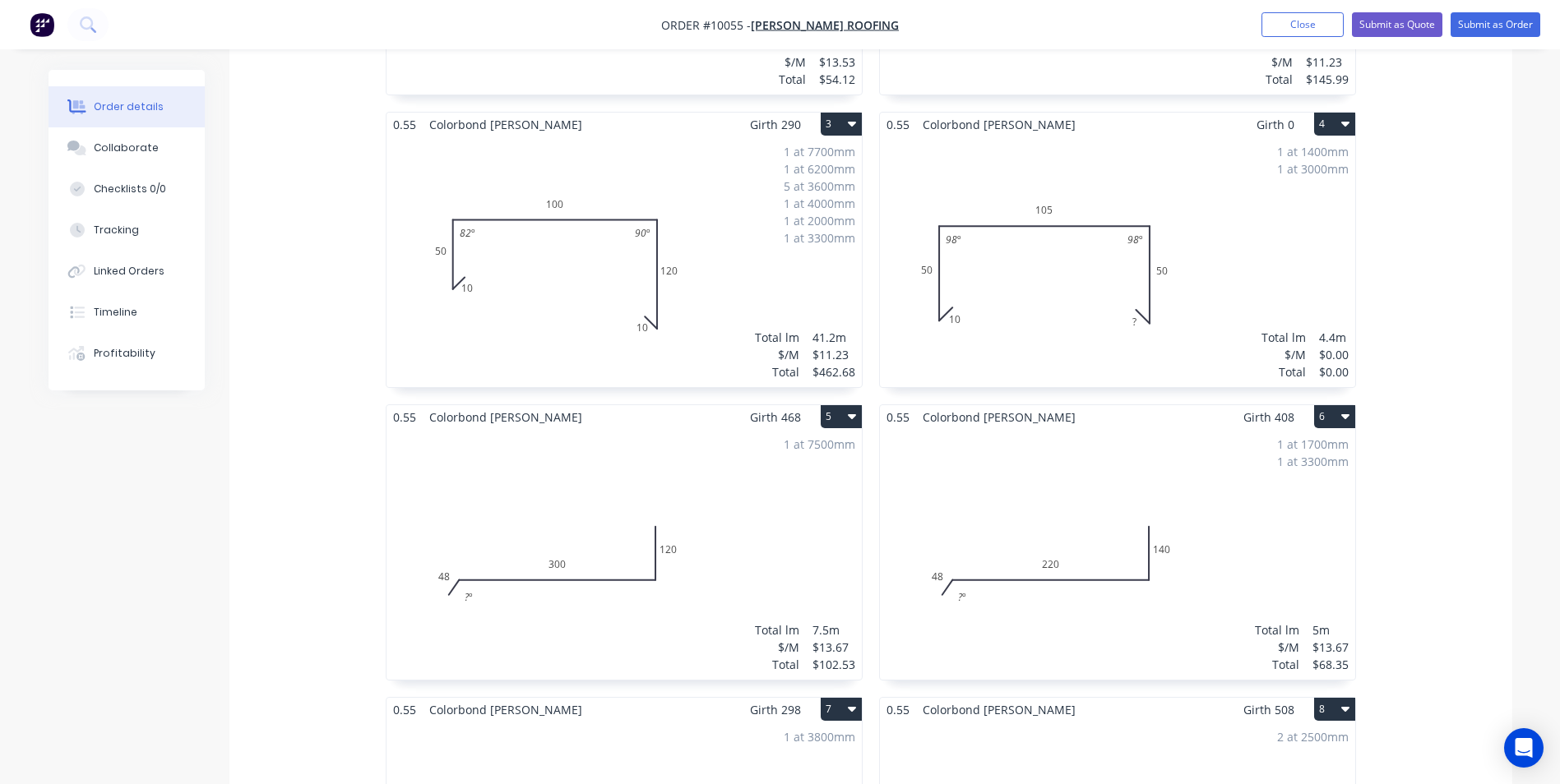
scroll to position [740, 0]
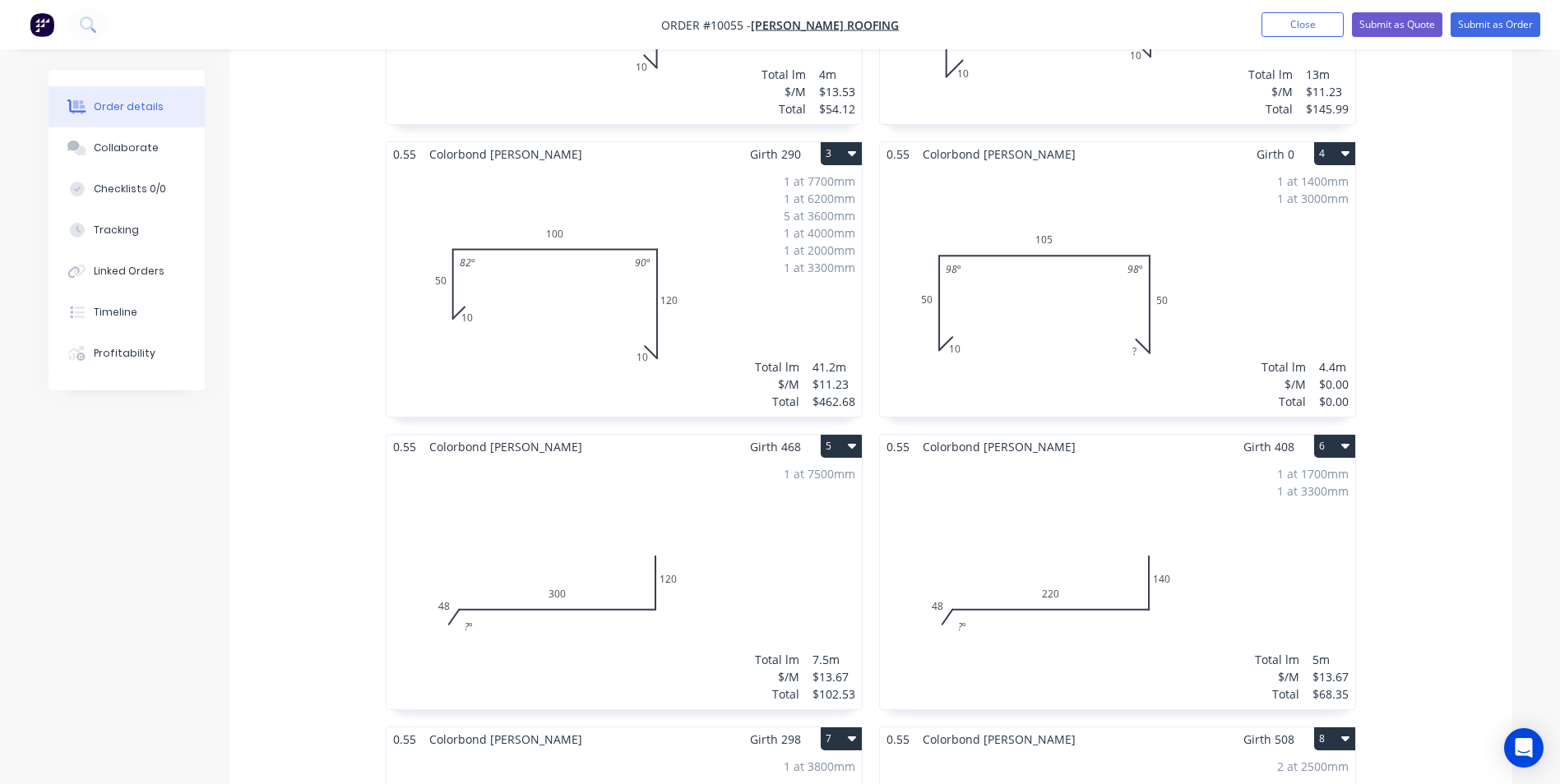
click at [1175, 318] on div "1 at 1400mm 1 at 3000mm Total lm $/M Total 4.4m $0.00 $0.00" at bounding box center [1117, 291] width 475 height 250
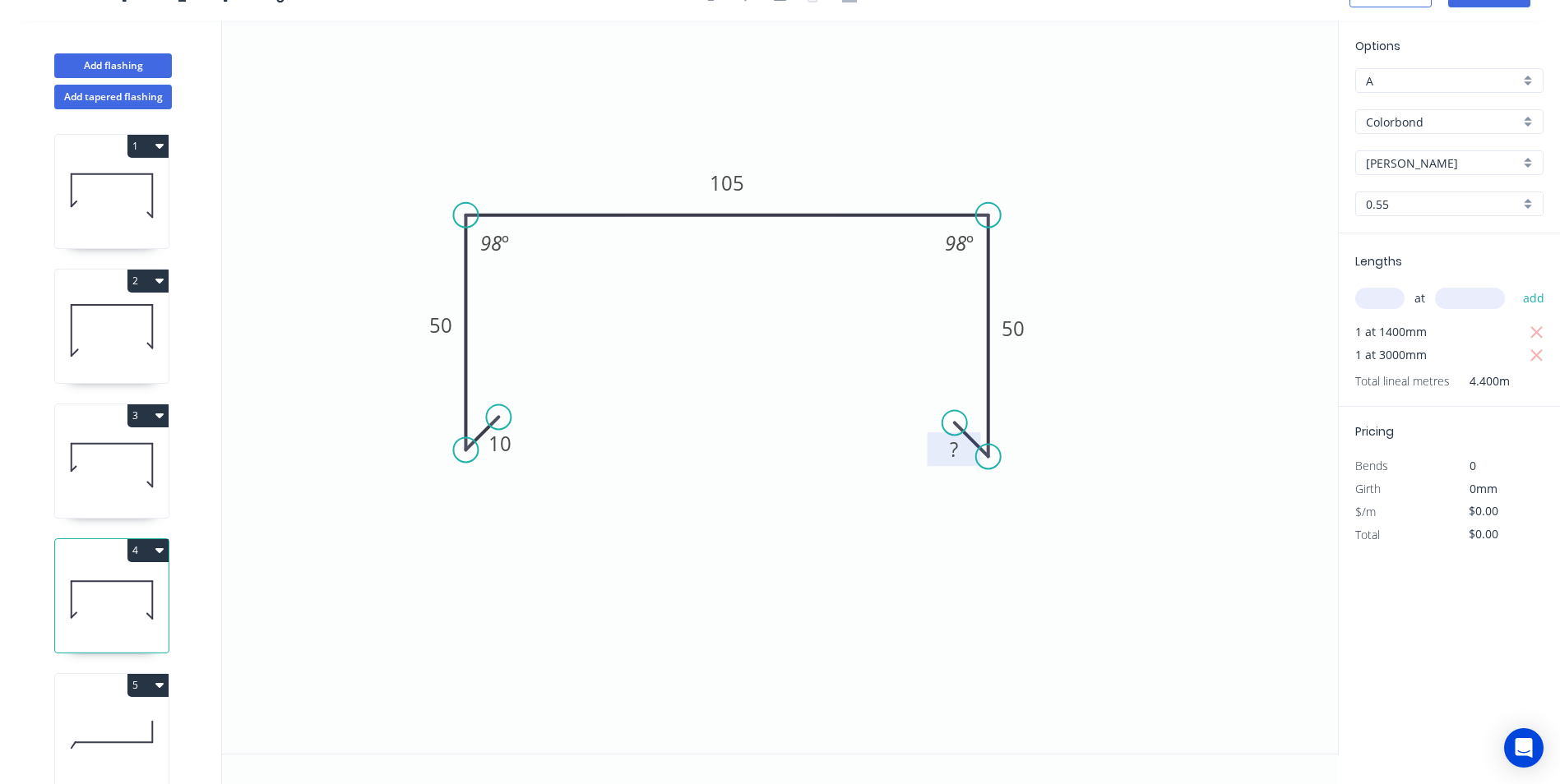
click at [950, 451] on tspan "?" at bounding box center [954, 449] width 9 height 27
click at [941, 600] on icon "0 10 50 105 50 10 98 º 98 º" at bounding box center [780, 387] width 1116 height 733
type input "$9.85"
type input "$43.34"
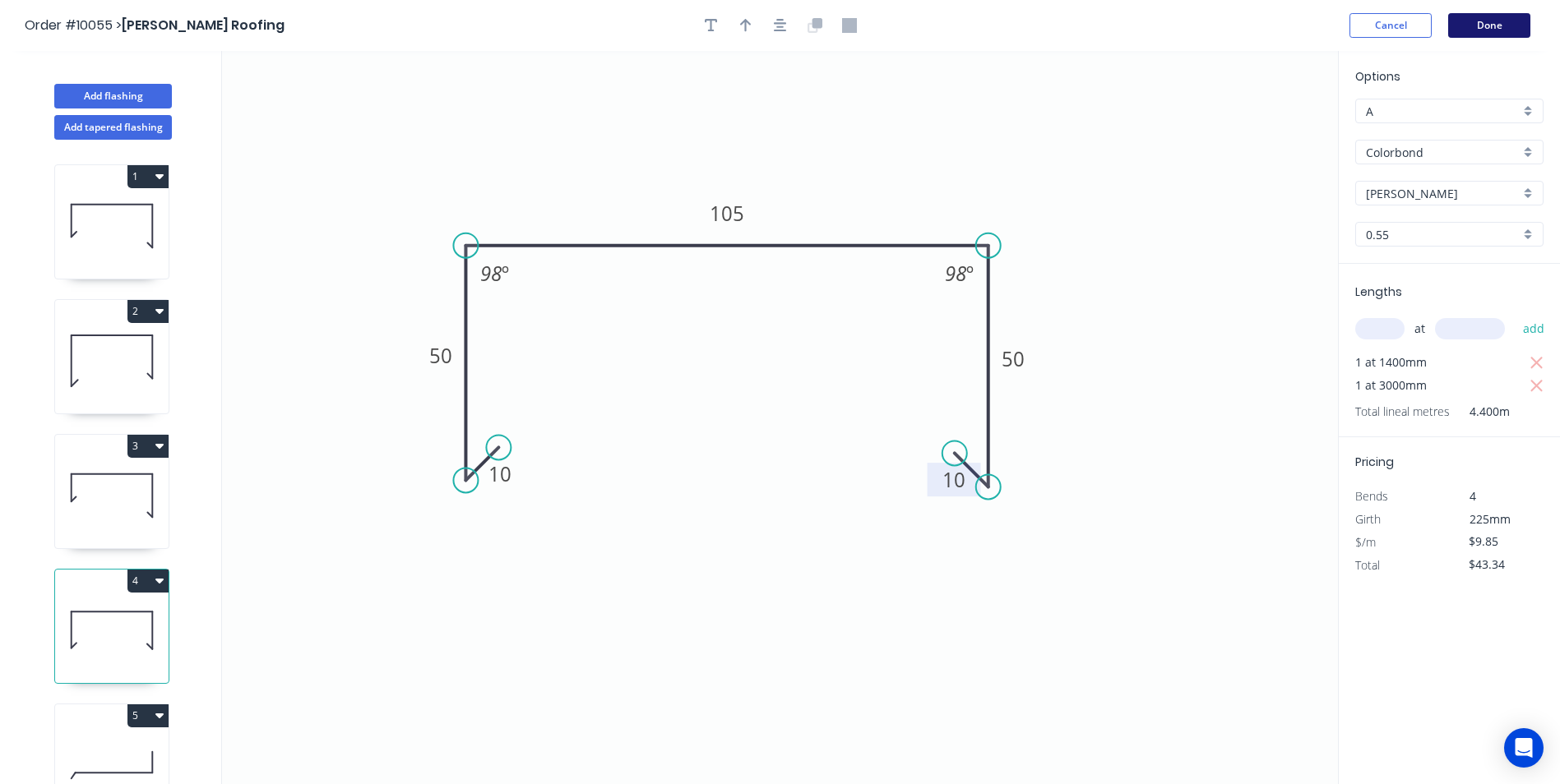
click at [1495, 22] on button "Done" at bounding box center [1490, 26] width 83 height 25
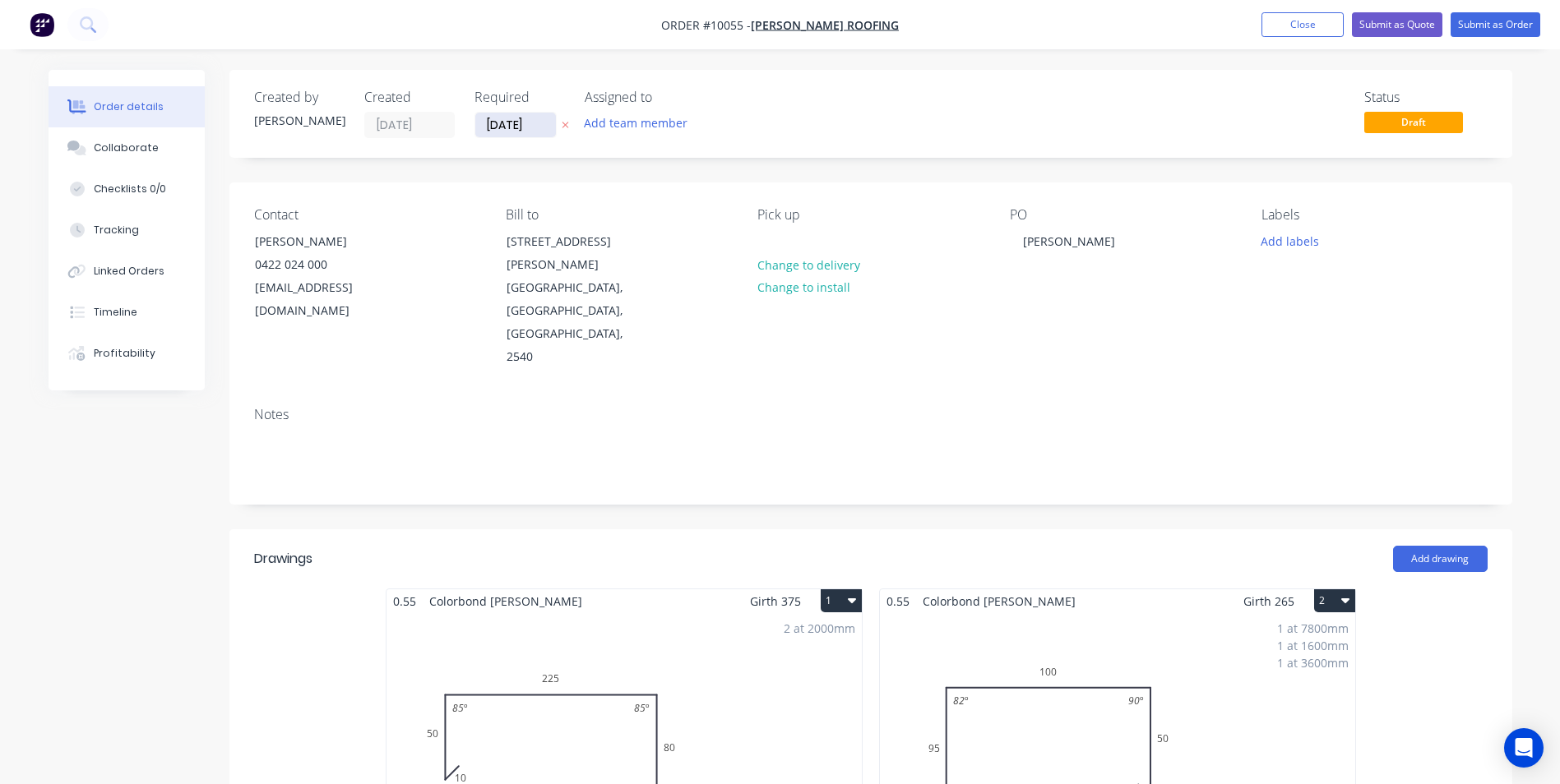
click at [531, 133] on input "[DATE]" at bounding box center [516, 125] width 81 height 25
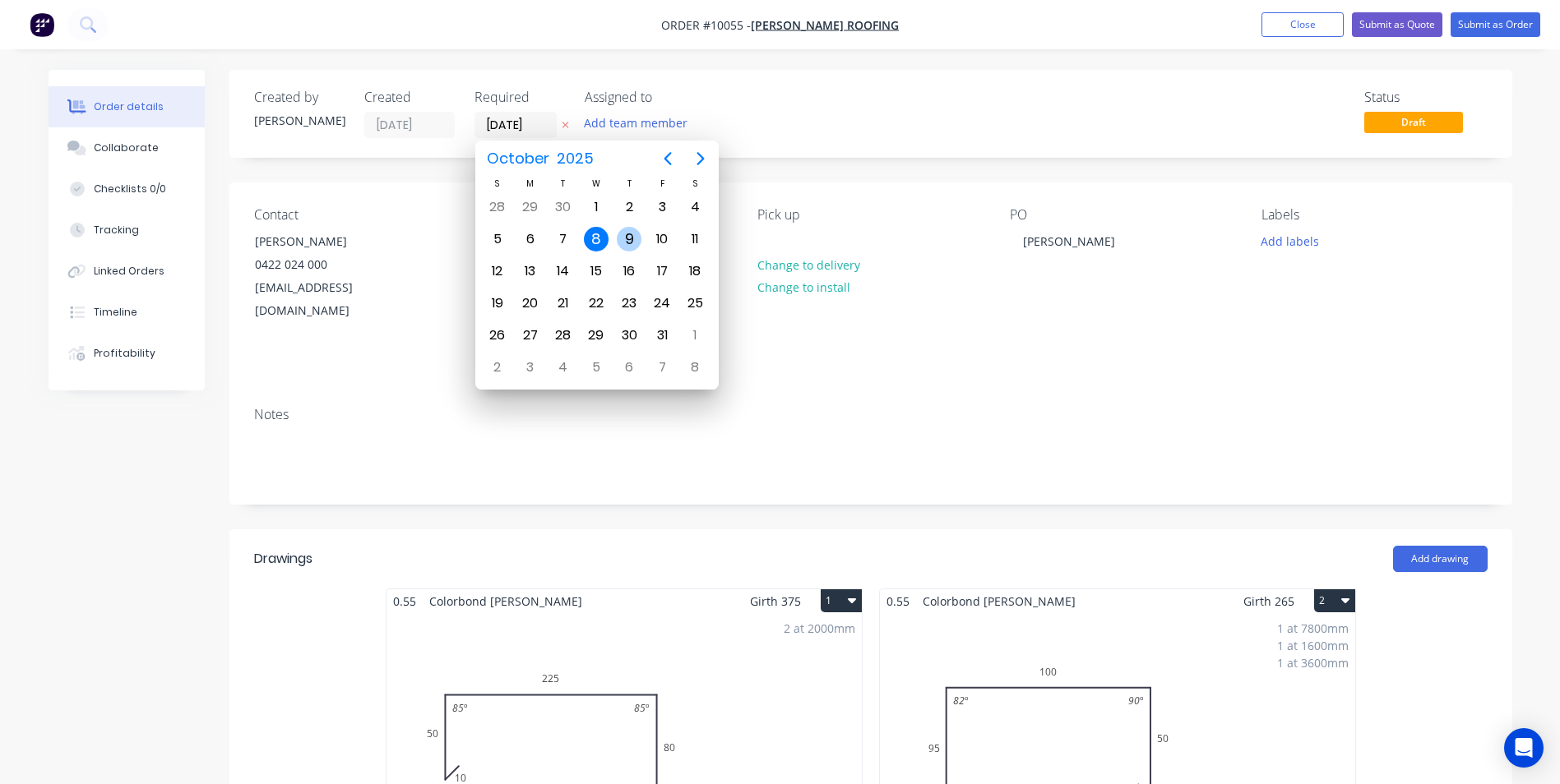
click at [620, 238] on div "9" at bounding box center [630, 239] width 25 height 25
type input "09/10/25"
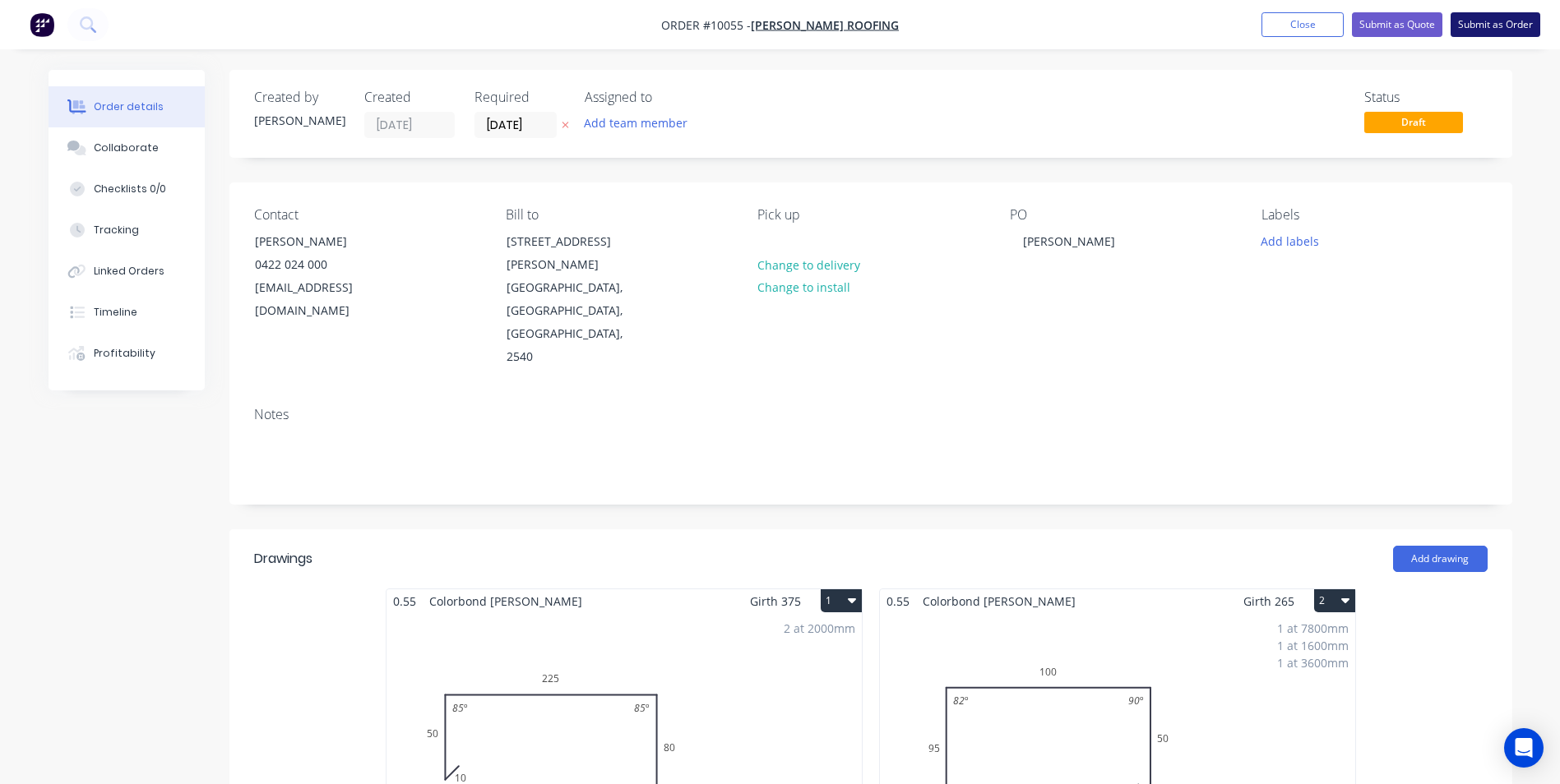
click at [1490, 33] on button "Submit as Order" at bounding box center [1495, 25] width 89 height 25
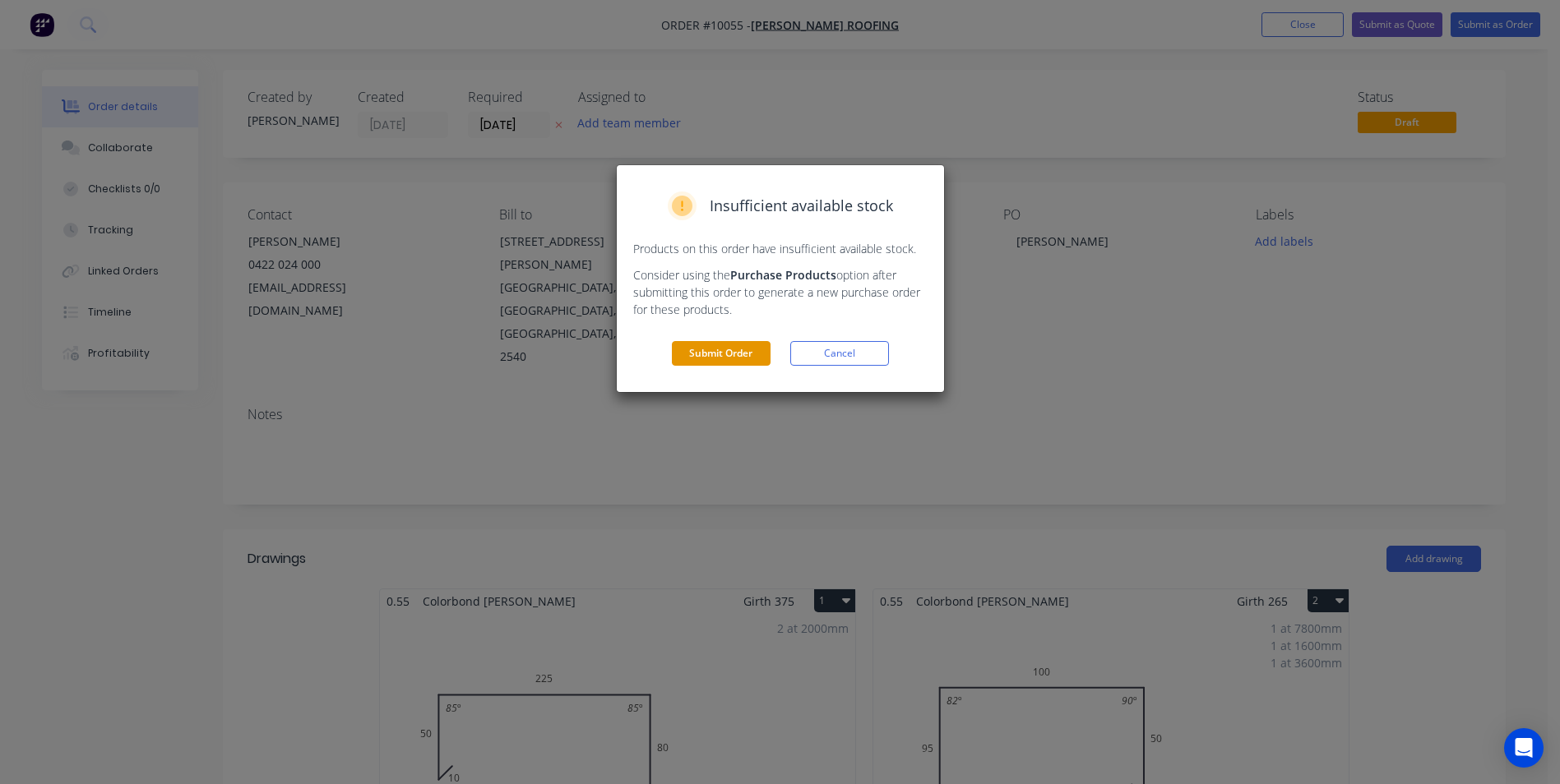
click at [731, 359] on button "Submit Order" at bounding box center [721, 354] width 99 height 25
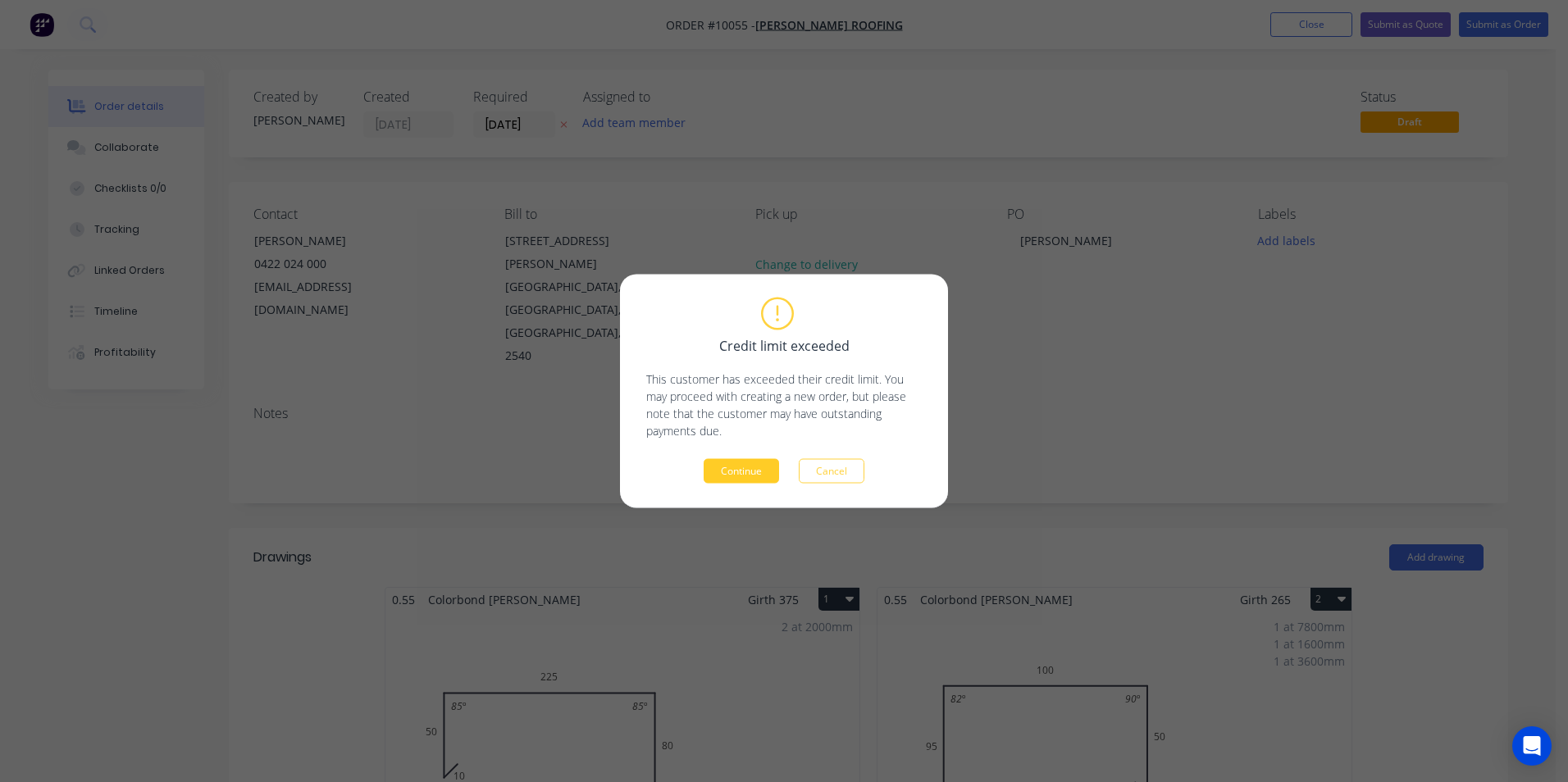
click at [748, 469] on button "Continue" at bounding box center [741, 472] width 76 height 25
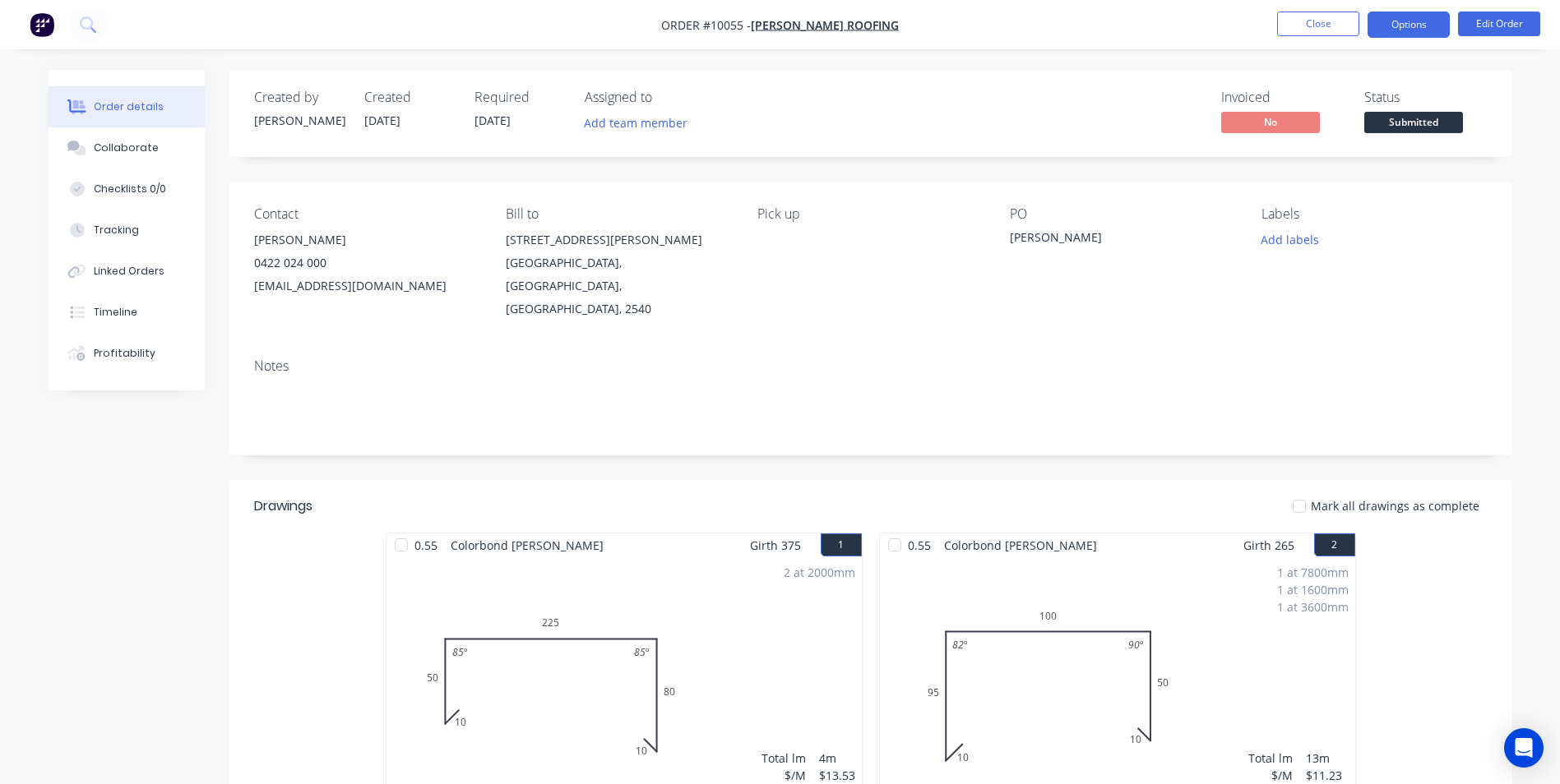
click at [1421, 29] on button "Options" at bounding box center [1409, 24] width 83 height 26
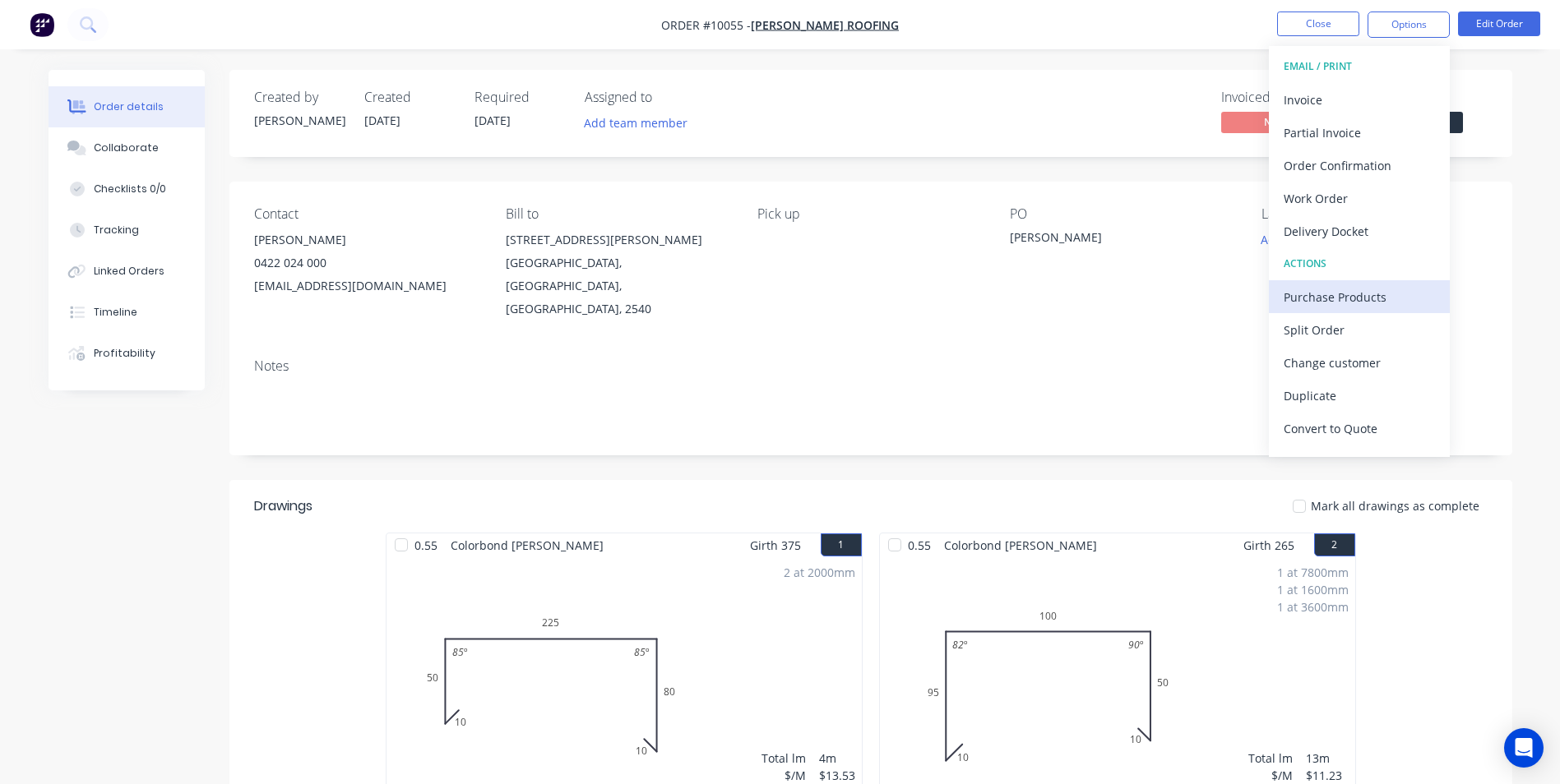
click at [1322, 287] on div "Purchase Products" at bounding box center [1359, 297] width 152 height 24
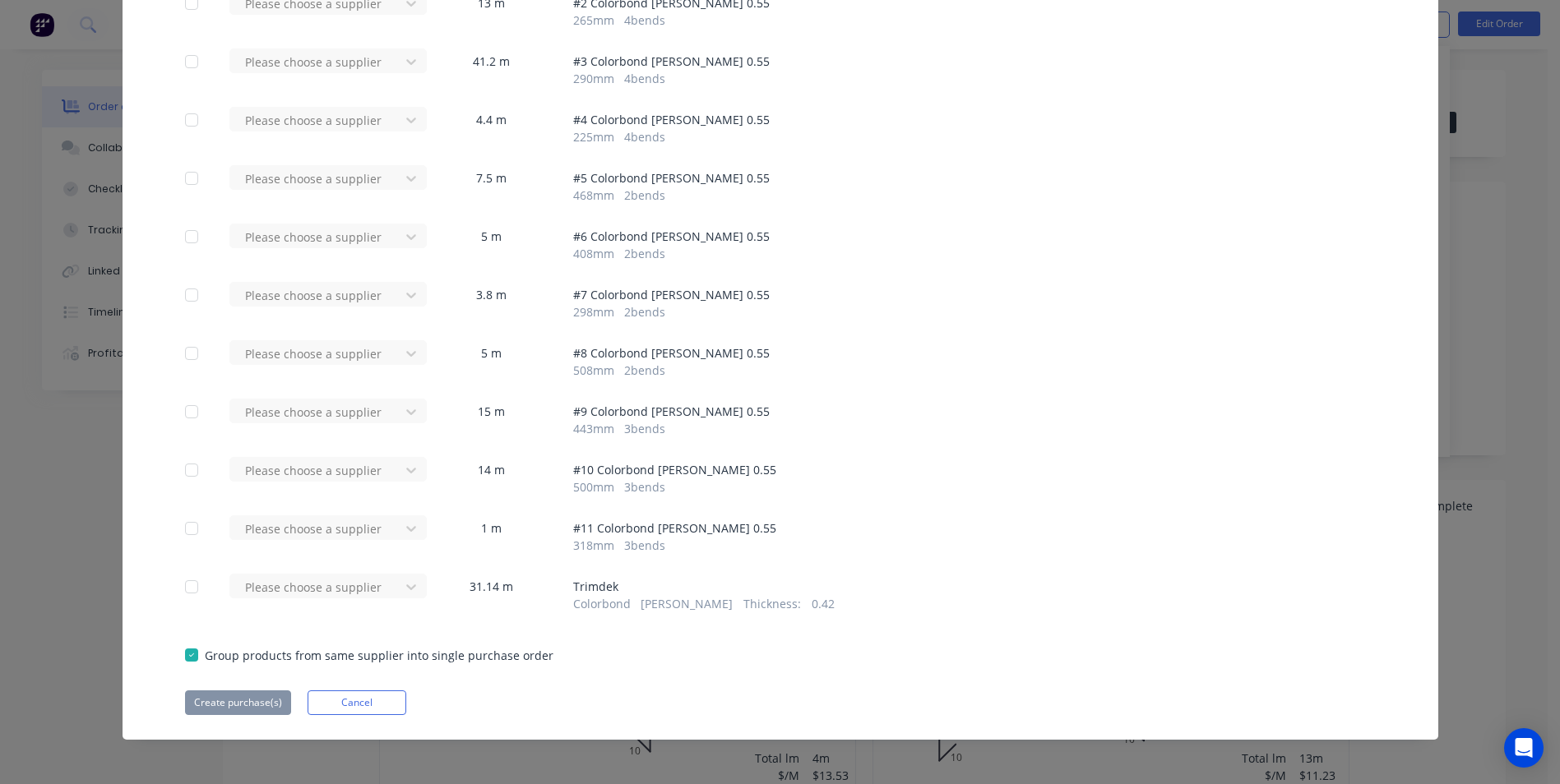
scroll to position [251, 0]
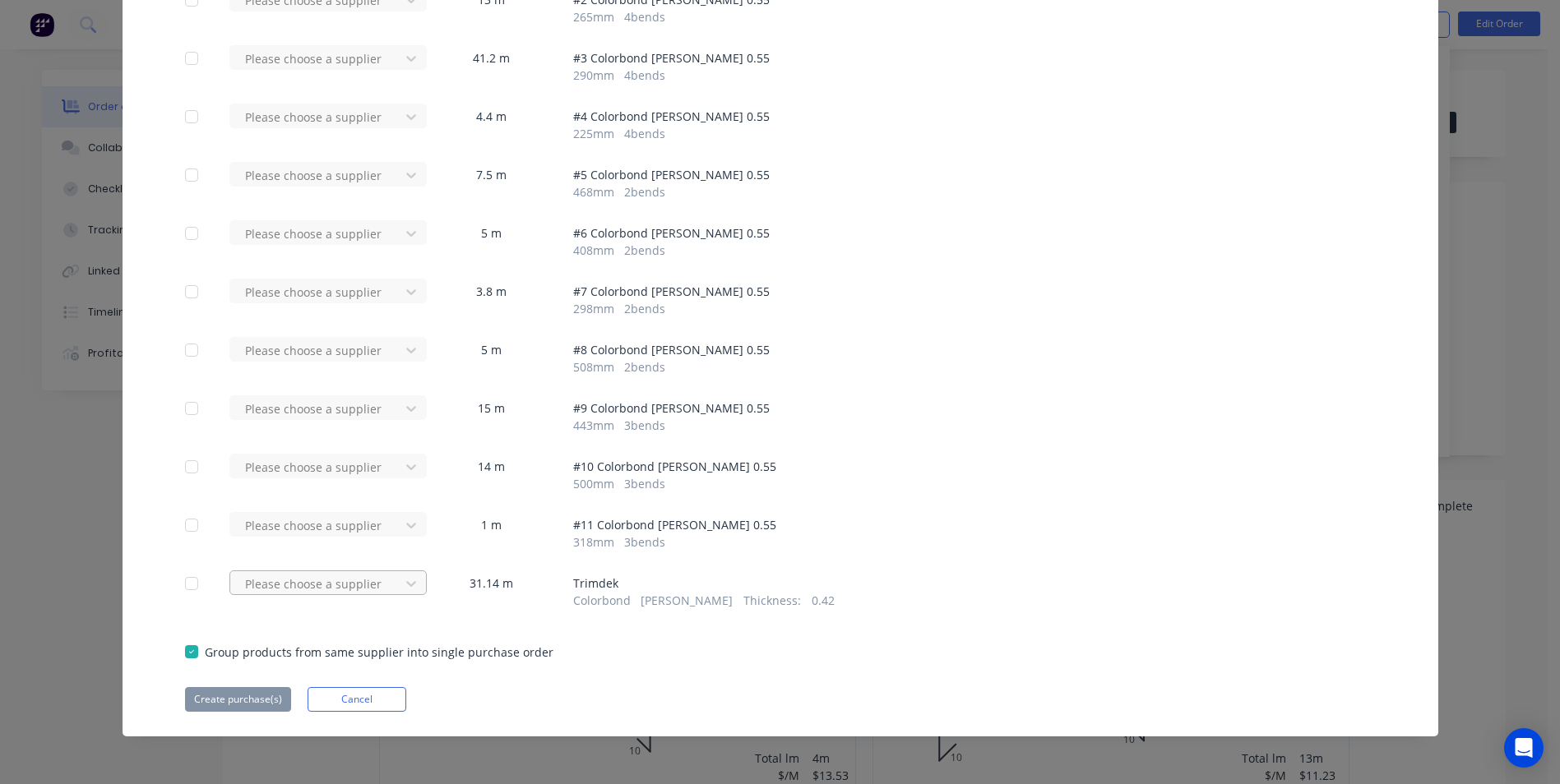
click at [340, 586] on div "Please choose a supplier" at bounding box center [320, 583] width 180 height 25
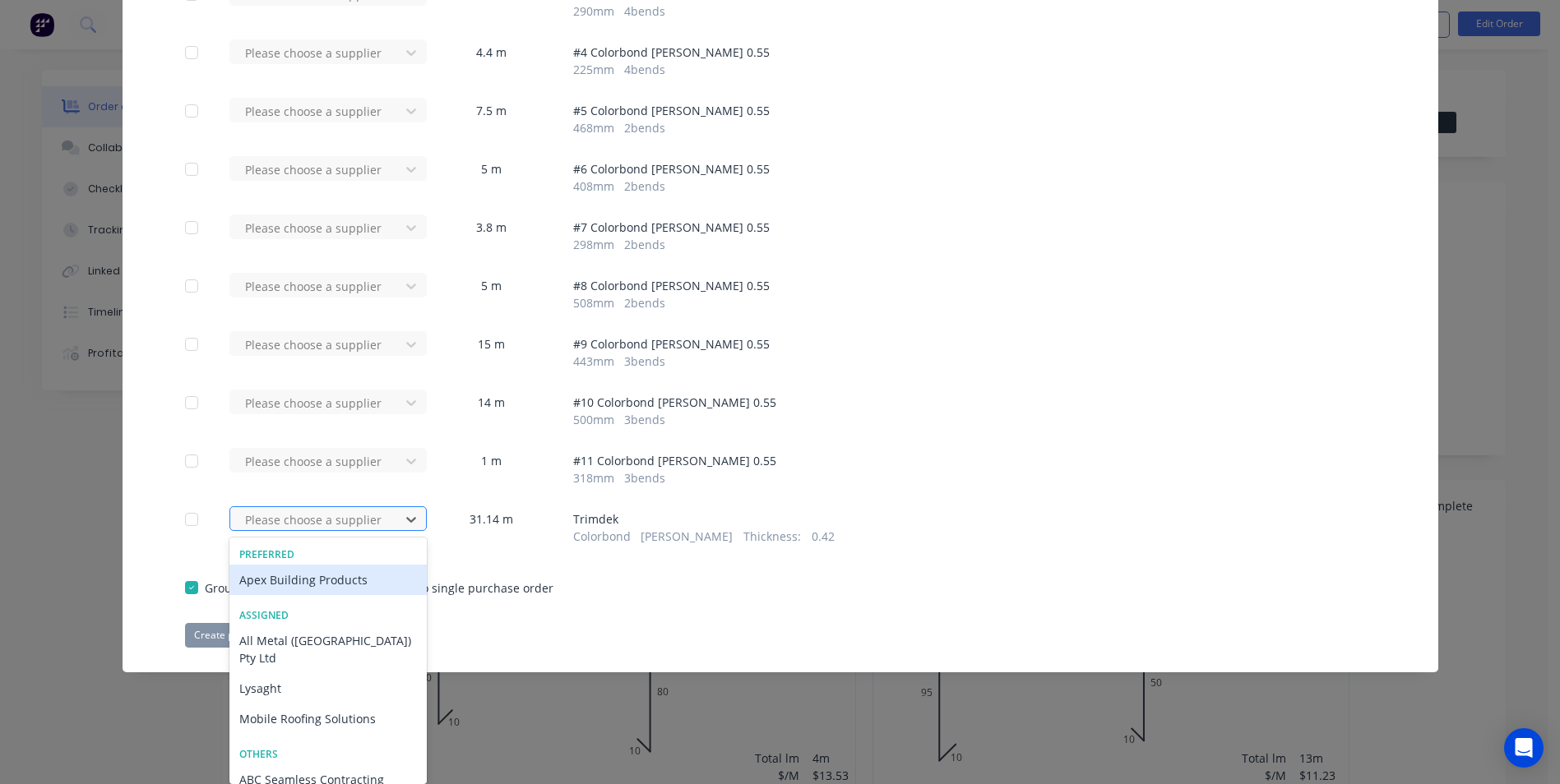
click at [340, 586] on div "Apex Building Products" at bounding box center [328, 581] width 198 height 31
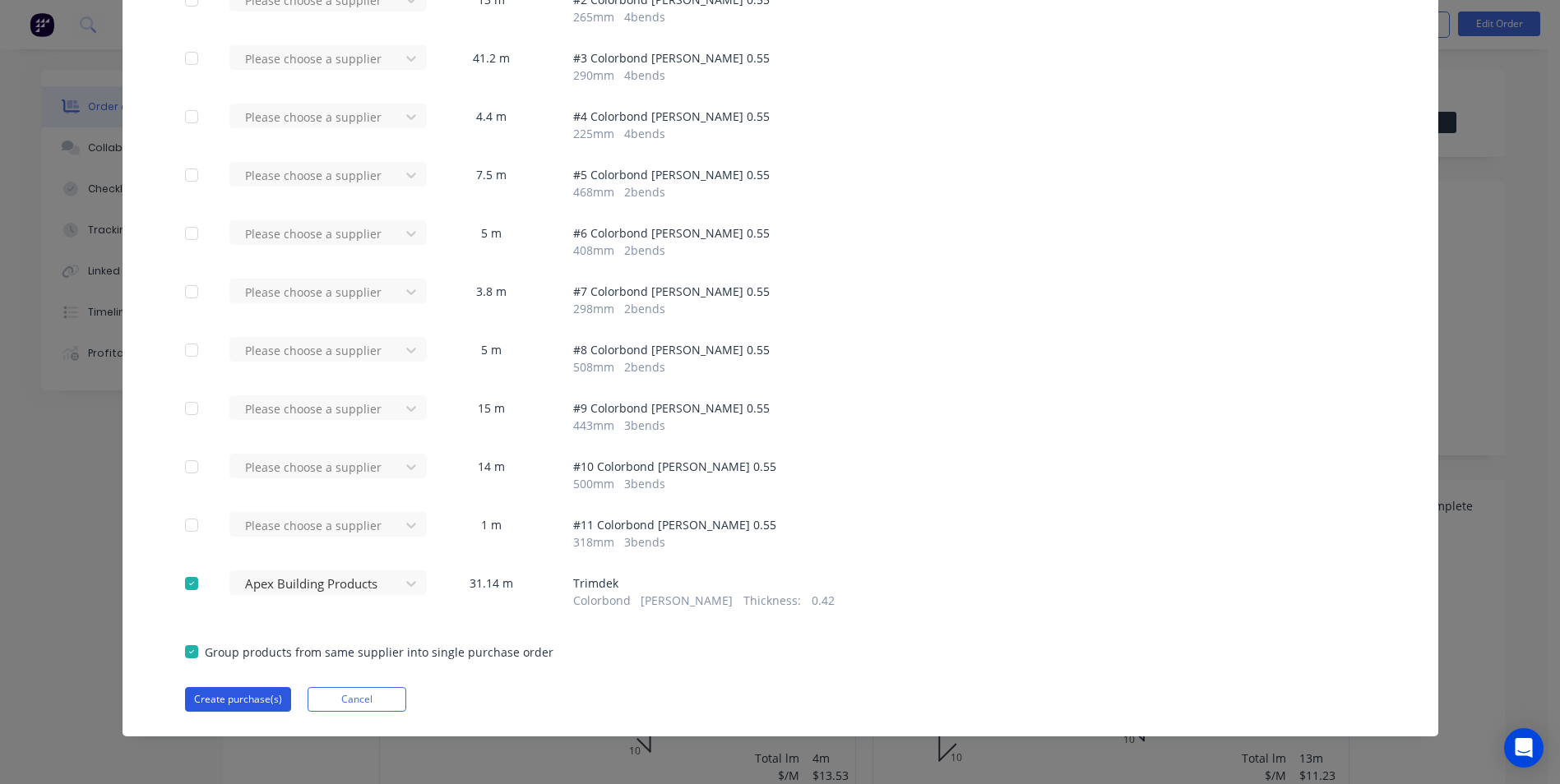
click at [246, 692] on button "Create purchase(s)" at bounding box center [238, 700] width 107 height 25
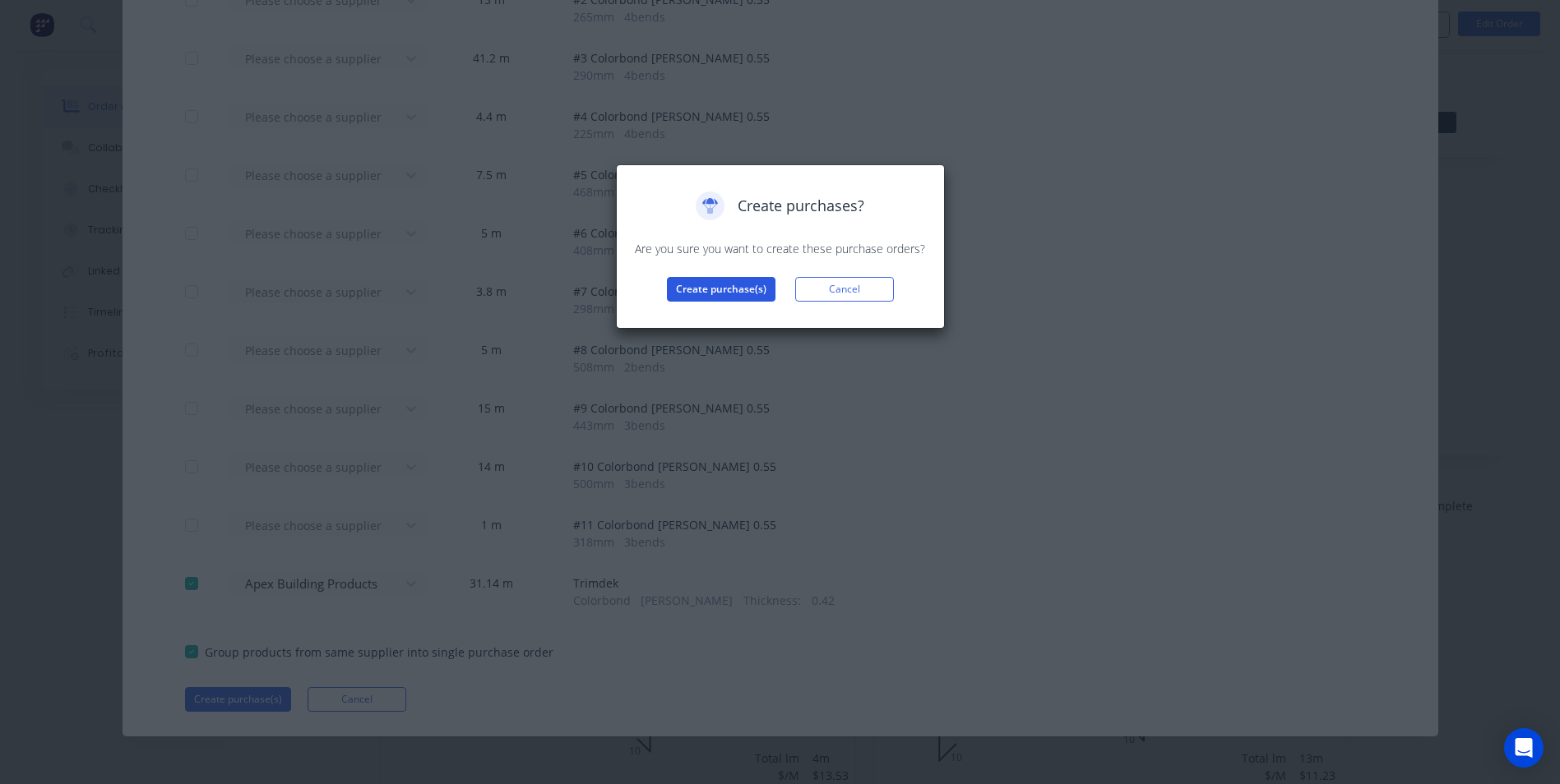
click at [704, 291] on button "Create purchase(s)" at bounding box center [721, 290] width 108 height 25
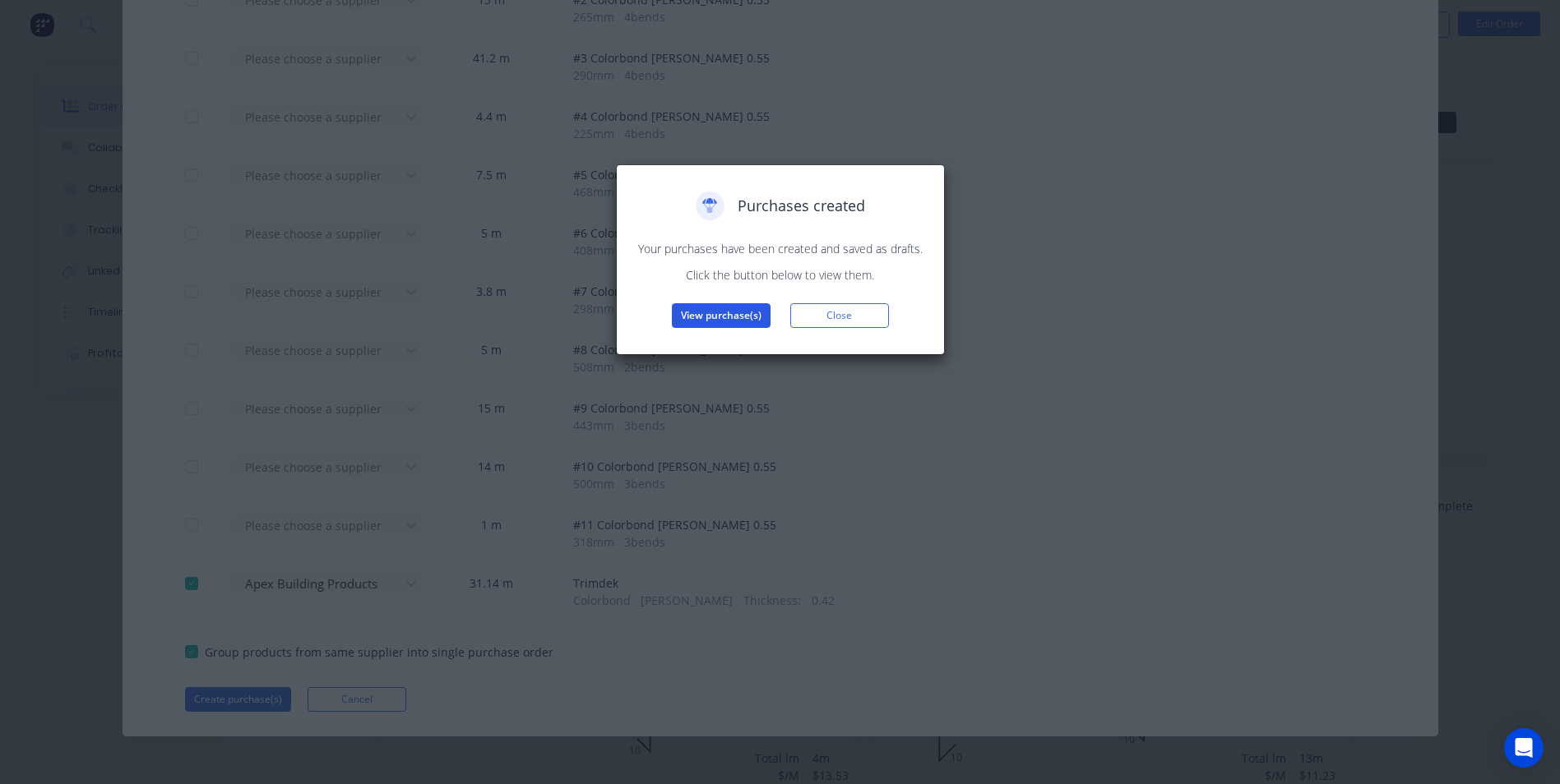
click at [737, 316] on button "View purchase(s)" at bounding box center [721, 316] width 99 height 25
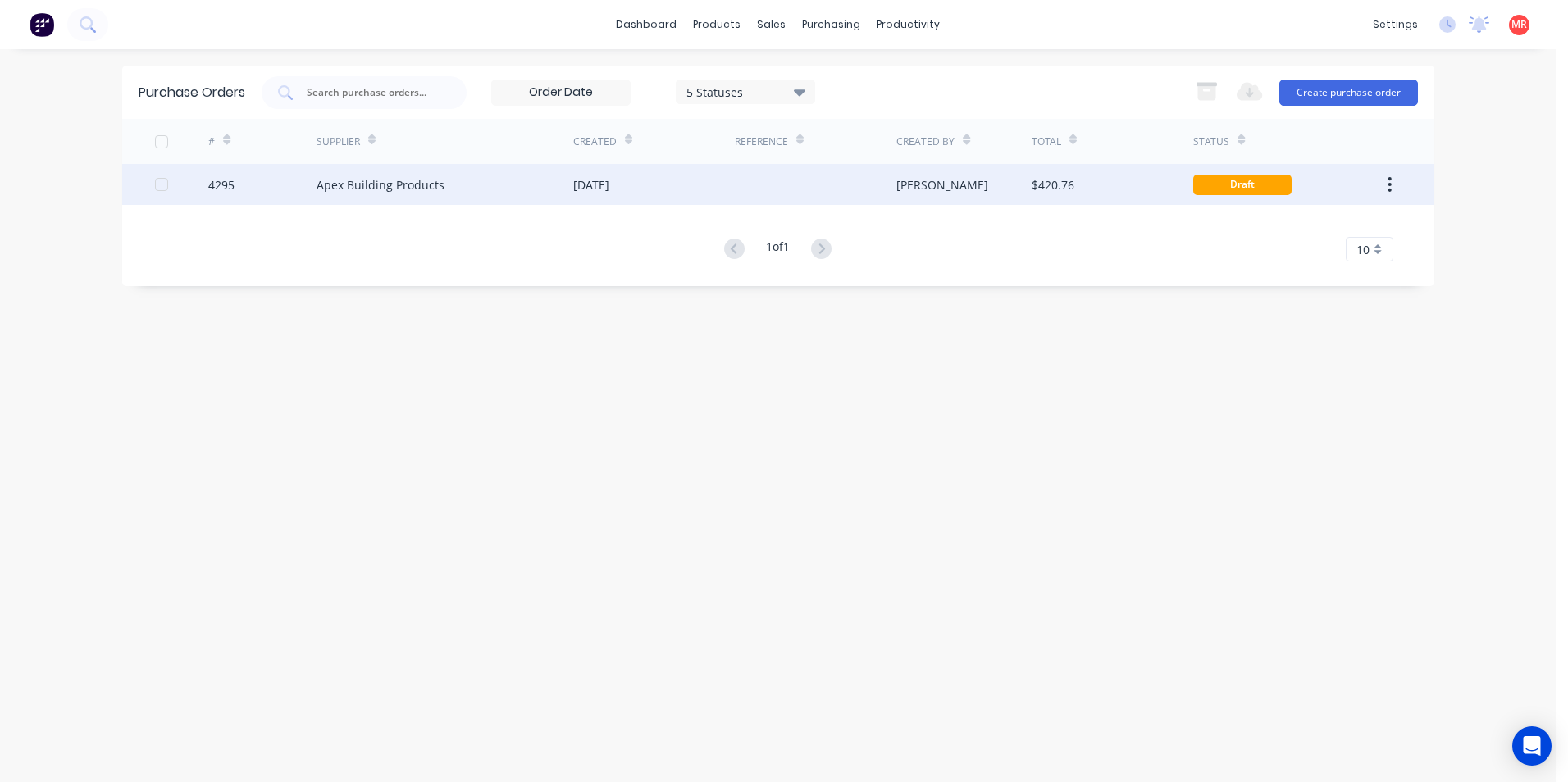
click at [753, 201] on div at bounding box center [816, 184] width 162 height 41
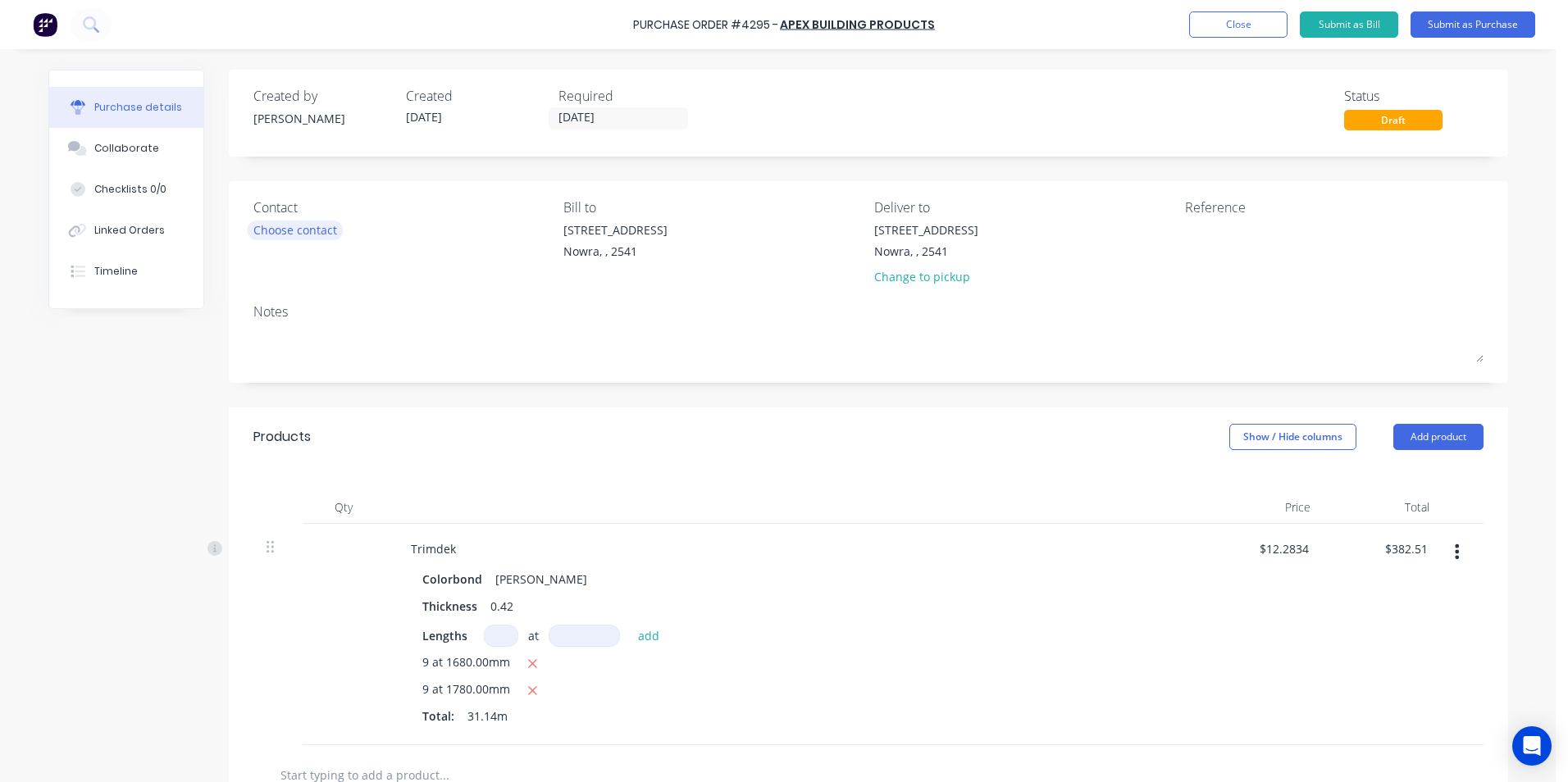
click at [334, 235] on div "Choose contact" at bounding box center [295, 230] width 83 height 17
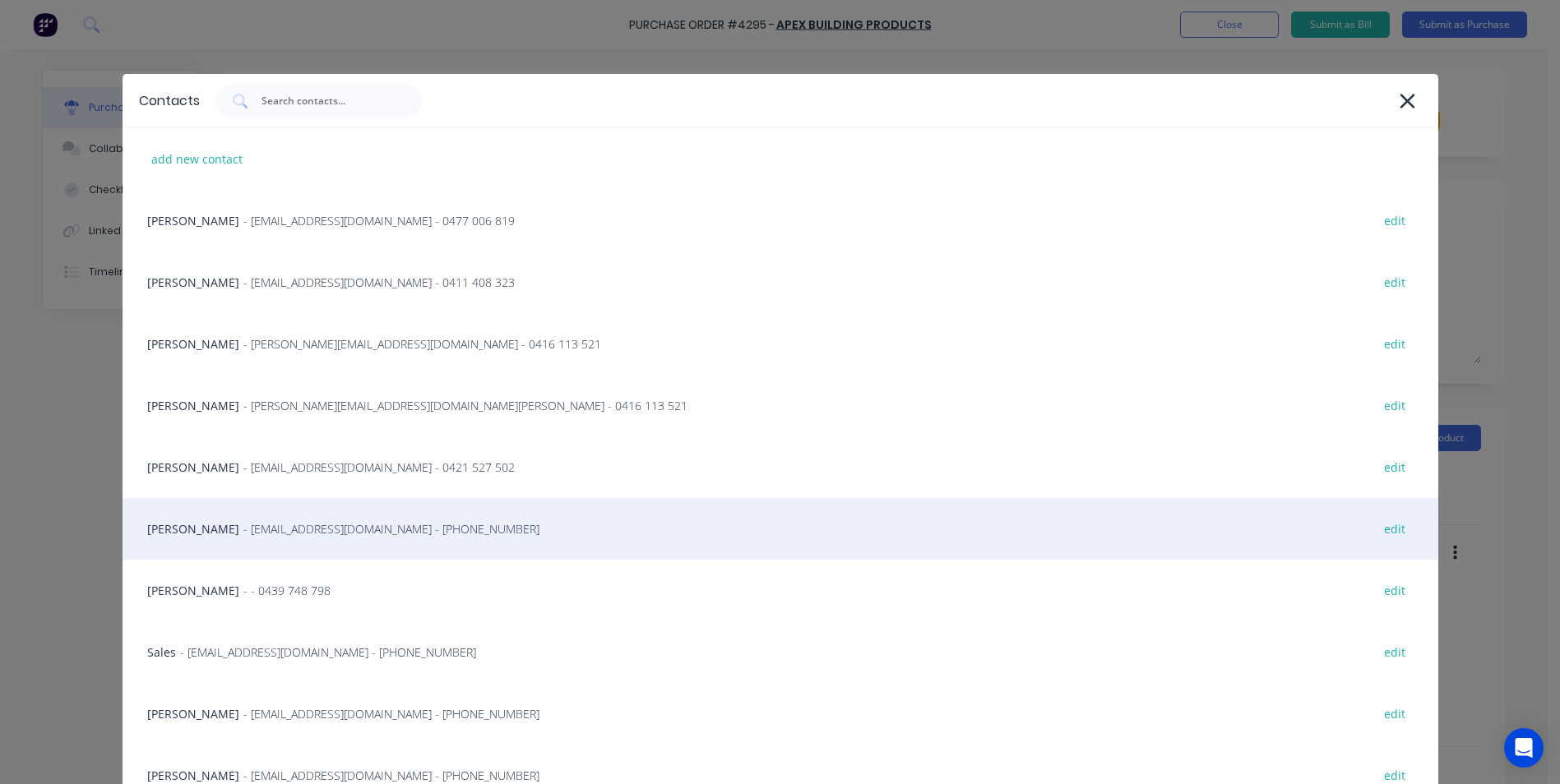
click at [293, 528] on span "- info@SCRS.net.au - (02) 4411 1090" at bounding box center [392, 529] width 296 height 17
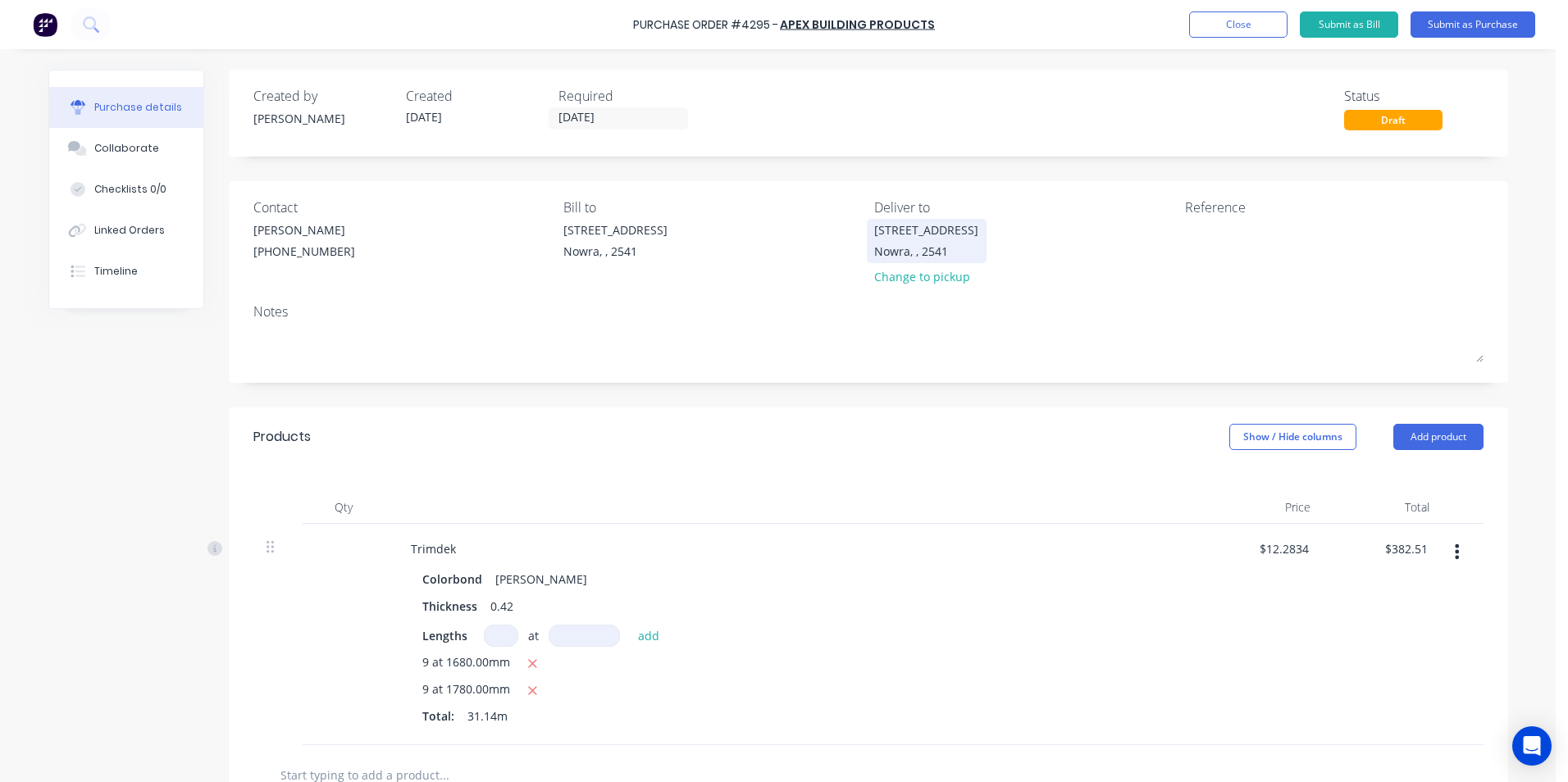
click at [898, 257] on div "Nowra, , 2541" at bounding box center [926, 252] width 104 height 17
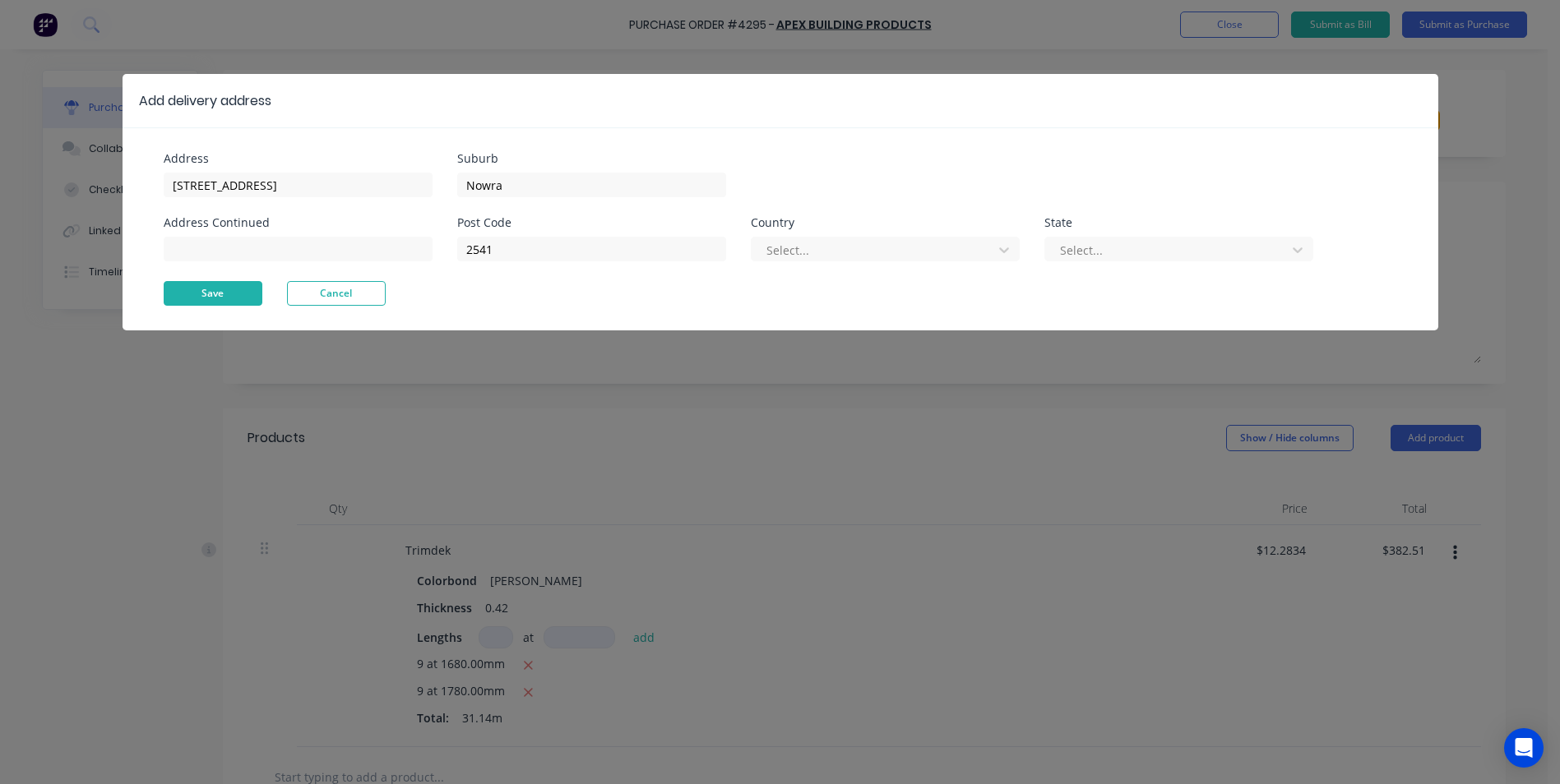
click at [244, 297] on button "Save" at bounding box center [212, 294] width 99 height 25
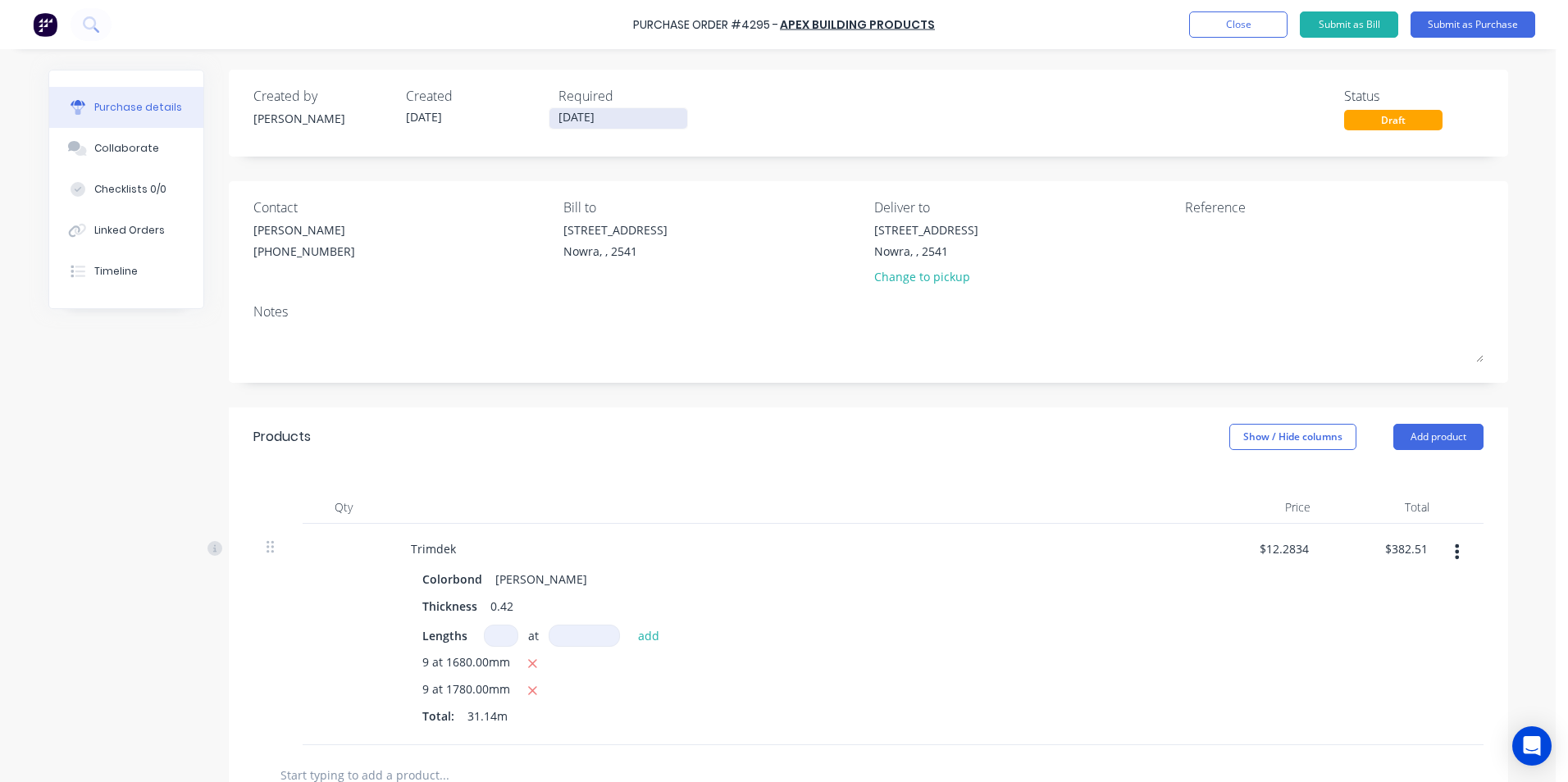
click at [605, 123] on input "07/10/25" at bounding box center [618, 118] width 138 height 20
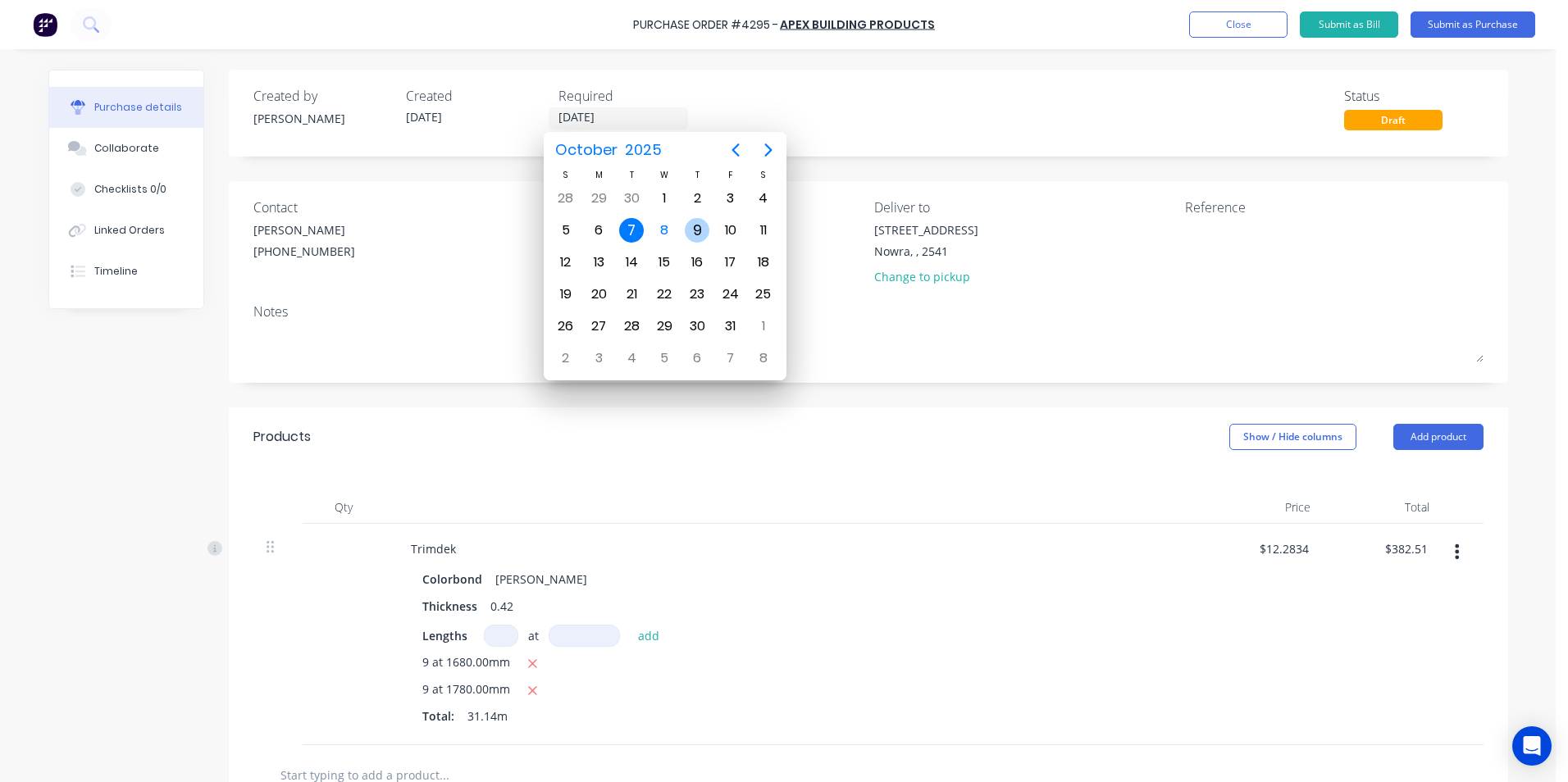
click at [689, 242] on div "9" at bounding box center [697, 230] width 33 height 32
type input "09/10/25"
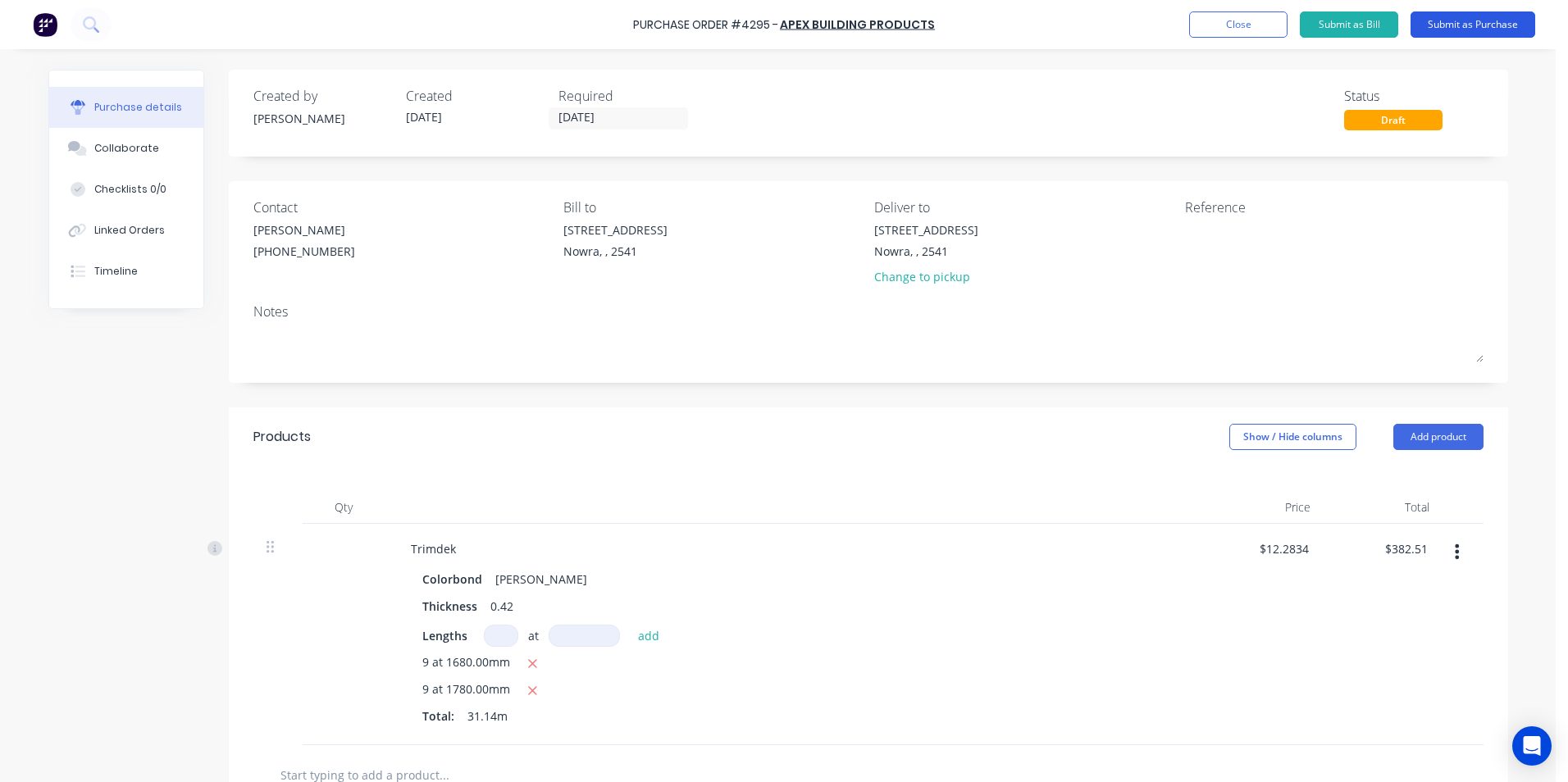
click at [1462, 32] on button "Submit as Purchase" at bounding box center [1473, 24] width 124 height 26
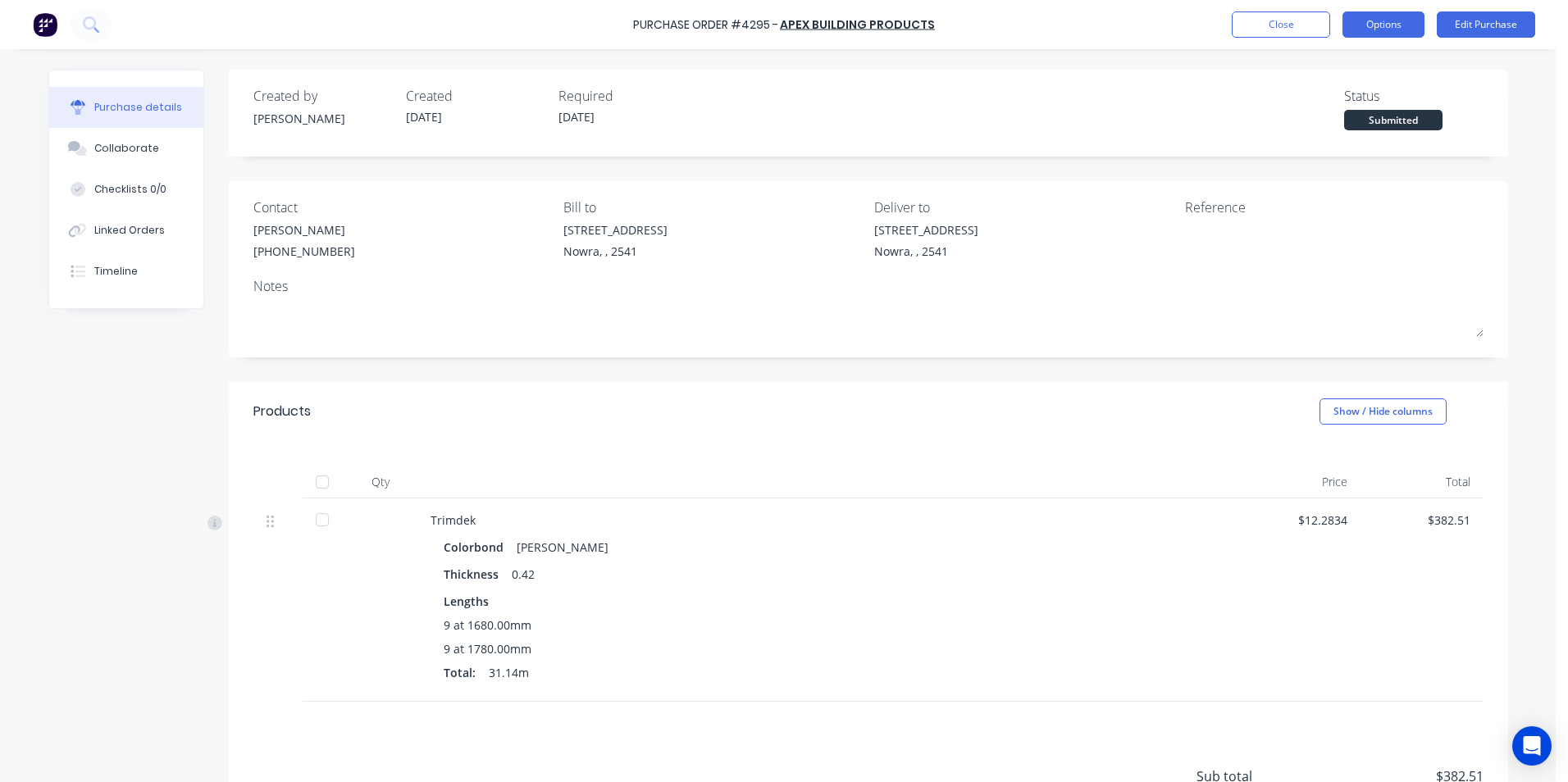
click at [1380, 27] on button "Options" at bounding box center [1384, 24] width 82 height 26
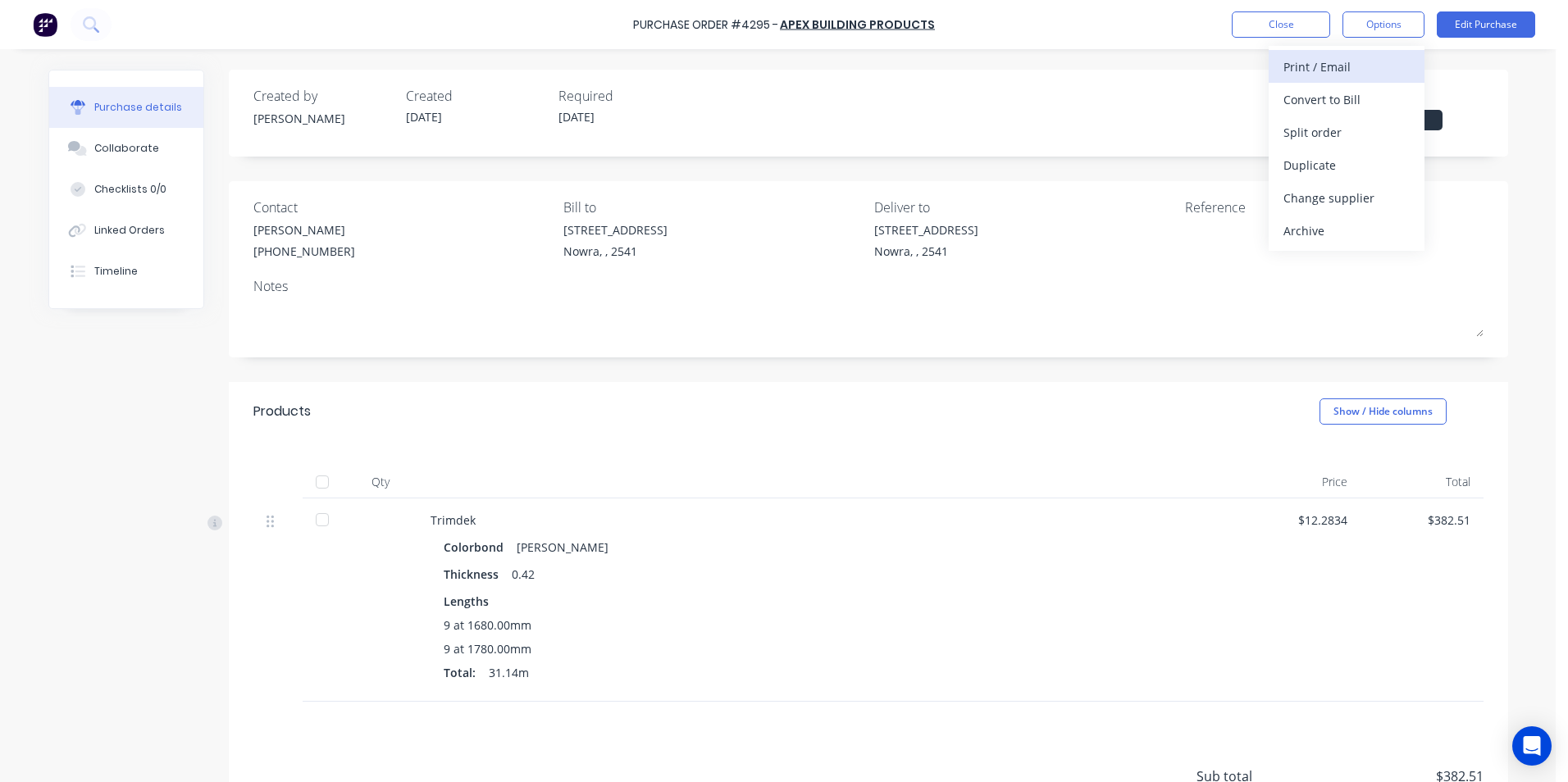
click at [1326, 73] on div "Print / Email" at bounding box center [1347, 66] width 126 height 24
click at [1321, 101] on div "With pricing" at bounding box center [1347, 100] width 126 height 24
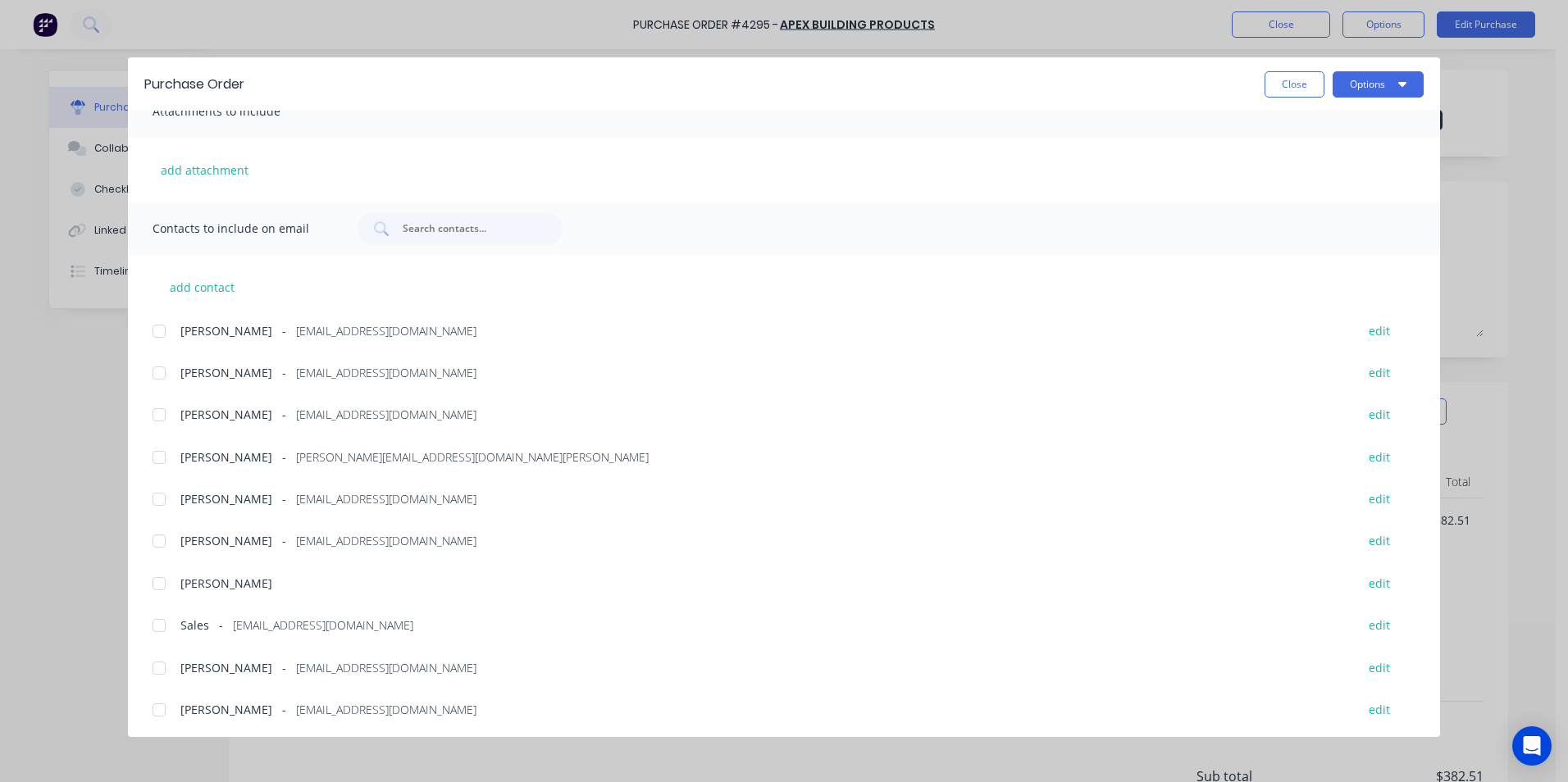
scroll to position [277, 0]
click at [155, 634] on div at bounding box center [159, 622] width 33 height 33
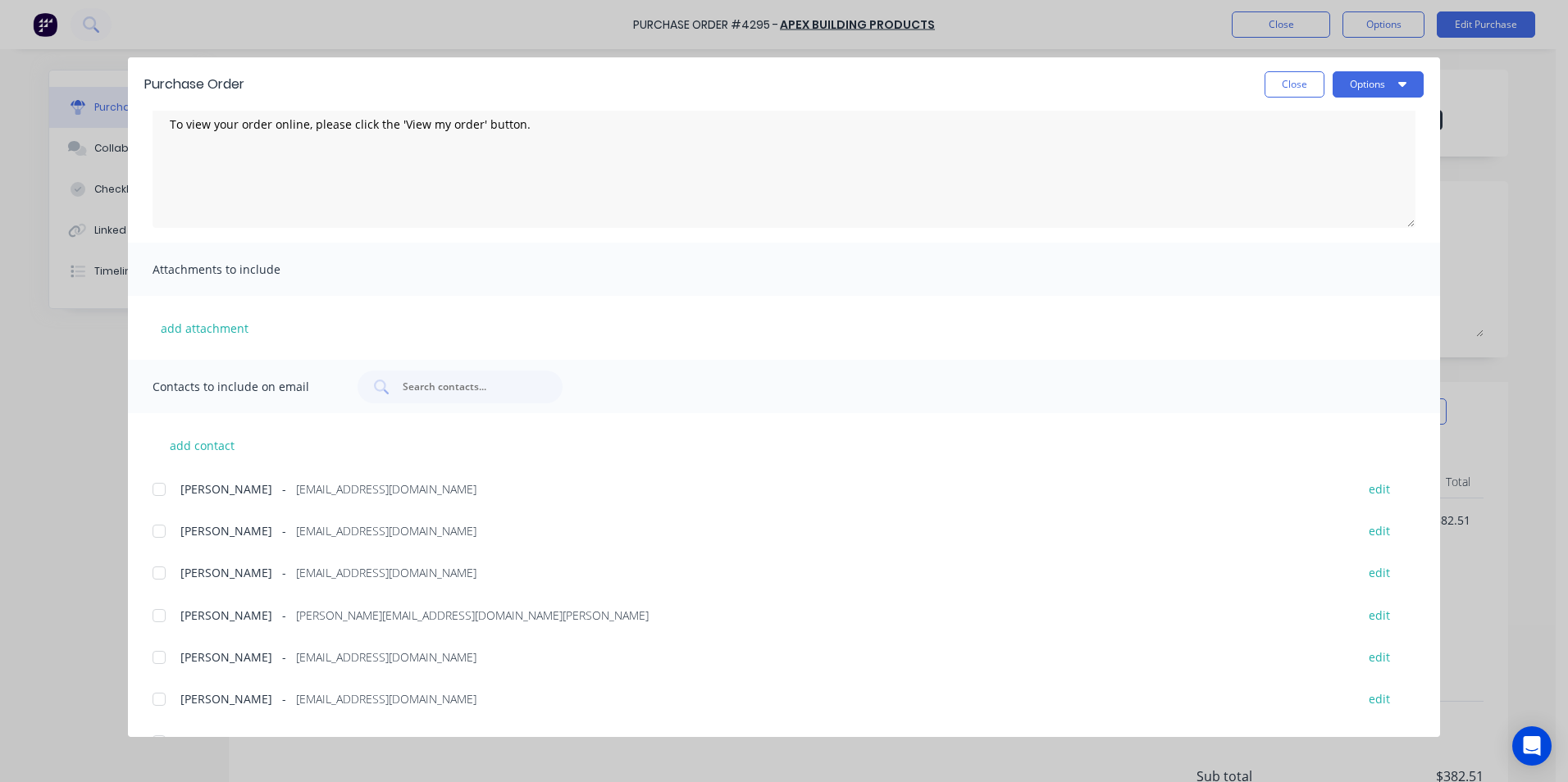
scroll to position [0, 0]
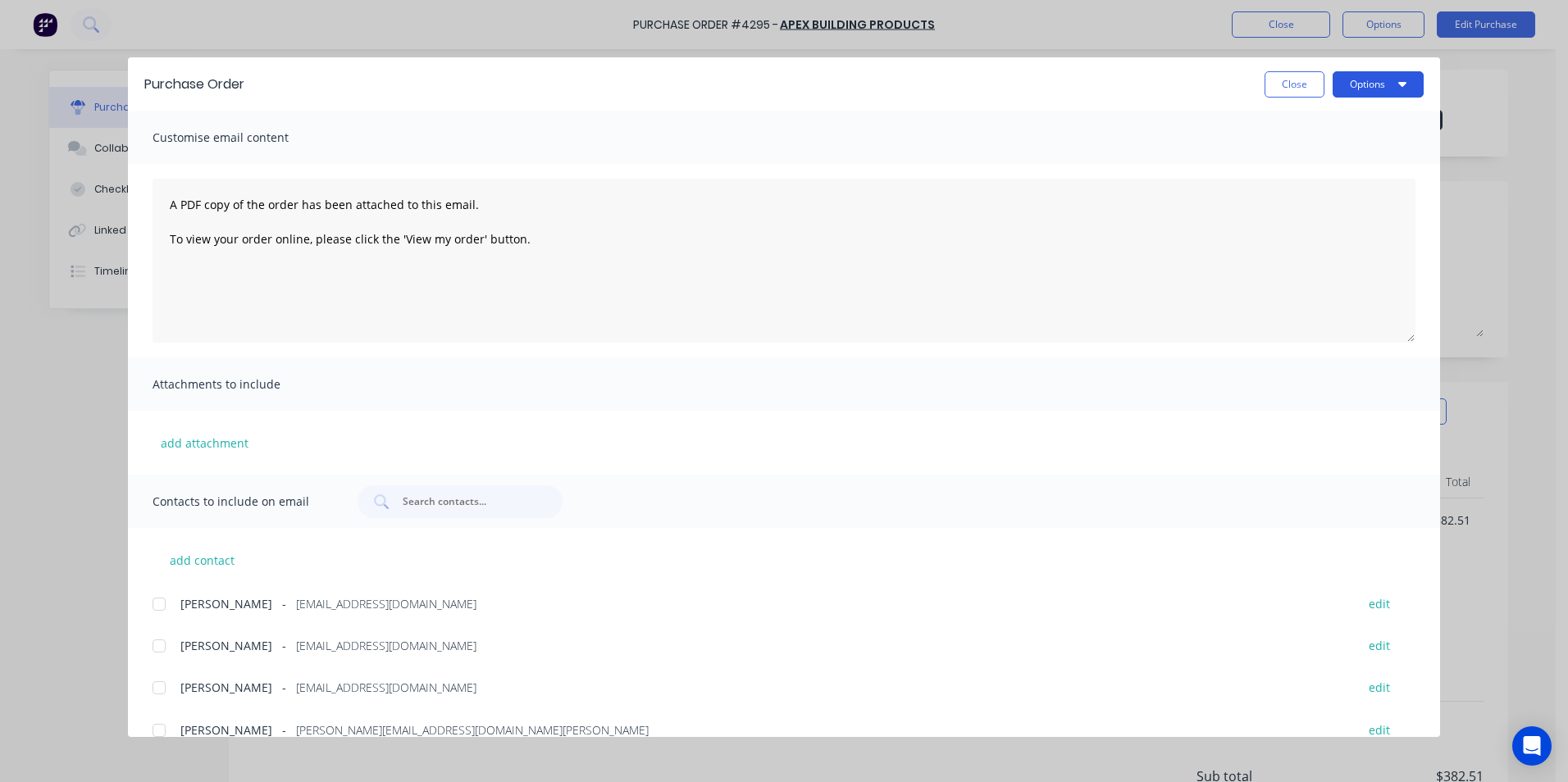
click at [1368, 95] on button "Options" at bounding box center [1378, 84] width 91 height 26
click at [1333, 197] on div "Email" at bounding box center [1346, 191] width 126 height 24
click at [1287, 86] on button "Close" at bounding box center [1294, 84] width 60 height 26
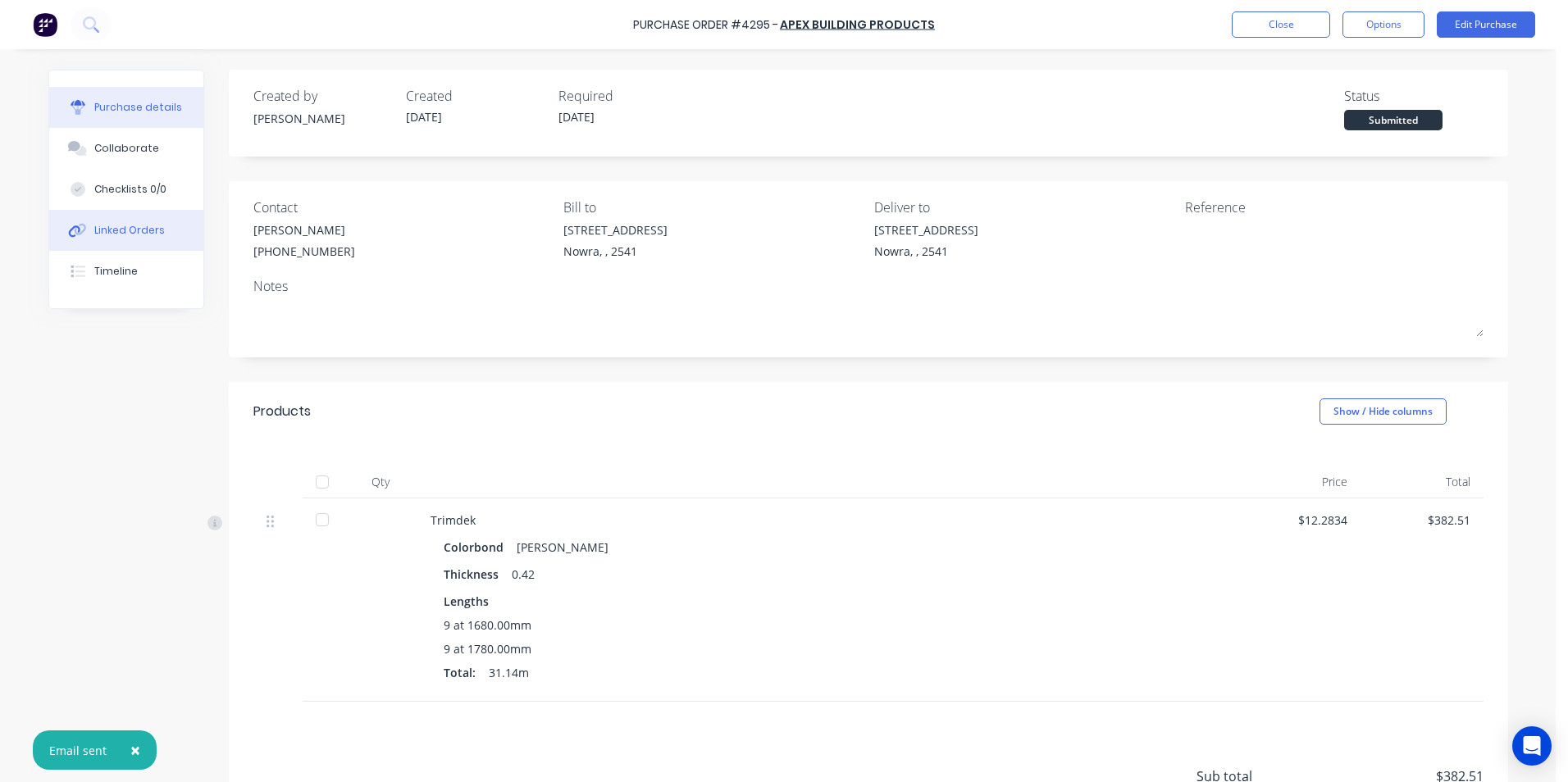
click at [163, 237] on button "Linked Orders" at bounding box center [125, 230] width 154 height 41
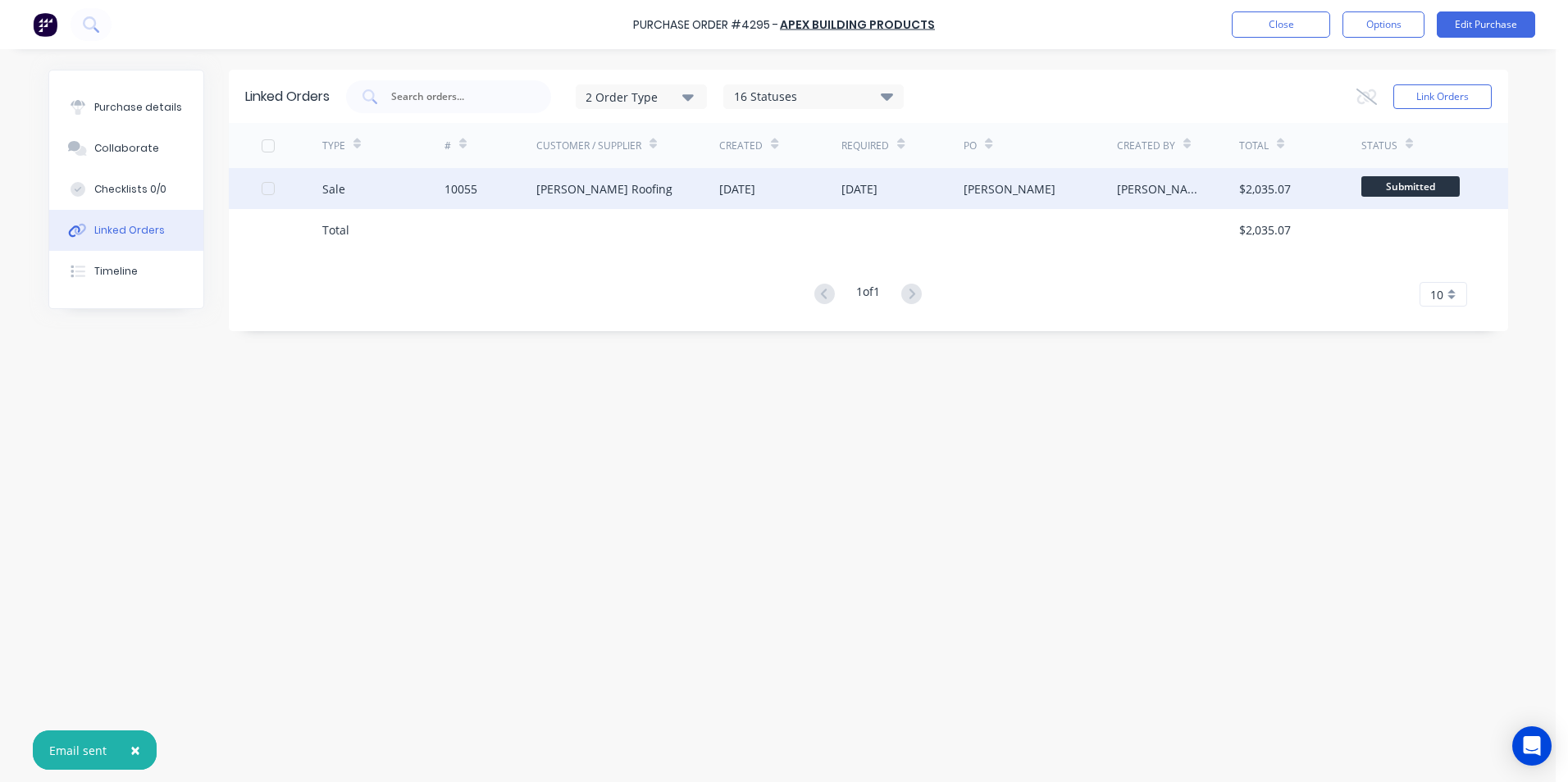
click at [927, 180] on div "09 Oct 2025" at bounding box center [903, 189] width 123 height 41
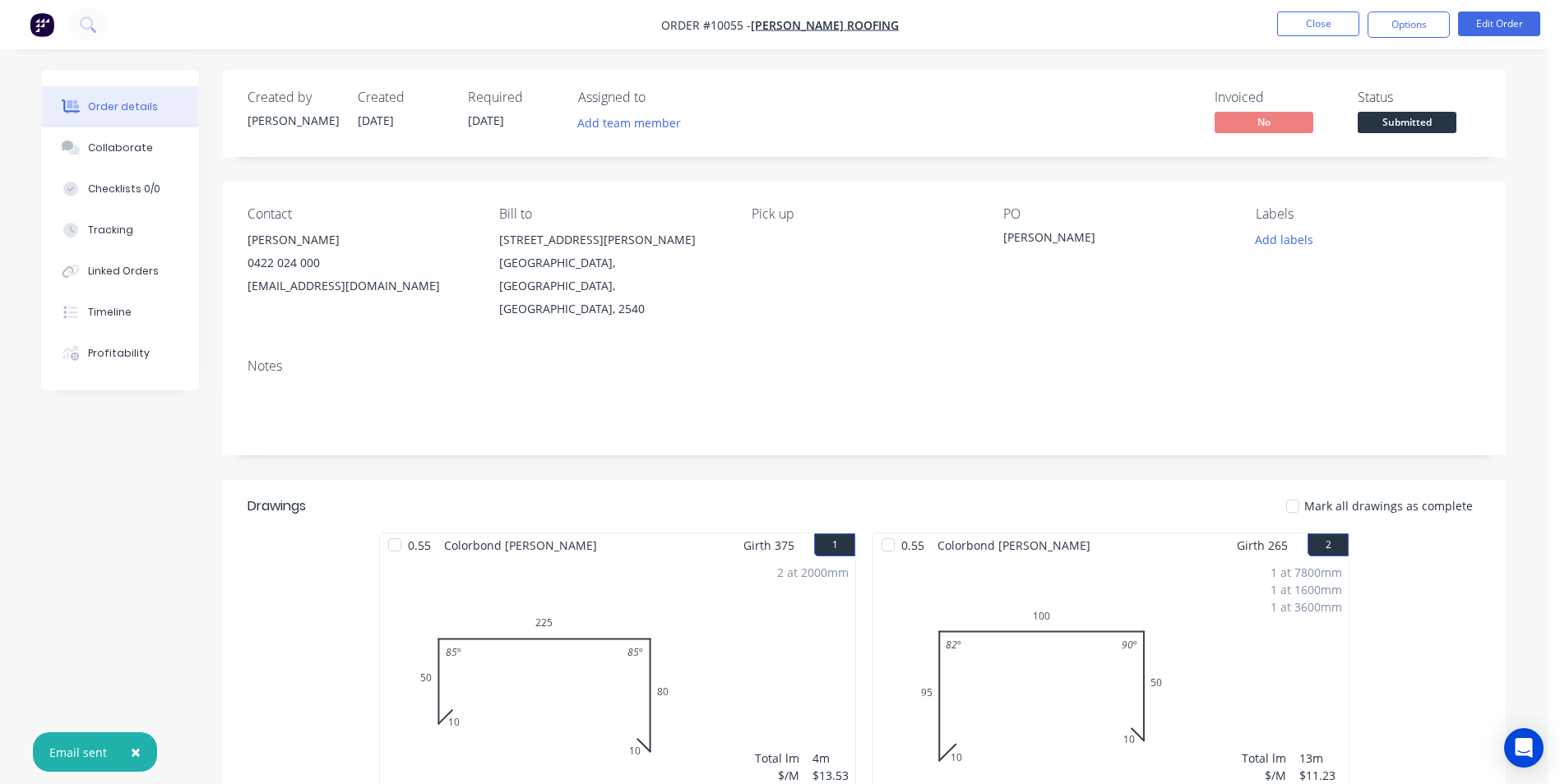
click at [1412, 19] on button "Options" at bounding box center [1409, 24] width 83 height 26
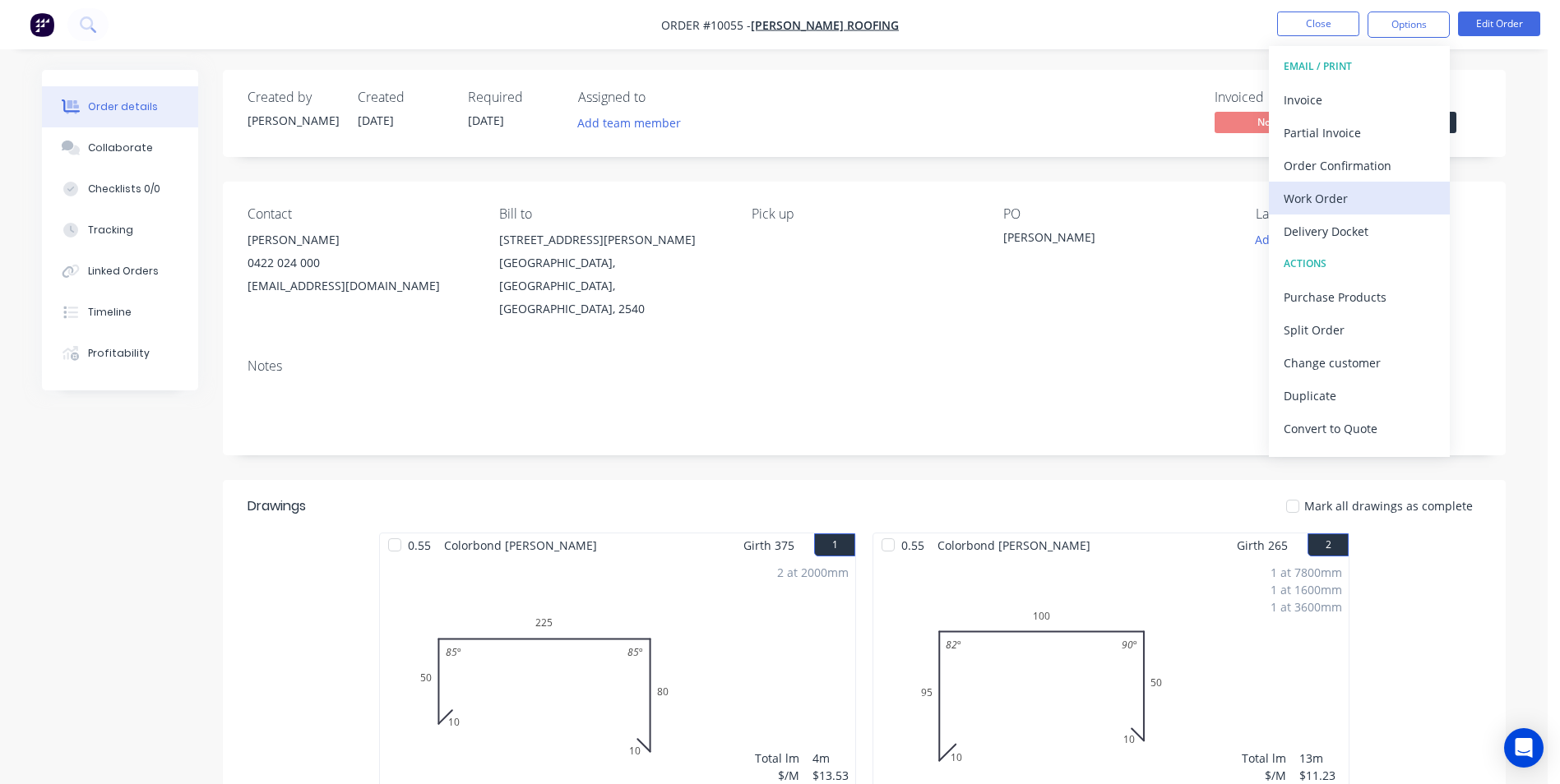
click at [1359, 200] on div "Work Order" at bounding box center [1359, 198] width 152 height 24
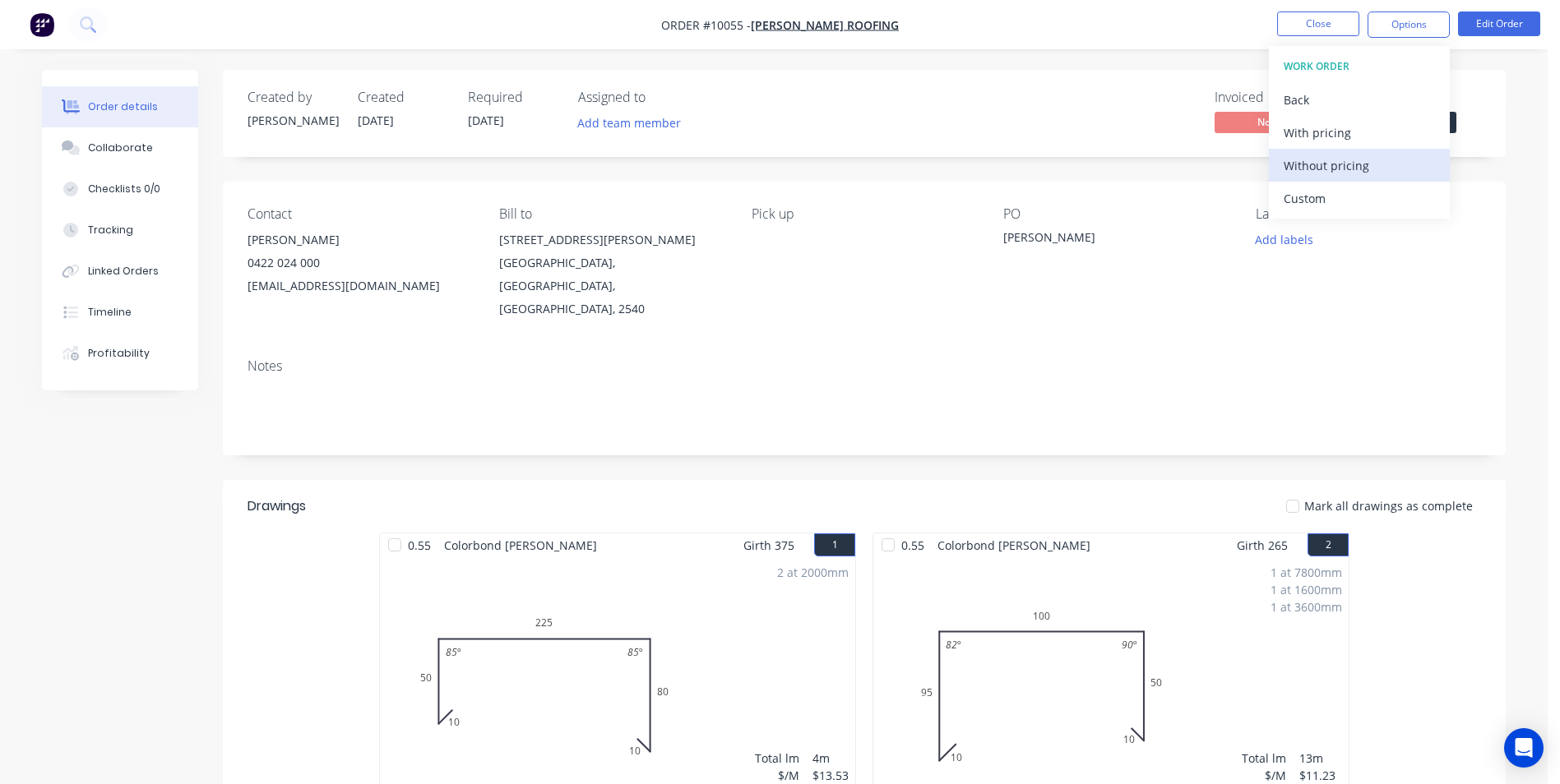
click at [1359, 174] on div "Without pricing" at bounding box center [1359, 165] width 152 height 24
click at [1348, 157] on div "Order Confirmation" at bounding box center [1359, 165] width 152 height 24
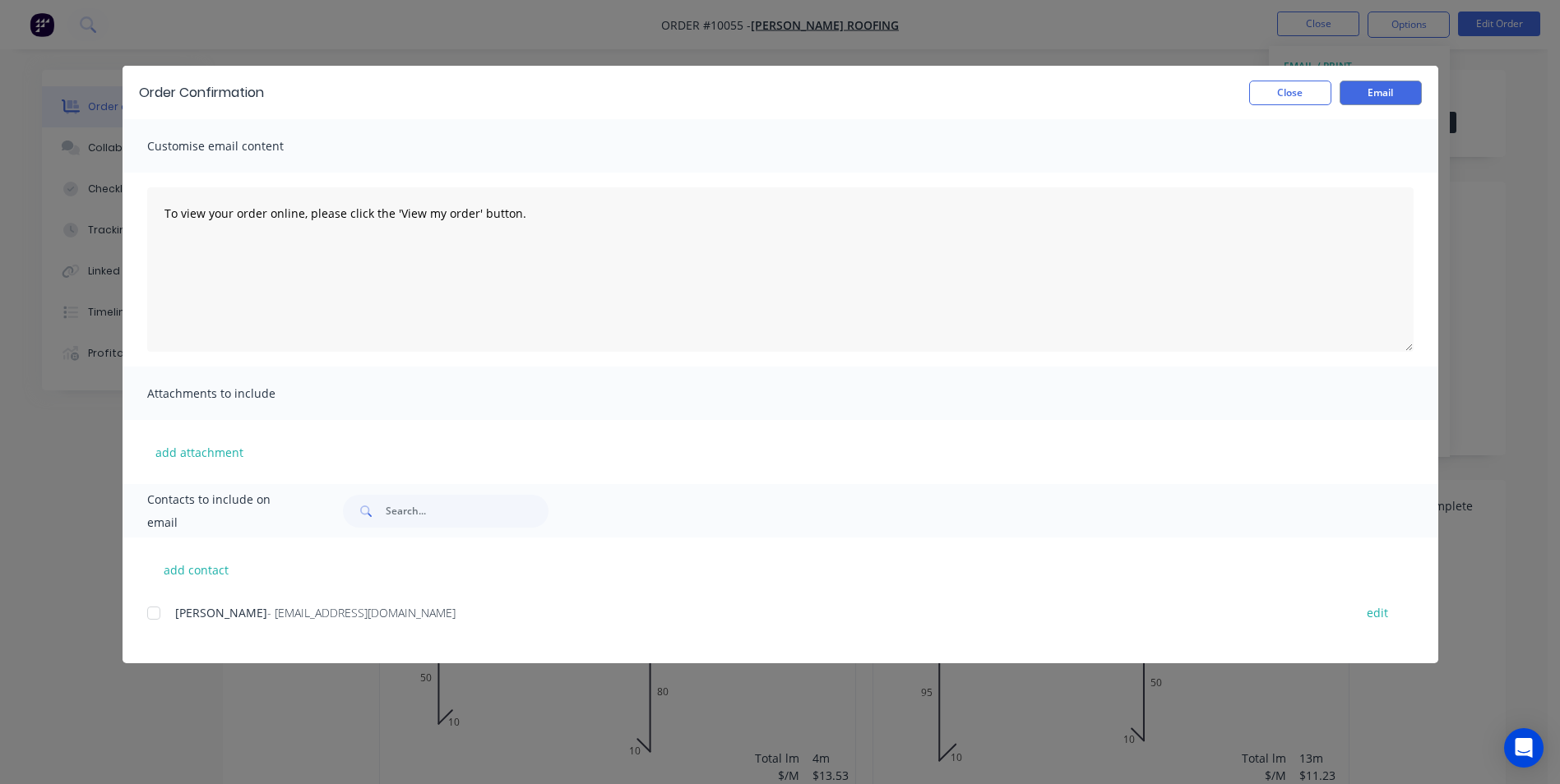
click at [156, 606] on div at bounding box center [154, 613] width 33 height 33
click at [1364, 83] on button "Email" at bounding box center [1381, 93] width 83 height 25
click at [1305, 95] on button "Close" at bounding box center [1290, 93] width 83 height 25
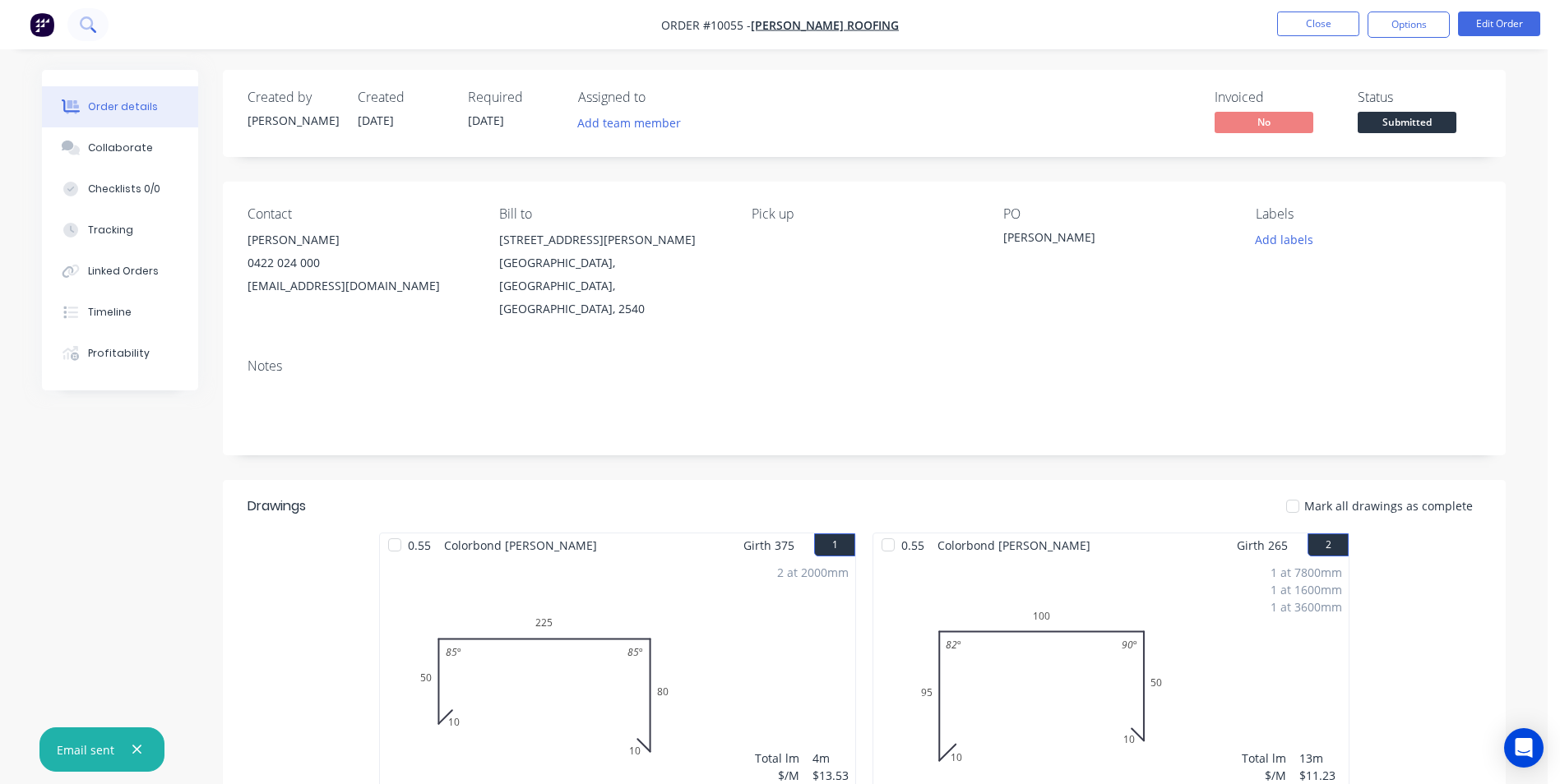
click at [92, 18] on icon at bounding box center [87, 24] width 15 height 15
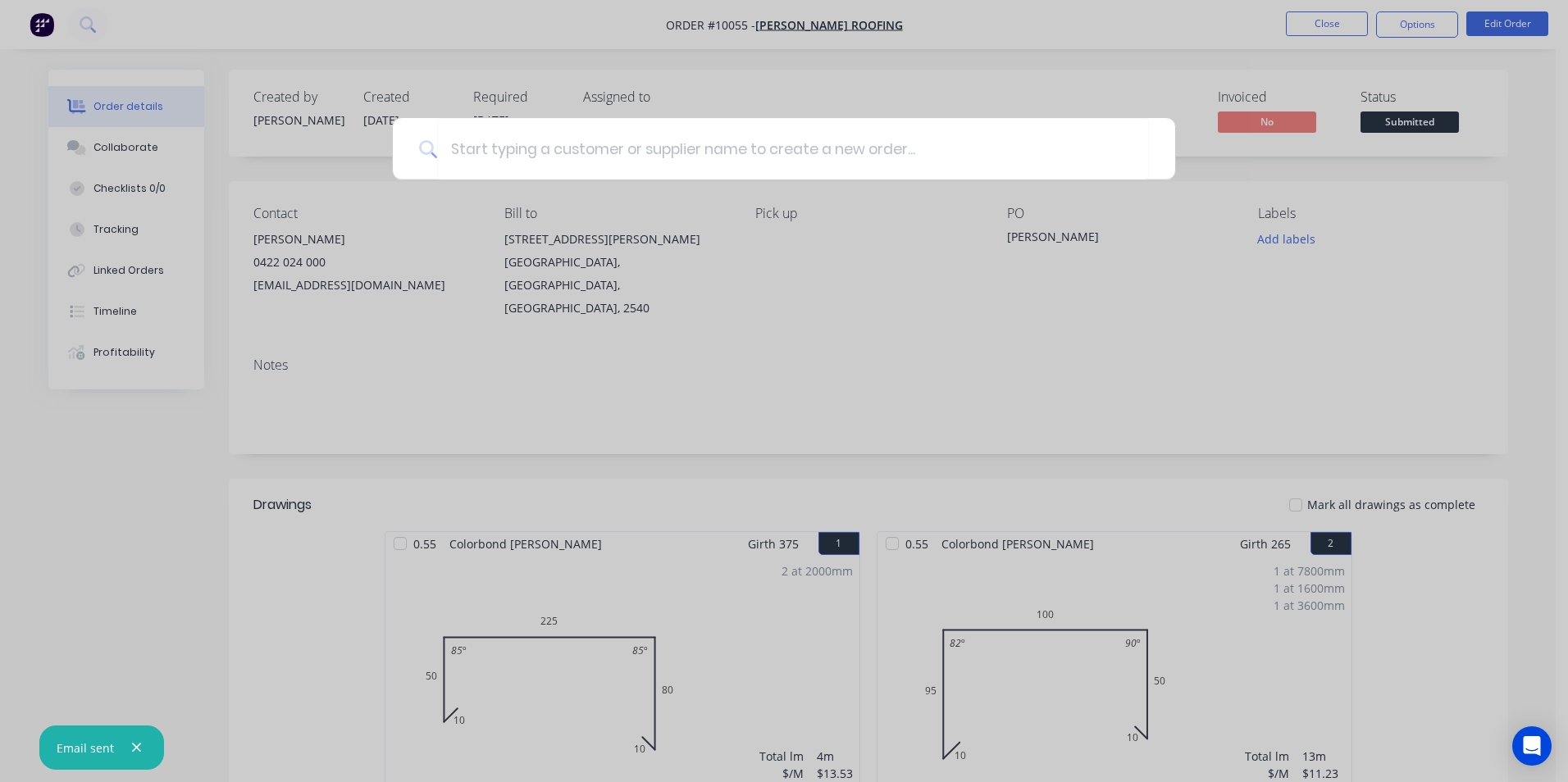
type input "1"
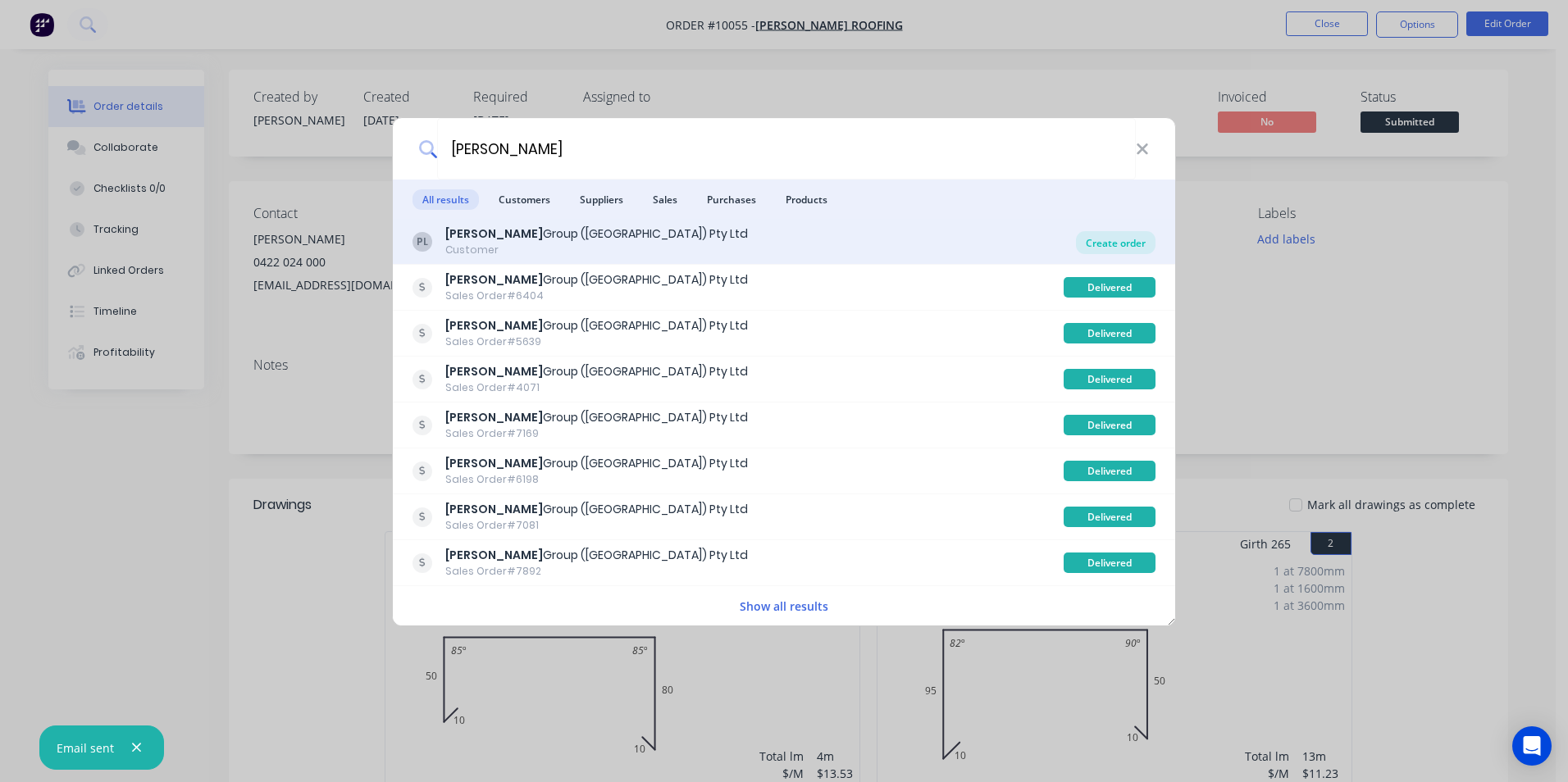
type input "parrish"
click at [1114, 239] on div "Create order" at bounding box center [1115, 243] width 79 height 23
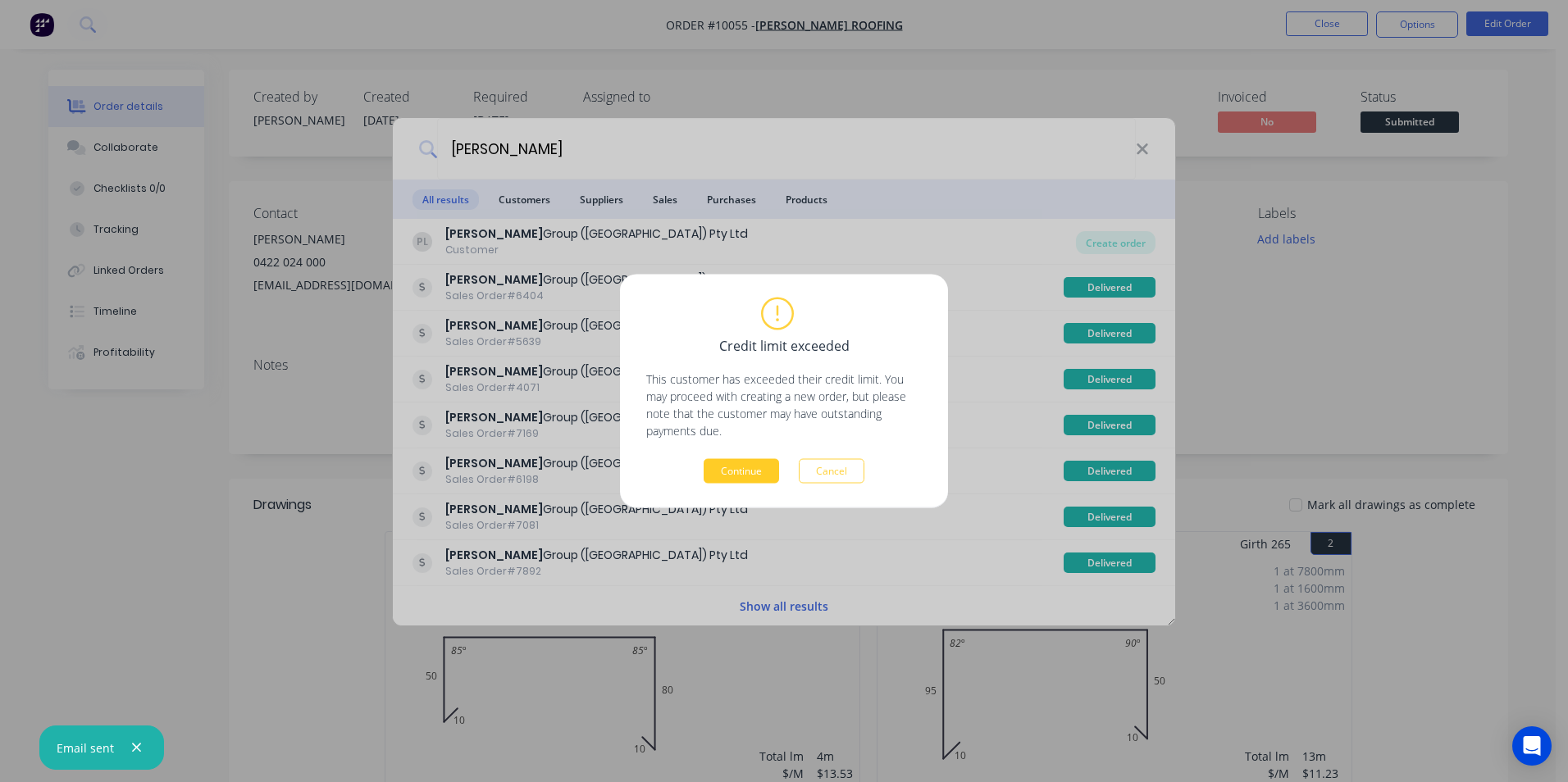
click at [740, 469] on button "Continue" at bounding box center [741, 472] width 76 height 25
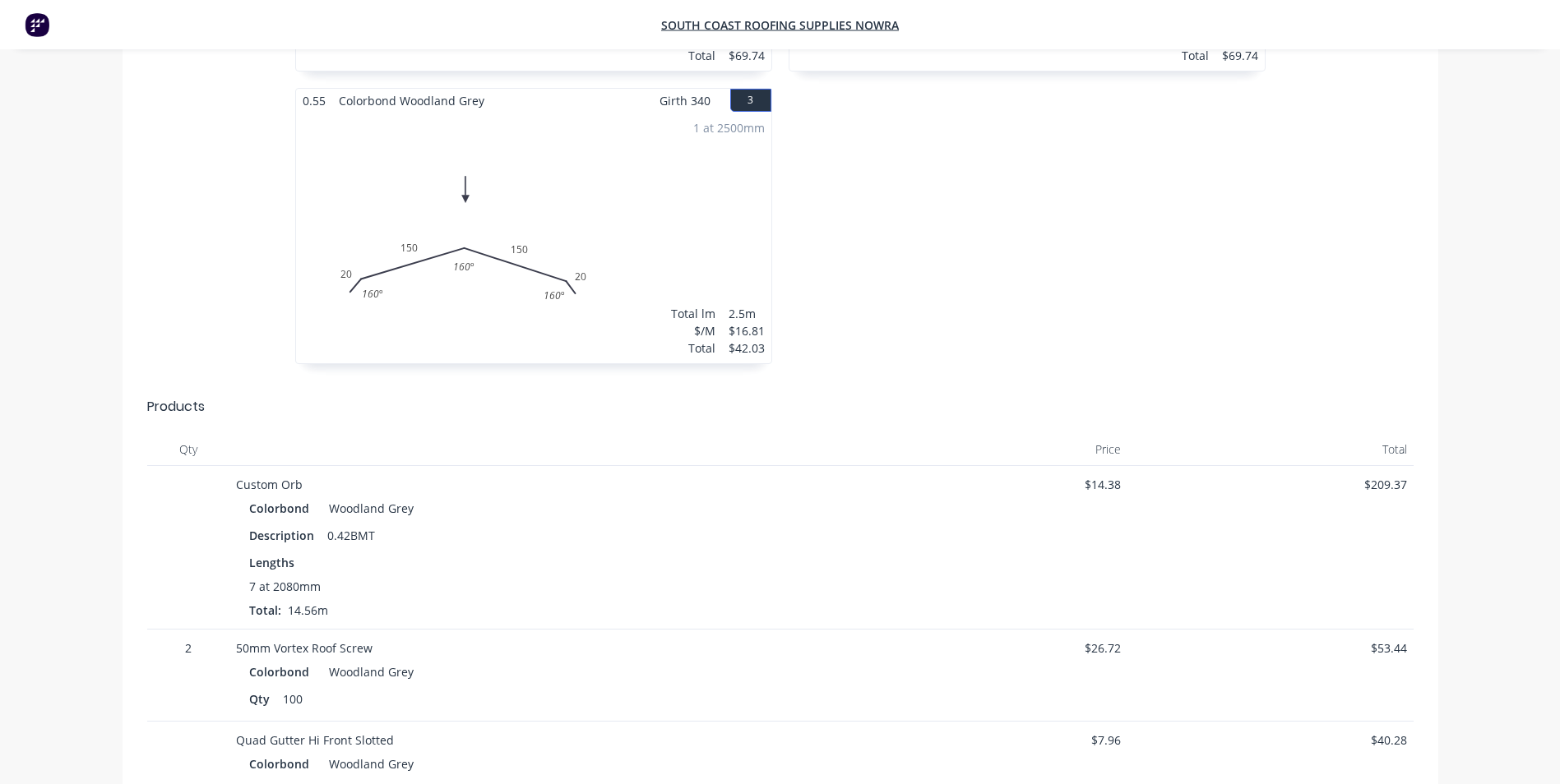
scroll to position [493, 0]
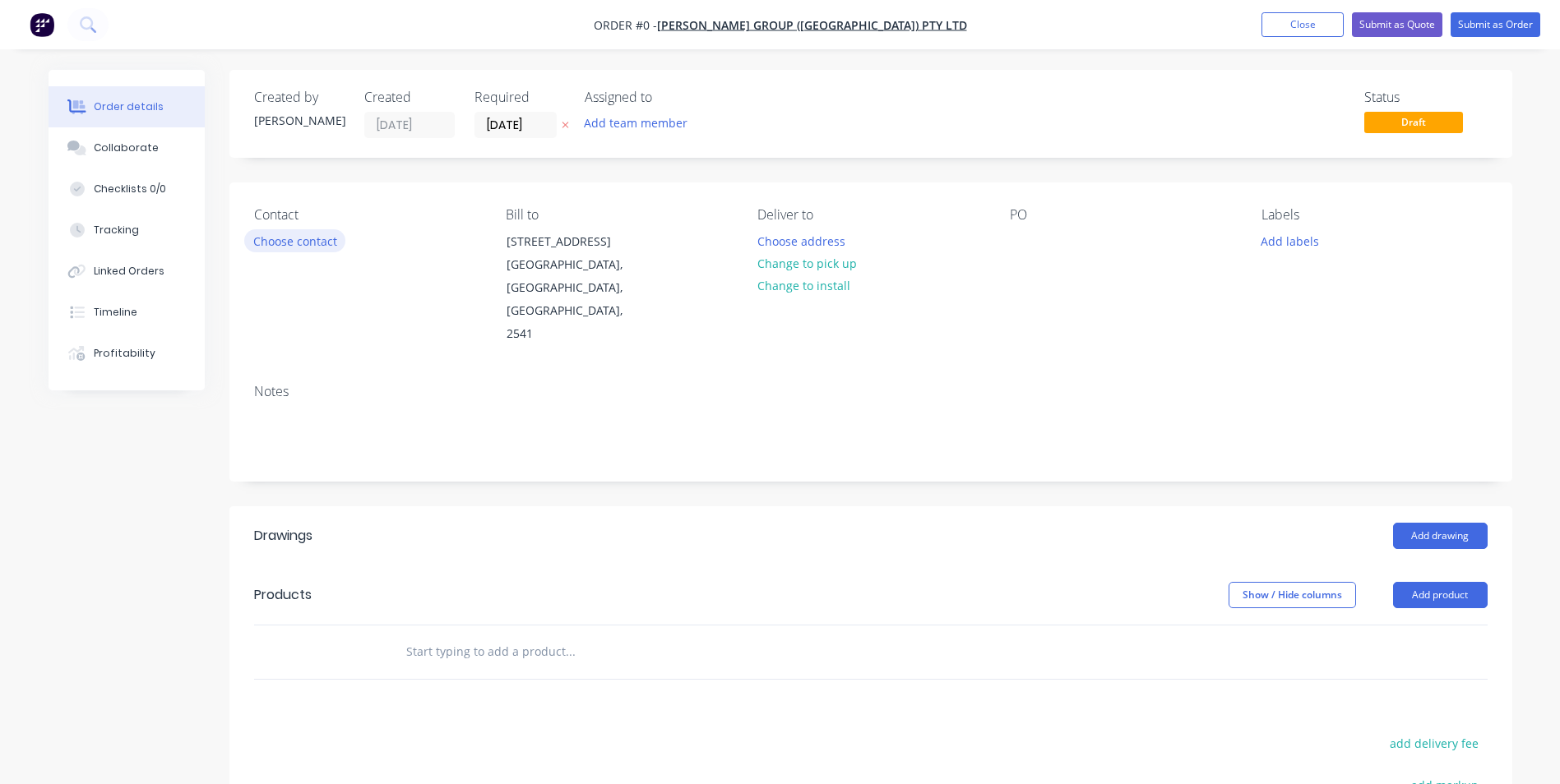
click at [316, 239] on button "Choose contact" at bounding box center [294, 240] width 101 height 22
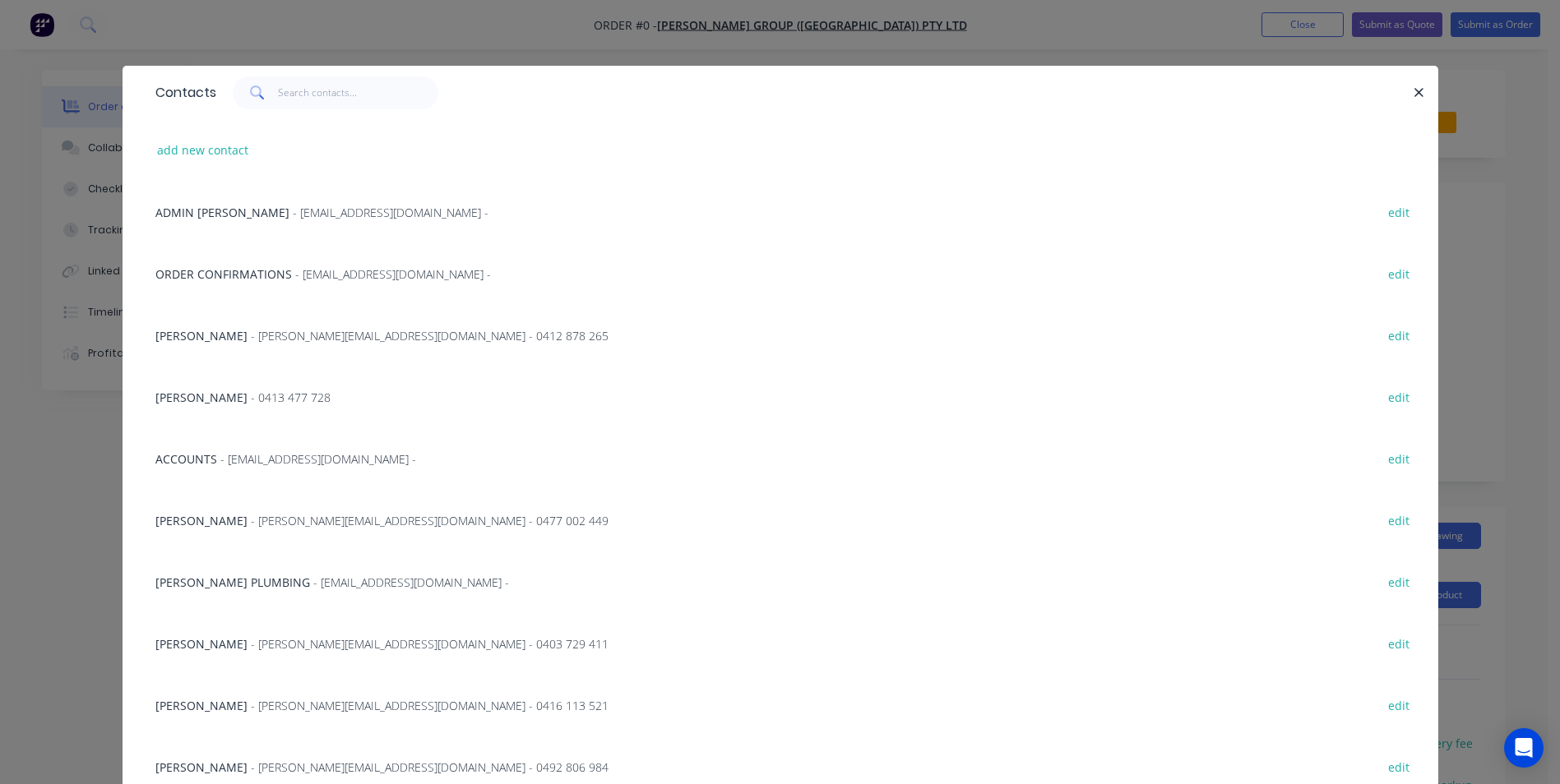
click at [255, 512] on div "Shaun Terek - shaun@parrishgroup.com.au - 0477 002 449" at bounding box center [382, 521] width 453 height 17
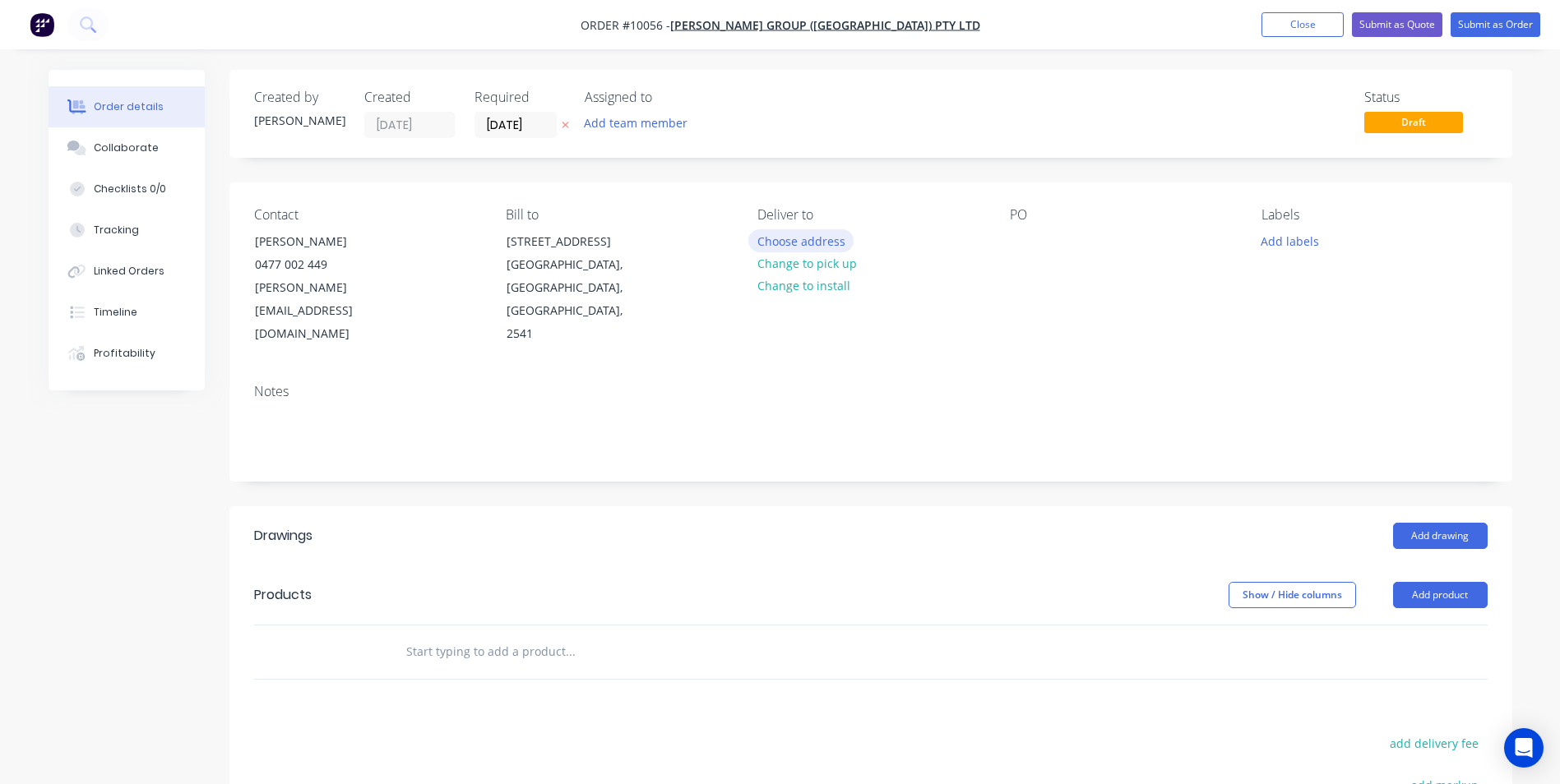
click at [783, 231] on button "Choose address" at bounding box center [802, 240] width 106 height 22
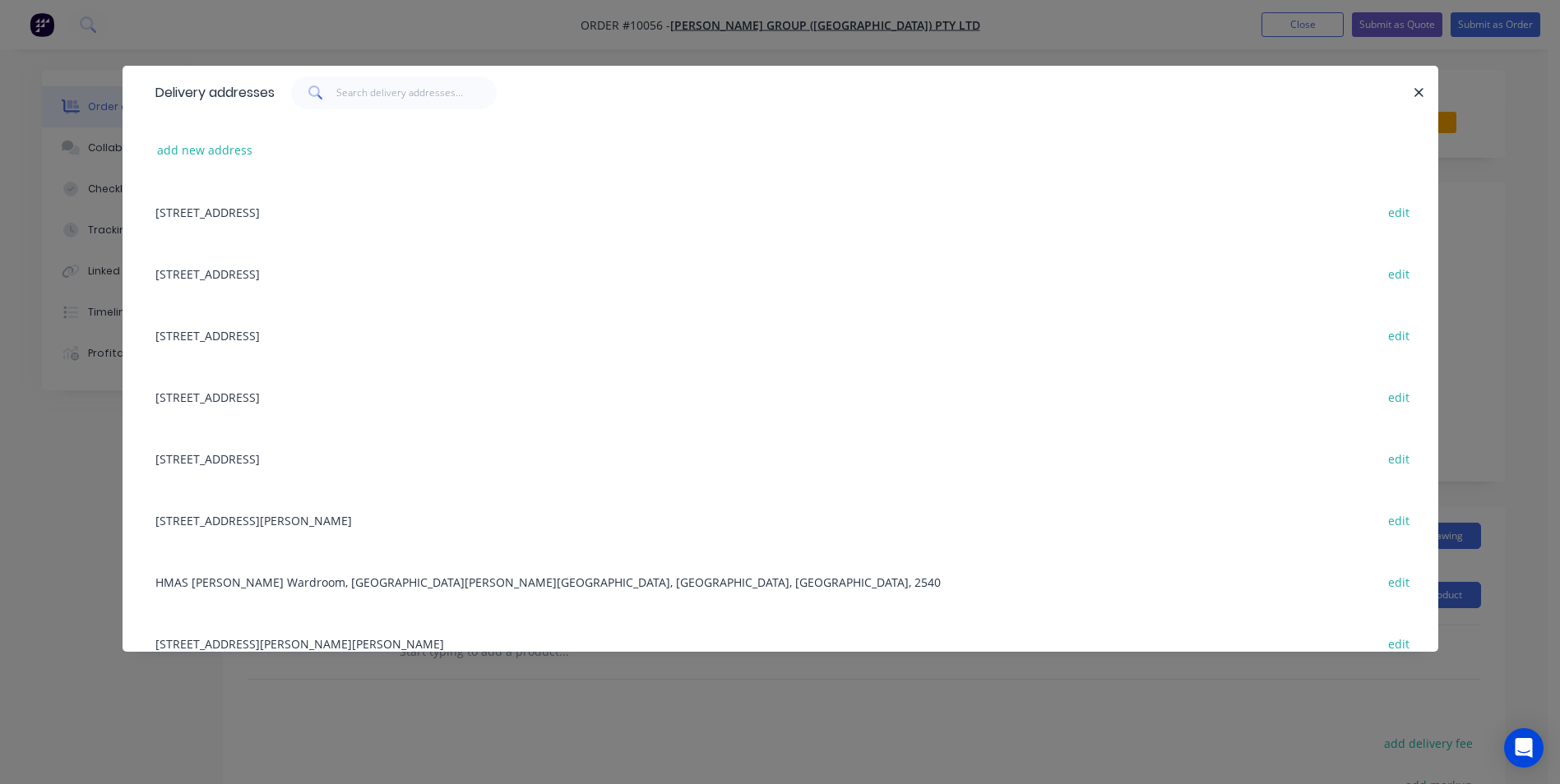
click at [381, 215] on div "Unit 3/21 Trim Street, South Nowra, New South Wales, Australia, 2541 edit" at bounding box center [780, 211] width 1266 height 61
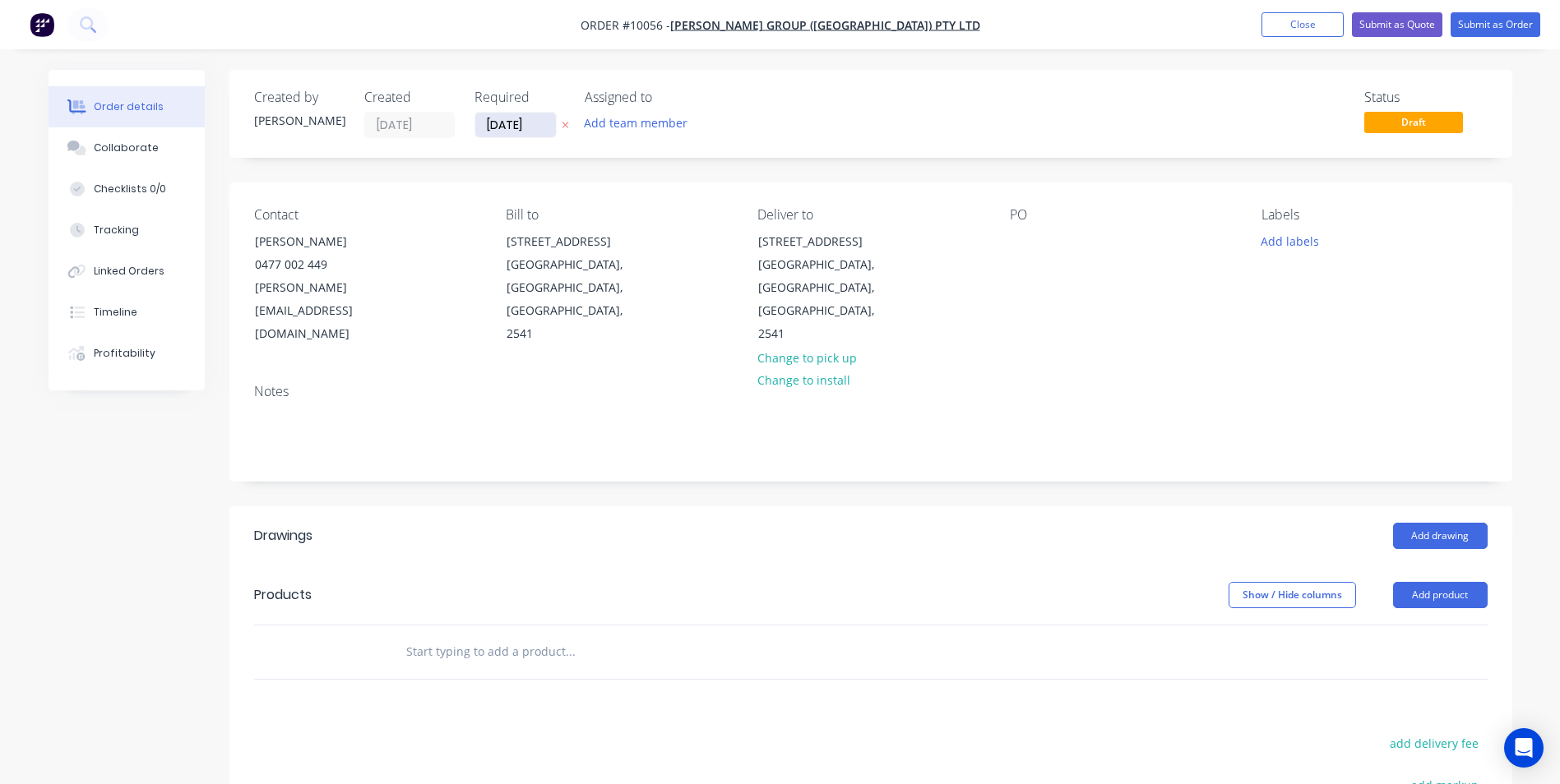
click at [496, 132] on input "[DATE]" at bounding box center [516, 125] width 81 height 25
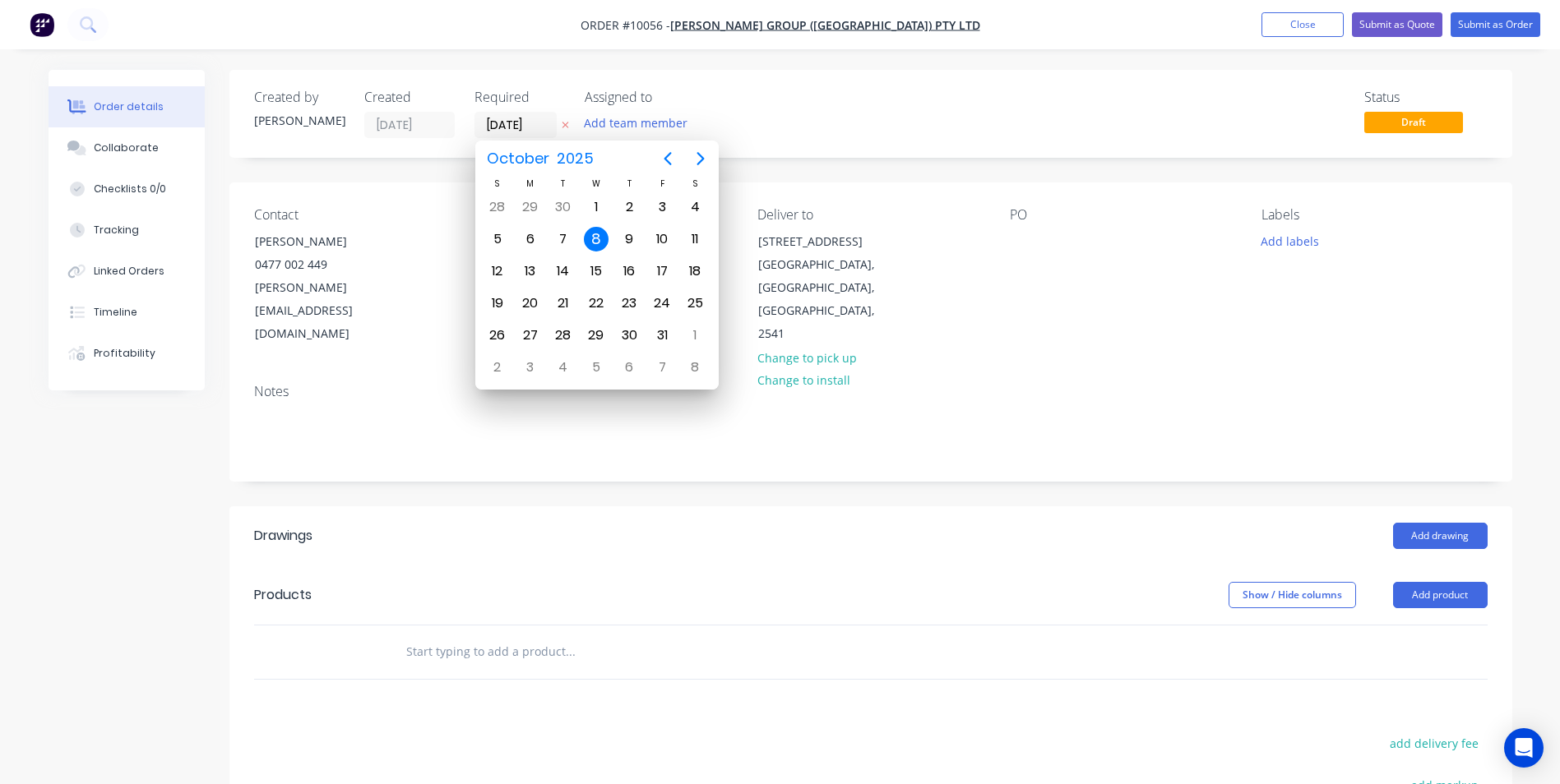
click at [991, 243] on div "Contact Shaun Terek 0477 002 449 shaun@parrishgroup.com.au Bill to Unit 3/21 Tr…" at bounding box center [871, 276] width 1284 height 188
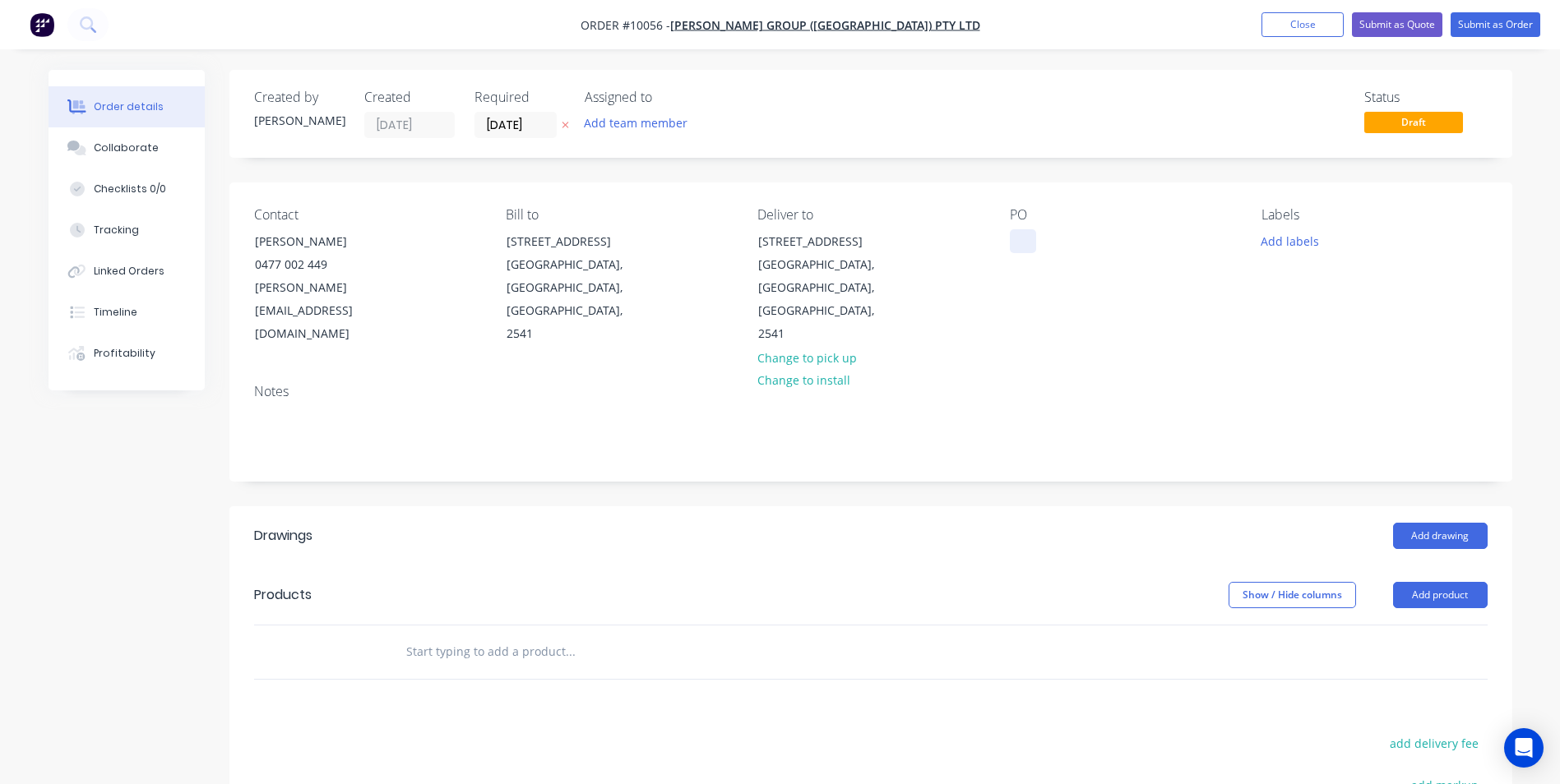
click at [1017, 239] on div at bounding box center [1022, 241] width 26 height 24
click at [525, 635] on input "text" at bounding box center [569, 652] width 329 height 33
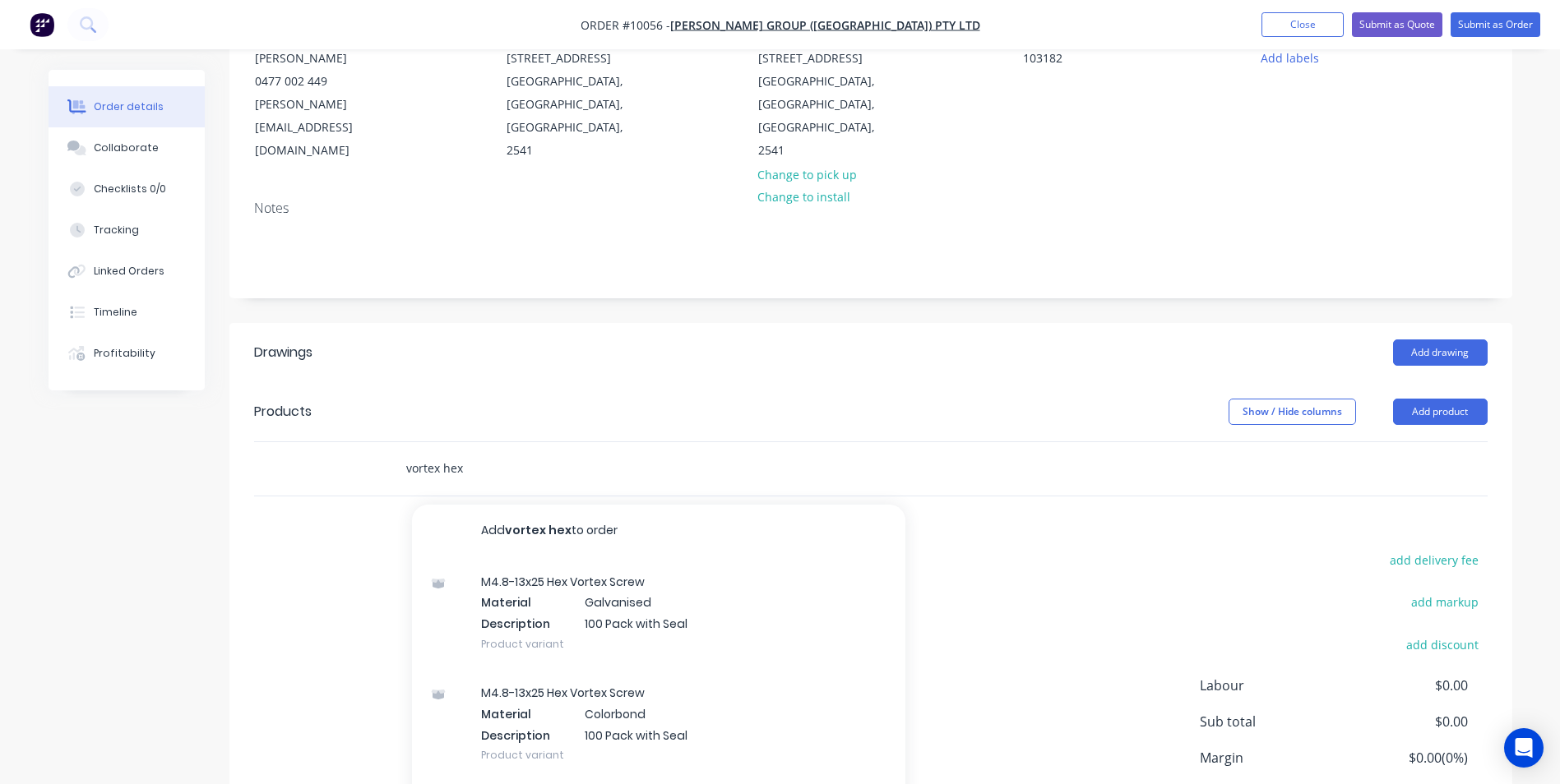
scroll to position [247, 0]
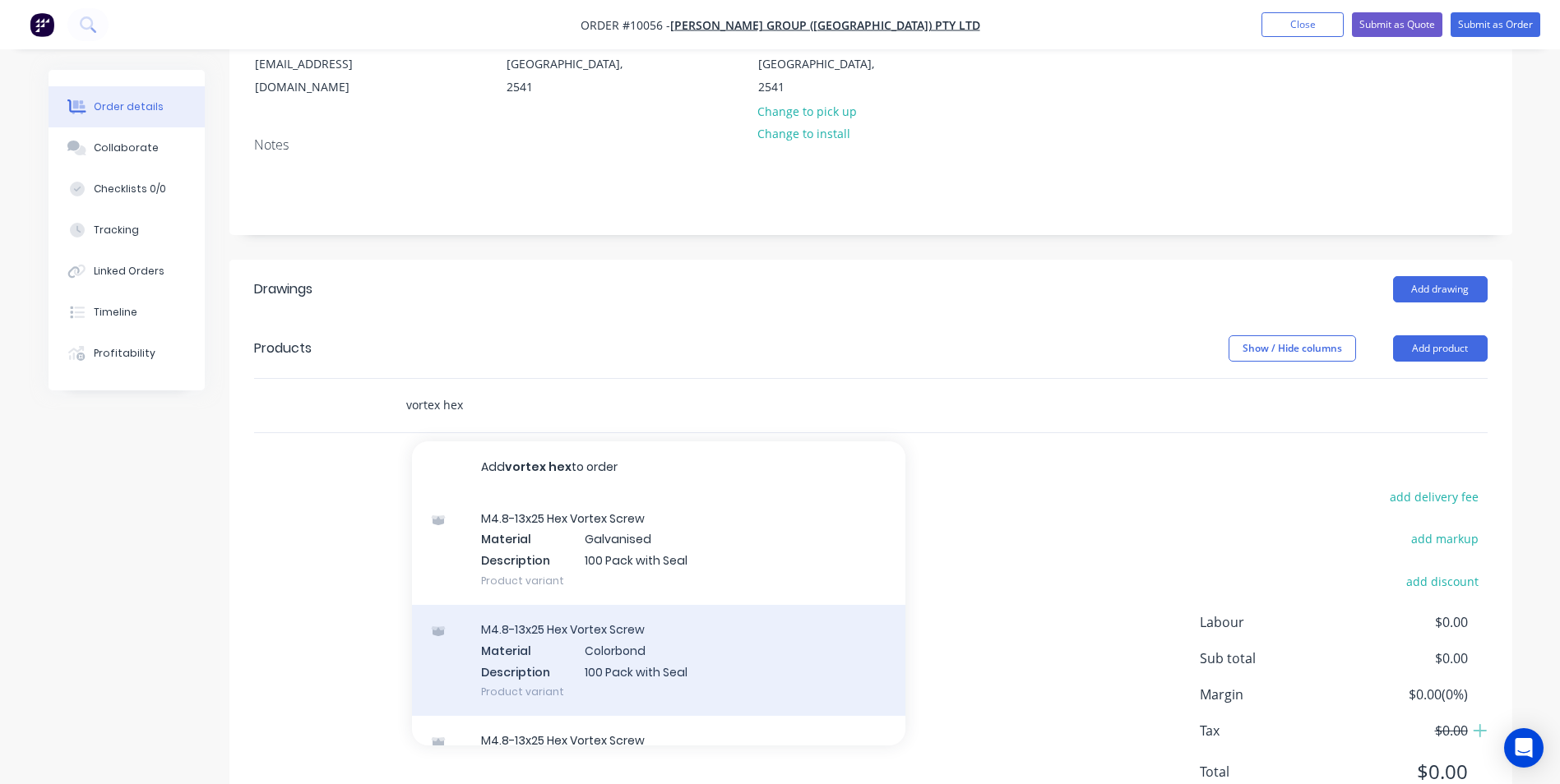
type input "vortex hex"
click at [577, 608] on div "M4.8-13x25 Hex Vortex Screw Material Colorbond Description 100 Pack with Seal P…" at bounding box center [659, 661] width 493 height 111
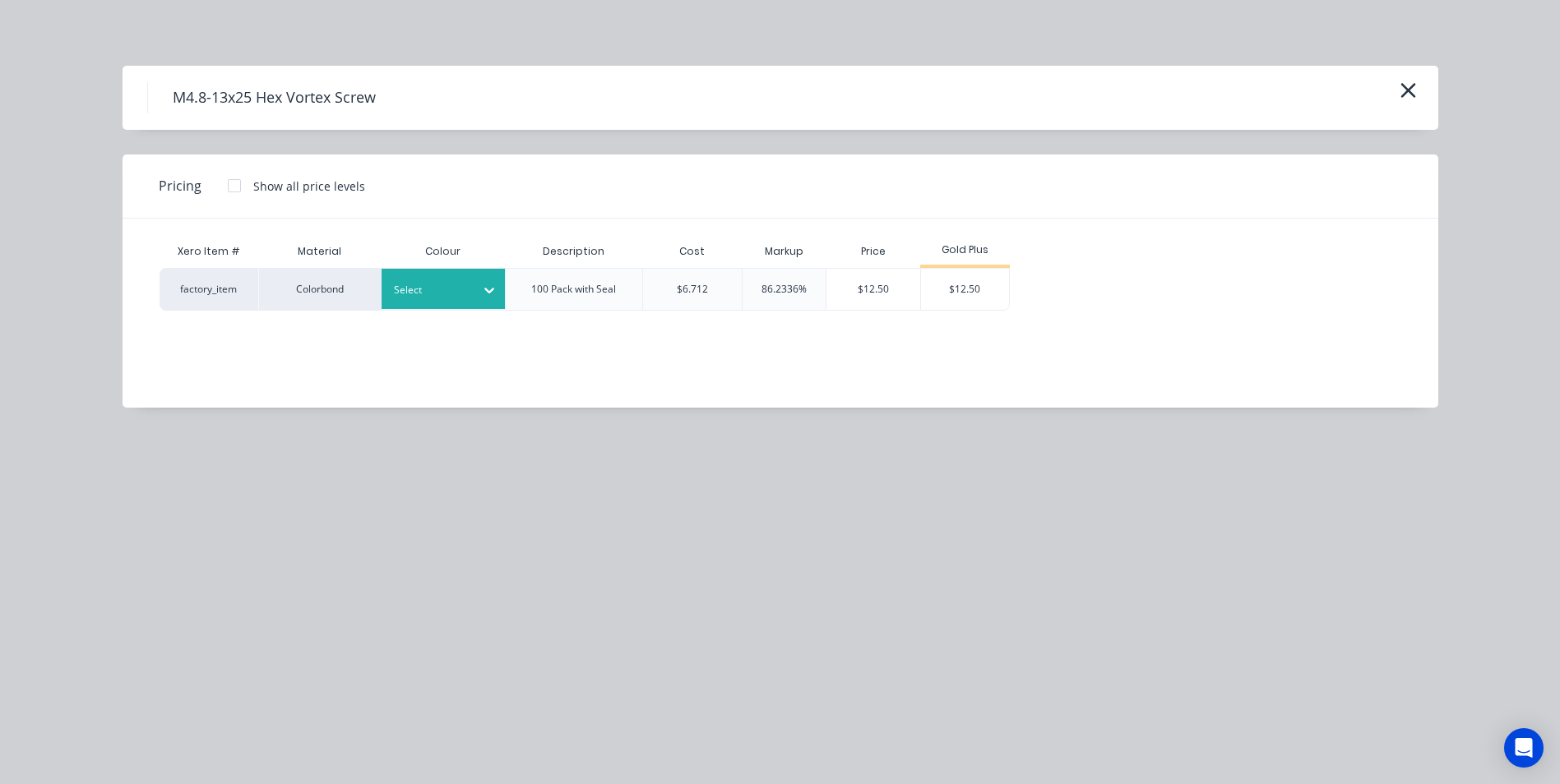
click at [473, 293] on div "Select" at bounding box center [428, 290] width 92 height 21
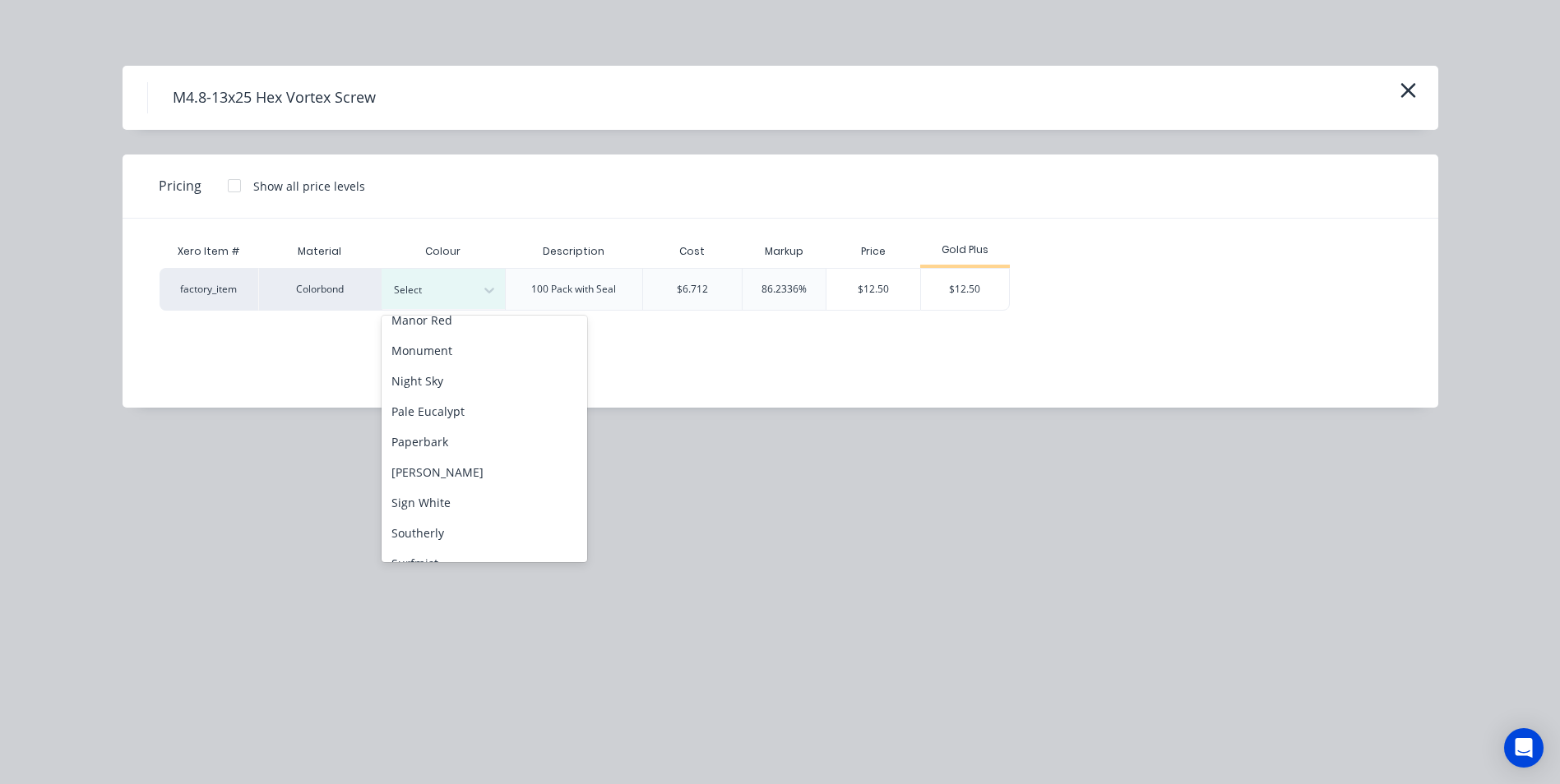
scroll to position [411, 0]
click at [462, 387] on div "Night Sky" at bounding box center [485, 380] width 205 height 31
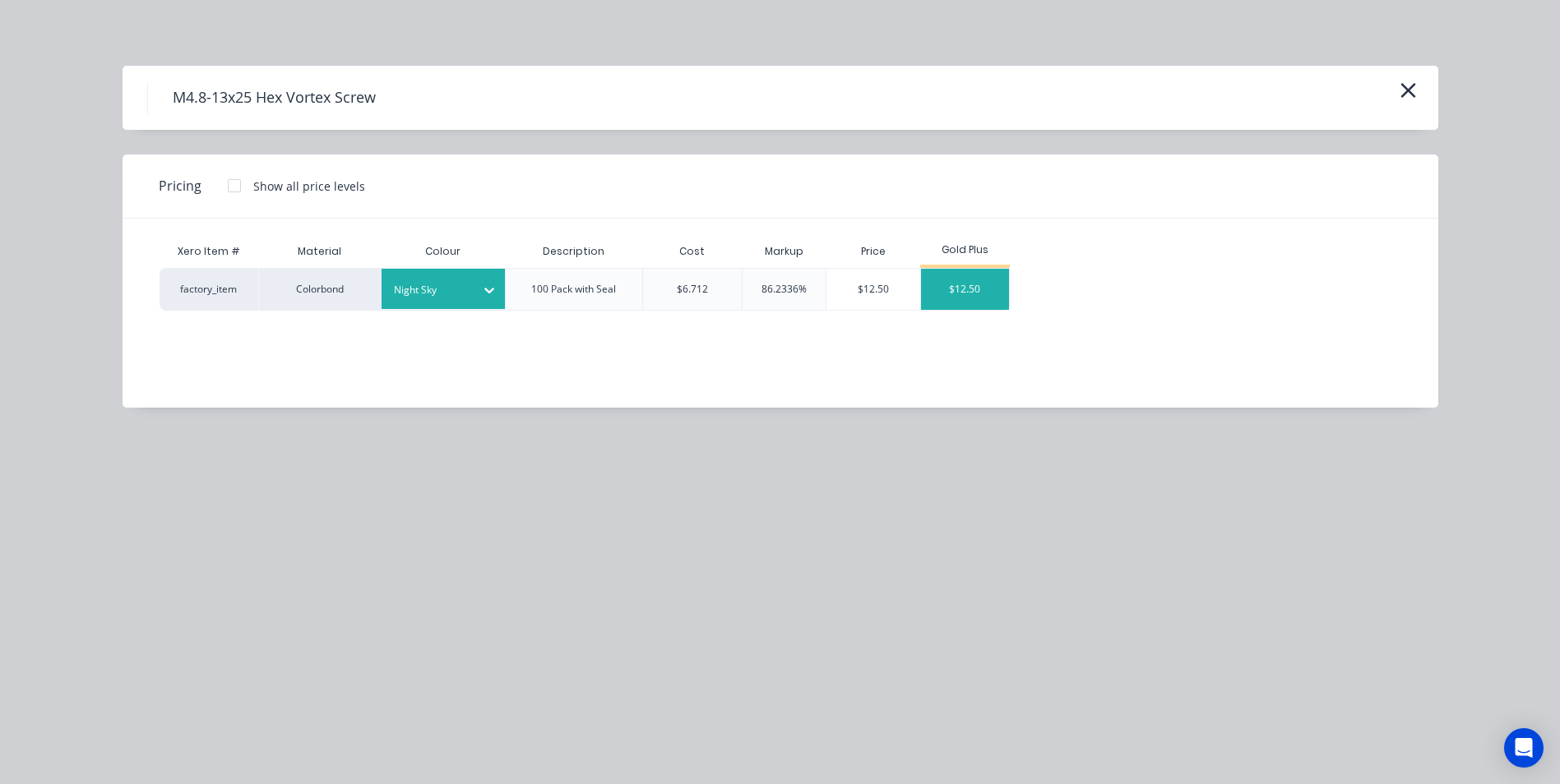
click at [981, 283] on div "$12.50" at bounding box center [966, 289] width 88 height 41
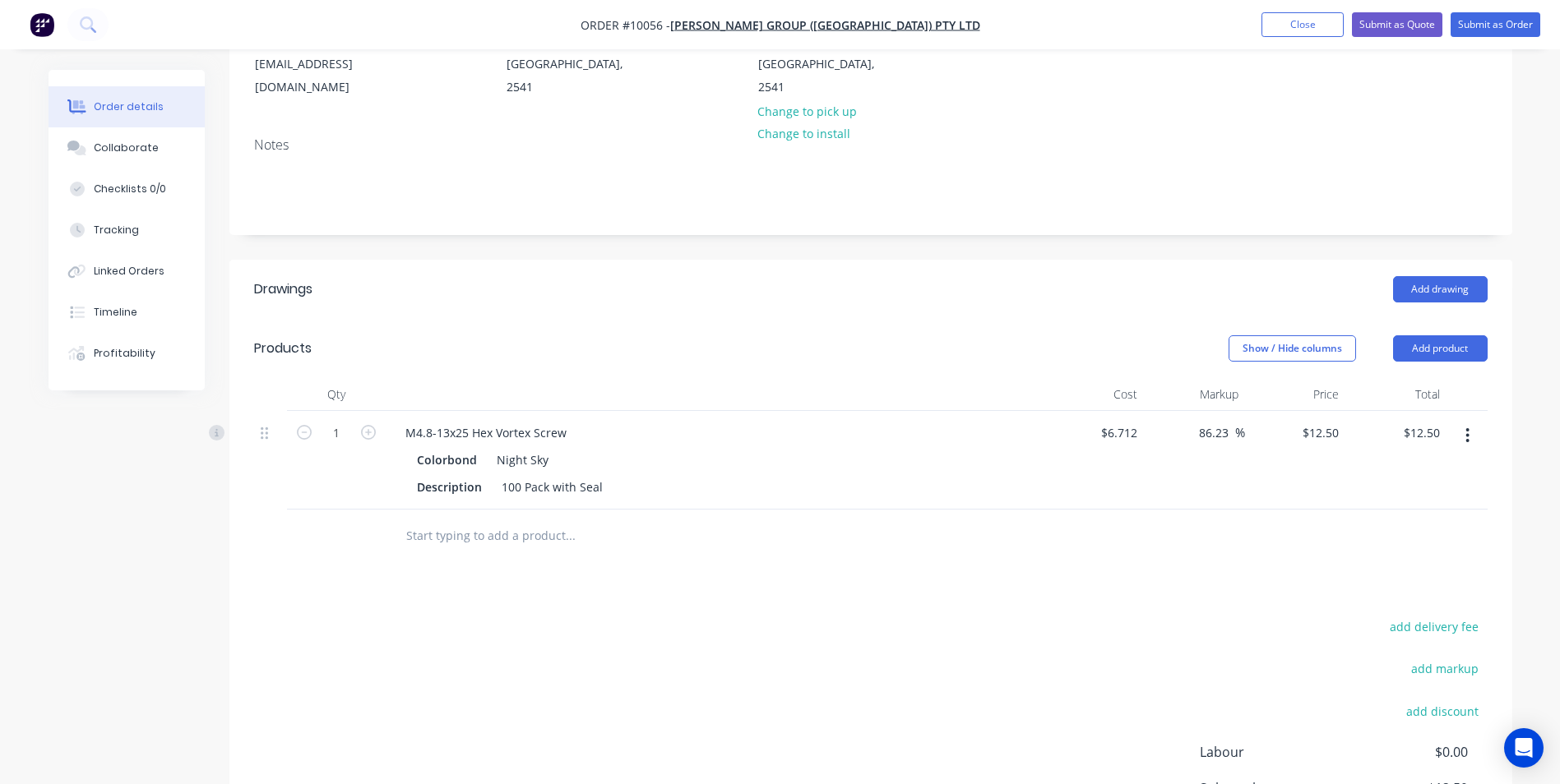
click at [376, 422] on button "button" at bounding box center [369, 431] width 21 height 17
type input "2"
type input "$25.00"
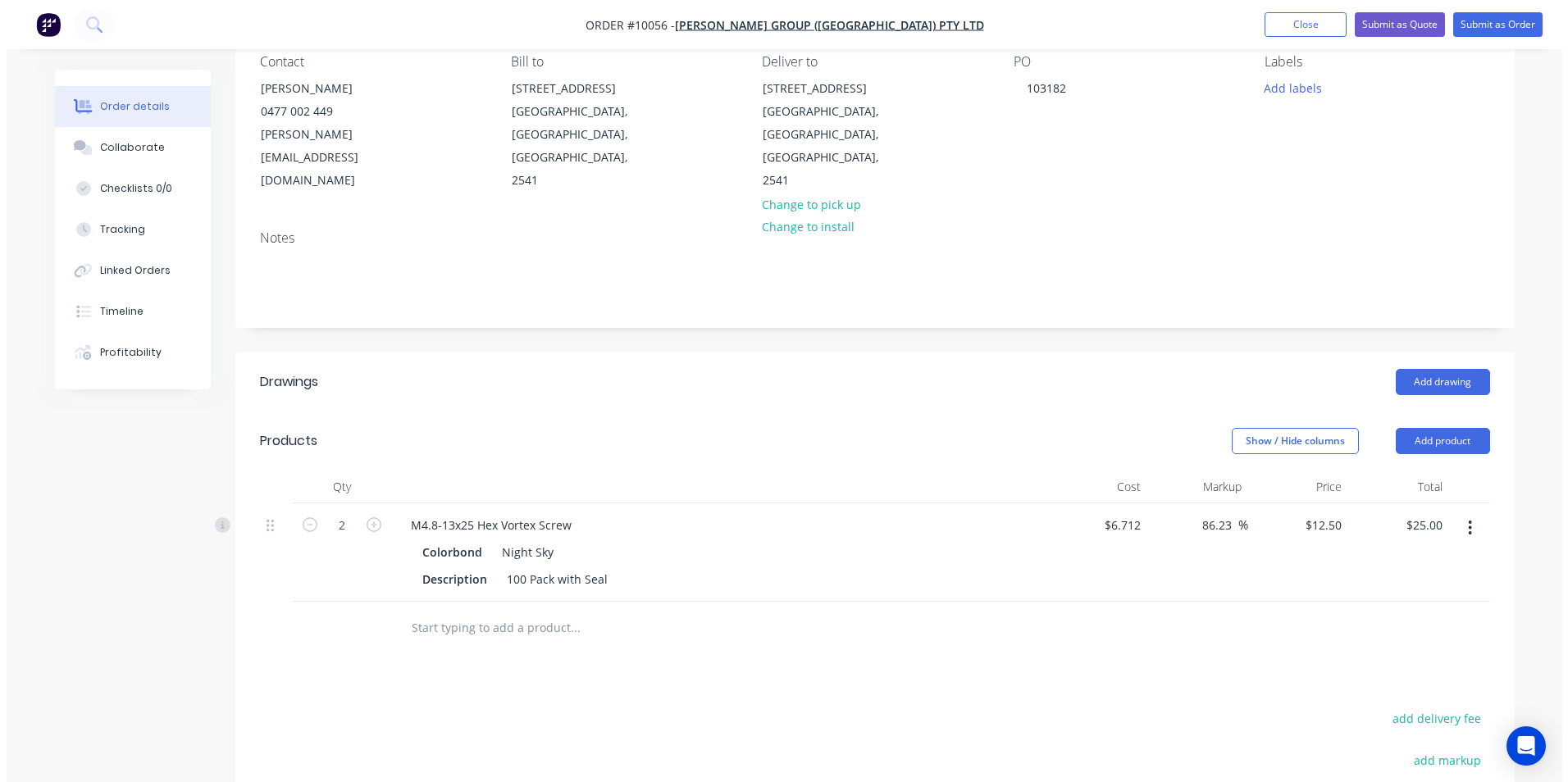
scroll to position [151, 0]
click at [1511, 26] on button "Submit as Order" at bounding box center [1490, 25] width 89 height 25
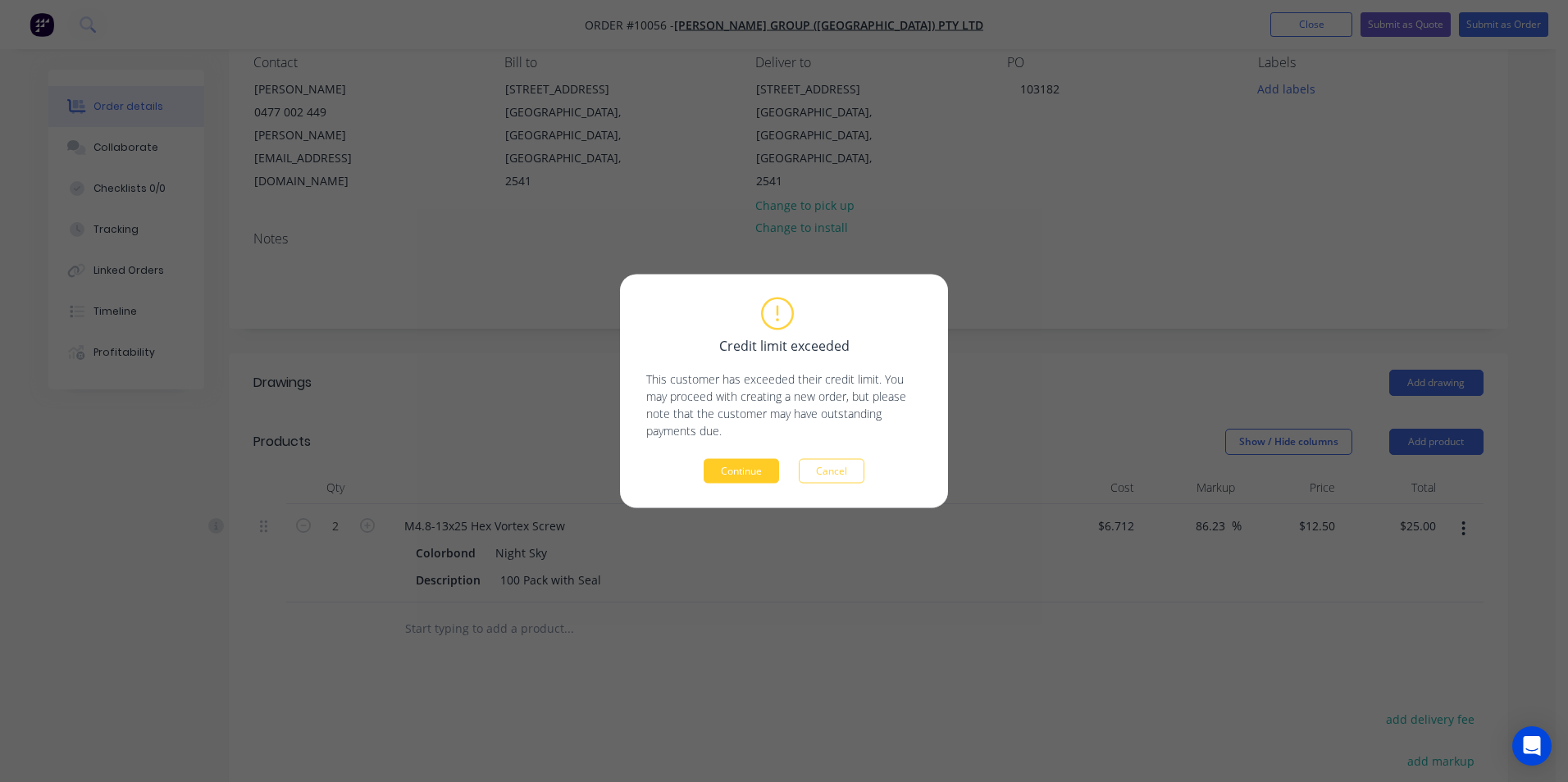
click at [734, 477] on button "Continue" at bounding box center [741, 472] width 76 height 25
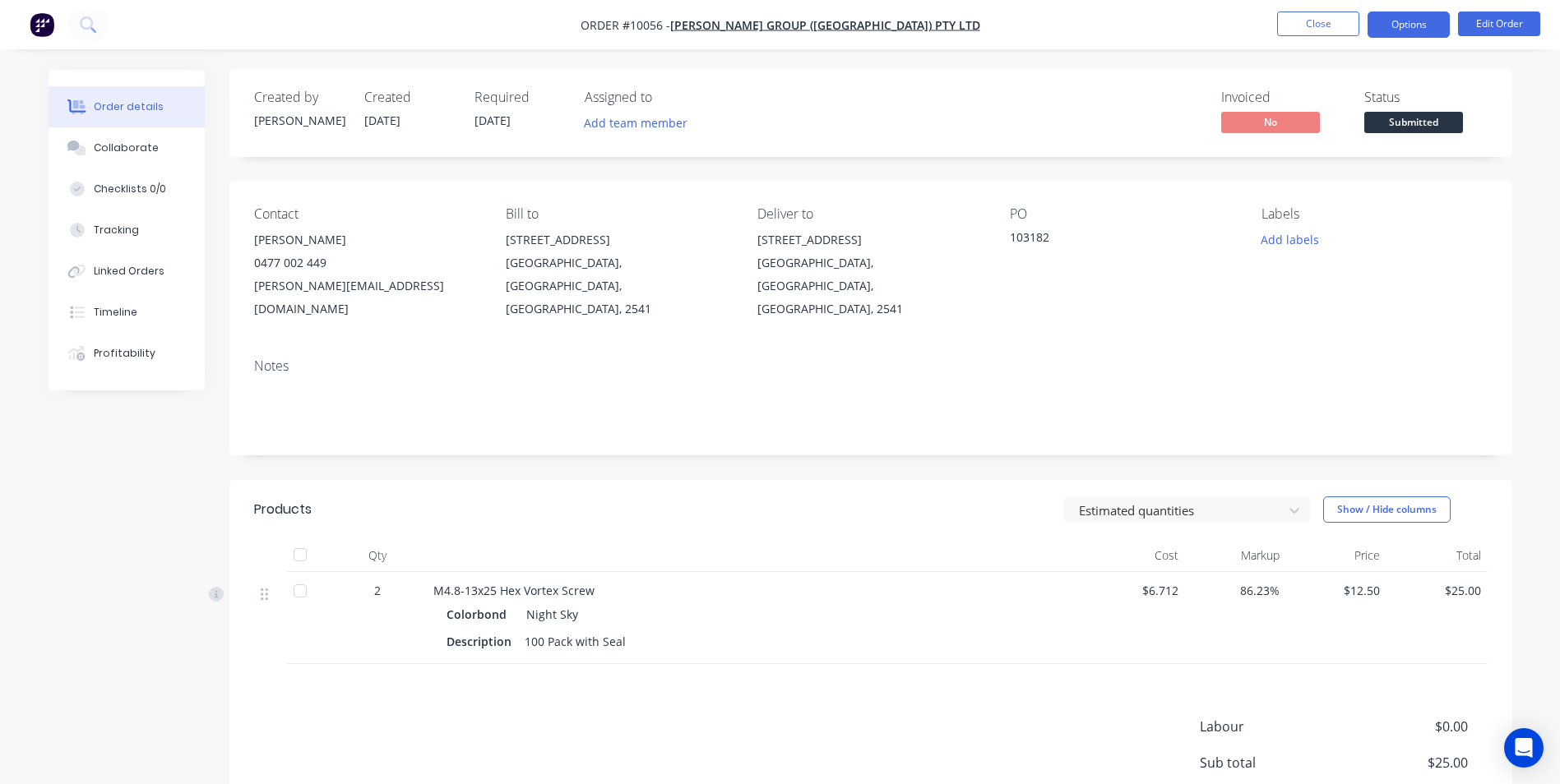
click at [1395, 23] on button "Options" at bounding box center [1409, 24] width 83 height 26
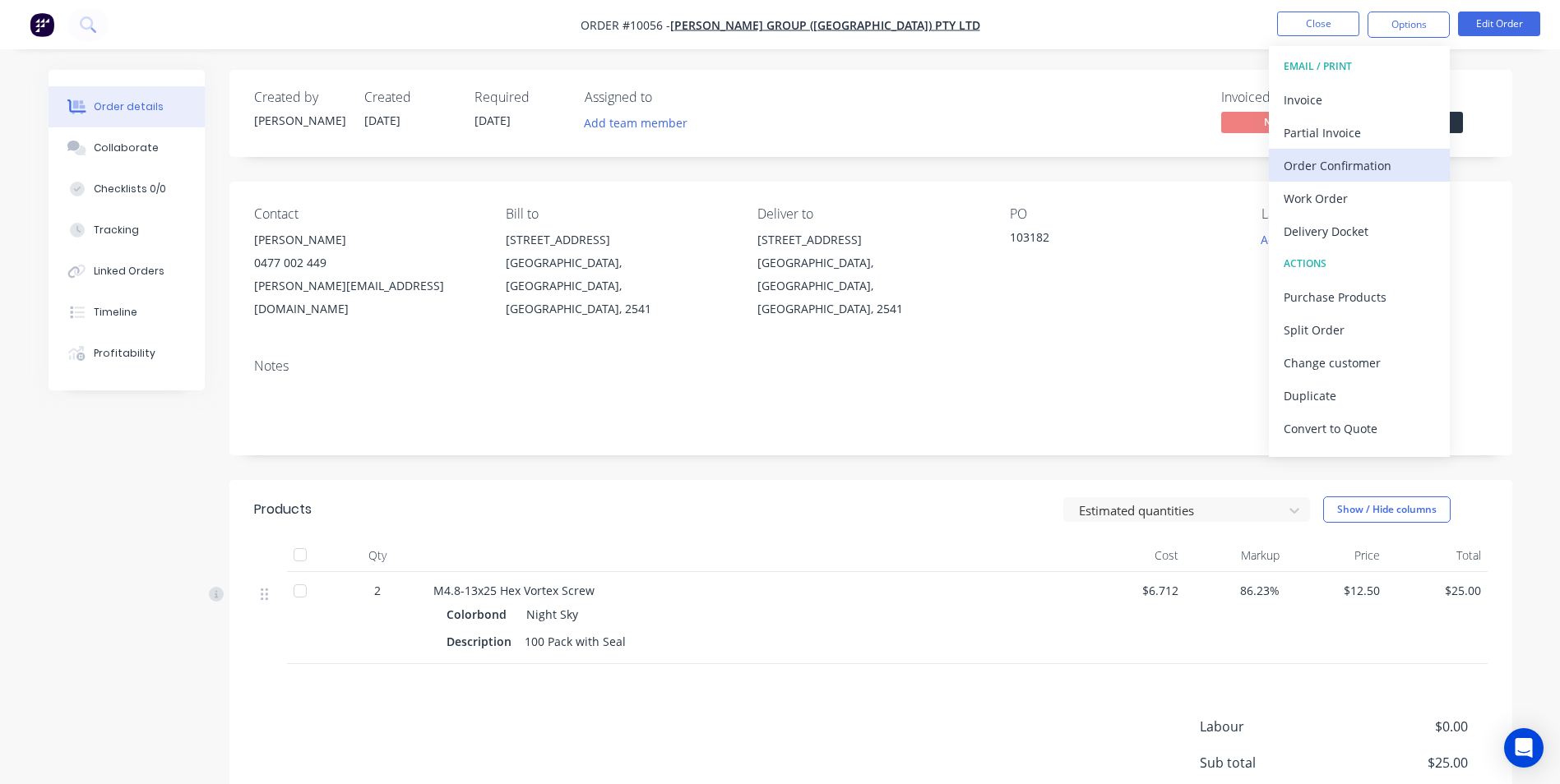
click at [1350, 163] on div "Order Confirmation" at bounding box center [1359, 165] width 152 height 24
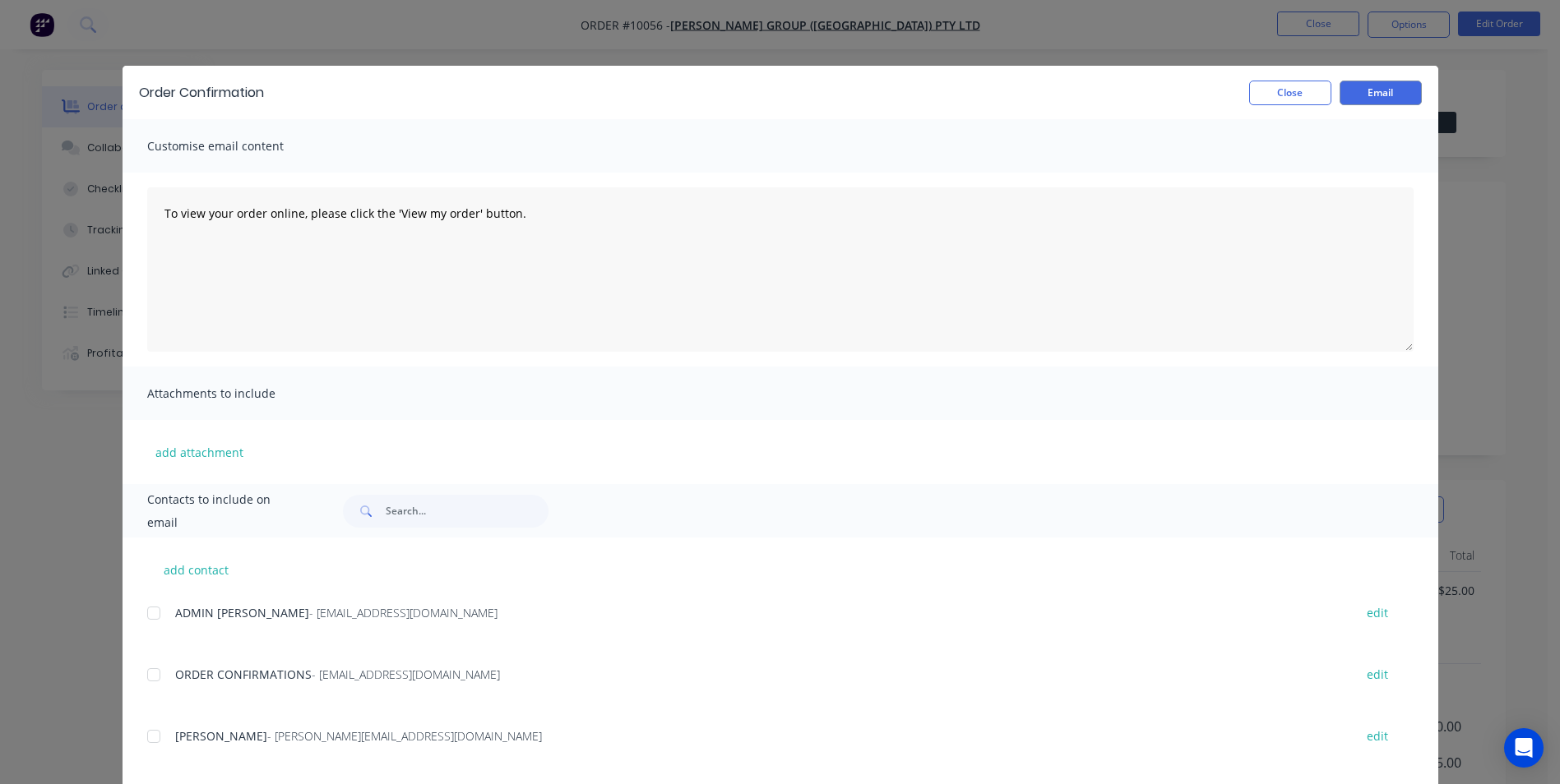
click at [157, 675] on div at bounding box center [154, 675] width 33 height 33
click at [1372, 85] on button "Email" at bounding box center [1381, 93] width 83 height 25
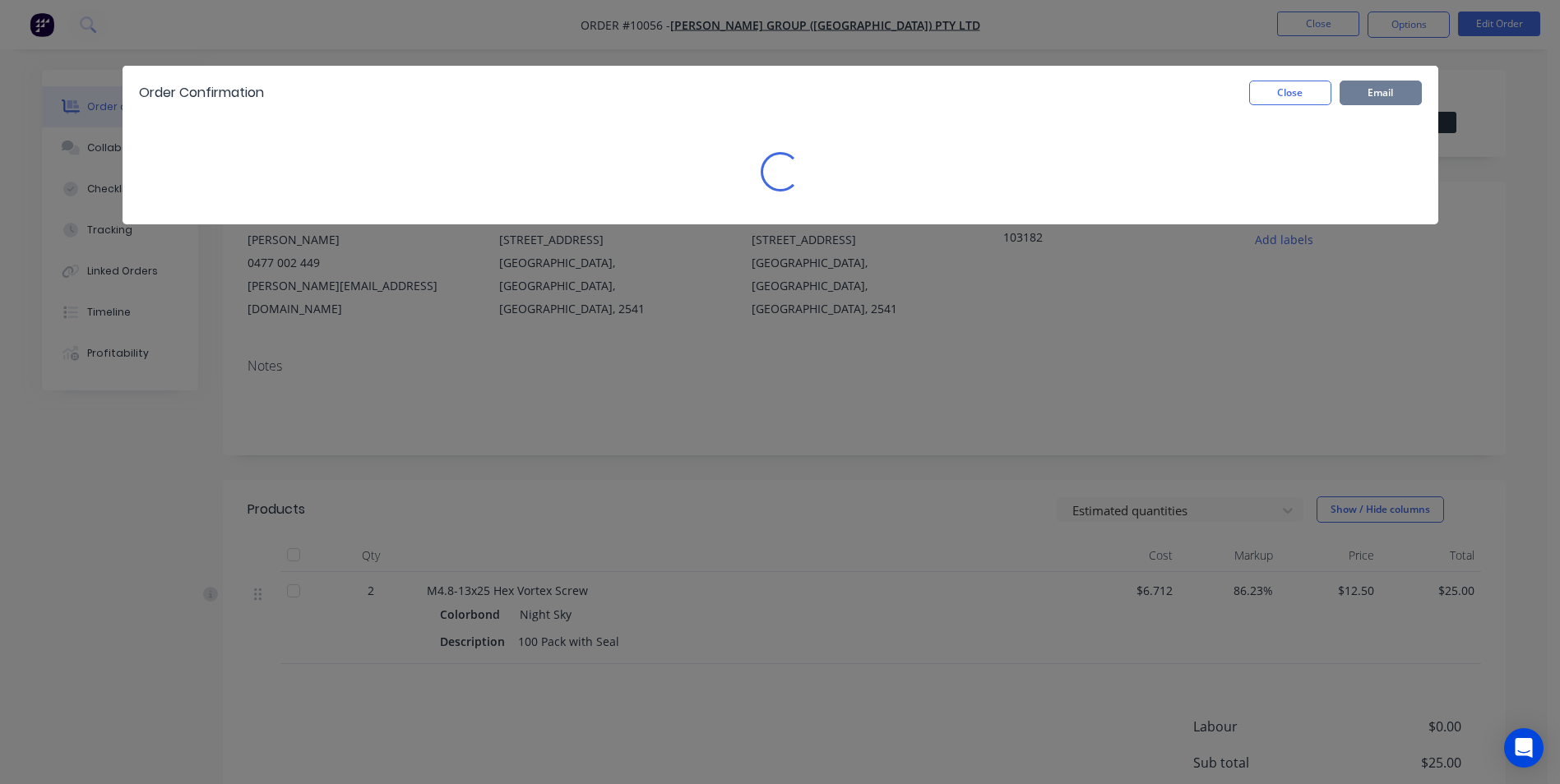
click at [1362, 85] on button "Email" at bounding box center [1381, 93] width 83 height 25
click at [1308, 92] on button "Close" at bounding box center [1290, 93] width 83 height 25
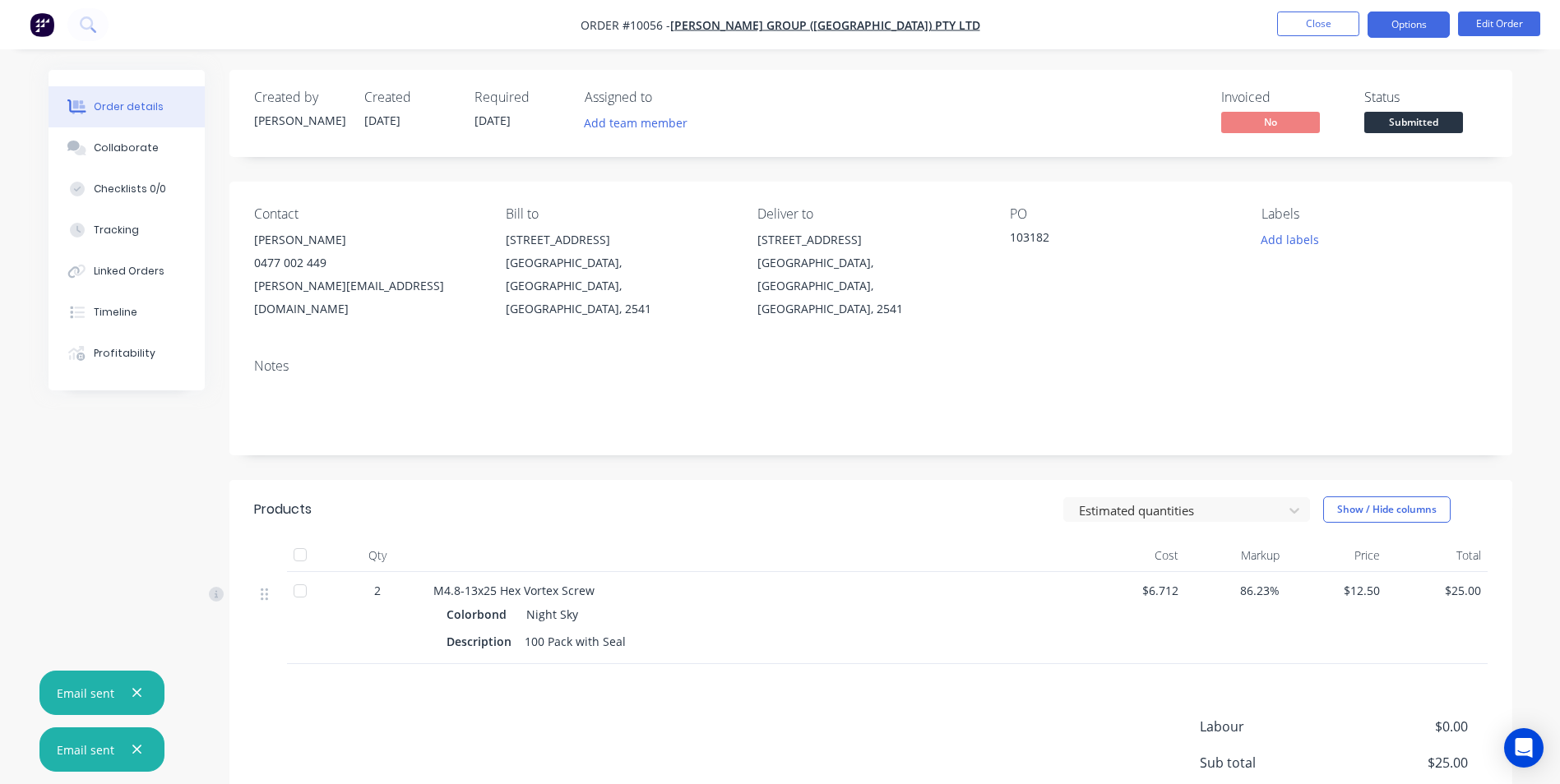
click at [1405, 17] on button "Options" at bounding box center [1409, 24] width 83 height 26
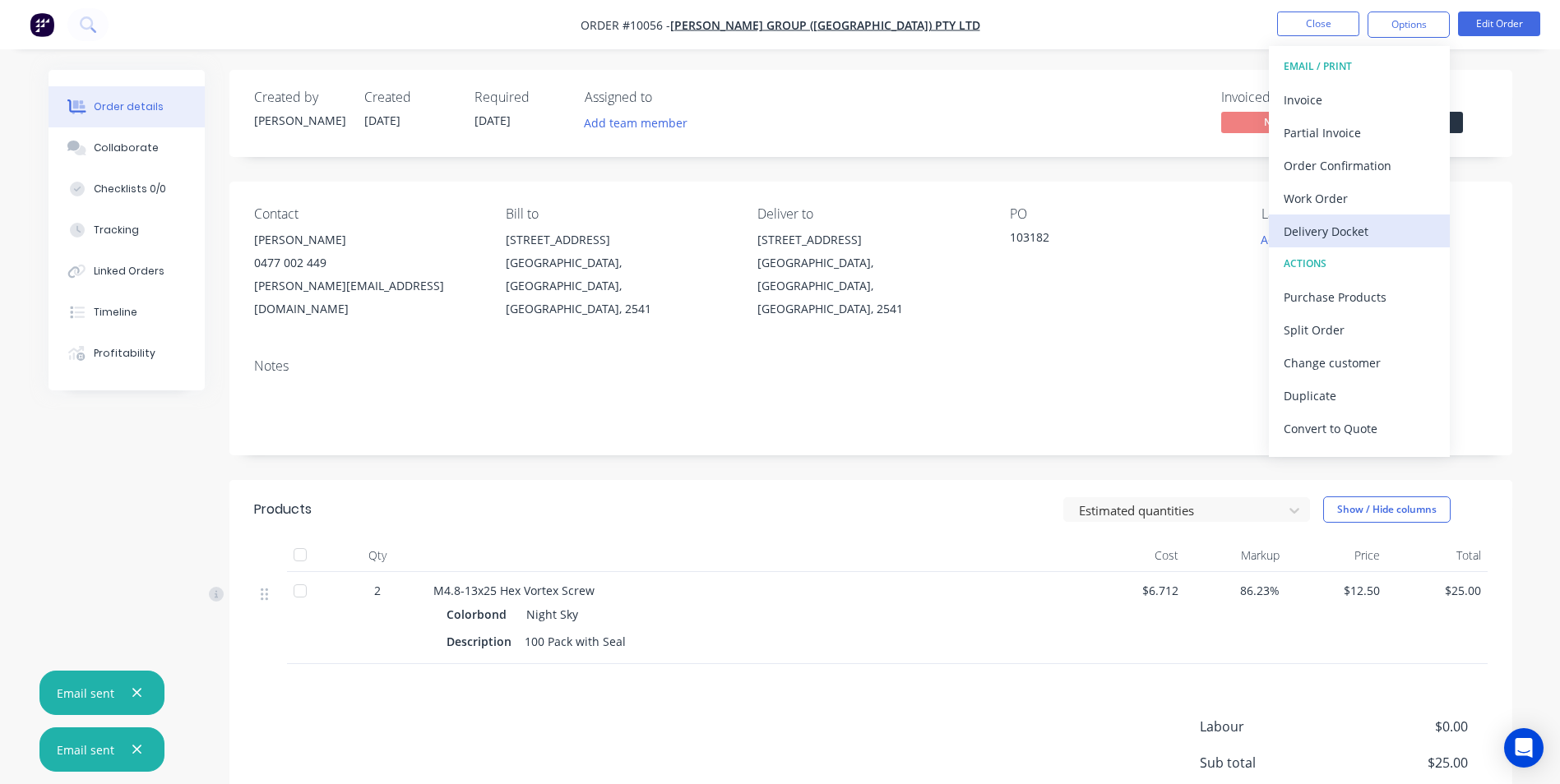
click at [1334, 226] on div "Delivery Docket" at bounding box center [1359, 231] width 152 height 24
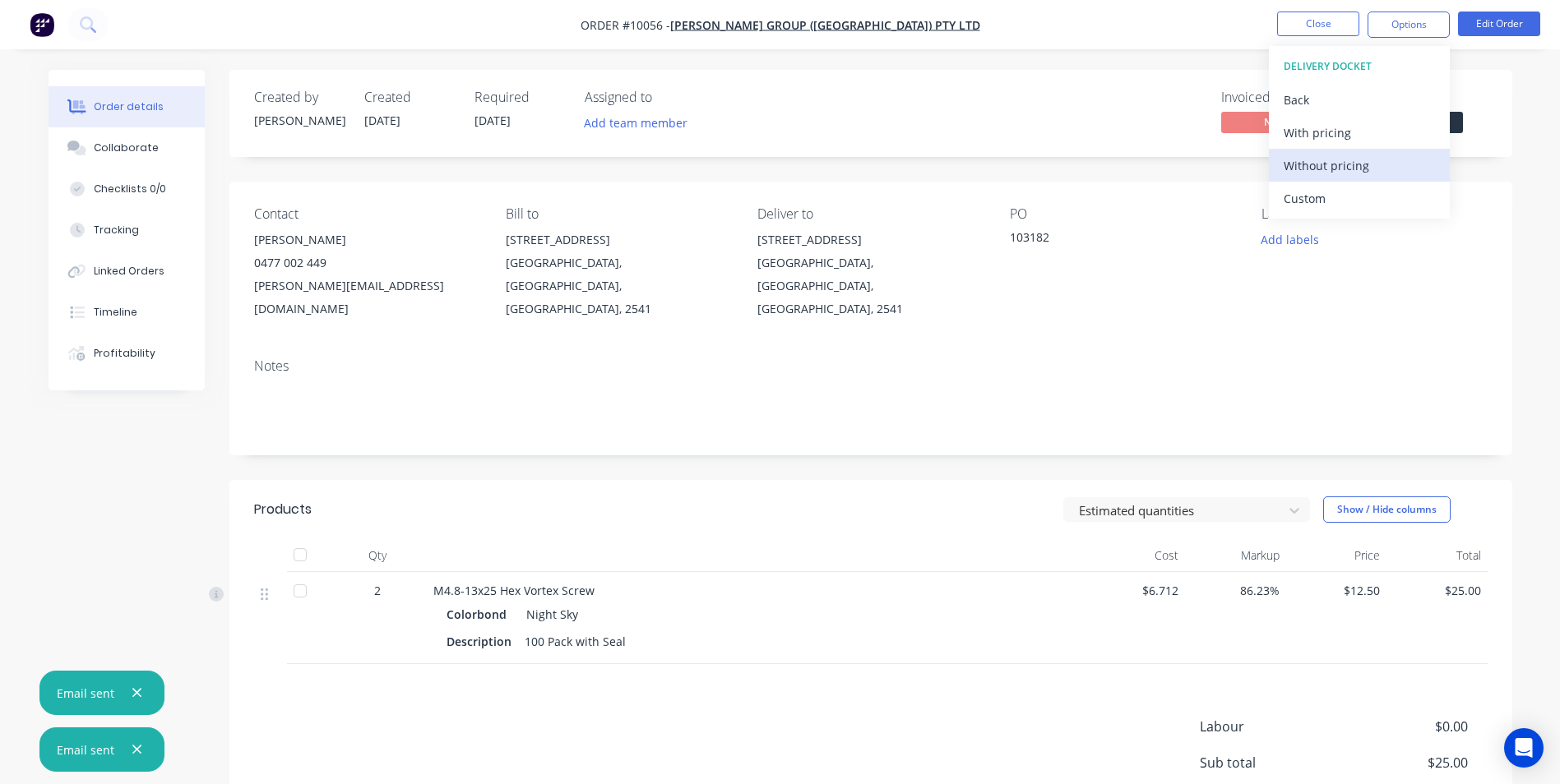
click at [1332, 175] on div "Without pricing" at bounding box center [1359, 165] width 152 height 24
click at [758, 65] on div "Order details Collaborate Checklists 0/0 Tracking Linked Orders Timeline Profit…" at bounding box center [780, 478] width 1560 height 957
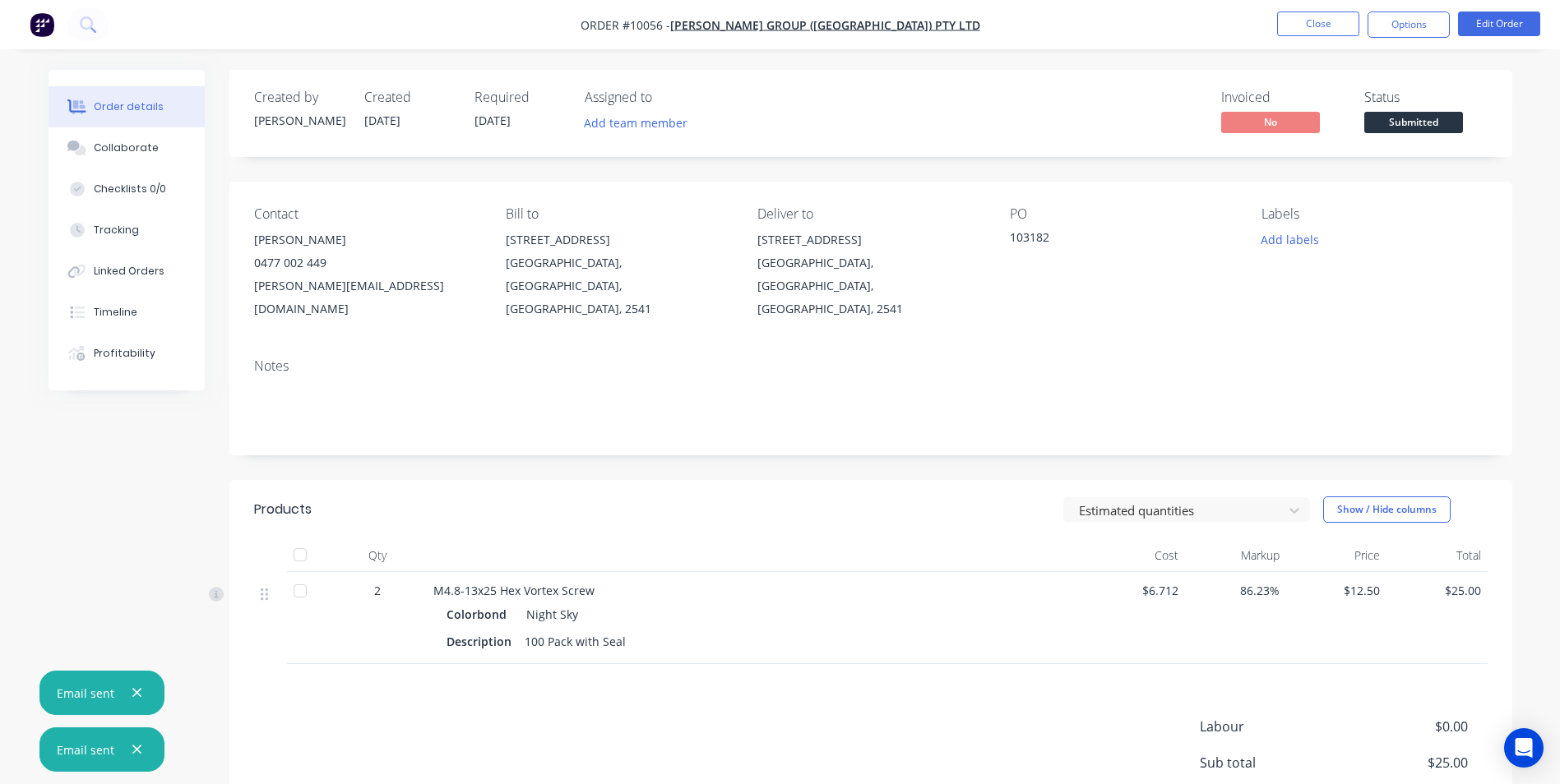
click at [42, 27] on img "button" at bounding box center [42, 25] width 25 height 25
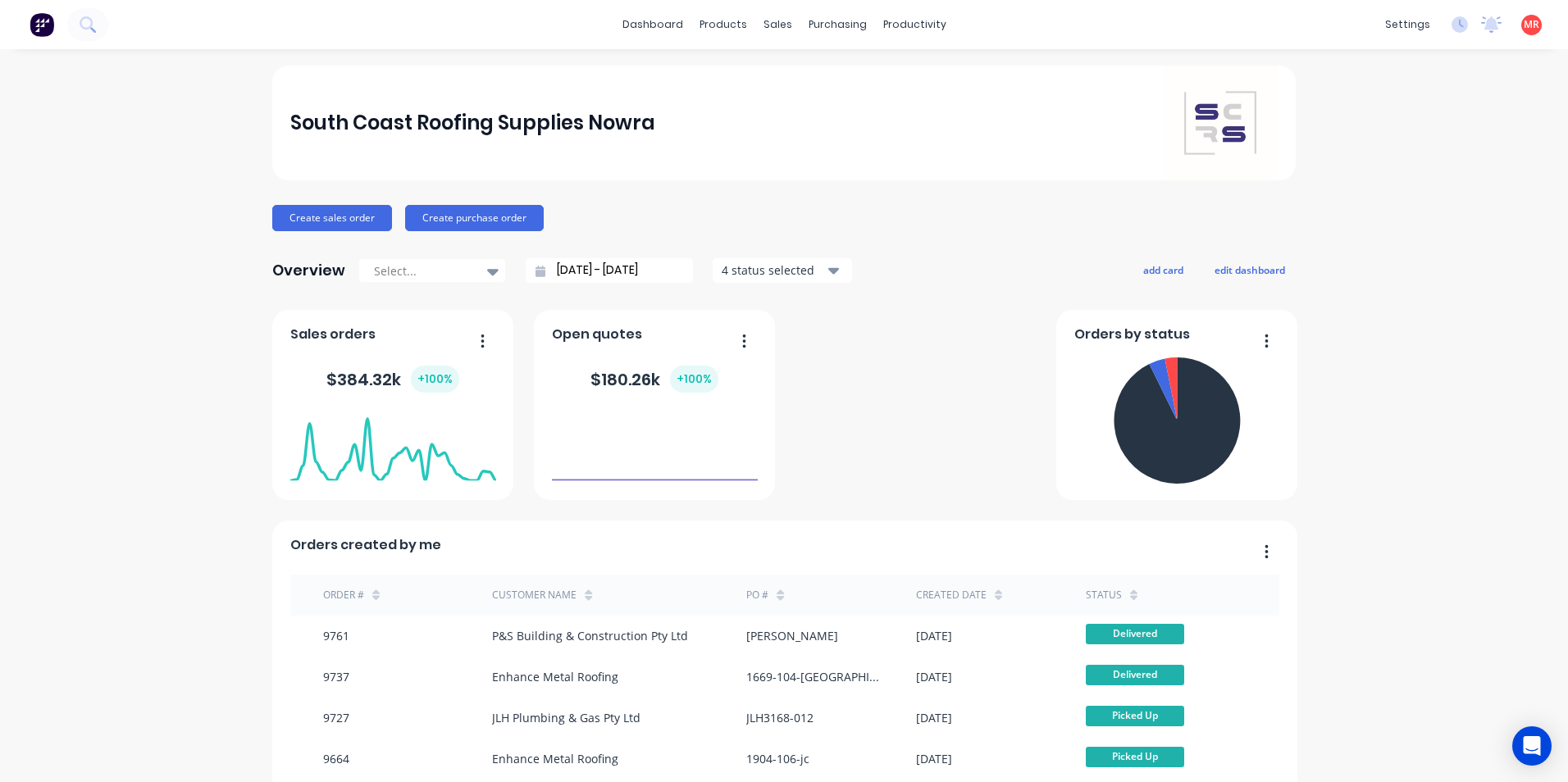
scroll to position [3526, 0]
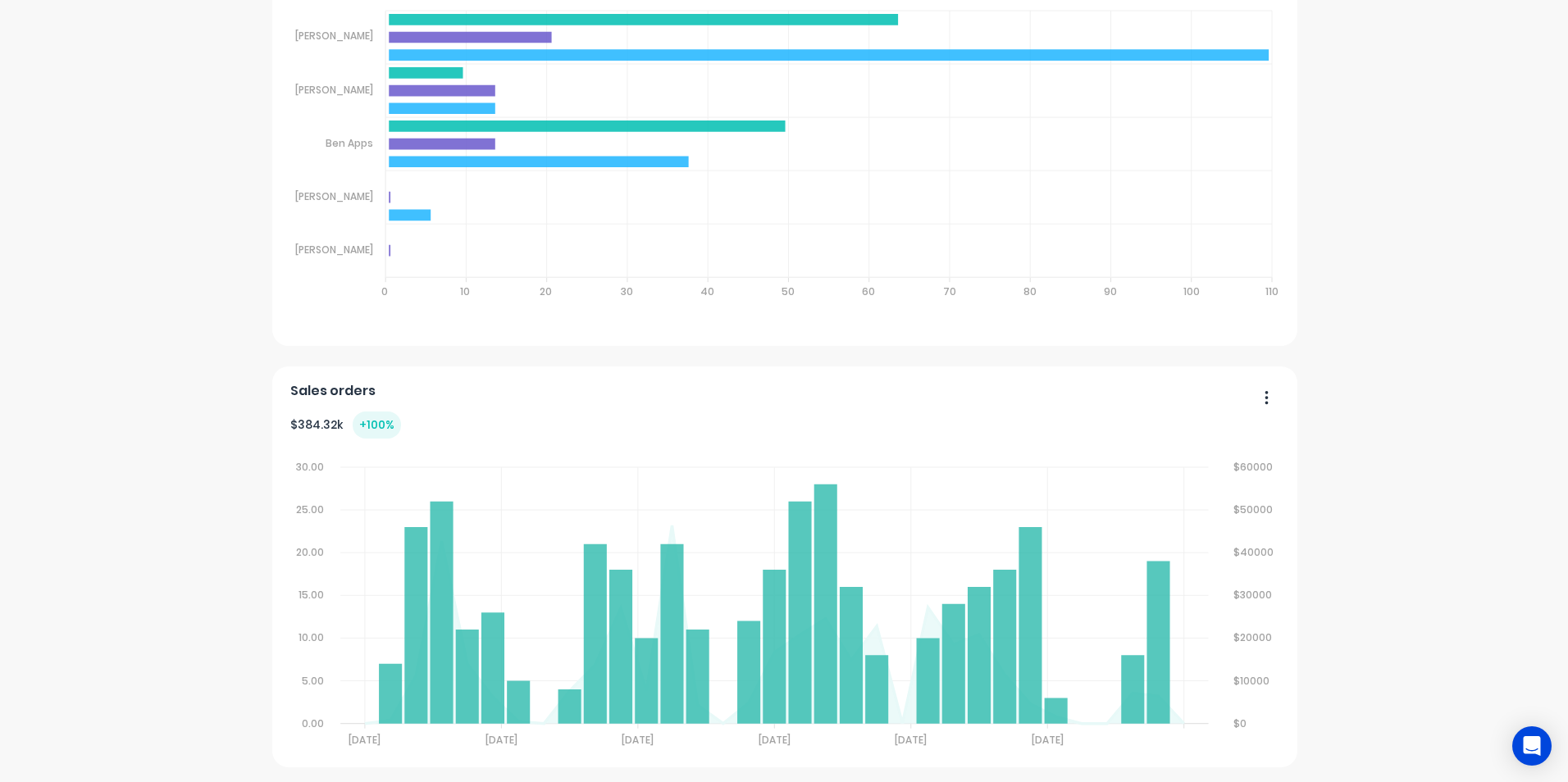
click at [1257, 405] on button "button" at bounding box center [1261, 399] width 34 height 26
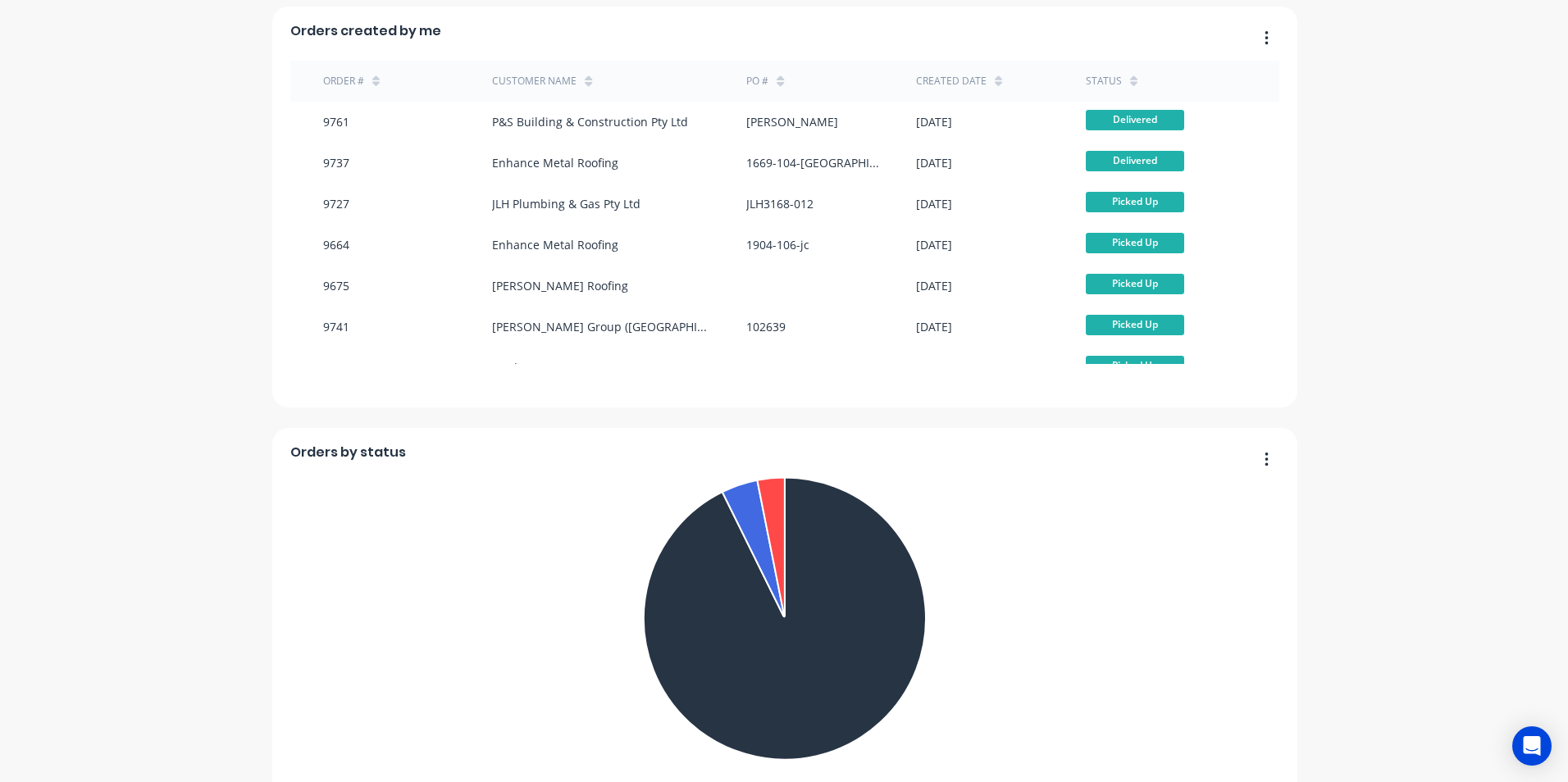
scroll to position [0, 0]
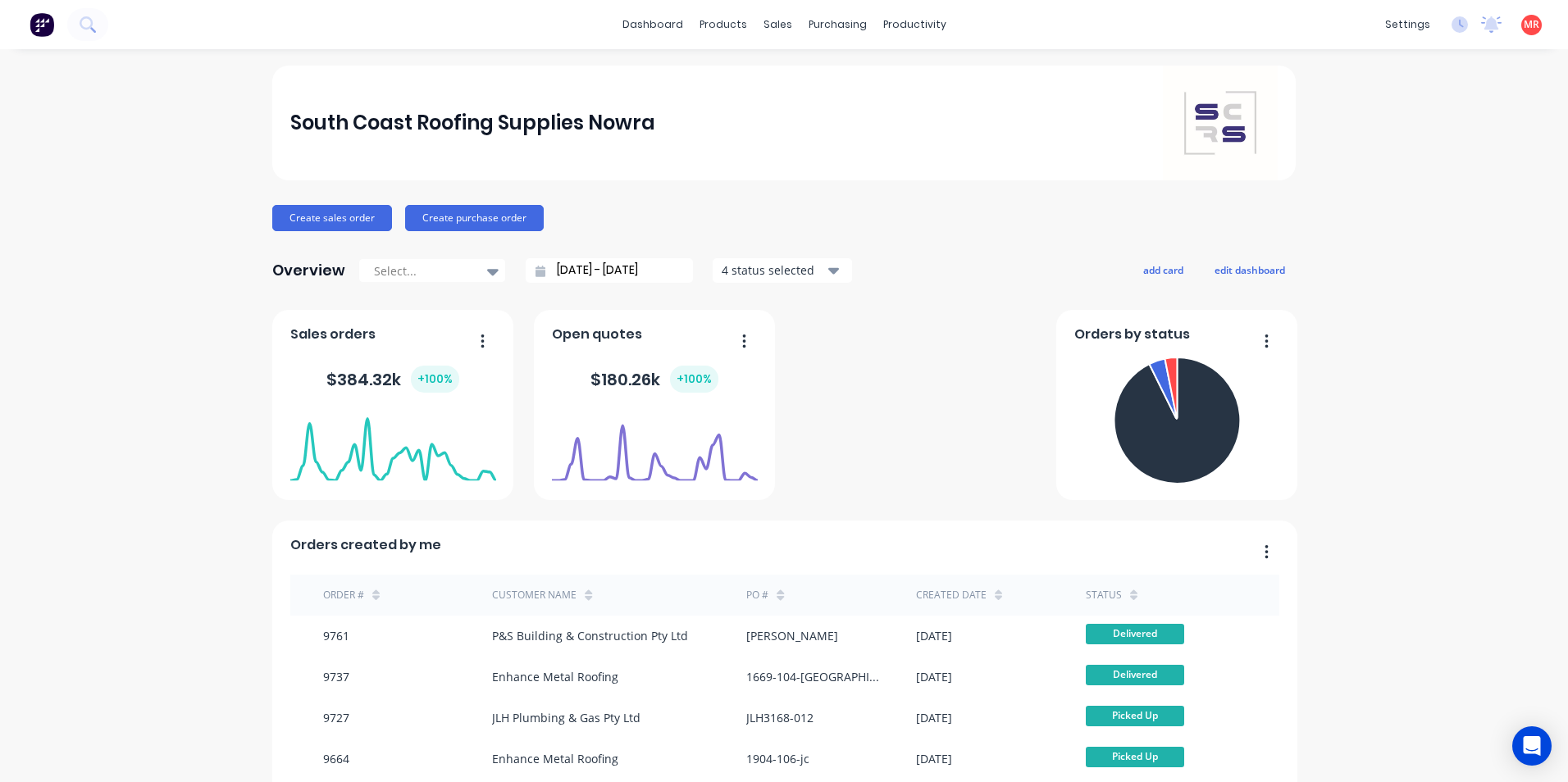
click at [662, 268] on input "07/09/25 - 08/10/25" at bounding box center [616, 271] width 141 height 25
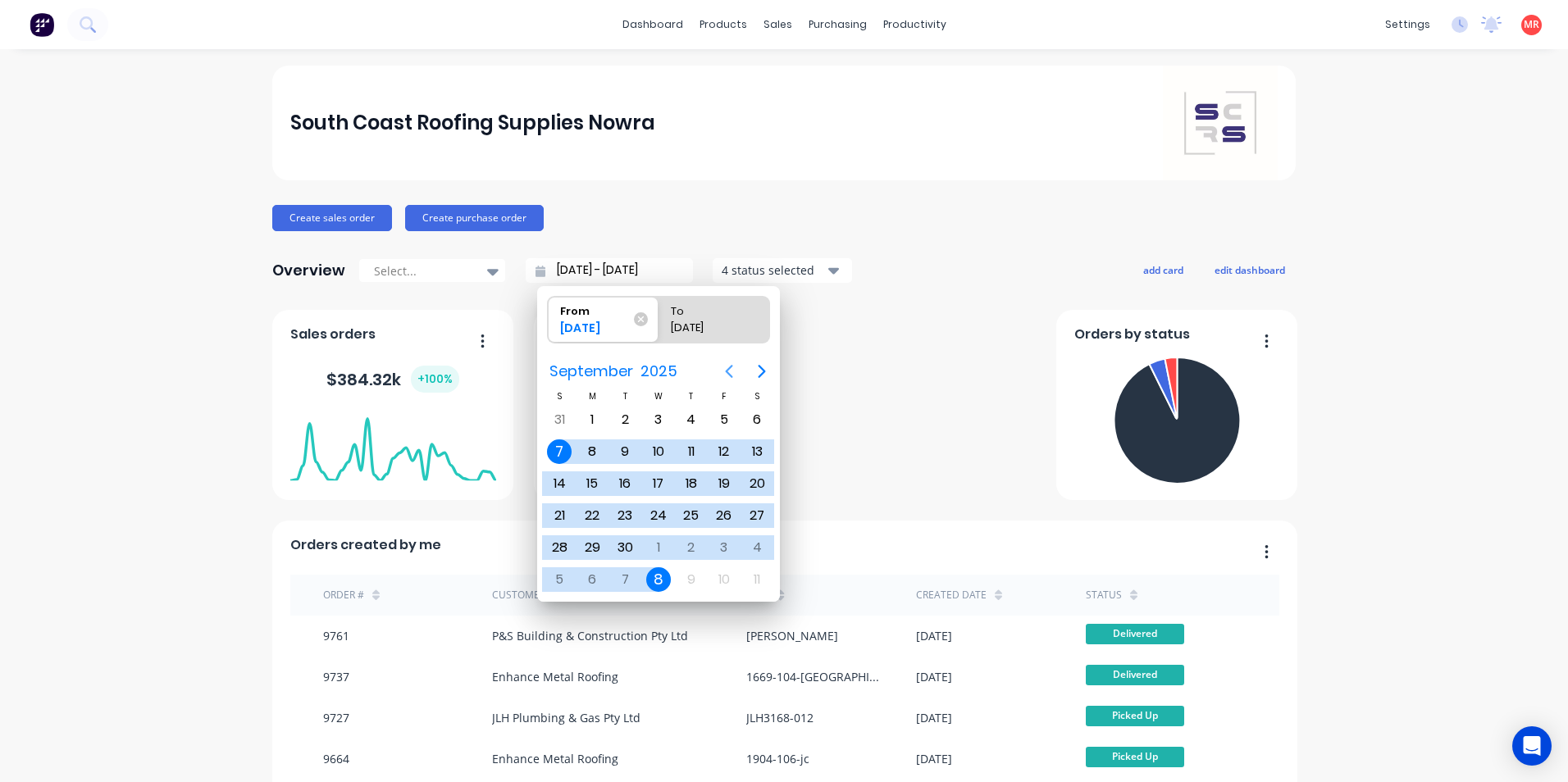
click at [725, 366] on icon "Previous page" at bounding box center [728, 371] width 20 height 20
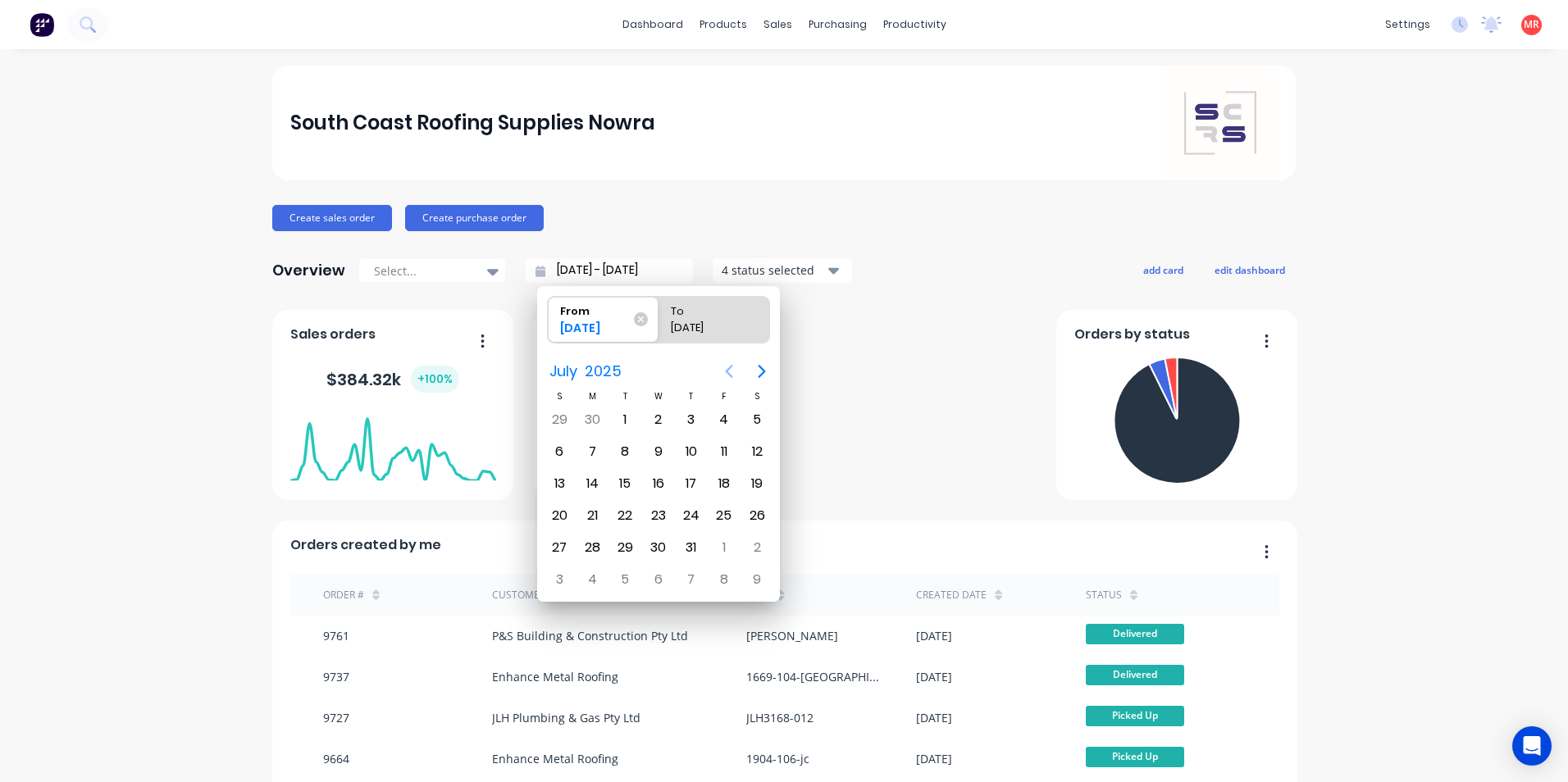
click at [725, 366] on icon "Previous page" at bounding box center [728, 371] width 20 height 20
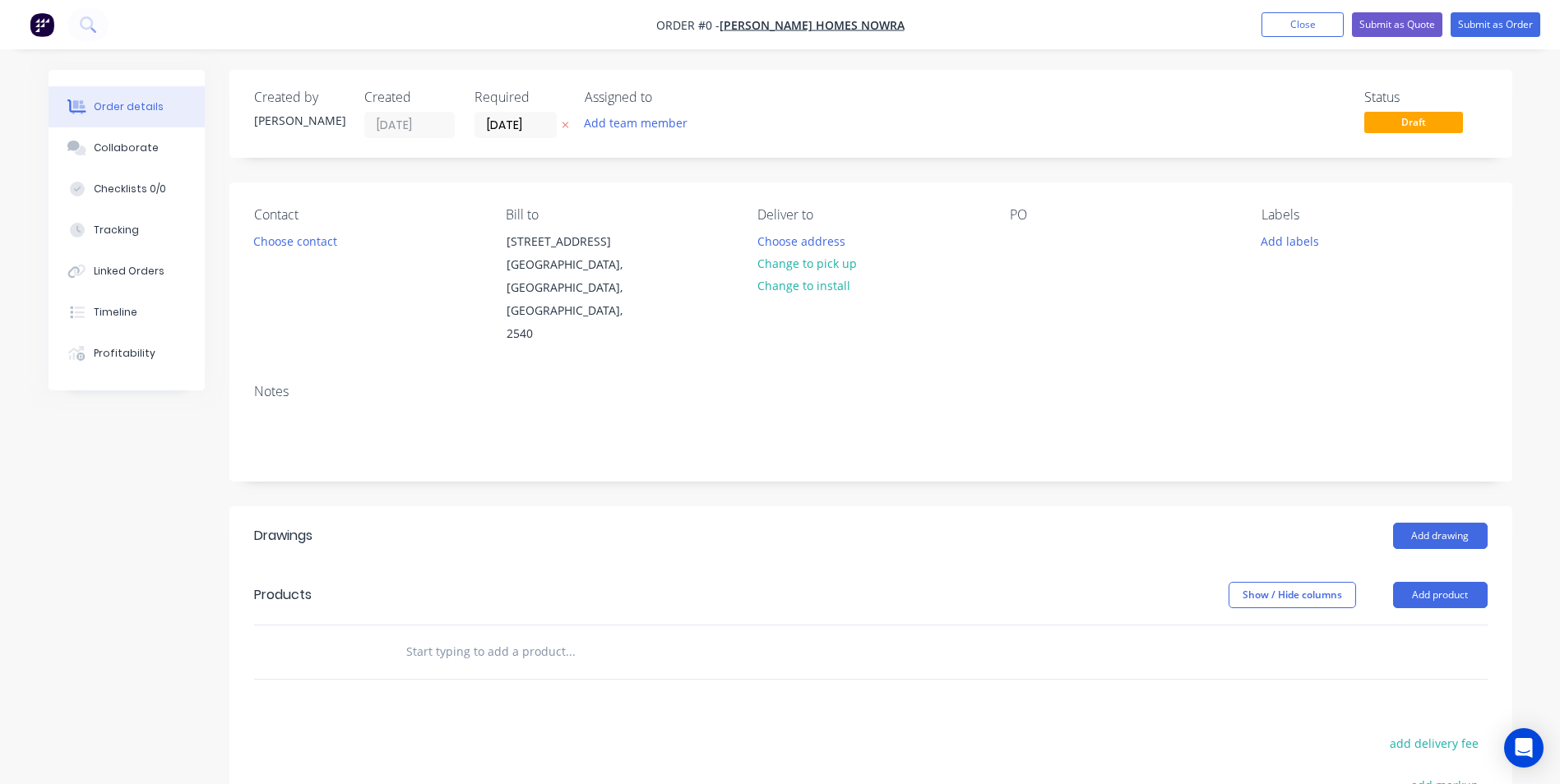
click at [306, 255] on div "Contact Choose contact" at bounding box center [367, 276] width 226 height 139
click at [305, 238] on button "Choose contact" at bounding box center [294, 240] width 101 height 22
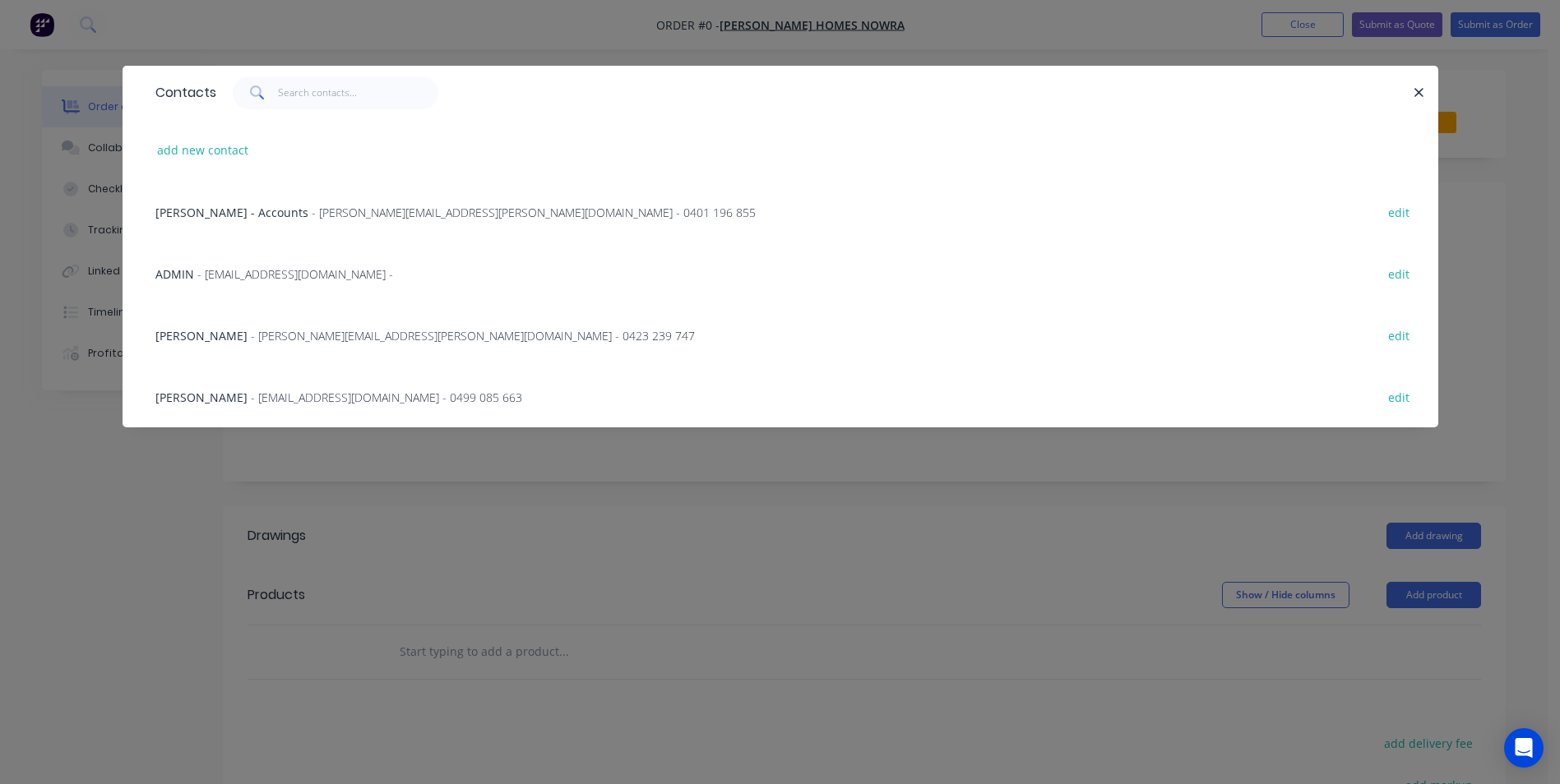
click at [313, 388] on div "[PERSON_NAME] - [EMAIL_ADDRESS][DOMAIN_NAME] - 0499 085 663 edit" at bounding box center [780, 396] width 1266 height 61
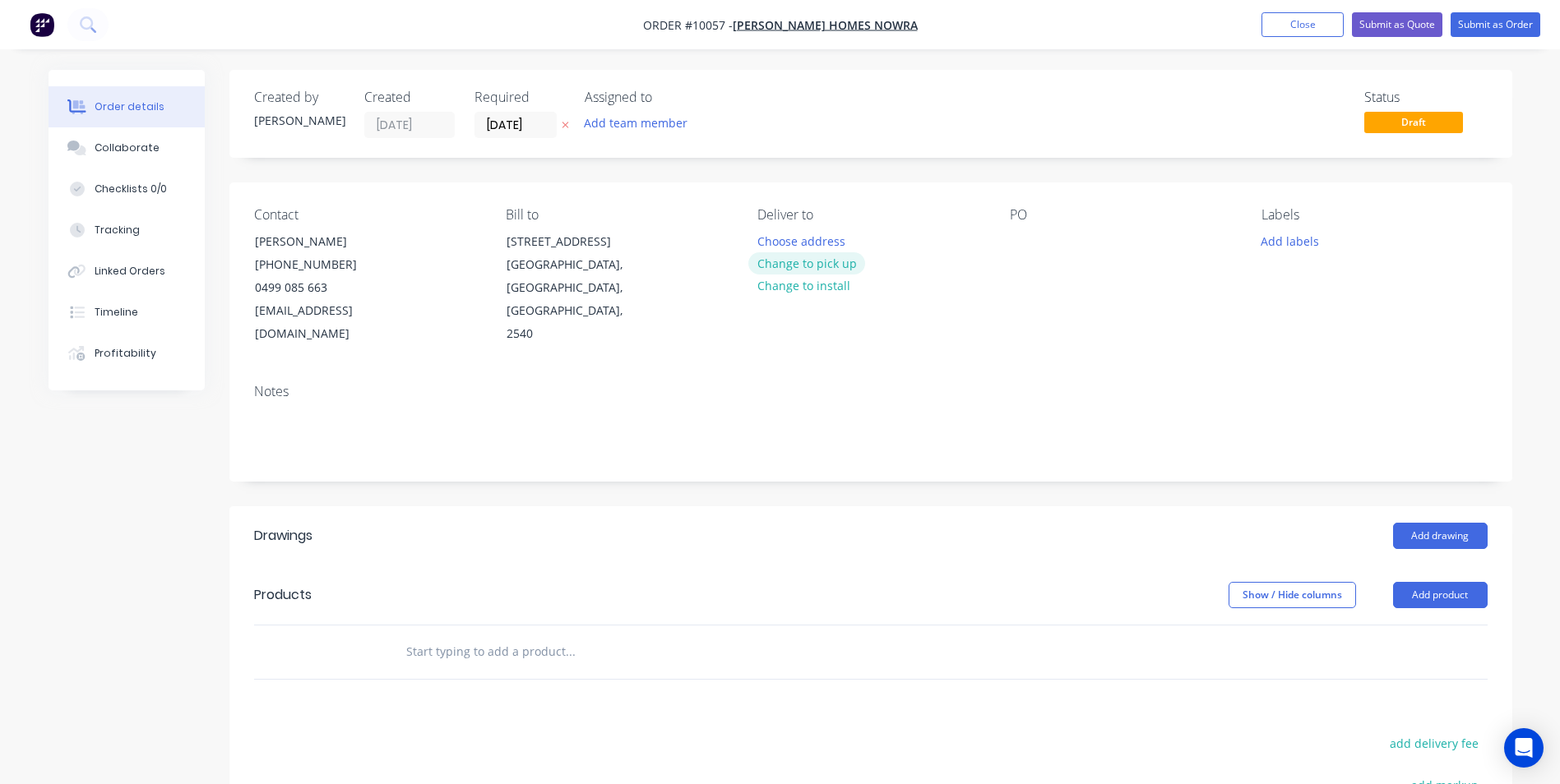
click at [835, 272] on button "Change to pick up" at bounding box center [807, 263] width 117 height 22
click at [1018, 244] on div at bounding box center [1022, 241] width 26 height 24
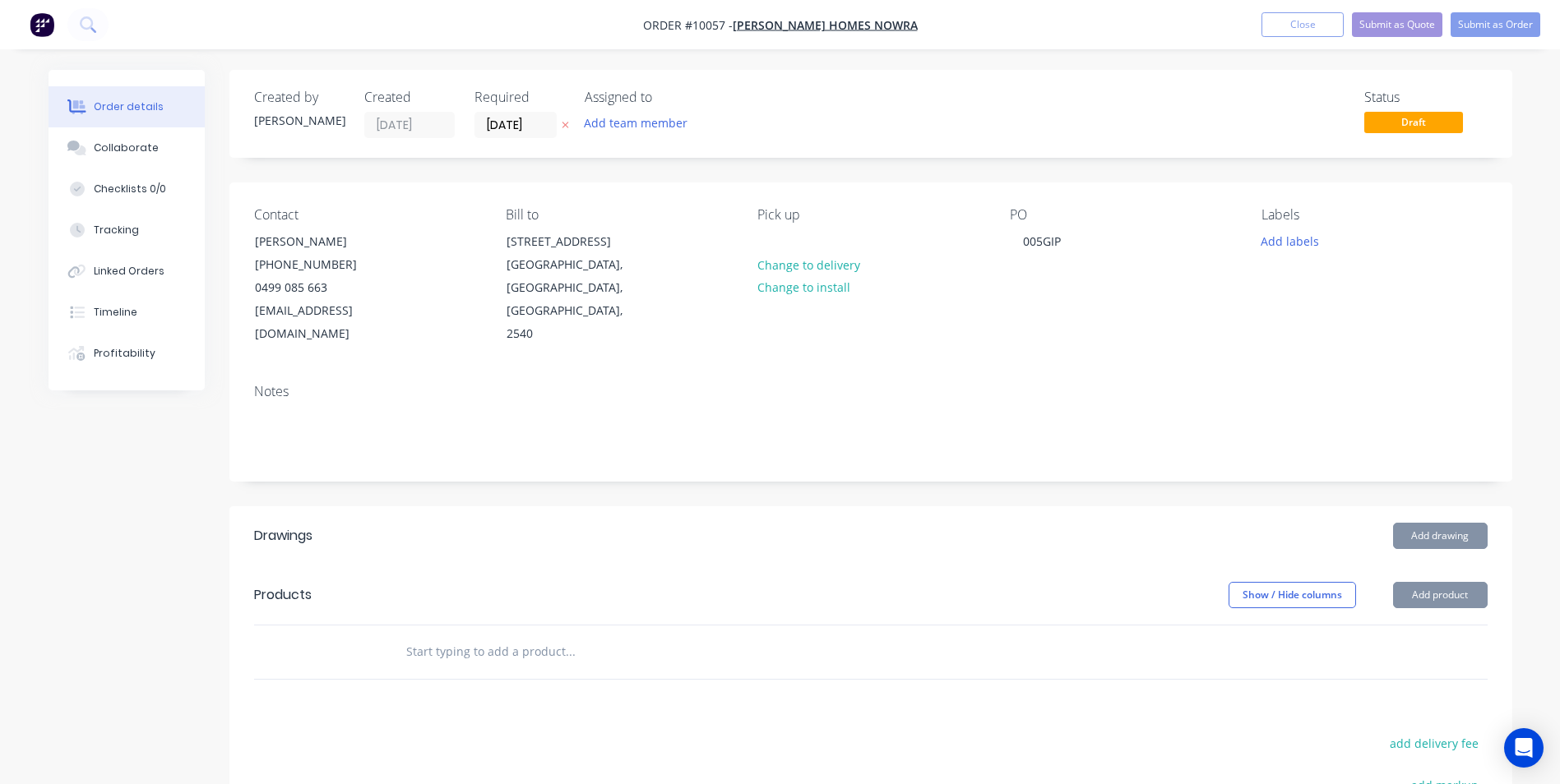
click at [1435, 523] on button "Add drawing" at bounding box center [1440, 535] width 95 height 26
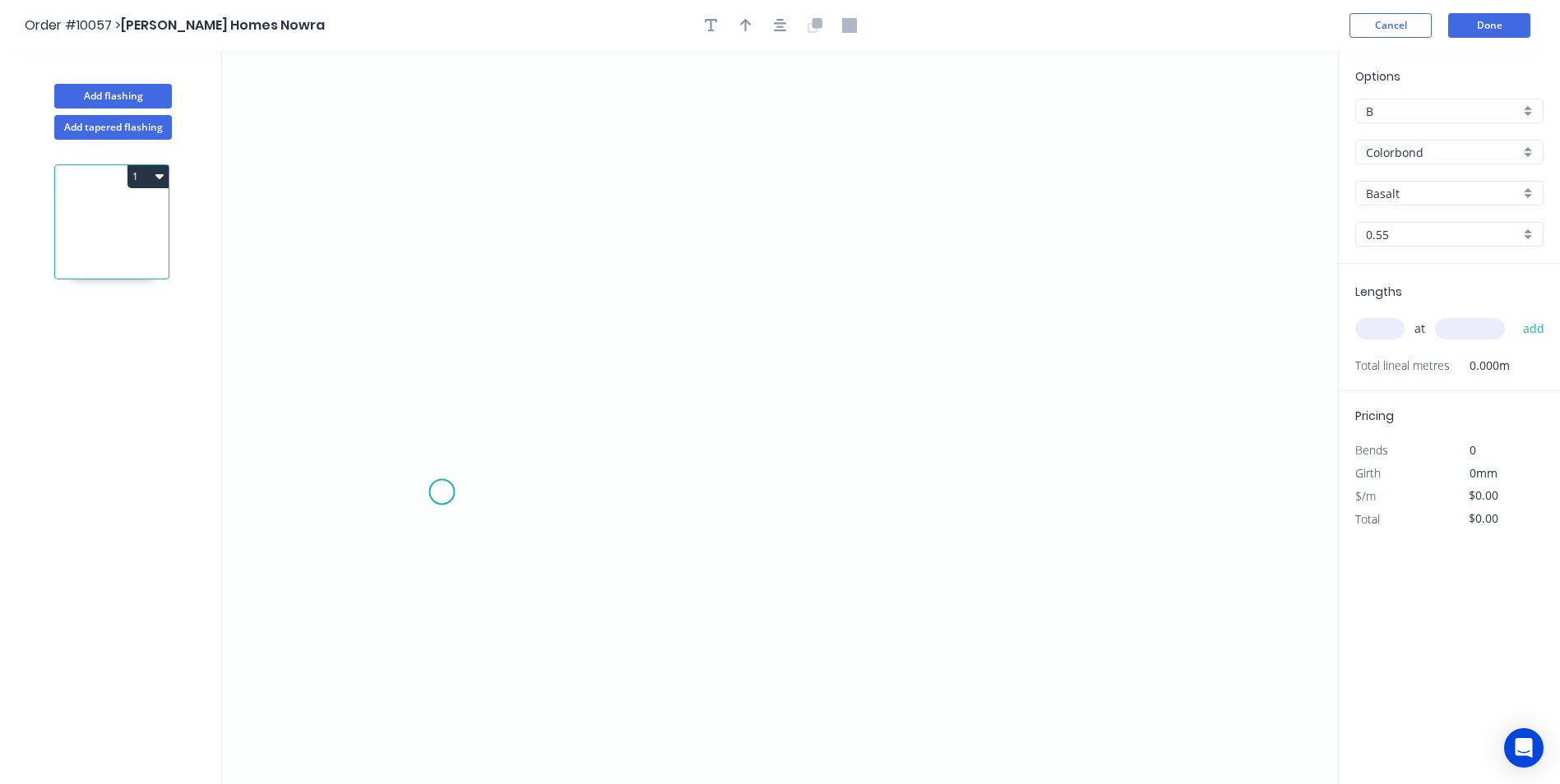
click at [442, 492] on icon "0" at bounding box center [780, 417] width 1116 height 733
click at [1101, 508] on icon "0" at bounding box center [780, 417] width 1116 height 733
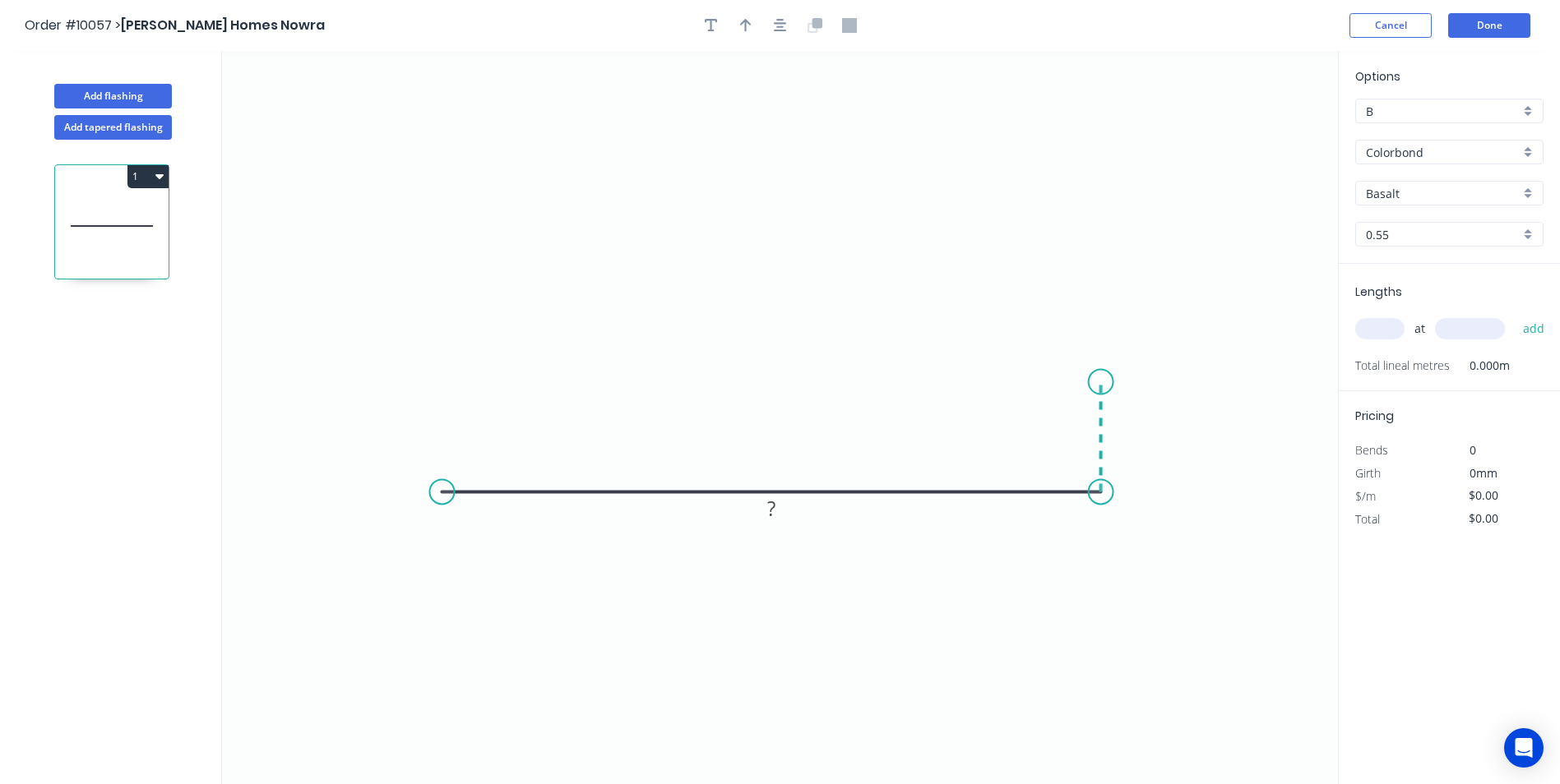
click at [1095, 382] on icon "0 ?" at bounding box center [780, 417] width 1116 height 733
click at [1122, 440] on div "Crush & Fold" at bounding box center [1178, 438] width 165 height 34
click at [1084, 311] on icon "0 ? CF 10 ?" at bounding box center [780, 417] width 1116 height 733
click at [769, 508] on tspan "?" at bounding box center [771, 509] width 9 height 27
click at [922, 280] on icon "0 122 CF 10 15" at bounding box center [780, 417] width 1116 height 733
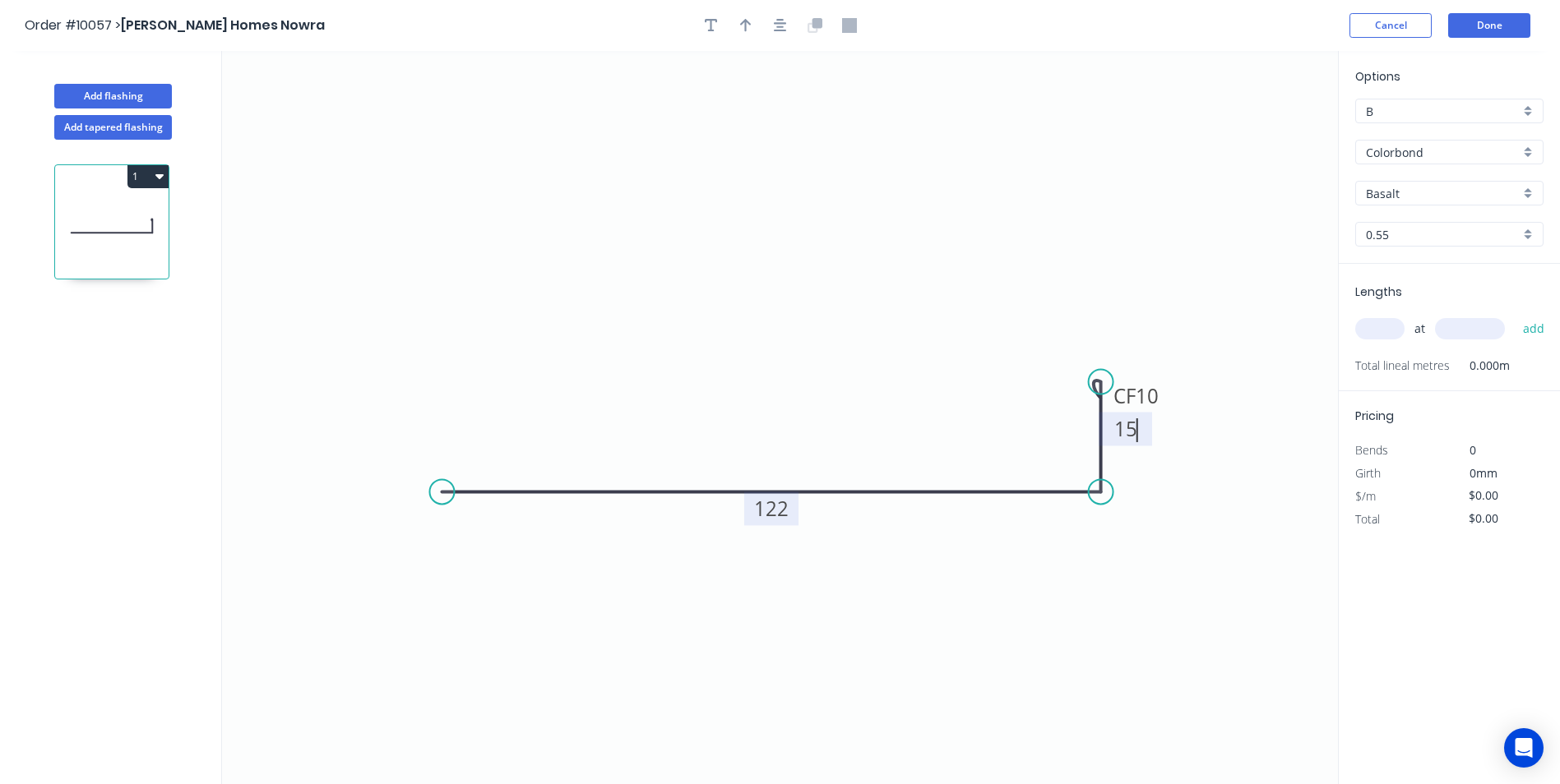
type input "$9.03"
click at [754, 31] on button "button" at bounding box center [746, 26] width 25 height 25
click at [1255, 133] on icon at bounding box center [1255, 114] width 14 height 53
click at [1255, 133] on icon at bounding box center [1274, 132] width 53 height 14
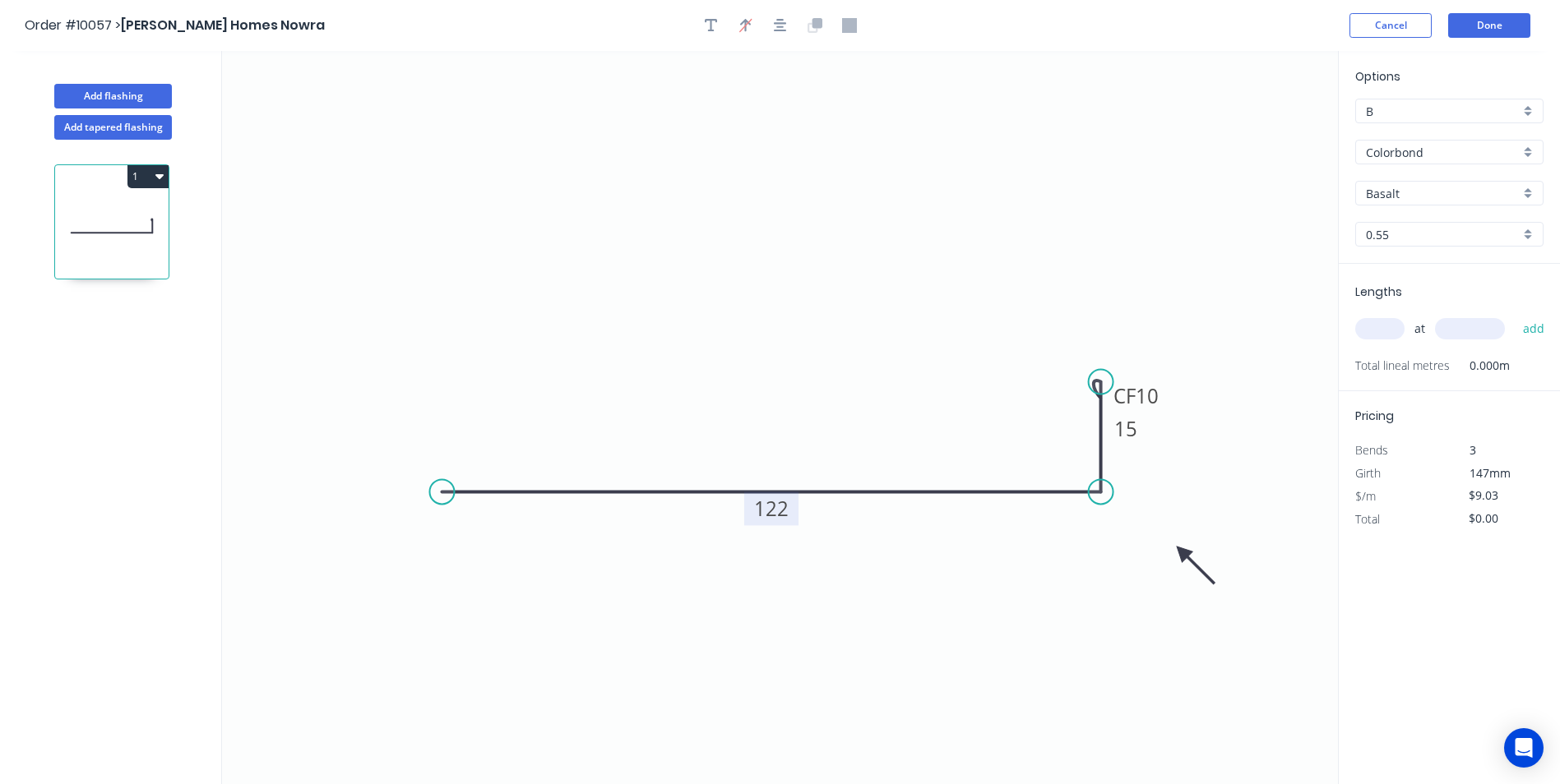
drag, startPoint x: 1255, startPoint y: 133, endPoint x: 1175, endPoint y: 562, distance: 436.4
click at [1175, 562] on icon at bounding box center [1196, 566] width 48 height 48
click at [1524, 192] on div "Basalt" at bounding box center [1450, 193] width 188 height 25
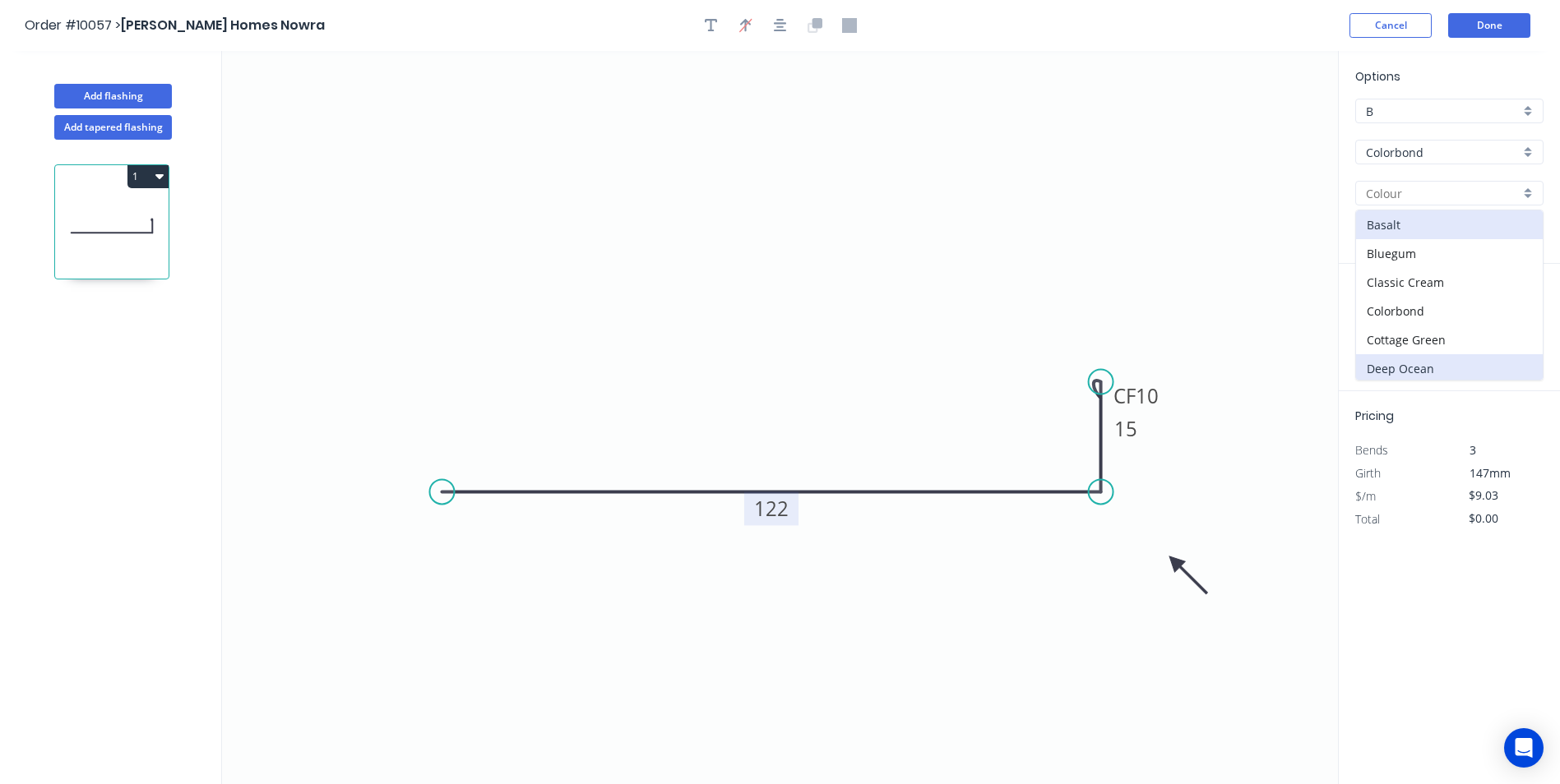
scroll to position [83, 0]
click at [1411, 321] on div "Dover White" at bounding box center [1450, 316] width 186 height 29
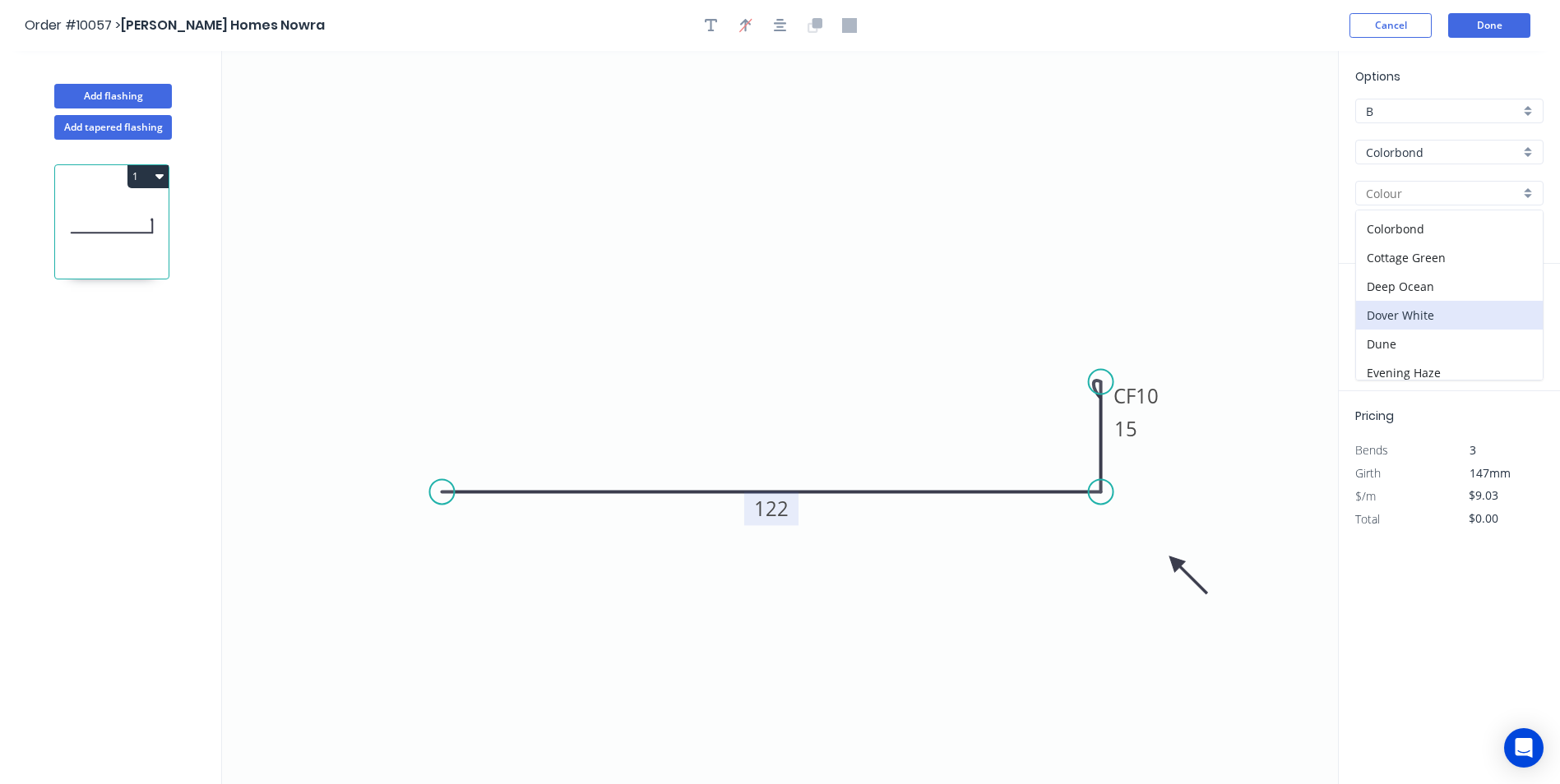
type input "Dover White"
click at [710, 23] on icon "button" at bounding box center [711, 26] width 13 height 13
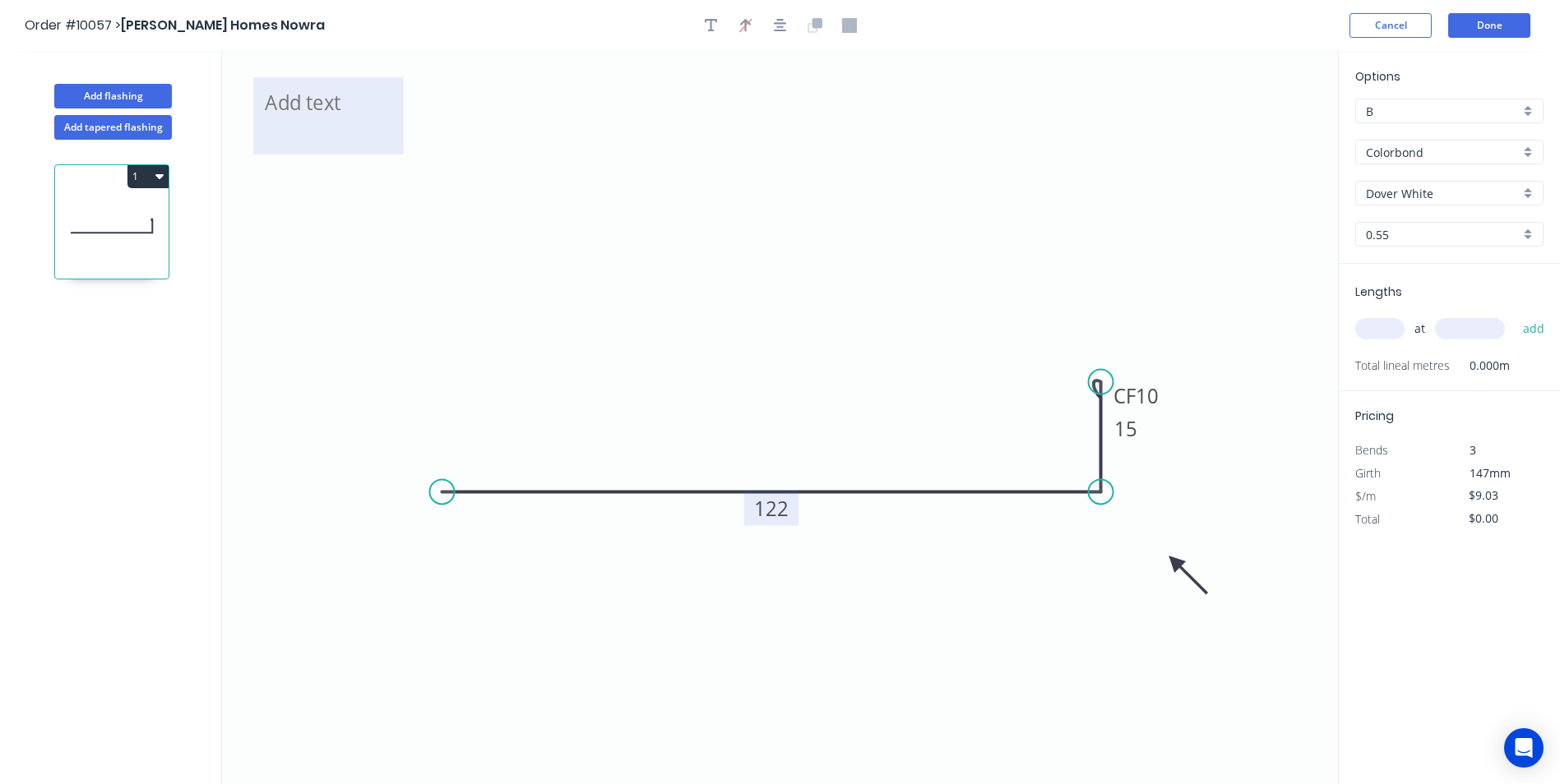
click at [353, 101] on textarea at bounding box center [327, 115] width 133 height 60
click at [478, 196] on icon "DBL CHECK 122 CF 10 15" at bounding box center [780, 417] width 1116 height 733
type textarea "DBL CHECK"
click at [1473, 26] on button "Done" at bounding box center [1490, 26] width 83 height 25
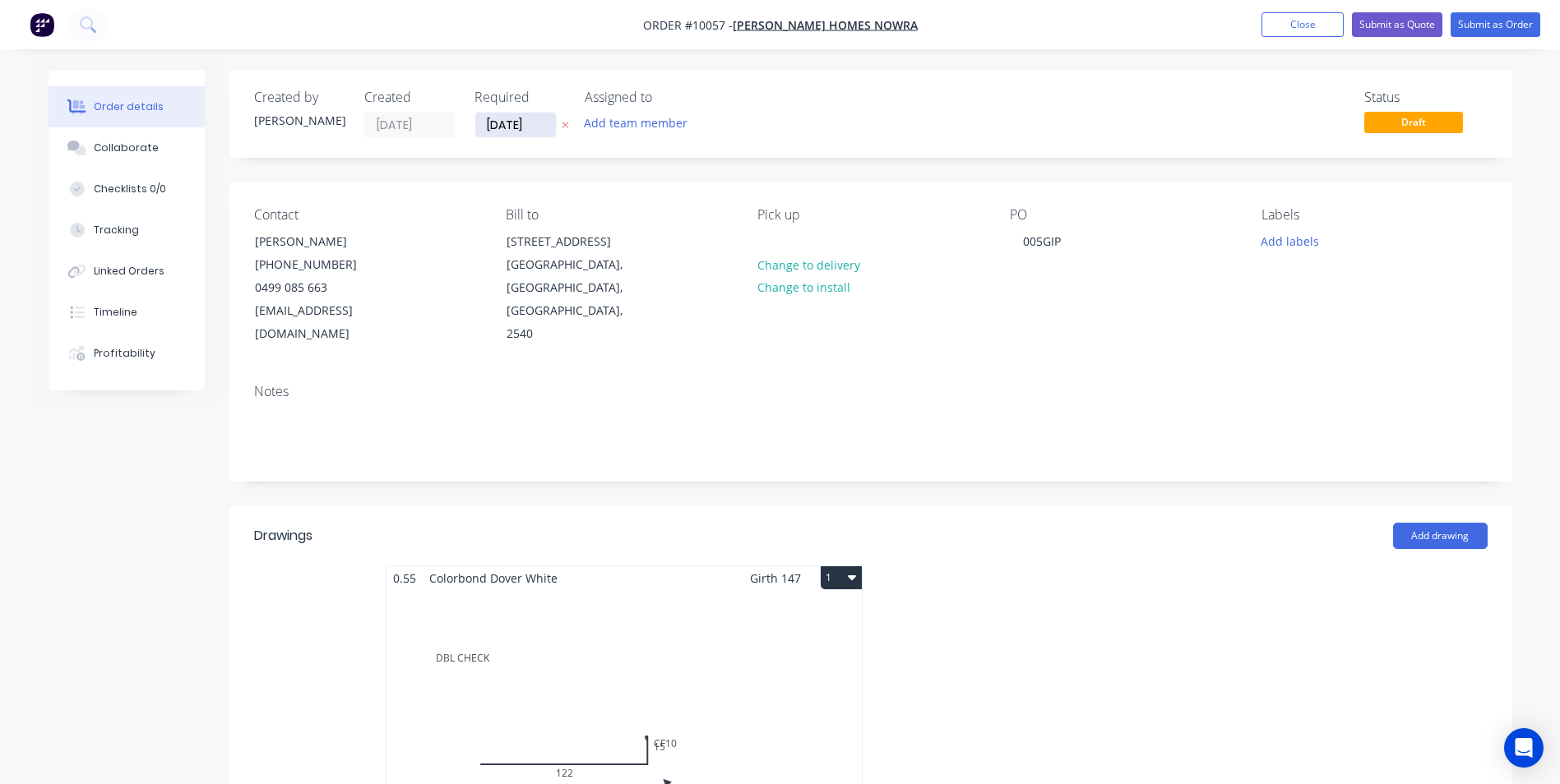
click at [522, 125] on input "[DATE]" at bounding box center [516, 125] width 81 height 25
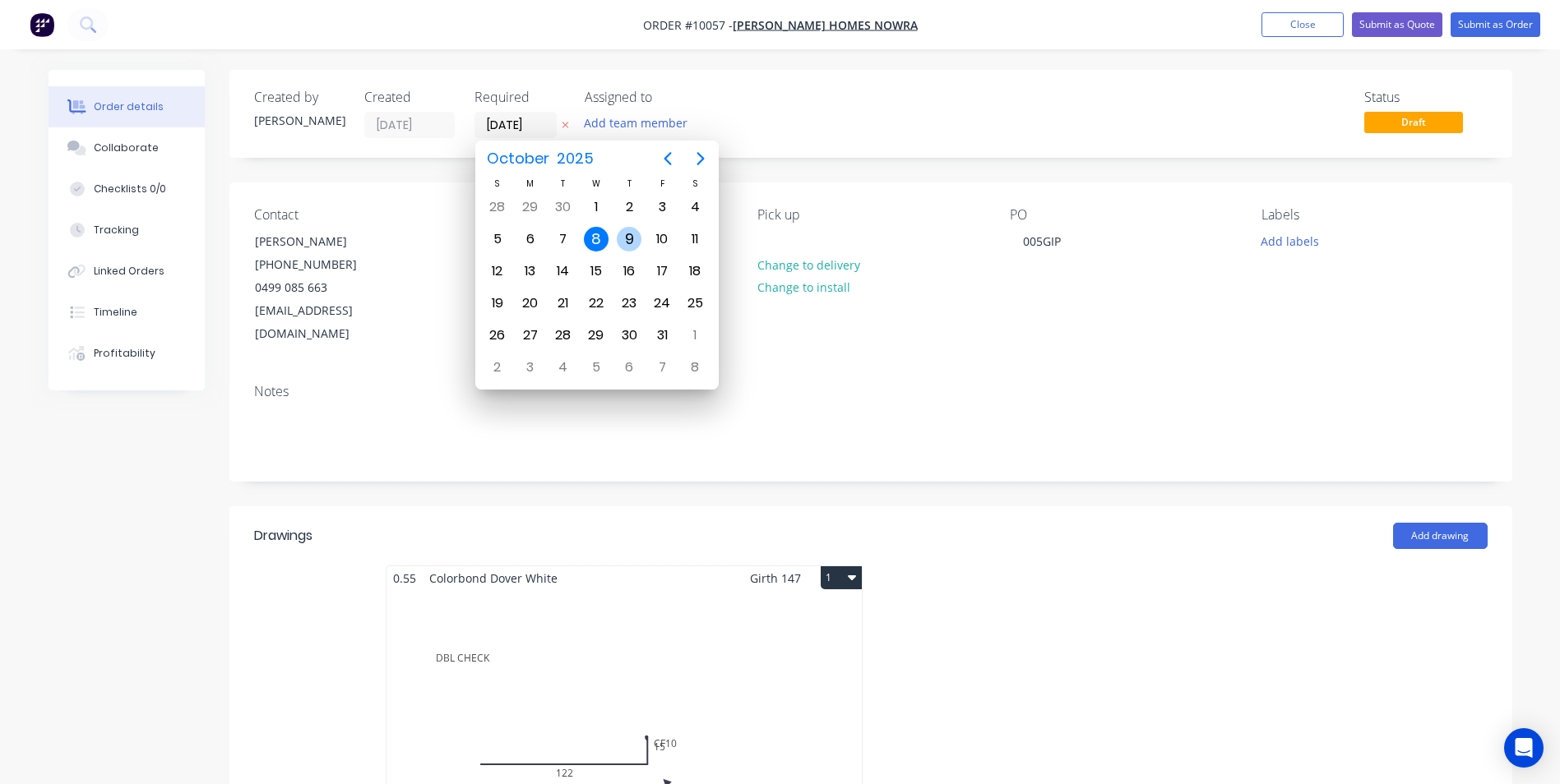
click at [625, 235] on div "9" at bounding box center [630, 239] width 25 height 25
type input "[DATE]"
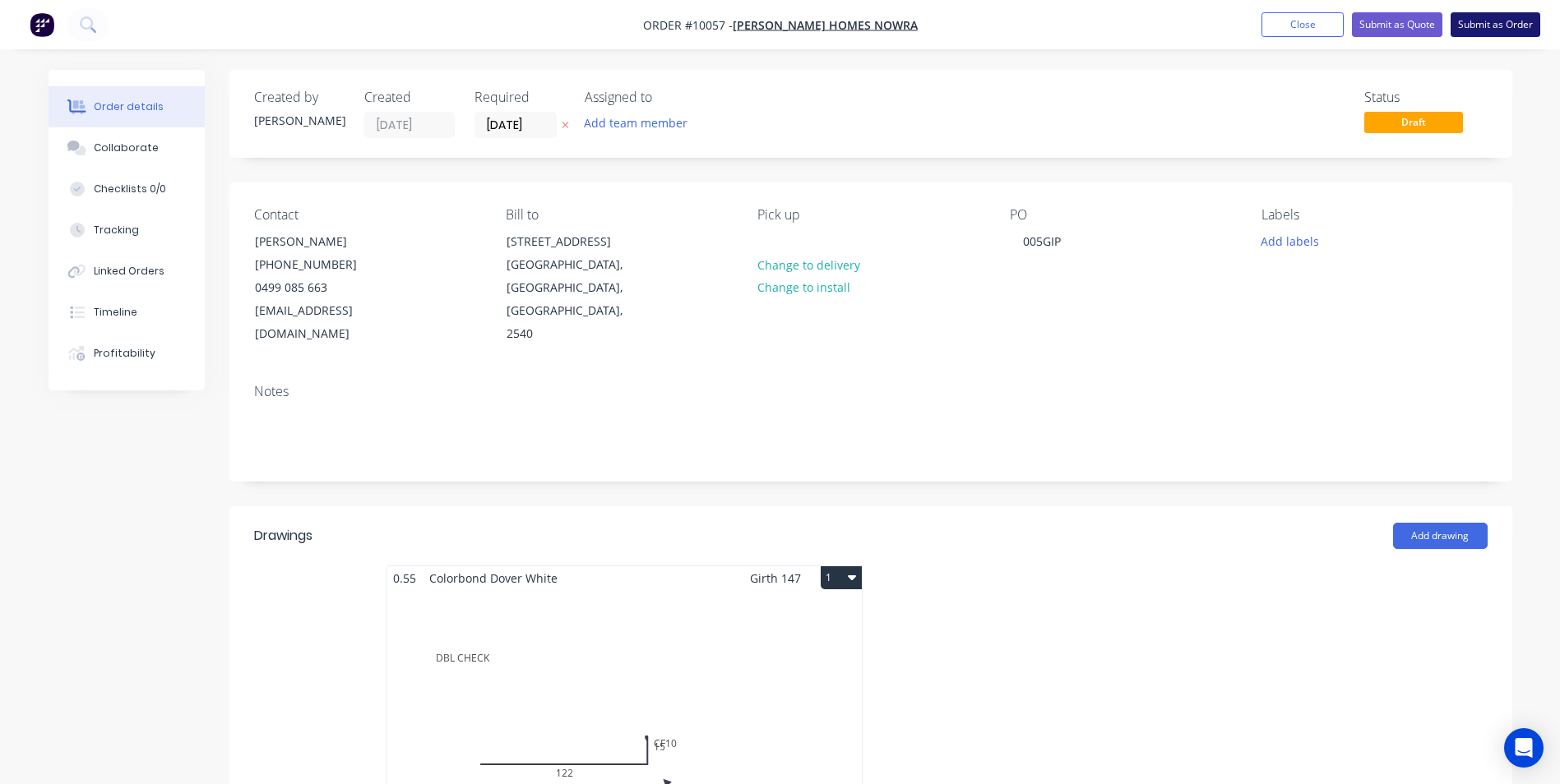
click at [1486, 21] on button "Submit as Order" at bounding box center [1495, 25] width 89 height 25
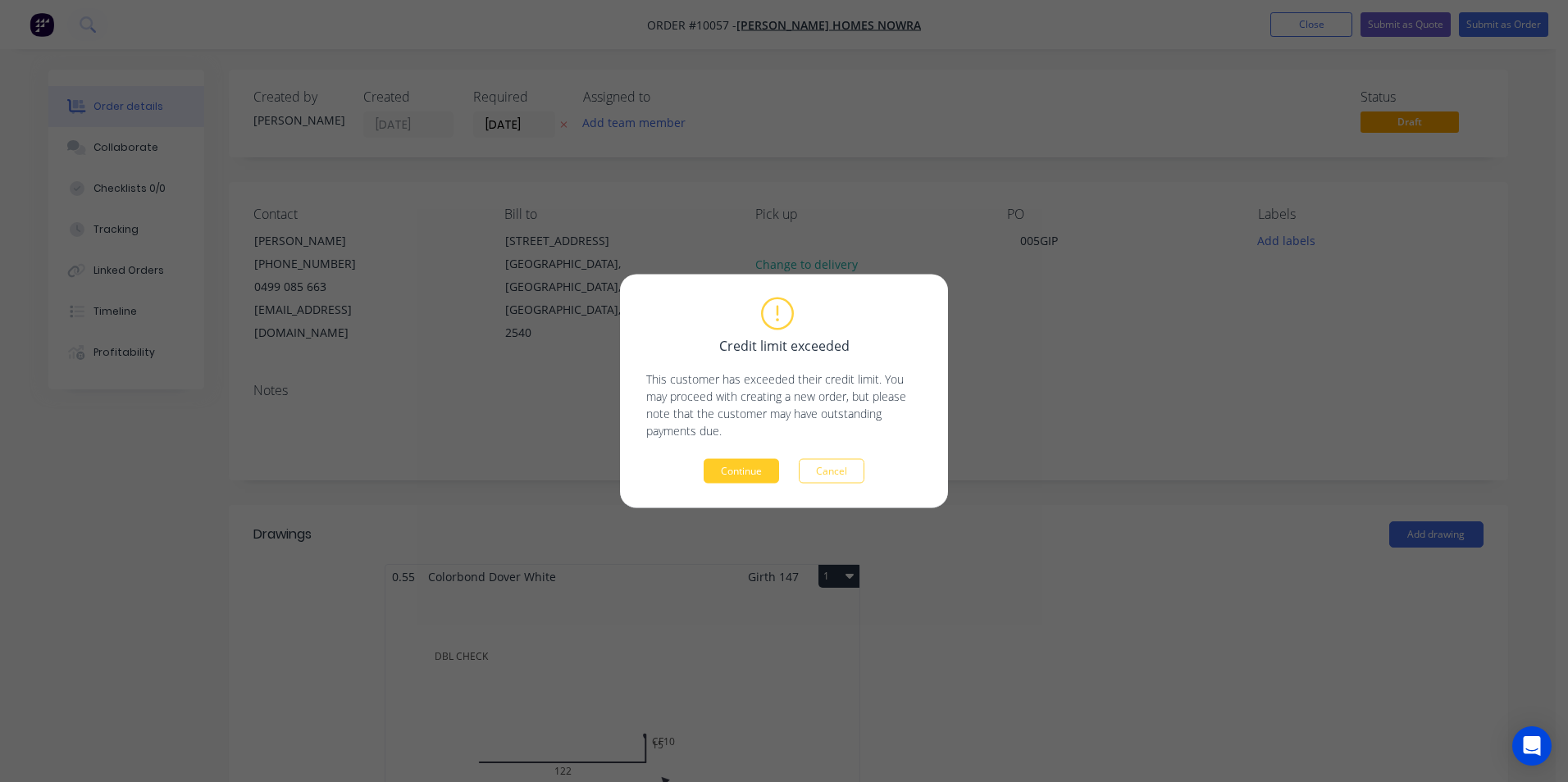
click at [725, 473] on button "Continue" at bounding box center [741, 472] width 76 height 25
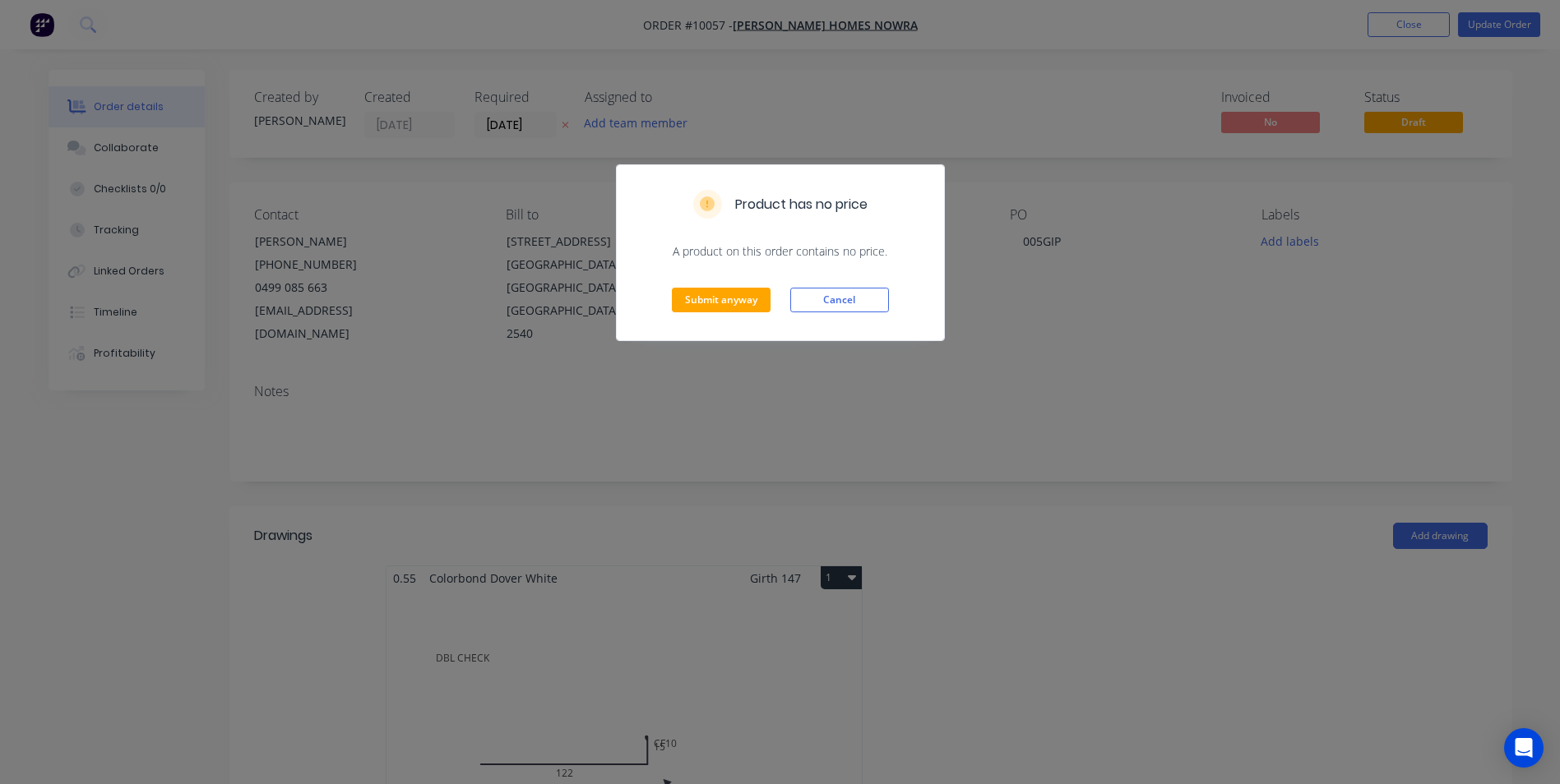
click at [829, 387] on div "Product has no price A product on this order contains no price. Submit anyway C…" at bounding box center [780, 392] width 1560 height 784
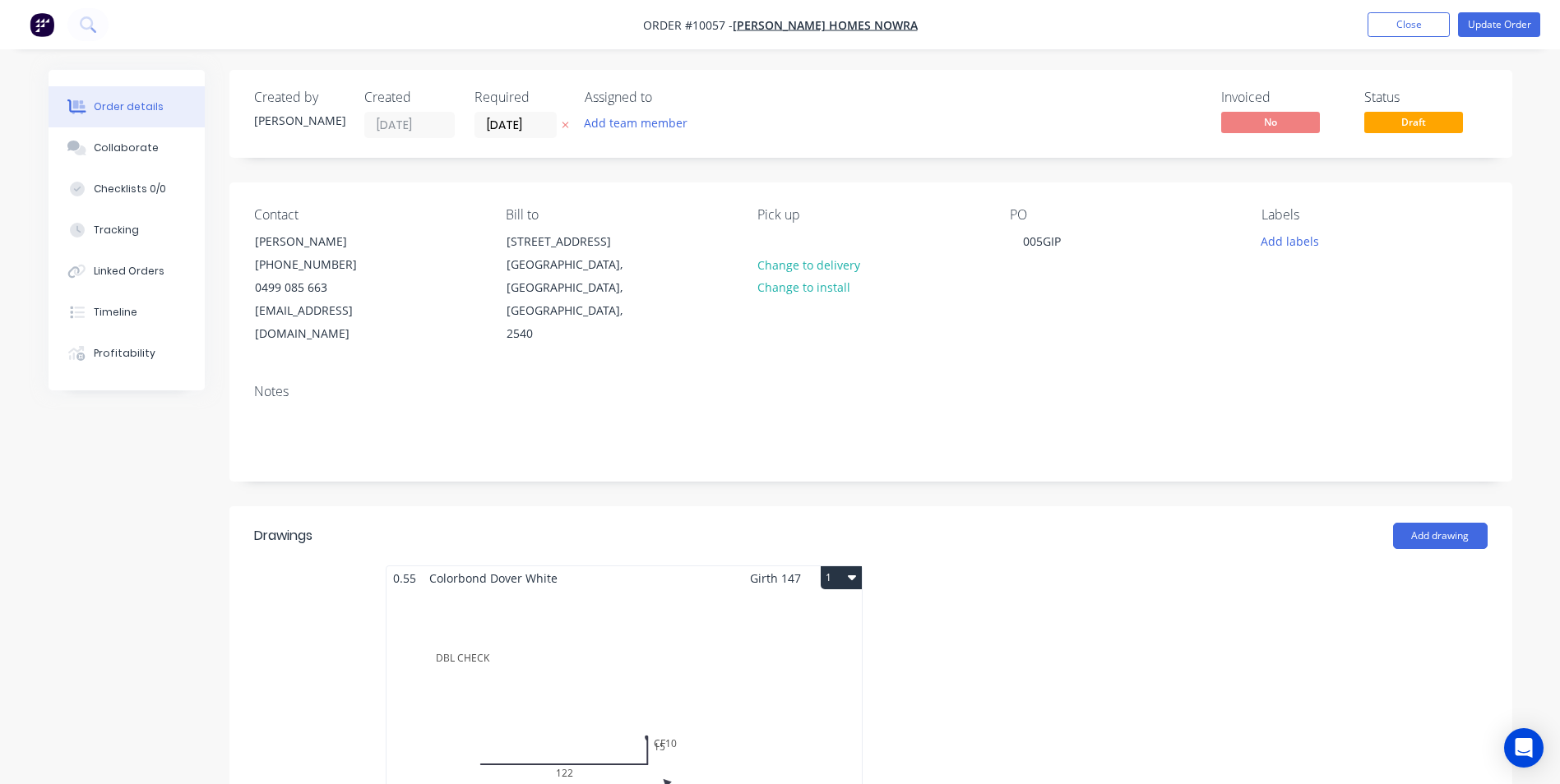
click at [757, 590] on div "Total lm $/M Total 0m $9.03 $0.00" at bounding box center [624, 715] width 475 height 250
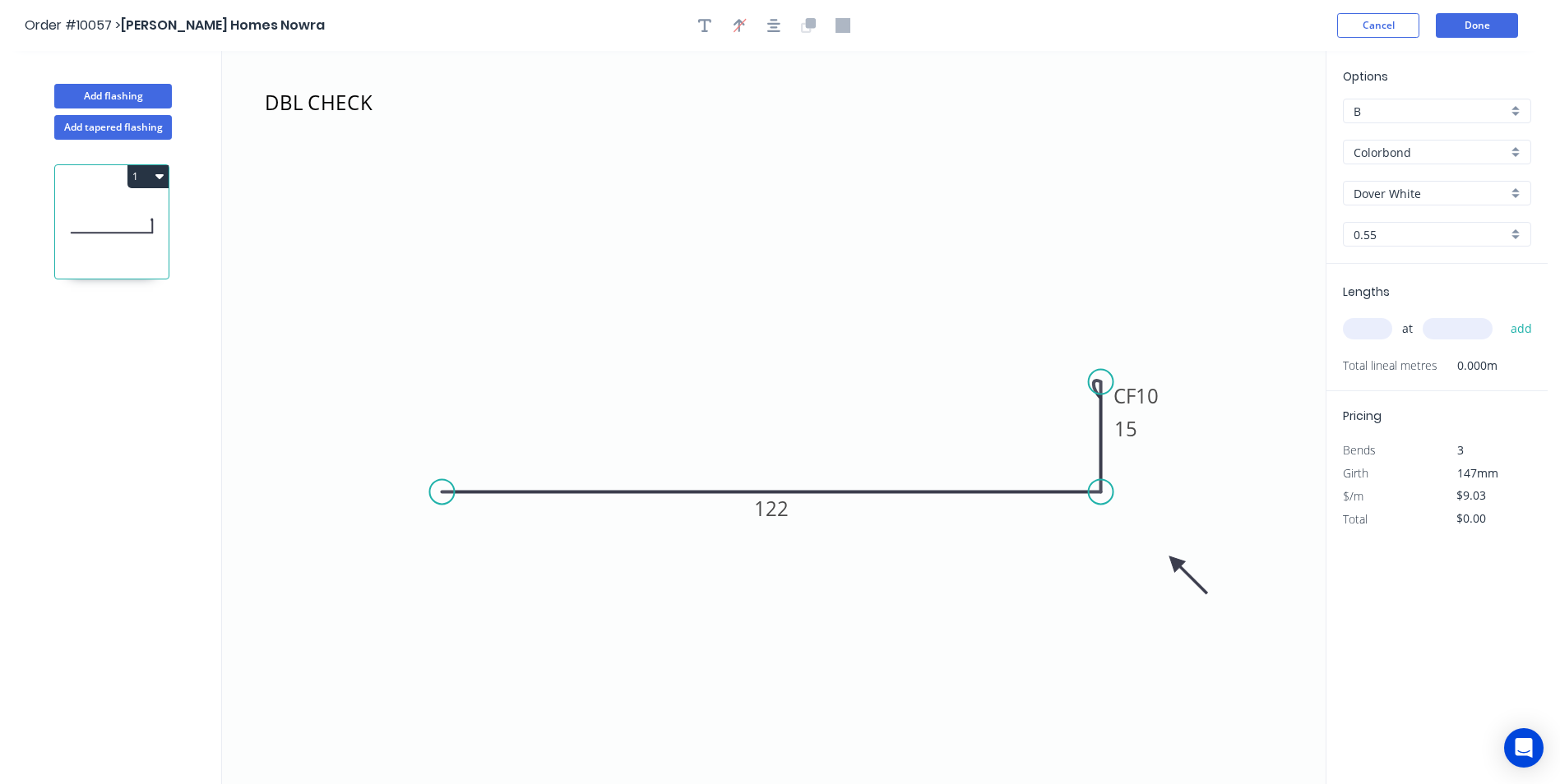
click at [1359, 321] on input "text" at bounding box center [1367, 329] width 49 height 21
type input "2"
type input "2200"
click at [1502, 315] on button "add" at bounding box center [1522, 328] width 38 height 28
type input "$39.73"
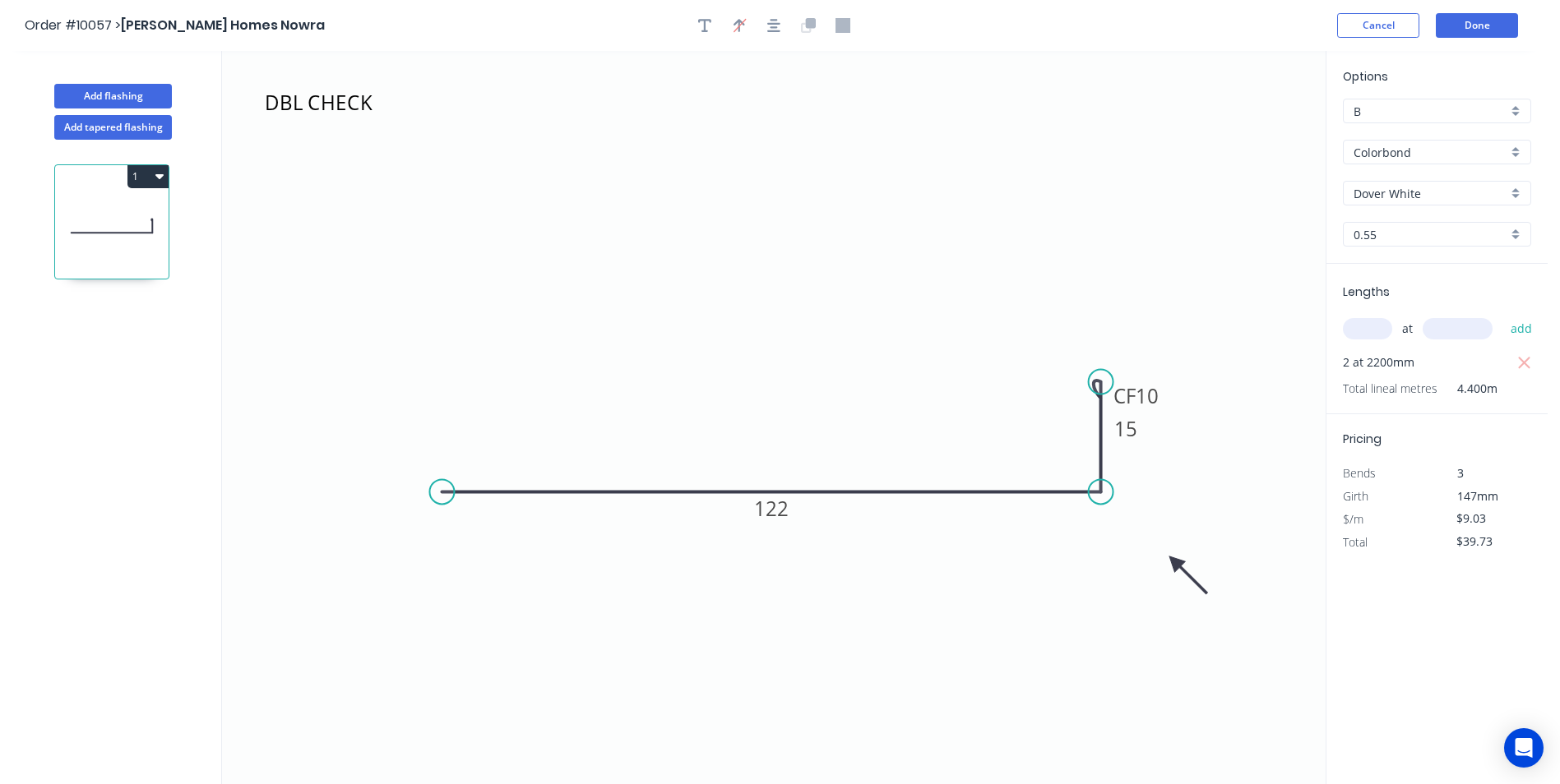
click at [1493, 12] on header "Order #10057 > Stroud Homes Nowra Cancel Done" at bounding box center [774, 25] width 1548 height 51
click at [1493, 15] on button "Done" at bounding box center [1477, 26] width 83 height 25
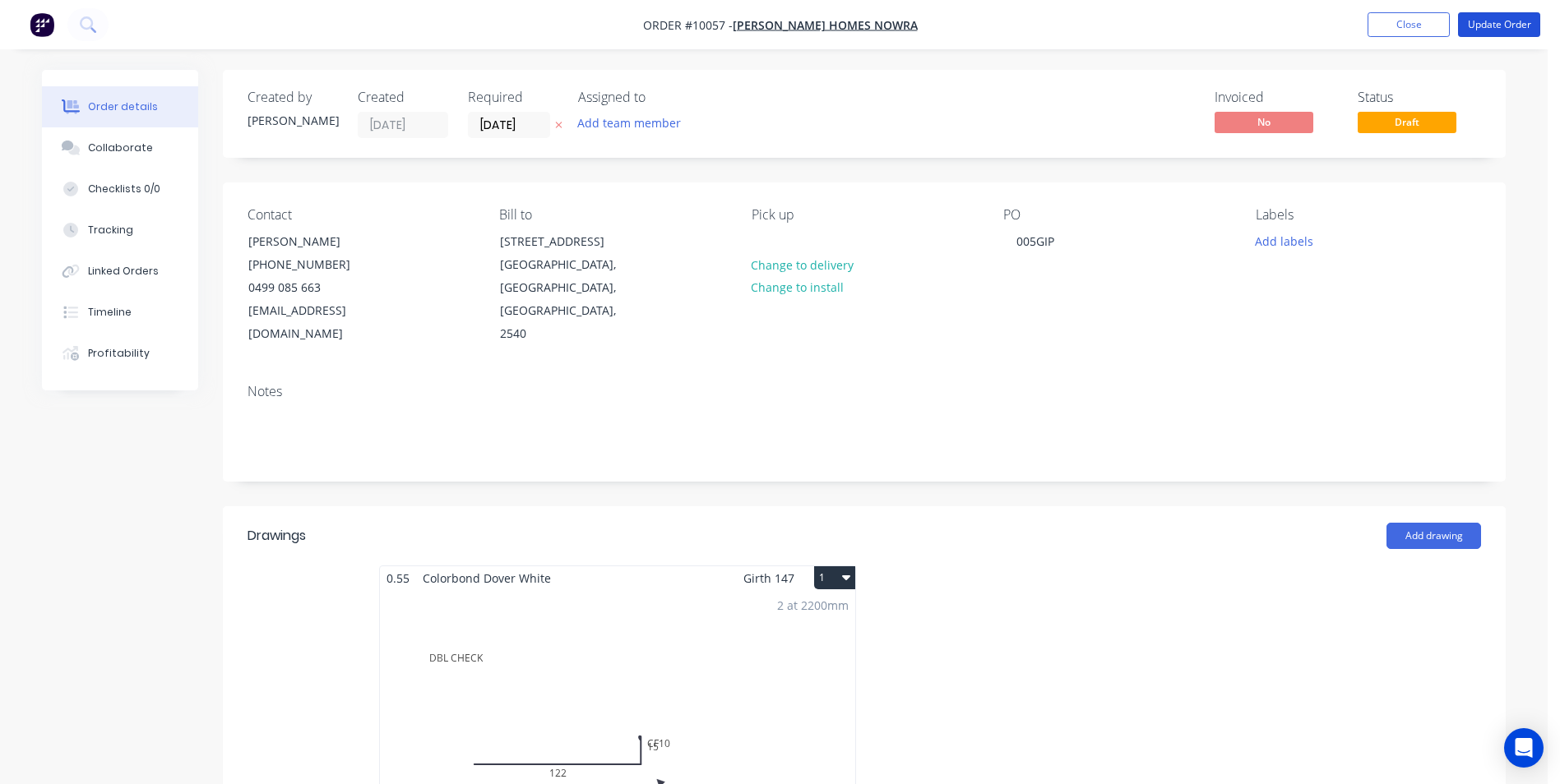
click at [1493, 15] on button "Update Order" at bounding box center [1500, 25] width 83 height 25
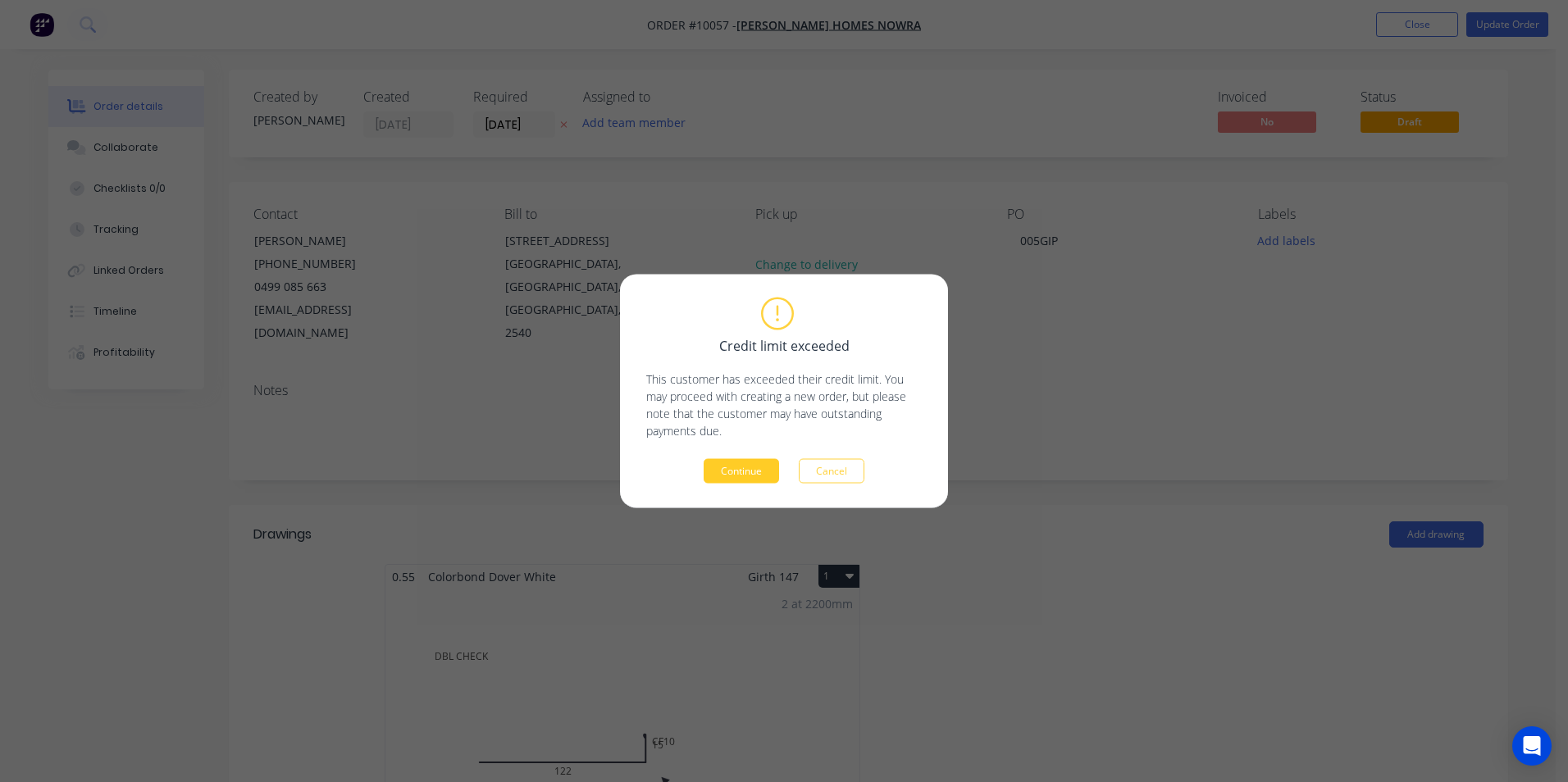
click at [742, 466] on button "Continue" at bounding box center [741, 472] width 76 height 25
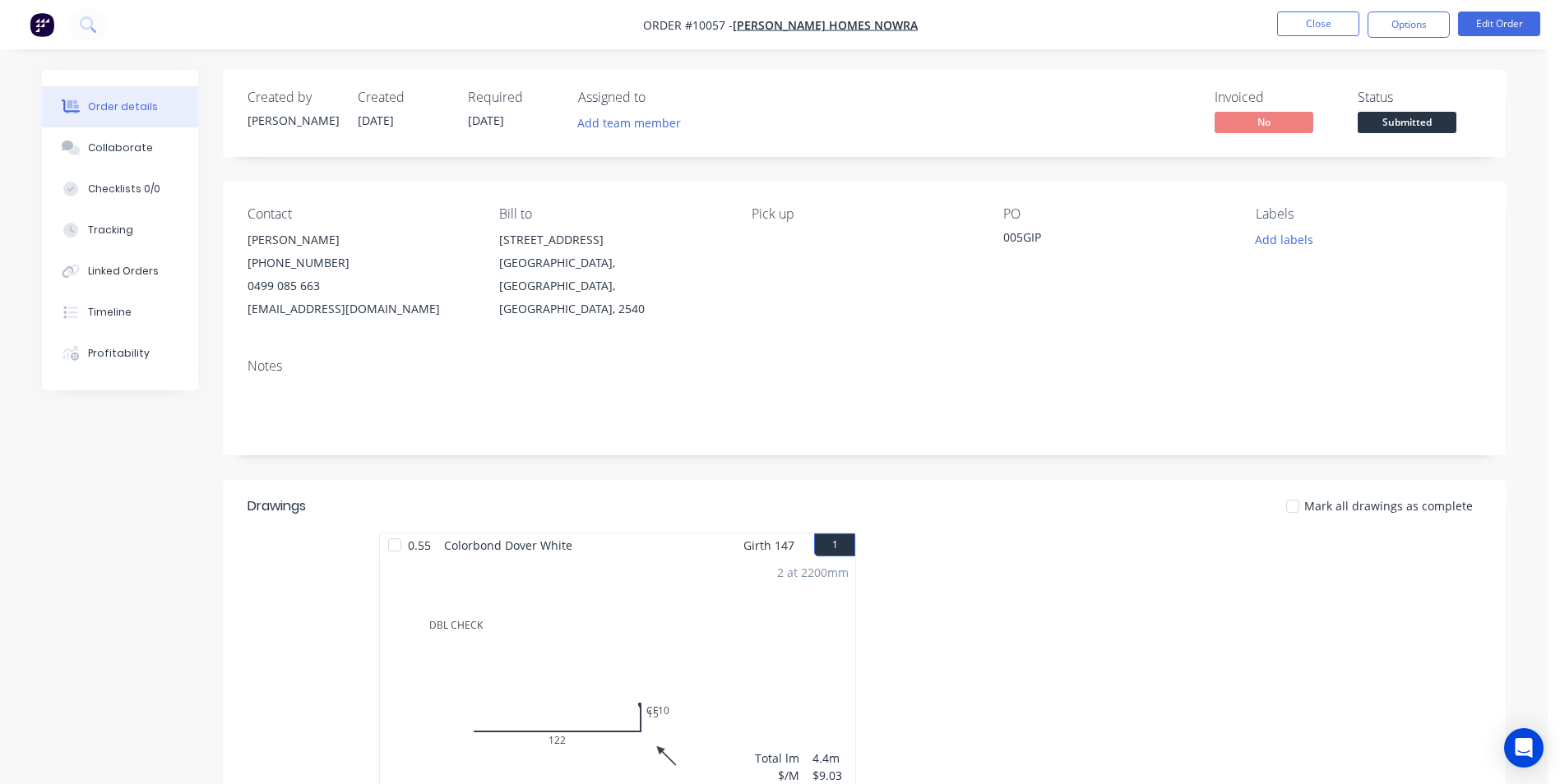
click at [706, 703] on div "2 at 2200mm Total lm $/M Total 4.4m $9.03 $39.73" at bounding box center [617, 682] width 475 height 250
click at [1488, 23] on button "Edit Order" at bounding box center [1500, 24] width 83 height 25
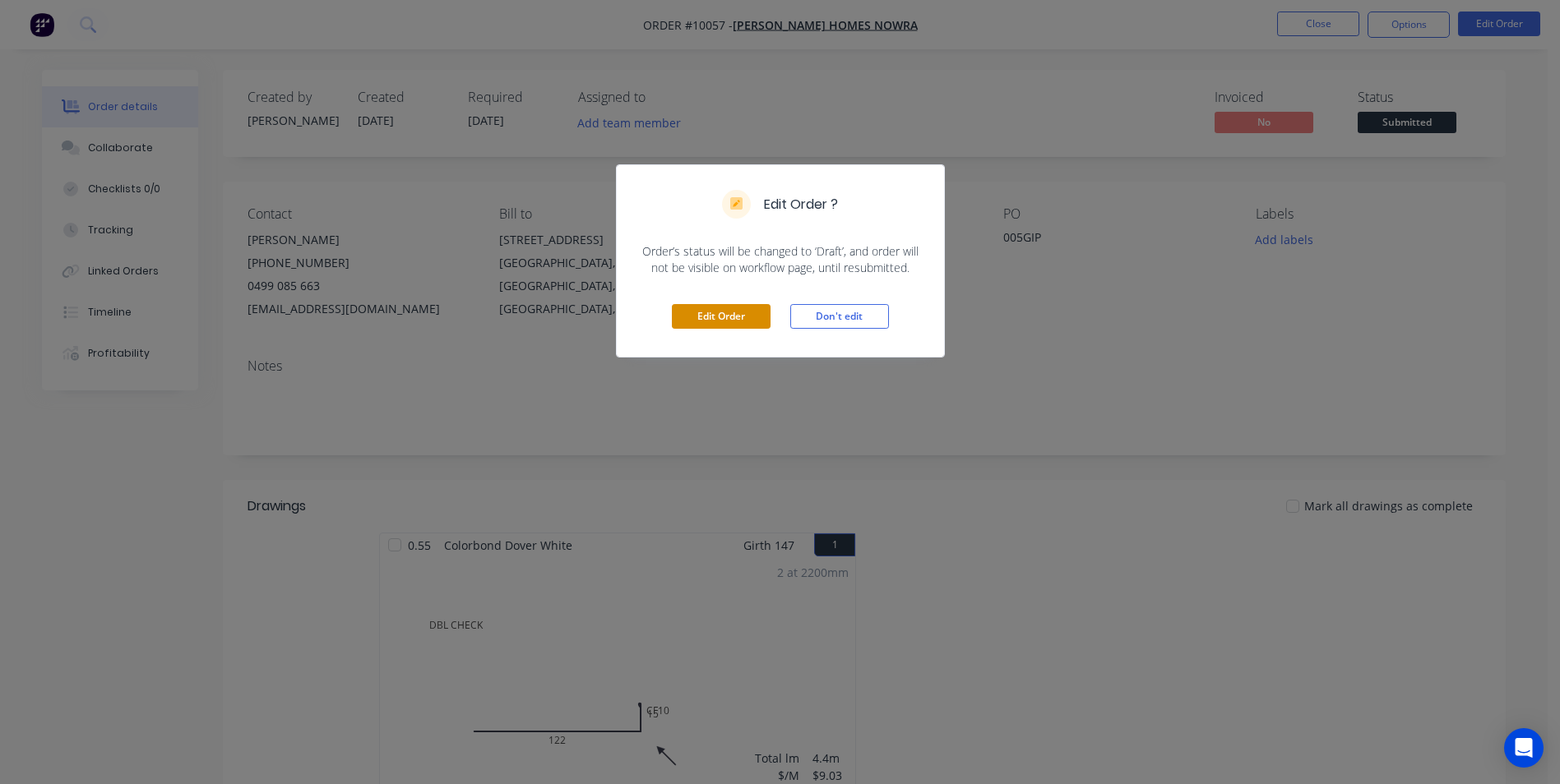
click at [719, 320] on button "Edit Order" at bounding box center [721, 317] width 99 height 25
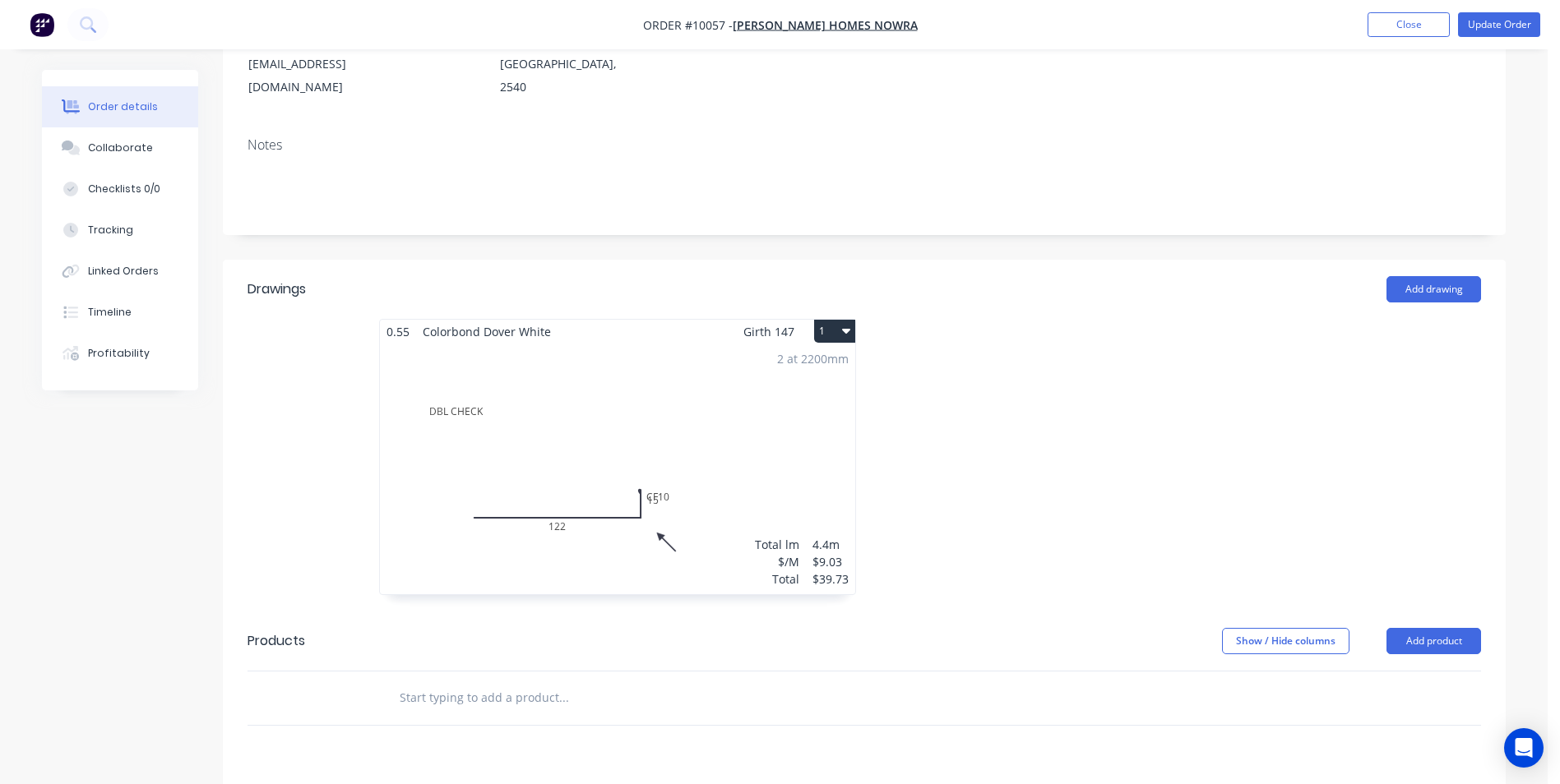
click at [669, 473] on div "2 at 2200mm Total lm $/M Total 4.4m $9.03 $39.73" at bounding box center [617, 468] width 475 height 250
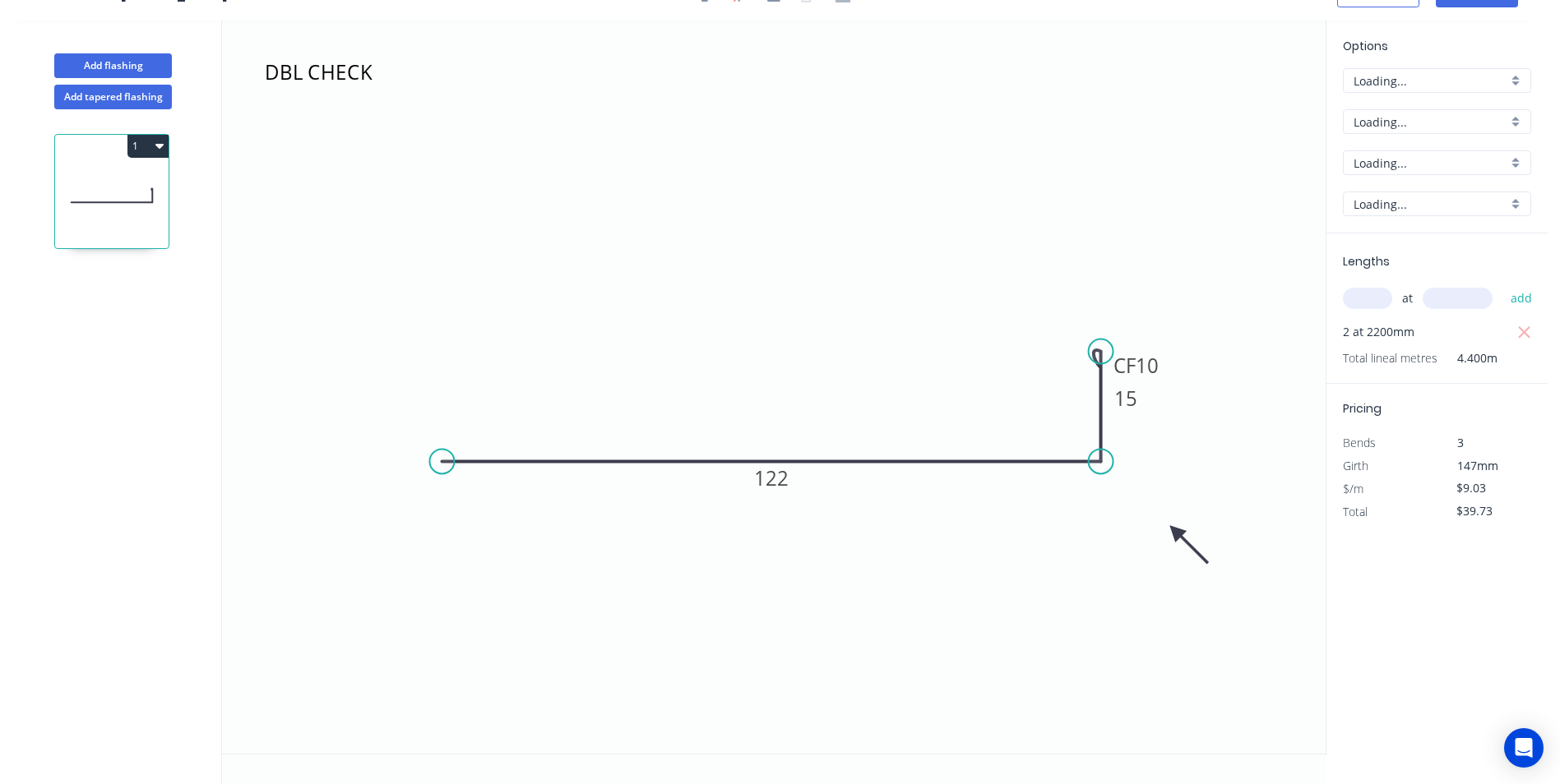
scroll to position [31, 0]
drag, startPoint x: 1159, startPoint y: 376, endPoint x: 1197, endPoint y: 319, distance: 68.5
click at [1197, 319] on rect at bounding box center [1174, 307] width 66 height 34
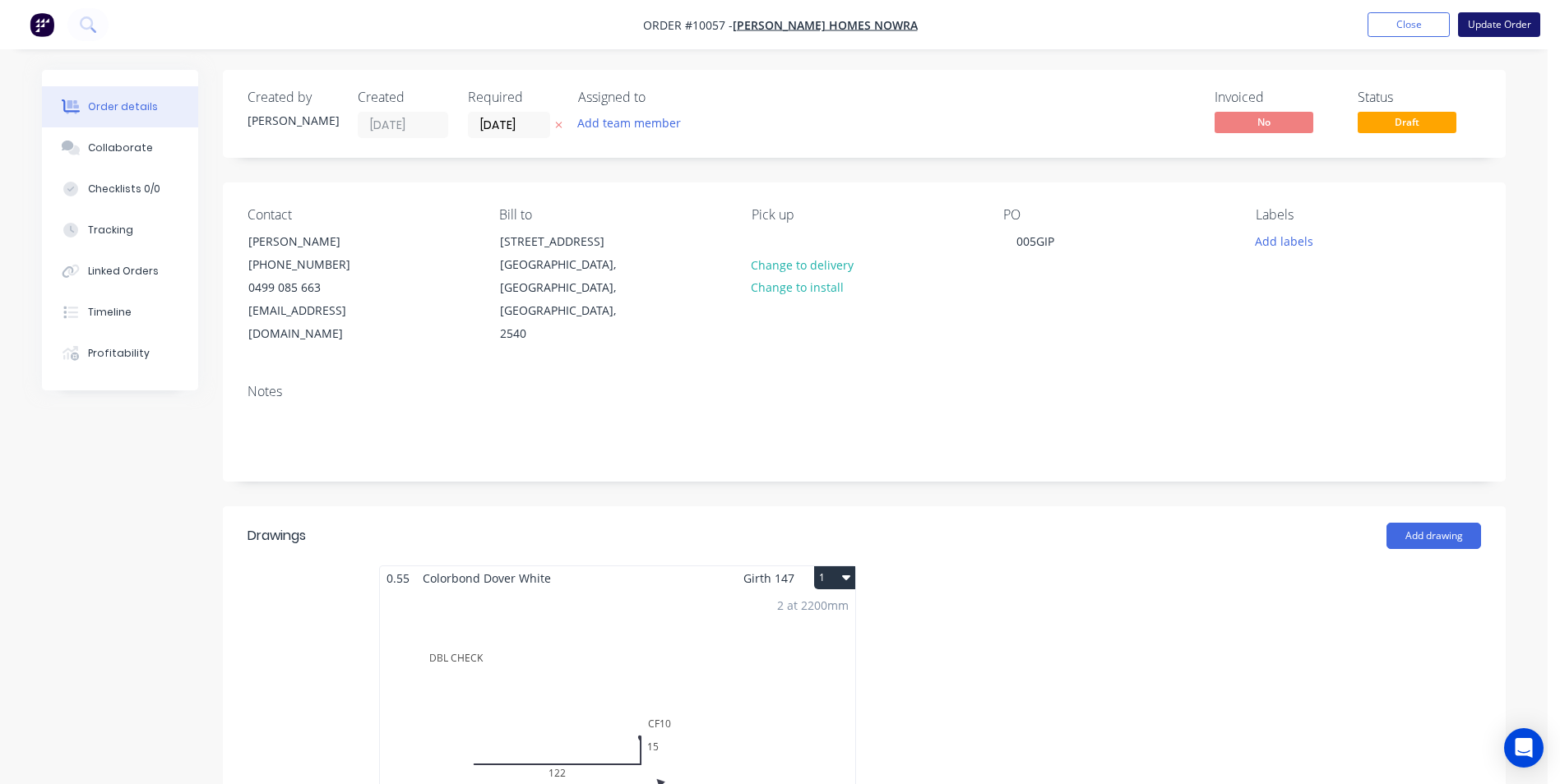
click at [1493, 33] on button "Update Order" at bounding box center [1500, 25] width 83 height 25
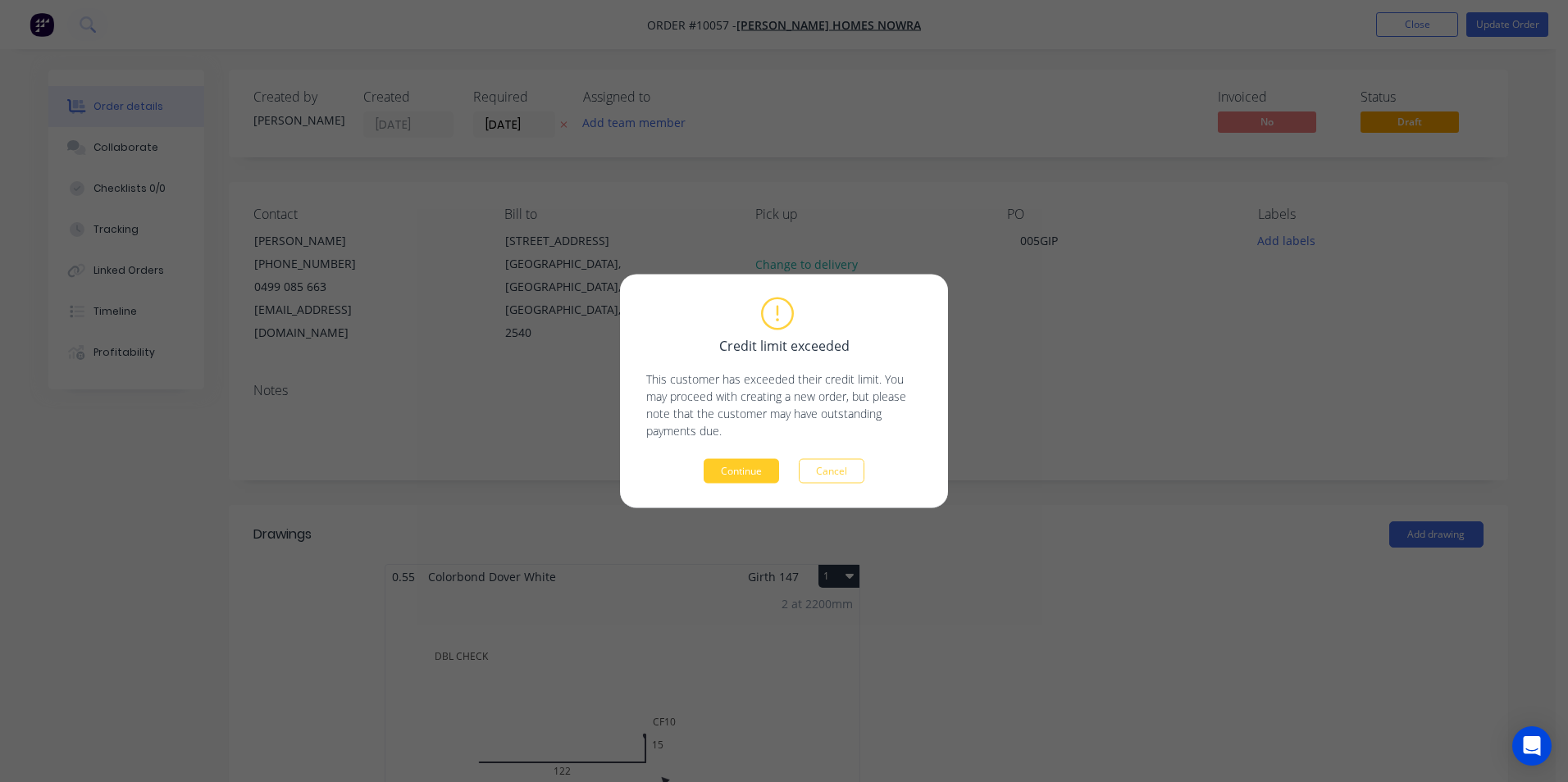
click at [742, 474] on button "Continue" at bounding box center [741, 472] width 76 height 25
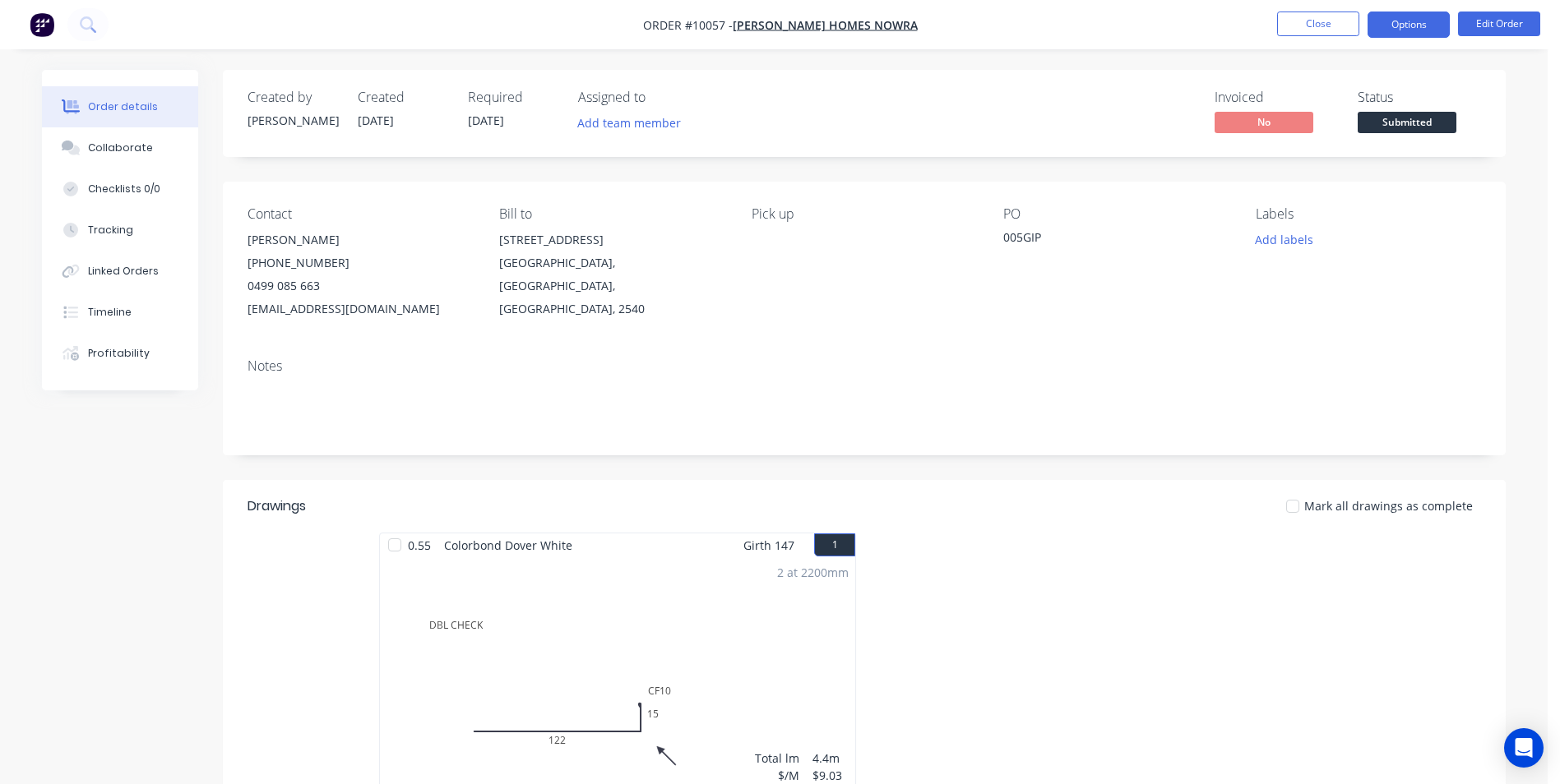
click at [1437, 28] on button "Options" at bounding box center [1409, 24] width 83 height 26
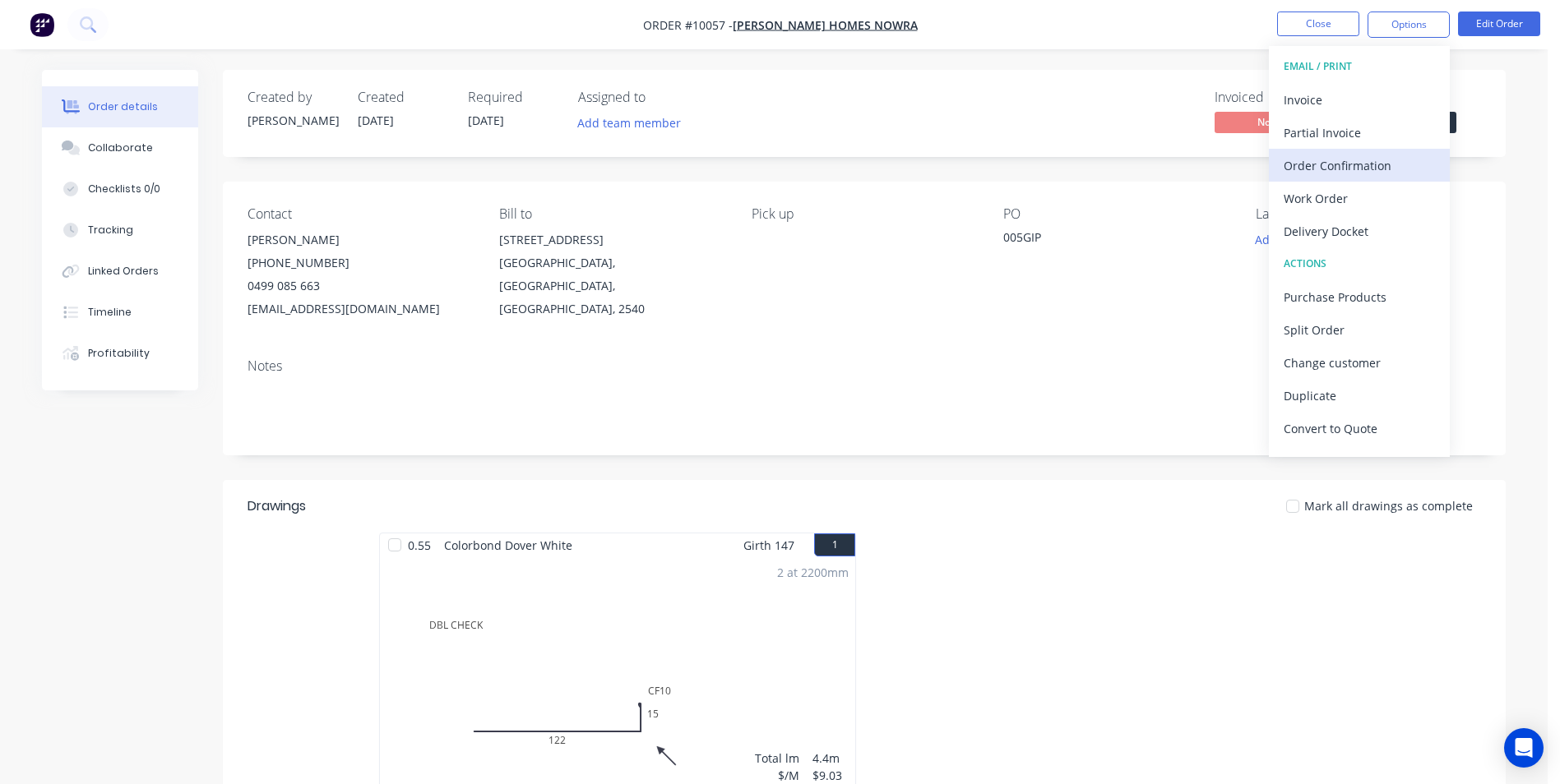
click at [1318, 175] on div "Order Confirmation" at bounding box center [1359, 165] width 152 height 24
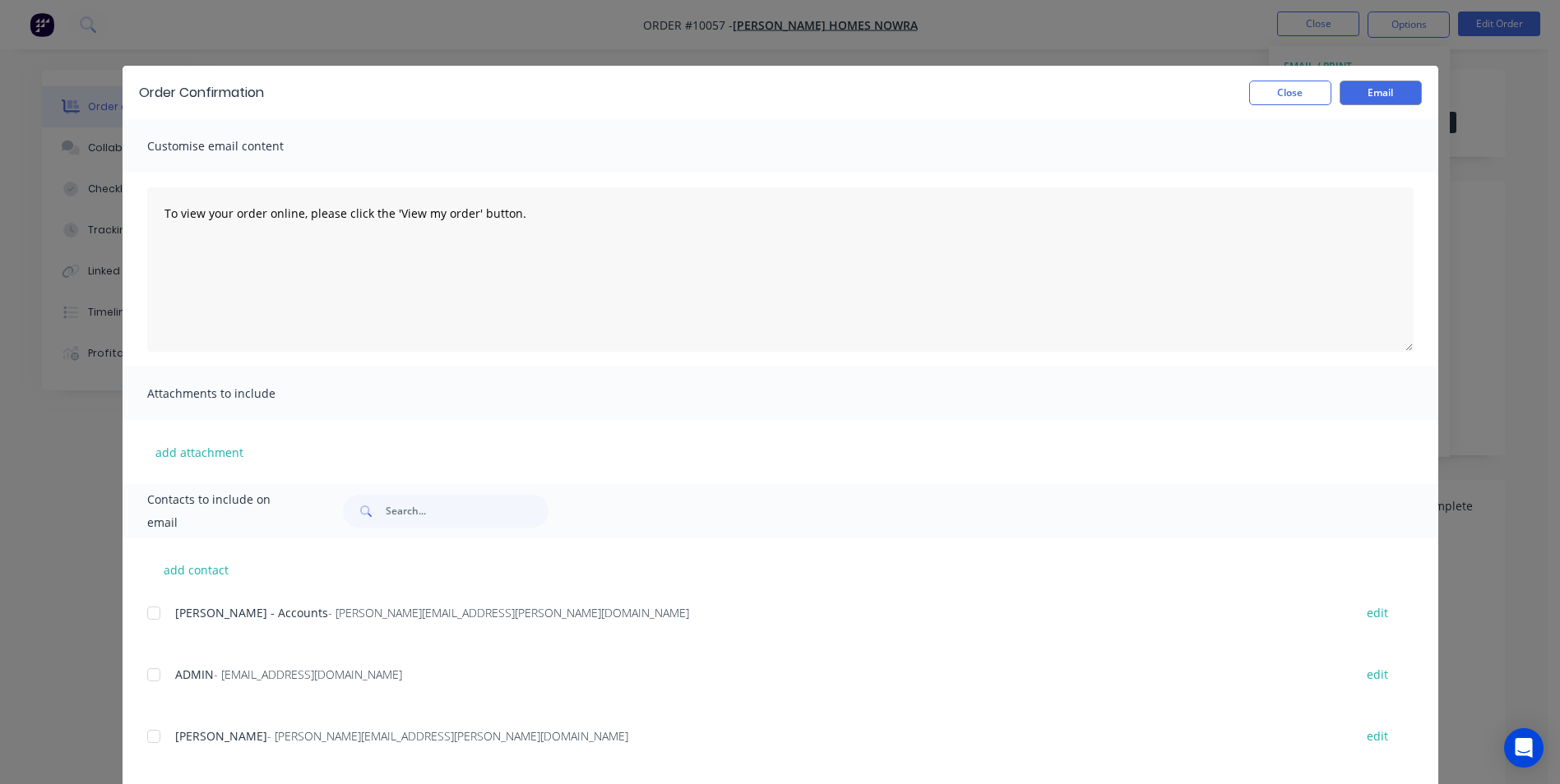
scroll to position [87, 0]
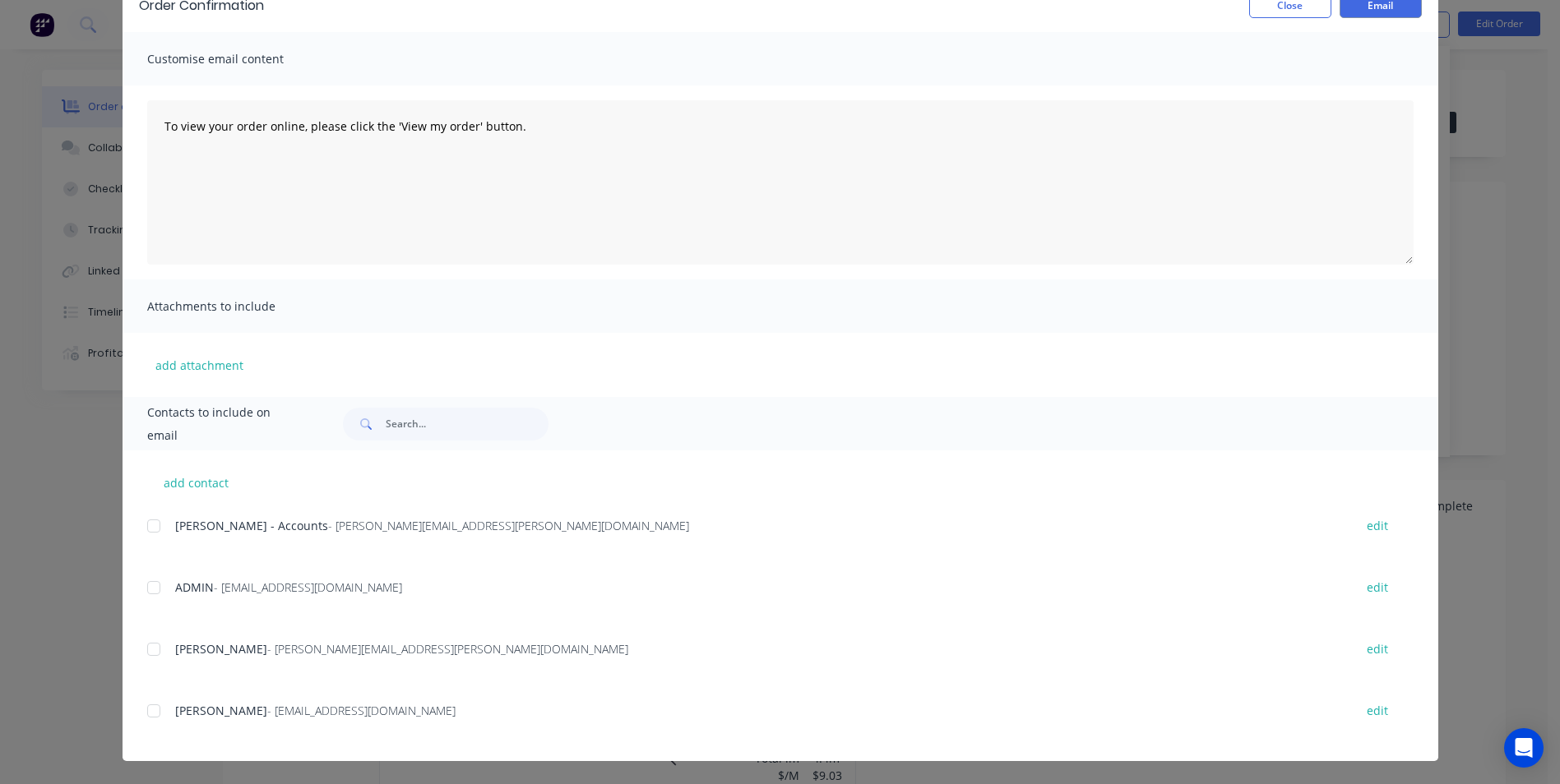
click at [152, 712] on div at bounding box center [154, 711] width 33 height 33
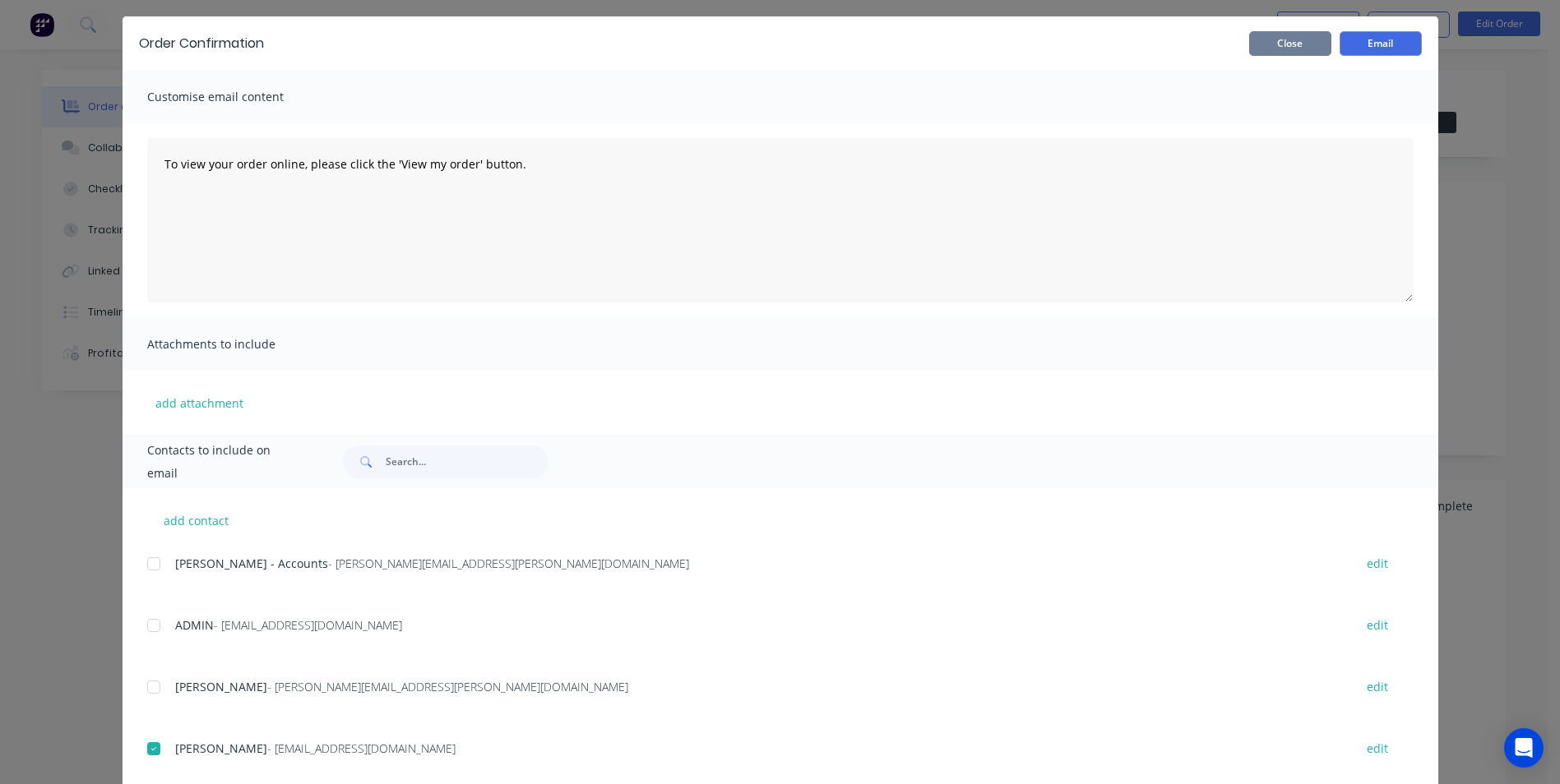
scroll to position [0, 0]
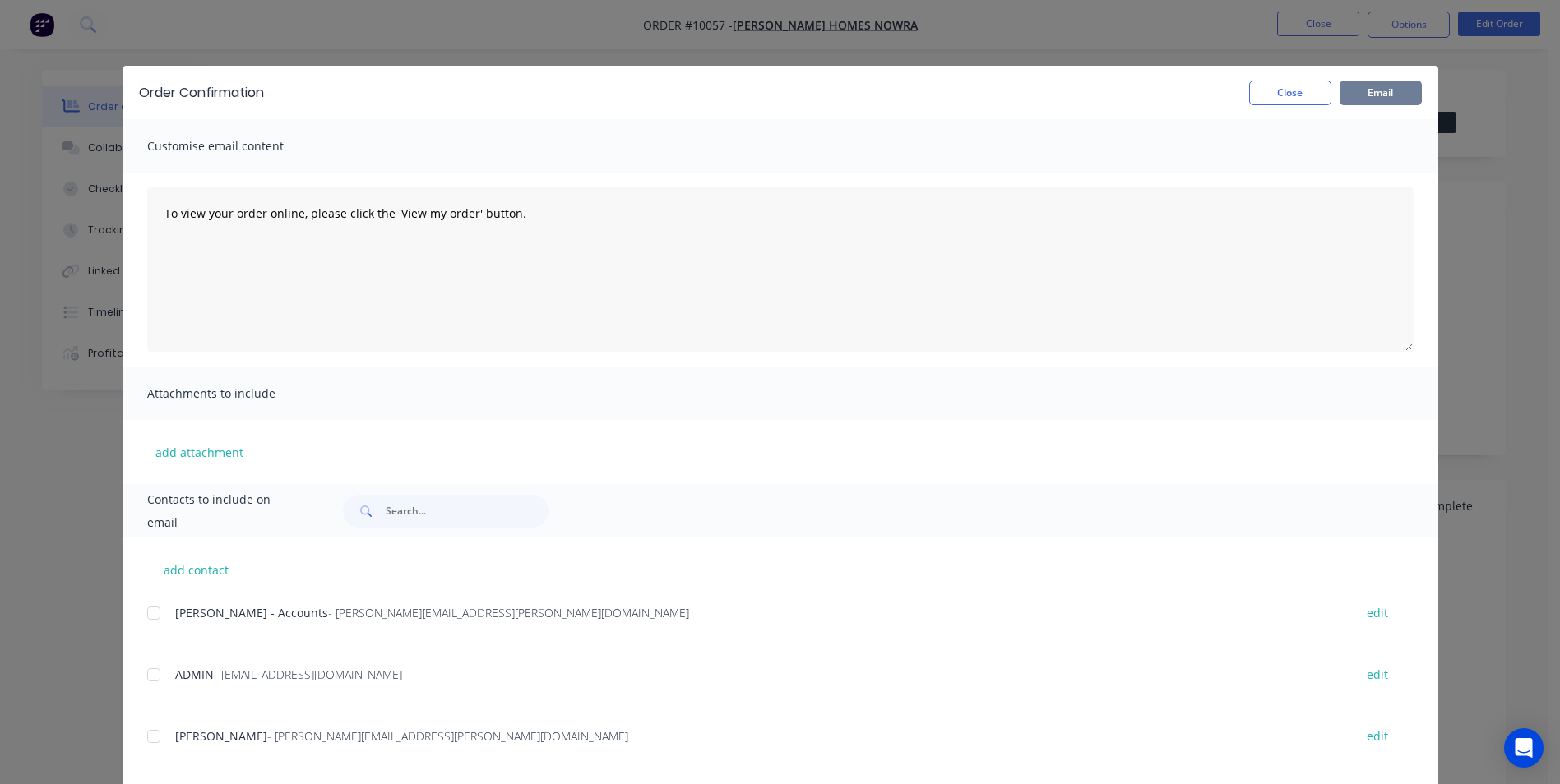
click at [1350, 101] on button "Email" at bounding box center [1381, 93] width 83 height 25
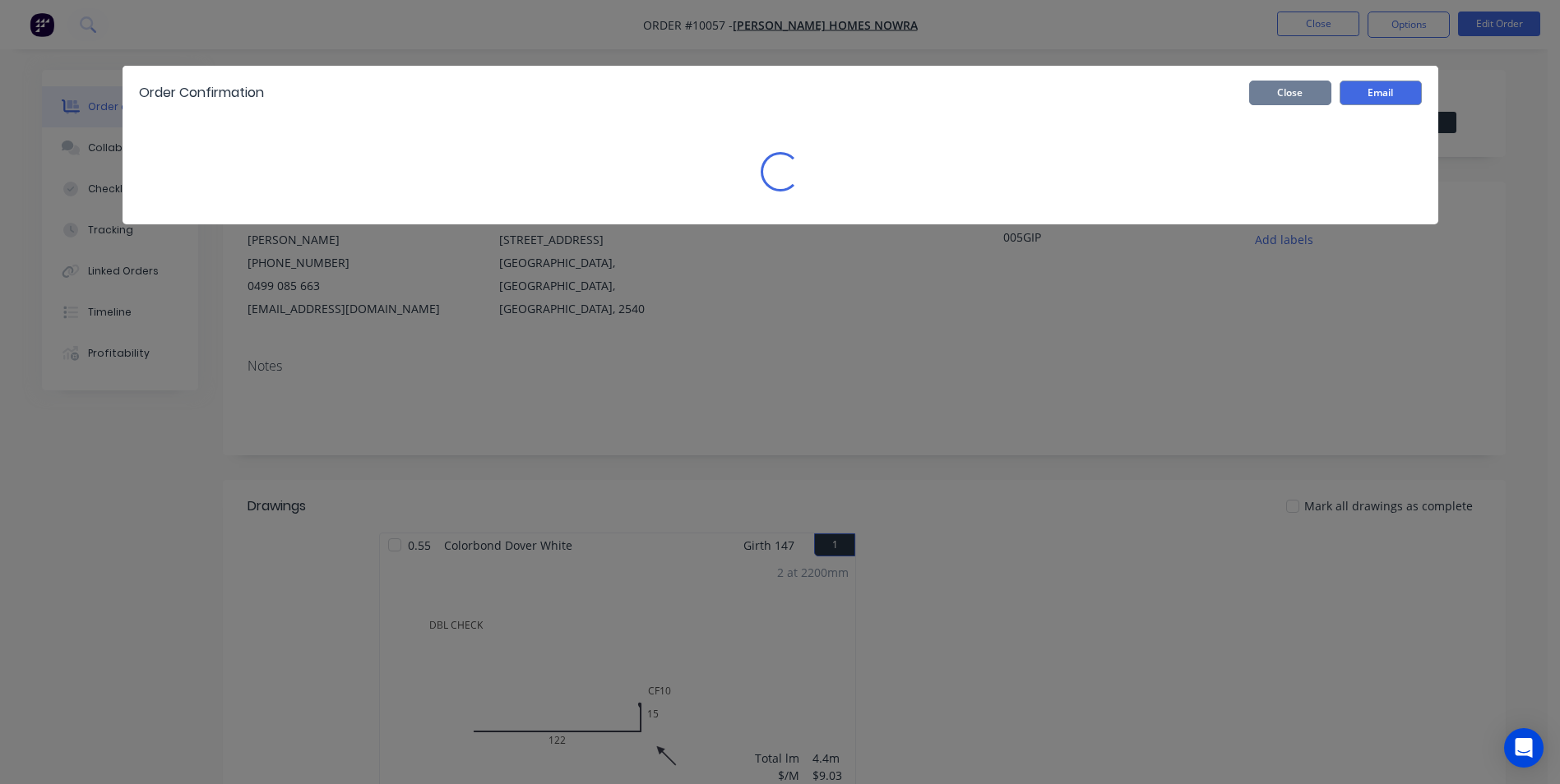
click at [1314, 100] on button "Close" at bounding box center [1290, 93] width 83 height 25
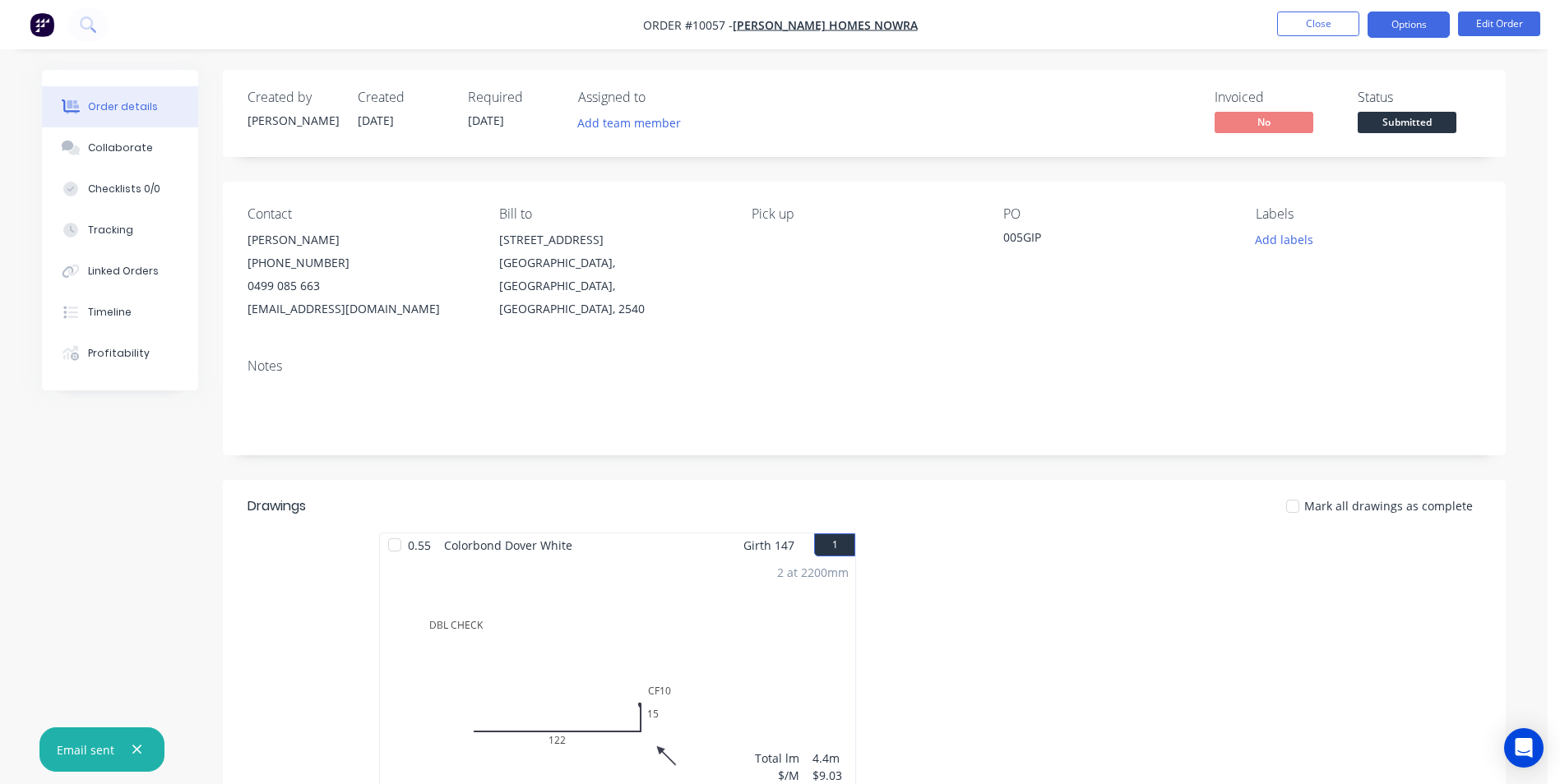
click at [1392, 22] on button "Options" at bounding box center [1409, 24] width 83 height 26
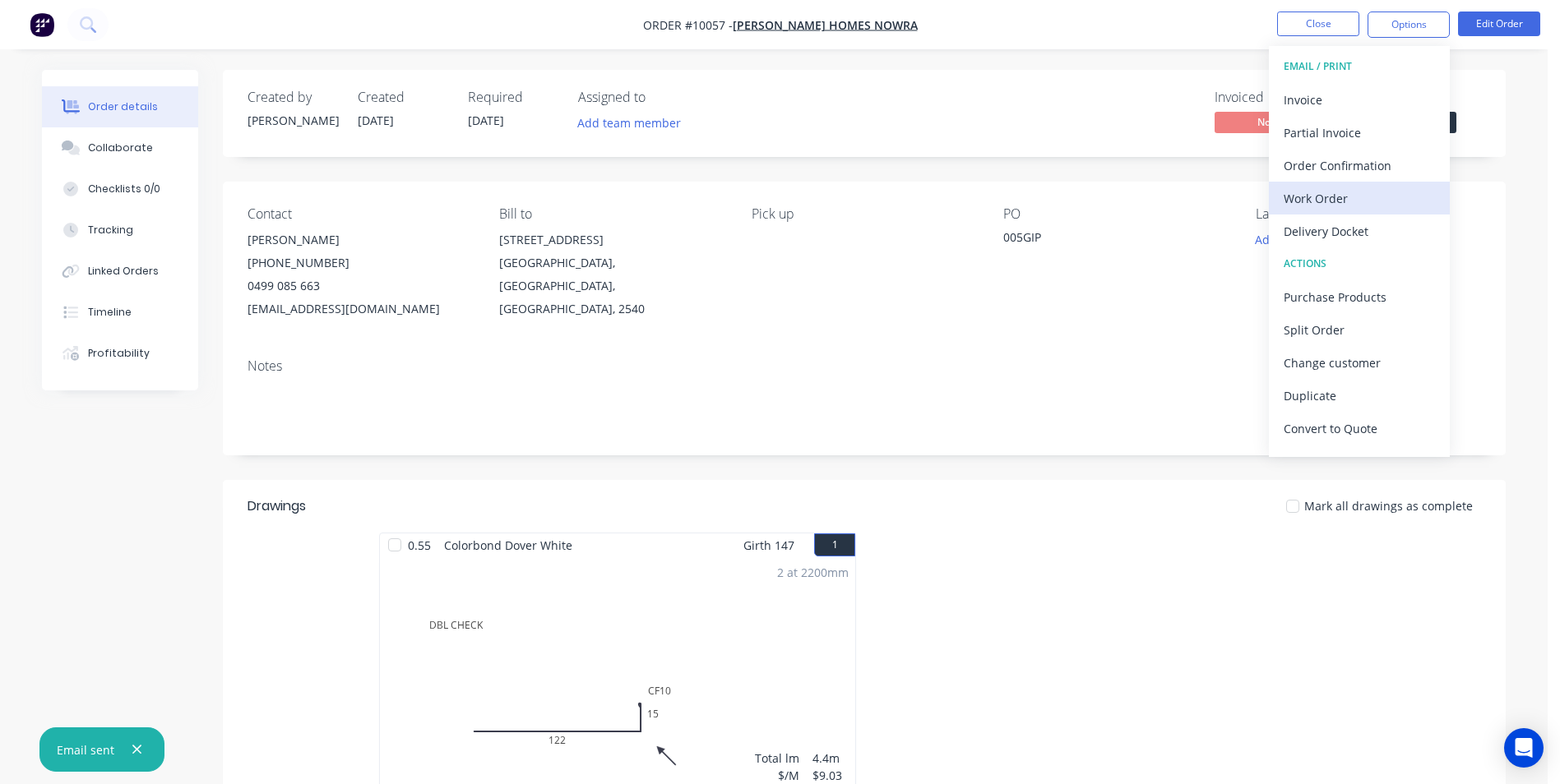
click at [1332, 197] on div "Work Order" at bounding box center [1359, 198] width 152 height 24
click at [1336, 174] on div "Without pricing" at bounding box center [1359, 165] width 152 height 24
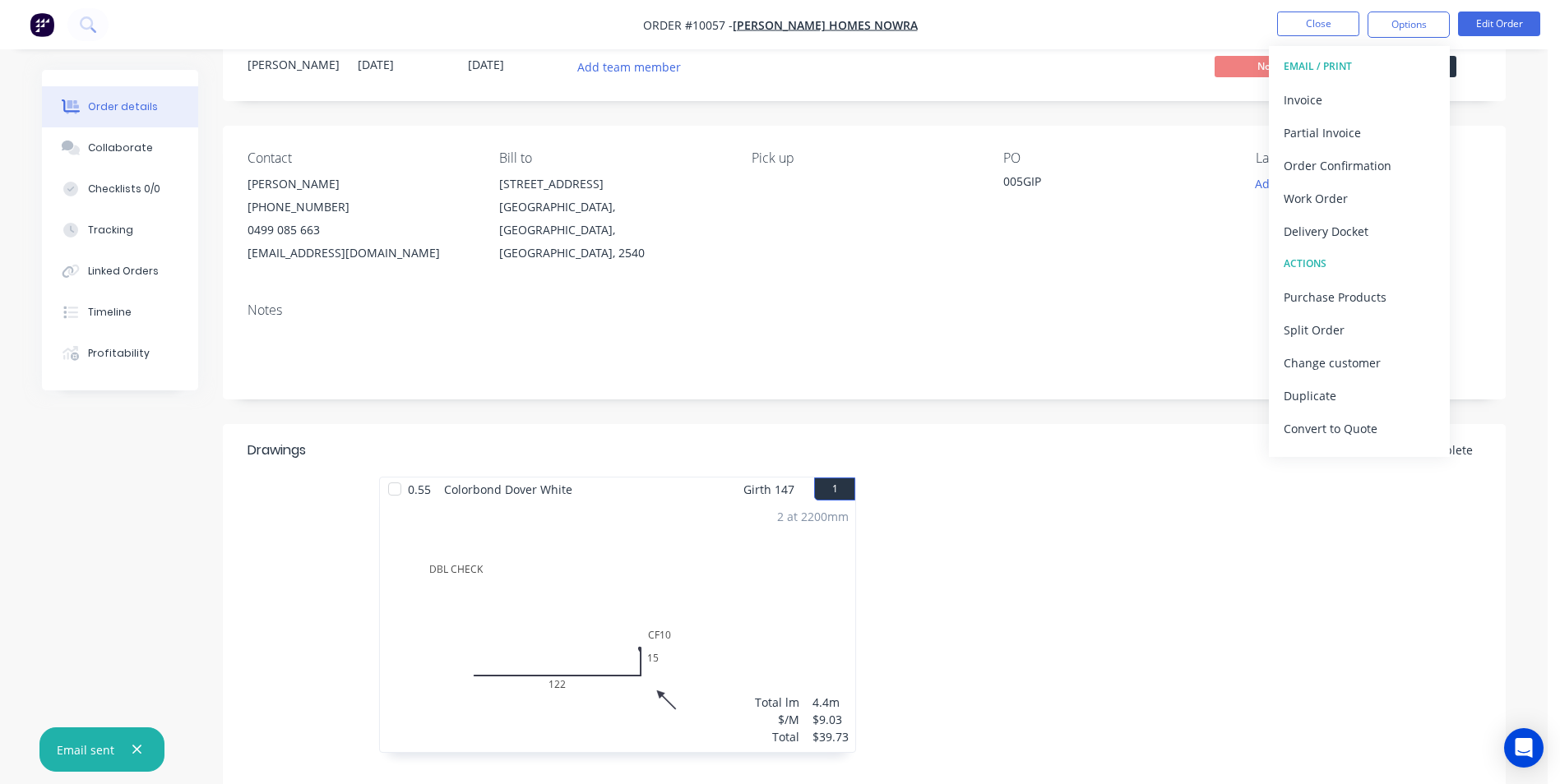
scroll to position [83, 0]
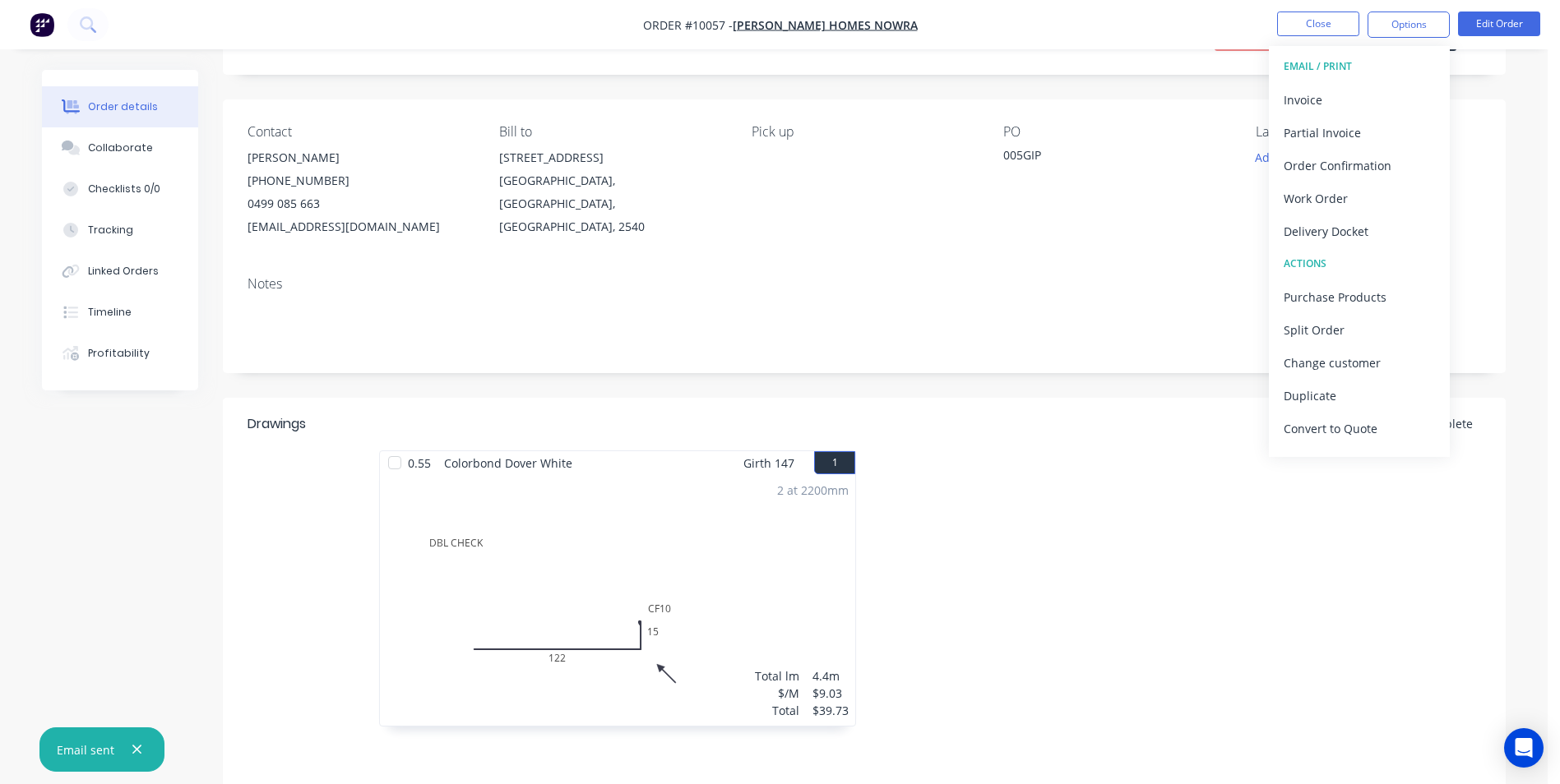
click at [37, 27] on img "button" at bounding box center [42, 25] width 25 height 25
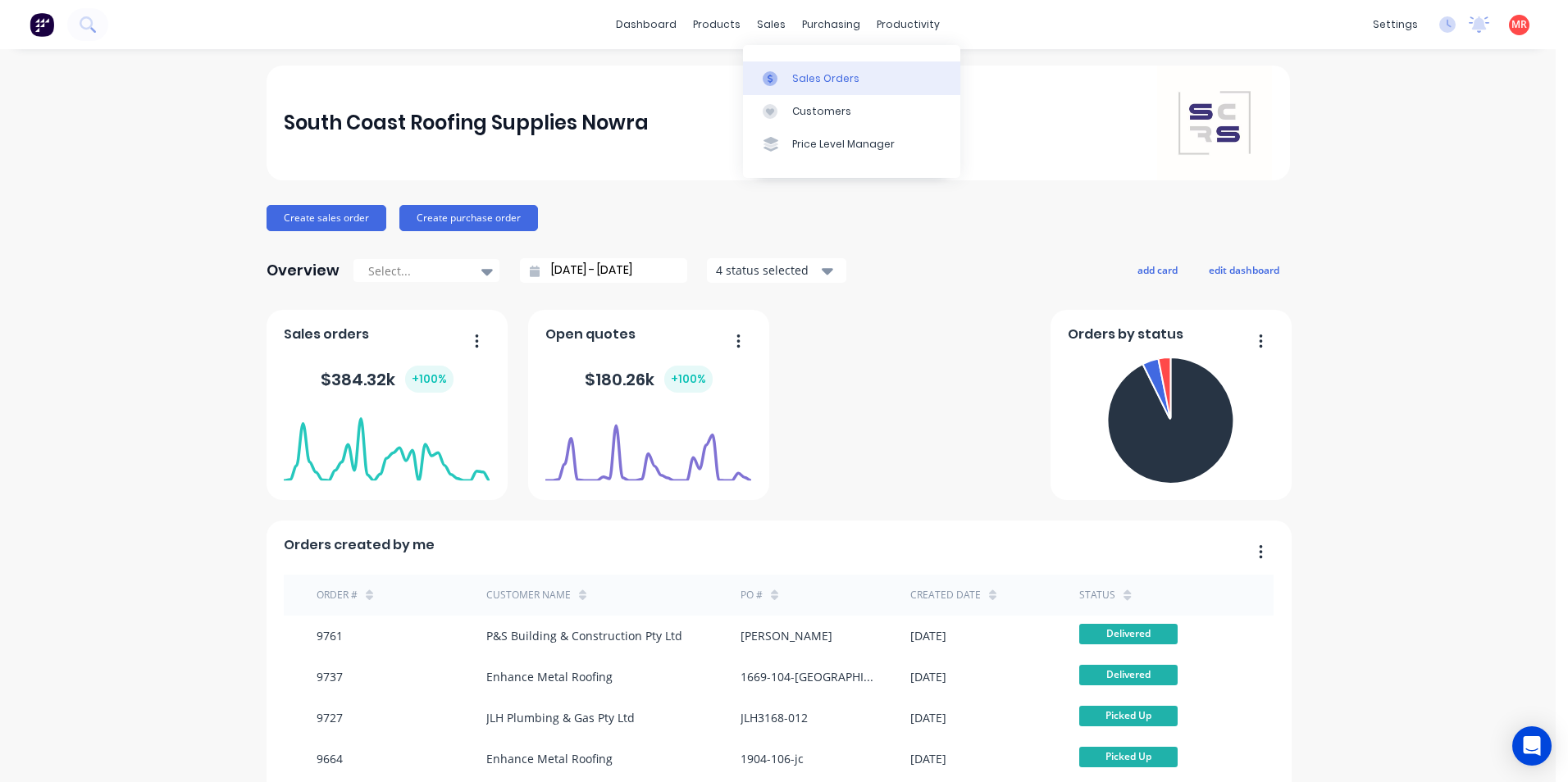
click at [774, 70] on link "Sales Orders" at bounding box center [851, 78] width 217 height 33
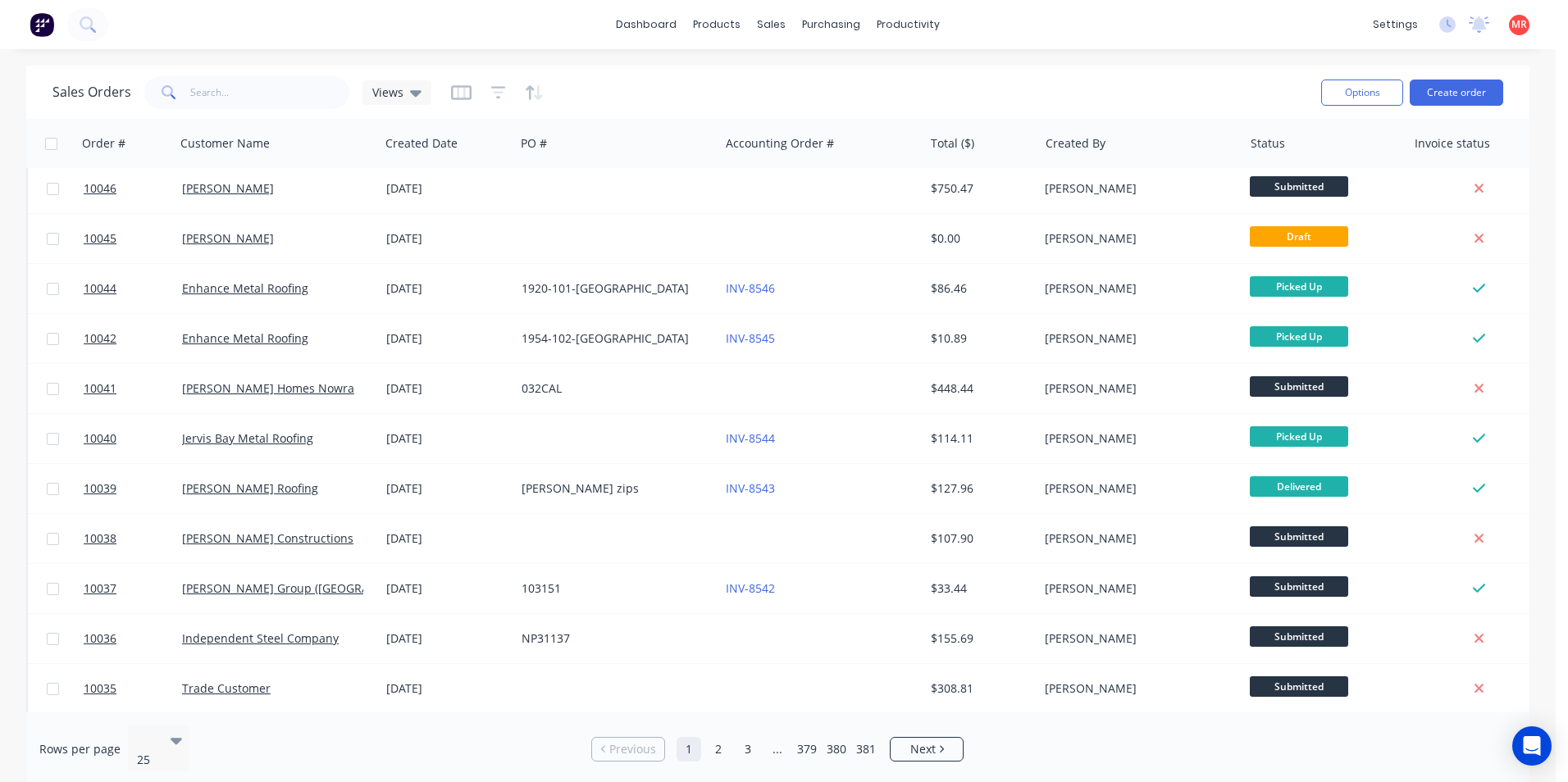
scroll to position [714, 0]
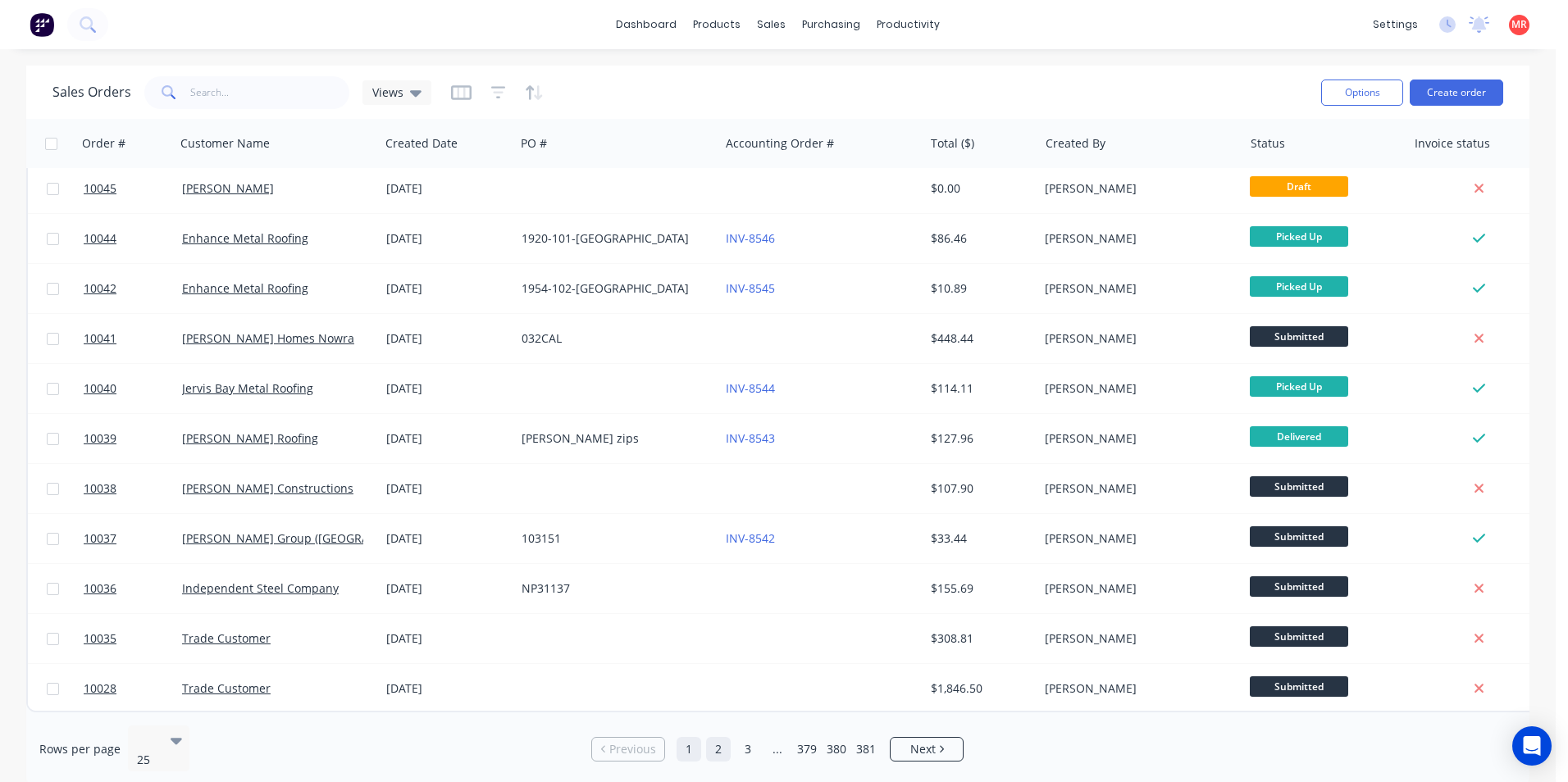
click at [710, 747] on link "2" at bounding box center [719, 749] width 25 height 25
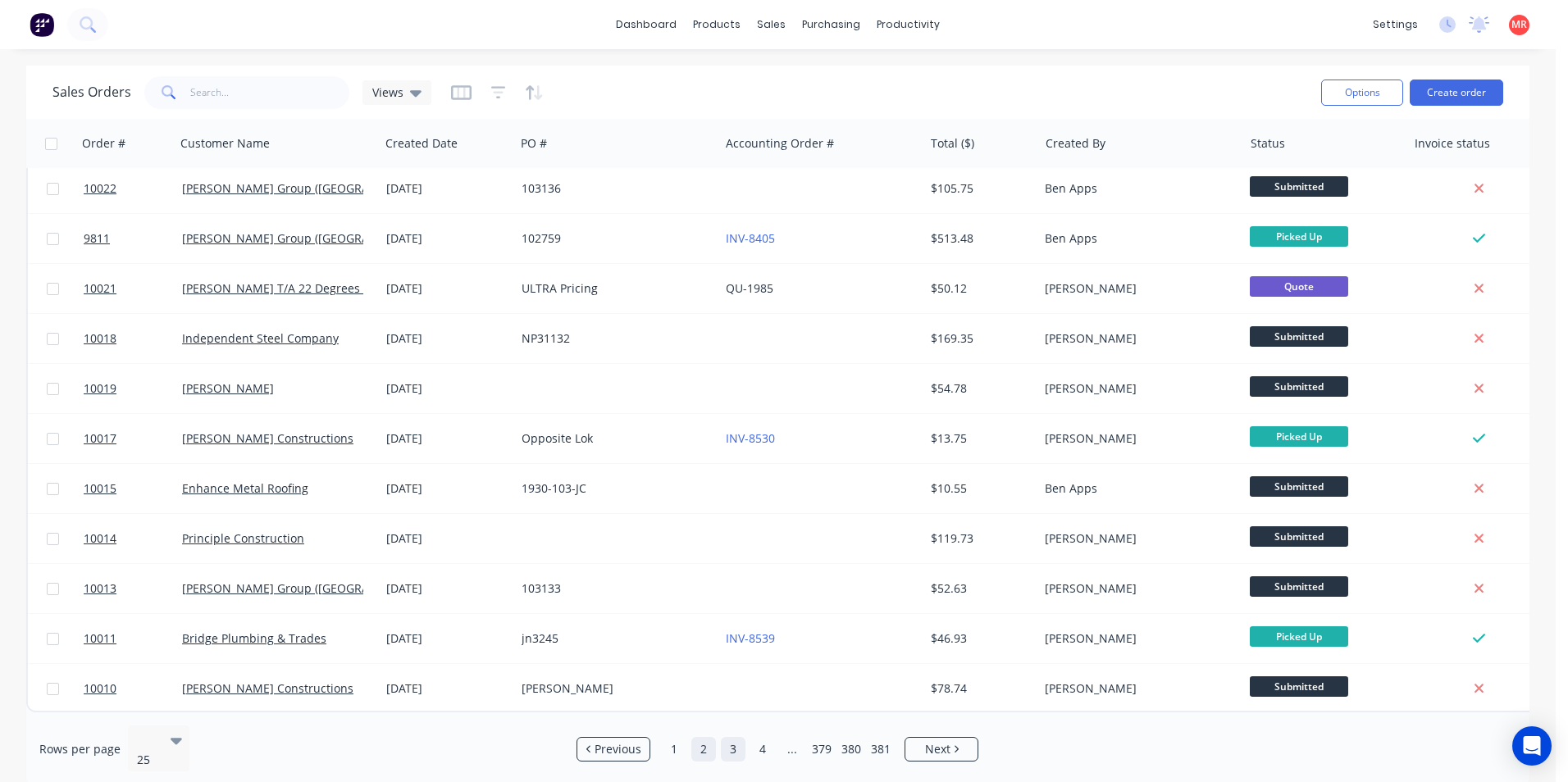
click at [732, 739] on link "3" at bounding box center [733, 749] width 25 height 25
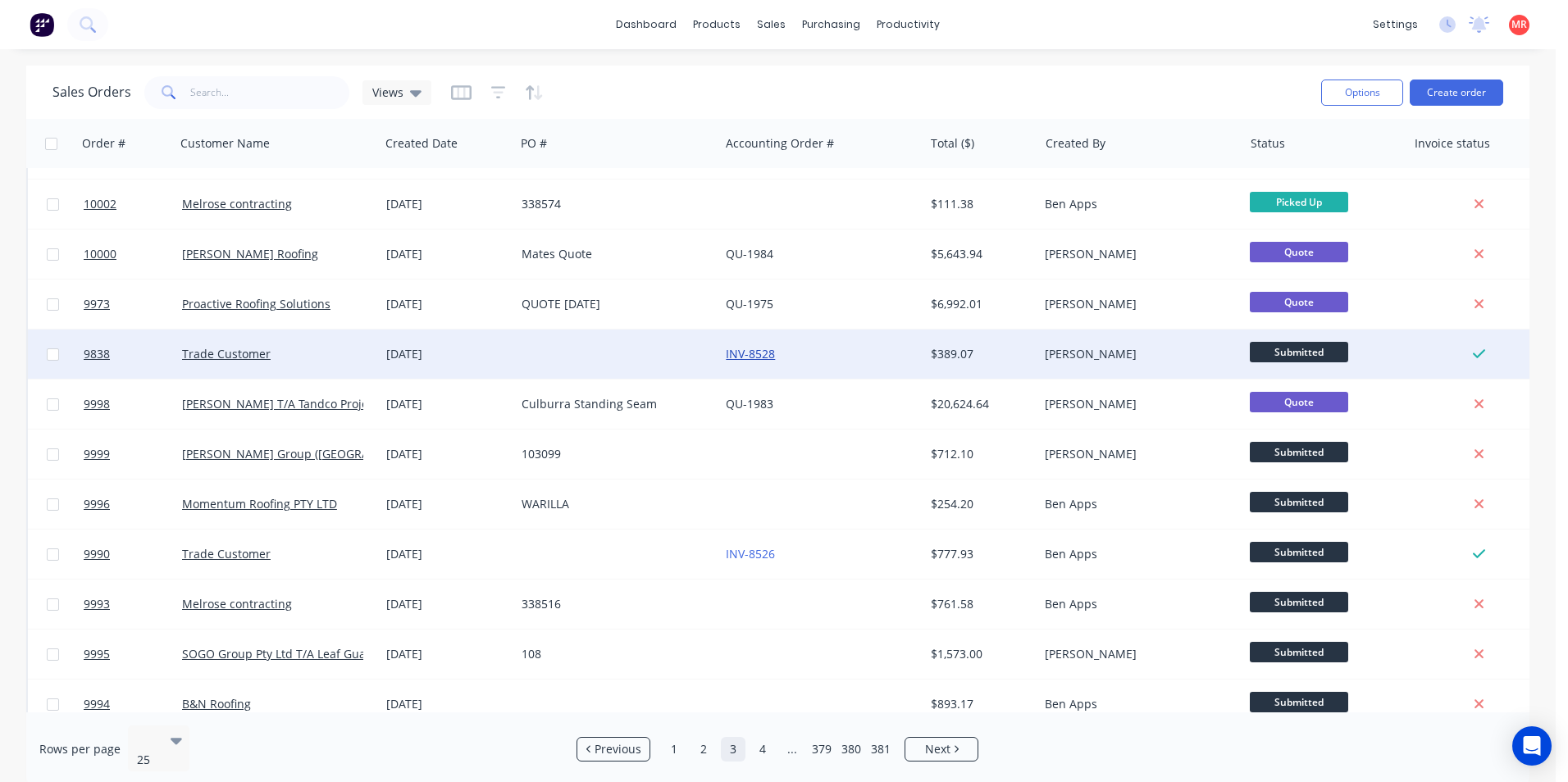
scroll to position [246, 0]
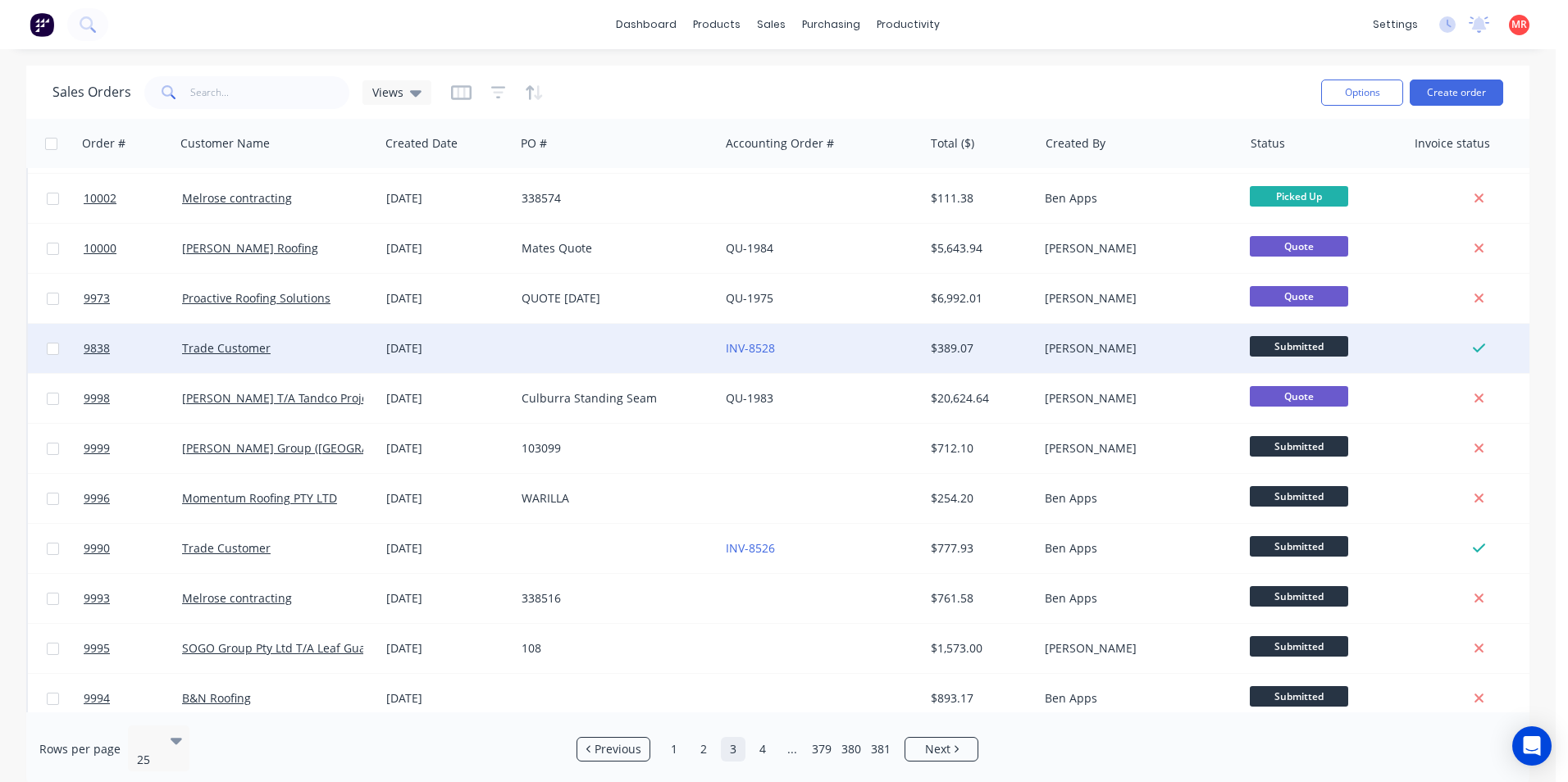
click at [805, 347] on div "INV-8528" at bounding box center [817, 348] width 182 height 16
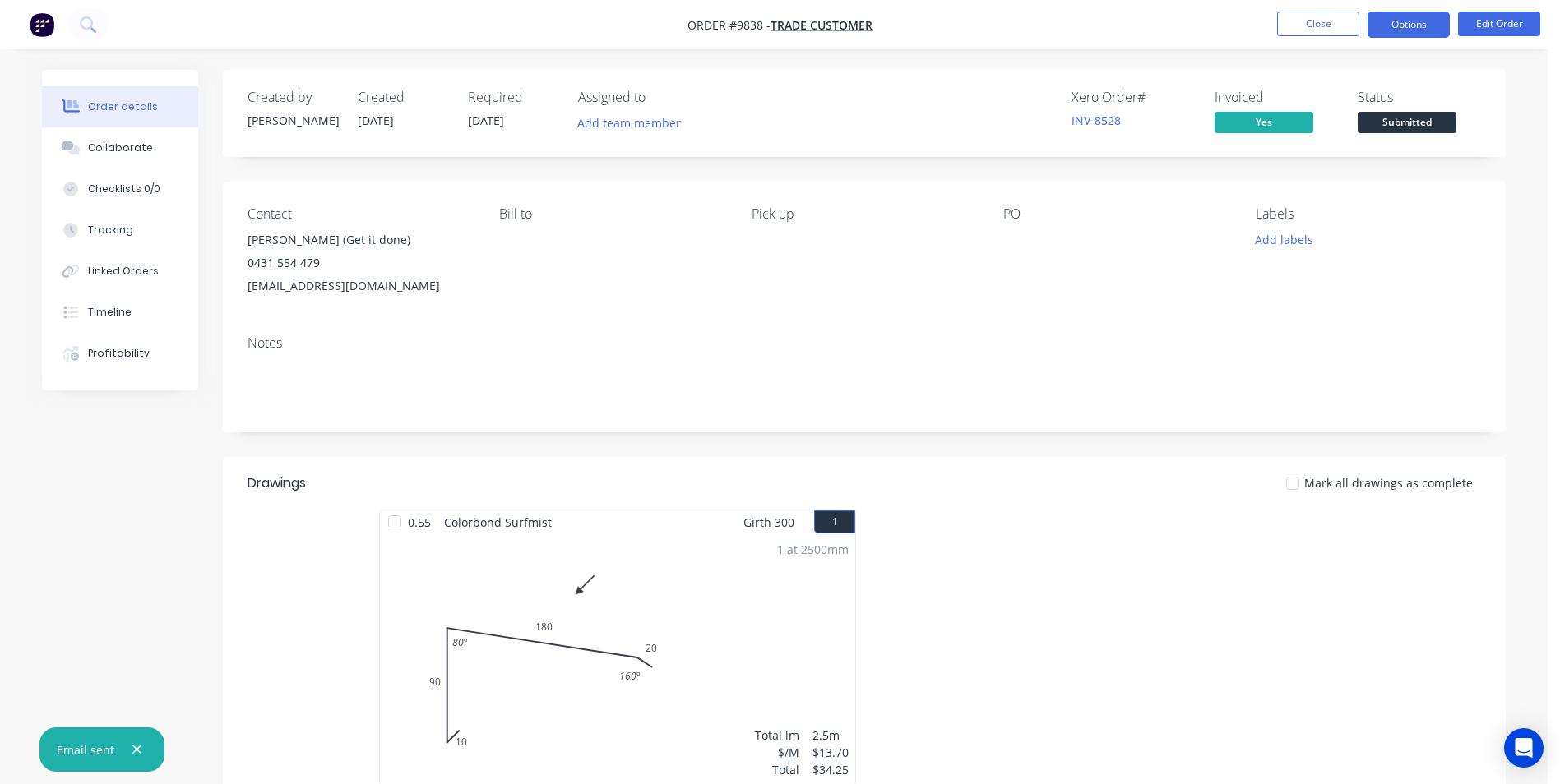
click at [1380, 27] on button "Options" at bounding box center [1409, 24] width 83 height 26
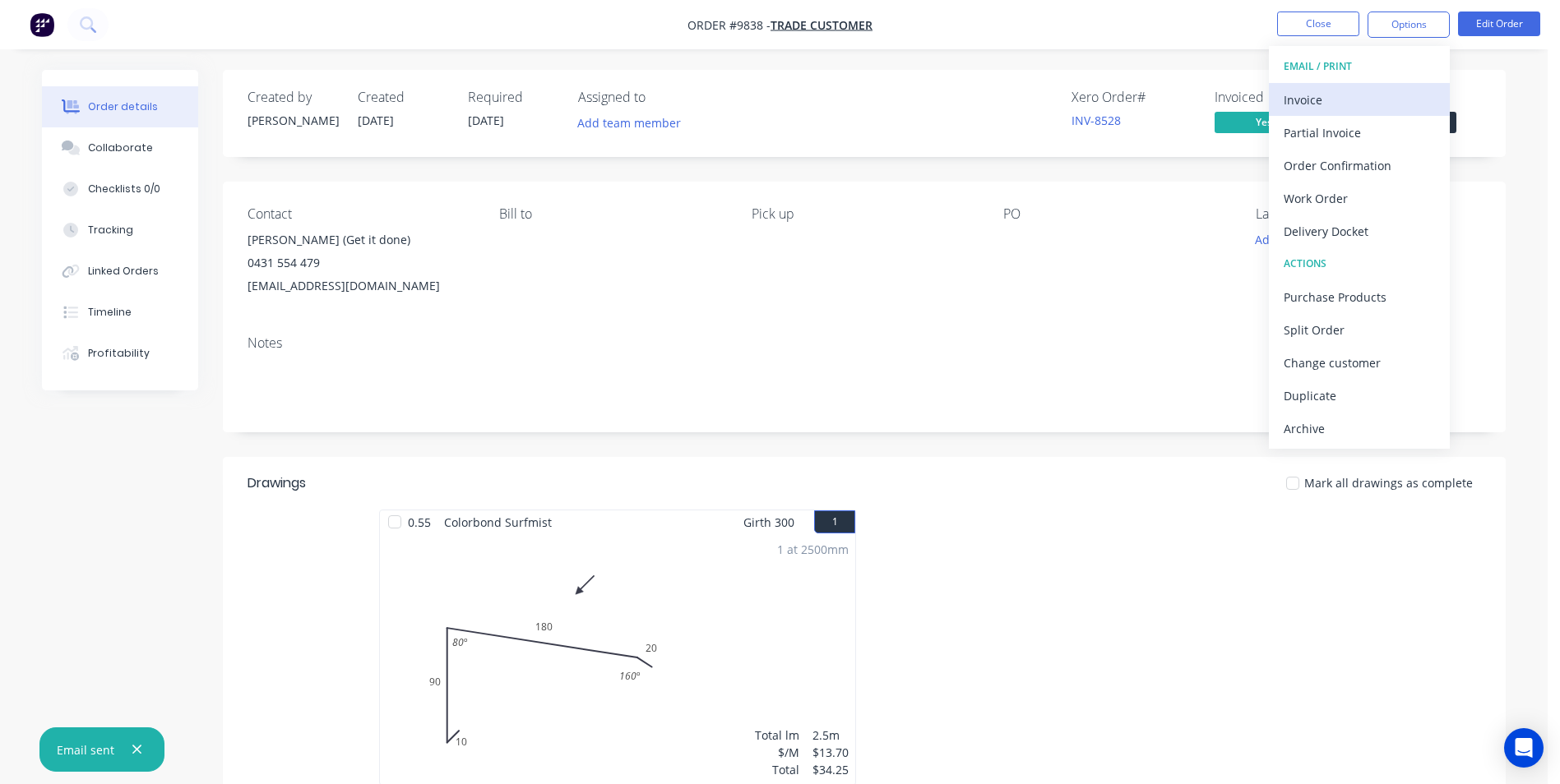
click at [1340, 110] on div "Invoice" at bounding box center [1359, 100] width 152 height 24
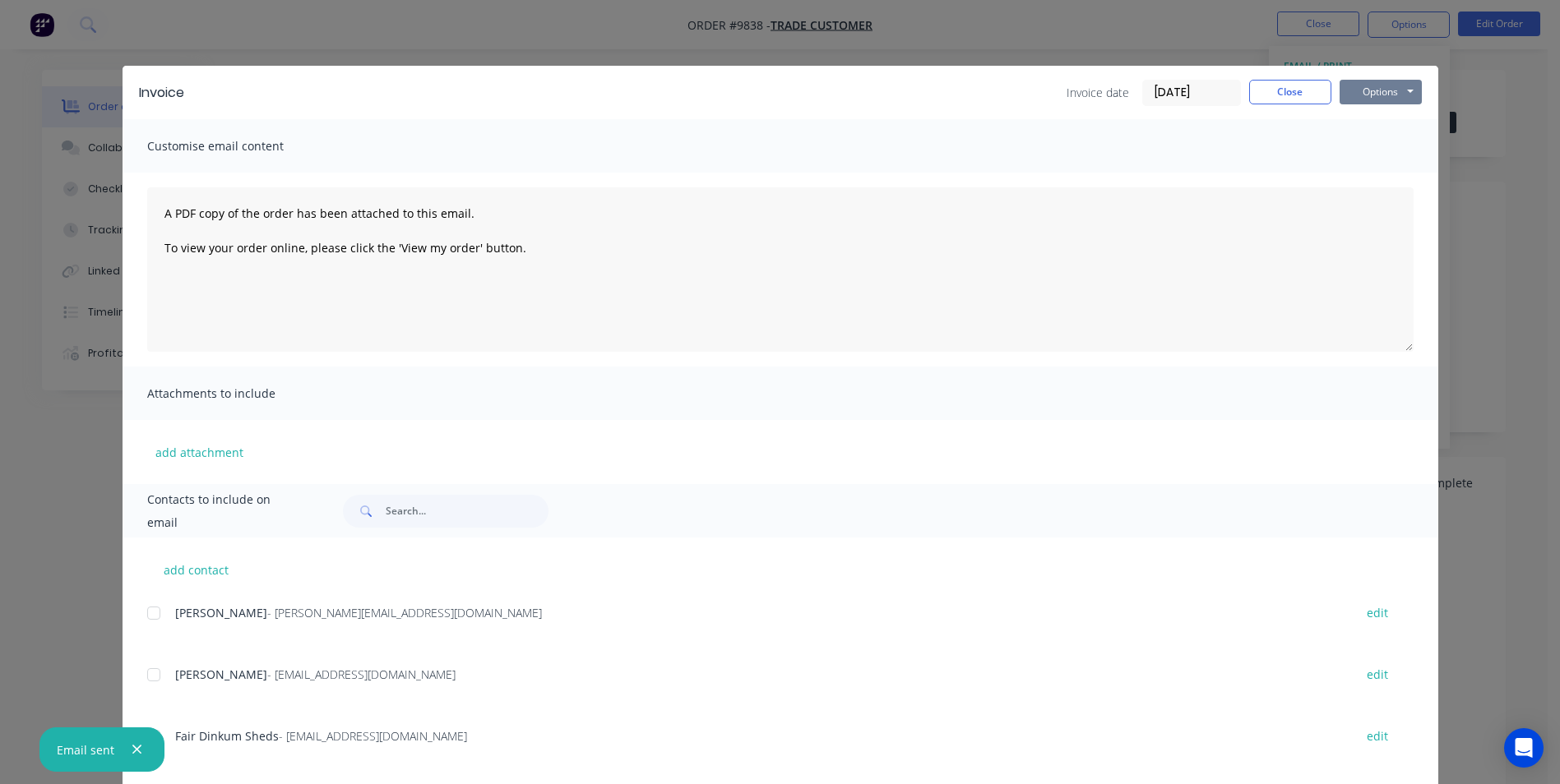
click at [1366, 98] on button "Options" at bounding box center [1381, 92] width 83 height 25
click at [1363, 128] on button "Preview" at bounding box center [1393, 121] width 106 height 27
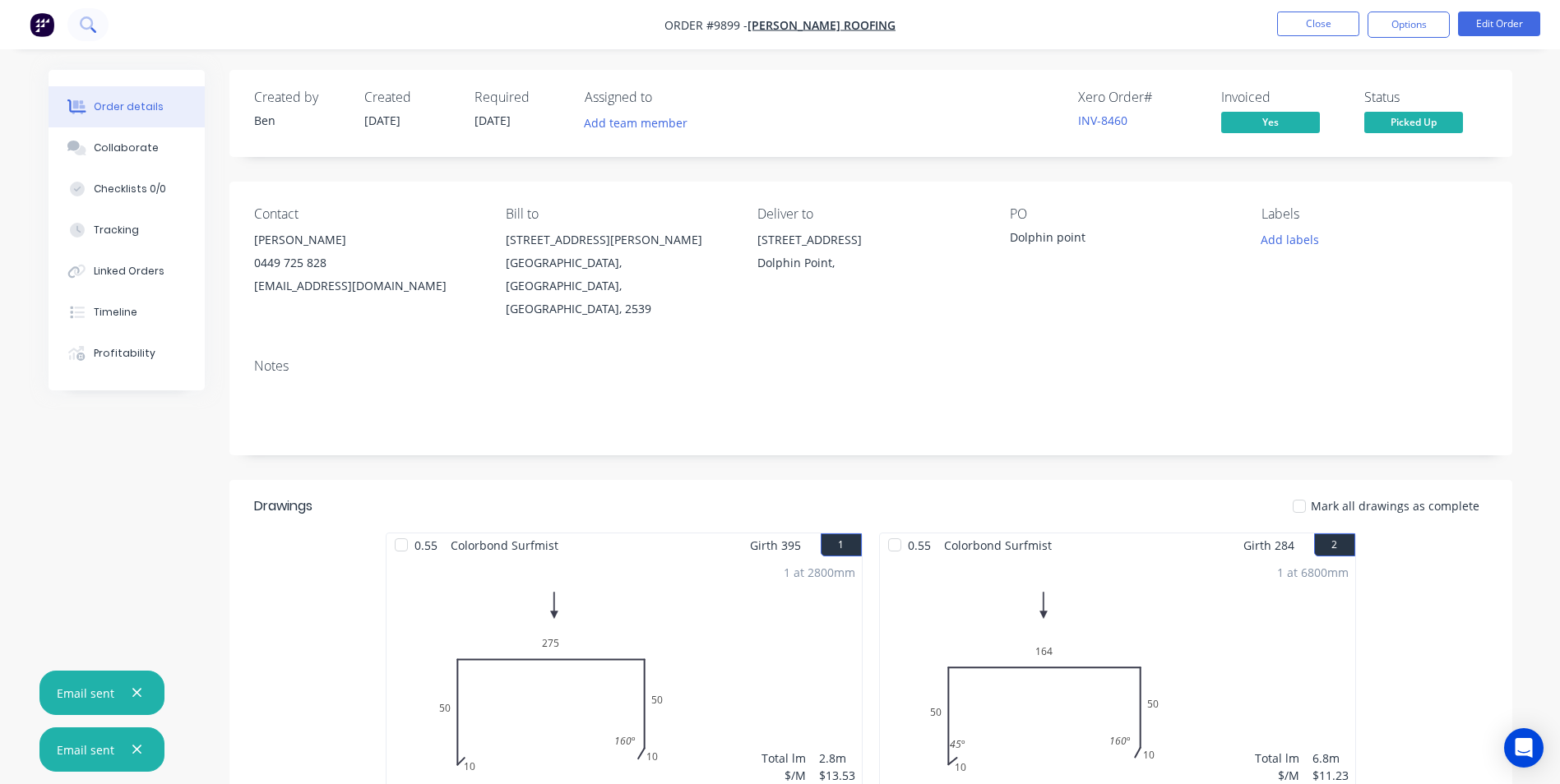
click at [90, 26] on icon at bounding box center [86, 23] width 13 height 13
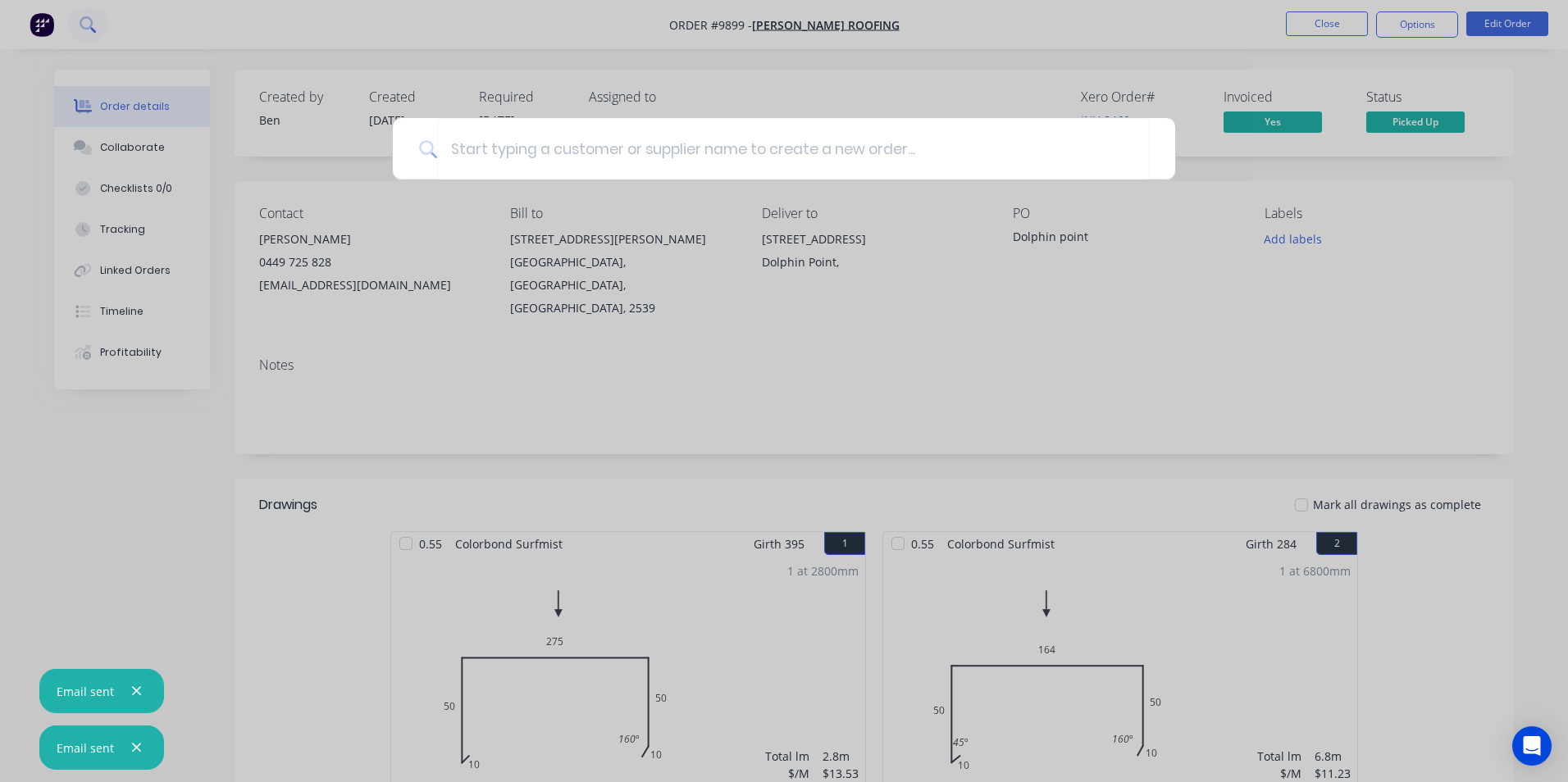
type input "a"
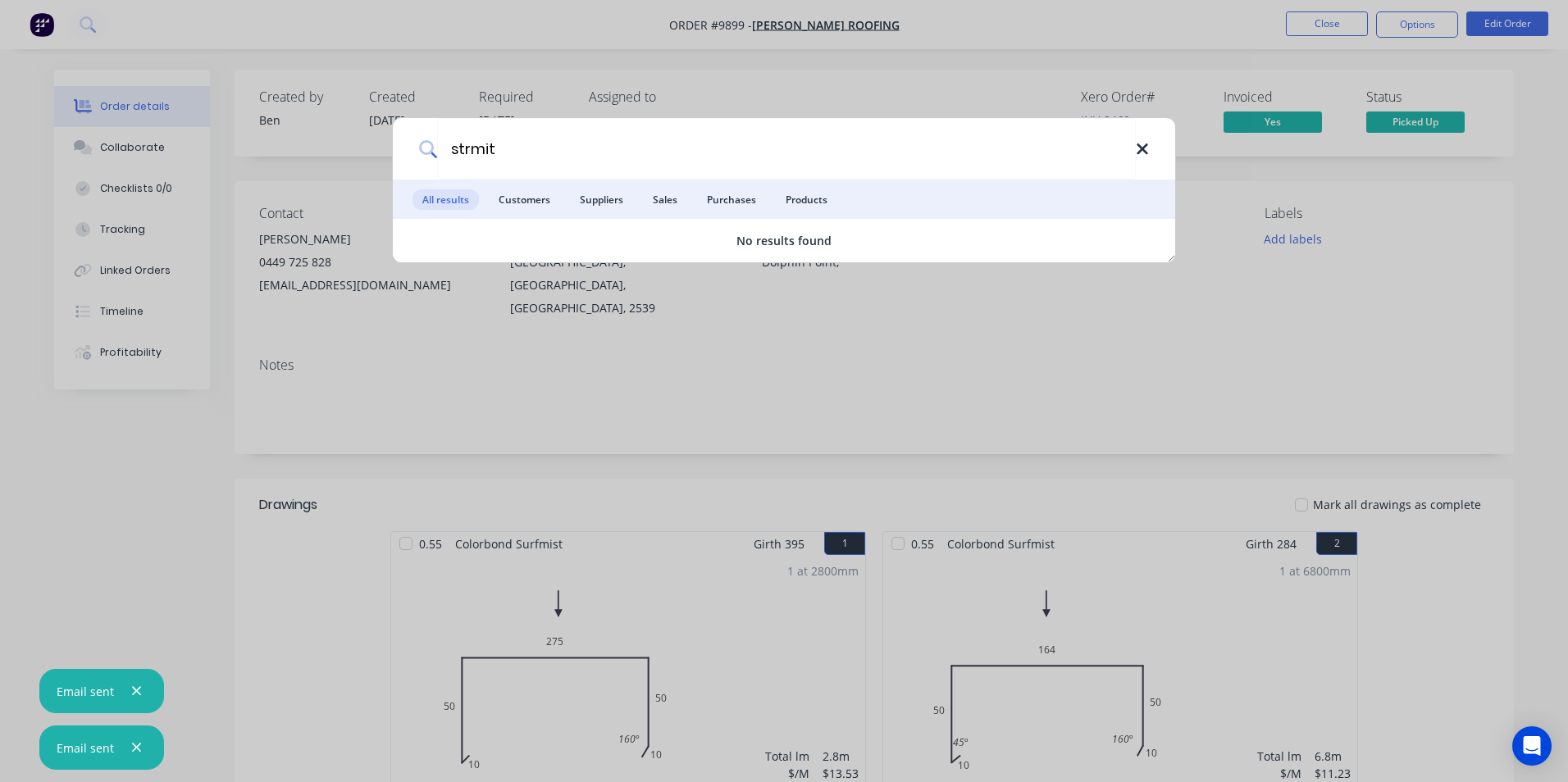
type input "strmit"
click at [1148, 147] on icon at bounding box center [1143, 149] width 13 height 18
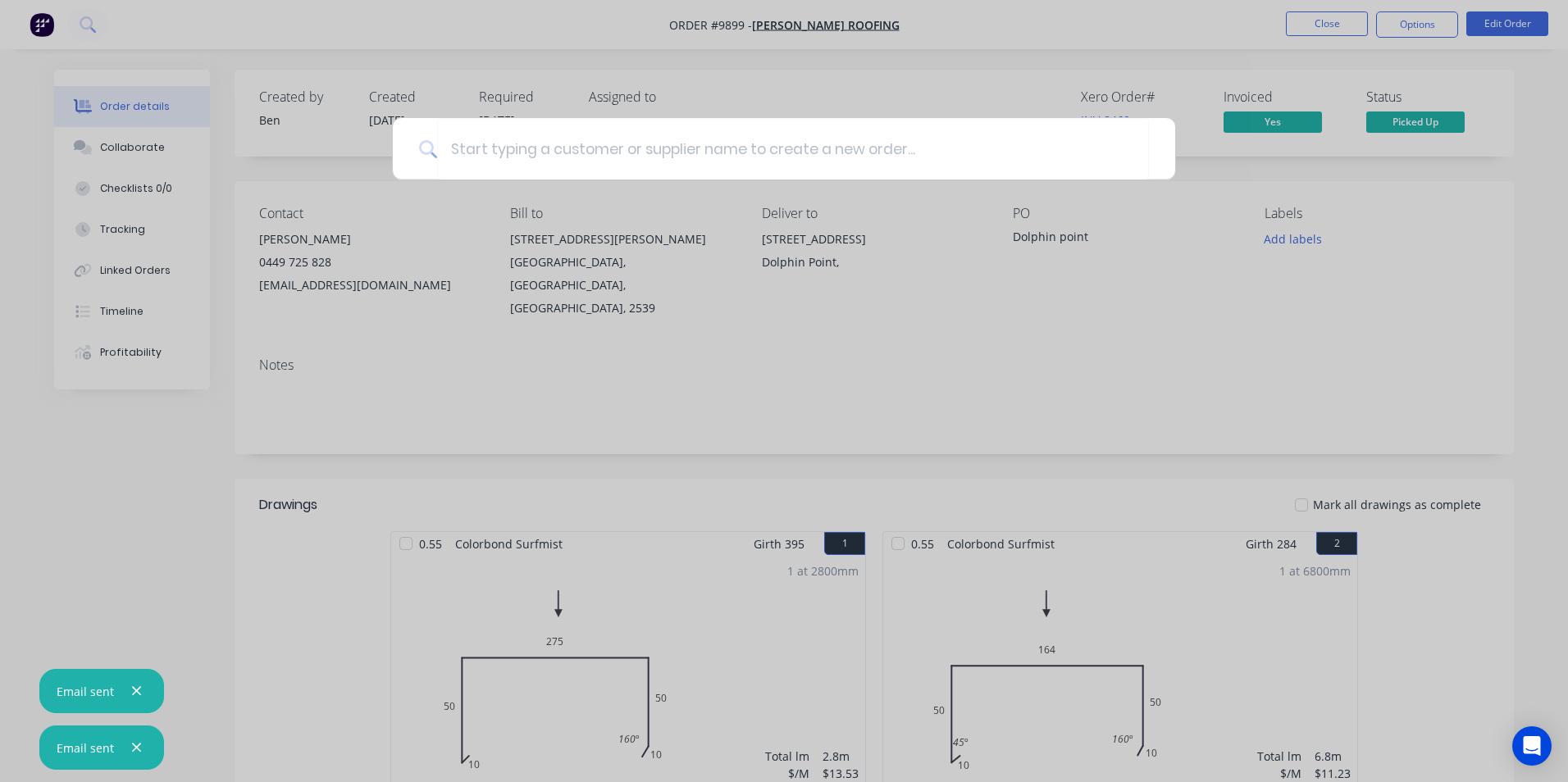
click at [483, 72] on div at bounding box center [784, 391] width 1568 height 782
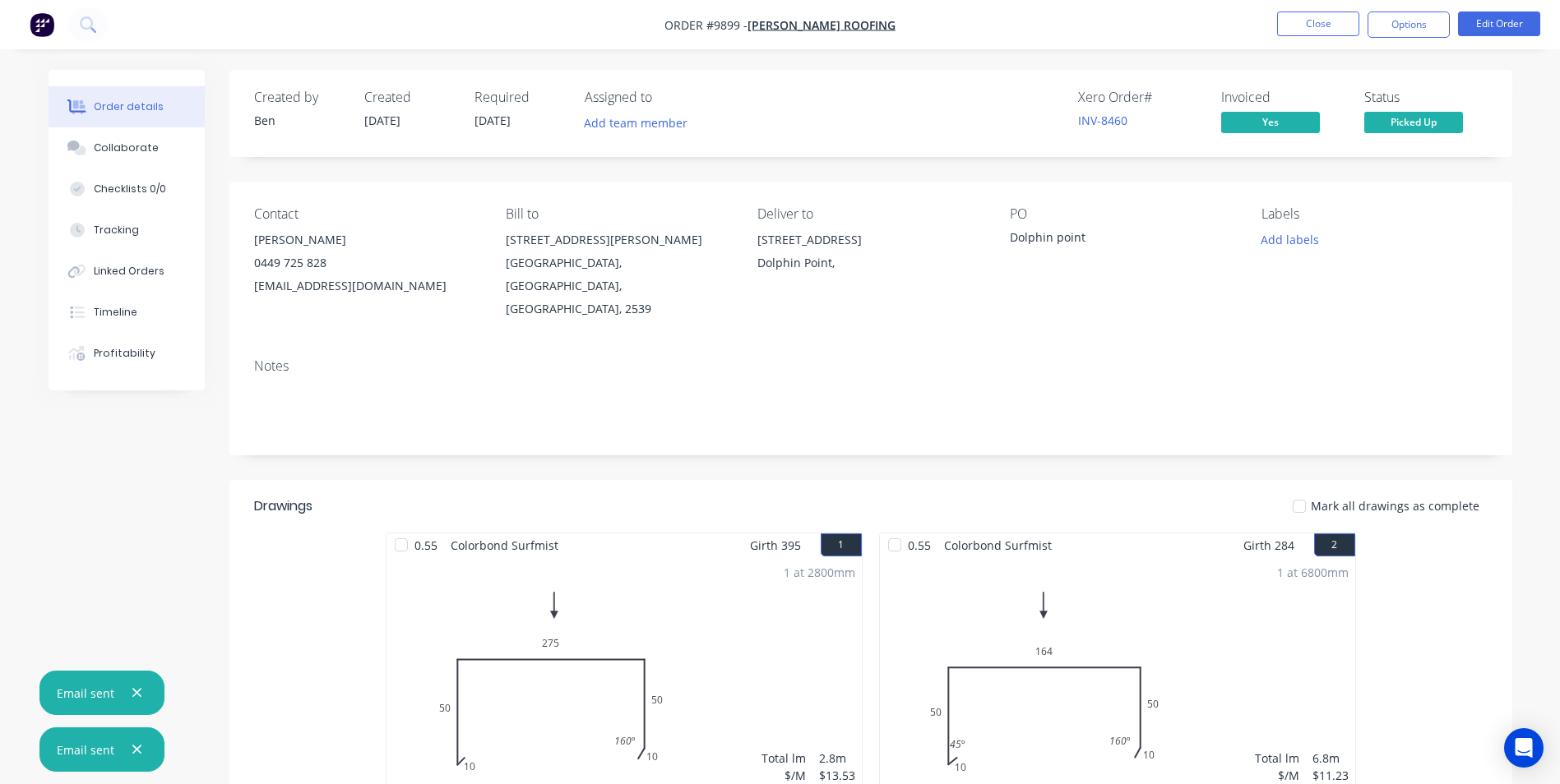
click at [46, 31] on img "button" at bounding box center [42, 25] width 25 height 25
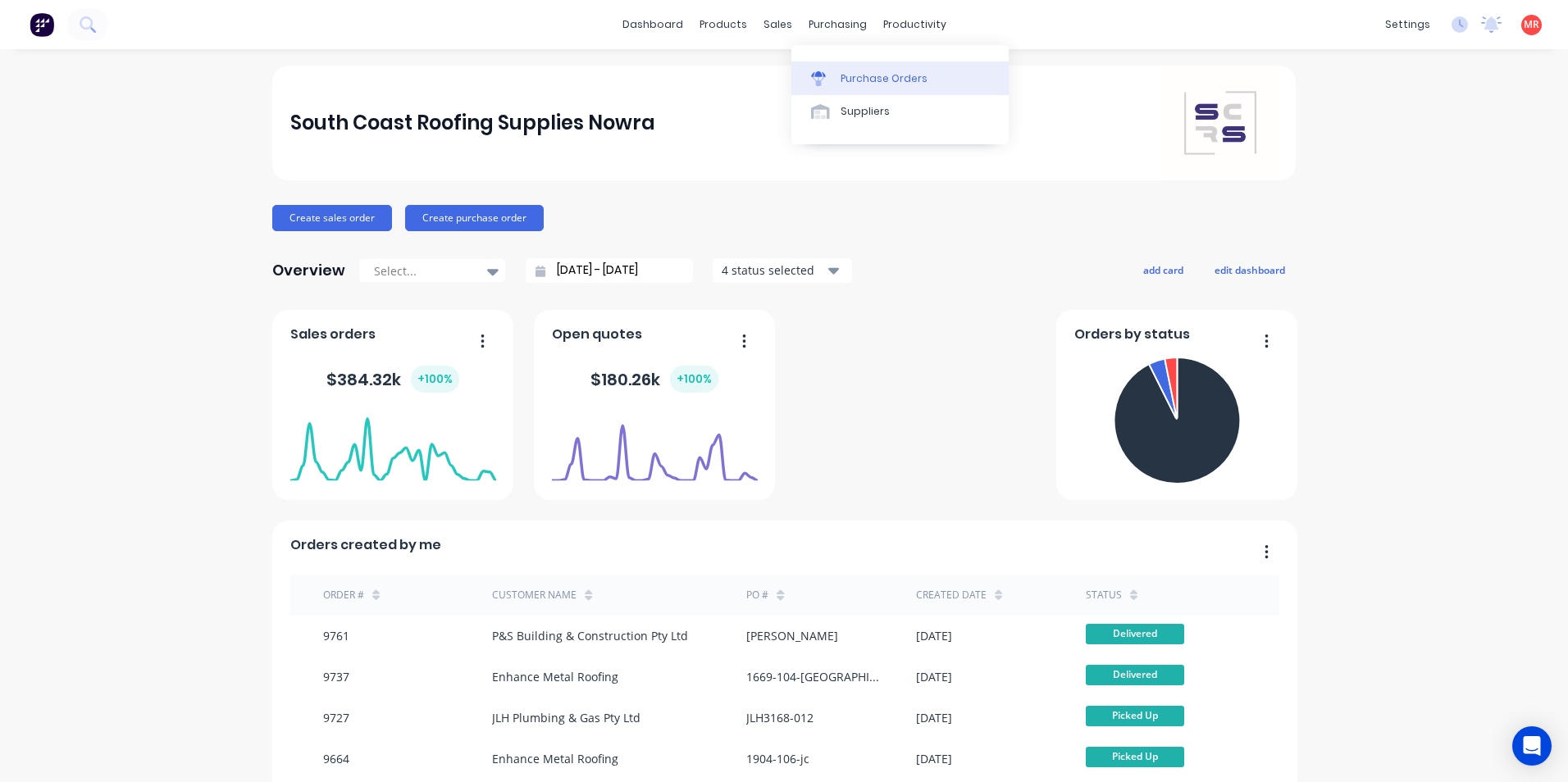
click at [822, 74] on icon at bounding box center [818, 78] width 14 height 14
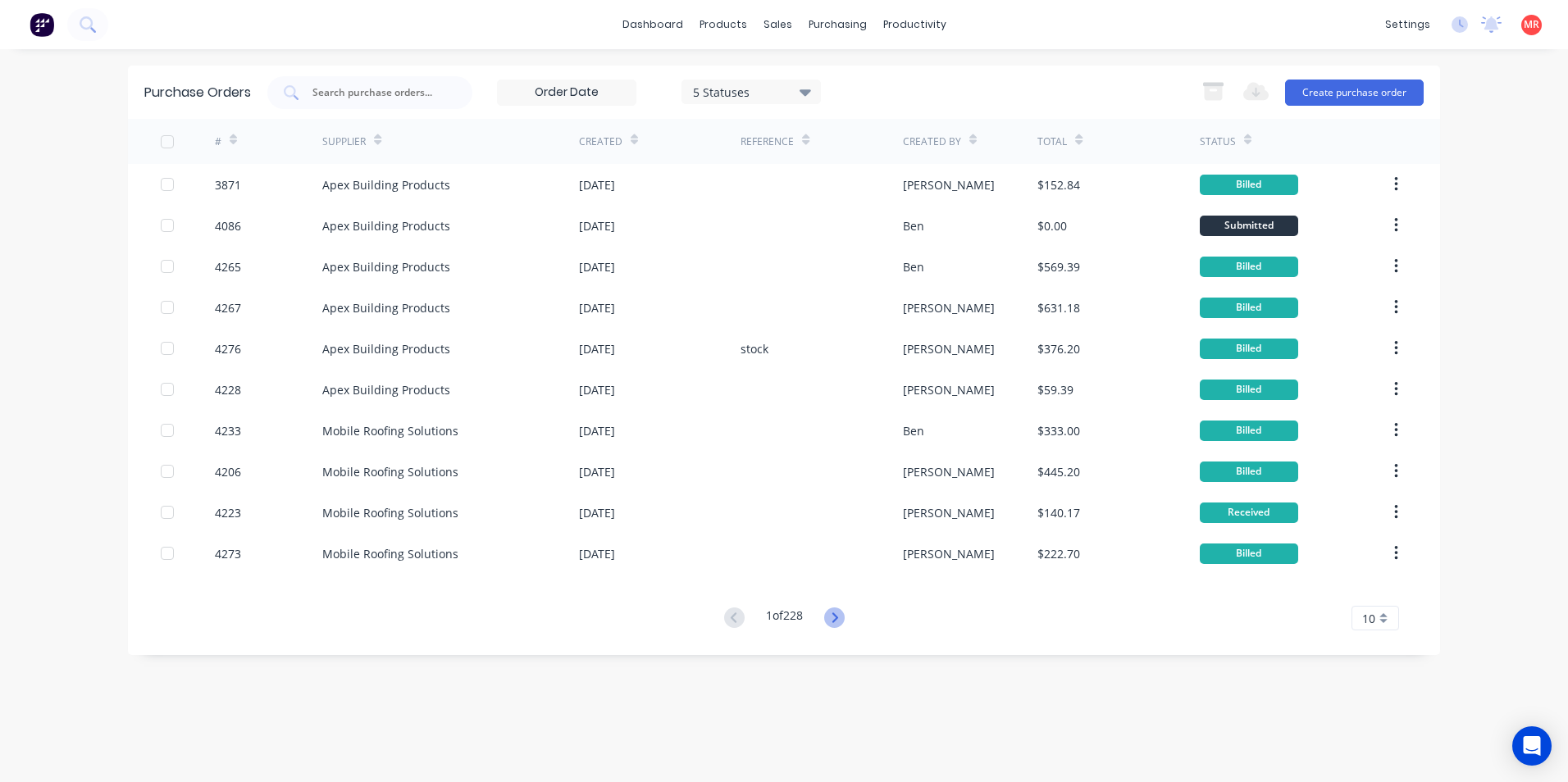
click at [837, 615] on icon at bounding box center [835, 617] width 6 height 10
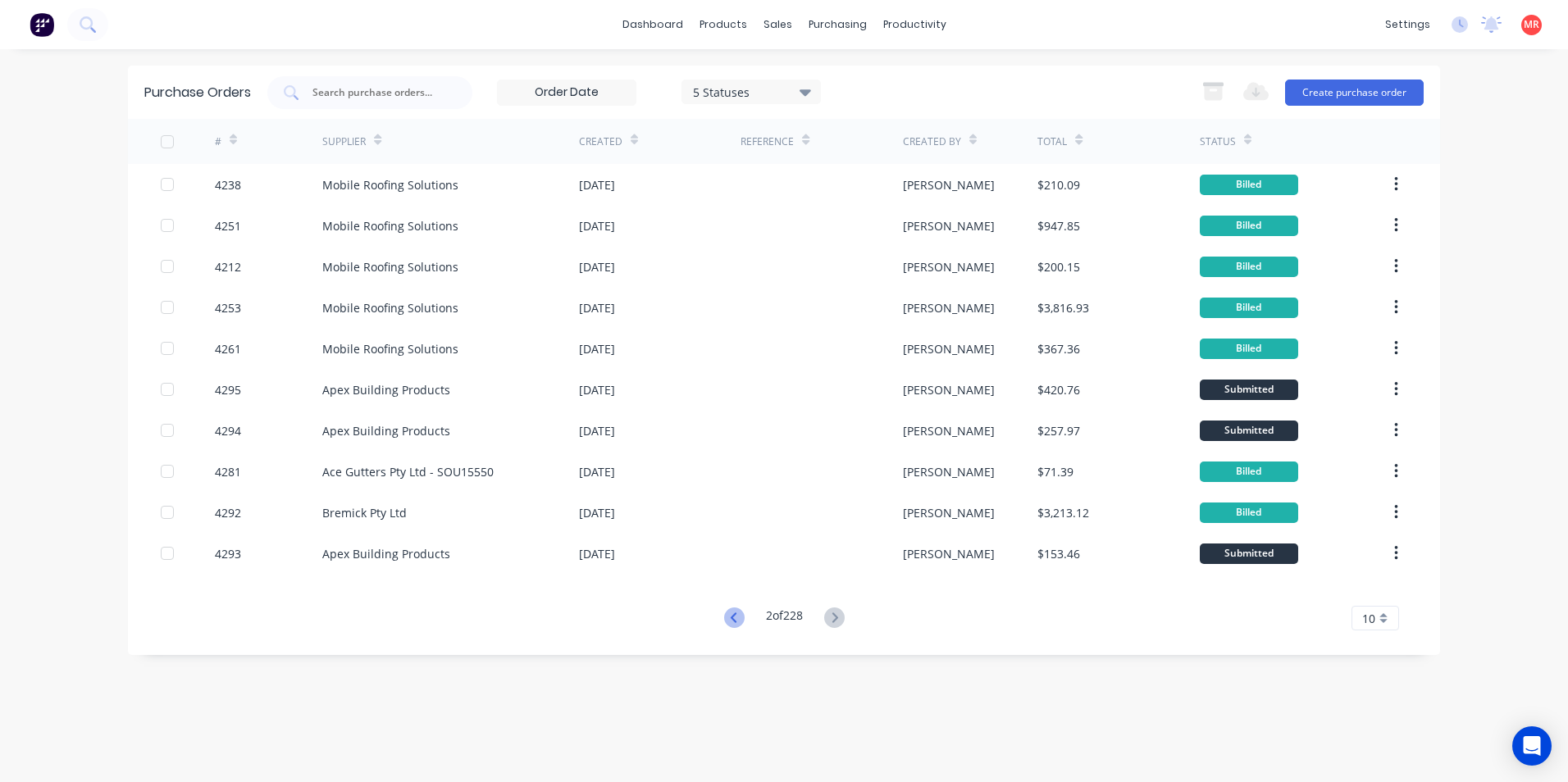
click at [738, 621] on icon at bounding box center [734, 617] width 20 height 20
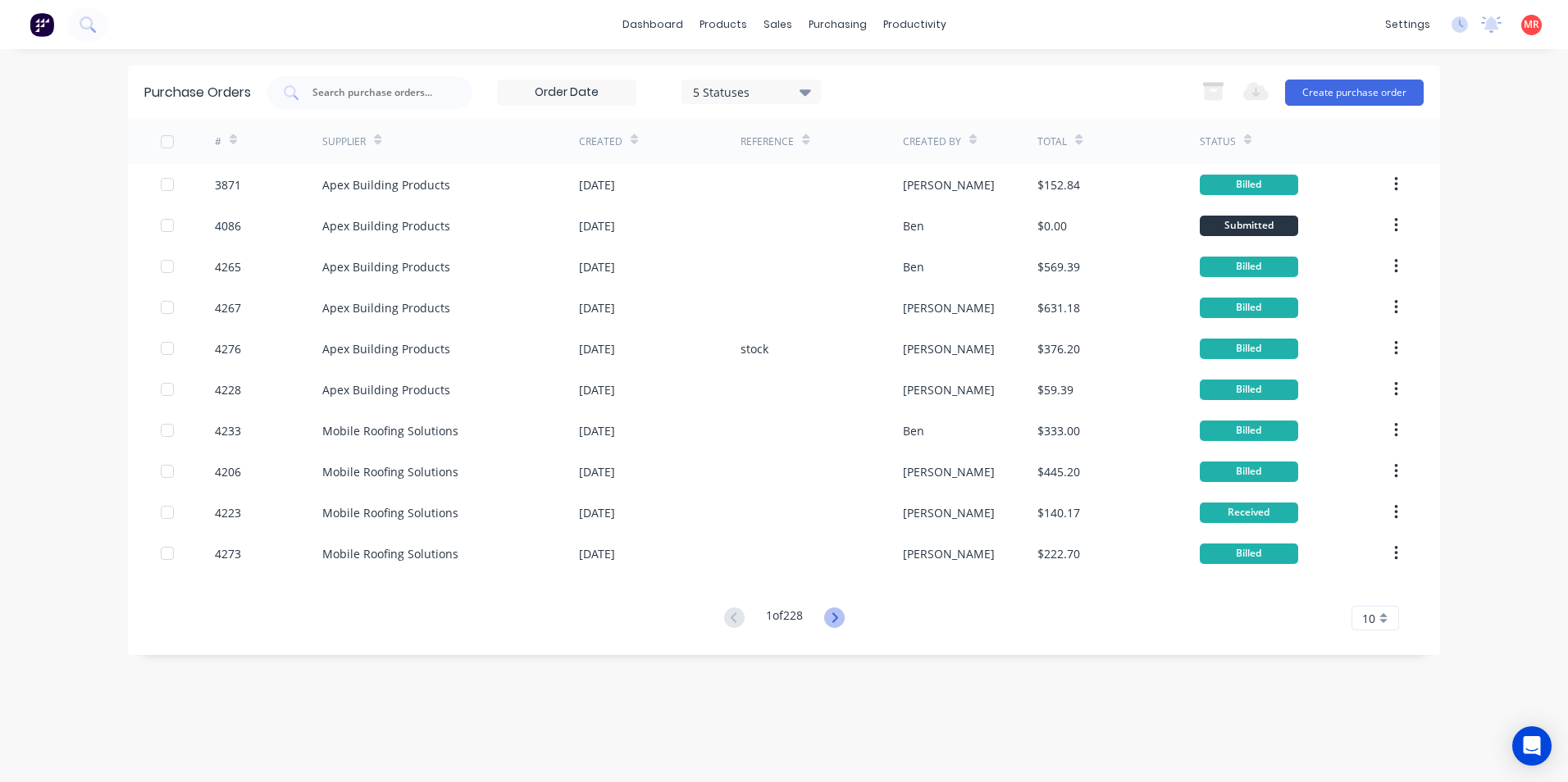
click at [834, 613] on icon at bounding box center [834, 617] width 20 height 20
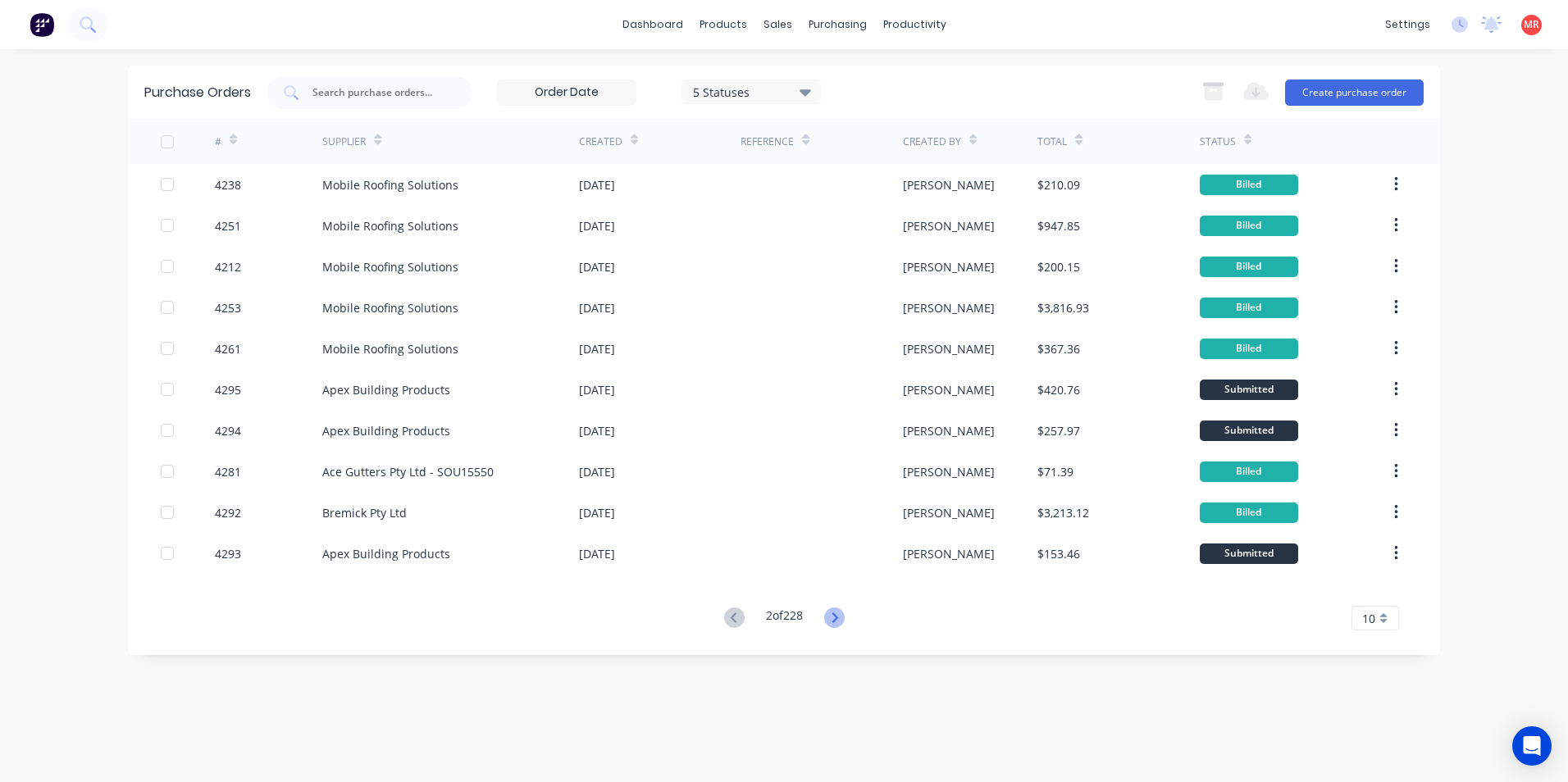
click at [838, 624] on icon at bounding box center [834, 617] width 20 height 20
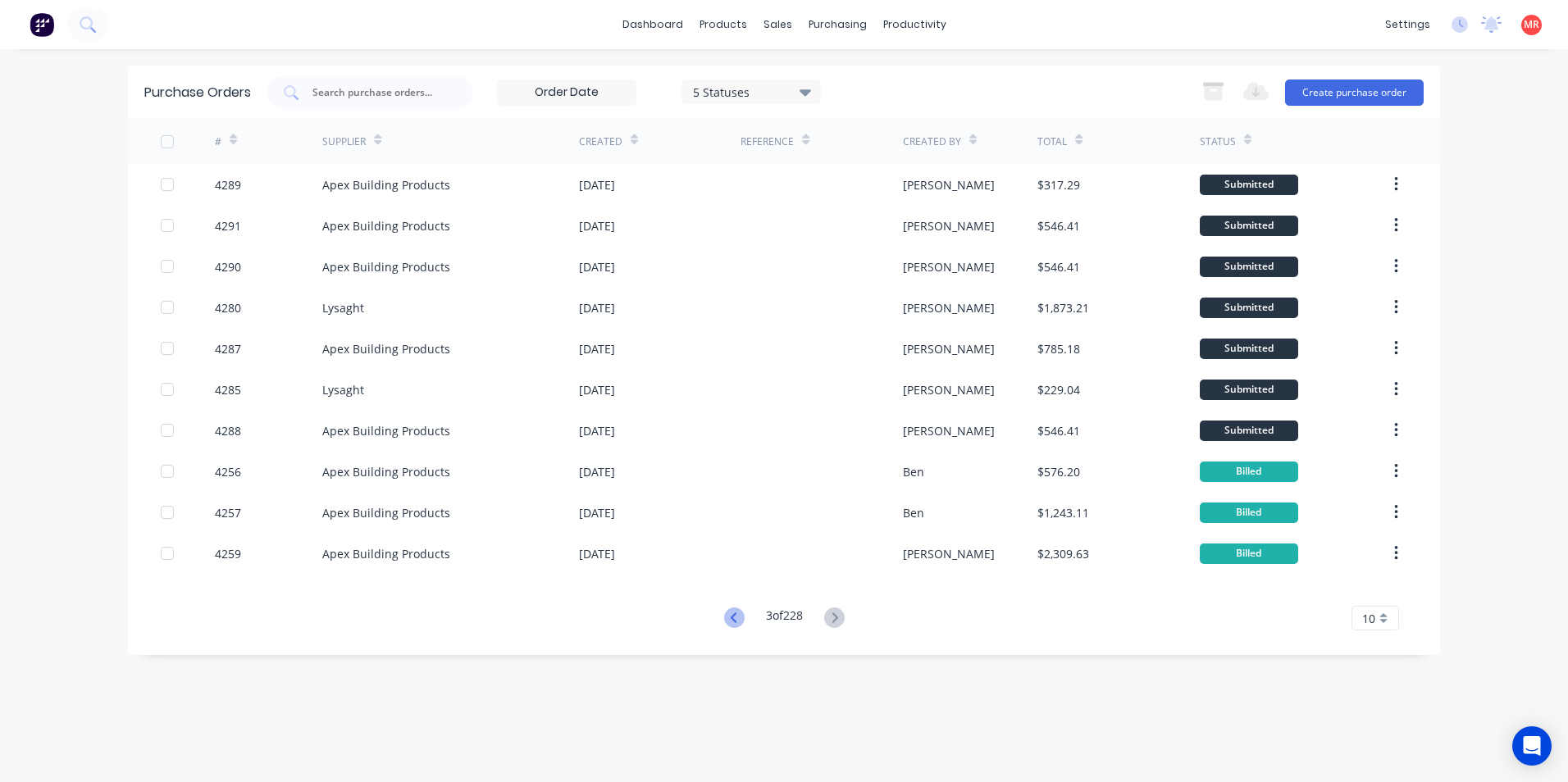
click at [733, 614] on icon at bounding box center [734, 617] width 20 height 20
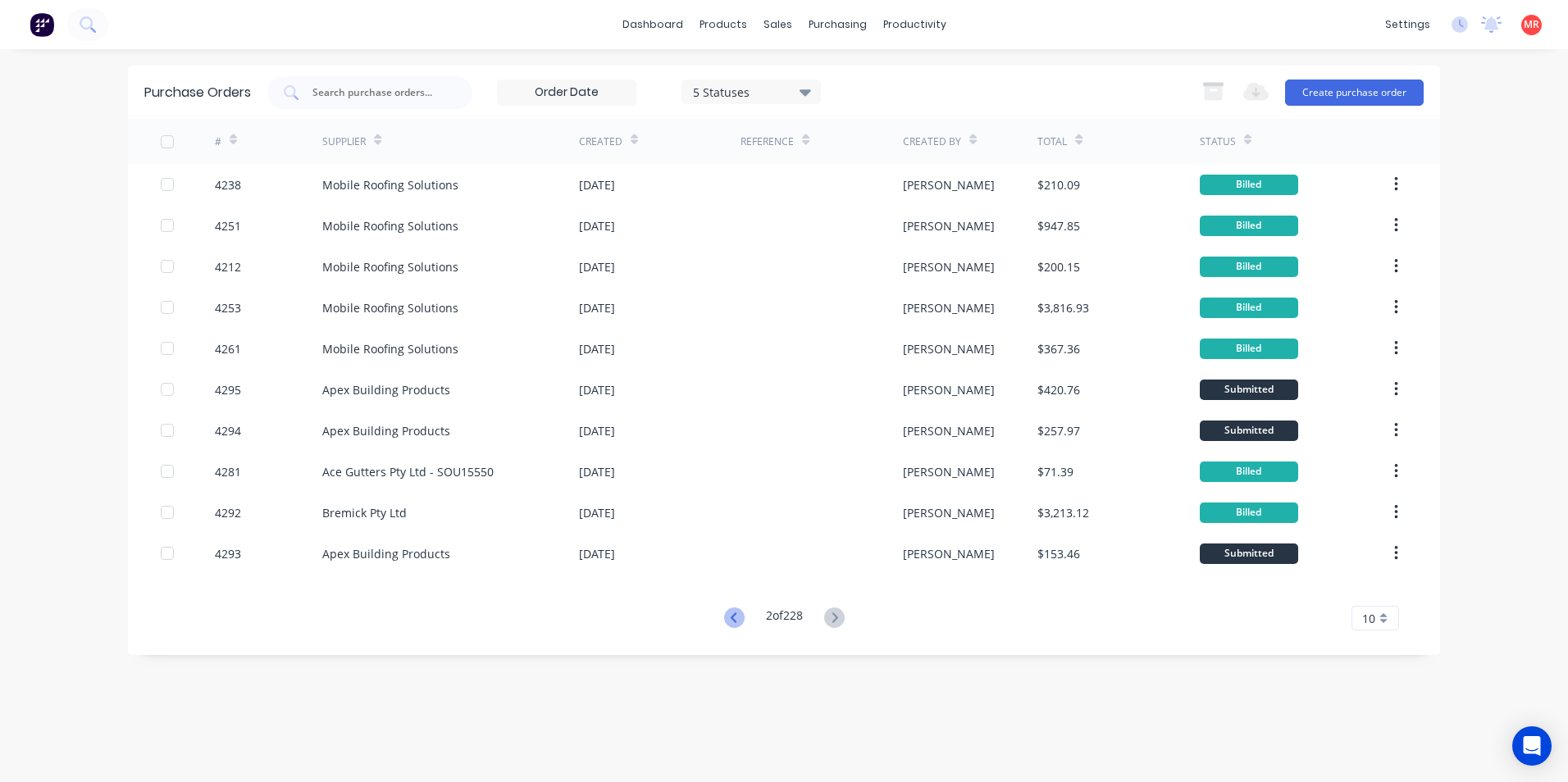
click at [730, 615] on icon at bounding box center [733, 617] width 6 height 10
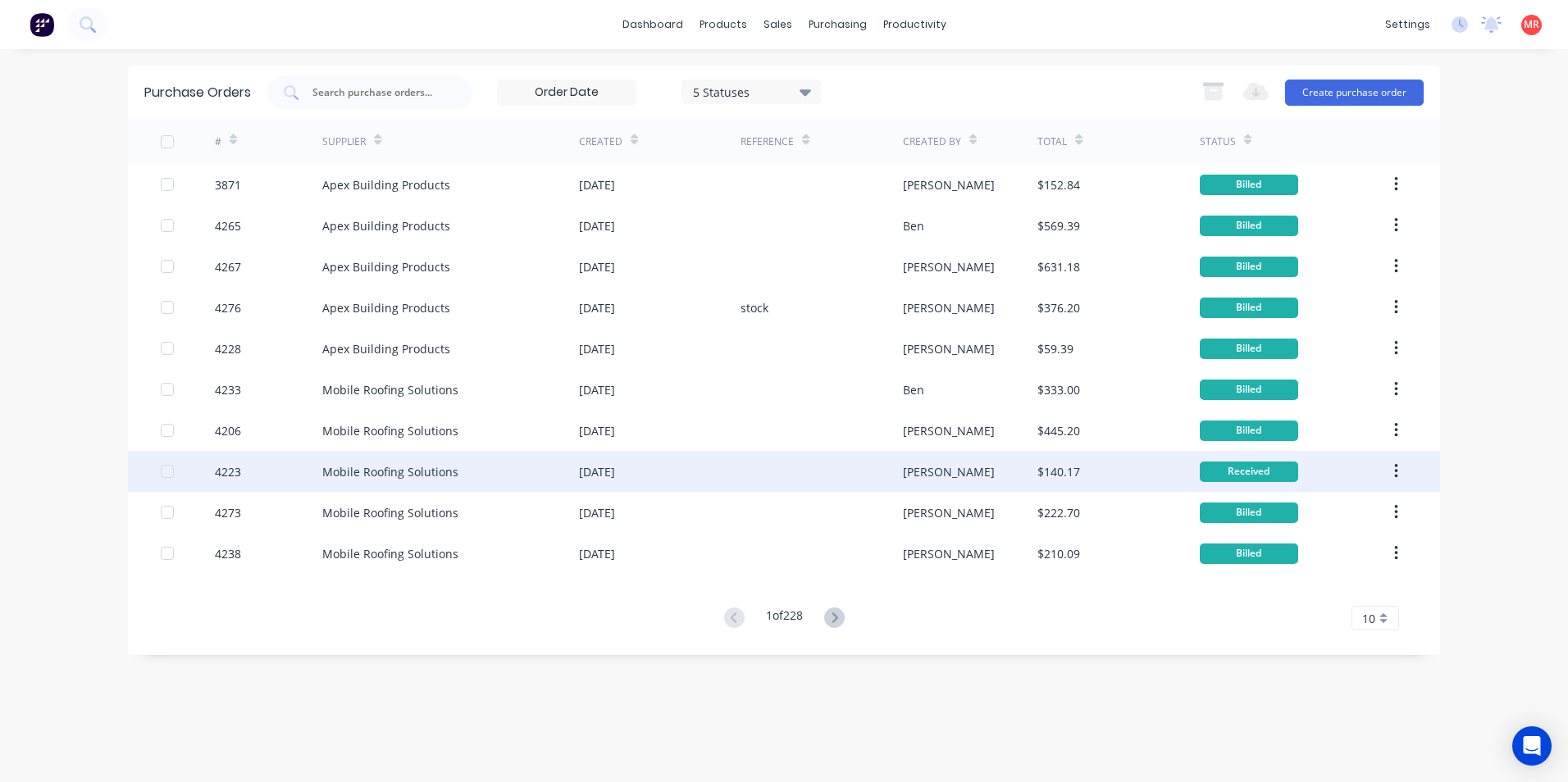
click at [762, 471] on div at bounding box center [821, 471] width 162 height 41
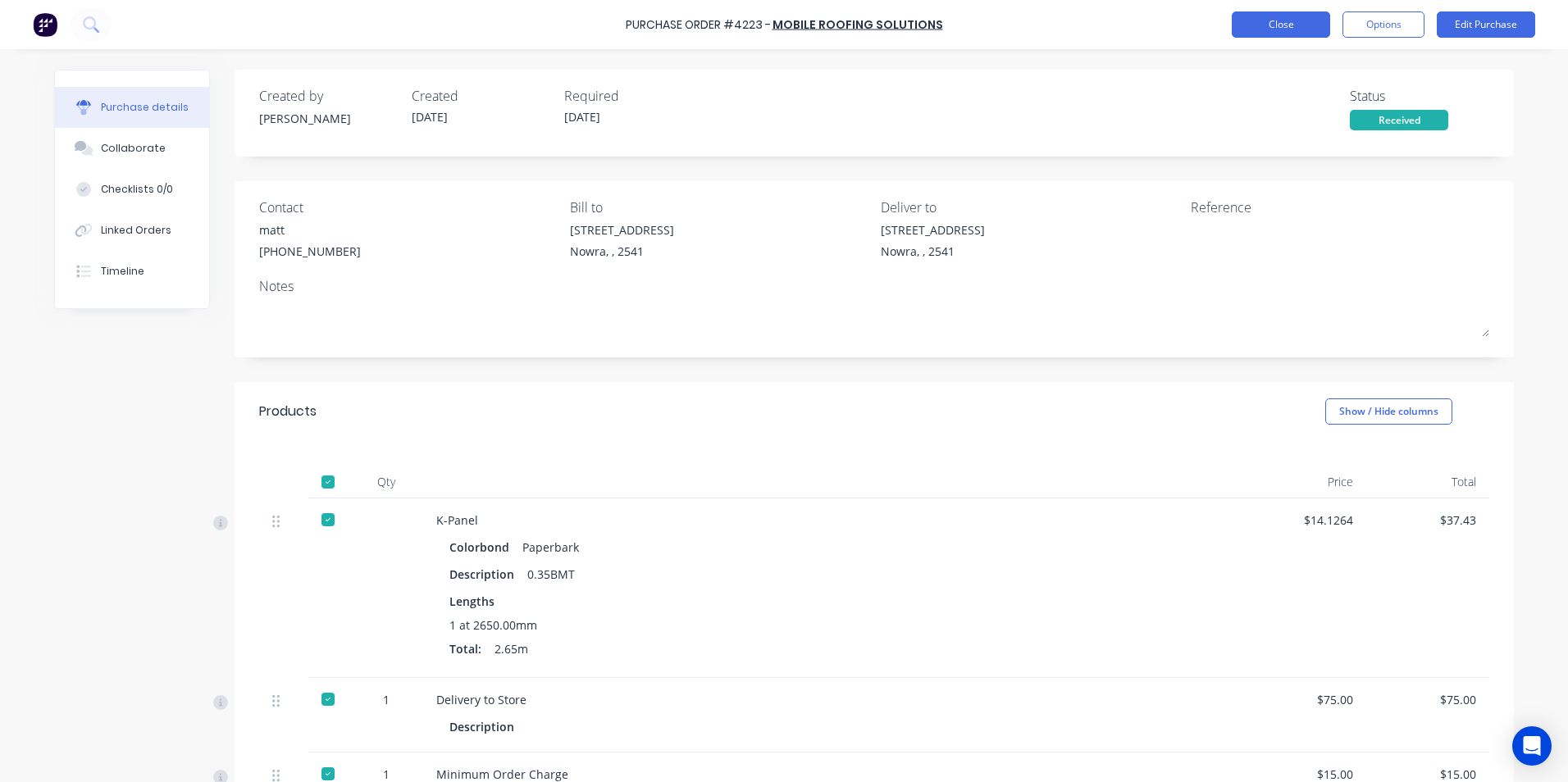
click at [1250, 35] on button "Close" at bounding box center [1281, 24] width 99 height 26
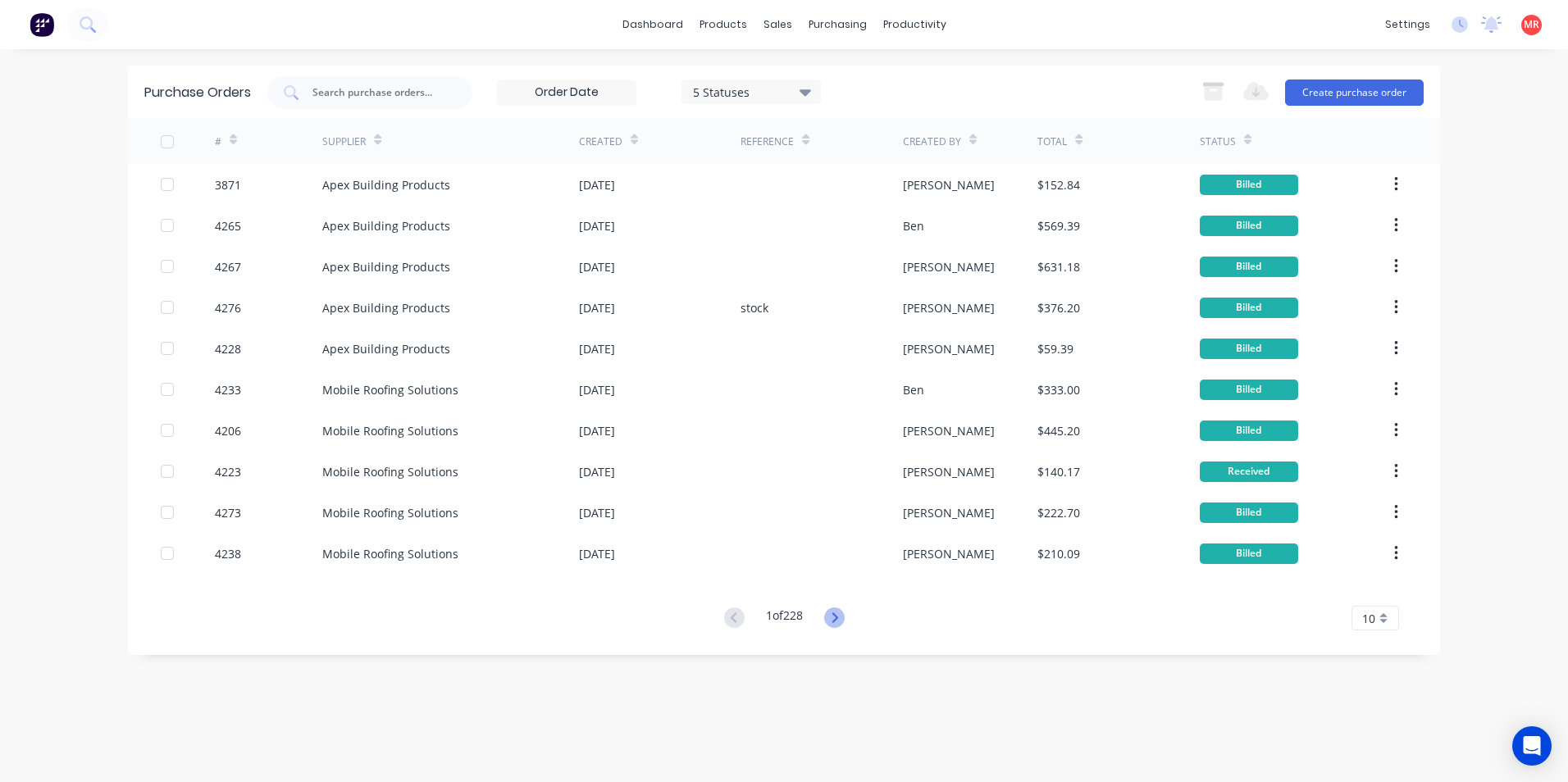
click at [843, 614] on icon at bounding box center [834, 617] width 20 height 20
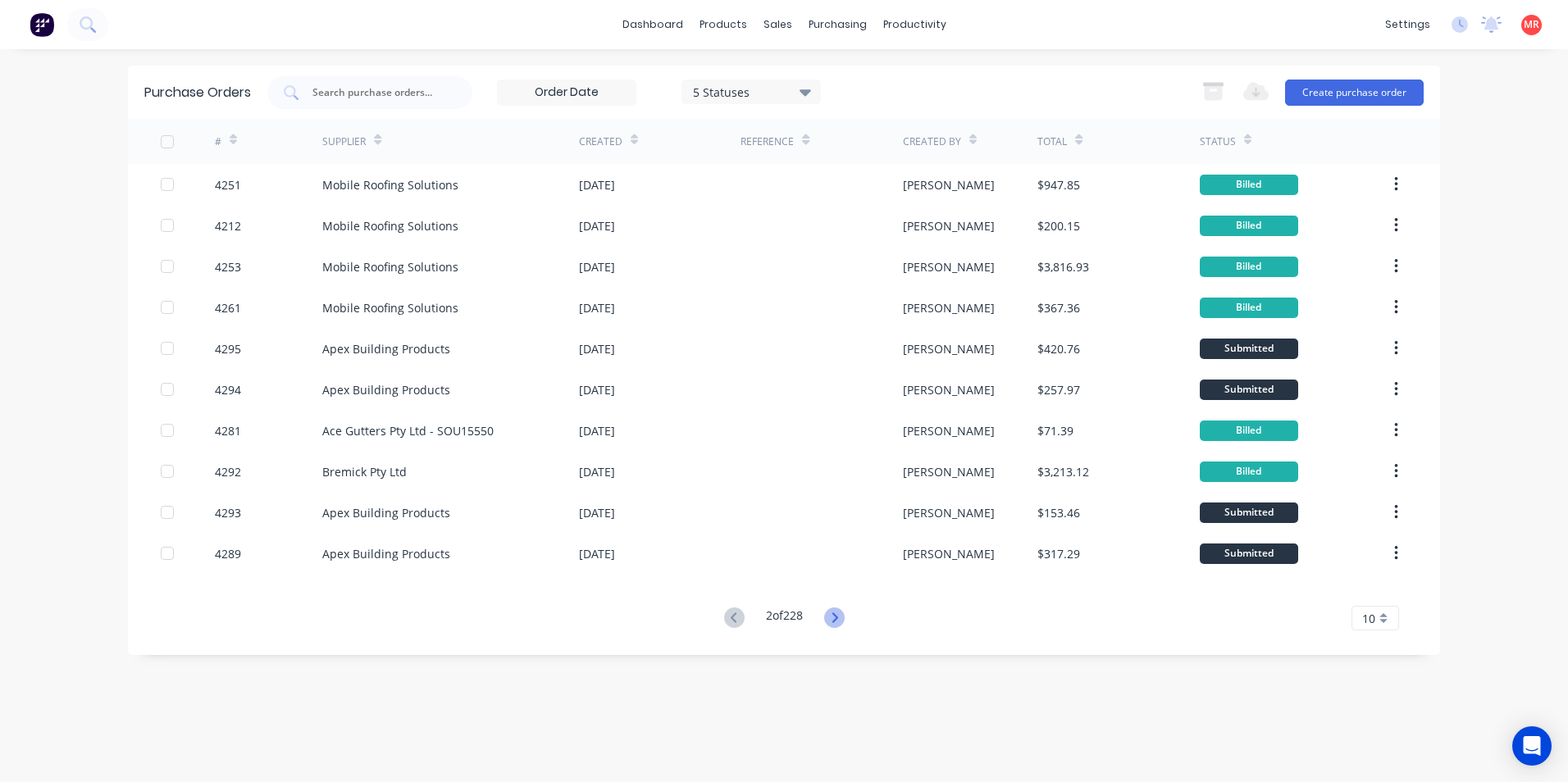
click at [830, 614] on icon at bounding box center [834, 617] width 20 height 20
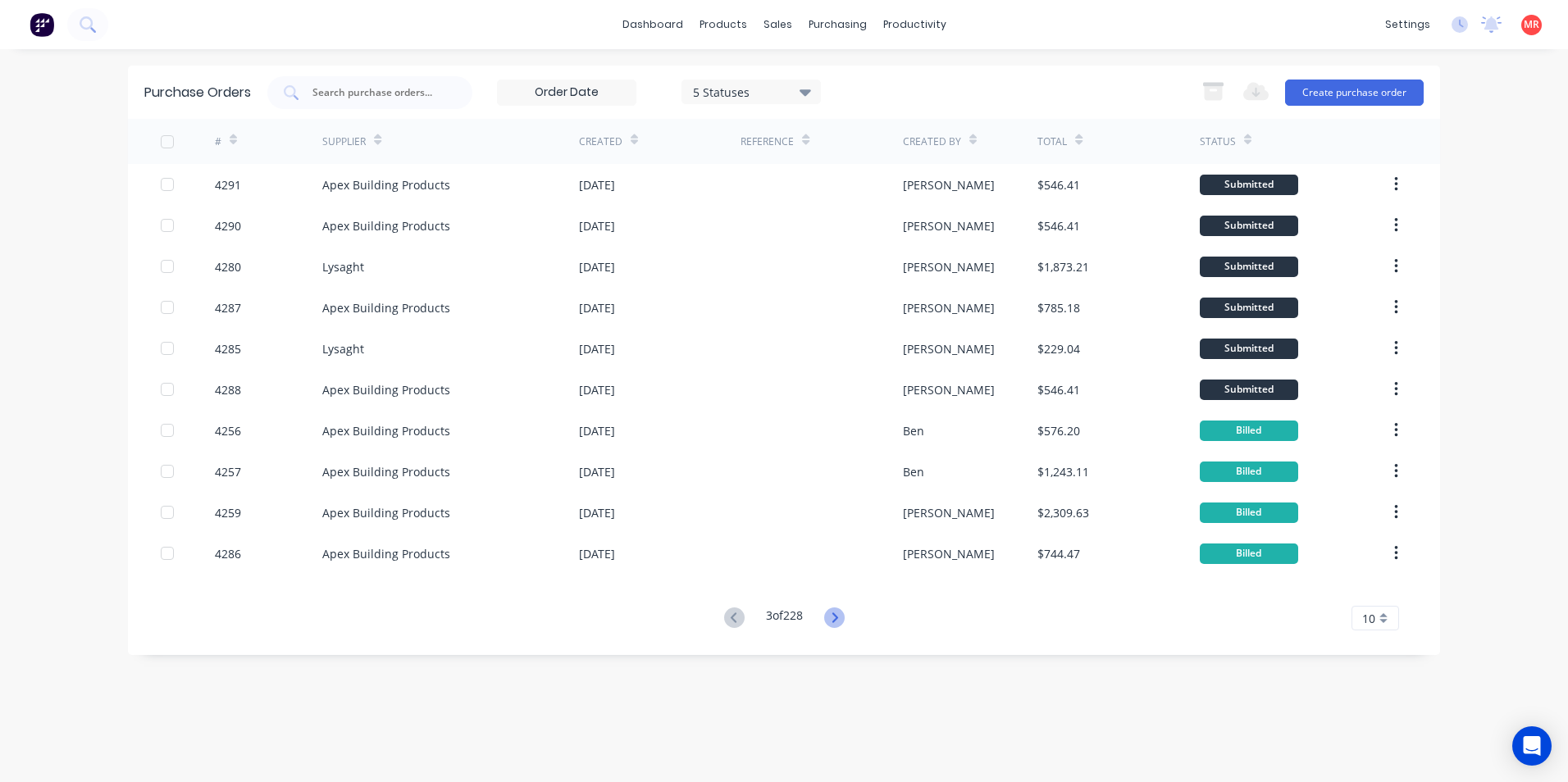
click at [833, 615] on icon at bounding box center [834, 617] width 20 height 20
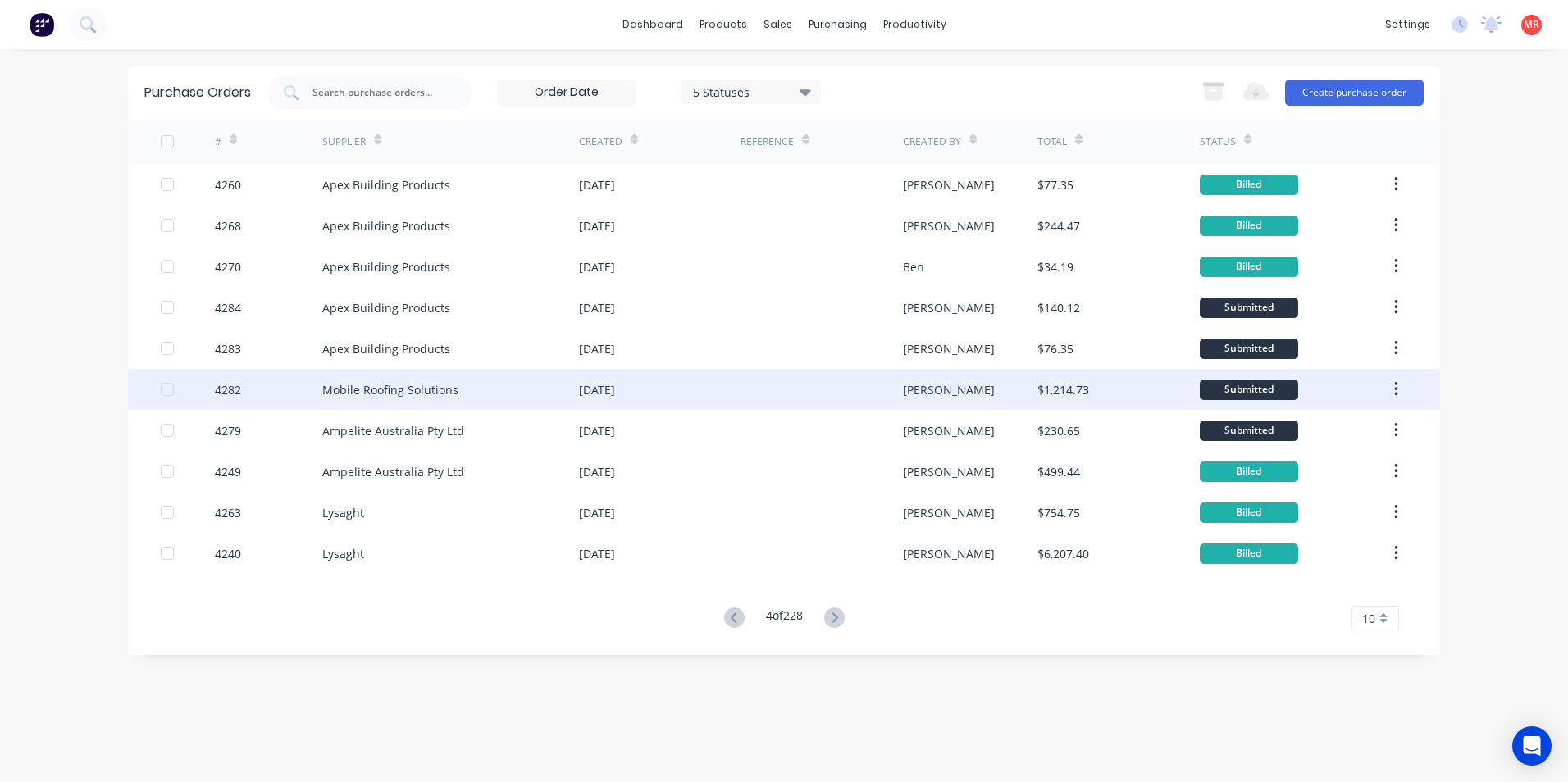
click at [719, 395] on div "07 Oct 2025" at bounding box center [660, 390] width 162 height 41
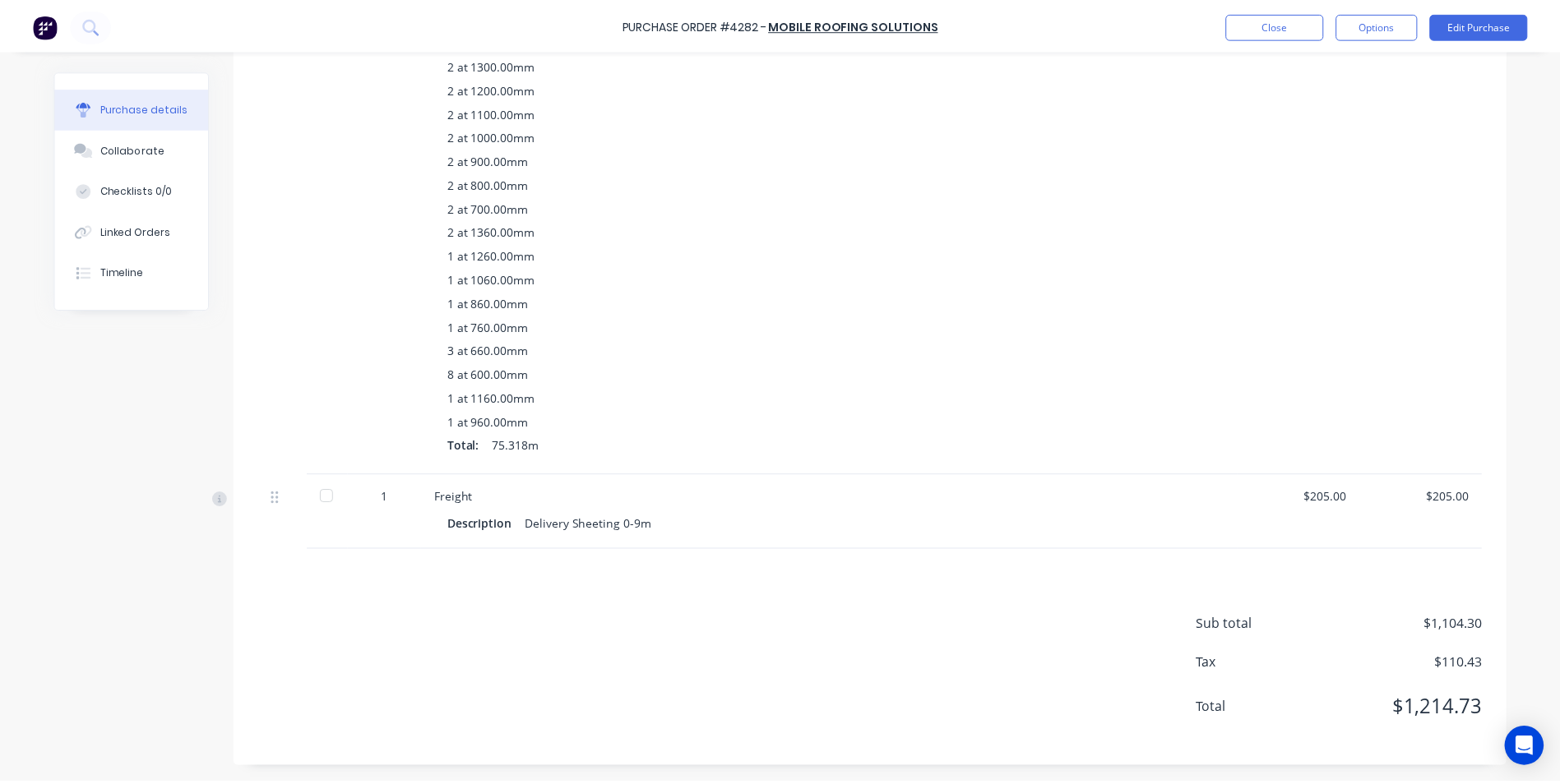
scroll to position [576, 0]
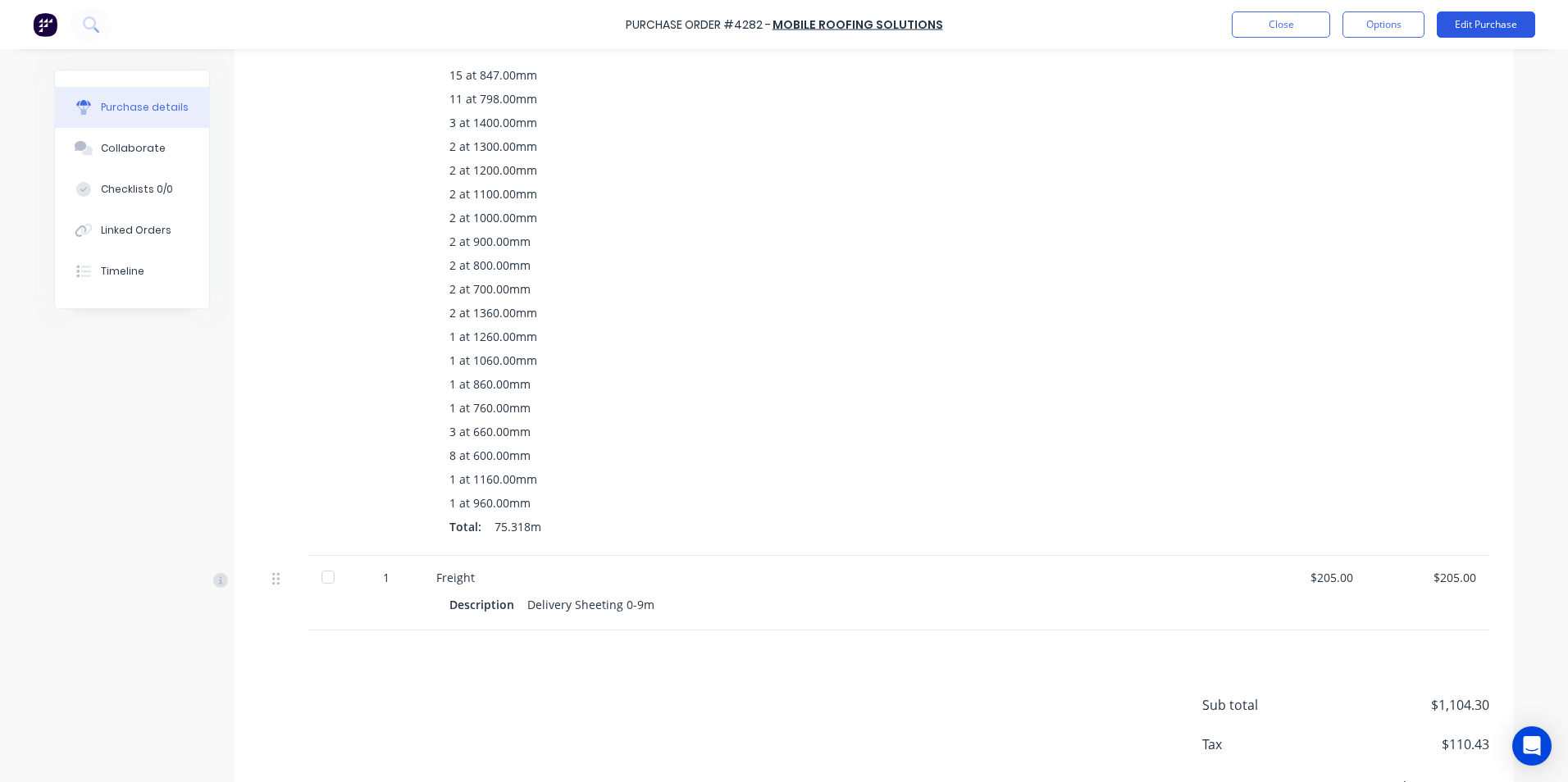
click at [1468, 32] on button "Edit Purchase" at bounding box center [1486, 24] width 99 height 26
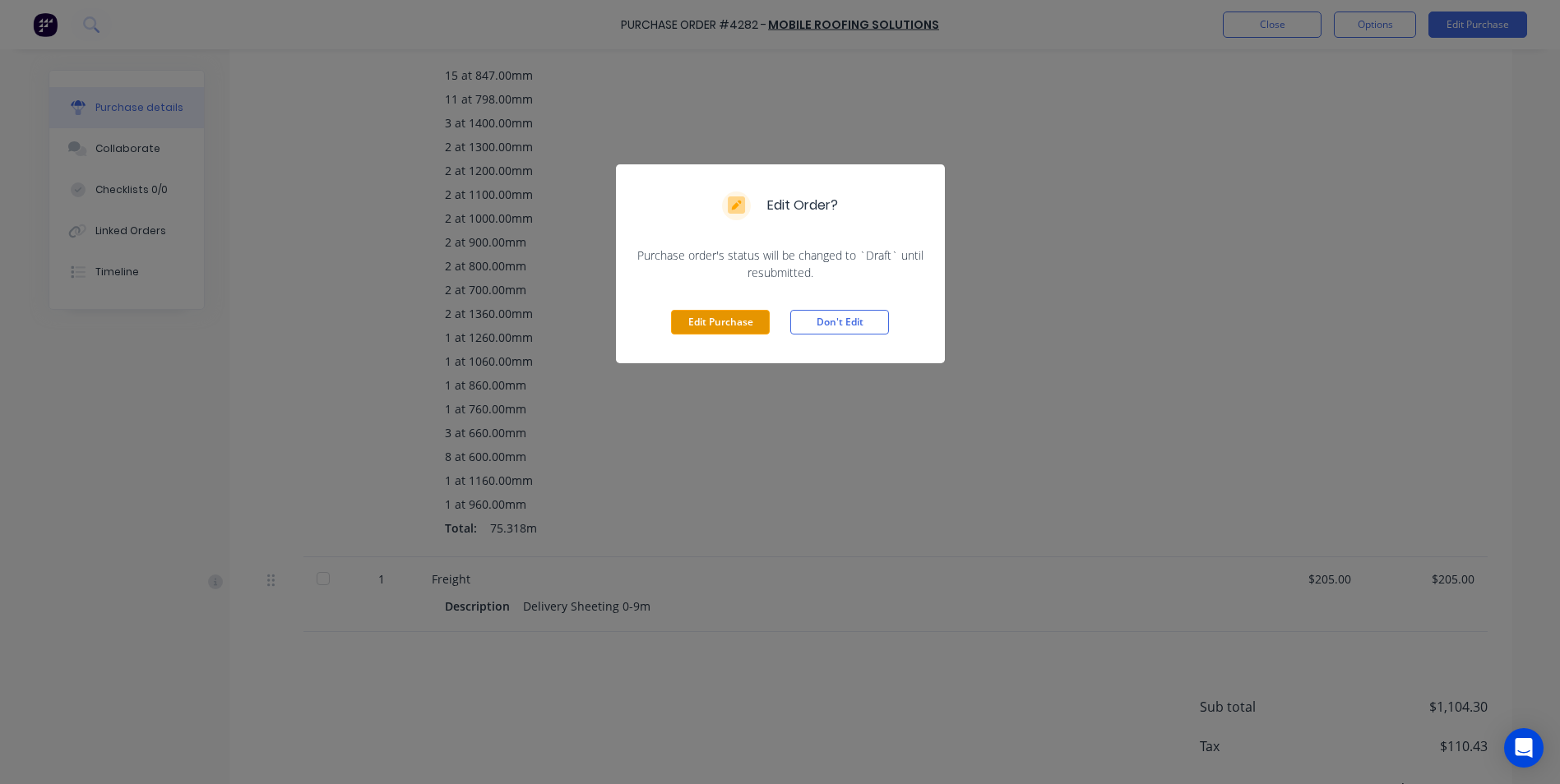
click at [752, 324] on button "Edit Purchase" at bounding box center [720, 322] width 99 height 25
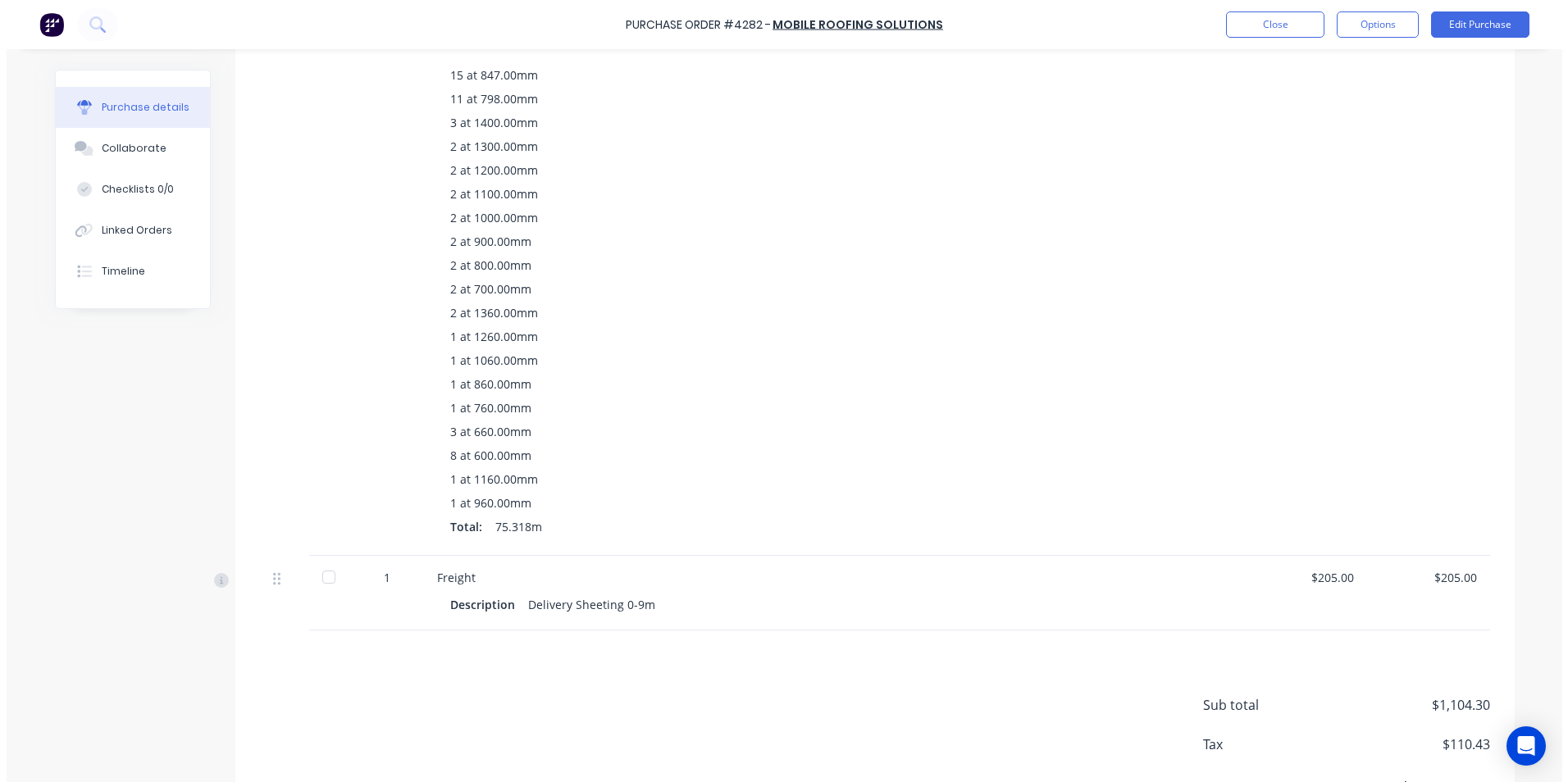
scroll to position [599, 0]
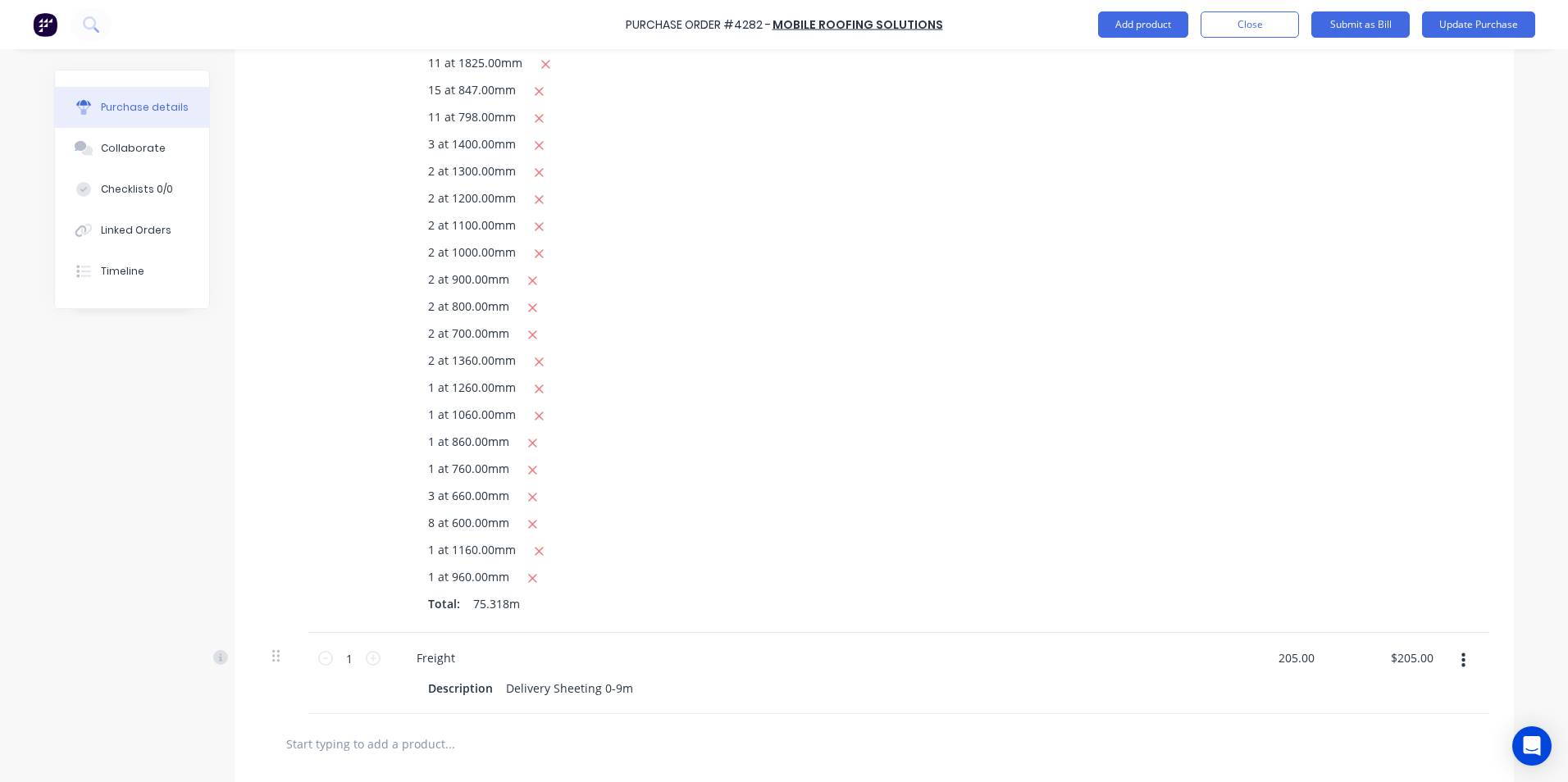
drag, startPoint x: 1310, startPoint y: 656, endPoint x: 1260, endPoint y: 659, distance: 50.1
click at [1260, 659] on div "205.00 205.00" at bounding box center [1270, 673] width 119 height 81
type input "$75.00"
click at [1068, 746] on div at bounding box center [874, 744] width 1204 height 33
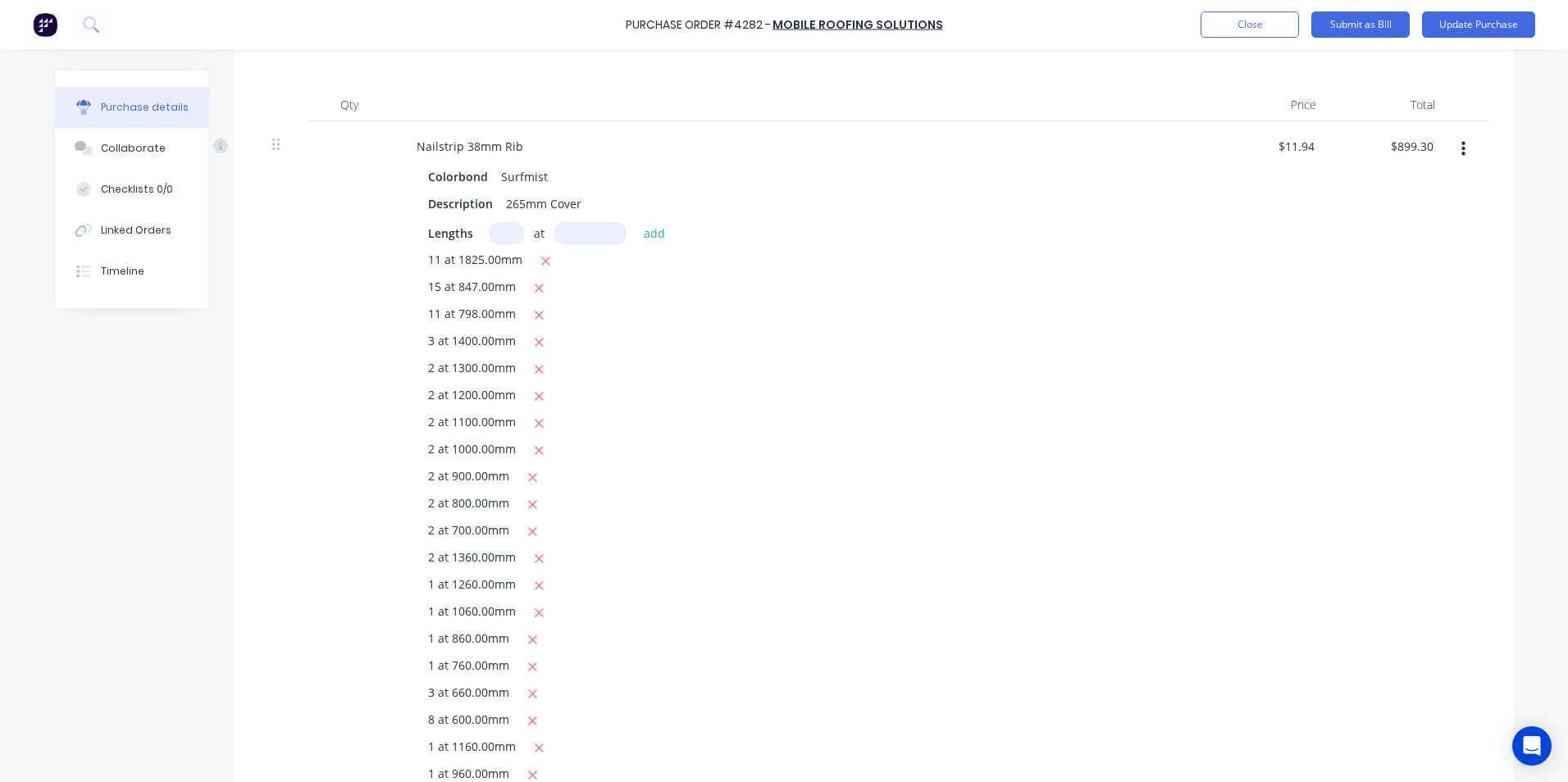
scroll to position [140, 0]
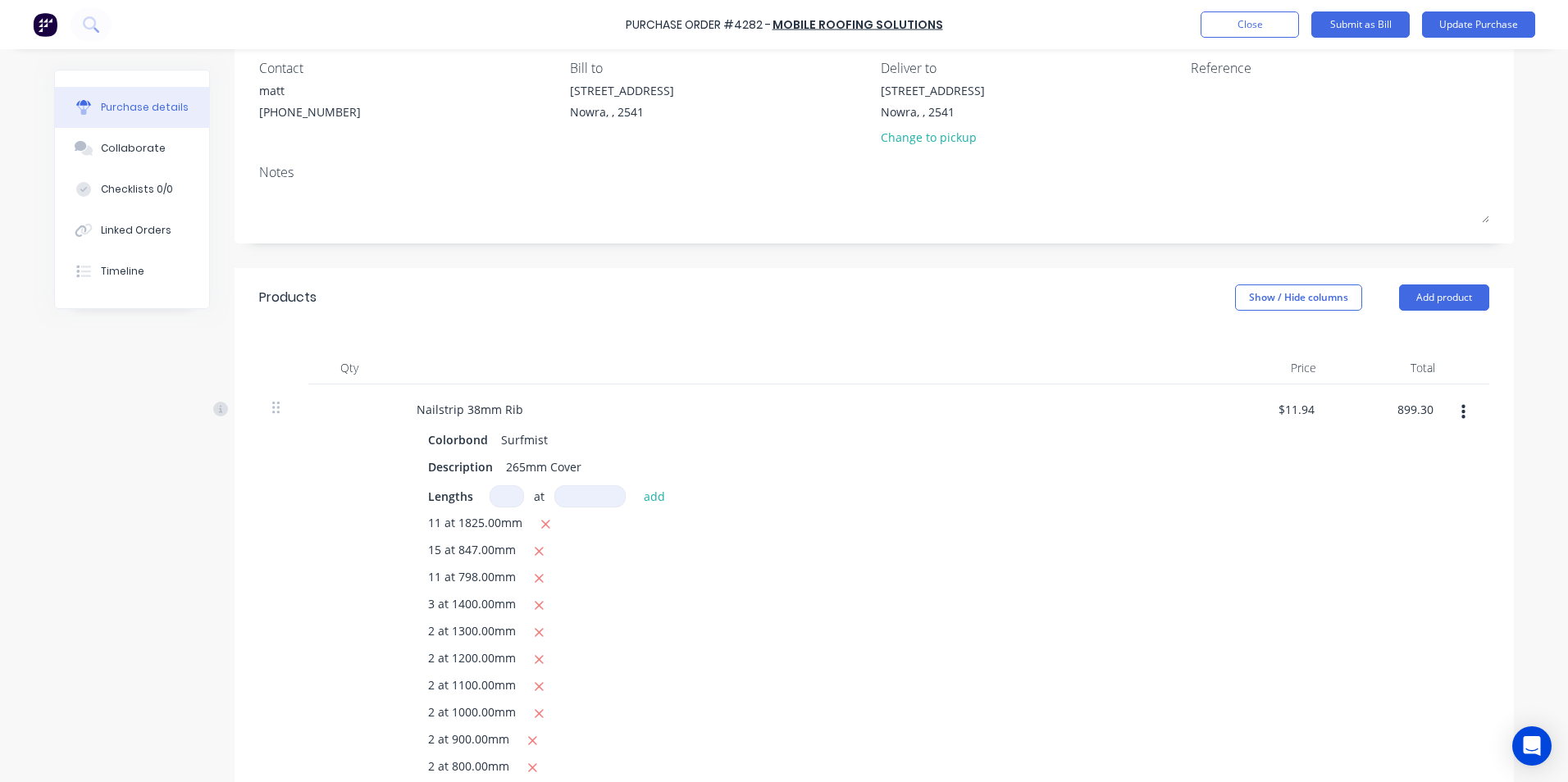
drag, startPoint x: 1425, startPoint y: 410, endPoint x: 1368, endPoint y: 406, distance: 57.1
click at [1368, 406] on div "899.30 899.30" at bounding box center [1389, 739] width 119 height 708
type input "1087.77"
type input "$14.4424"
type input "$1,087.77"
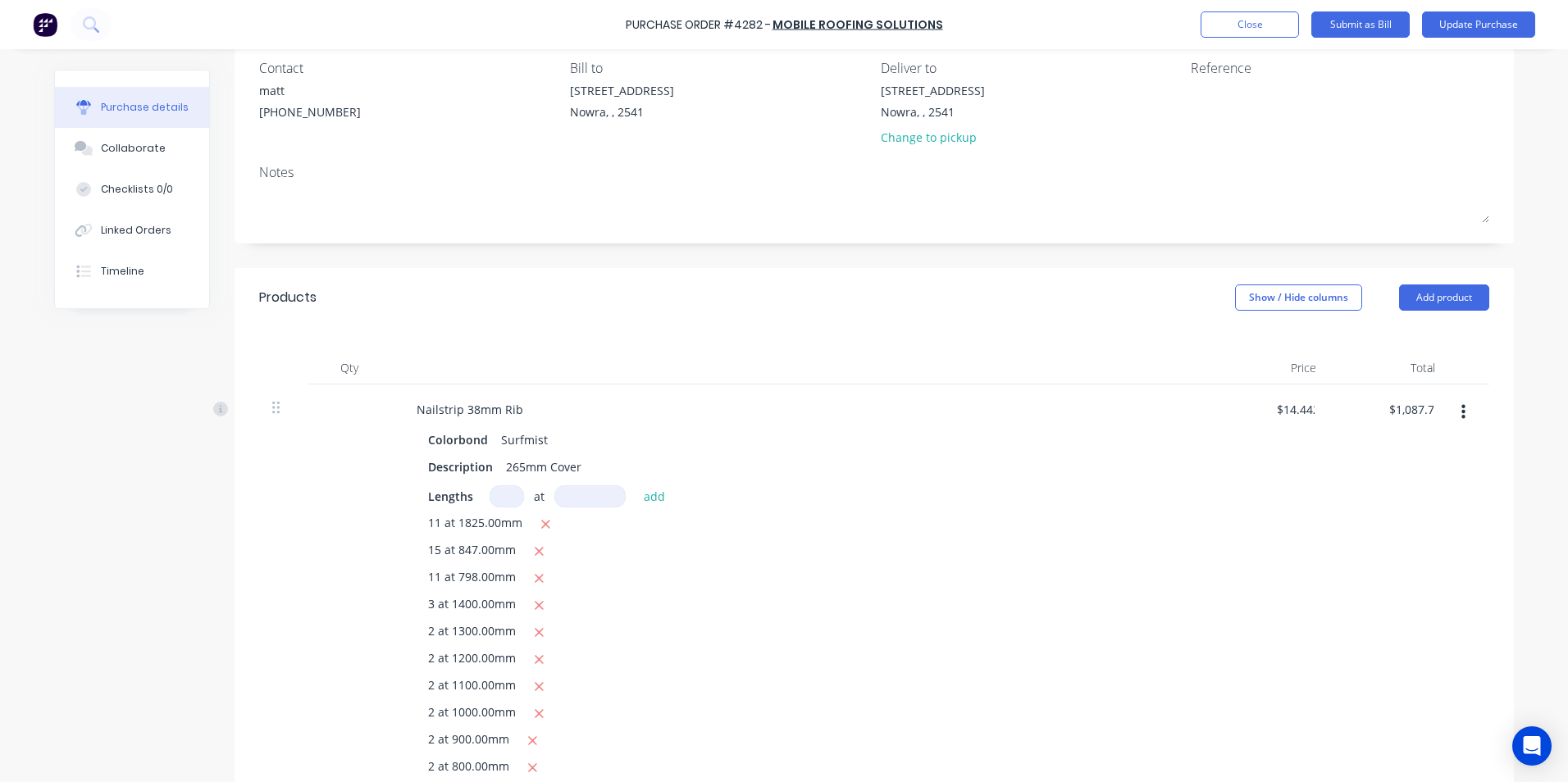
click at [1390, 478] on div "$1,087.77 1087.77" at bounding box center [1389, 739] width 119 height 708
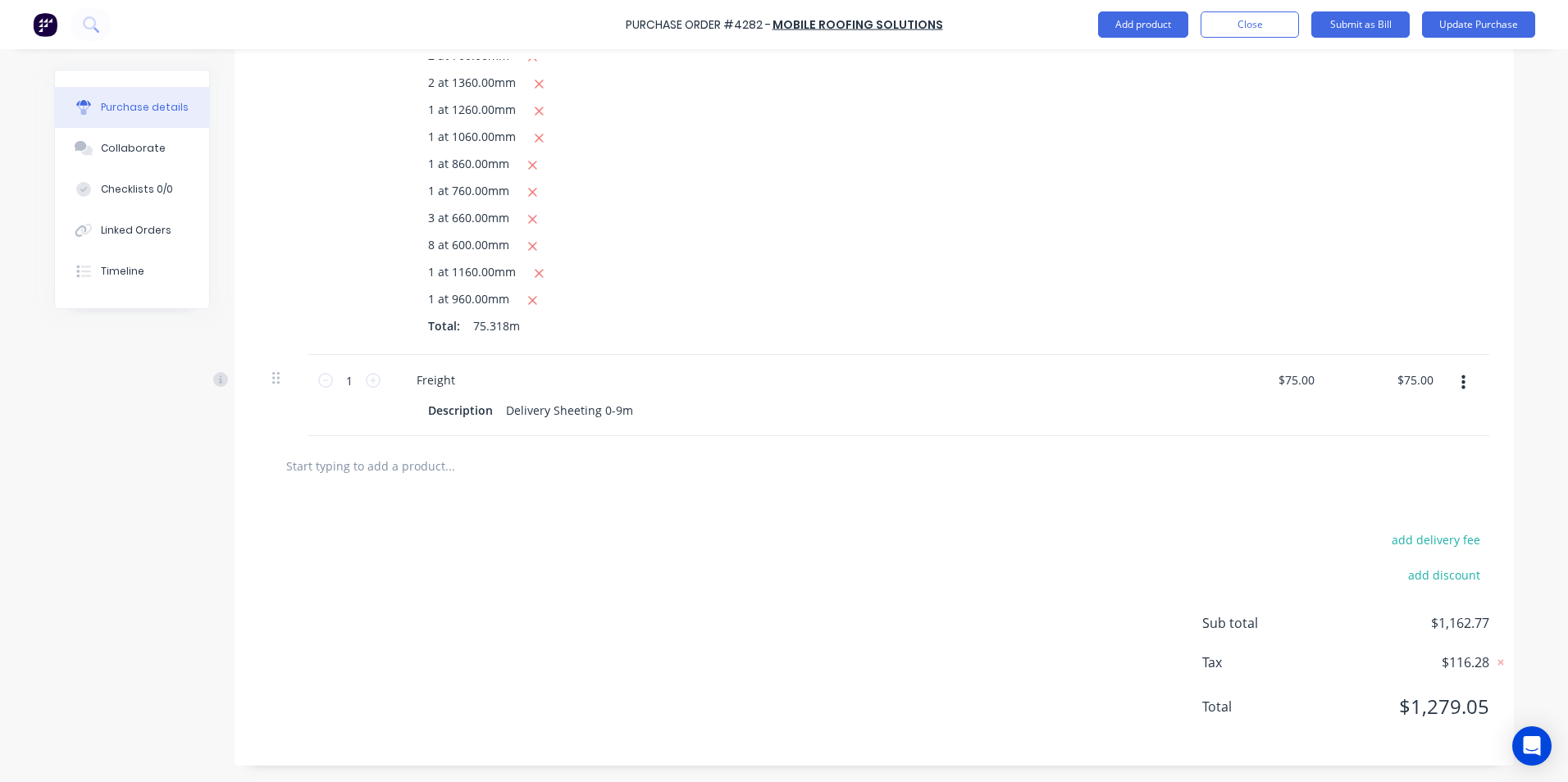
scroll to position [303, 0]
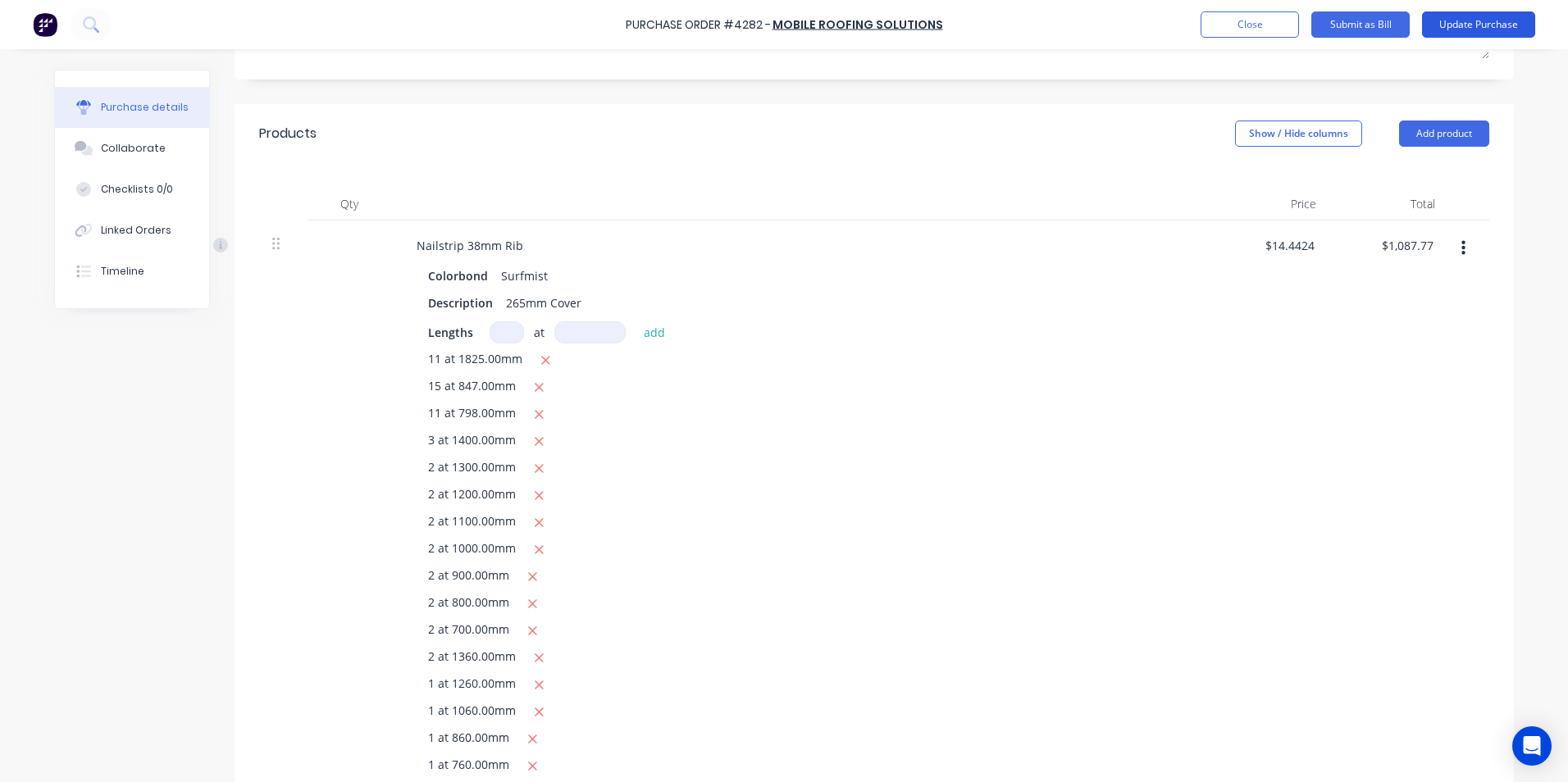
click at [1434, 26] on button "Update Purchase" at bounding box center [1479, 24] width 113 height 26
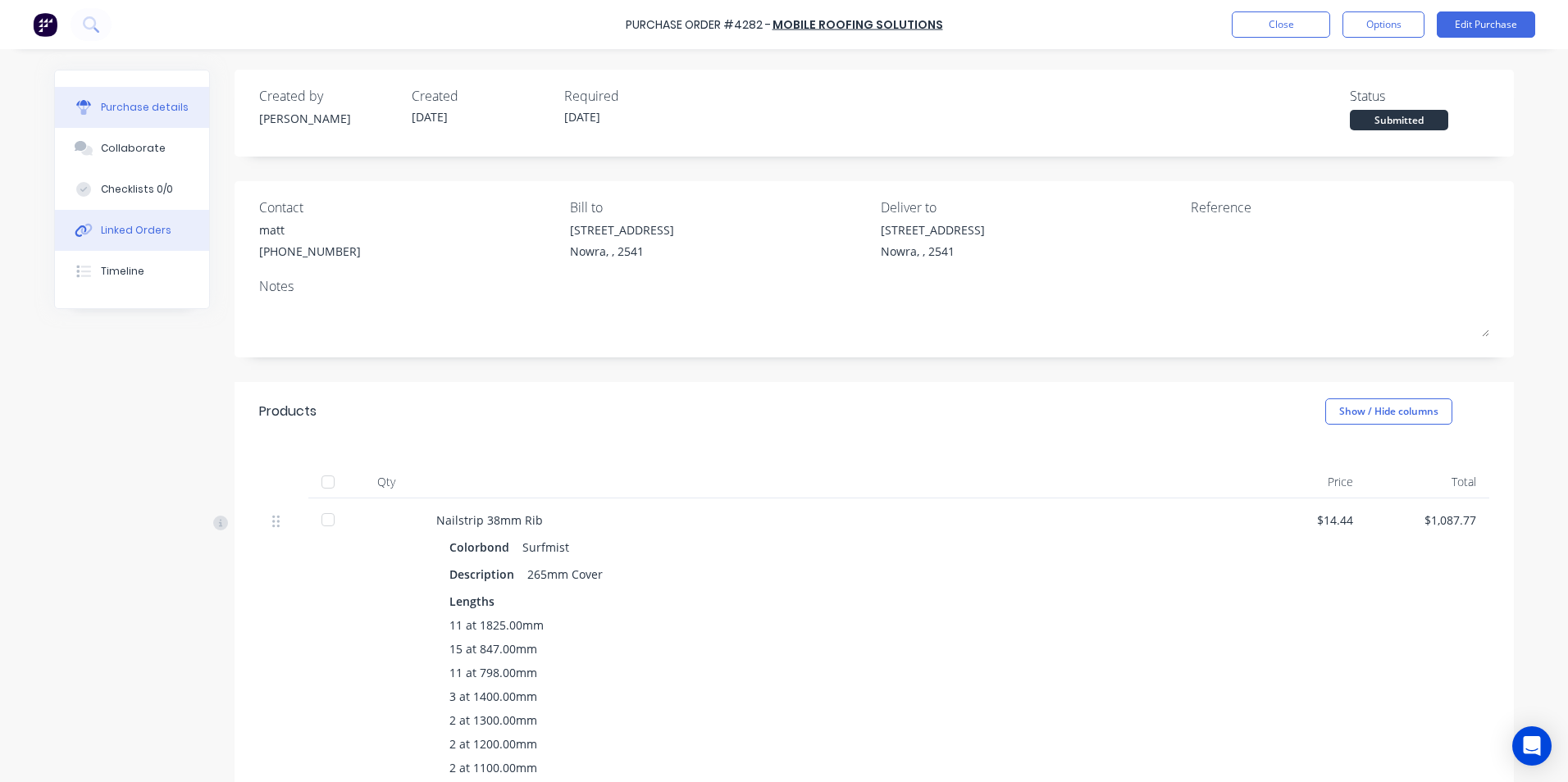
click at [149, 224] on div "Linked Orders" at bounding box center [136, 230] width 71 height 14
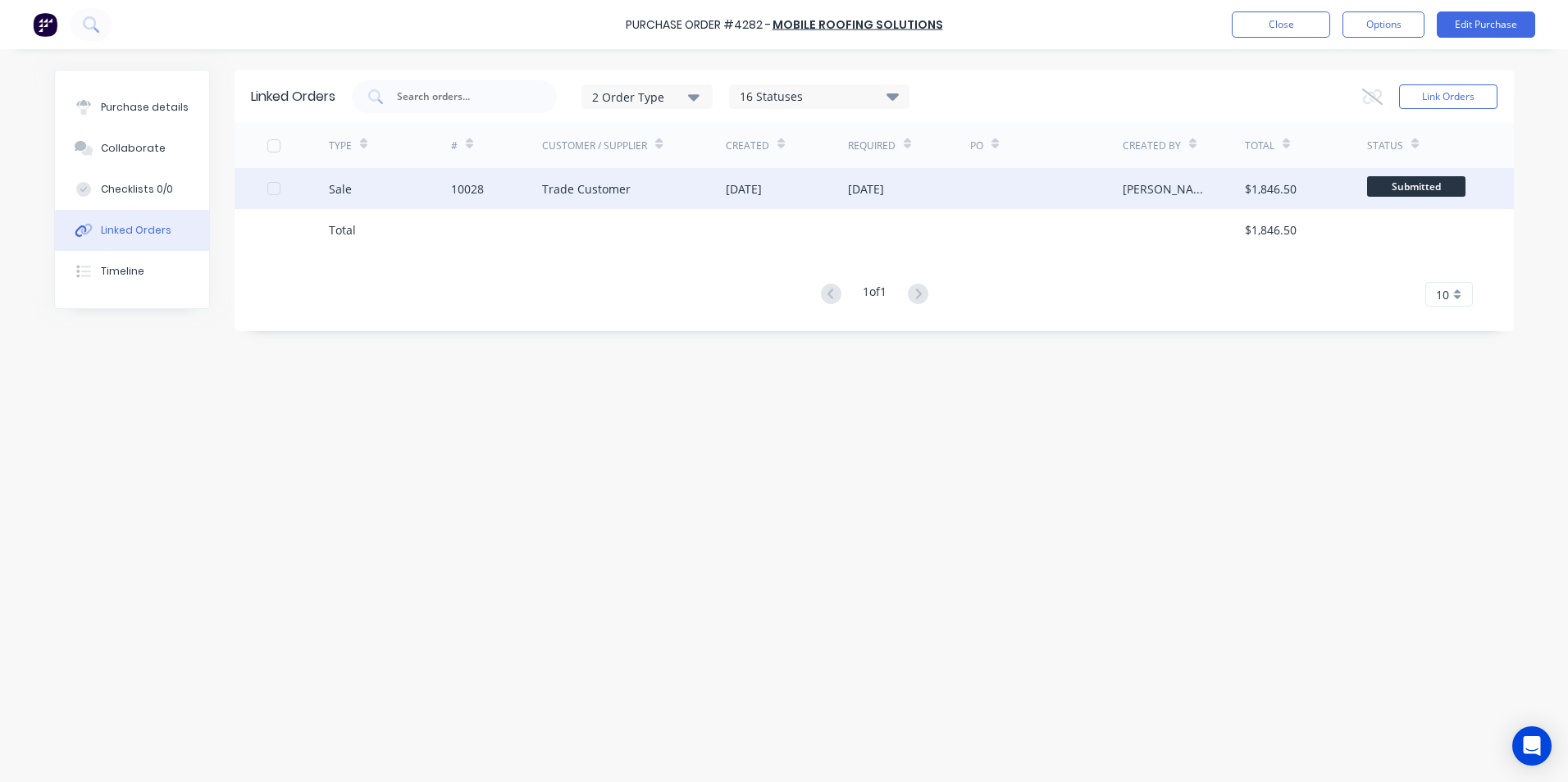
click at [827, 189] on div "07 Oct 2025" at bounding box center [787, 189] width 123 height 41
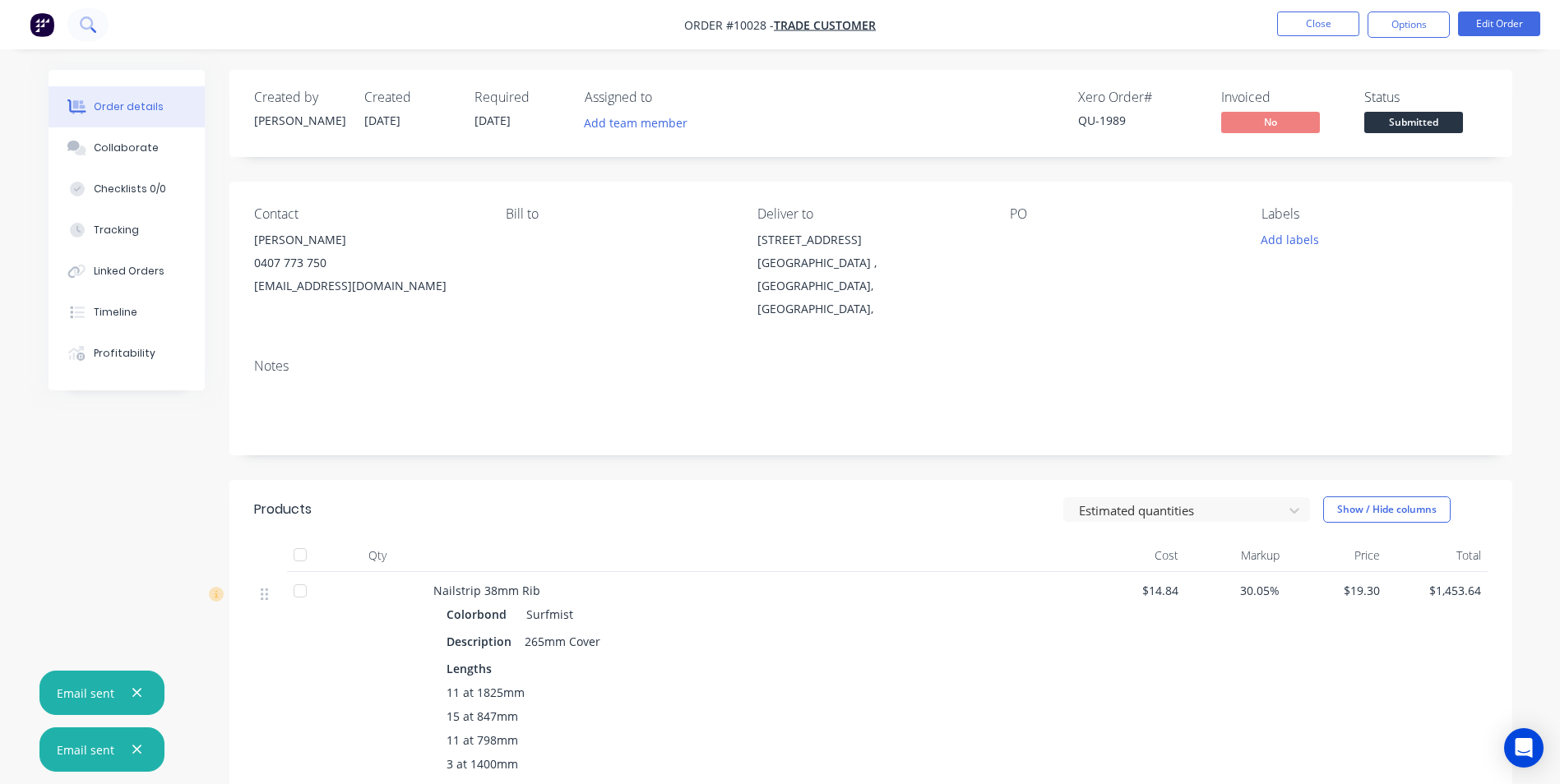
click at [84, 27] on icon at bounding box center [86, 23] width 13 height 13
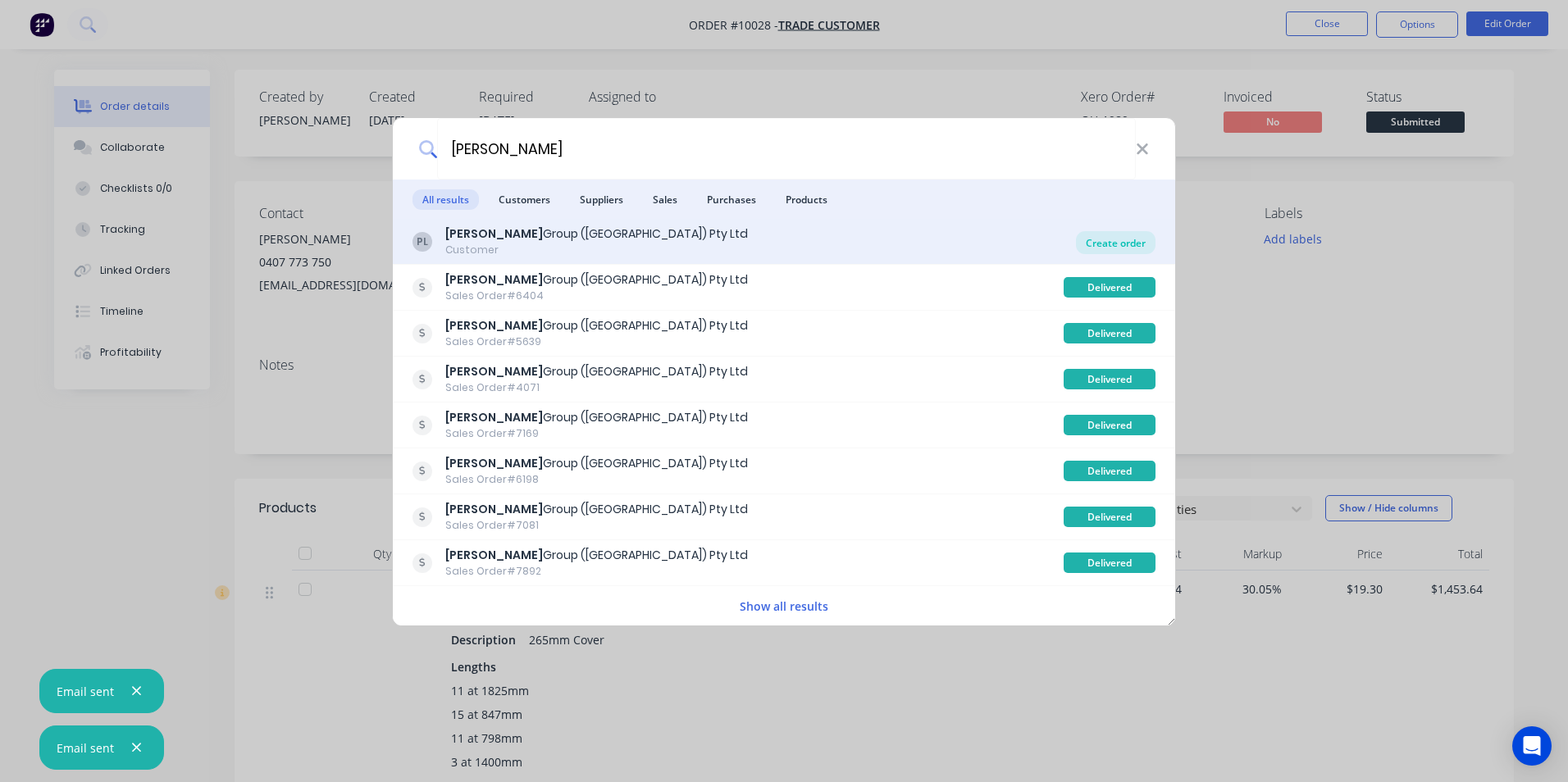
type input "parrish"
click at [1127, 240] on div "Create order" at bounding box center [1115, 243] width 79 height 23
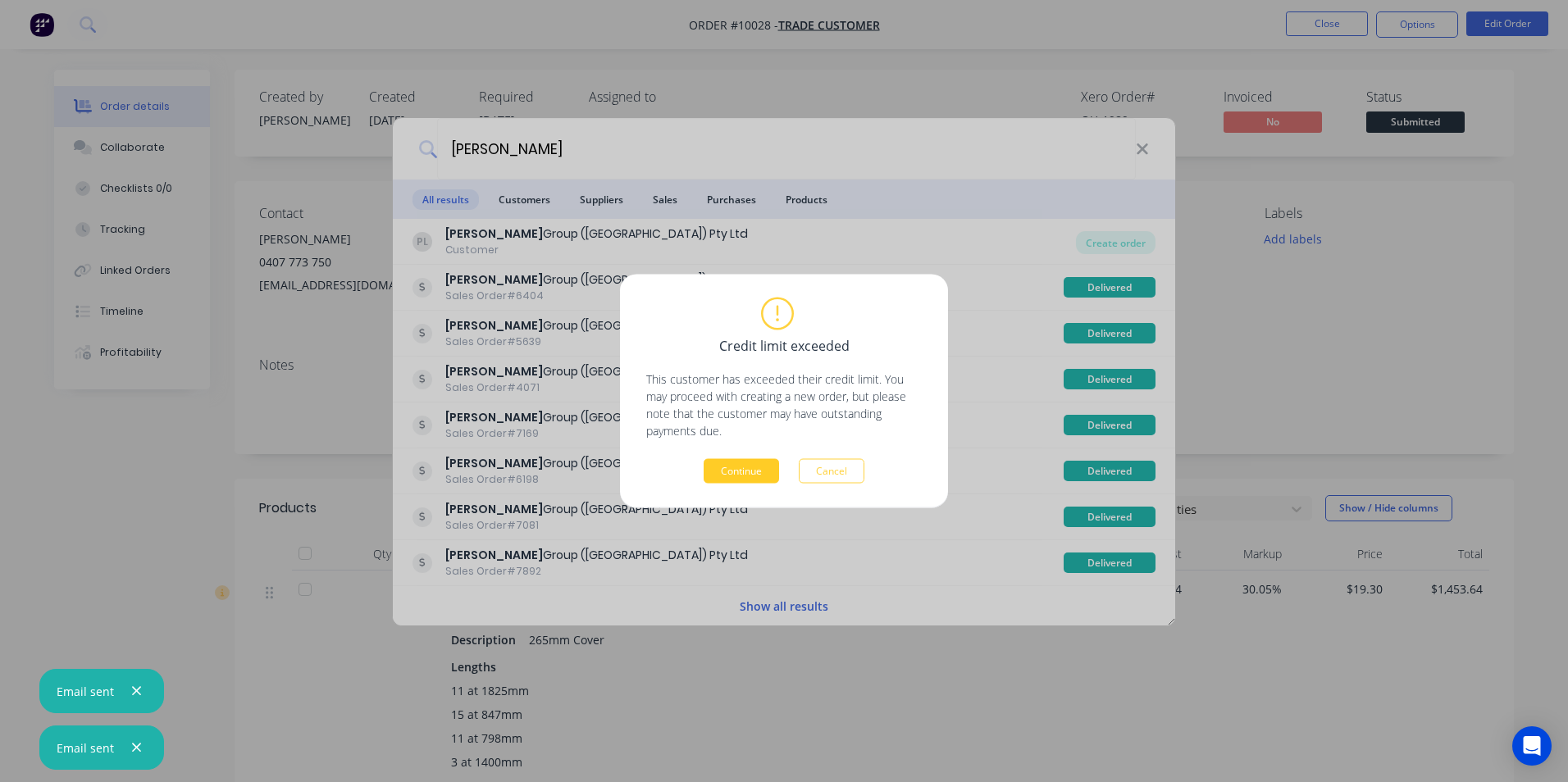
click at [735, 473] on button "Continue" at bounding box center [741, 472] width 76 height 25
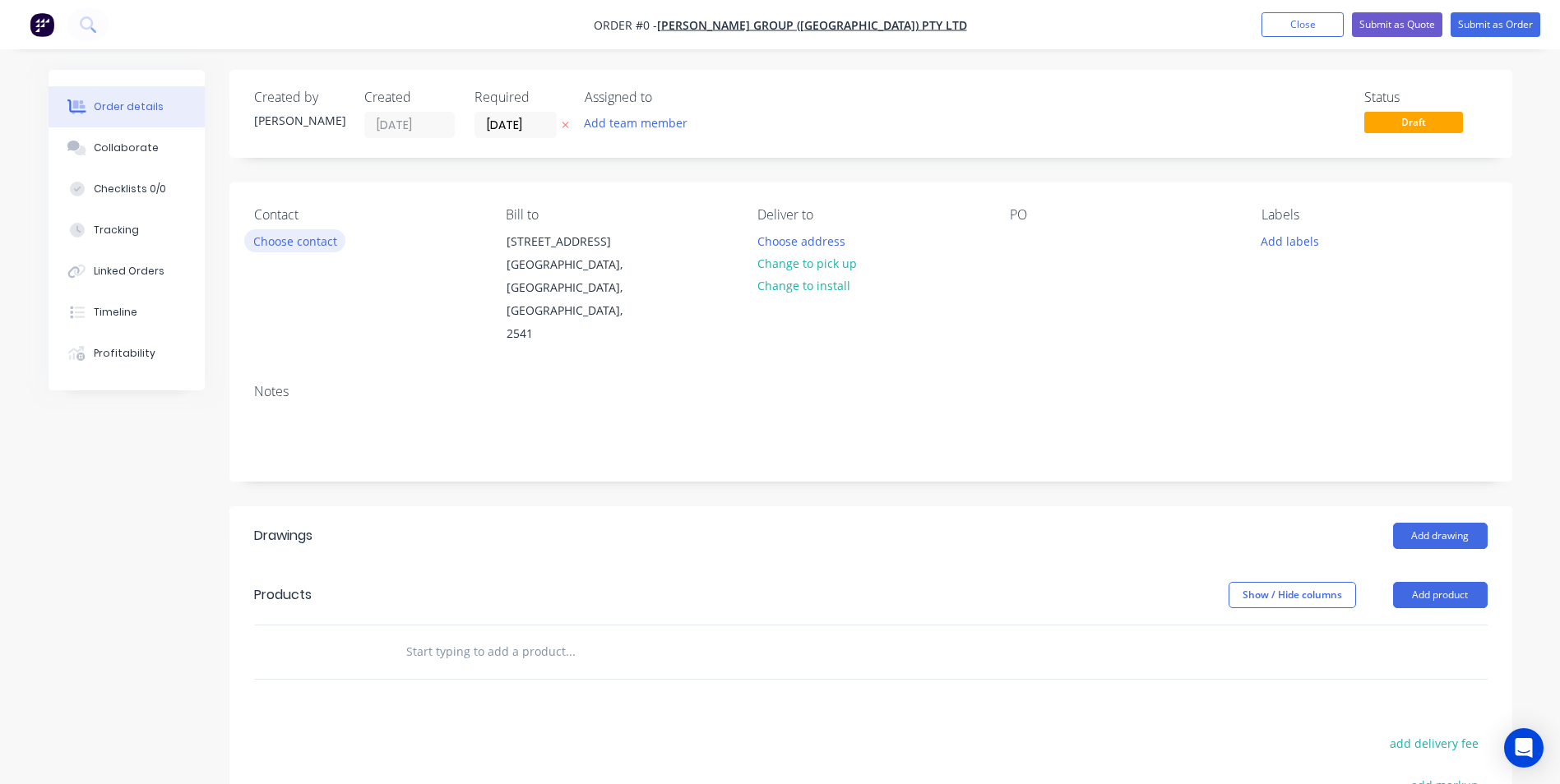
click at [337, 238] on button "Choose contact" at bounding box center [294, 240] width 101 height 22
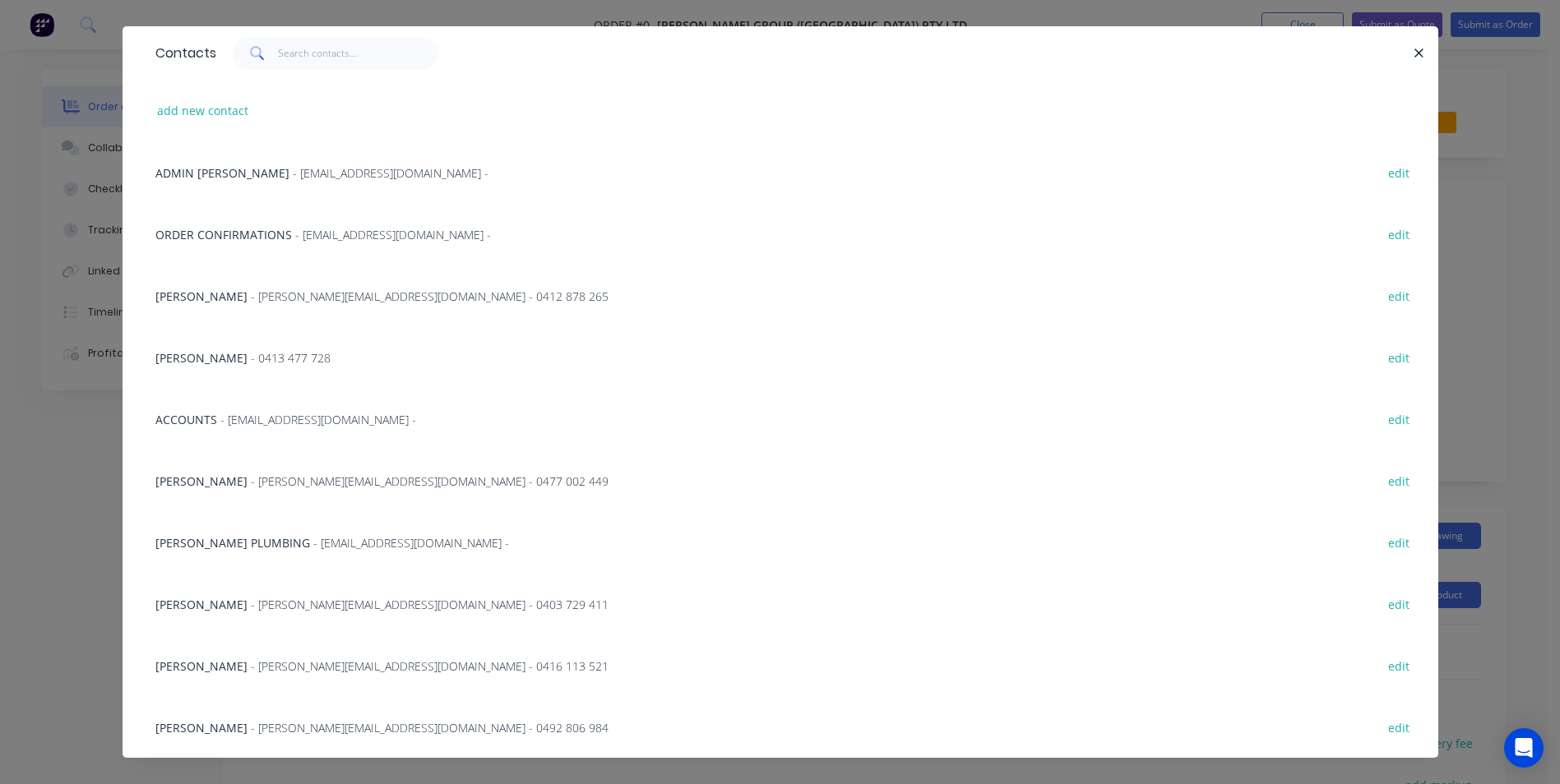
scroll to position [60, 0]
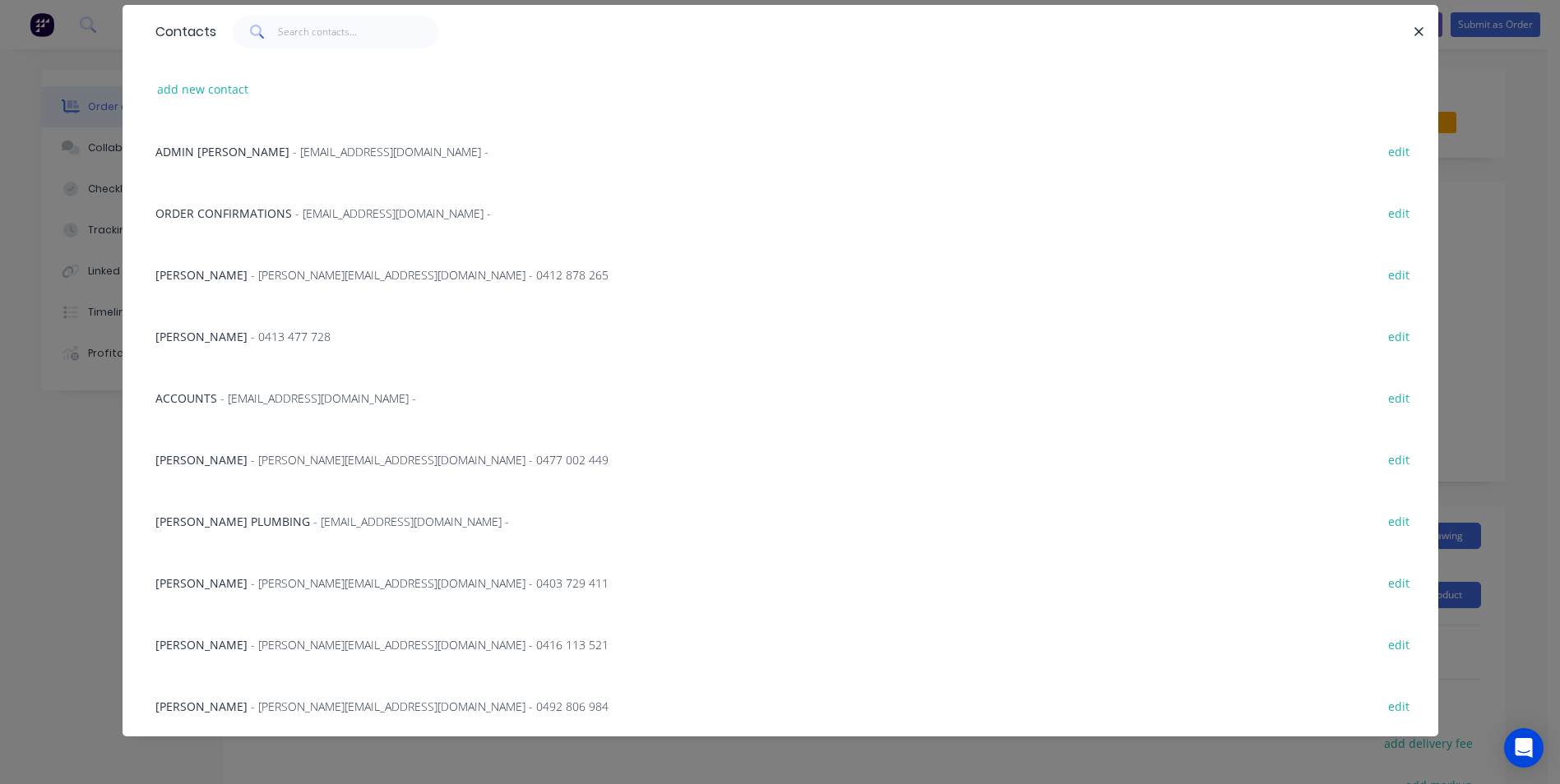
click at [255, 706] on span "- [PERSON_NAME][EMAIL_ADDRESS][DOMAIN_NAME] - 0492 806 984" at bounding box center [429, 706] width 358 height 15
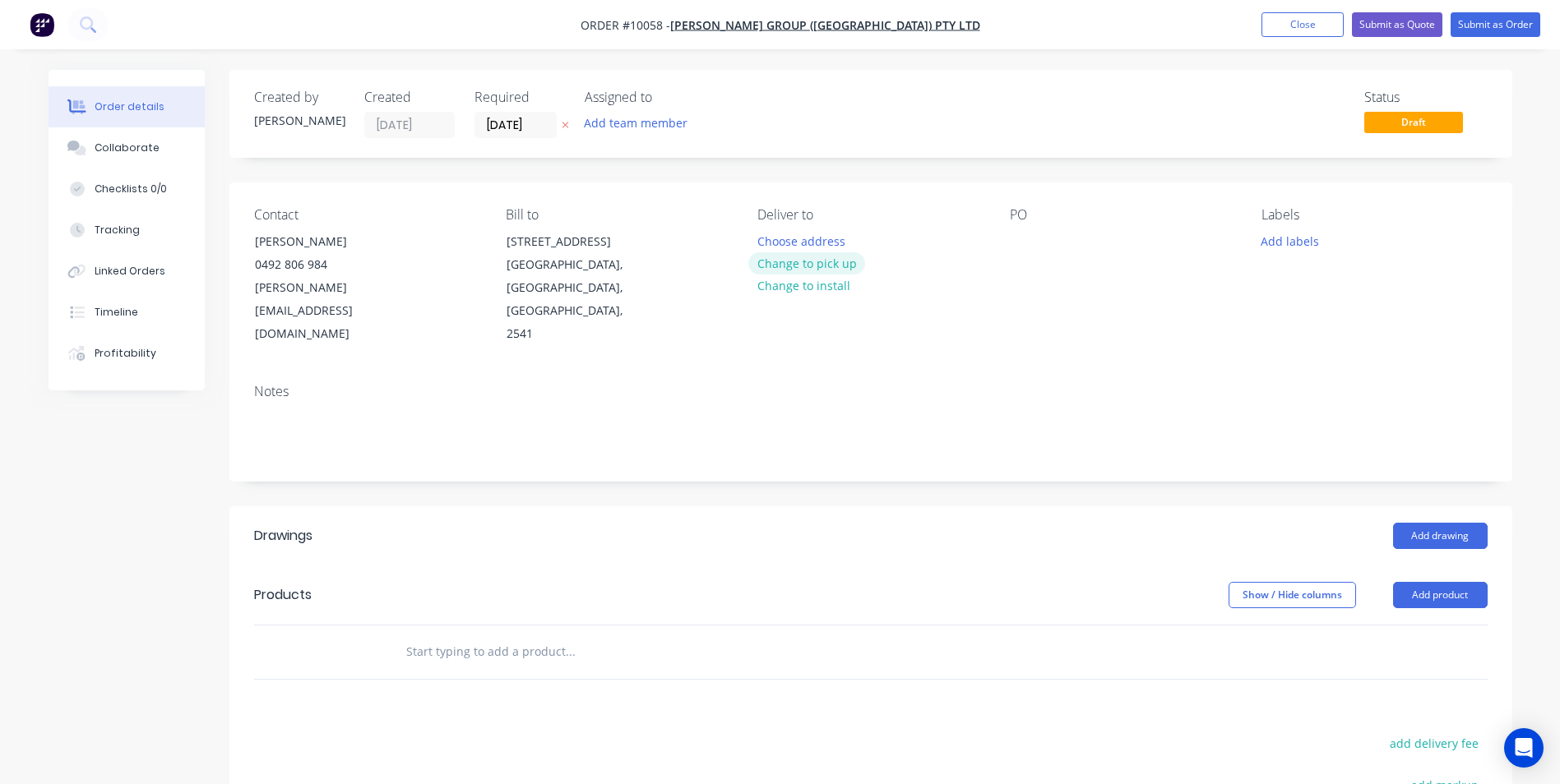
click at [781, 265] on button "Change to pick up" at bounding box center [807, 263] width 117 height 22
click at [1020, 242] on div at bounding box center [1022, 241] width 26 height 24
click at [451, 635] on input "text" at bounding box center [569, 652] width 329 height 33
type input "v"
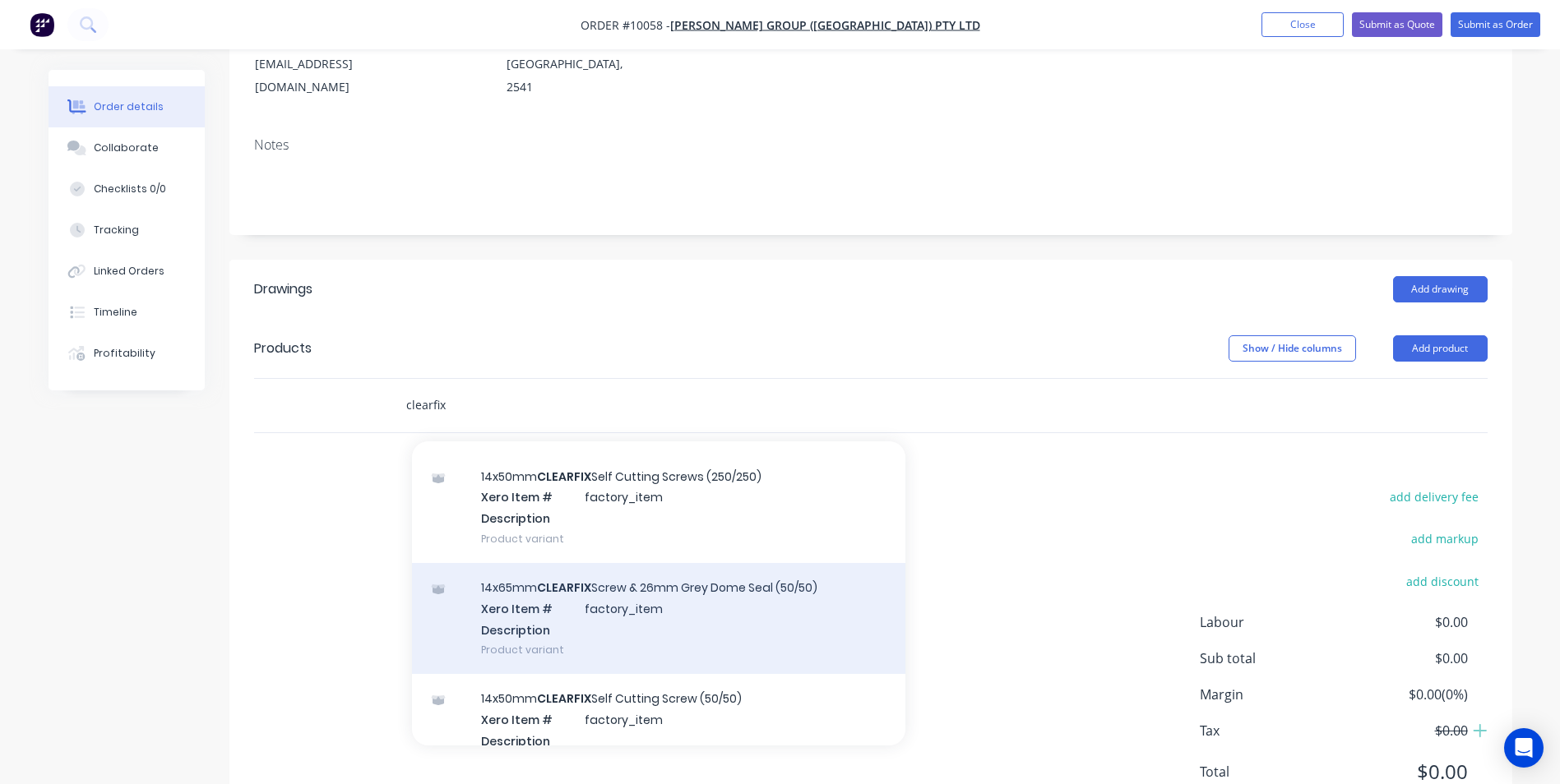
scroll to position [83, 0]
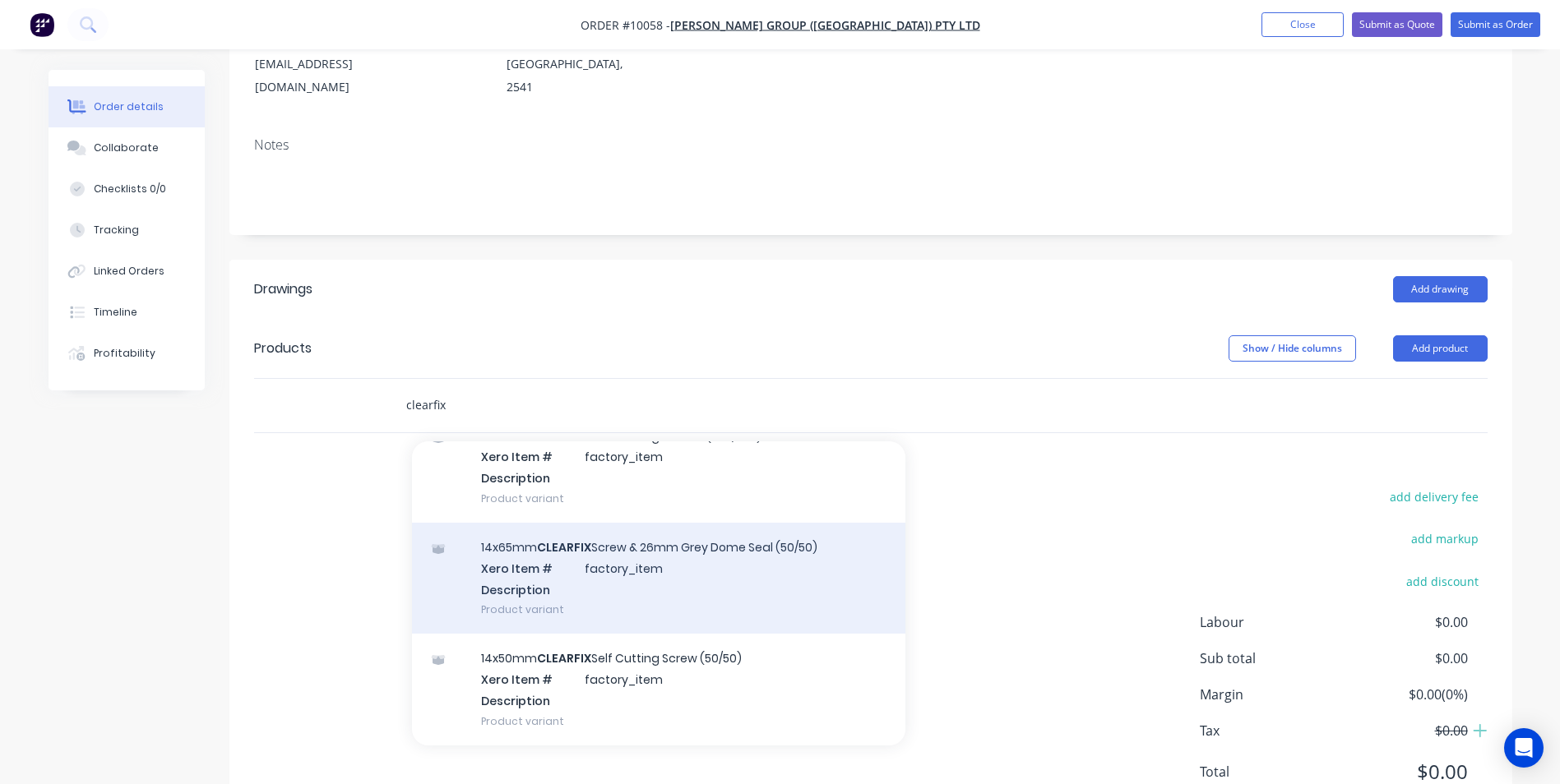
type input "clearfix"
click at [643, 536] on div "14x65mm CLEARFIX Screw & 26mm Grey Dome Seal (50/50) Xero Item # factory_item D…" at bounding box center [659, 579] width 493 height 111
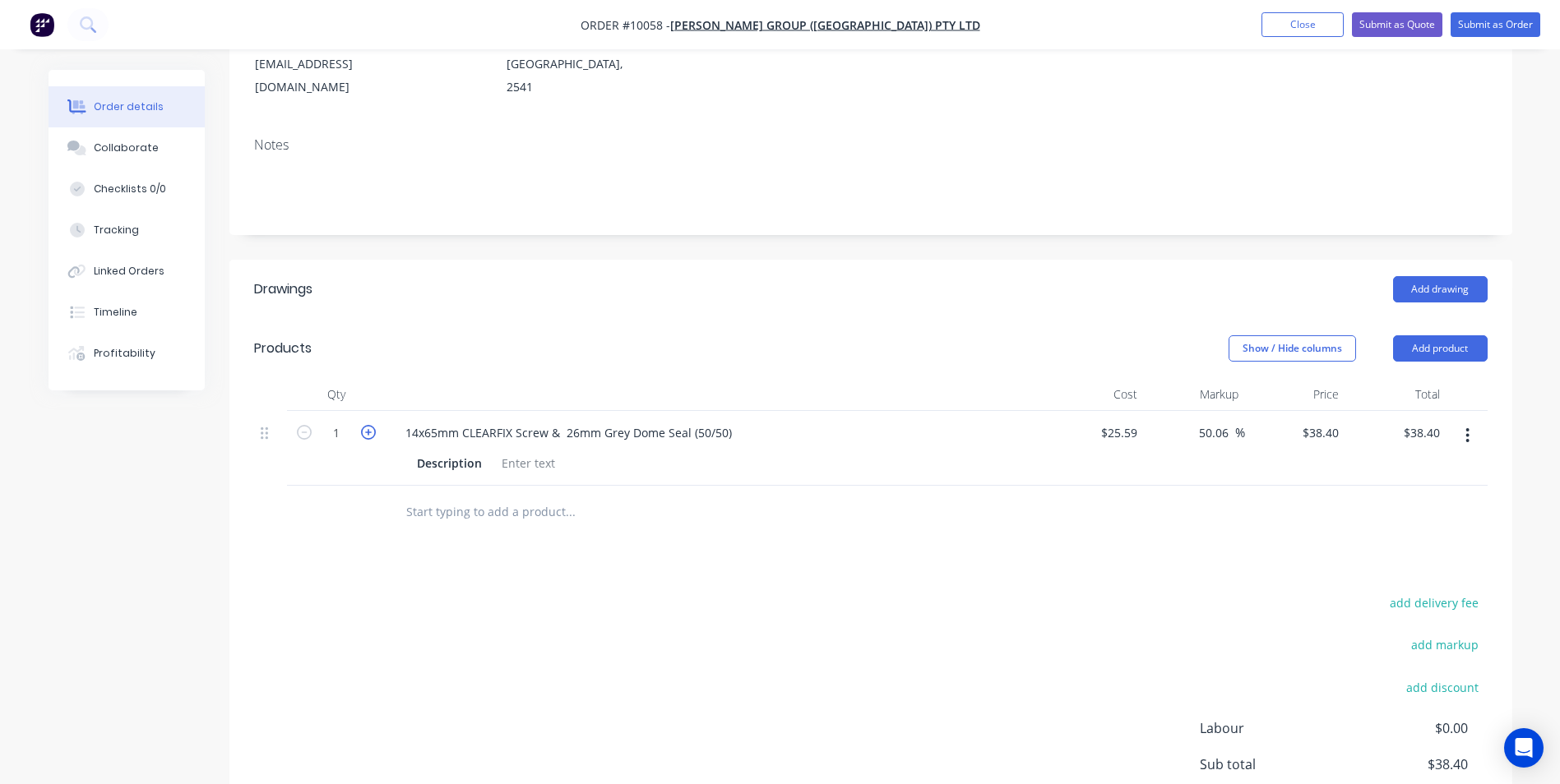
click at [370, 425] on icon "button" at bounding box center [368, 432] width 14 height 14
type input "2"
type input "$76.80"
click at [370, 425] on icon "button" at bounding box center [368, 432] width 14 height 14
type input "3"
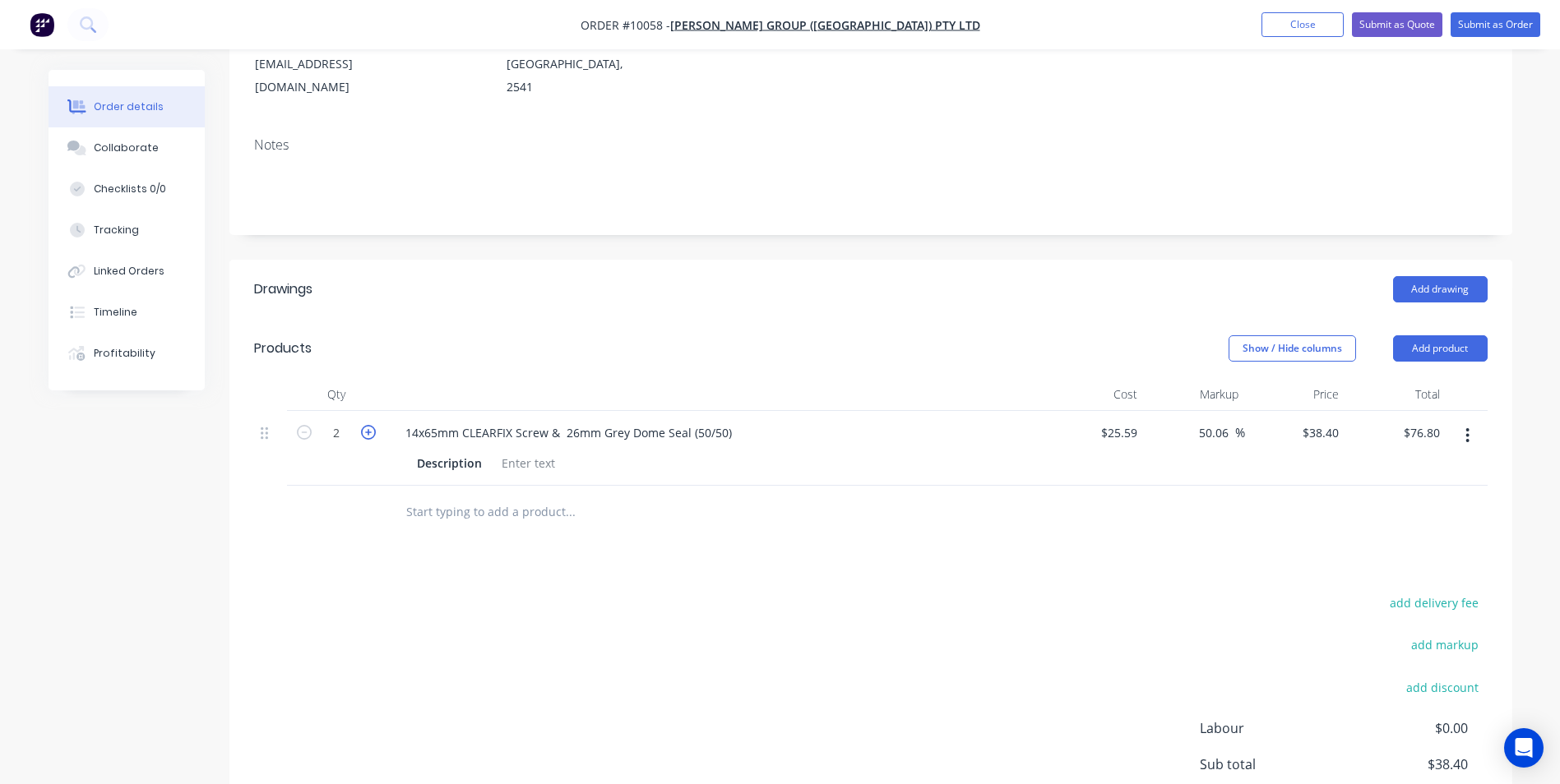
type input "$115.20"
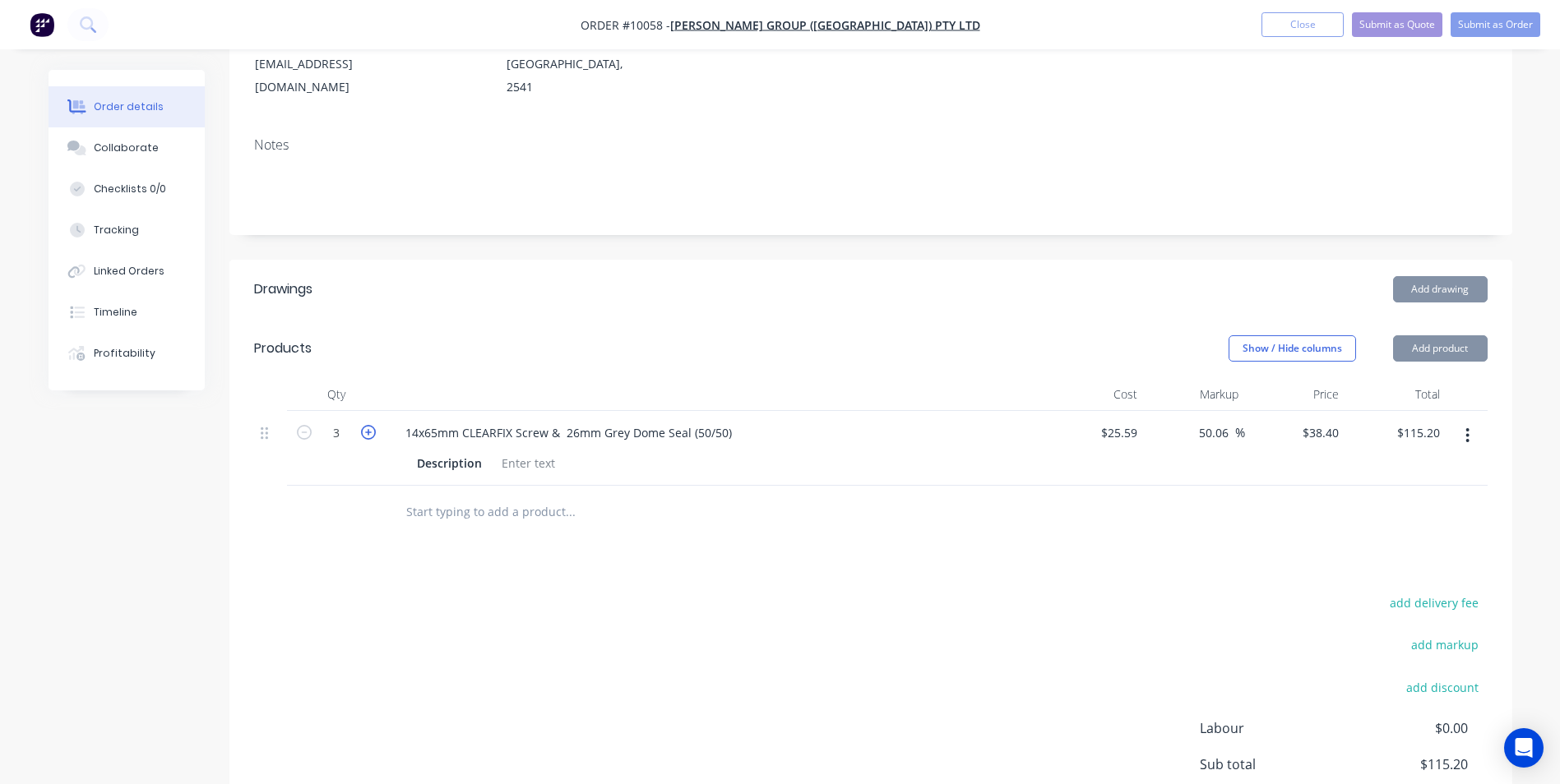
click at [370, 425] on icon "button" at bounding box center [368, 432] width 14 height 14
type input "4"
type input "$153.60"
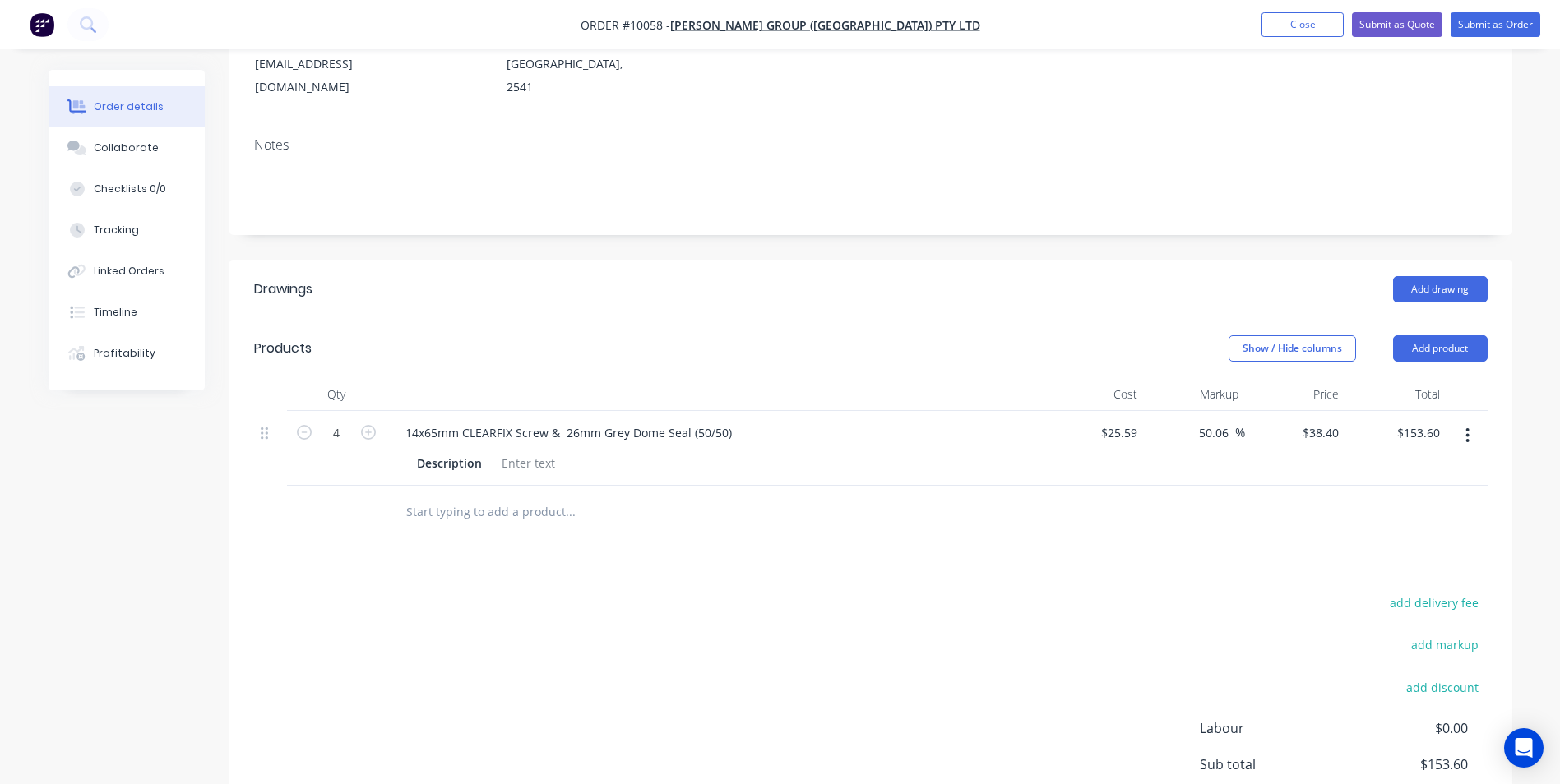
click at [526, 496] on input "text" at bounding box center [569, 512] width 329 height 33
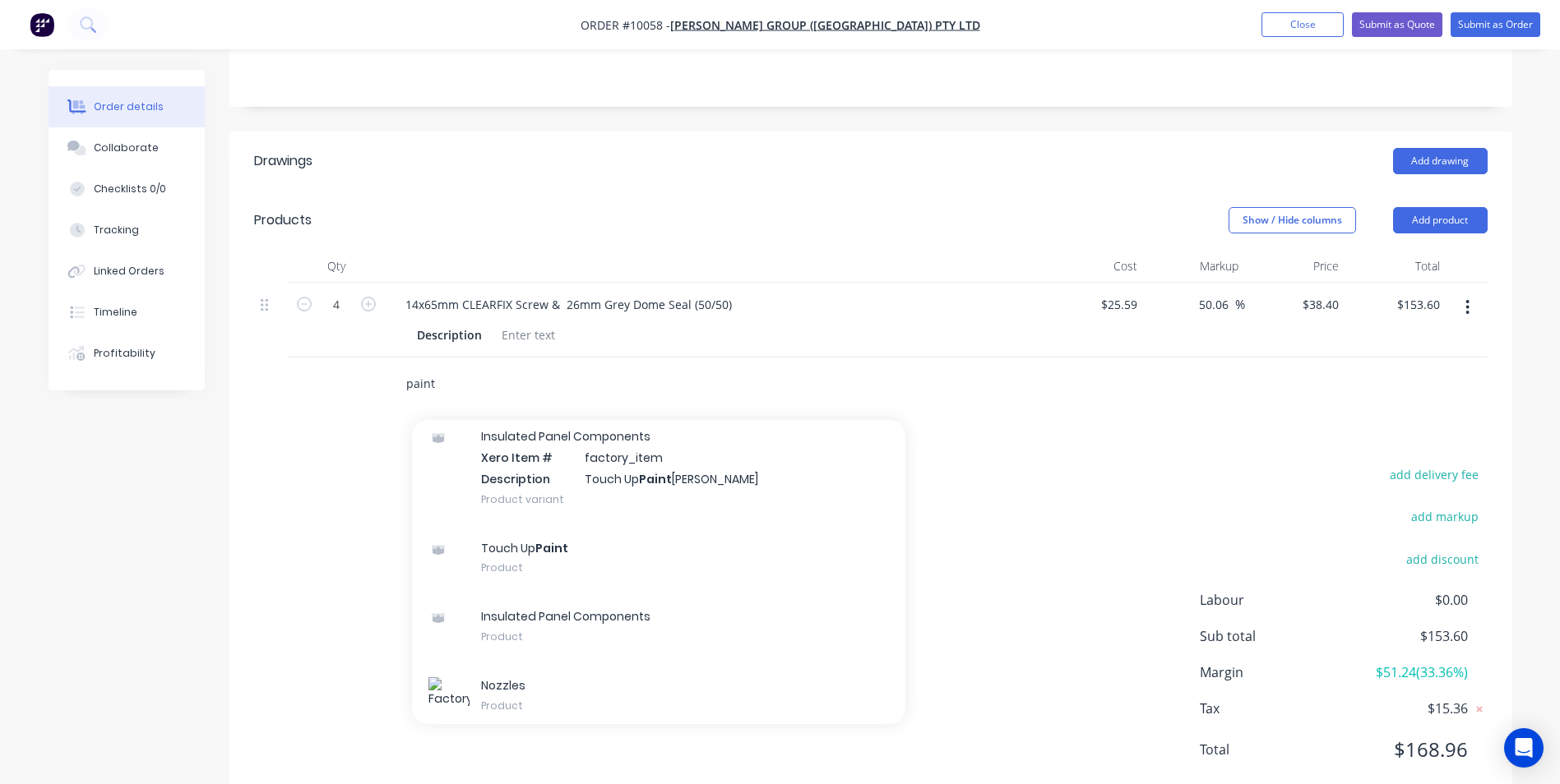
scroll to position [986, 0]
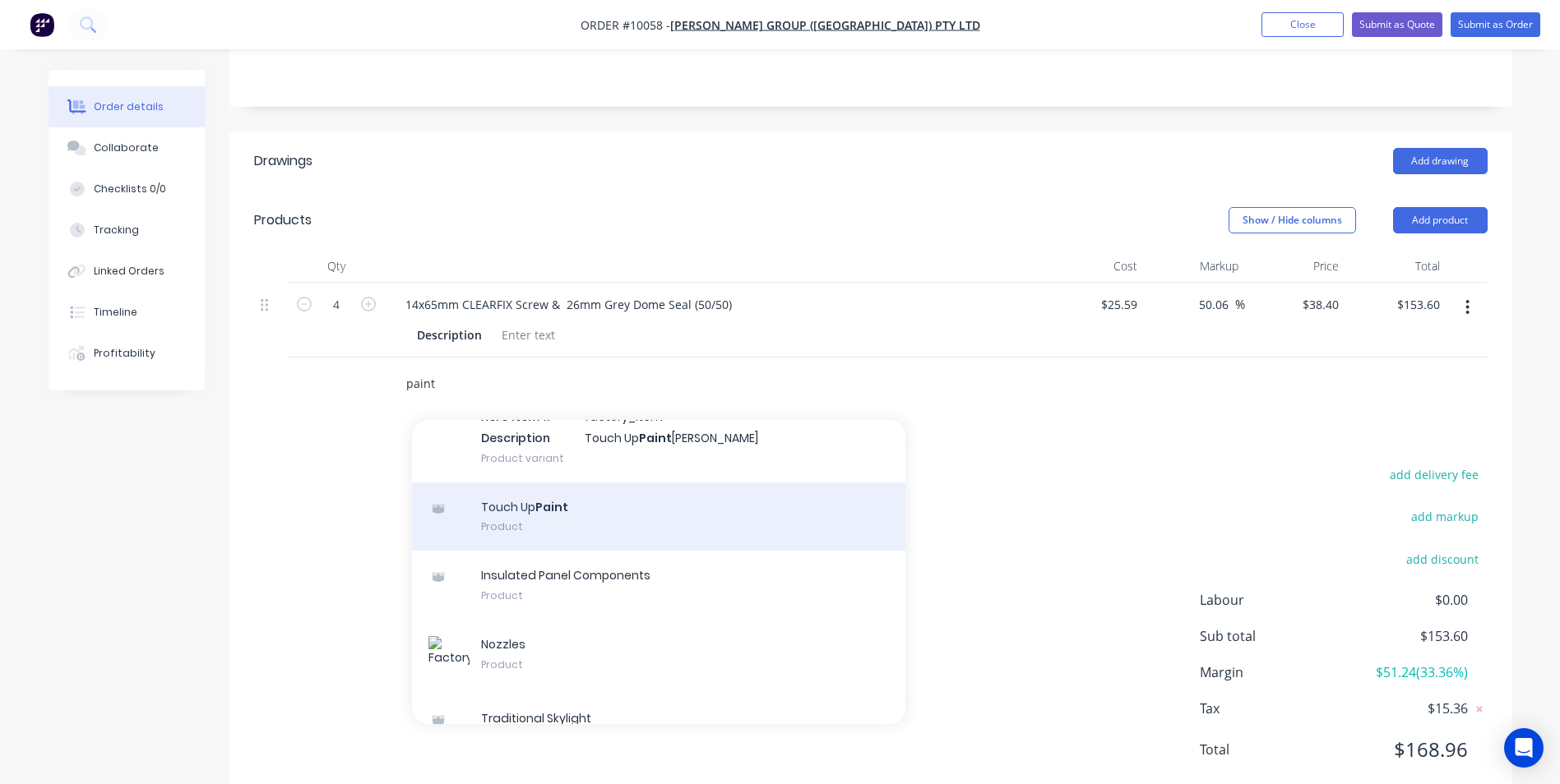
type input "paint"
click at [592, 483] on div "Touch Up Paint Product" at bounding box center [659, 517] width 493 height 69
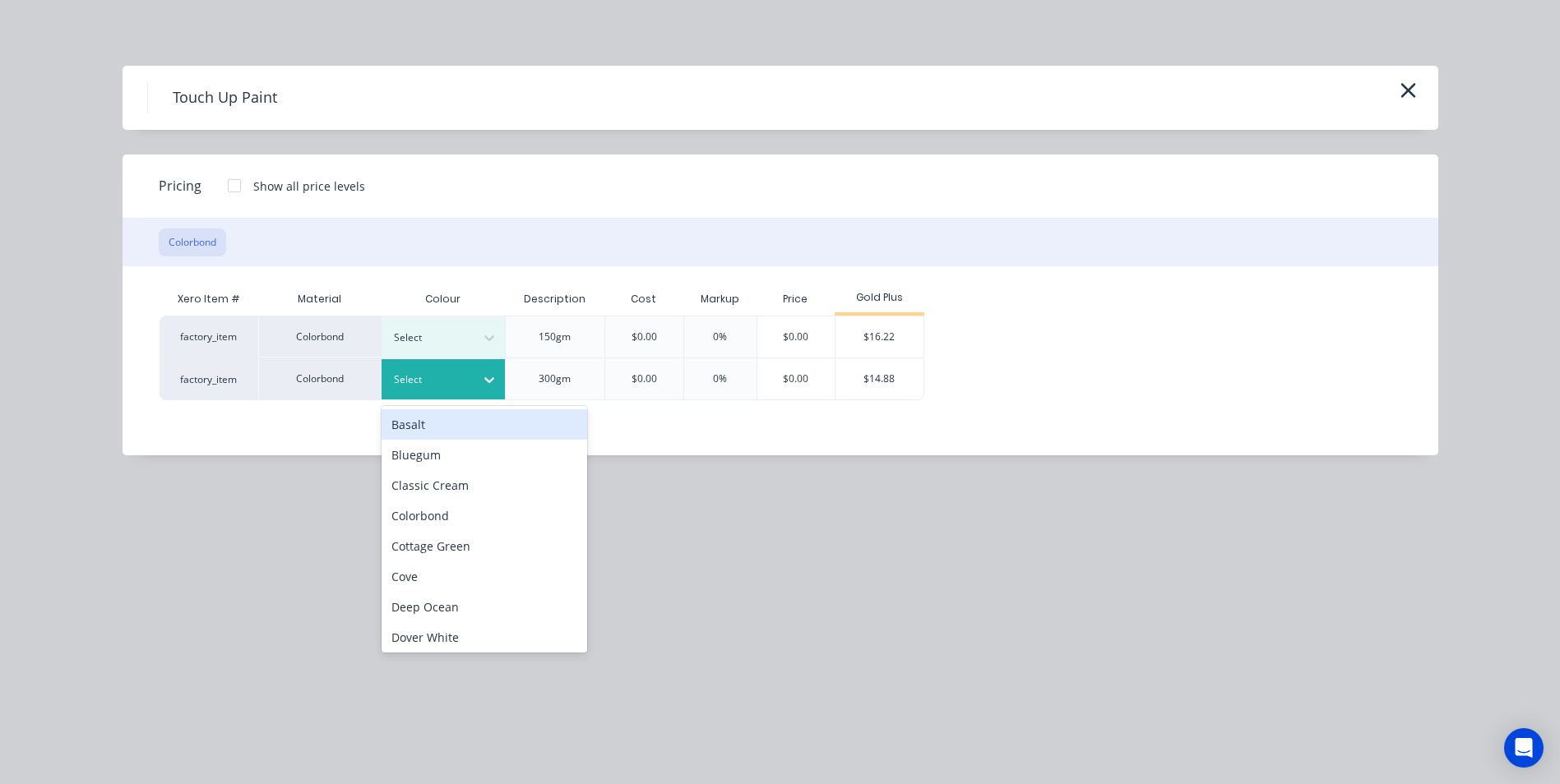
click at [439, 381] on div at bounding box center [430, 379] width 74 height 18
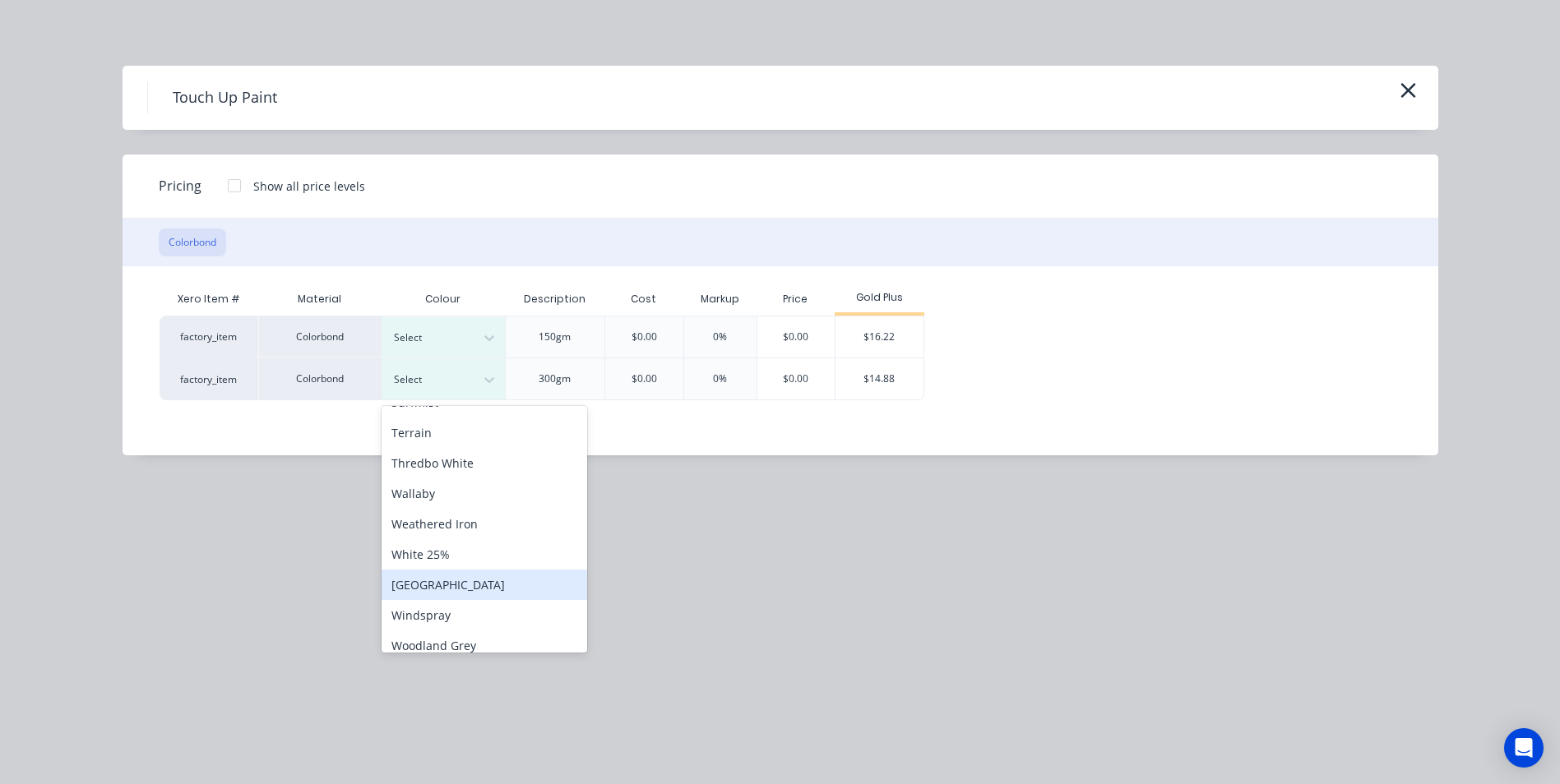
scroll to position [673, 0]
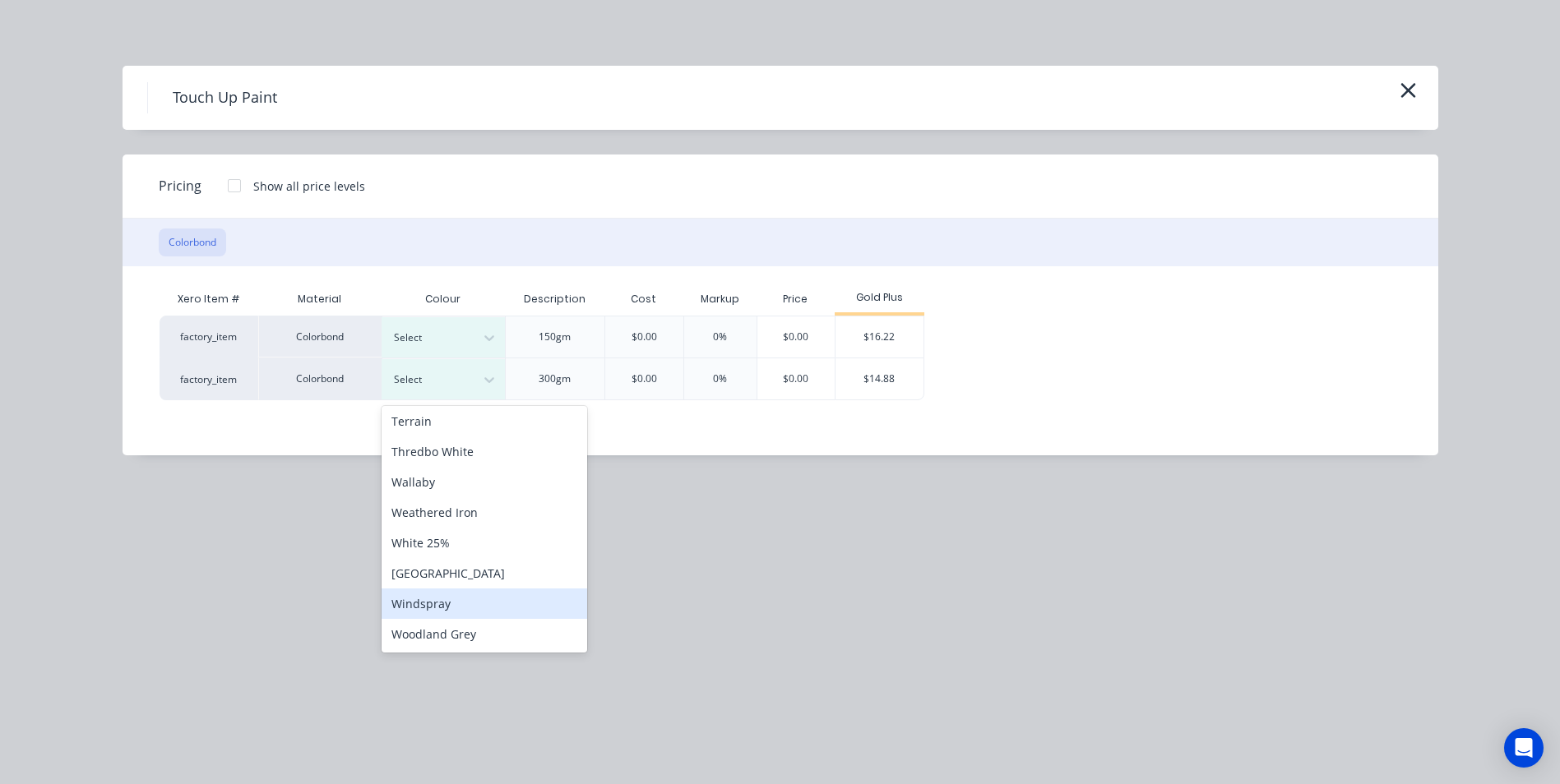
click at [456, 599] on div "Windspray" at bounding box center [485, 604] width 205 height 31
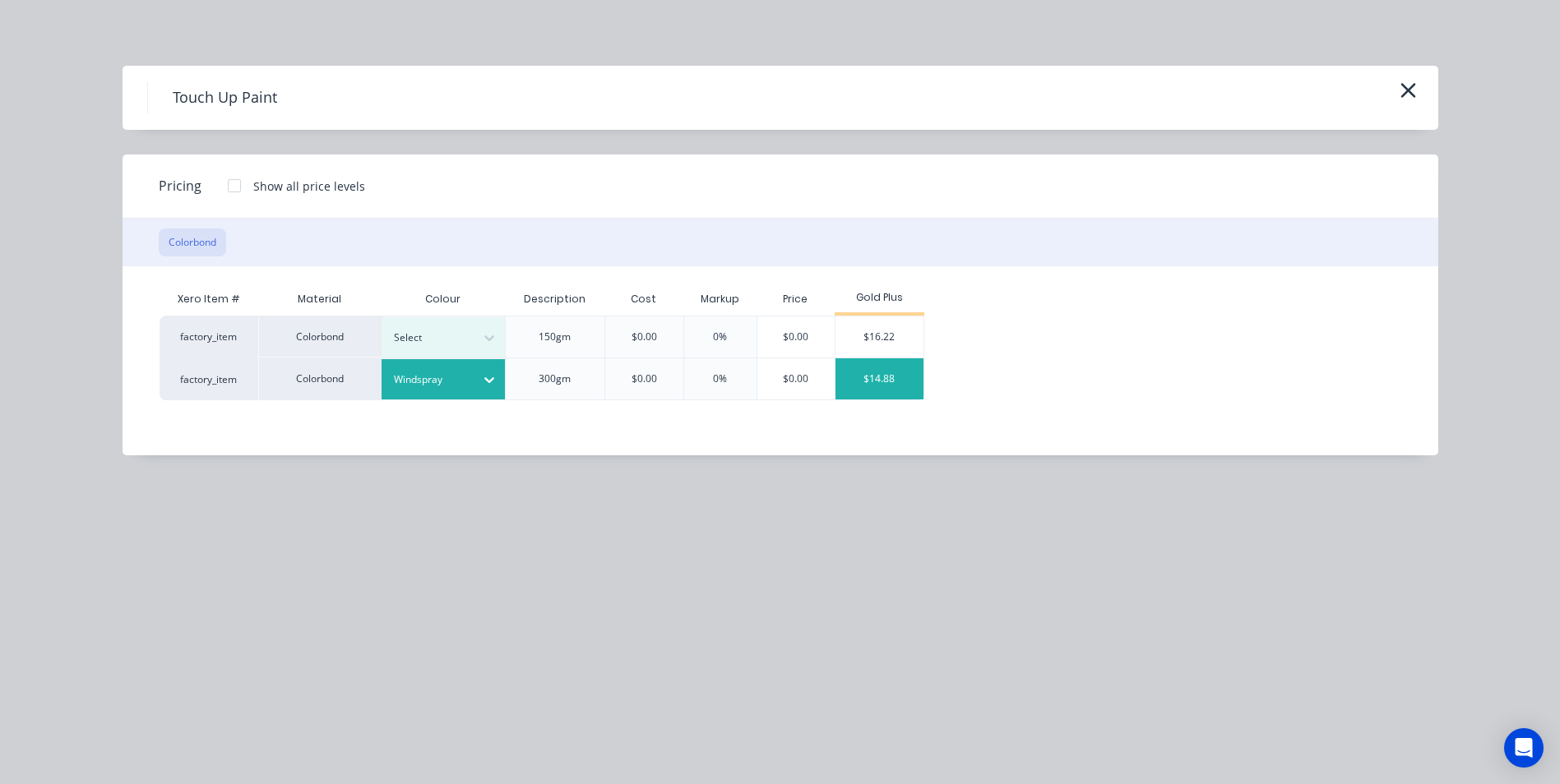
click at [864, 376] on div "$14.88" at bounding box center [879, 379] width 88 height 41
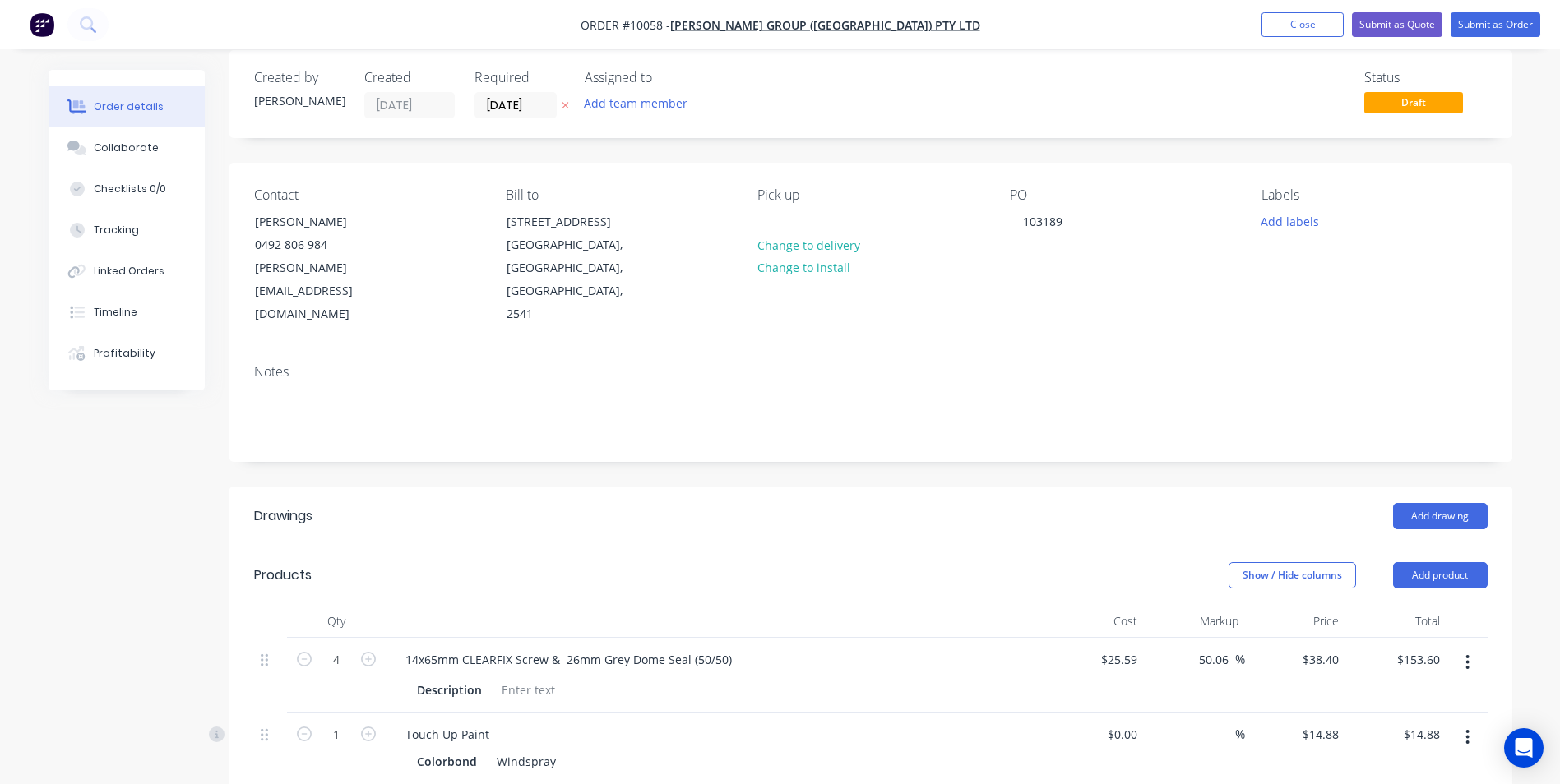
scroll to position [0, 0]
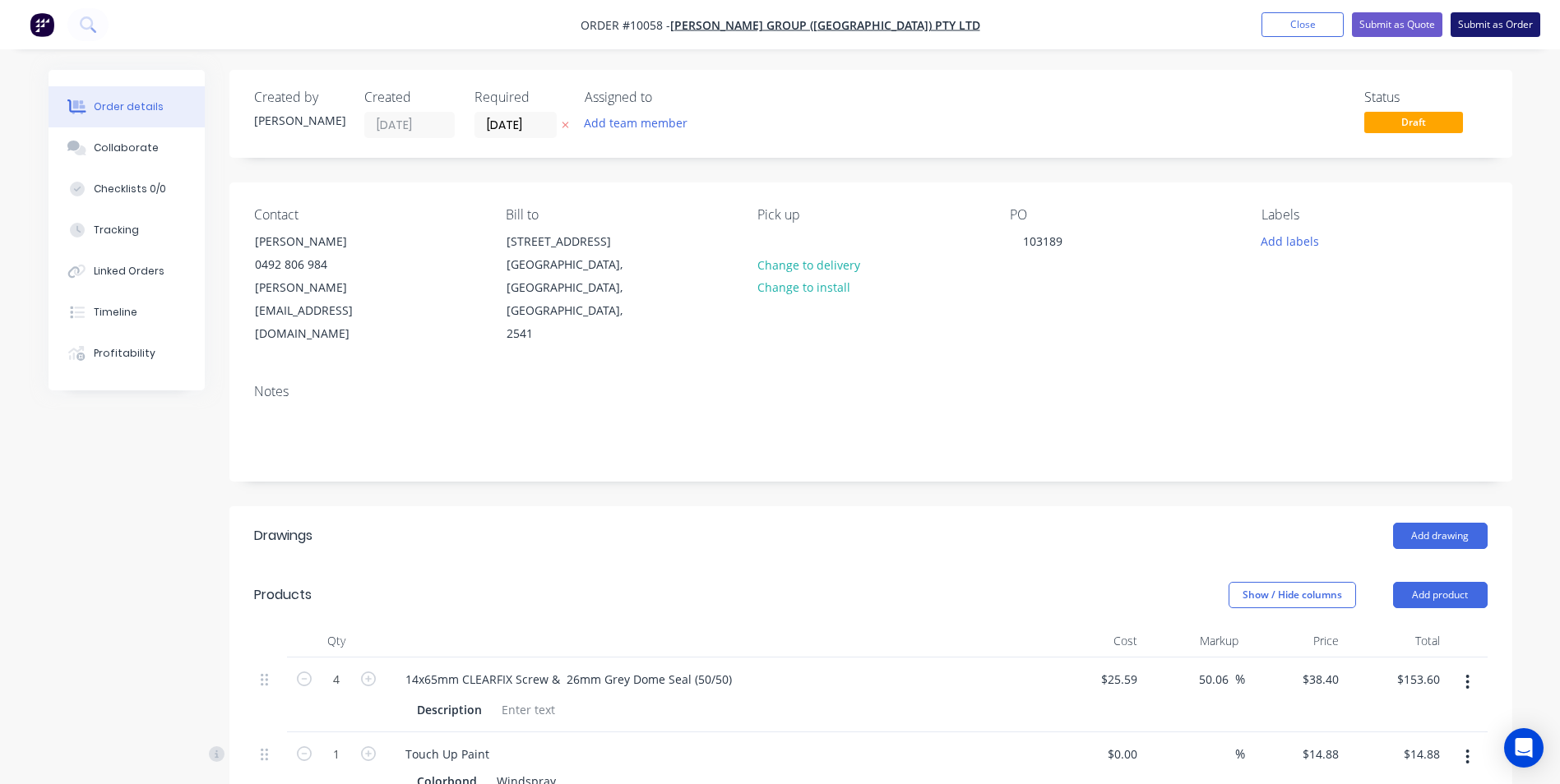
click at [1477, 26] on button "Submit as Order" at bounding box center [1495, 25] width 89 height 25
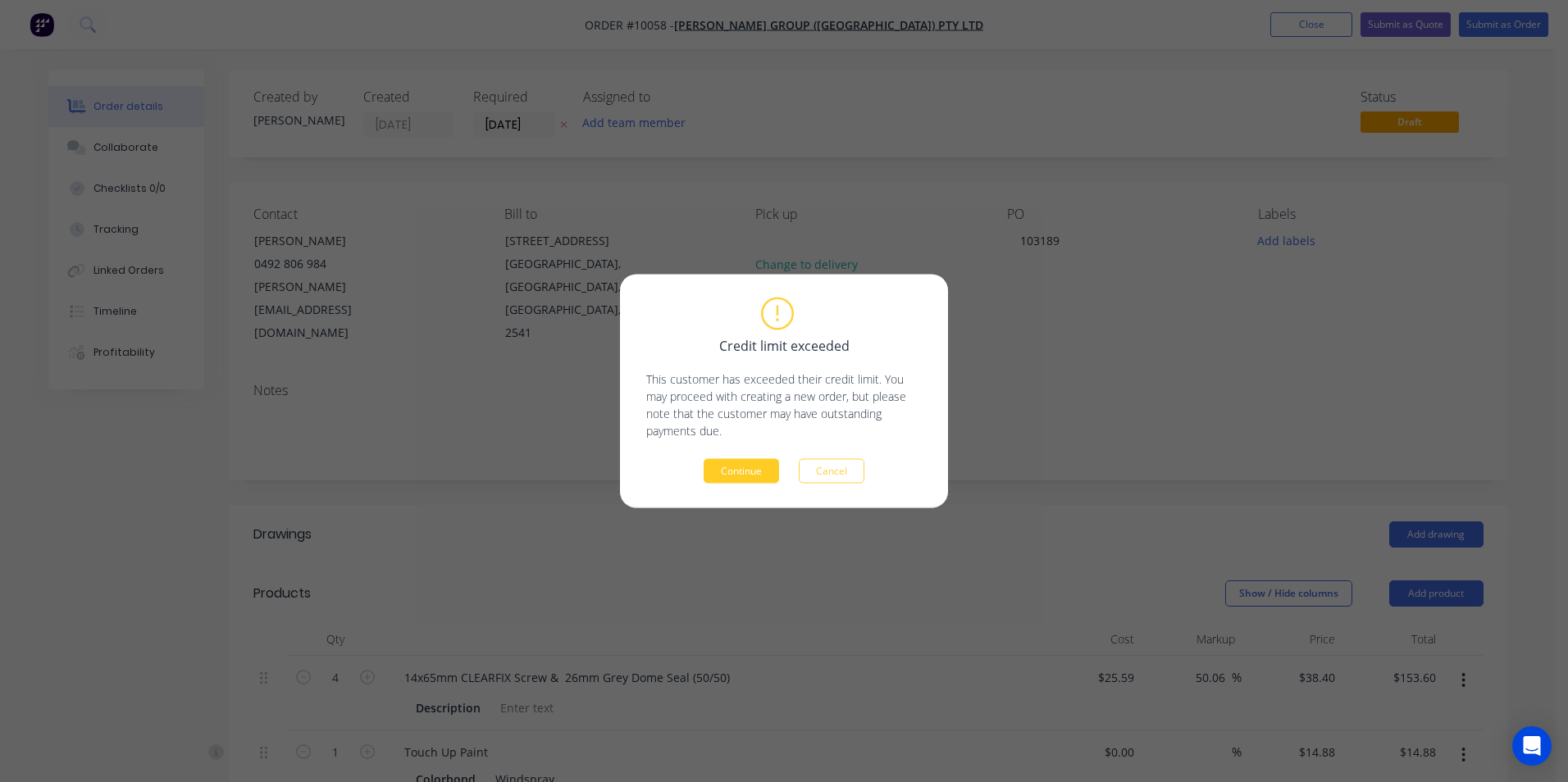
click at [768, 464] on button "Continue" at bounding box center [741, 472] width 76 height 25
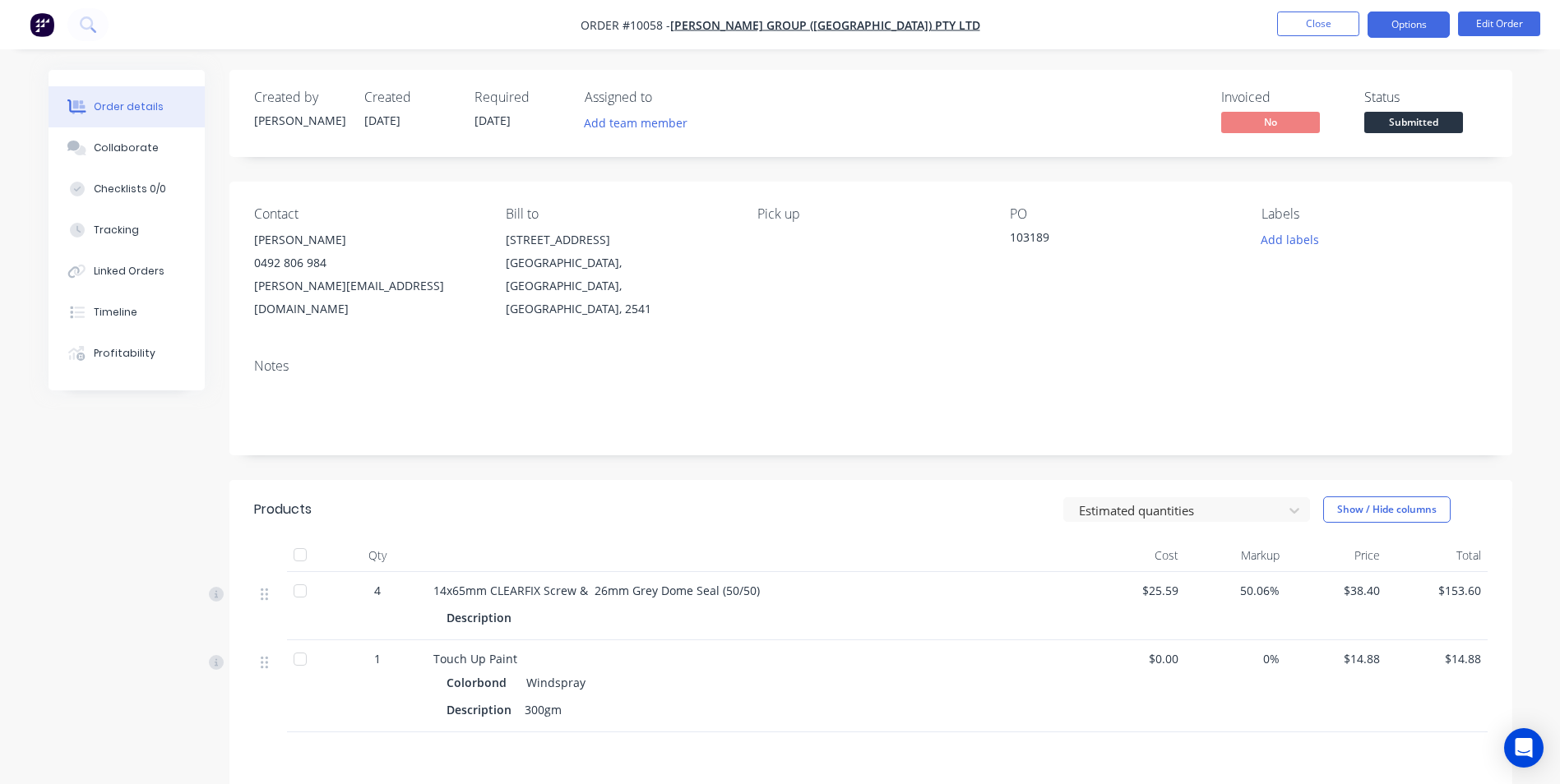
click at [1388, 32] on button "Options" at bounding box center [1409, 24] width 83 height 26
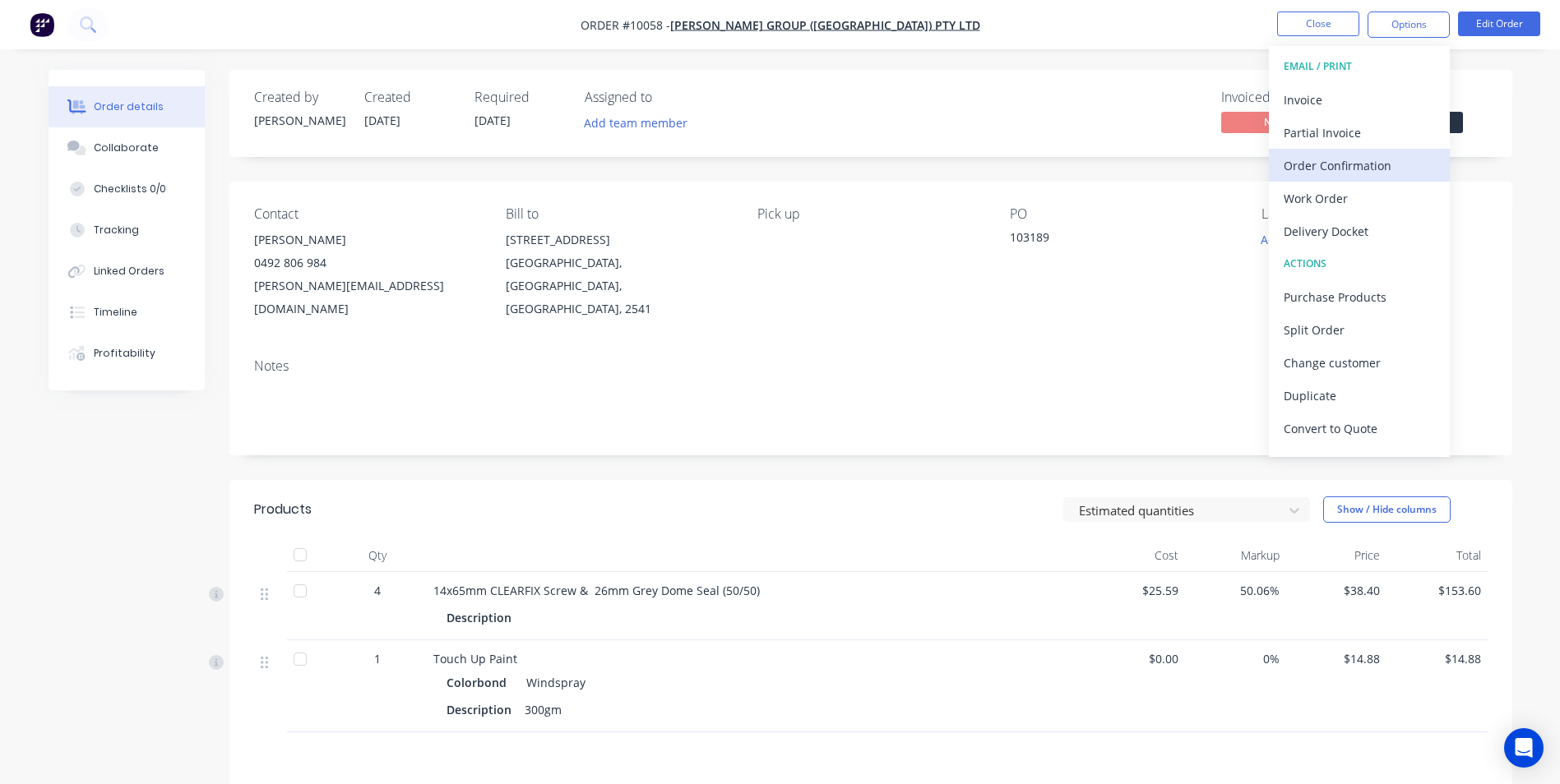
click at [1330, 164] on div "Order Confirmation" at bounding box center [1359, 165] width 152 height 24
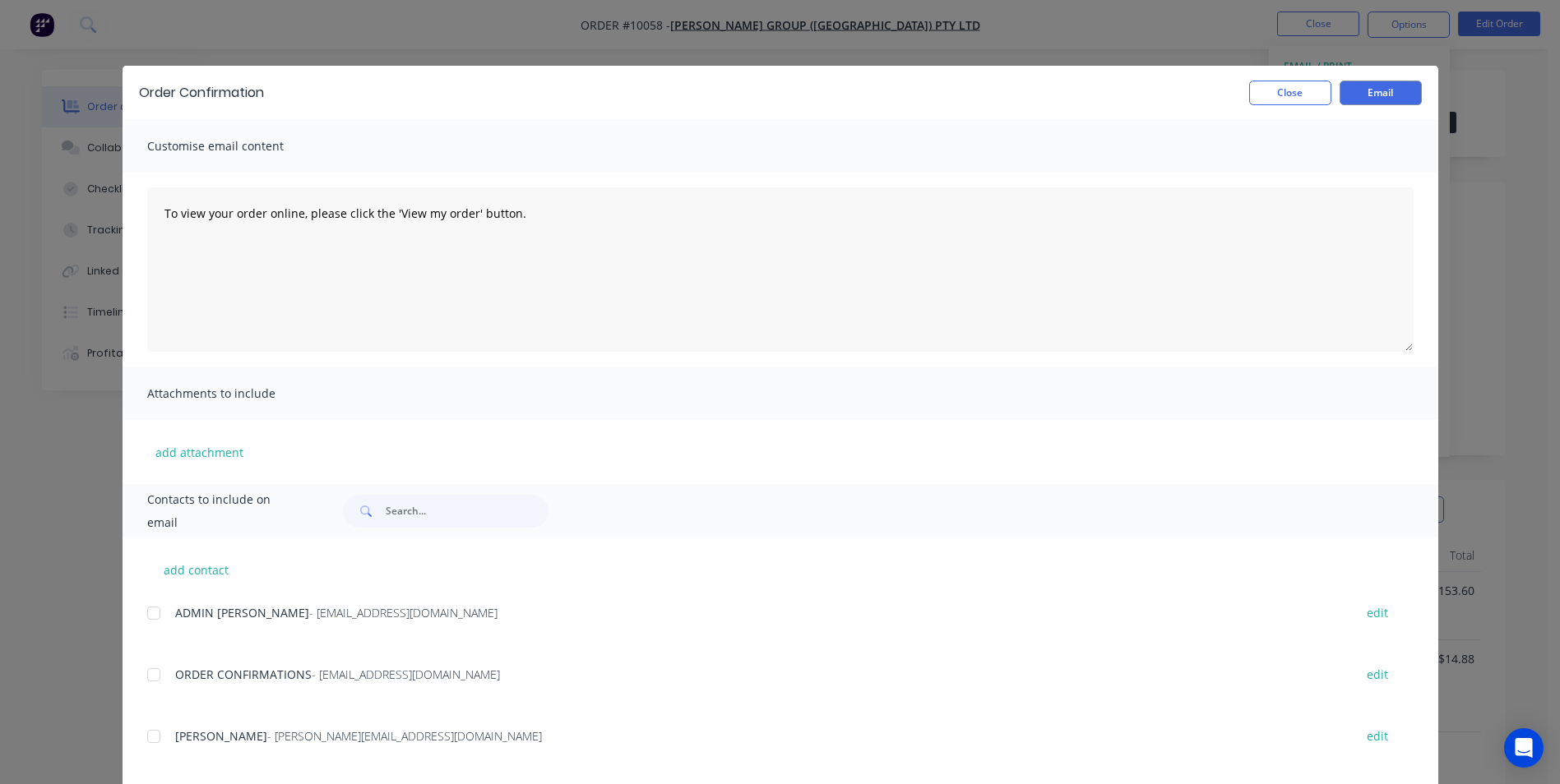
click at [152, 676] on div at bounding box center [154, 675] width 33 height 33
click at [1378, 100] on button "Email" at bounding box center [1381, 93] width 83 height 25
click at [1304, 89] on button "Close" at bounding box center [1290, 93] width 83 height 25
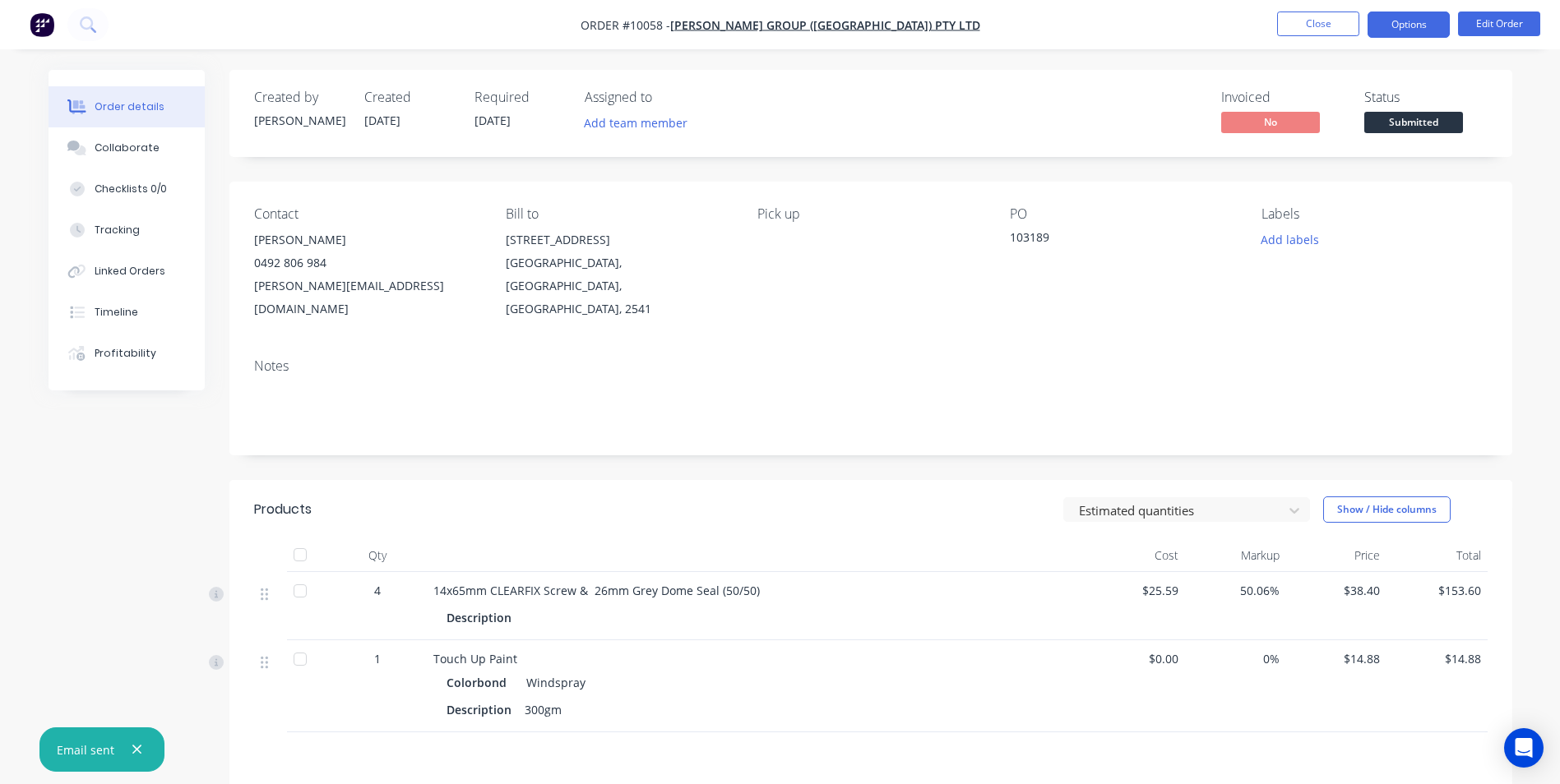
click at [1398, 19] on button "Options" at bounding box center [1409, 24] width 83 height 26
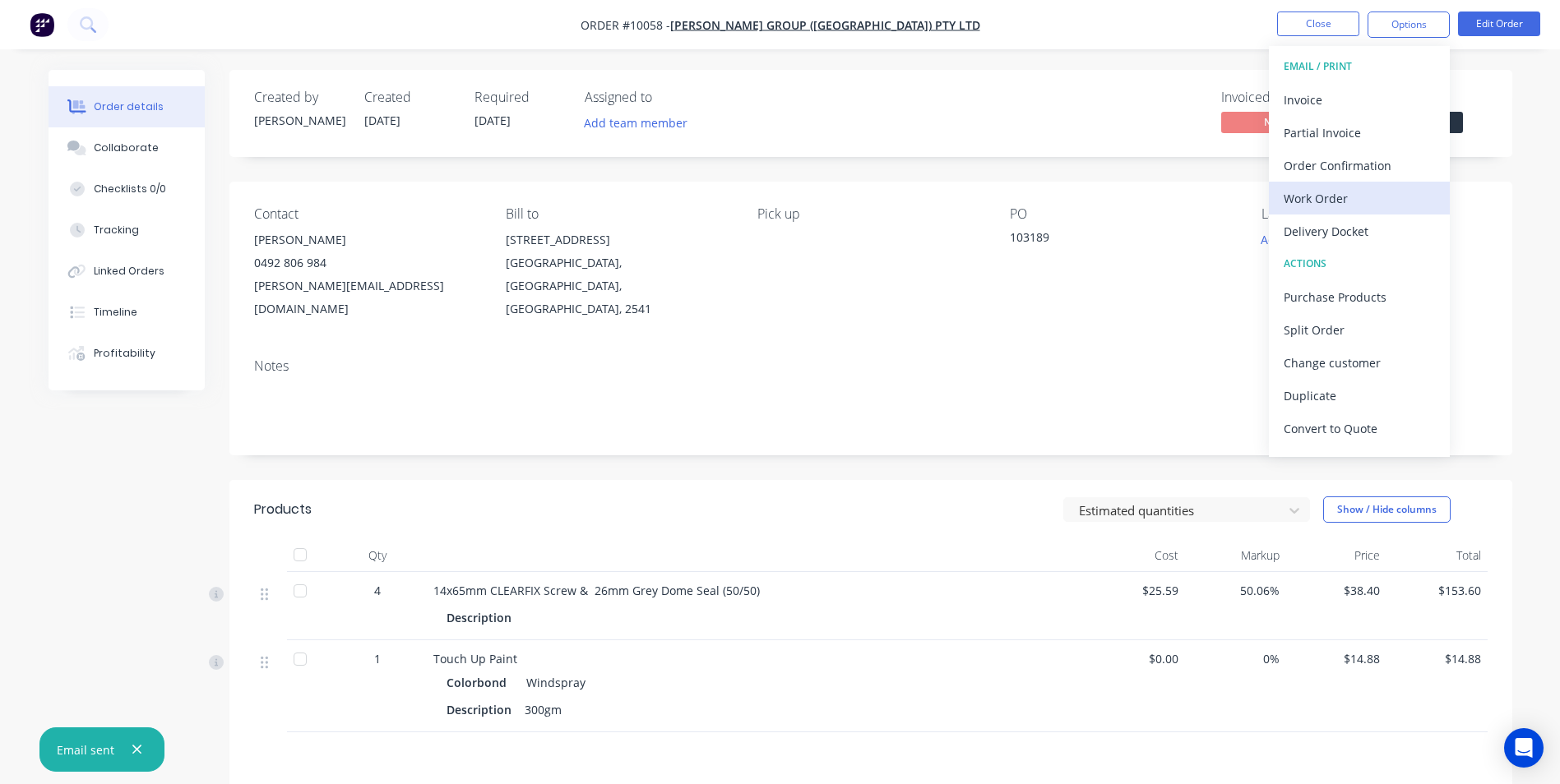
click at [1334, 184] on button "Work Order" at bounding box center [1359, 198] width 180 height 33
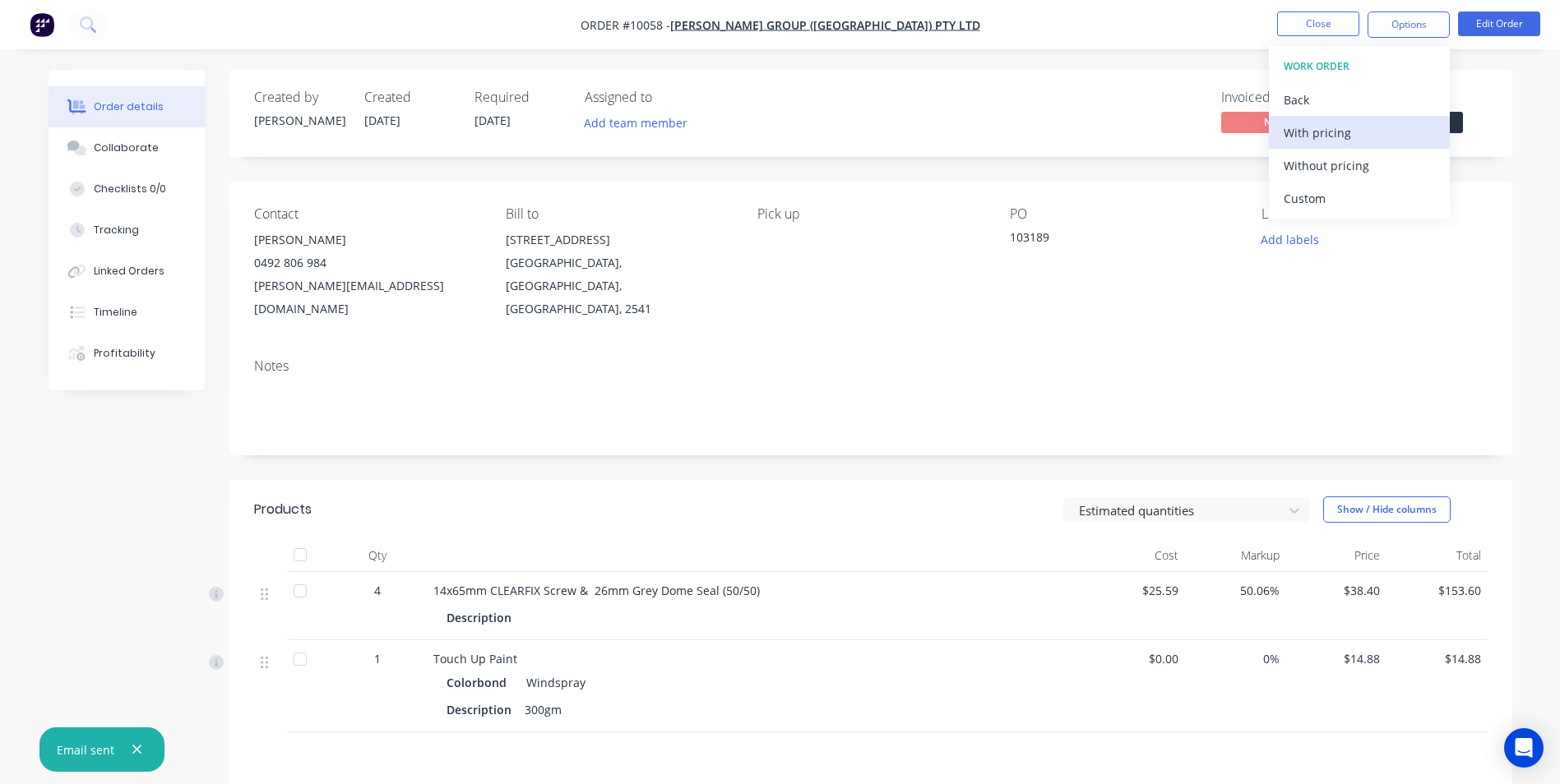
click at [1334, 147] on button "With pricing" at bounding box center [1359, 132] width 180 height 33
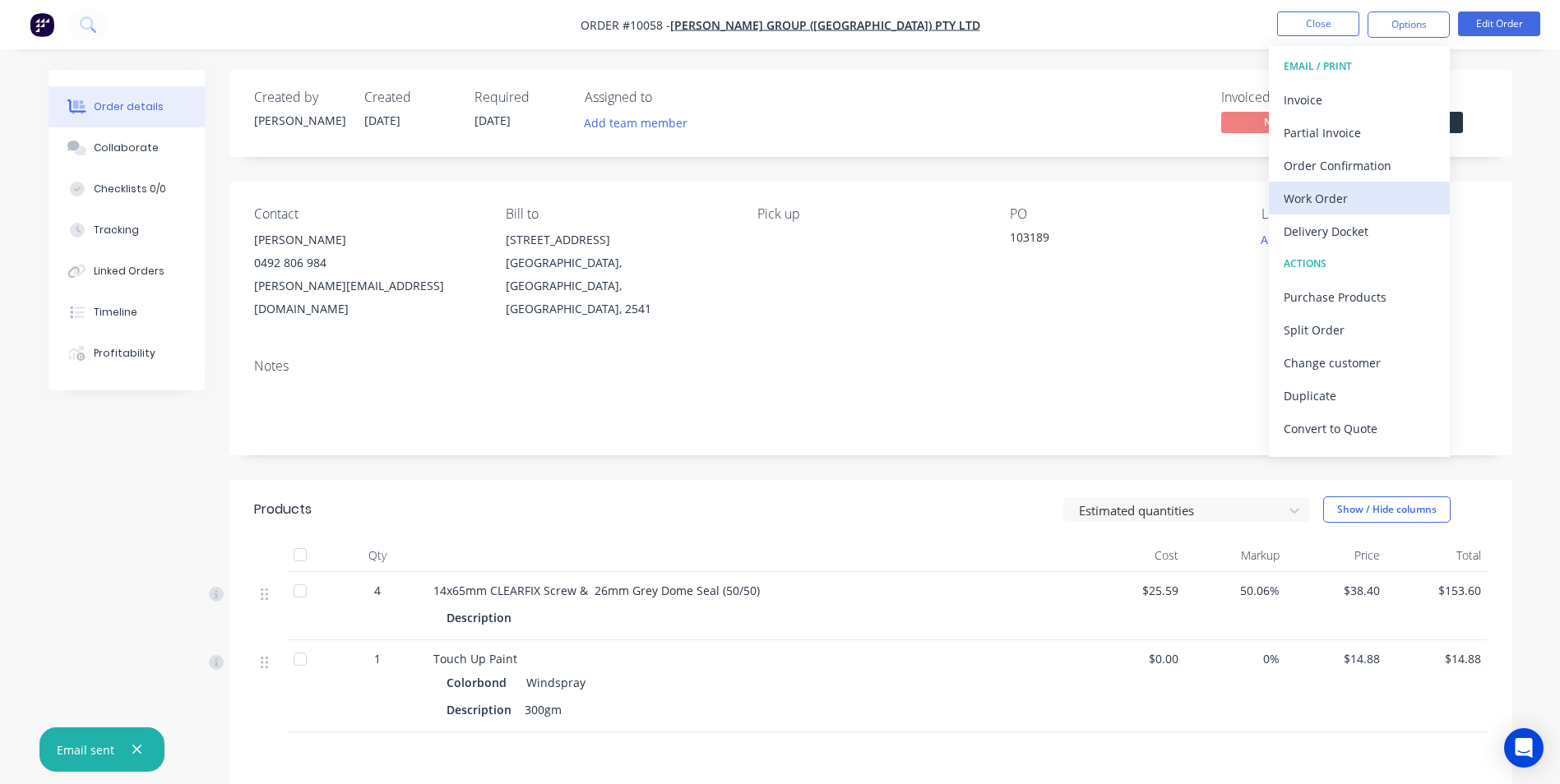
click at [1350, 188] on div "Work Order" at bounding box center [1359, 198] width 152 height 24
click at [1157, 289] on div "PO 103189" at bounding box center [1122, 263] width 226 height 114
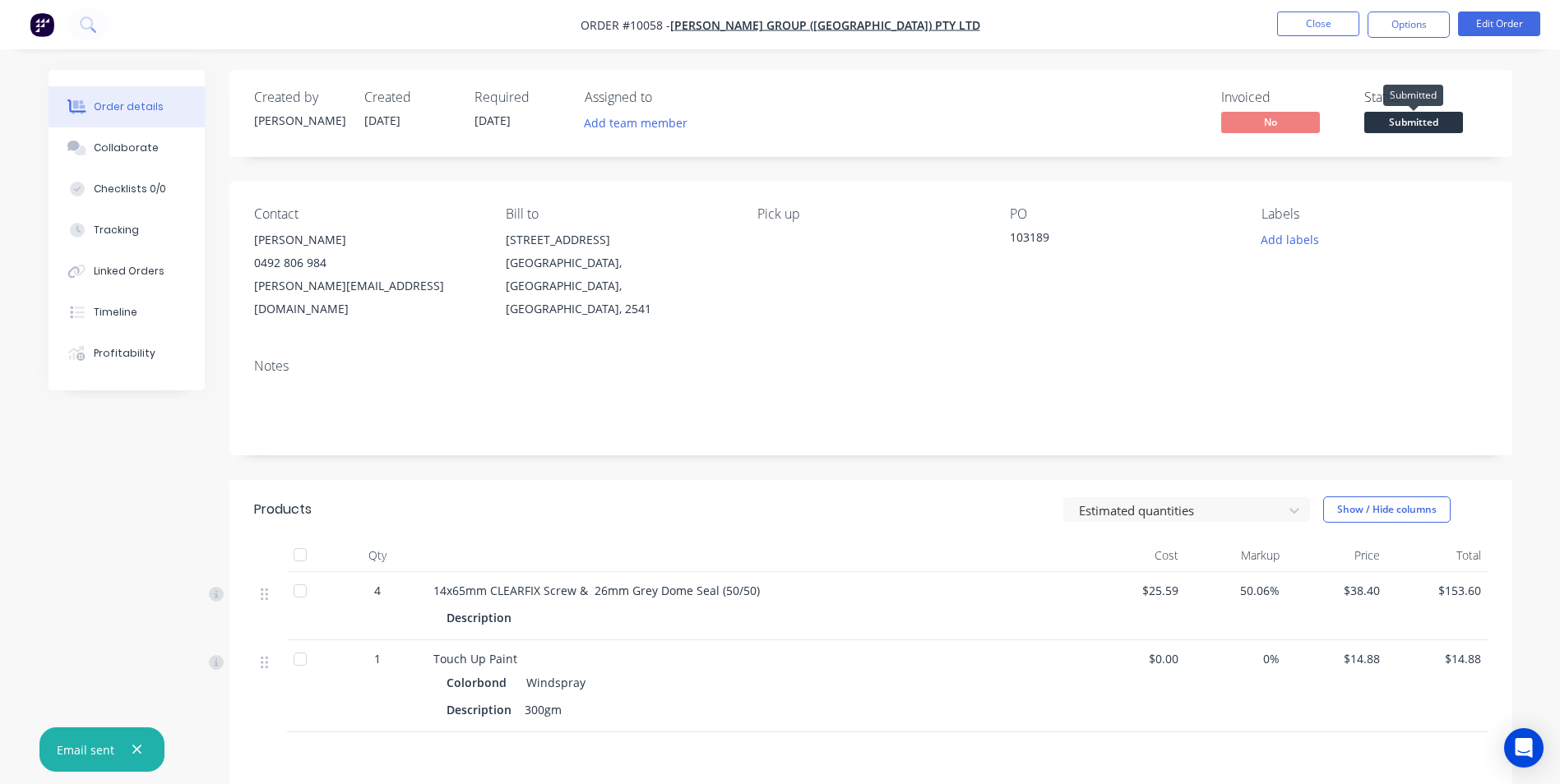
click at [1407, 122] on span "Submitted" at bounding box center [1413, 122] width 99 height 20
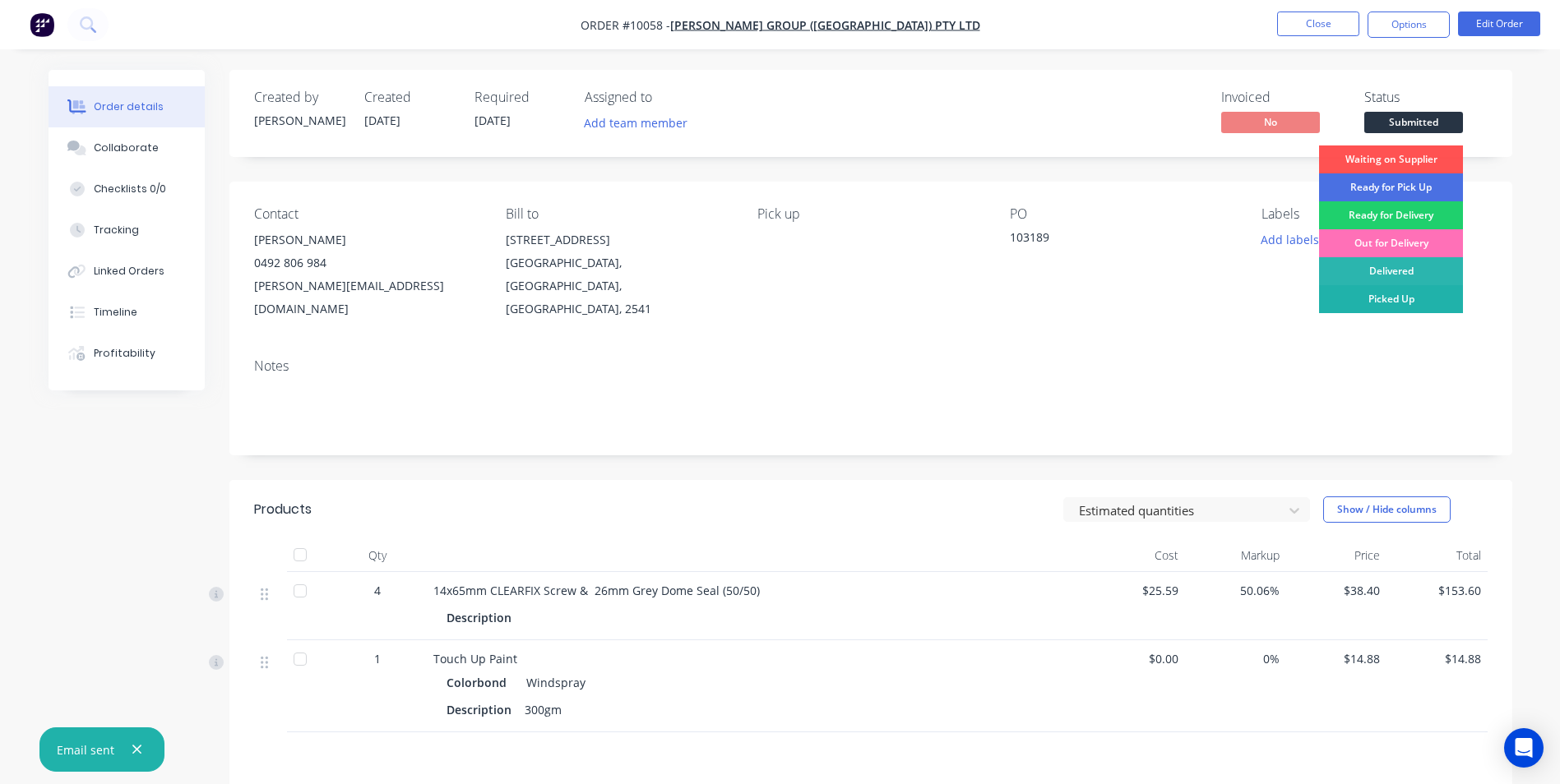
click at [1375, 299] on div "Picked Up" at bounding box center [1391, 298] width 144 height 28
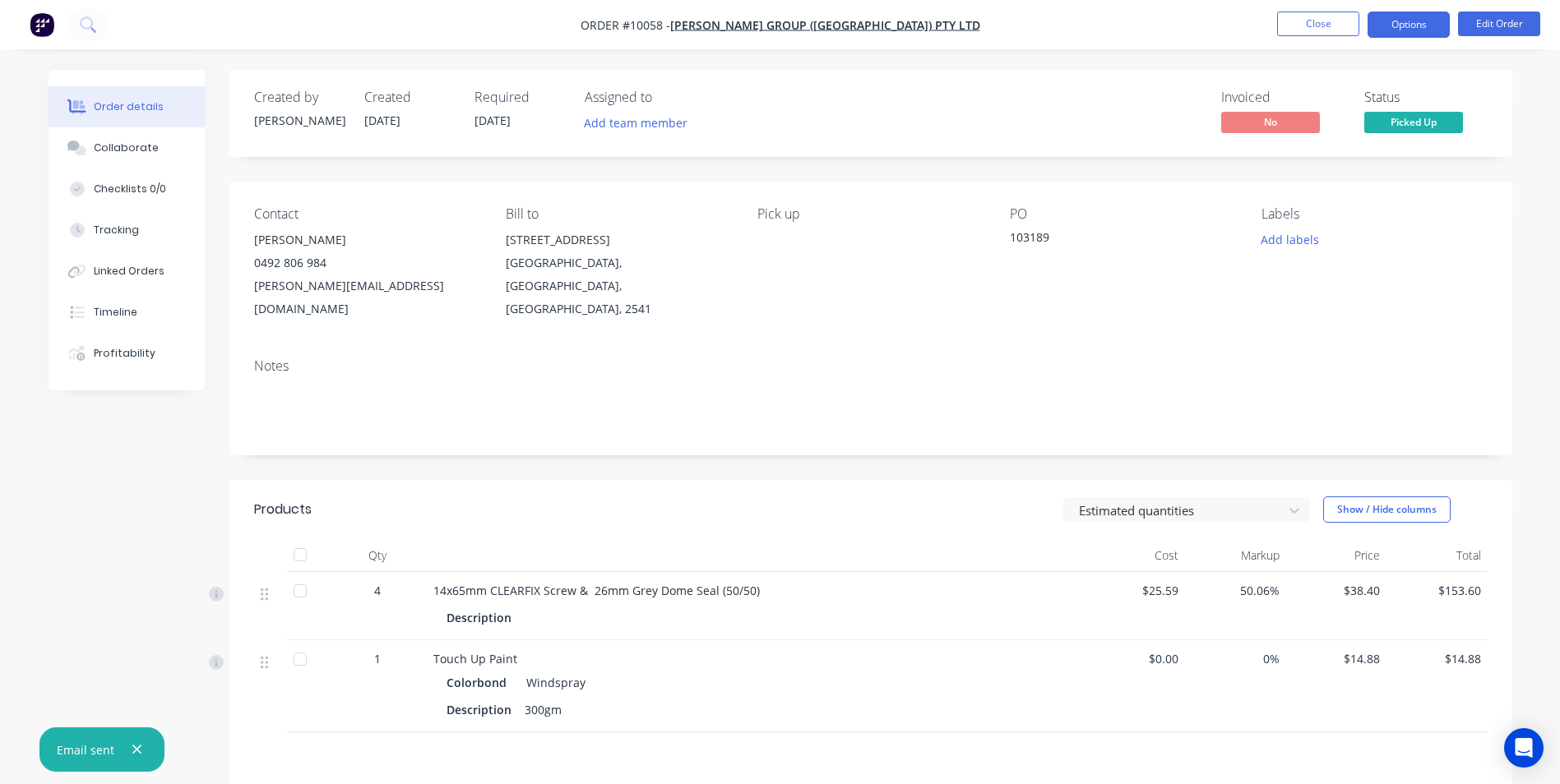
click at [1398, 26] on button "Options" at bounding box center [1409, 24] width 83 height 26
click at [1170, 67] on div "Order details Collaborate Checklists 0/0 Tracking Linked Orders Timeline Profit…" at bounding box center [780, 512] width 1560 height 1025
click at [1405, 21] on button "Options" at bounding box center [1409, 24] width 83 height 26
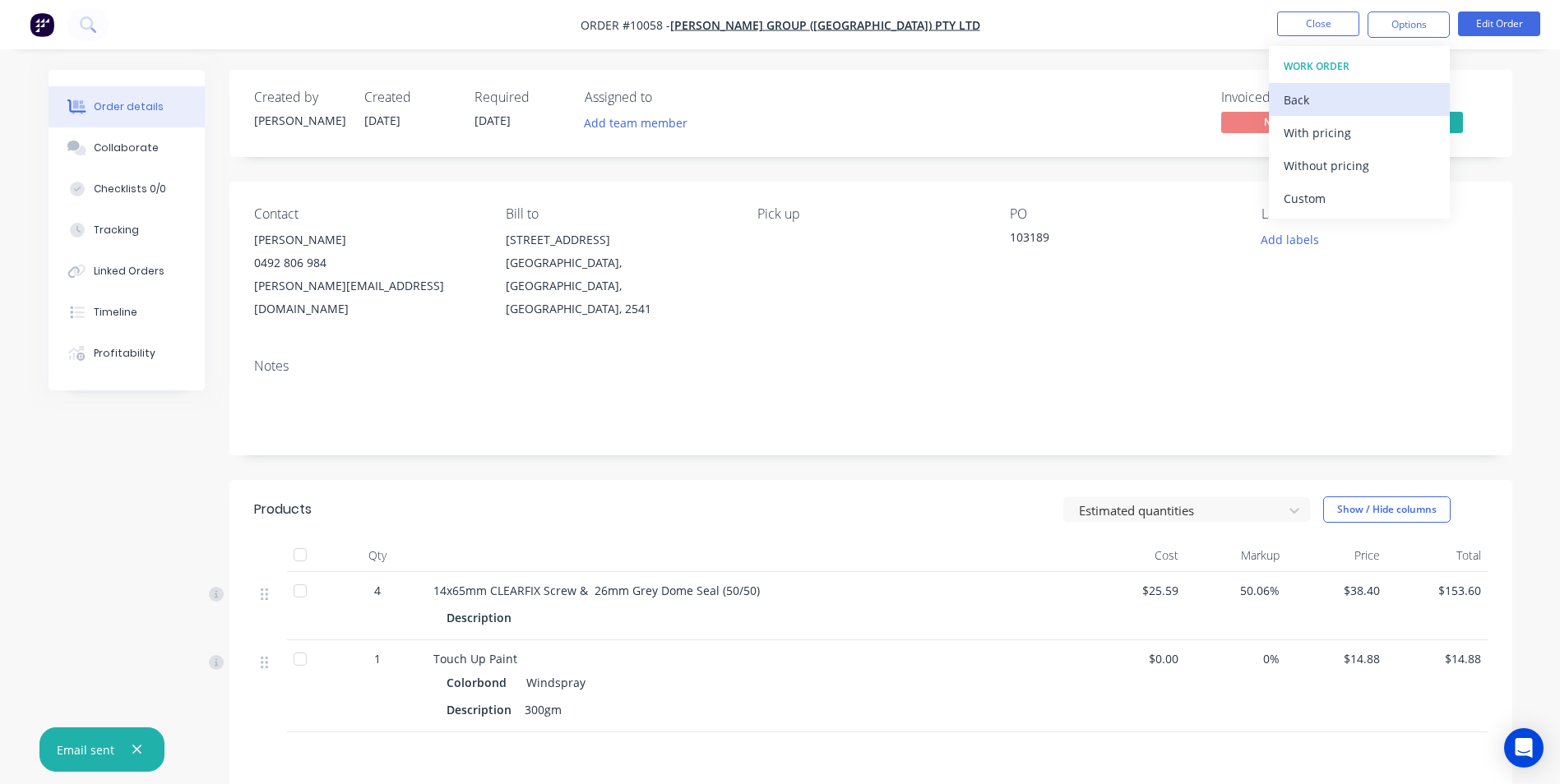
click at [1327, 104] on div "Back" at bounding box center [1359, 100] width 152 height 24
click at [1327, 104] on div "Invoice" at bounding box center [1359, 100] width 152 height 24
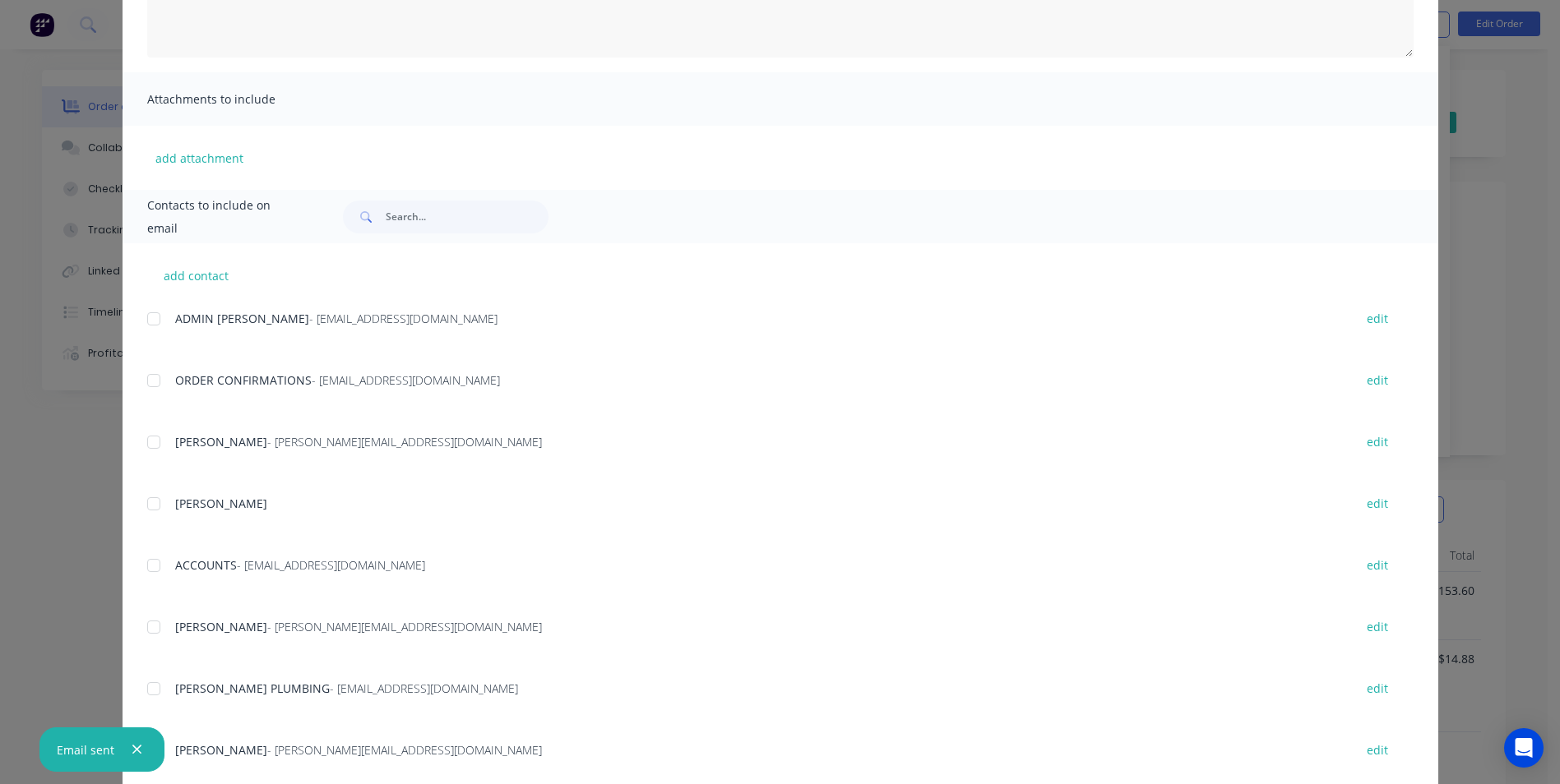
scroll to position [329, 0]
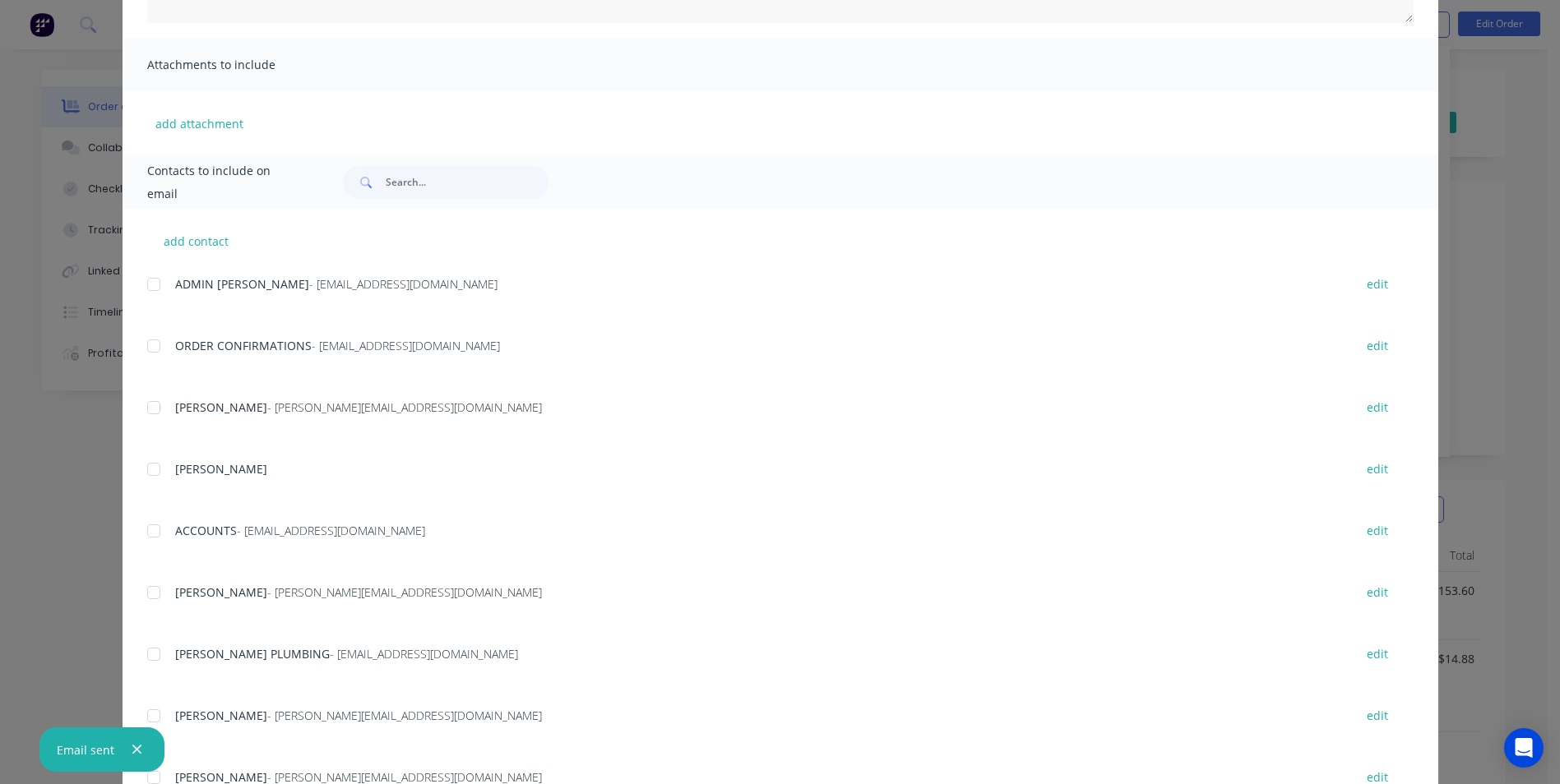
click at [141, 534] on div at bounding box center [154, 531] width 33 height 33
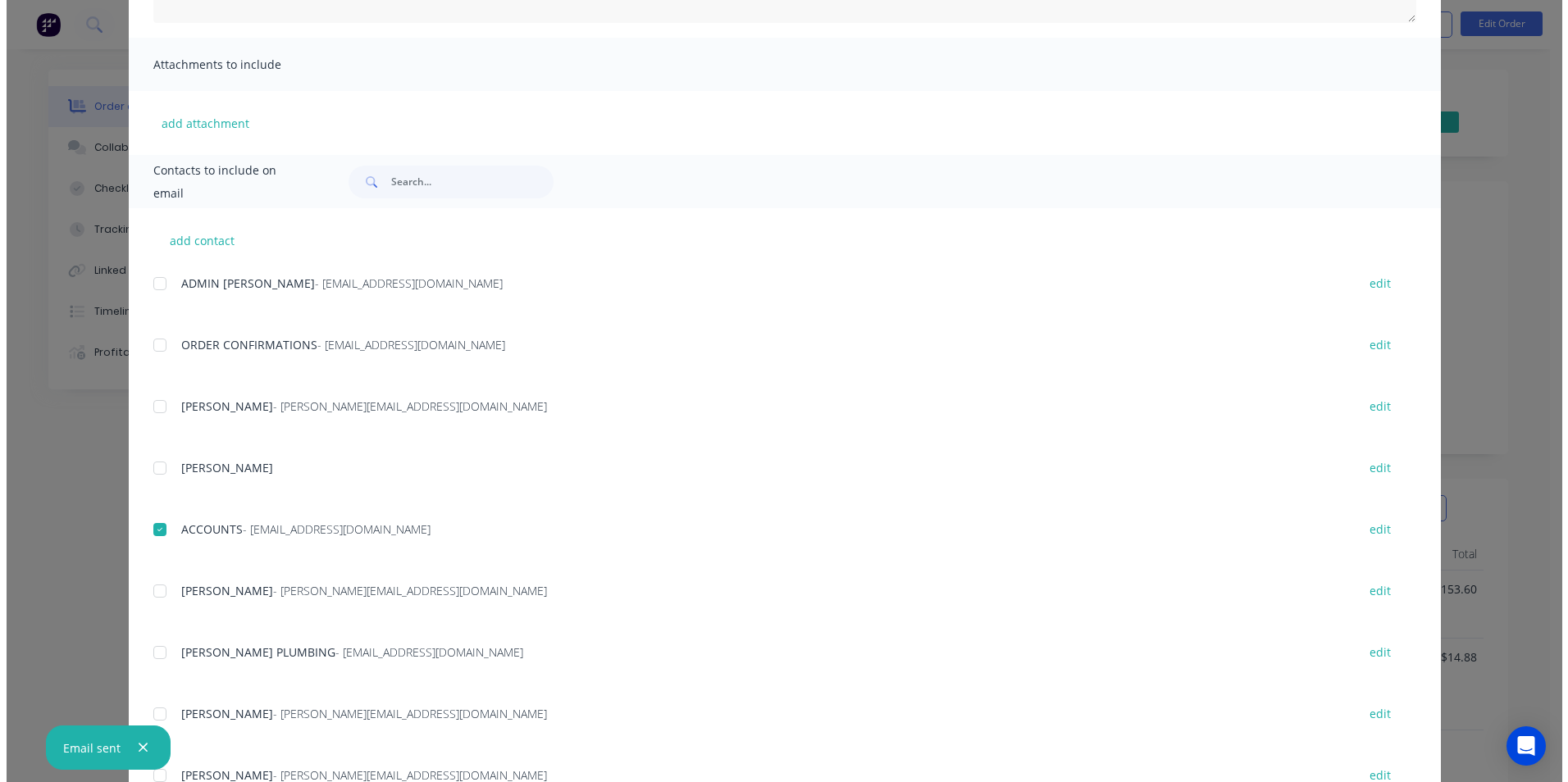
scroll to position [0, 0]
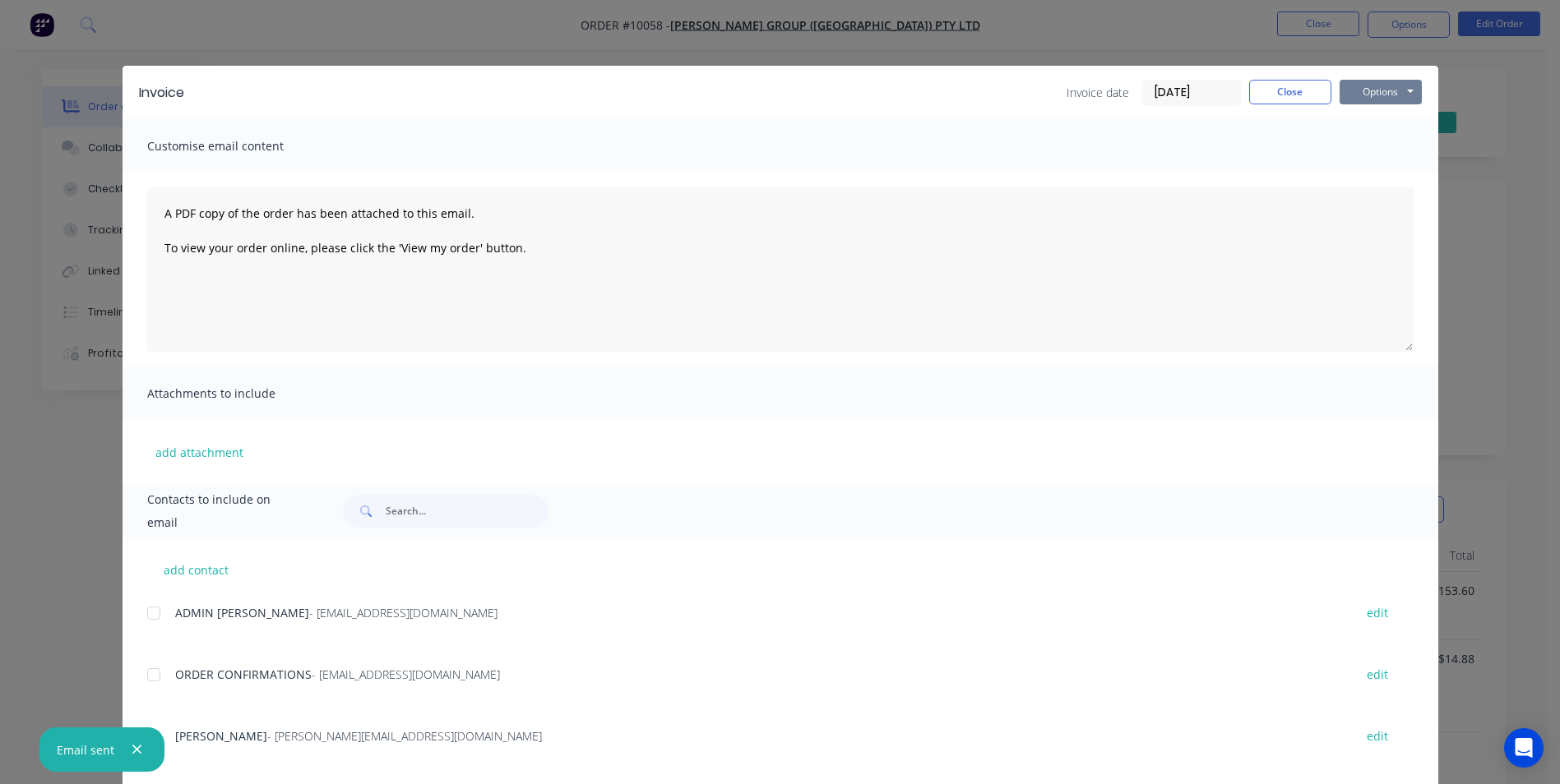
click at [1358, 83] on button "Options" at bounding box center [1381, 92] width 83 height 25
click at [1379, 166] on button "Email" at bounding box center [1393, 176] width 106 height 27
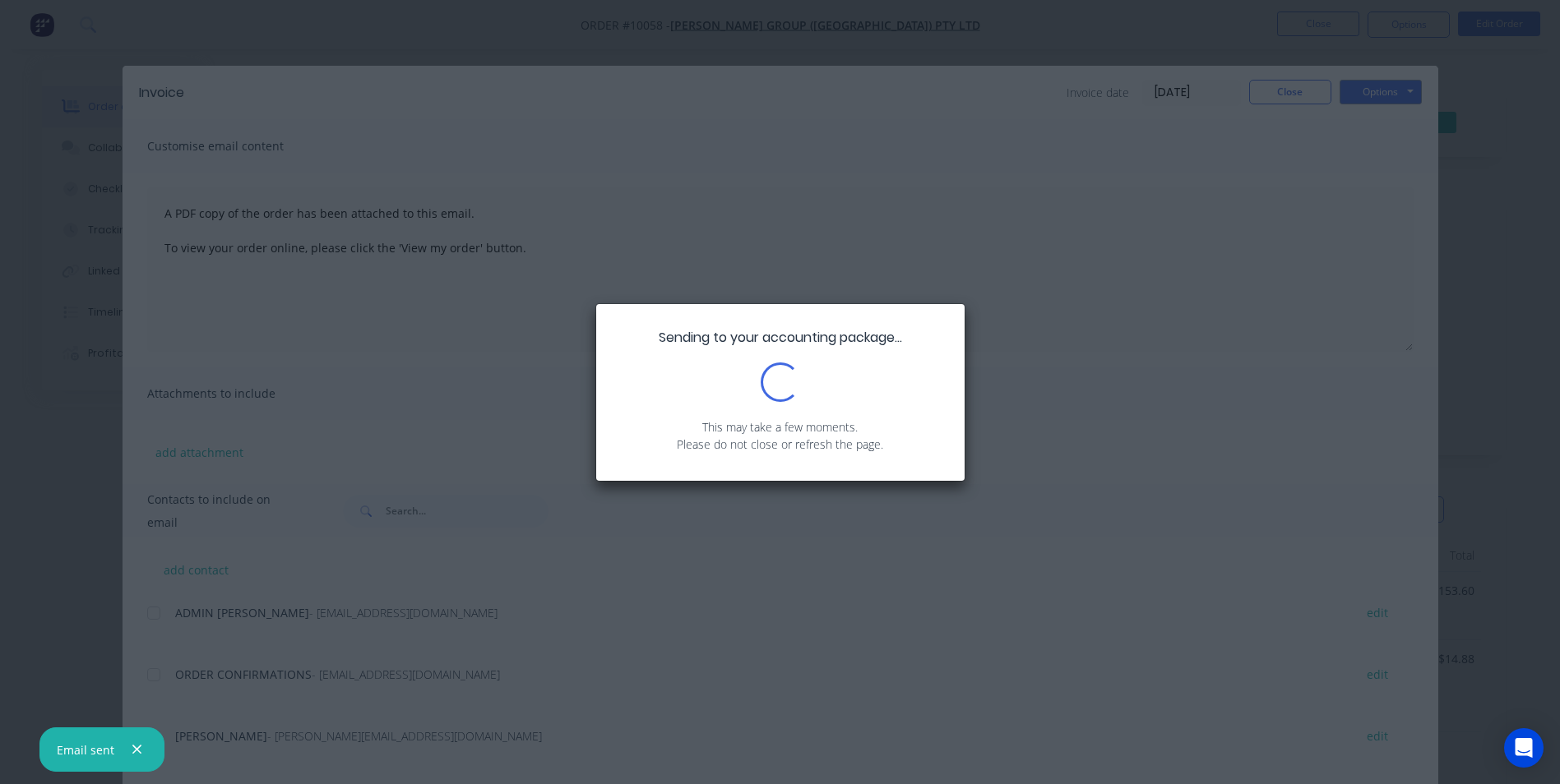
click at [1250, 93] on div "Sending to your accounting package... Loading... This may take a few moments. P…" at bounding box center [780, 392] width 1560 height 784
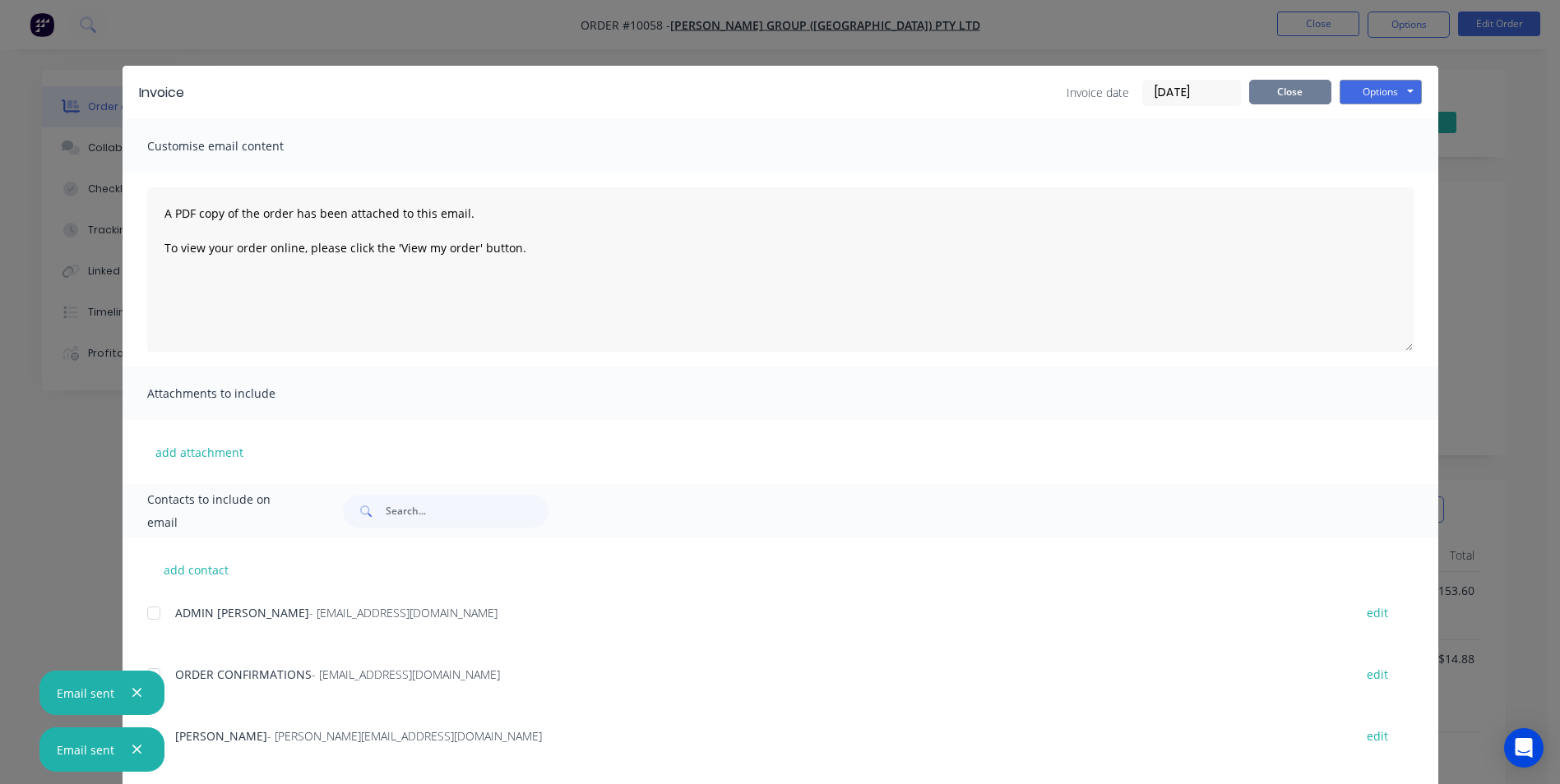
click at [1276, 89] on button "Close" at bounding box center [1290, 92] width 83 height 25
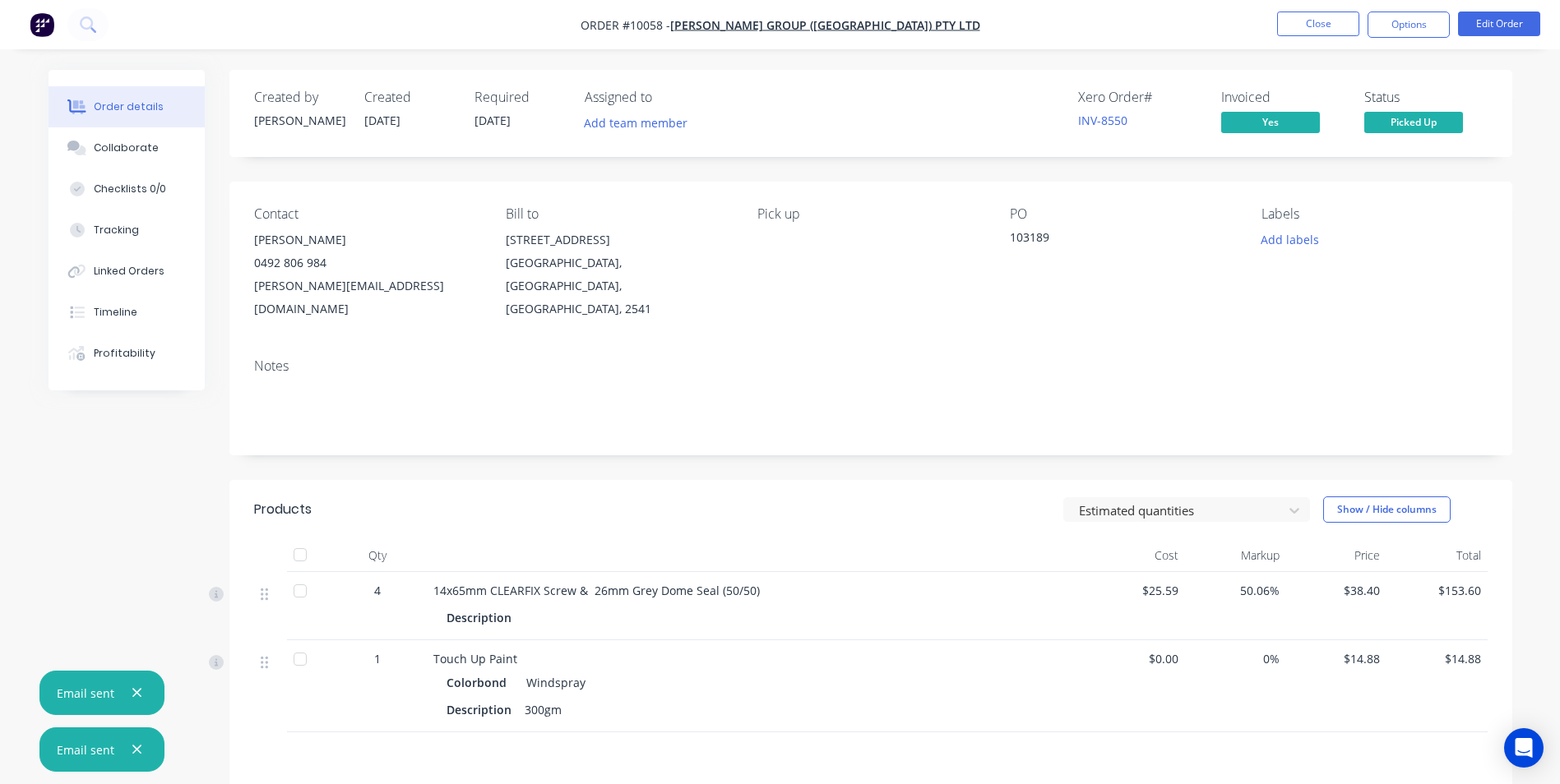
click at [44, 32] on img "button" at bounding box center [42, 25] width 25 height 25
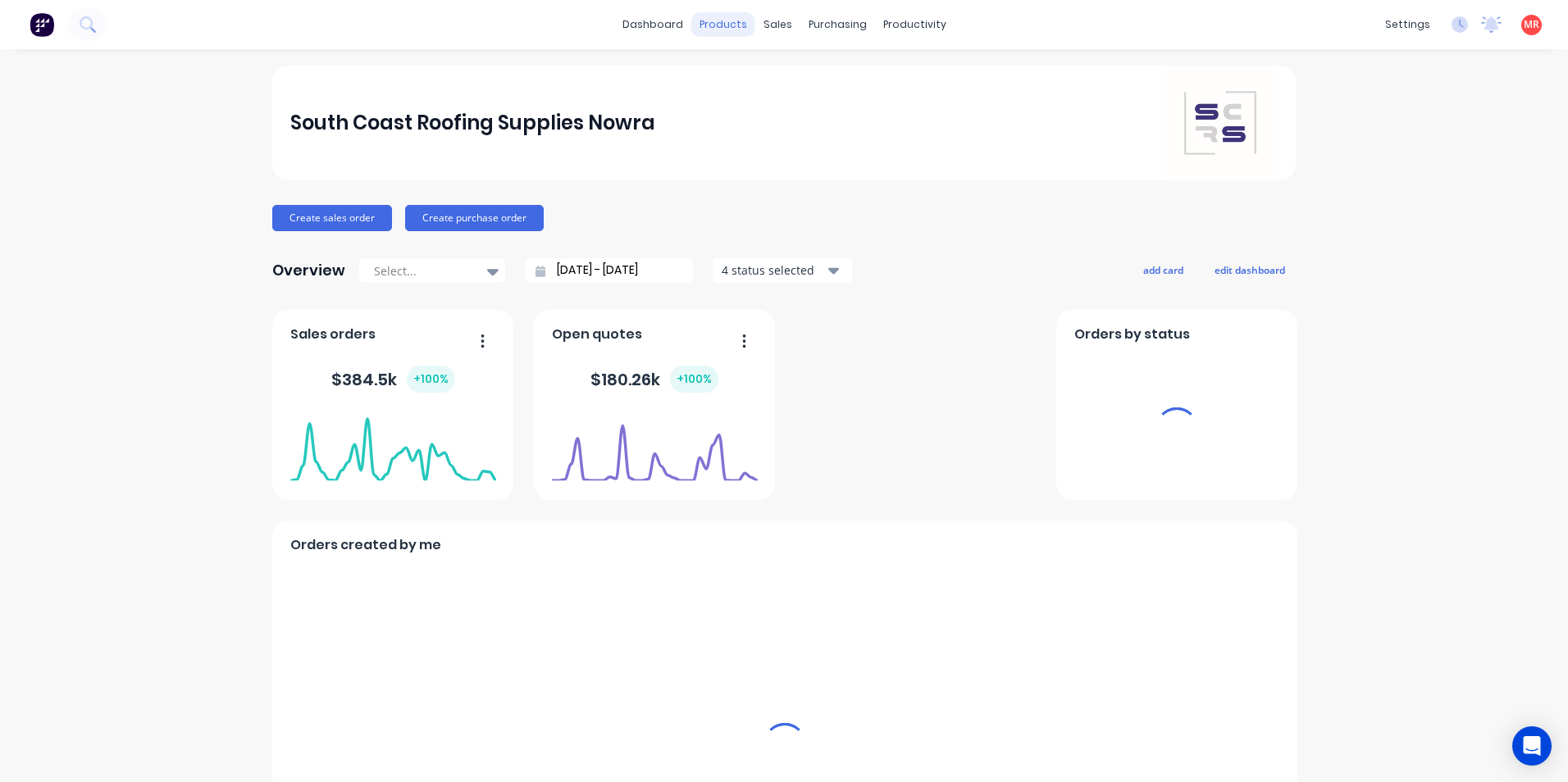
click at [740, 29] on div "products" at bounding box center [723, 25] width 64 height 25
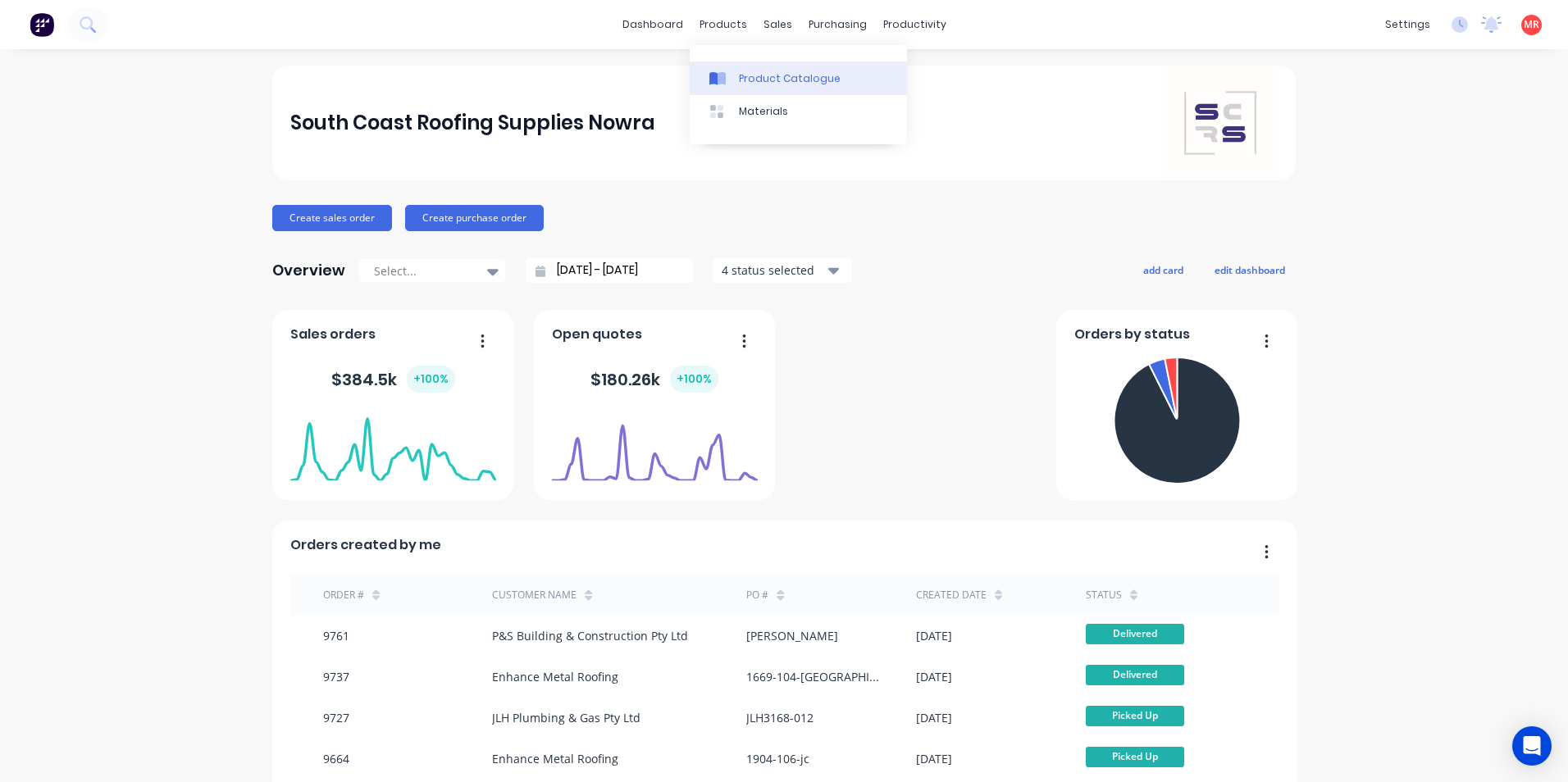
click at [739, 84] on div "Product Catalogue" at bounding box center [790, 78] width 101 height 14
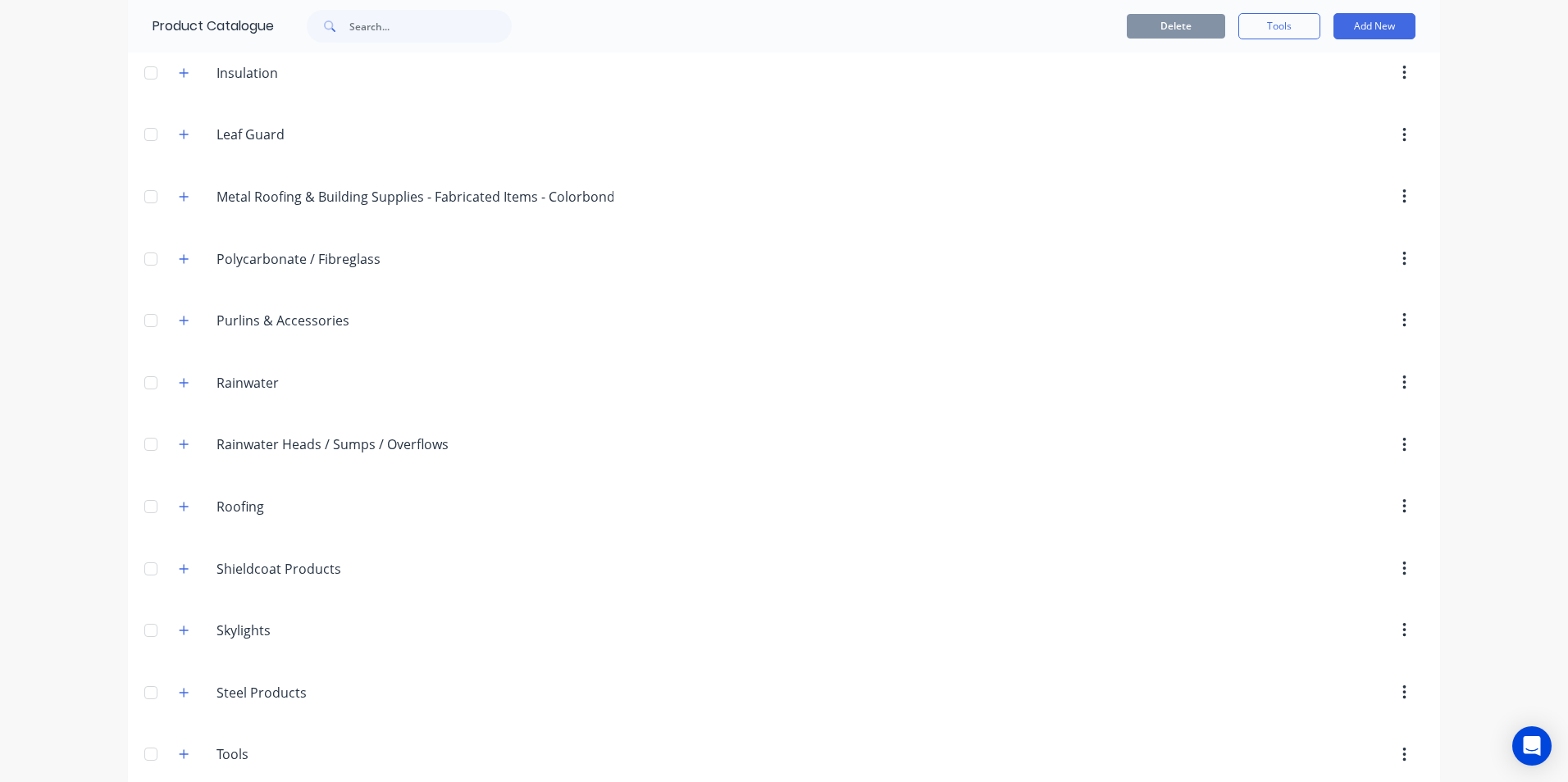
scroll to position [512, 0]
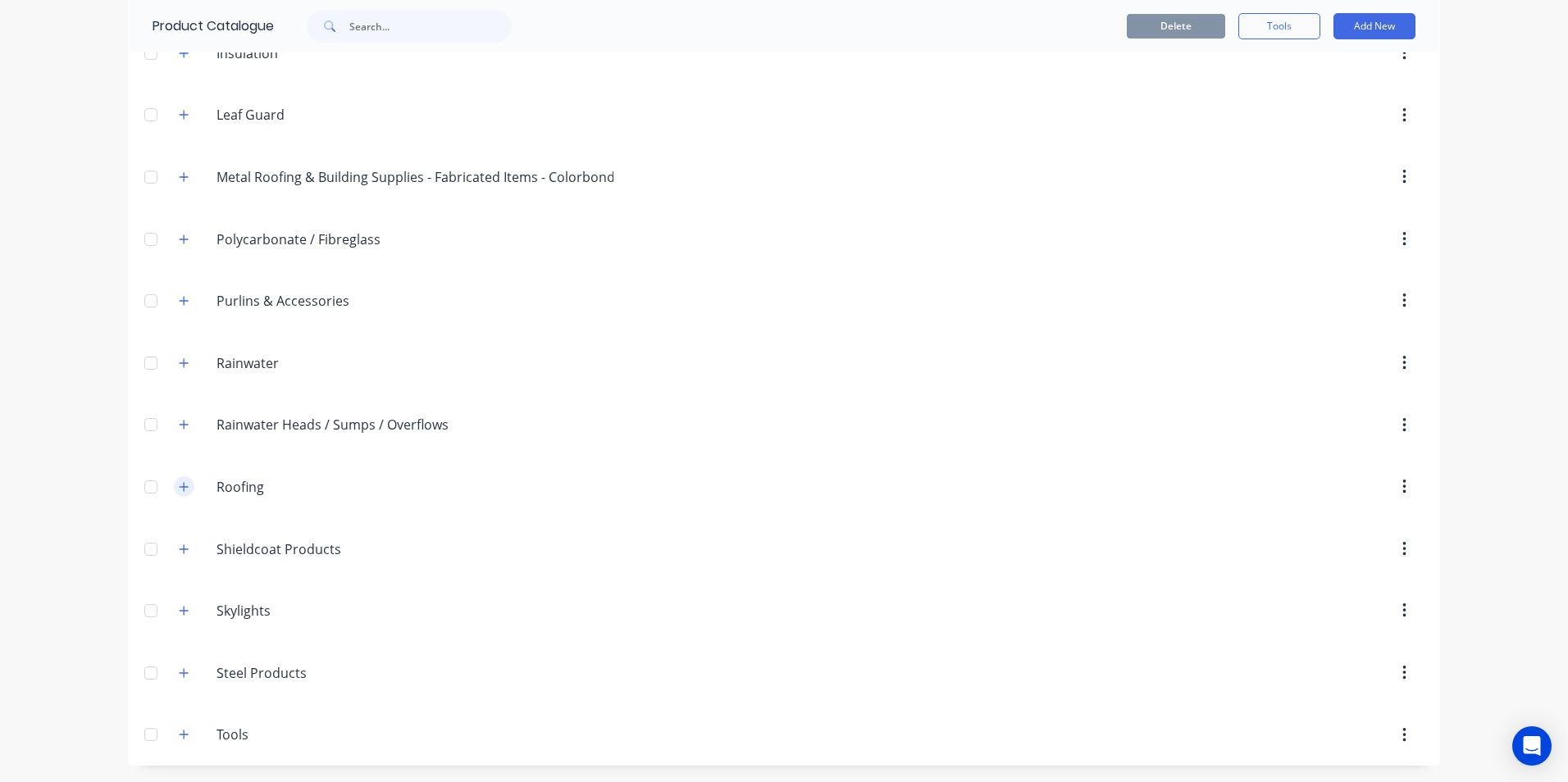
click at [182, 489] on icon "button" at bounding box center [184, 487] width 10 height 11
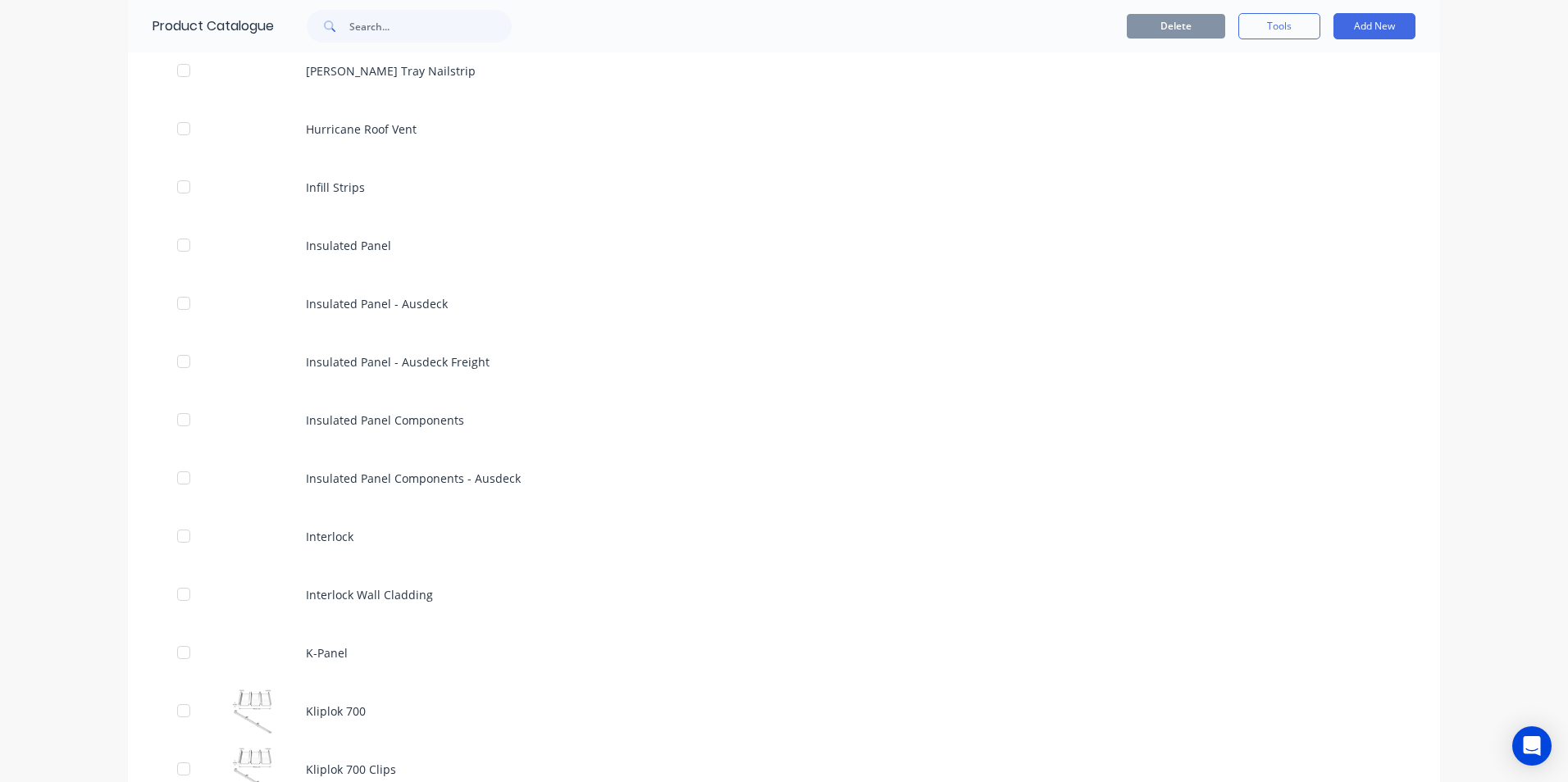
scroll to position [2399, 0]
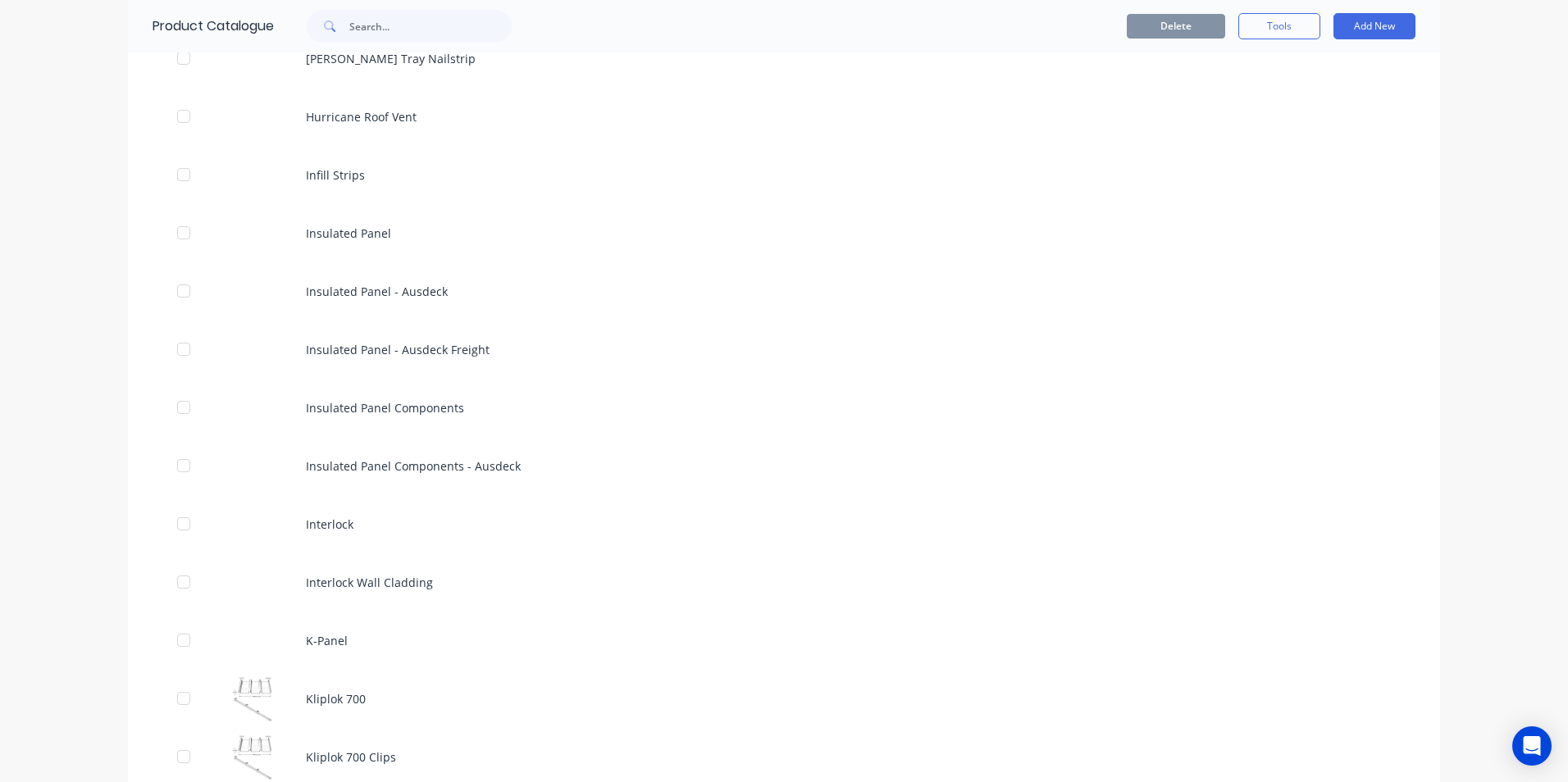
click at [445, 528] on div "Interlock" at bounding box center [784, 524] width 1312 height 58
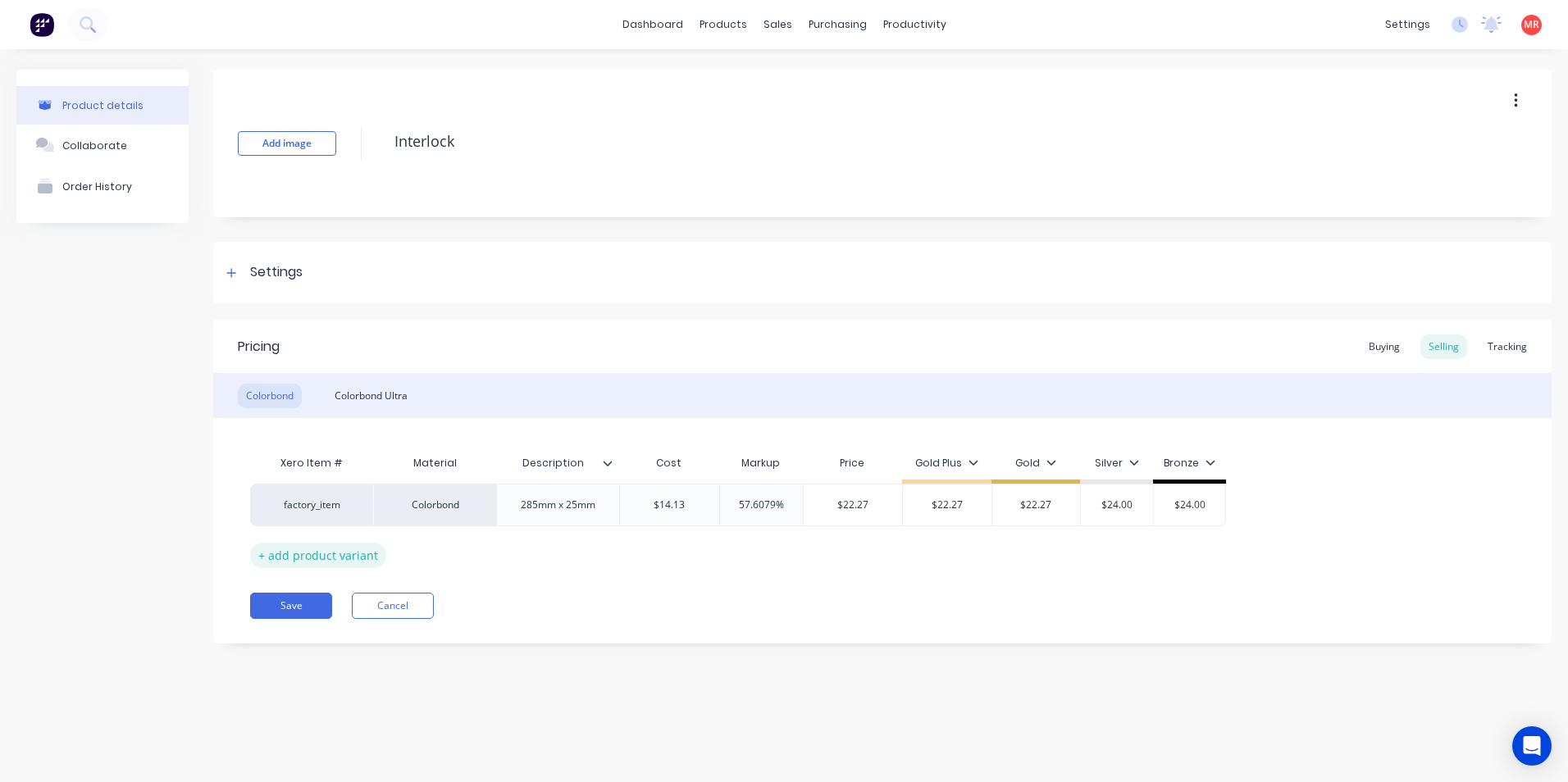
click at [324, 558] on div "+ add product variant" at bounding box center [318, 555] width 136 height 26
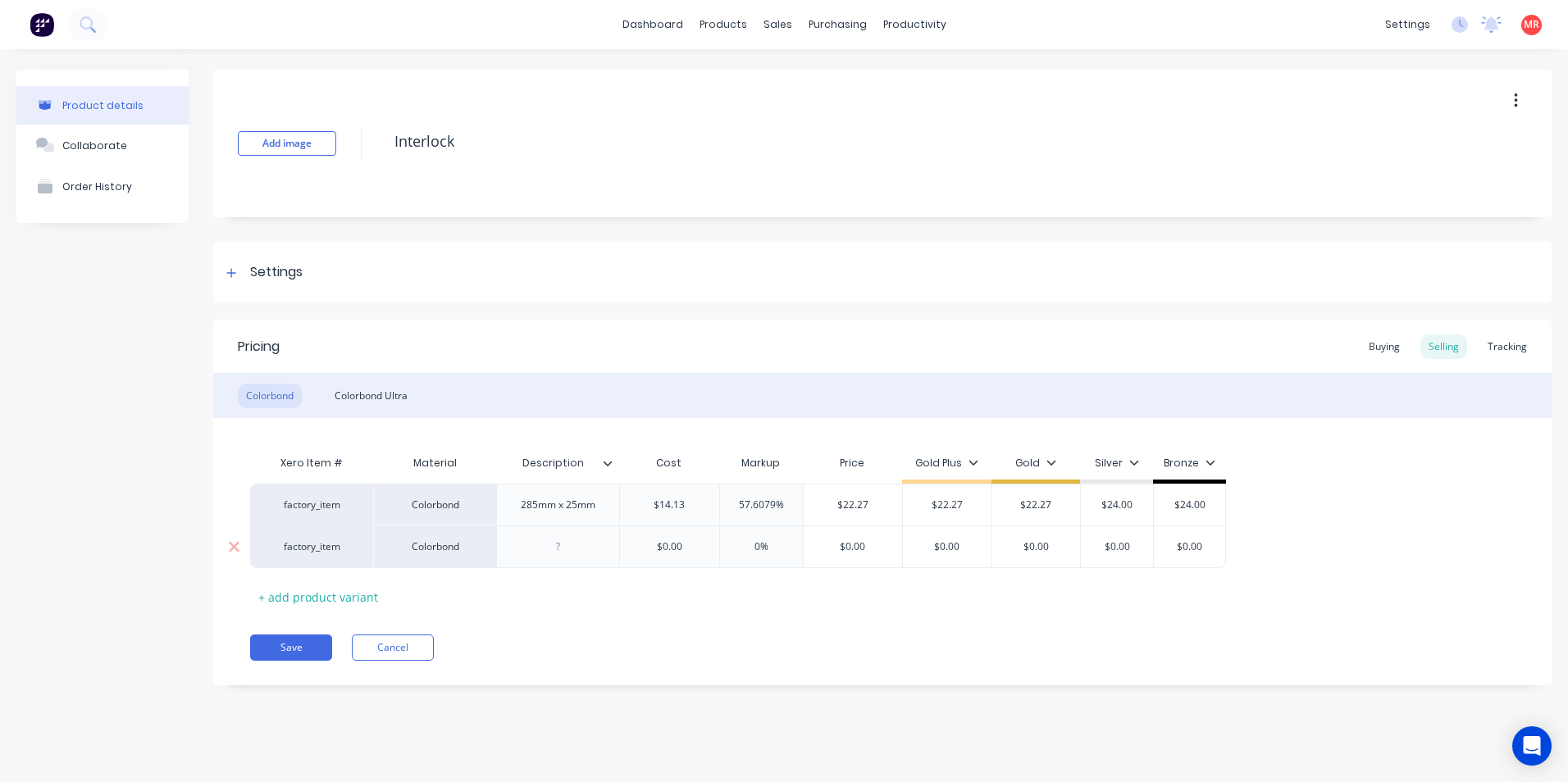
click at [555, 551] on div at bounding box center [559, 547] width 82 height 21
click at [662, 593] on div "Xero Item # Material Description Cost Markup Price Gold Plus Gold Silver Bronze…" at bounding box center [882, 528] width 1265 height 163
click at [686, 553] on input "$0.00" at bounding box center [670, 547] width 100 height 14
type input "$13.10"
type input "0"
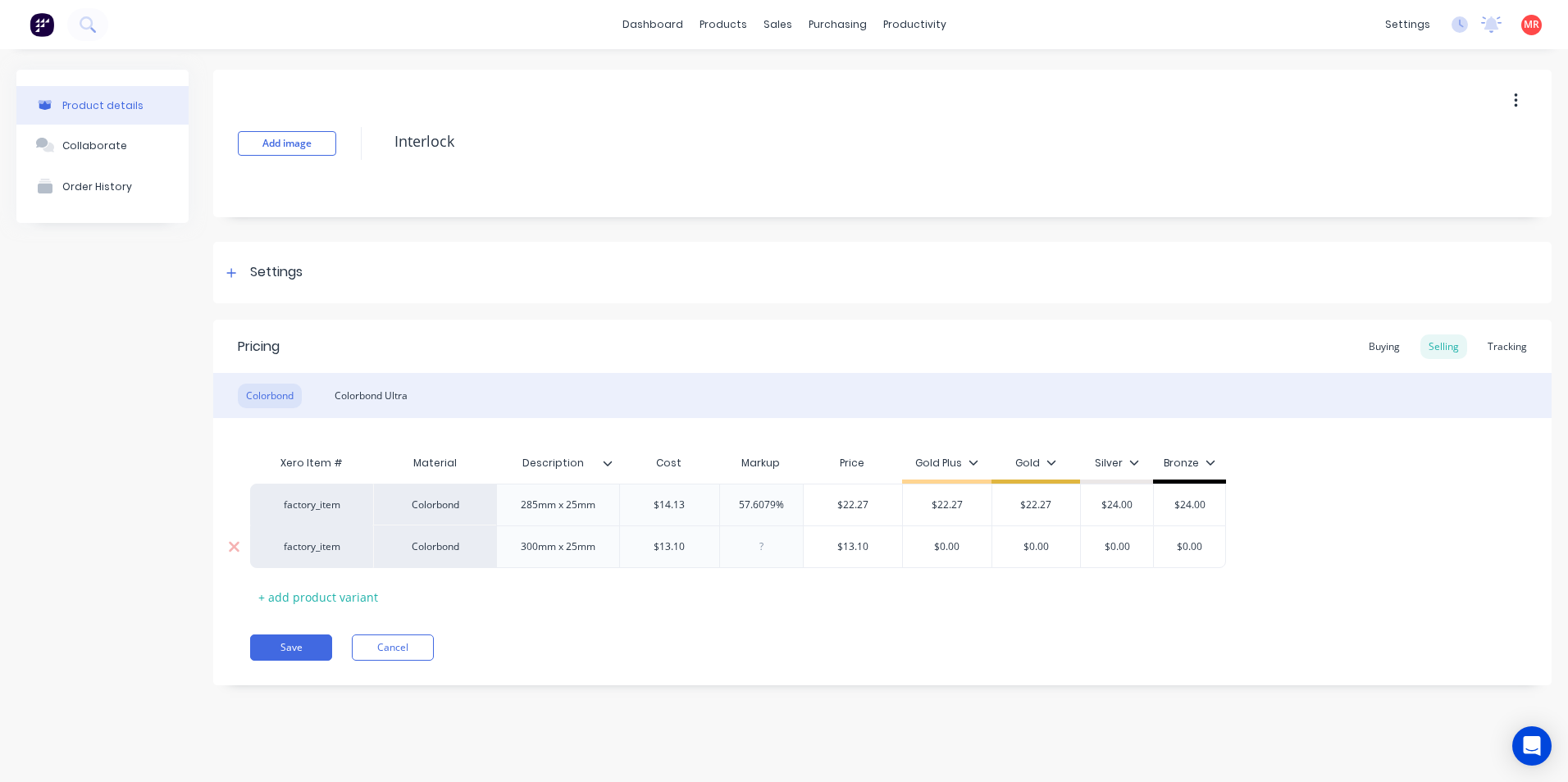
type input "5"
type input "2"
type input "$17.466"
type input "$0.0018.714"
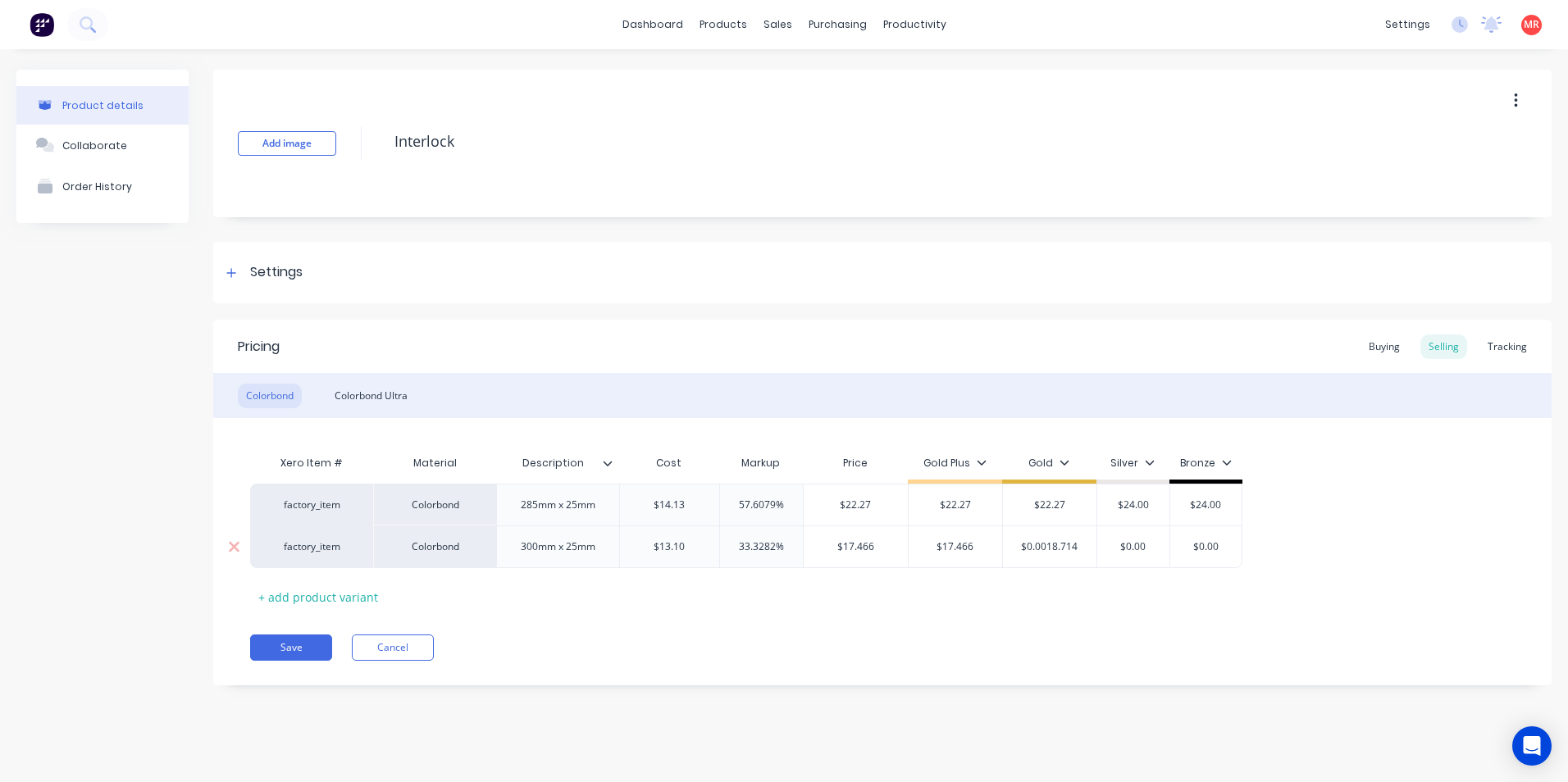
type input "$0.00"
type input "$18.714"
type input "20.15"
type input "$0.00"
click at [843, 588] on div "Xero Item # Material Description Cost Markup Price Gold Plus Gold Silver Bronze…" at bounding box center [882, 528] width 1265 height 163
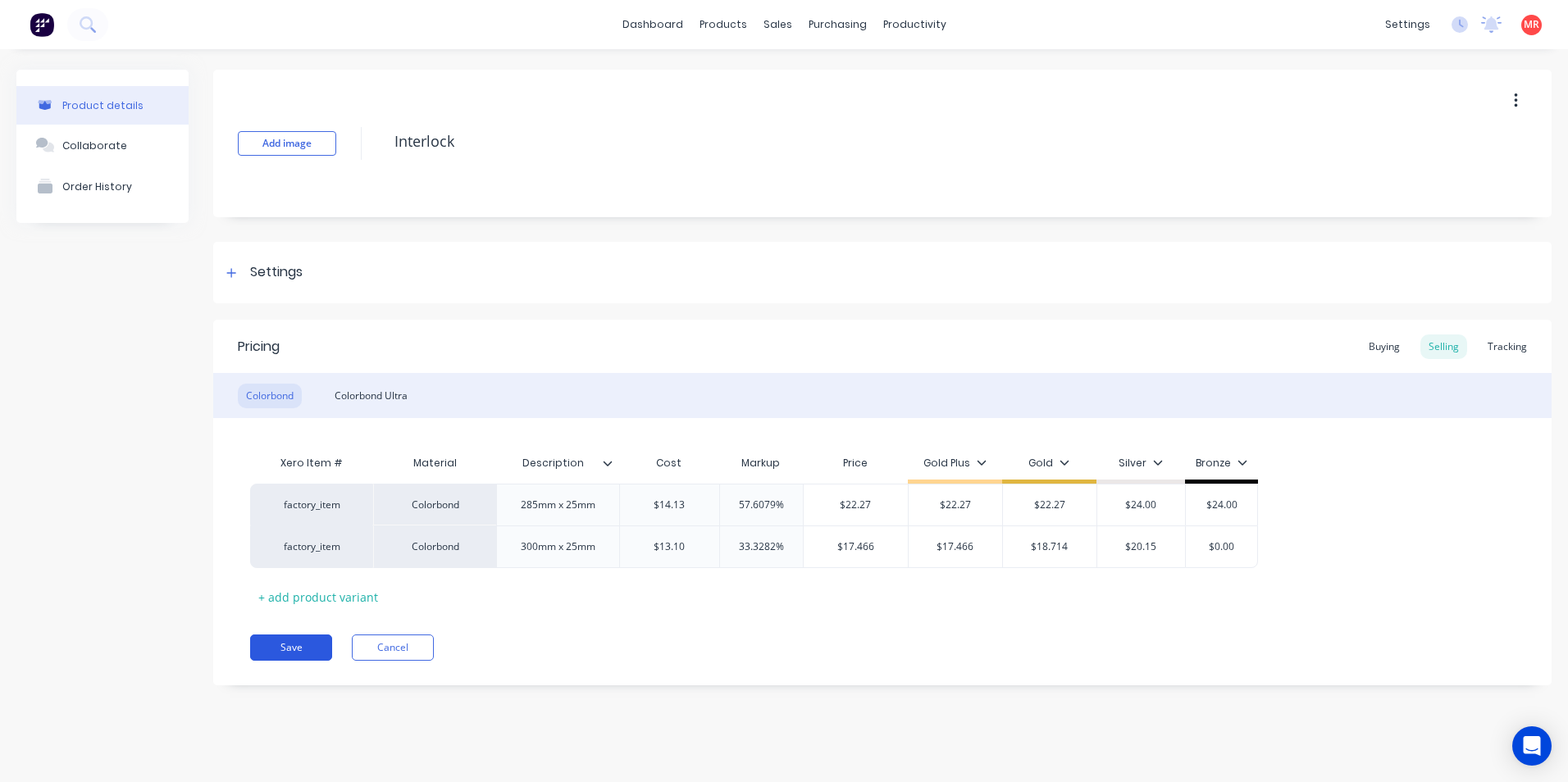
click at [314, 651] on button "Save" at bounding box center [291, 647] width 82 height 26
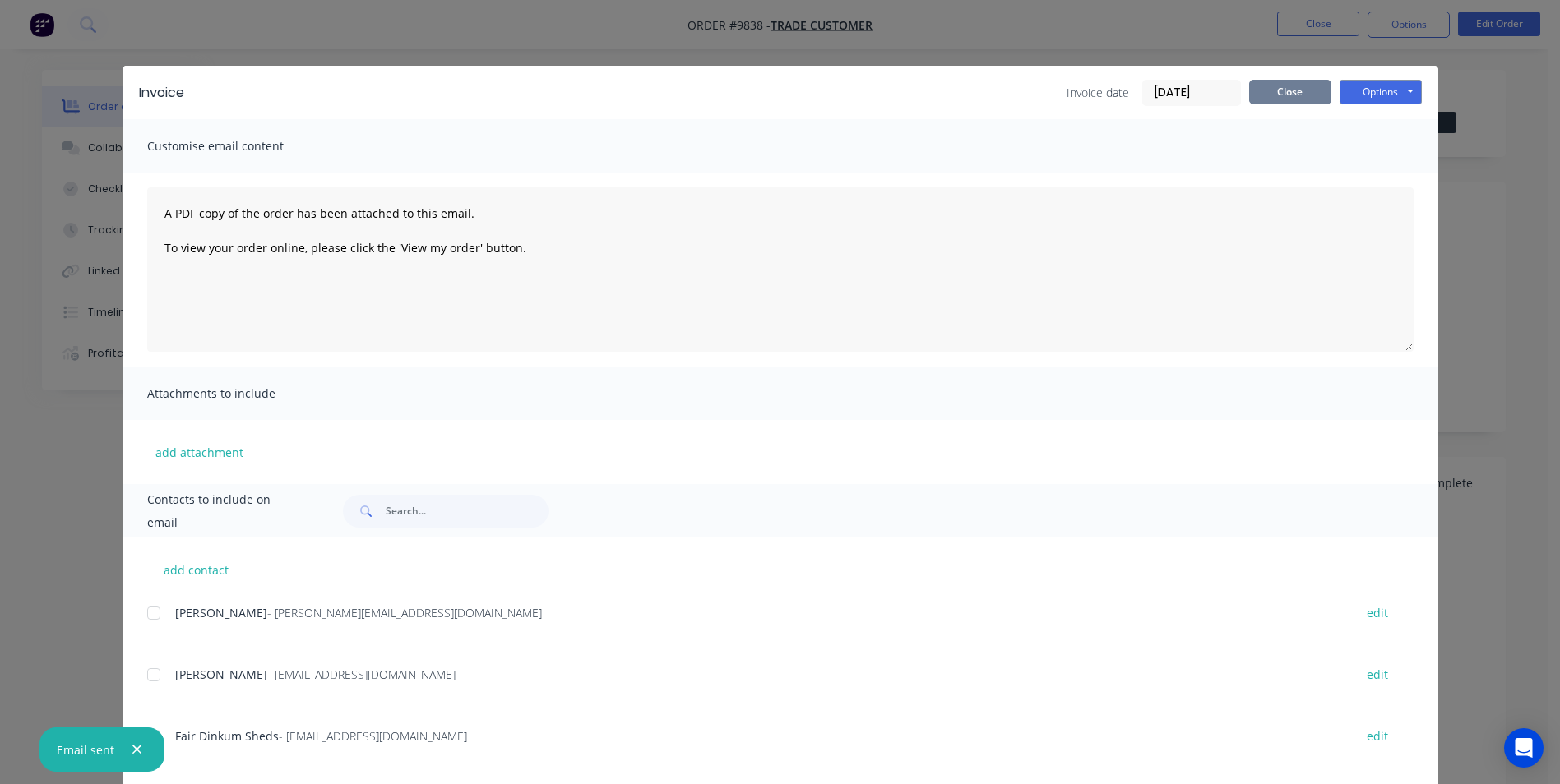
click at [1267, 98] on button "Close" at bounding box center [1290, 92] width 83 height 25
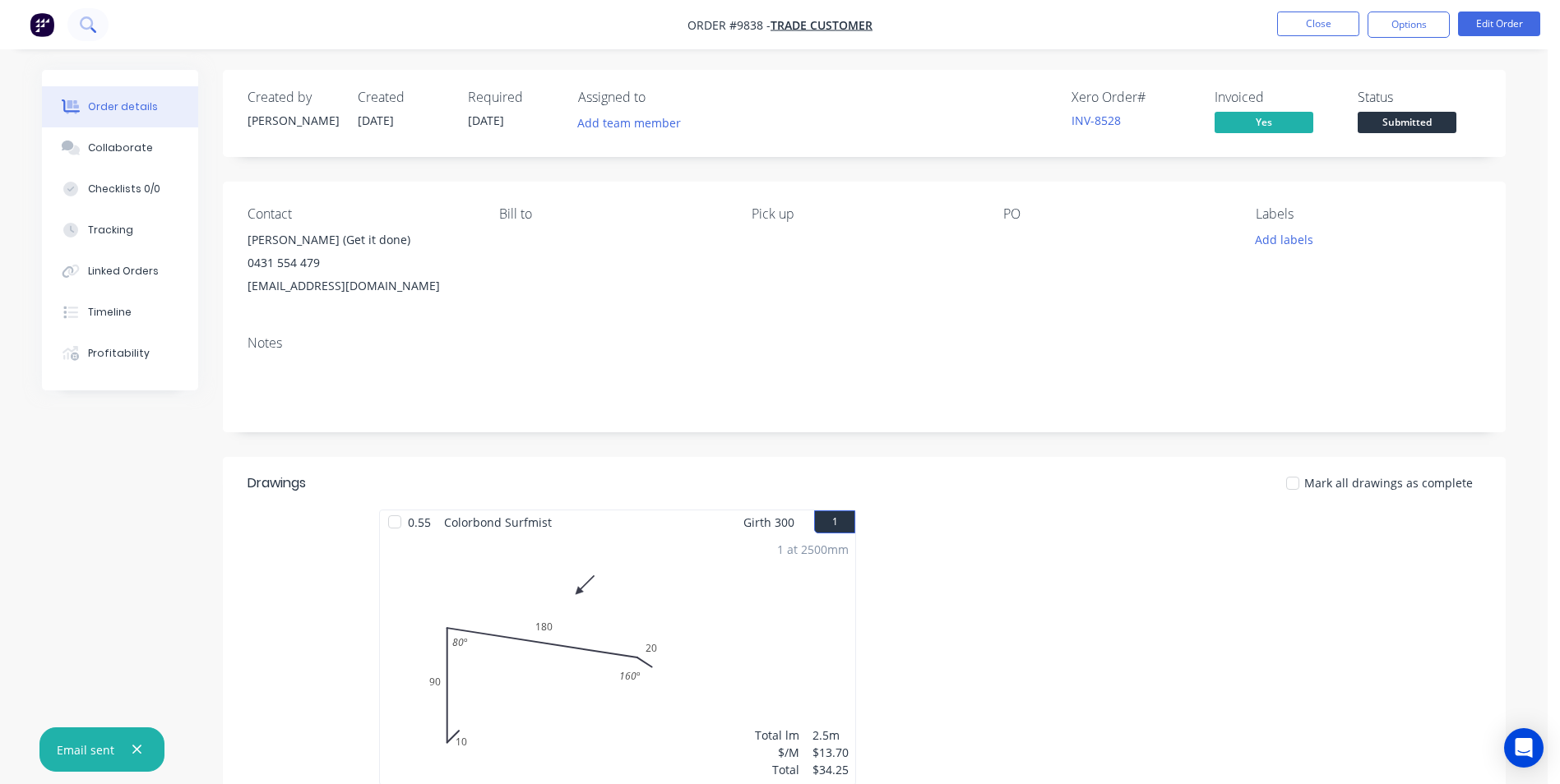
click at [95, 26] on icon at bounding box center [87, 24] width 15 height 15
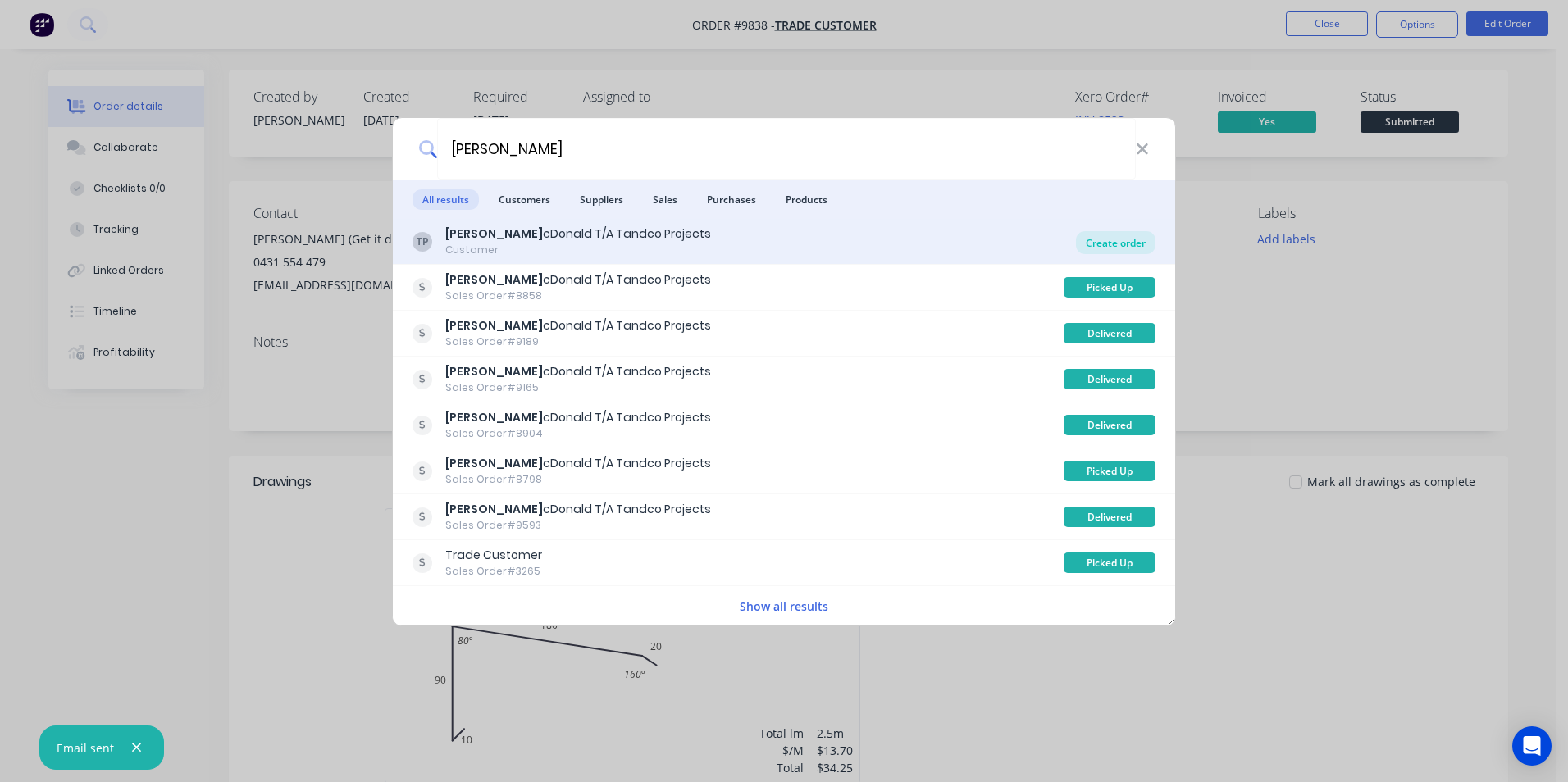
type input "[PERSON_NAME]"
click at [1093, 238] on div "Create order" at bounding box center [1115, 243] width 79 height 23
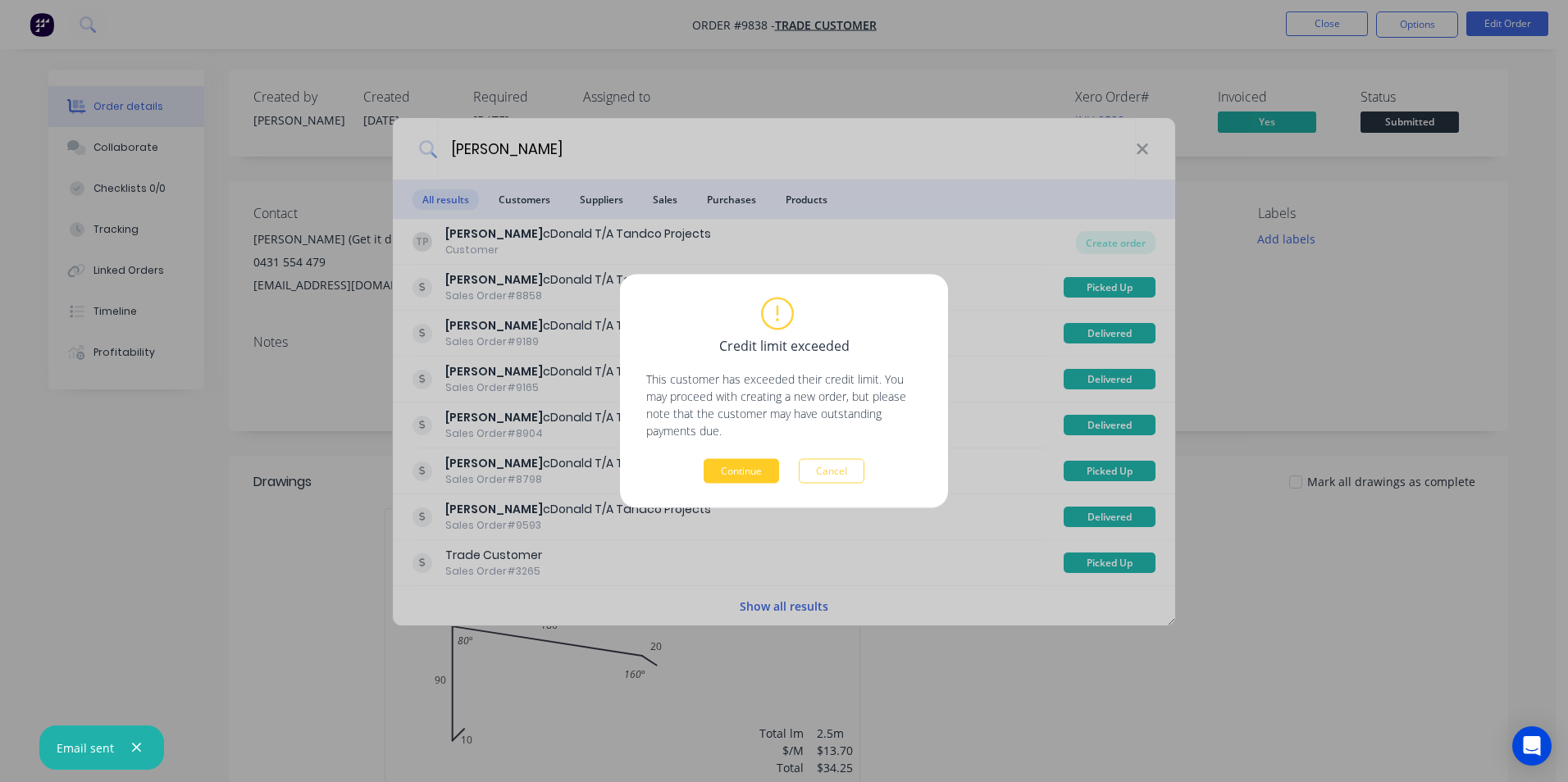
click at [764, 471] on button "Continue" at bounding box center [741, 472] width 76 height 25
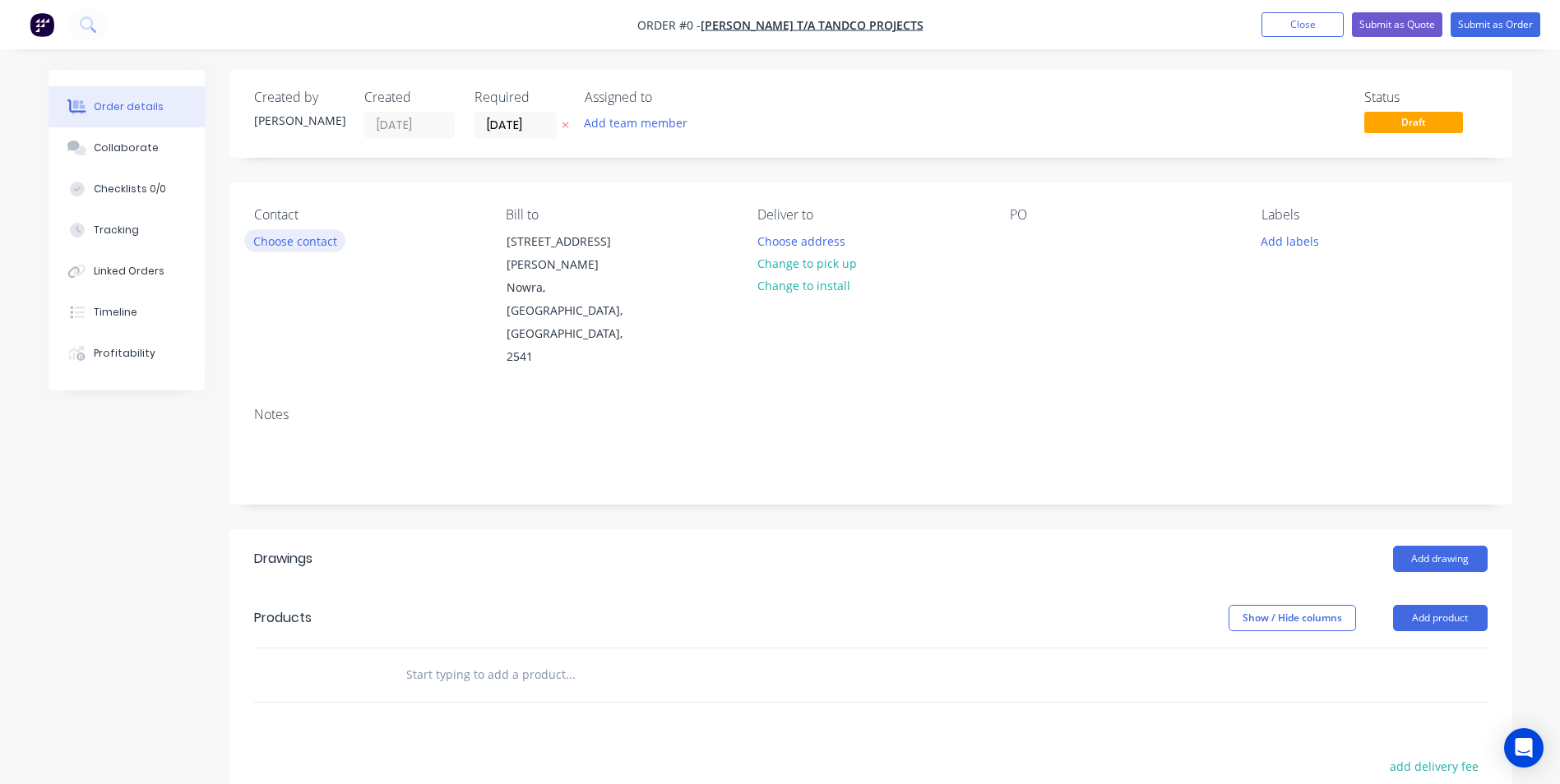
click at [266, 244] on button "Choose contact" at bounding box center [294, 240] width 101 height 22
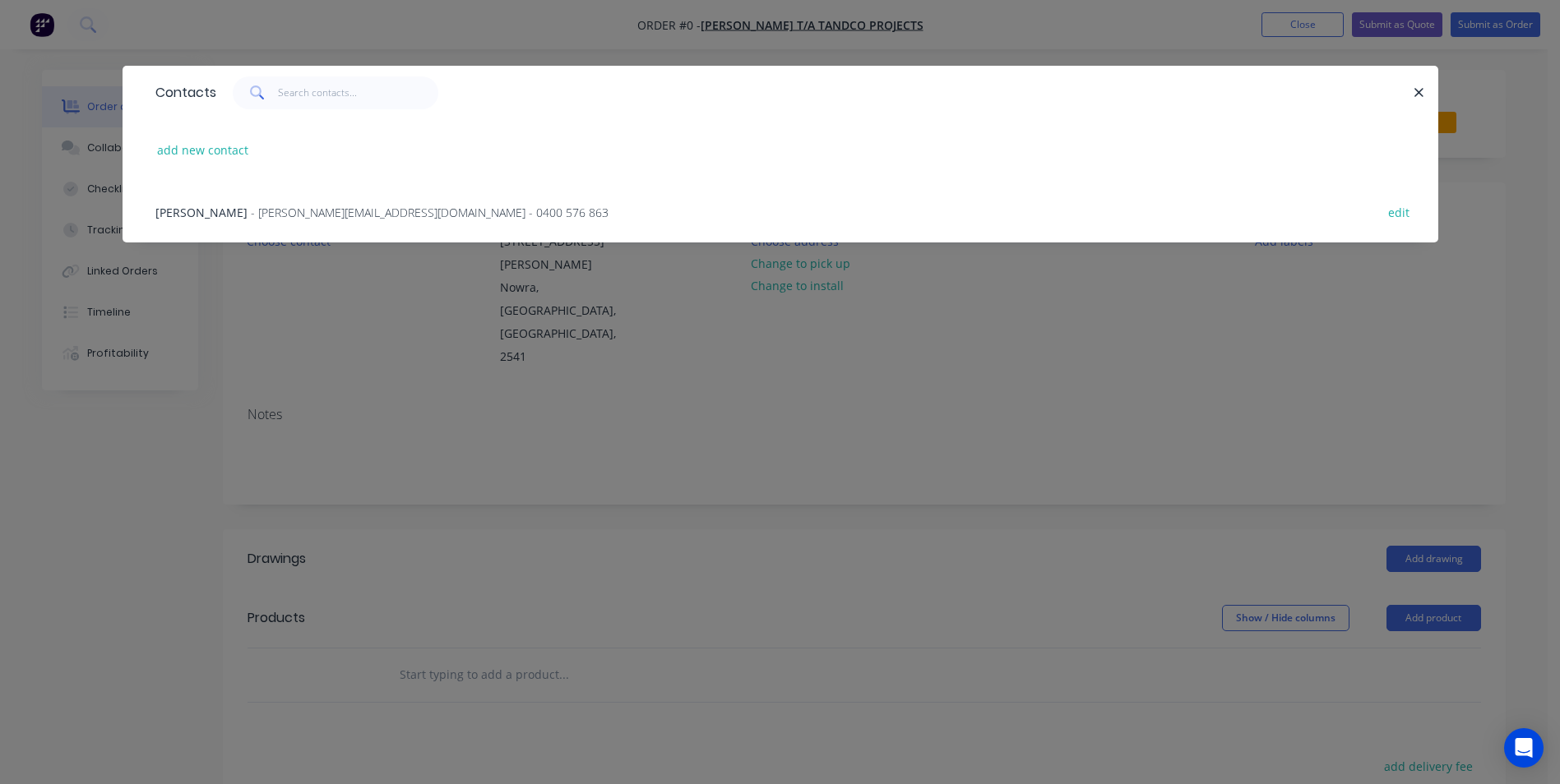
click at [268, 215] on span "- [PERSON_NAME][EMAIL_ADDRESS][DOMAIN_NAME] - 0400 576 863" at bounding box center [429, 212] width 358 height 15
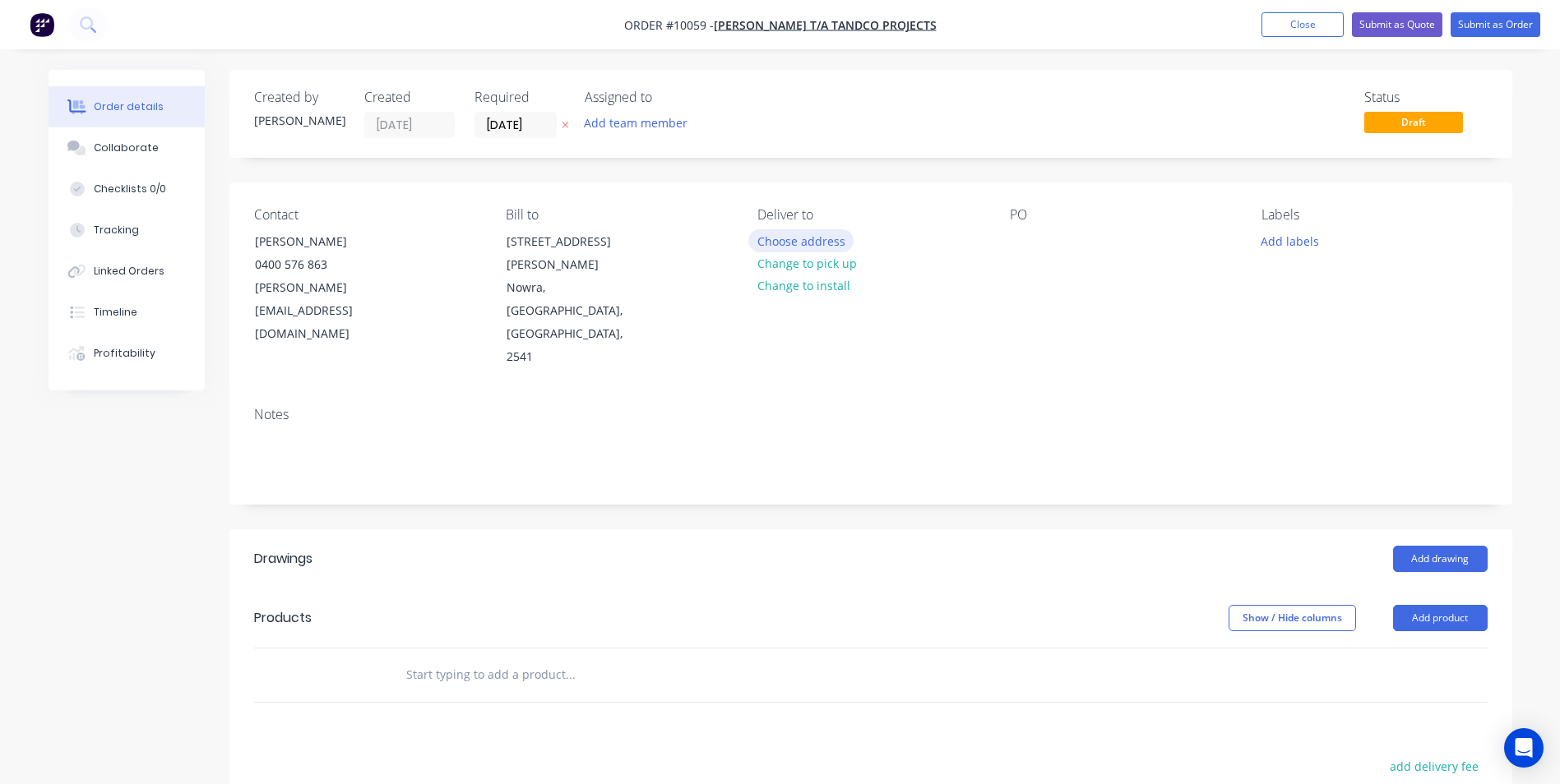
click at [810, 238] on button "Choose address" at bounding box center [802, 240] width 106 height 22
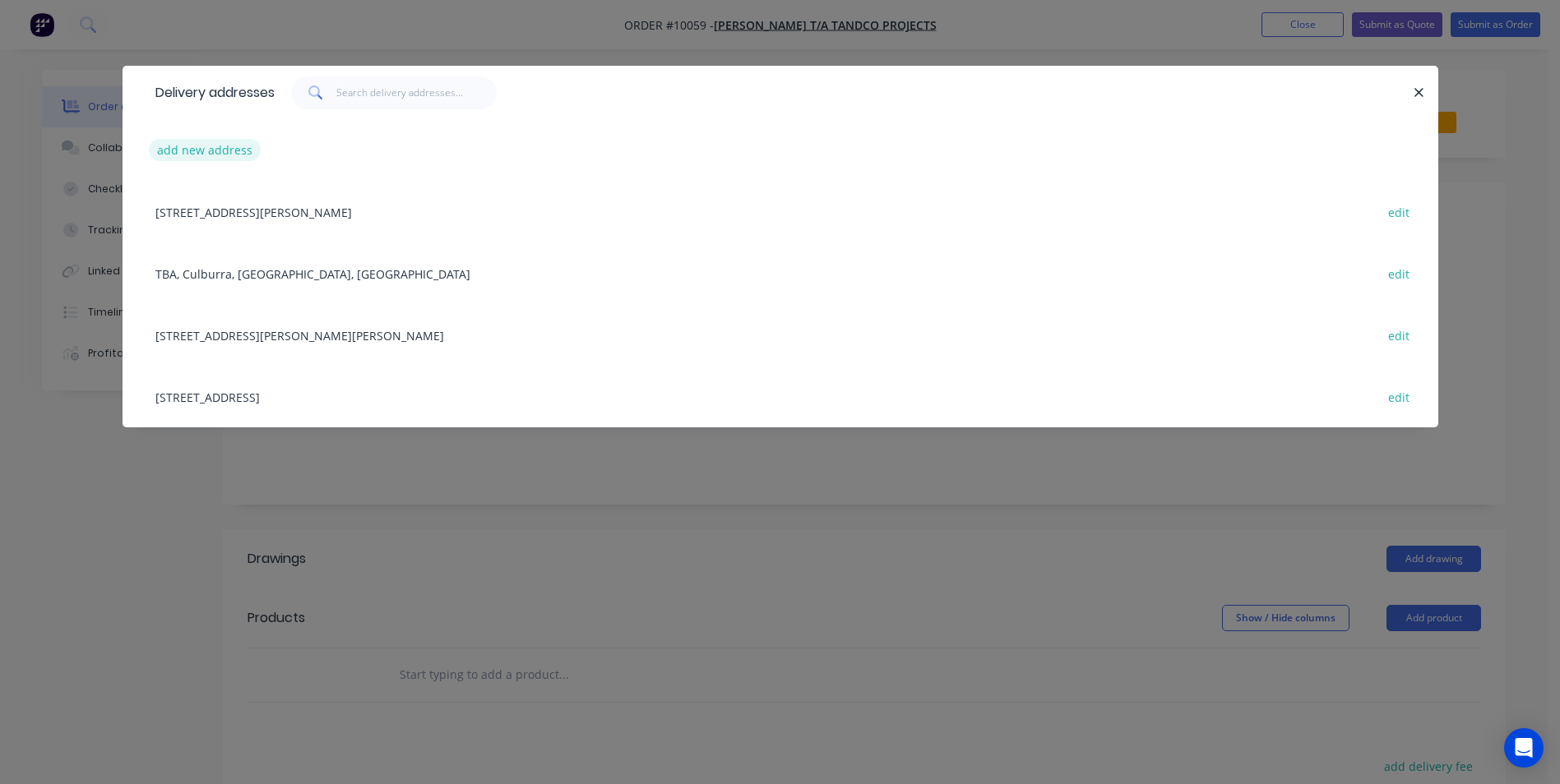
click at [203, 153] on button "add new address" at bounding box center [204, 150] width 112 height 22
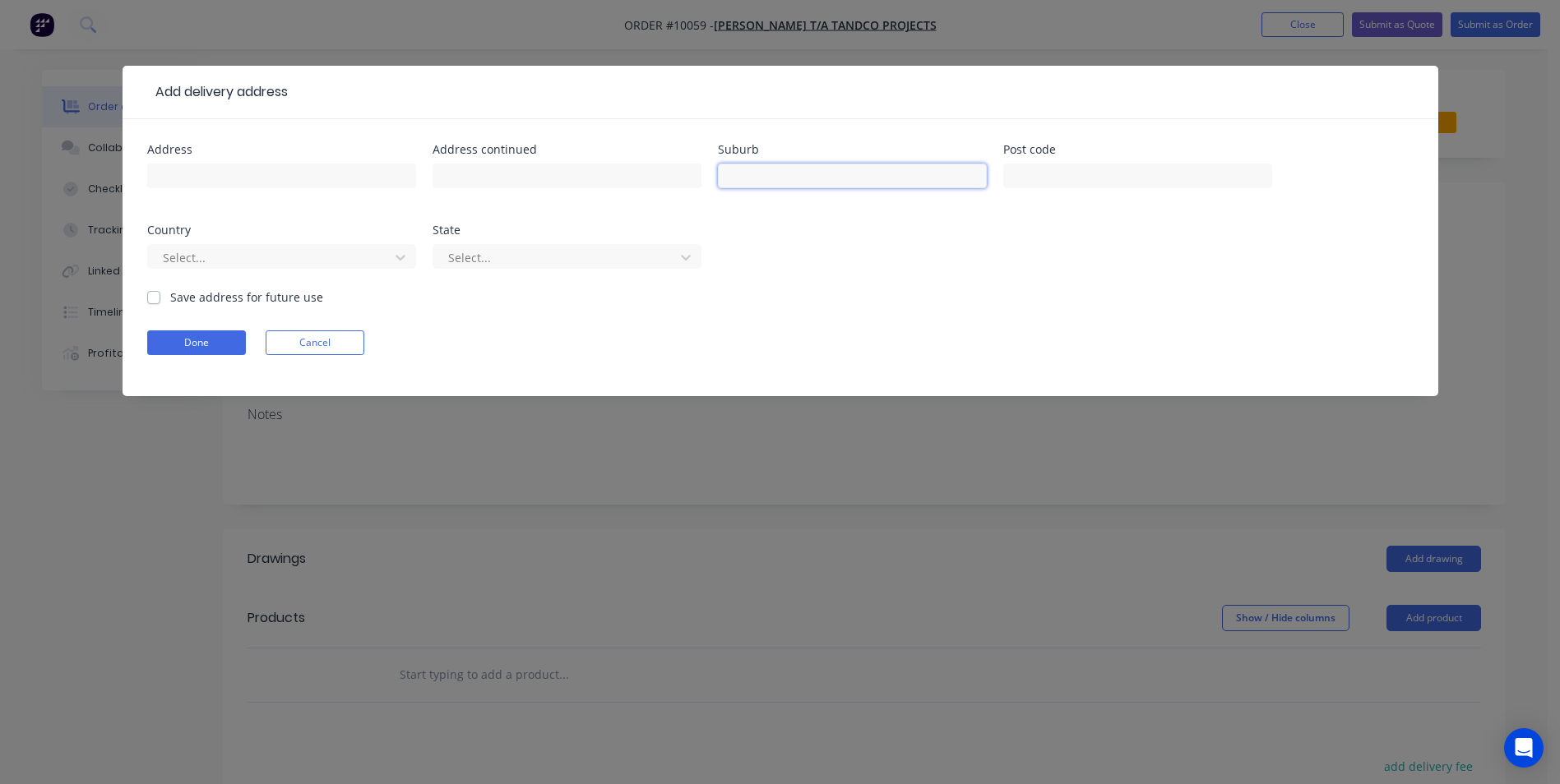
click at [784, 186] on input "text" at bounding box center [852, 176] width 269 height 25
type input "surf beach"
click at [217, 255] on div at bounding box center [271, 257] width 220 height 20
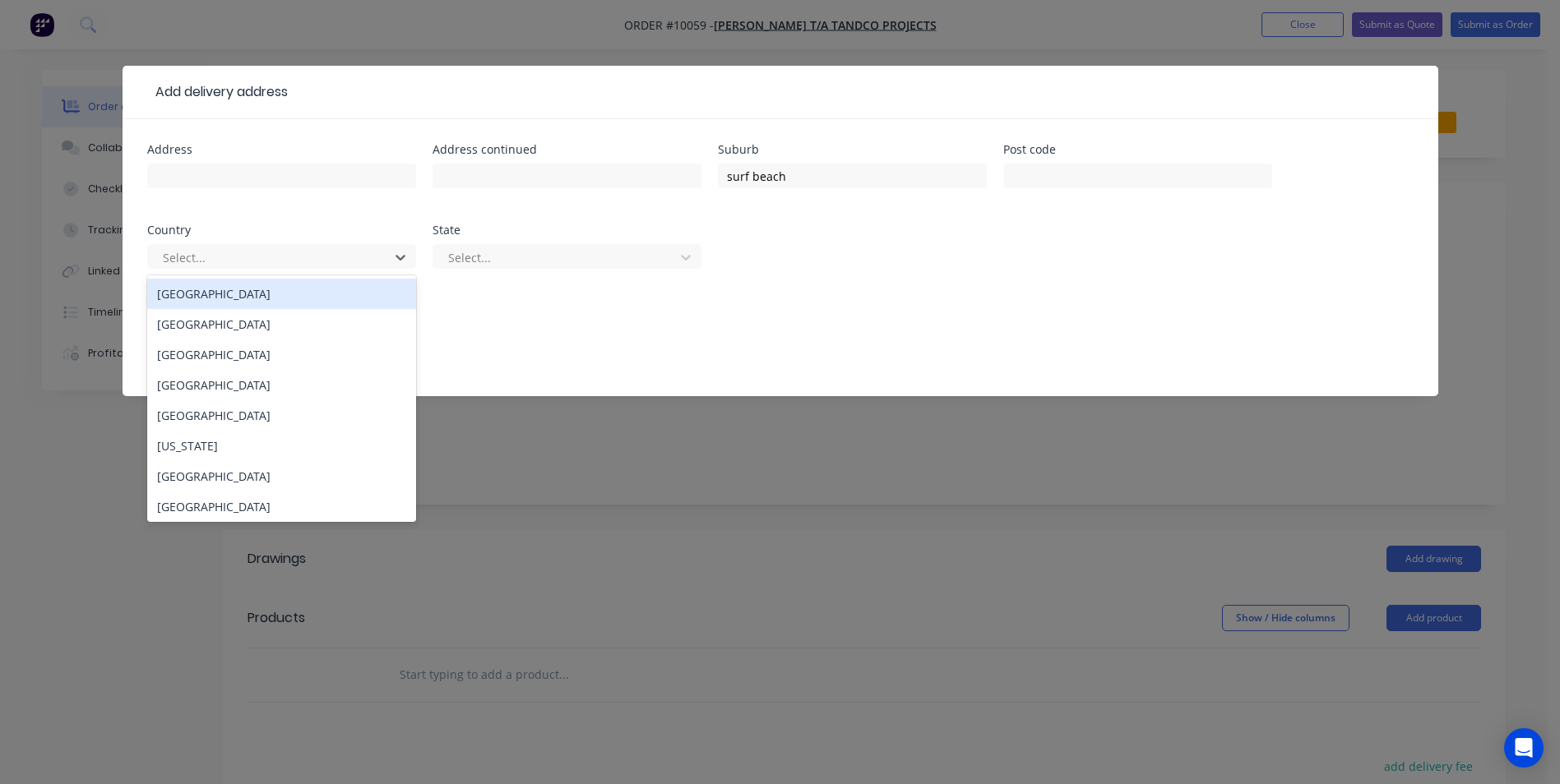
click at [212, 291] on div "[GEOGRAPHIC_DATA]" at bounding box center [281, 294] width 269 height 31
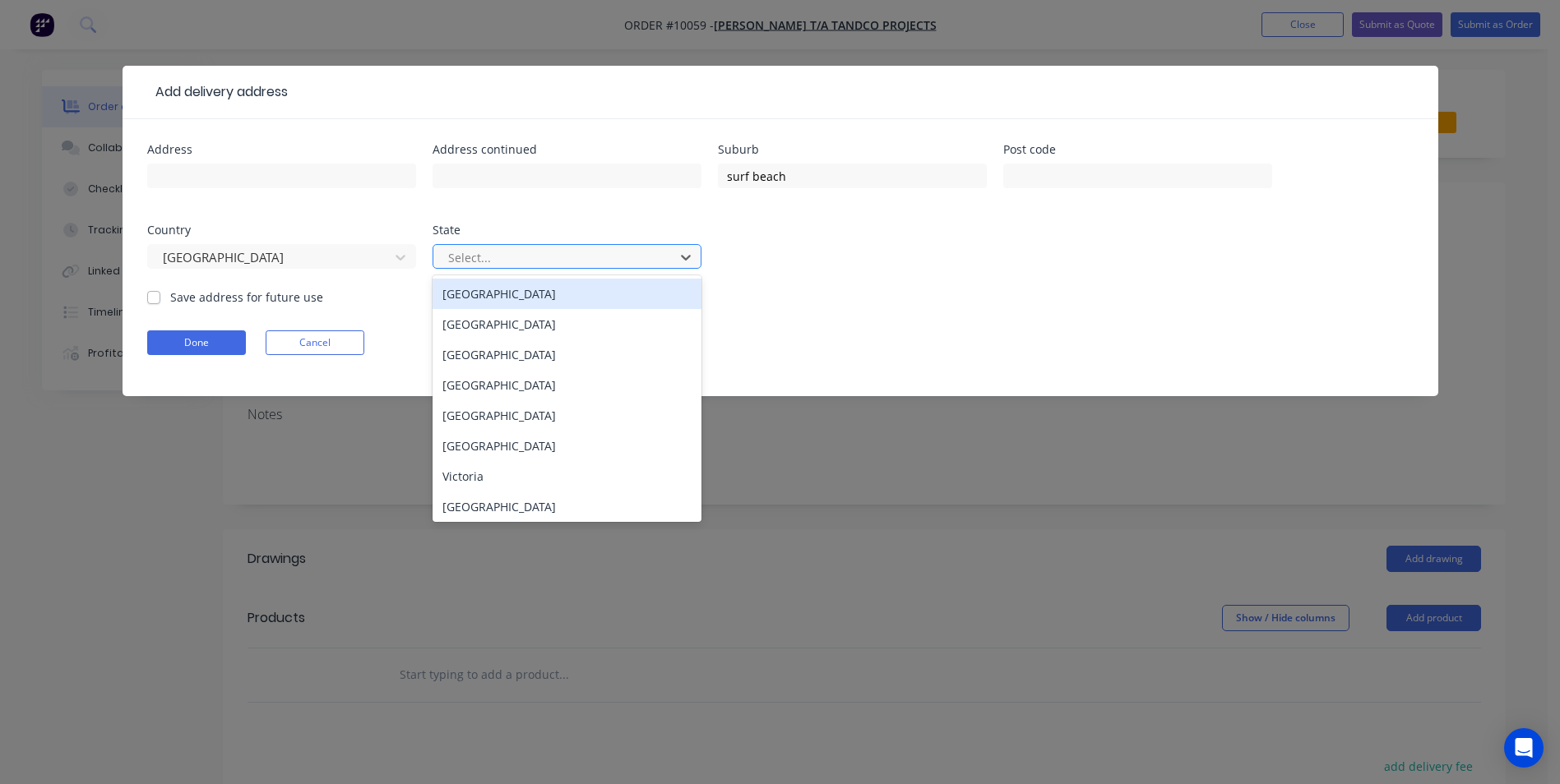
click at [478, 252] on div at bounding box center [556, 257] width 220 height 20
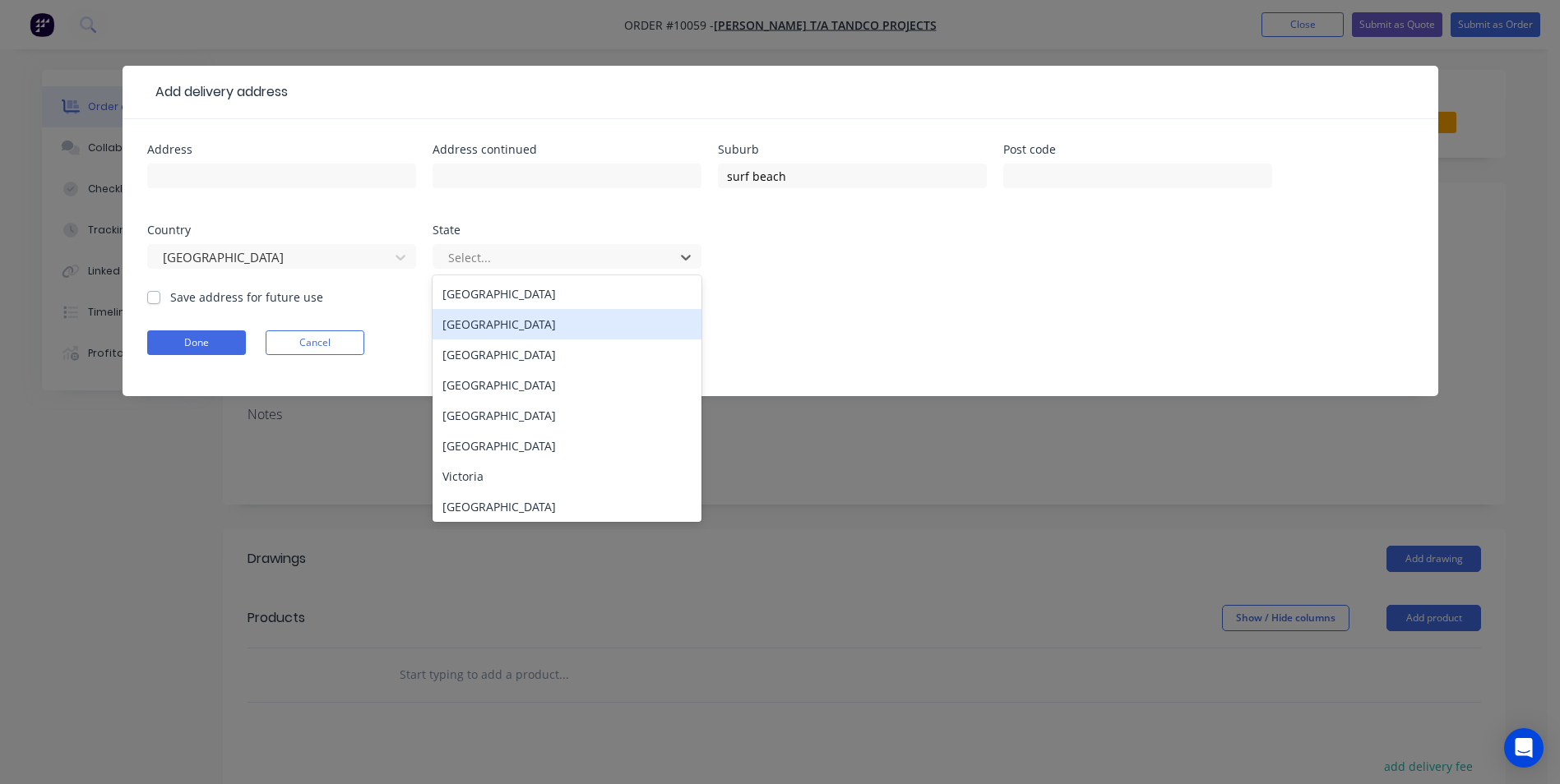
click at [462, 330] on div "[GEOGRAPHIC_DATA]" at bounding box center [567, 324] width 269 height 31
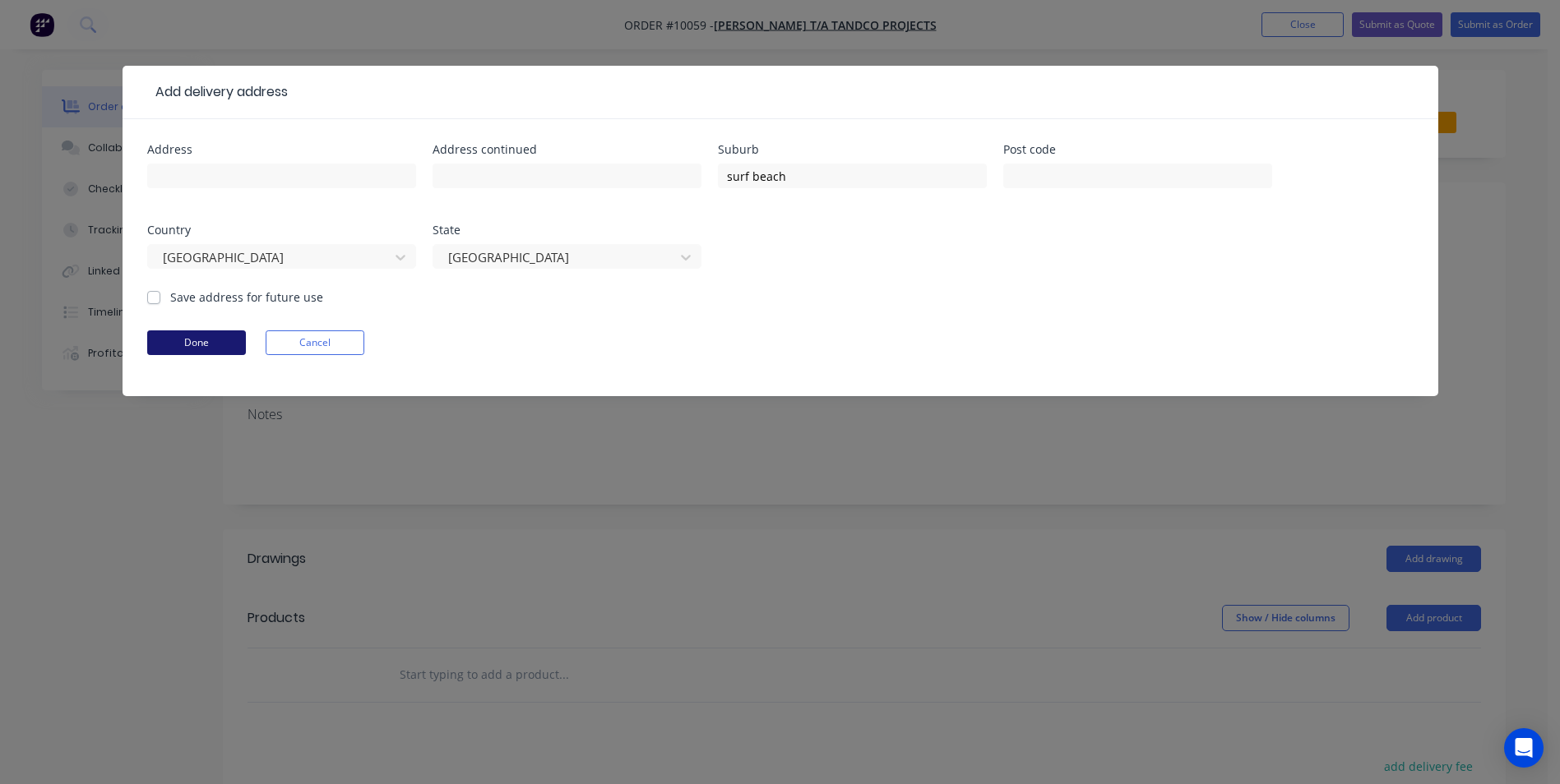
click at [209, 345] on button "Done" at bounding box center [196, 343] width 99 height 25
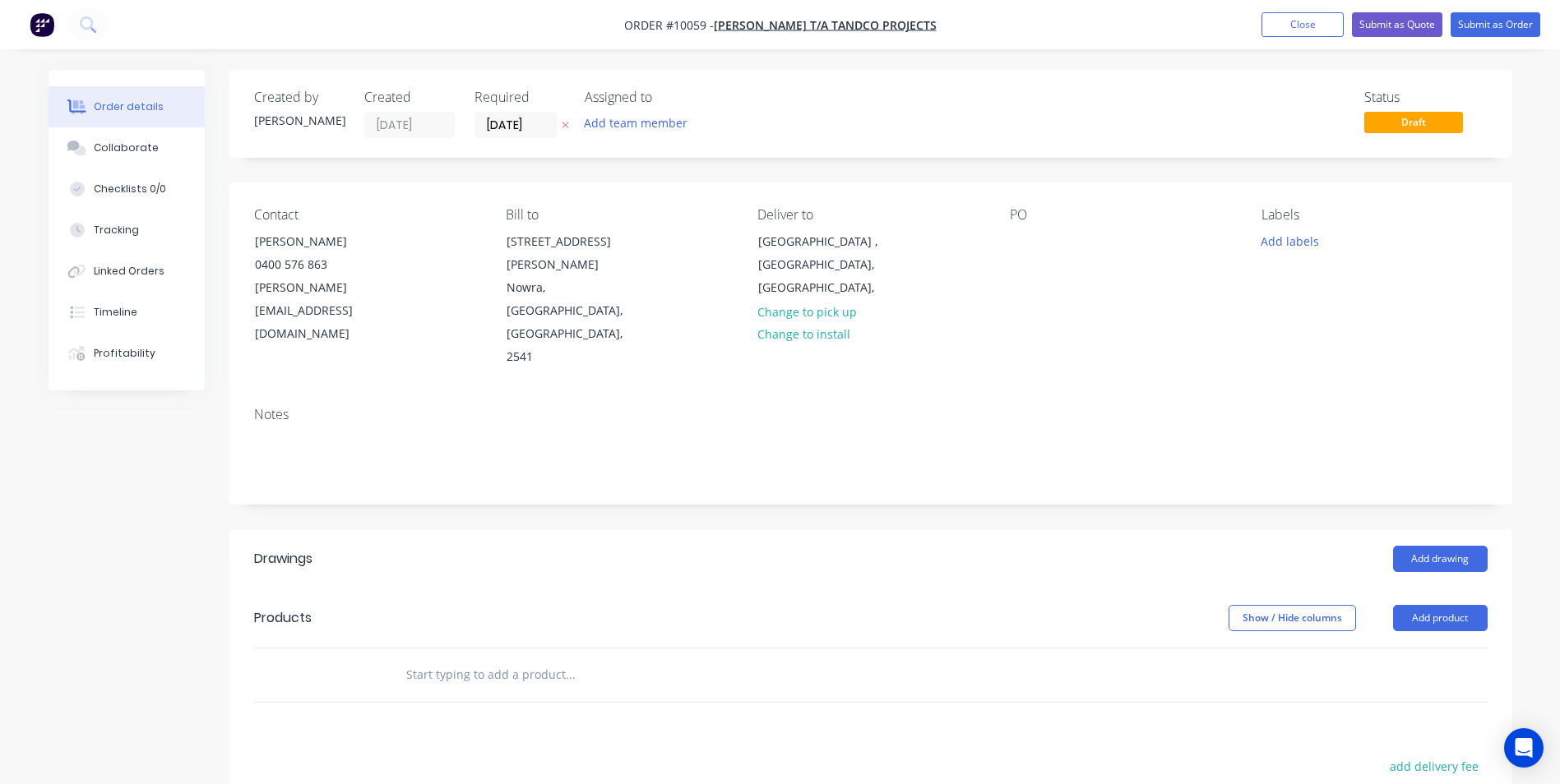
click at [508, 658] on input "text" at bounding box center [569, 675] width 329 height 33
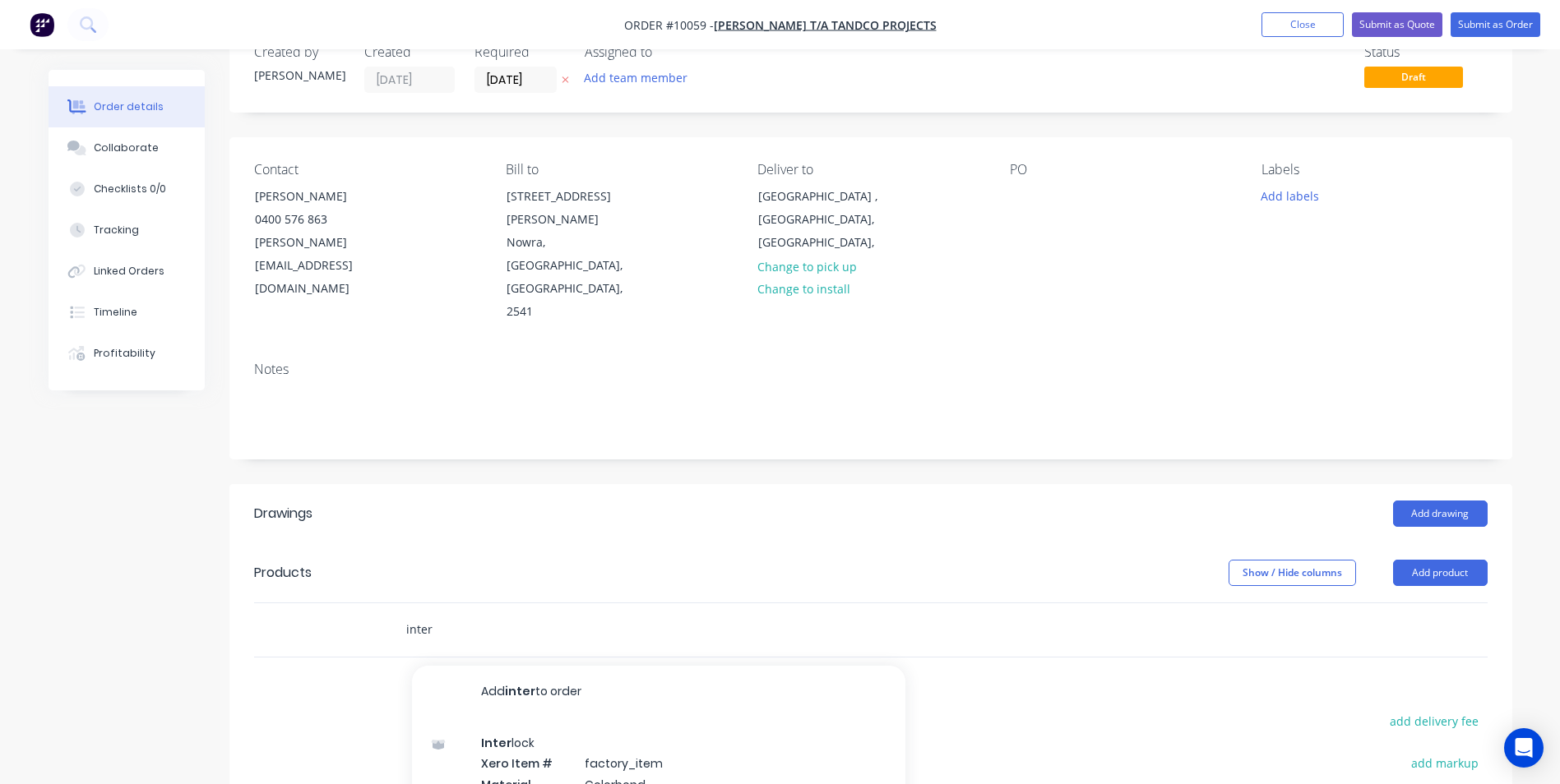
scroll to position [83, 0]
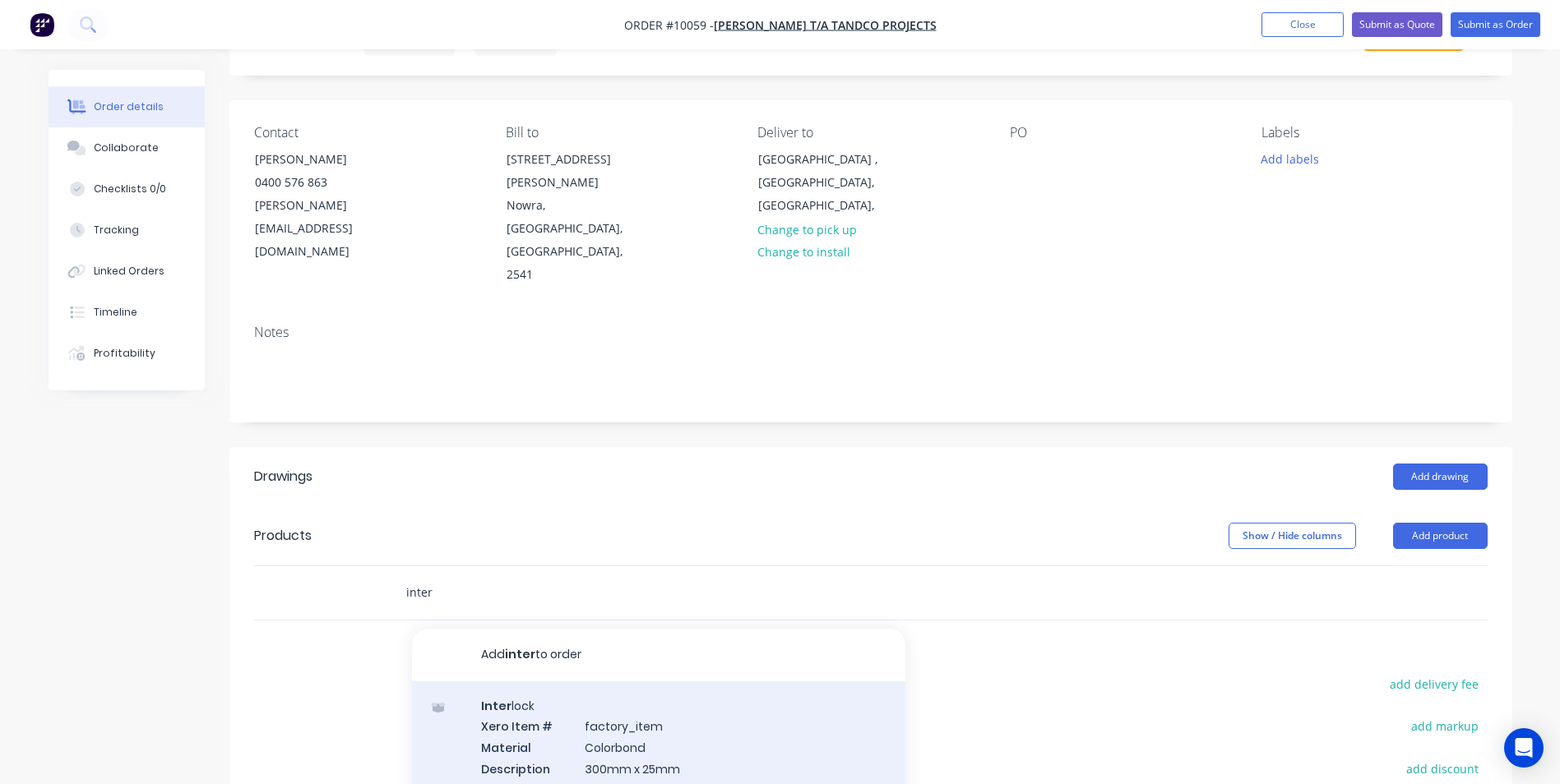
type input "inter"
click at [600, 681] on div "Inter lock Xero Item # factory_item Material Colorbond Description 300mm x 25mm…" at bounding box center [659, 748] width 493 height 132
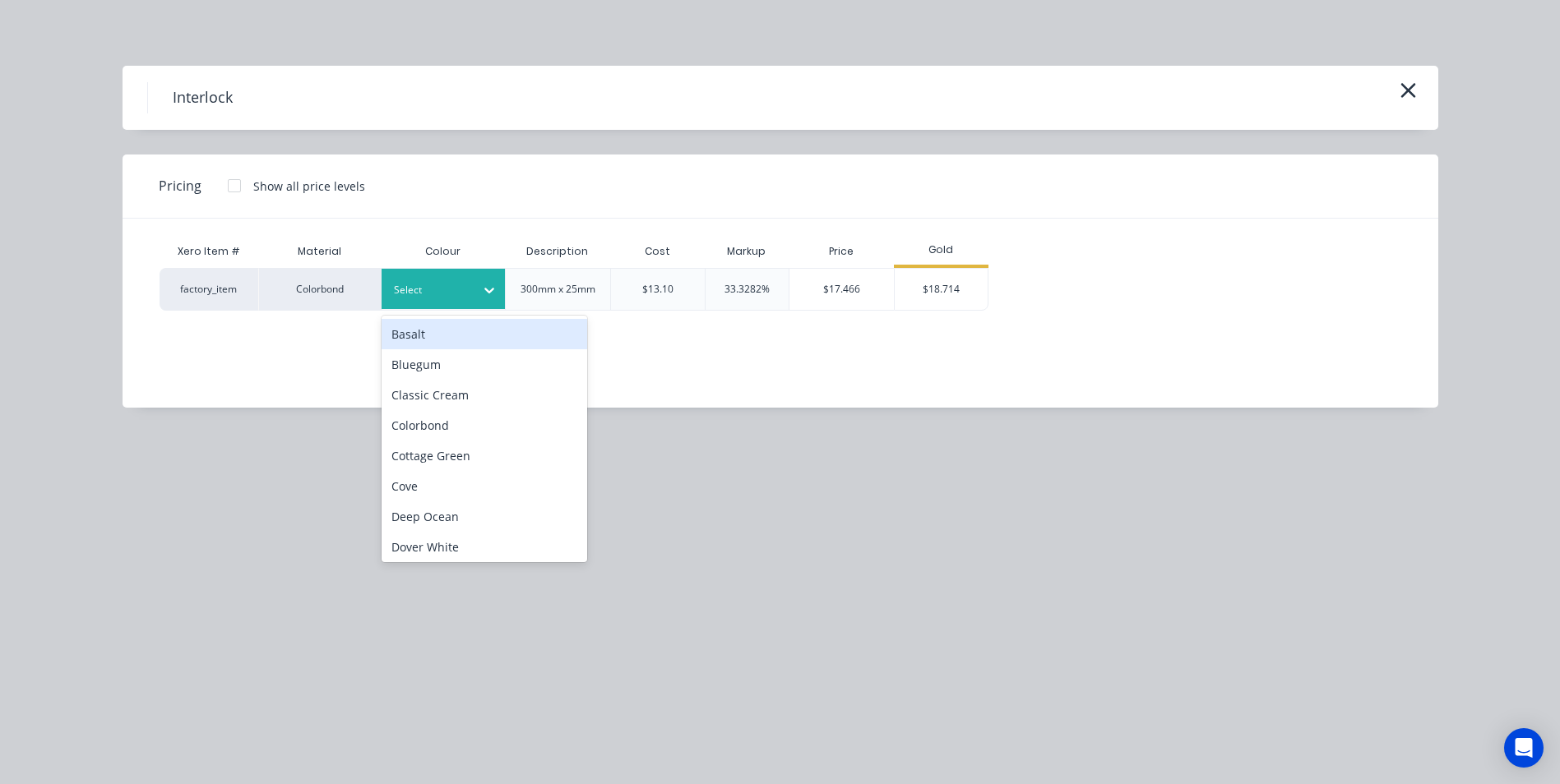
click at [430, 294] on div at bounding box center [430, 290] width 74 height 18
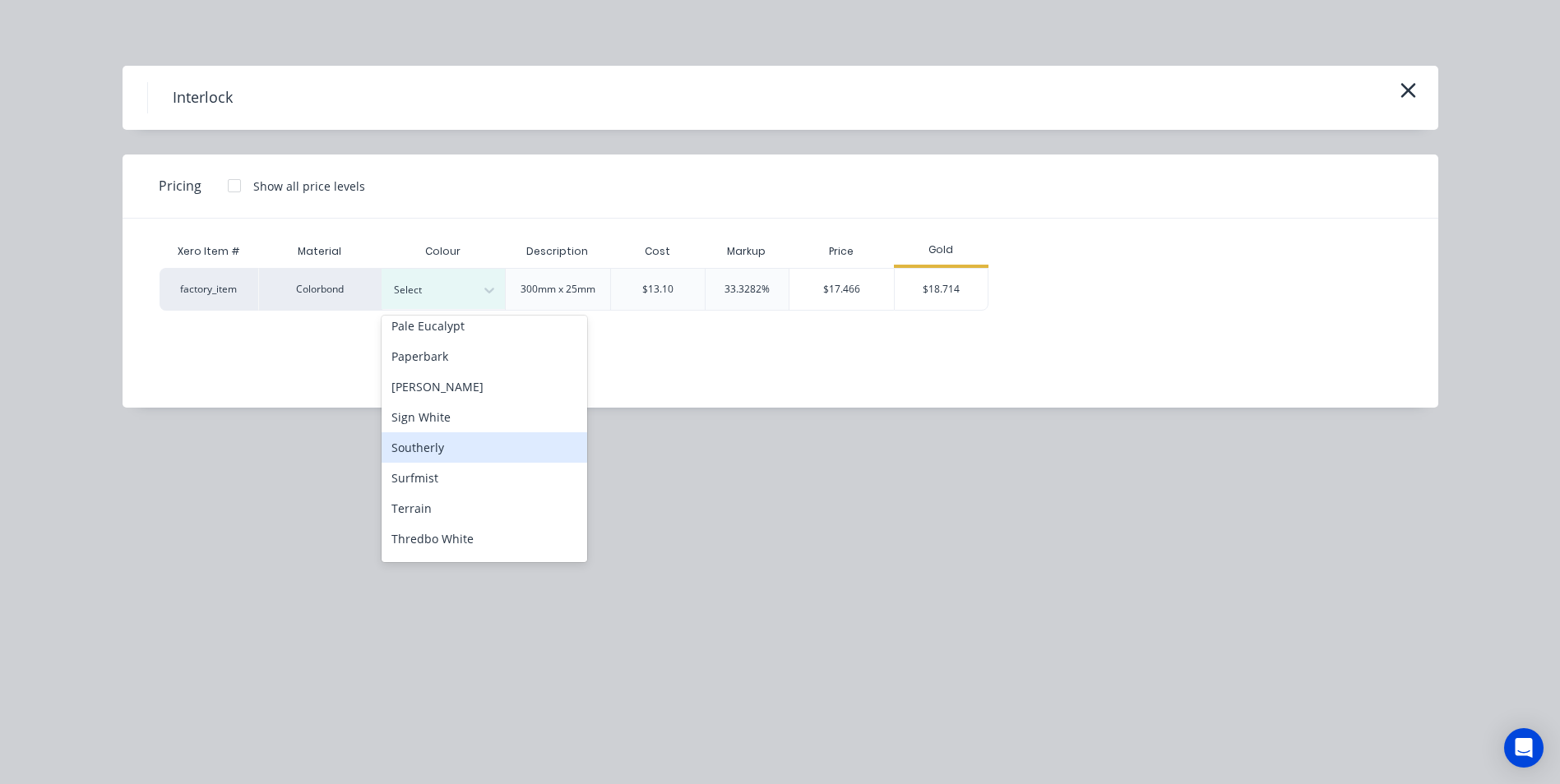
scroll to position [576, 0]
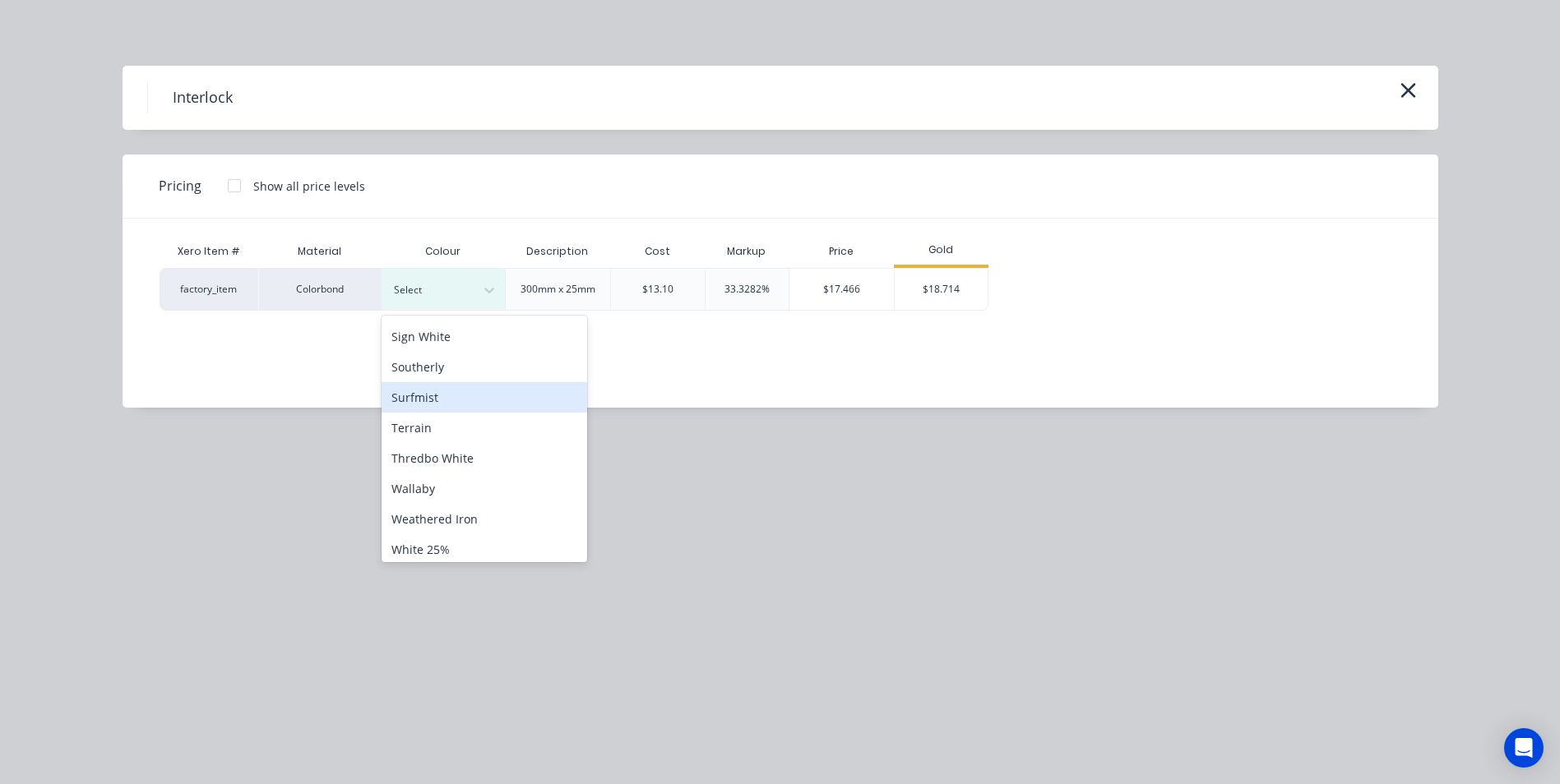
click at [442, 399] on div "Surfmist" at bounding box center [485, 397] width 205 height 31
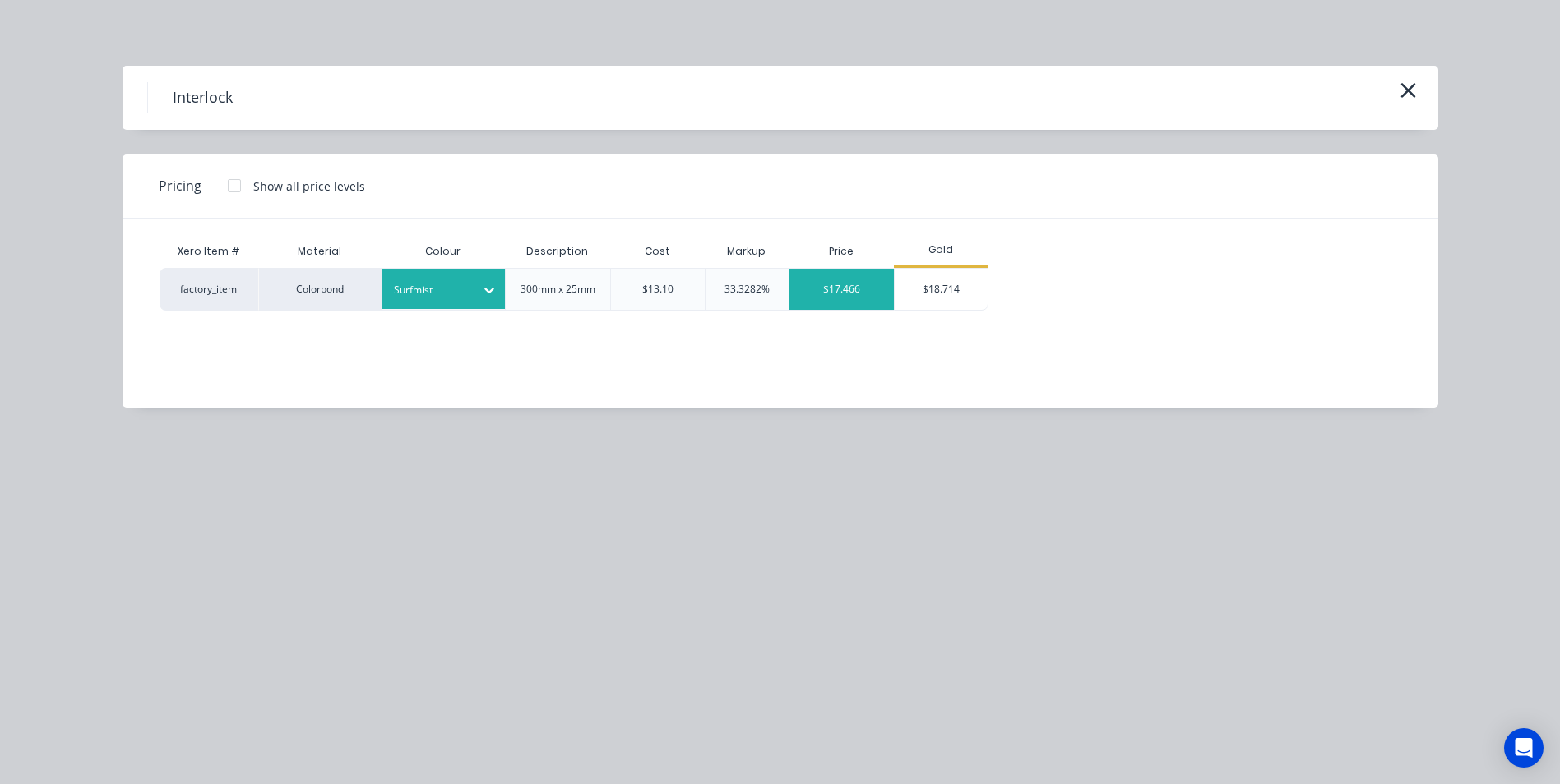
click at [876, 288] on div "$17.466" at bounding box center [841, 289] width 105 height 41
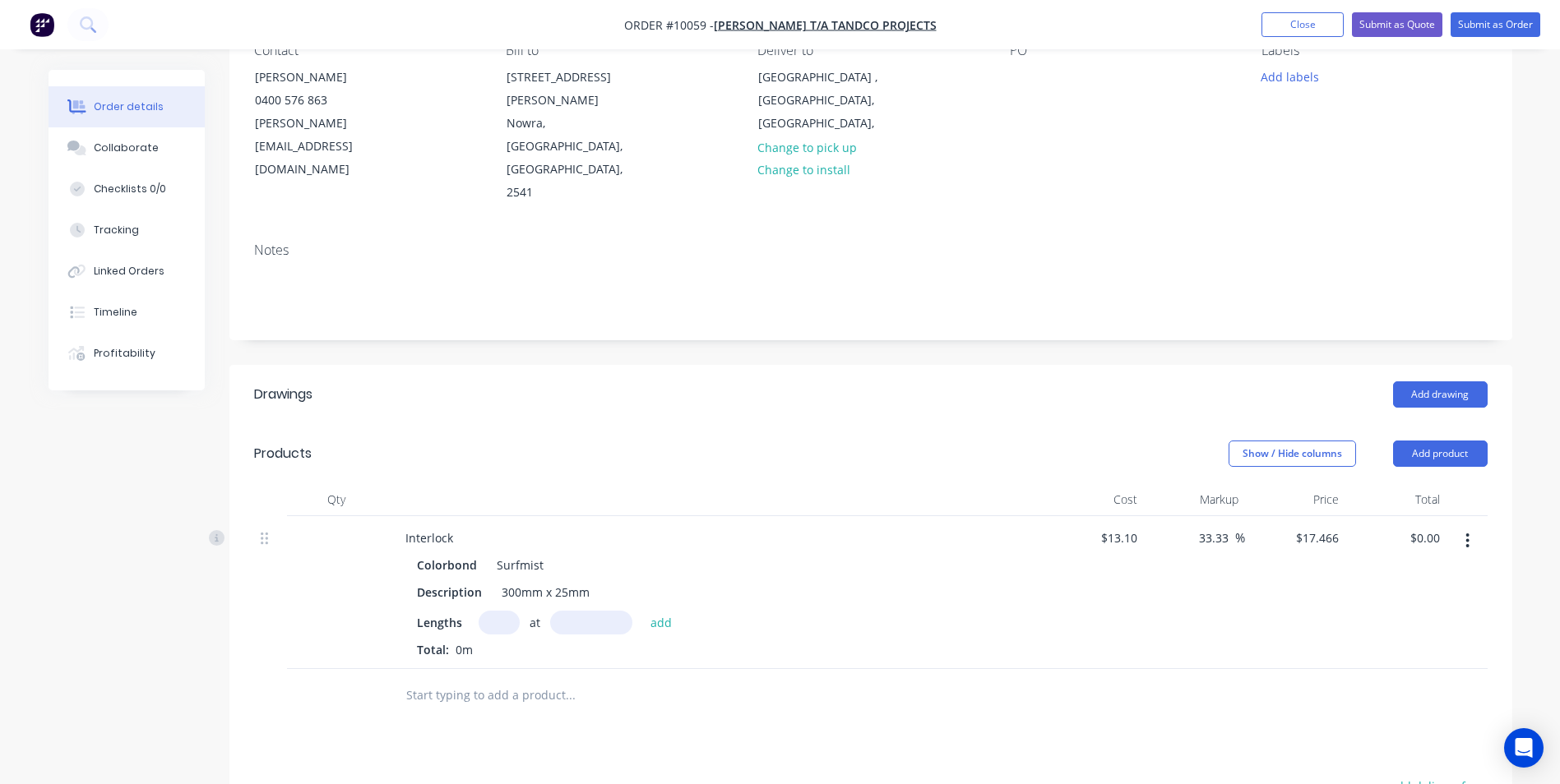
scroll to position [411, 0]
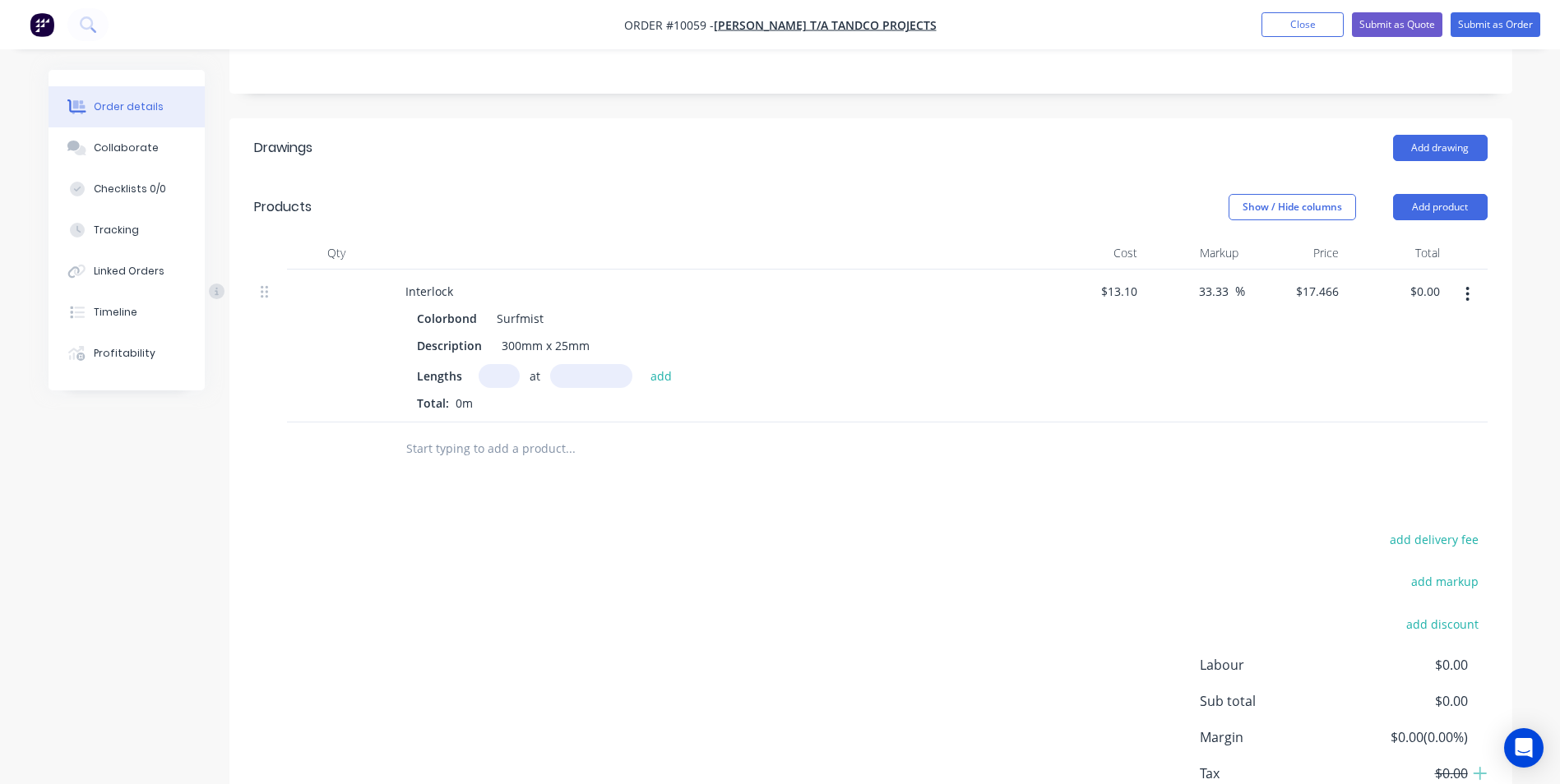
click at [500, 365] on input "text" at bounding box center [499, 376] width 41 height 24
type input "24"
type input "11650"
click at [642, 365] on button "add" at bounding box center [661, 375] width 38 height 22
type input "$4,883.49"
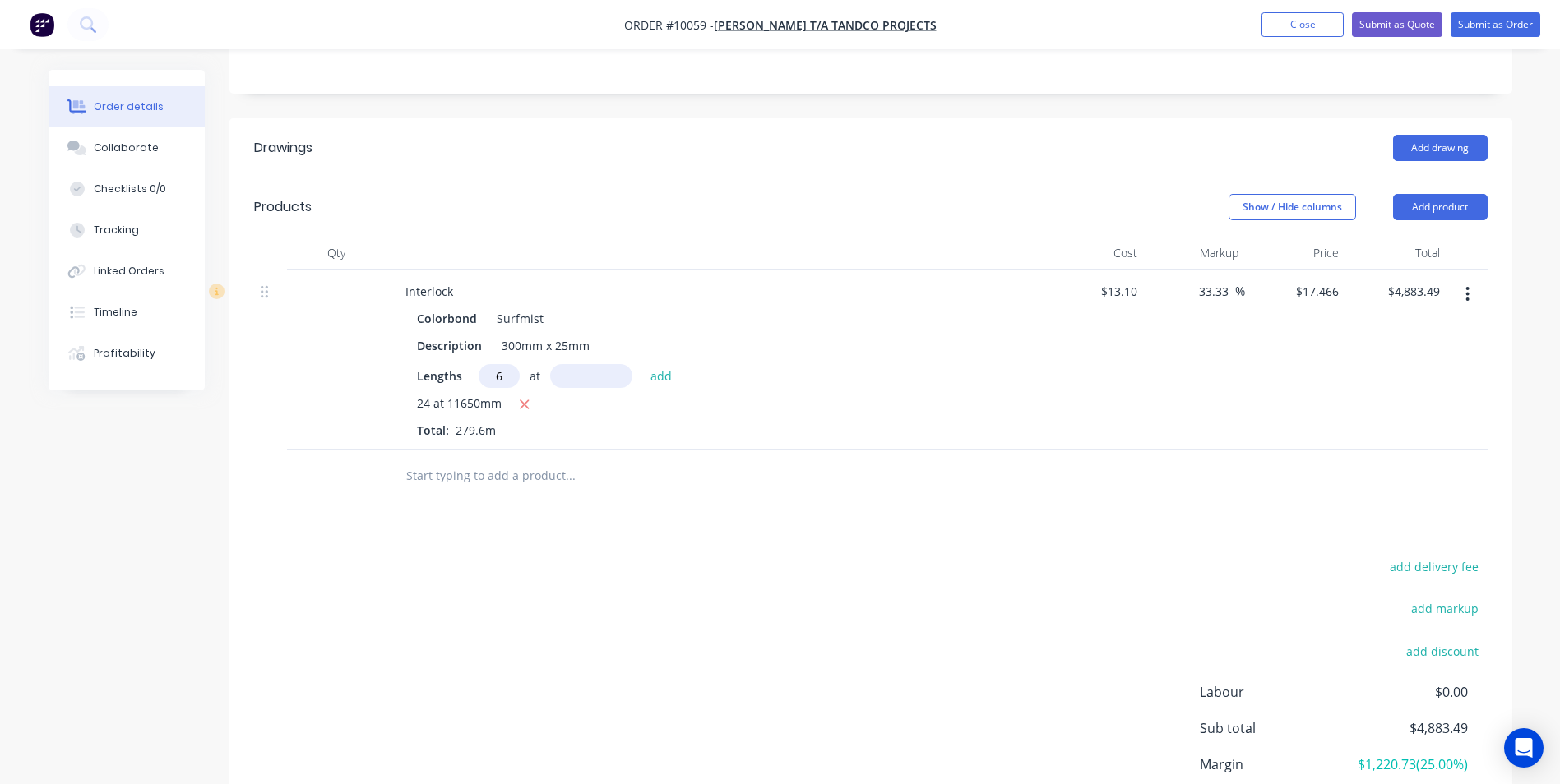
type input "6"
type input "2670"
click at [642, 365] on button "add" at bounding box center [661, 375] width 38 height 22
type input "$5,163.30"
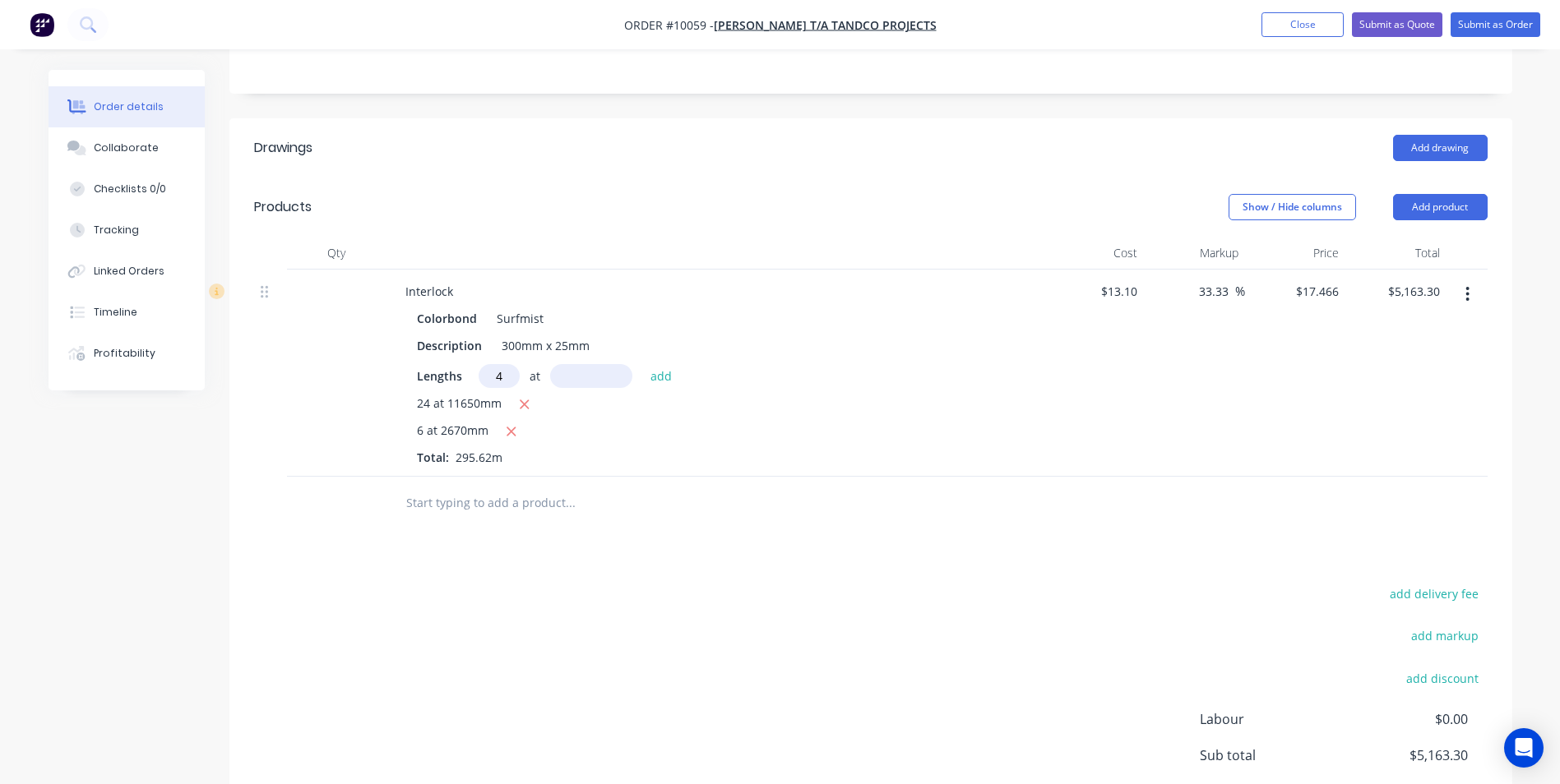
type input "4"
type input "5170"
click at [642, 365] on button "add" at bounding box center [661, 375] width 38 height 22
type input "$5,524.50"
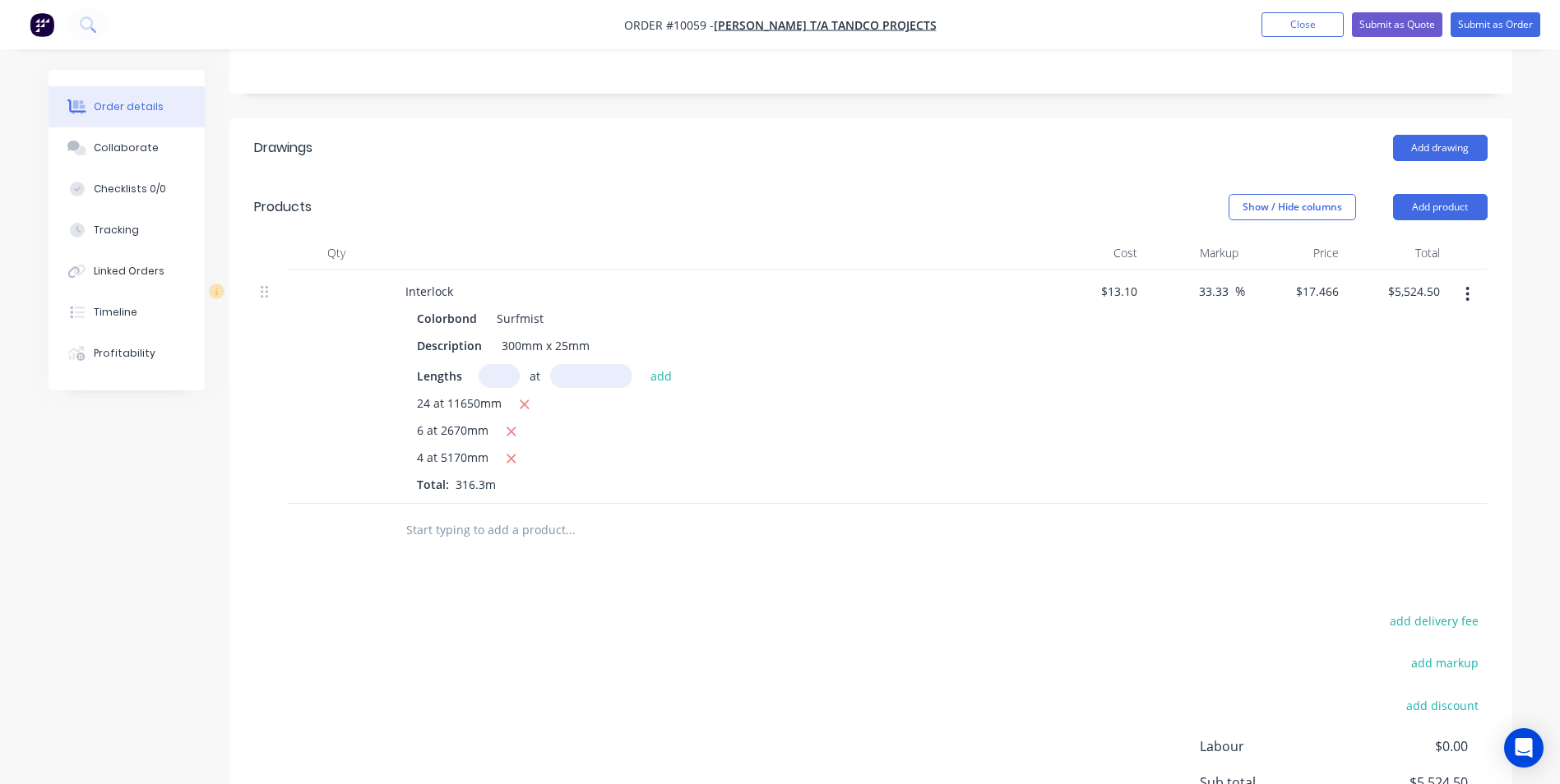
click at [491, 513] on input "text" at bounding box center [569, 530] width 329 height 33
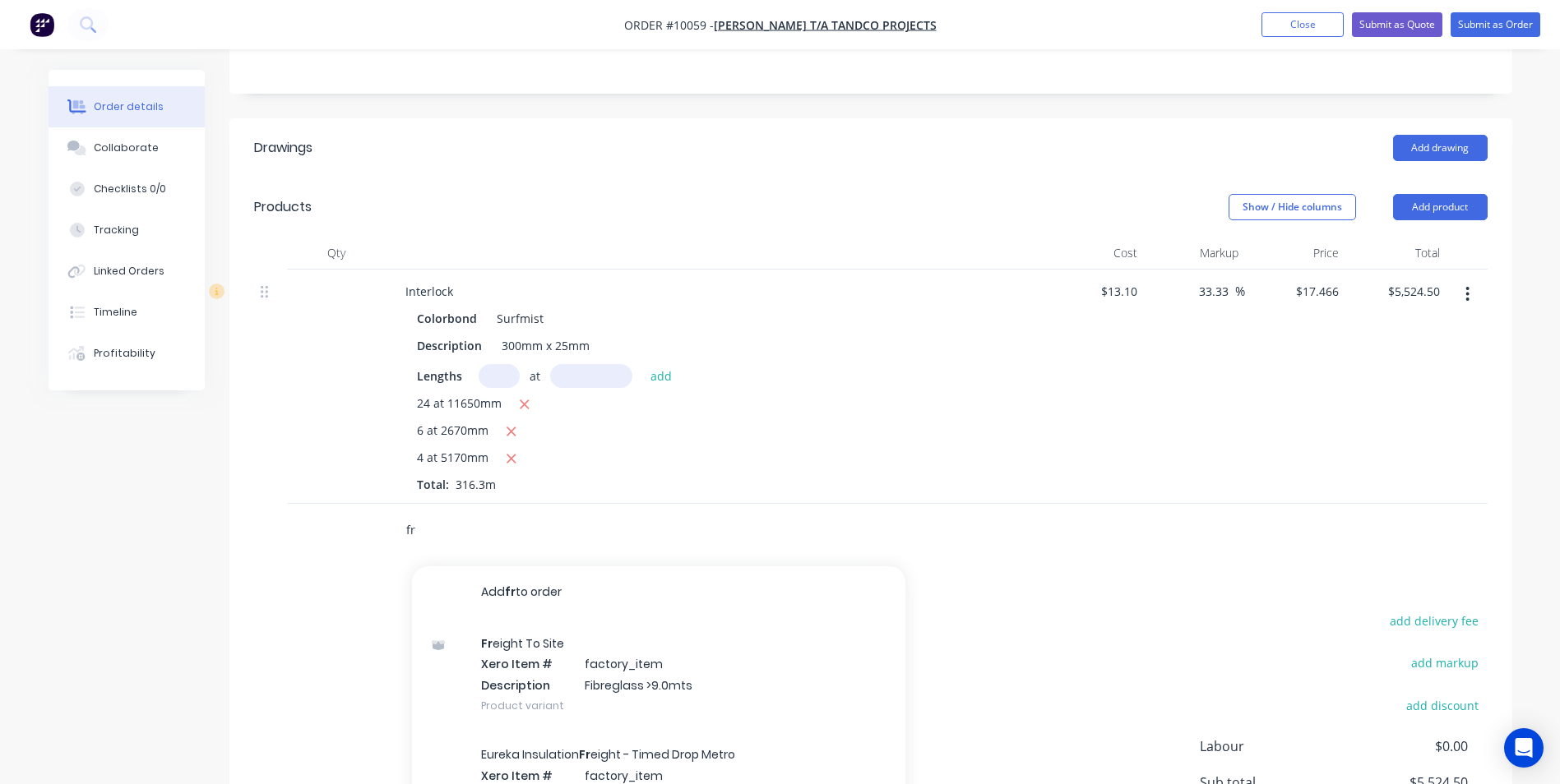
type input "f"
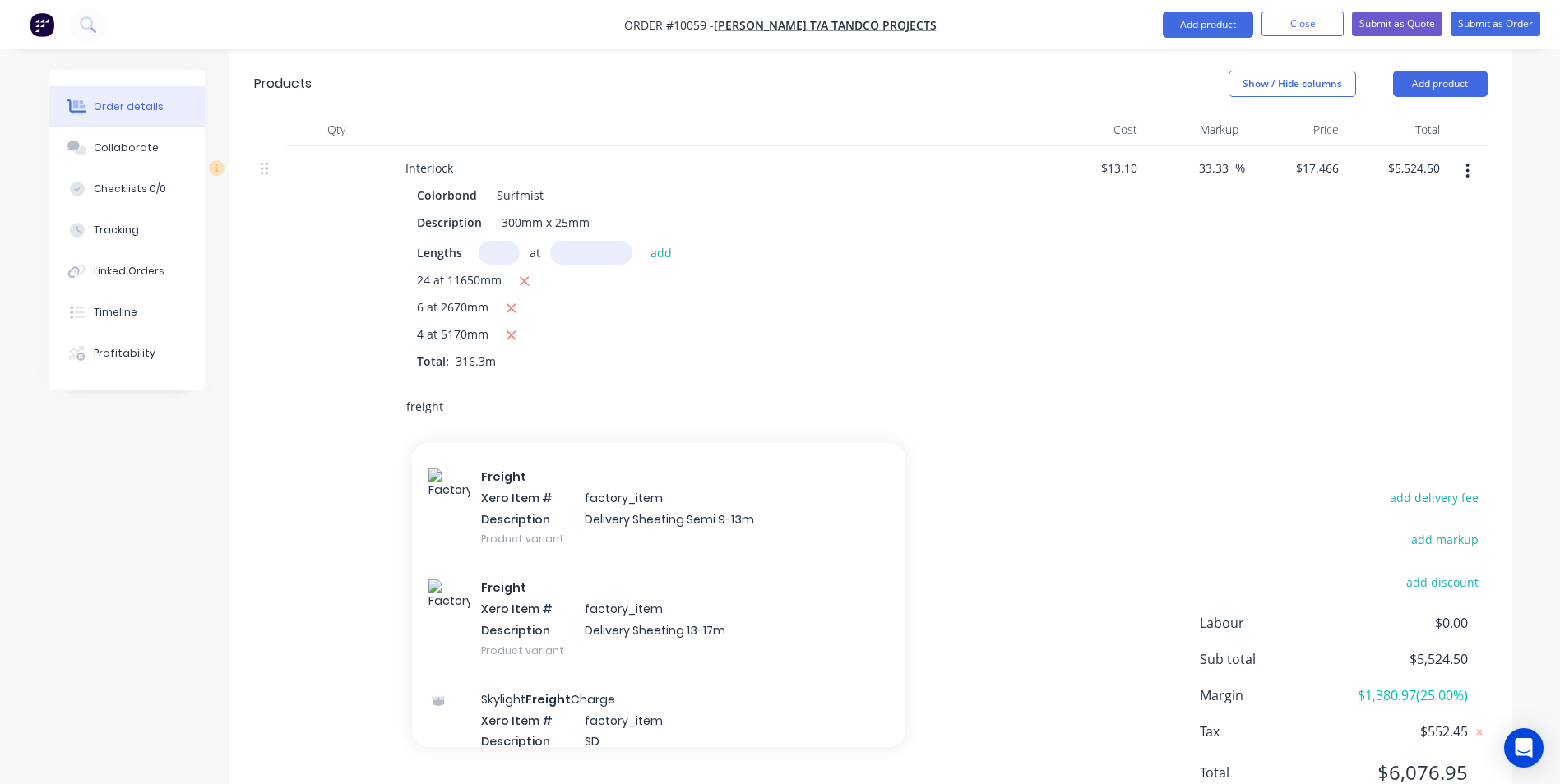
scroll to position [2138, 0]
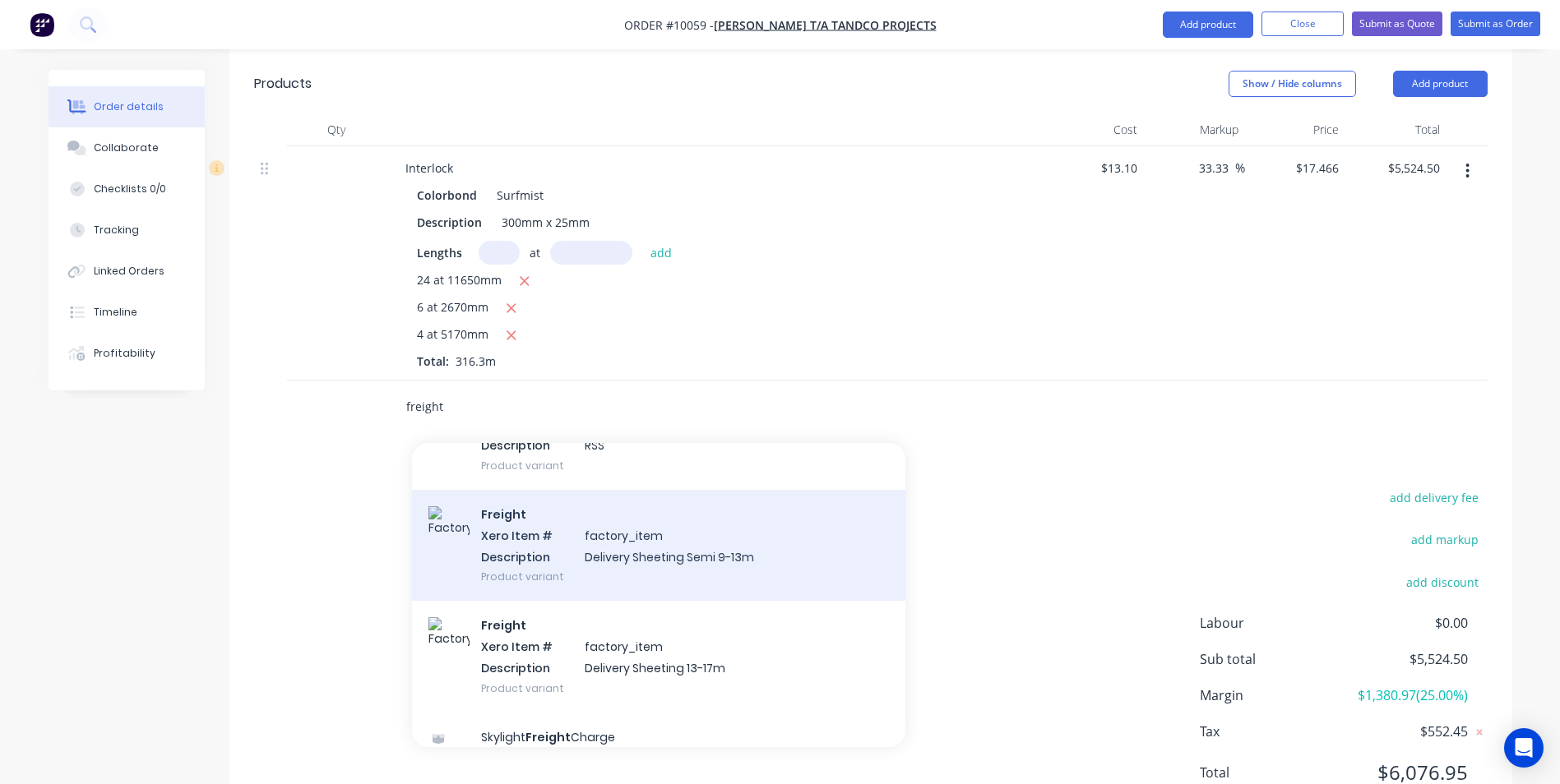
type input "freight"
click at [607, 496] on div "Freight Xero Item # factory_item Description Delivery Sheeting Semi 9-13m Produ…" at bounding box center [659, 546] width 493 height 111
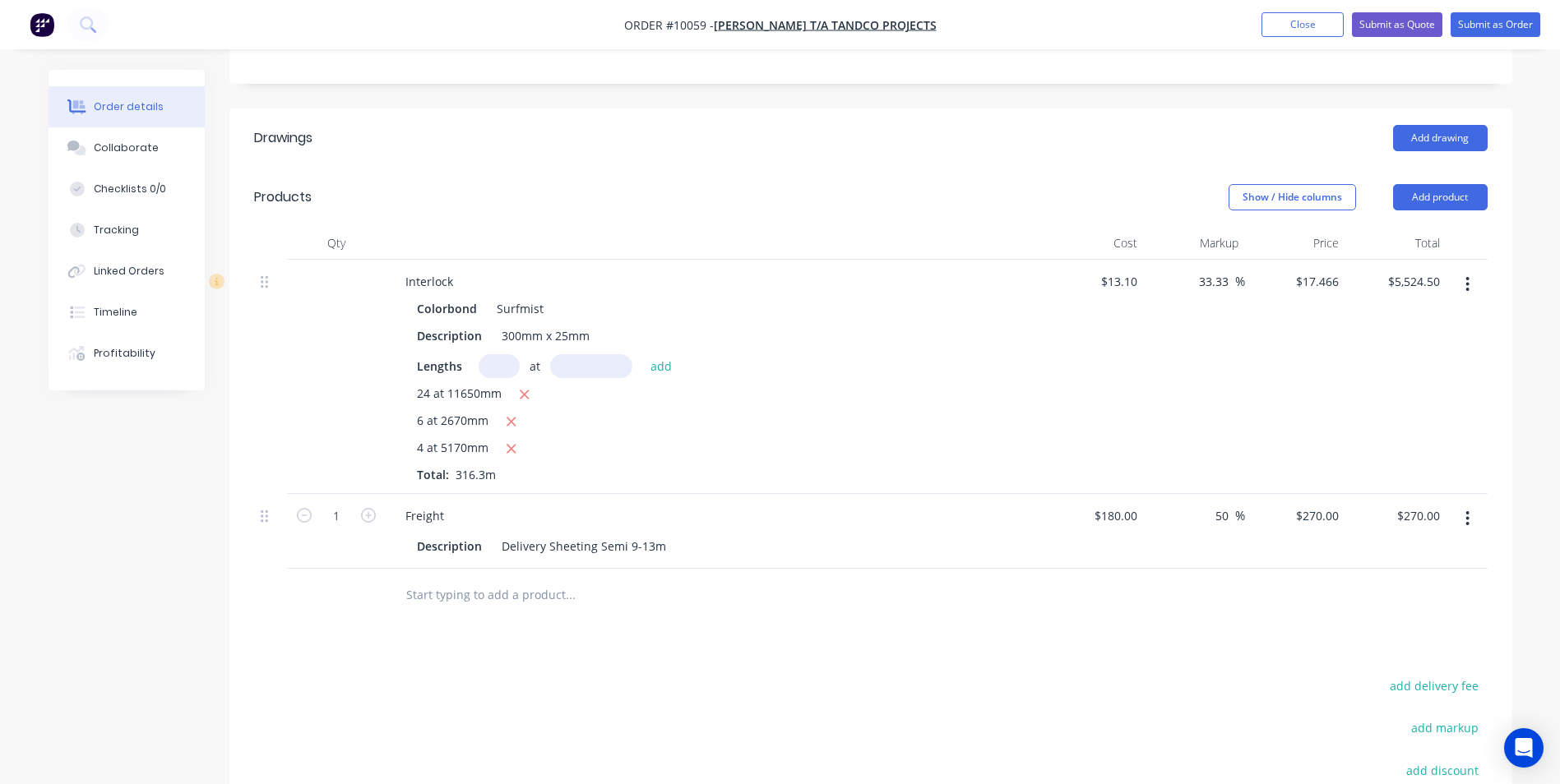
scroll to position [288, 0]
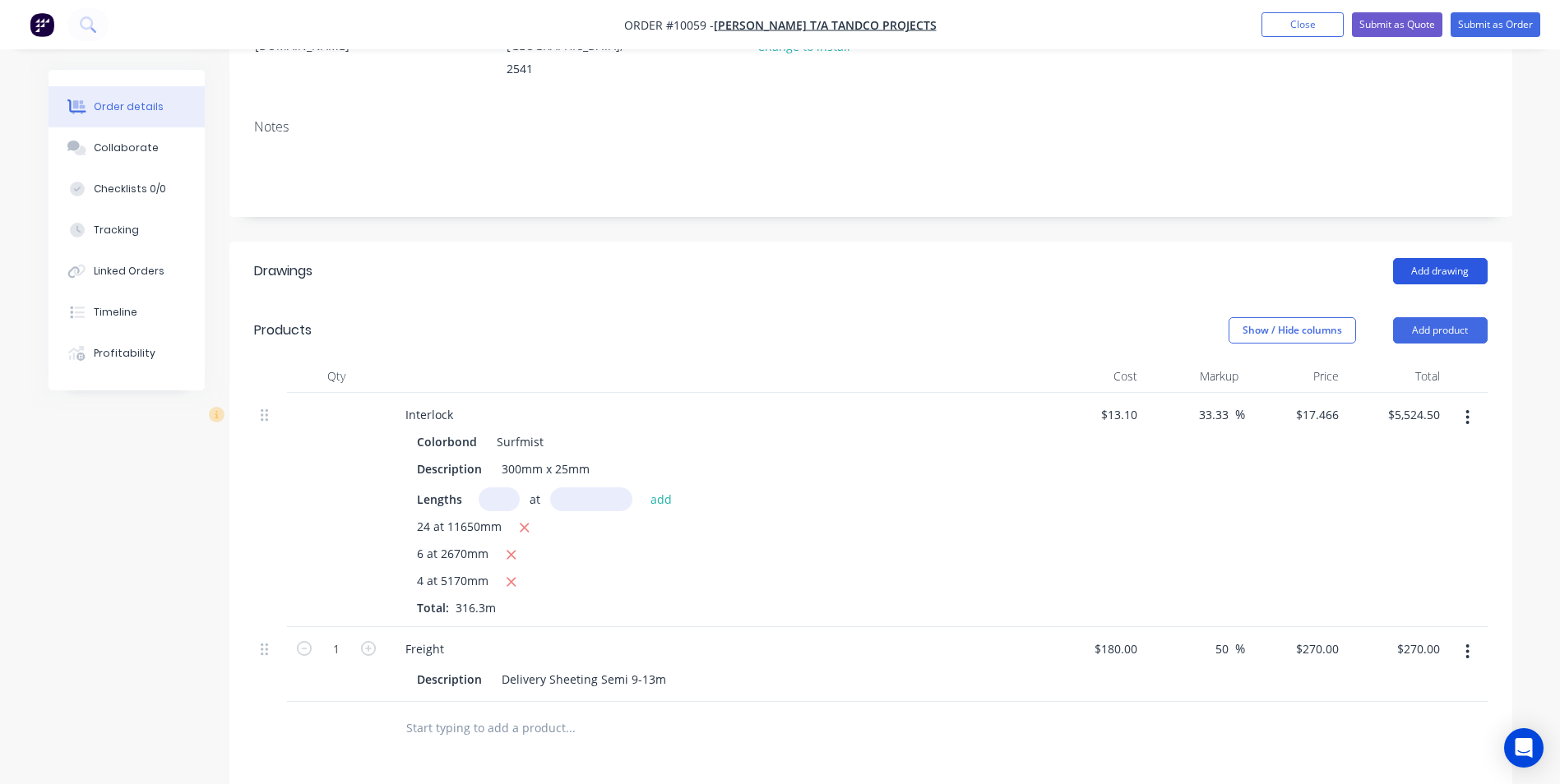
click at [1420, 258] on button "Add drawing" at bounding box center [1440, 271] width 95 height 26
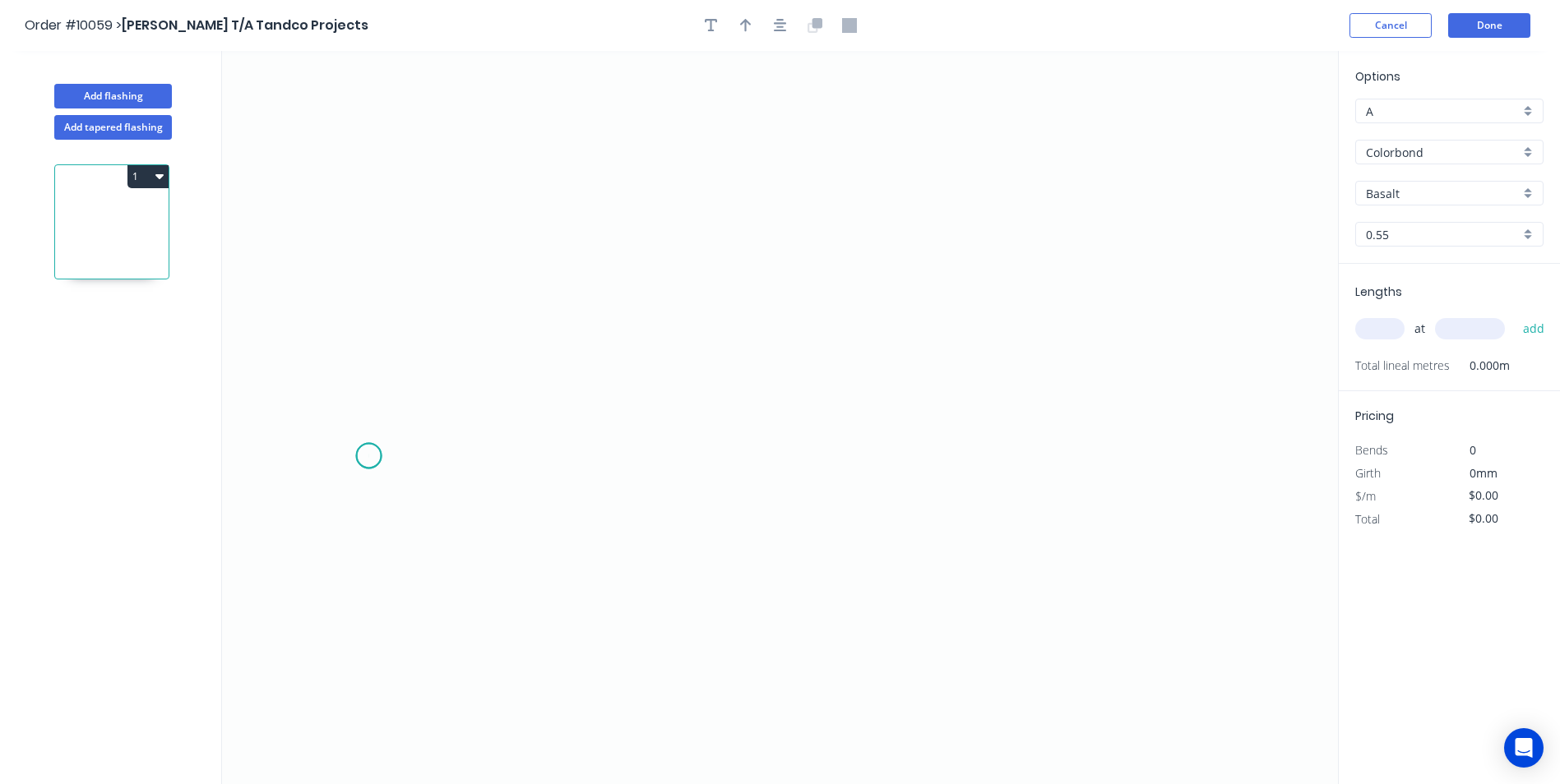
click at [369, 456] on icon "0" at bounding box center [780, 417] width 1116 height 733
drag, startPoint x: 564, startPoint y: 454, endPoint x: 570, endPoint y: 382, distance: 72.2
click at [564, 453] on icon "0" at bounding box center [780, 417] width 1116 height 733
click at [564, 370] on icon at bounding box center [564, 413] width 0 height 85
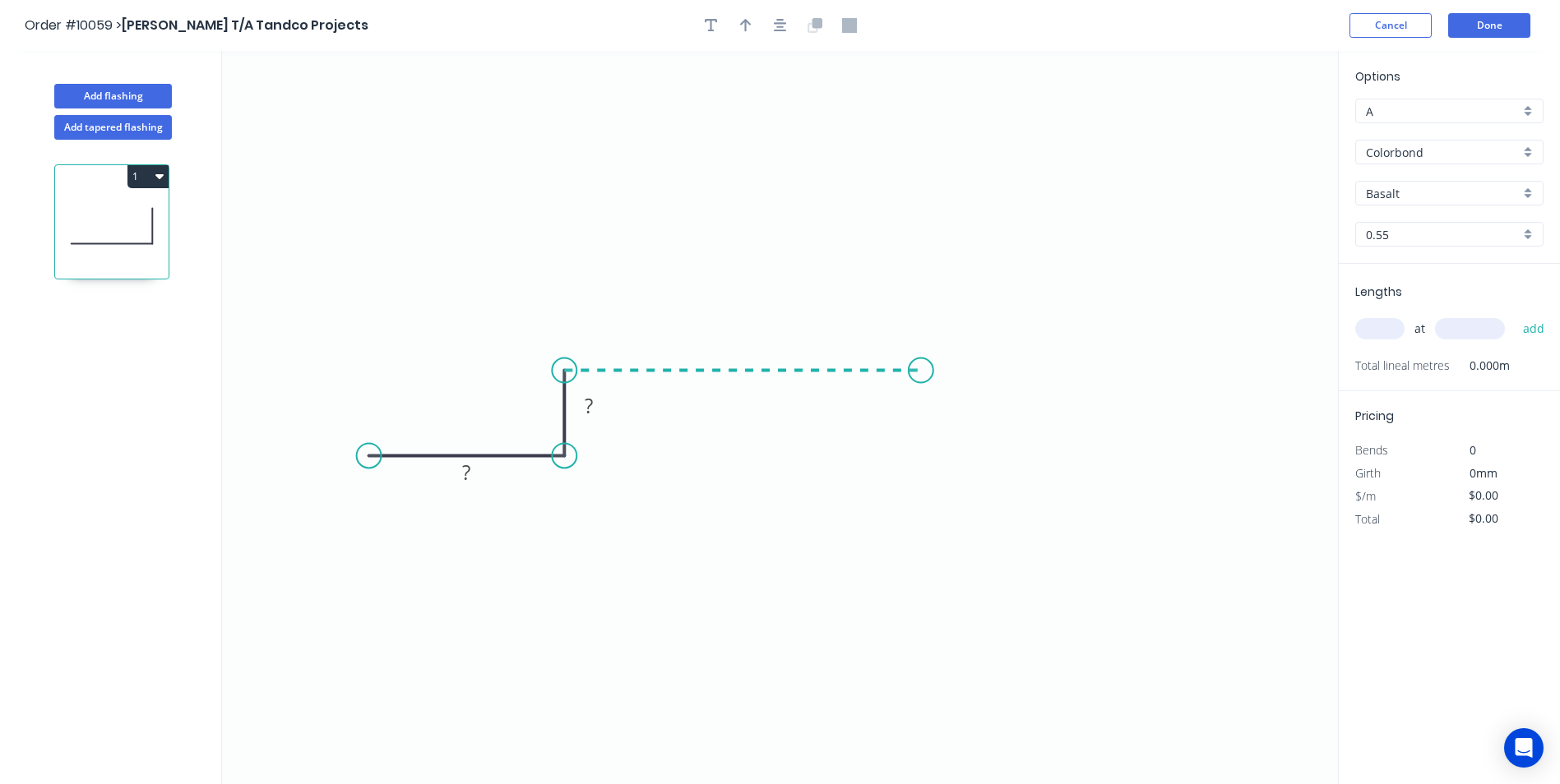
click at [922, 361] on icon "0 ? ?" at bounding box center [780, 417] width 1116 height 733
click at [918, 689] on icon "0 ? ? ?" at bounding box center [780, 417] width 1116 height 733
click at [852, 685] on icon "0 ? ? ? ?" at bounding box center [780, 417] width 1116 height 733
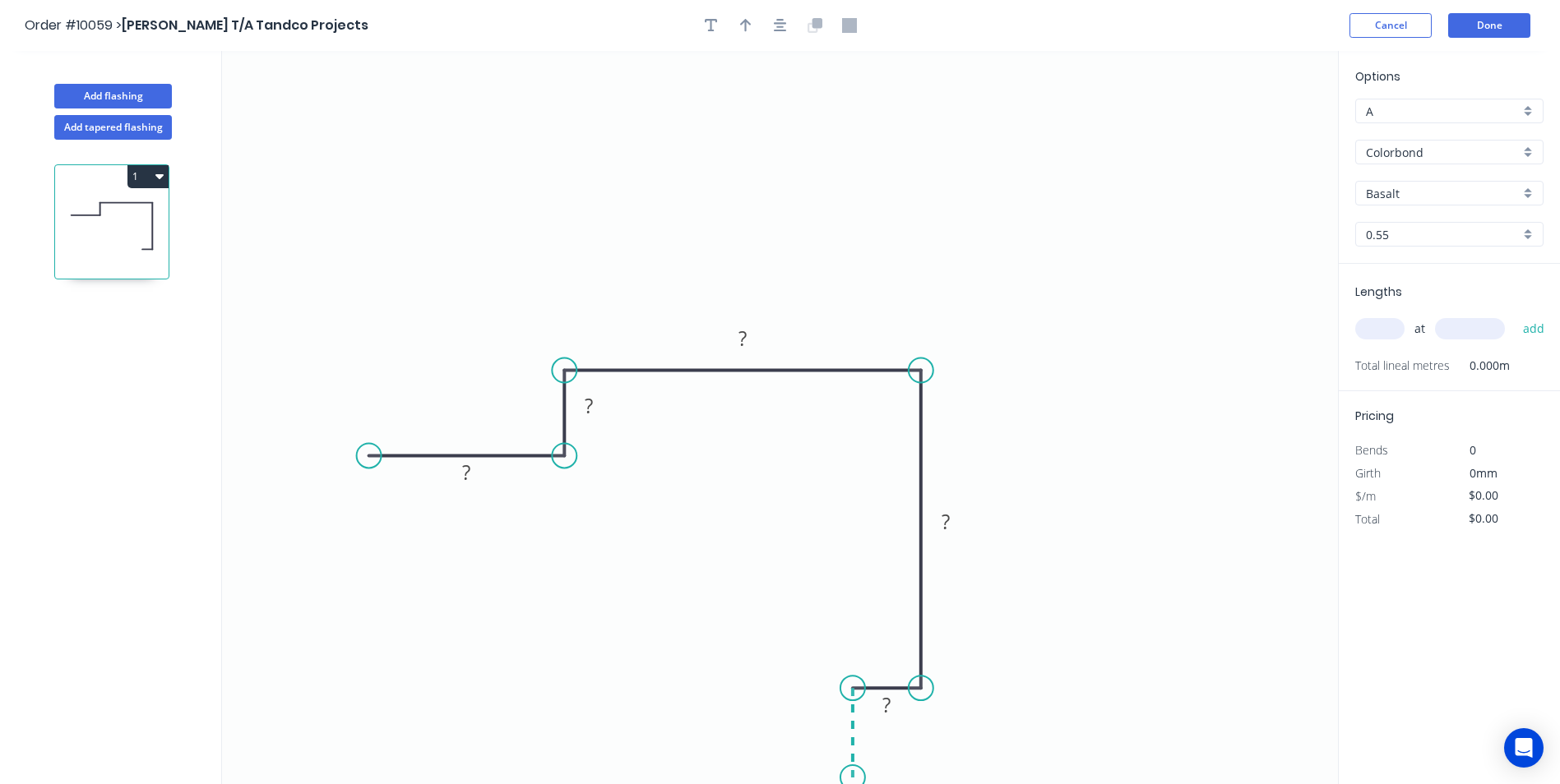
click at [854, 778] on icon "0 ? ? ? ? ?" at bounding box center [780, 417] width 1116 height 733
click at [812, 18] on icon at bounding box center [814, 25] width 14 height 14
click at [782, 25] on icon "button" at bounding box center [780, 25] width 13 height 14
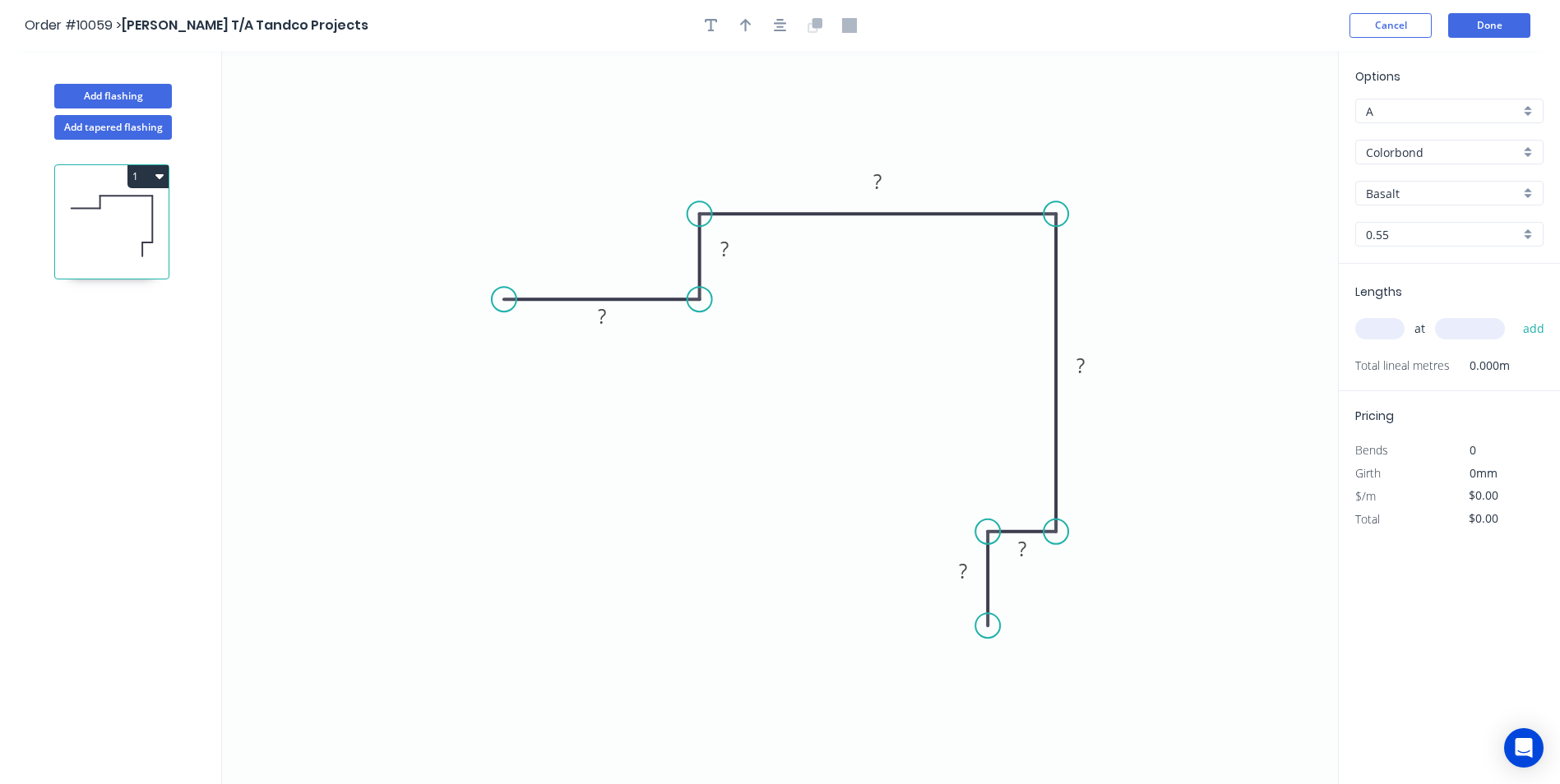
click at [985, 627] on circle at bounding box center [988, 626] width 25 height 25
drag, startPoint x: 983, startPoint y: 630, endPoint x: 998, endPoint y: 736, distance: 107.1
click at [998, 736] on circle at bounding box center [988, 735] width 25 height 25
click at [1027, 710] on icon "0 ? ? ? ? ? ?" at bounding box center [780, 417] width 1116 height 733
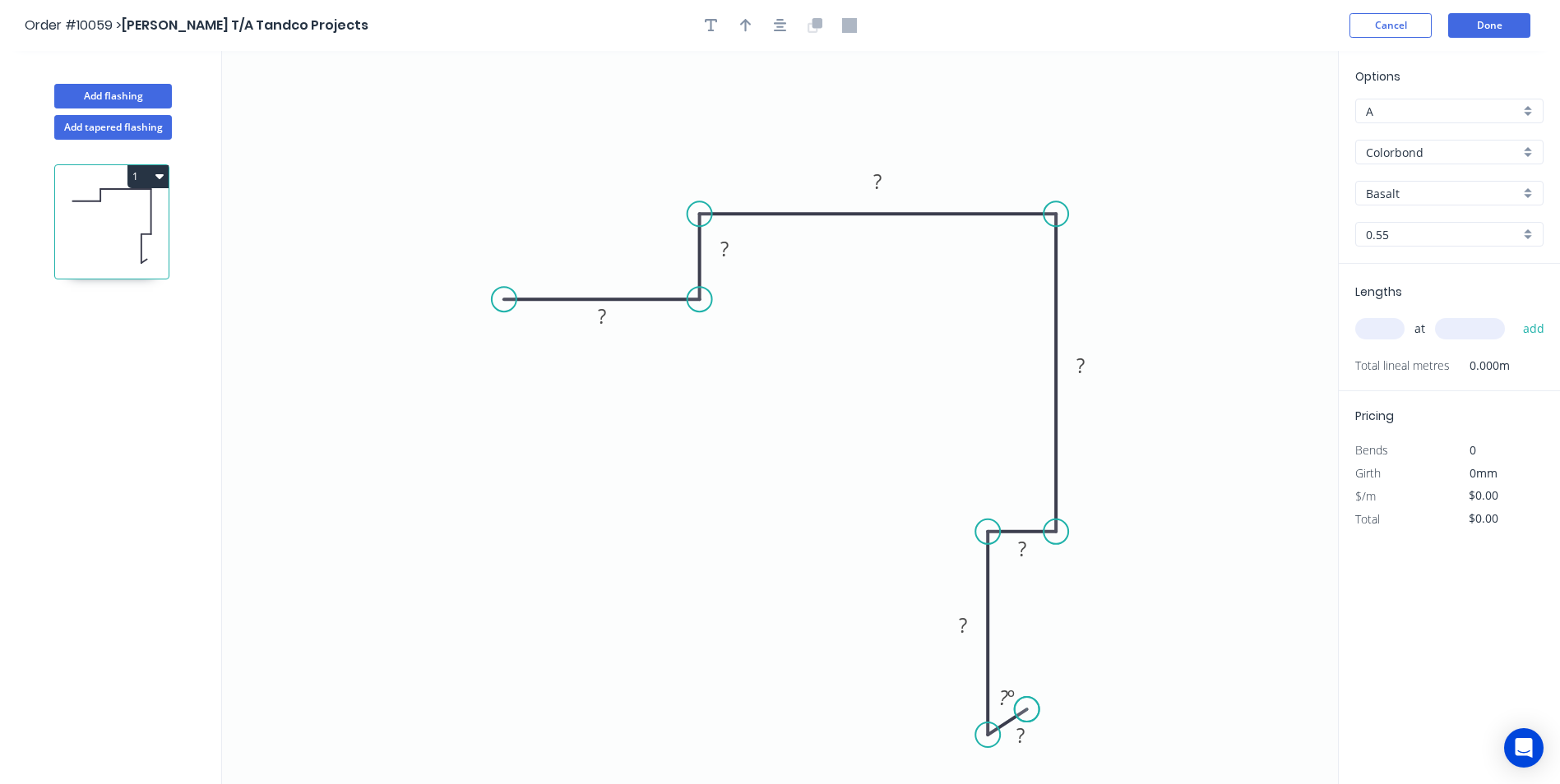
click at [1027, 710] on circle at bounding box center [1027, 710] width 25 height 25
click at [499, 297] on circle at bounding box center [504, 299] width 25 height 25
click at [542, 267] on icon "0 ? ? ? ? ? ? ? ? º" at bounding box center [780, 417] width 1116 height 733
click at [542, 267] on circle at bounding box center [542, 262] width 25 height 25
click at [497, 255] on rect at bounding box center [506, 256] width 33 height 23
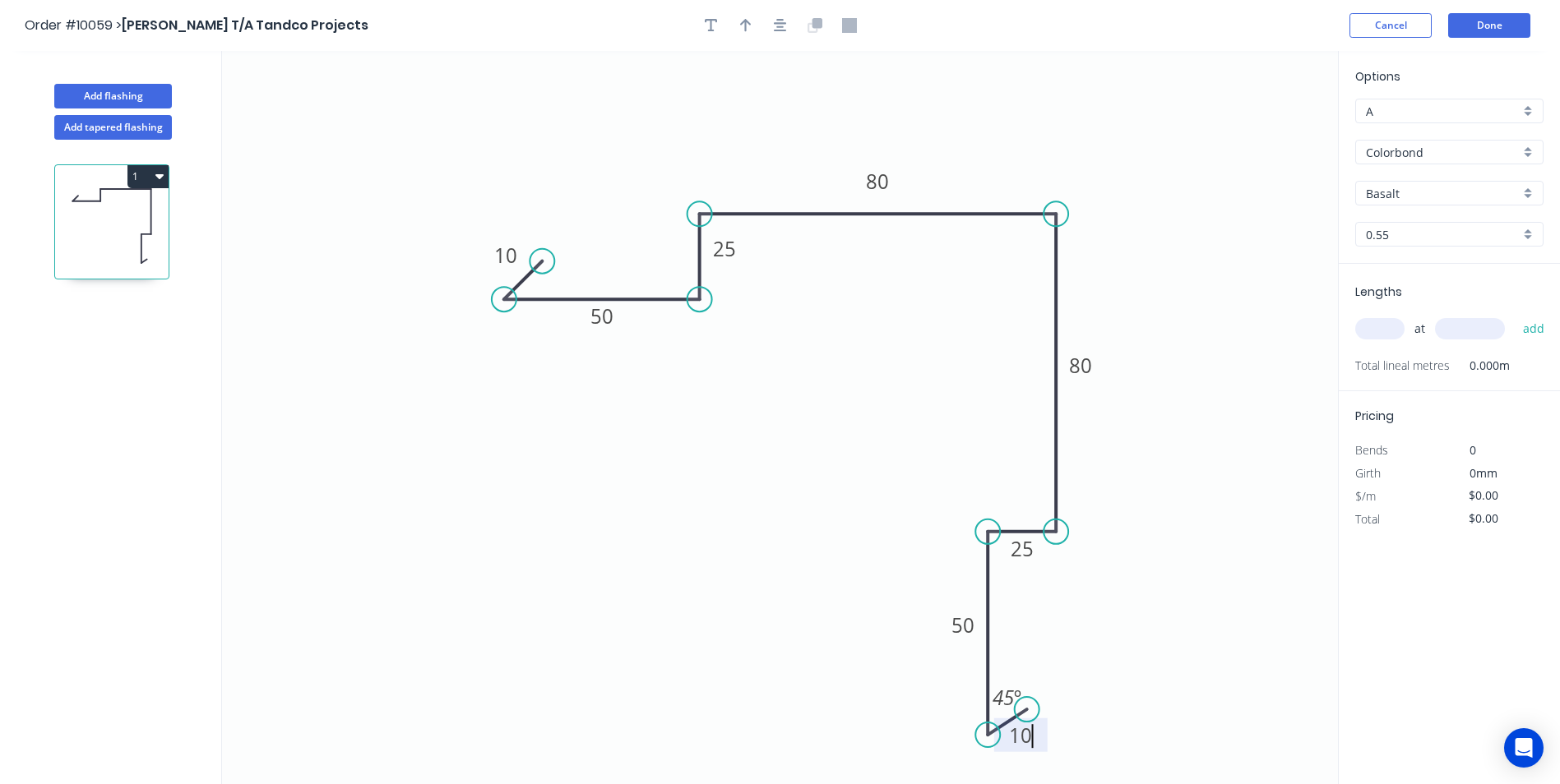
click at [1135, 186] on icon "0 10 50 25 80 80 25 50 10 45 º" at bounding box center [780, 417] width 1116 height 733
type input "$16.78"
click at [1529, 193] on div "Basalt" at bounding box center [1450, 193] width 188 height 25
click at [1408, 305] on div "Surfmist" at bounding box center [1450, 307] width 186 height 29
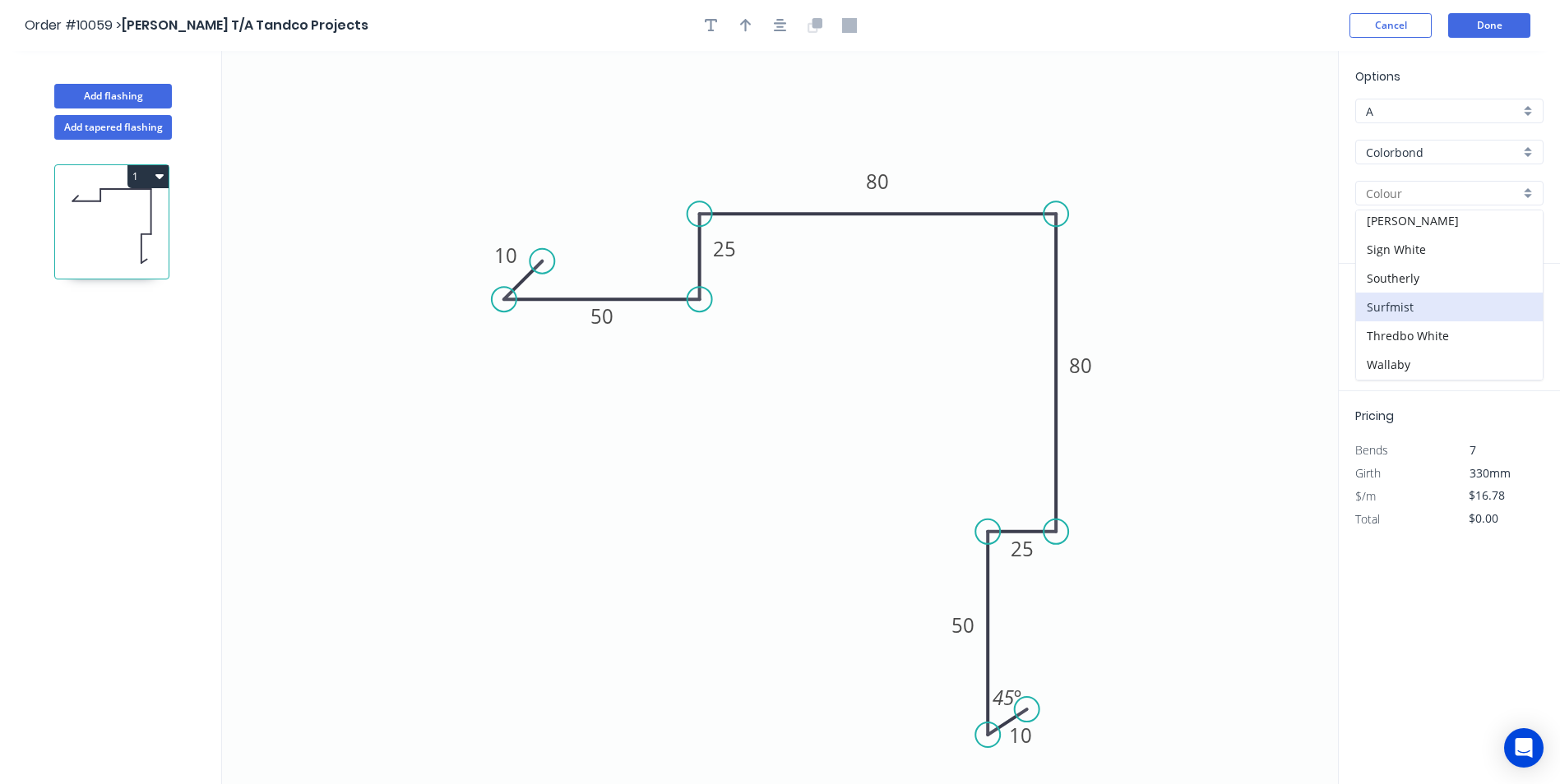
type input "Surfmist"
click at [1393, 329] on input "text" at bounding box center [1380, 329] width 49 height 21
type input "4"
type input "4200"
click at [1515, 315] on button "add" at bounding box center [1534, 328] width 38 height 28
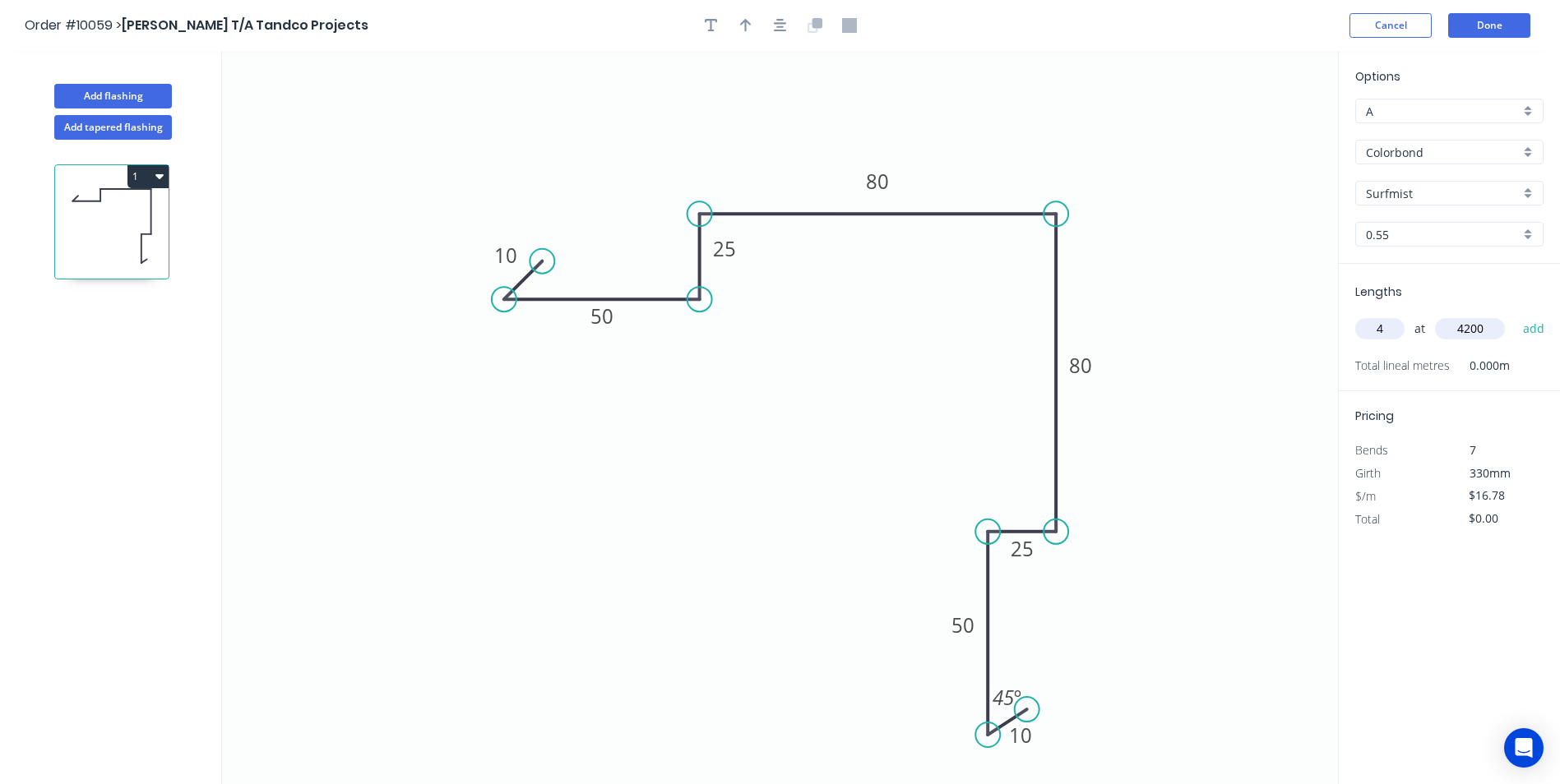
type input "$281.90"
type input "8"
type input "3700"
click at [1515, 315] on button "add" at bounding box center [1534, 328] width 38 height 28
type input "$778.59"
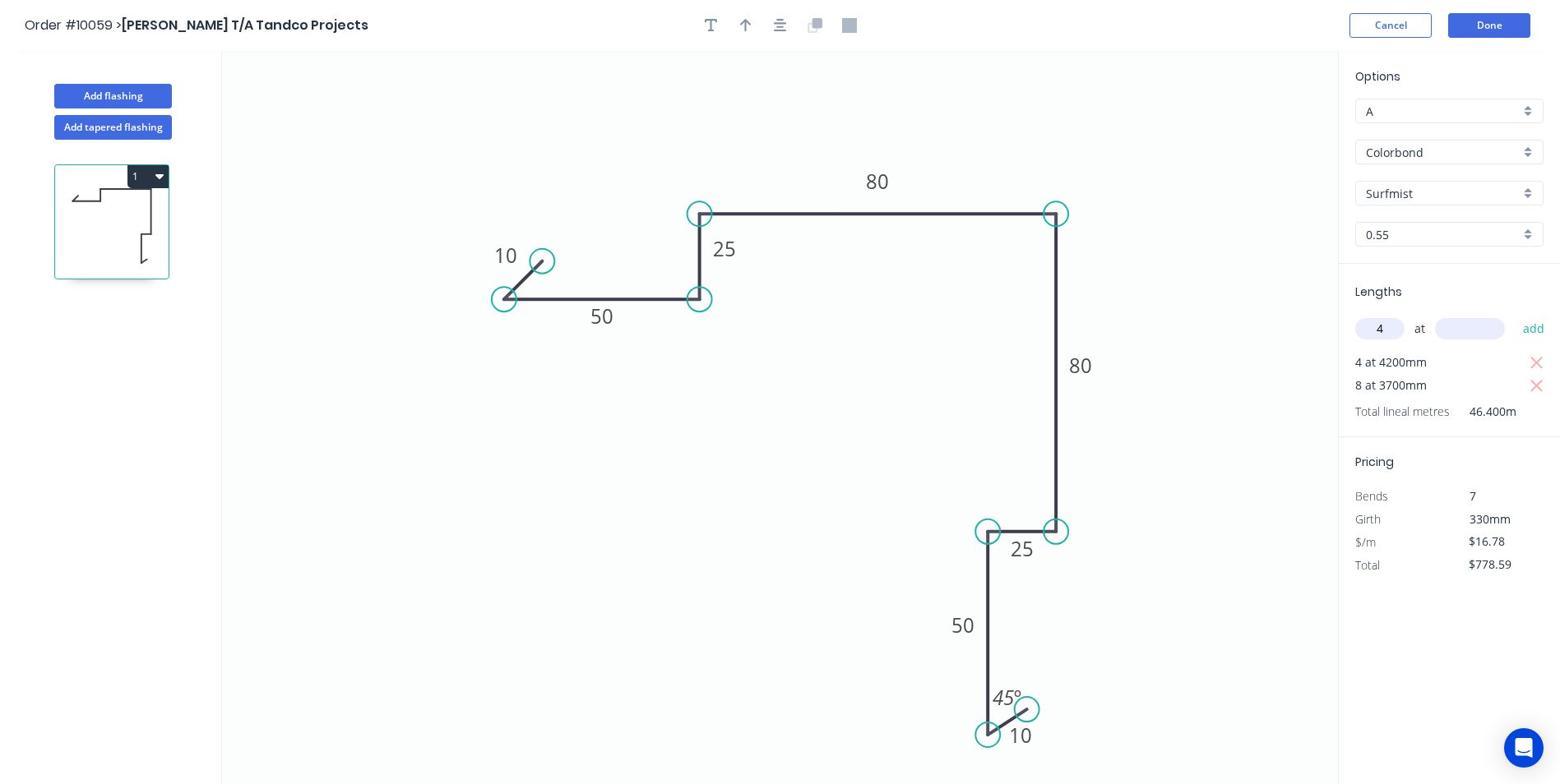
type input "4"
type input "4500"
click at [1515, 315] on button "add" at bounding box center [1534, 328] width 38 height 28
type input "$1,080.63"
click at [1472, 30] on button "Done" at bounding box center [1490, 26] width 83 height 25
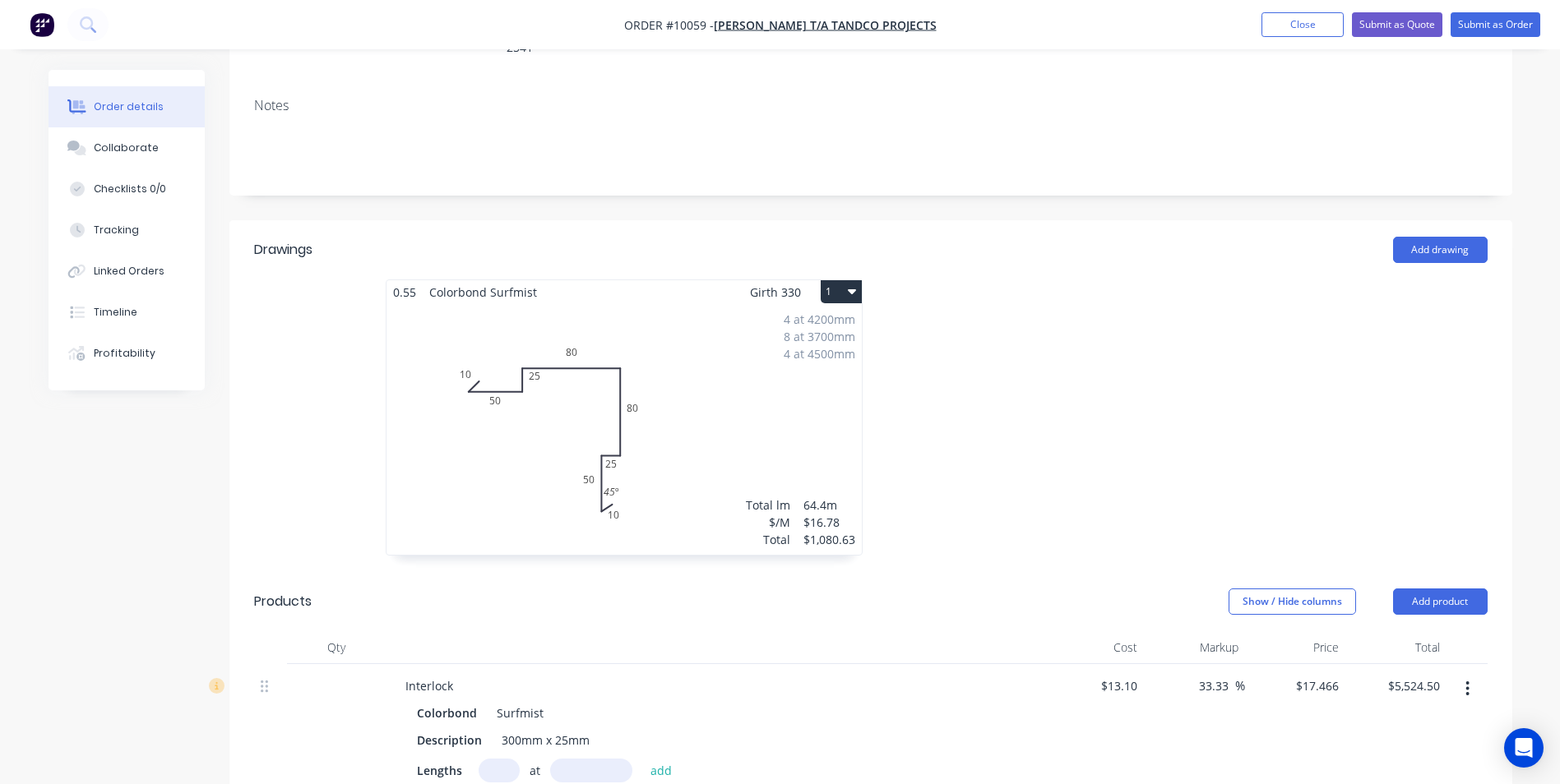
scroll to position [329, 0]
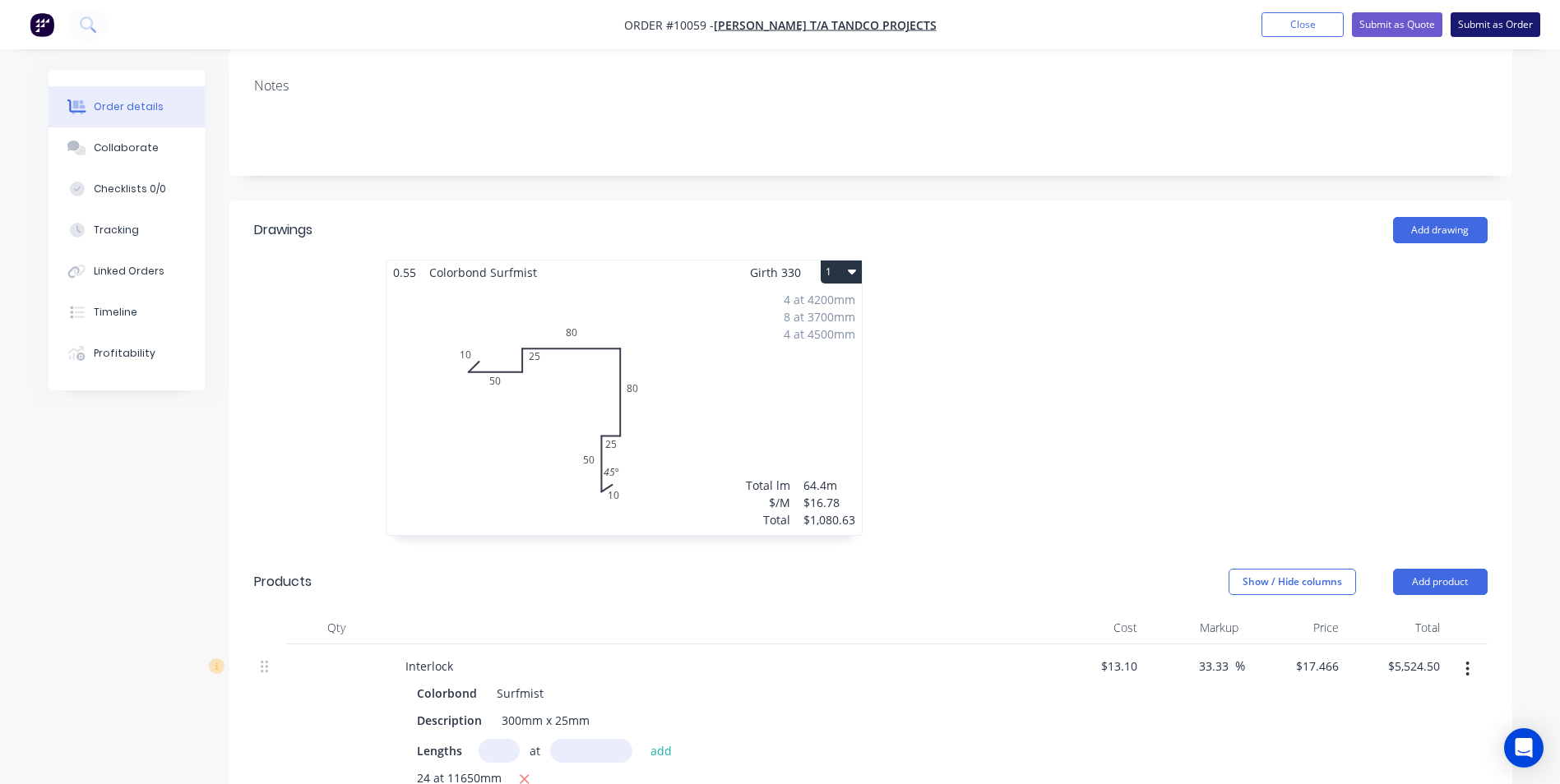
click at [1469, 36] on button "Submit as Order" at bounding box center [1495, 25] width 89 height 25
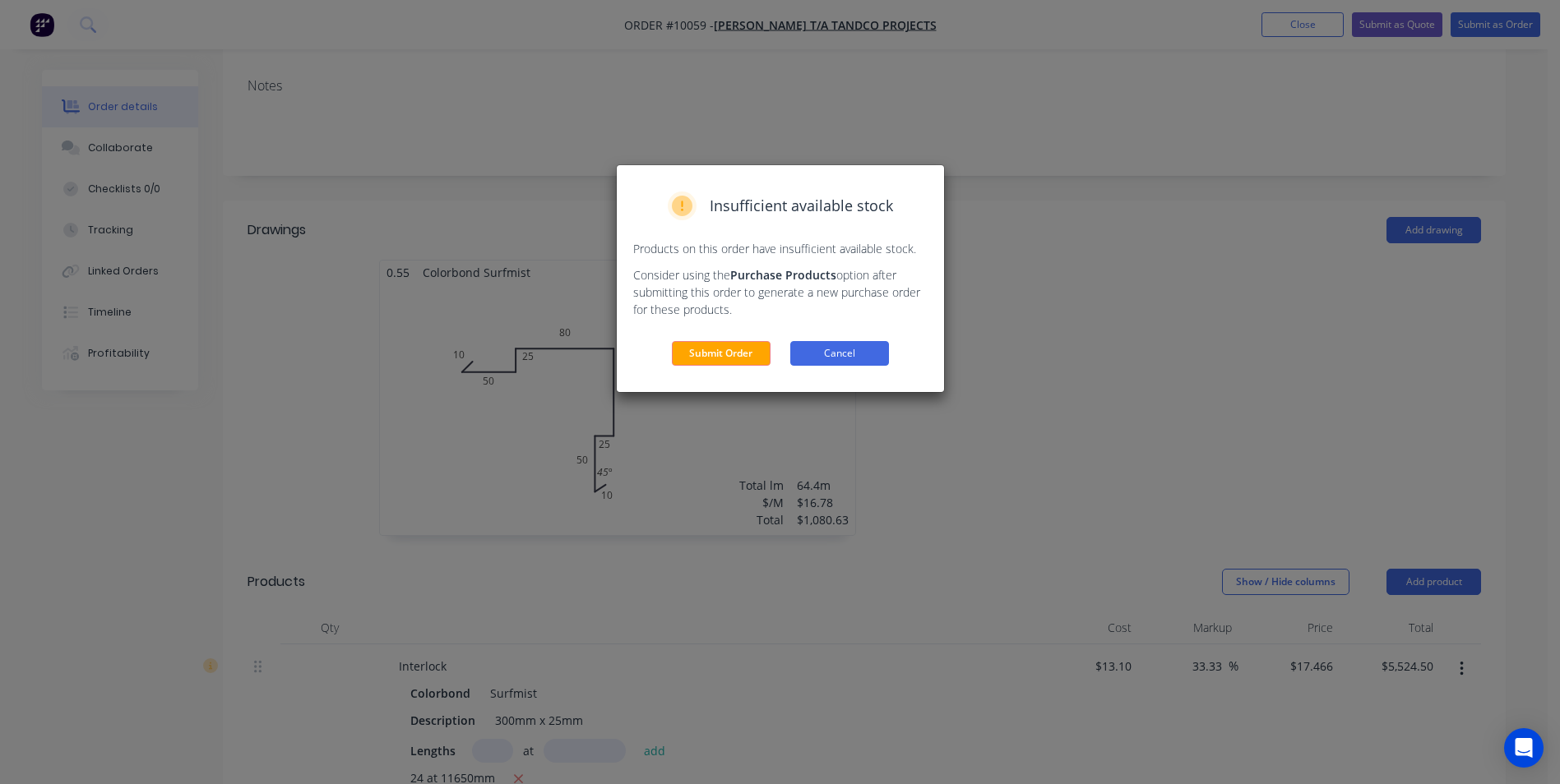
click at [835, 344] on button "Cancel" at bounding box center [839, 354] width 99 height 25
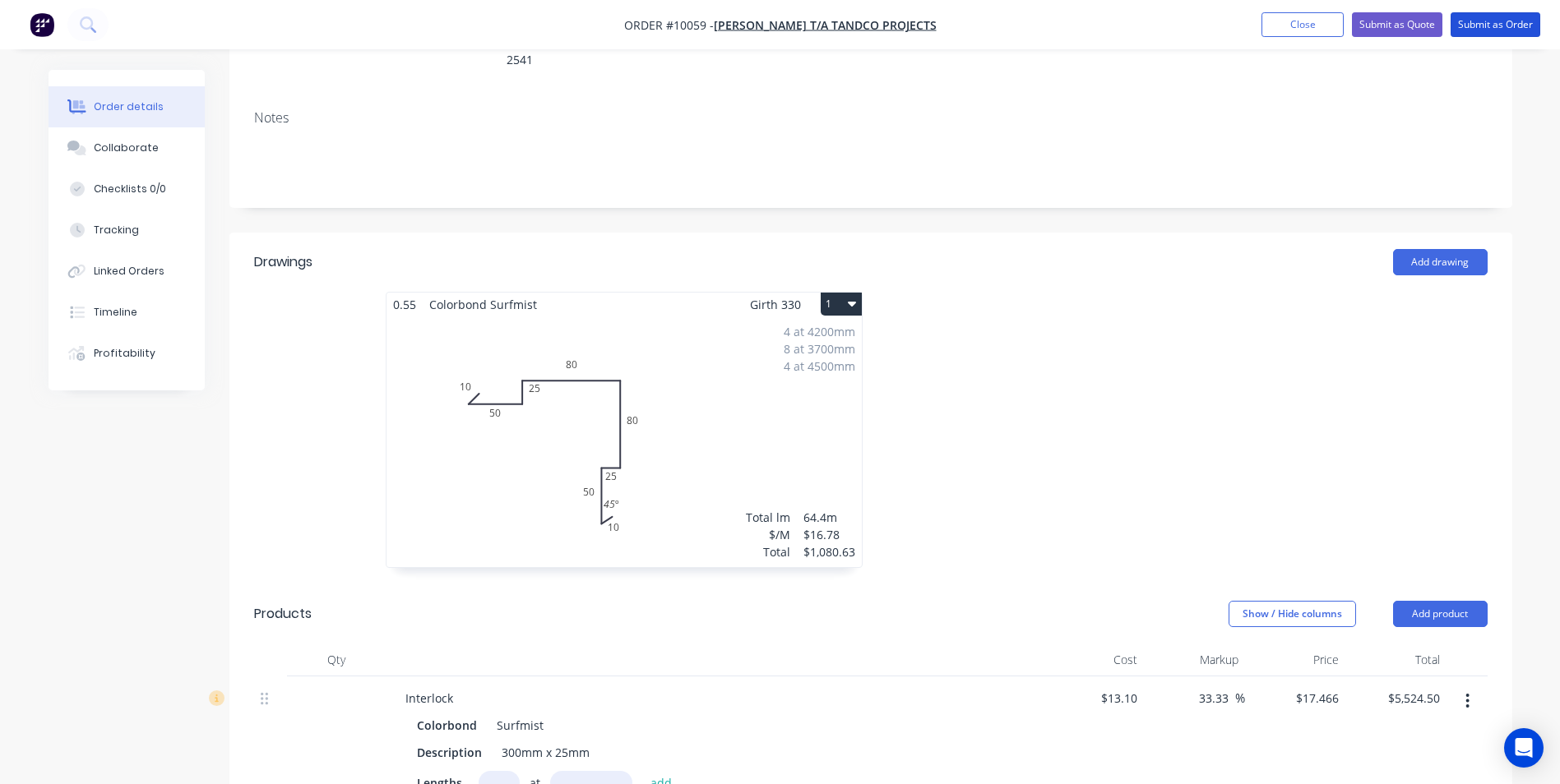
scroll to position [0, 0]
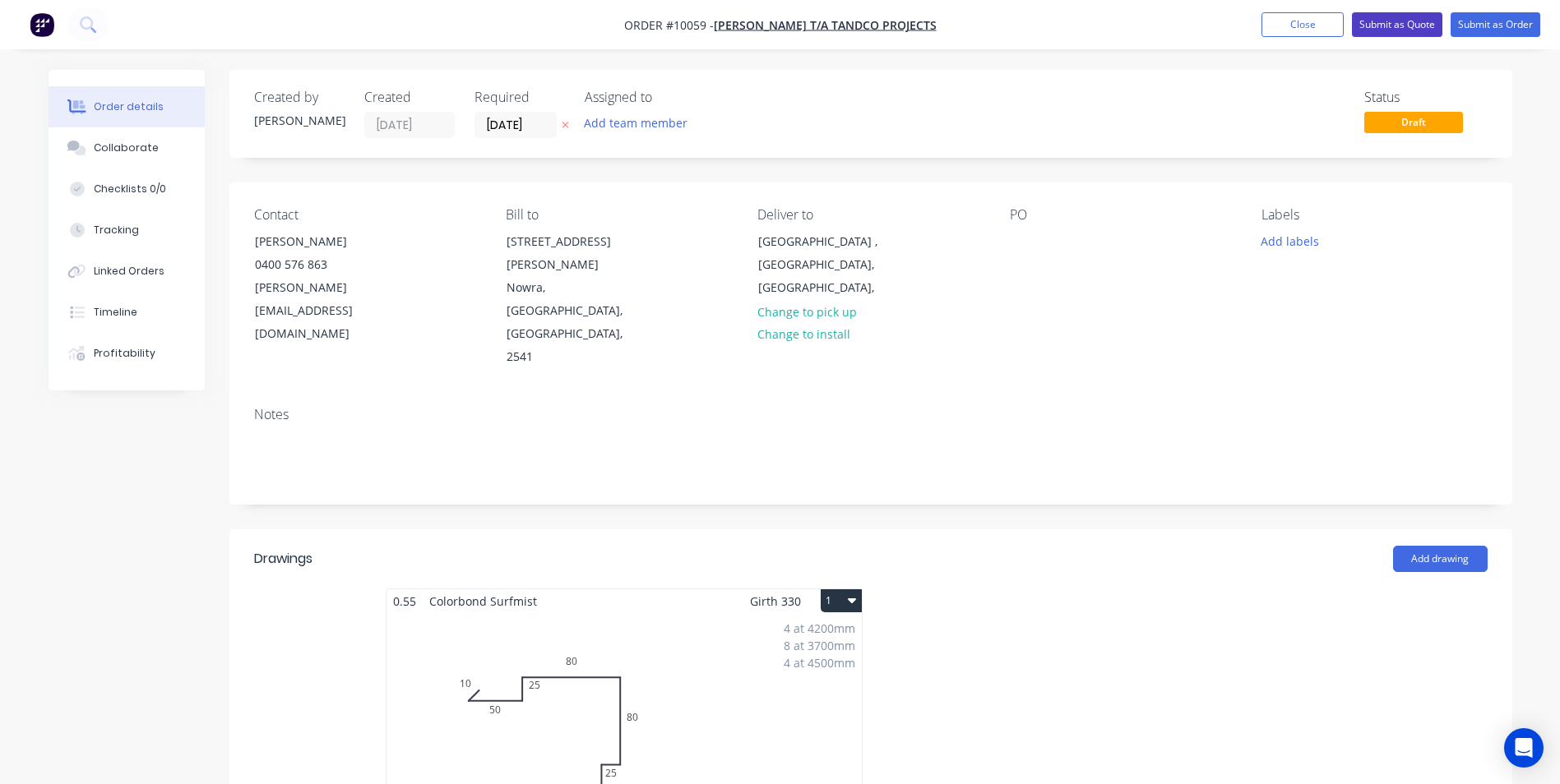
click at [1379, 32] on button "Submit as Quote" at bounding box center [1398, 25] width 90 height 25
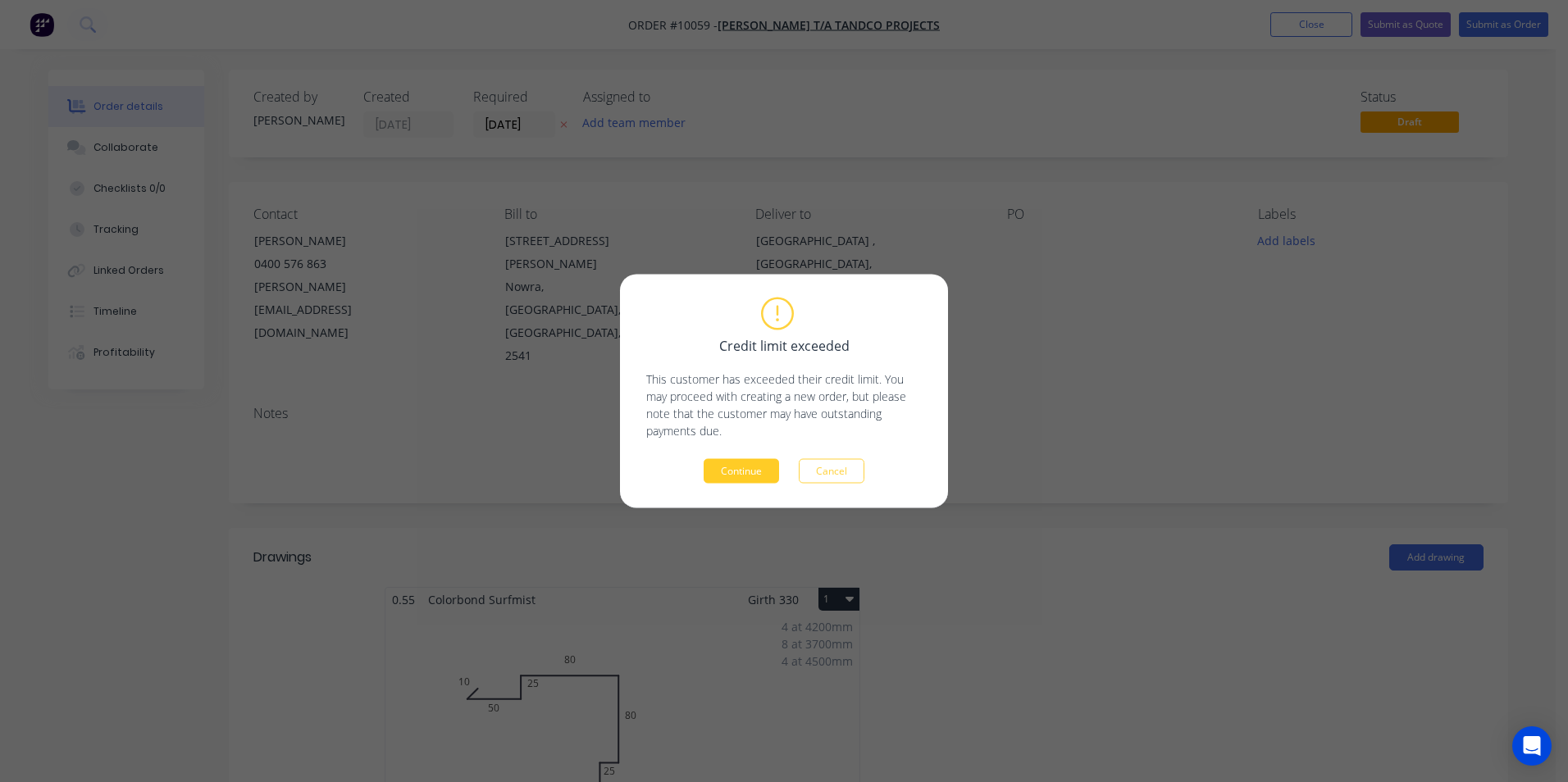
click at [743, 480] on button "Continue" at bounding box center [741, 472] width 76 height 25
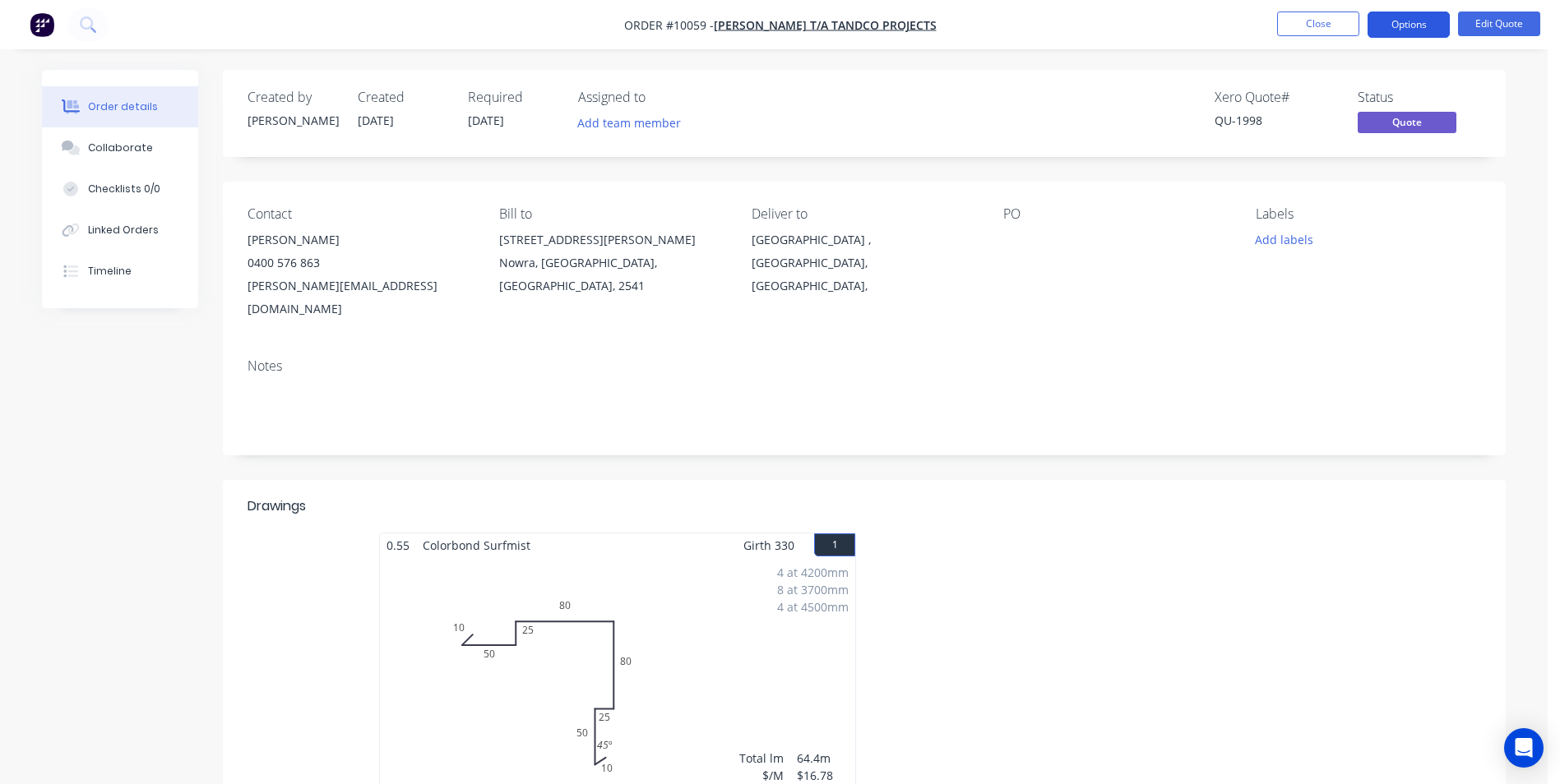
click at [1383, 23] on button "Options" at bounding box center [1409, 24] width 83 height 26
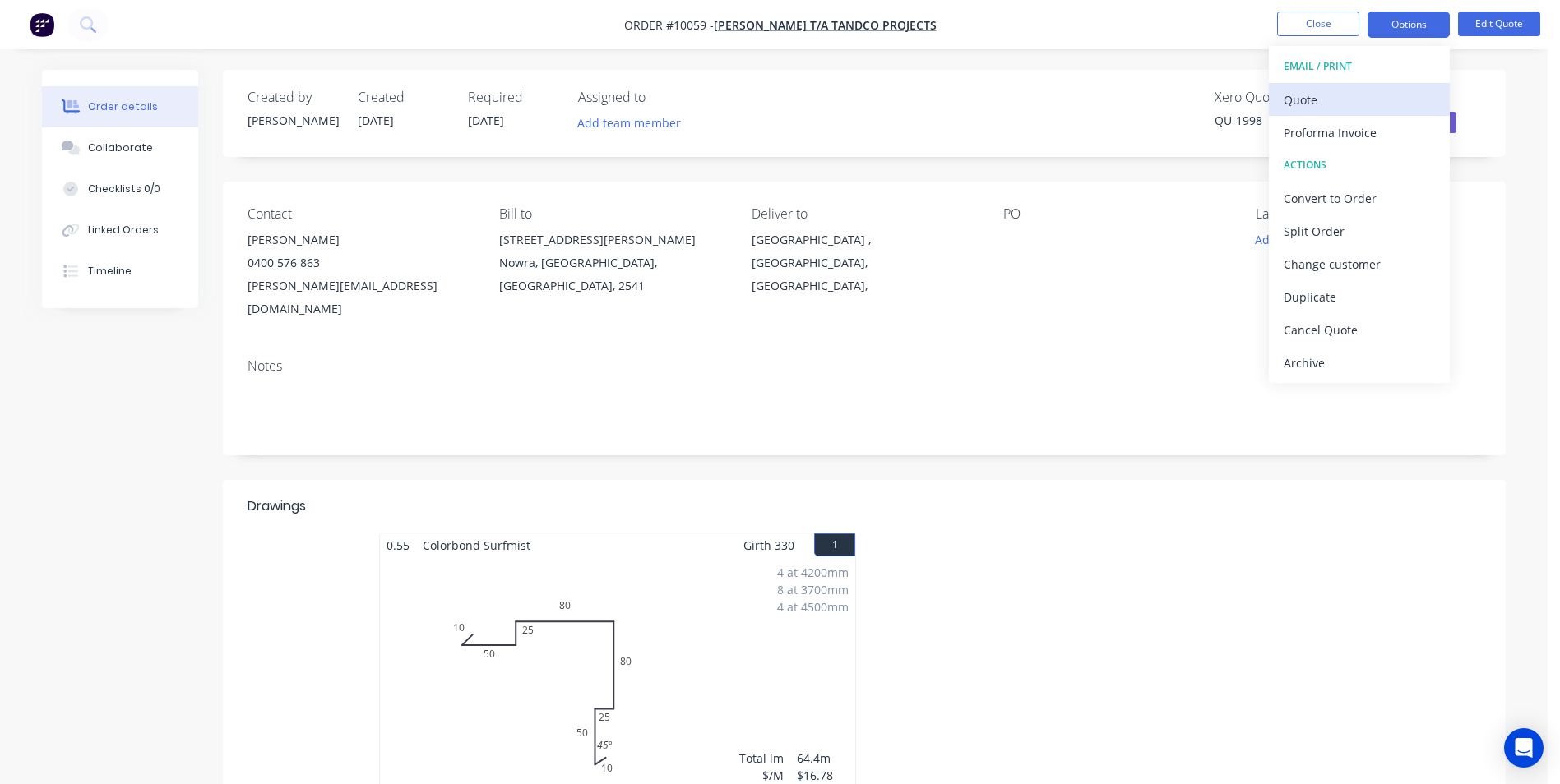
click at [1324, 106] on div "Quote" at bounding box center [1359, 100] width 152 height 24
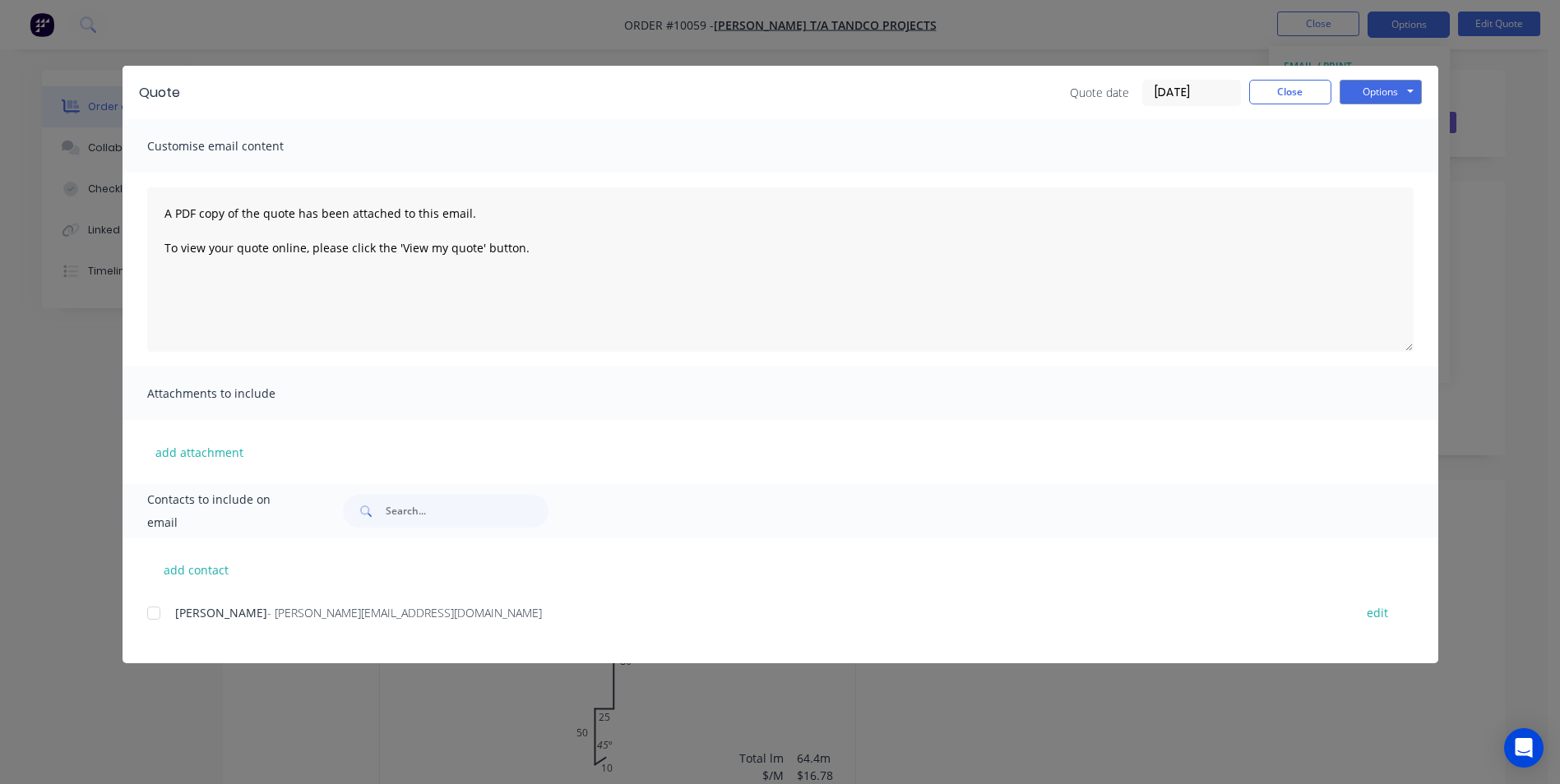
click at [141, 611] on div "add contact [PERSON_NAME] - [PERSON_NAME][EMAIL_ADDRESS][DOMAIN_NAME] edit" at bounding box center [780, 600] width 1316 height 126
click at [157, 613] on div at bounding box center [154, 613] width 33 height 33
click at [1364, 91] on button "Options" at bounding box center [1381, 92] width 83 height 25
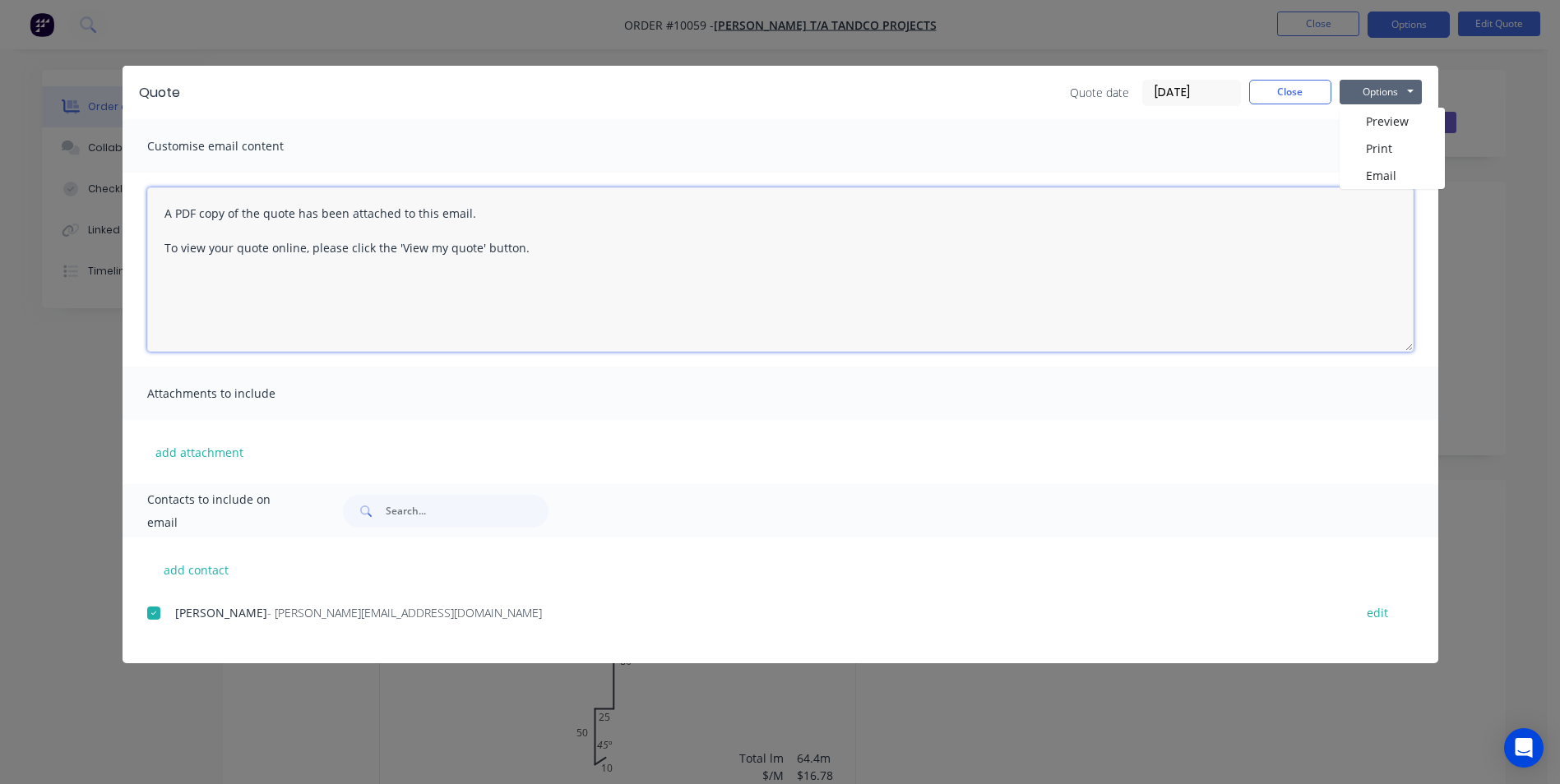
click at [420, 268] on textarea "A PDF copy of the quote has been attached to this email. To view your quote onl…" at bounding box center [780, 269] width 1266 height 164
click at [165, 213] on textarea "A PDF copy of the quote has been attached to this email. To view your quote onl…" at bounding box center [780, 269] width 1266 height 164
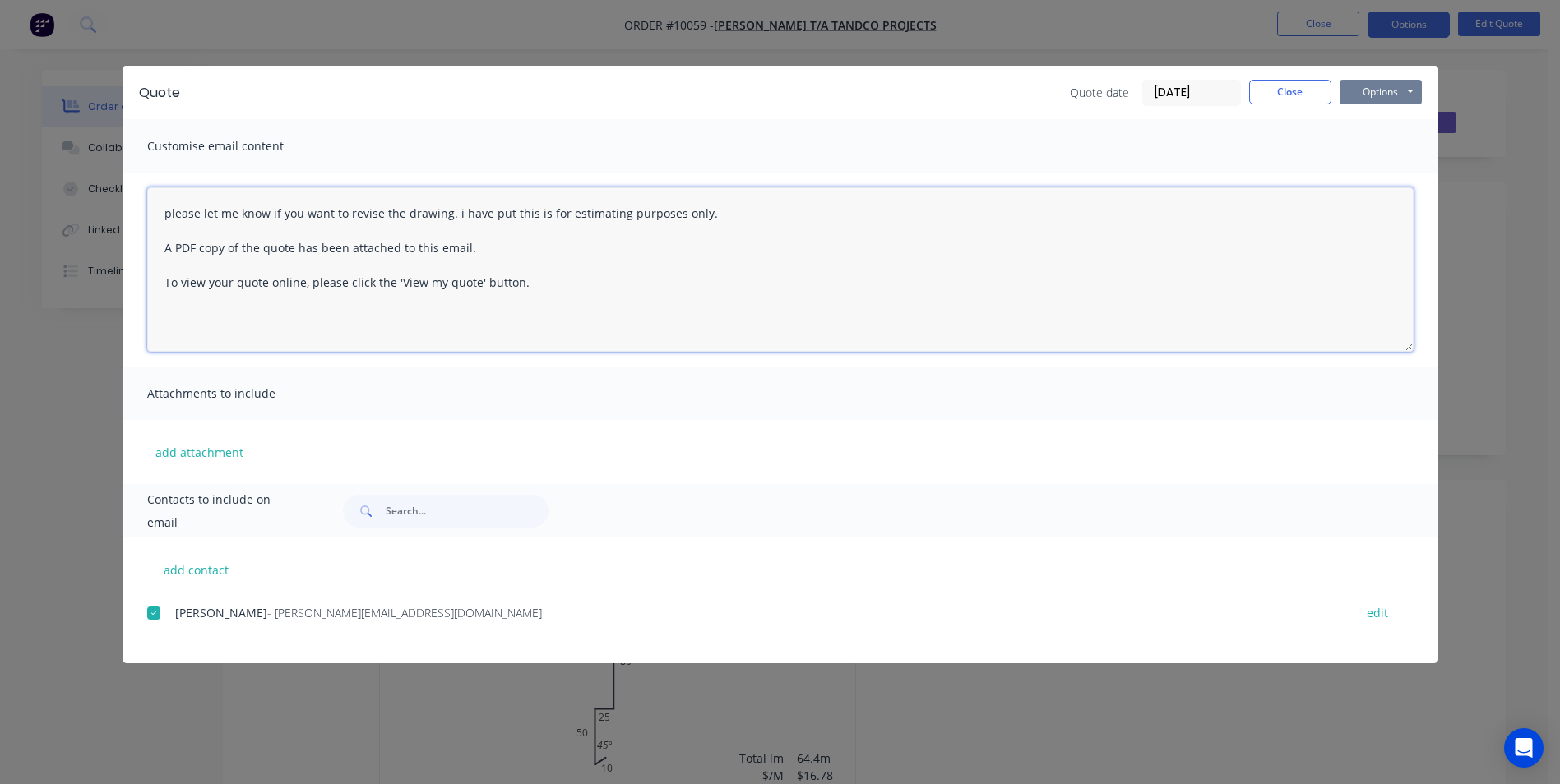
type textarea "please let me know if you want to revise the drawing. i have put this is for es…"
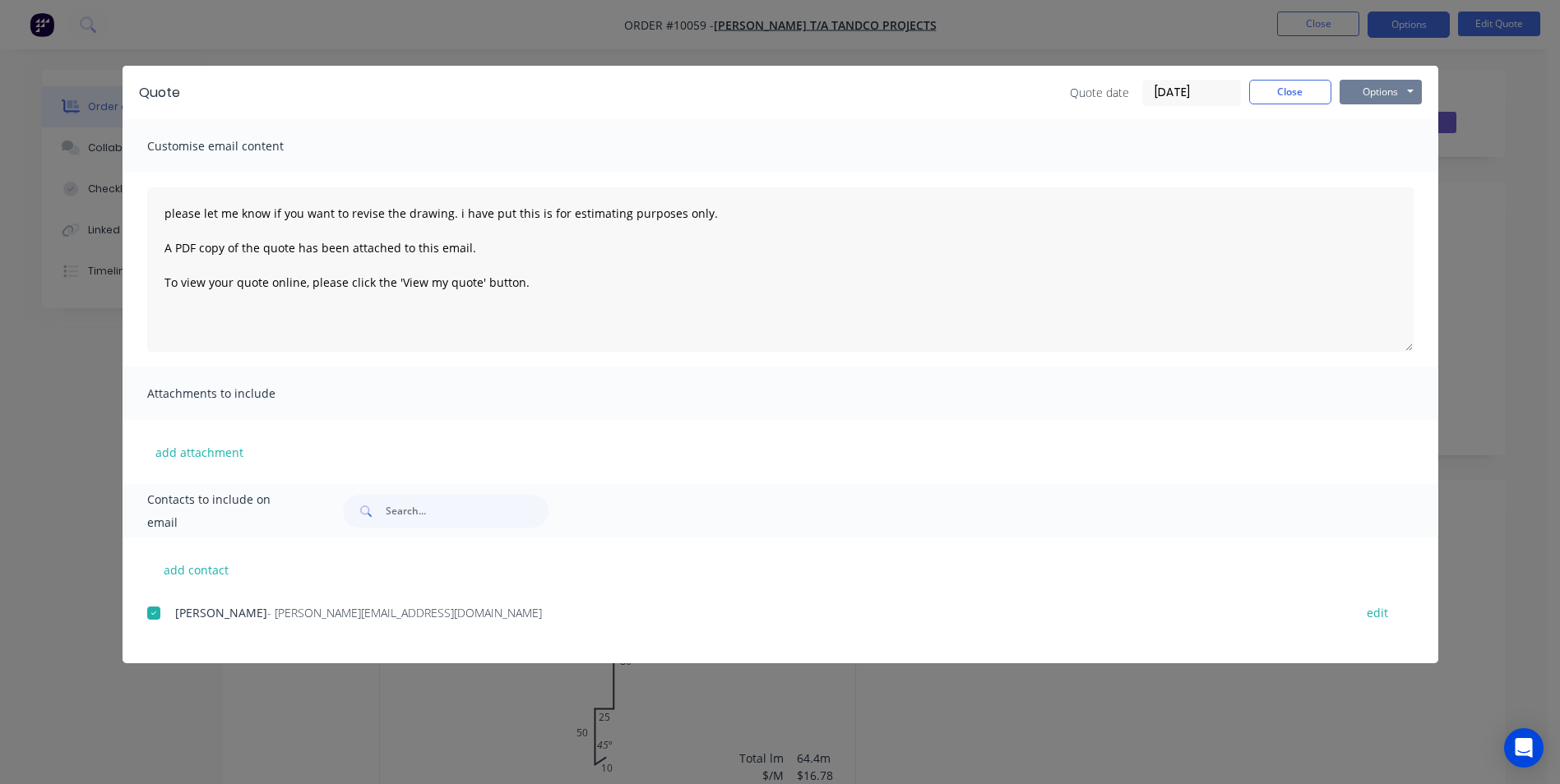
click at [1362, 90] on button "Options" at bounding box center [1381, 92] width 83 height 25
click at [1393, 175] on button "Email" at bounding box center [1393, 176] width 106 height 27
click at [1304, 90] on button "Close" at bounding box center [1290, 92] width 83 height 25
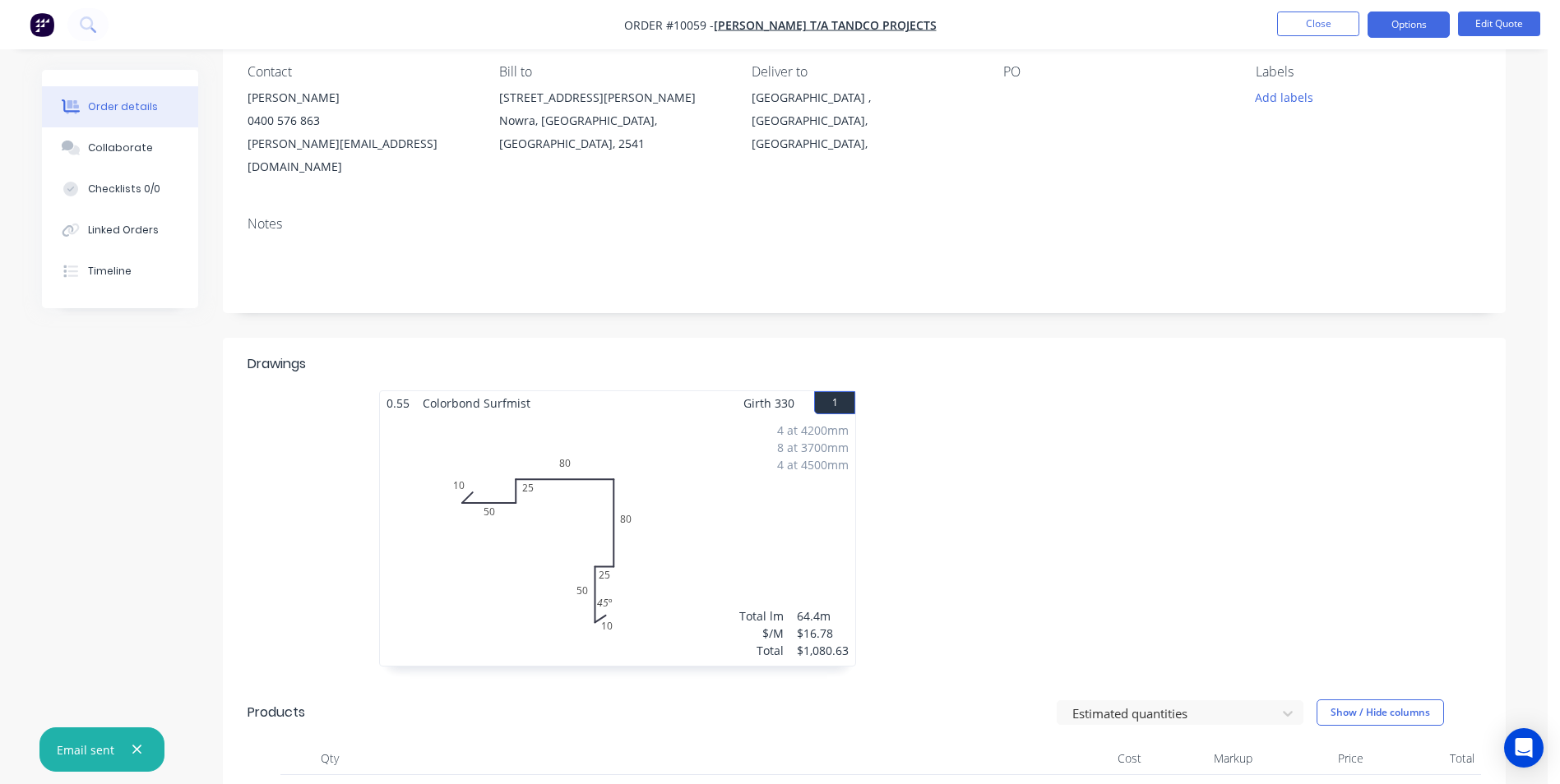
scroll to position [107, 0]
